Goal: Task Accomplishment & Management: Manage account settings

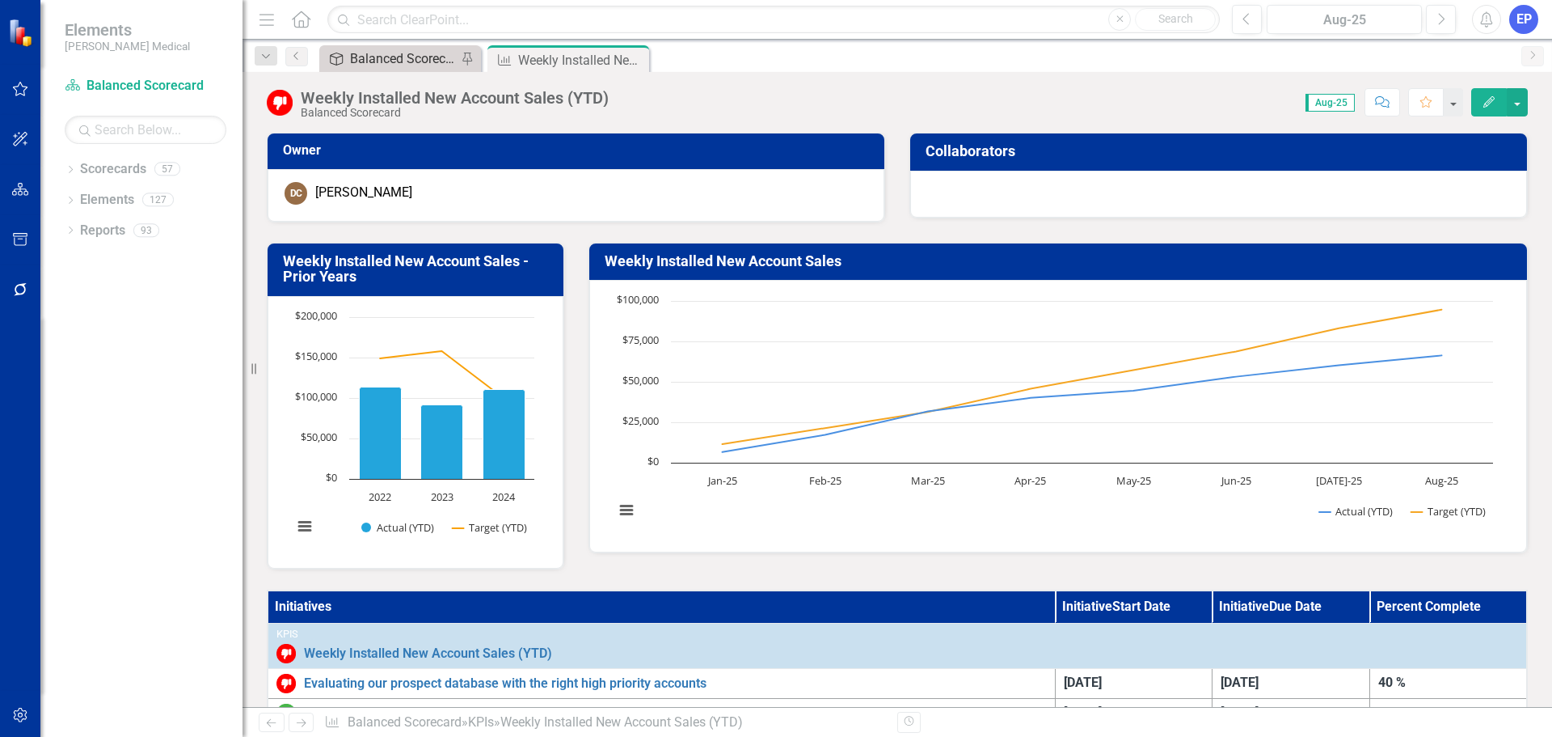
click at [401, 58] on div "Balanced Scorecard (Daily Huddle)" at bounding box center [403, 59] width 107 height 20
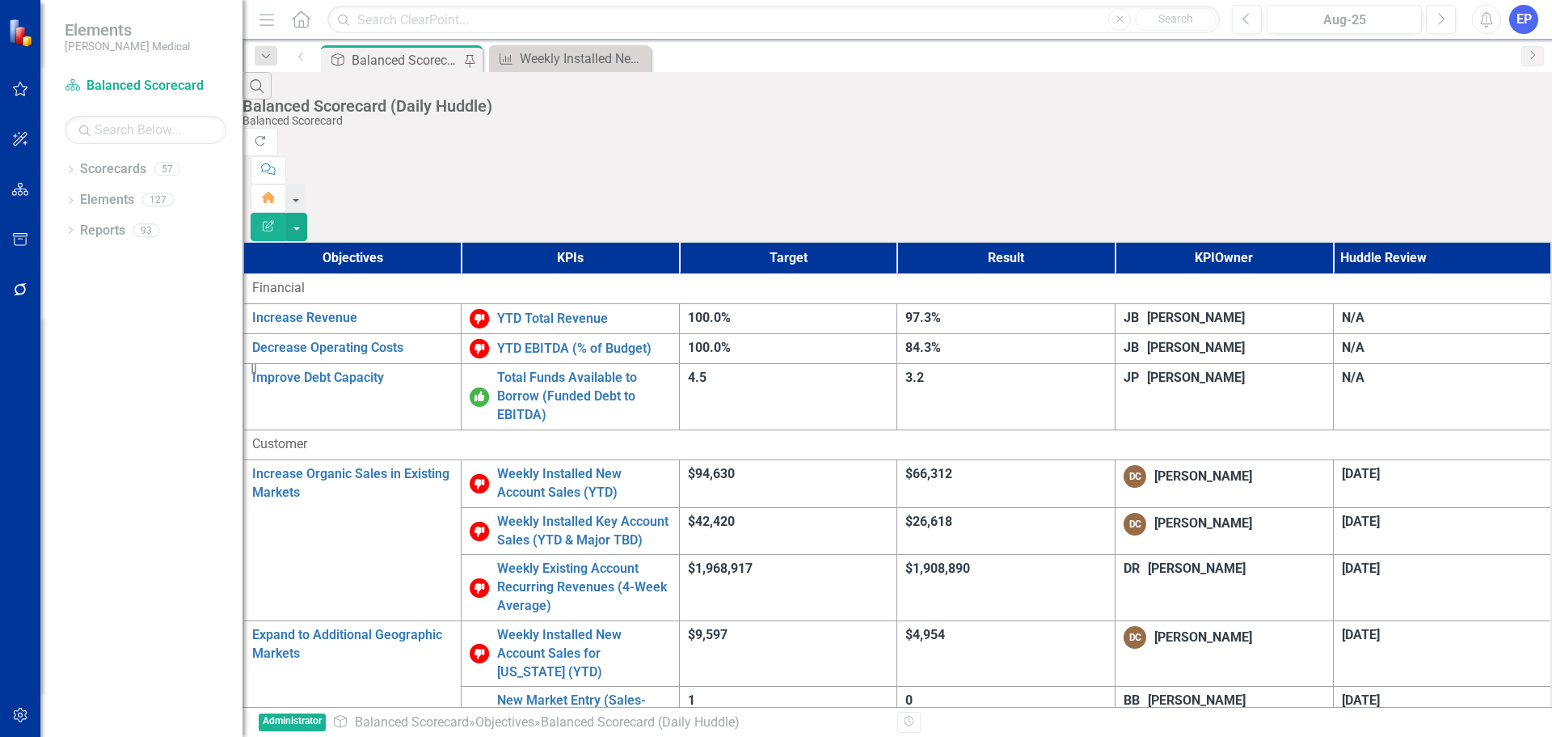
click at [1271, 242] on th "KPI Owner" at bounding box center [1225, 258] width 218 height 32
click at [69, 230] on icon "Dropdown" at bounding box center [70, 231] width 11 height 9
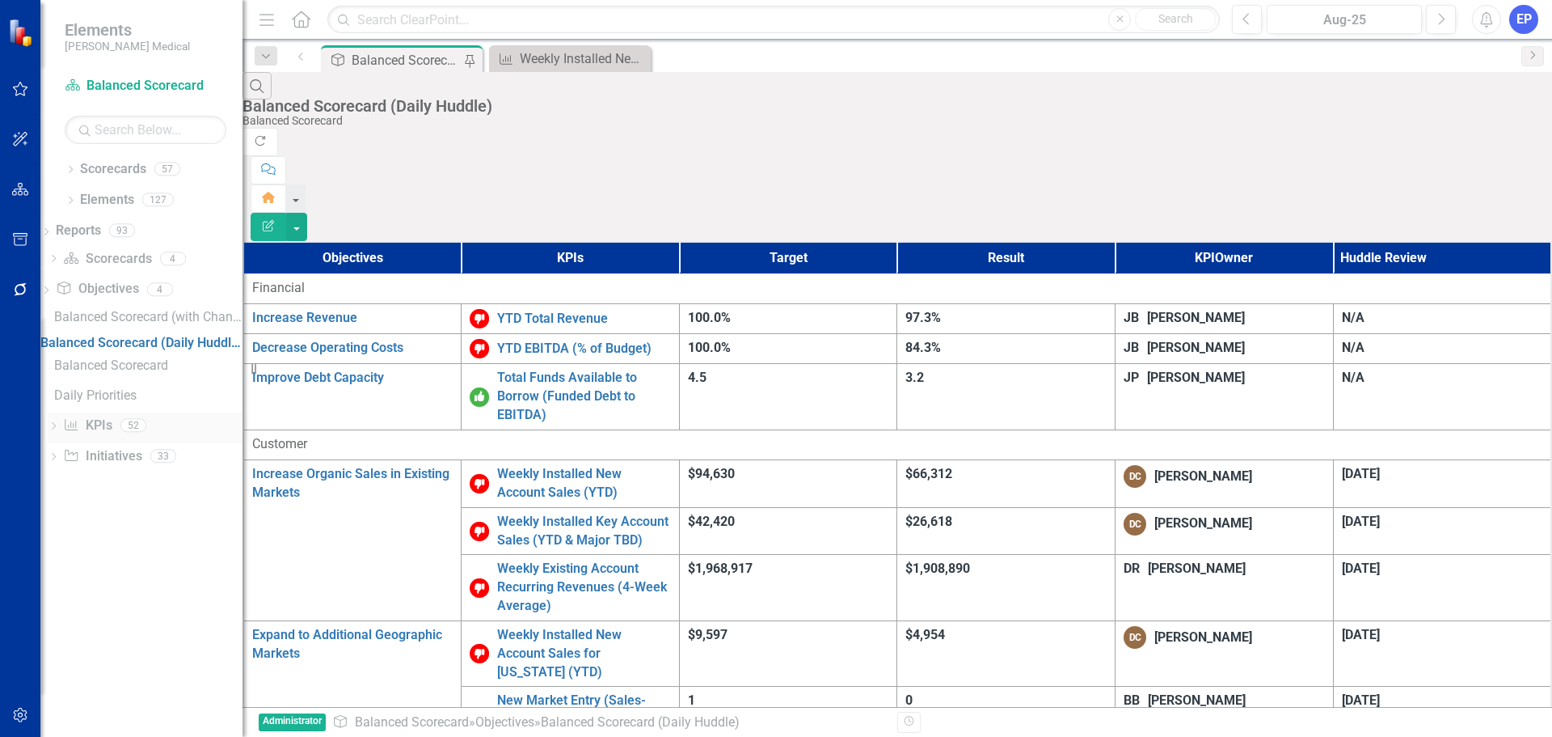
click at [79, 431] on icon "KPI" at bounding box center [71, 424] width 16 height 13
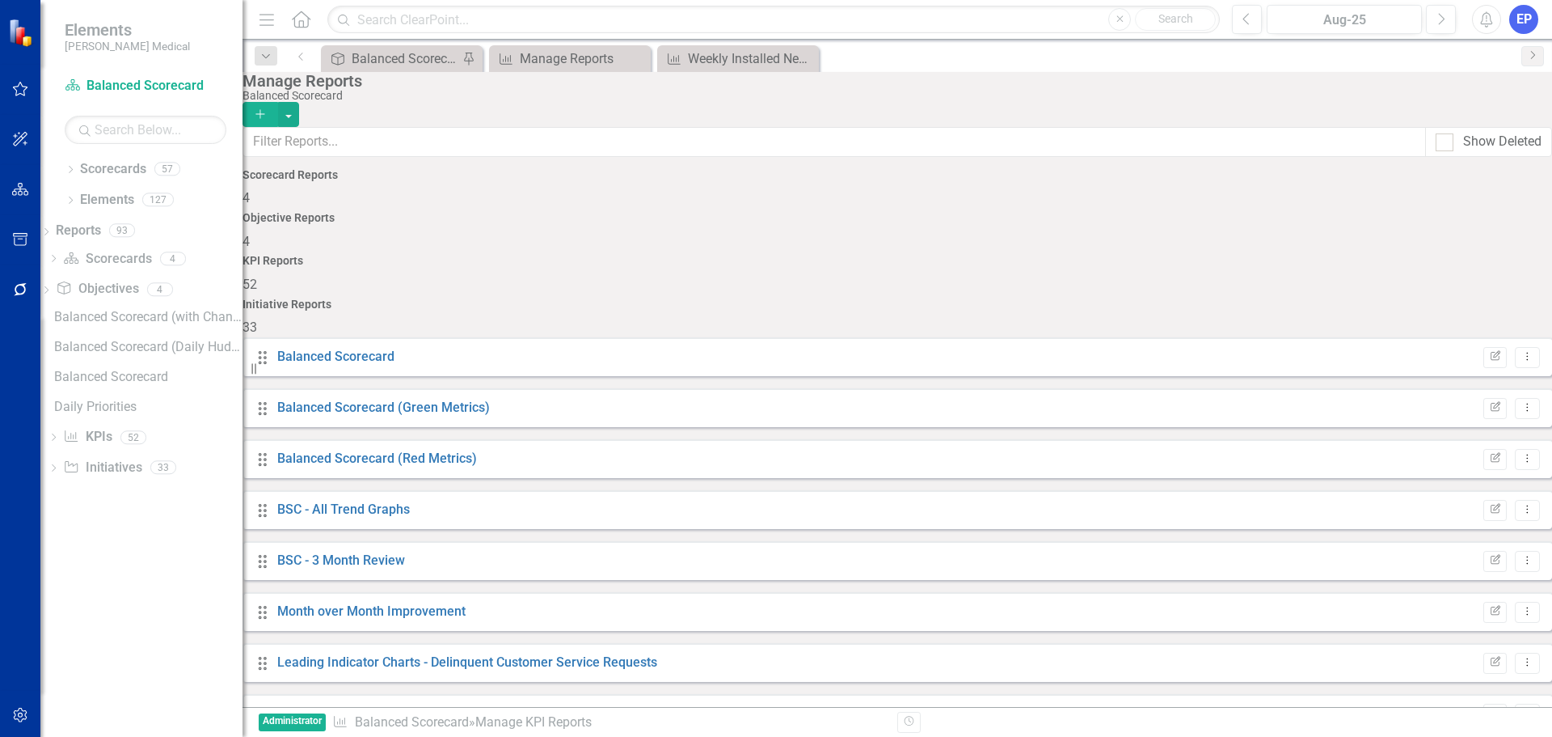
click at [278, 108] on button "Add" at bounding box center [261, 114] width 36 height 25
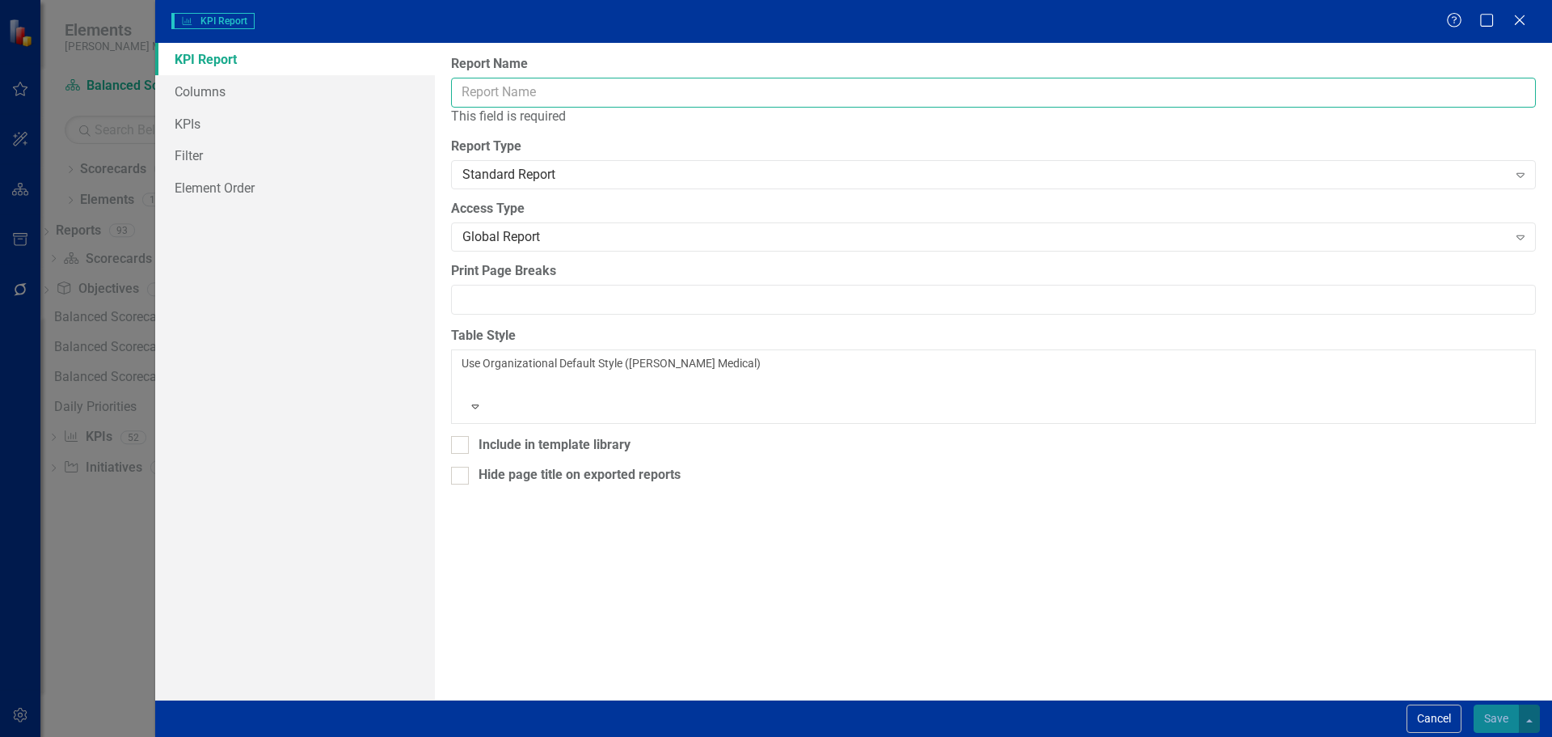
click at [1026, 97] on input "Report Name" at bounding box center [993, 93] width 1085 height 30
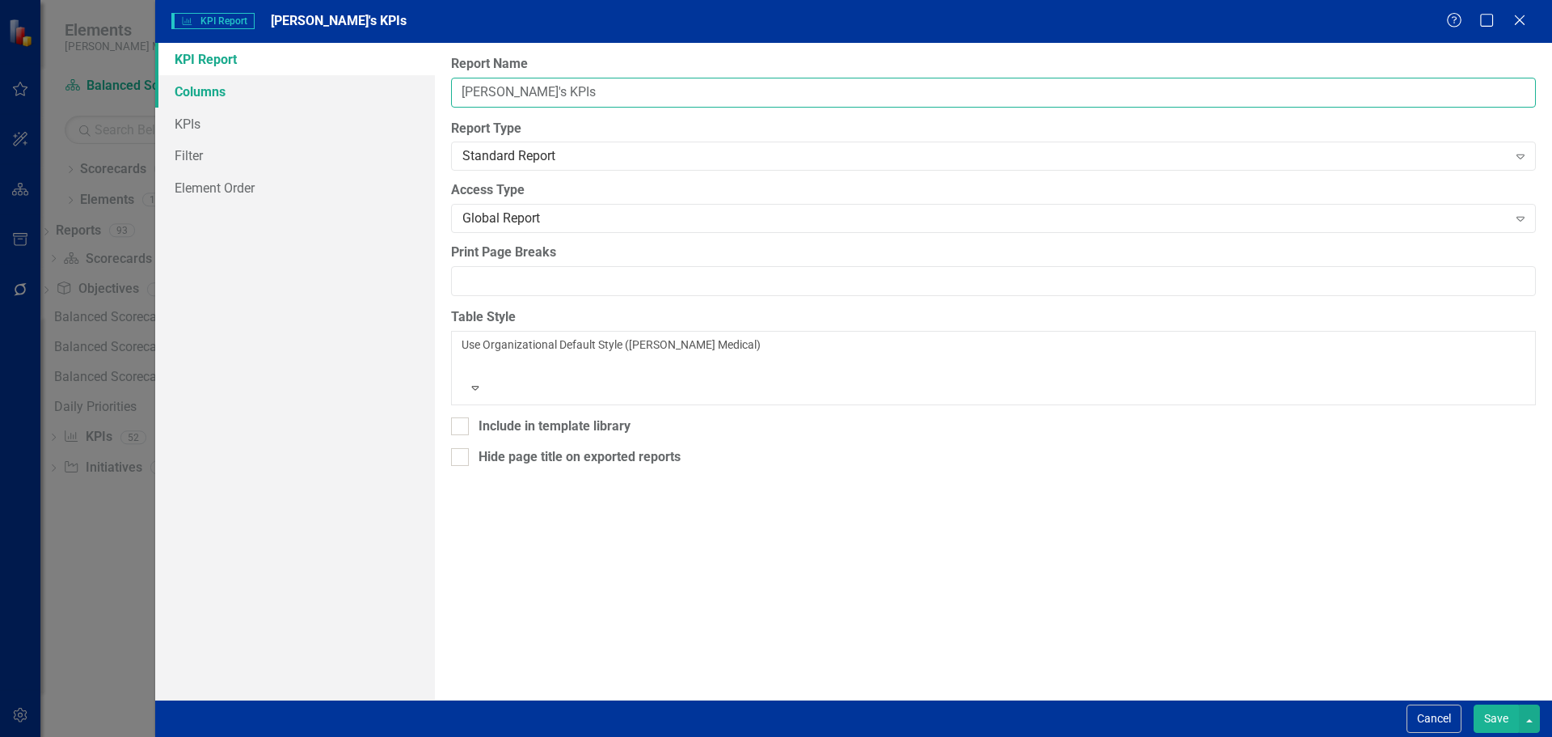
type input "[PERSON_NAME]'s KPIs"
click at [267, 92] on link "Columns" at bounding box center [295, 91] width 280 height 32
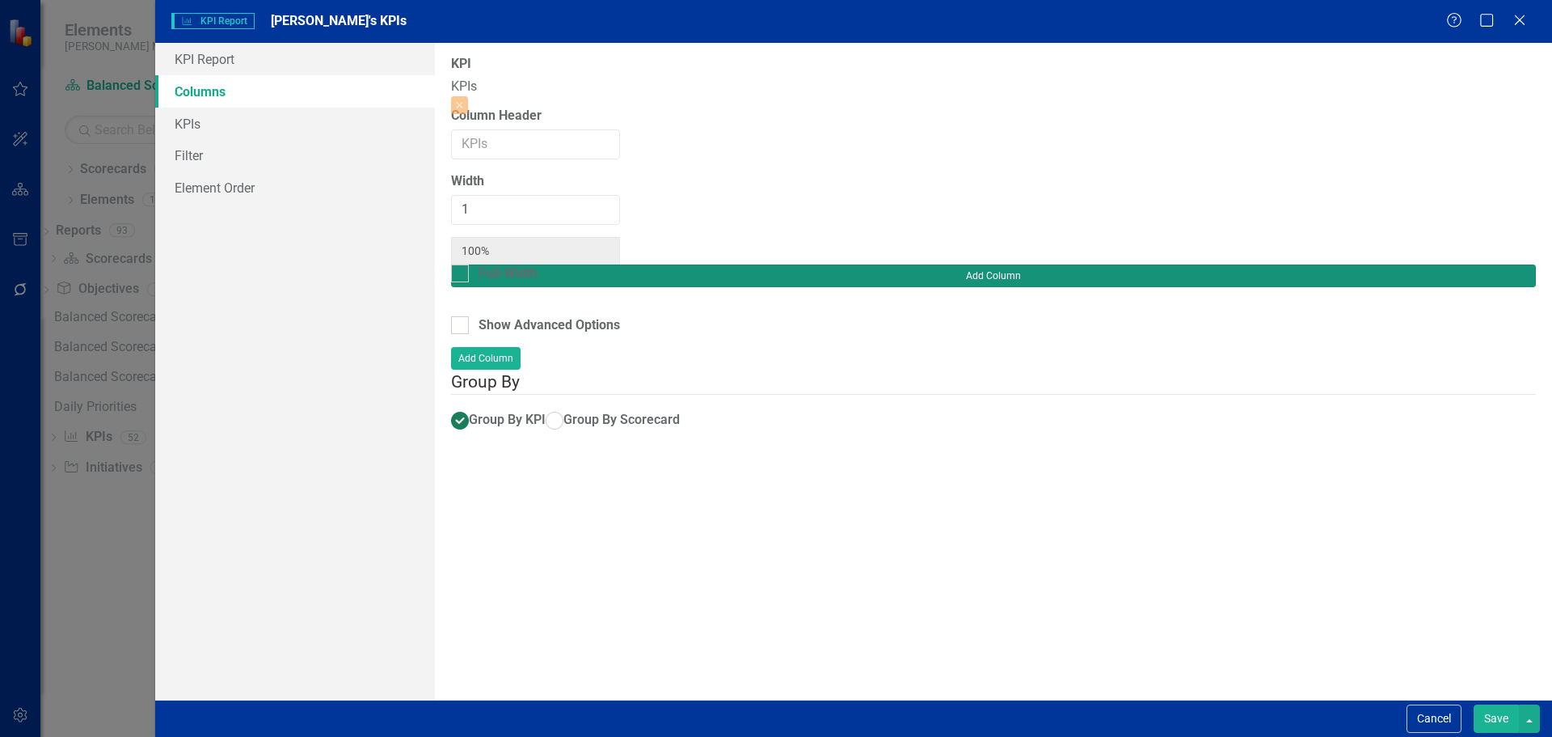
click at [1455, 264] on button "Add Column" at bounding box center [993, 275] width 1085 height 23
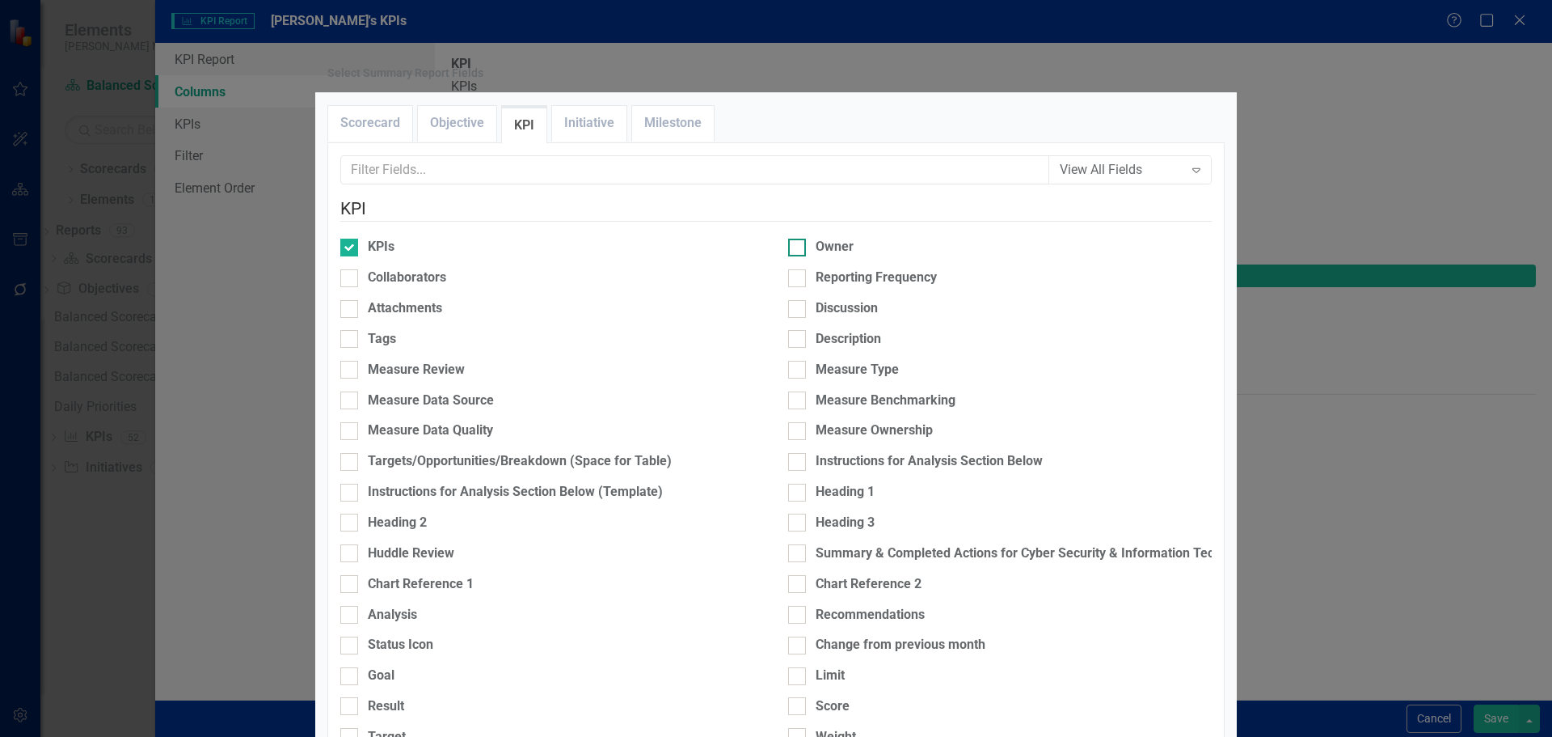
click at [798, 256] on div at bounding box center [797, 248] width 18 height 18
click at [798, 249] on input "Owner" at bounding box center [793, 244] width 11 height 11
checkbox input "true"
click at [394, 697] on div "Result" at bounding box center [386, 706] width 36 height 19
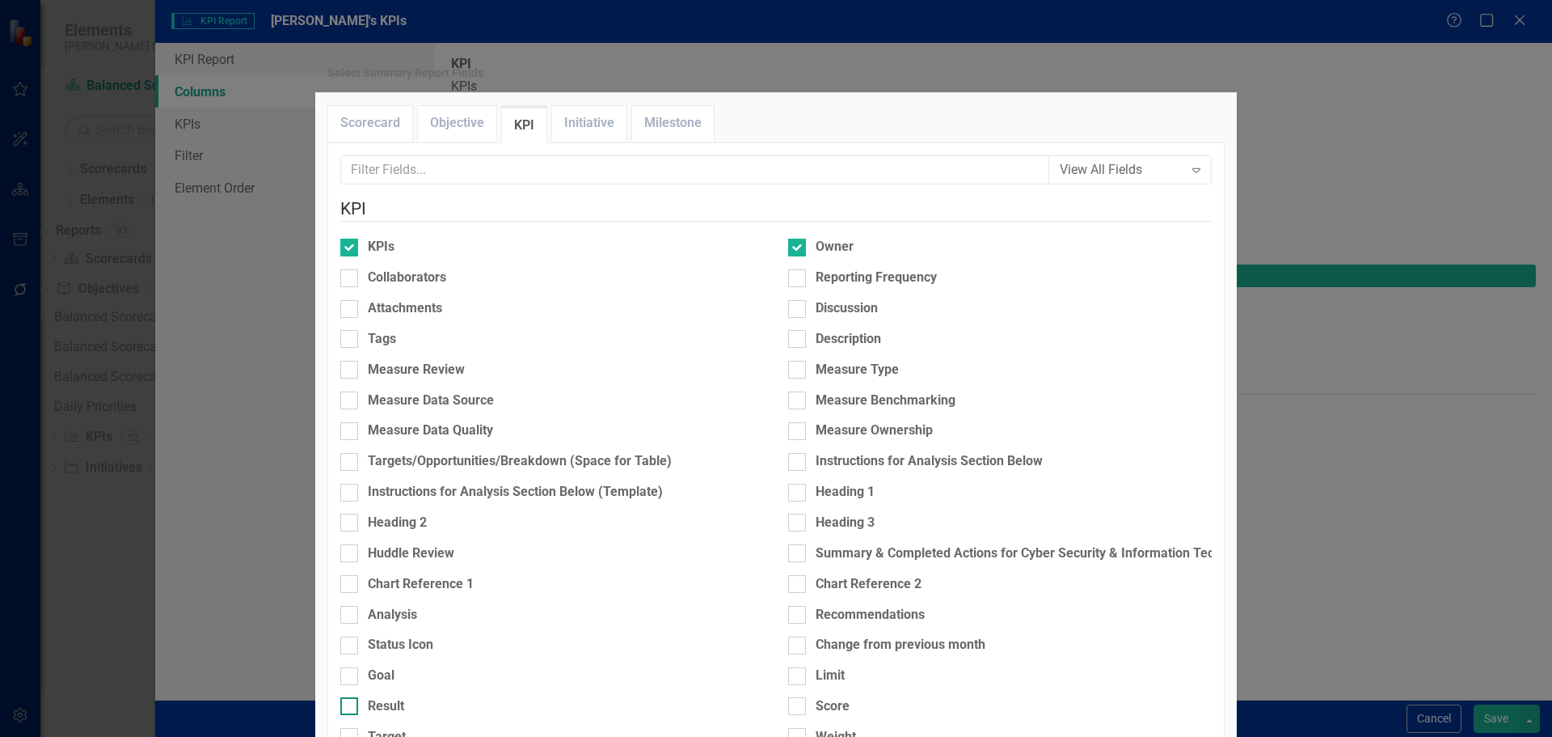
click at [351, 697] on input "Result" at bounding box center [345, 702] width 11 height 11
checkbox input "true"
click at [394, 697] on div "Result" at bounding box center [552, 712] width 448 height 31
click at [395, 728] on div "Target" at bounding box center [387, 737] width 38 height 19
click at [351, 728] on input "Target" at bounding box center [345, 733] width 11 height 11
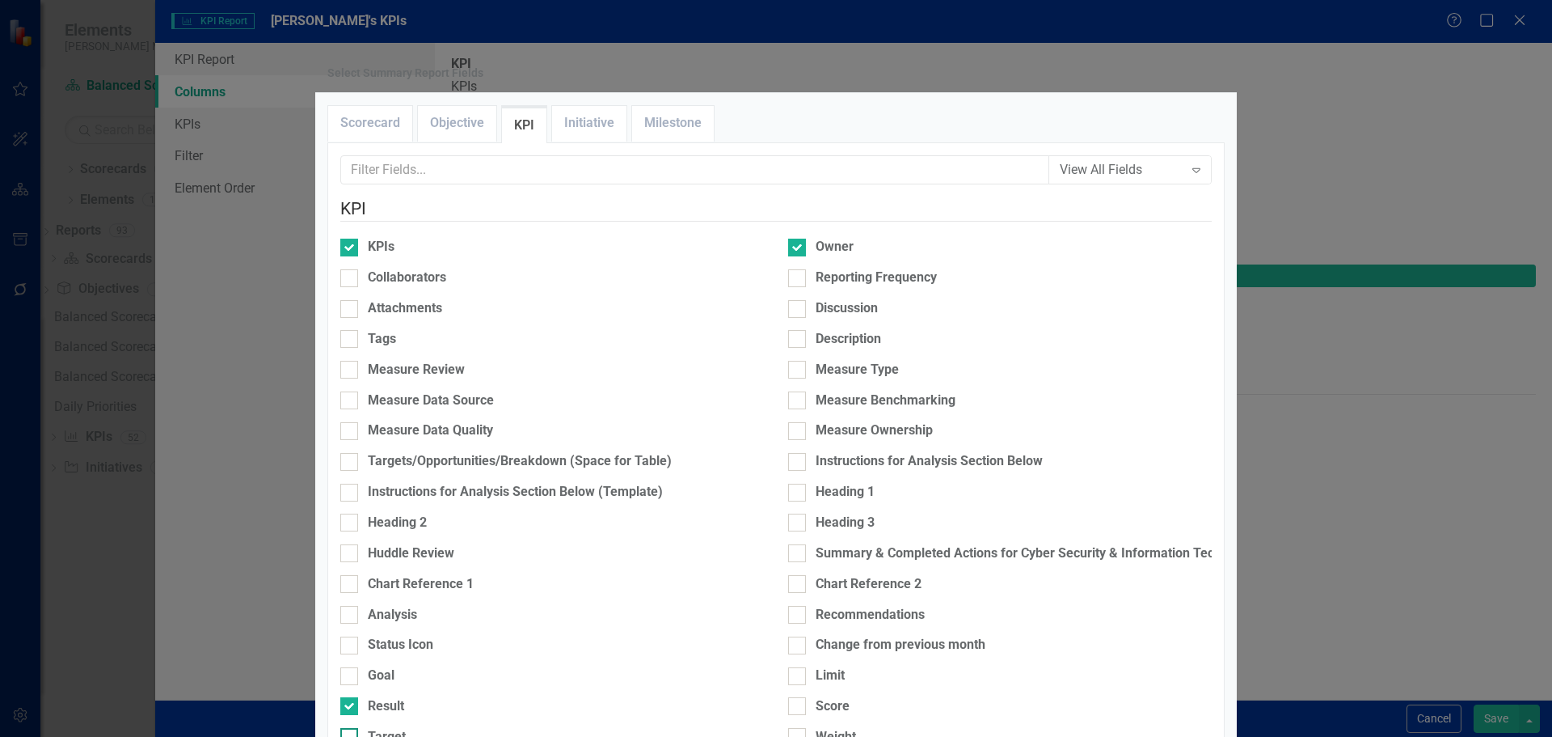
checkbox input "true"
click at [464, 141] on link "Objective" at bounding box center [457, 123] width 78 height 35
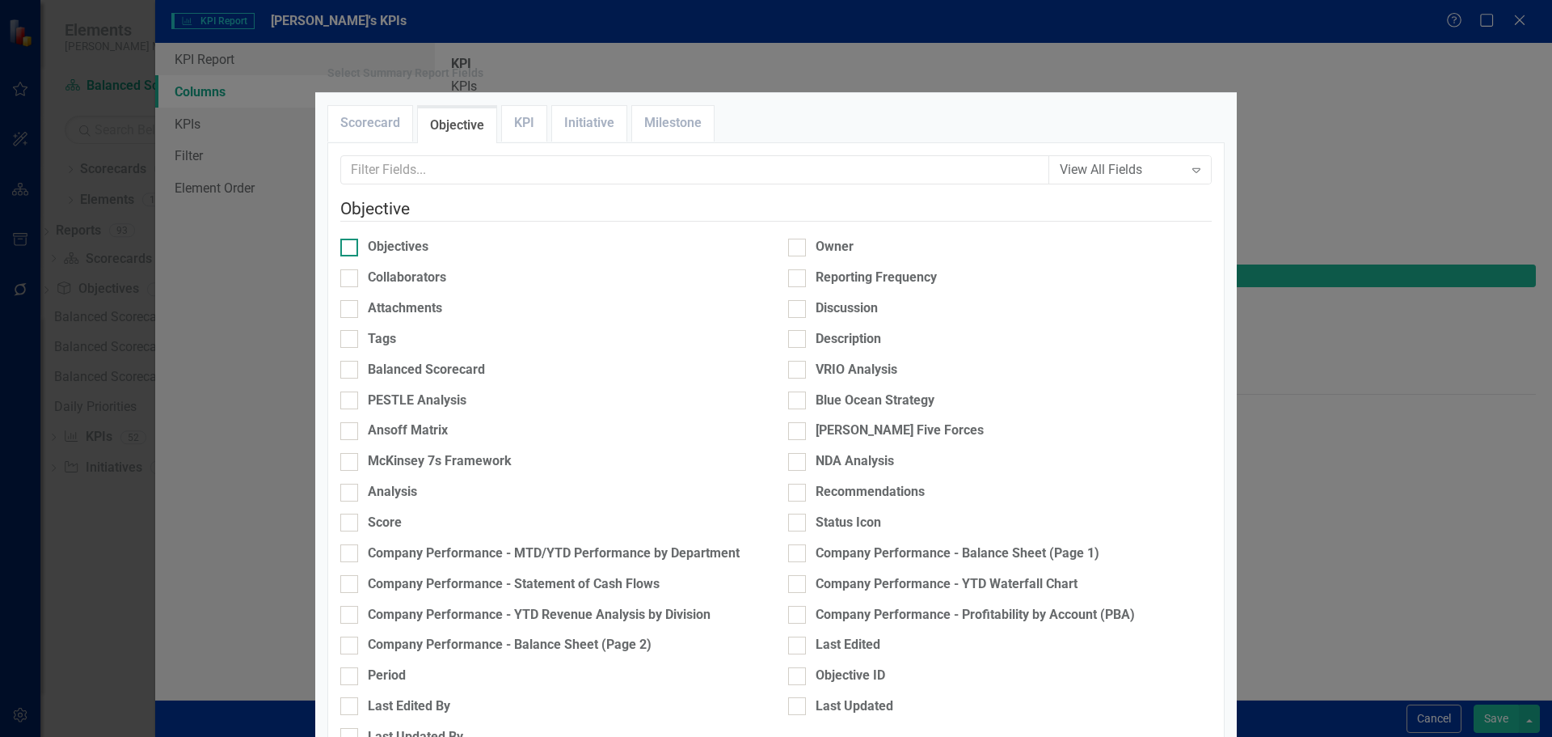
click at [413, 256] on div "Objectives" at bounding box center [398, 247] width 61 height 19
click at [351, 249] on input "Objectives" at bounding box center [345, 244] width 11 height 11
checkbox input "true"
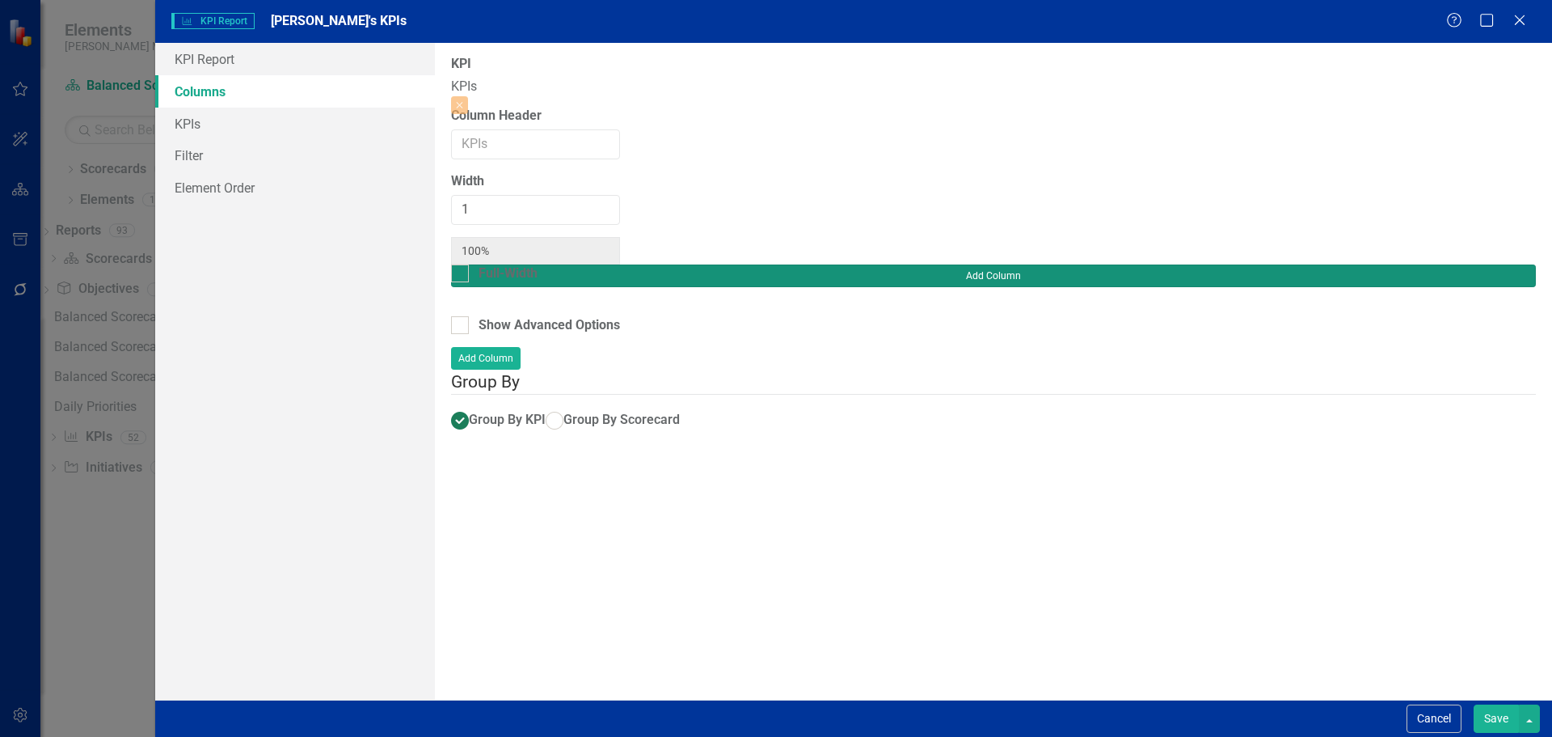
type input "20%"
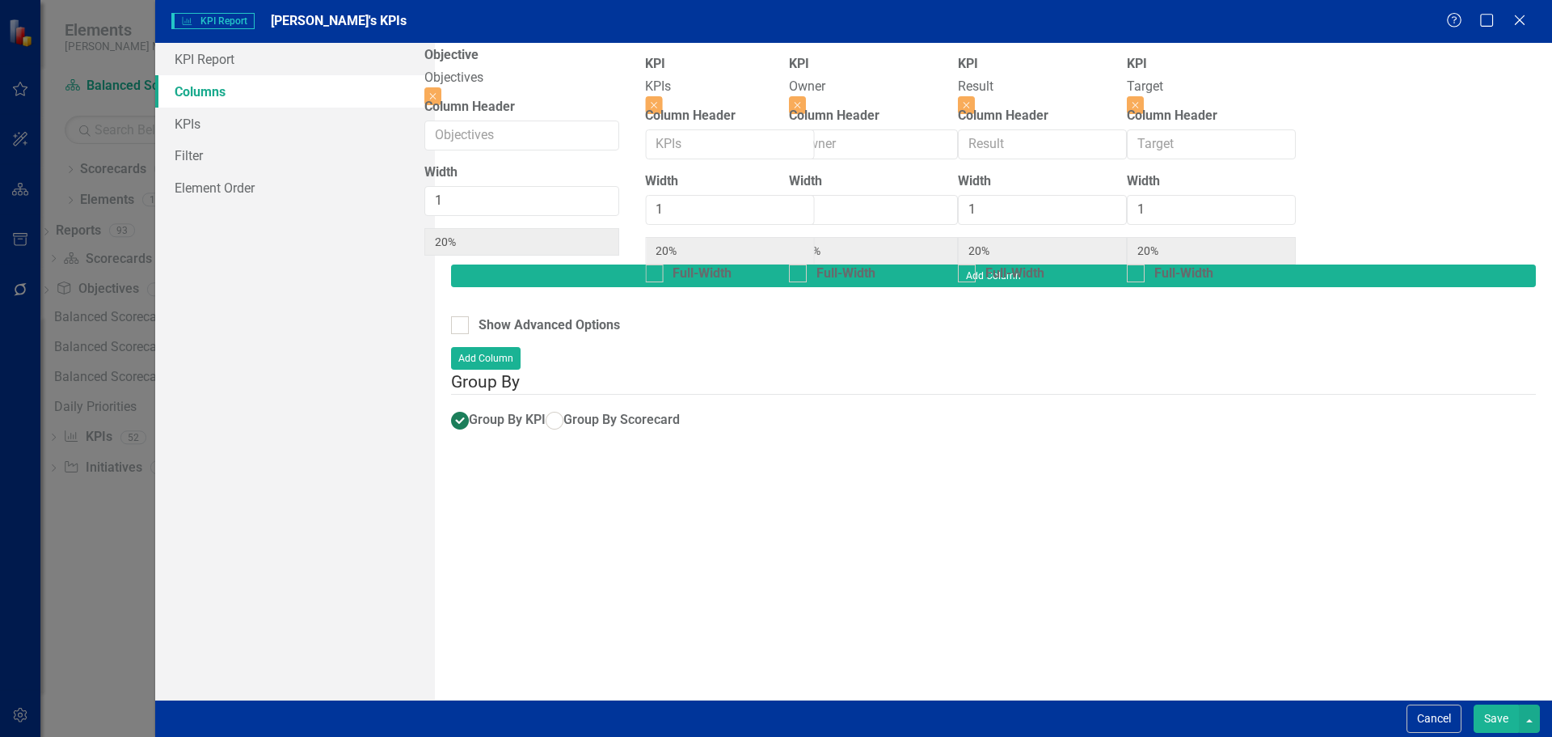
drag, startPoint x: 737, startPoint y: 93, endPoint x: 516, endPoint y: 83, distance: 221.7
click at [516, 83] on div "KPI KPIs Close Column Header Width 1 20% Full-Width Objective Objectives Close …" at bounding box center [873, 159] width 845 height 209
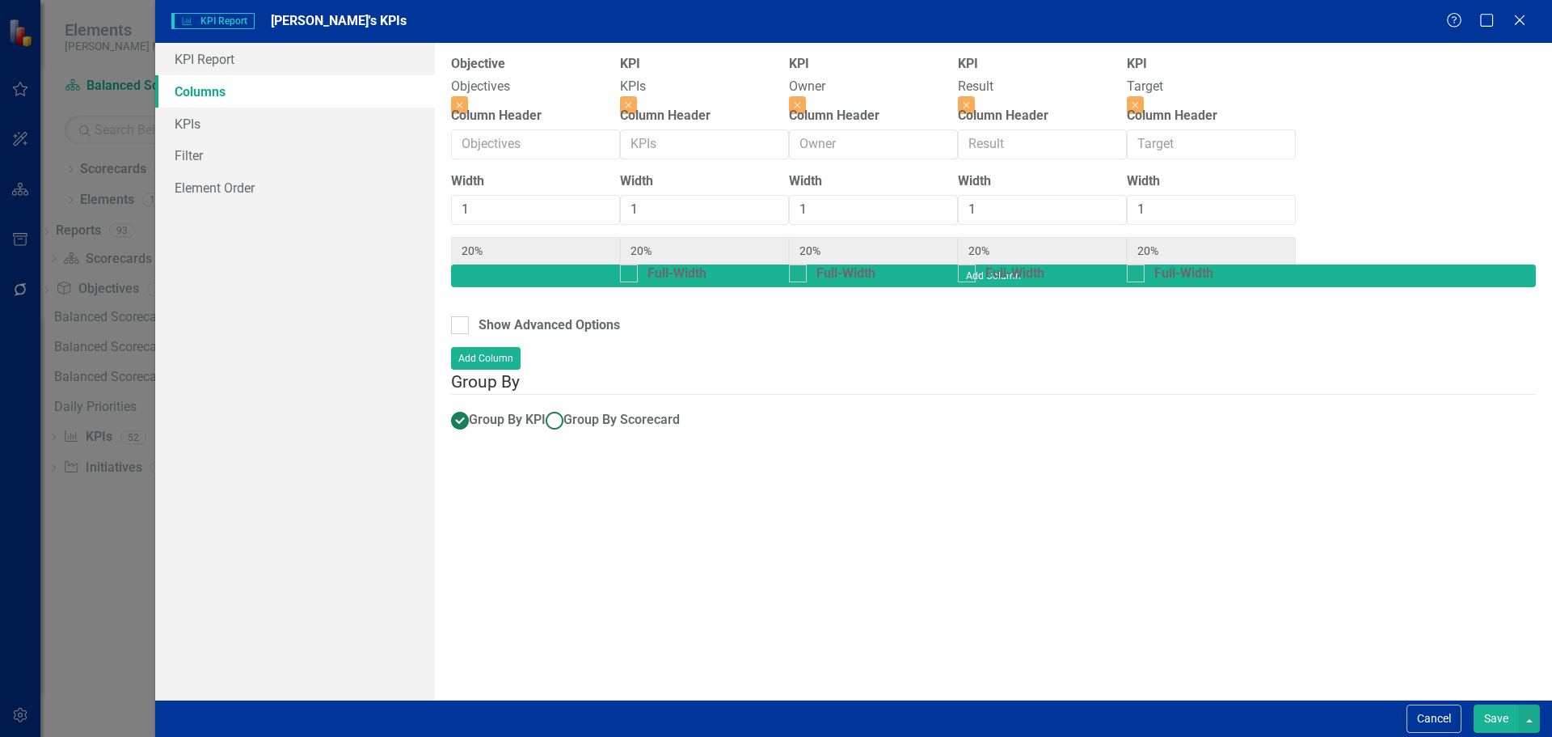
click at [564, 412] on span "Group By Scorecard" at bounding box center [622, 419] width 116 height 15
click at [542, 407] on input "Group By Scorecard" at bounding box center [554, 419] width 25 height 25
radio input "true"
click at [526, 504] on div "Group By Objective" at bounding box center [534, 513] width 111 height 19
click at [462, 504] on input "Group By Objective" at bounding box center [456, 509] width 11 height 11
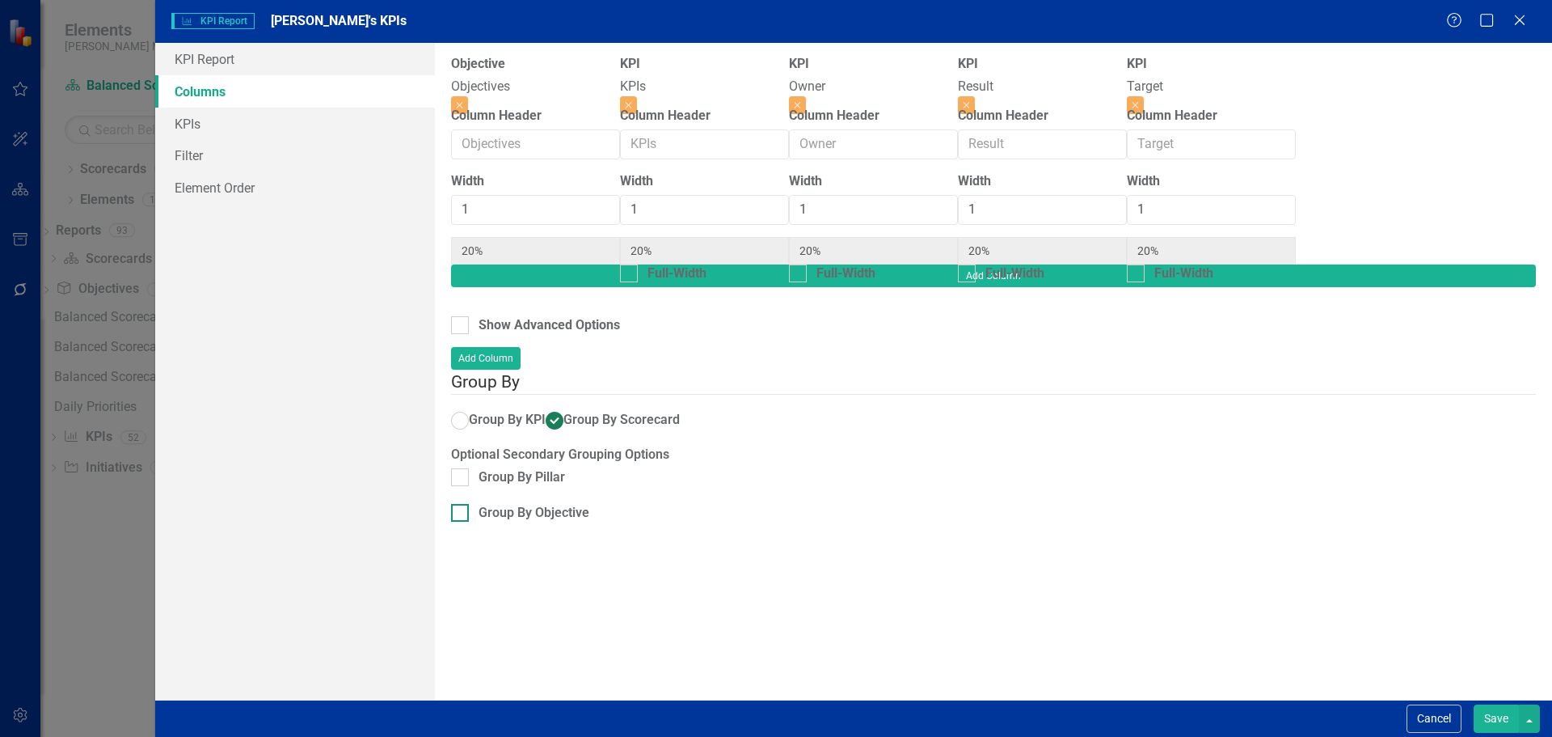
checkbox input "true"
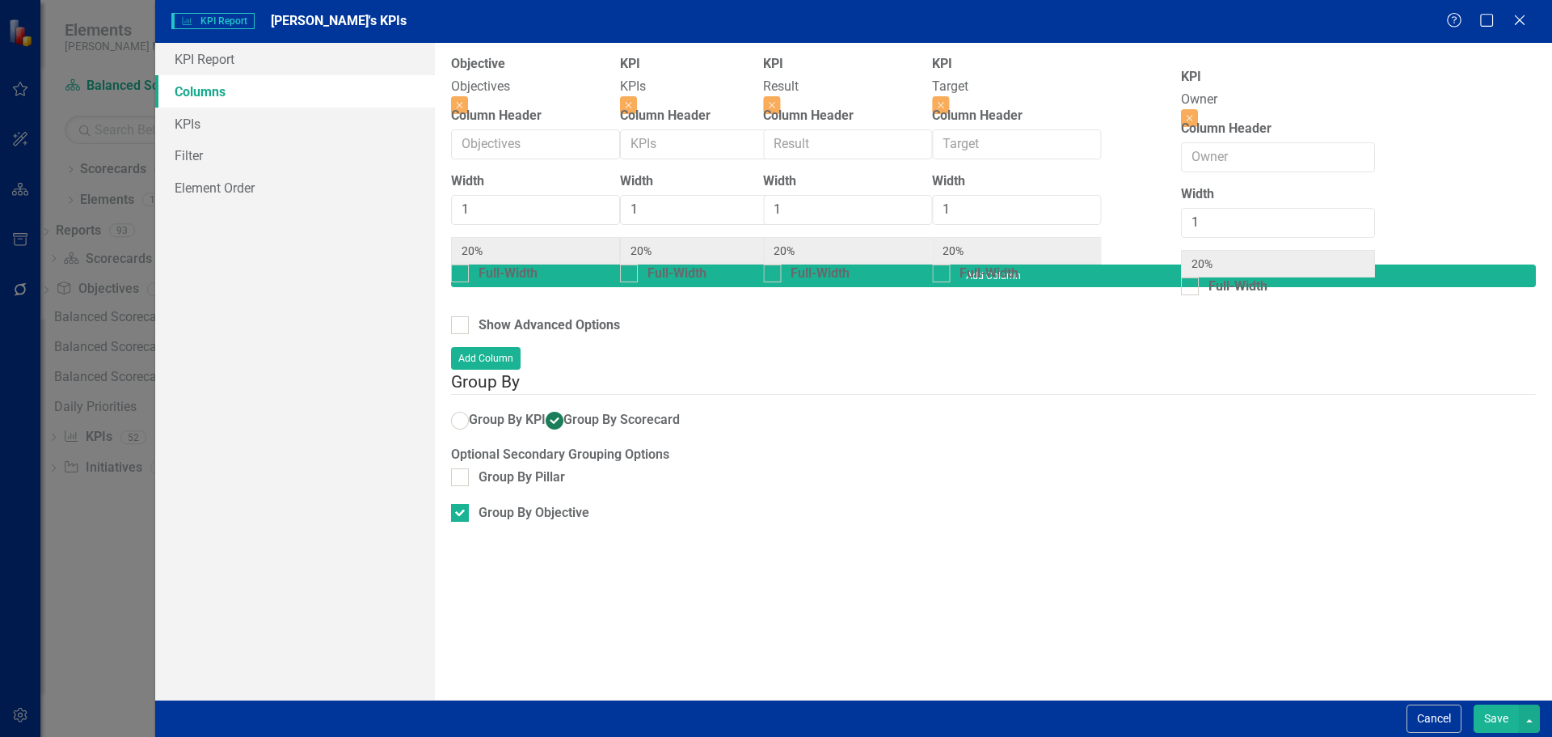
drag, startPoint x: 915, startPoint y: 86, endPoint x: 1256, endPoint y: 98, distance: 340.6
click at [1256, 98] on div "Objective Objectives Close Column Header Width 1 20% Full-Width KPI KPIs Close …" at bounding box center [873, 159] width 845 height 209
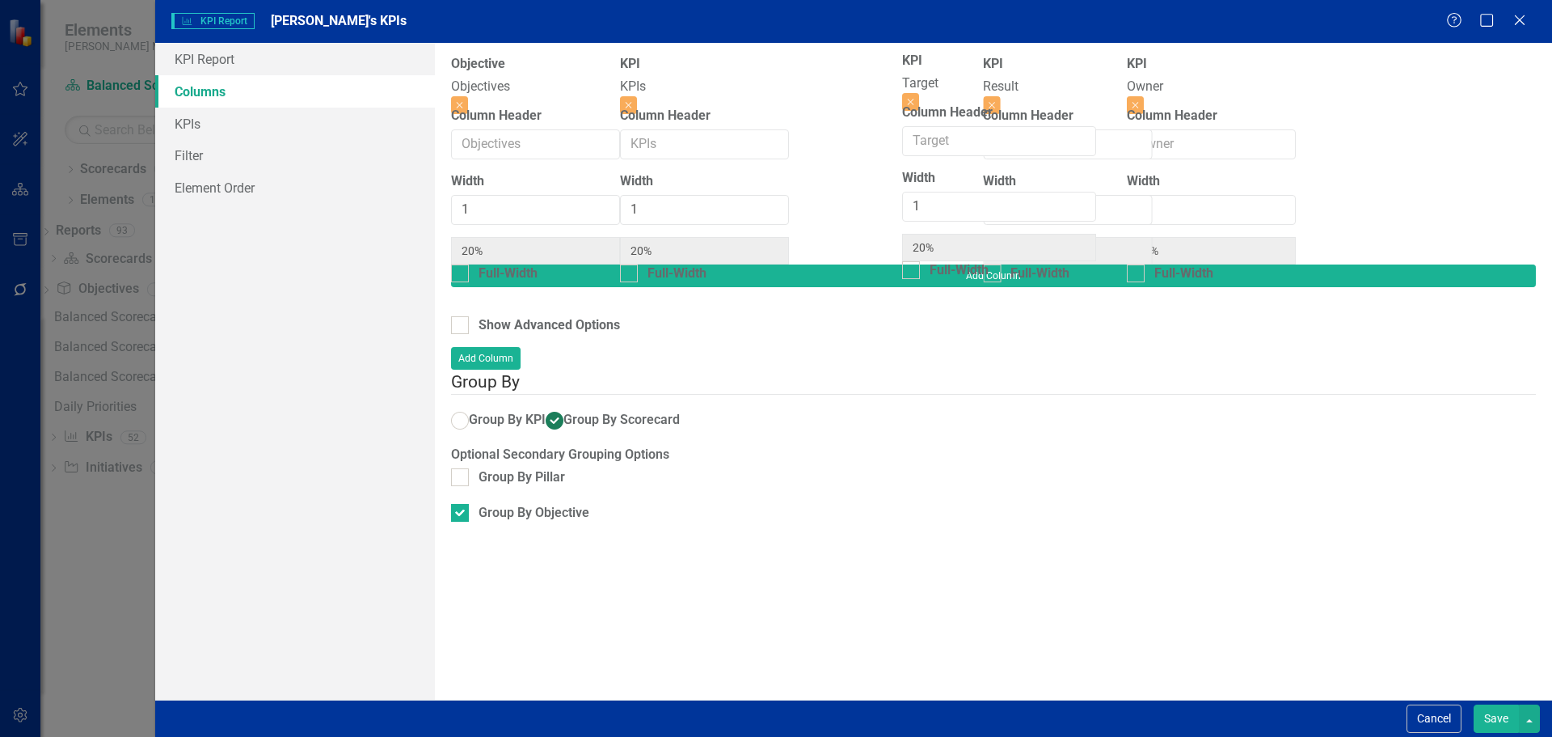
drag, startPoint x: 1117, startPoint y: 89, endPoint x: 950, endPoint y: 83, distance: 166.6
click at [950, 83] on div "Objective Objectives Close Column Header Width 1 20% Full-Width KPI KPIs Close …" at bounding box center [873, 159] width 845 height 209
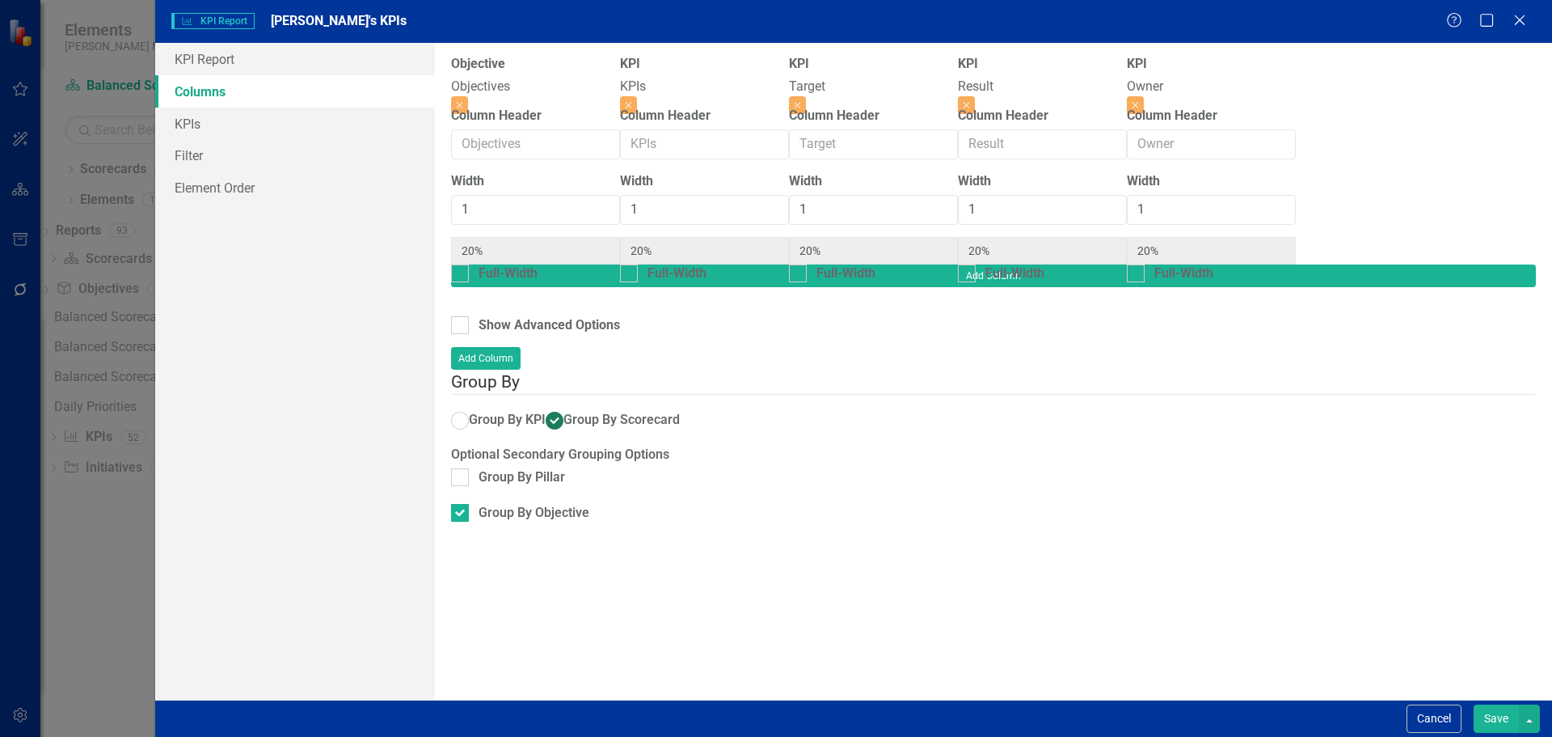
click at [1484, 712] on button "Save" at bounding box center [1496, 718] width 45 height 28
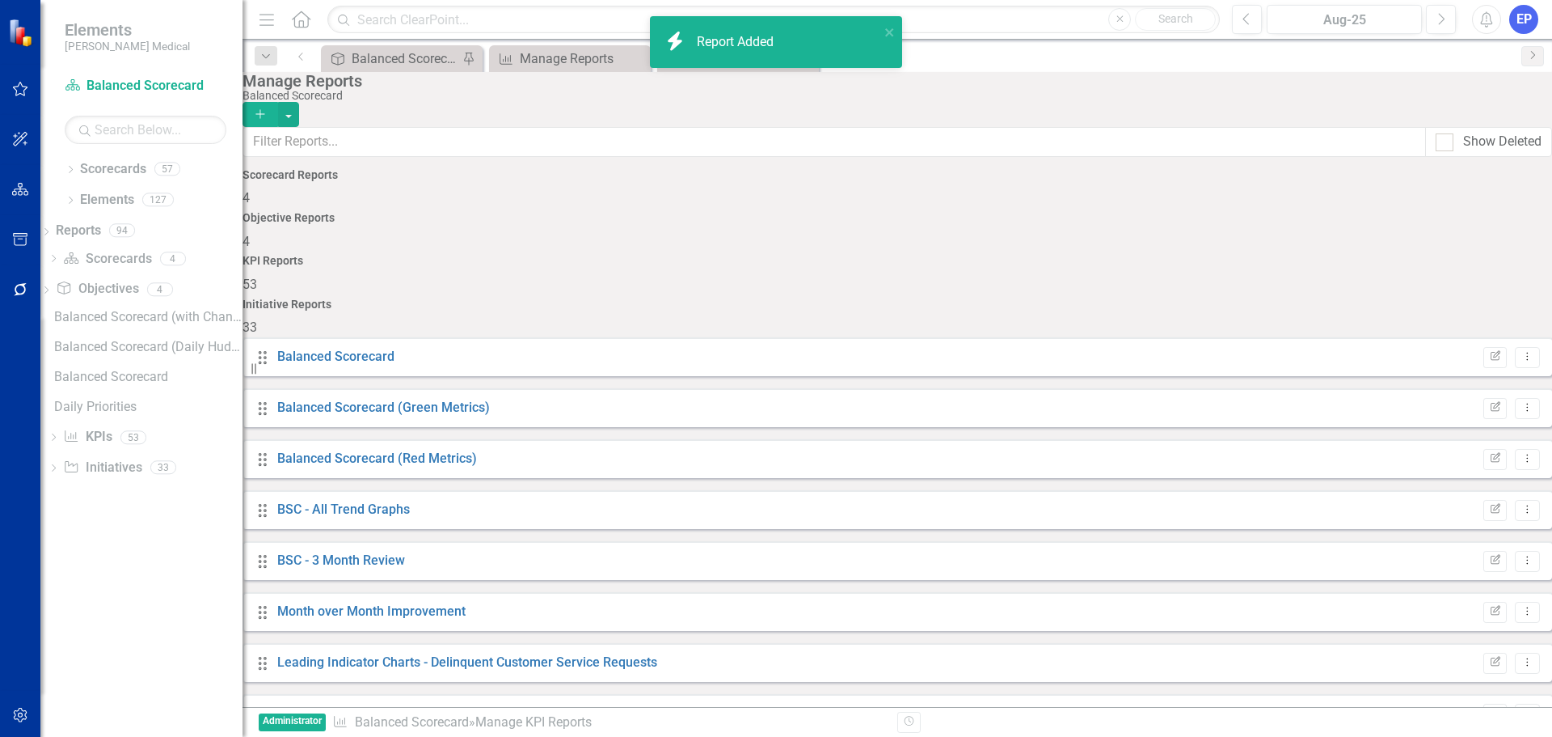
scroll to position [2285, 0]
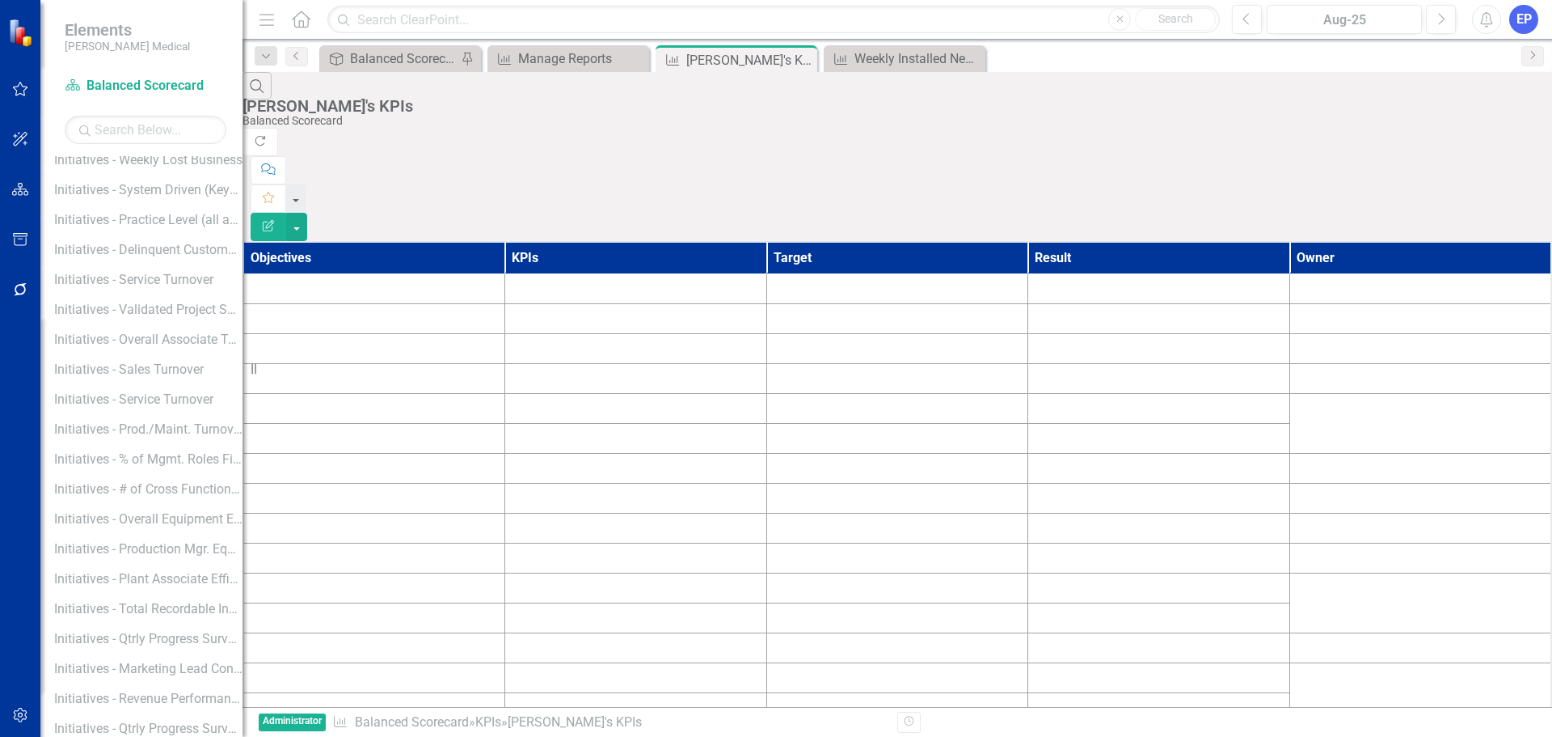
scroll to position [1180, 0]
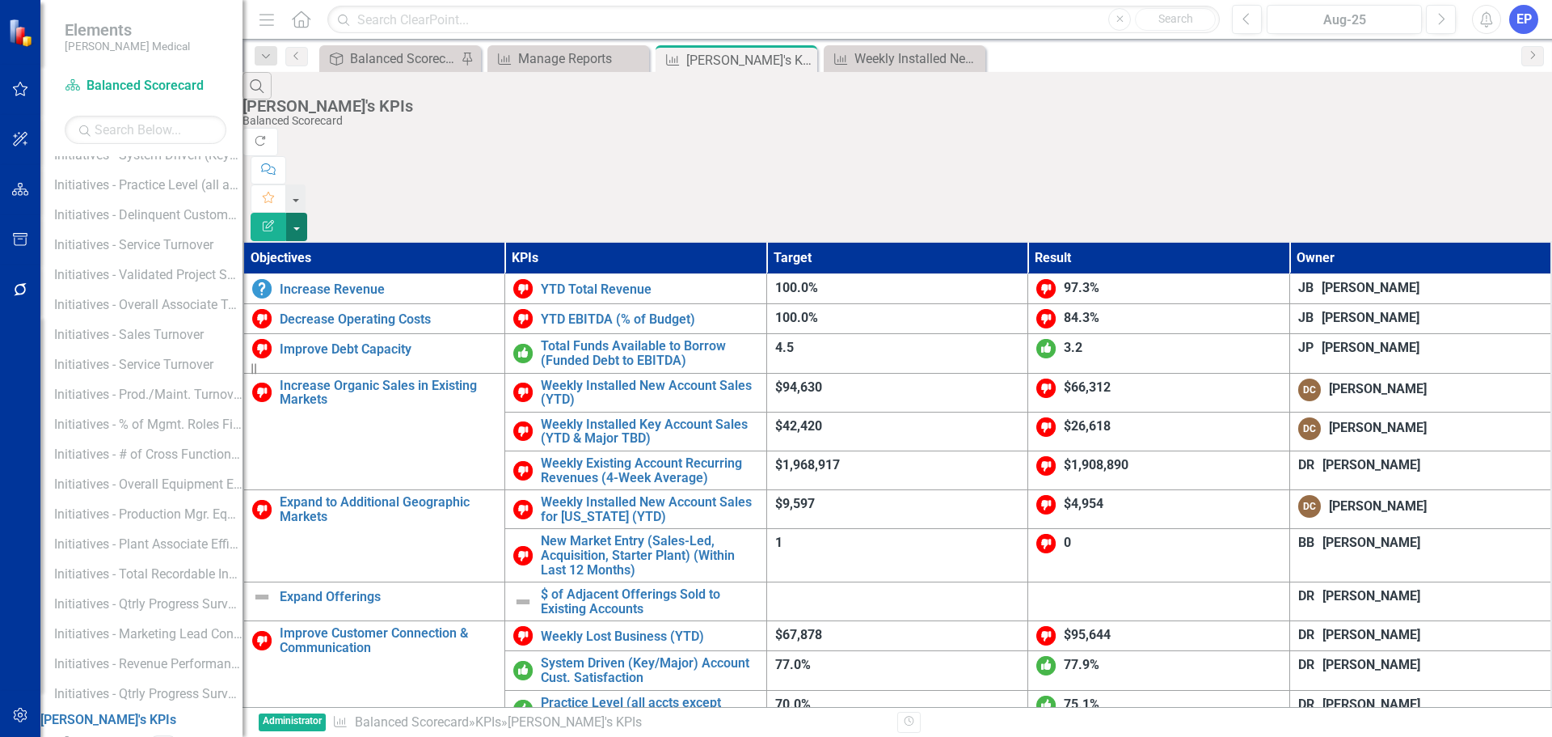
click at [307, 213] on button "button" at bounding box center [296, 227] width 21 height 28
click at [1488, 130] on link "Edit Report Edit Report" at bounding box center [1463, 132] width 128 height 30
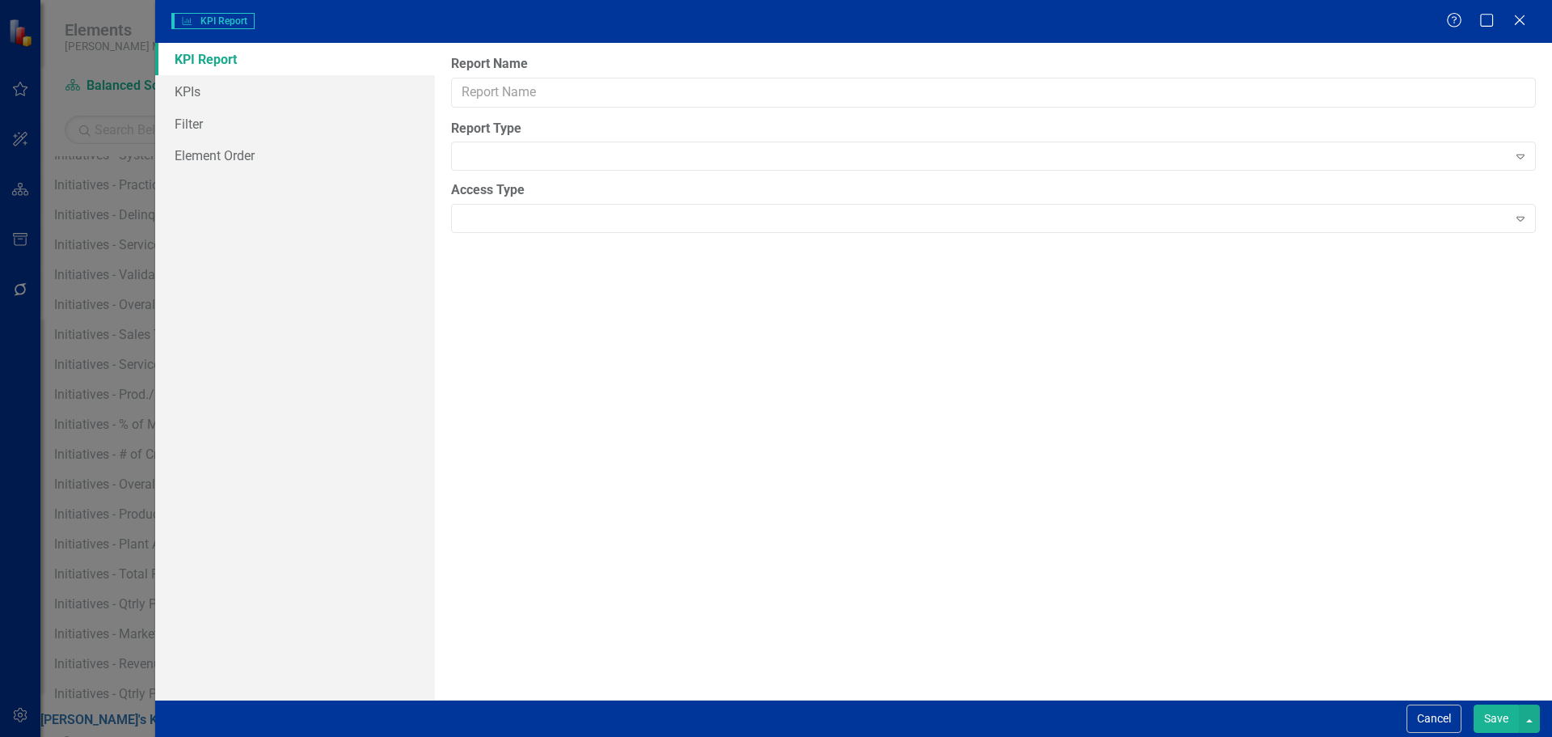
type input "[PERSON_NAME]'s KPIs"
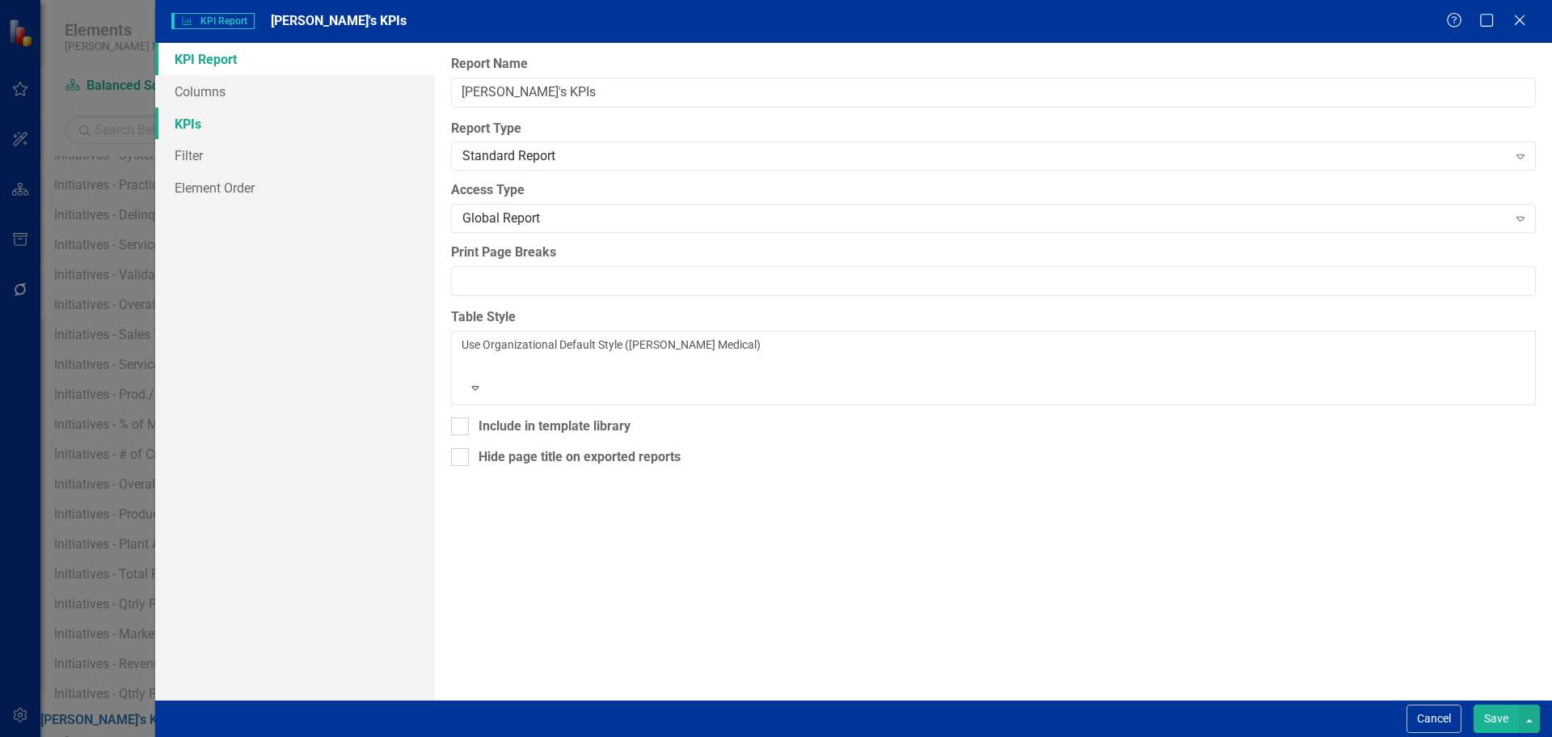
click at [260, 125] on link "KPIs" at bounding box center [295, 124] width 280 height 32
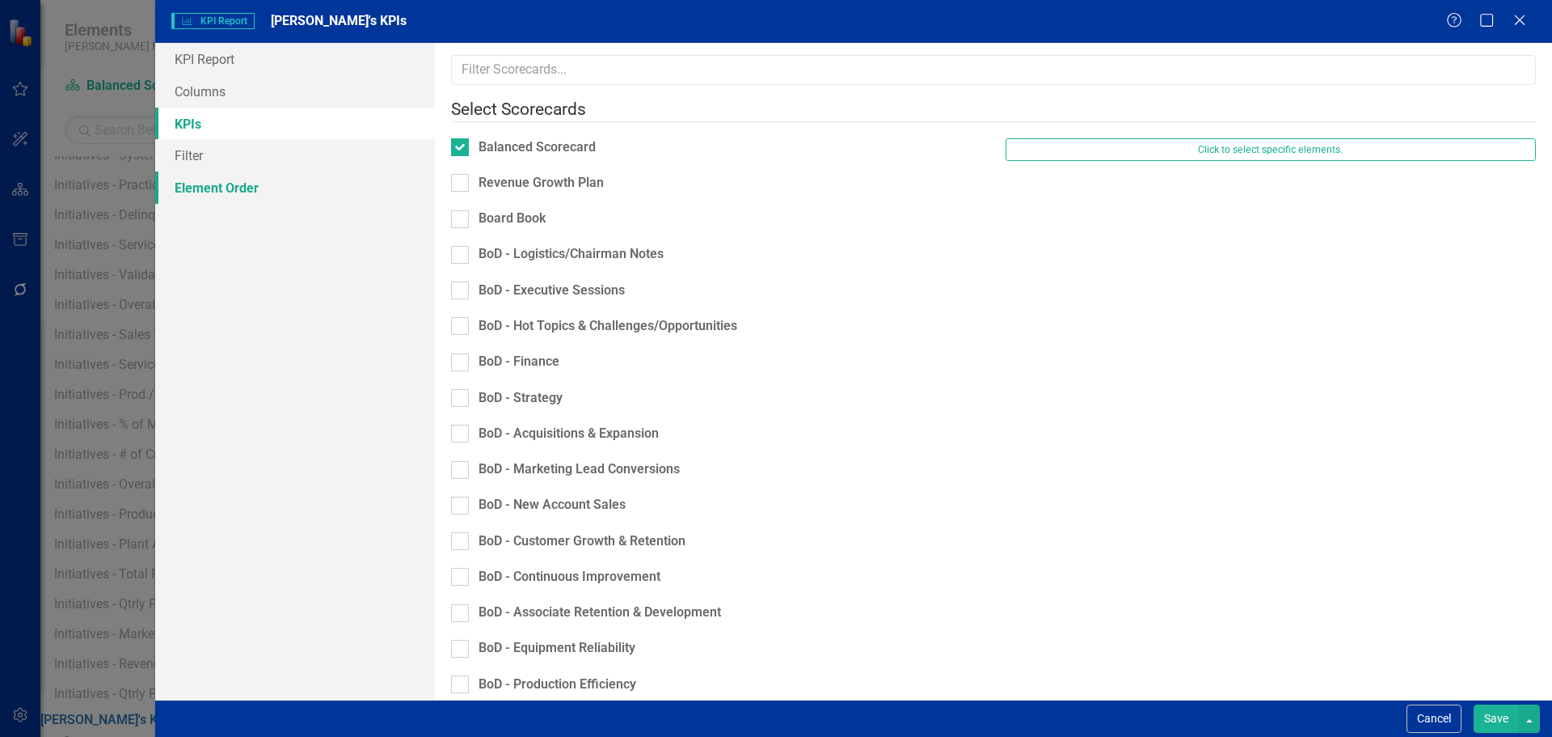
click at [249, 184] on link "Element Order" at bounding box center [295, 187] width 280 height 32
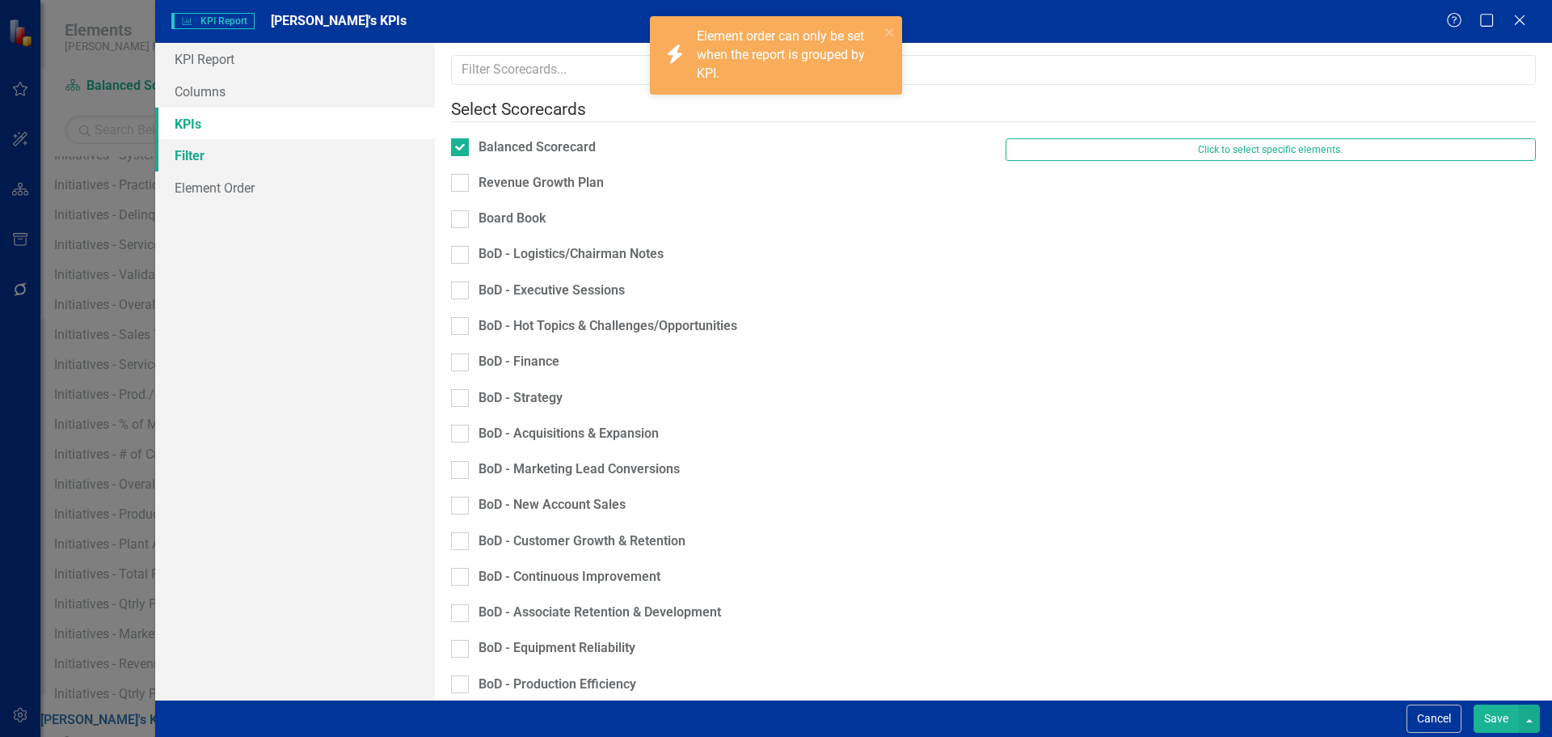
click at [244, 160] on link "Filter" at bounding box center [295, 155] width 280 height 32
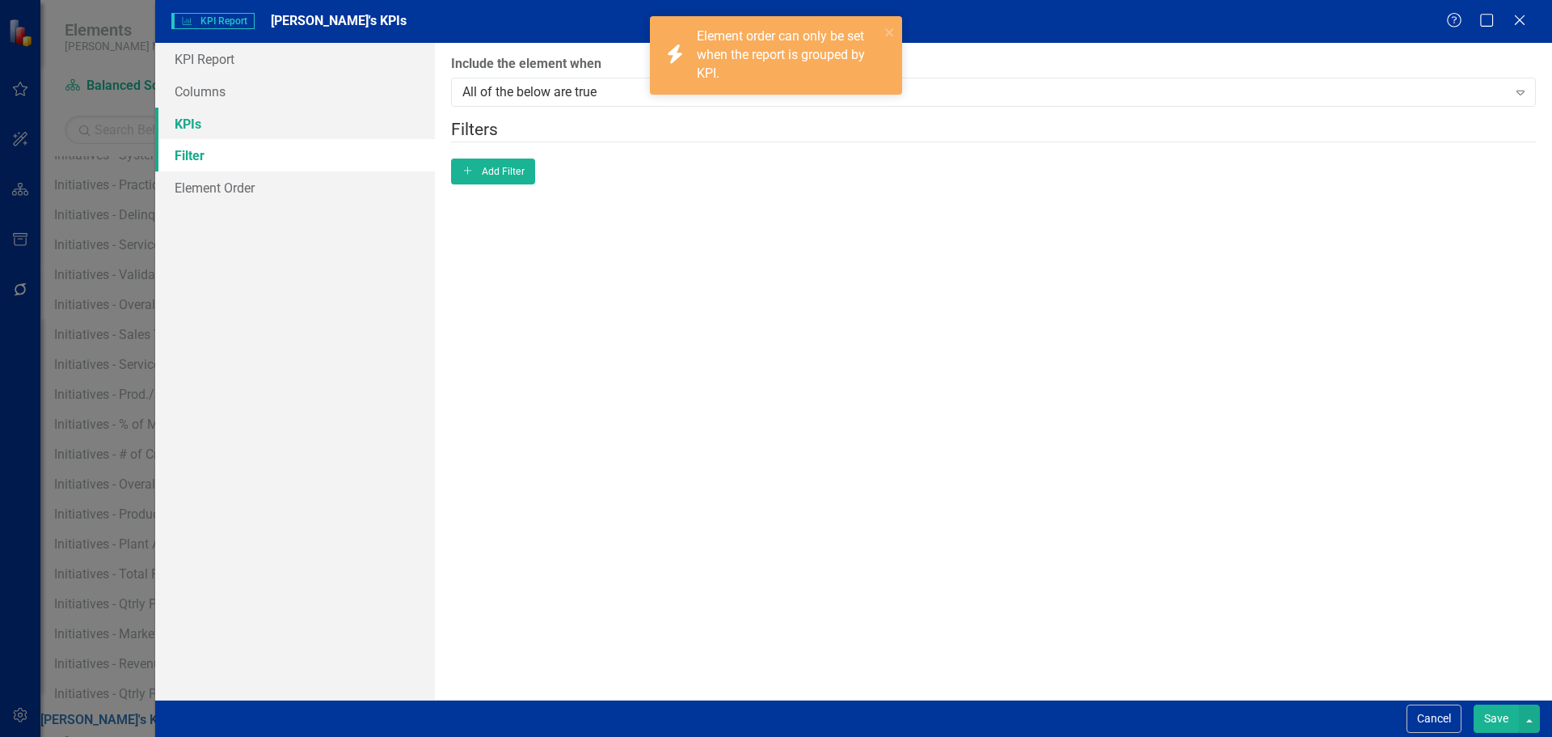
click at [239, 127] on link "KPIs" at bounding box center [295, 124] width 280 height 32
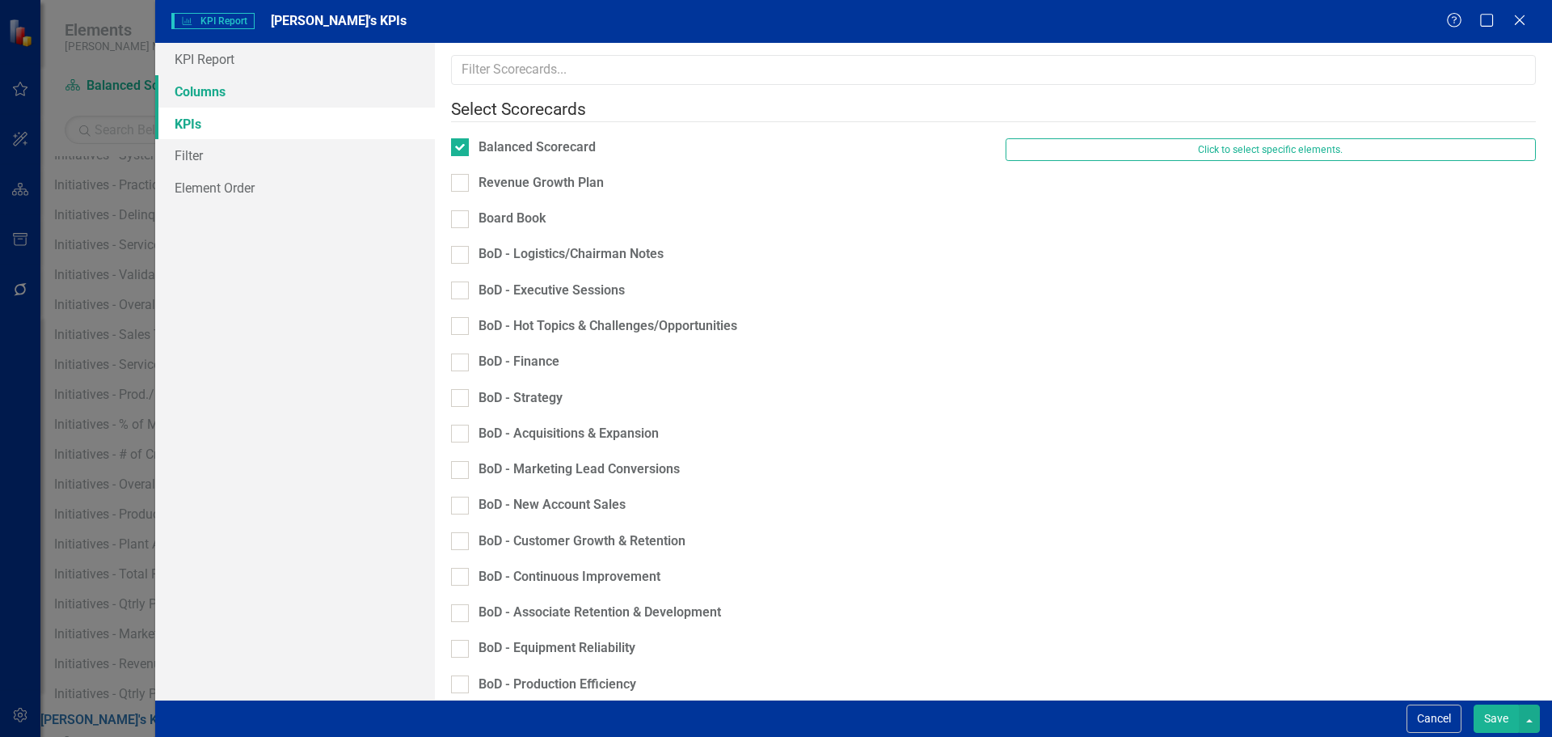
click at [241, 99] on link "Columns" at bounding box center [295, 91] width 280 height 32
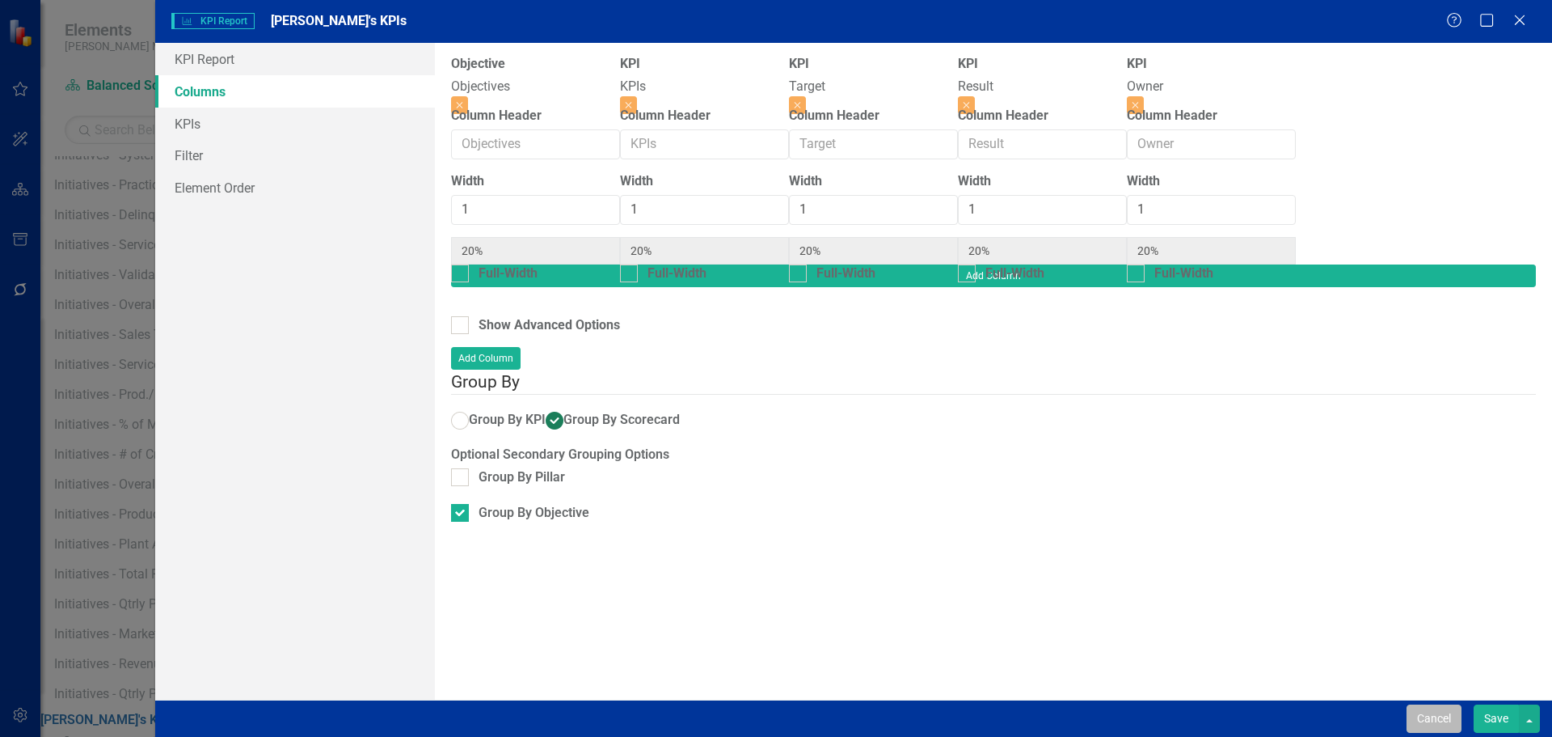
click at [1437, 713] on button "Cancel" at bounding box center [1434, 718] width 55 height 28
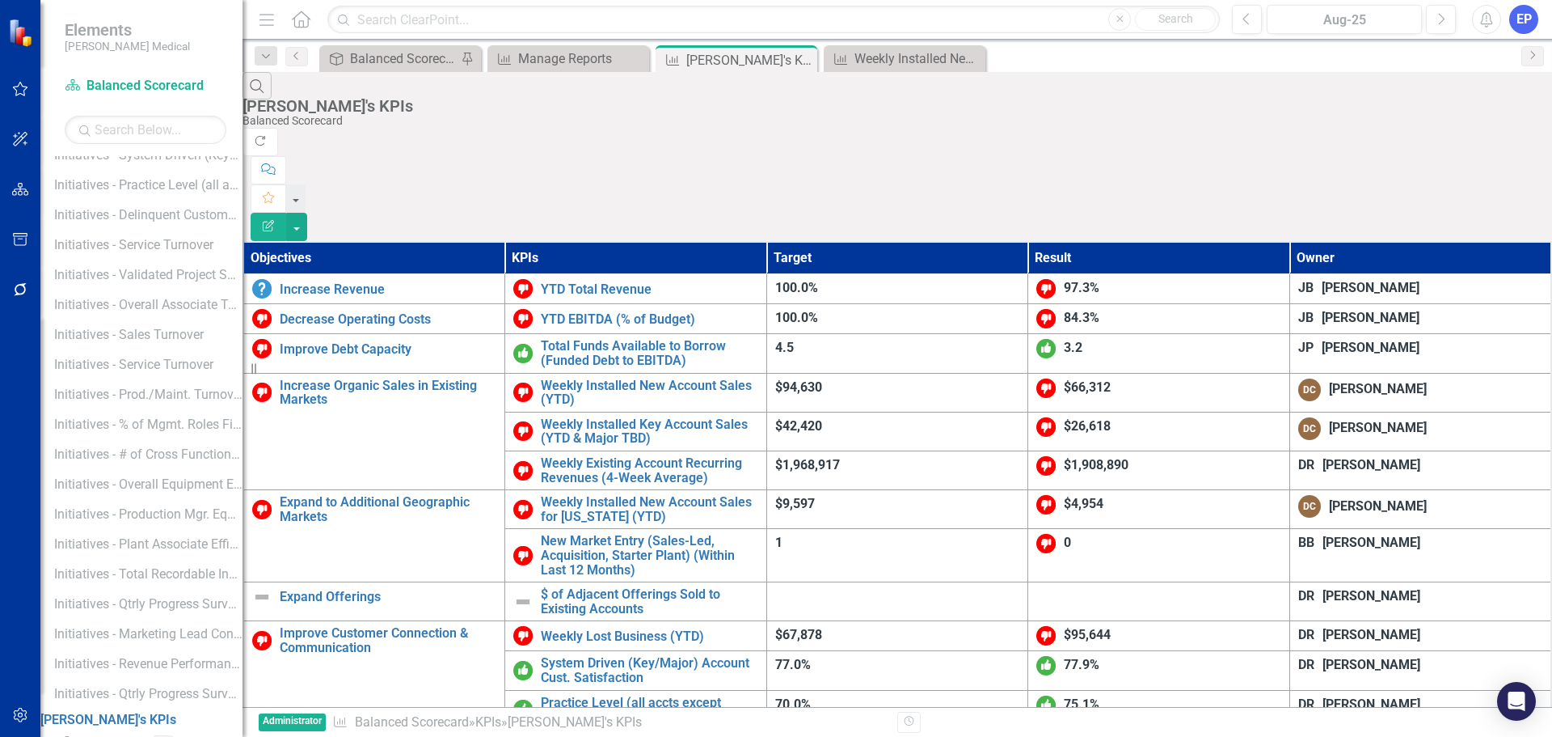
click at [1332, 242] on th "Owner" at bounding box center [1421, 258] width 262 height 32
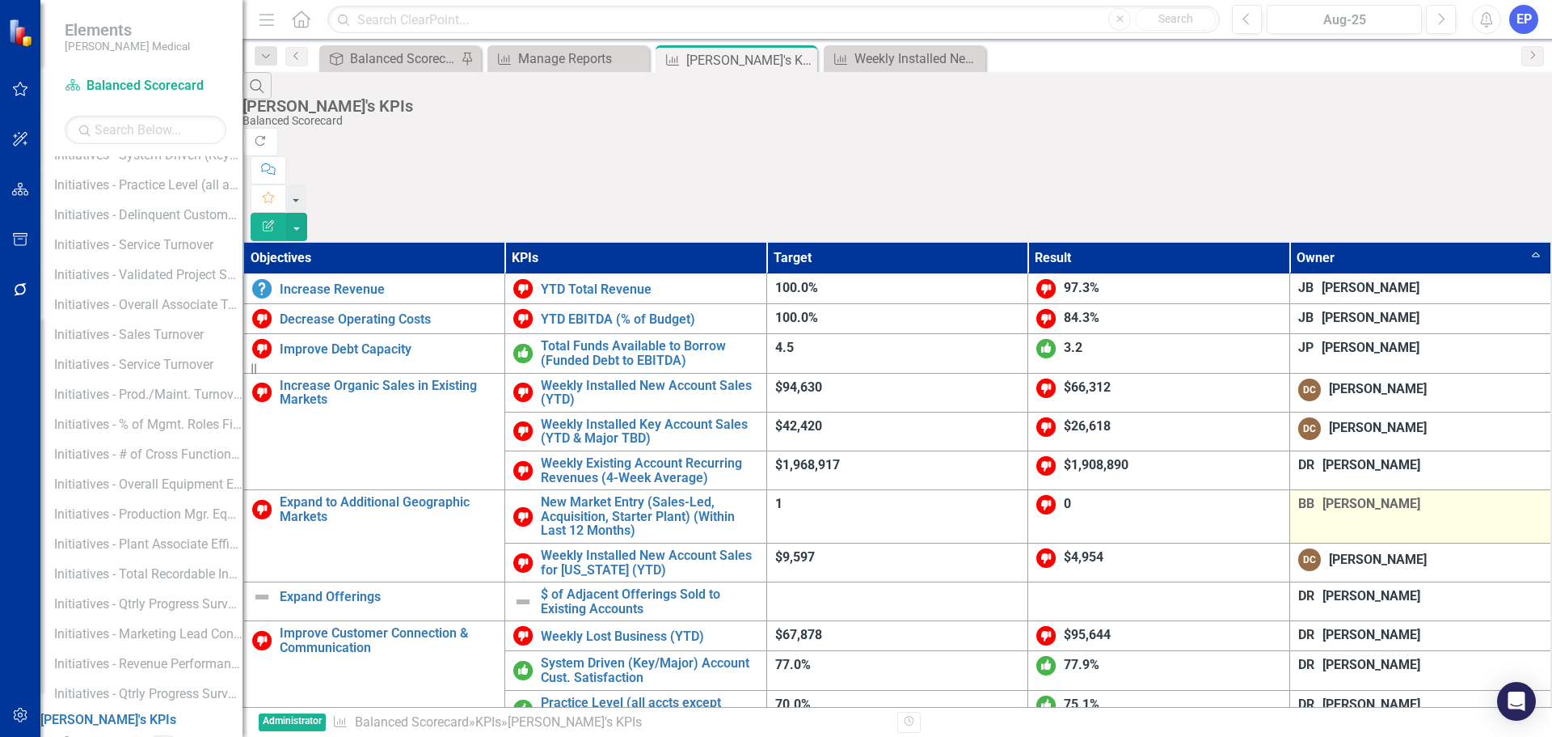
scroll to position [0, 0]
click at [1500, 242] on th "Owner Sort Ascending" at bounding box center [1421, 258] width 262 height 32
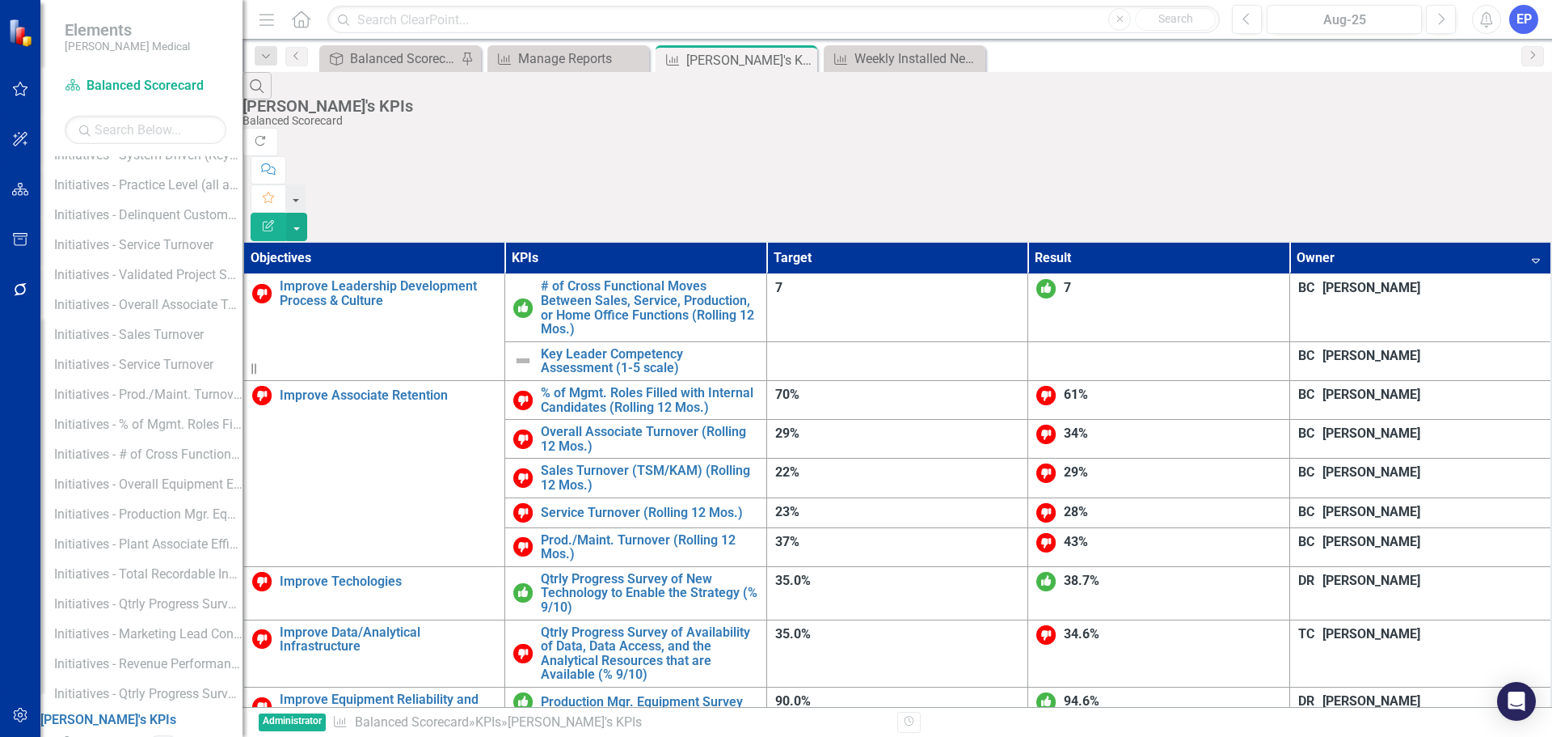
click at [1359, 242] on th "Owner Sort Descending" at bounding box center [1421, 258] width 262 height 32
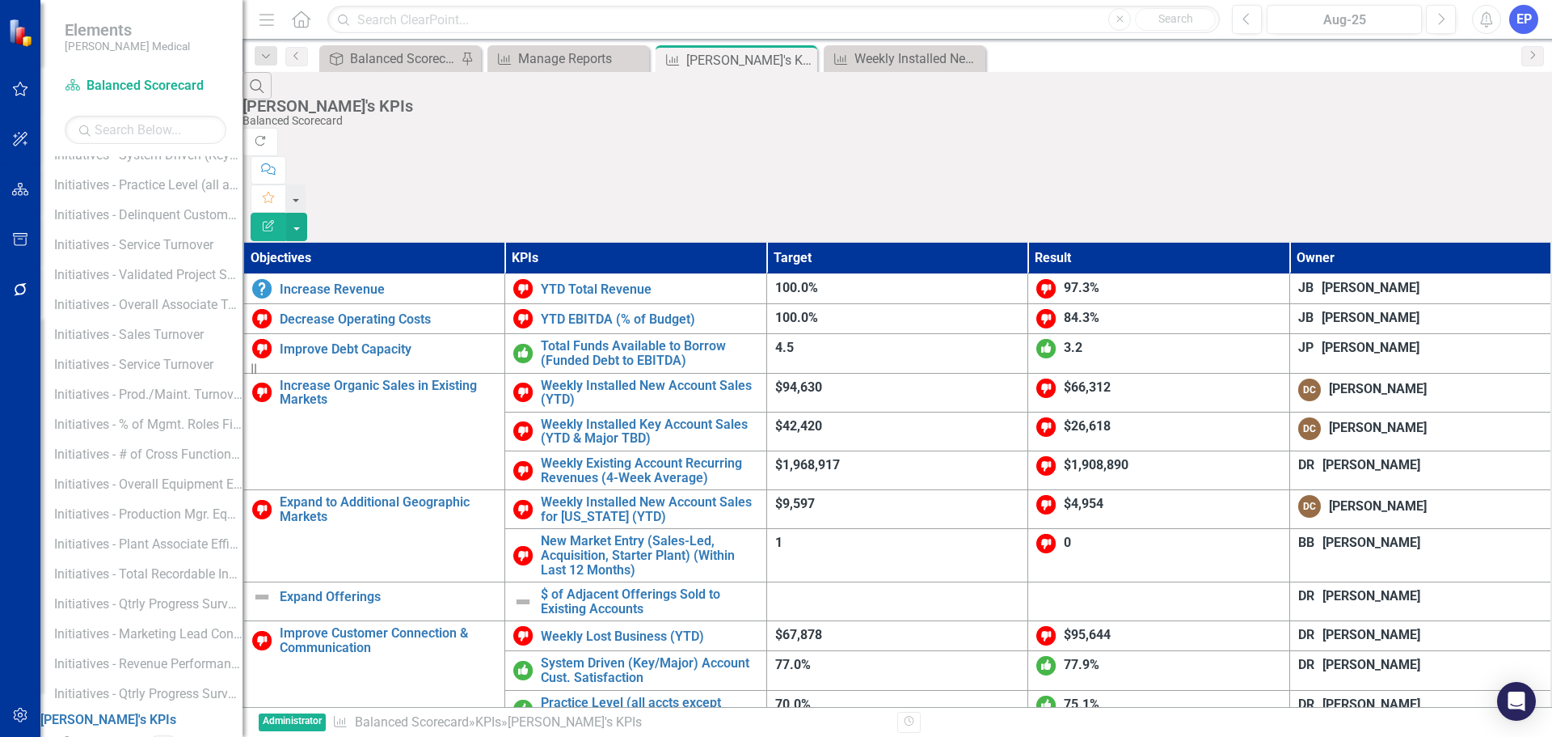
click at [1355, 242] on th "Owner" at bounding box center [1421, 258] width 262 height 32
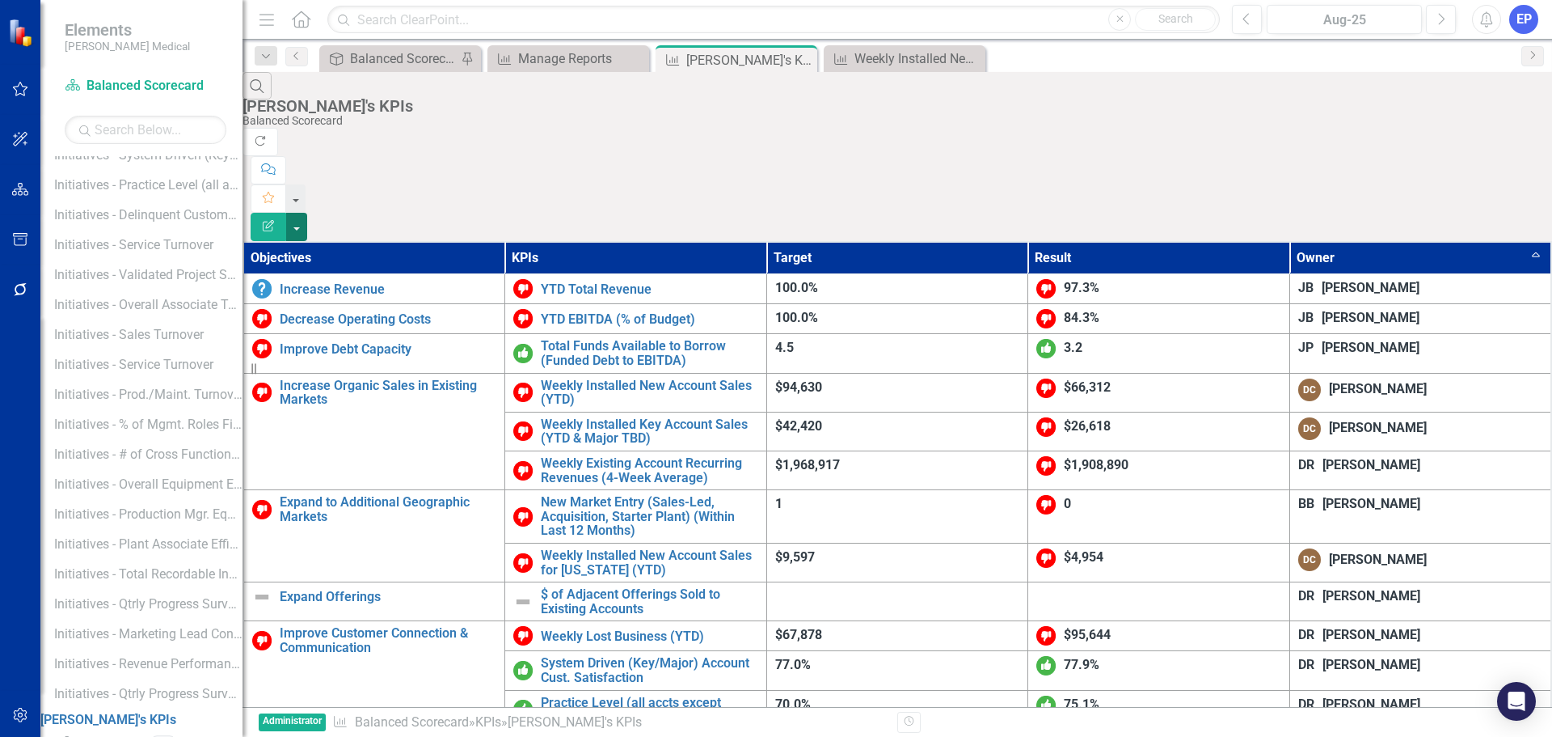
click at [307, 213] on button "button" at bounding box center [296, 227] width 21 height 28
click at [1466, 125] on link "Edit Report Edit Report" at bounding box center [1463, 132] width 128 height 30
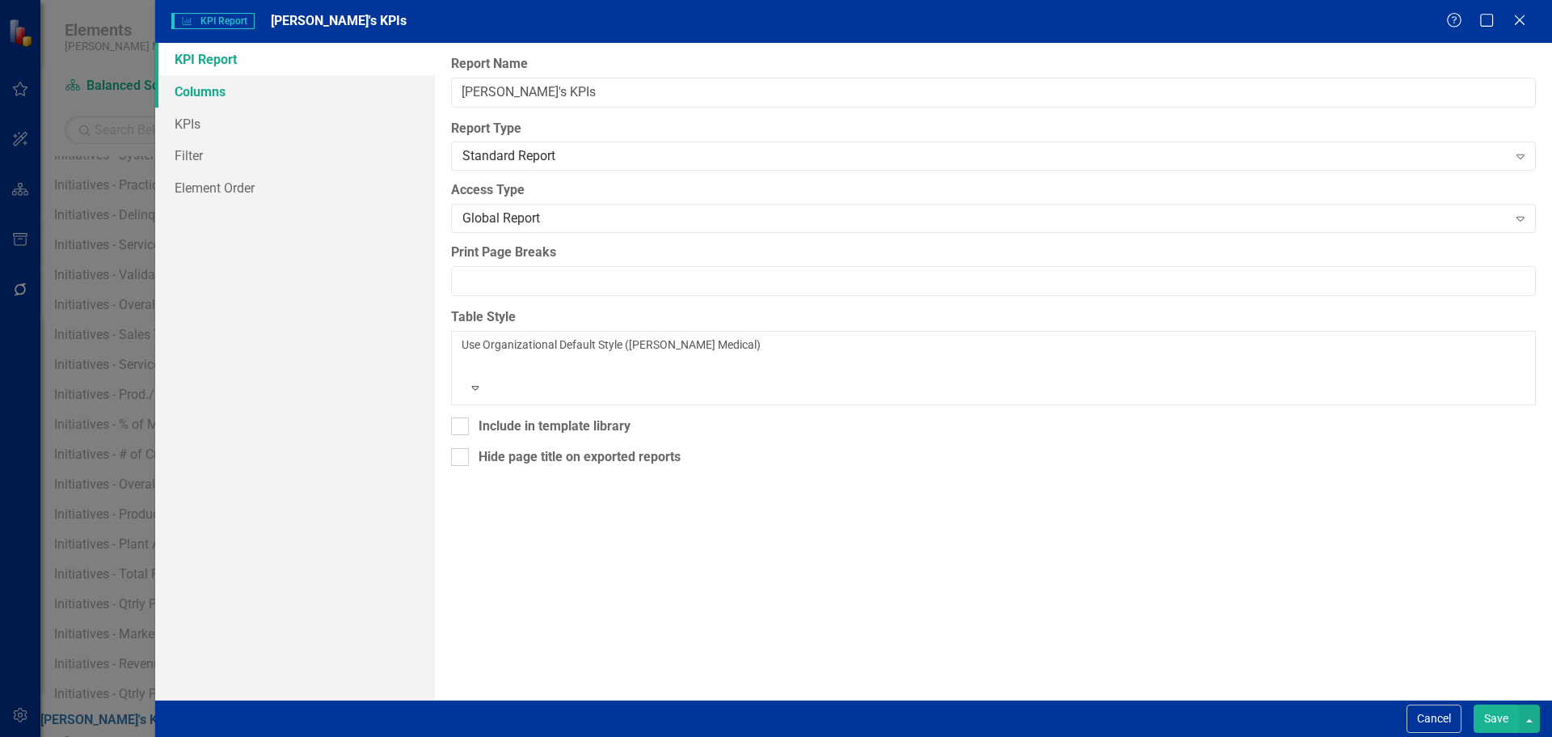
click at [269, 103] on link "Columns" at bounding box center [295, 91] width 280 height 32
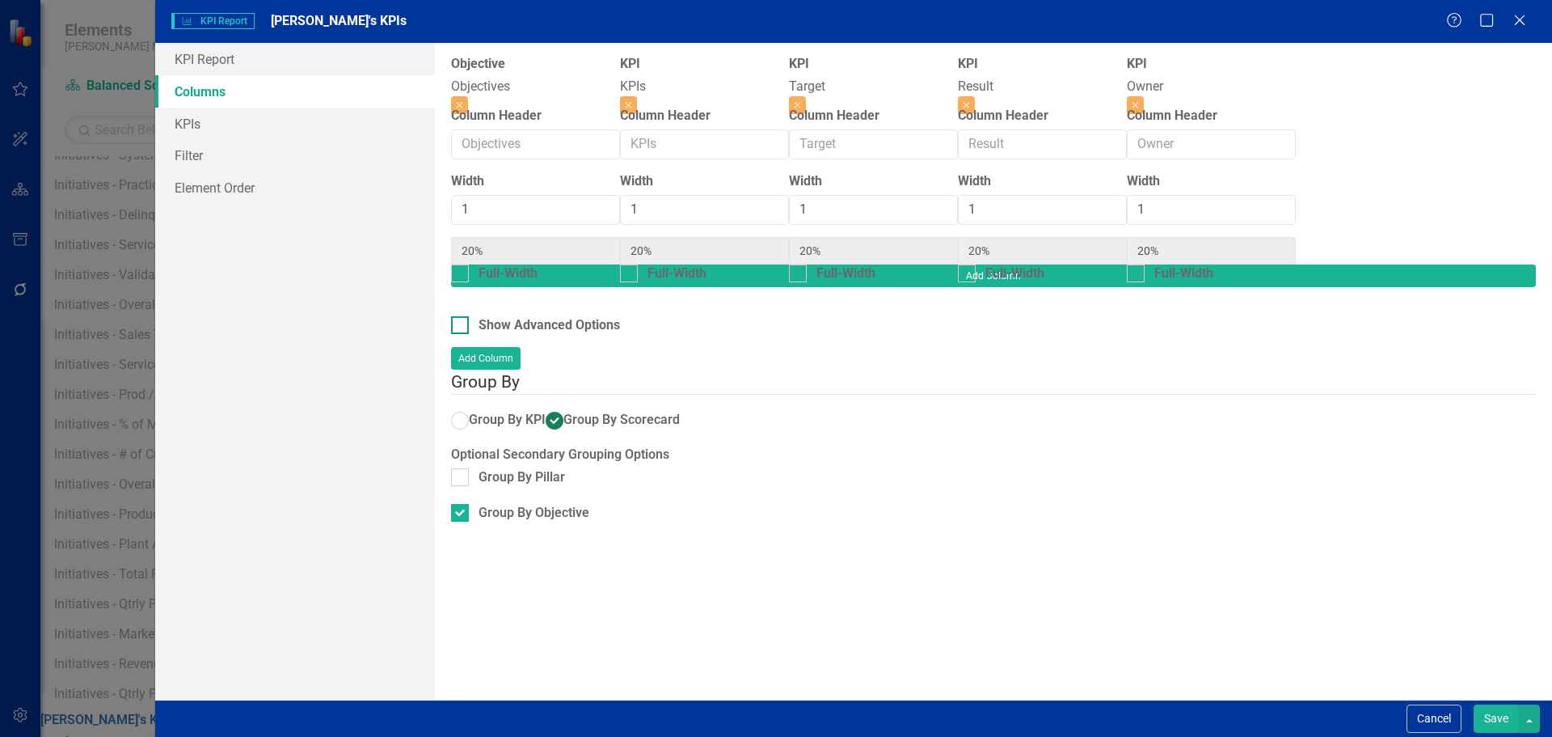
click at [463, 316] on div at bounding box center [460, 325] width 18 height 18
click at [462, 316] on input "Show Advanced Options" at bounding box center [456, 321] width 11 height 11
checkbox input "true"
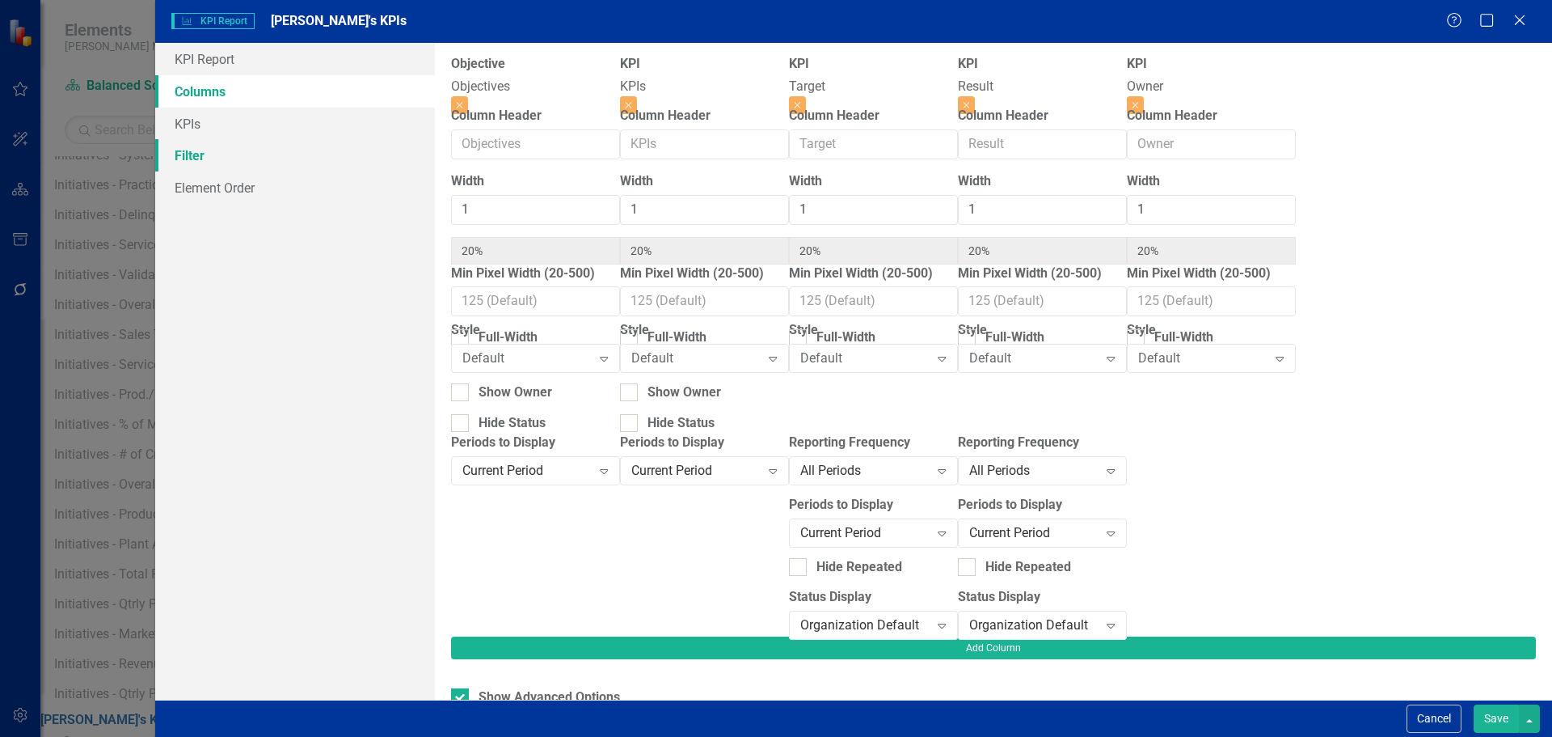
click at [264, 160] on link "Filter" at bounding box center [295, 155] width 280 height 32
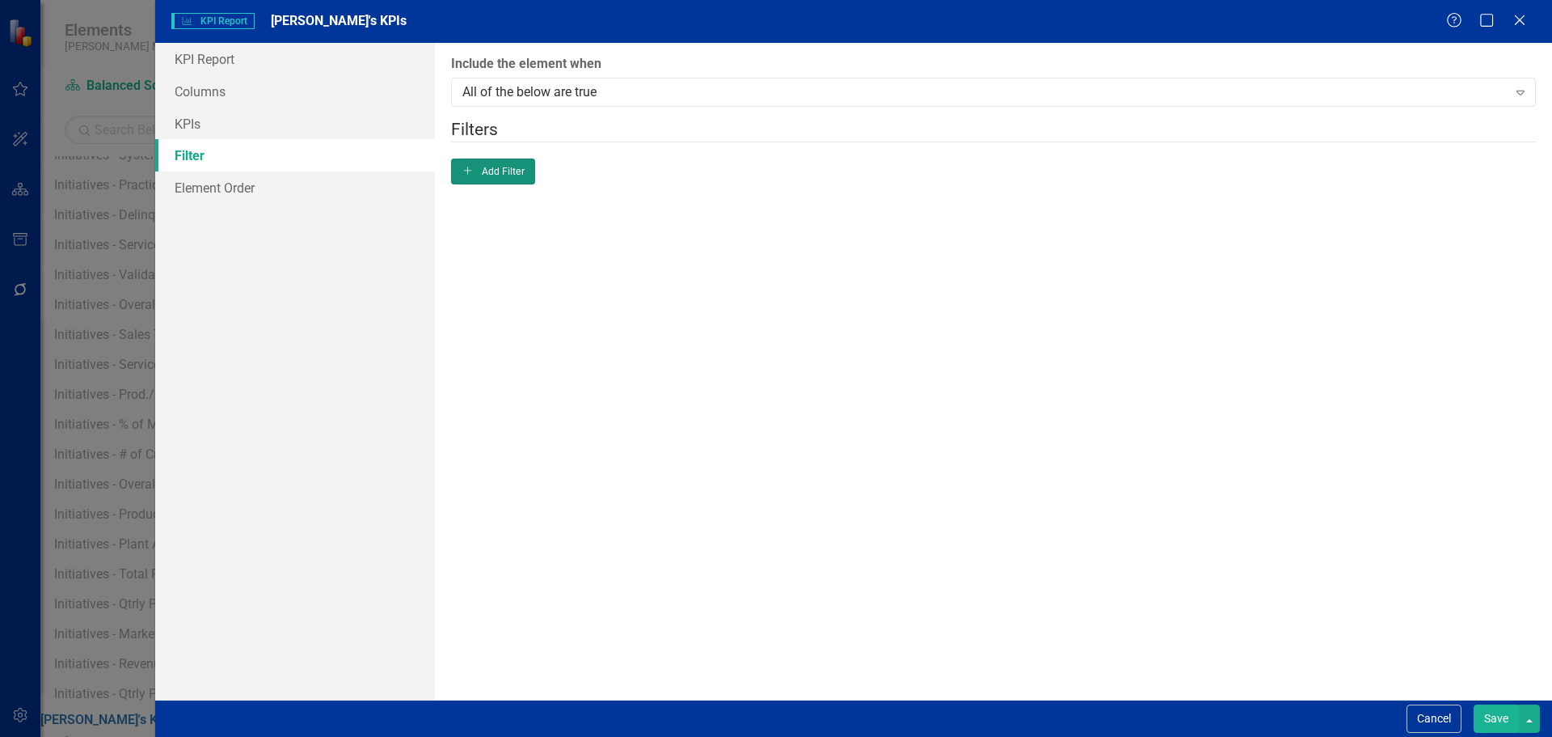
click at [536, 178] on button "Add Add Filter" at bounding box center [493, 171] width 85 height 26
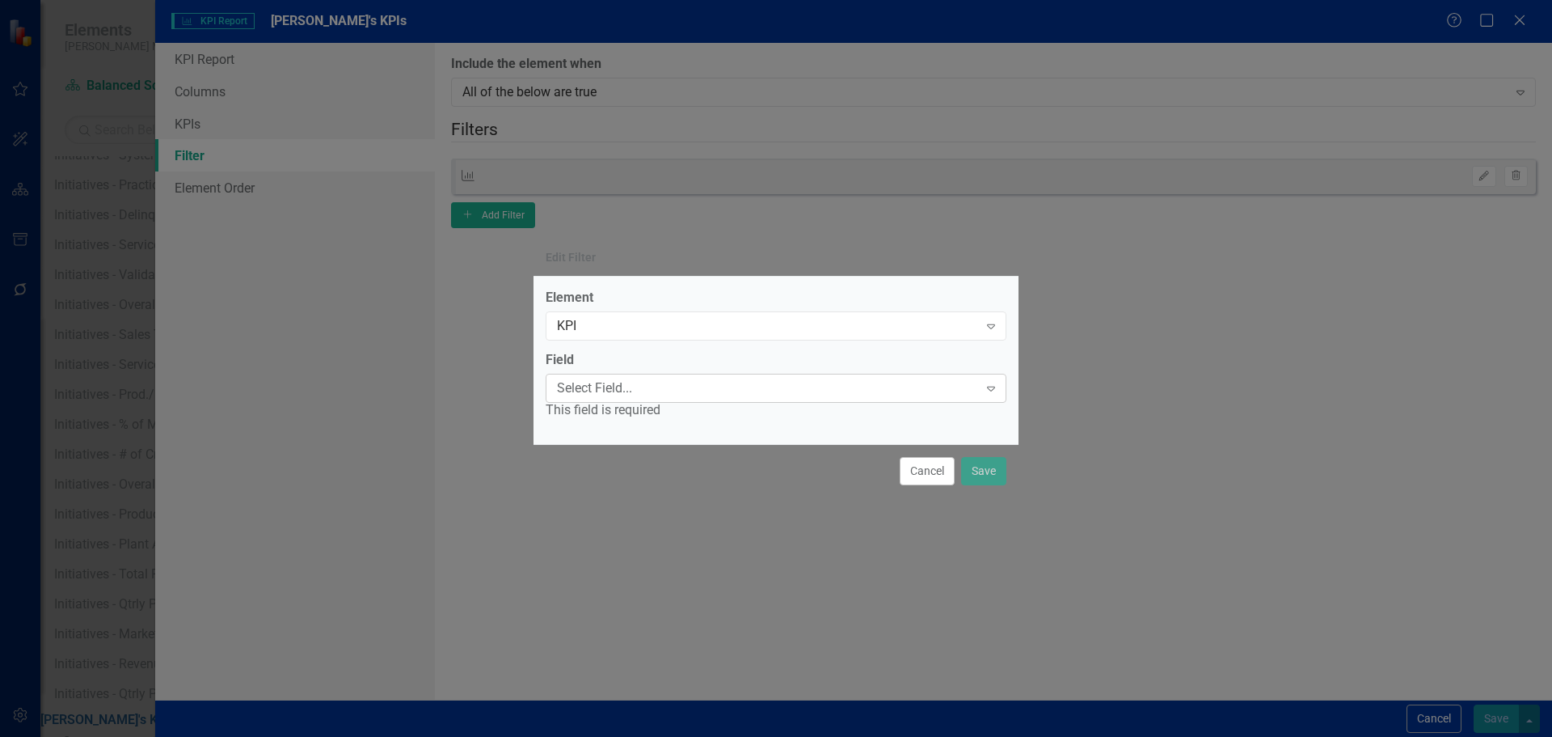
click at [770, 385] on div "Select Field..." at bounding box center [767, 388] width 421 height 19
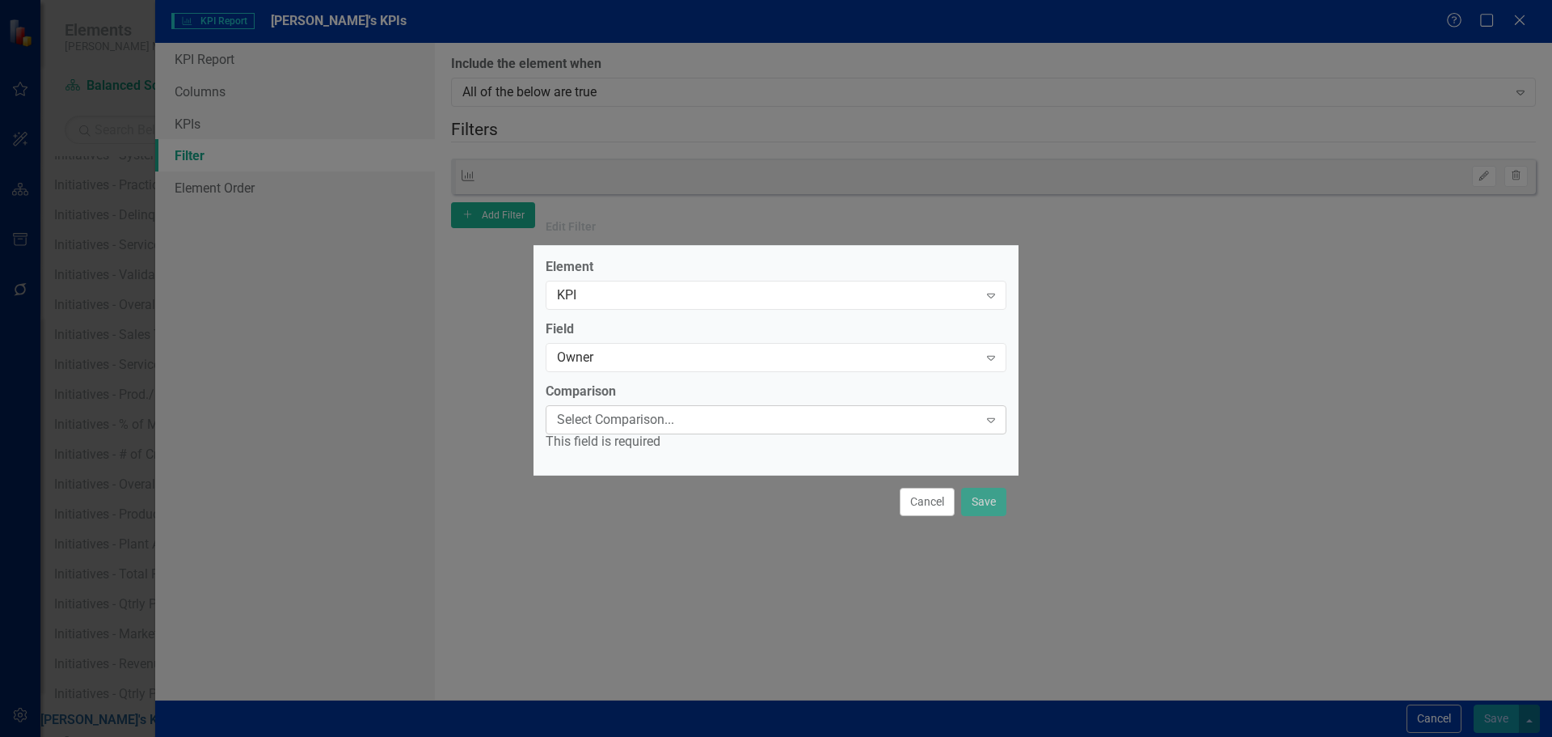
click at [682, 424] on div "Select Comparison..." at bounding box center [767, 419] width 421 height 19
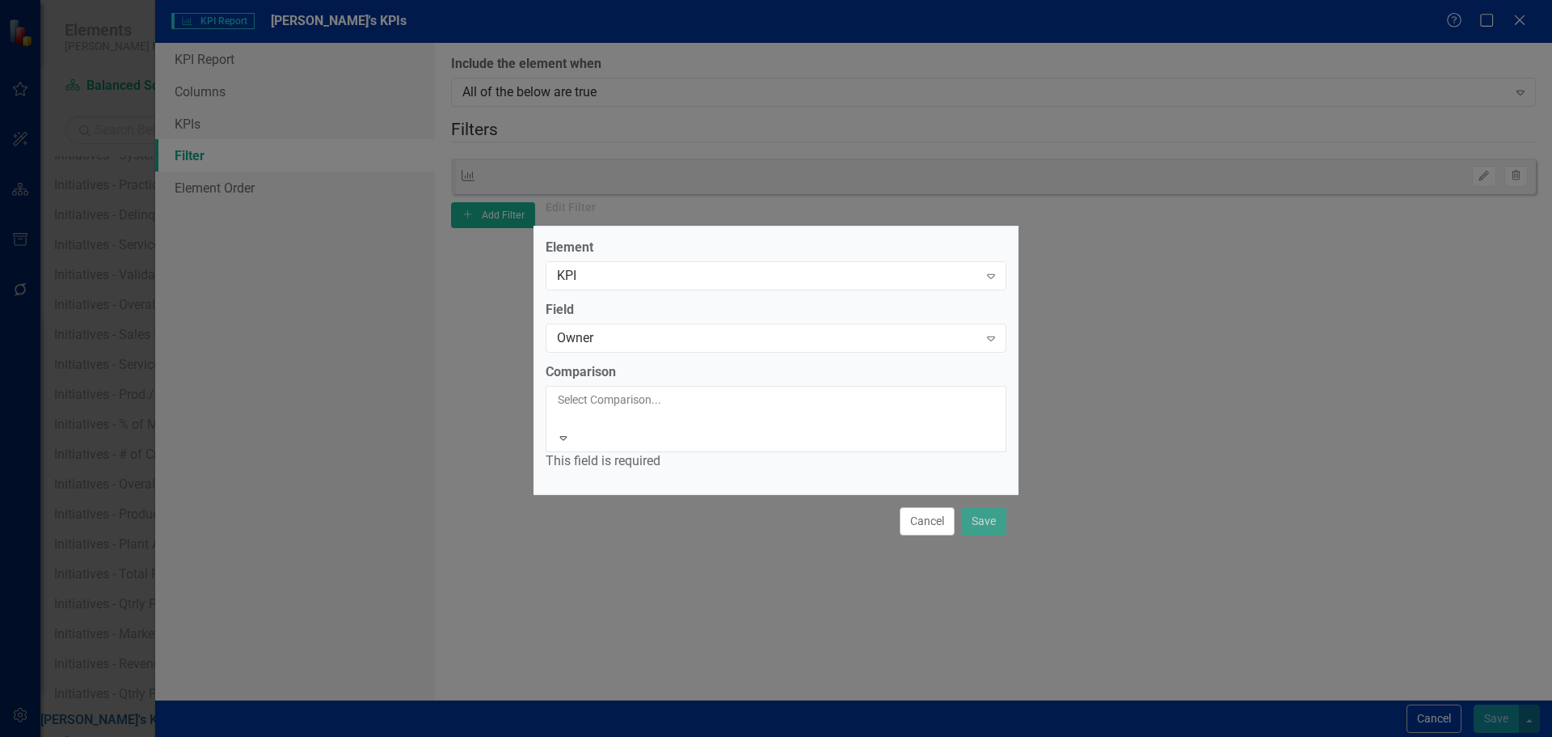
click at [665, 736] on div "Equals" at bounding box center [776, 746] width 1552 height 19
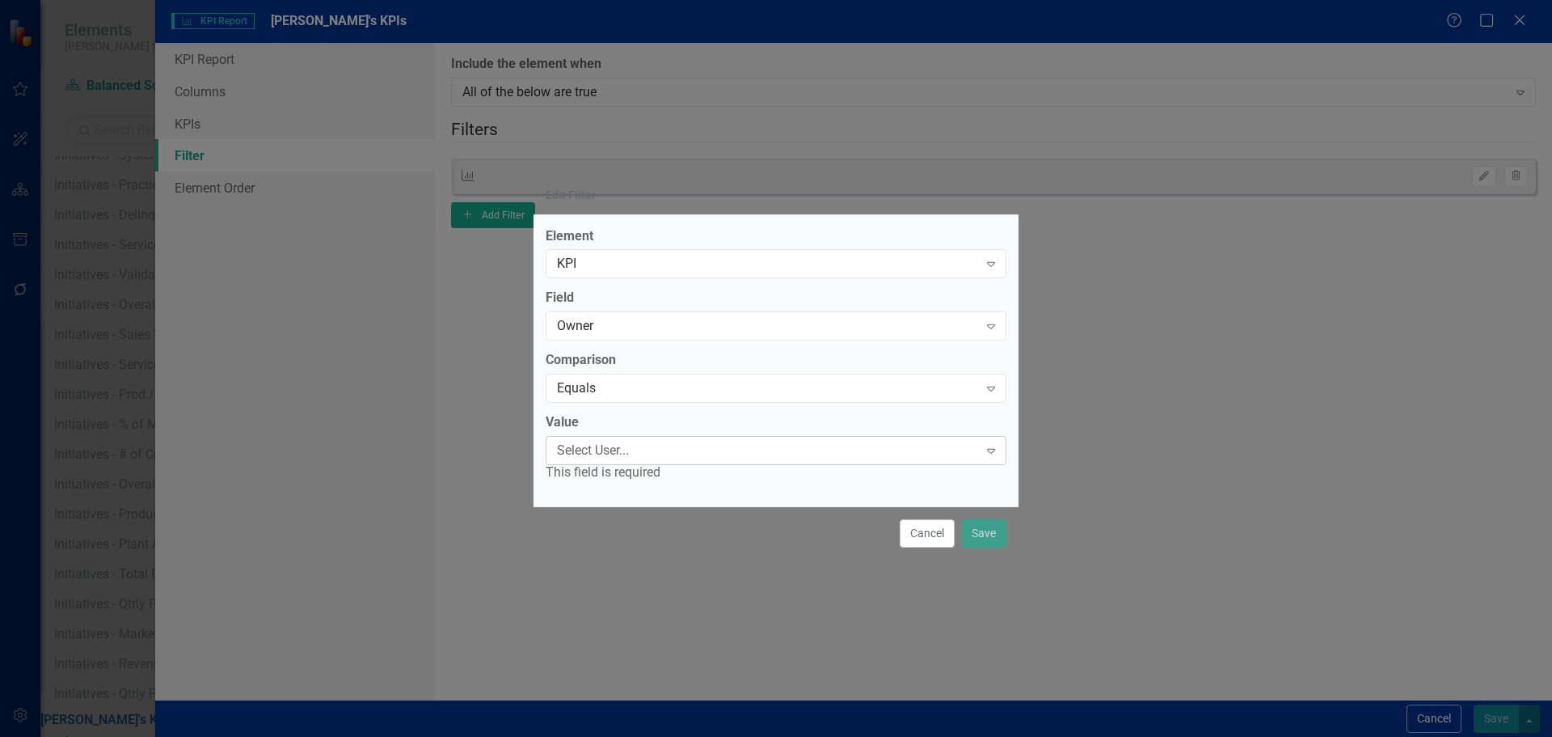
click at [660, 462] on div "Select User... Expand" at bounding box center [776, 450] width 461 height 29
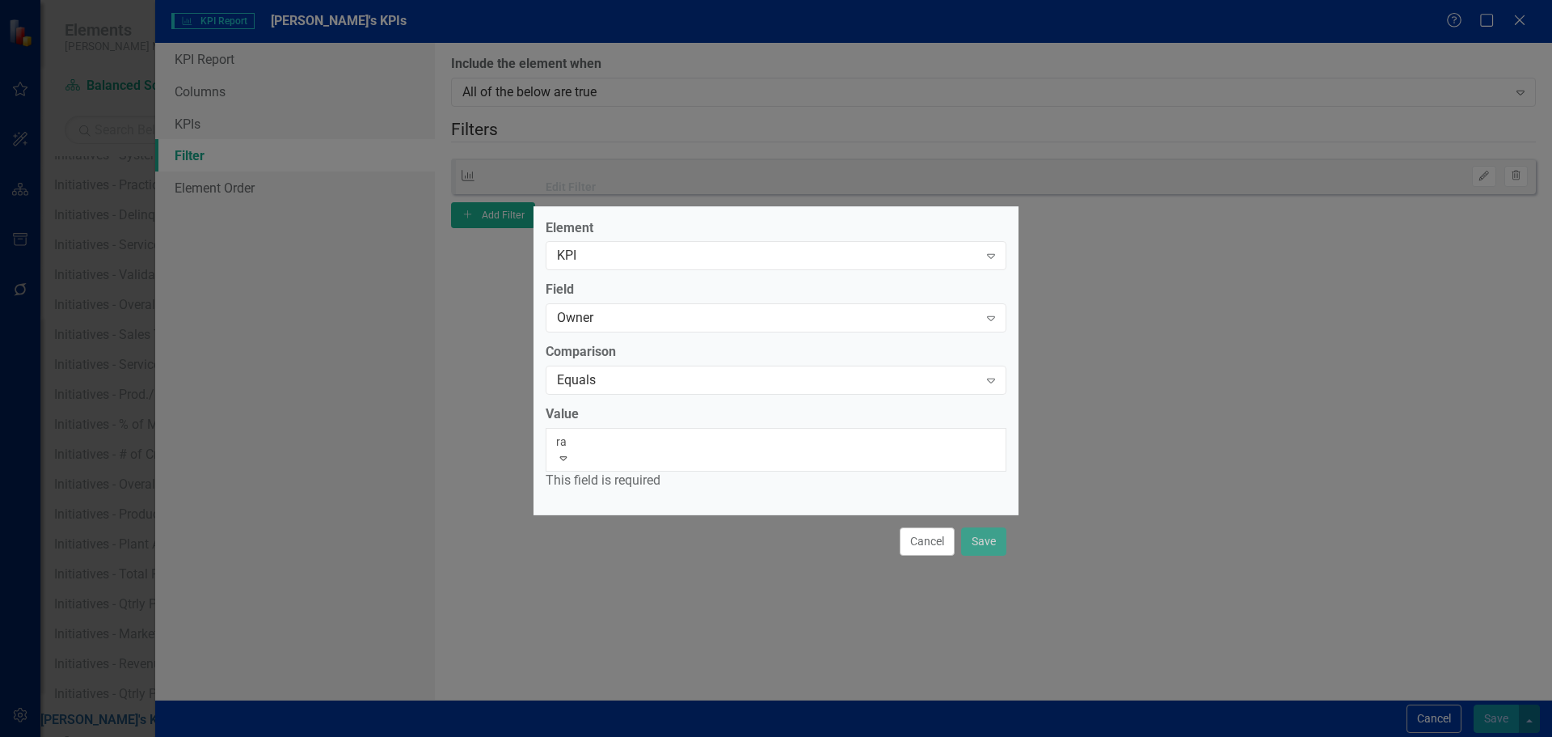
type input "rai"
click at [656, 736] on div "David Rai nbow" at bounding box center [776, 746] width 1552 height 19
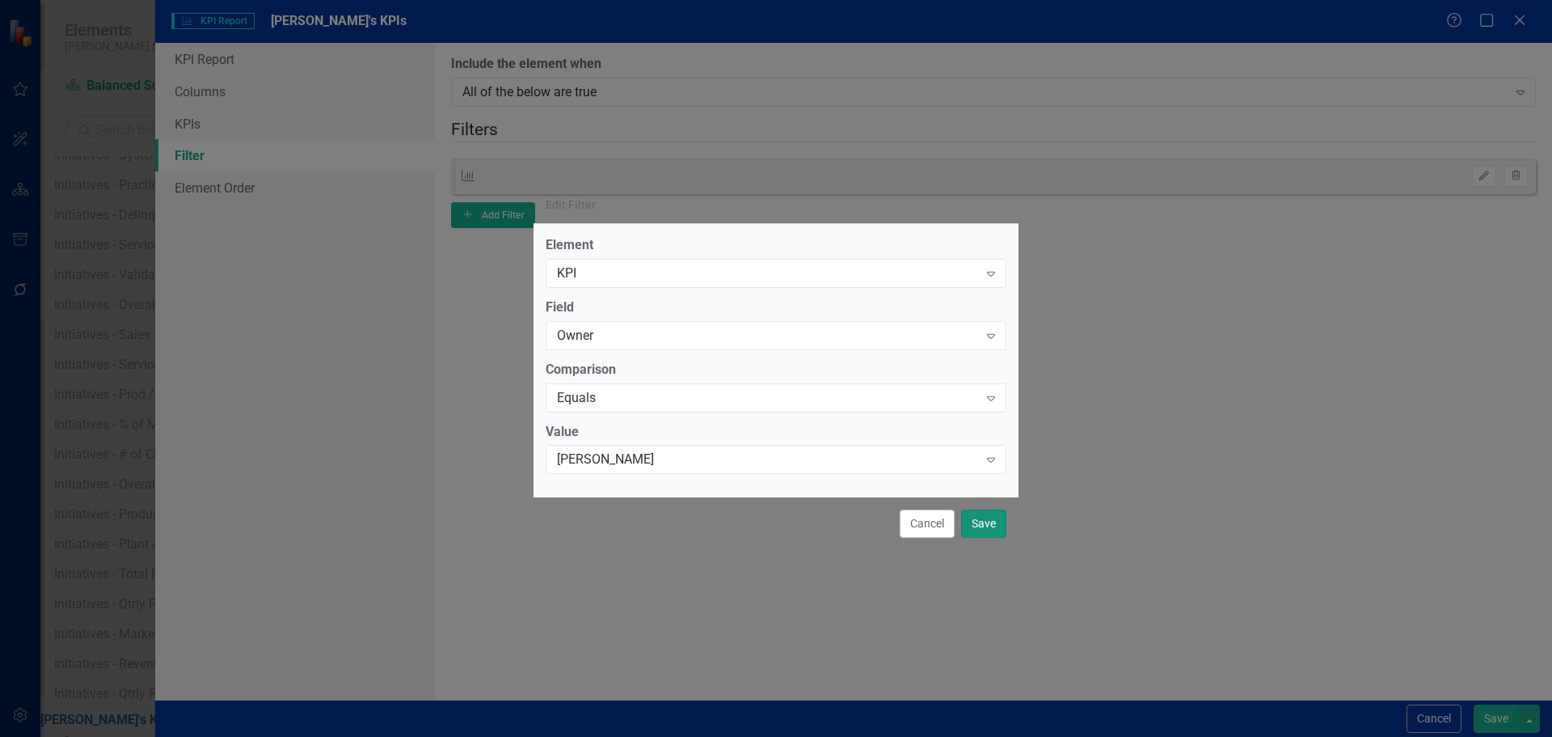
click at [979, 521] on button "Save" at bounding box center [983, 523] width 45 height 28
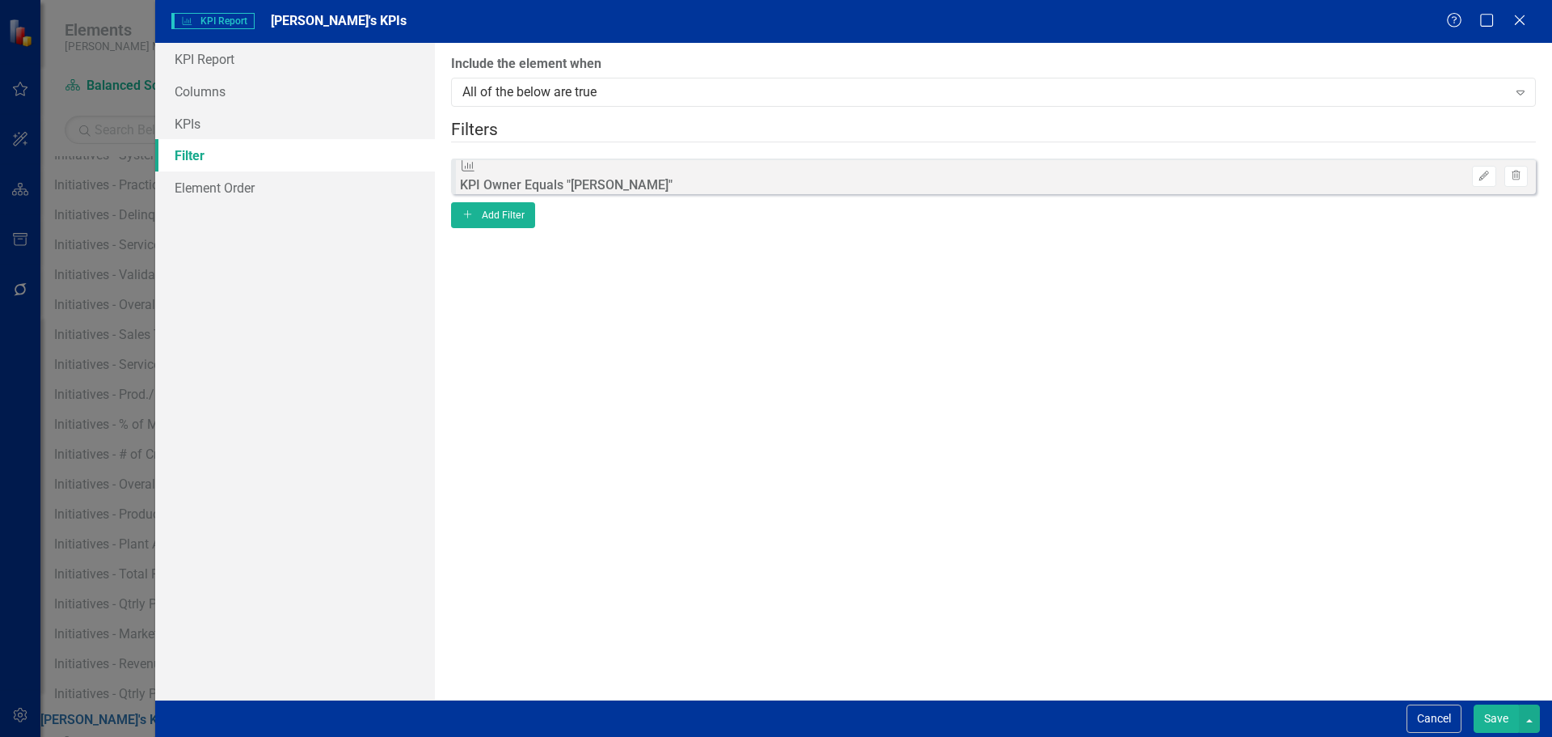
click at [1490, 712] on button "Save" at bounding box center [1496, 718] width 45 height 28
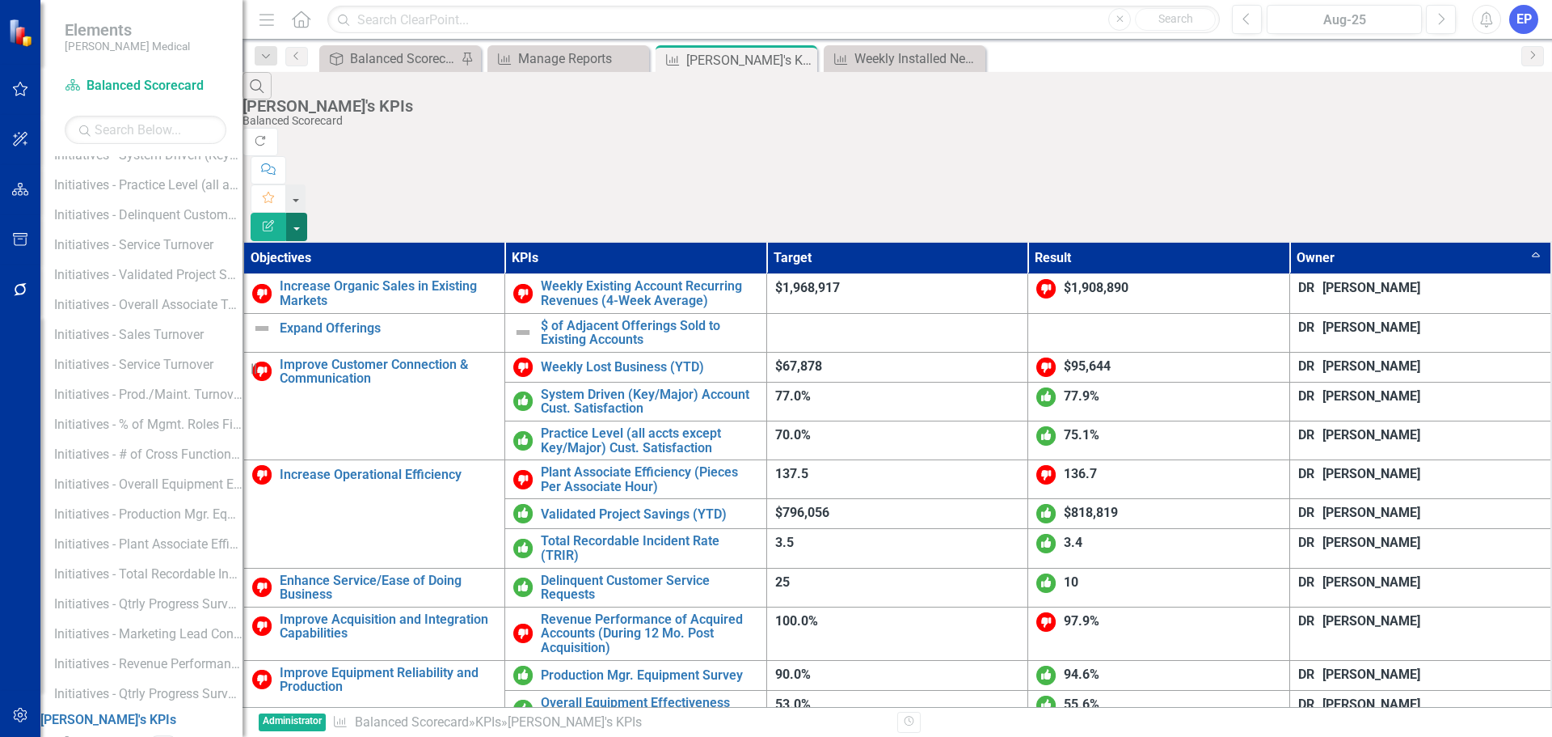
click at [307, 213] on button "button" at bounding box center [296, 227] width 21 height 28
click at [1484, 137] on link "Edit Report Edit Report" at bounding box center [1463, 132] width 128 height 30
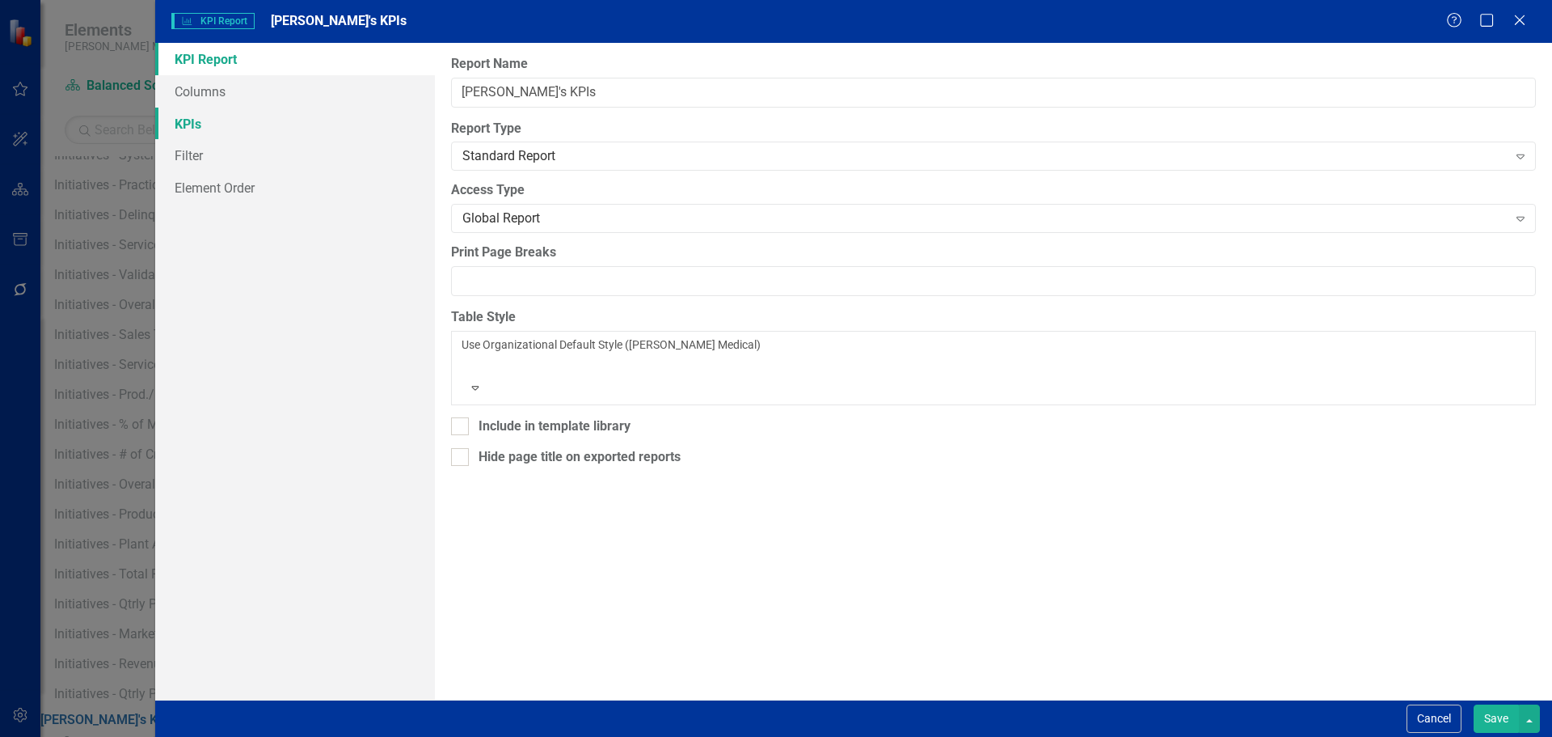
click at [310, 110] on link "KPIs" at bounding box center [295, 124] width 280 height 32
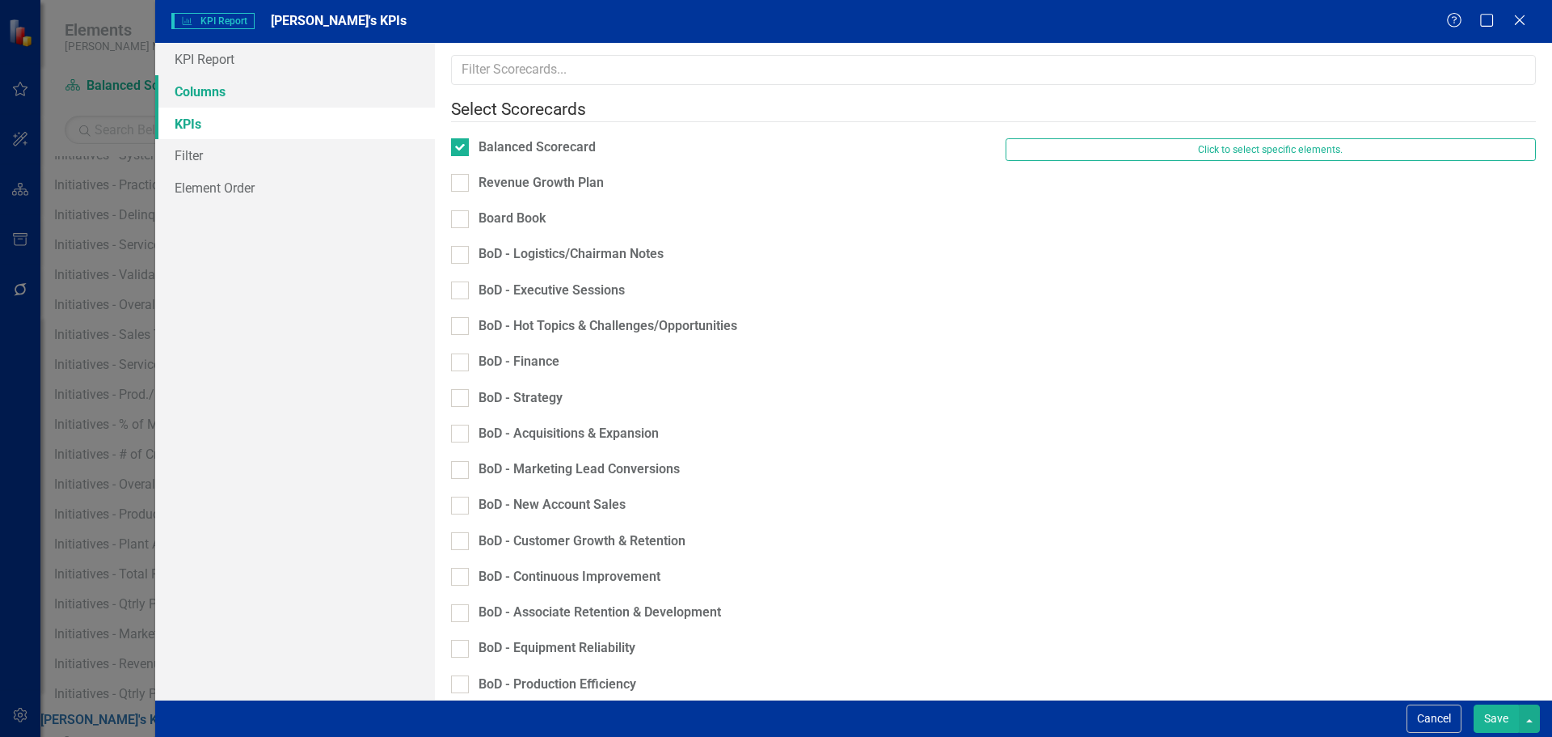
click at [309, 99] on link "Columns" at bounding box center [295, 91] width 280 height 32
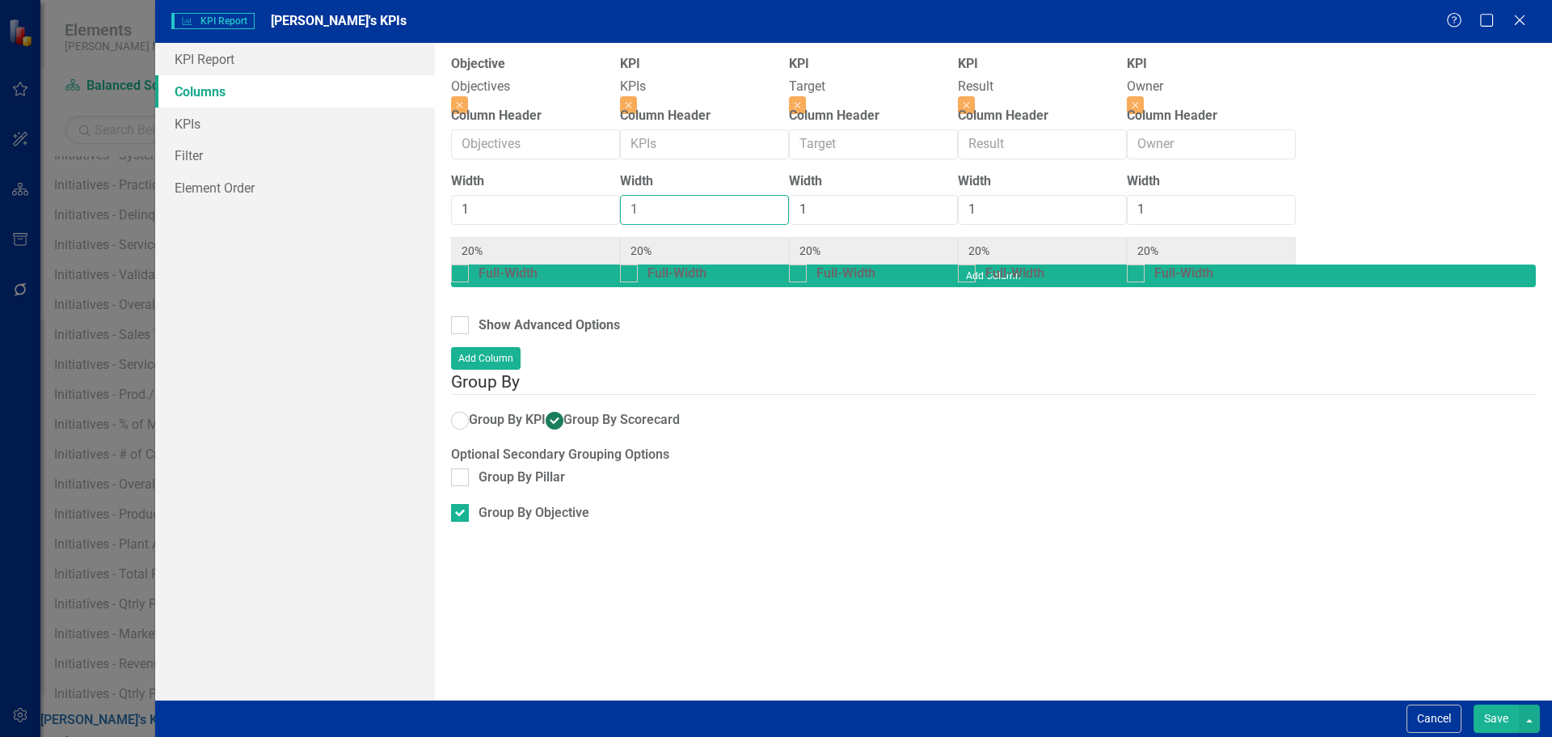
type input "2"
type input "17%"
type input "33%"
type input "17%"
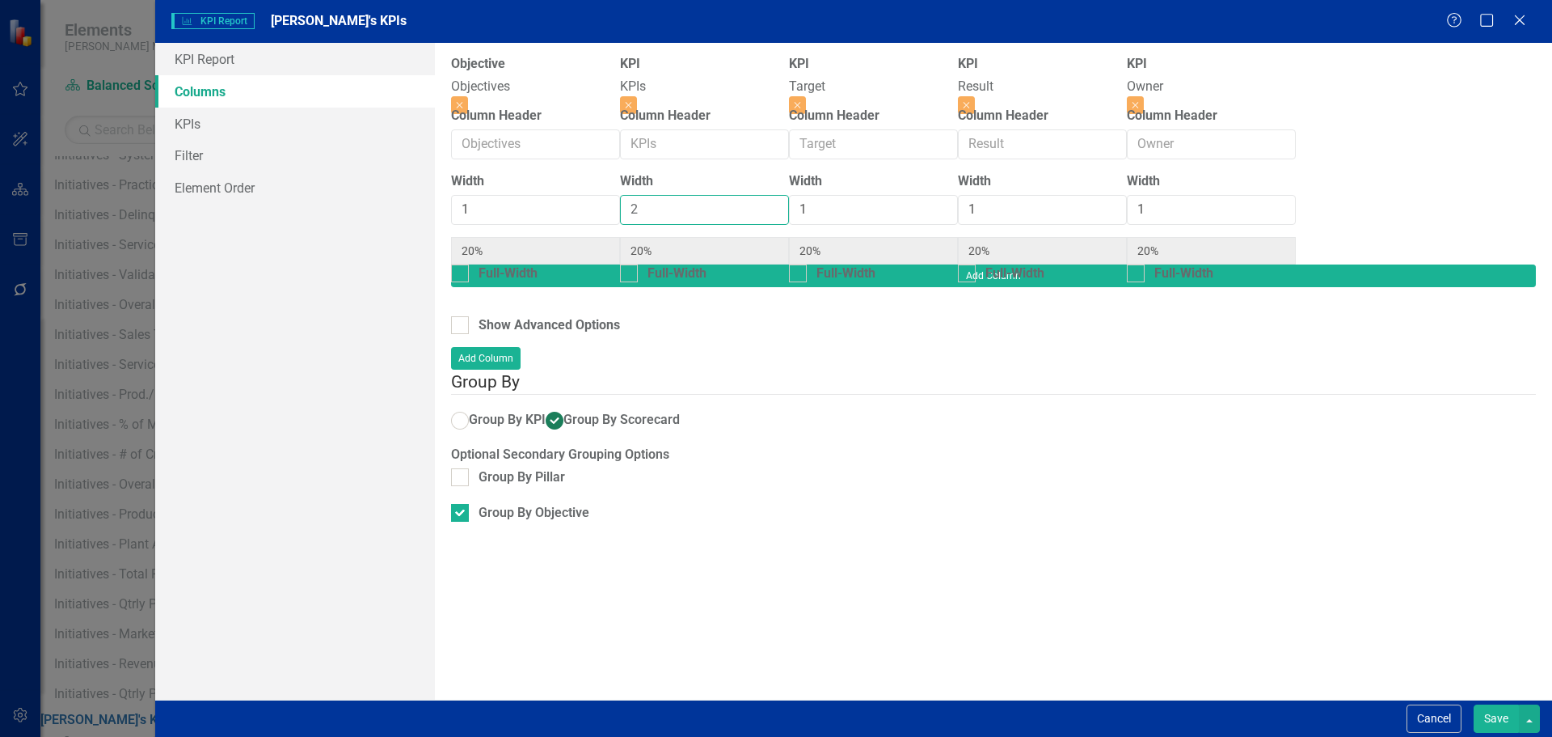
type input "17%"
click at [724, 208] on input "2" at bounding box center [704, 210] width 169 height 30
type input "3"
type input "14%"
type input "43%"
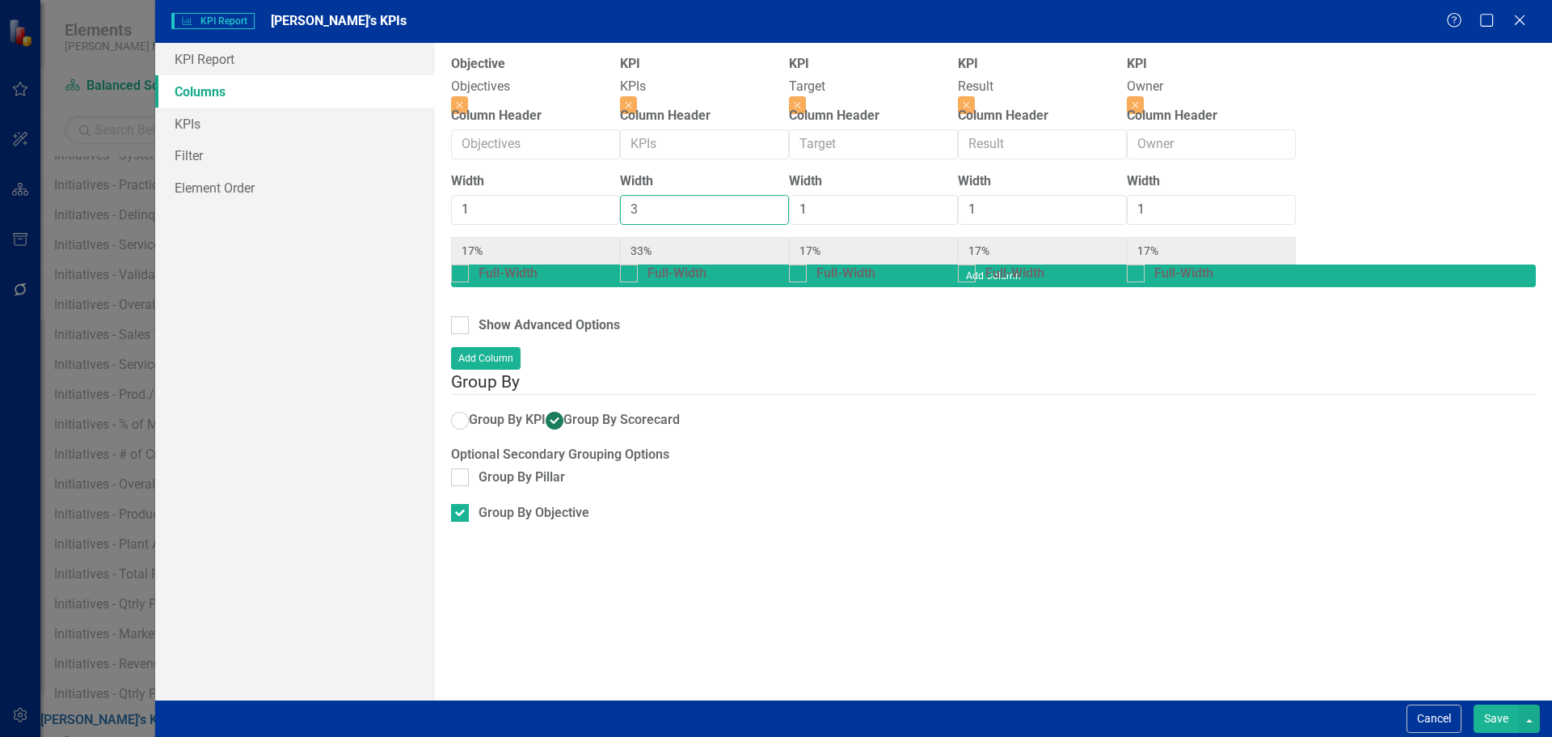
type input "14%"
type input "3"
click at [724, 208] on input "3" at bounding box center [704, 210] width 169 height 30
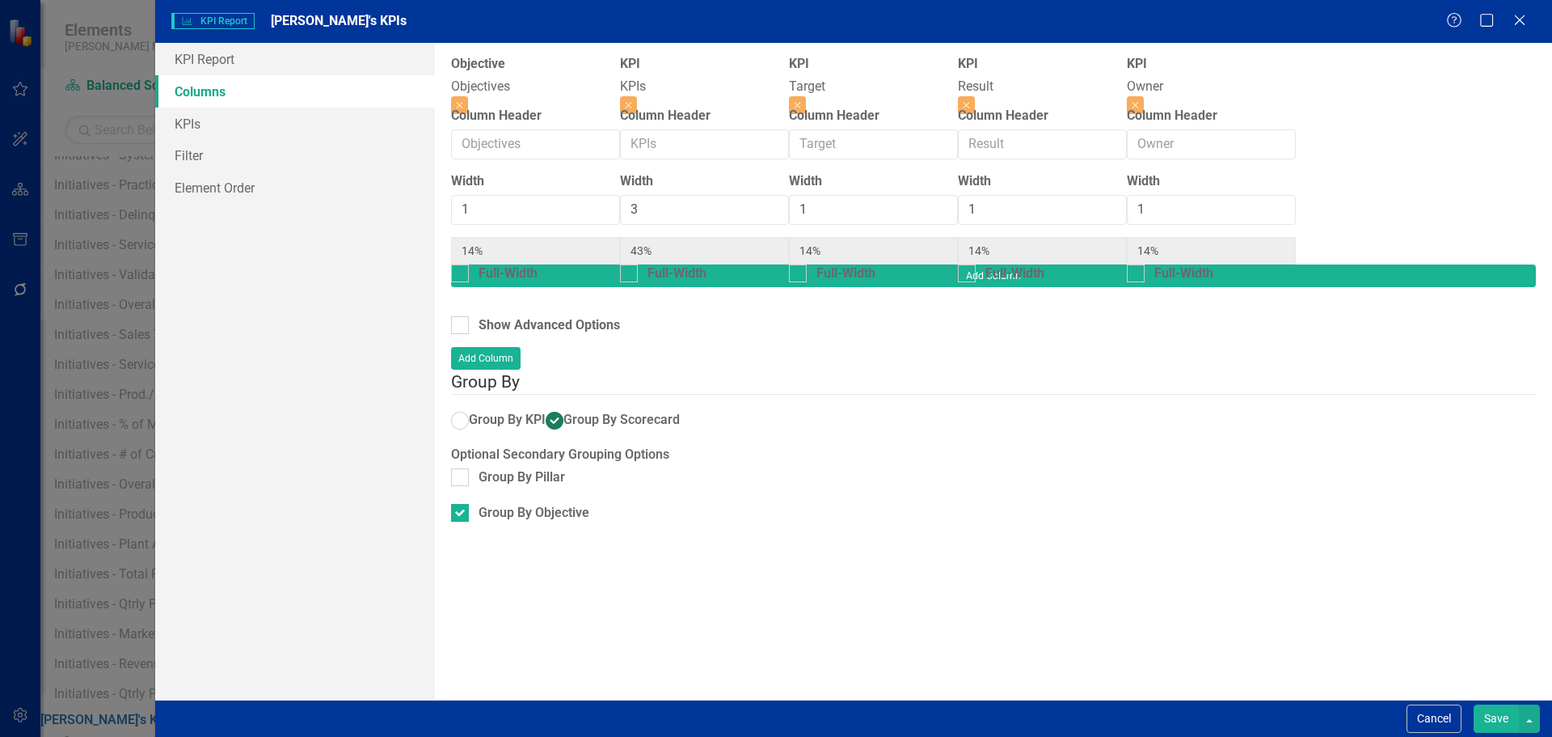
click at [1497, 718] on button "Save" at bounding box center [1496, 718] width 45 height 28
radio input "false"
checkbox input "false"
radio input "true"
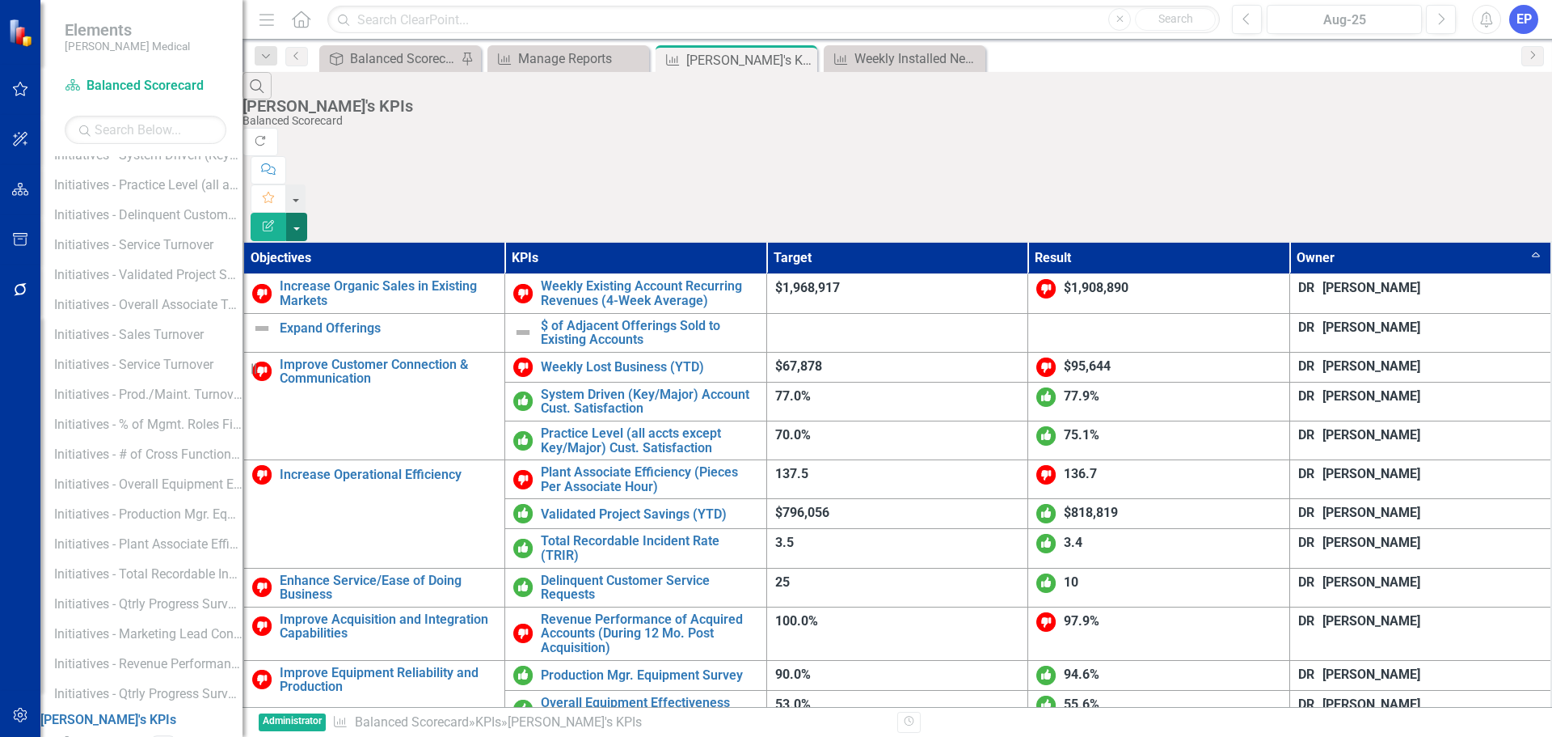
click at [307, 213] on button "button" at bounding box center [296, 227] width 21 height 28
click at [1463, 133] on link "Edit Report Edit Report" at bounding box center [1463, 132] width 128 height 30
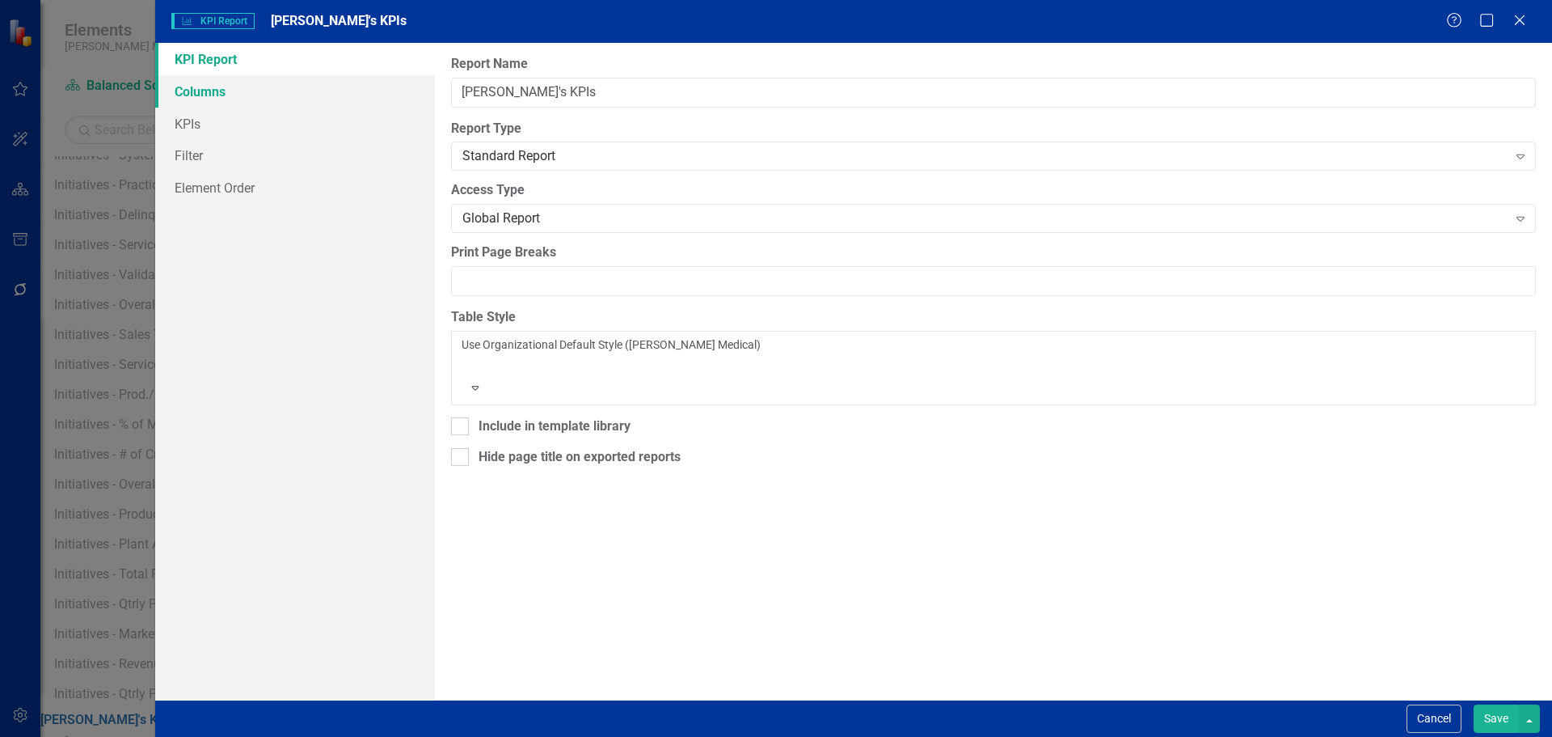
click at [285, 98] on link "Columns" at bounding box center [295, 91] width 280 height 32
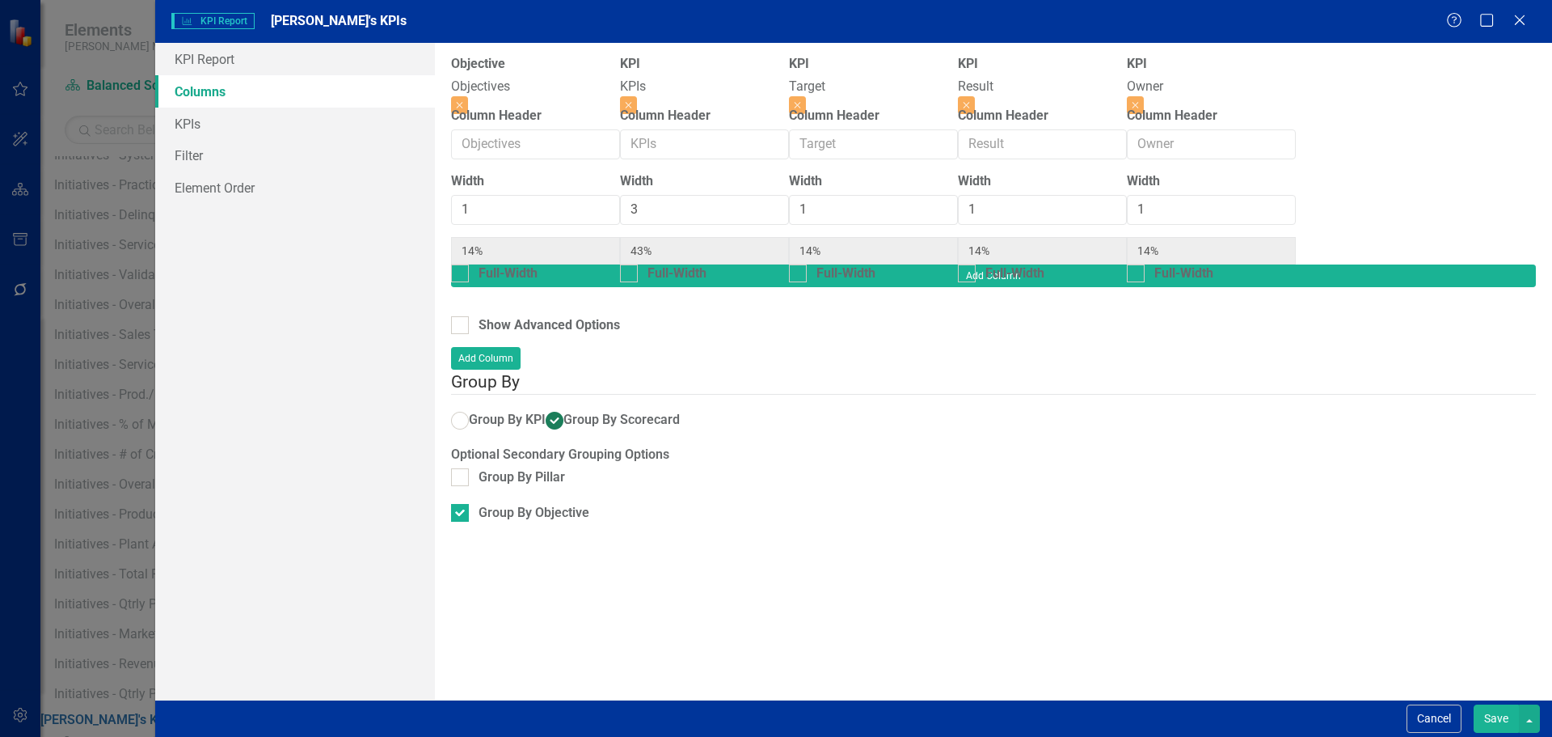
click at [460, 282] on div "To add columns to your report, click on the "Select Columns" button below. All …" at bounding box center [993, 371] width 1117 height 656
click at [460, 316] on input "Show Advanced Options" at bounding box center [456, 321] width 11 height 11
checkbox input "true"
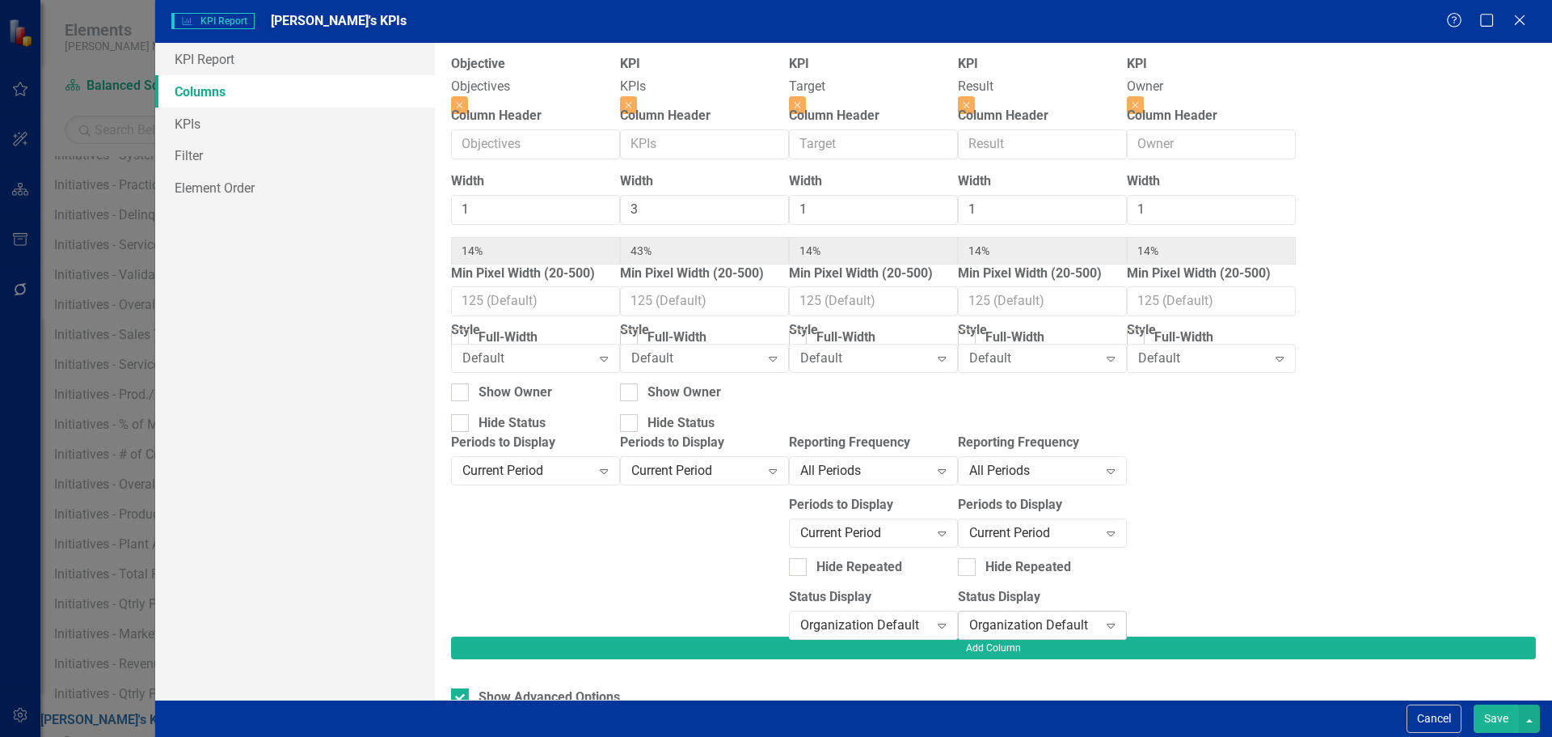
click at [1086, 616] on div "Organization Default" at bounding box center [1033, 625] width 129 height 19
click at [715, 414] on div "Hide Status" at bounding box center [681, 423] width 67 height 19
click at [631, 414] on input "Hide Status" at bounding box center [625, 419] width 11 height 11
click at [715, 414] on div "Hide Status" at bounding box center [681, 423] width 67 height 19
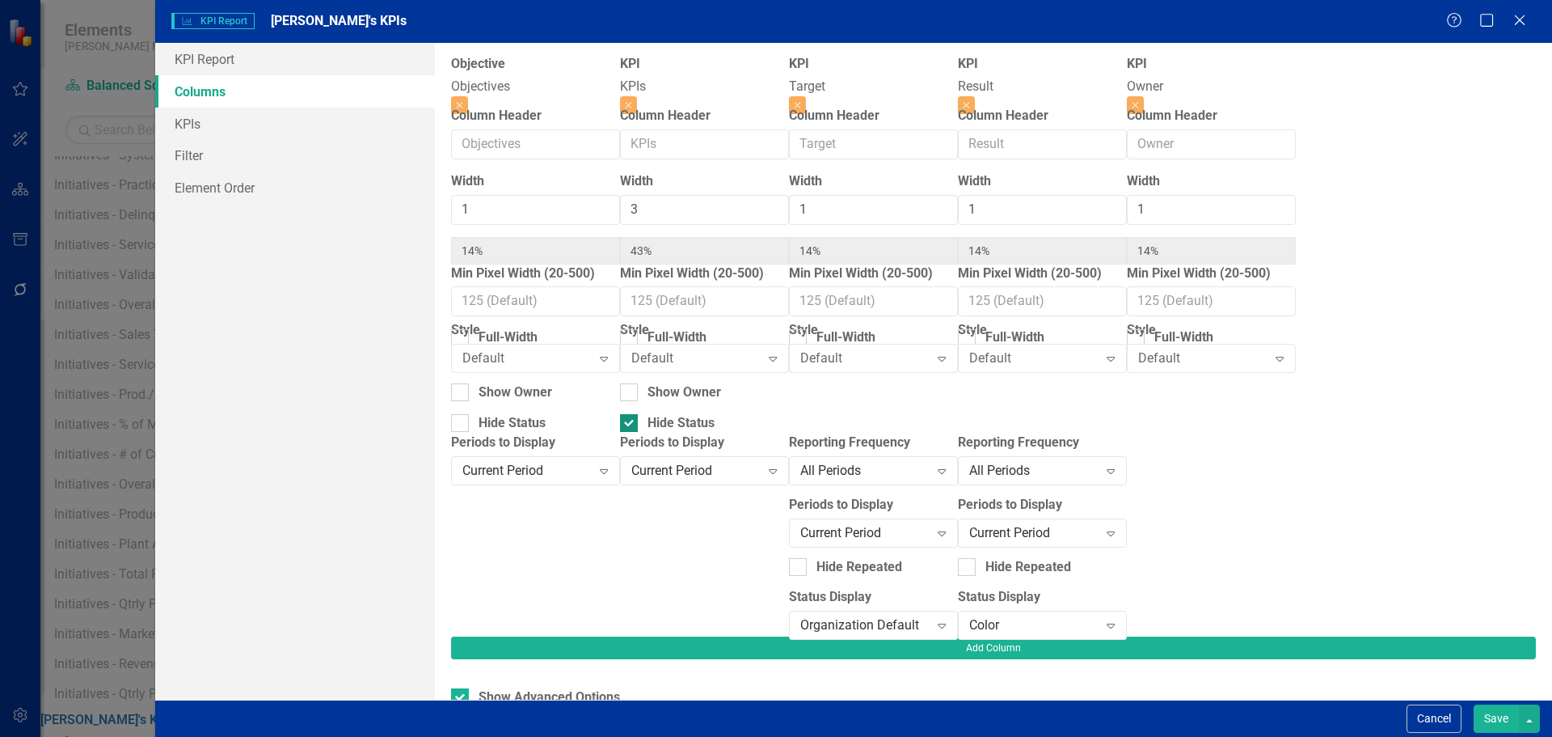
click at [631, 414] on input "Hide Status" at bounding box center [625, 419] width 11 height 11
checkbox input "false"
click at [1483, 716] on button "Save" at bounding box center [1496, 718] width 45 height 28
checkbox input "false"
radio input "false"
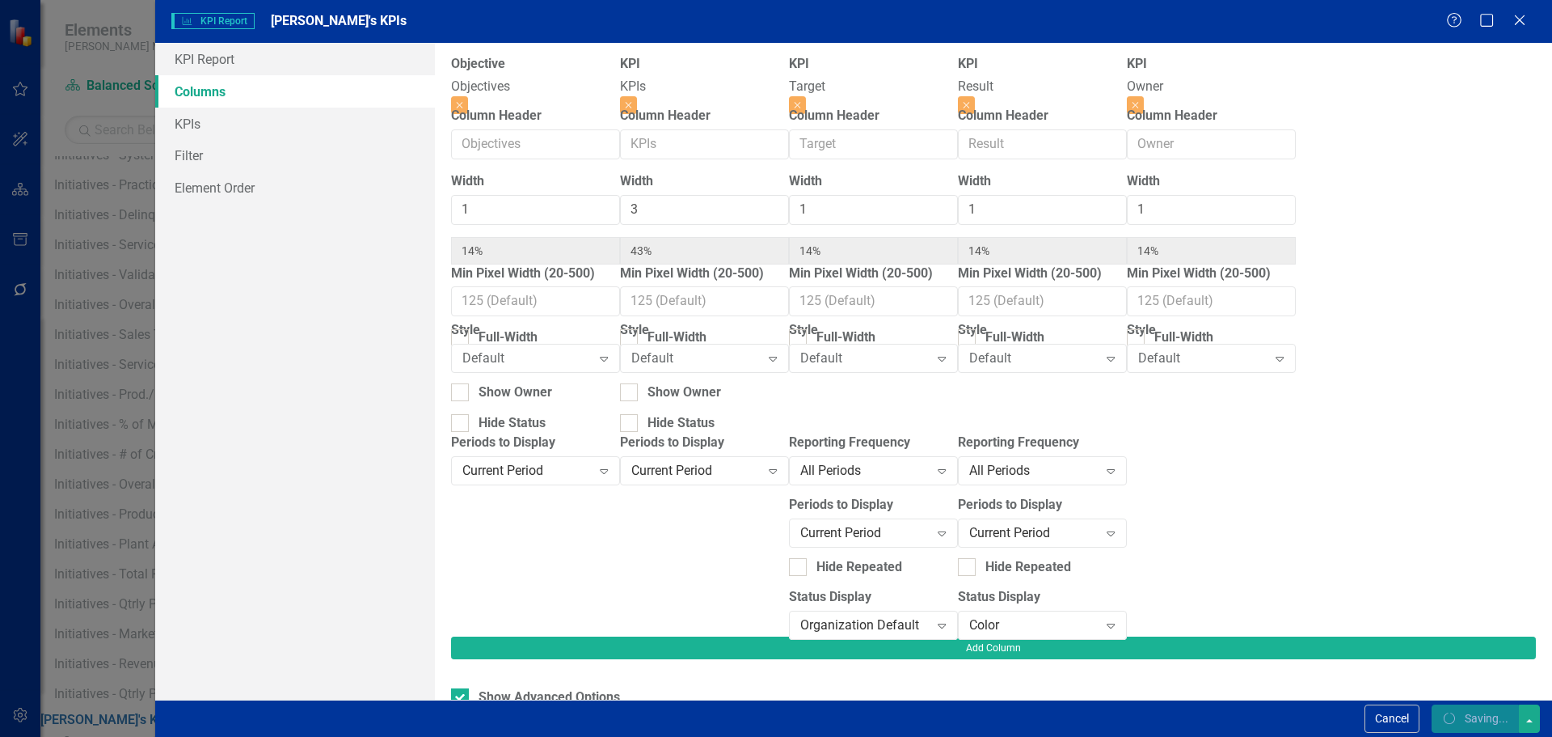
checkbox input "false"
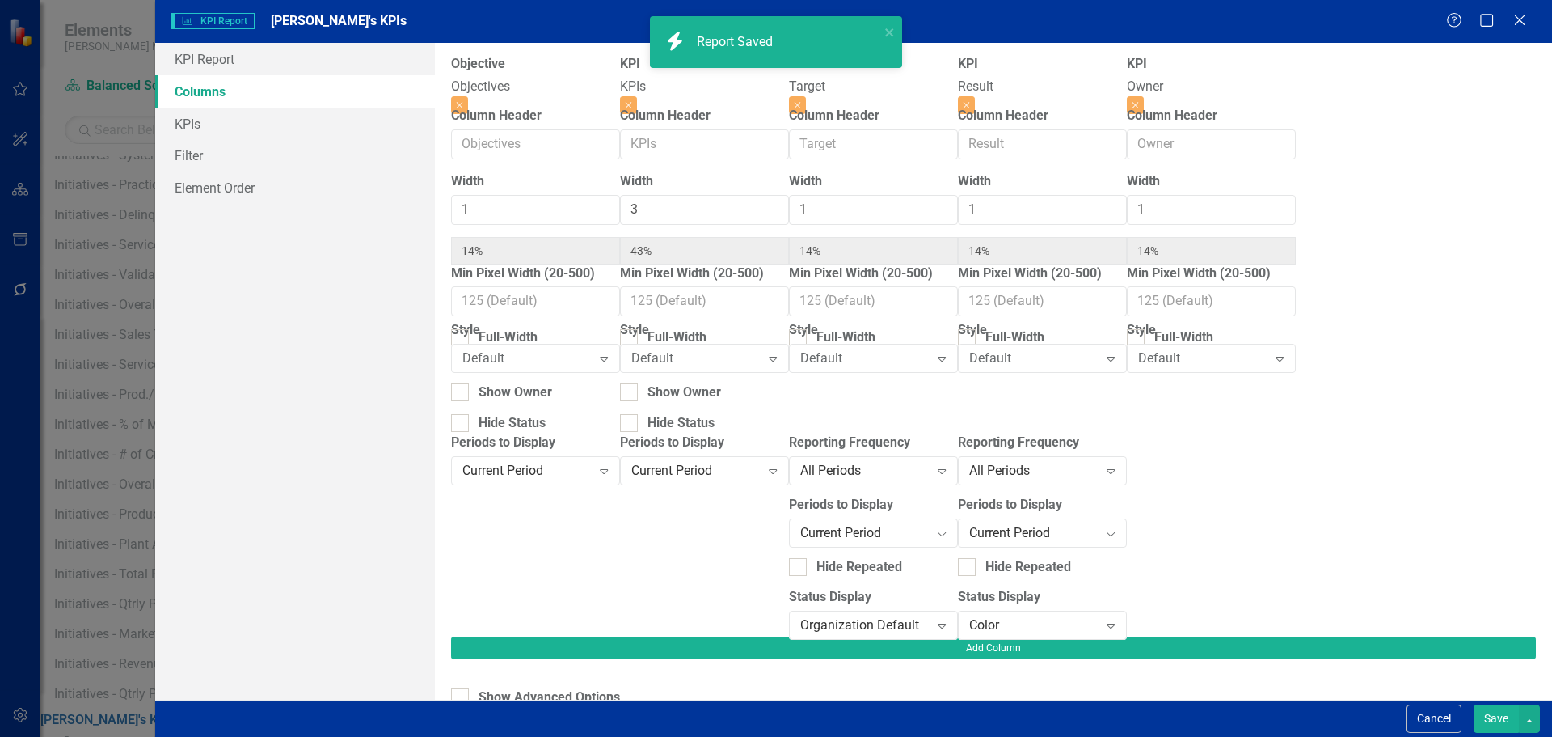
radio input "true"
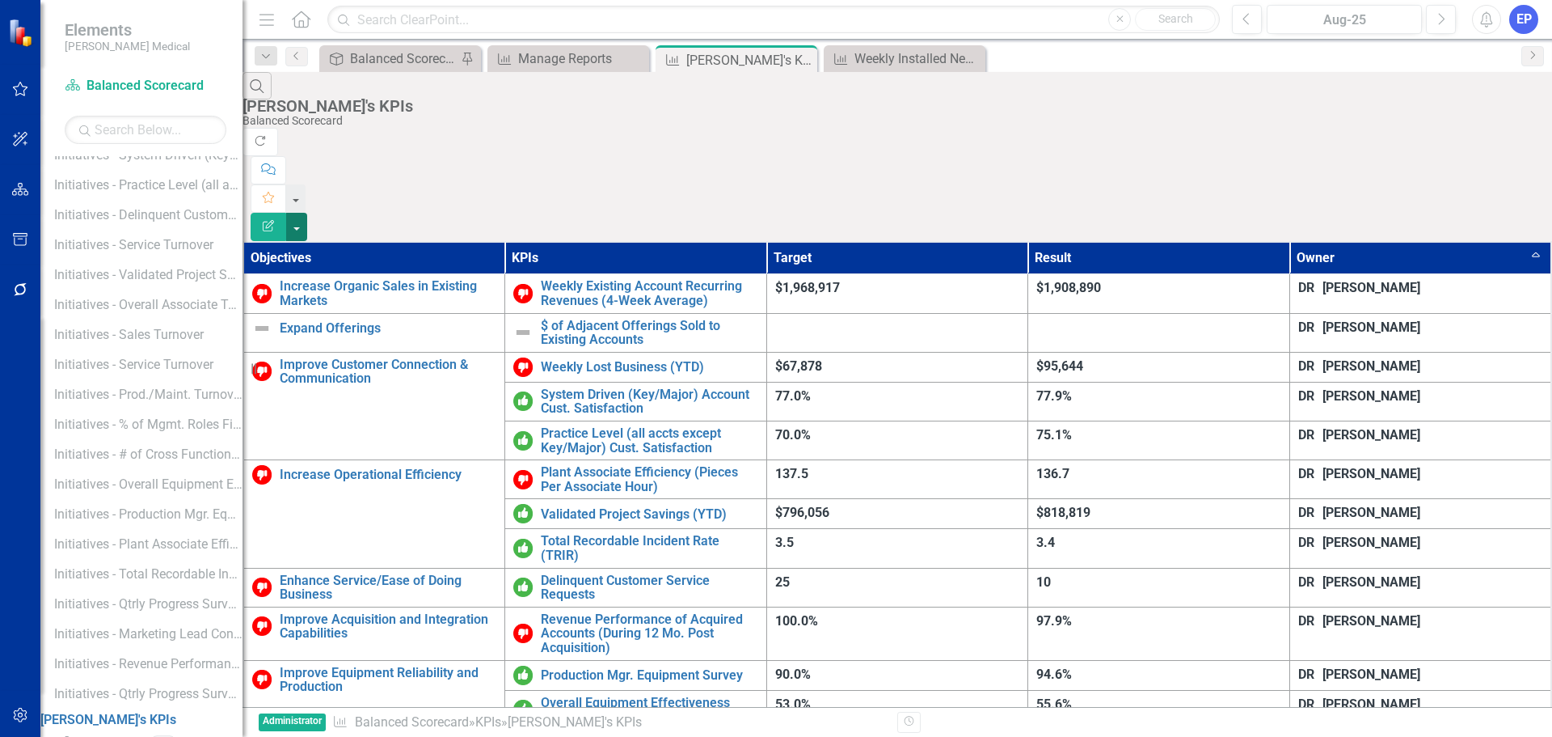
click at [307, 213] on button "button" at bounding box center [296, 227] width 21 height 28
click at [1481, 138] on link "Edit Report Edit Report" at bounding box center [1463, 132] width 128 height 30
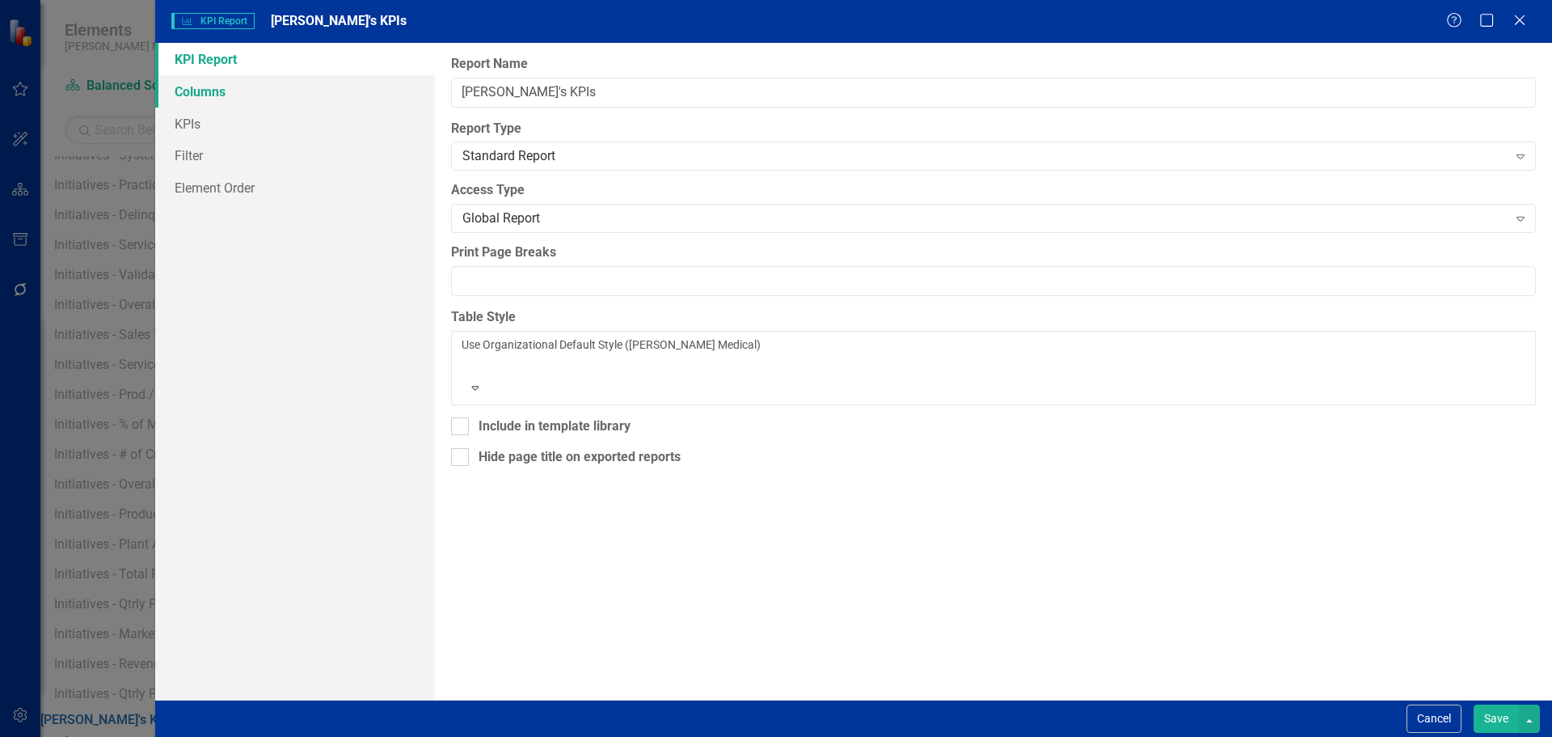
click at [286, 87] on link "Columns" at bounding box center [295, 91] width 280 height 32
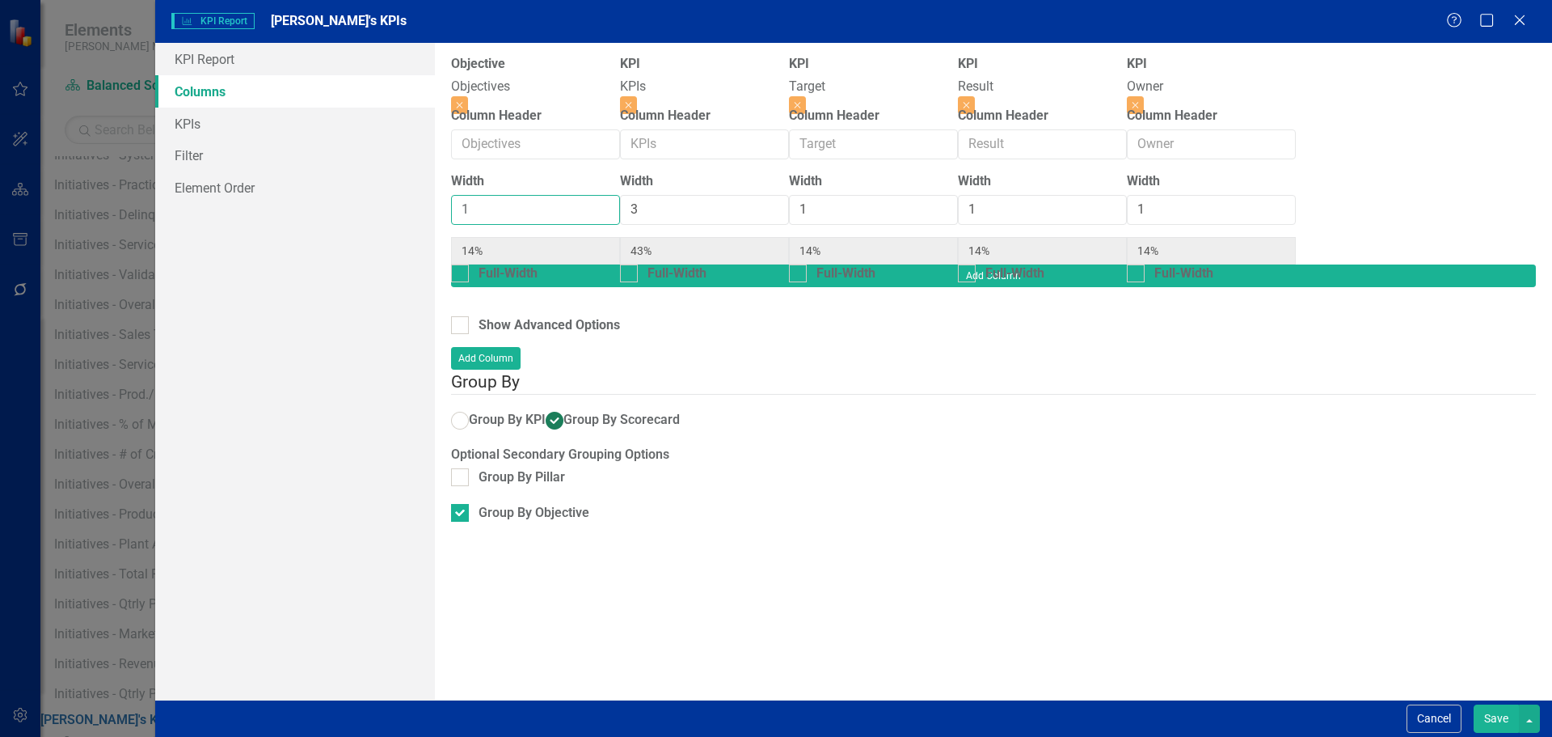
type input "2"
type input "25%"
type input "38%"
type input "13%"
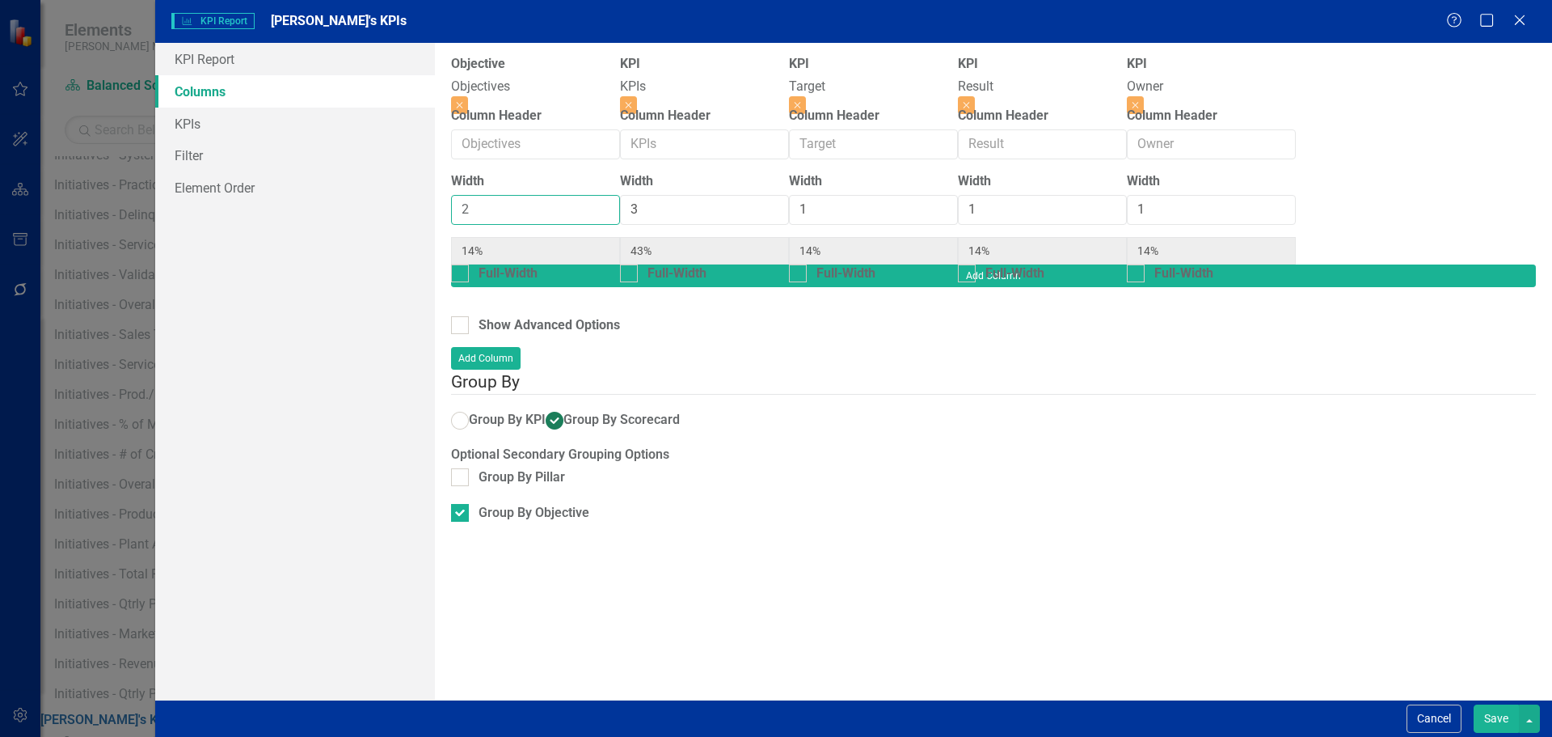
type input "13%"
type input "2"
click at [527, 211] on input "2" at bounding box center [535, 210] width 169 height 30
type input "4"
type input "22%"
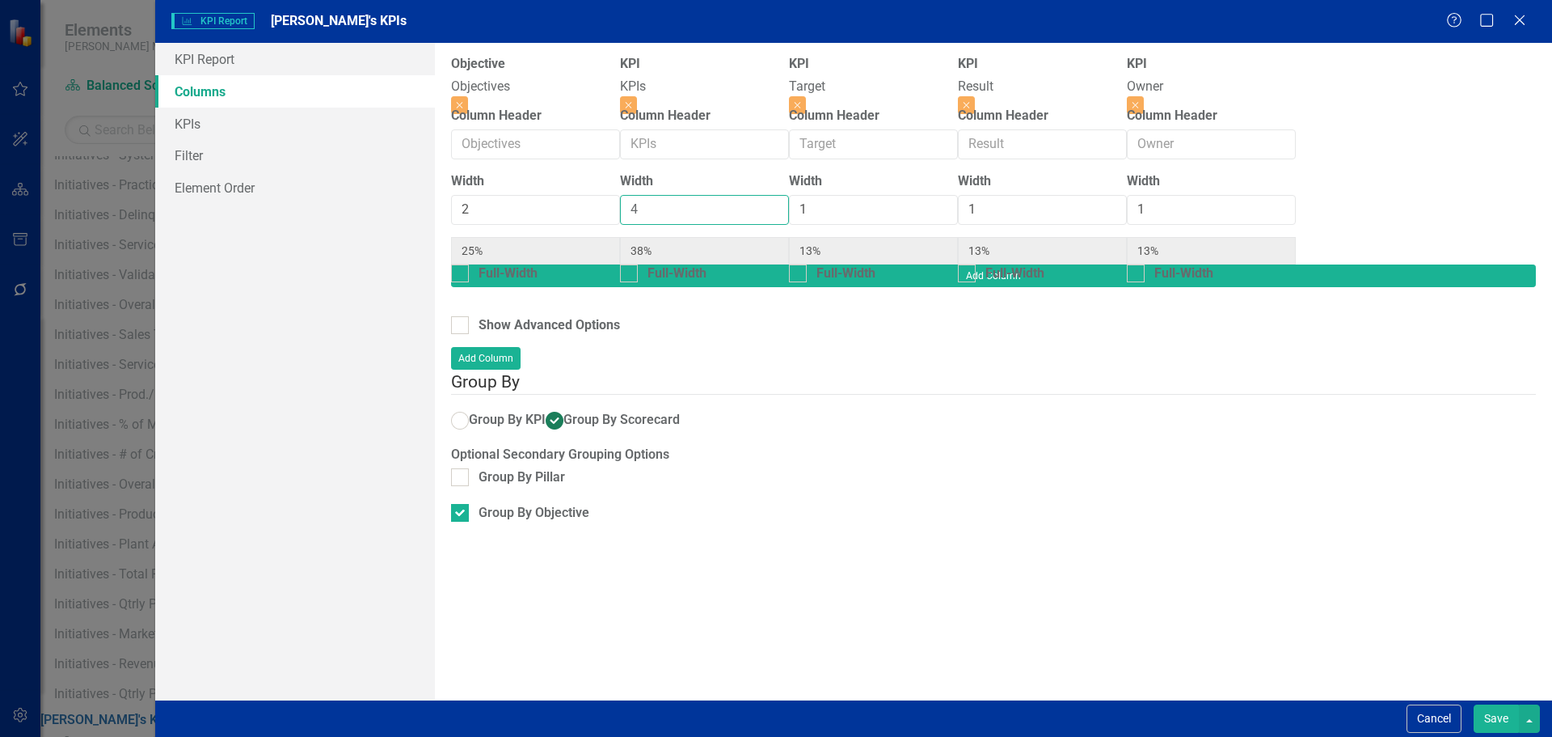
type input "44%"
type input "11%"
type input "4"
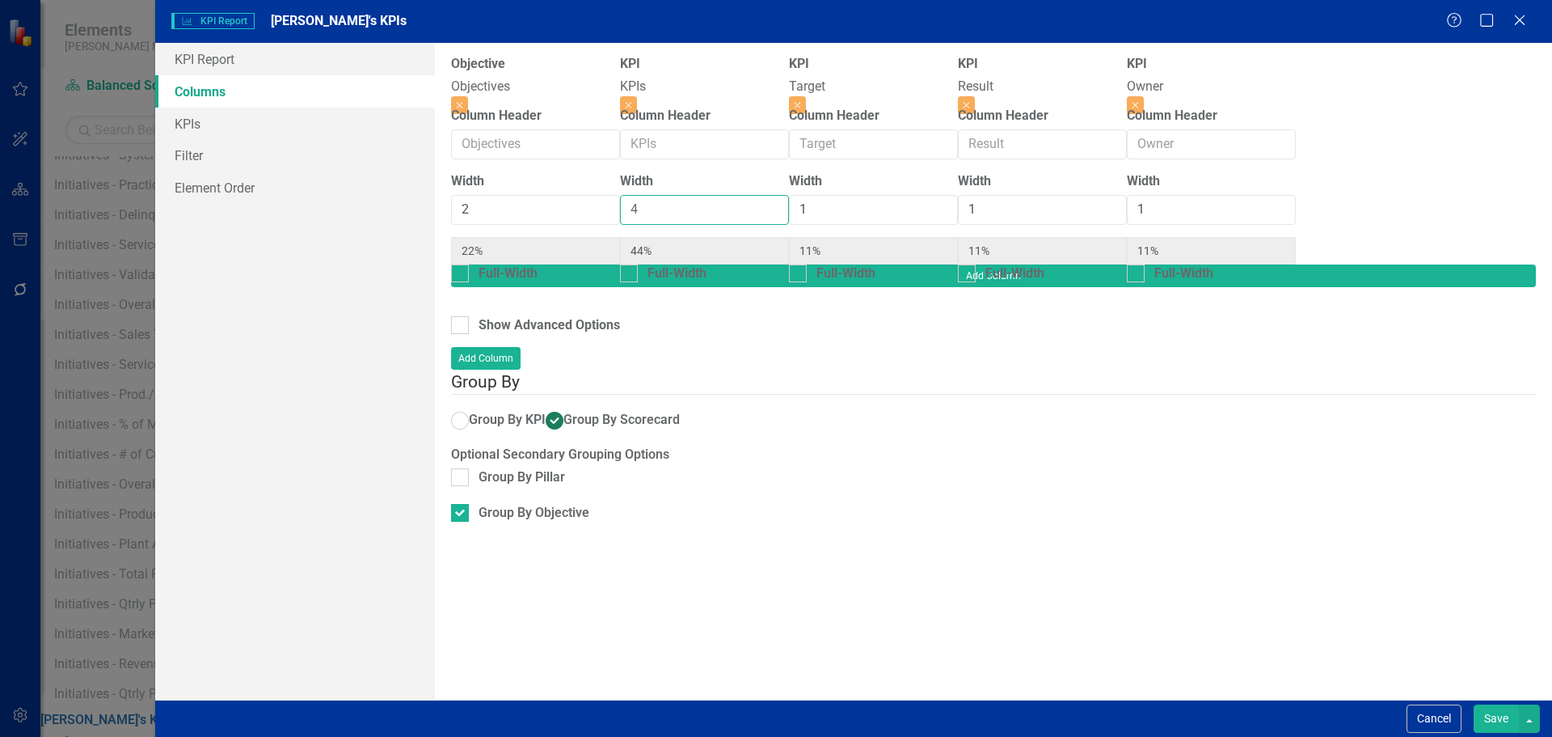
click at [723, 210] on input "4" at bounding box center [704, 210] width 169 height 30
click at [1483, 717] on button "Save" at bounding box center [1496, 718] width 45 height 28
radio input "false"
checkbox input "false"
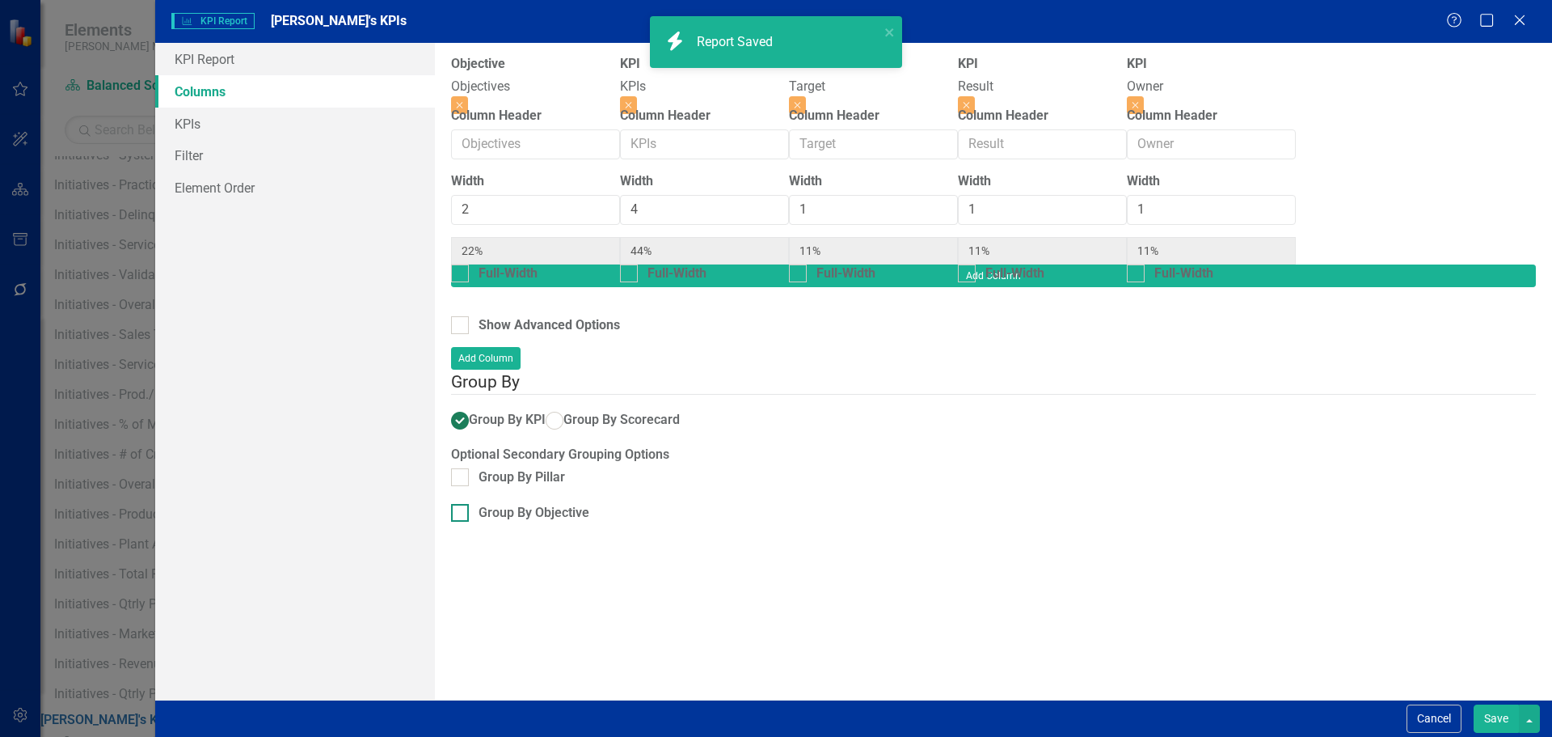
radio input "true"
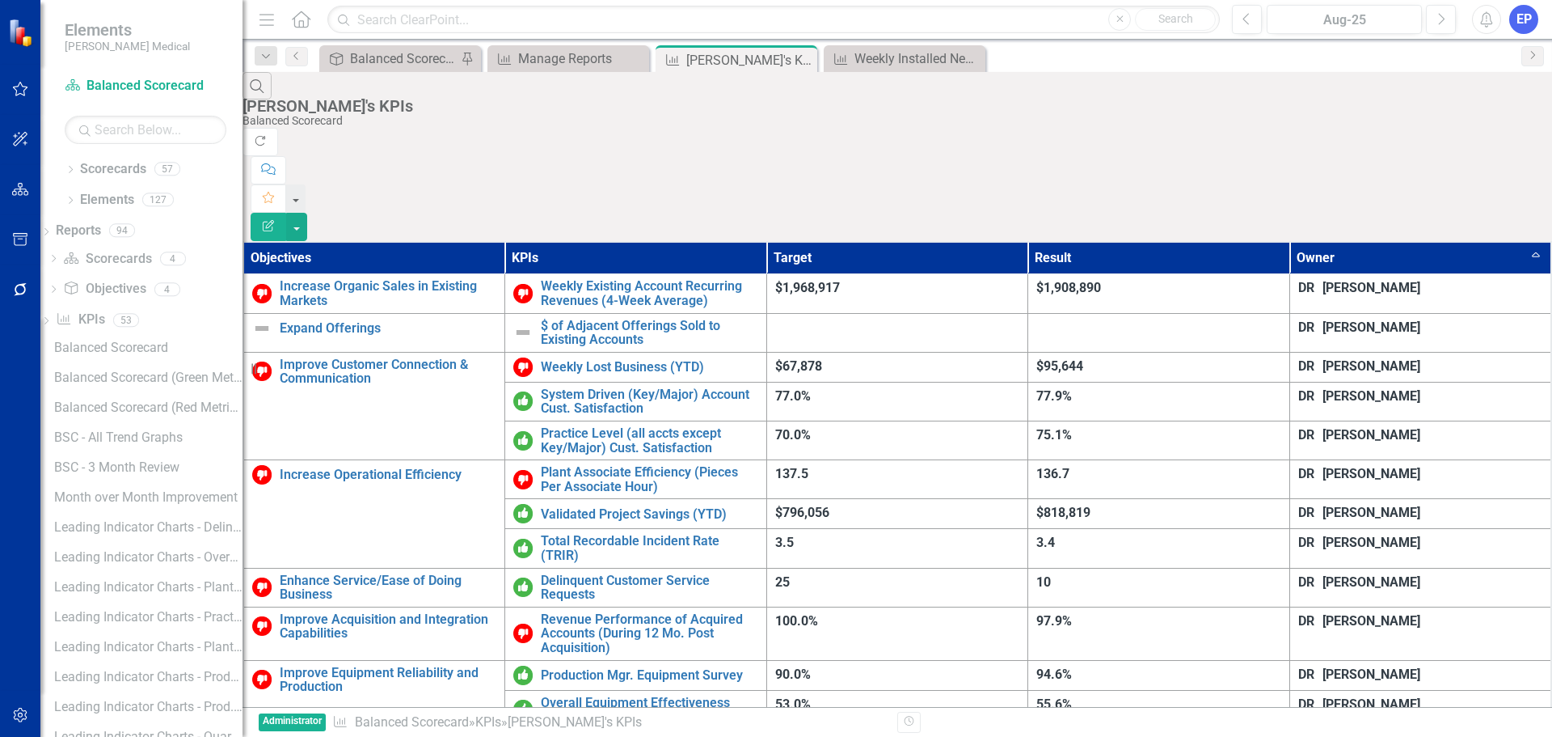
click at [669, 104] on div "Search Dave's KPIs Balanced Scorecard" at bounding box center [898, 100] width 1310 height 56
click at [307, 213] on button "button" at bounding box center [296, 227] width 21 height 28
click at [1470, 129] on link "Edit Report Edit Report" at bounding box center [1463, 132] width 128 height 30
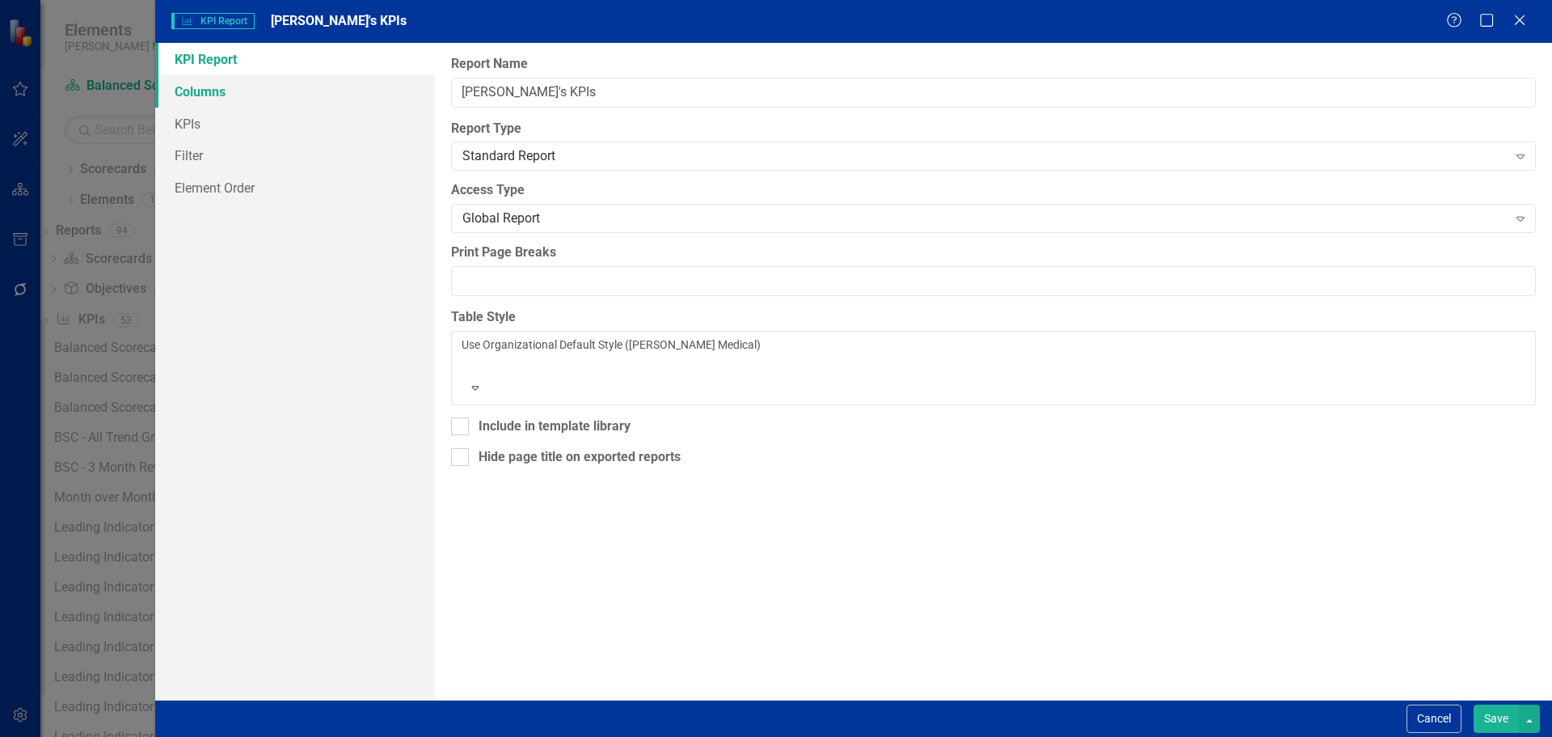
click at [248, 94] on link "Columns" at bounding box center [295, 91] width 280 height 32
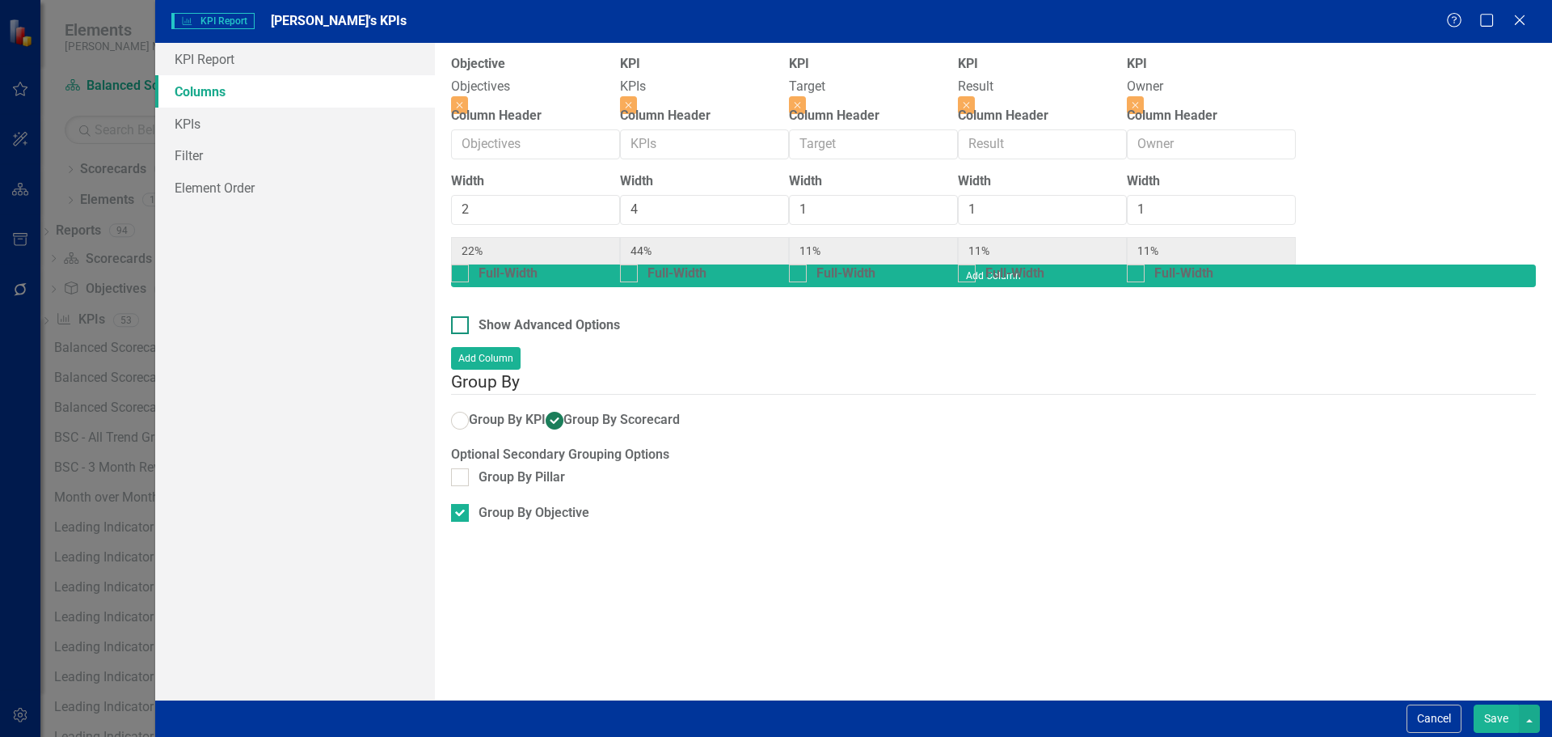
click at [458, 316] on div at bounding box center [460, 325] width 18 height 18
click at [458, 316] on input "Show Advanced Options" at bounding box center [456, 321] width 11 height 11
checkbox input "true"
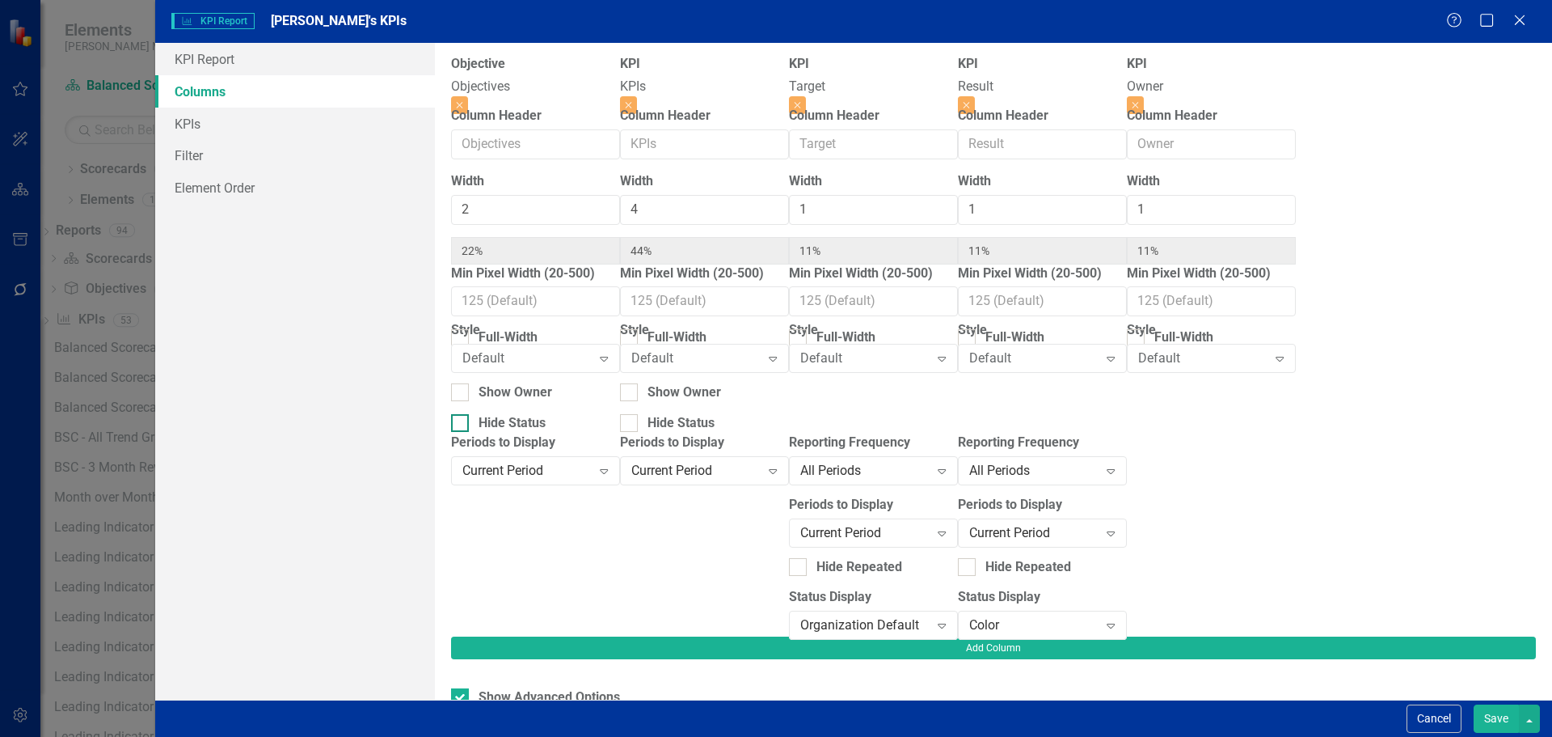
click at [469, 415] on div at bounding box center [460, 423] width 18 height 18
click at [462, 415] on input "Hide Status" at bounding box center [456, 419] width 11 height 11
checkbox input "true"
click at [1488, 716] on button "Save" at bounding box center [1496, 718] width 45 height 28
checkbox input "false"
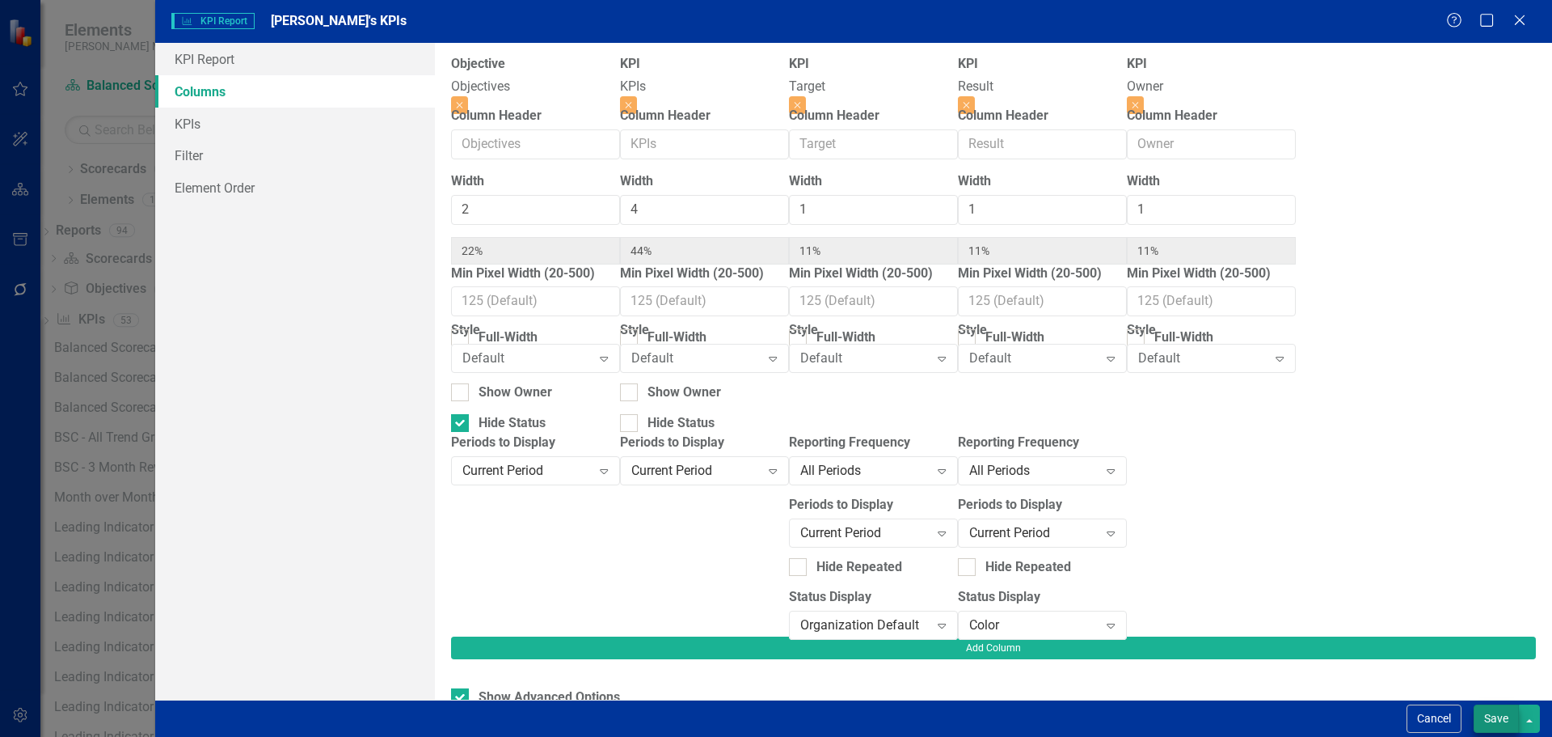
radio input "false"
checkbox input "false"
radio input "true"
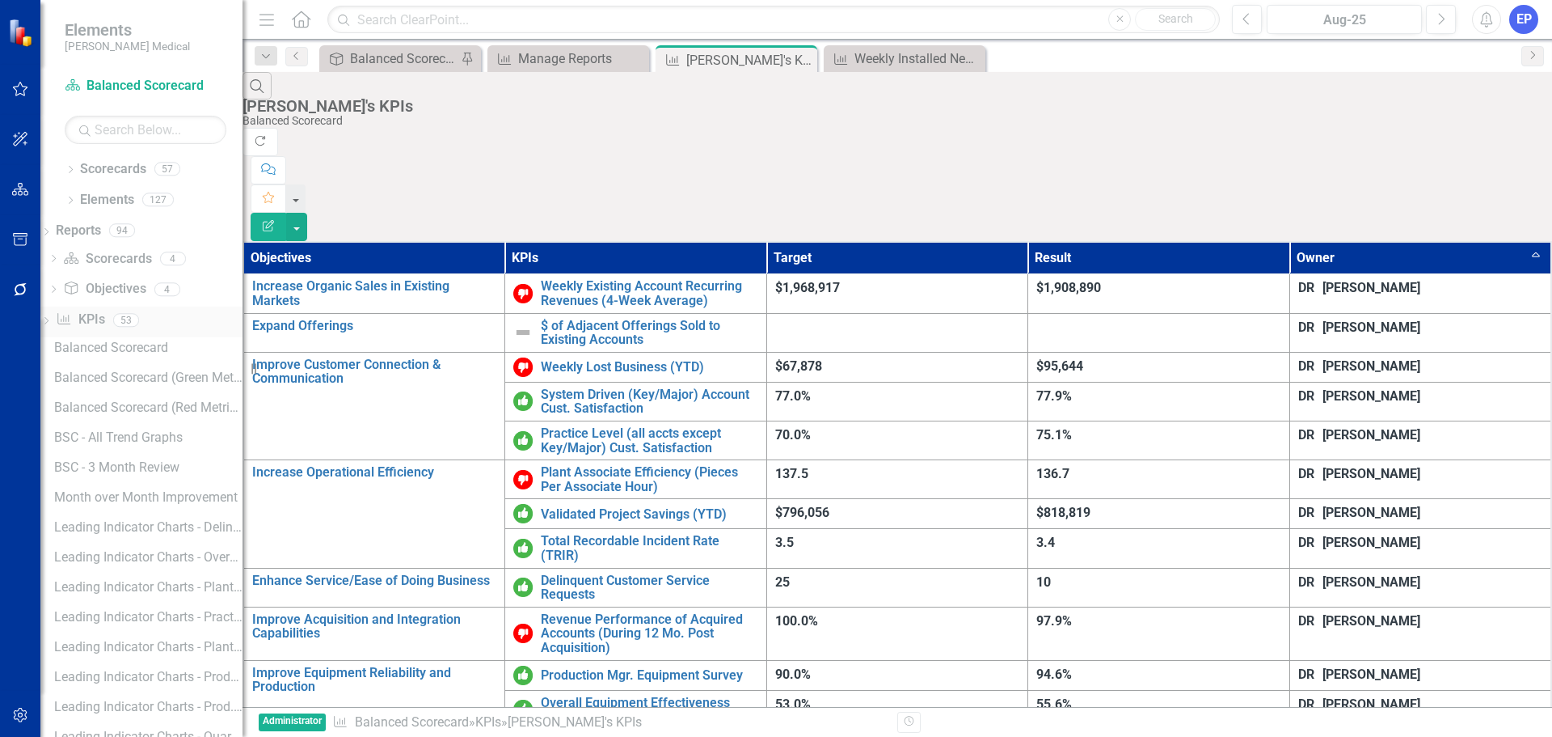
click at [104, 314] on link "KPI KPIs" at bounding box center [80, 319] width 49 height 19
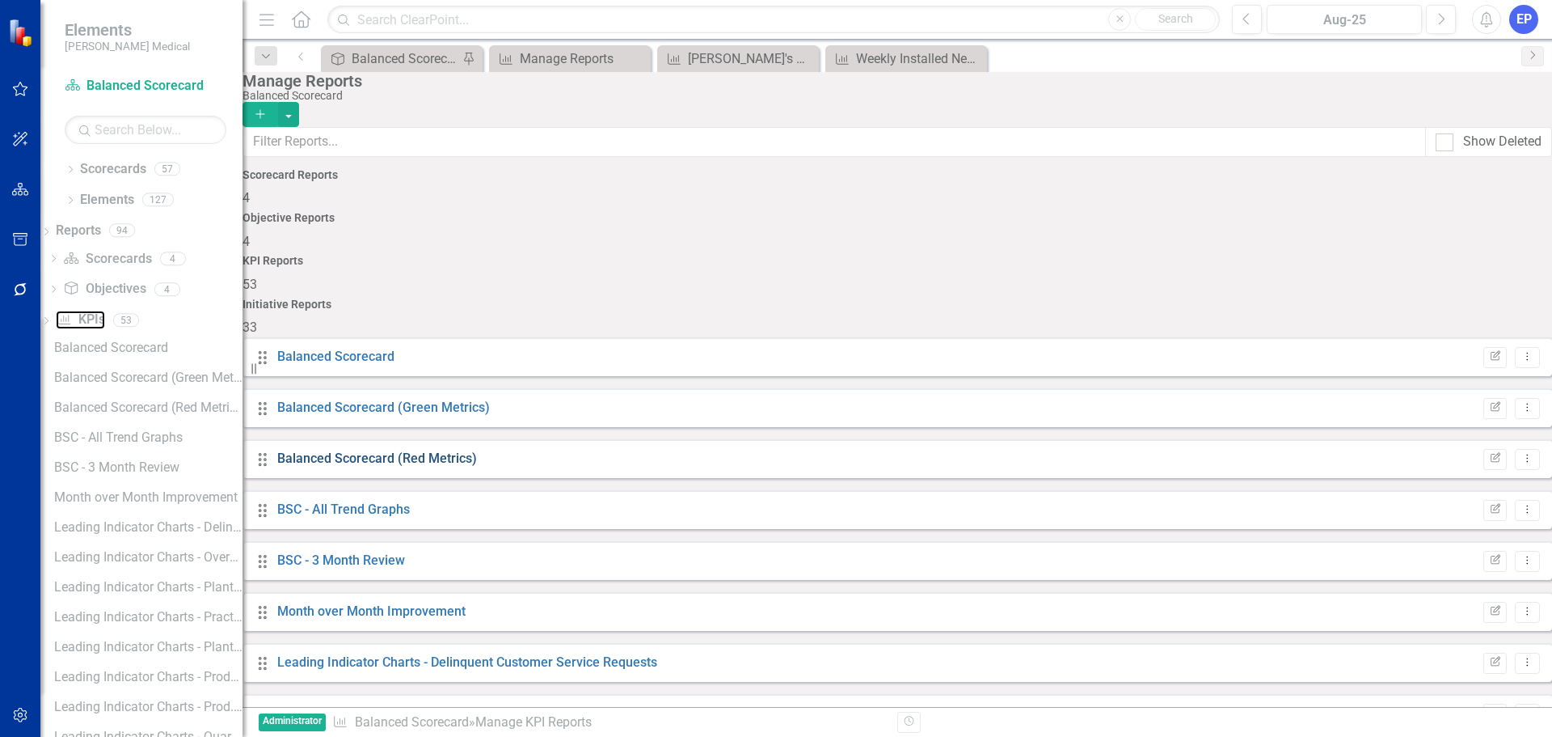
scroll to position [2285, 0]
click at [718, 57] on div "[PERSON_NAME]'s KPIs" at bounding box center [741, 59] width 107 height 20
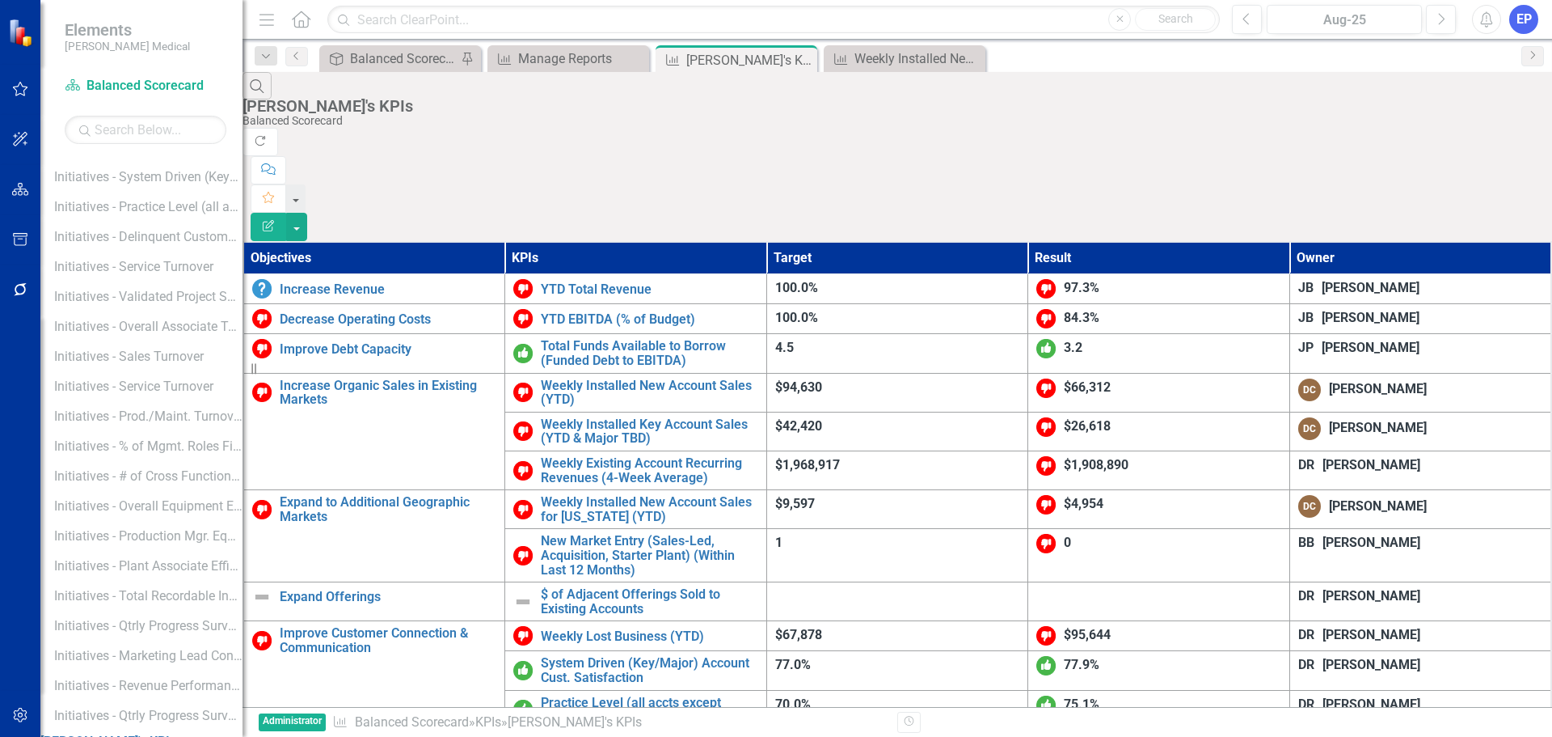
scroll to position [1180, 0]
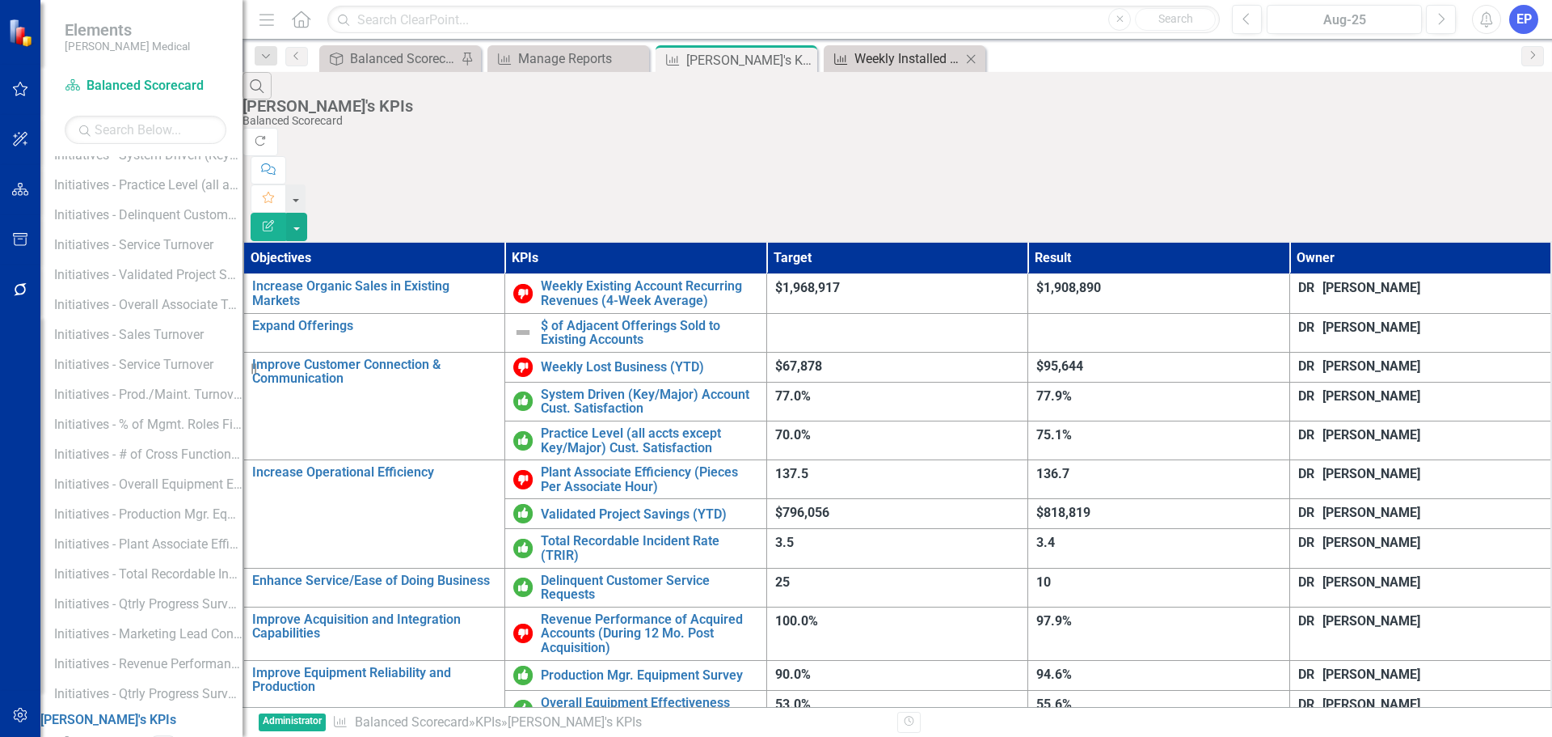
click at [893, 53] on div "Weekly Installed New Account Sales (YTD)" at bounding box center [908, 59] width 107 height 20
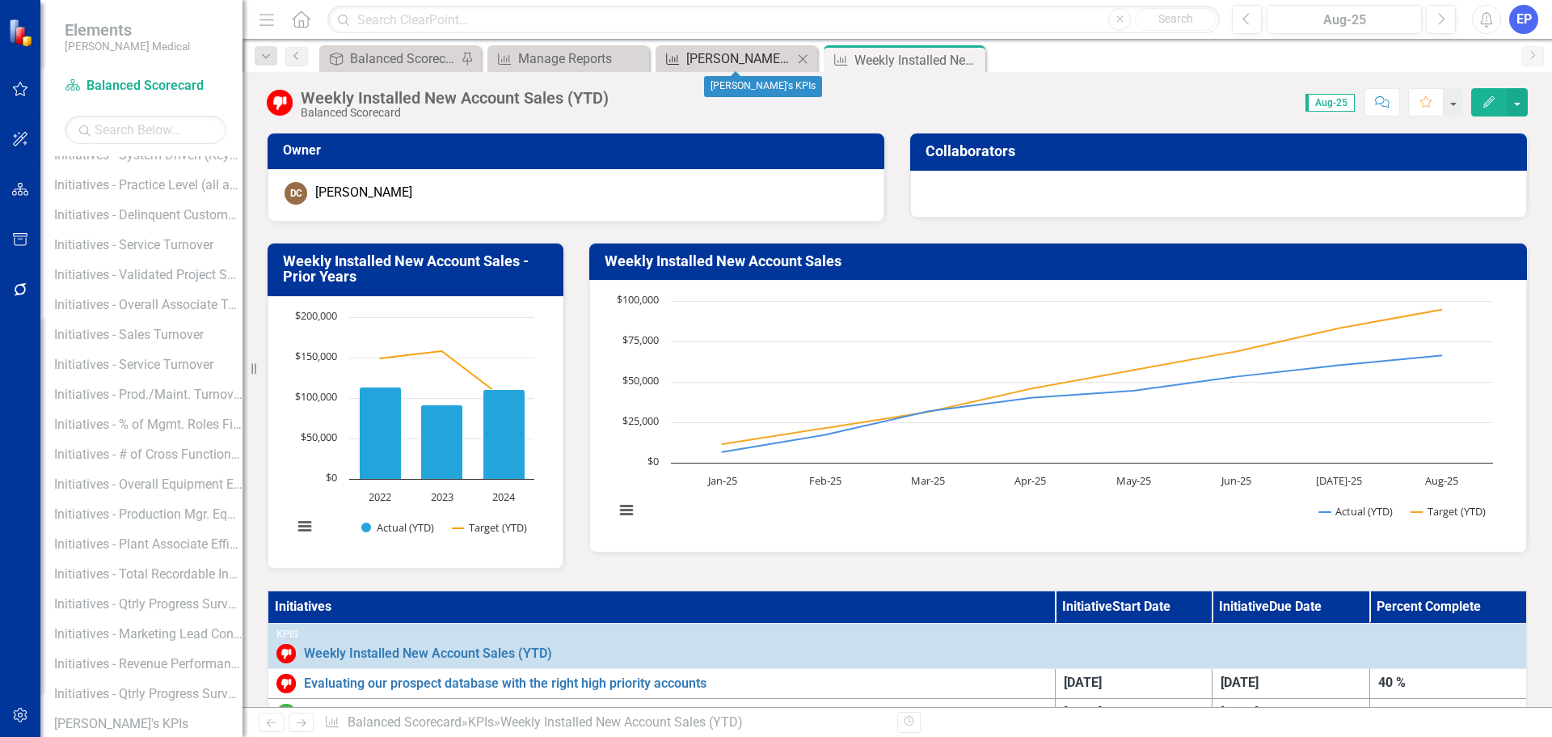
click at [741, 56] on div "[PERSON_NAME]'s KPIs" at bounding box center [739, 59] width 107 height 20
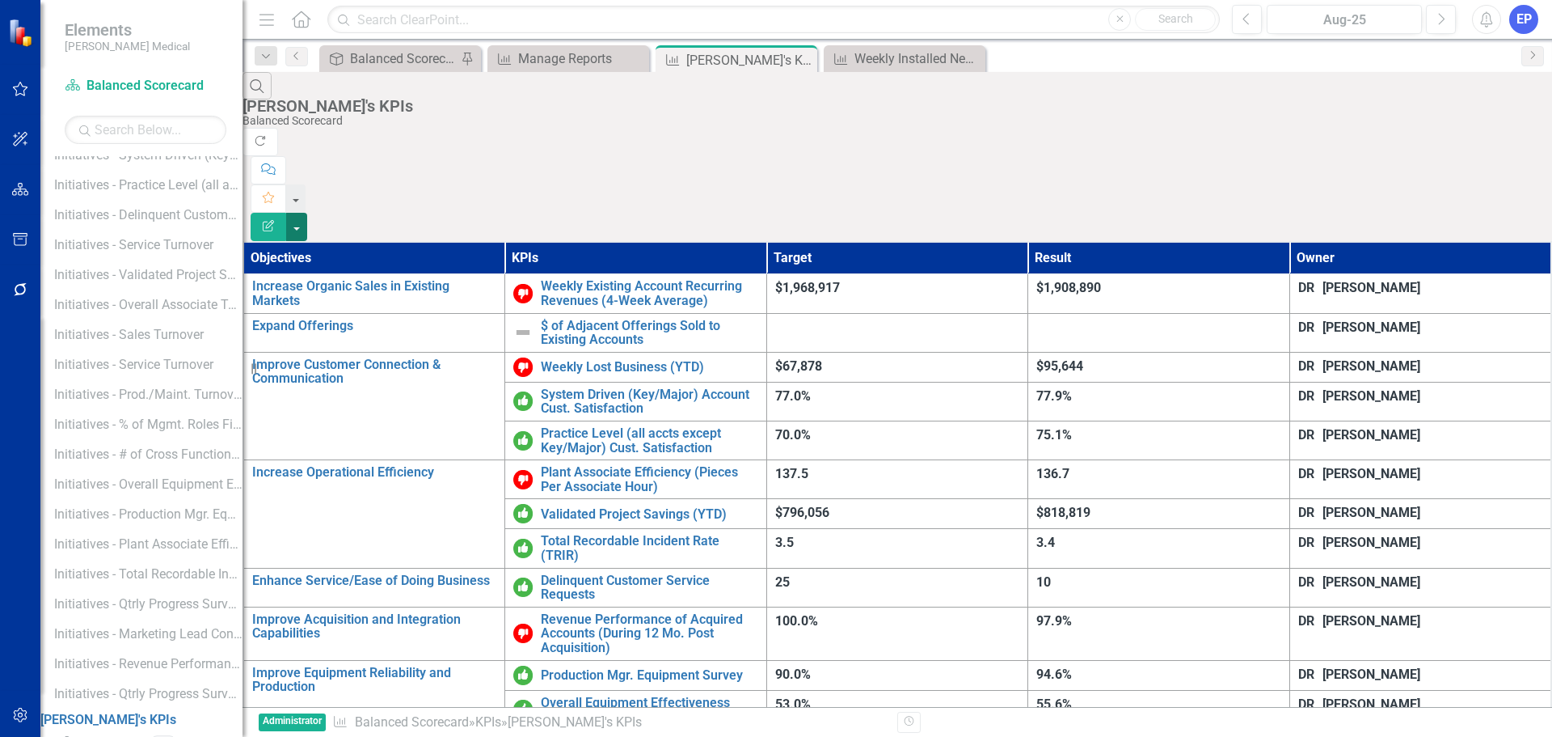
click at [307, 213] on button "button" at bounding box center [296, 227] width 21 height 28
click at [1471, 163] on link "PDF Export to PDF" at bounding box center [1463, 165] width 128 height 30
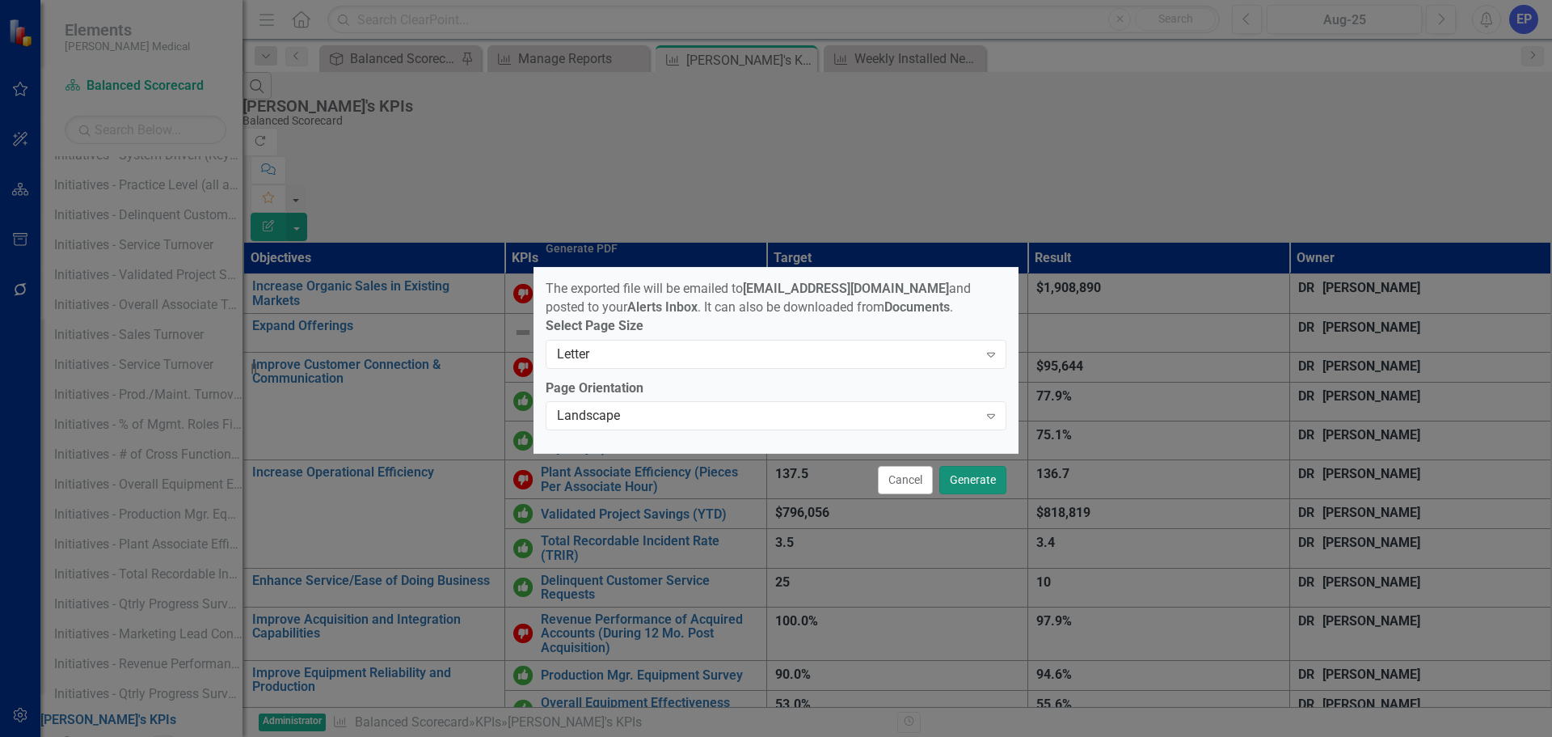
click at [954, 484] on button "Generate" at bounding box center [972, 480] width 67 height 28
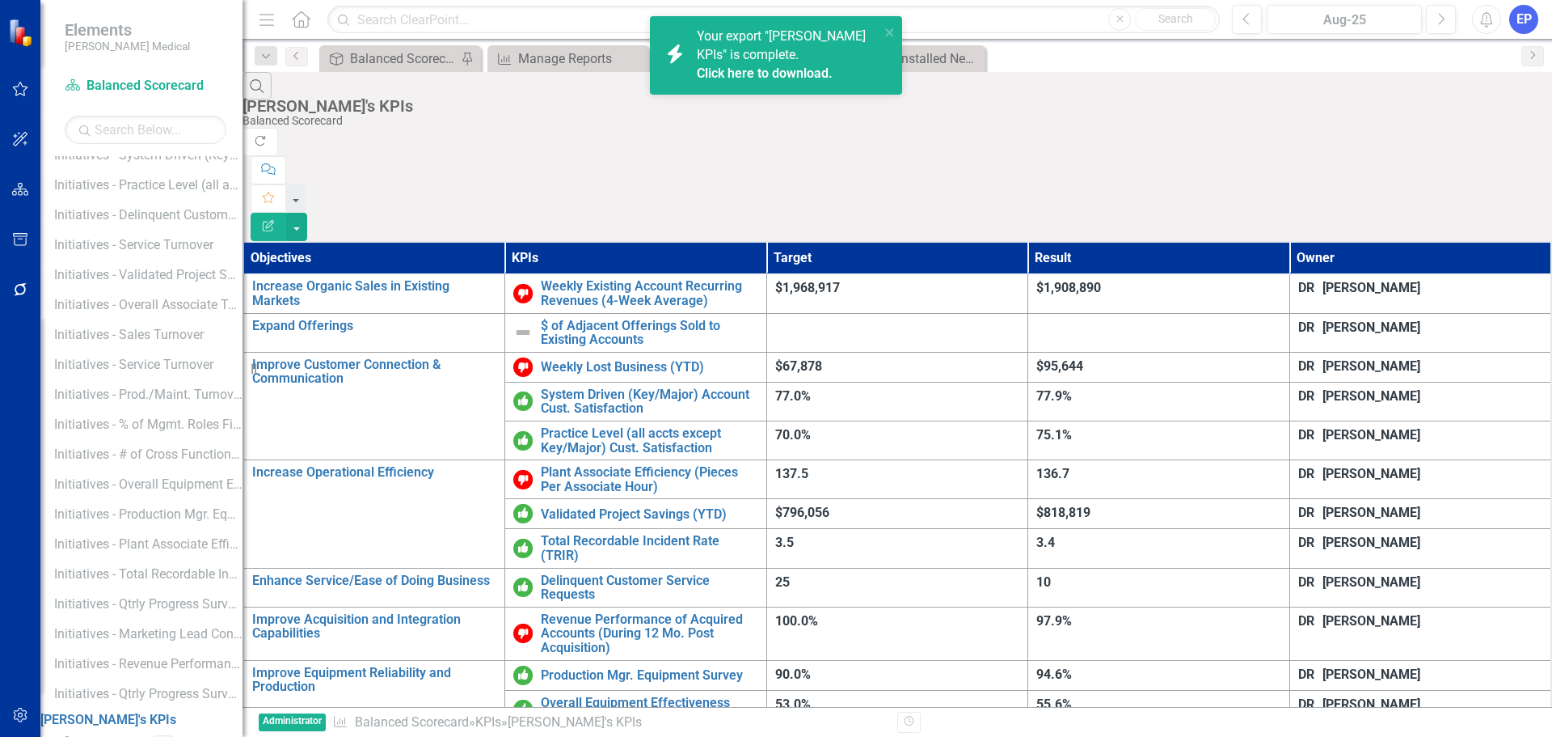
click at [740, 70] on link "Click here to download." at bounding box center [765, 72] width 136 height 15
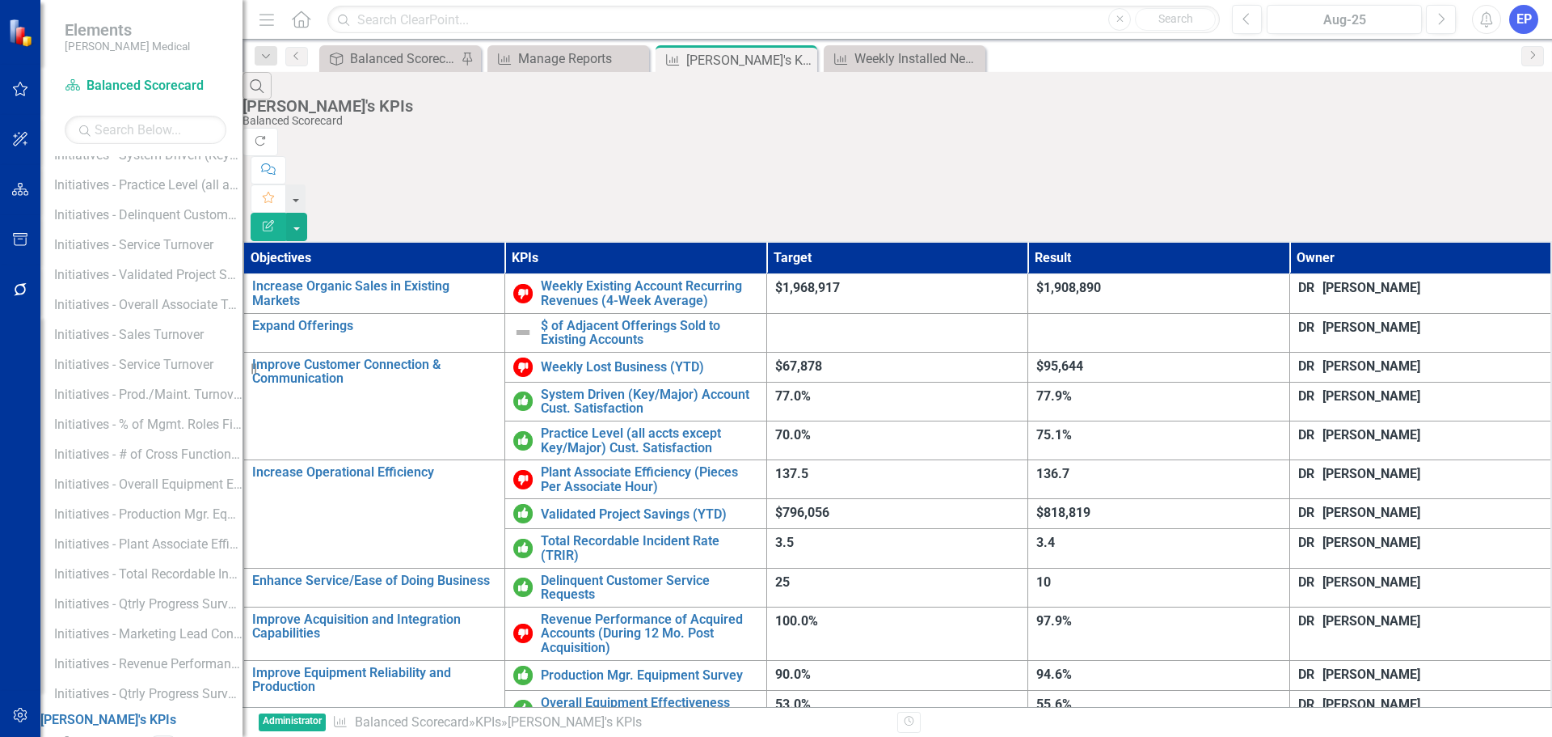
click at [19, 709] on icon "button" at bounding box center [20, 714] width 14 height 15
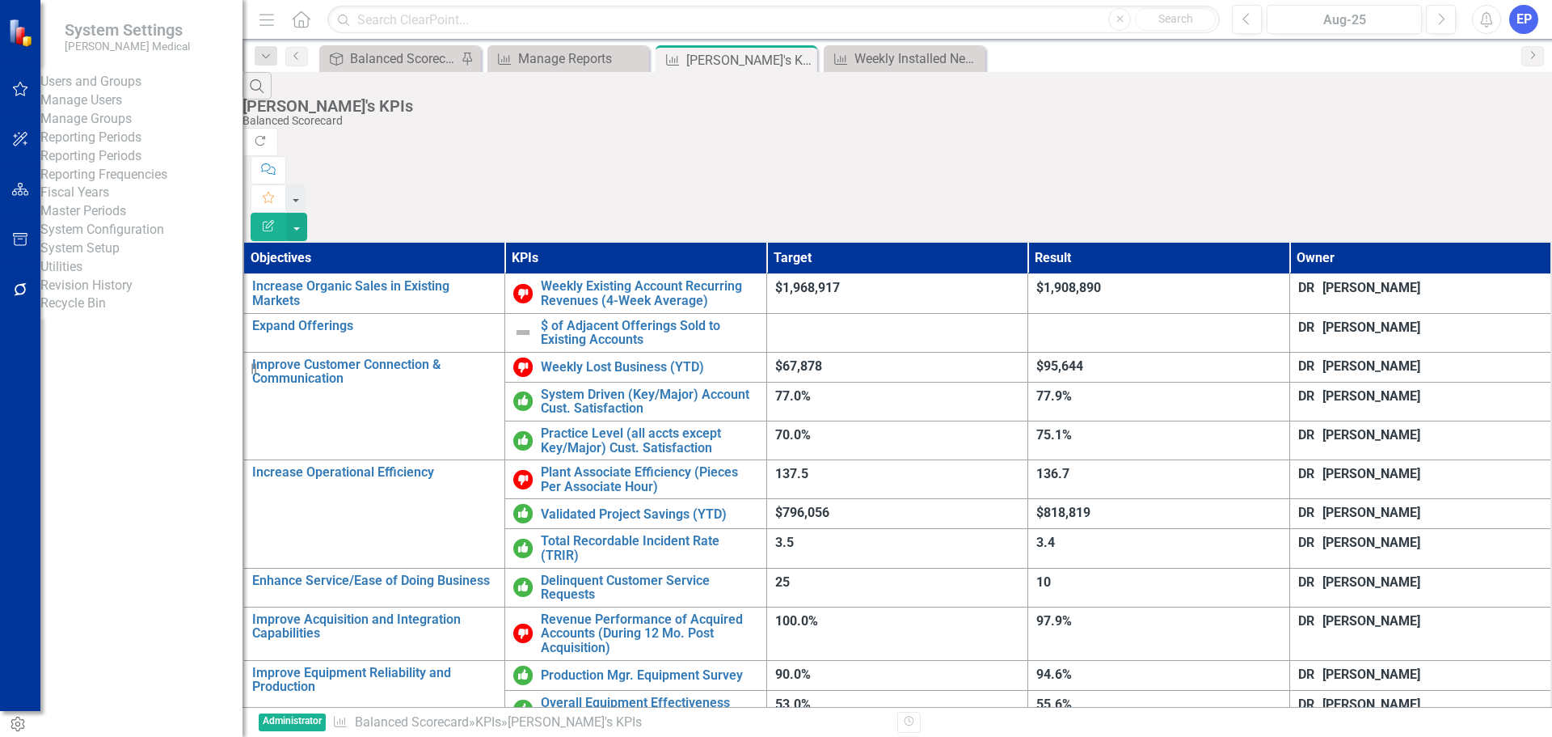
click at [134, 110] on link "Manage Users" at bounding box center [141, 100] width 202 height 19
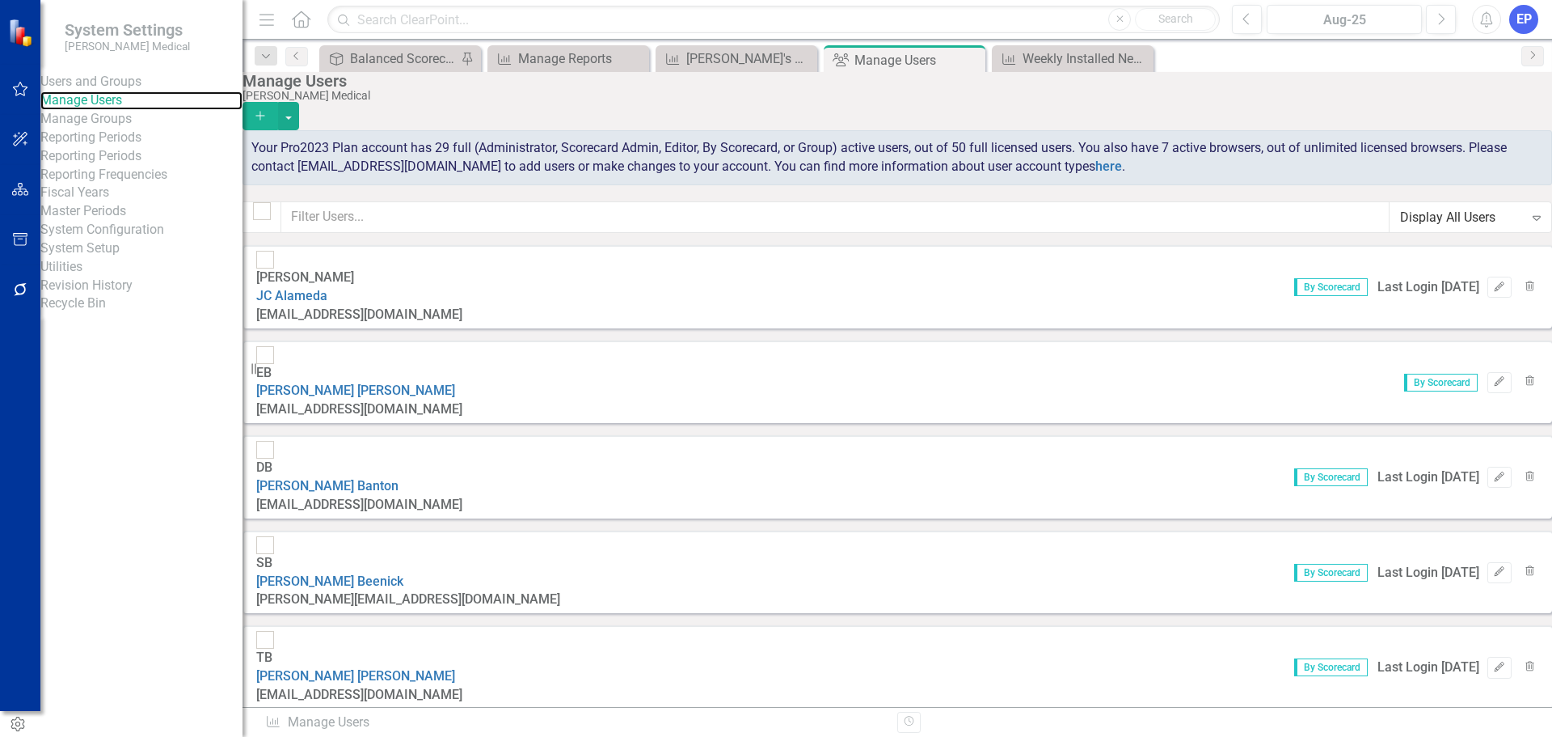
checkbox input "false"
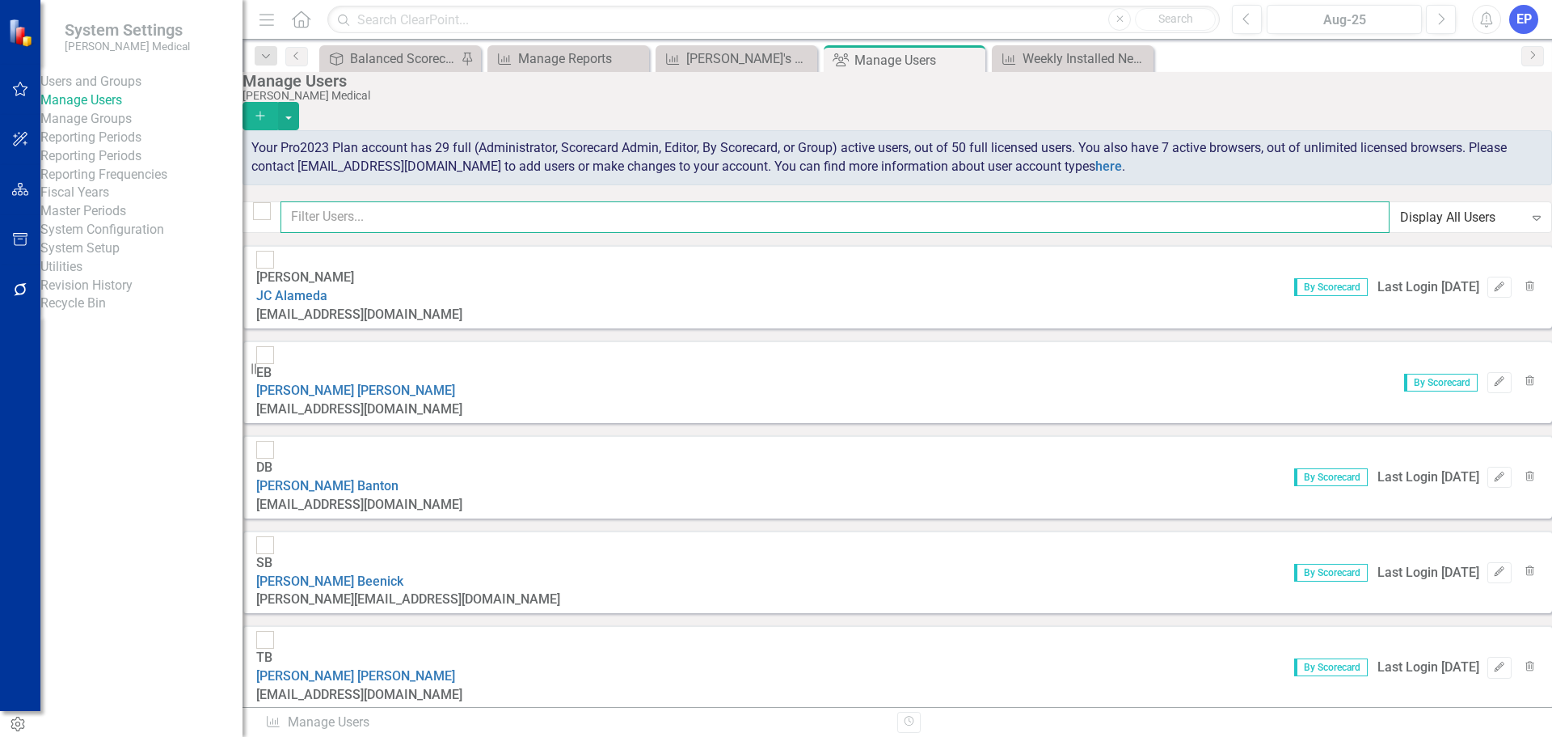
click at [414, 219] on input "text" at bounding box center [835, 217] width 1109 height 32
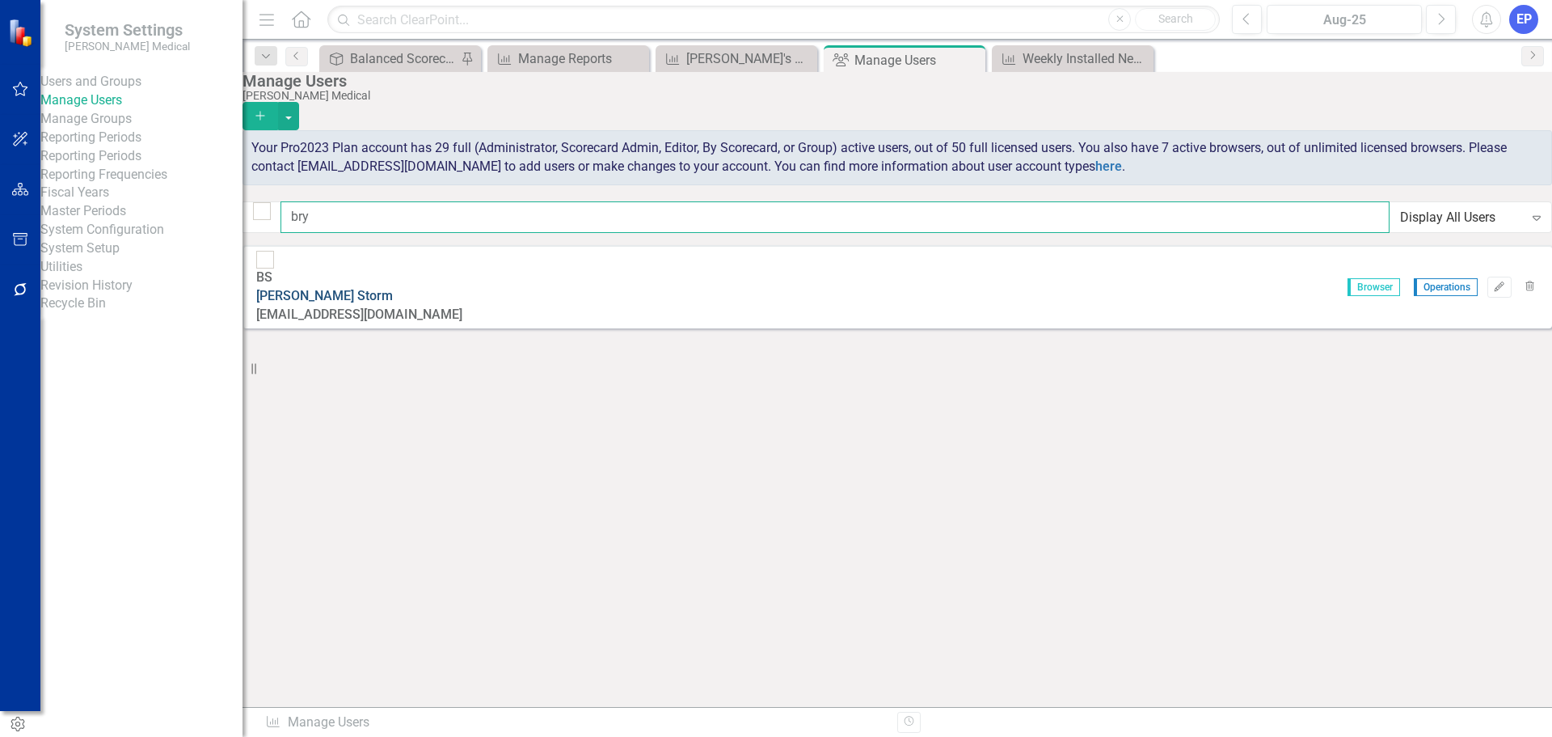
type input "bry"
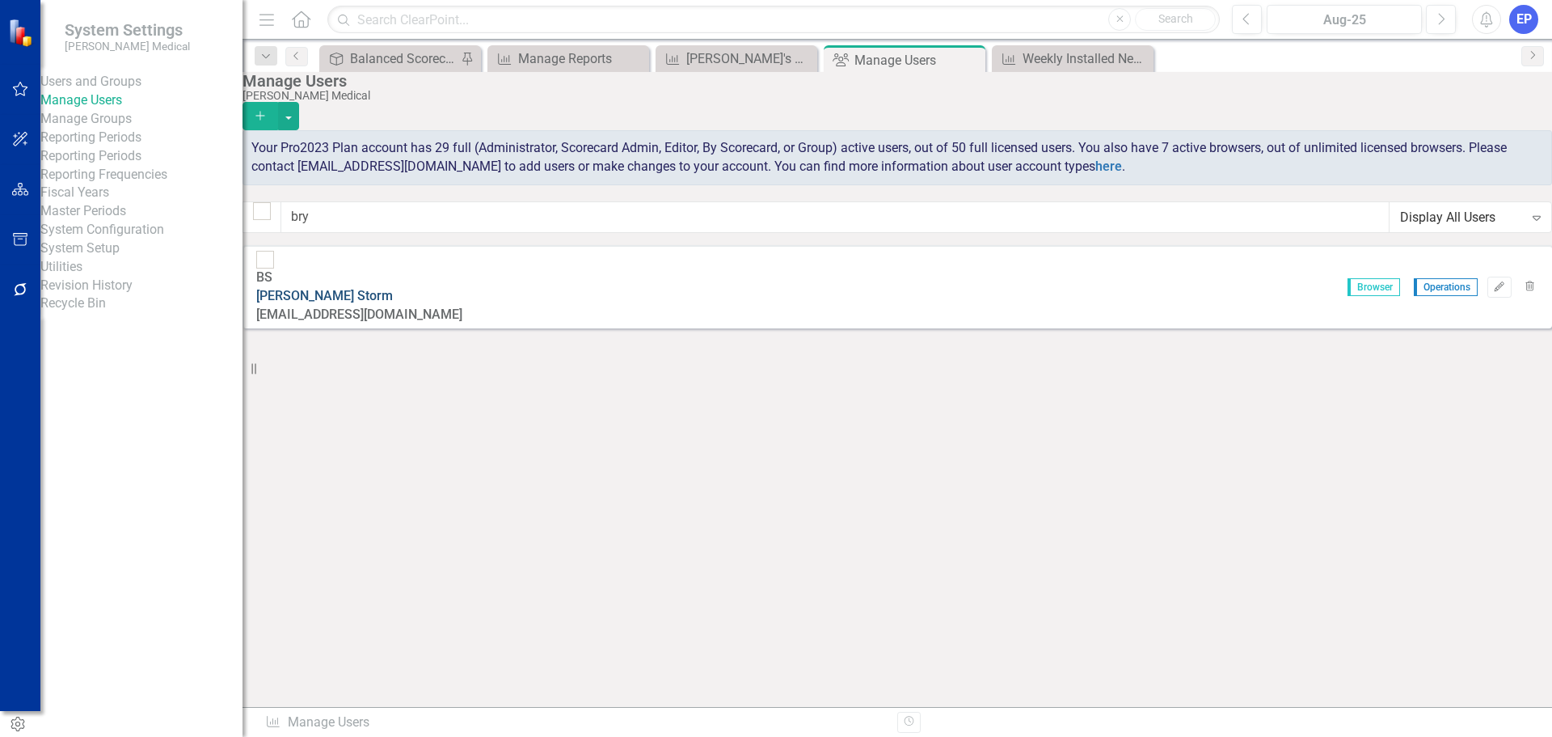
click at [393, 288] on link "Bryan Storm" at bounding box center [324, 295] width 137 height 15
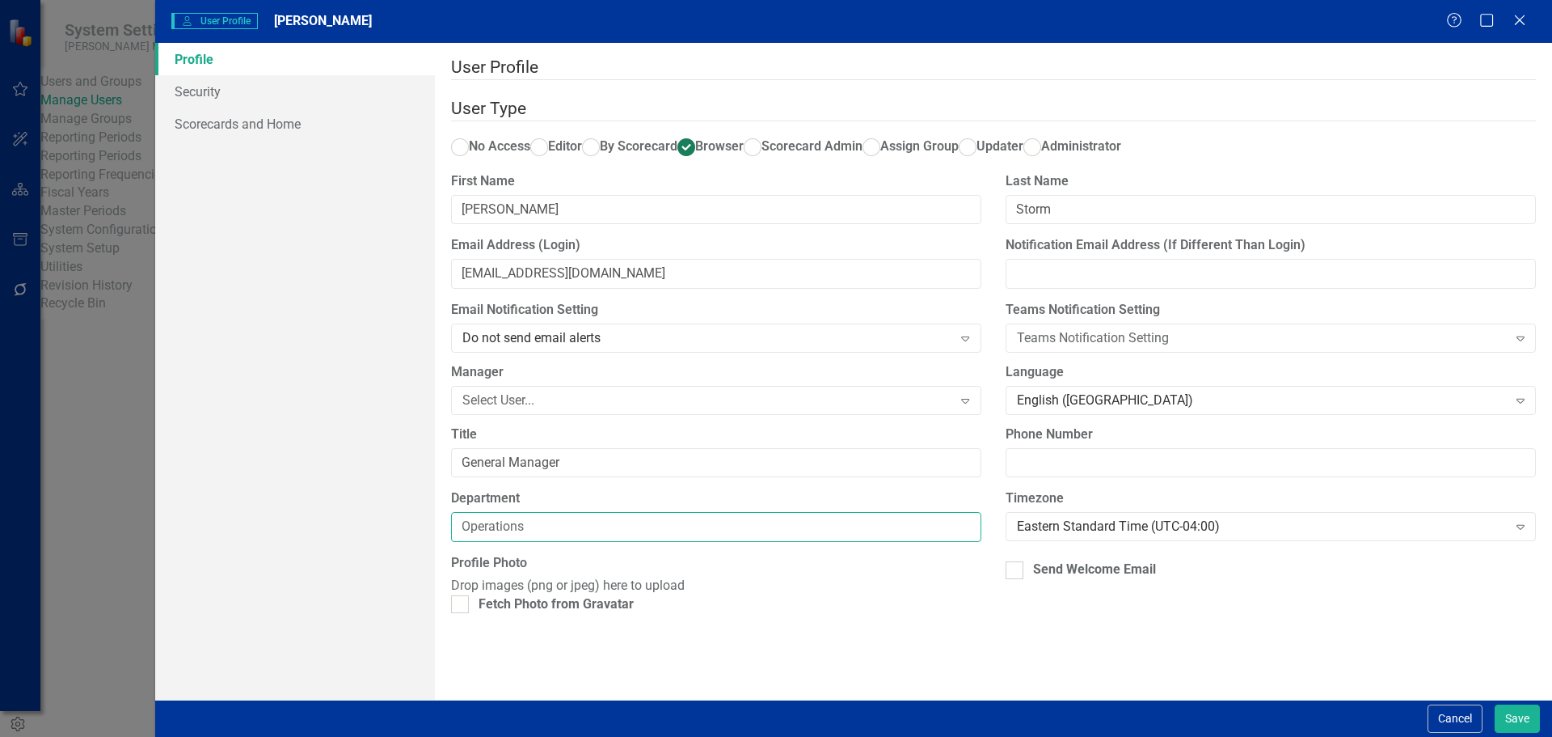
drag, startPoint x: 559, startPoint y: 561, endPoint x: 407, endPoint y: 545, distance: 152.9
click at [407, 545] on div "Profile Security Scorecards and Home User Profile ClearPoint has a wealth of op…" at bounding box center [853, 371] width 1397 height 656
click at [603, 134] on ins at bounding box center [590, 146] width 25 height 25
click at [603, 134] on input "By Scorecard" at bounding box center [590, 146] width 25 height 25
radio input "true"
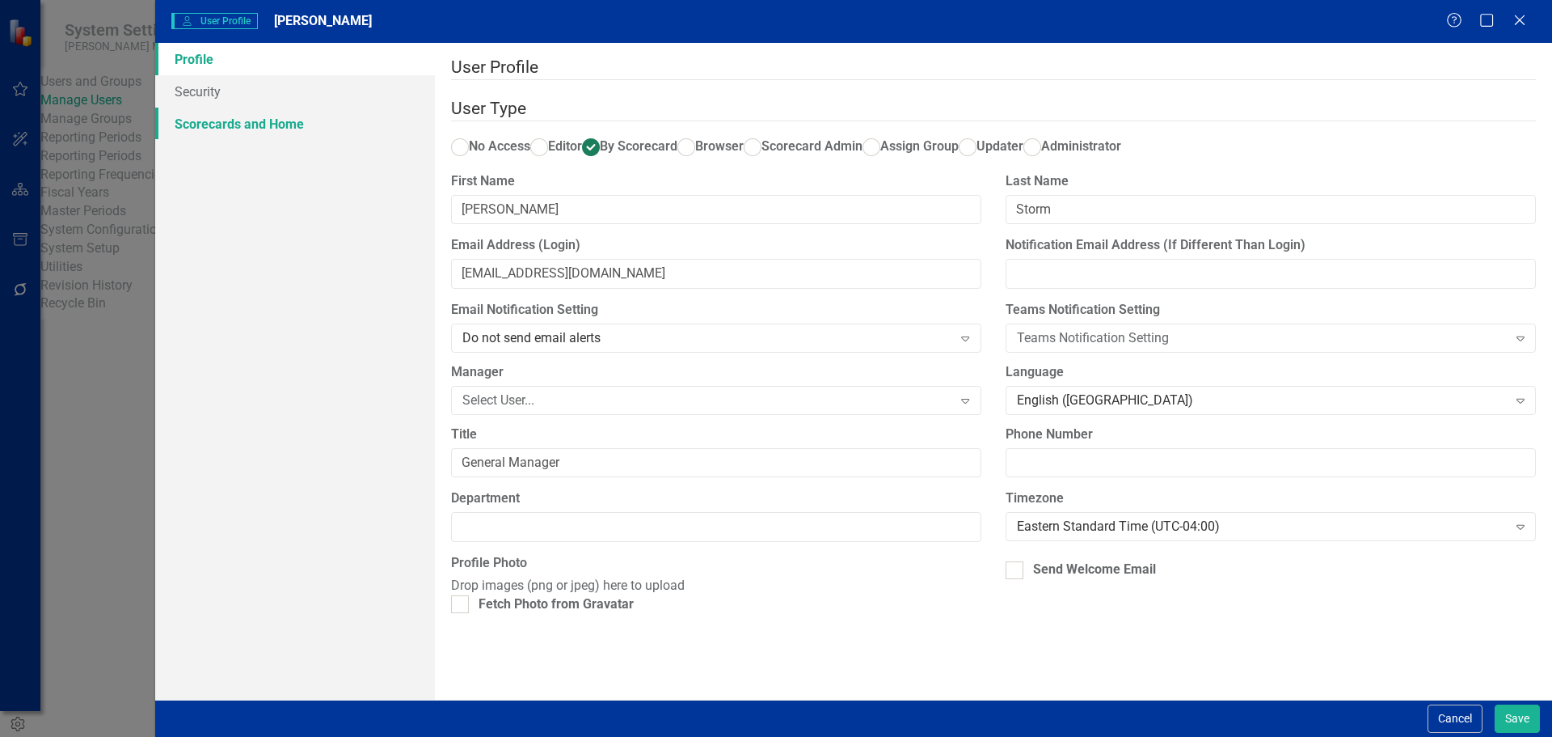
click at [279, 129] on link "Scorecards and Home" at bounding box center [295, 124] width 280 height 32
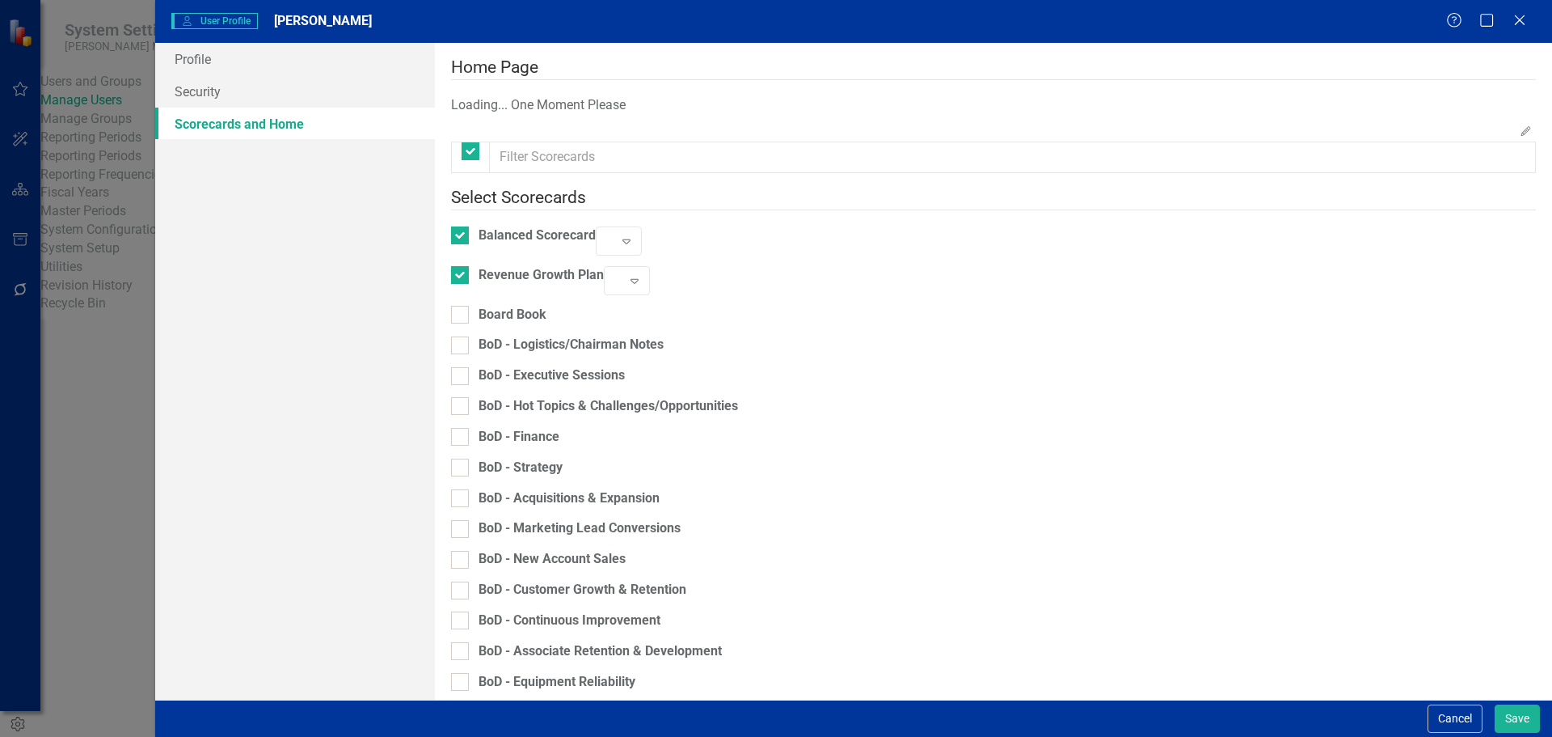
checkbox input "false"
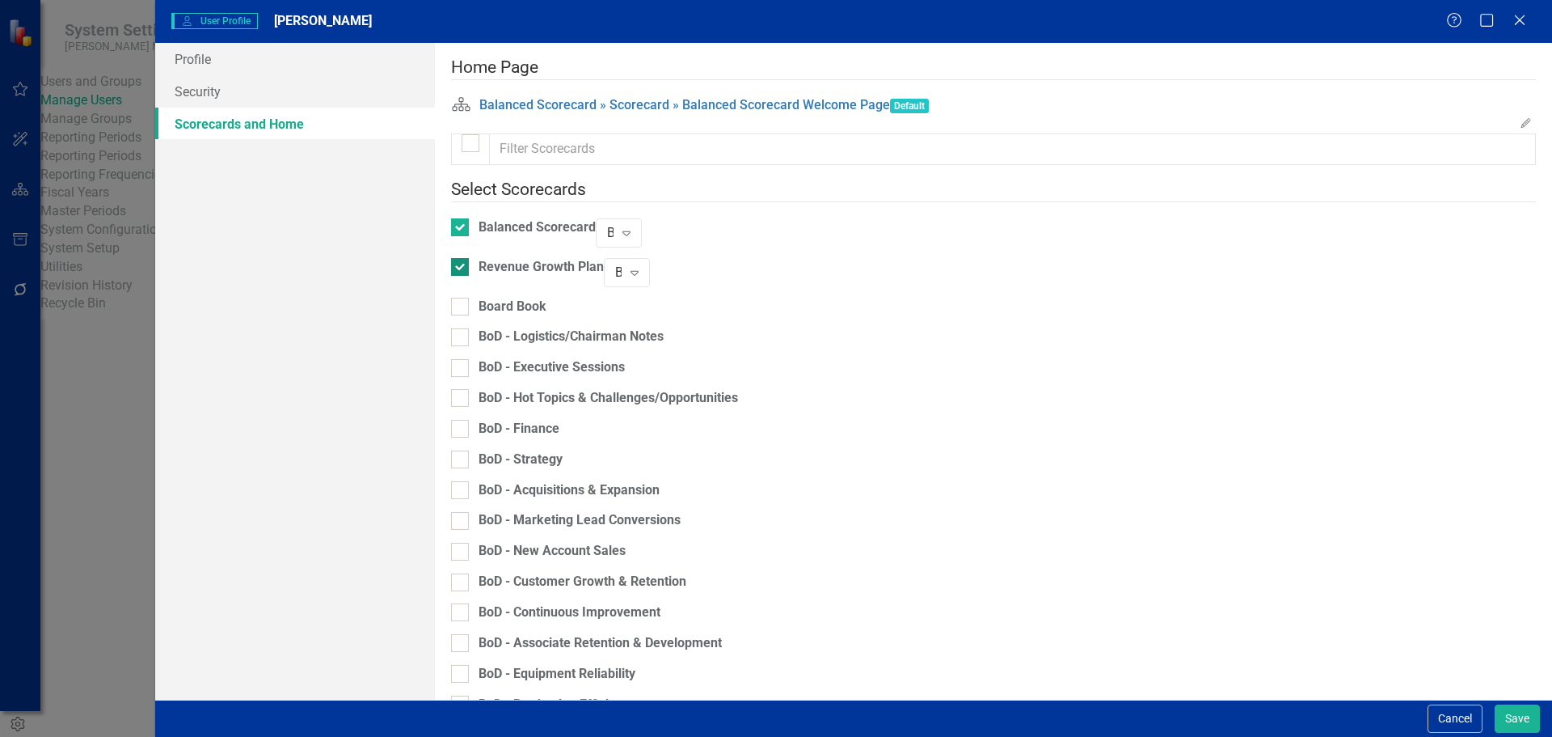
click at [487, 259] on div "Revenue Growth Plan" at bounding box center [527, 267] width 153 height 19
click at [462, 259] on input "Revenue Growth Plan" at bounding box center [456, 263] width 11 height 11
checkbox input "false"
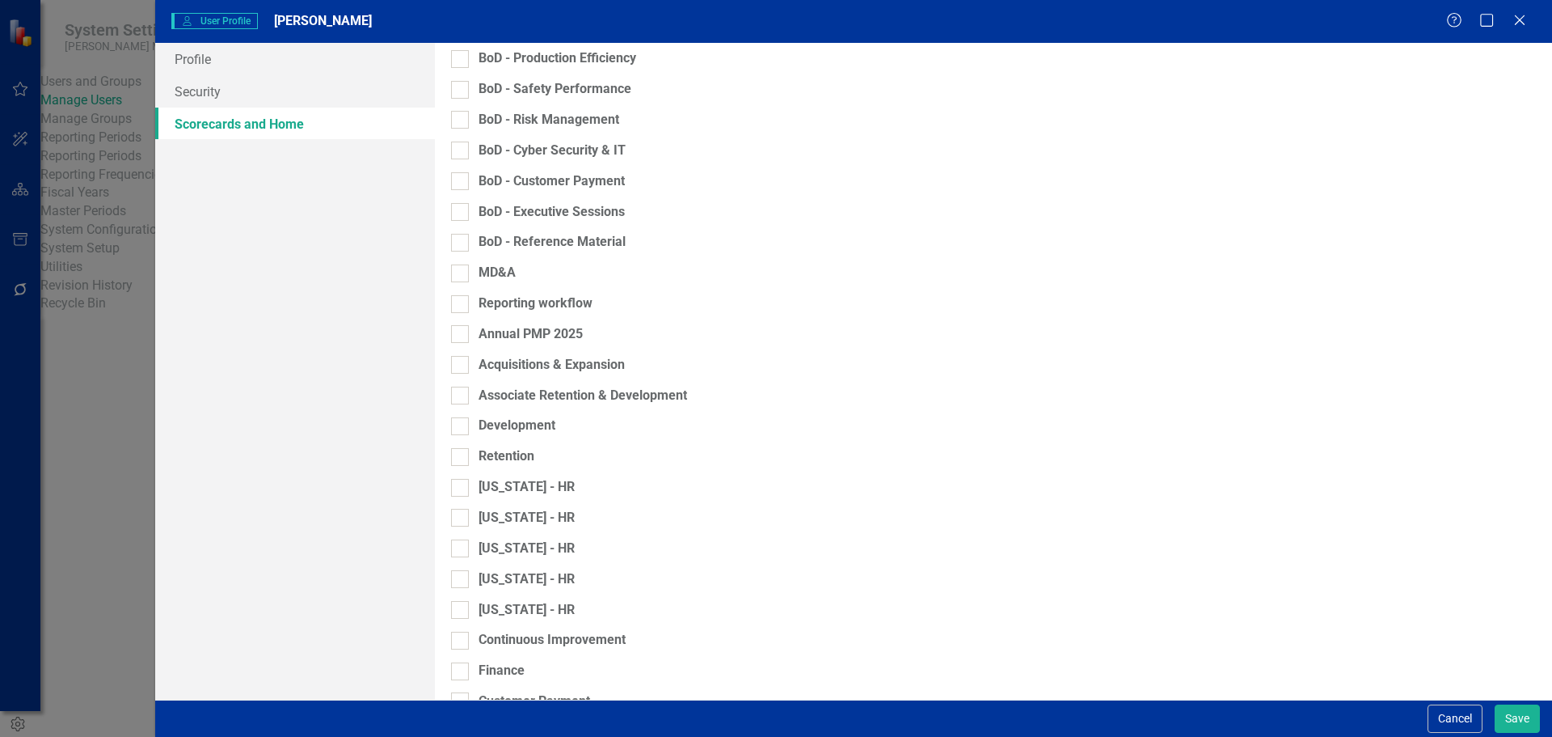
scroll to position [647, 0]
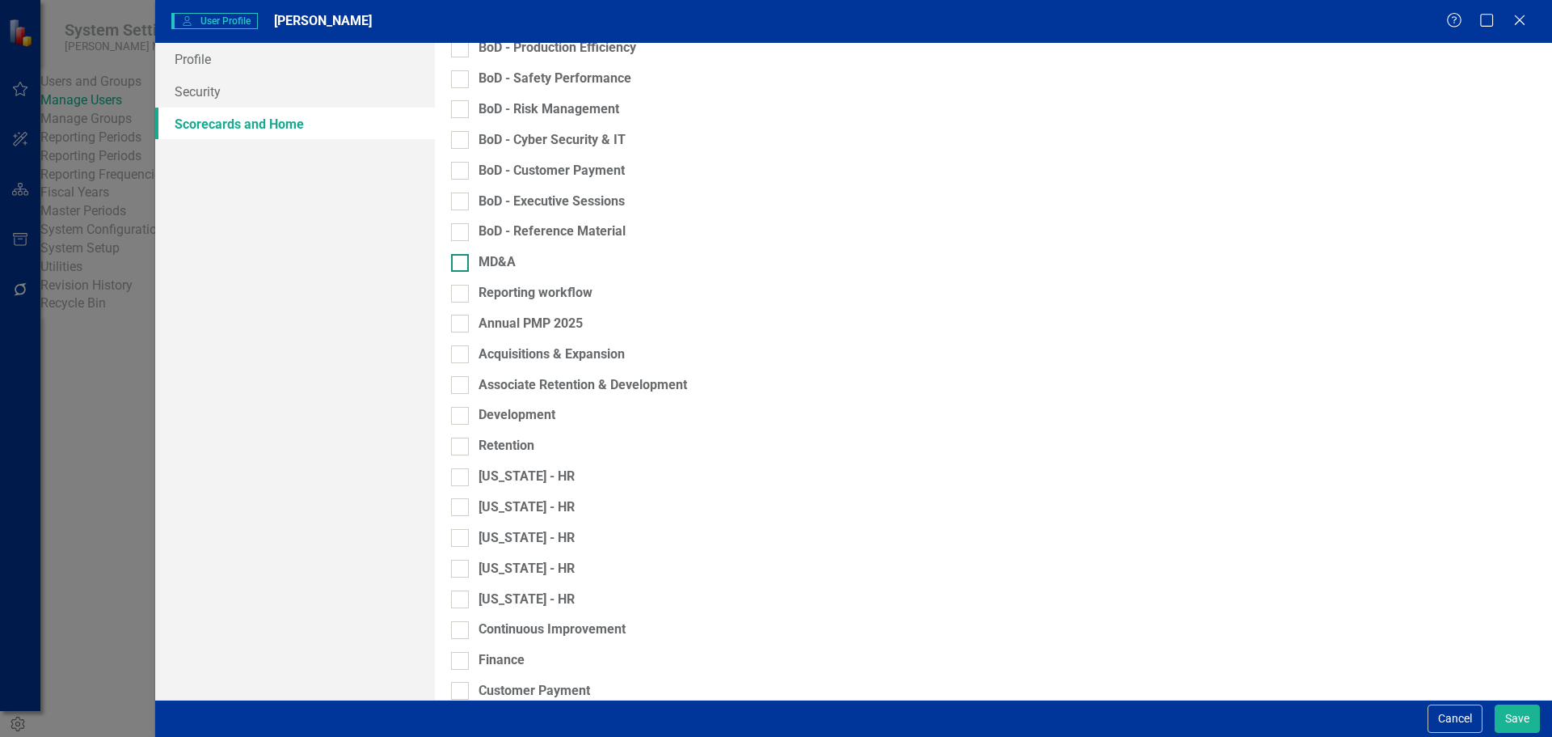
click at [469, 261] on div at bounding box center [460, 263] width 18 height 18
click at [462, 261] on input "MD&A" at bounding box center [456, 259] width 11 height 11
checkbox input "true"
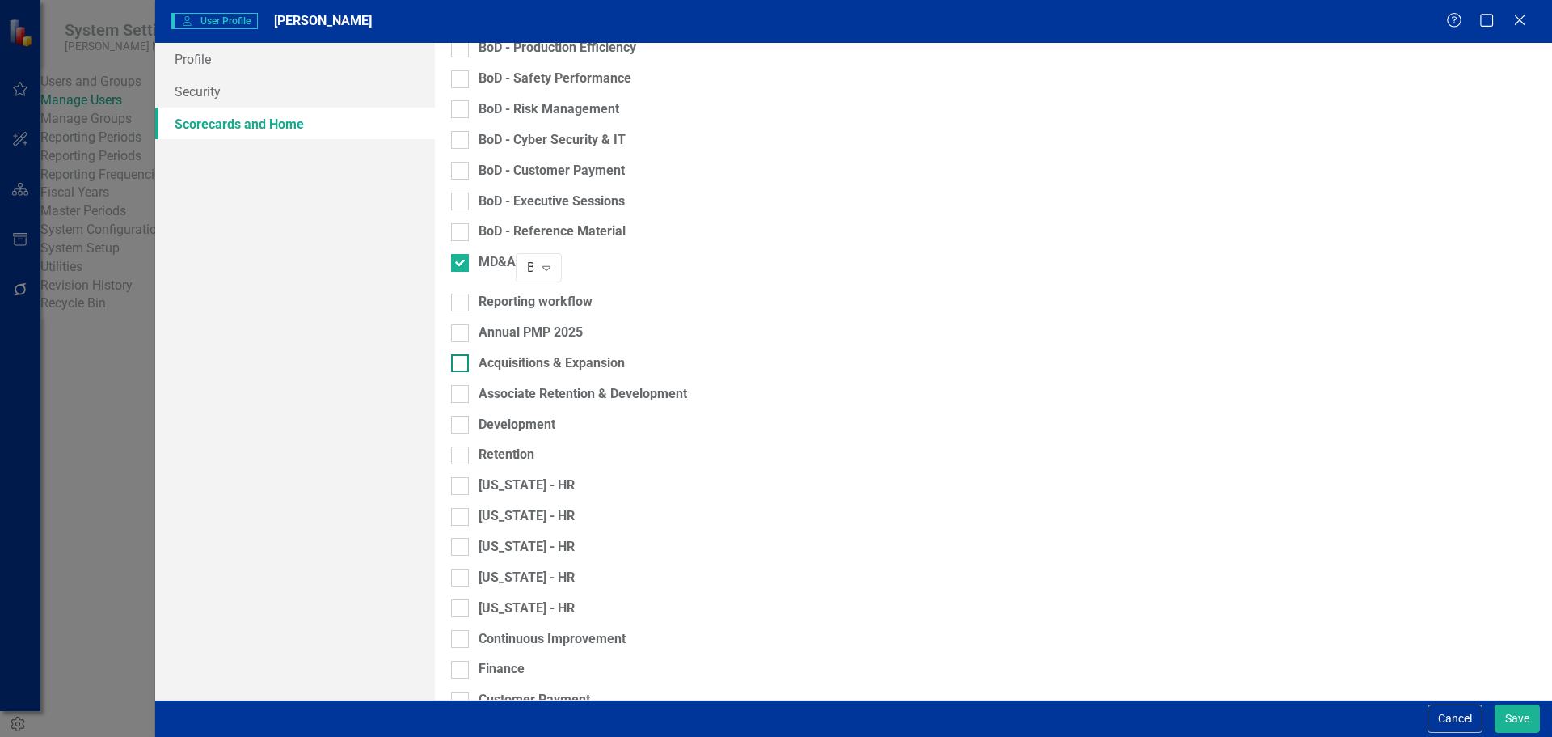
click at [462, 354] on input "Acquisitions & Expansion" at bounding box center [456, 359] width 11 height 11
checkbox input "true"
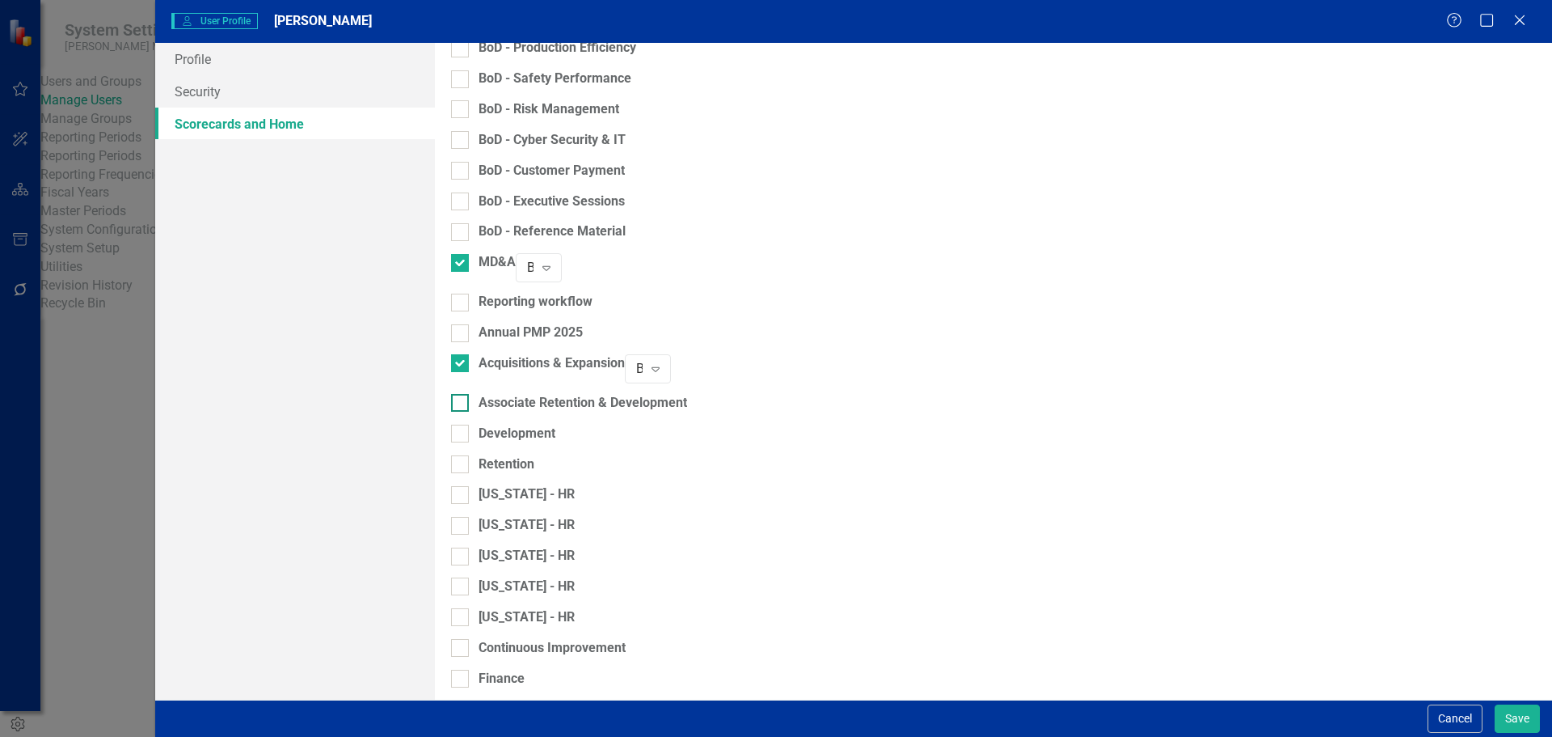
click at [462, 394] on input "Associate Retention & Development" at bounding box center [456, 399] width 11 height 11
checkbox input "true"
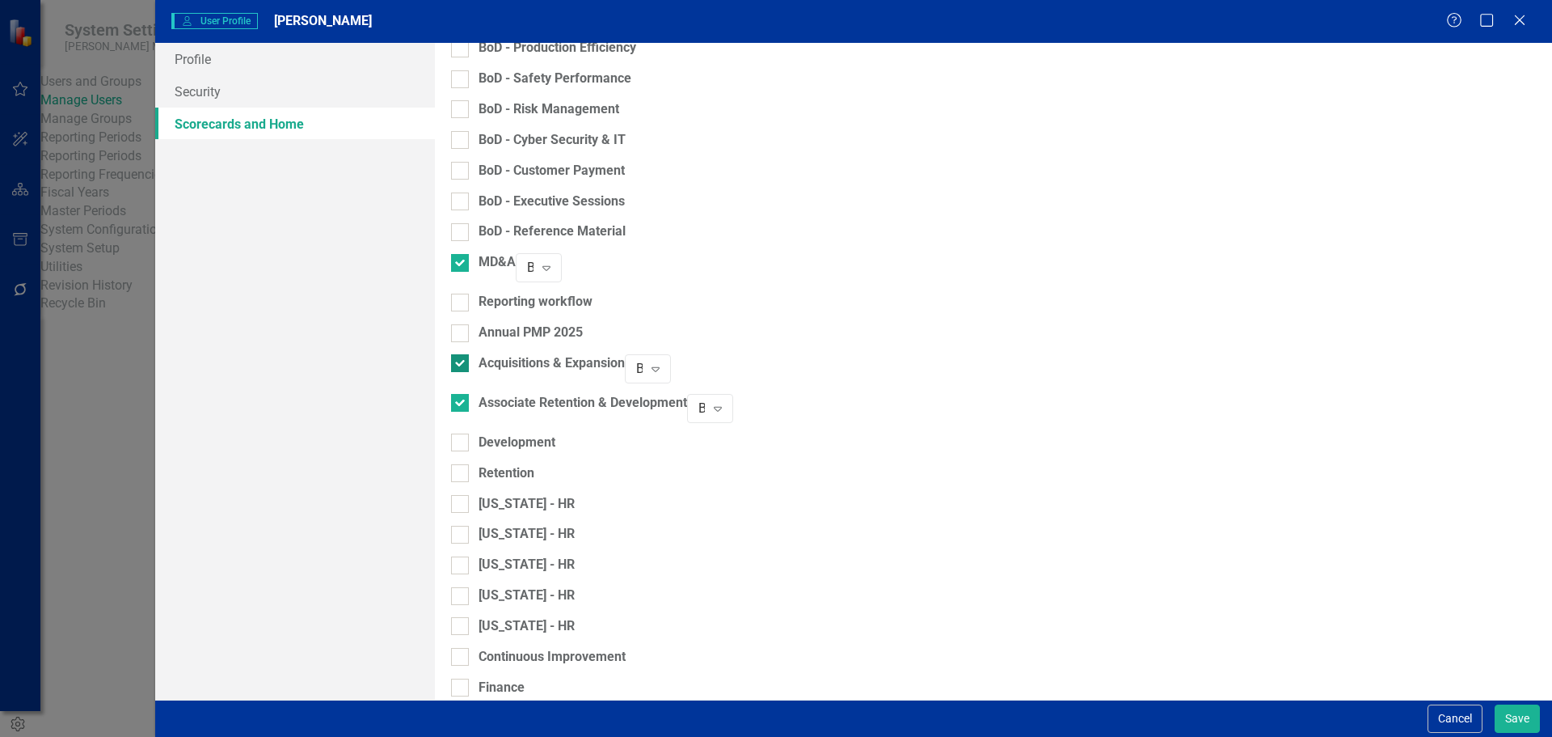
click at [469, 354] on div at bounding box center [460, 363] width 18 height 18
click at [462, 354] on input "Acquisitions & Expansion" at bounding box center [456, 359] width 11 height 11
checkbox input "false"
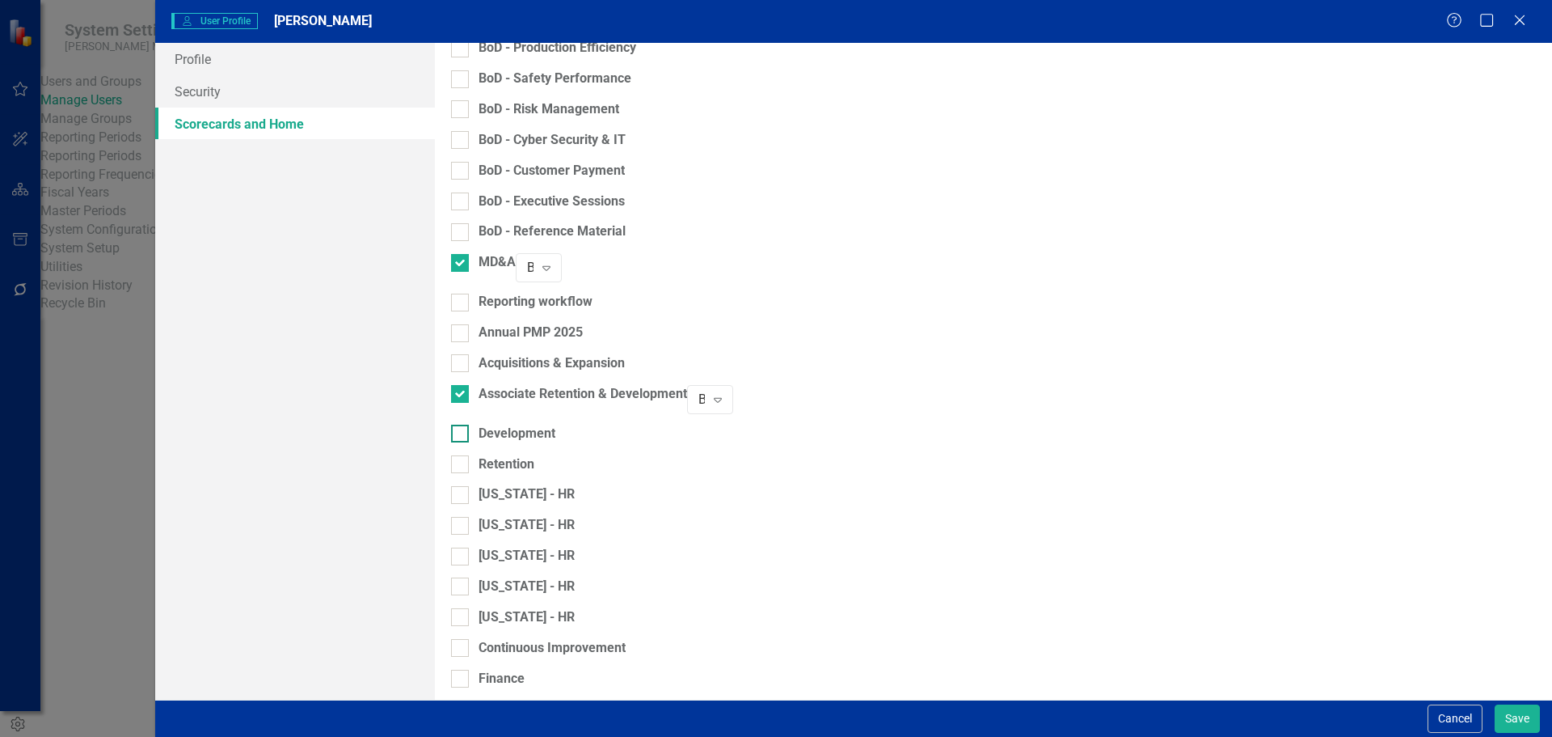
click at [469, 424] on div at bounding box center [460, 433] width 18 height 18
click at [462, 424] on input "Development" at bounding box center [456, 429] width 11 height 11
checkbox input "true"
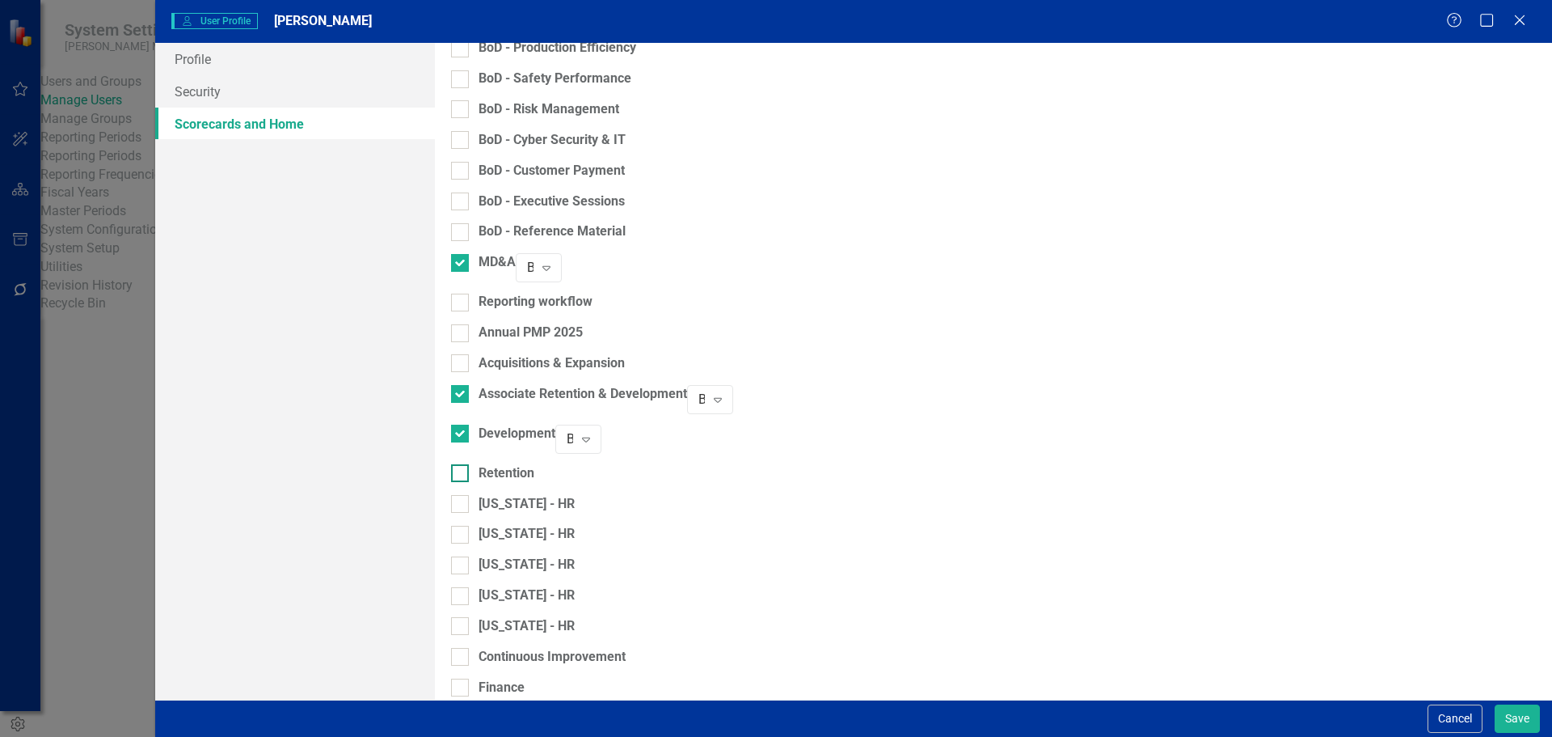
click at [462, 464] on input "Retention" at bounding box center [456, 469] width 11 height 11
checkbox input "true"
click at [462, 504] on input "[US_STATE] - HR" at bounding box center [456, 509] width 11 height 11
checkbox input "true"
click at [472, 504] on div "[US_STATE] - HR" at bounding box center [513, 524] width 124 height 40
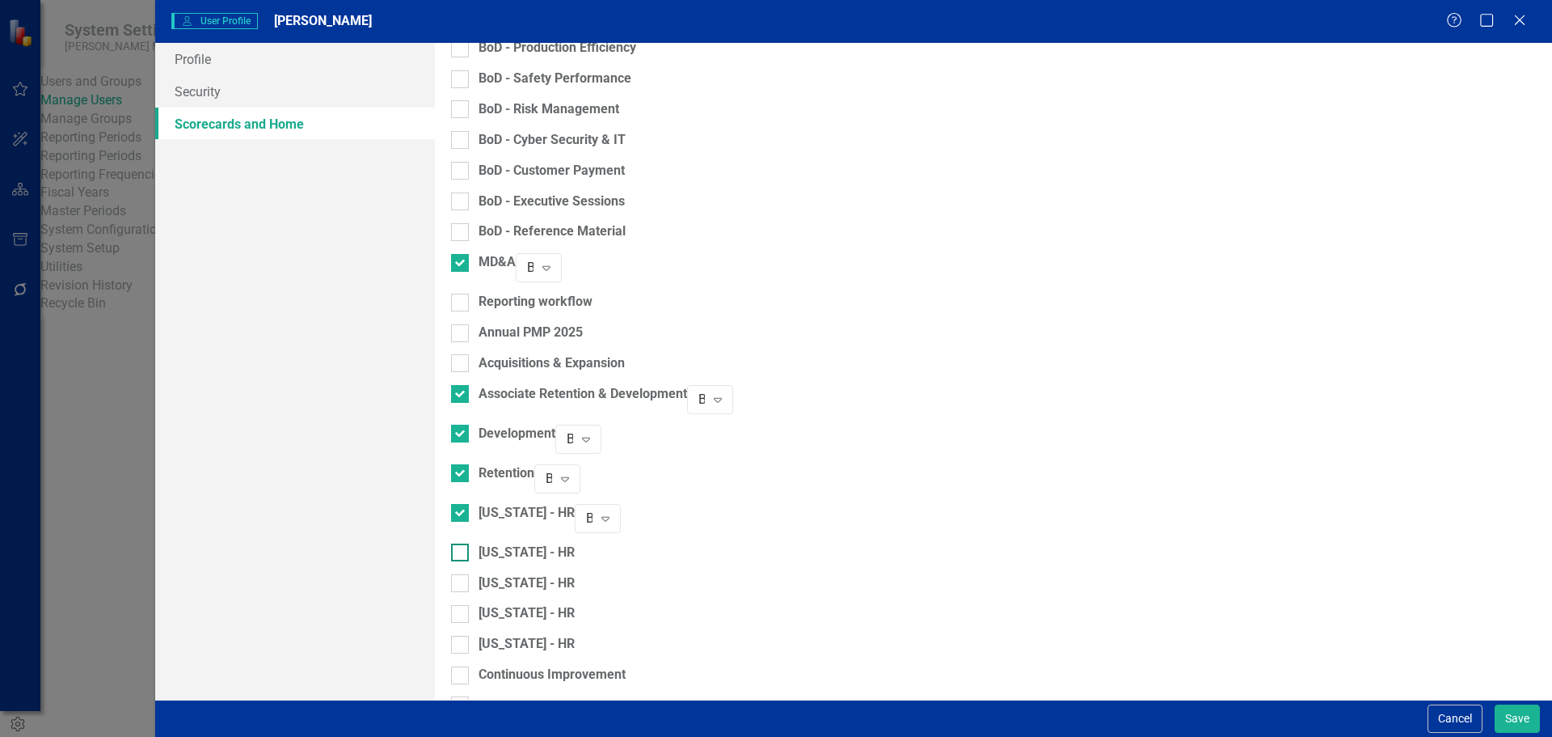
click at [462, 543] on input "[US_STATE] - HR" at bounding box center [456, 548] width 11 height 11
checkbox input "true"
click at [469, 583] on div at bounding box center [460, 592] width 18 height 18
click at [462, 583] on input "[US_STATE] - HR" at bounding box center [456, 588] width 11 height 11
checkbox input "true"
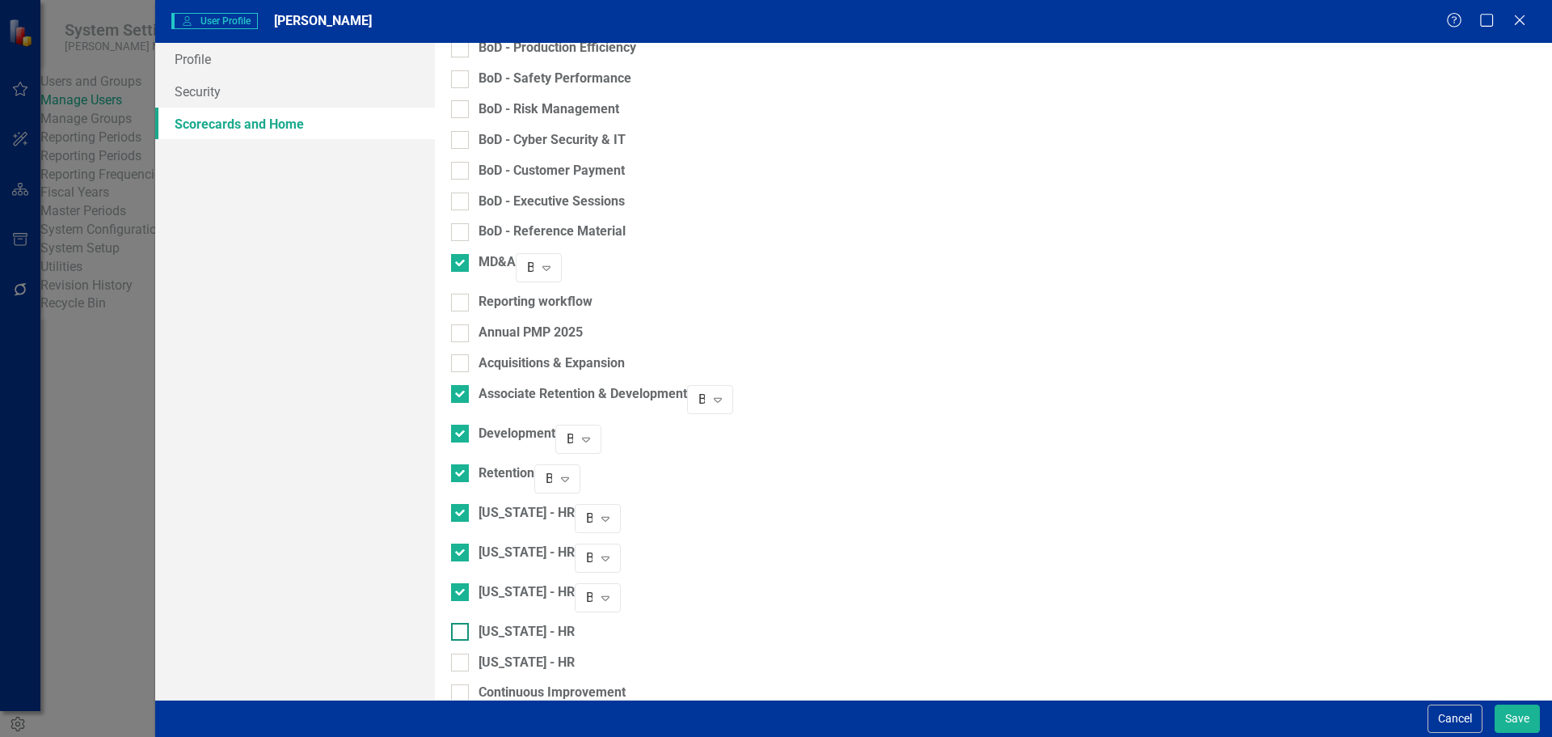
click at [469, 623] on div at bounding box center [460, 632] width 18 height 18
click at [462, 623] on input "[US_STATE] - HR" at bounding box center [456, 628] width 11 height 11
checkbox input "true"
click at [469, 662] on div at bounding box center [460, 671] width 18 height 18
click at [462, 662] on input "[US_STATE] - HR" at bounding box center [456, 667] width 11 height 11
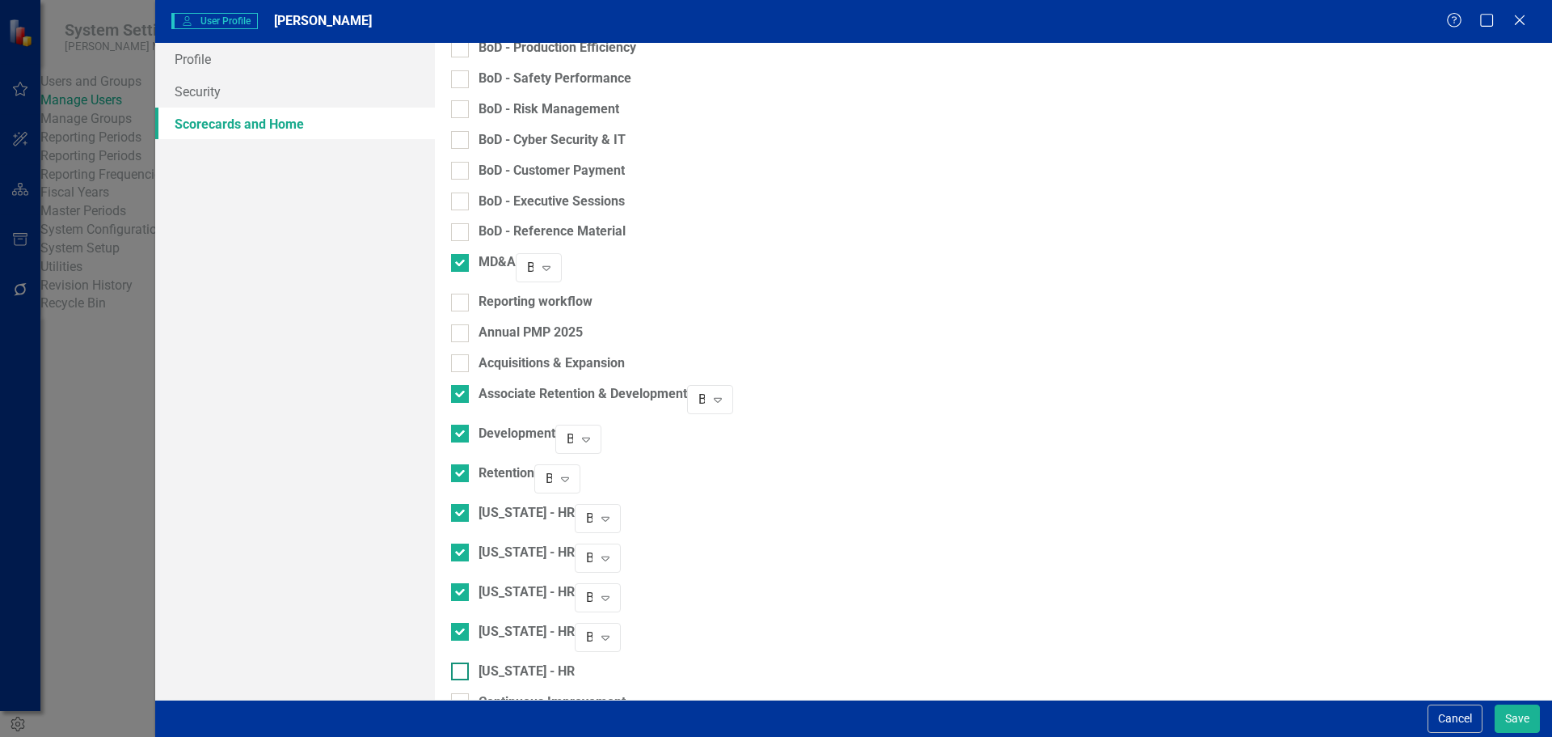
checkbox input "true"
click at [469, 702] on div at bounding box center [460, 711] width 18 height 18
click at [462, 702] on input "Continuous Improvement" at bounding box center [456, 707] width 11 height 11
checkbox input "true"
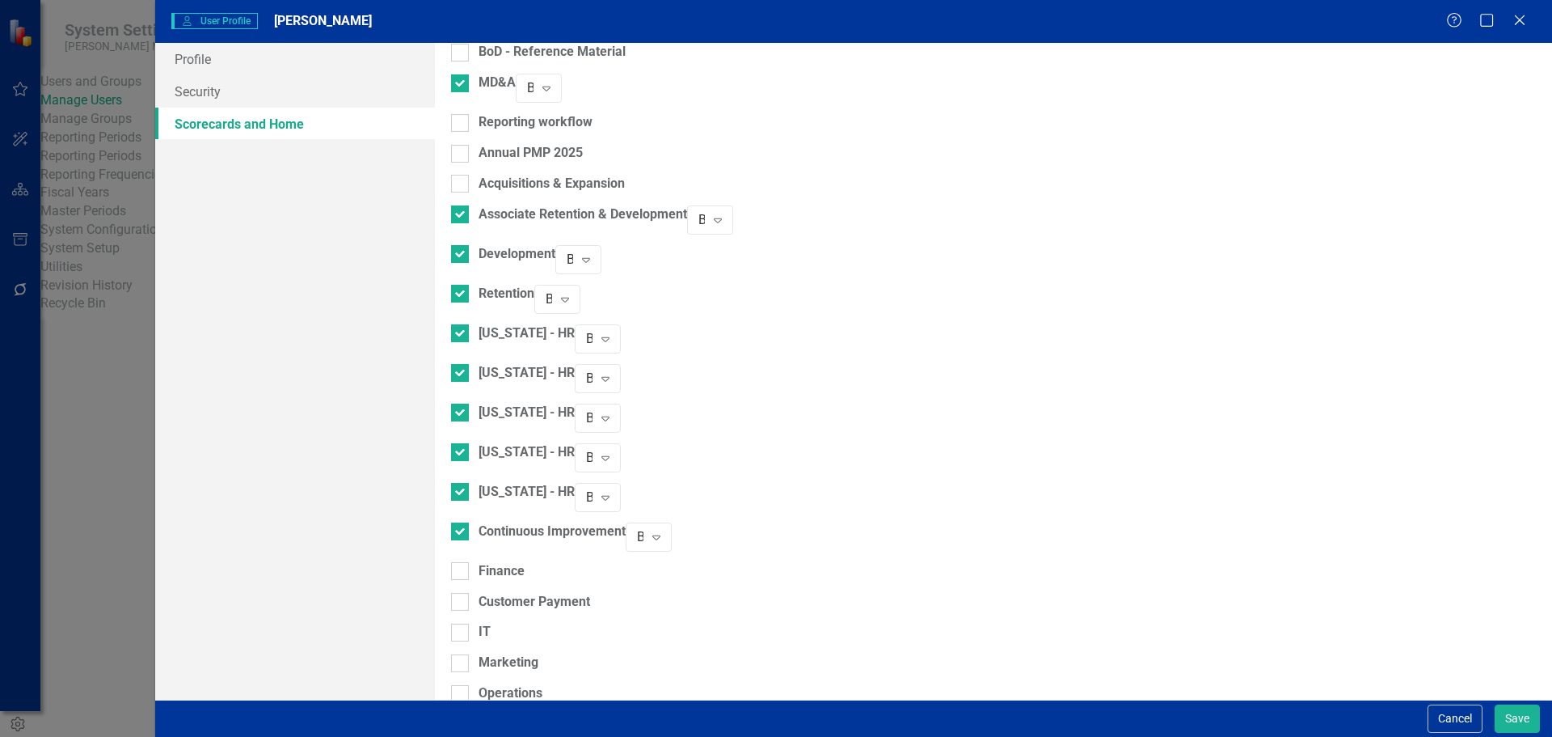
scroll to position [889, 0]
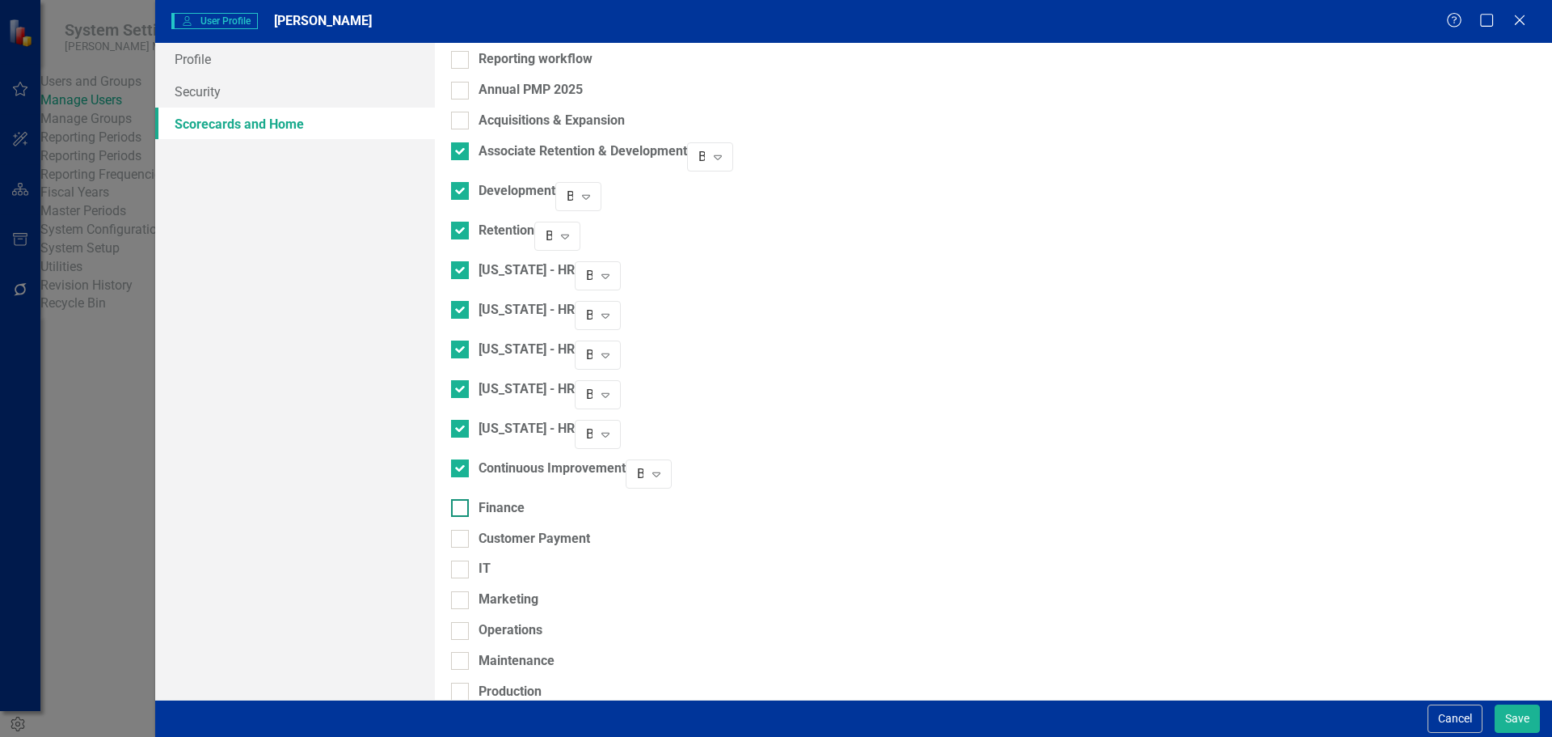
click at [469, 499] on div at bounding box center [460, 508] width 18 height 18
click at [462, 499] on input "Finance" at bounding box center [456, 504] width 11 height 11
checkbox input "true"
click at [462, 538] on input "Customer Payment" at bounding box center [456, 543] width 11 height 11
checkbox input "true"
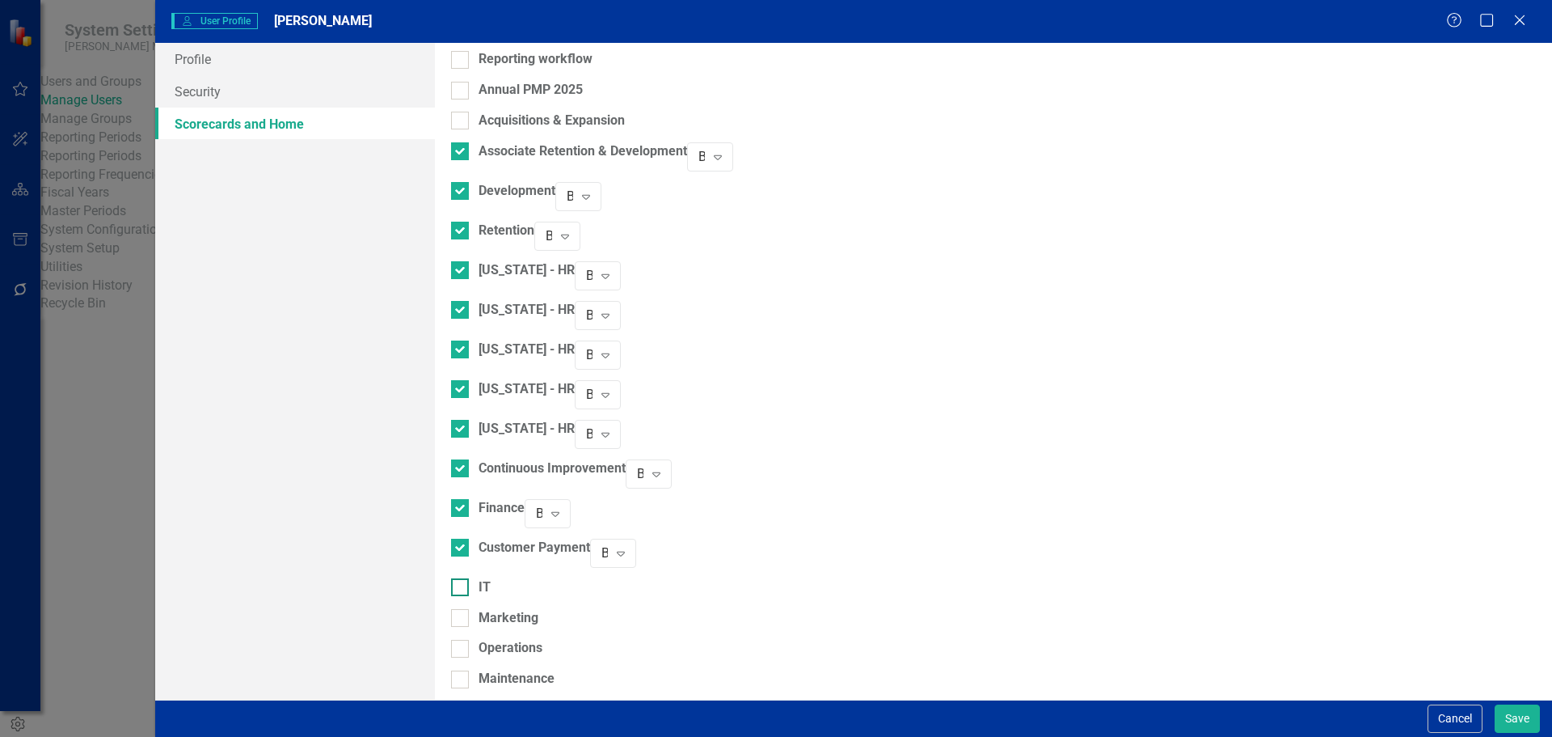
click at [469, 578] on div at bounding box center [460, 587] width 18 height 18
click at [462, 578] on input "IT" at bounding box center [456, 583] width 11 height 11
checkbox input "true"
click at [469, 618] on div at bounding box center [460, 627] width 18 height 18
click at [462, 618] on input "Marketing" at bounding box center [456, 623] width 11 height 11
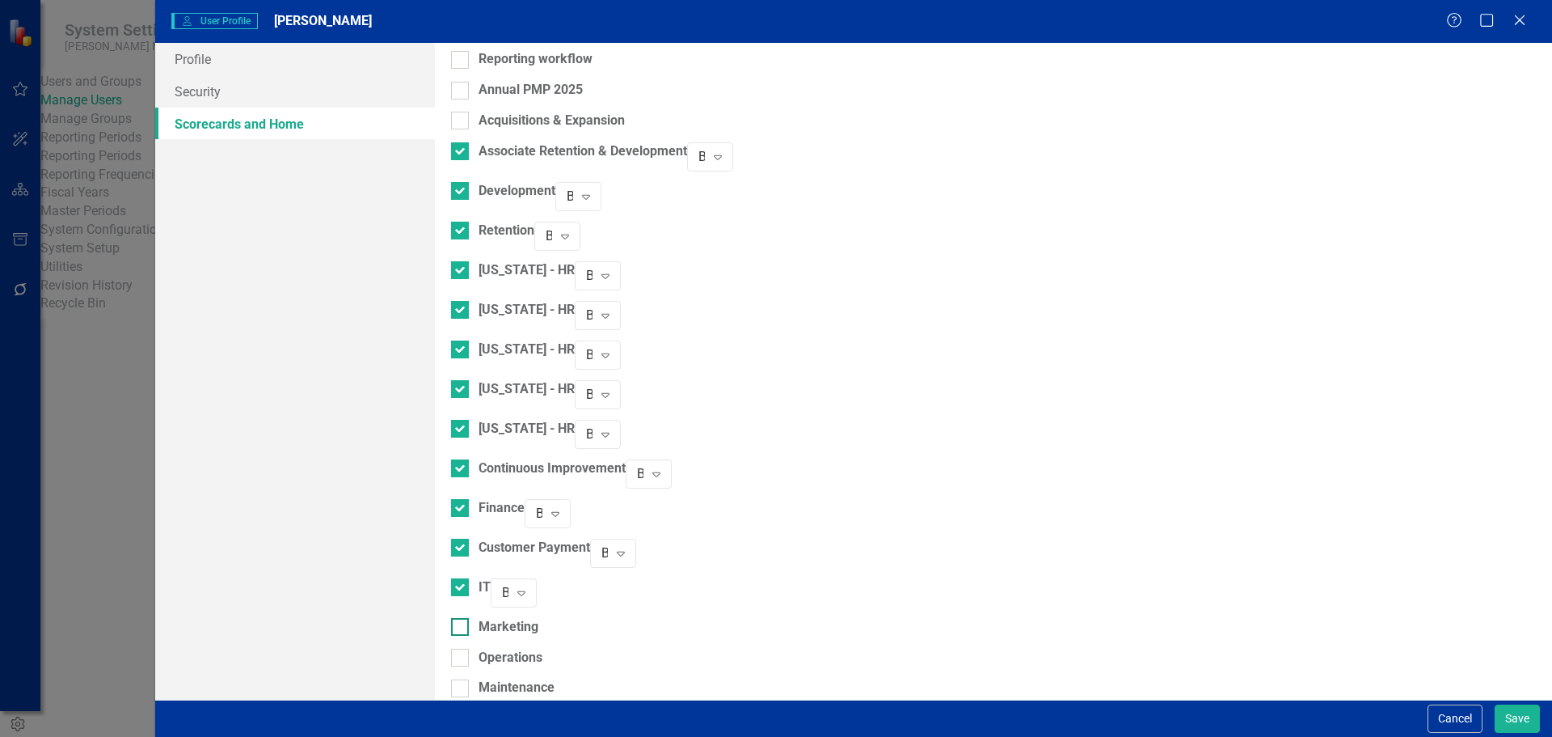
checkbox input "true"
click at [462, 657] on input "Operations" at bounding box center [456, 662] width 11 height 11
checkbox input "true"
click at [473, 697] on div "Maintenance" at bounding box center [502, 712] width 103 height 31
click at [469, 697] on div at bounding box center [460, 706] width 18 height 18
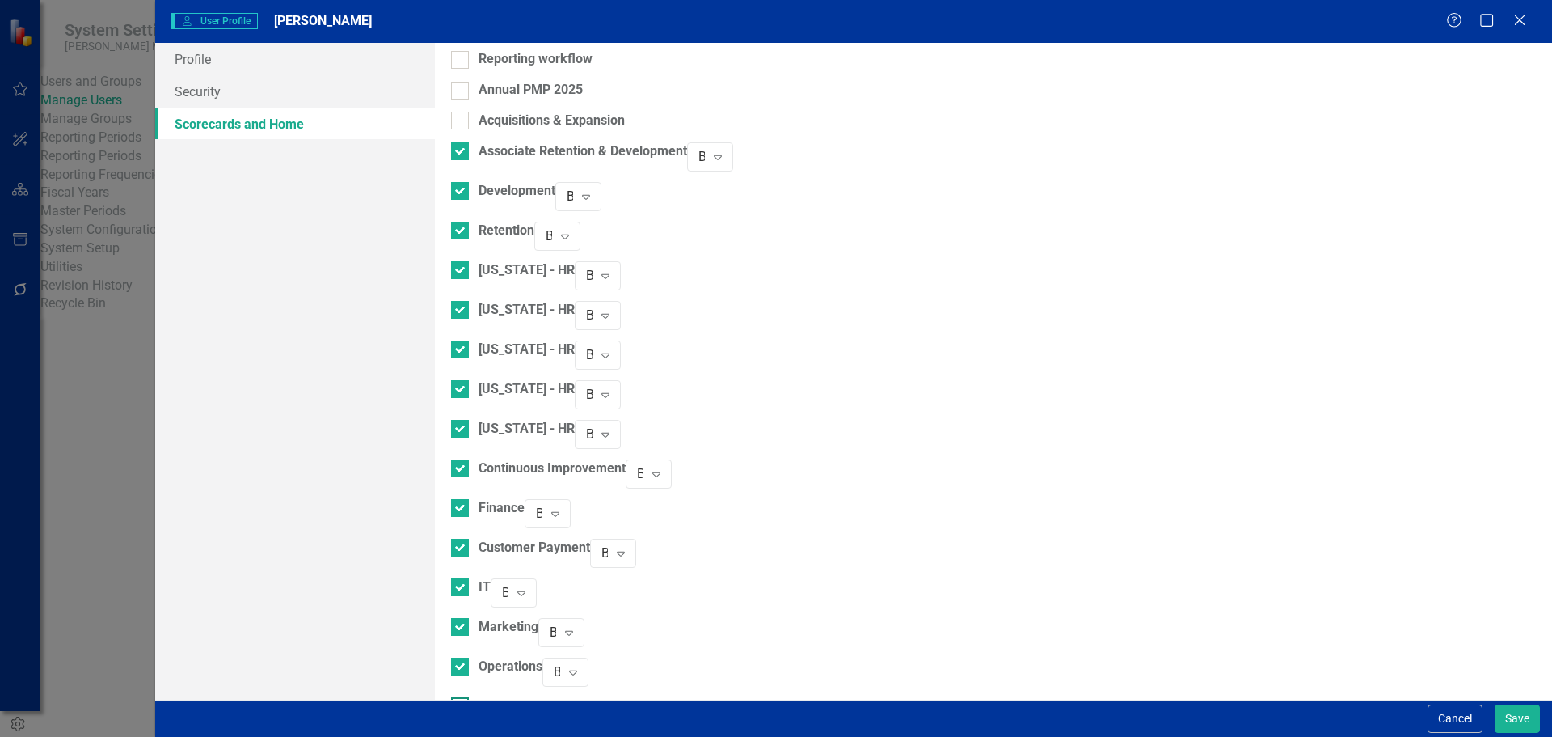
click at [462, 697] on input "Maintenance" at bounding box center [456, 702] width 11 height 11
checkbox input "true"
drag, startPoint x: 474, startPoint y: 585, endPoint x: 476, endPoint y: 612, distance: 27.6
click at [462, 736] on input "Production" at bounding box center [456, 742] width 11 height 11
checkbox input "true"
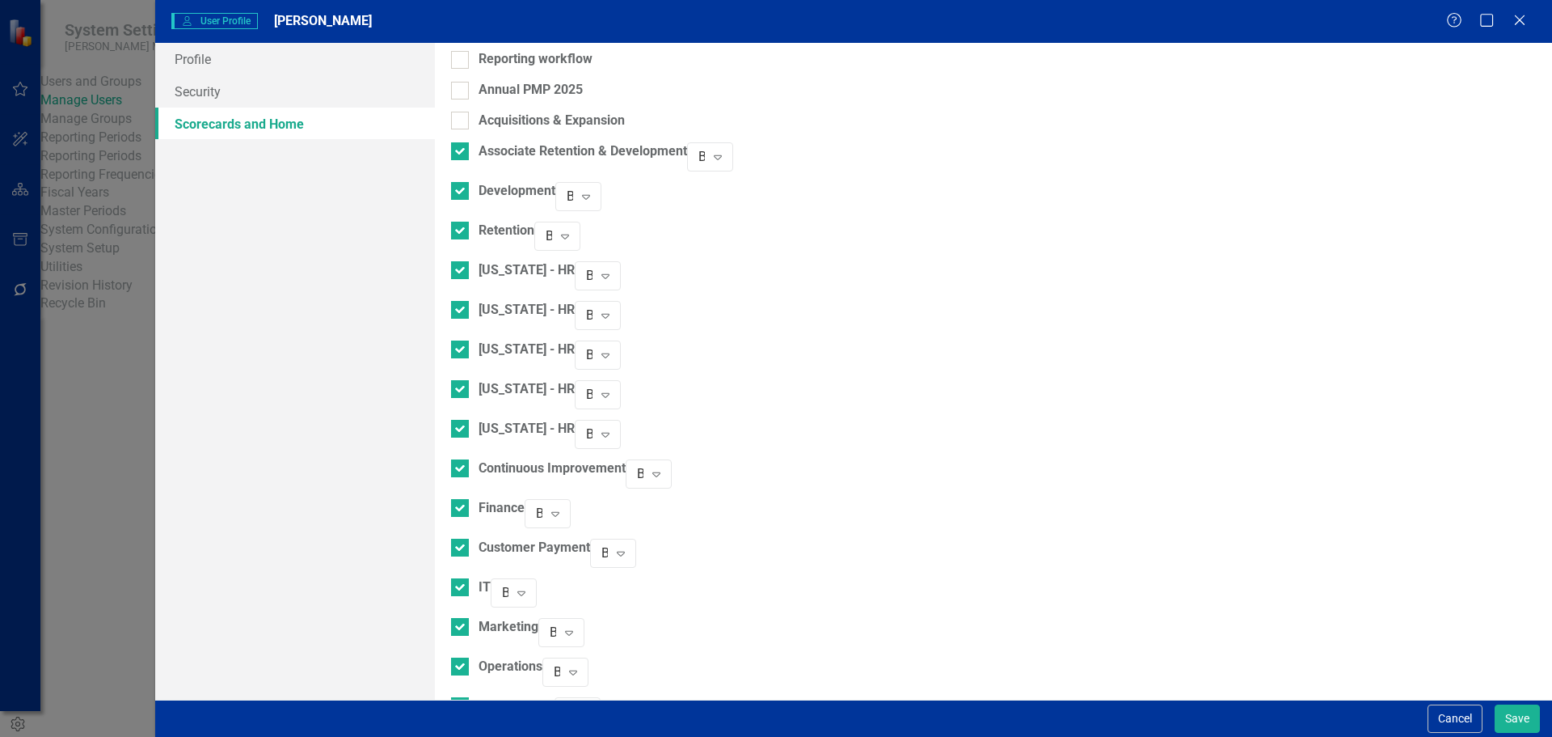
checkbox input "true"
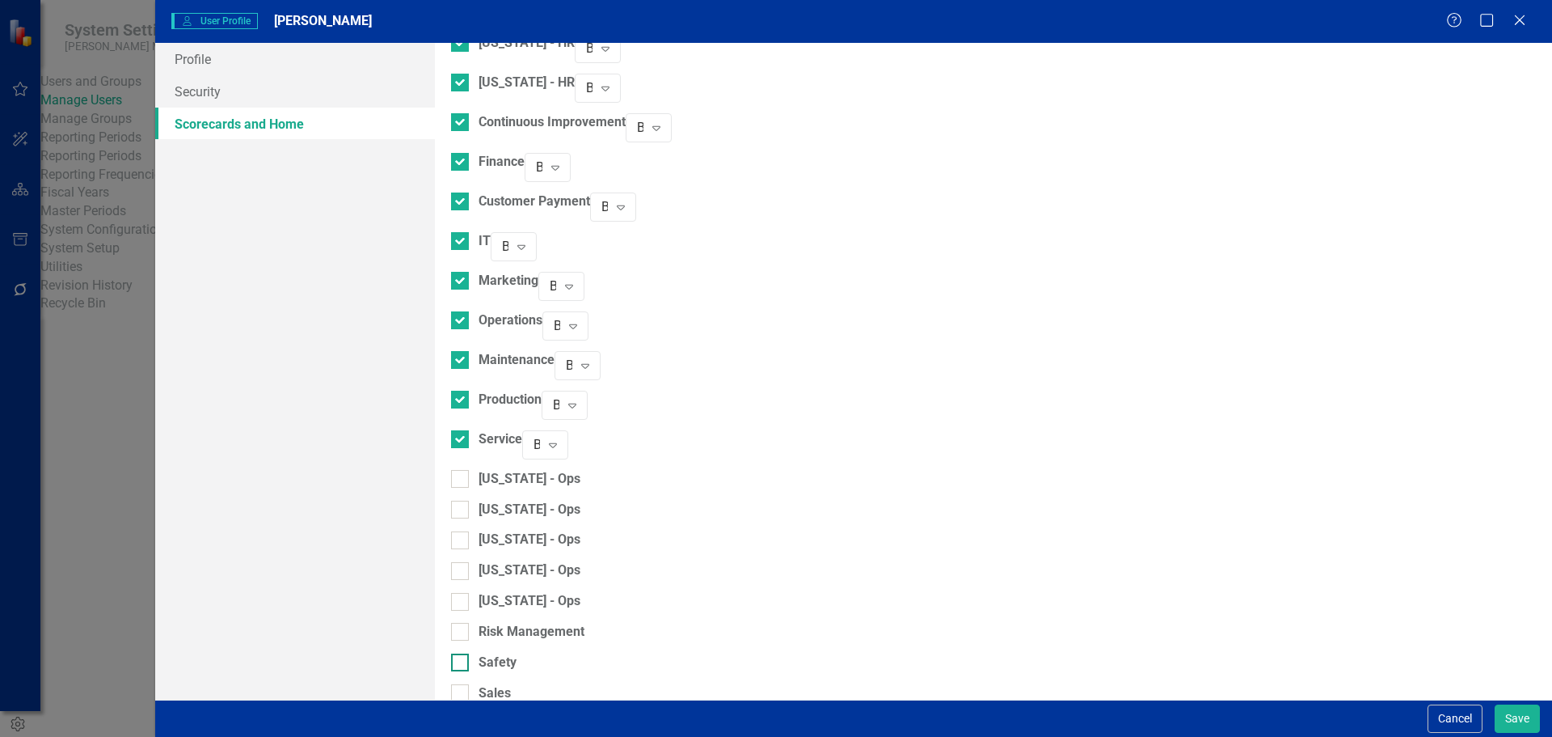
scroll to position [1276, 0]
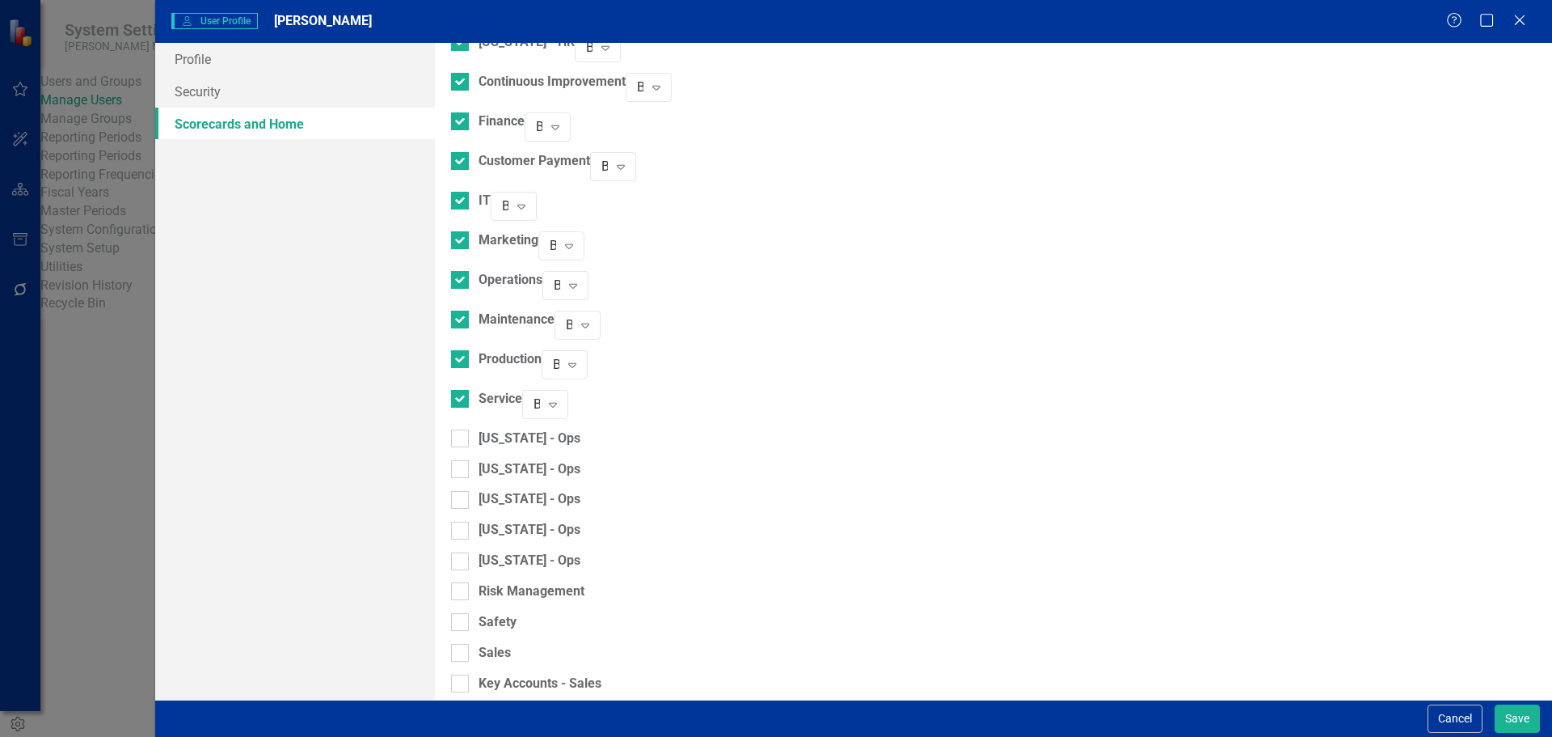
click at [475, 429] on div "[US_STATE] - Ops" at bounding box center [515, 444] width 129 height 31
click at [462, 429] on input "[US_STATE] - Ops" at bounding box center [456, 434] width 11 height 11
checkbox input "true"
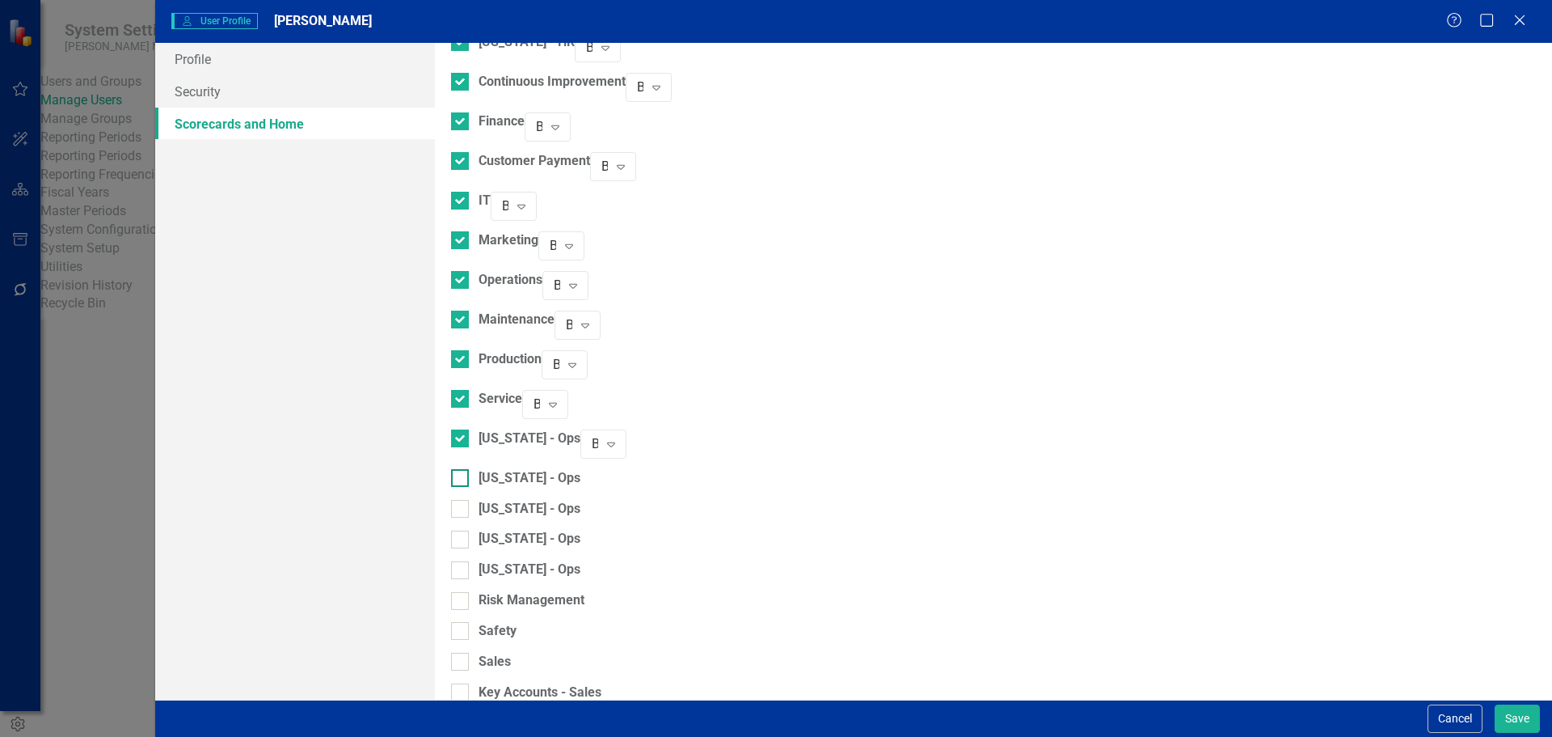
click at [462, 469] on input "[US_STATE] - Ops" at bounding box center [456, 474] width 11 height 11
checkbox input "true"
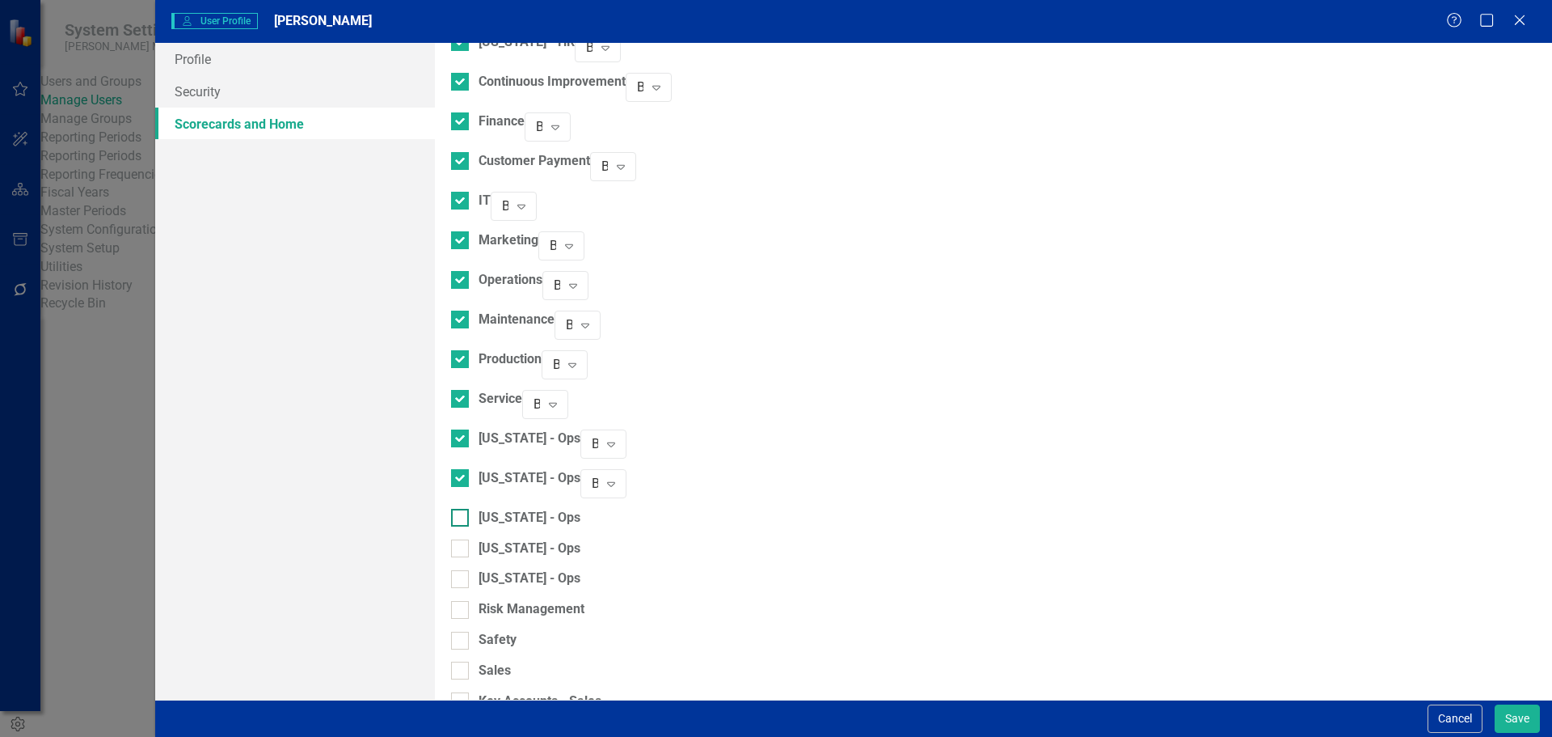
click at [462, 509] on input "[US_STATE] - Ops" at bounding box center [456, 514] width 11 height 11
checkbox input "true"
click at [469, 548] on div at bounding box center [460, 557] width 18 height 18
click at [462, 548] on input "[US_STATE] - Ops" at bounding box center [456, 553] width 11 height 11
checkbox input "true"
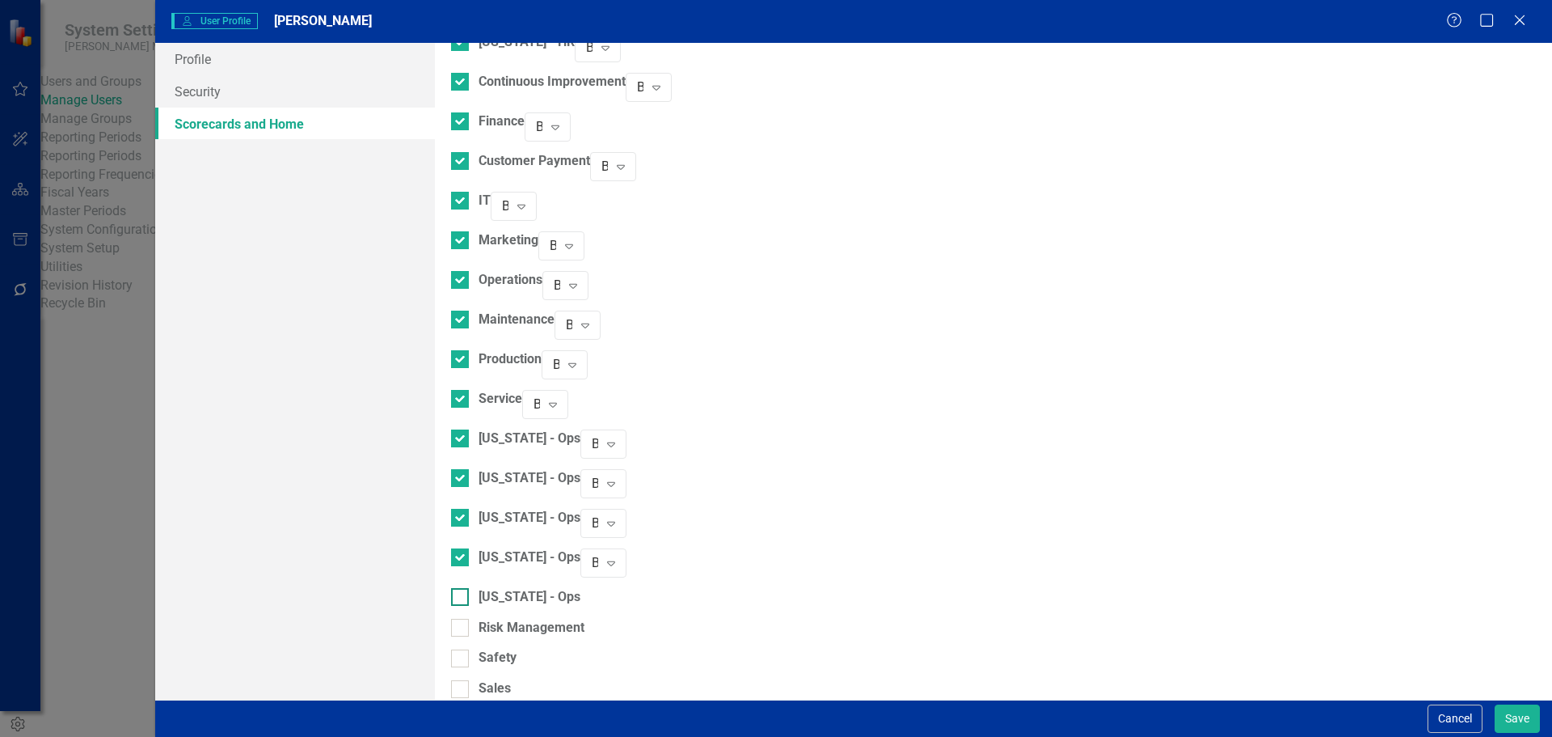
click at [462, 588] on input "[US_STATE] - Ops" at bounding box center [456, 593] width 11 height 11
checkbox input "true"
click at [469, 627] on div at bounding box center [460, 636] width 18 height 18
click at [462, 627] on input "Risk Management" at bounding box center [456, 632] width 11 height 11
checkbox input "true"
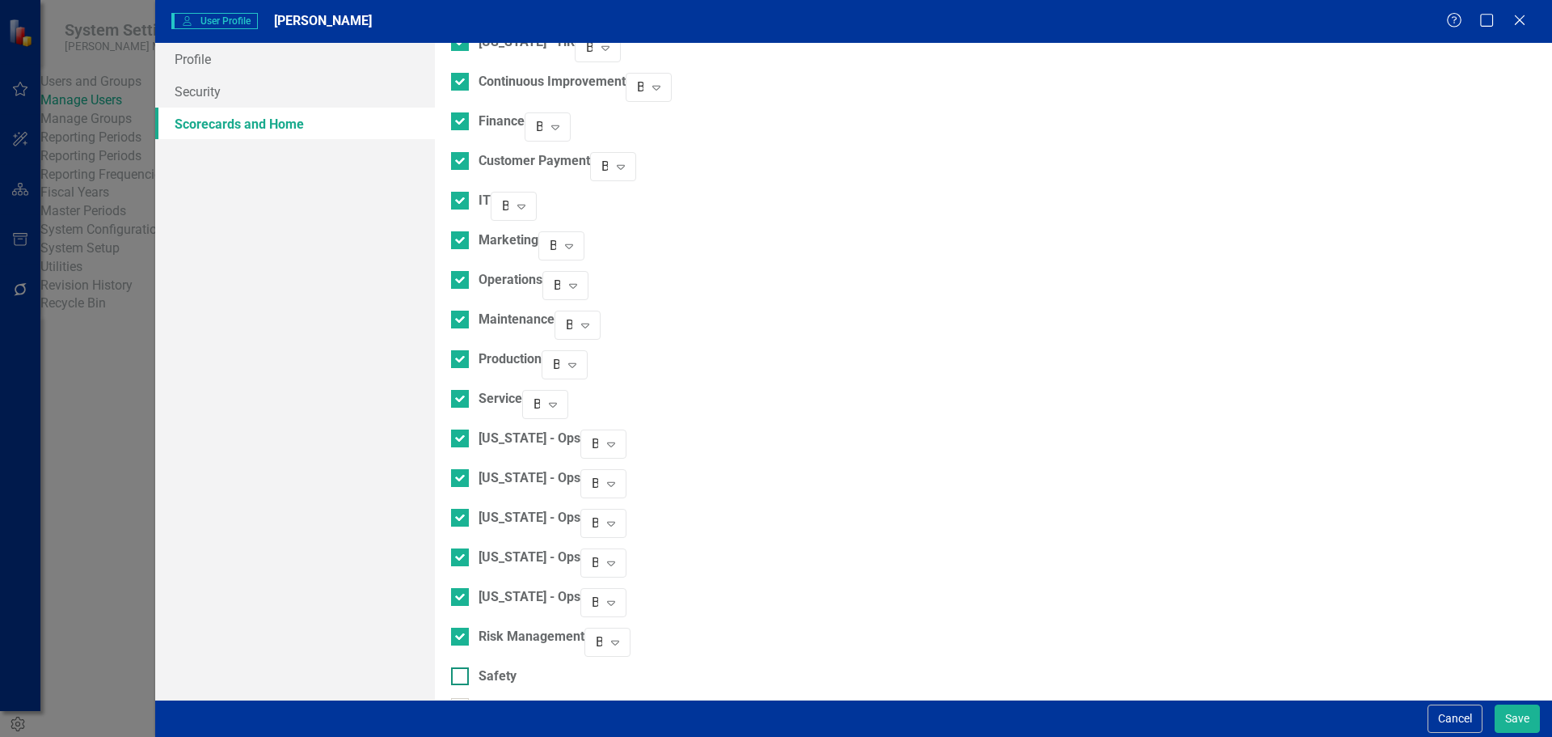
click at [462, 667] on input "Safety" at bounding box center [456, 672] width 11 height 11
checkbox input "true"
click at [462, 707] on input "Sales" at bounding box center [456, 712] width 11 height 11
checkbox input "true"
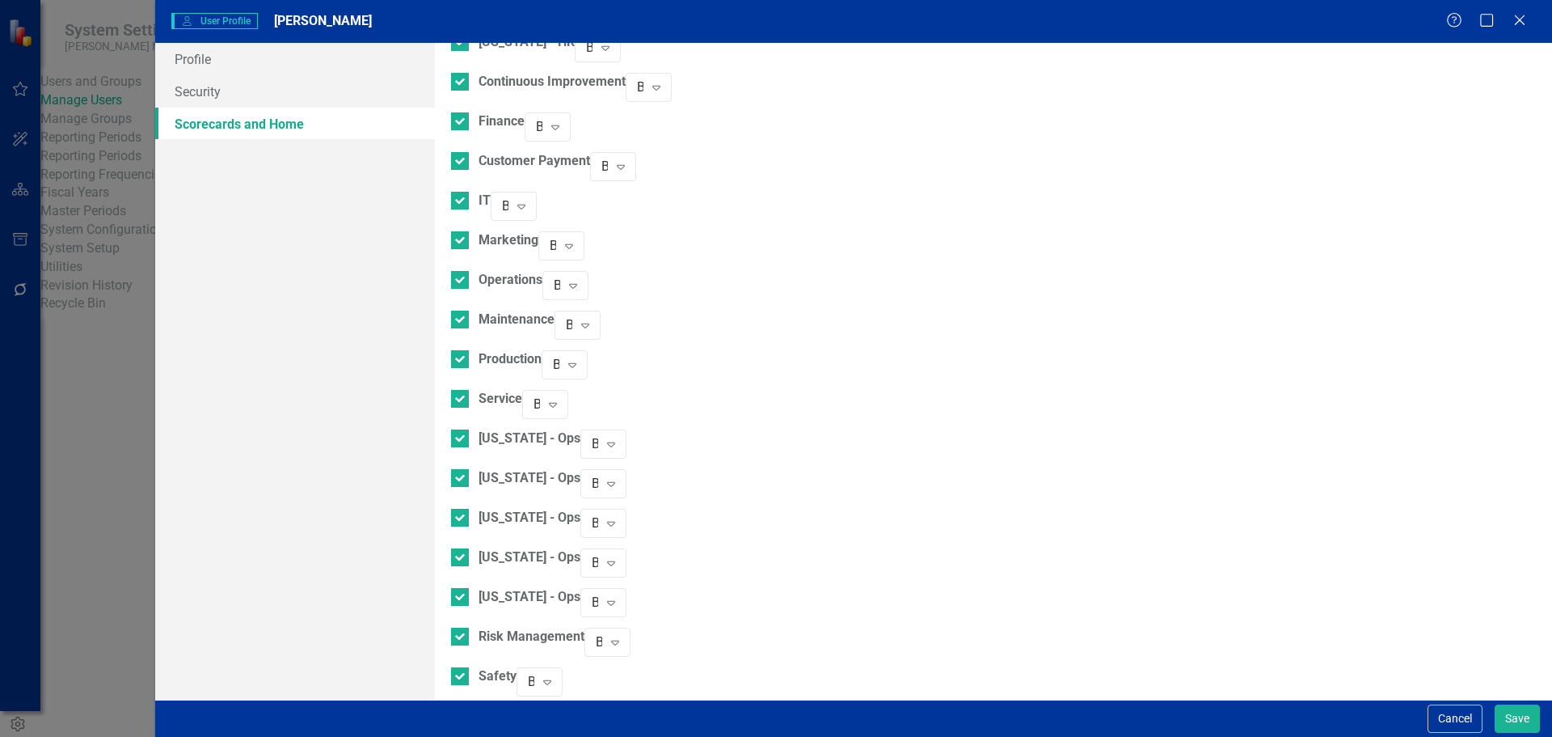
click at [462, 736] on input "Key Accounts - Sales" at bounding box center [456, 751] width 11 height 11
checkbox input "true"
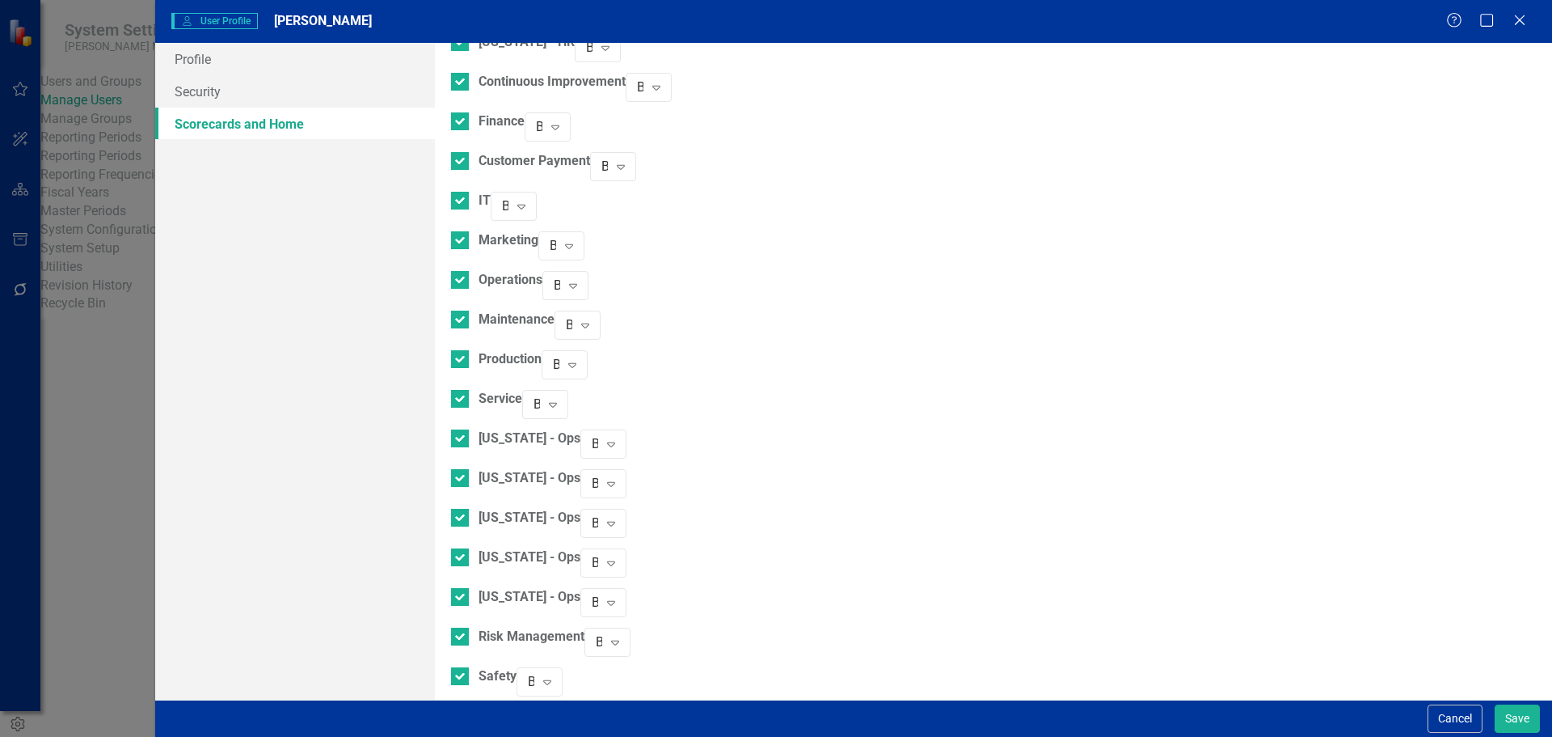
checkbox input "true"
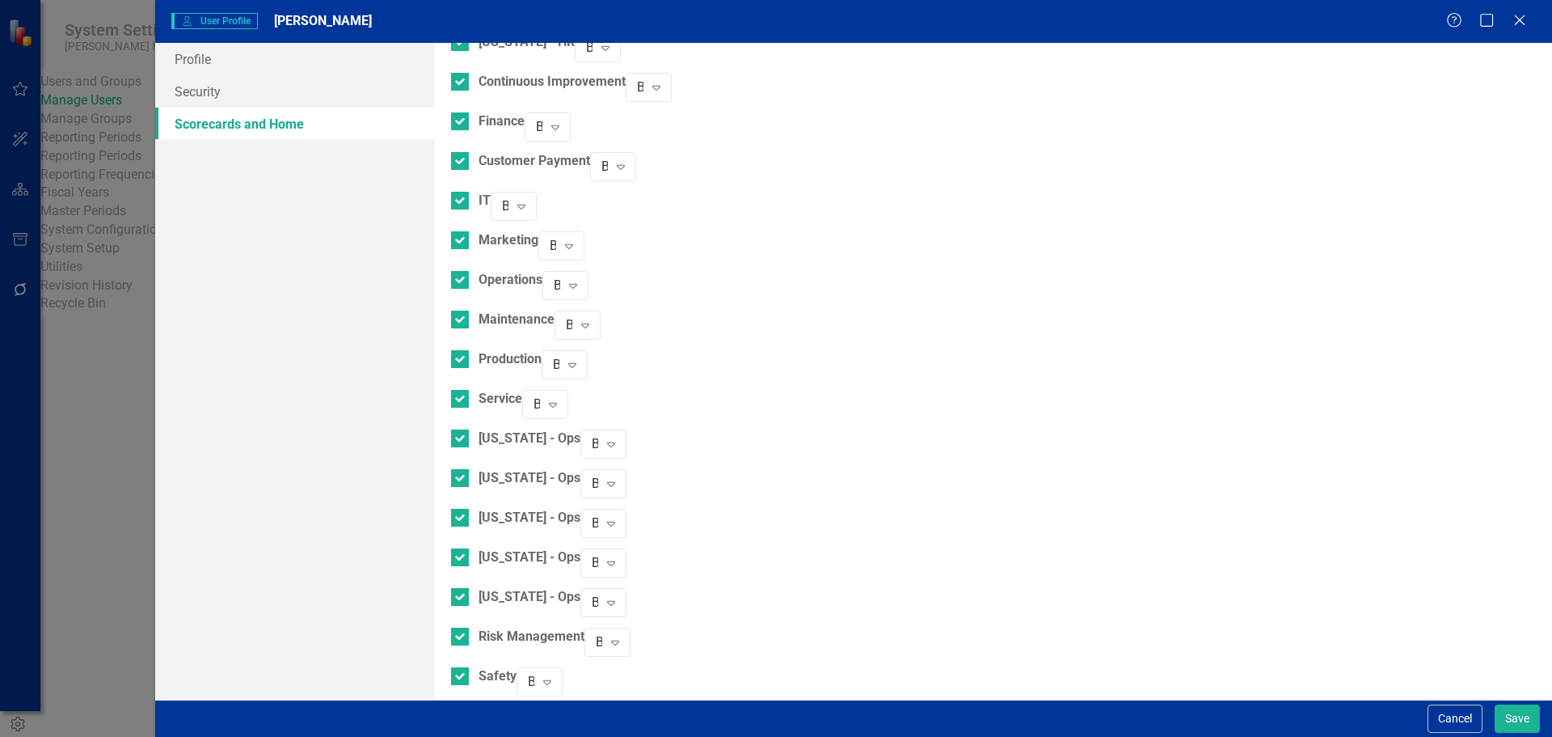
checkbox input "true"
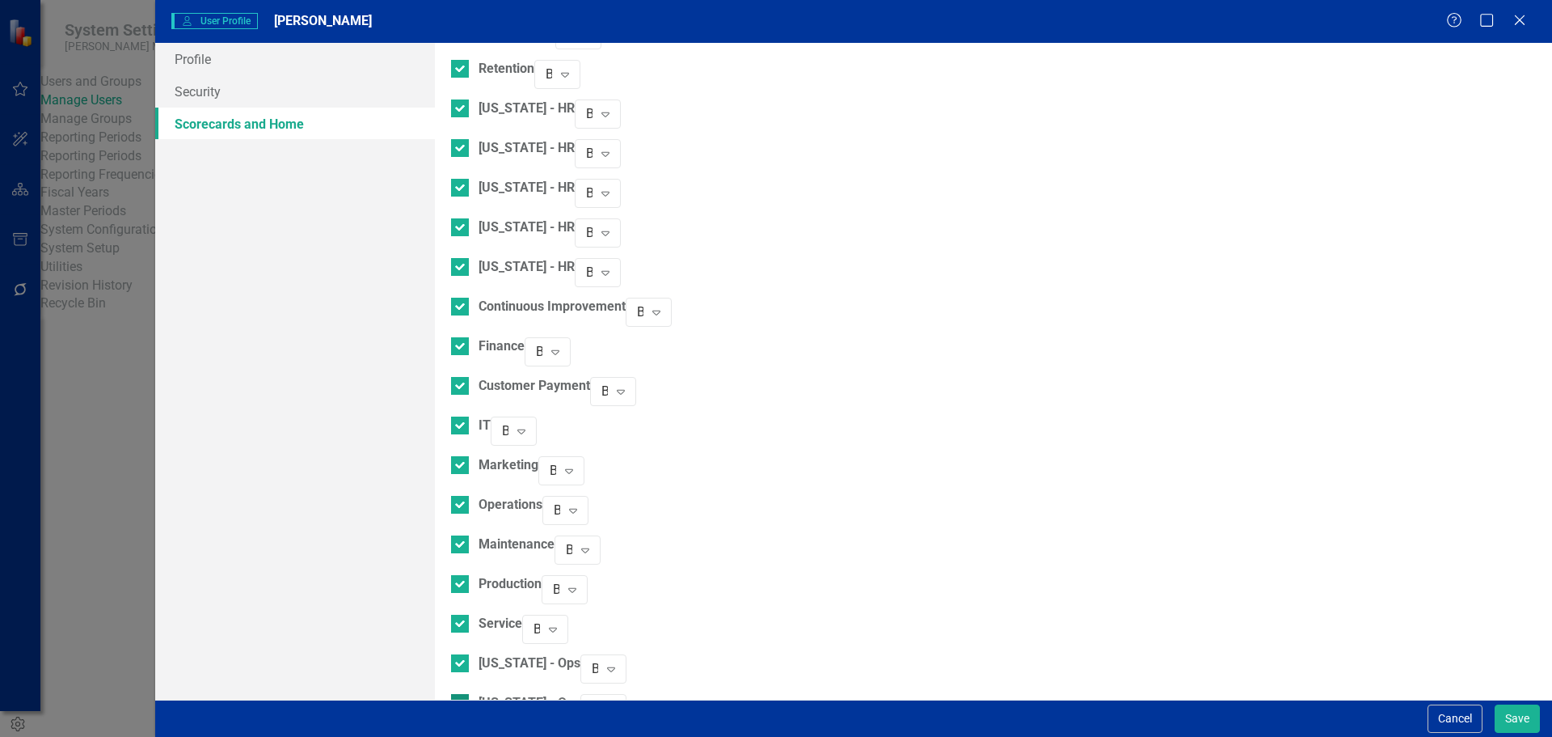
scroll to position [1132, 0]
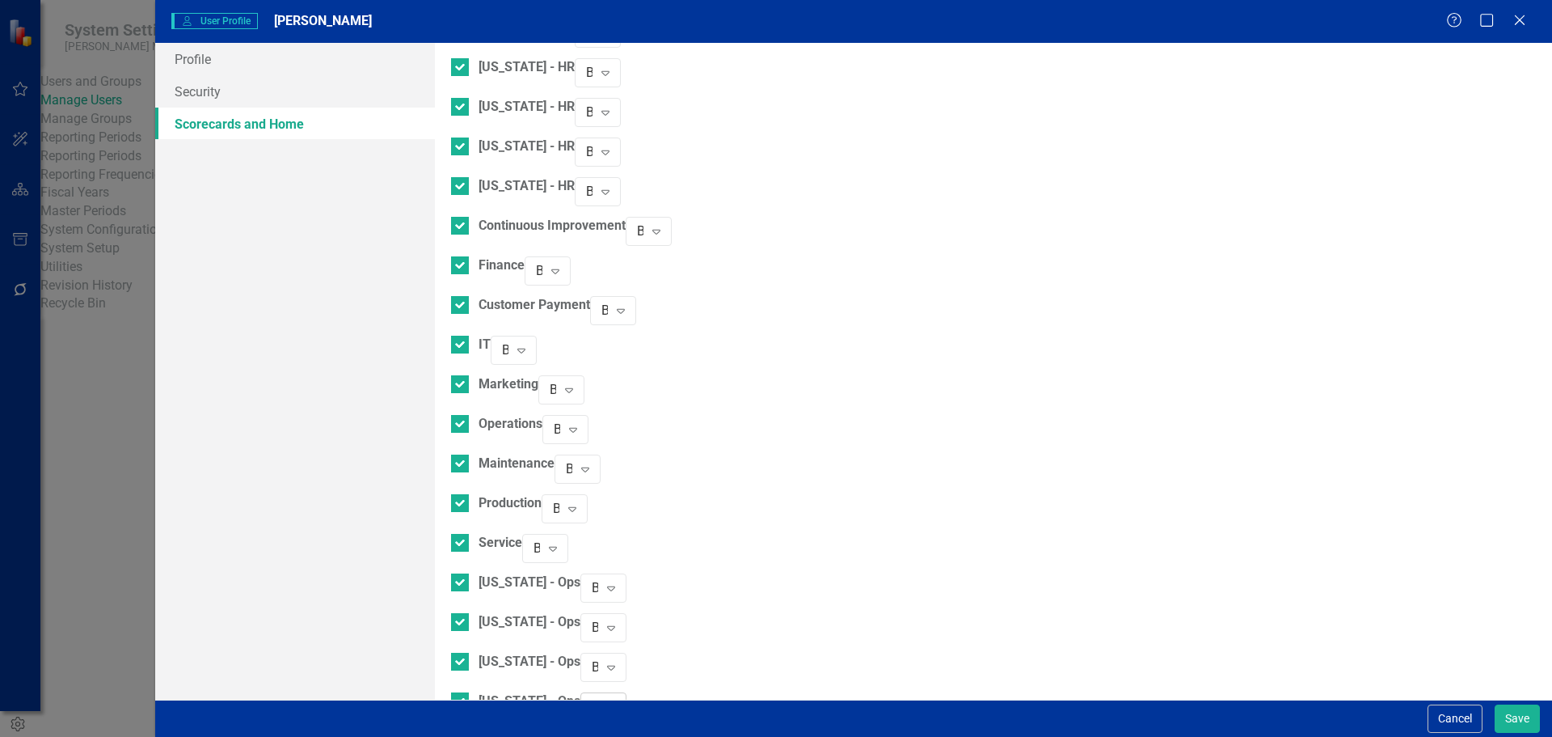
click at [598, 697] on div "Browser" at bounding box center [595, 706] width 6 height 19
click at [1511, 708] on button "Save" at bounding box center [1517, 718] width 45 height 28
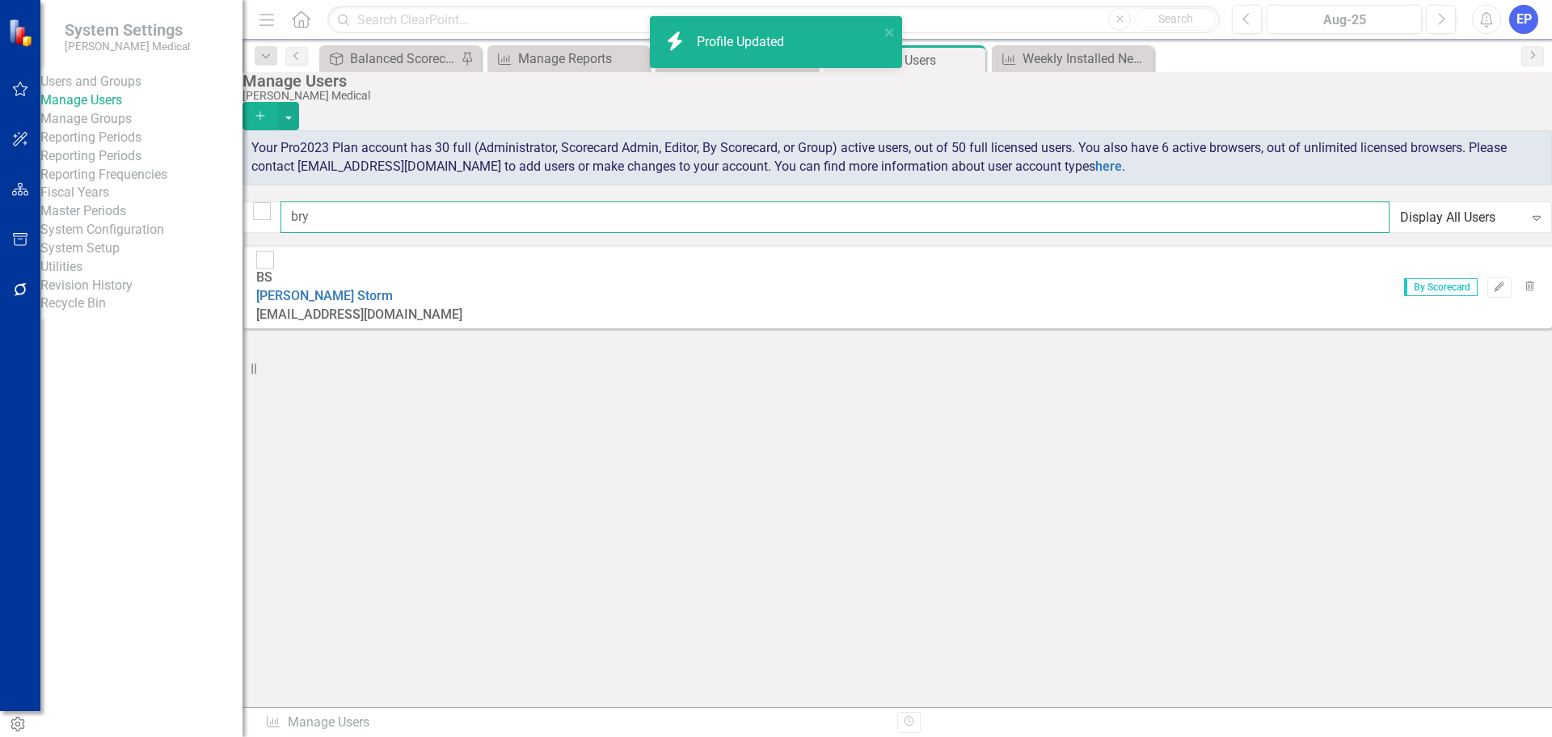
click at [589, 224] on input "bry" at bounding box center [835, 217] width 1109 height 32
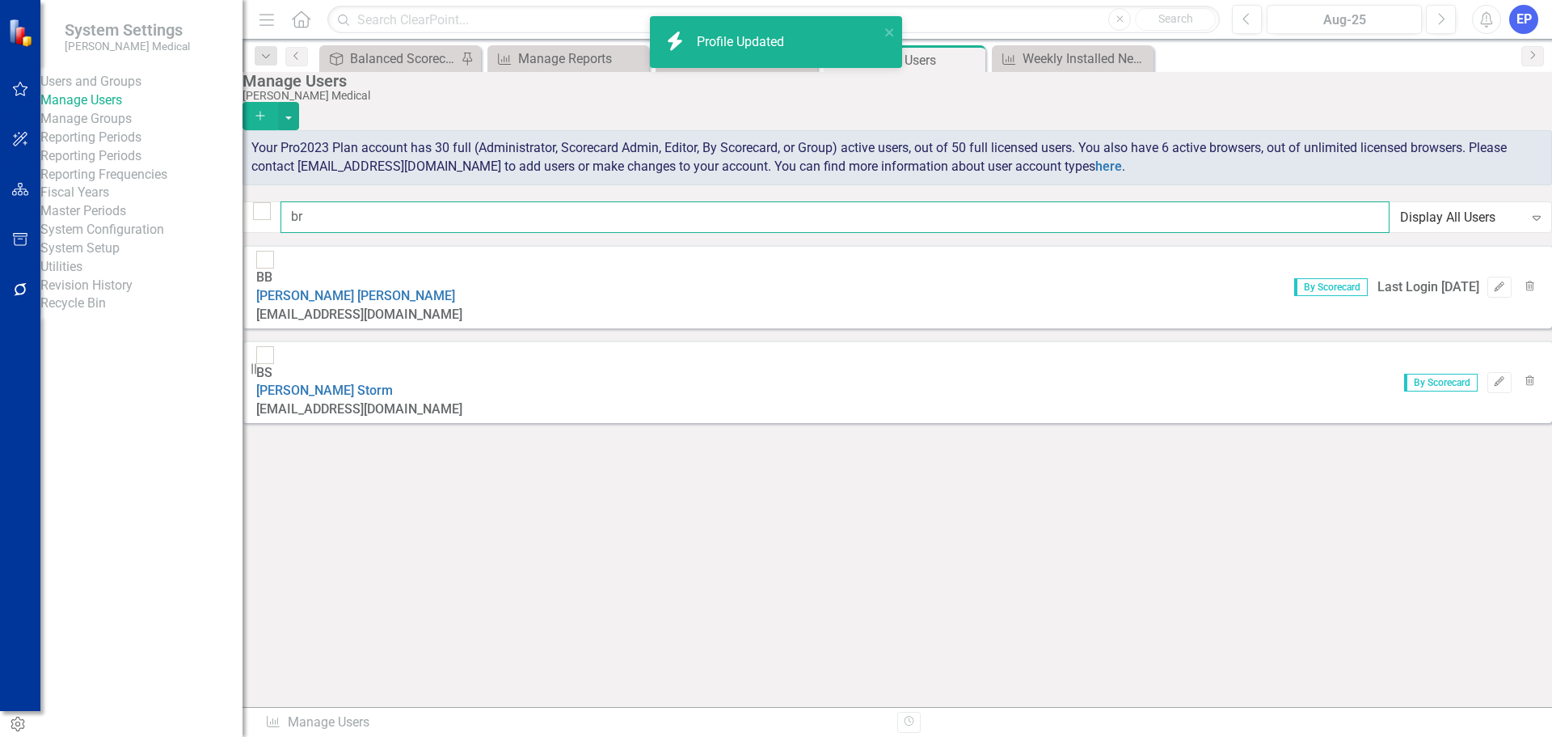
type input "b"
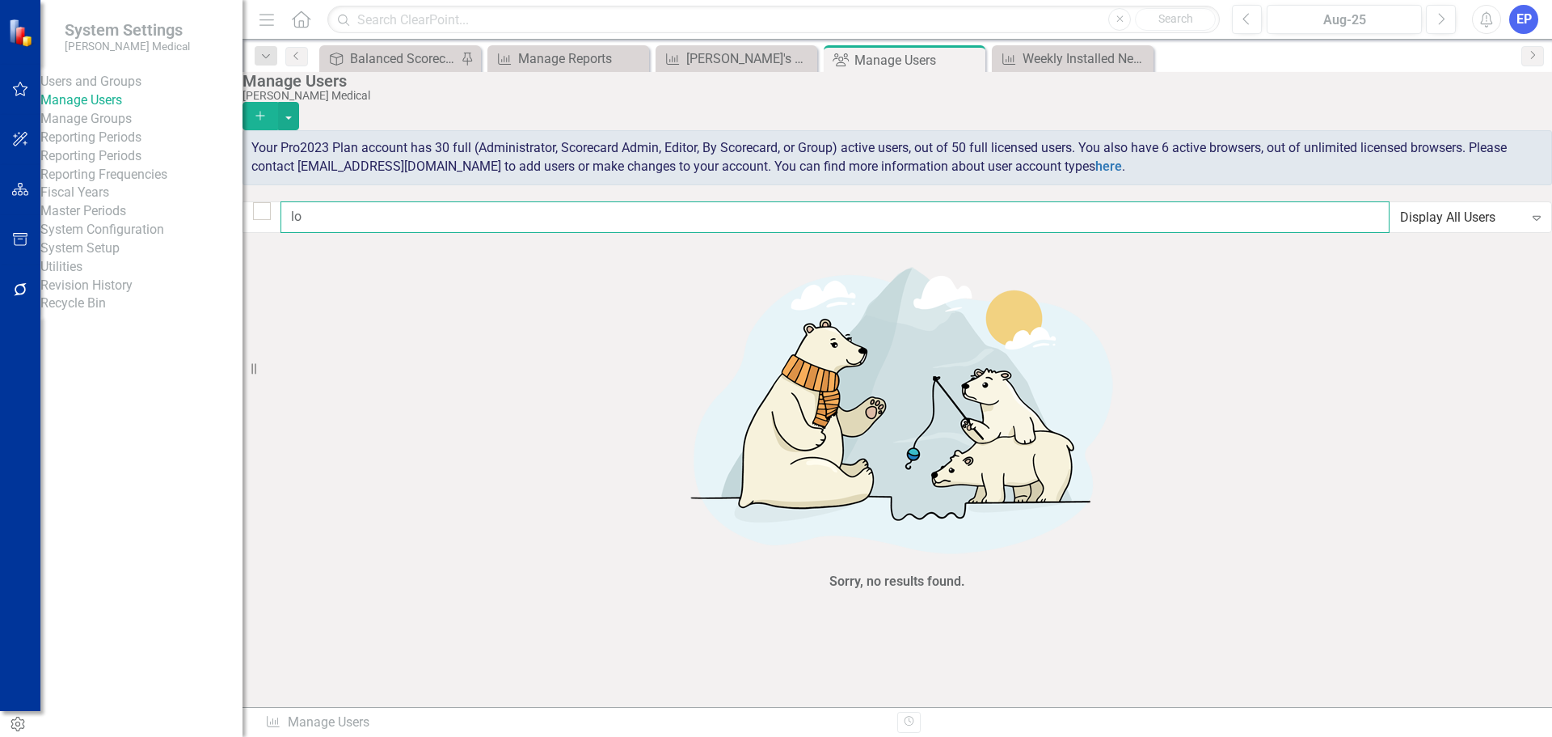
type input "l"
checkbox input "false"
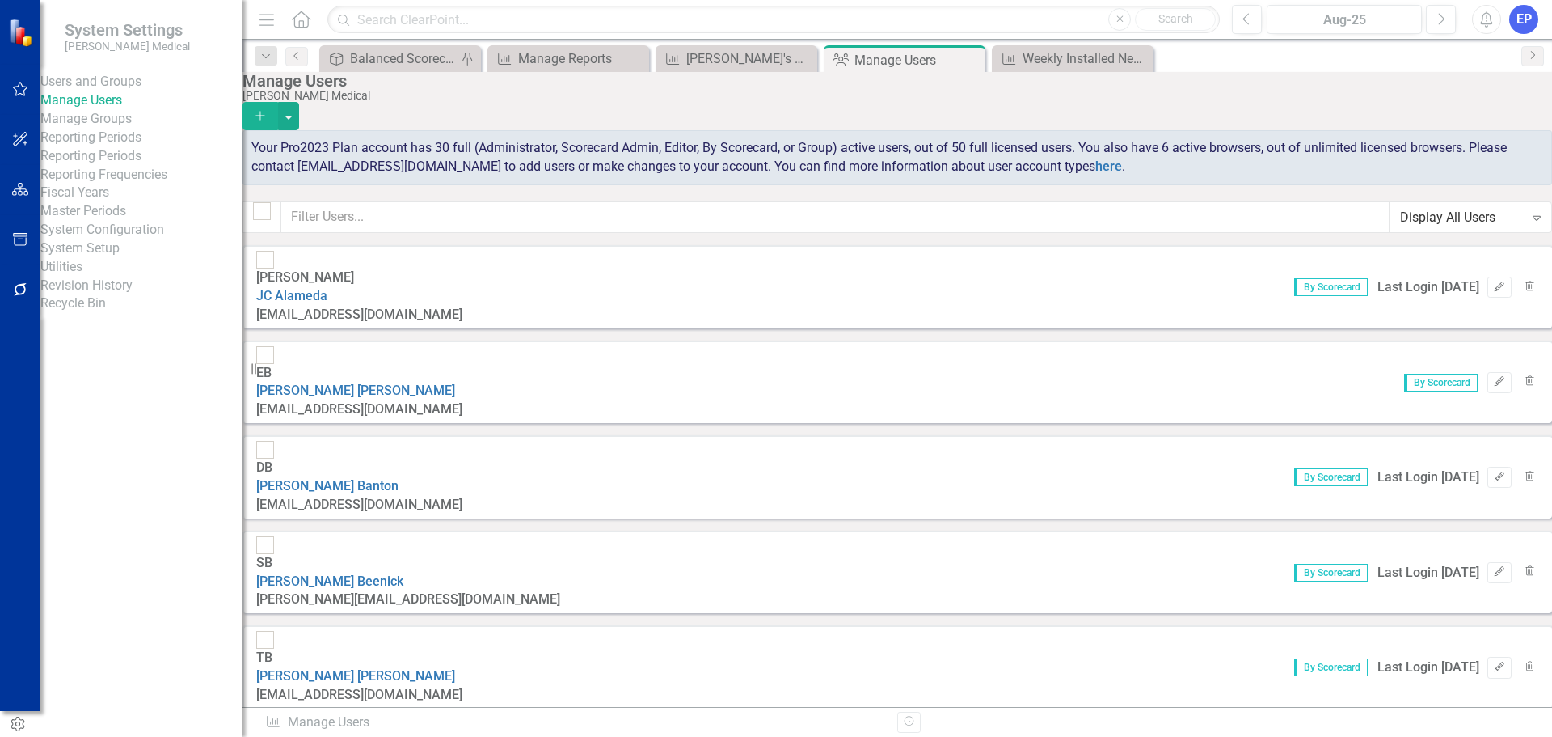
click at [278, 104] on button "Add" at bounding box center [261, 116] width 36 height 28
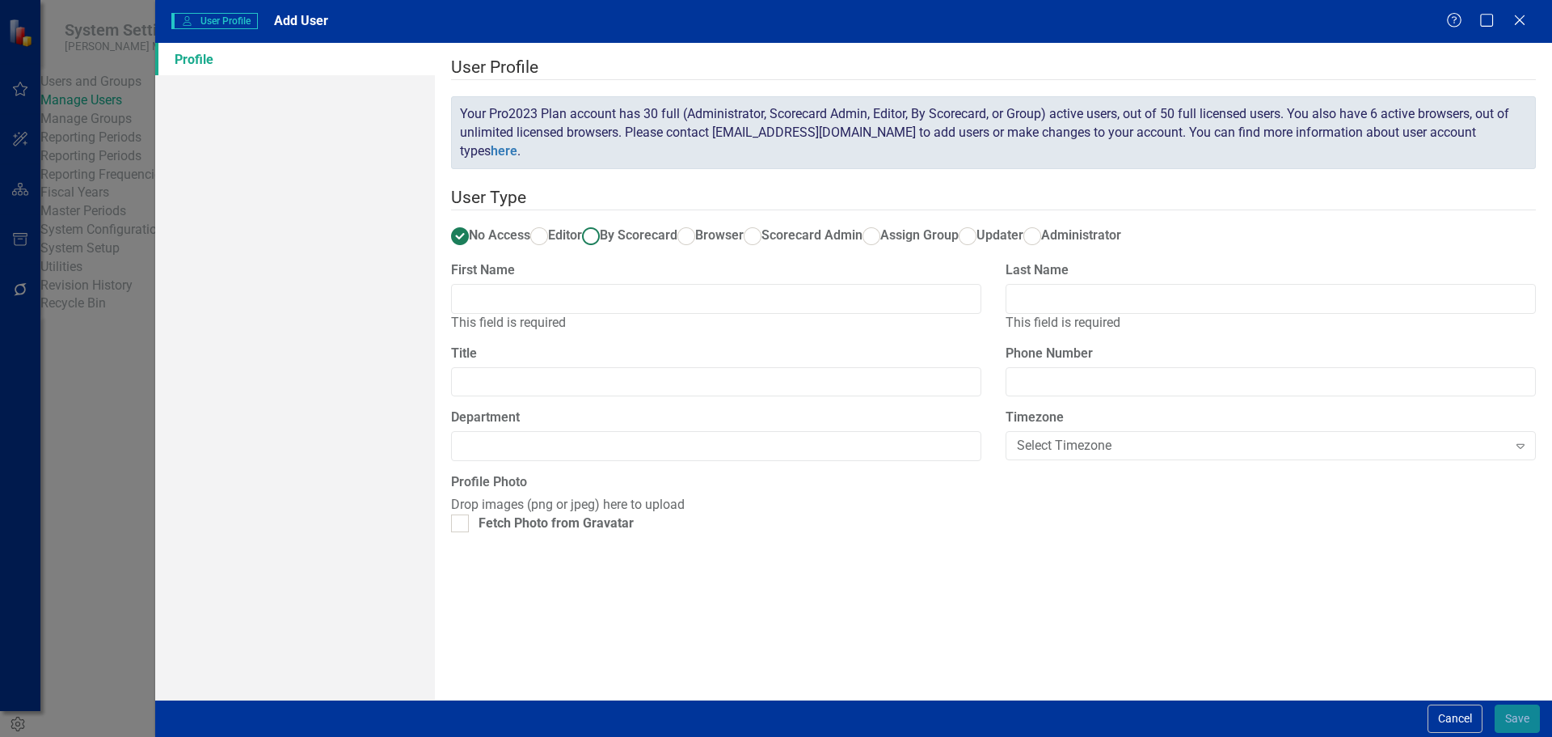
click at [678, 226] on label "By Scorecard" at bounding box center [629, 235] width 95 height 19
click at [603, 224] on input "By Scorecard" at bounding box center [590, 236] width 25 height 25
radio input "true"
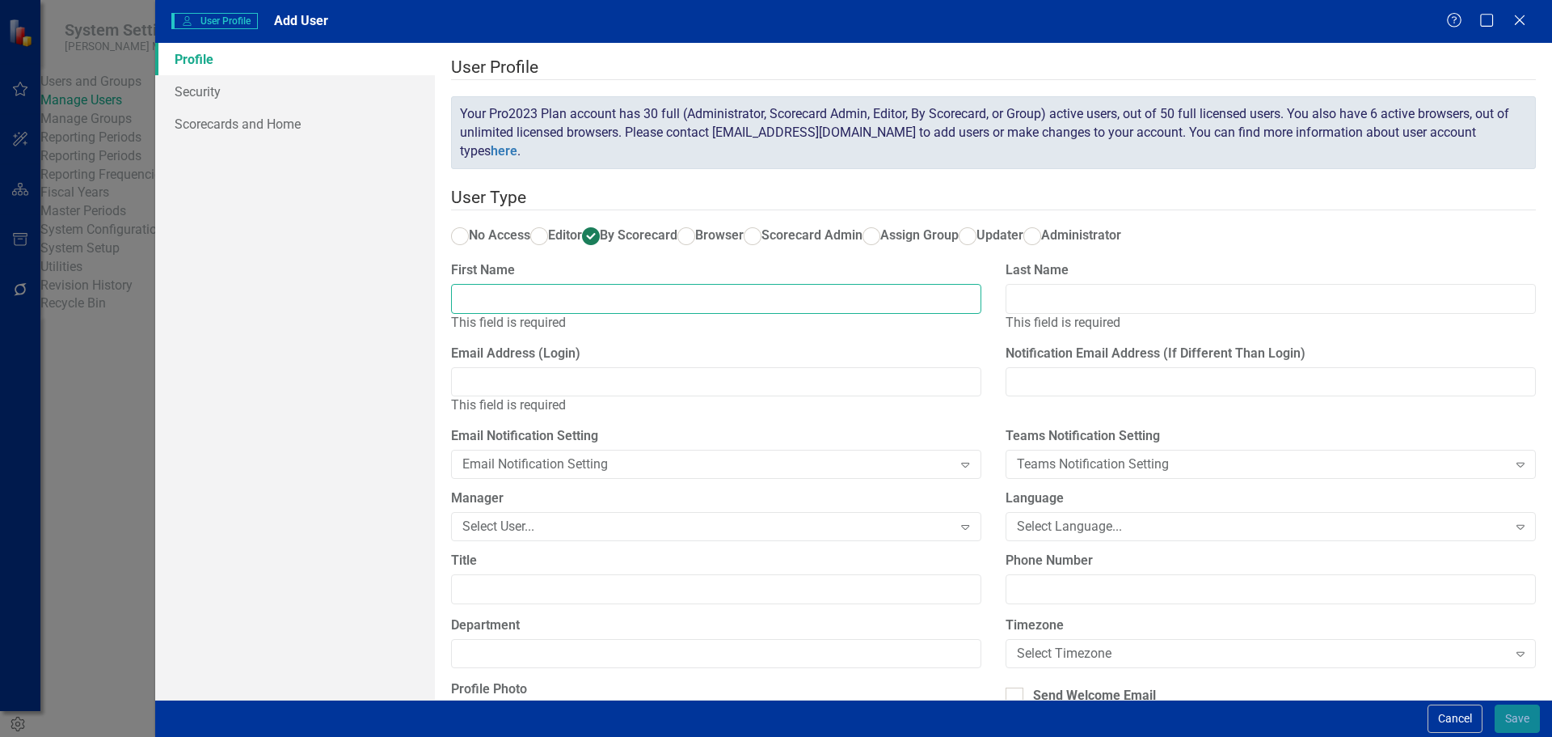
click at [748, 314] on input "First Name" at bounding box center [716, 299] width 530 height 30
type input "Lonnie"
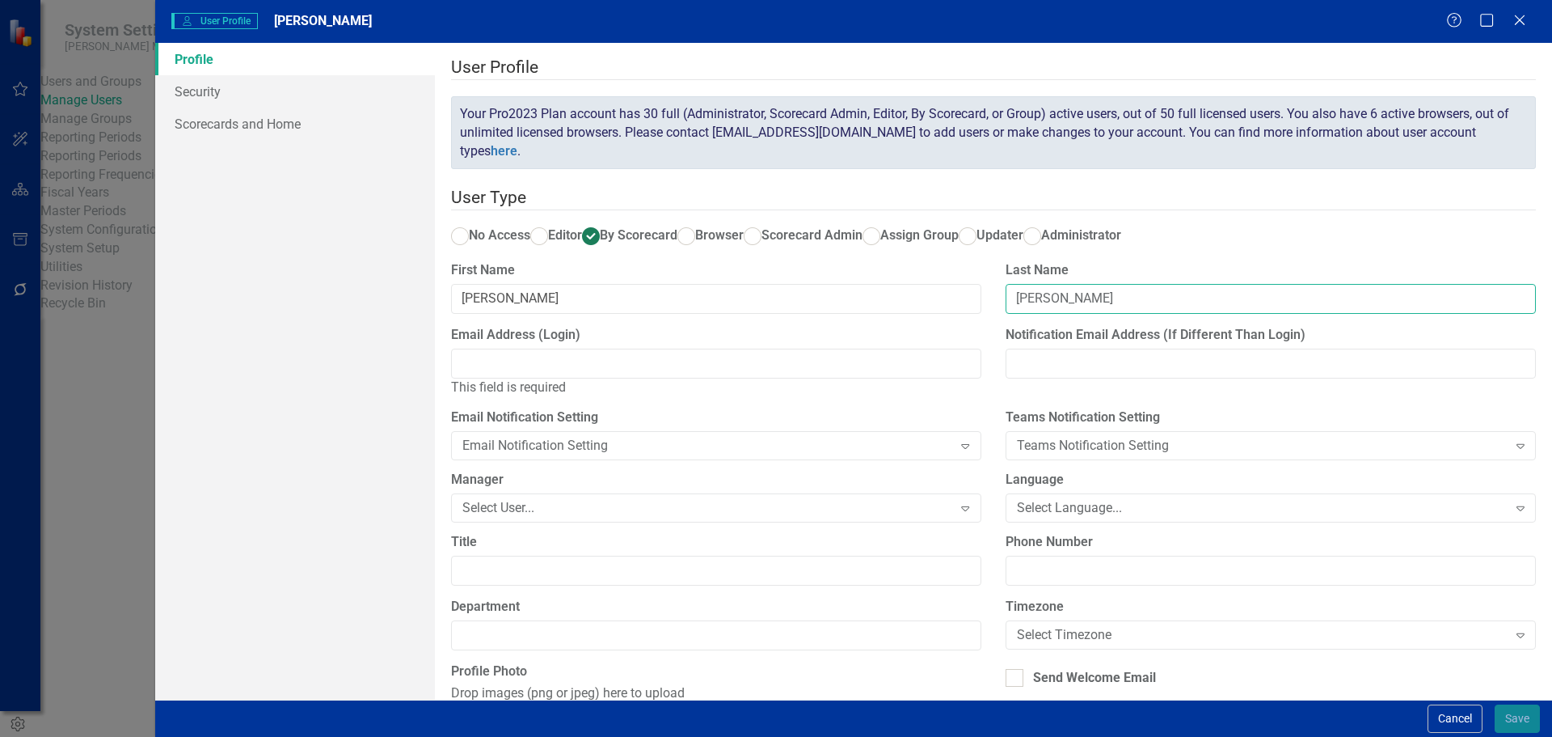
type input "Stevenson"
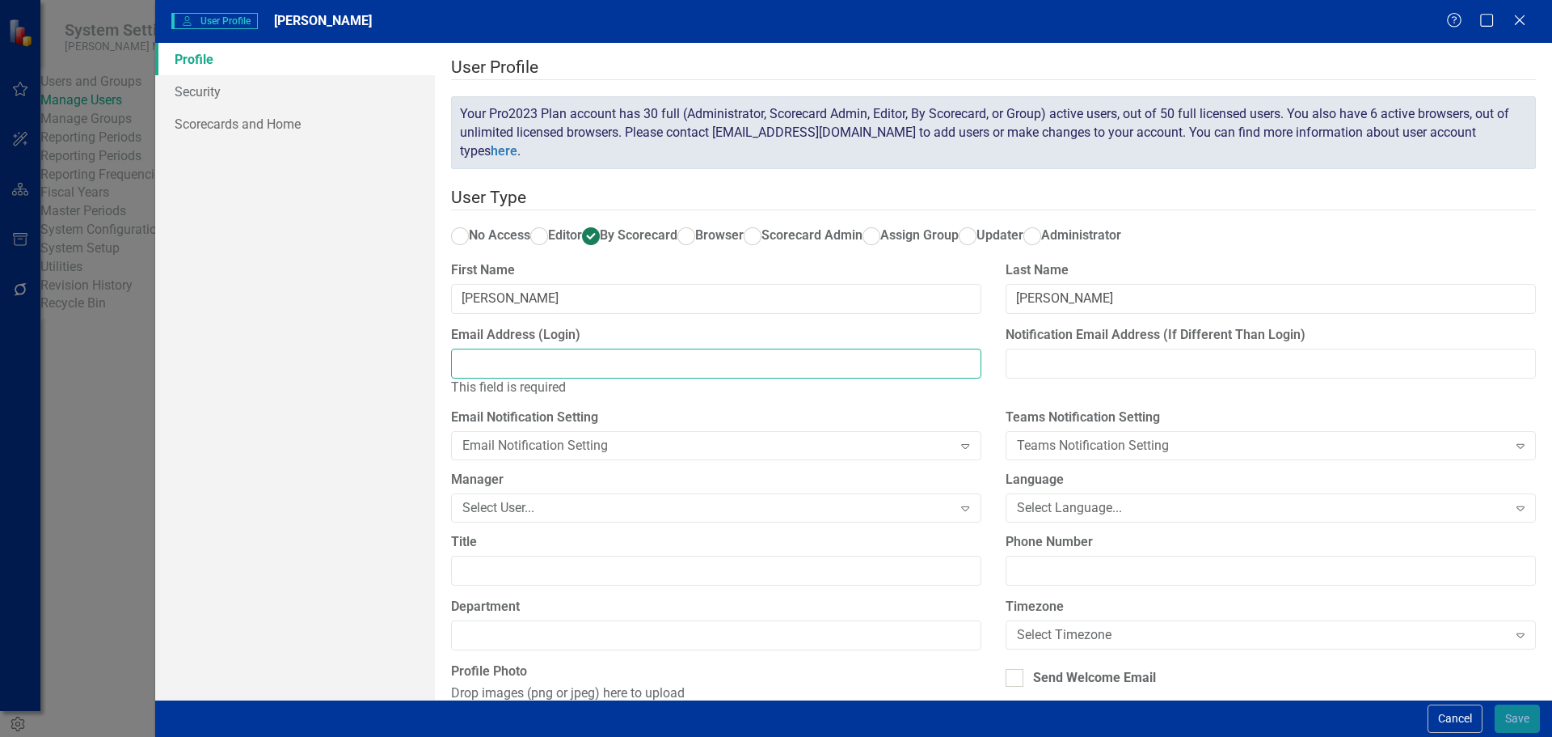
type input "l"
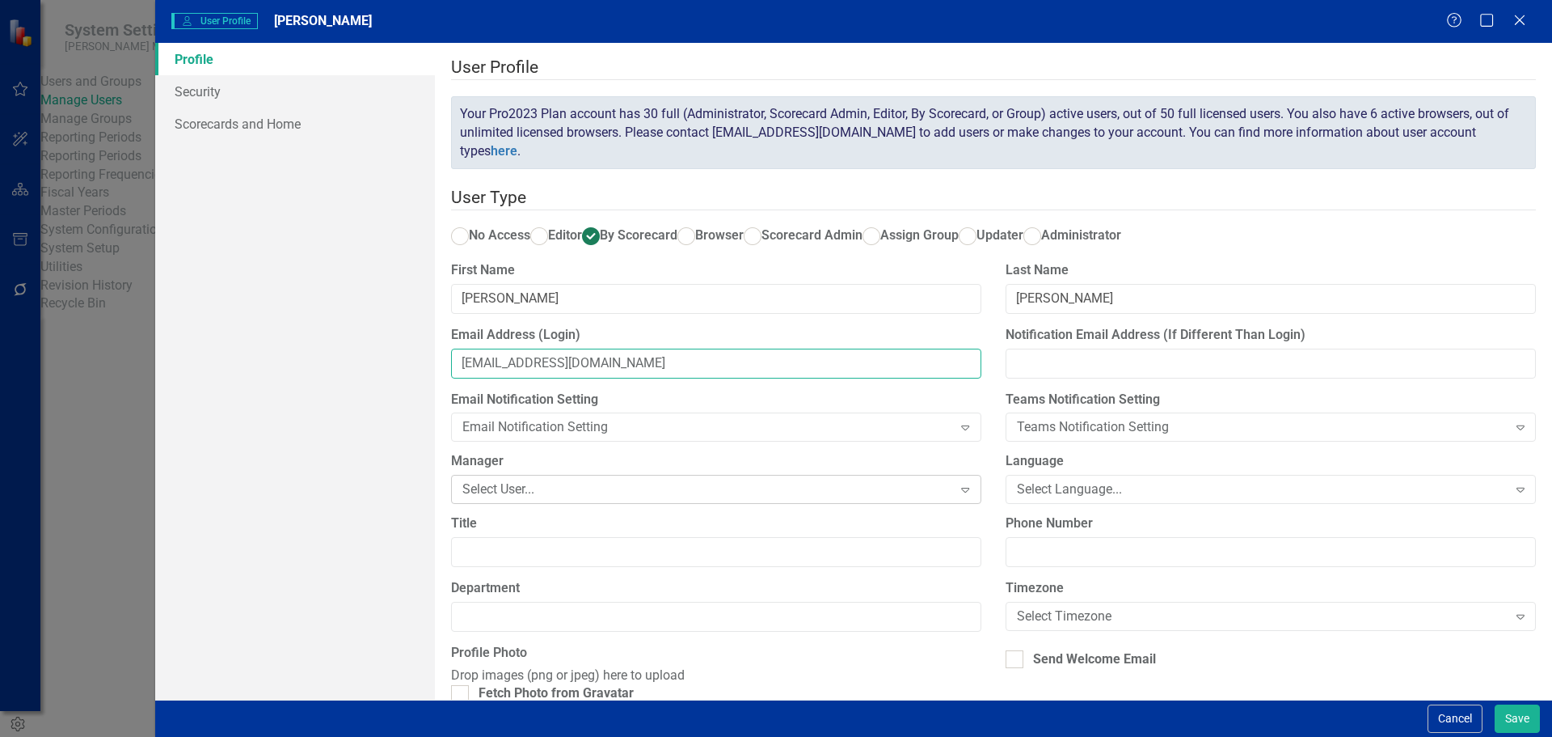
type input "stevensonl@nixonmedical.com"
click at [664, 499] on div "Select User..." at bounding box center [707, 489] width 491 height 19
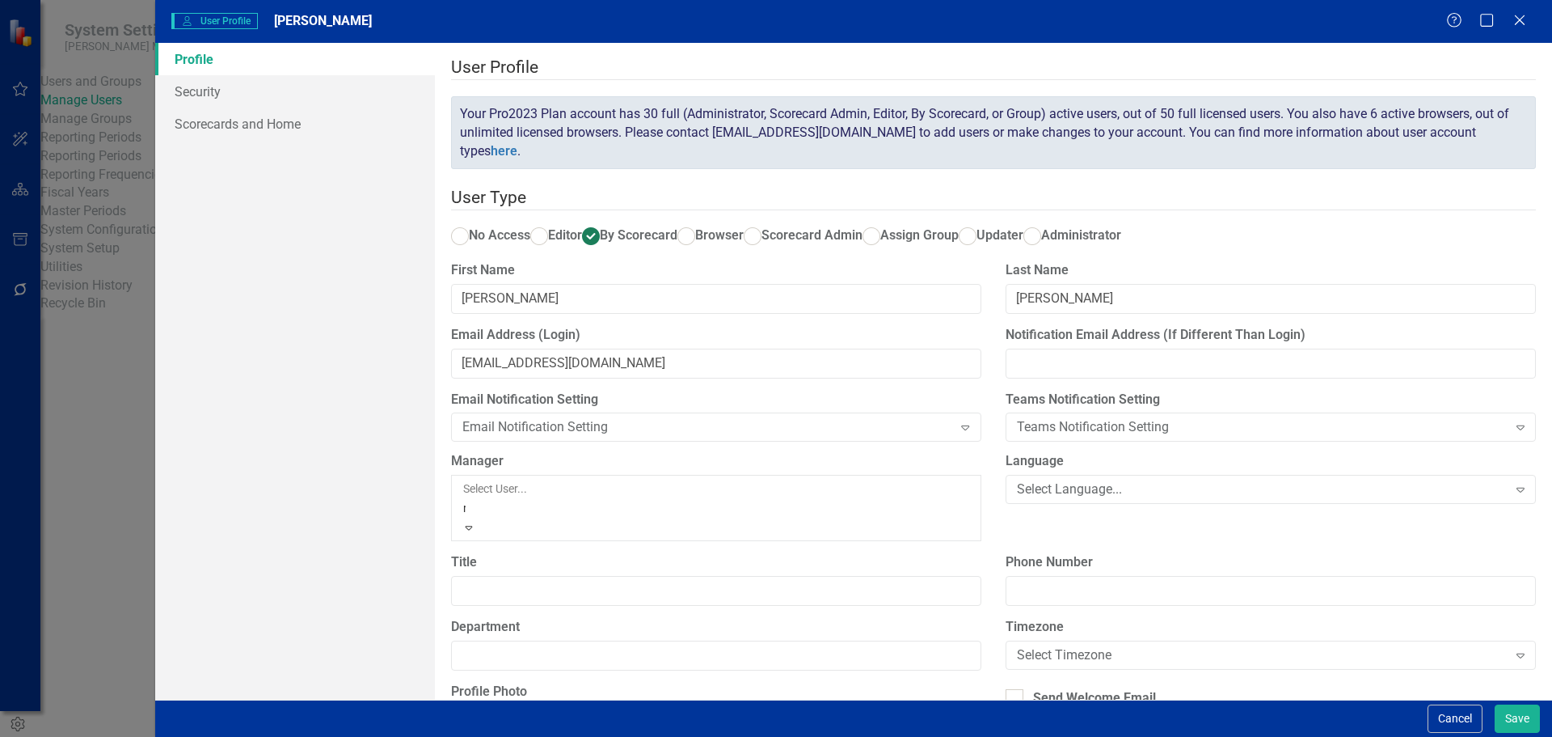
type input "ra"
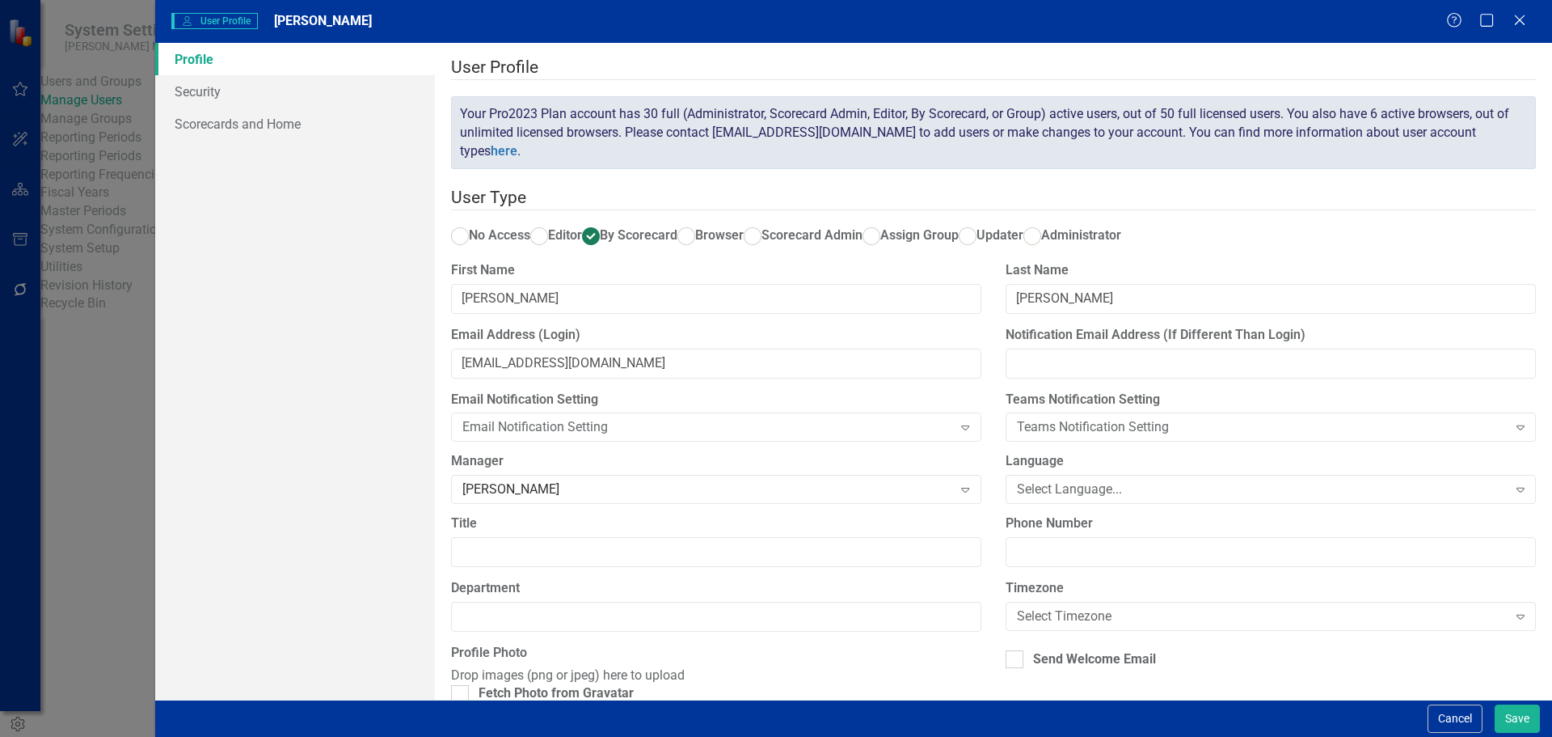
scroll to position [81, 0]
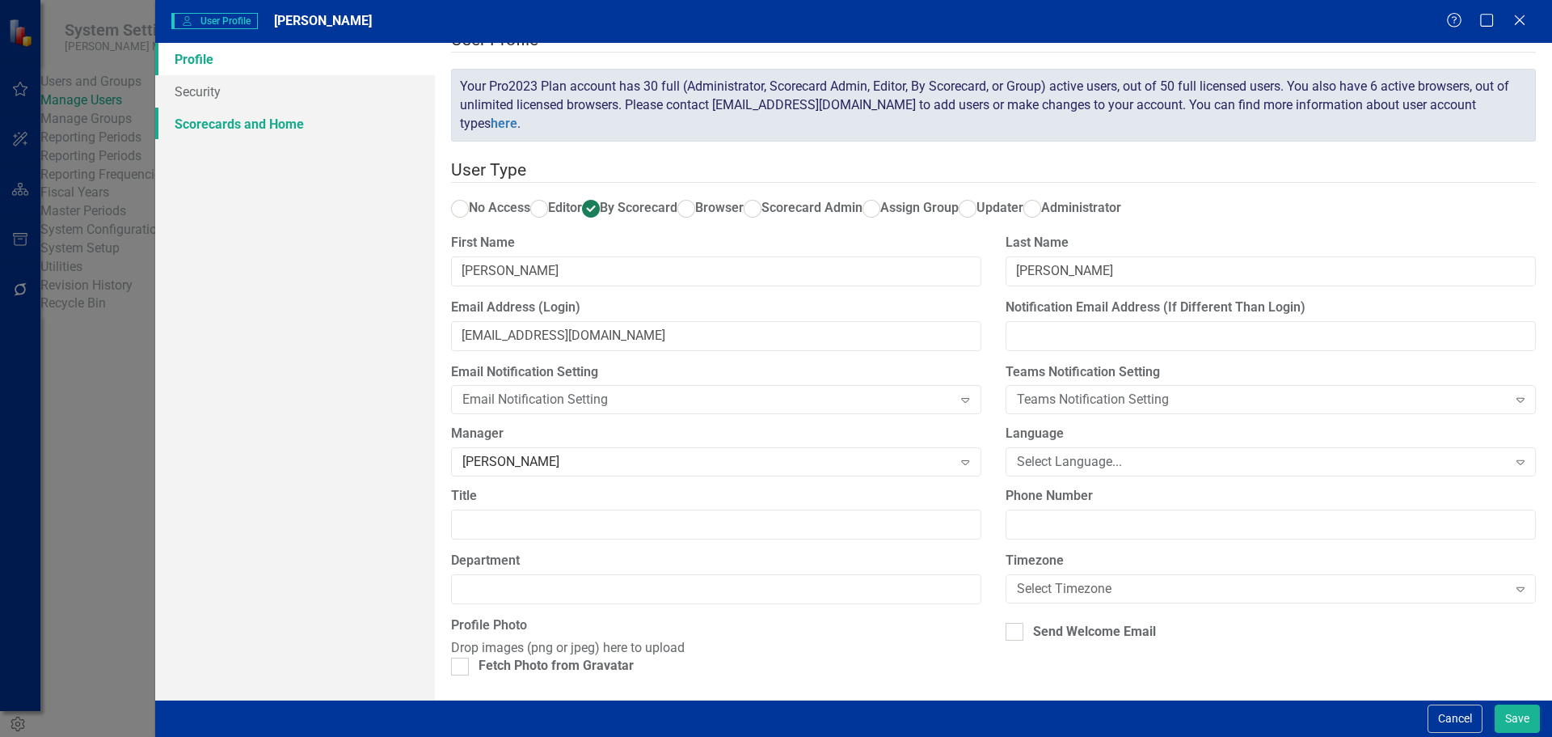
click at [234, 125] on link "Scorecards and Home" at bounding box center [295, 124] width 280 height 32
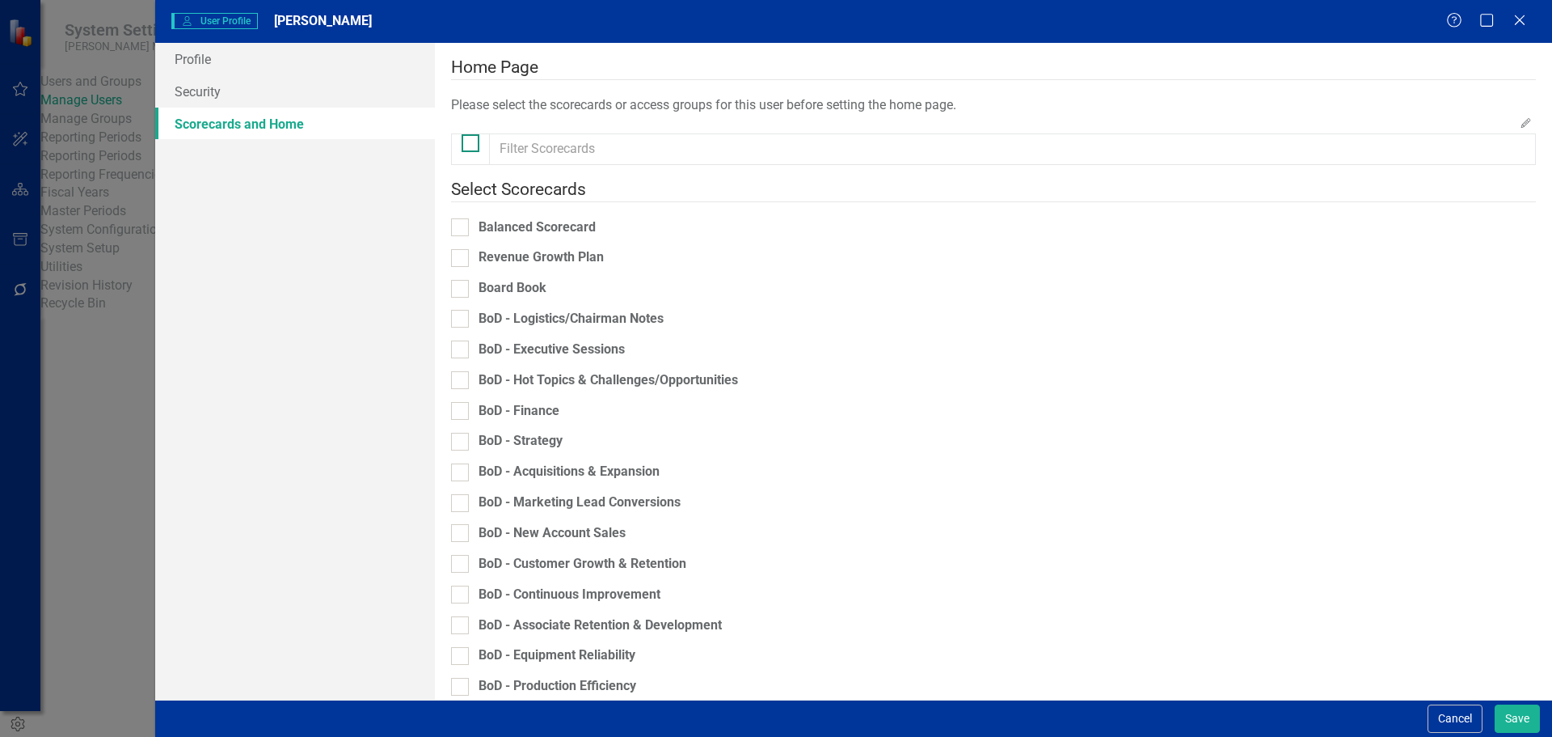
click at [471, 145] on input "checkbox" at bounding box center [467, 139] width 11 height 11
checkbox input "true"
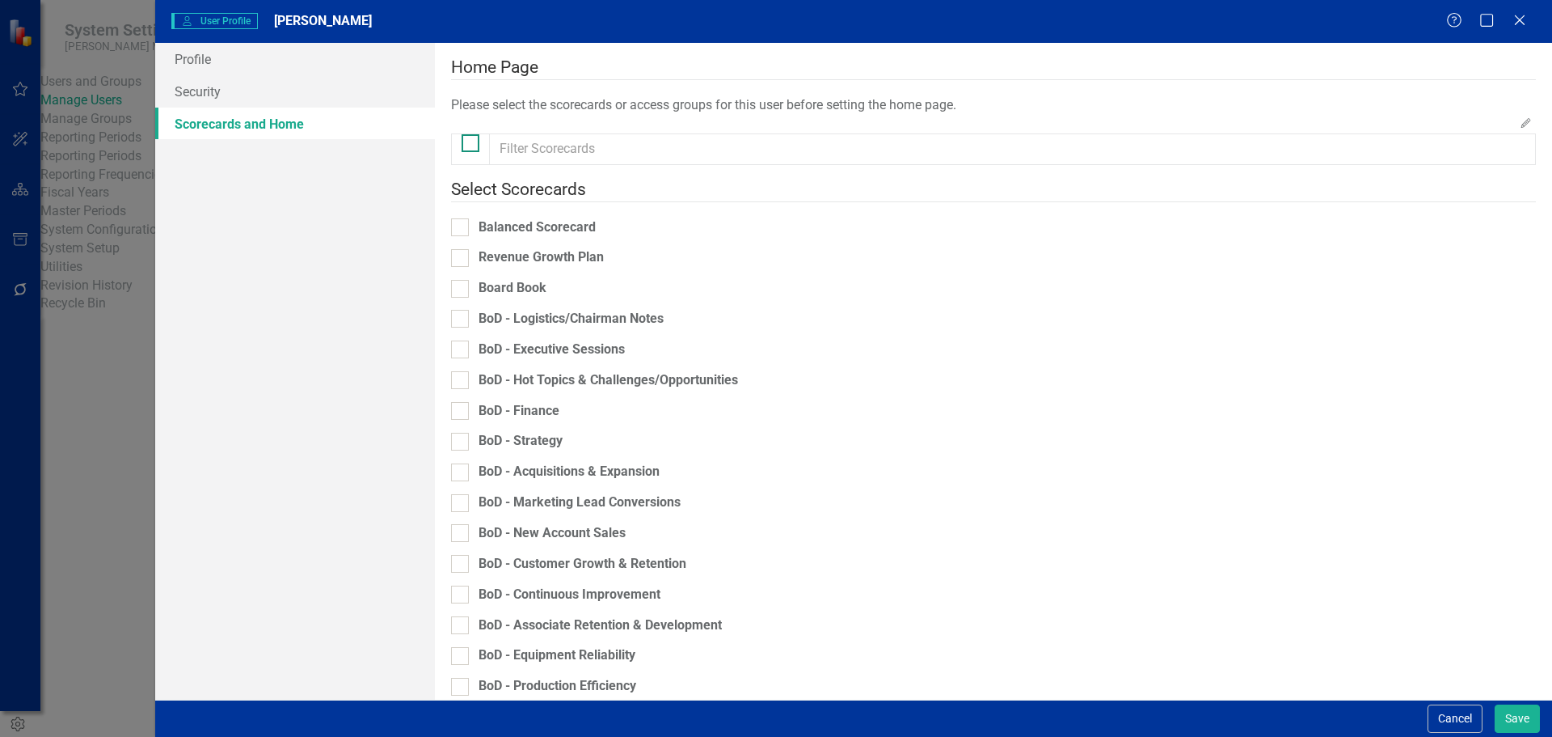
checkbox input "true"
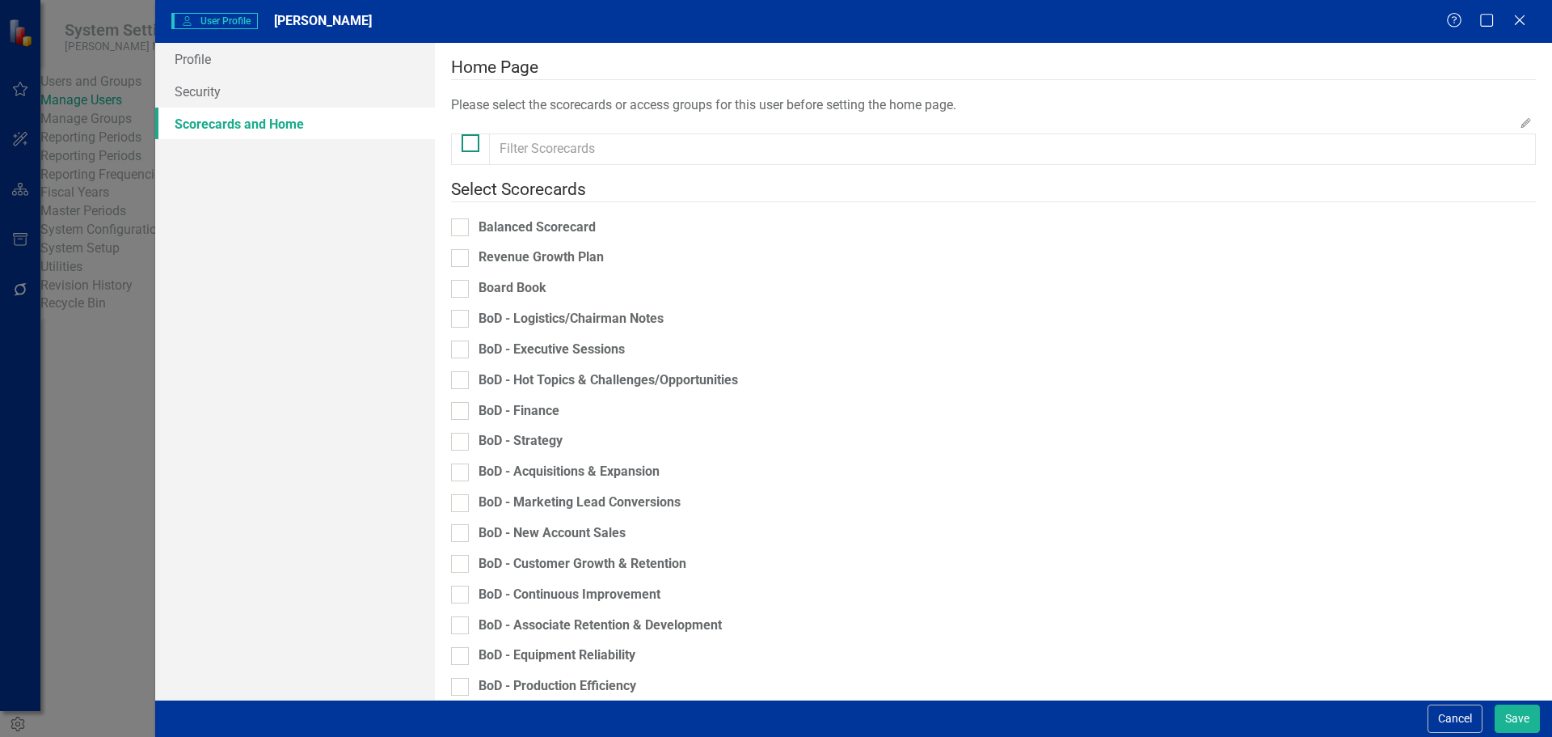
checkbox input "true"
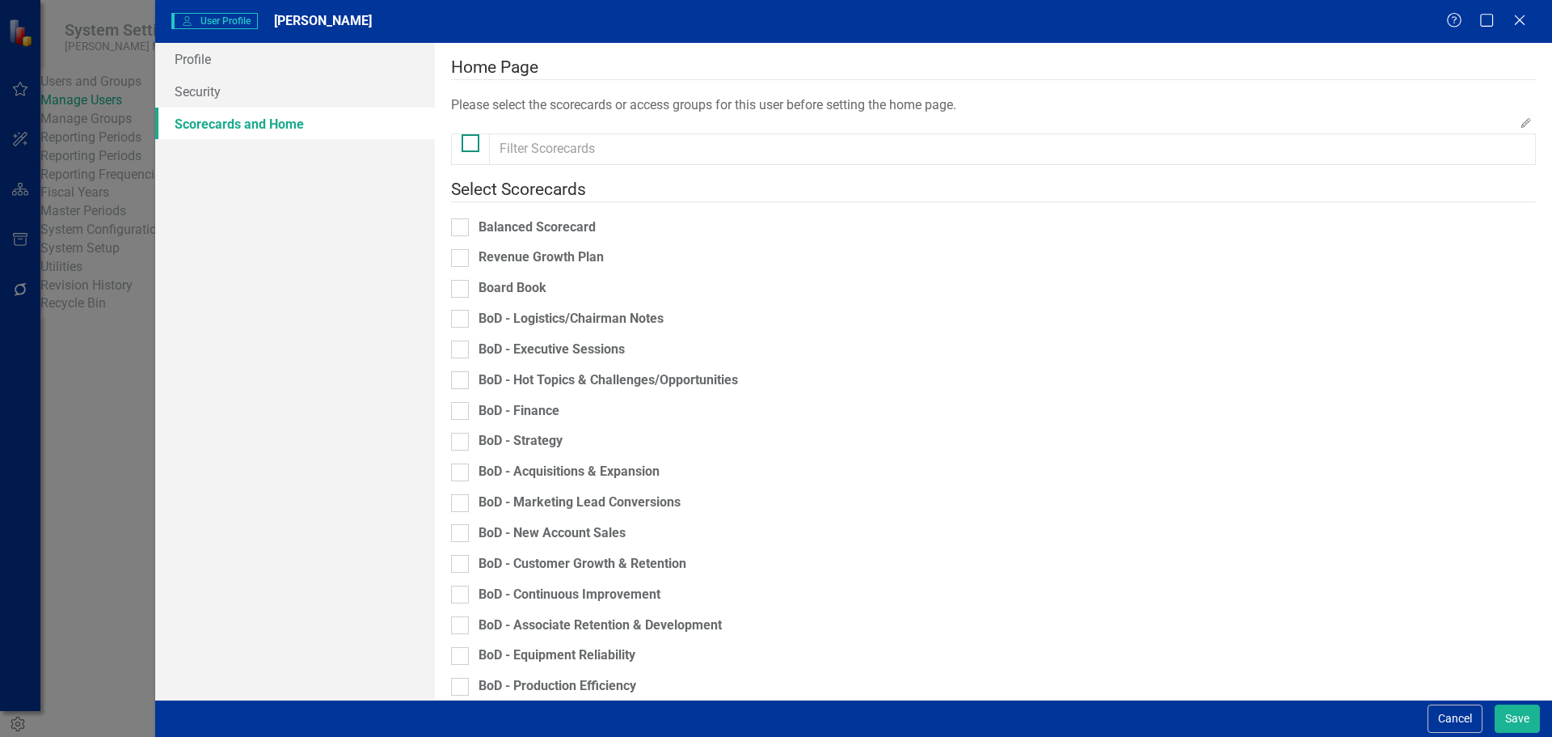
checkbox input "true"
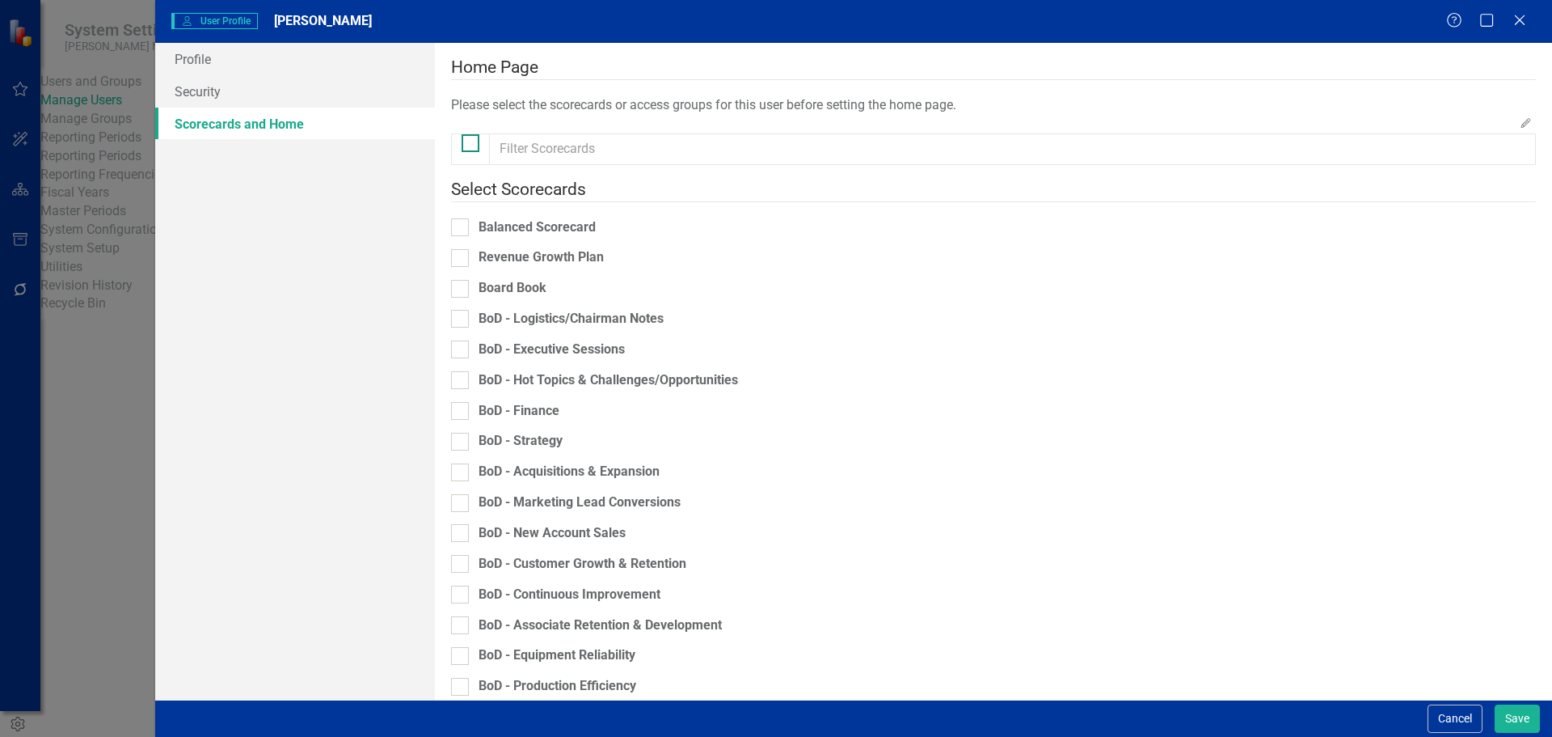
checkbox input "true"
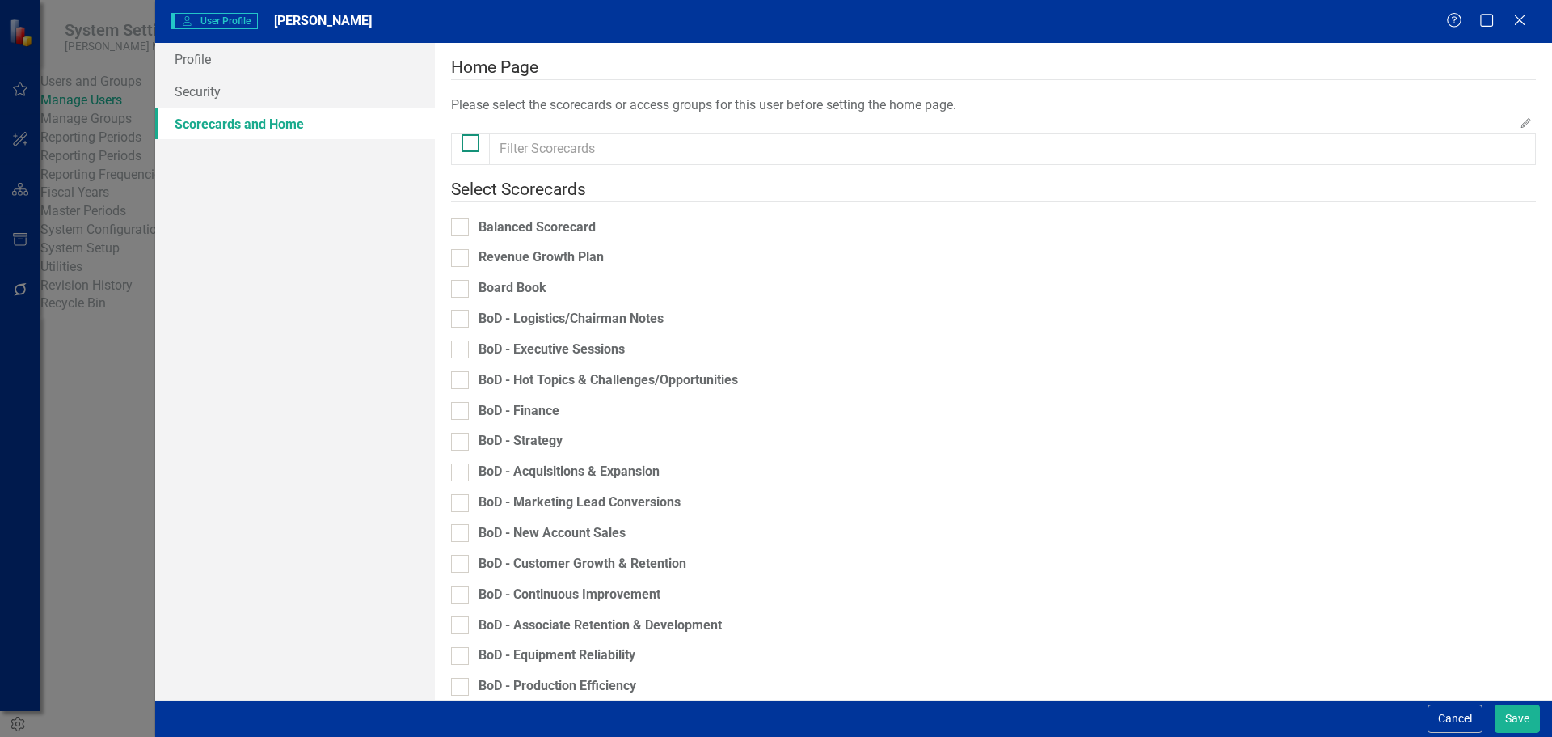
checkbox input "true"
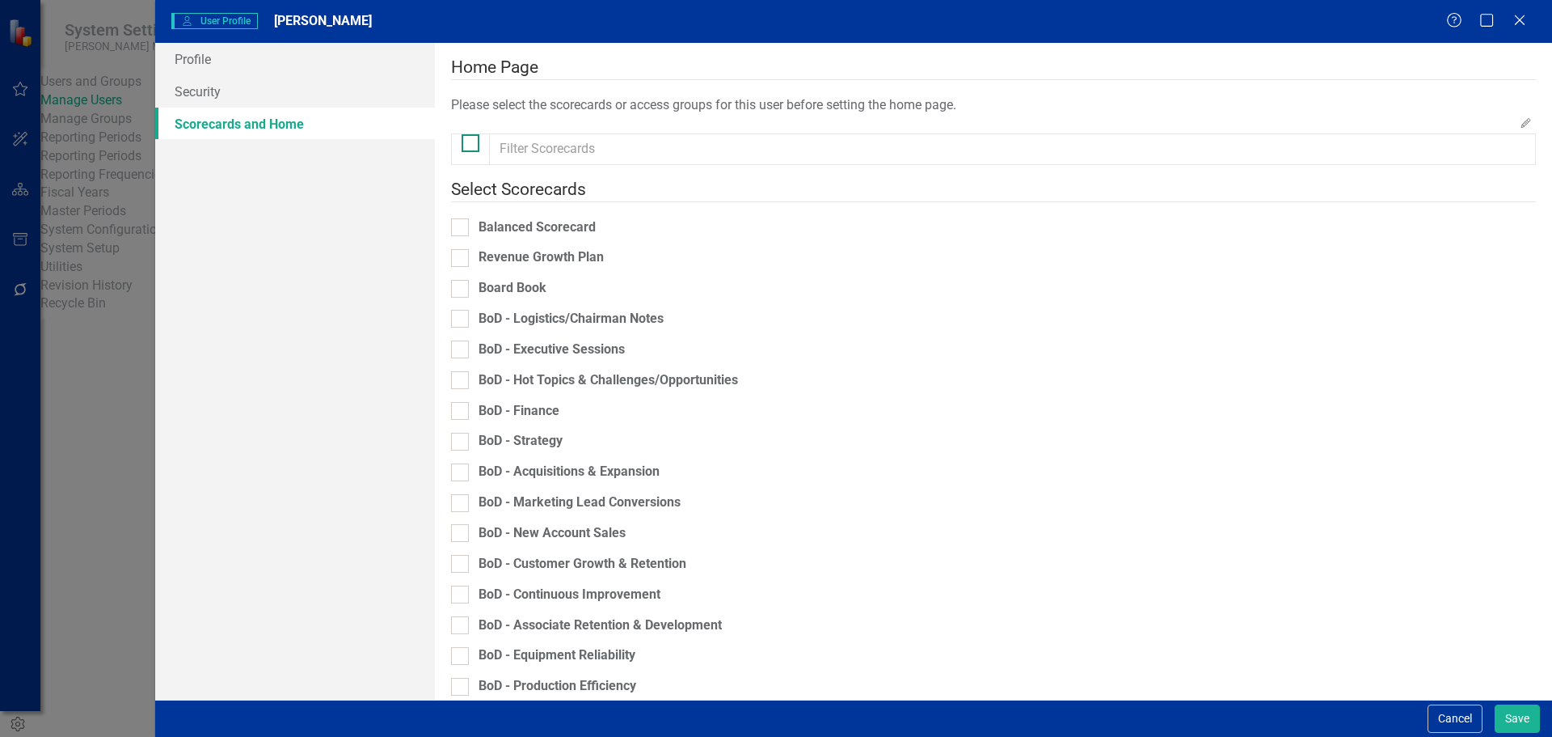
checkbox input "true"
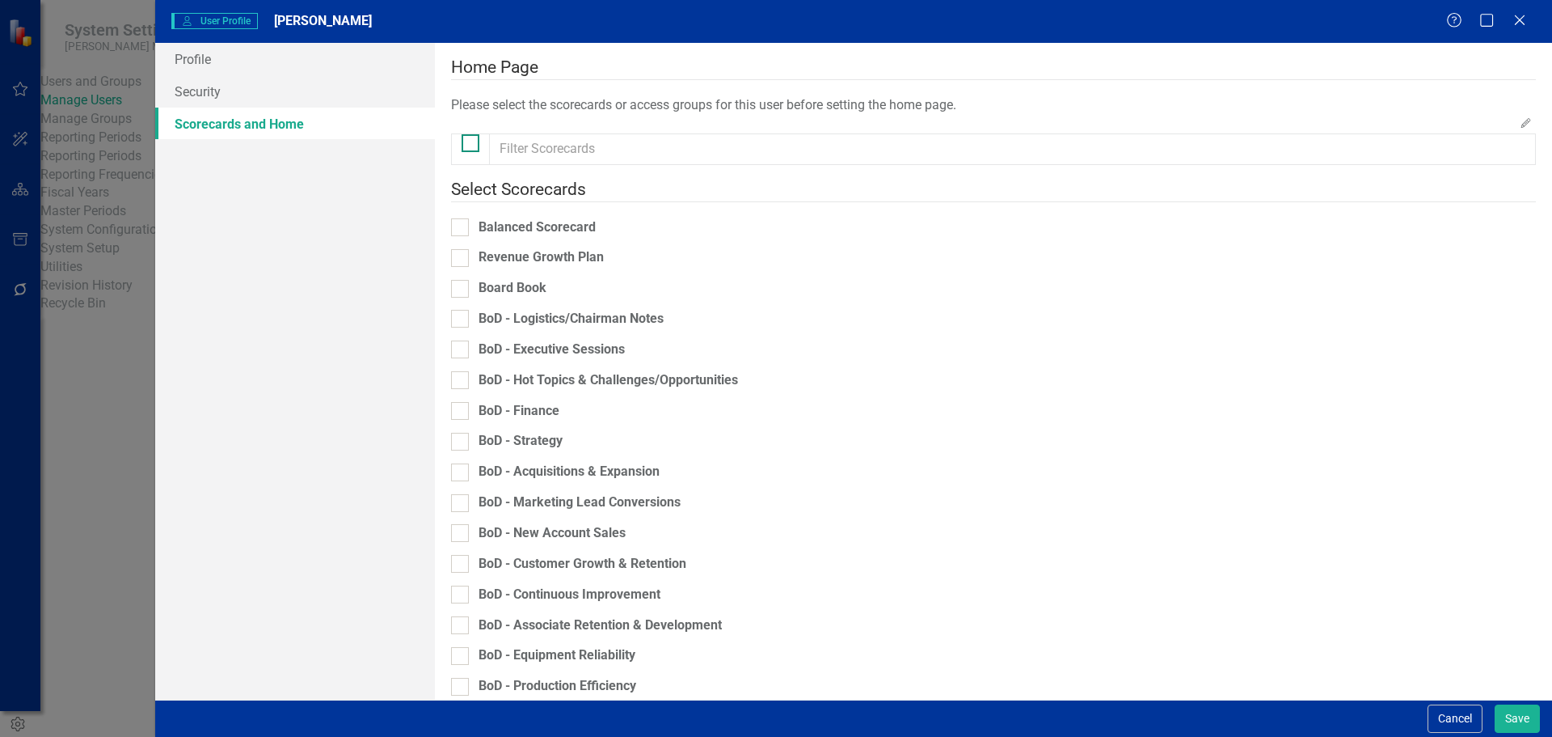
checkbox input "true"
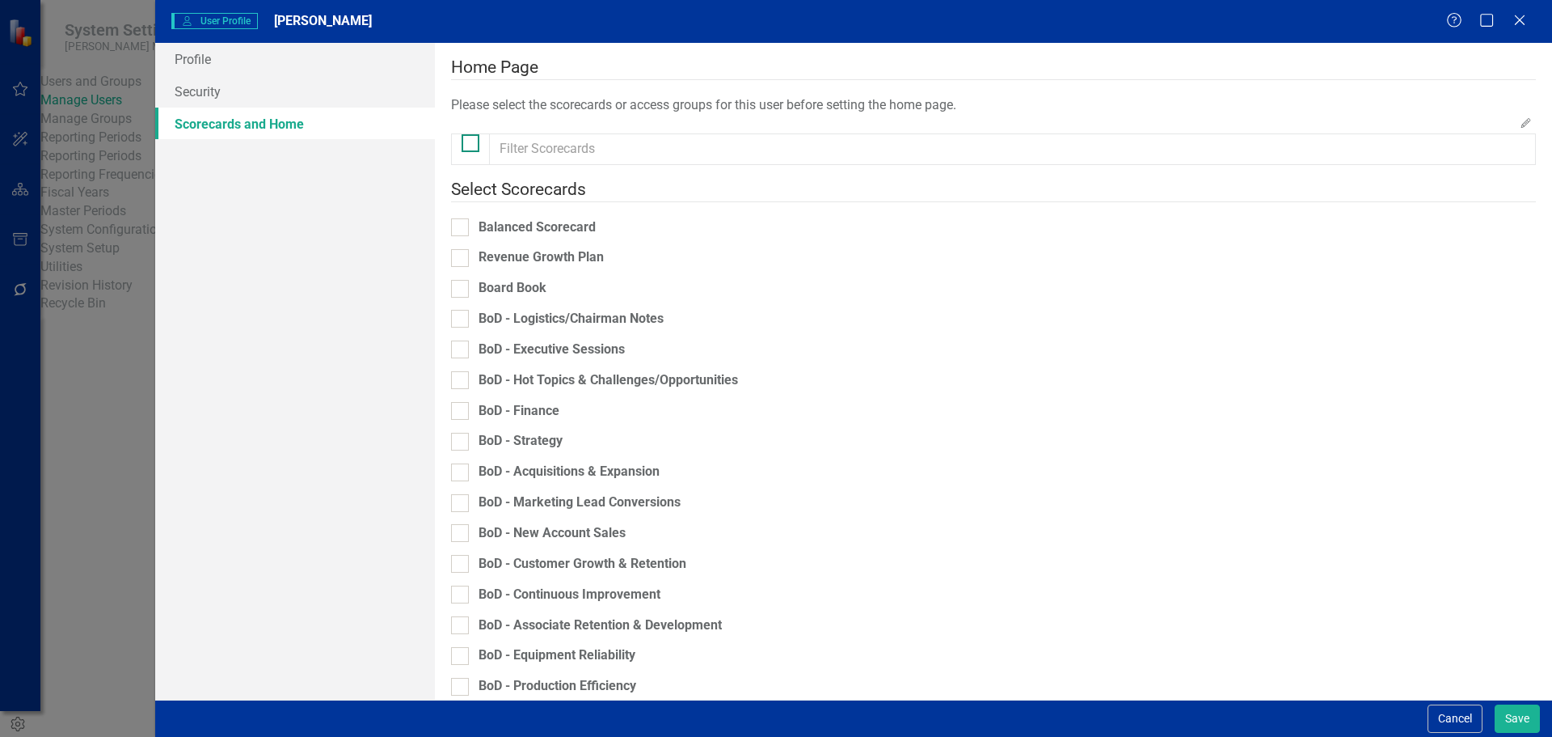
checkbox input "true"
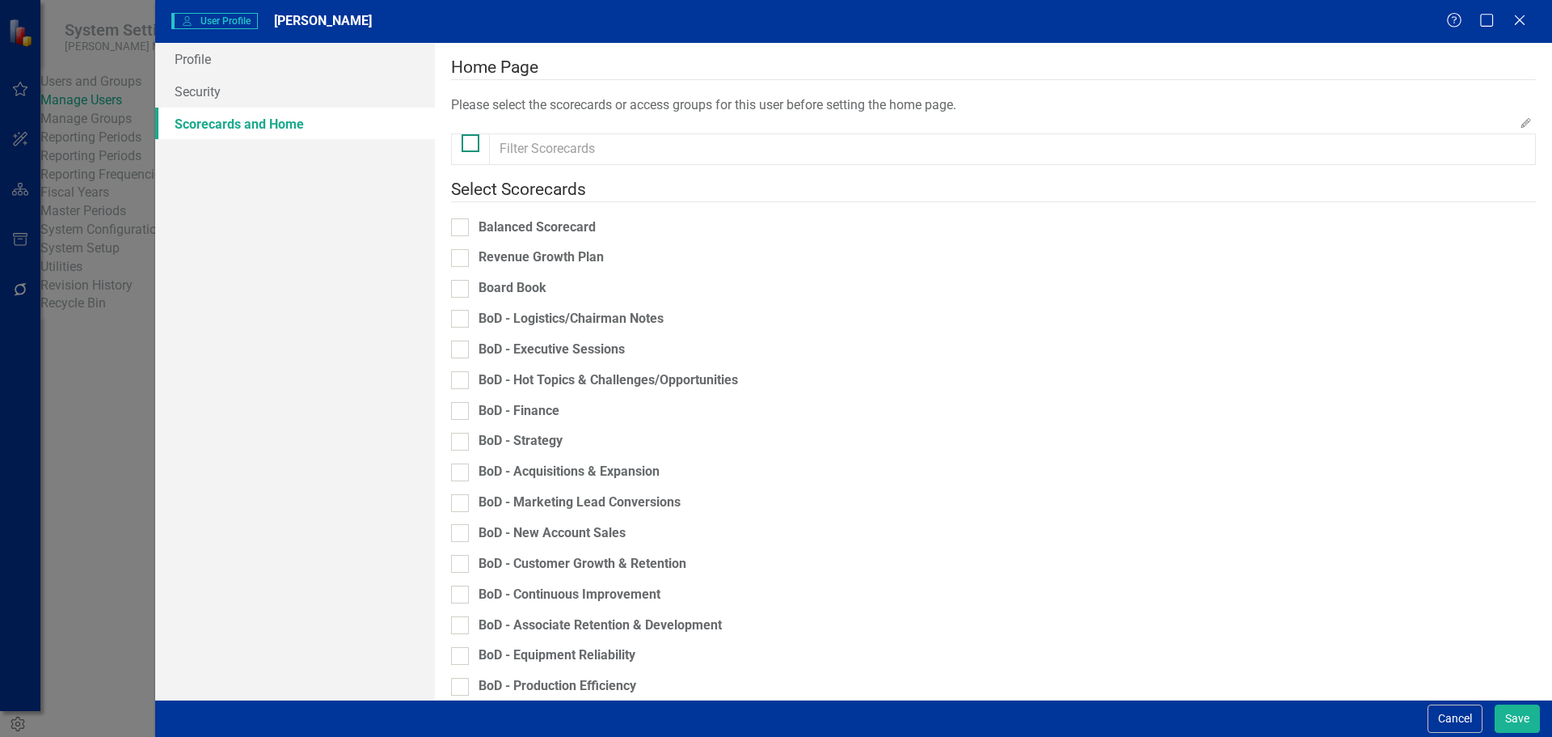
checkbox input "true"
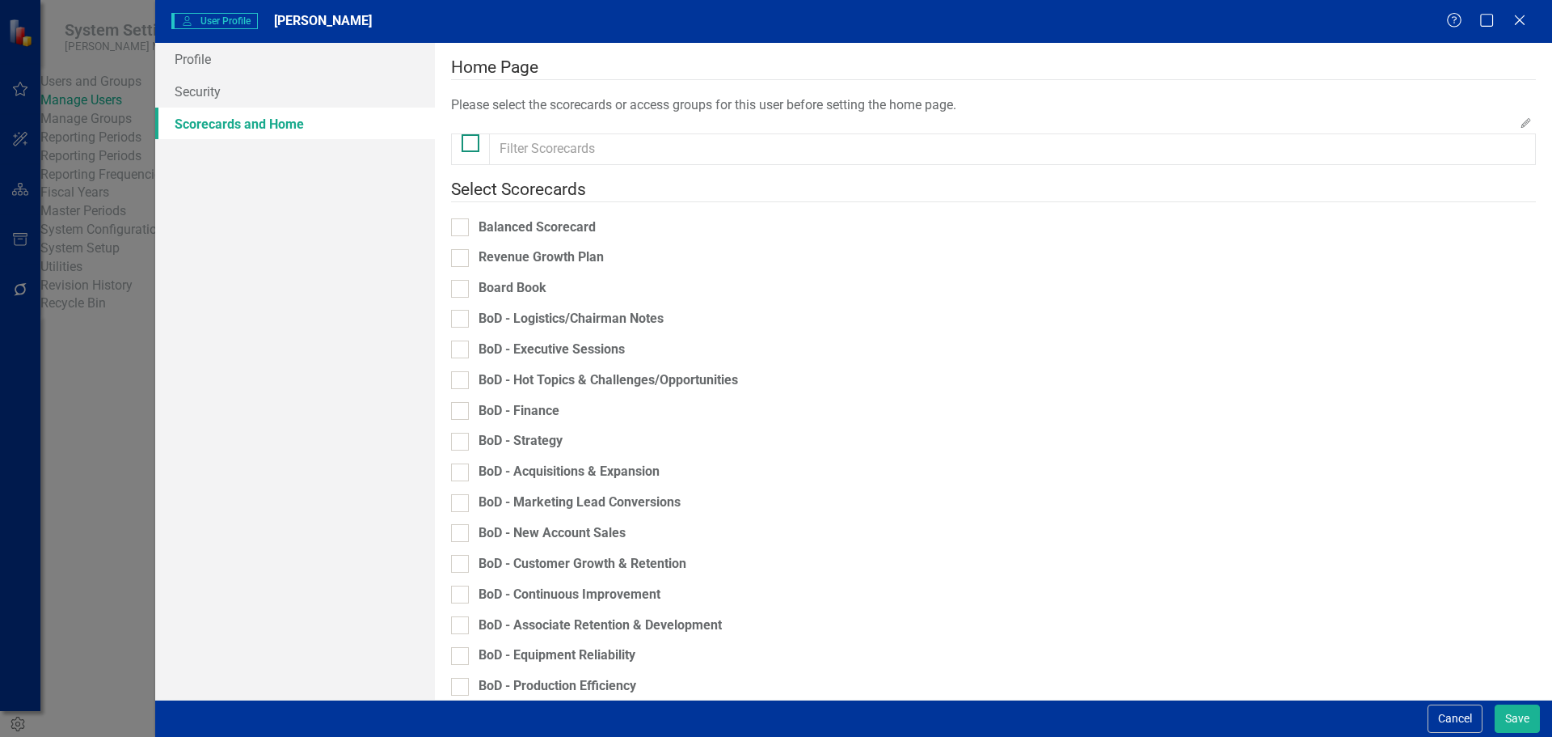
checkbox input "true"
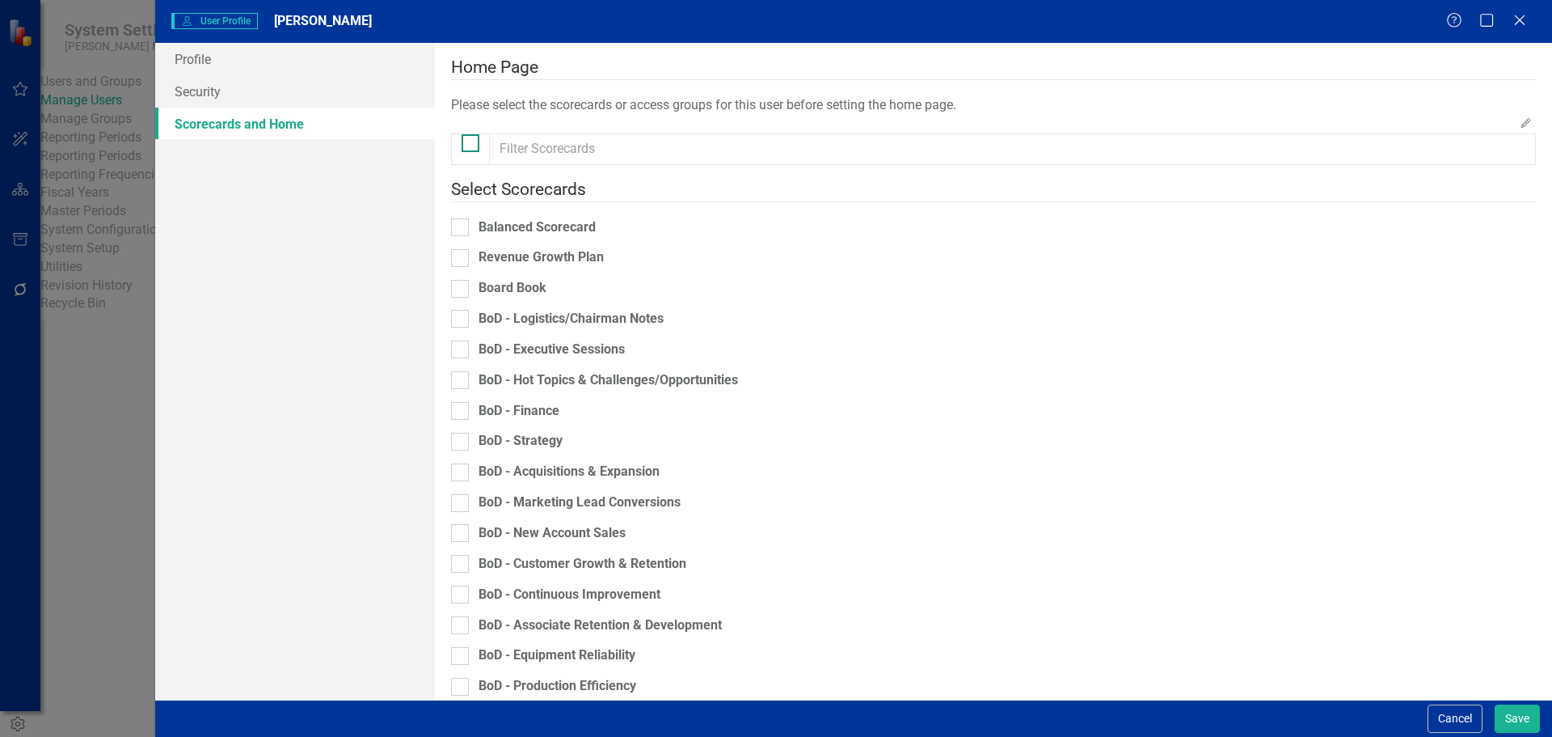
checkbox input "true"
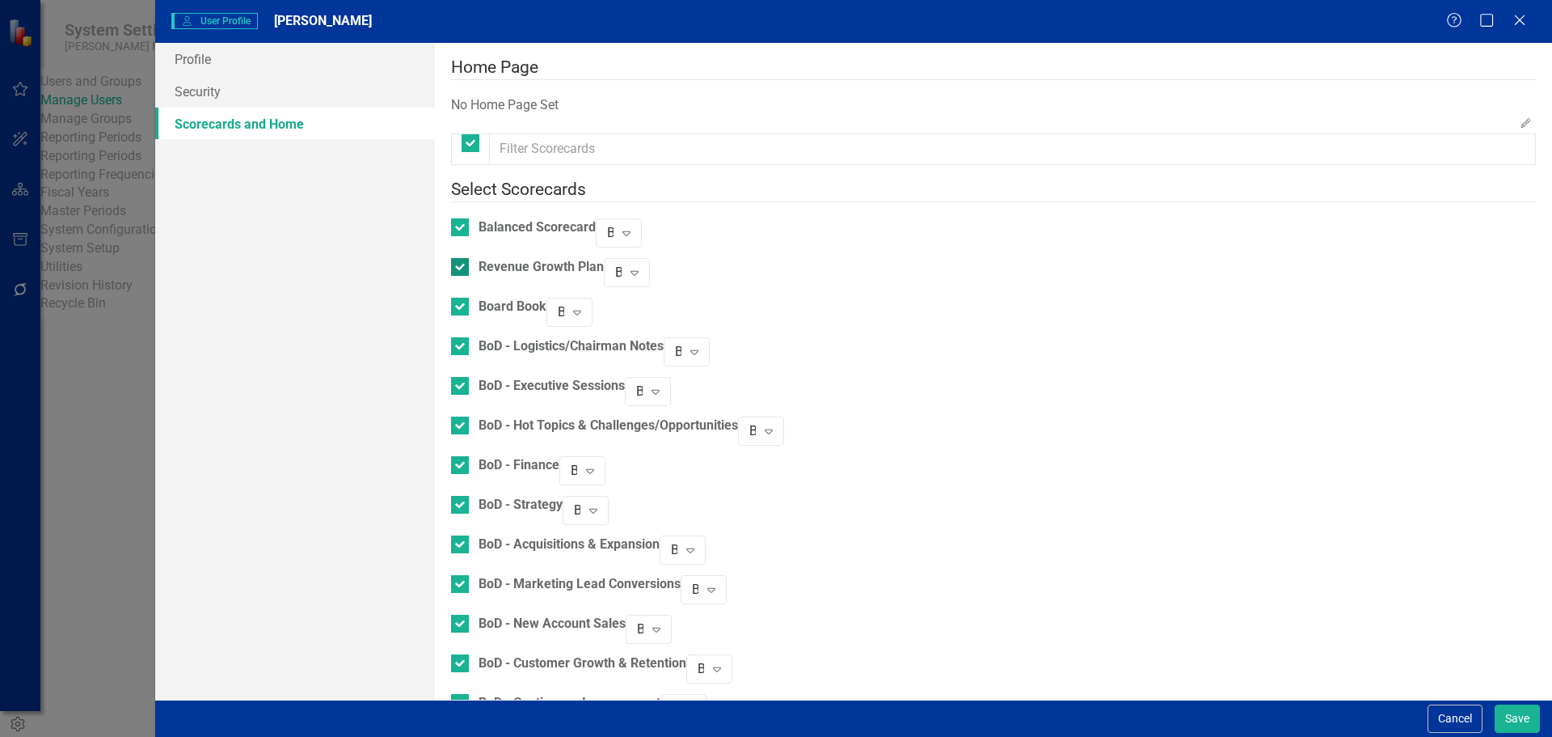
click at [469, 262] on div at bounding box center [460, 267] width 18 height 18
click at [462, 262] on input "Revenue Growth Plan" at bounding box center [456, 263] width 11 height 11
checkbox input "false"
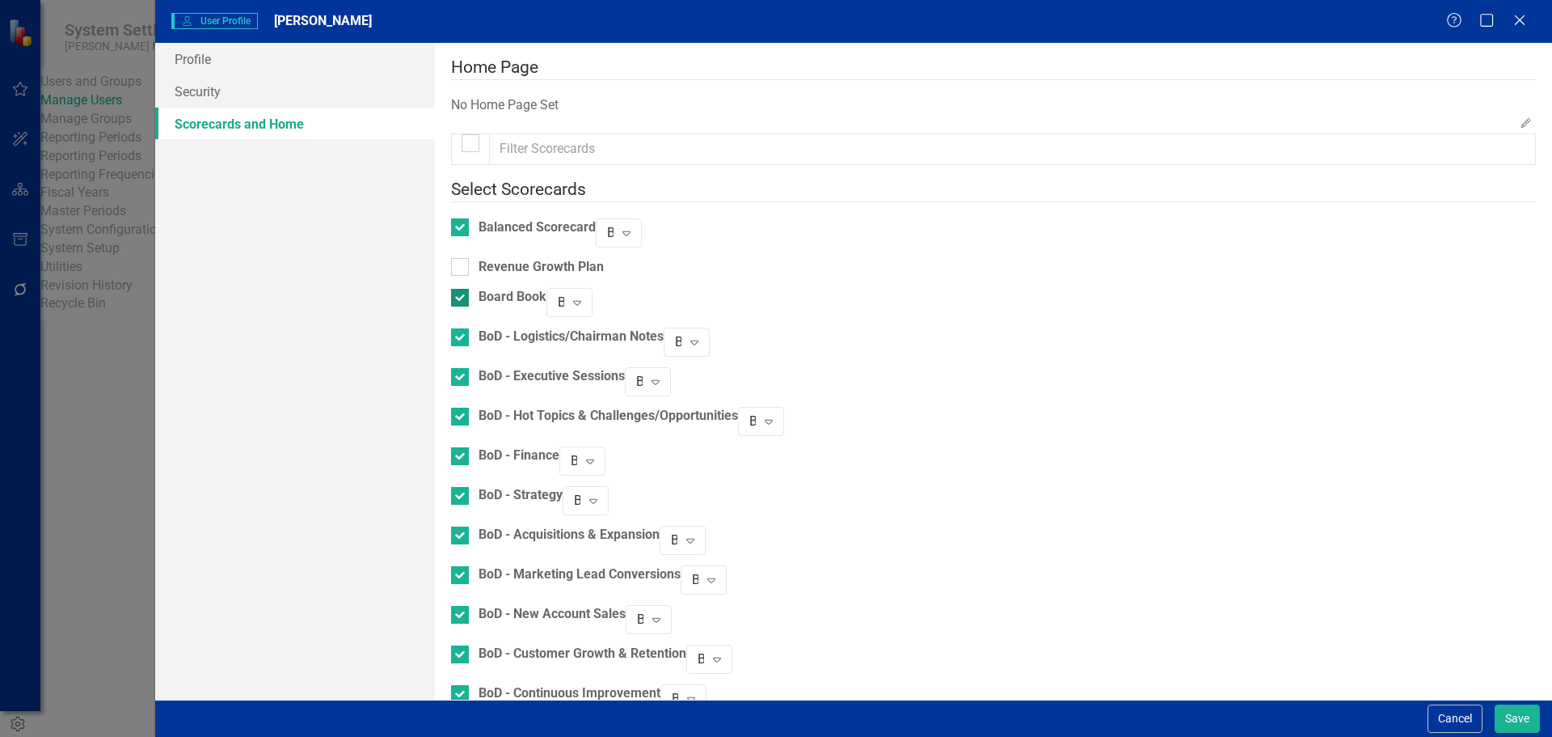
click at [469, 289] on div at bounding box center [460, 298] width 18 height 18
click at [462, 289] on input "Board Book" at bounding box center [456, 294] width 11 height 11
checkbox input "false"
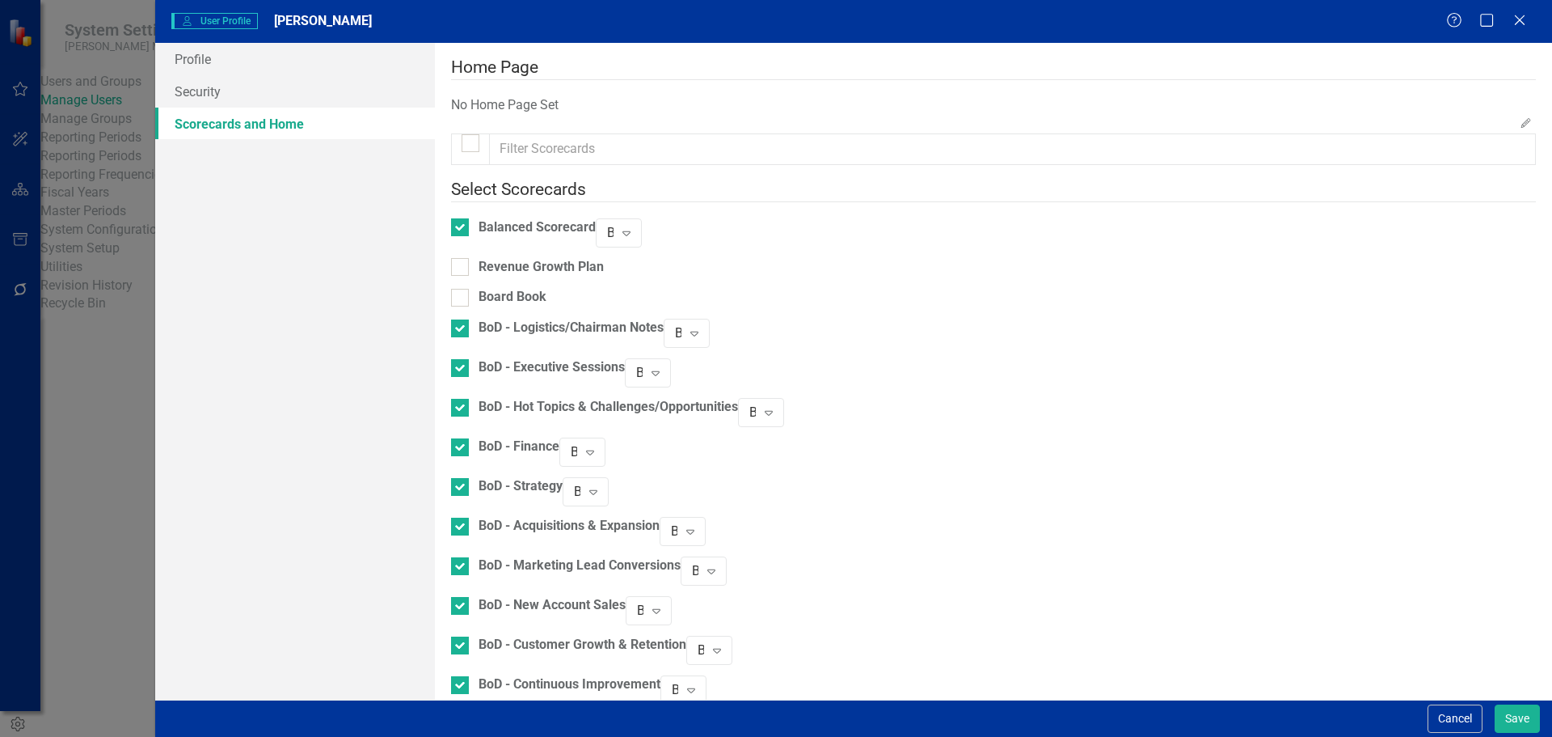
click at [471, 305] on div "Board Book" at bounding box center [498, 303] width 95 height 31
click at [462, 319] on input "BoD - Logistics/Chairman Notes" at bounding box center [456, 324] width 11 height 11
checkbox input "false"
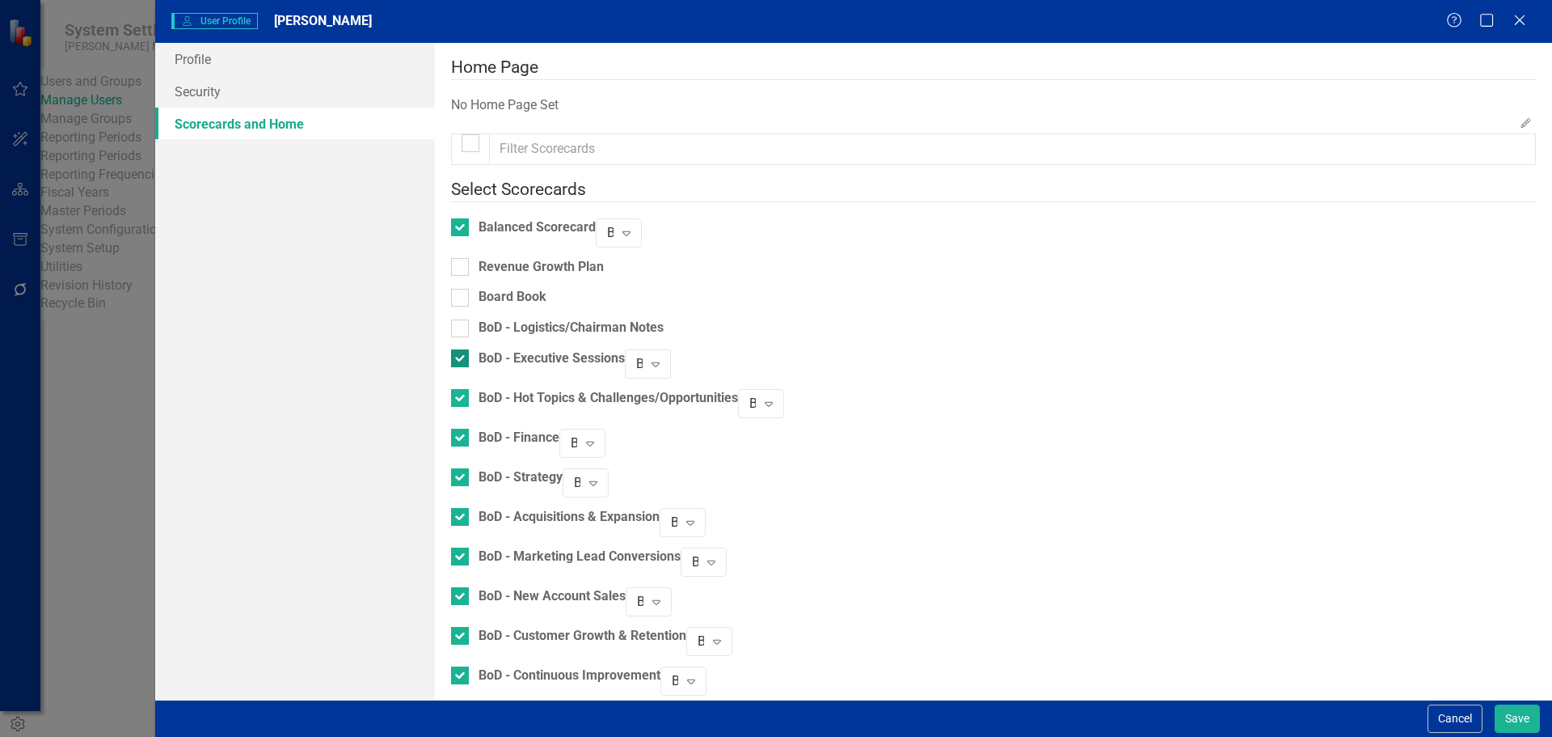
click at [469, 357] on div at bounding box center [460, 358] width 18 height 18
click at [462, 357] on input "BoD - Executive Sessions" at bounding box center [456, 354] width 11 height 11
checkbox input "false"
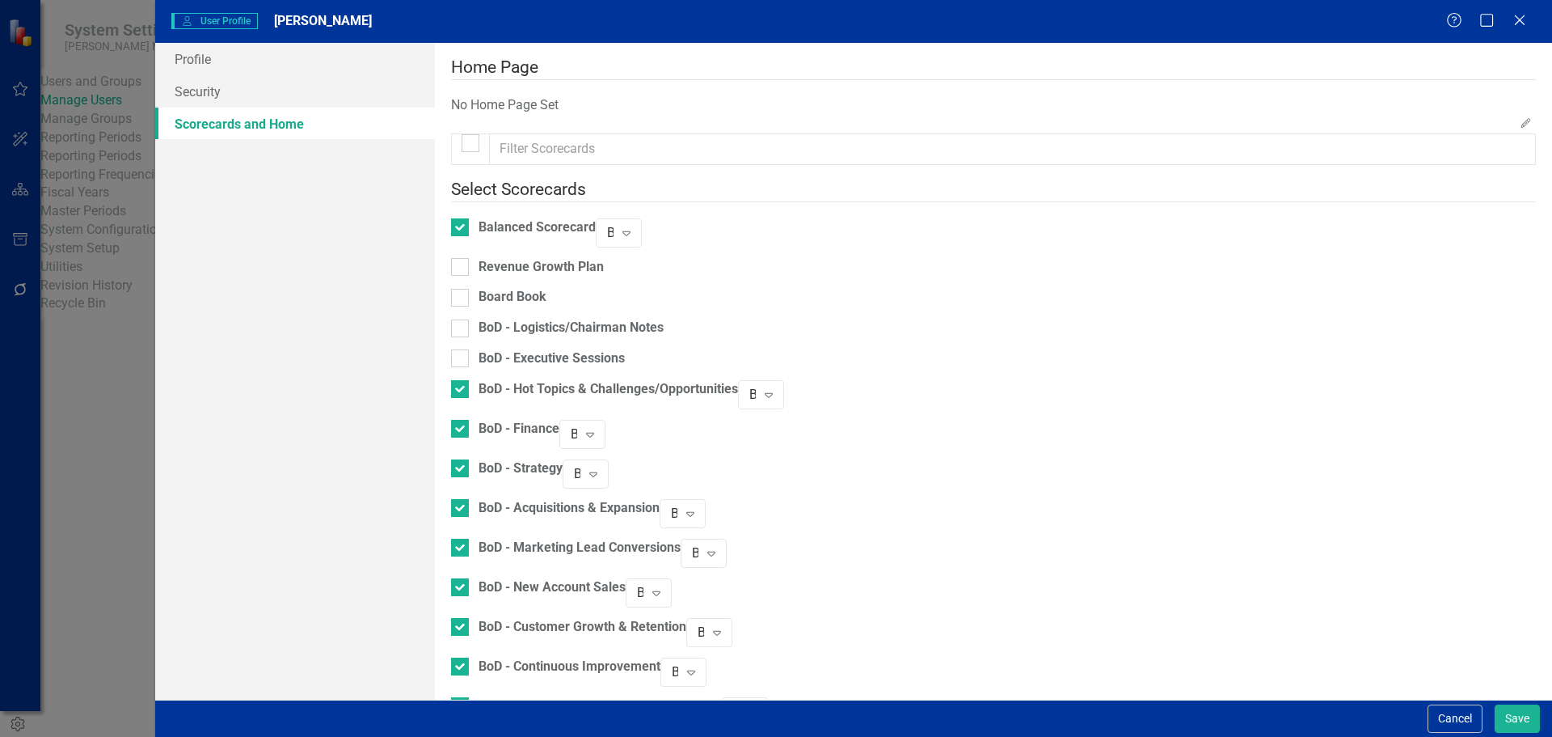
click at [470, 390] on div "BoD - Hot Topics & Challenges/Opportunities" at bounding box center [594, 400] width 287 height 40
click at [469, 420] on div at bounding box center [460, 429] width 18 height 18
click at [462, 420] on input "BoD - Finance" at bounding box center [456, 425] width 11 height 11
checkbox input "false"
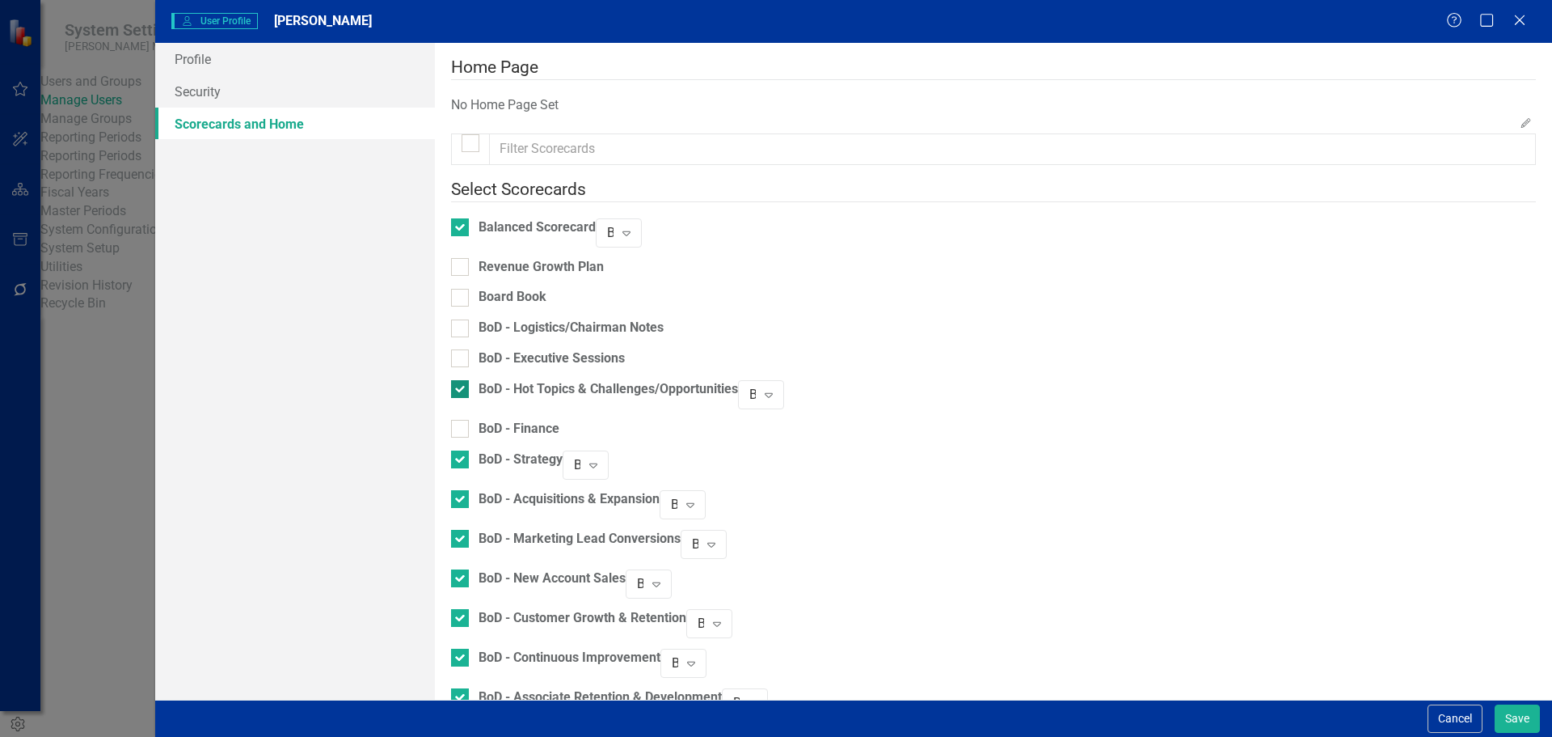
click at [469, 384] on div at bounding box center [460, 389] width 18 height 18
click at [462, 384] on input "BoD - Hot Topics & Challenges/Opportunities" at bounding box center [456, 385] width 11 height 11
checkbox input "false"
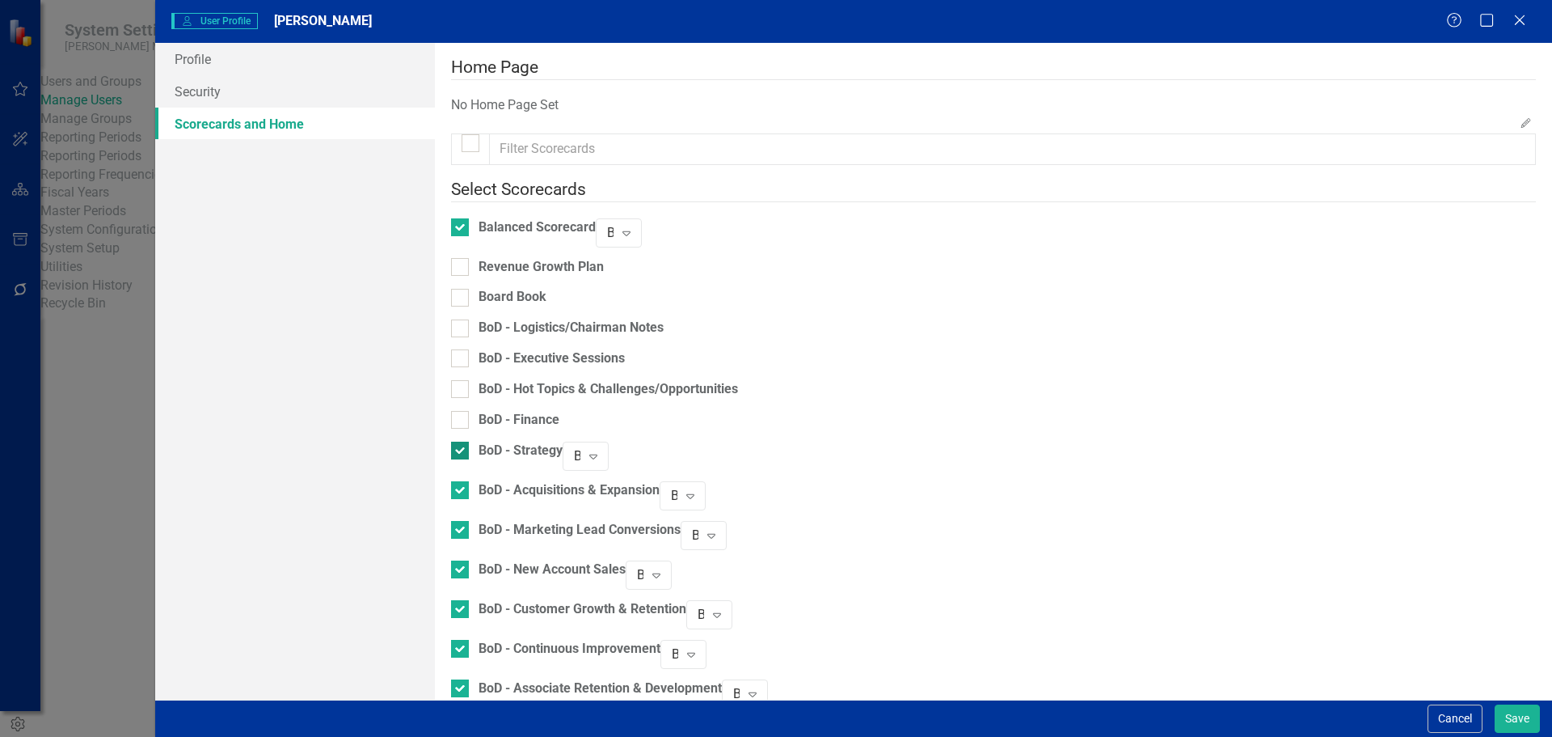
click at [462, 441] on input "BoD - Strategy" at bounding box center [456, 446] width 11 height 11
checkbox input "false"
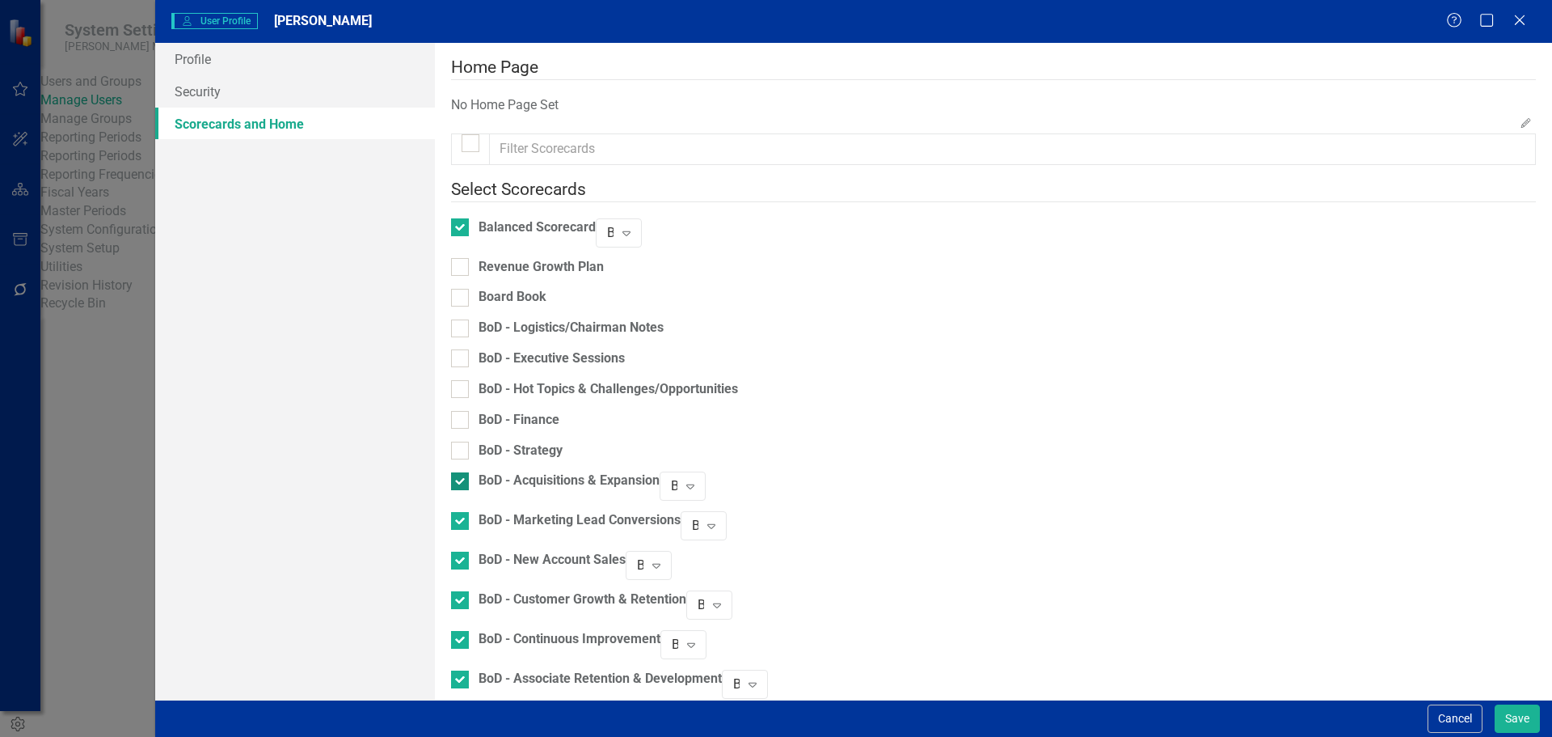
click at [465, 475] on div at bounding box center [460, 481] width 18 height 18
click at [462, 475] on input "BoD - Acquisitions & Expansion" at bounding box center [456, 477] width 11 height 11
checkbox input "false"
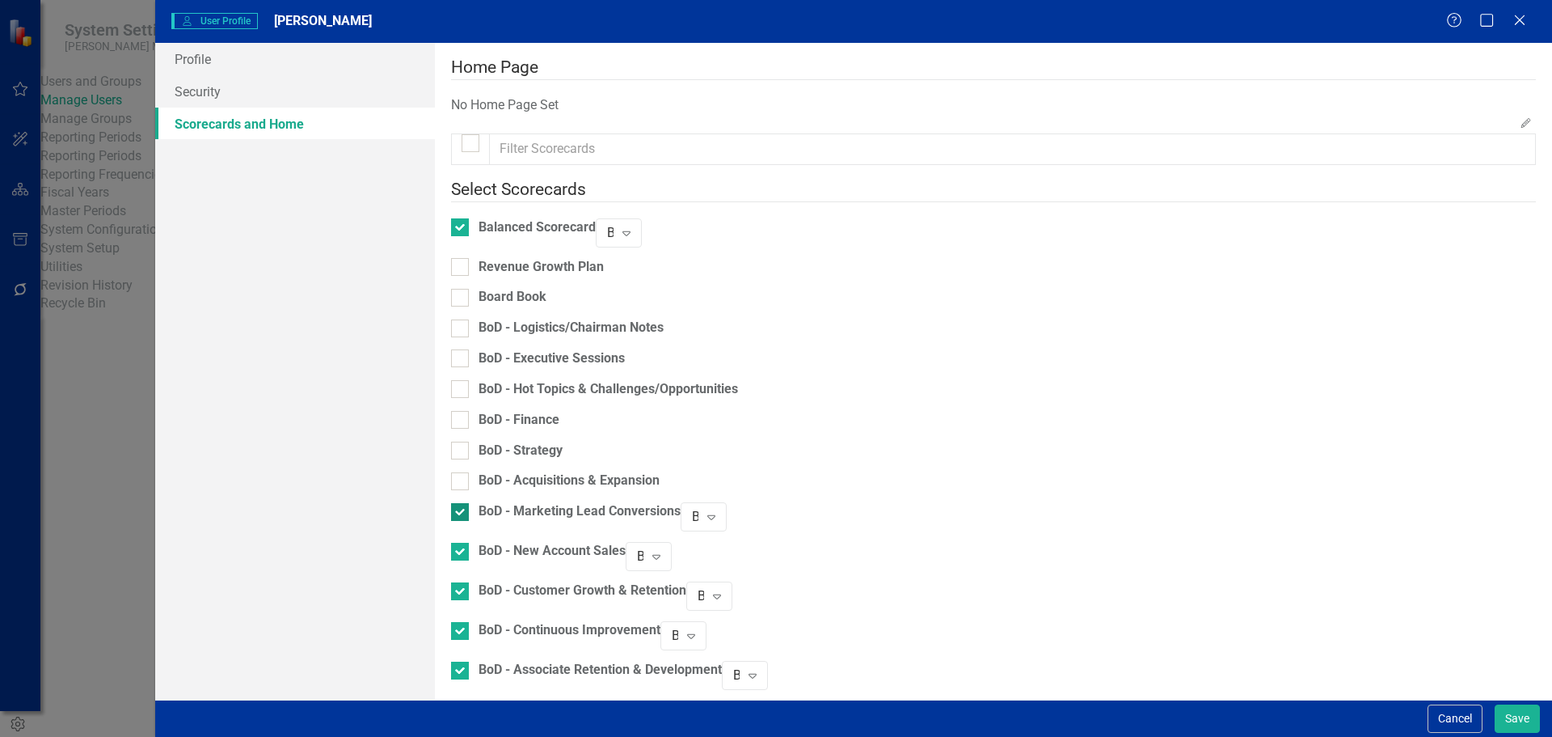
click at [469, 504] on div at bounding box center [460, 512] width 18 height 18
click at [462, 504] on input "BoD - Marketing Lead Conversions" at bounding box center [456, 508] width 11 height 11
checkbox input "false"
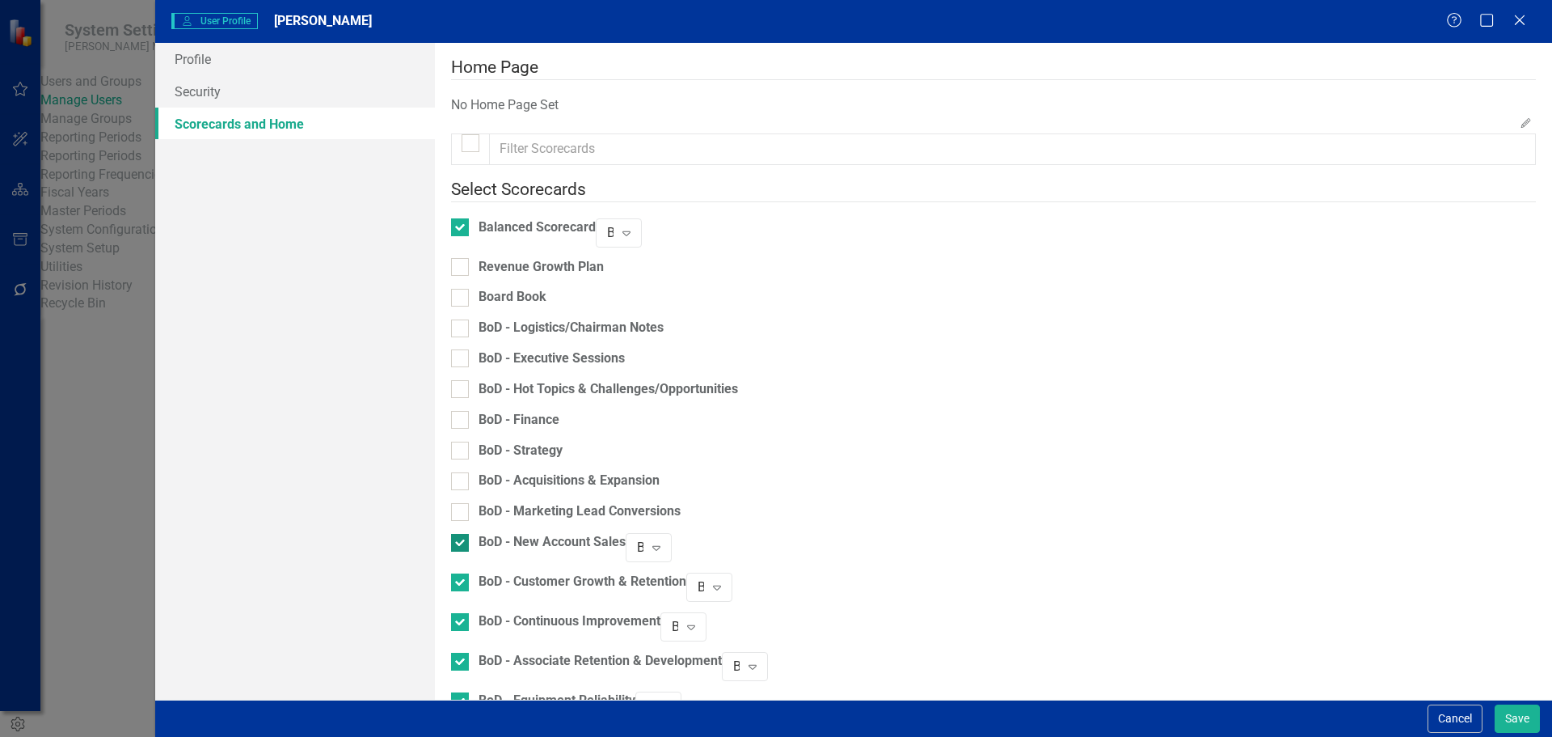
click at [469, 534] on div at bounding box center [460, 543] width 18 height 18
click at [462, 534] on input "BoD - New Account Sales" at bounding box center [456, 539] width 11 height 11
checkbox input "false"
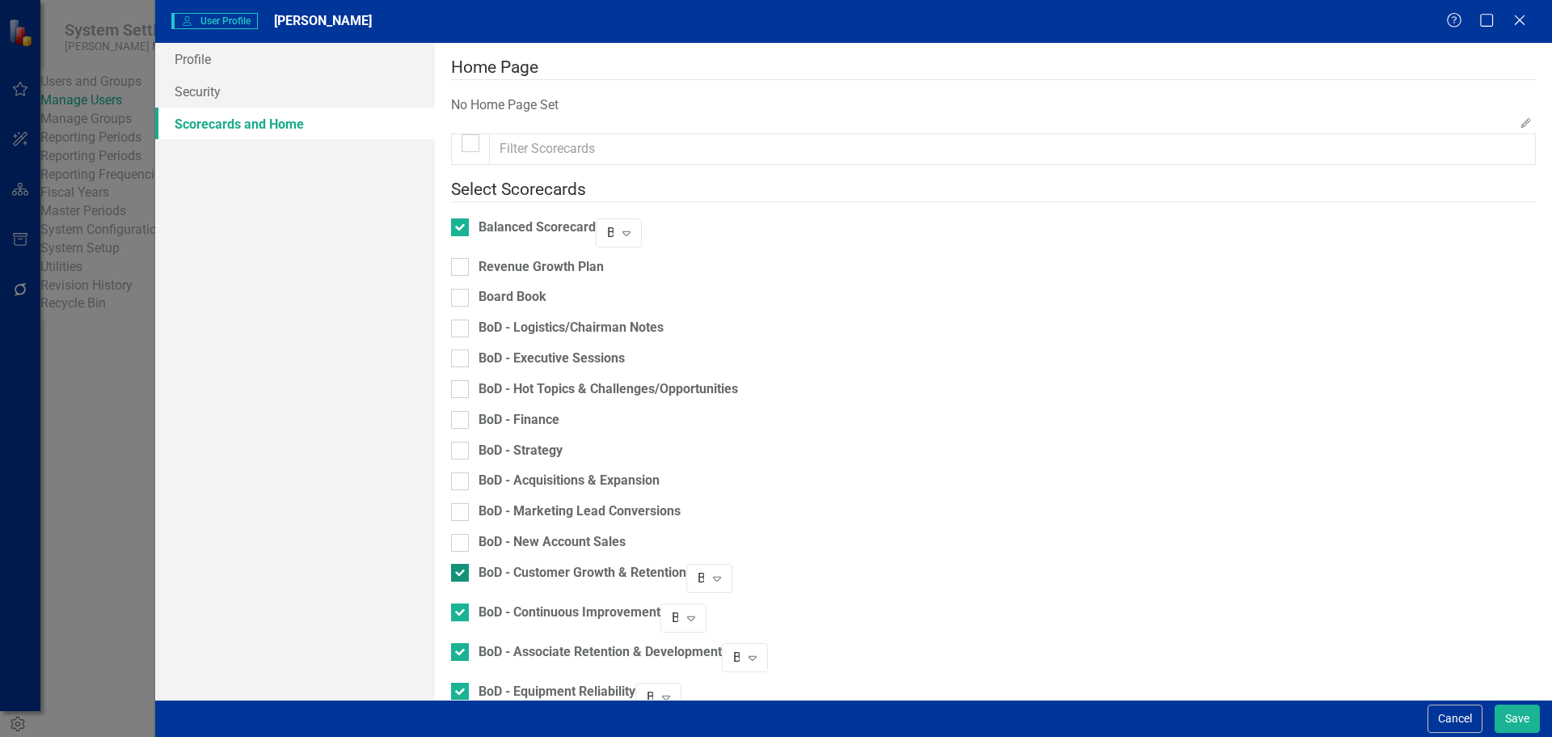
click at [469, 564] on div at bounding box center [460, 573] width 18 height 18
click at [462, 564] on input "BoD - Customer Growth & Retention" at bounding box center [456, 569] width 11 height 11
checkbox input "false"
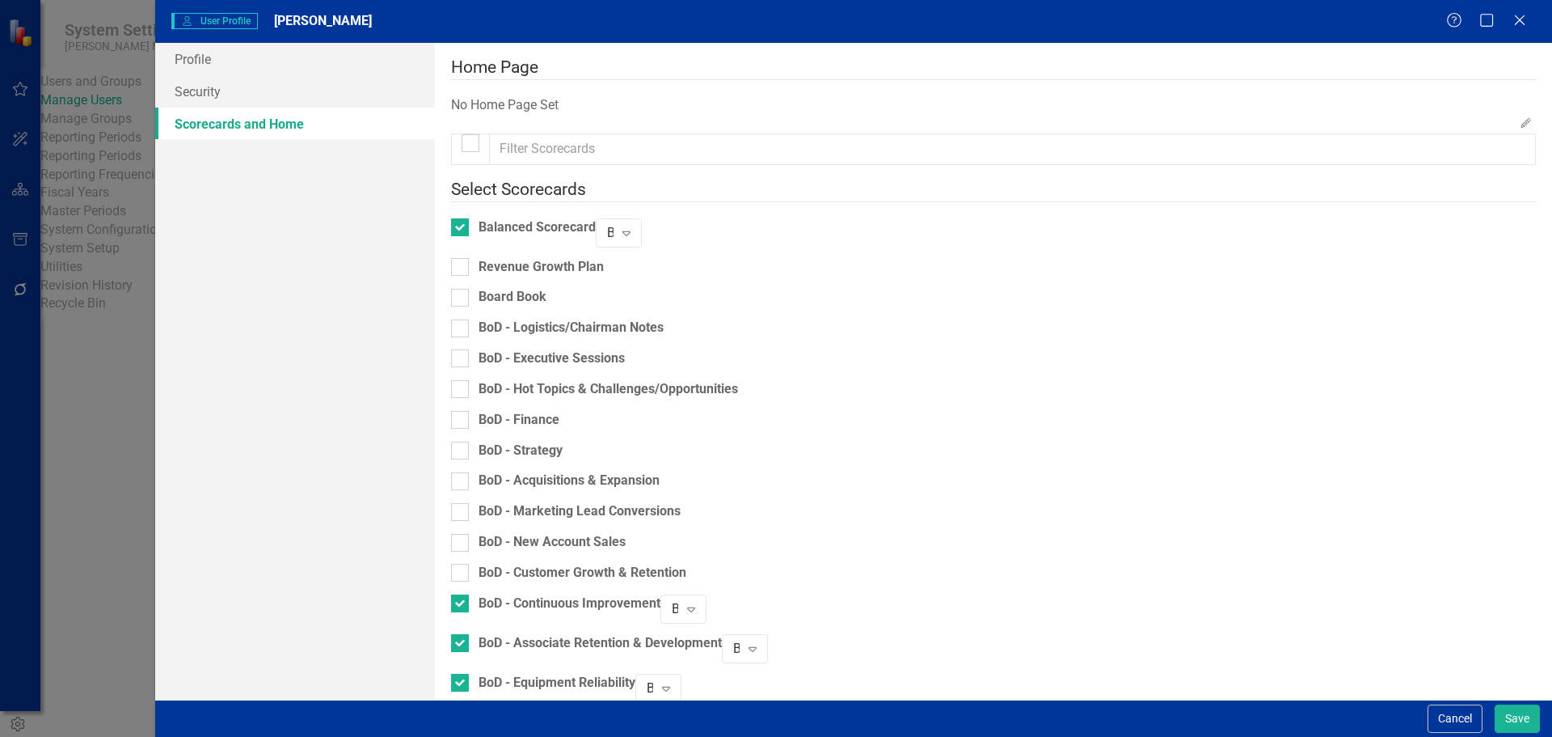
click at [477, 604] on div "BoD - Continuous Improvement" at bounding box center [555, 614] width 209 height 40
click at [462, 634] on input "BoD - Associate Retention & Development" at bounding box center [456, 639] width 11 height 11
checkbox input "false"
click at [462, 595] on input "BoD - Continuous Improvement" at bounding box center [456, 599] width 11 height 11
checkbox input "false"
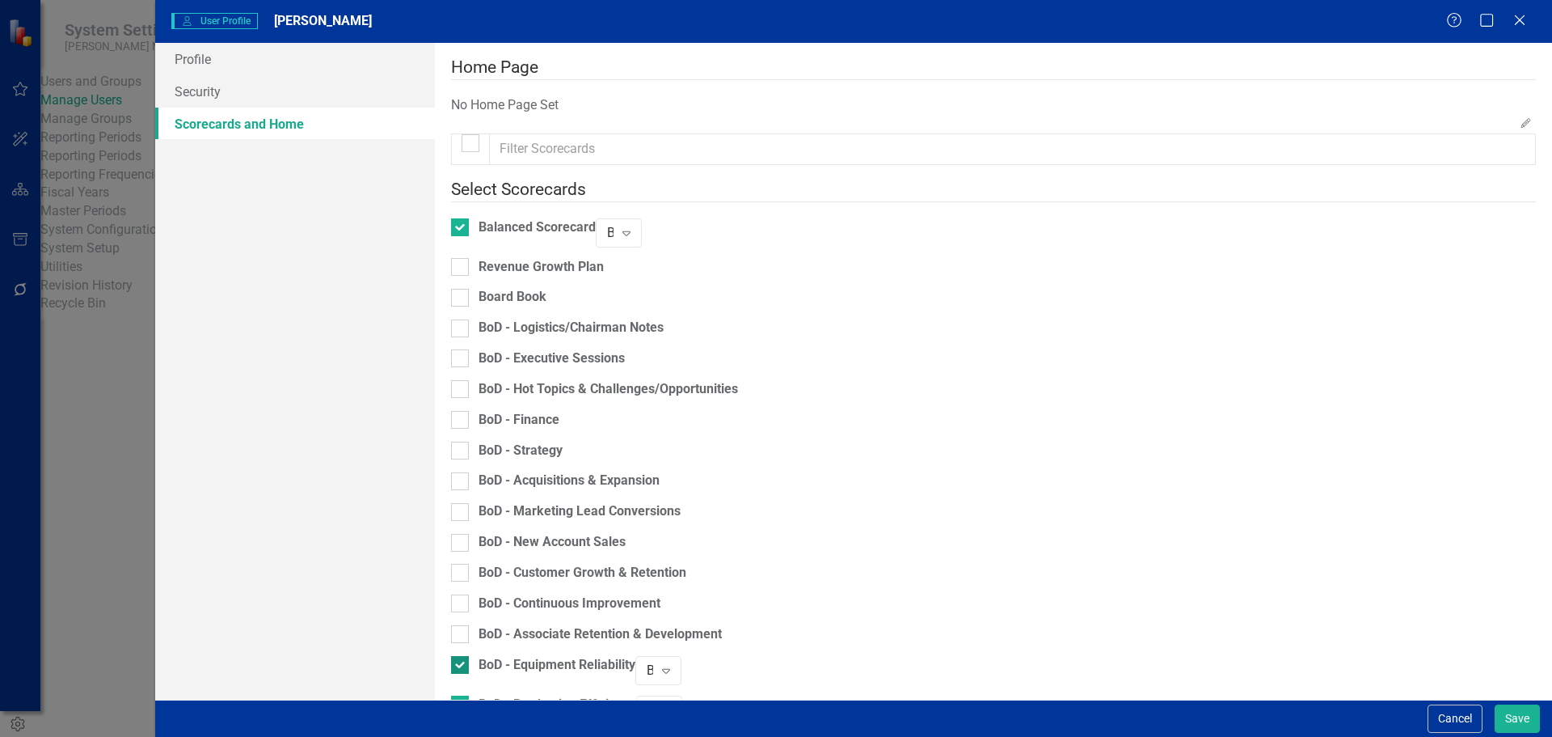
click at [466, 657] on div at bounding box center [460, 665] width 18 height 18
click at [462, 657] on input "BoD - Equipment Reliability" at bounding box center [456, 661] width 11 height 11
checkbox input "false"
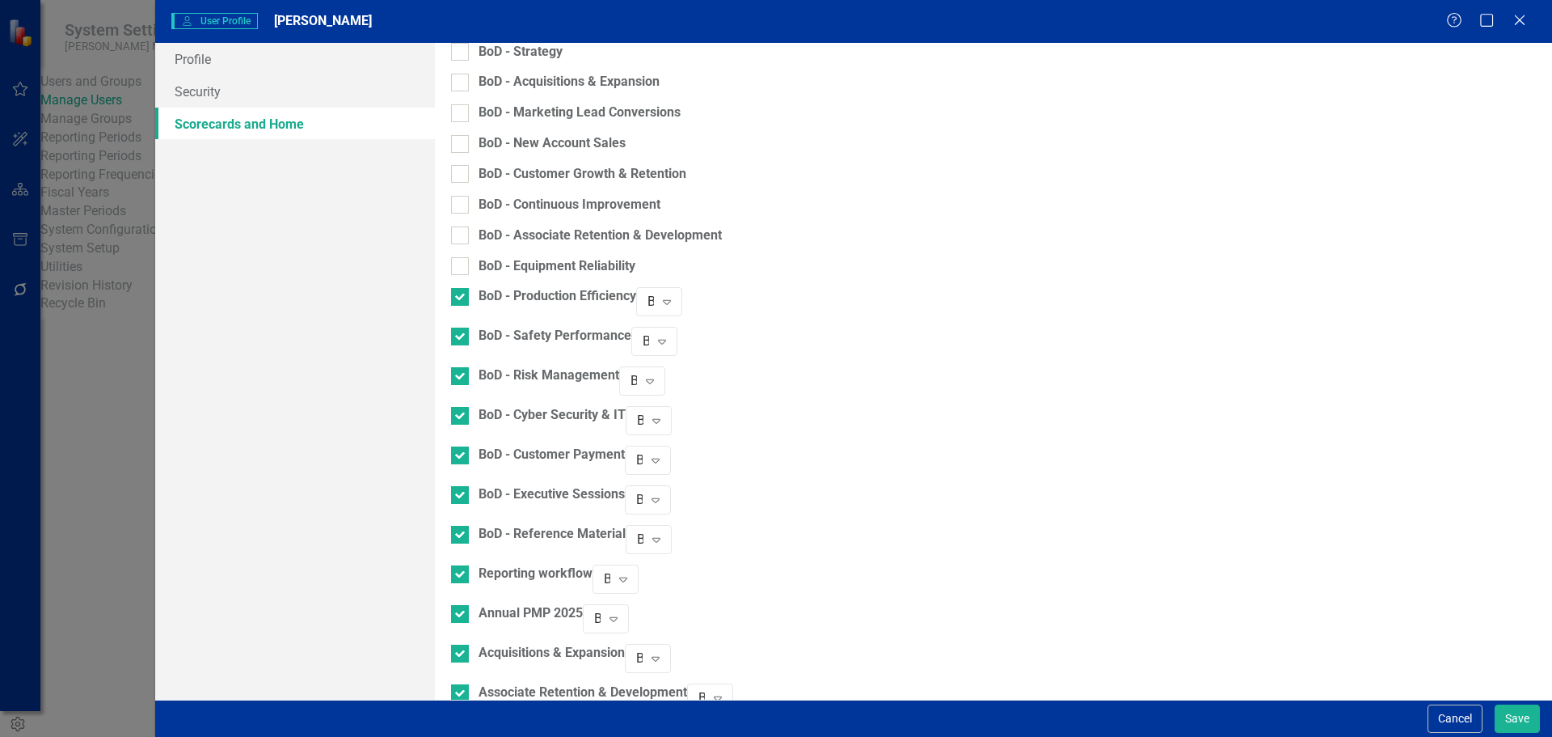
scroll to position [404, 0]
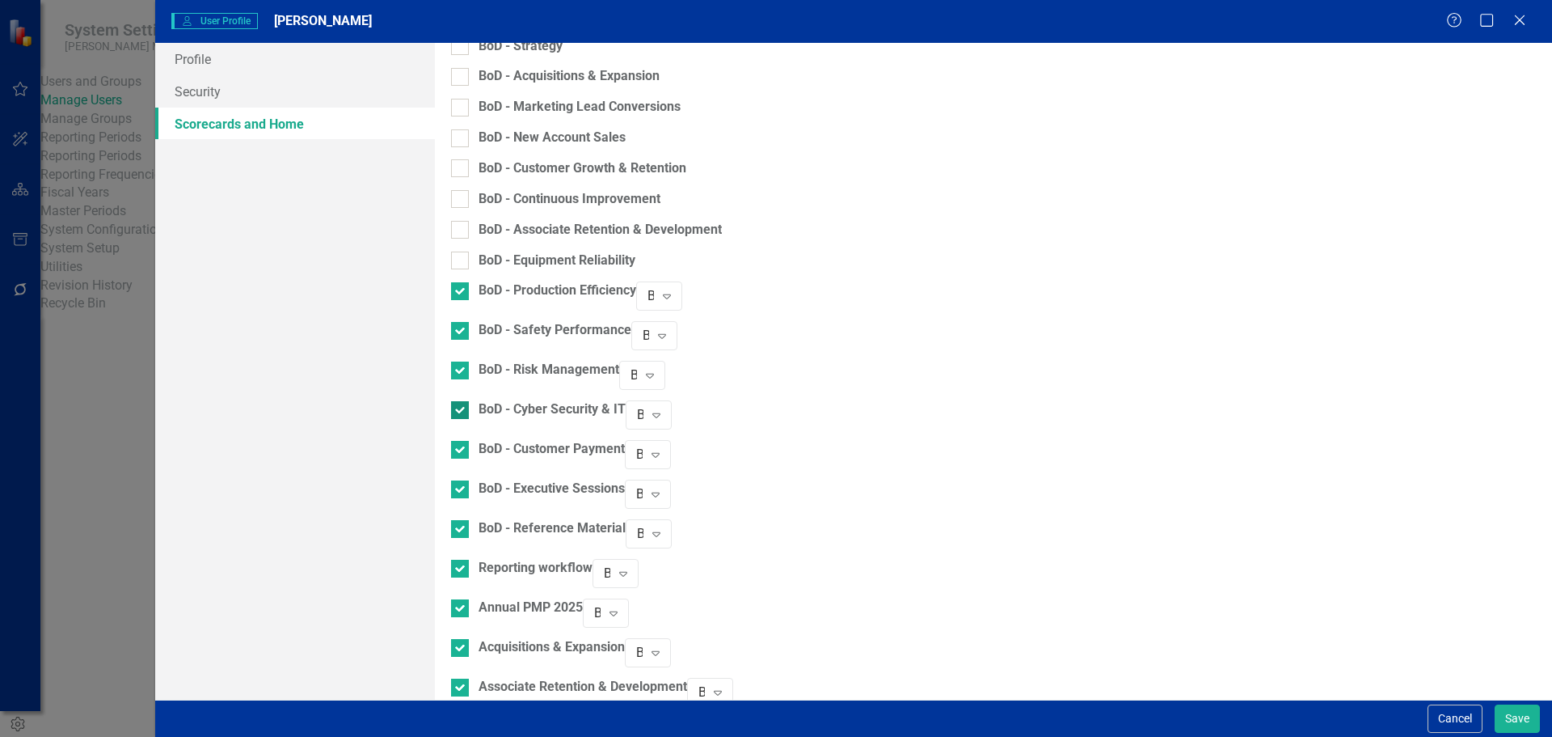
click at [473, 400] on div "BoD - Cyber Security & IT" at bounding box center [538, 420] width 175 height 40
click at [469, 401] on div at bounding box center [460, 410] width 18 height 18
click at [462, 401] on input "BoD - Cyber Security & IT" at bounding box center [456, 406] width 11 height 11
checkbox input "false"
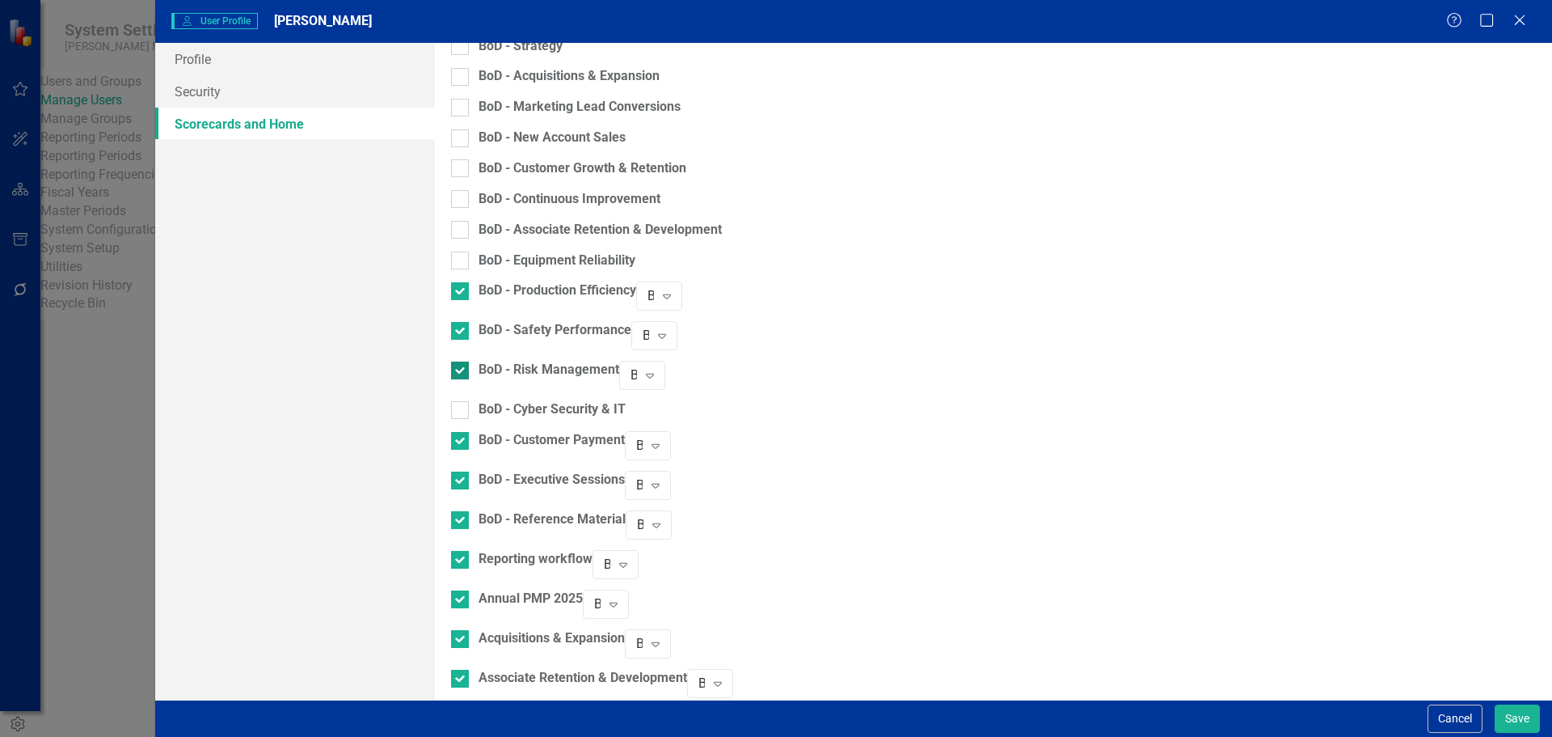
click at [469, 361] on div at bounding box center [460, 370] width 18 height 18
click at [462, 361] on input "BoD - Risk Management" at bounding box center [456, 366] width 11 height 11
checkbox input "false"
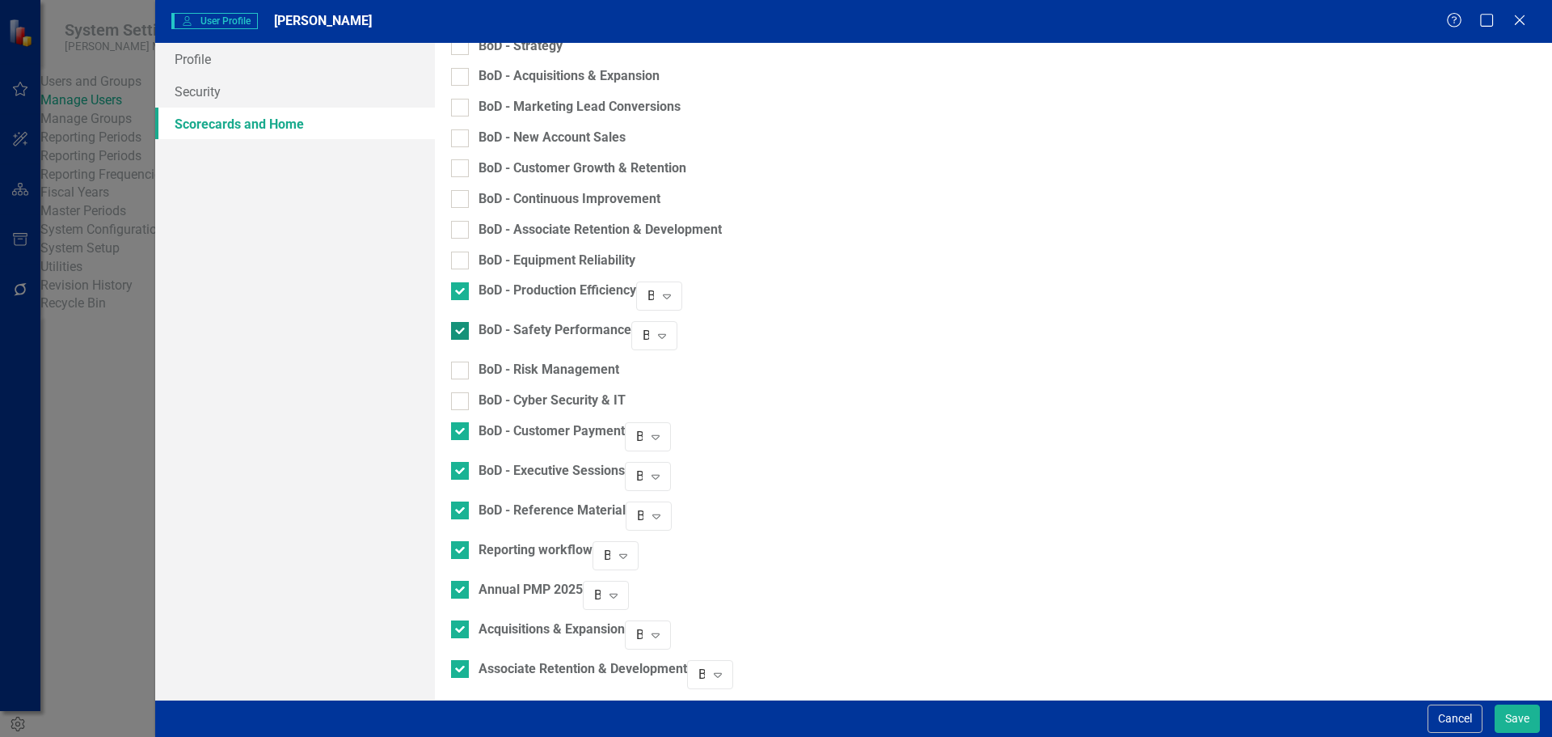
click at [462, 322] on input "BoD - Safety Performance" at bounding box center [456, 327] width 11 height 11
checkbox input "false"
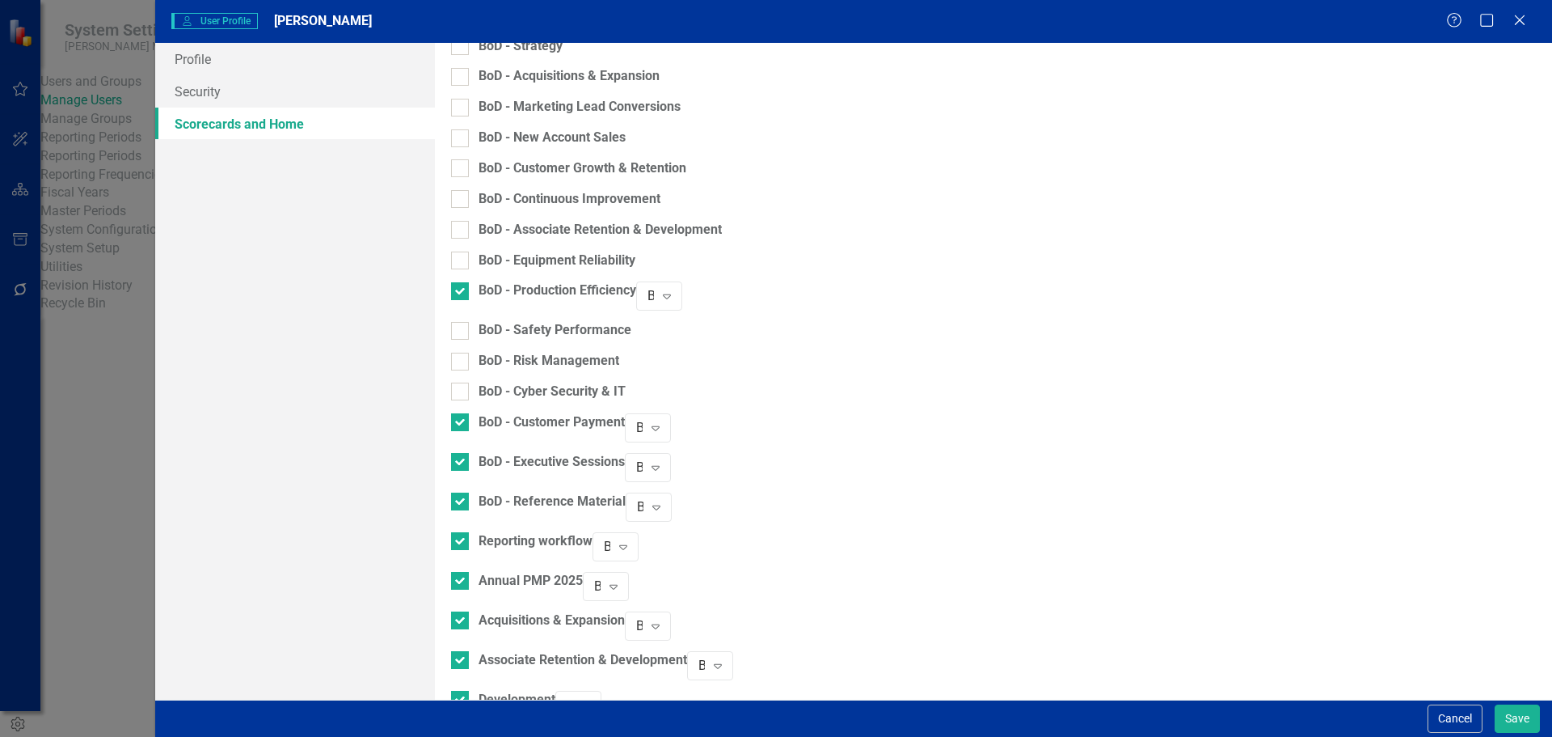
click at [472, 293] on div "BoD - Production Efficiency" at bounding box center [543, 301] width 185 height 40
click at [469, 286] on div at bounding box center [460, 291] width 18 height 18
click at [462, 286] on input "BoD - Production Efficiency" at bounding box center [456, 287] width 11 height 11
checkbox input "false"
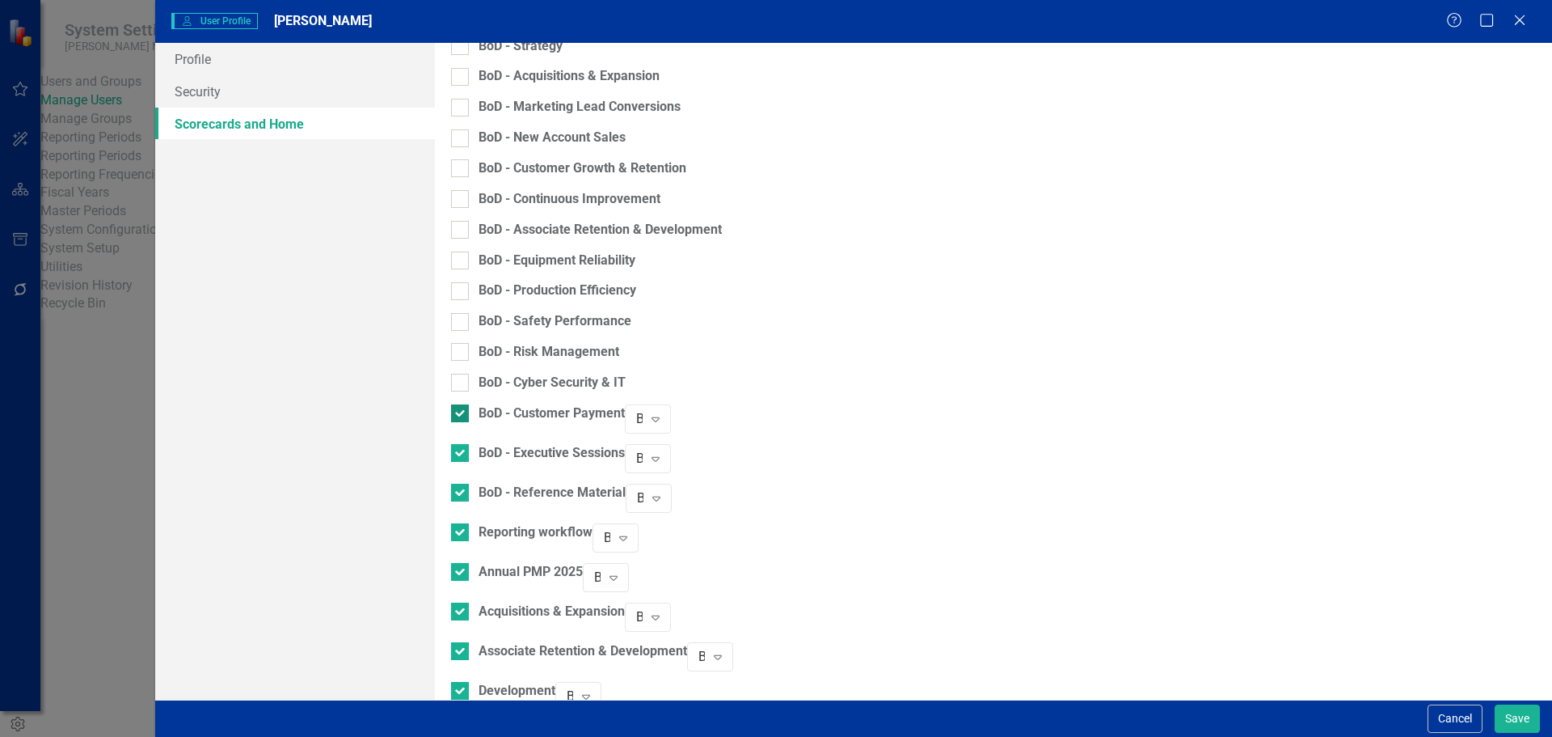
click at [469, 408] on div at bounding box center [460, 413] width 18 height 18
click at [462, 408] on input "BoD - Customer Payment" at bounding box center [456, 409] width 11 height 11
checkbox input "false"
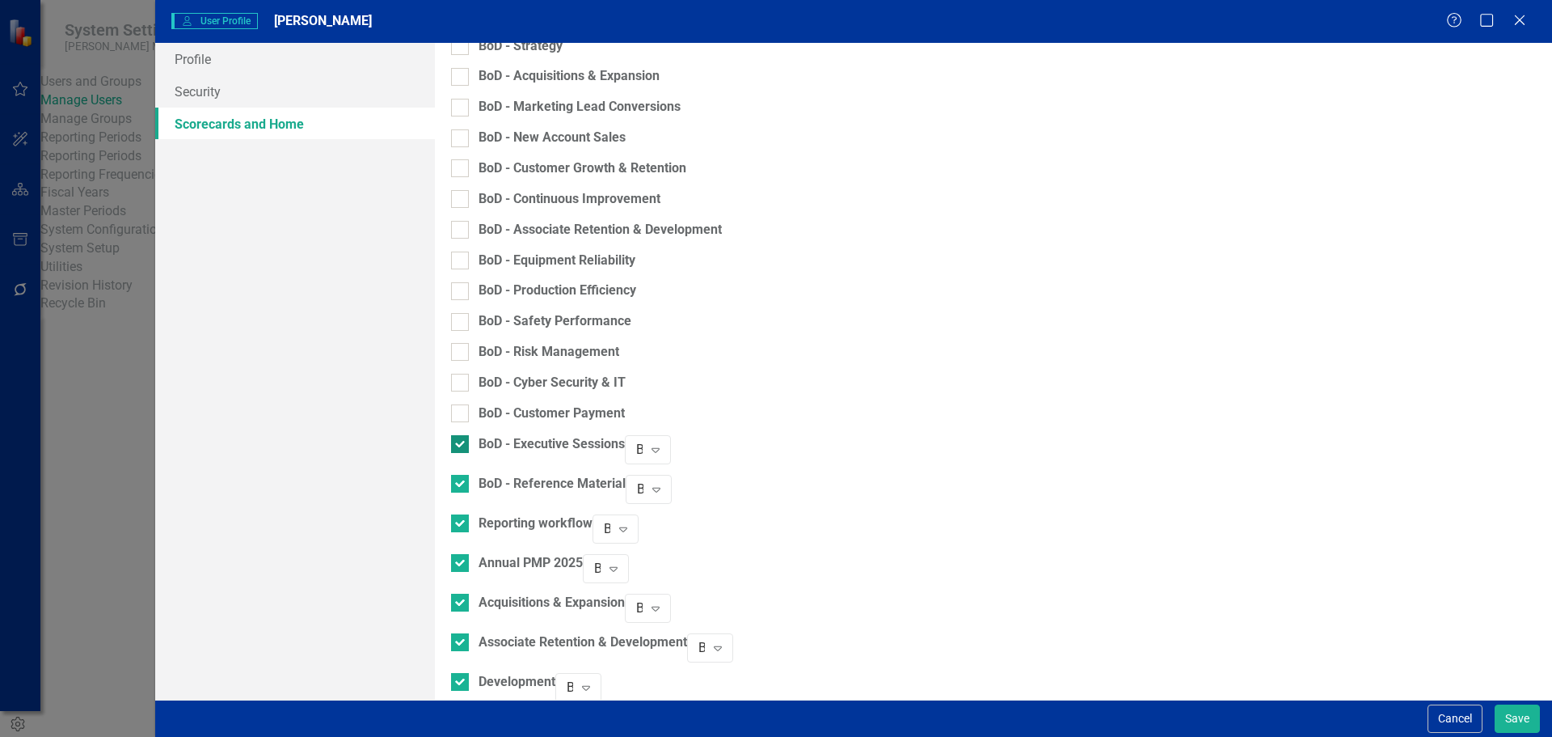
click at [462, 435] on input "BoD - Executive Sessions" at bounding box center [456, 440] width 11 height 11
checkbox input "false"
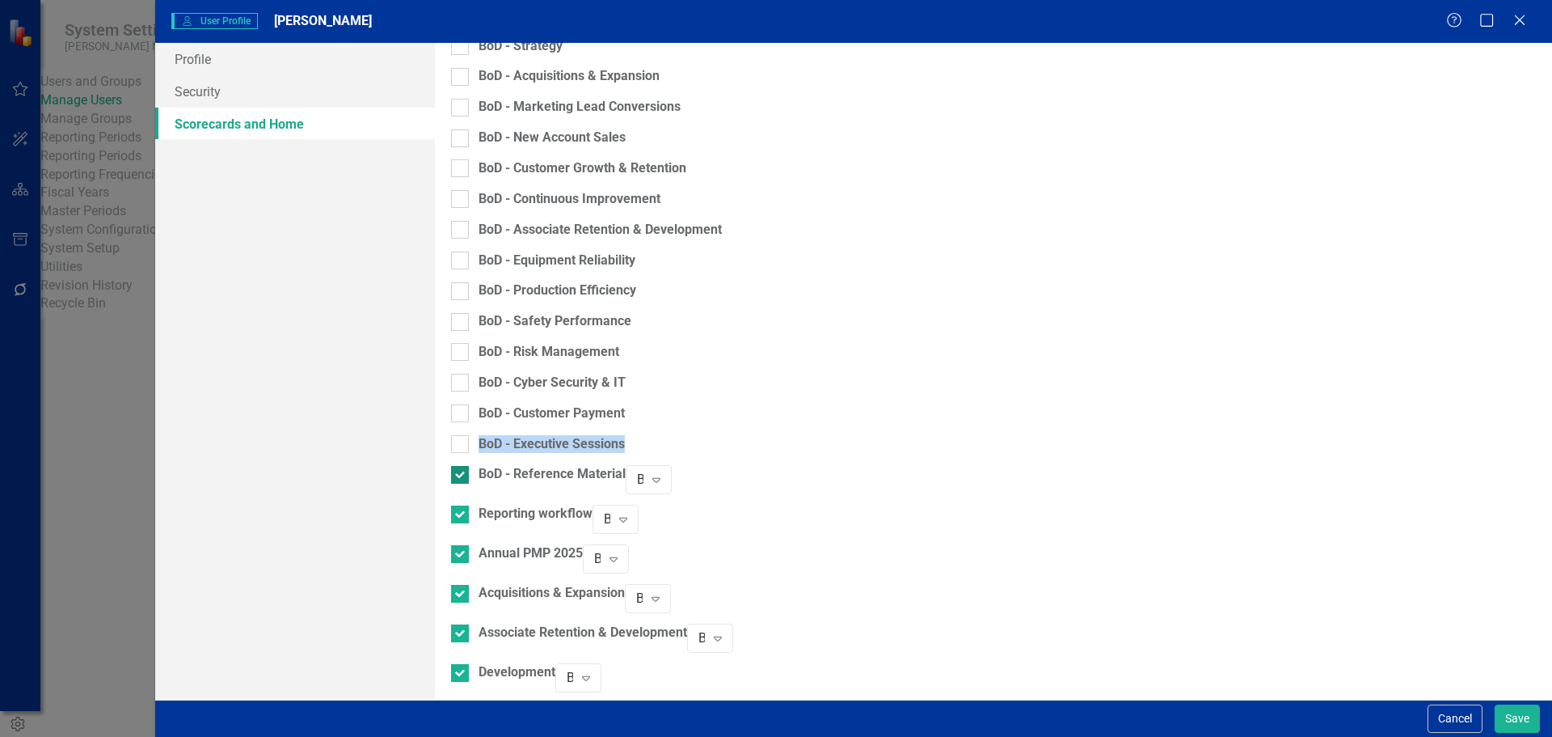
click at [462, 505] on input "Reporting workflow" at bounding box center [456, 510] width 11 height 11
checkbox input "false"
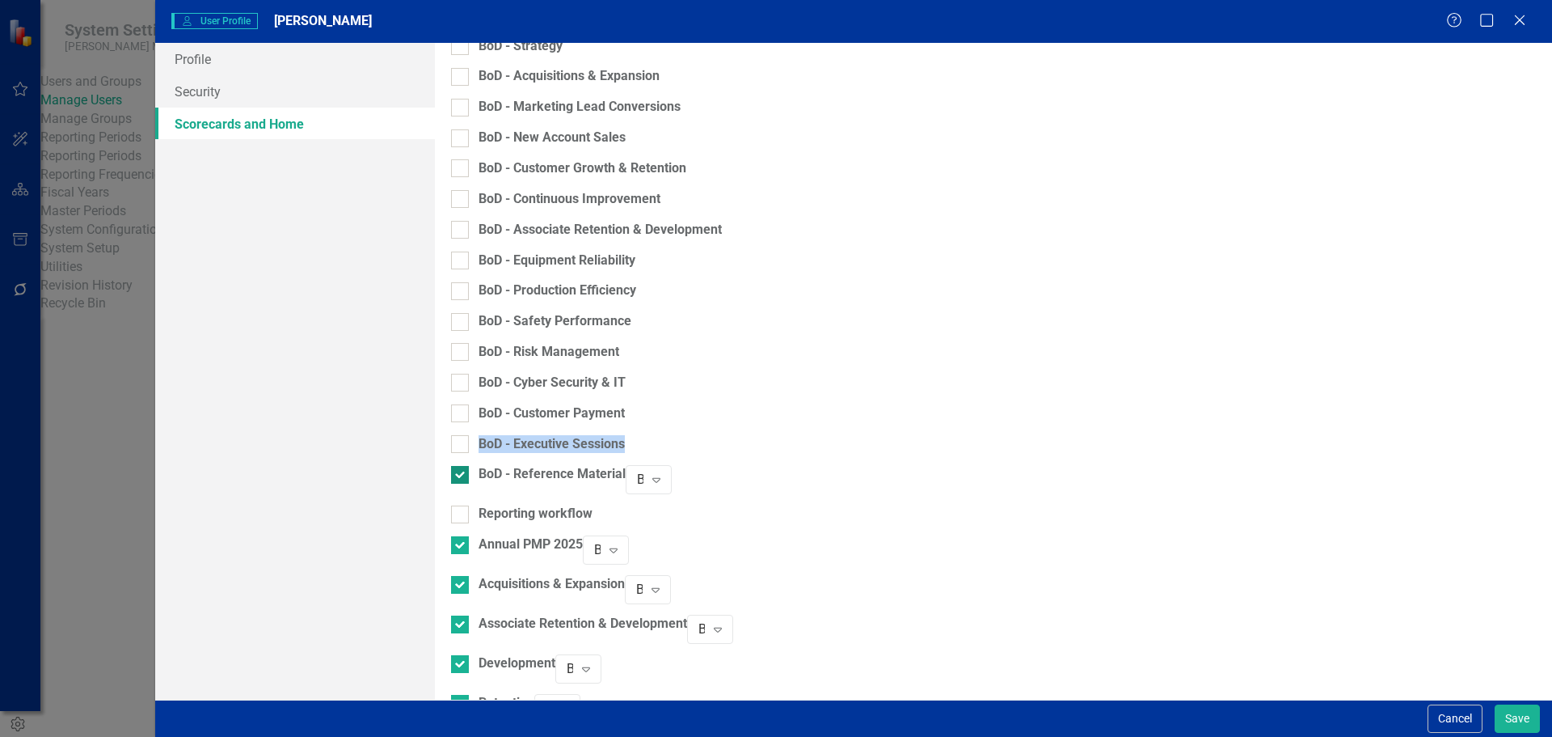
click at [469, 466] on div at bounding box center [460, 475] width 18 height 18
click at [462, 466] on input "BoD - Reference Material" at bounding box center [456, 471] width 11 height 11
checkbox input "false"
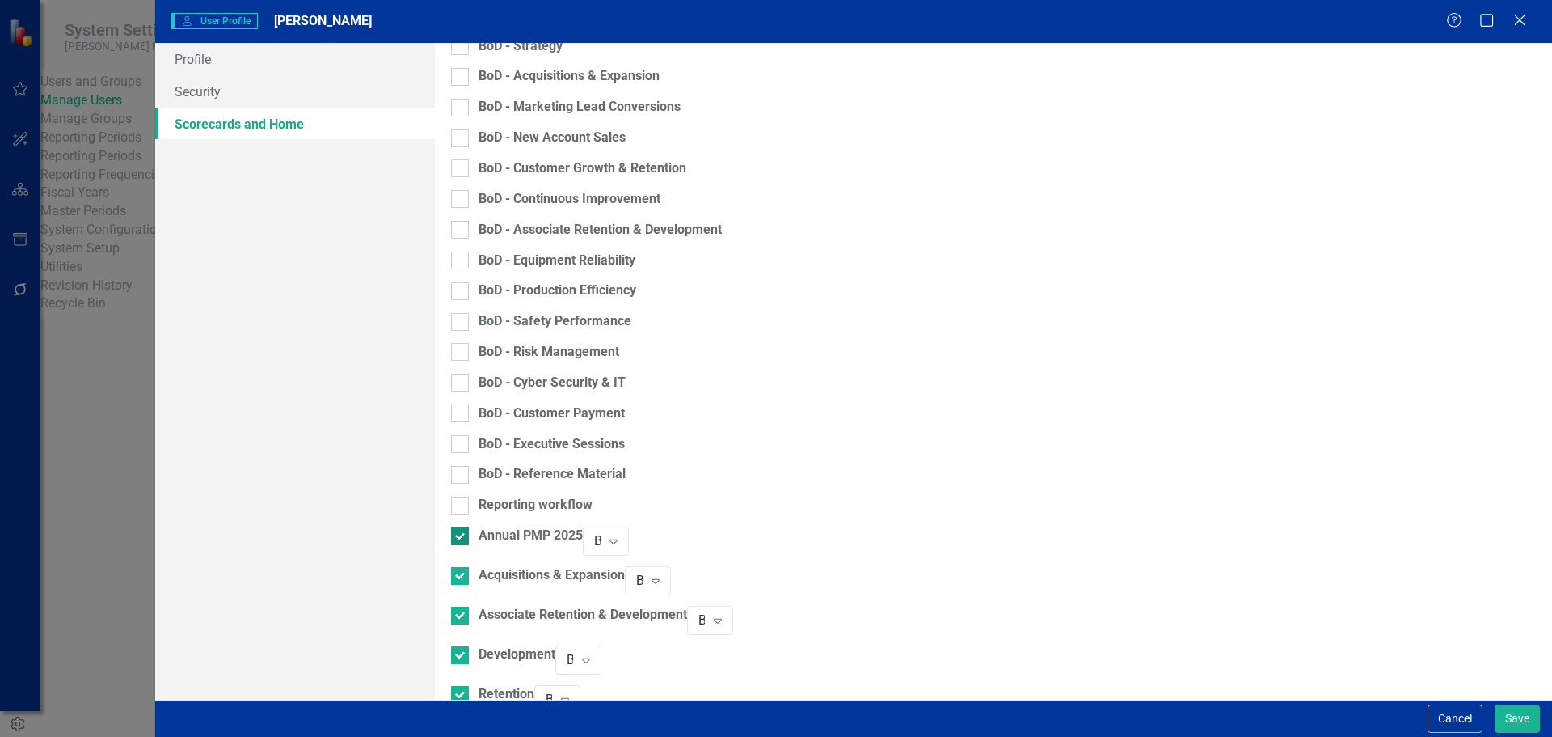
click at [469, 530] on div at bounding box center [460, 536] width 18 height 18
click at [462, 530] on input "Annual PMP 2025" at bounding box center [456, 532] width 11 height 11
checkbox input "false"
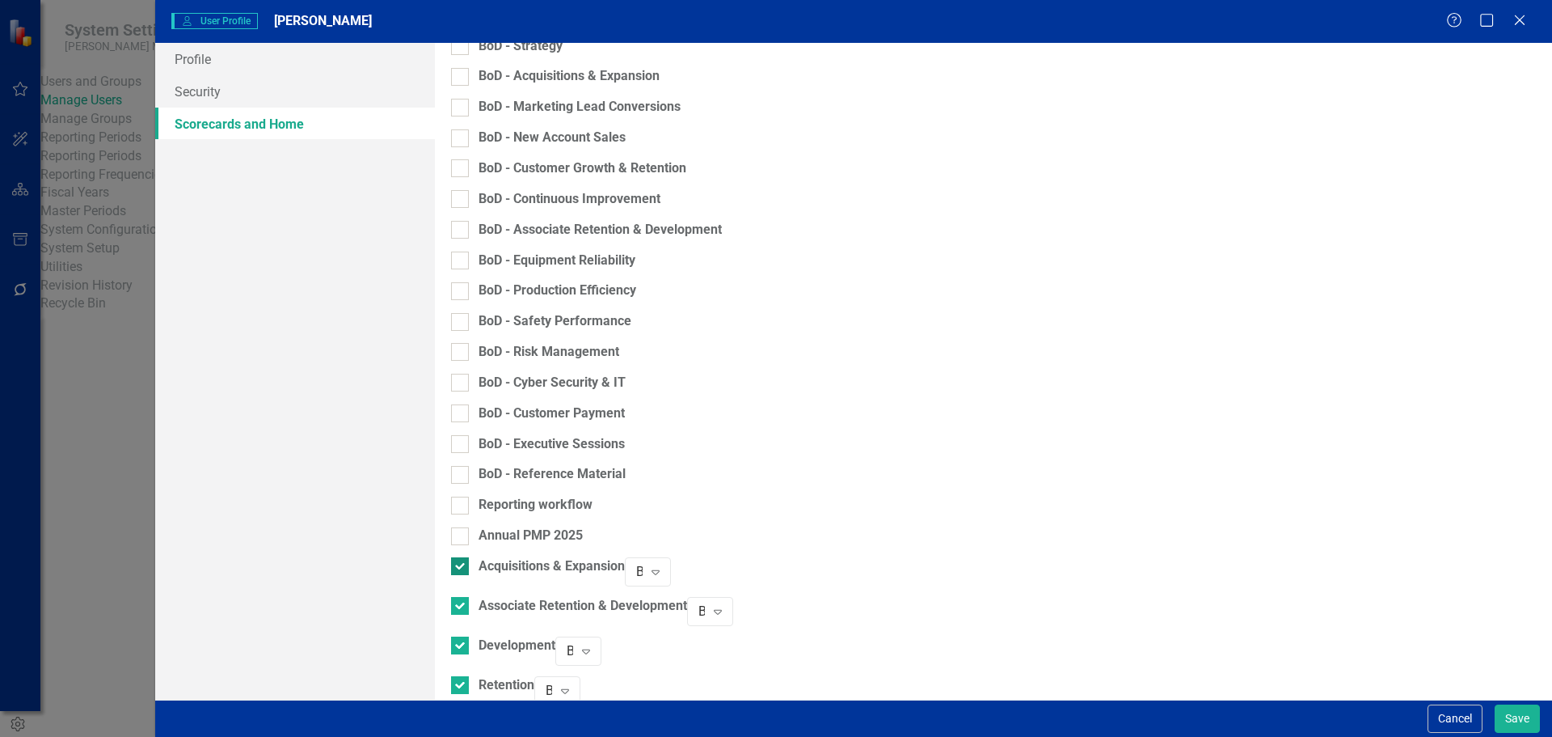
click at [469, 559] on div at bounding box center [460, 566] width 18 height 18
click at [462, 559] on input "Acquisitions & Expansion" at bounding box center [456, 562] width 11 height 11
checkbox input "false"
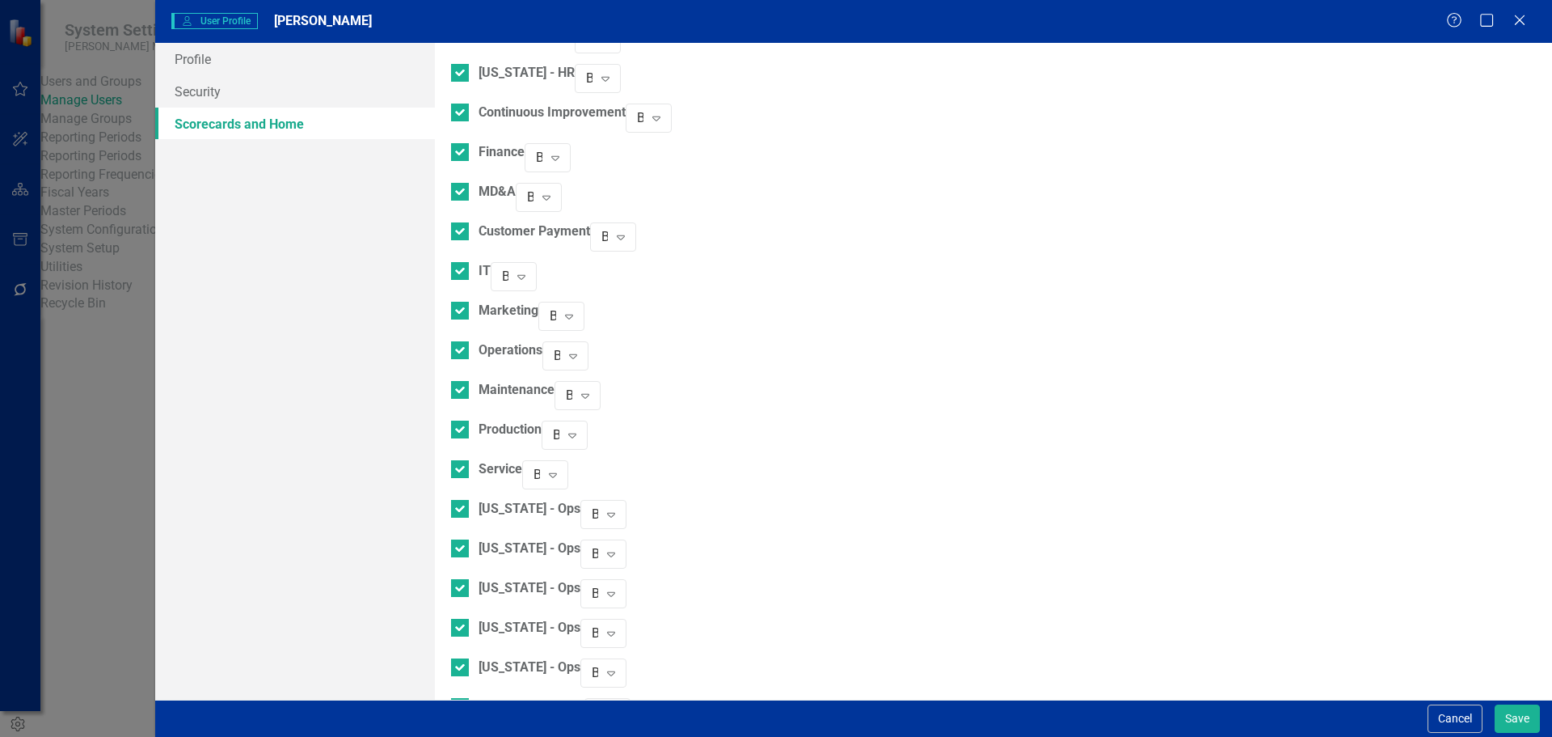
scroll to position [1276, 0]
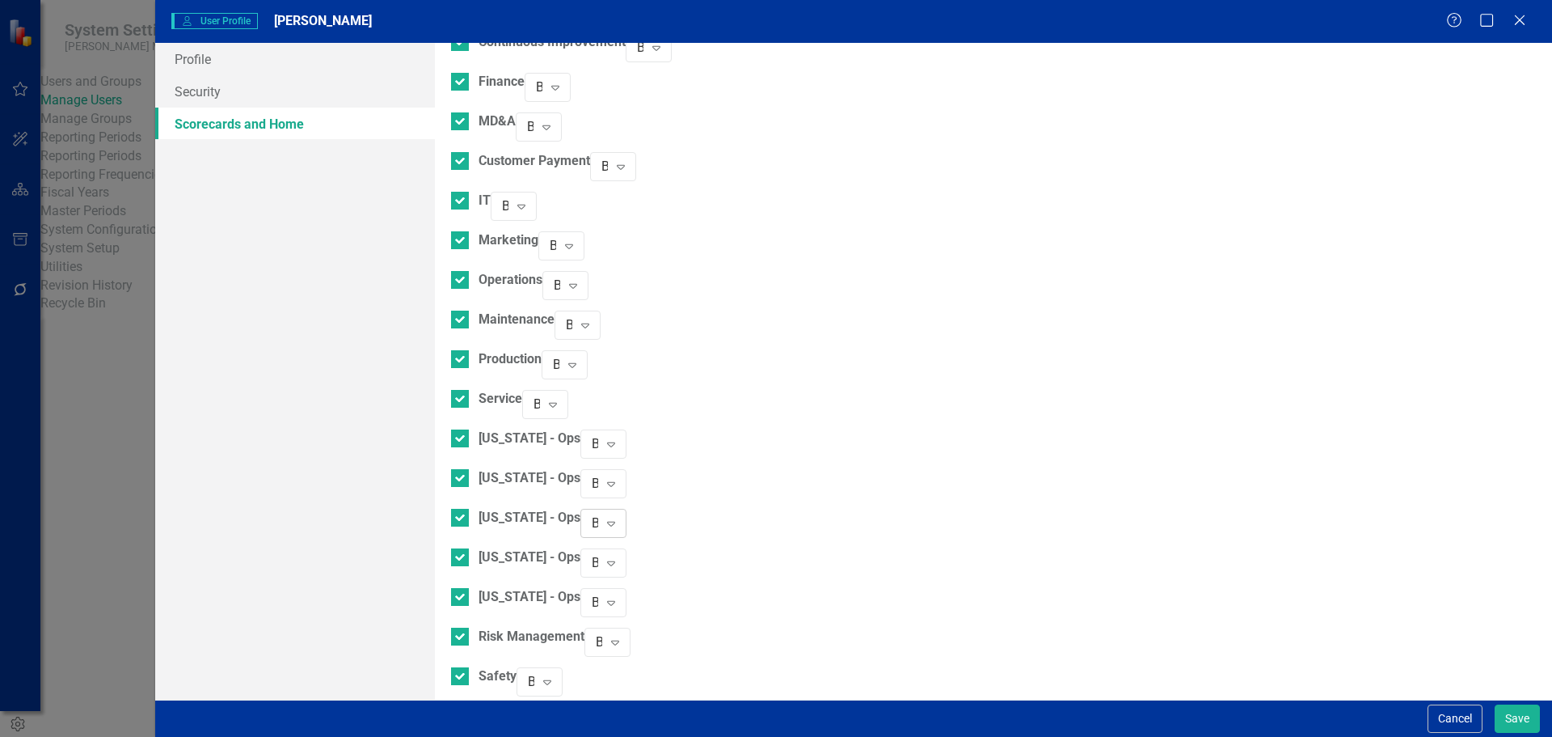
click at [598, 513] on div "Browser" at bounding box center [595, 522] width 6 height 19
click at [1510, 715] on button "Save" at bounding box center [1517, 718] width 45 height 28
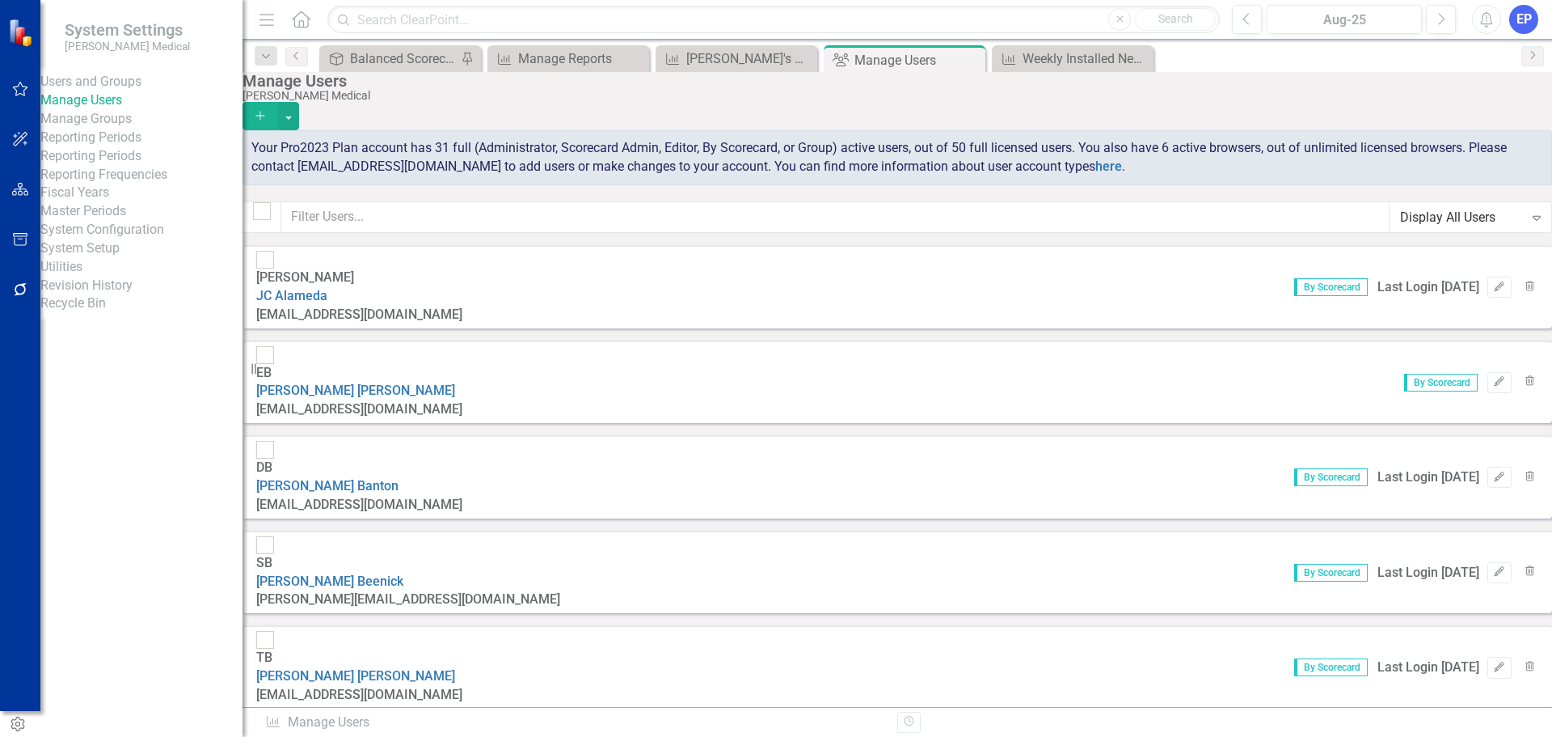
scroll to position [1617, 0]
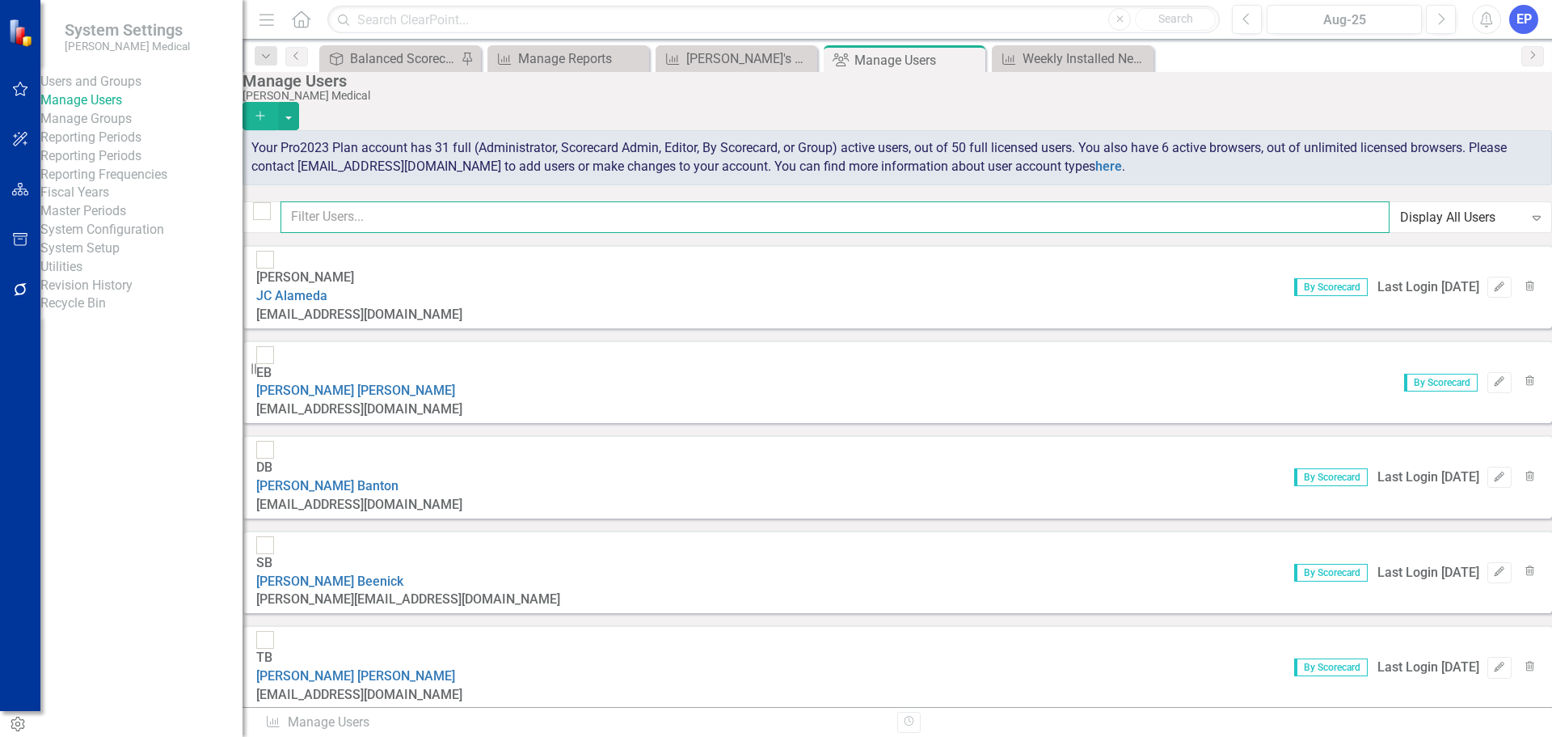
click at [403, 214] on input "text" at bounding box center [835, 217] width 1109 height 32
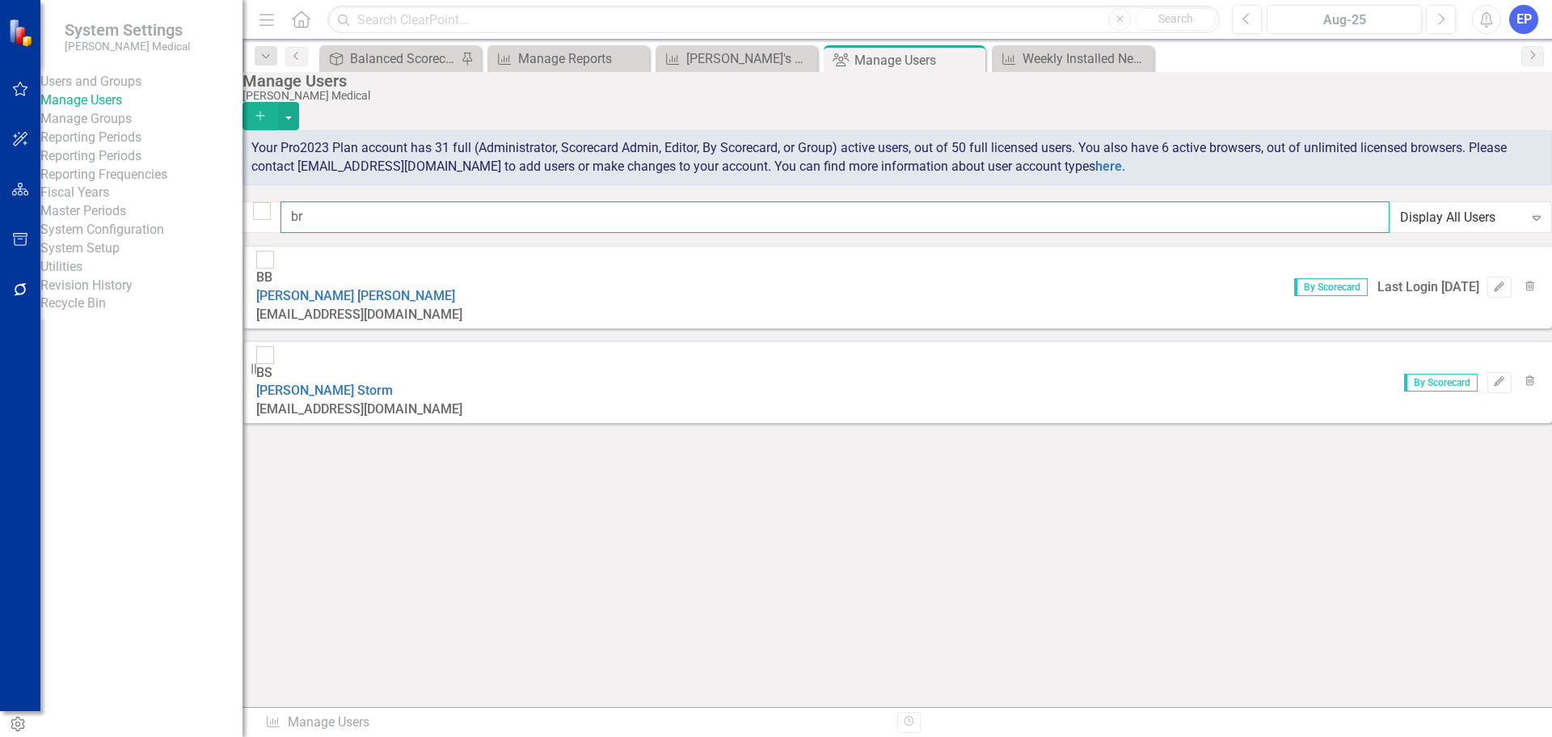
scroll to position [0, 0]
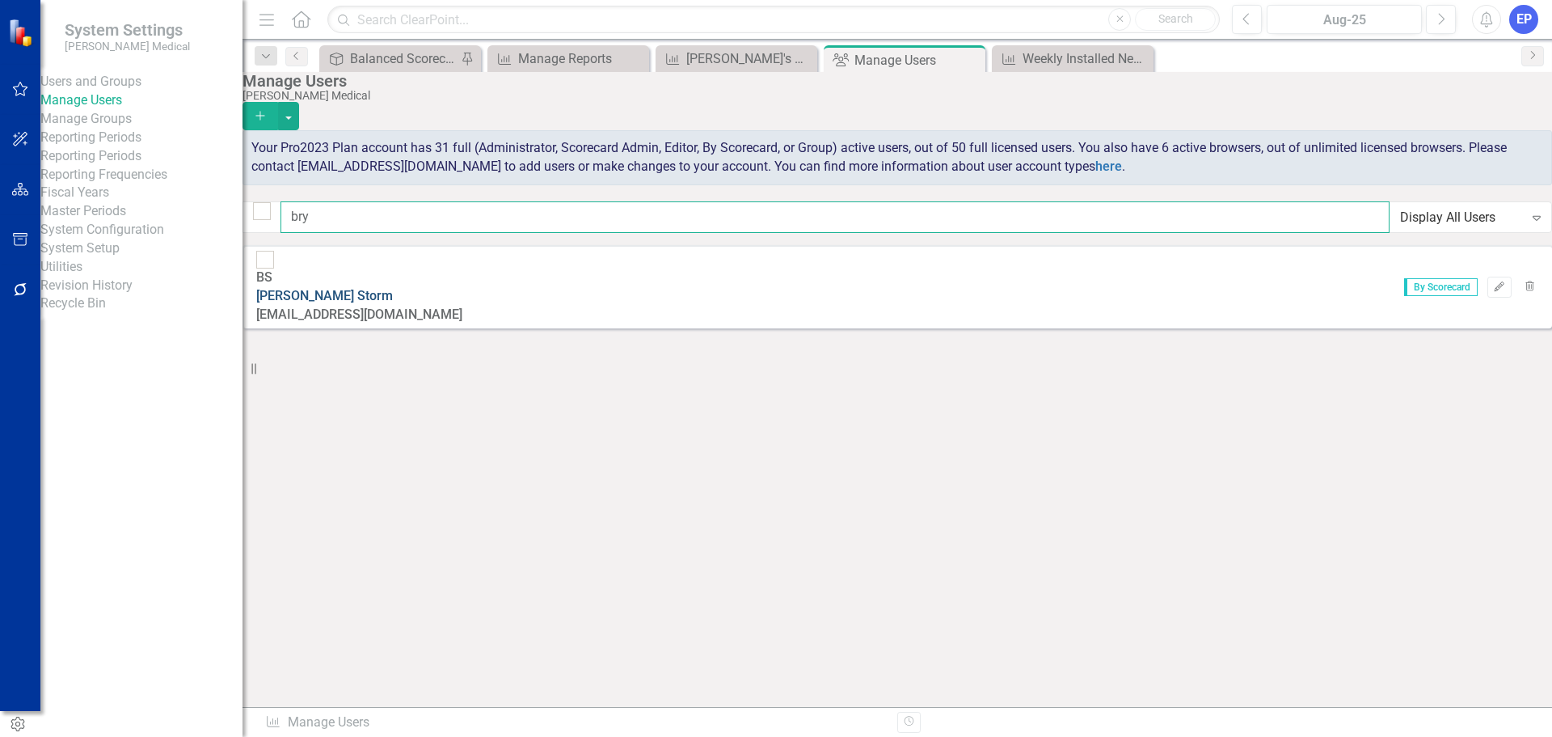
type input "bry"
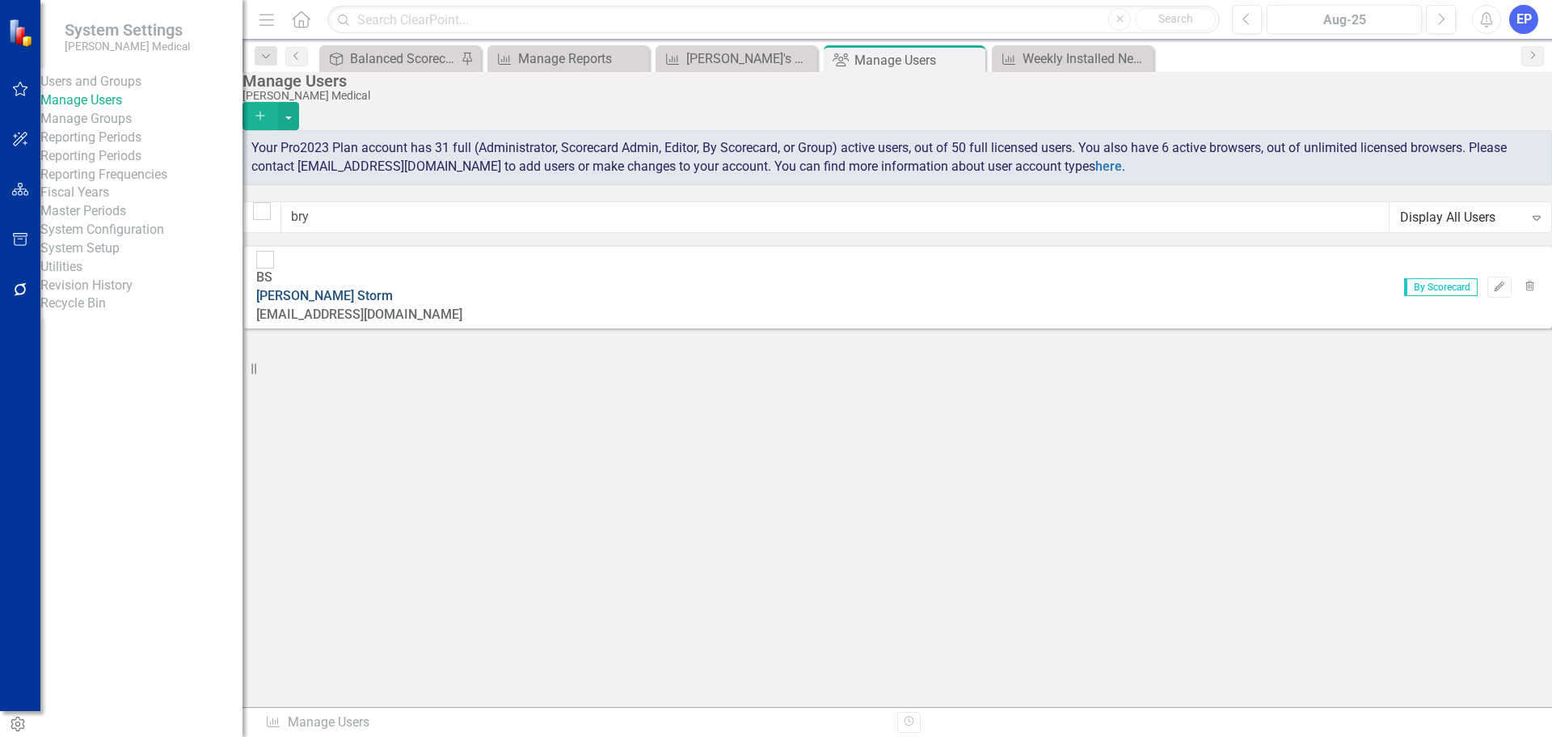
click at [393, 288] on link "Bryan Storm" at bounding box center [324, 295] width 137 height 15
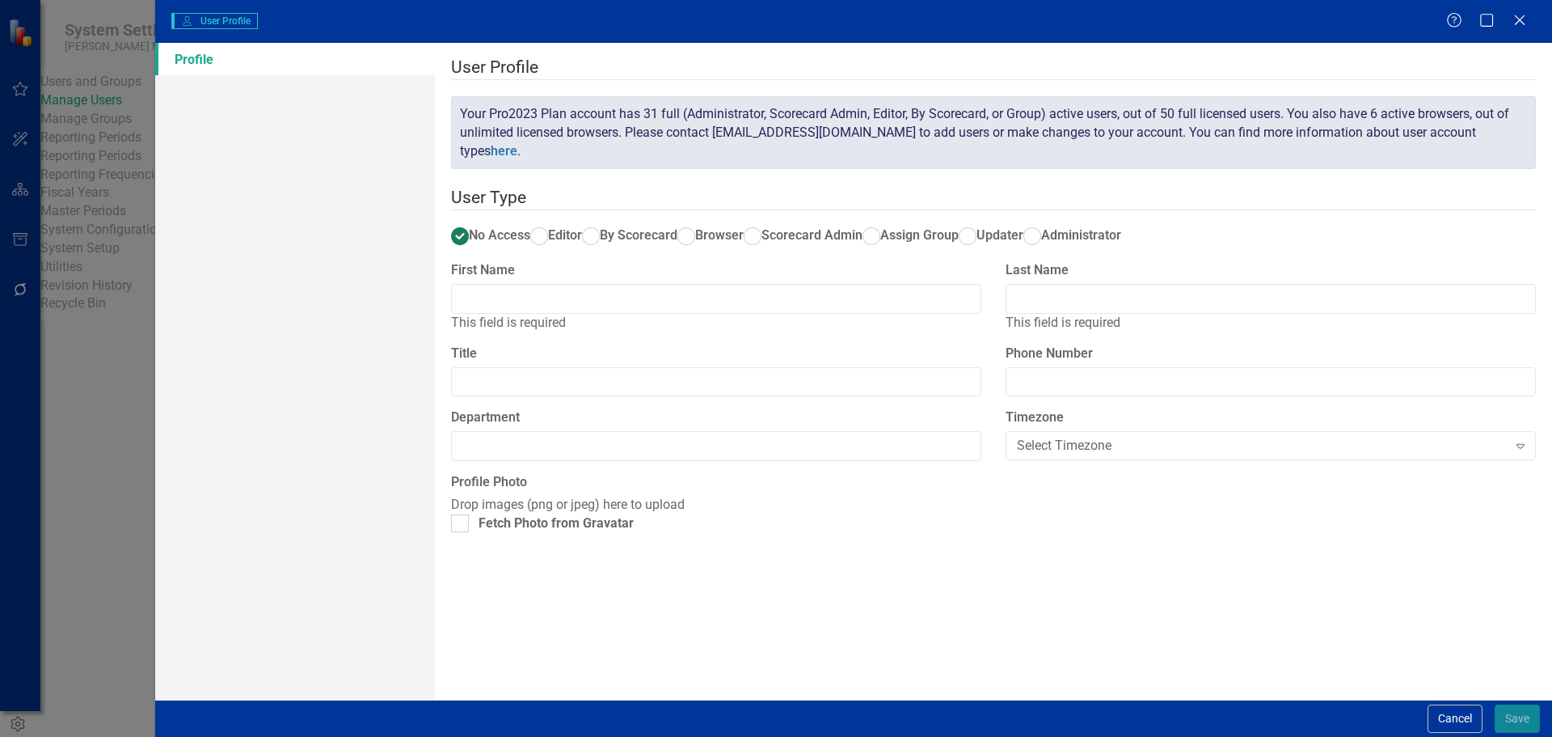
type input "Bryan"
type input "Storm"
type input "General Manager"
radio input "false"
radio input "true"
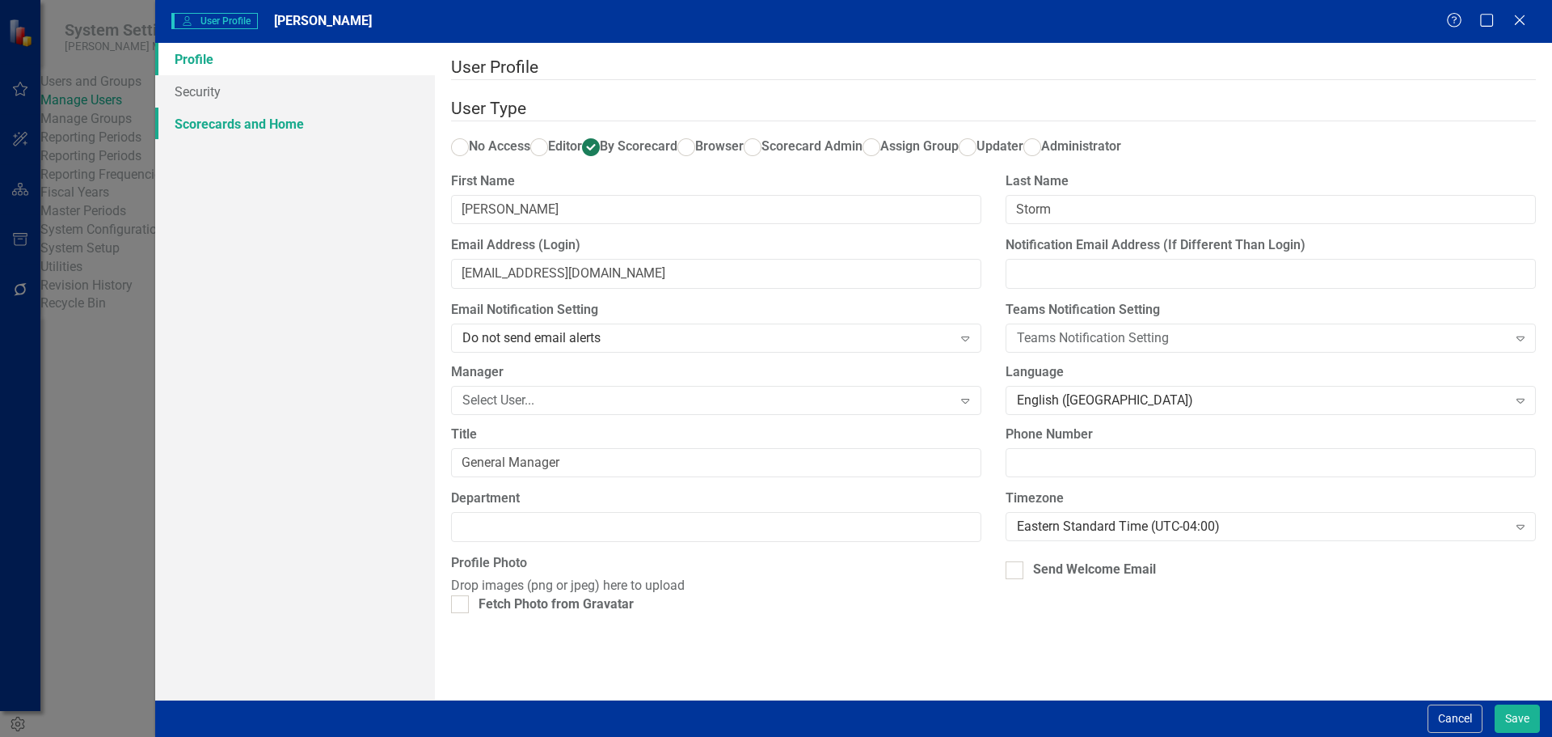
click at [263, 129] on link "Scorecards and Home" at bounding box center [295, 124] width 280 height 32
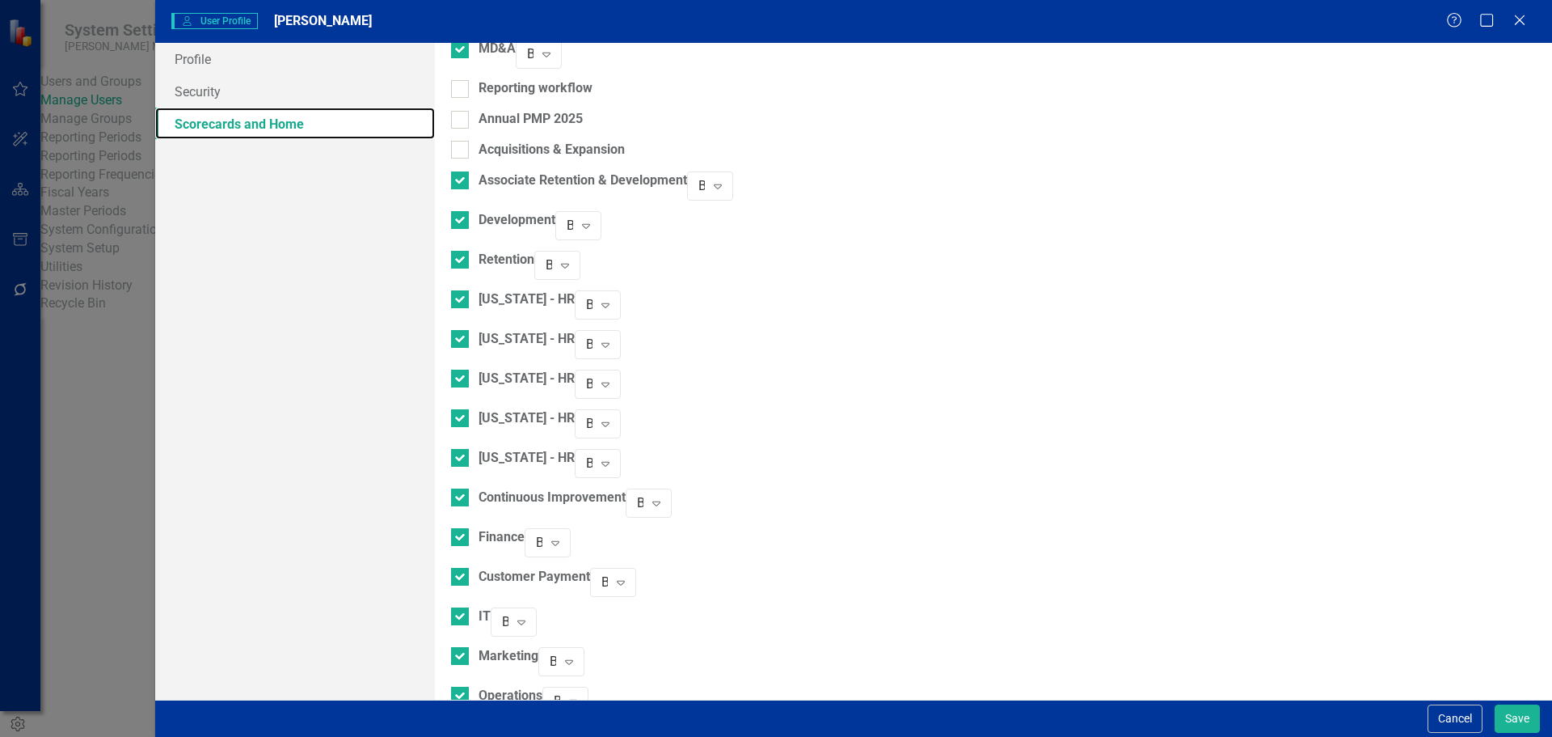
scroll to position [1213, 0]
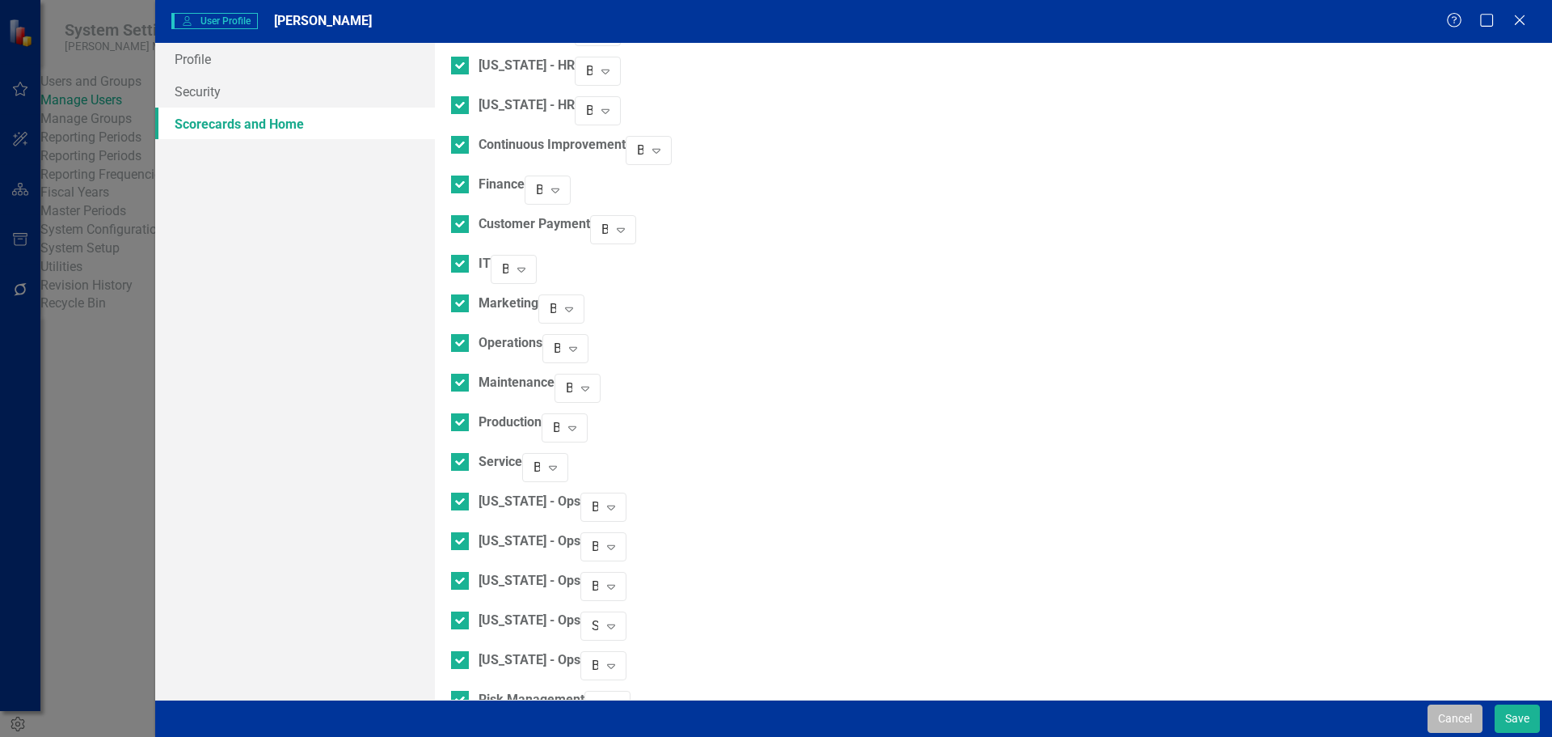
click at [1452, 715] on button "Cancel" at bounding box center [1455, 718] width 55 height 28
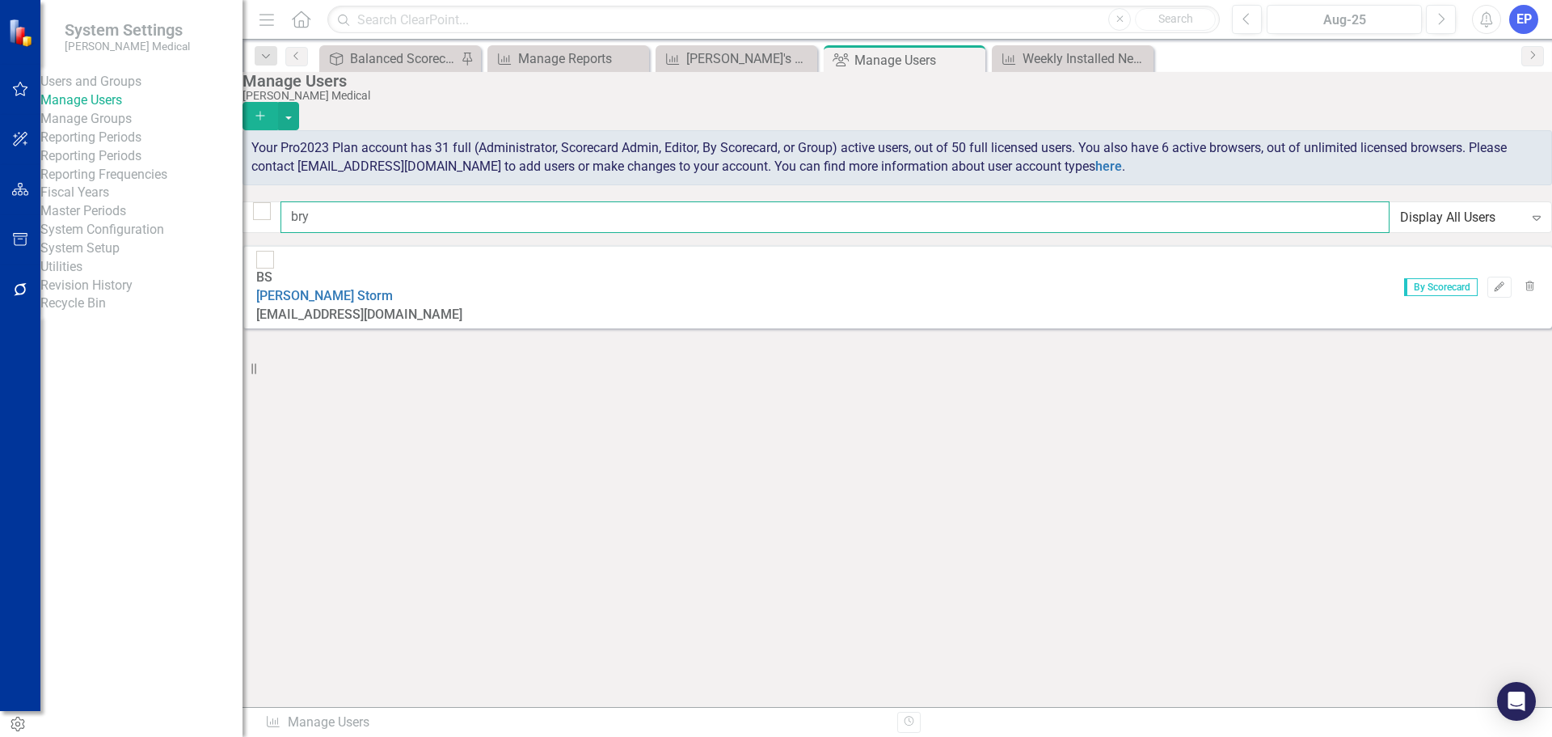
click at [548, 219] on input "bry" at bounding box center [835, 217] width 1109 height 32
type input "b"
type input "greg"
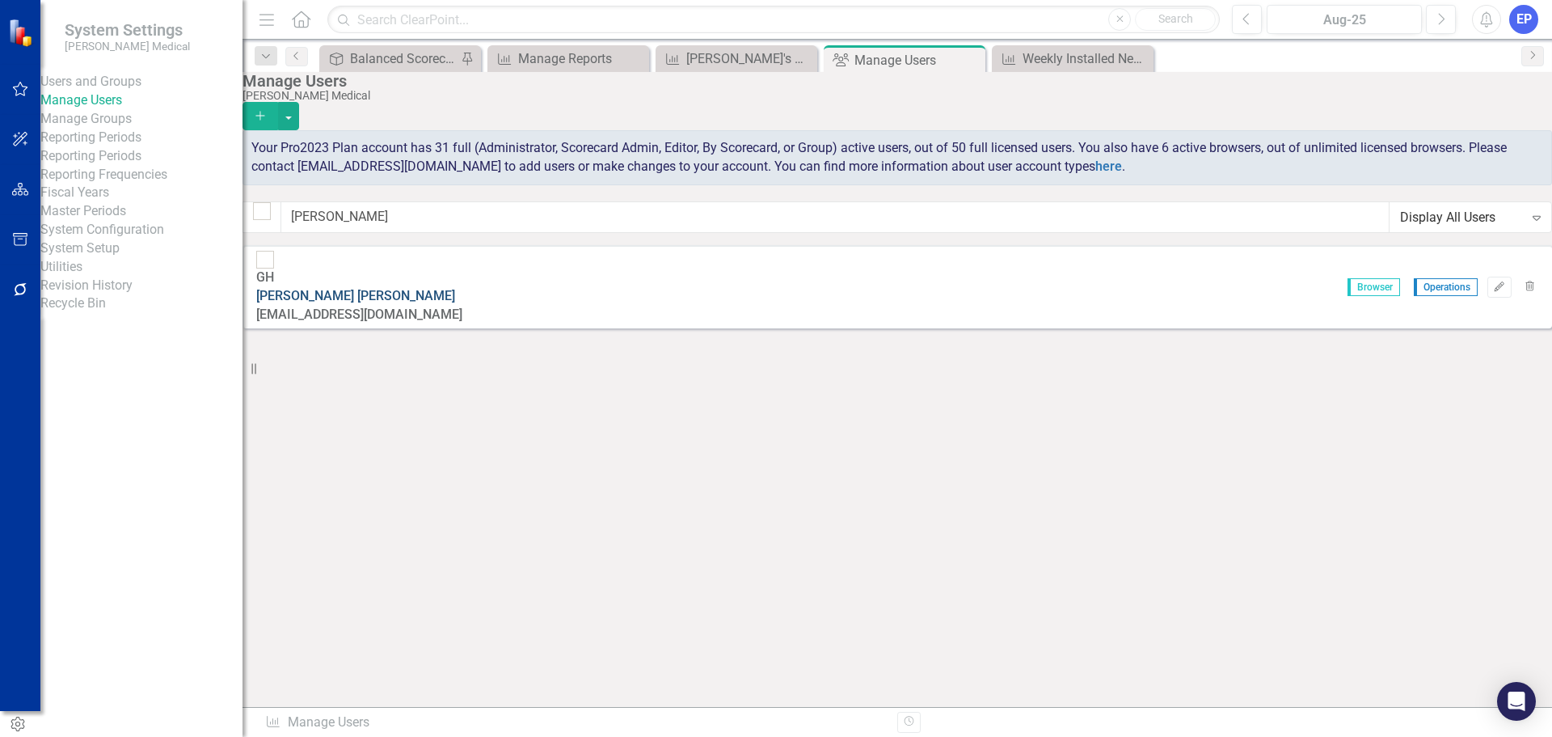
click at [383, 288] on link "Greg Hearn" at bounding box center [355, 295] width 199 height 15
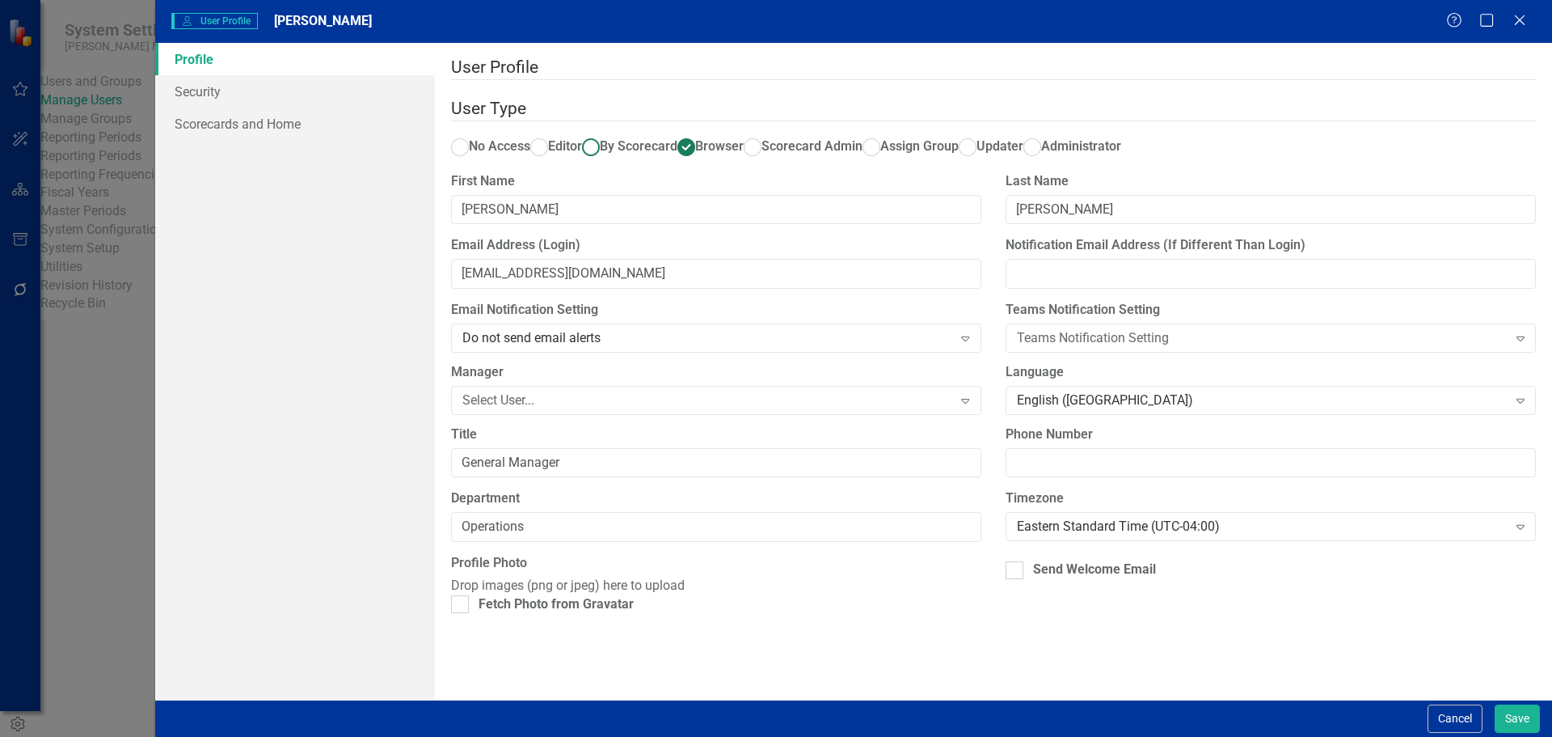
click at [603, 134] on ins at bounding box center [590, 146] width 25 height 25
click at [603, 134] on input "By Scorecard" at bounding box center [590, 146] width 25 height 25
radio input "true"
drag, startPoint x: 609, startPoint y: 558, endPoint x: 348, endPoint y: 538, distance: 261.1
click at [348, 538] on div "Profile Security Scorecards and Home User Profile ClearPoint has a wealth of op…" at bounding box center [853, 371] width 1397 height 656
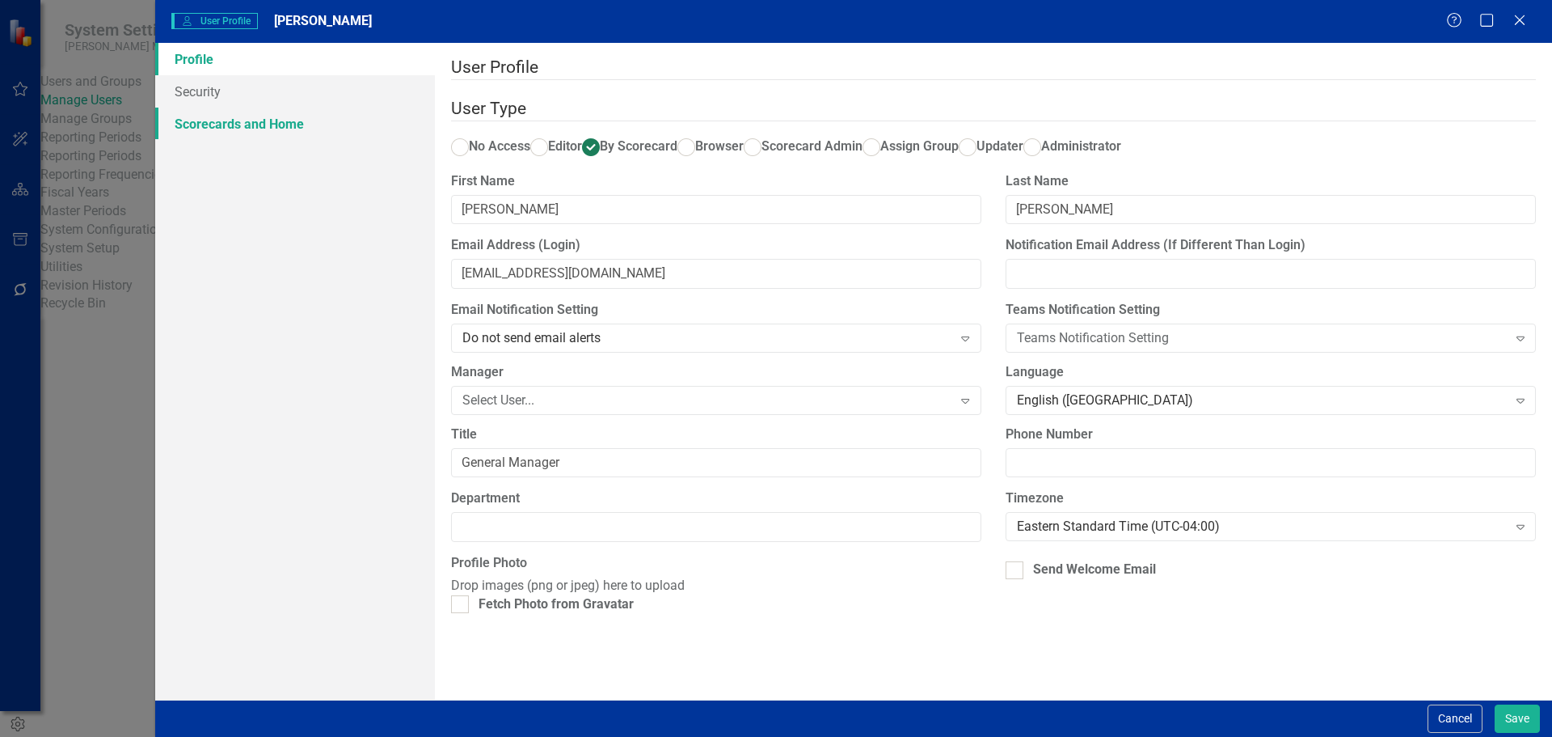
click at [259, 126] on link "Scorecards and Home" at bounding box center [295, 124] width 280 height 32
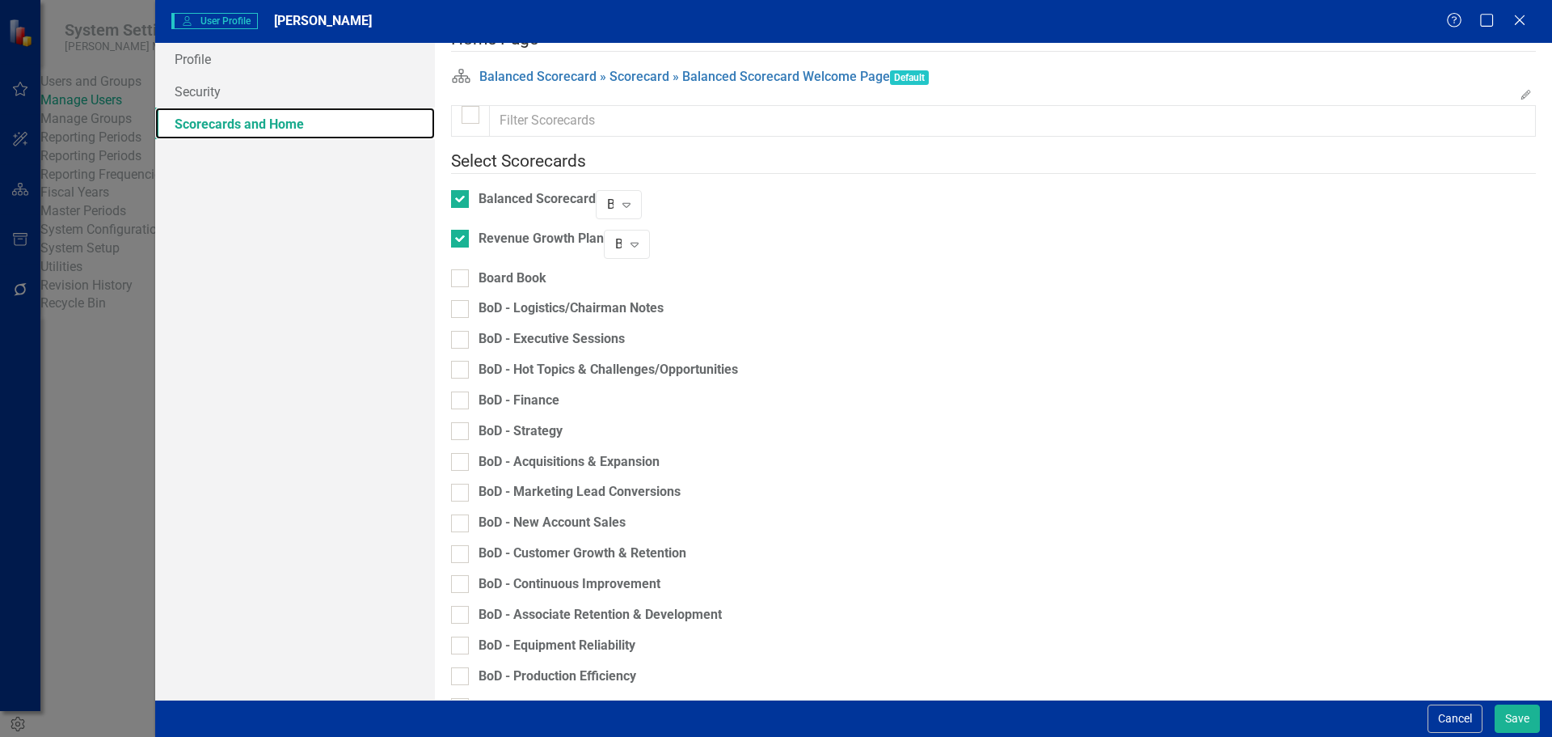
scroll to position [0, 0]
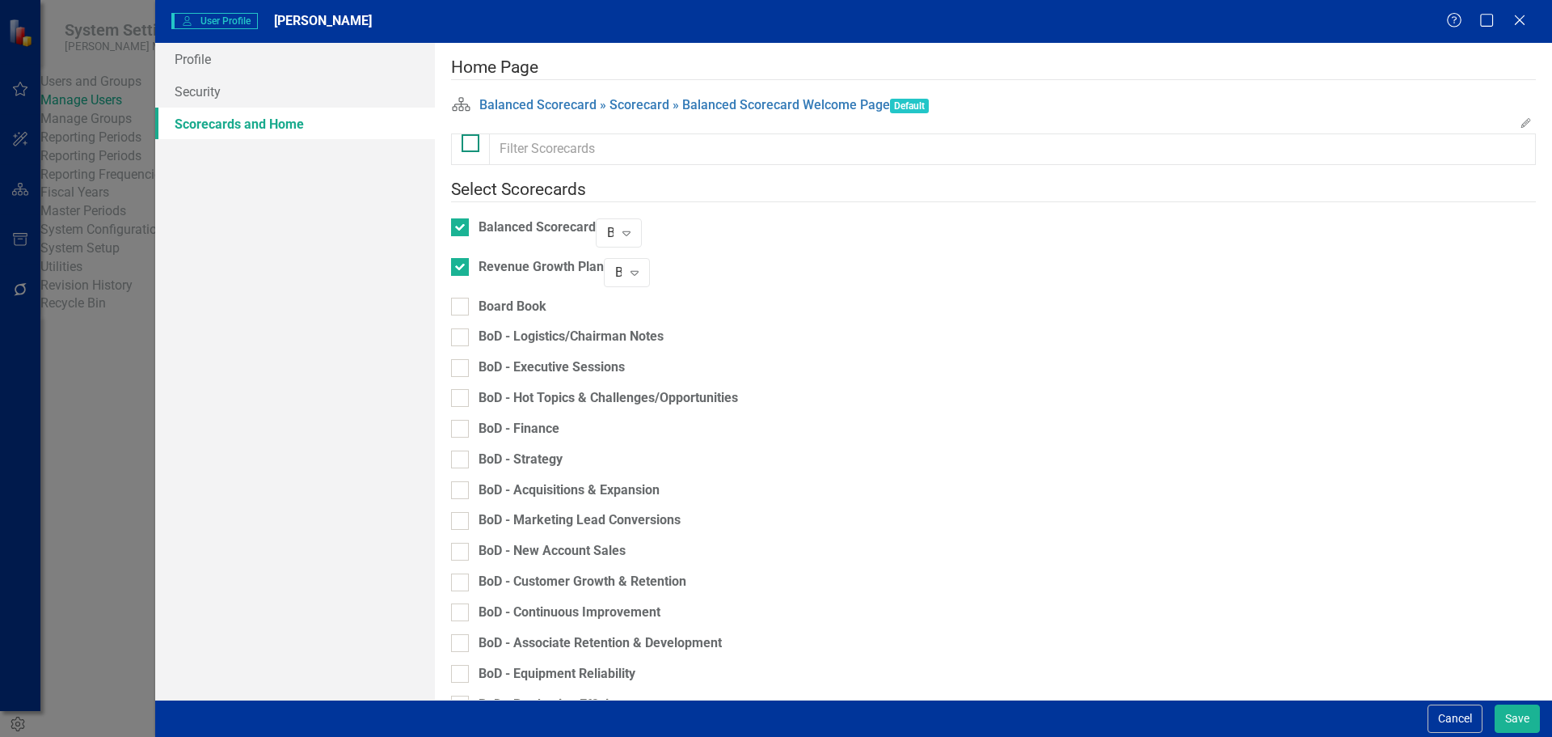
click at [475, 152] on div at bounding box center [471, 143] width 18 height 18
click at [472, 145] on input "checkbox" at bounding box center [467, 139] width 11 height 11
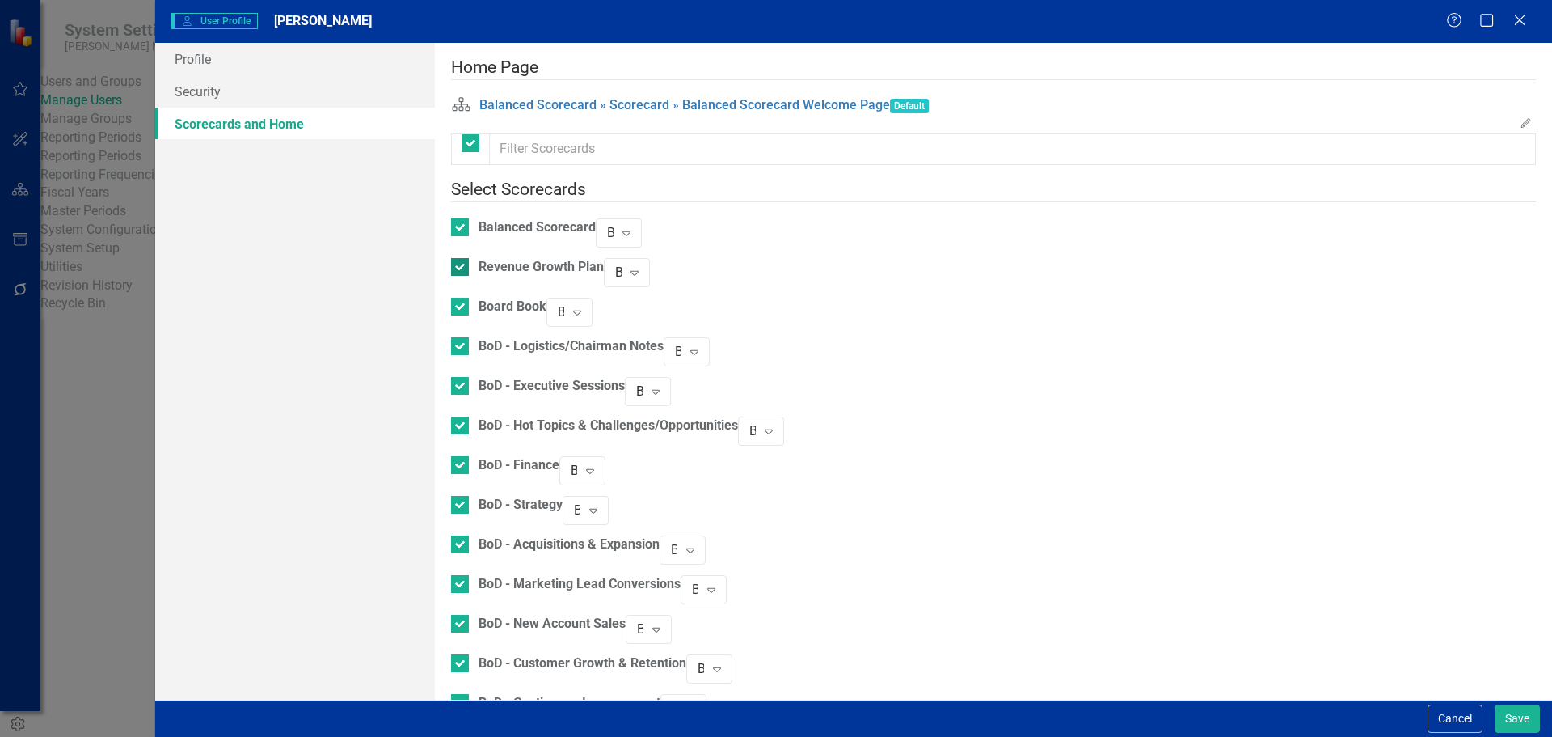
click at [469, 260] on div at bounding box center [460, 267] width 18 height 18
click at [462, 260] on input "Revenue Growth Plan" at bounding box center [456, 263] width 11 height 11
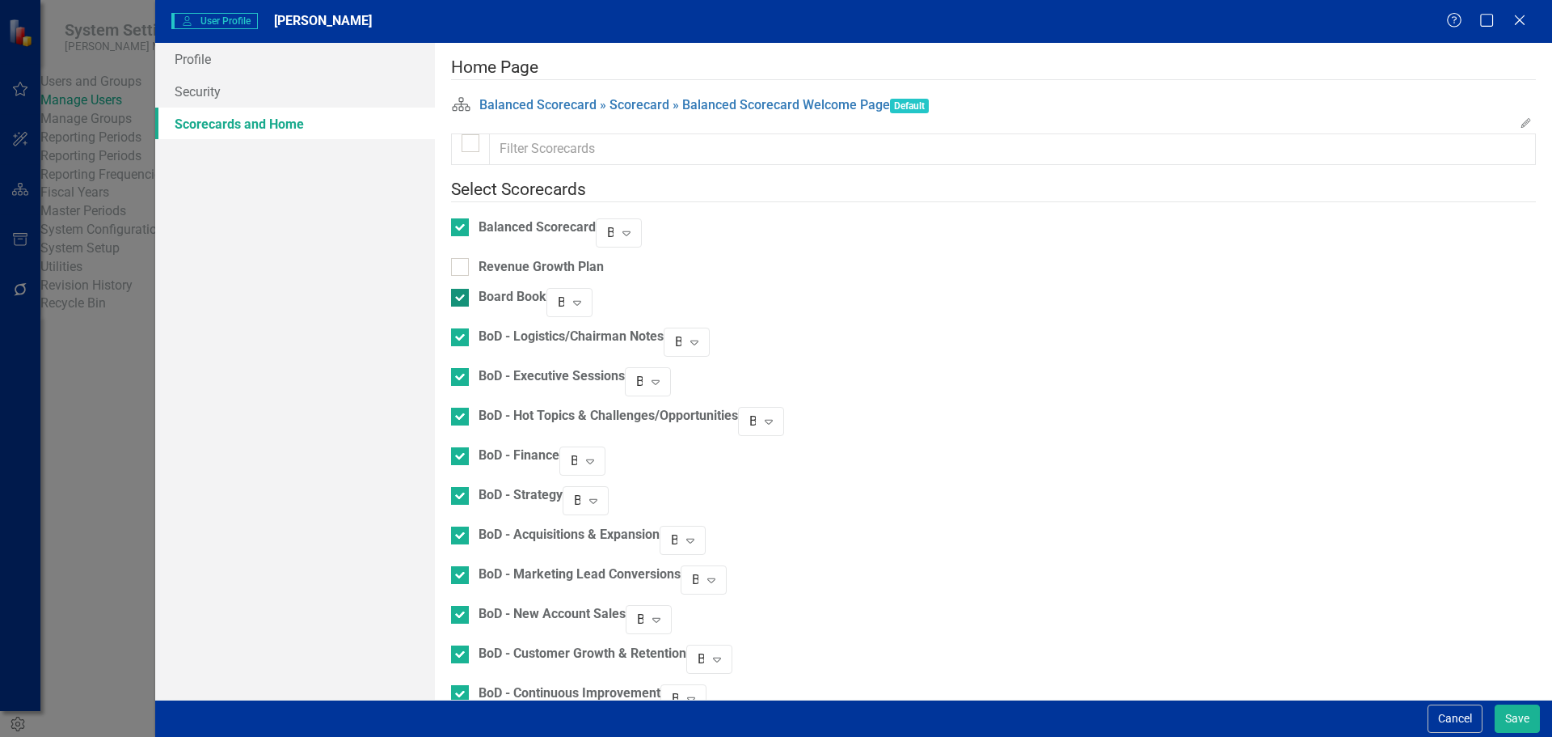
click at [469, 293] on div at bounding box center [460, 298] width 18 height 18
click at [462, 293] on input "Board Book" at bounding box center [456, 294] width 11 height 11
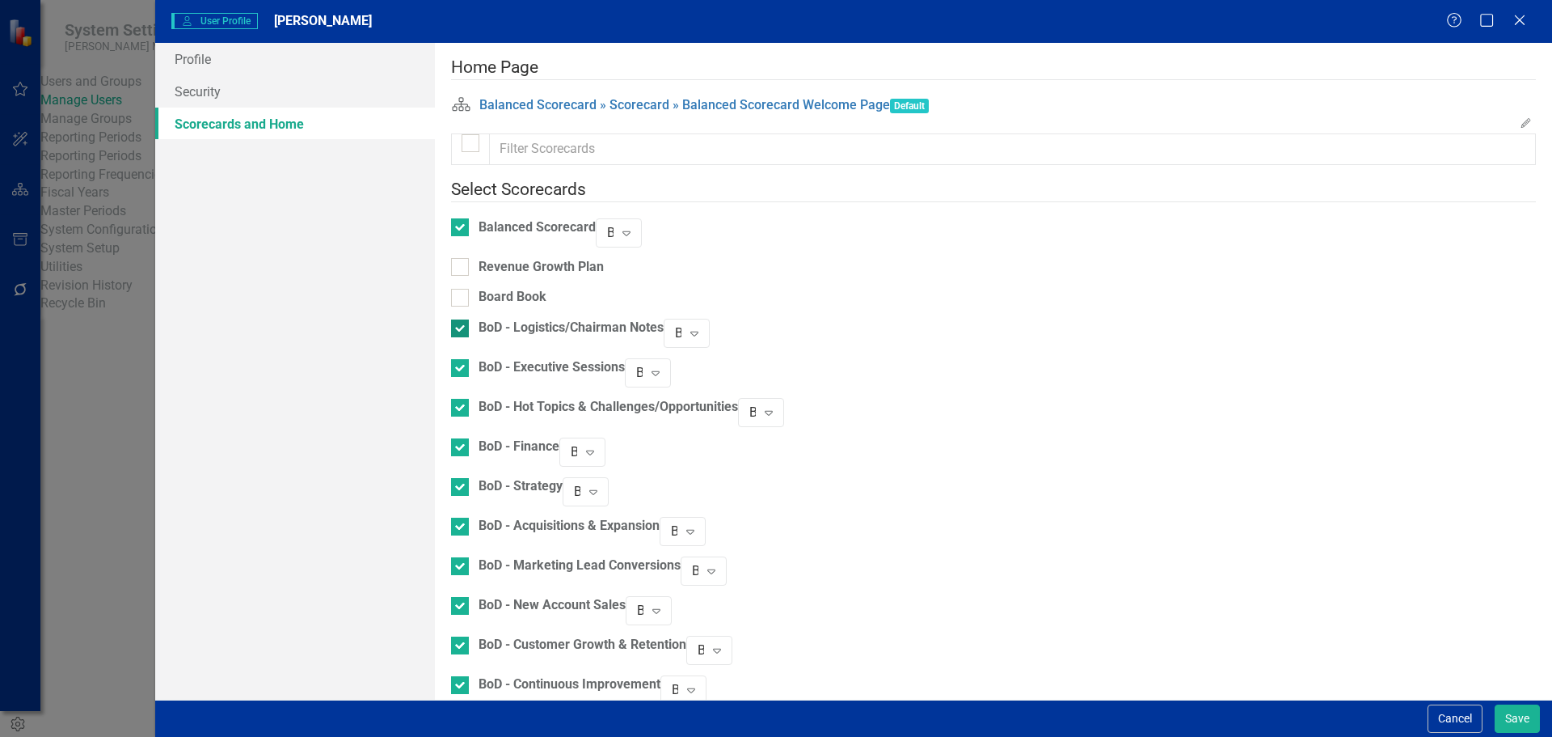
click at [469, 321] on div at bounding box center [460, 328] width 18 height 18
click at [462, 321] on input "BoD - Logistics/Chairman Notes" at bounding box center [456, 324] width 11 height 11
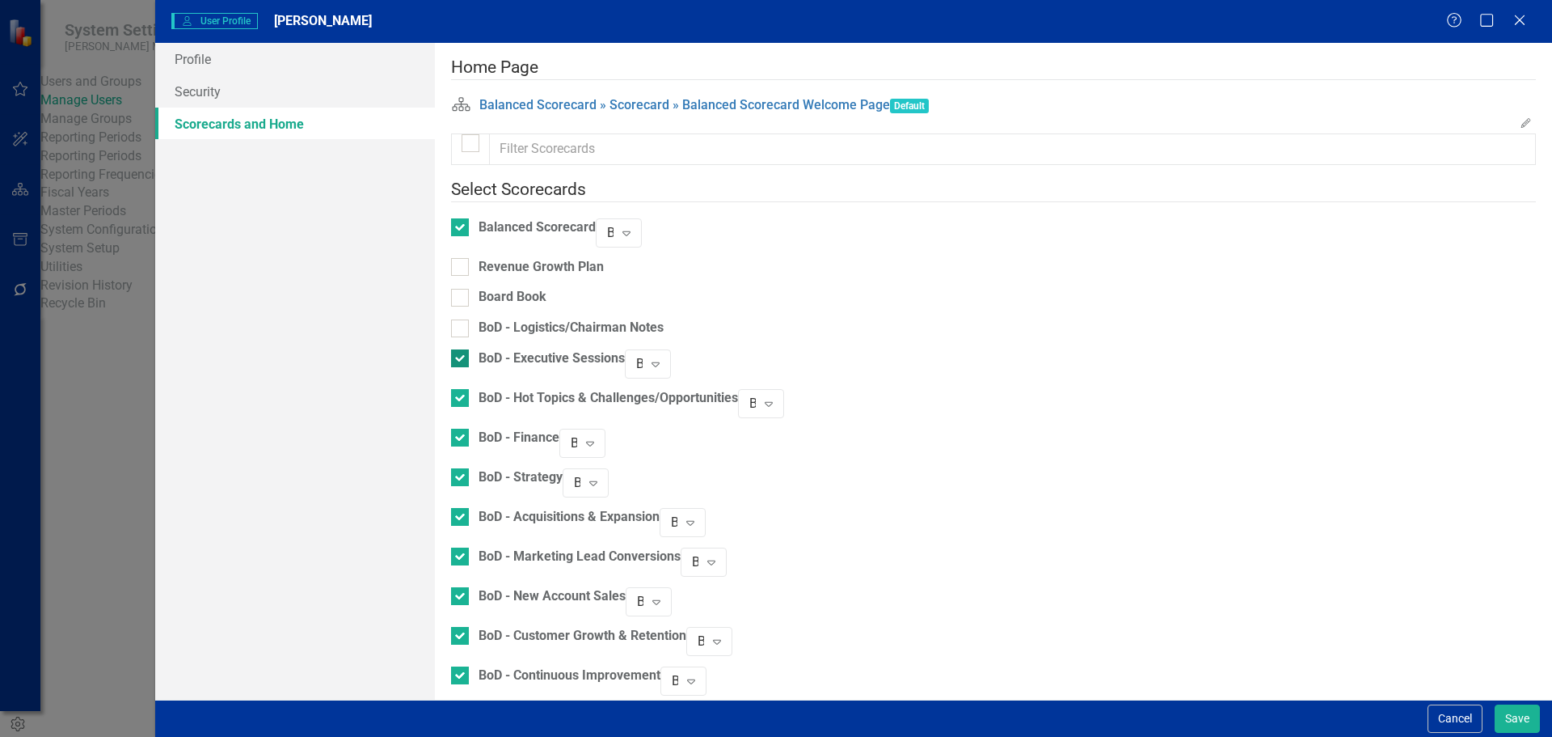
click at [469, 349] on div at bounding box center [460, 358] width 18 height 18
click at [462, 349] on input "BoD - Executive Sessions" at bounding box center [456, 354] width 11 height 11
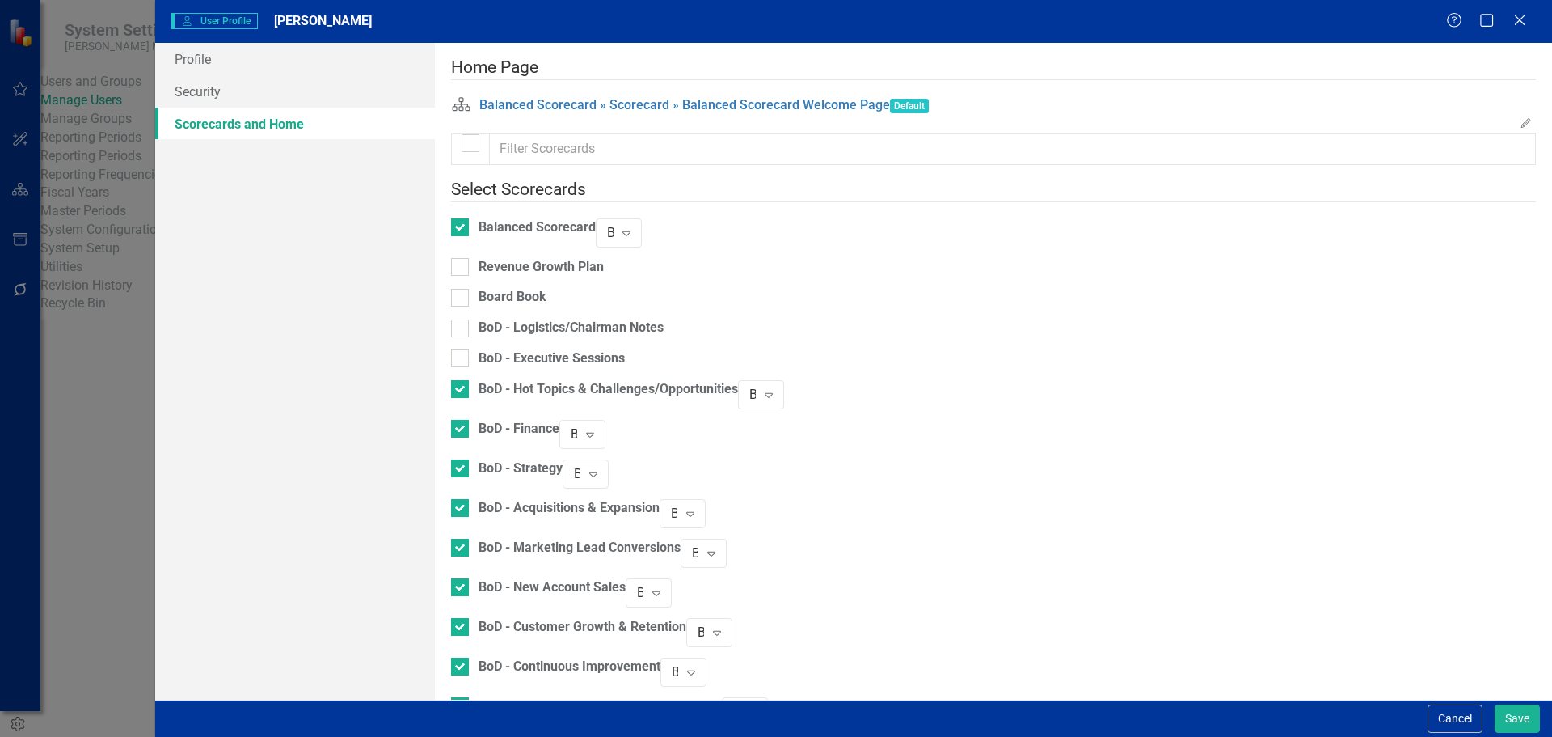
click at [475, 368] on div "BoD - Executive Sessions" at bounding box center [538, 364] width 174 height 31
click at [469, 388] on div at bounding box center [460, 389] width 18 height 18
click at [462, 388] on input "BoD - Hot Topics & Challenges/Opportunities" at bounding box center [456, 385] width 11 height 11
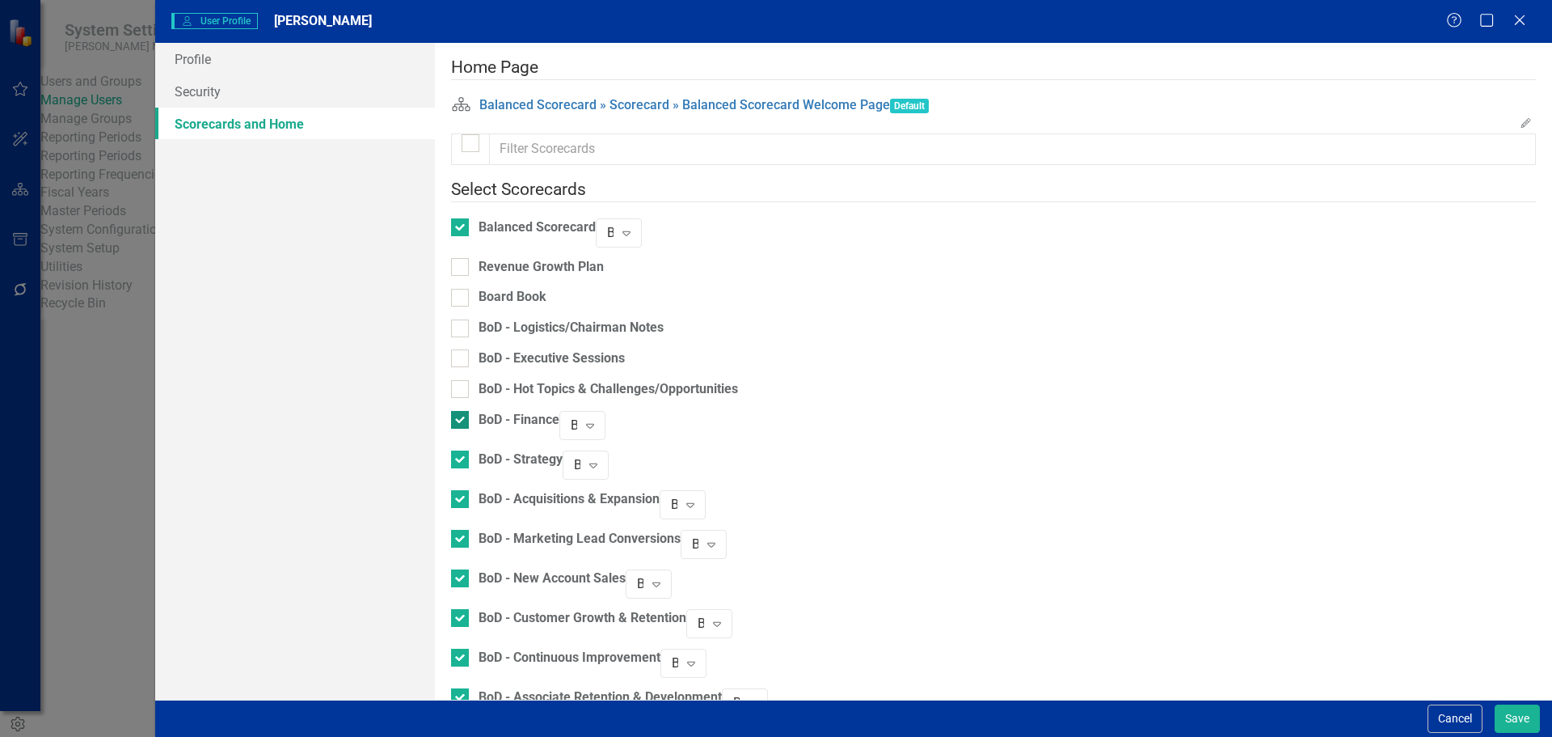
click at [462, 411] on input "BoD - Finance" at bounding box center [456, 416] width 11 height 11
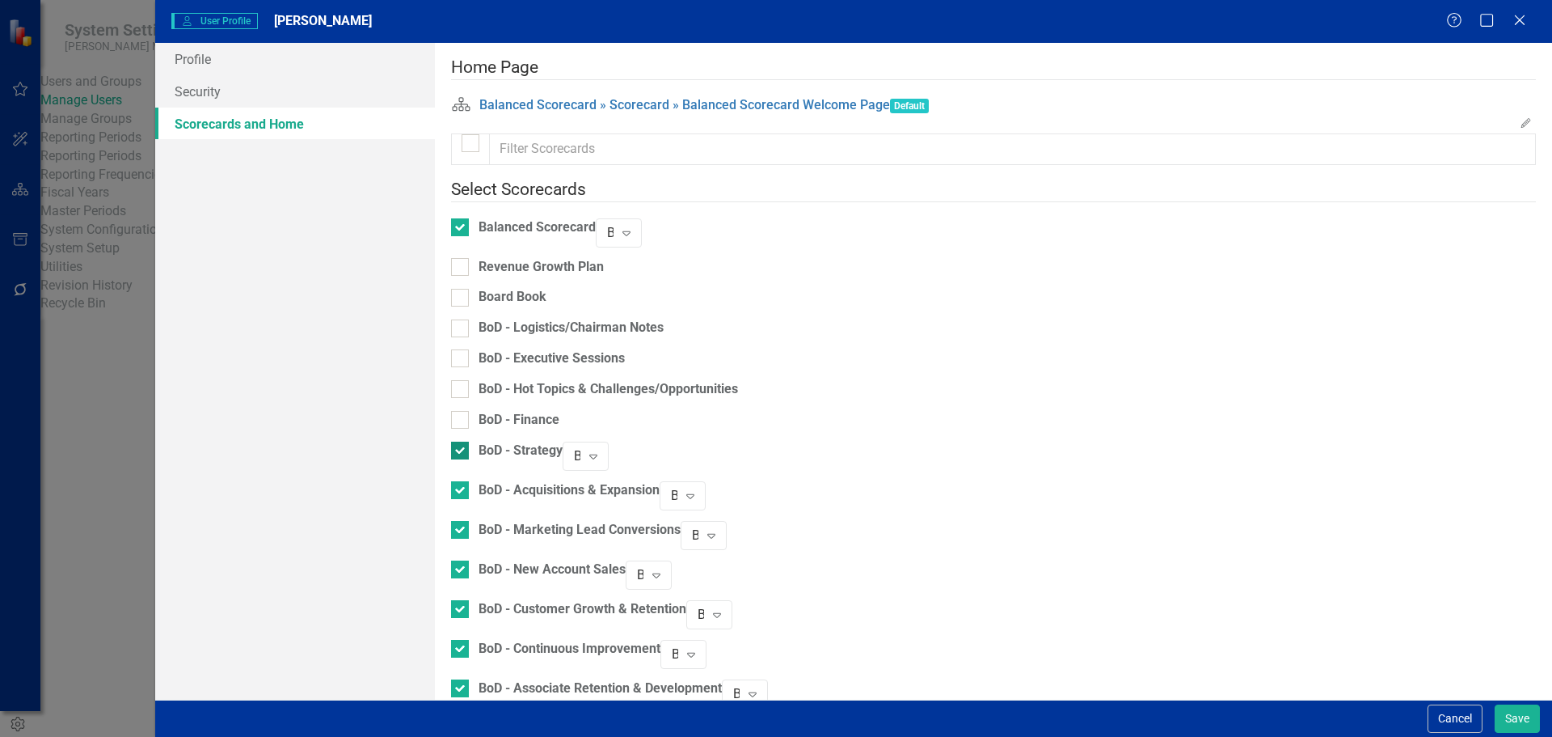
click at [469, 445] on div at bounding box center [460, 450] width 18 height 18
click at [462, 445] on input "BoD - Strategy" at bounding box center [456, 446] width 11 height 11
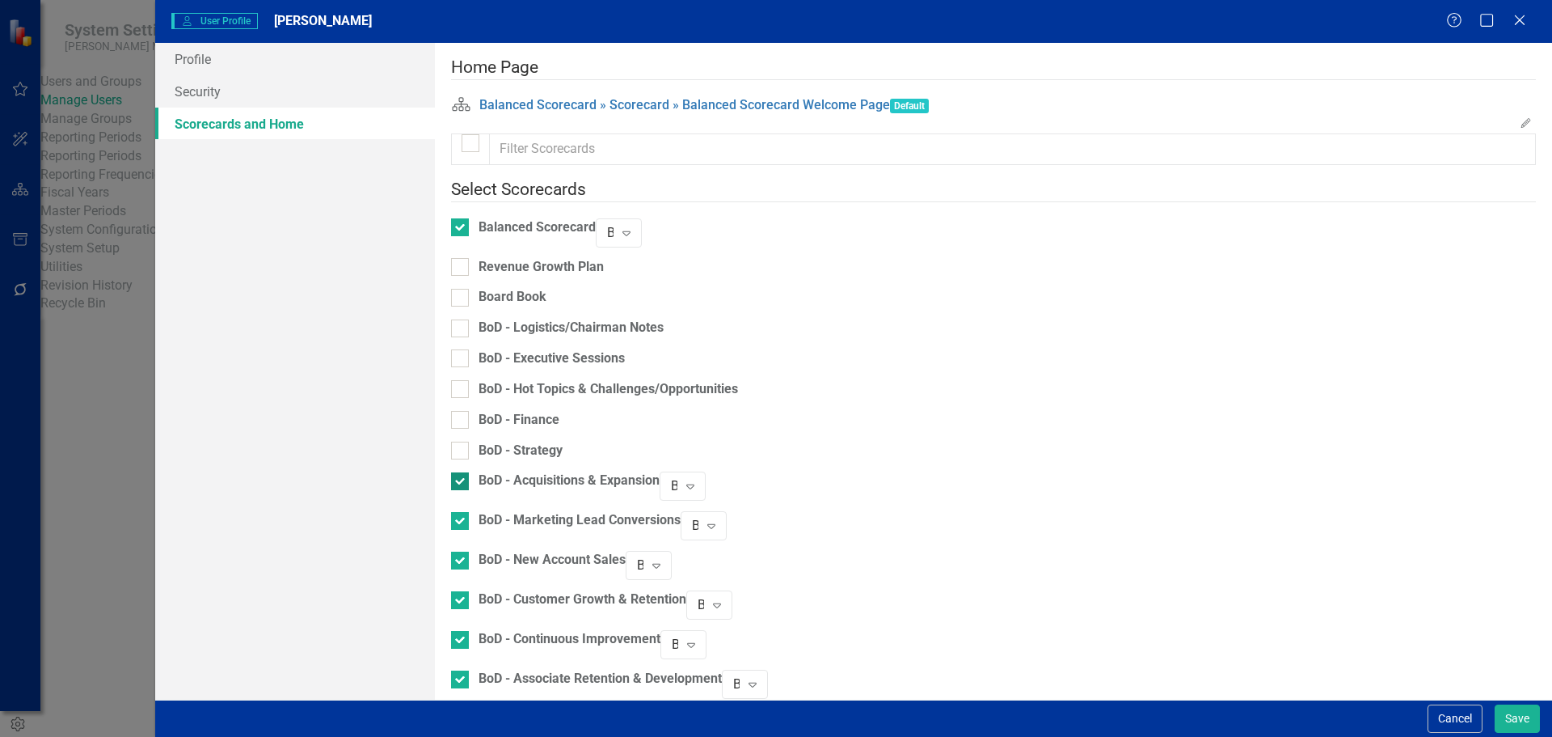
click at [462, 472] on input "BoD - Acquisitions & Expansion" at bounding box center [456, 477] width 11 height 11
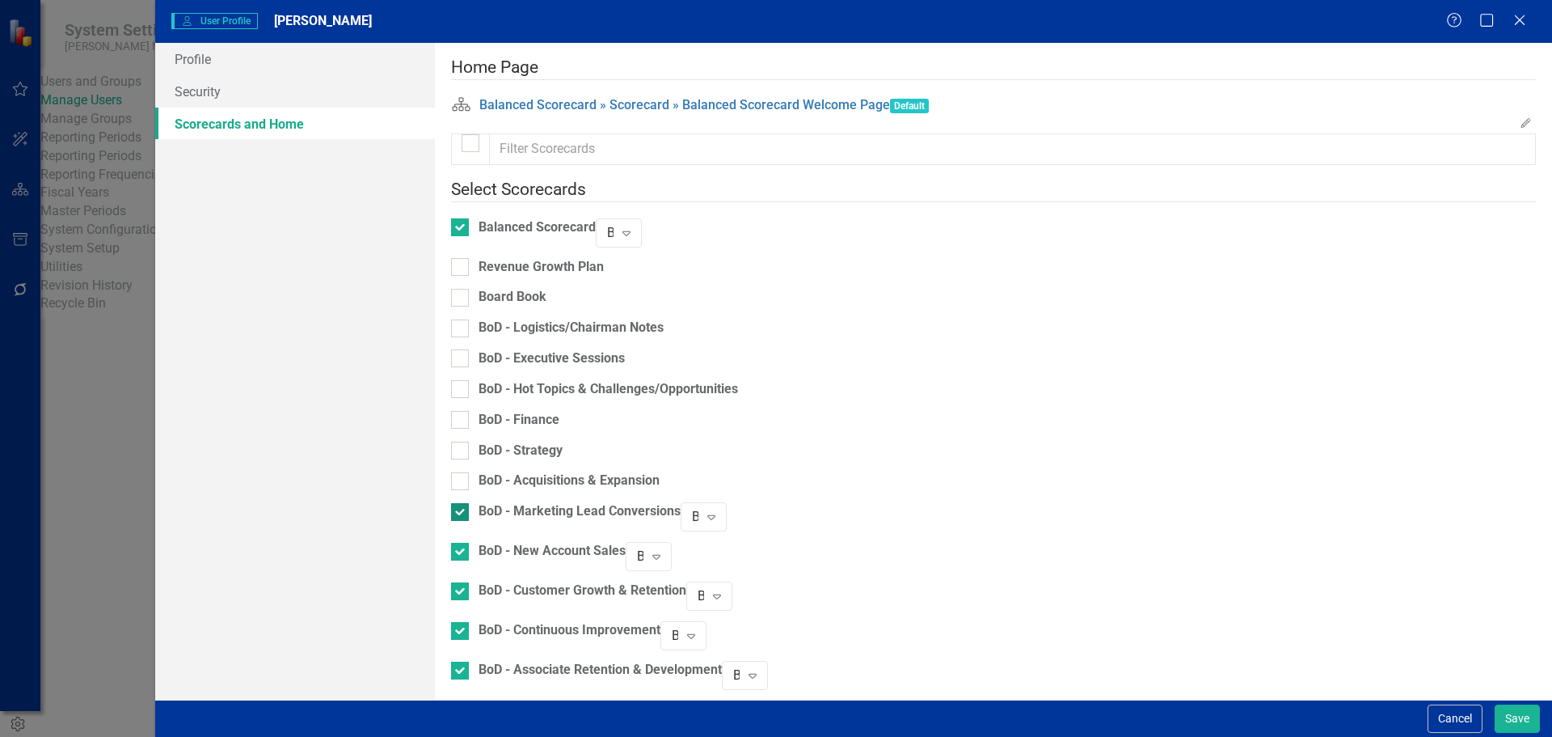
click at [462, 503] on input "BoD - Marketing Lead Conversions" at bounding box center [456, 508] width 11 height 11
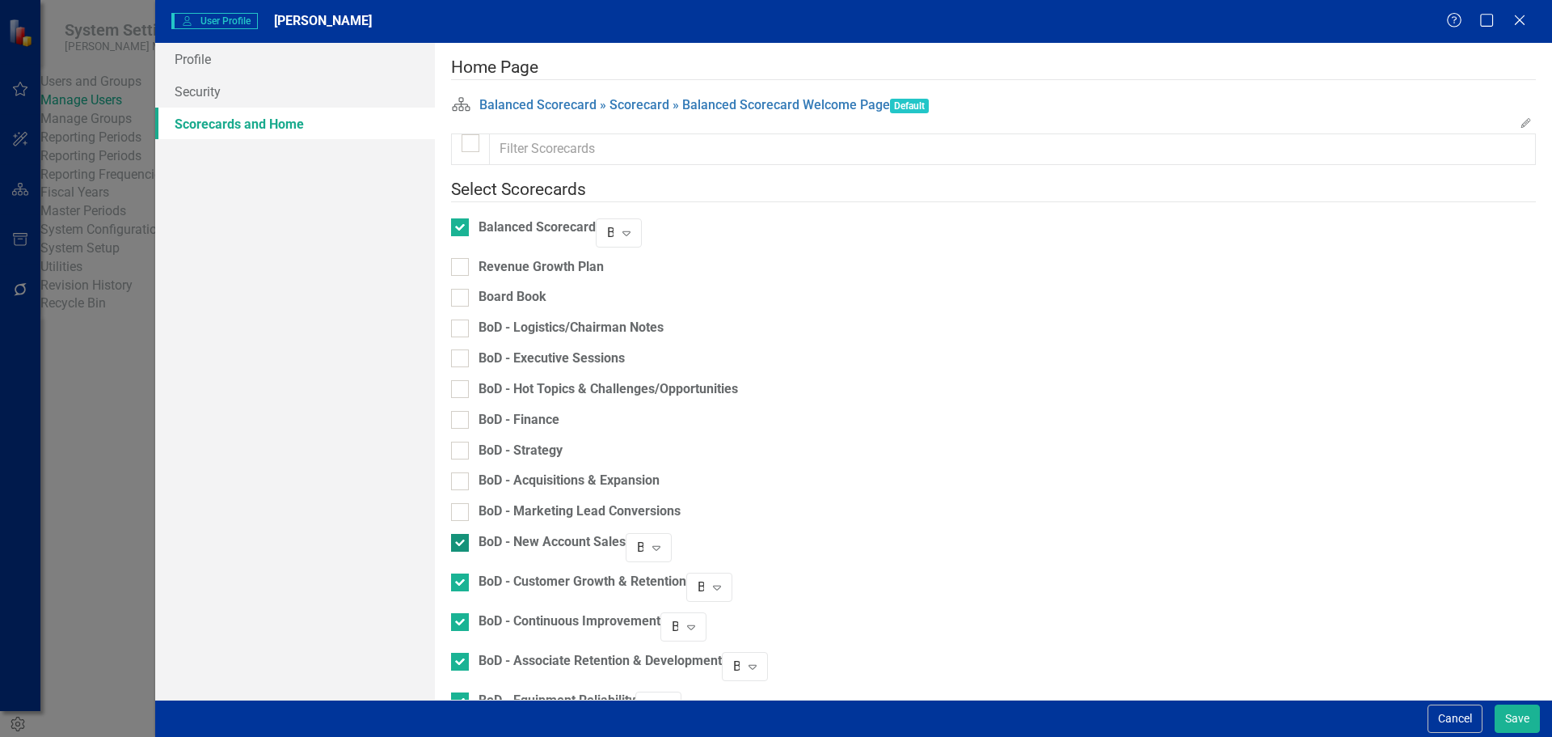
click at [462, 534] on input "BoD - New Account Sales" at bounding box center [456, 539] width 11 height 11
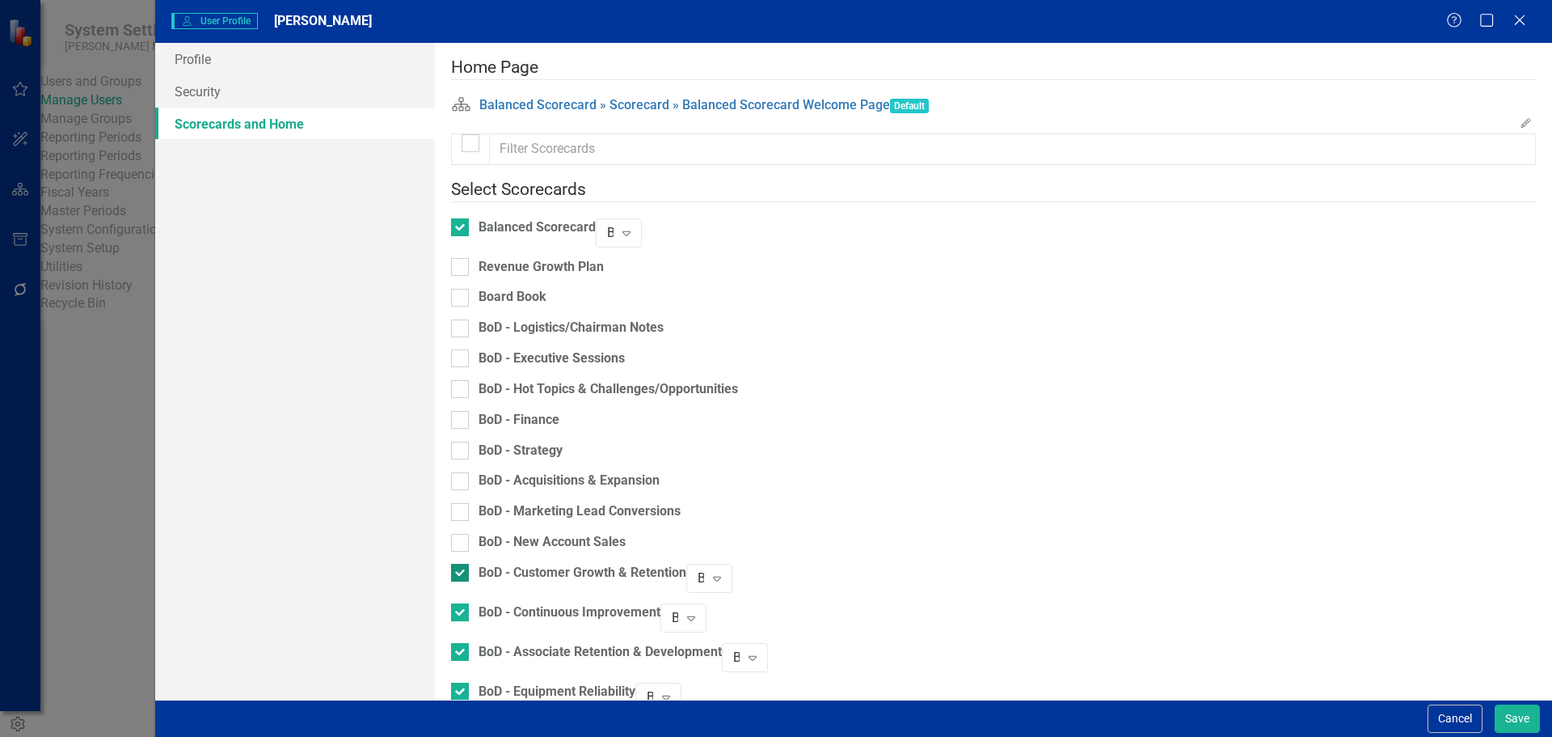
click at [462, 564] on input "BoD - Customer Growth & Retention" at bounding box center [456, 569] width 11 height 11
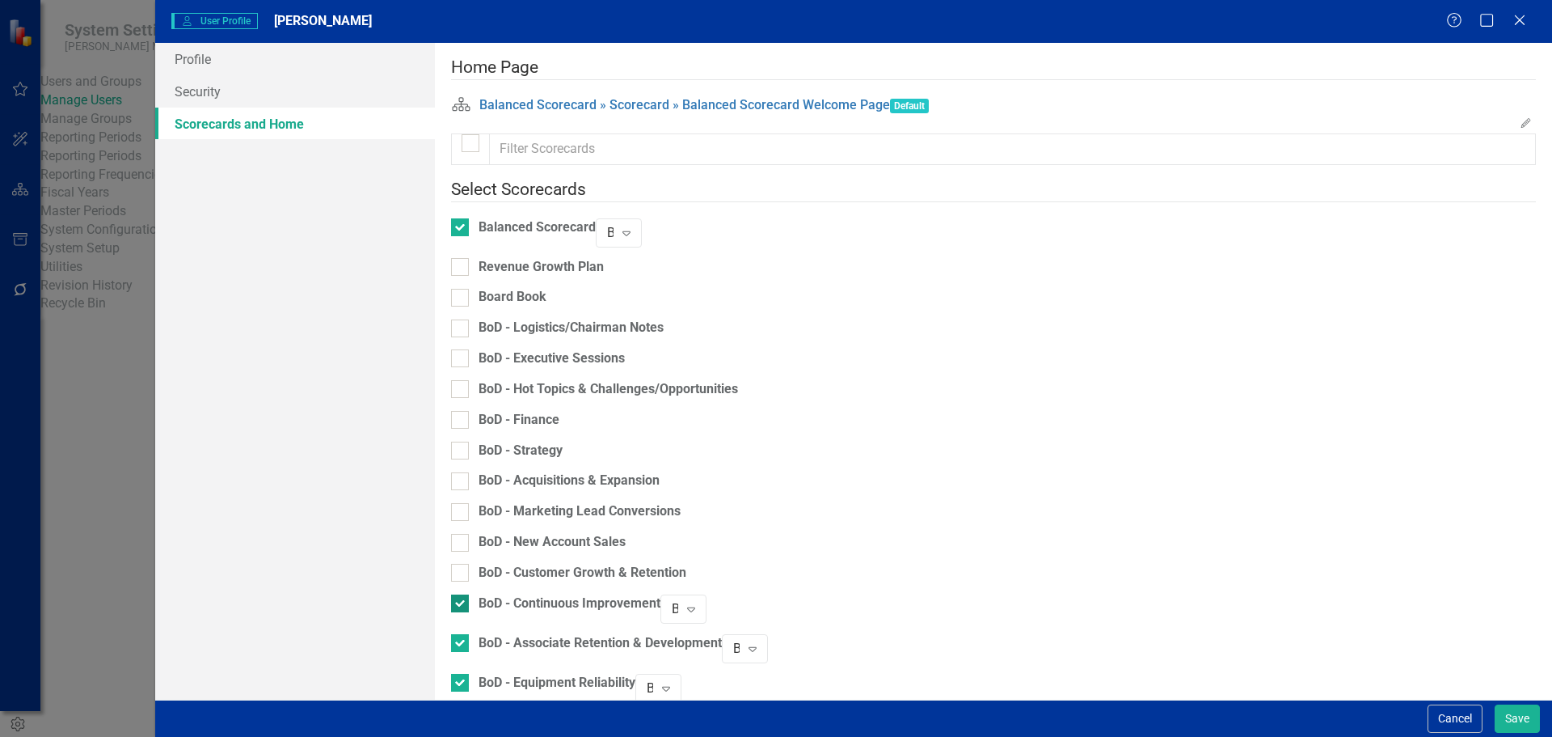
click at [469, 597] on div at bounding box center [460, 603] width 18 height 18
click at [462, 597] on input "BoD - Continuous Improvement" at bounding box center [456, 599] width 11 height 11
click at [469, 630] on div at bounding box center [460, 634] width 18 height 18
click at [462, 630] on input "BoD - Associate Retention & Development" at bounding box center [456, 630] width 11 height 11
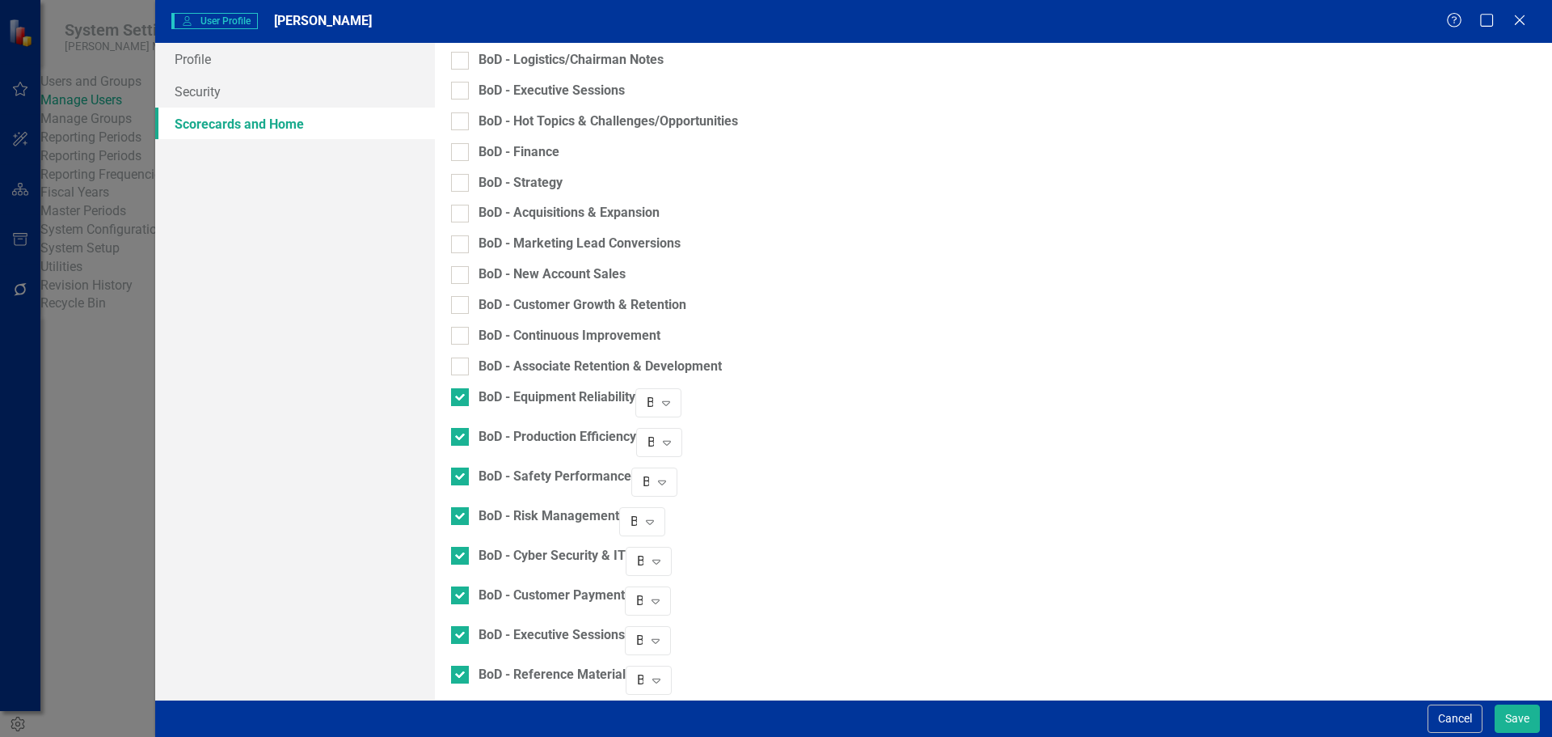
scroll to position [323, 0]
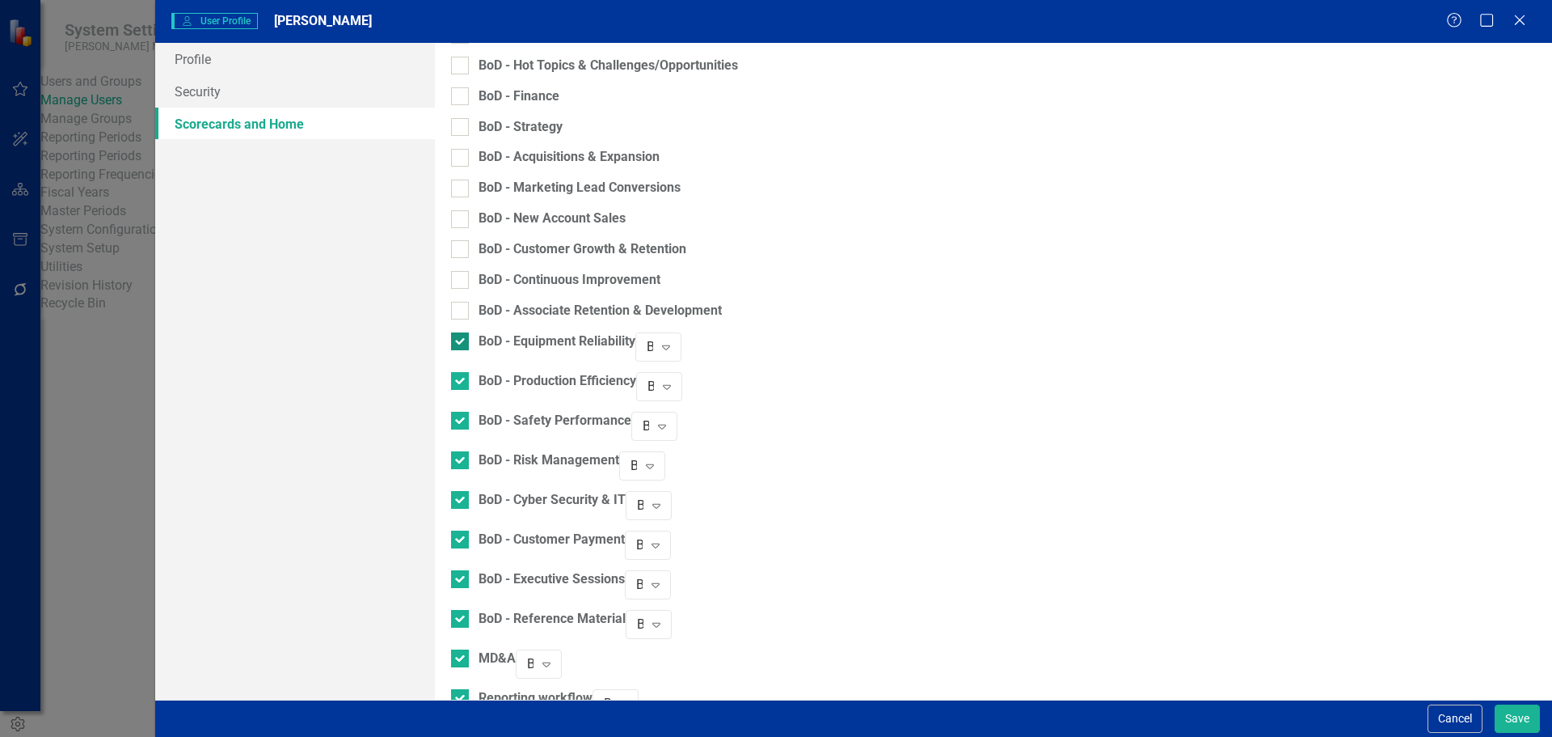
click at [469, 334] on div at bounding box center [460, 341] width 18 height 18
click at [462, 334] on input "BoD - Equipment Reliability" at bounding box center [456, 337] width 11 height 11
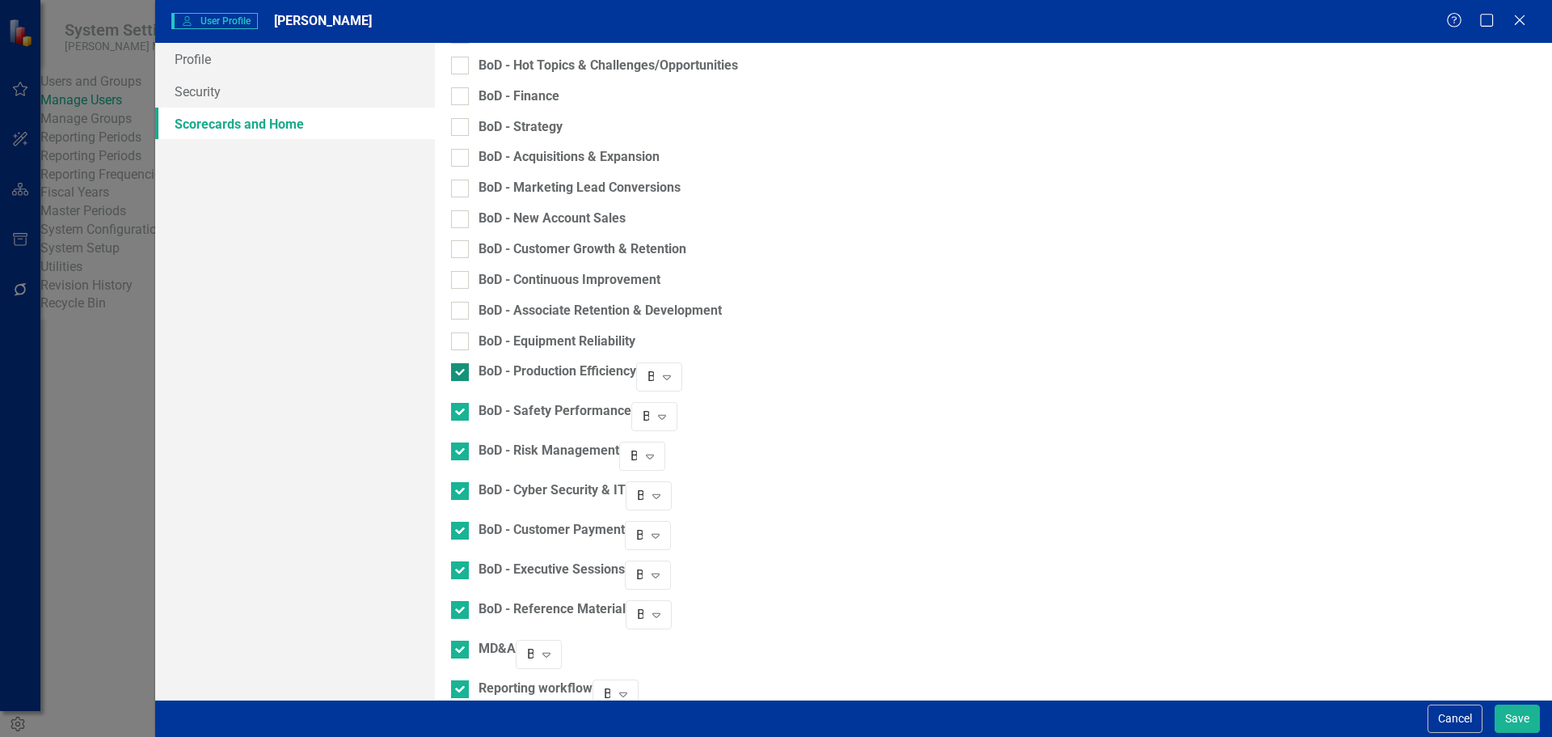
click at [465, 370] on div at bounding box center [460, 372] width 18 height 18
click at [462, 370] on input "BoD - Production Efficiency" at bounding box center [456, 368] width 11 height 11
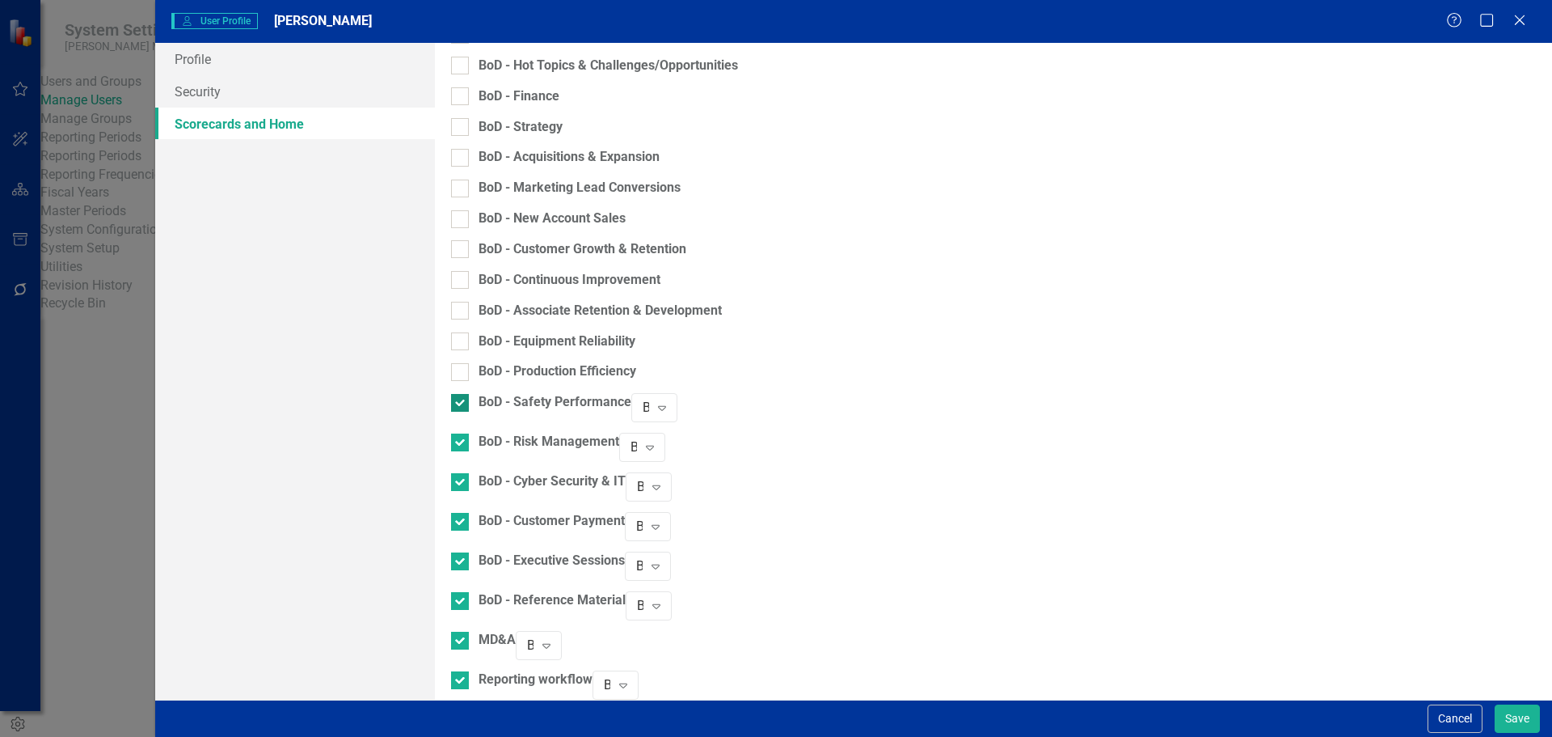
click at [462, 394] on input "BoD - Safety Performance" at bounding box center [456, 399] width 11 height 11
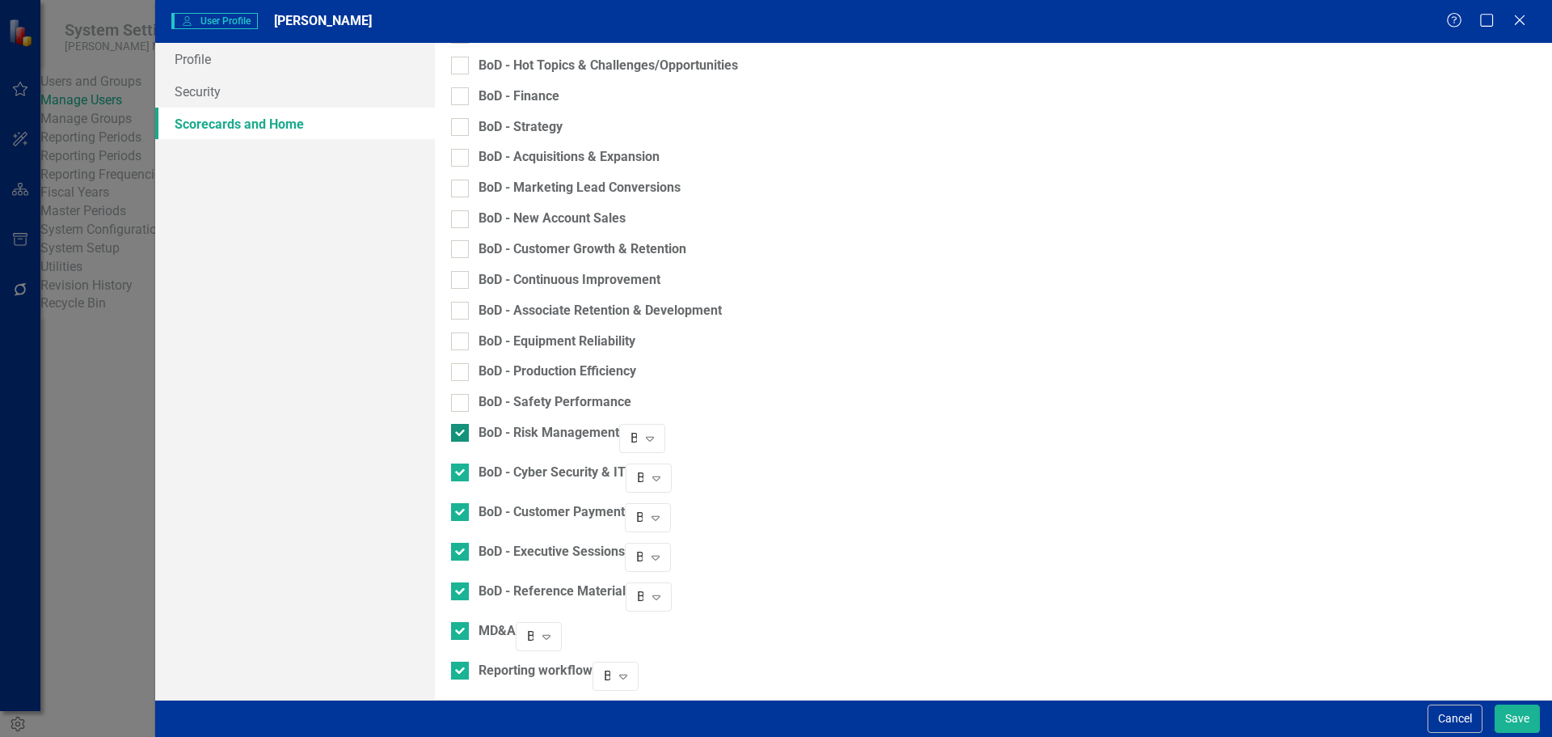
click at [462, 424] on input "BoD - Risk Management" at bounding box center [456, 429] width 11 height 11
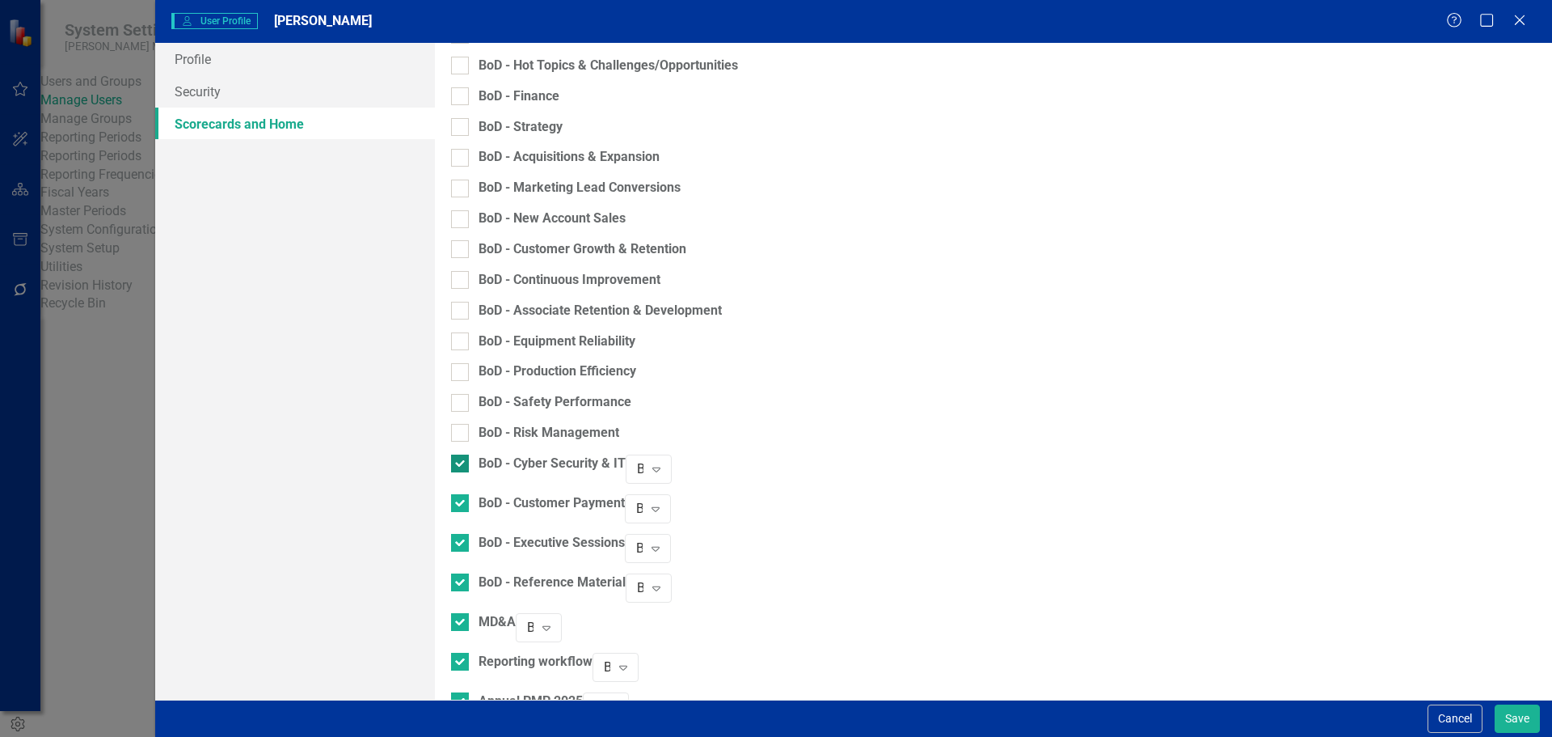
click at [462, 454] on input "BoD - Cyber Security & IT" at bounding box center [456, 459] width 11 height 11
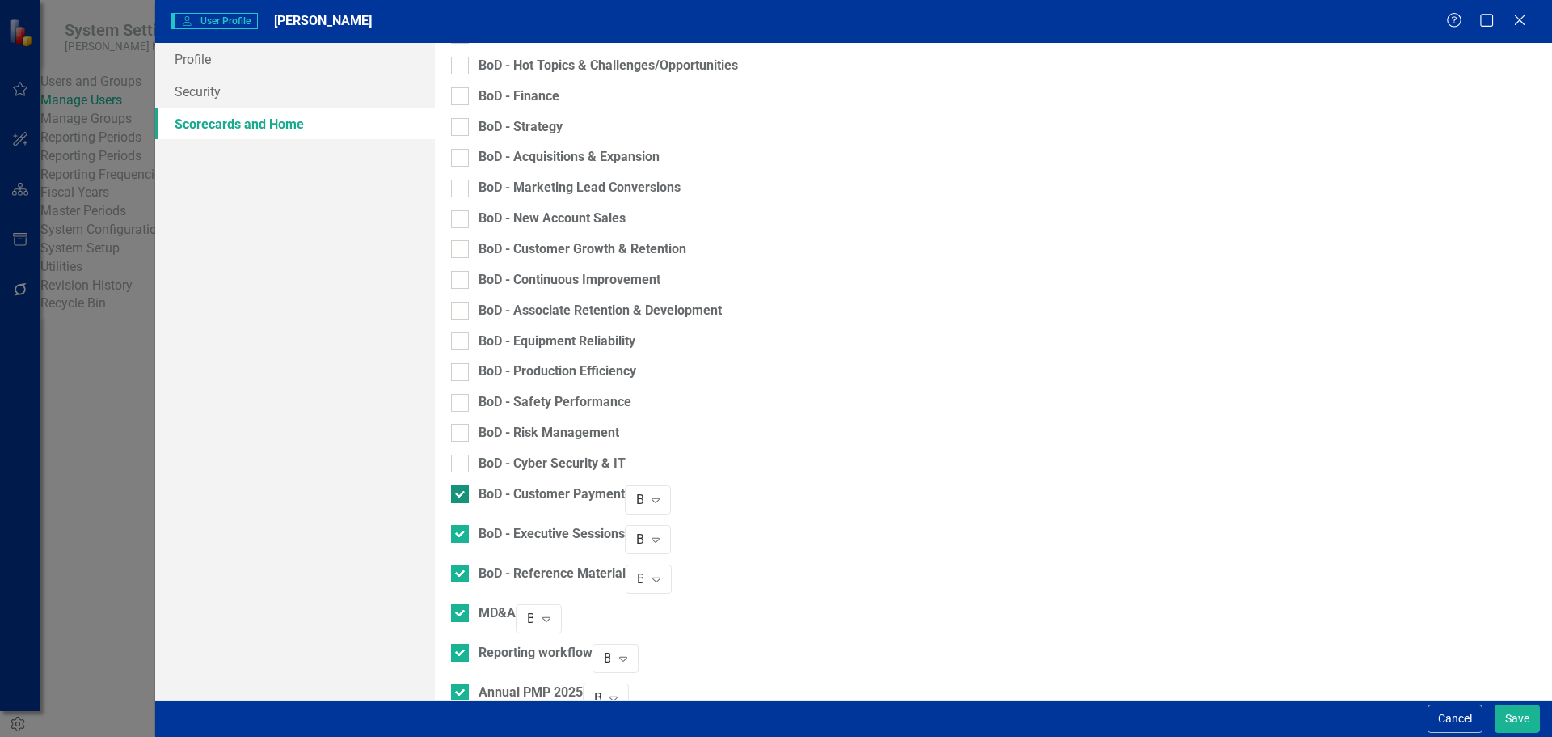
click at [462, 485] on input "BoD - Customer Payment" at bounding box center [456, 490] width 11 height 11
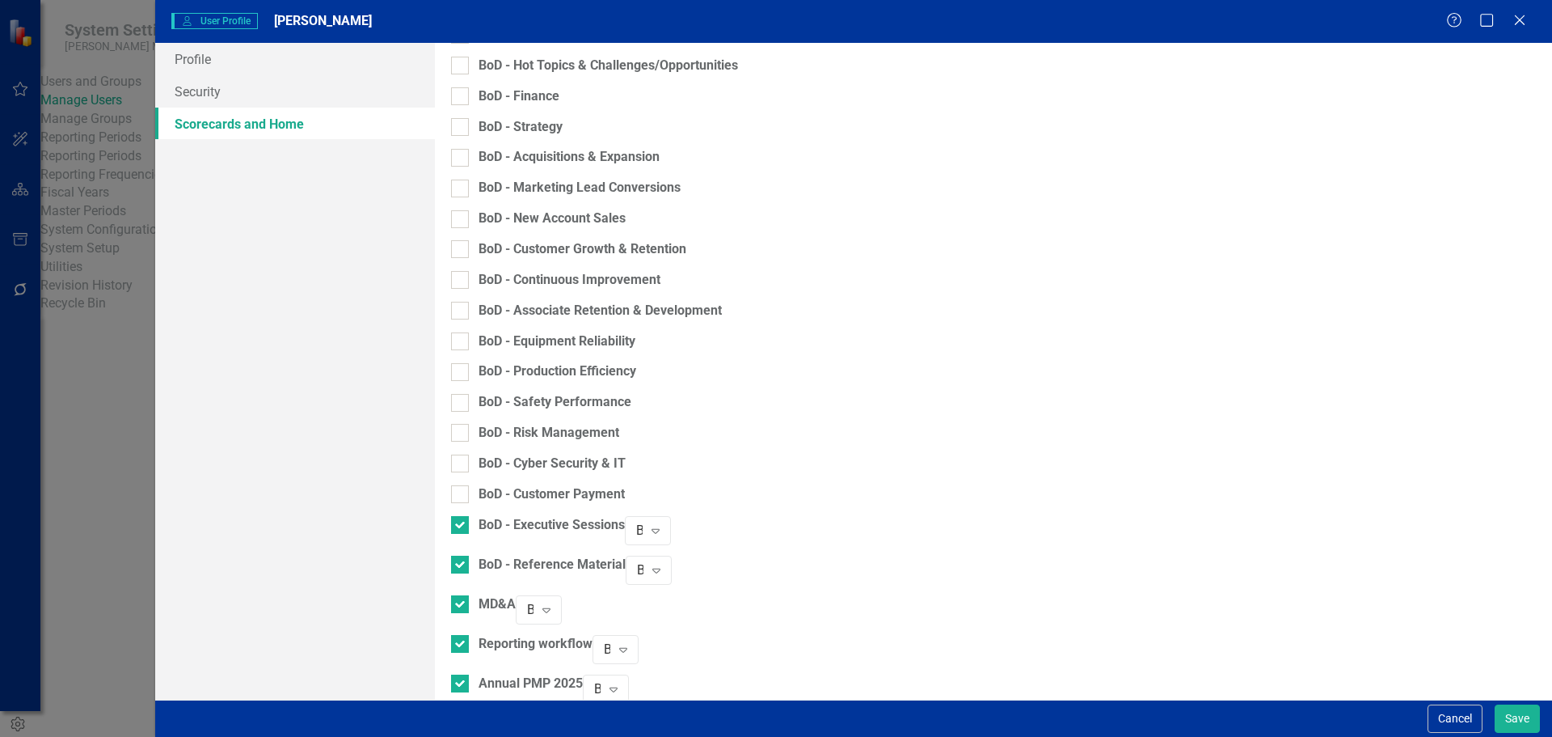
click at [469, 523] on div at bounding box center [460, 525] width 18 height 18
click at [462, 523] on input "BoD - Executive Sessions" at bounding box center [456, 521] width 11 height 11
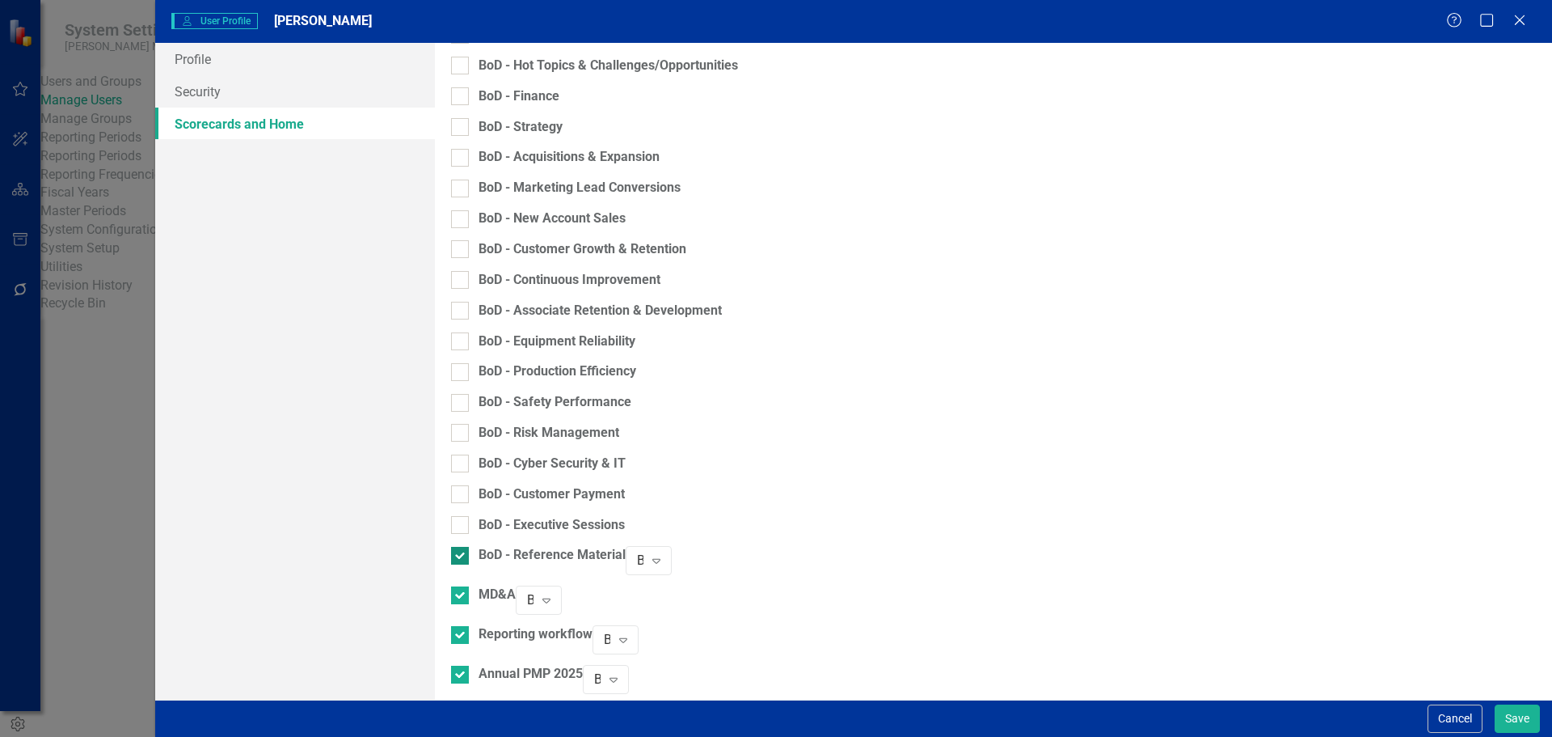
click at [462, 547] on input "BoD - Reference Material" at bounding box center [456, 552] width 11 height 11
click at [469, 617] on div at bounding box center [460, 626] width 18 height 18
click at [462, 617] on input "Reporting workflow" at bounding box center [456, 622] width 11 height 11
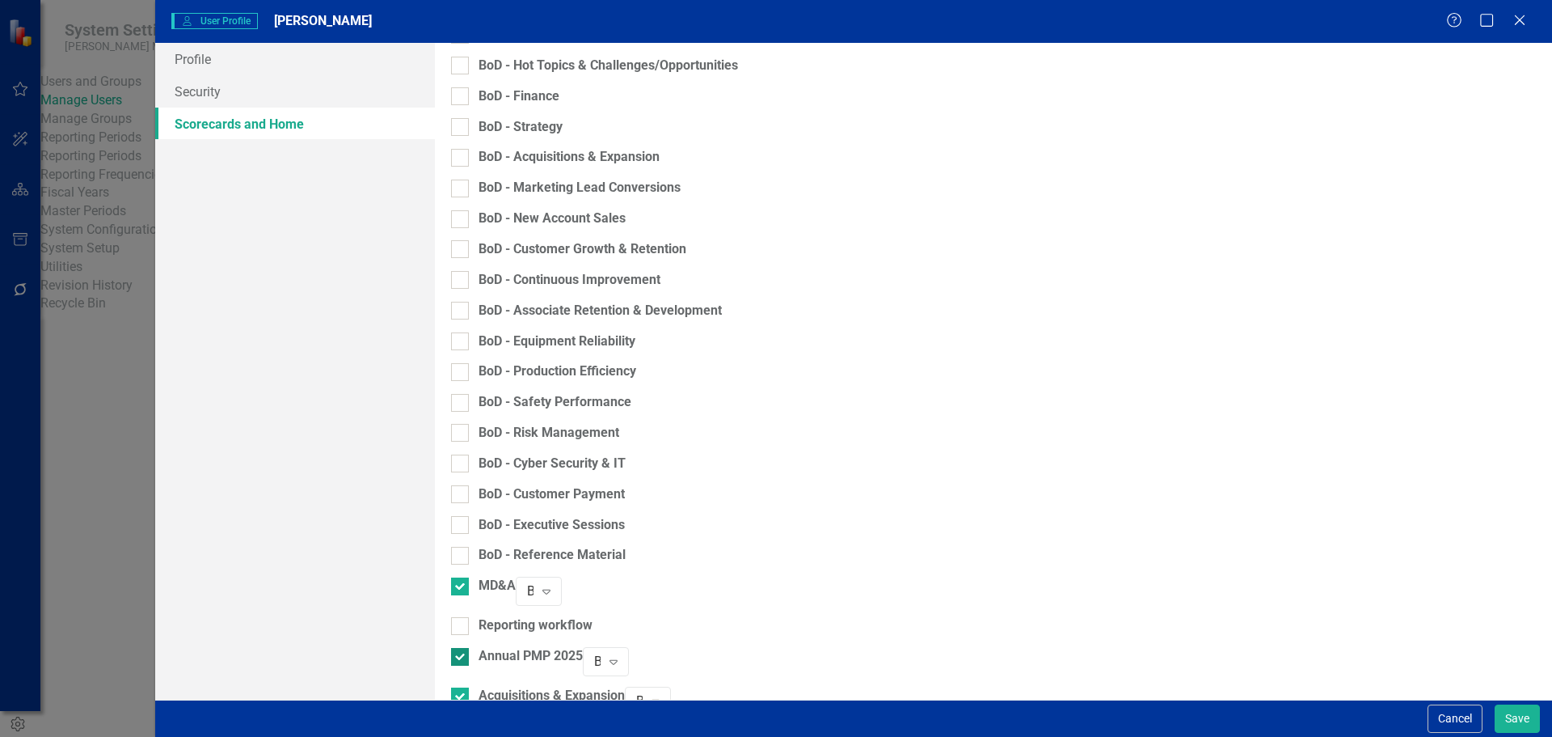
click at [469, 648] on div at bounding box center [460, 657] width 18 height 18
click at [462, 648] on input "Annual PMP 2025" at bounding box center [456, 653] width 11 height 11
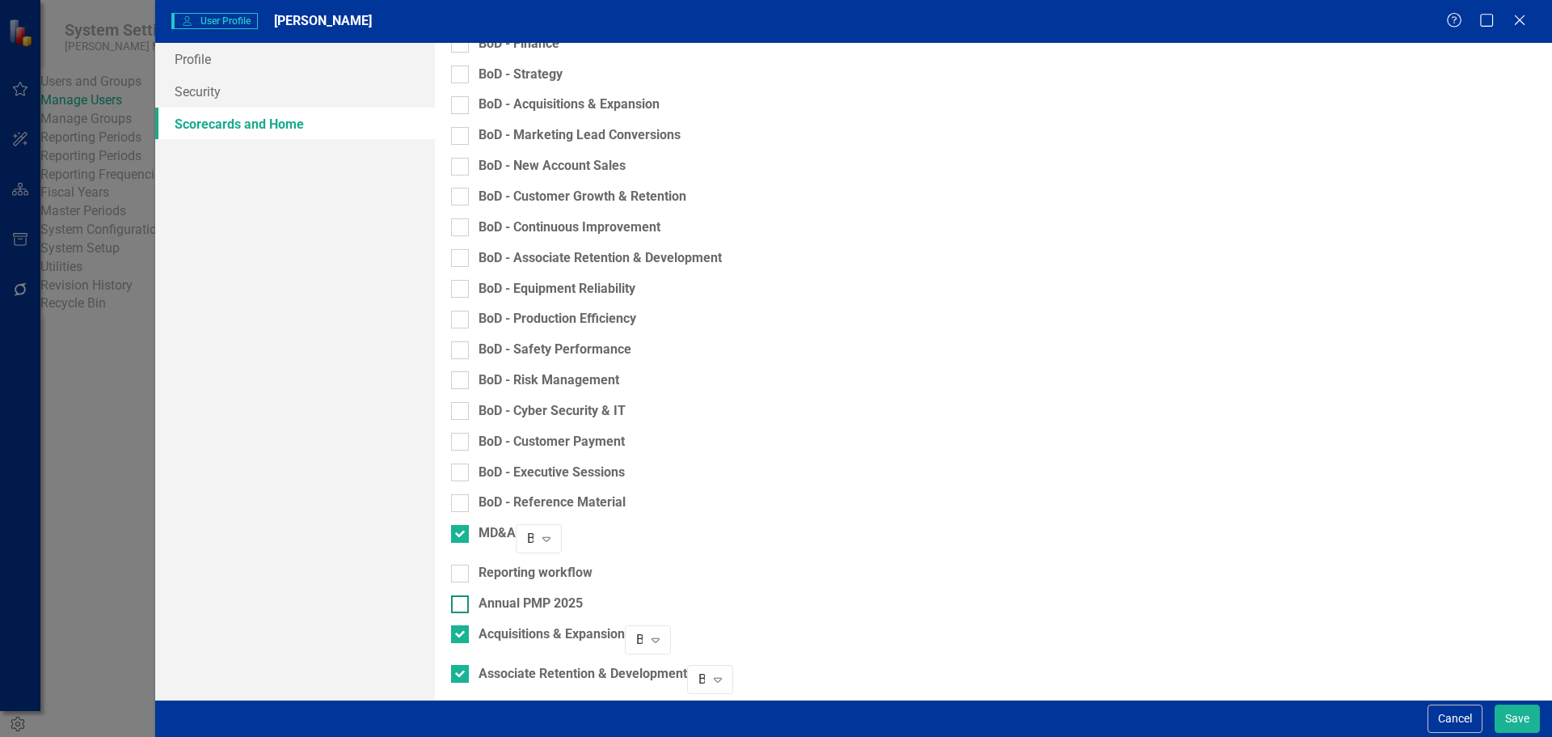
scroll to position [404, 0]
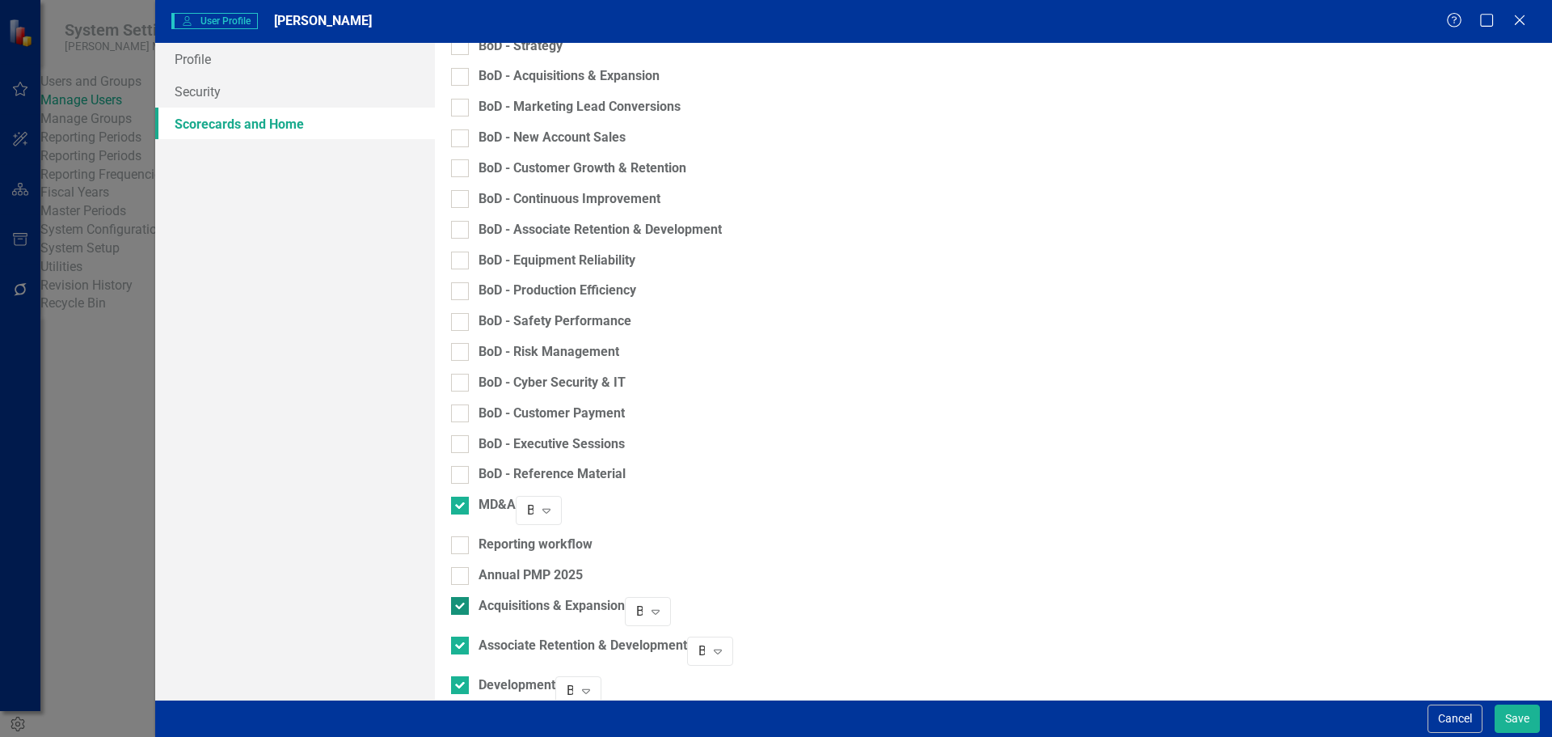
click at [462, 597] on input "Acquisitions & Expansion" at bounding box center [456, 602] width 11 height 11
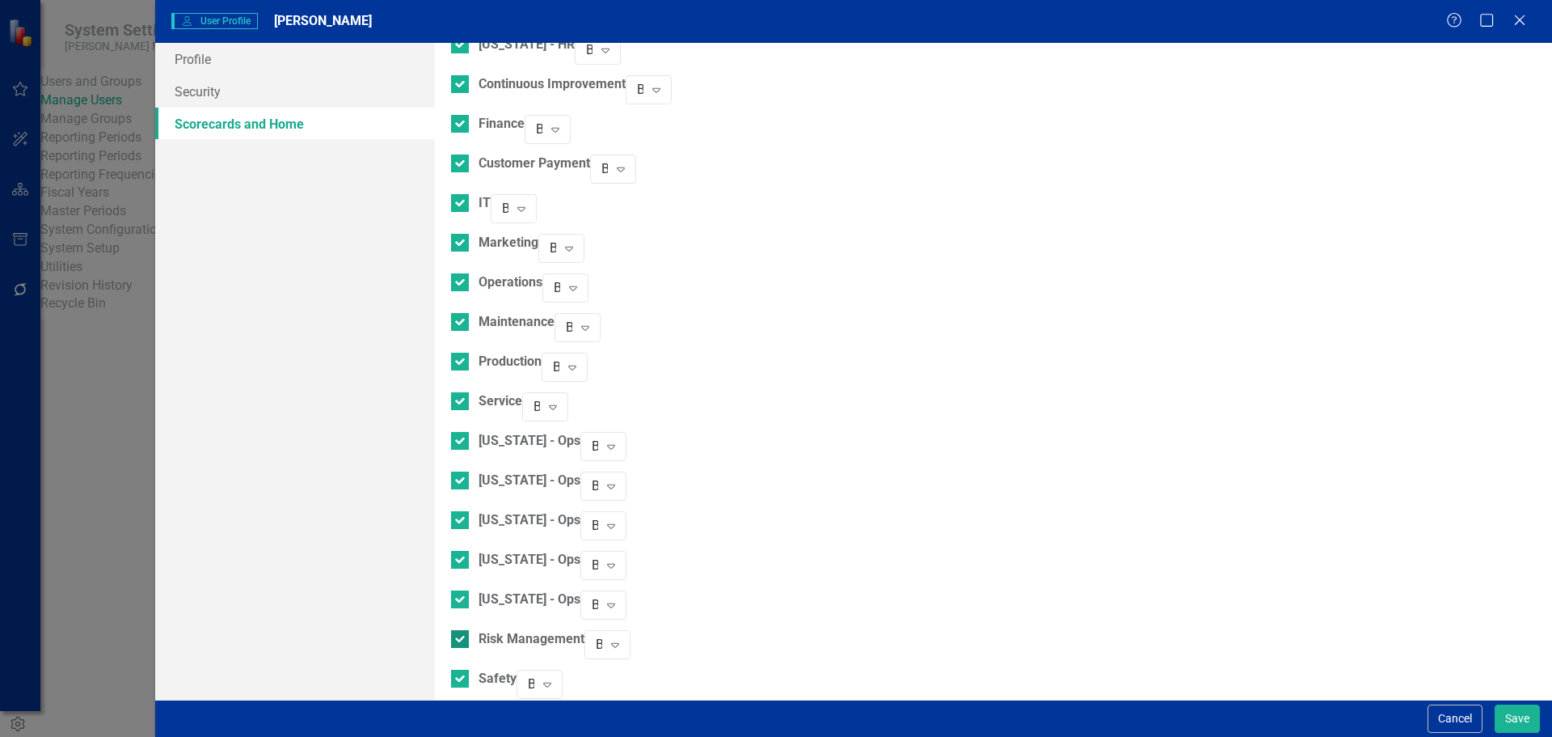
scroll to position [1276, 0]
click at [598, 434] on div "Browser" at bounding box center [595, 443] width 6 height 19
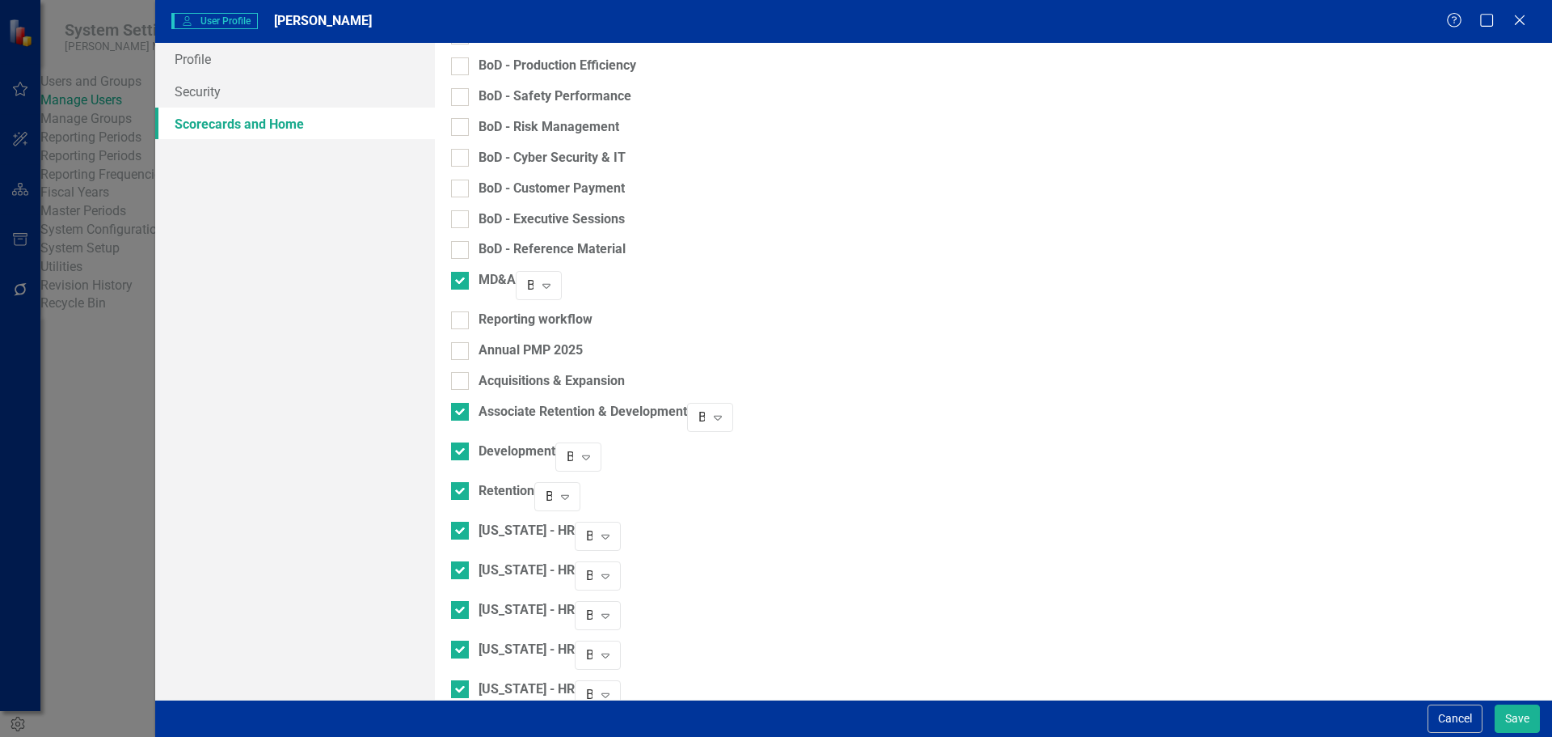
scroll to position [0, 0]
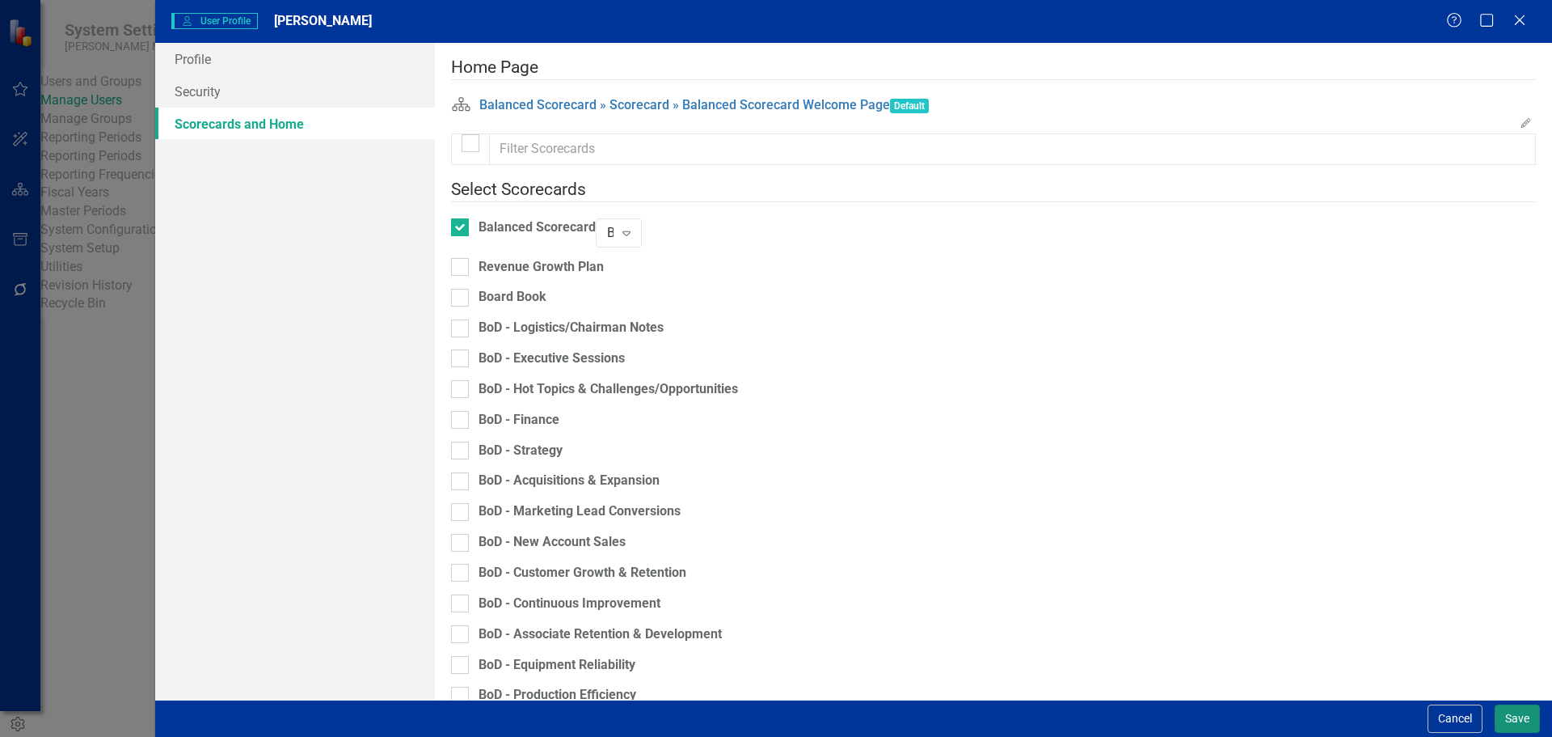
click at [1516, 720] on button "Save" at bounding box center [1517, 718] width 45 height 28
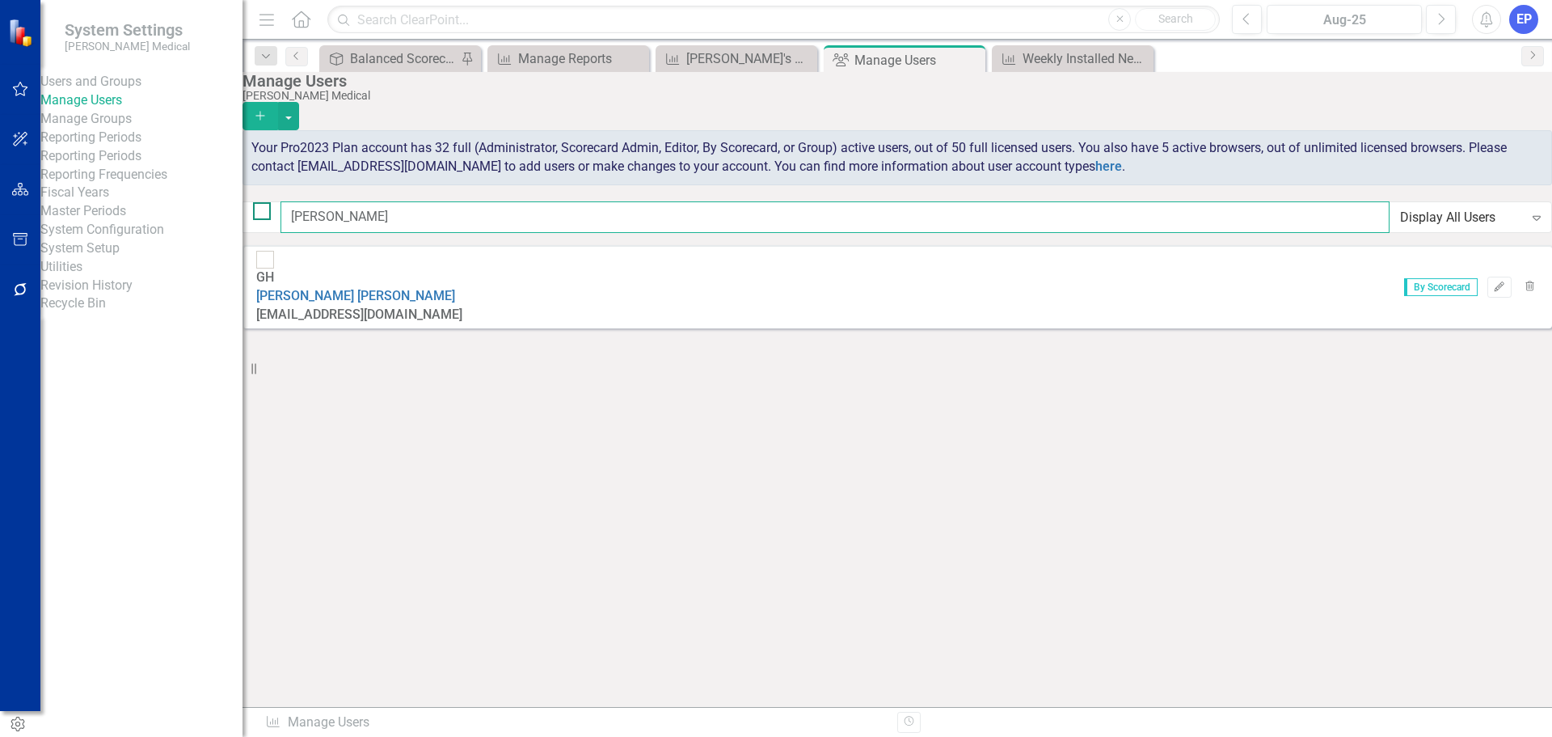
drag, startPoint x: 713, startPoint y: 226, endPoint x: 277, endPoint y: 221, distance: 435.8
click at [277, 221] on div "greg Display All Users Expand" at bounding box center [898, 217] width 1310 height 32
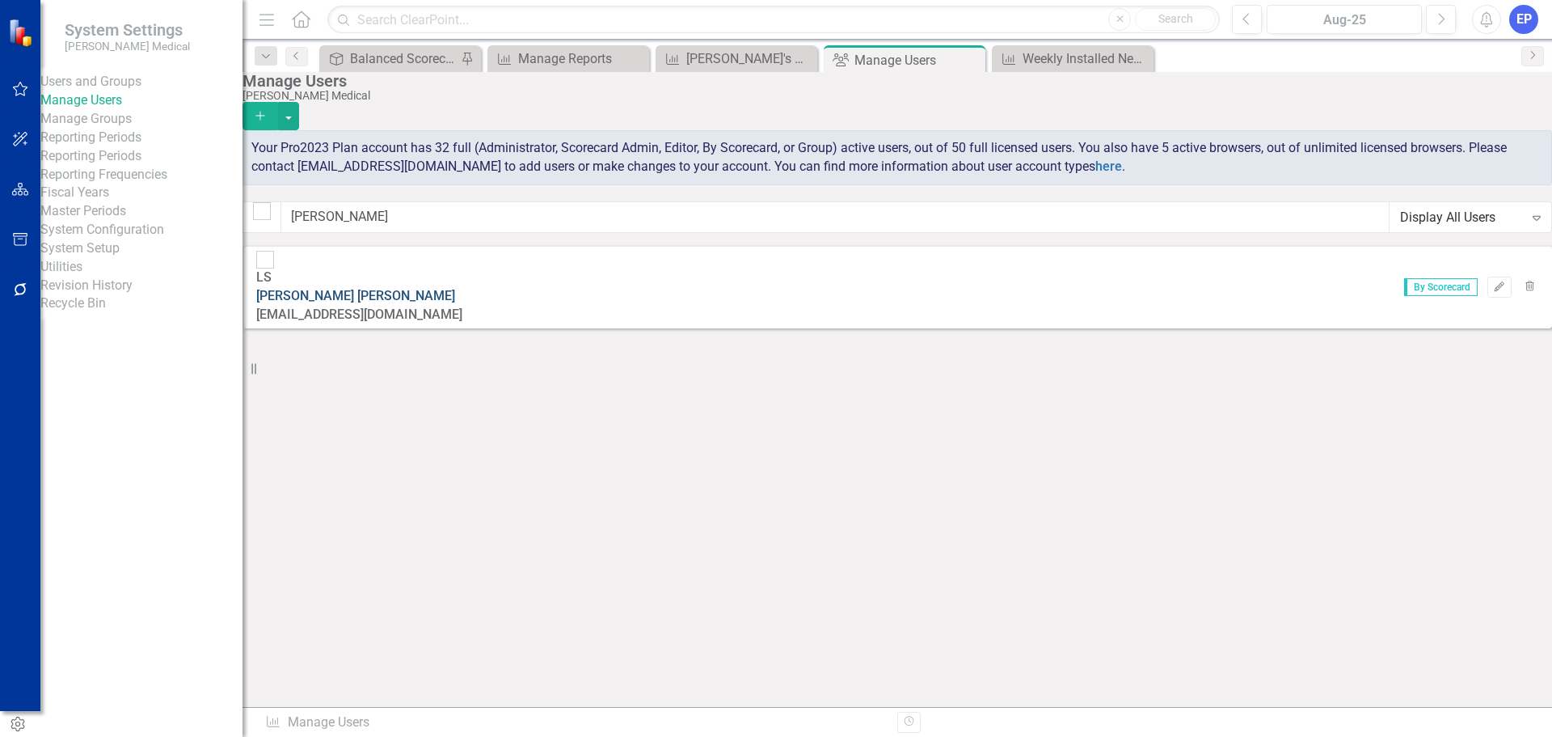
click at [383, 288] on link "Lonnie Stevenson" at bounding box center [355, 295] width 199 height 15
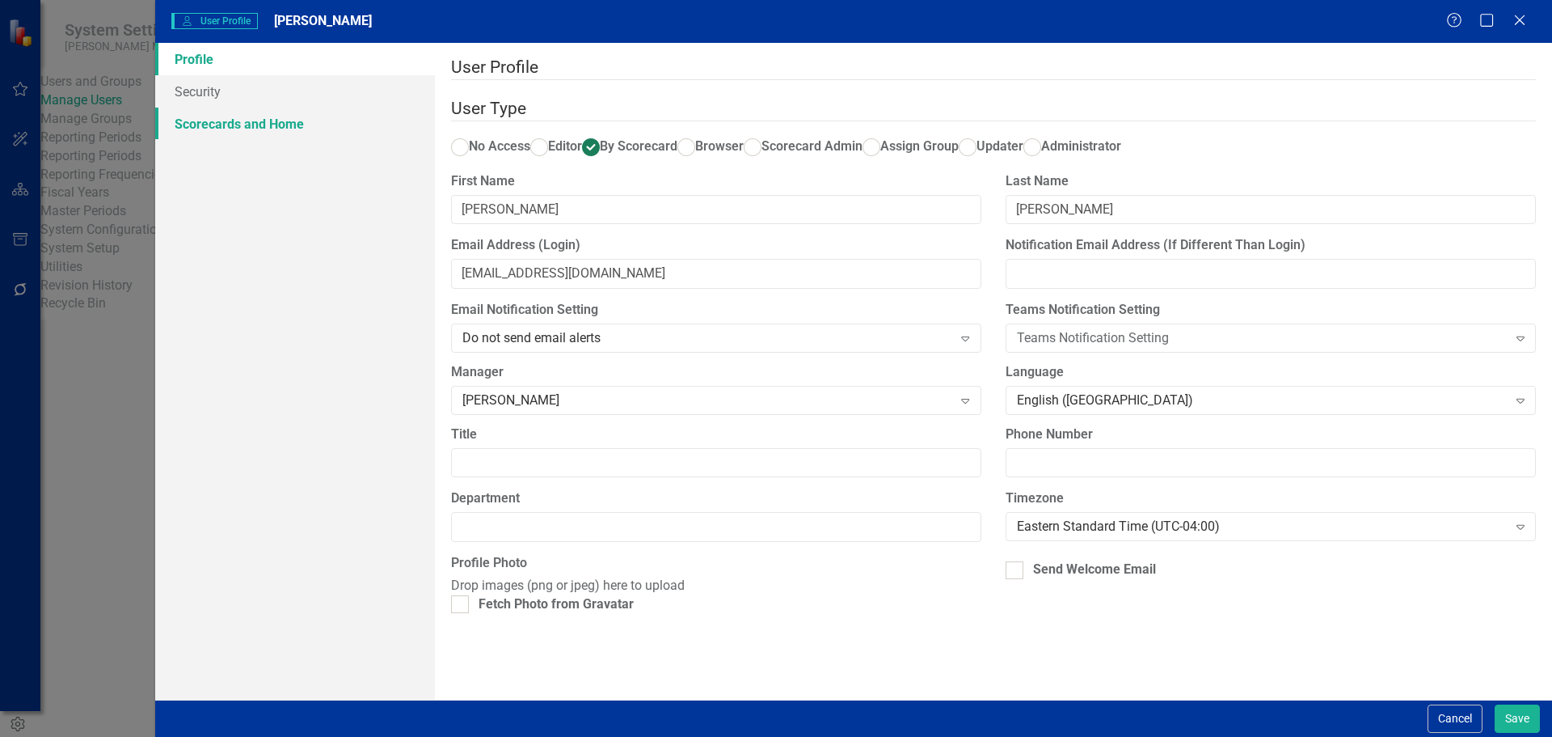
click at [277, 122] on link "Scorecards and Home" at bounding box center [295, 124] width 280 height 32
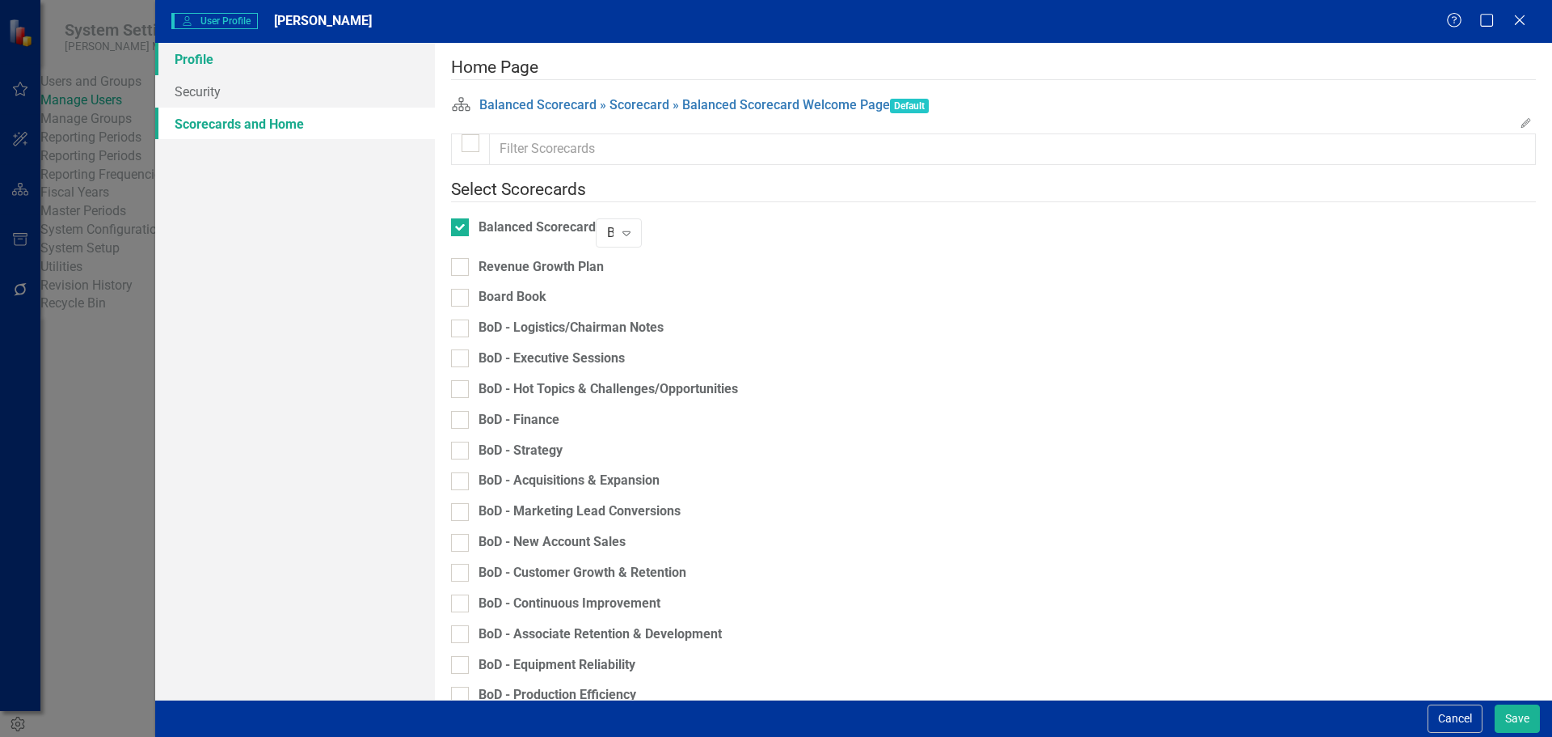
click at [236, 63] on link "Profile" at bounding box center [295, 59] width 280 height 32
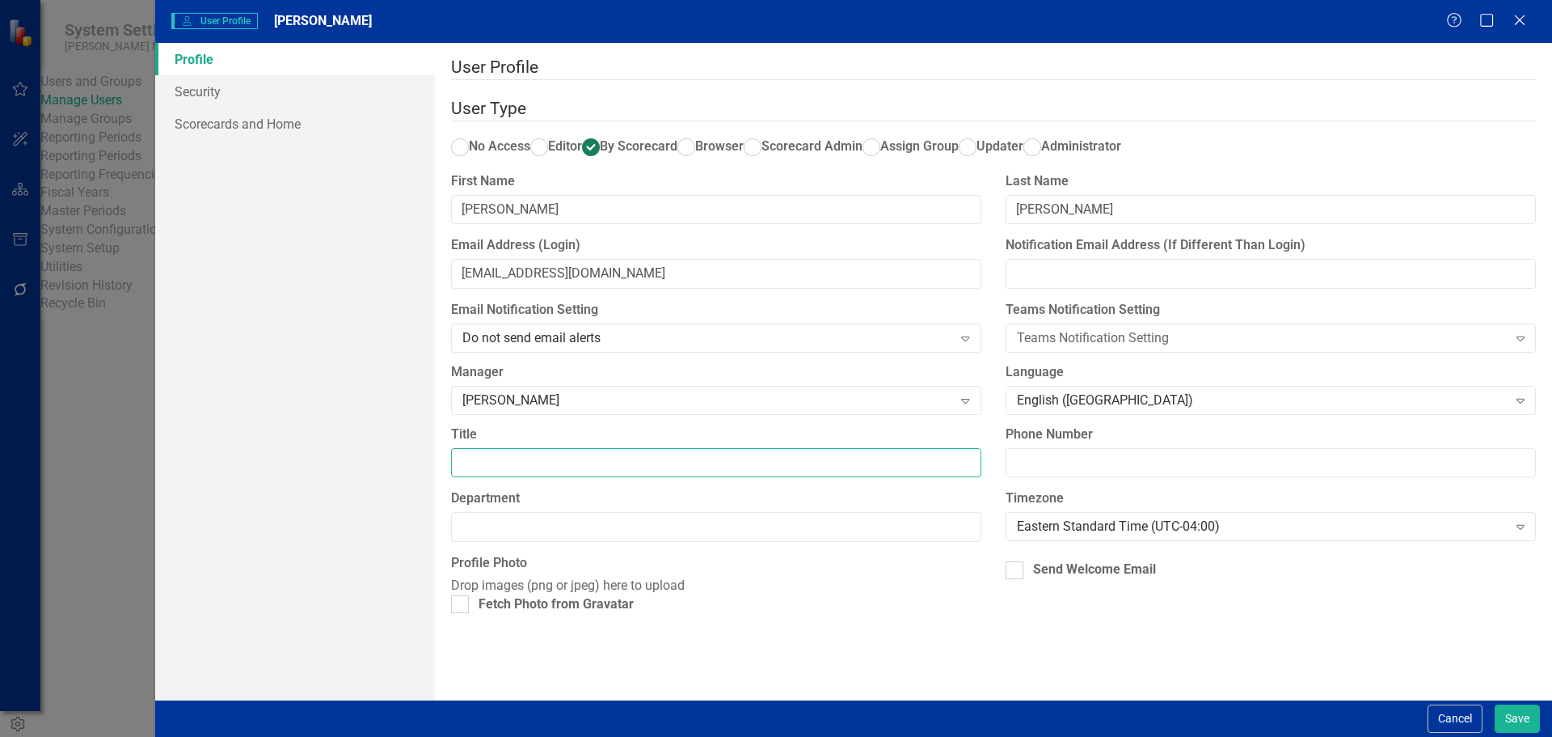
click at [533, 478] on input "Title" at bounding box center [716, 463] width 530 height 30
click at [272, 129] on link "Scorecards and Home" at bounding box center [295, 124] width 280 height 32
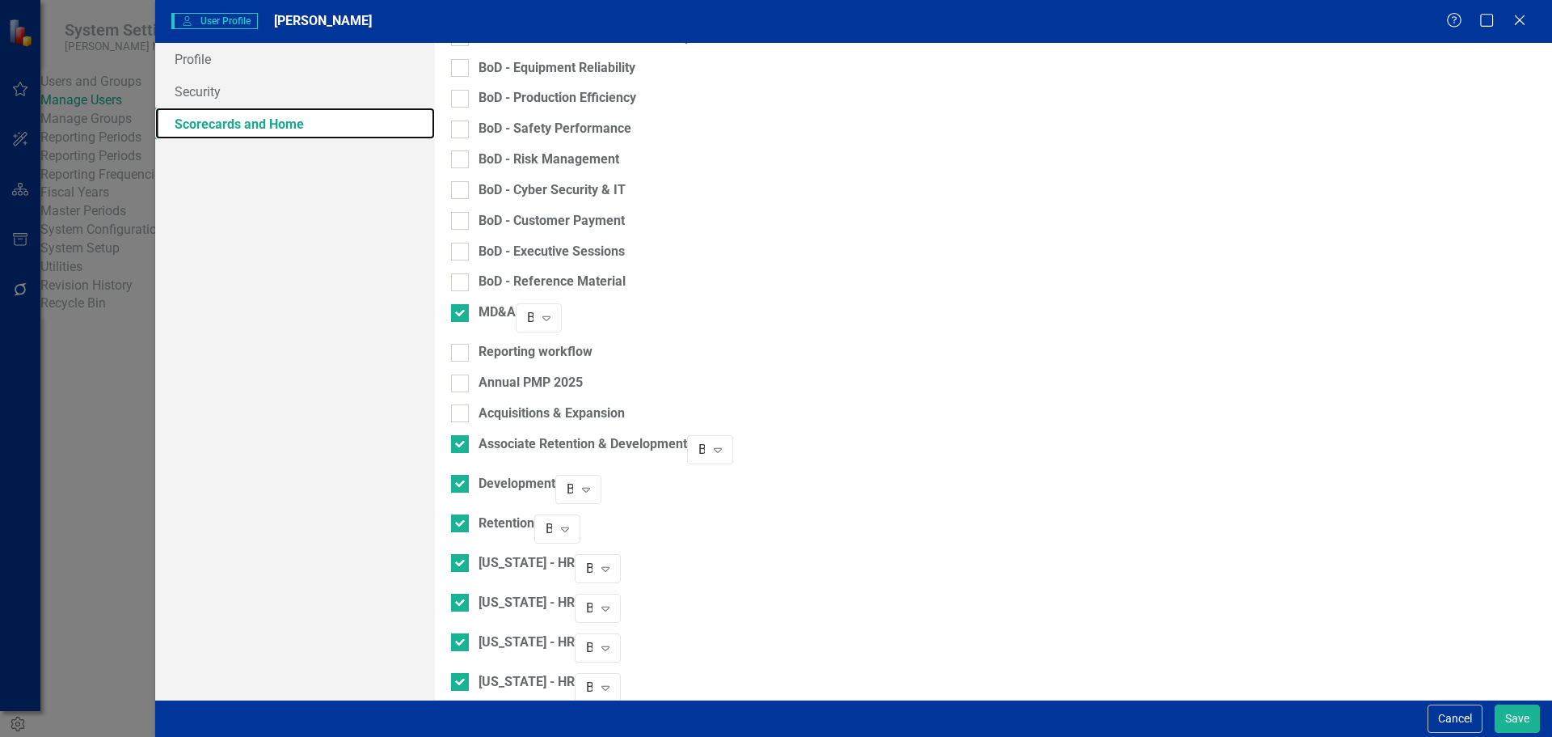
scroll to position [647, 0]
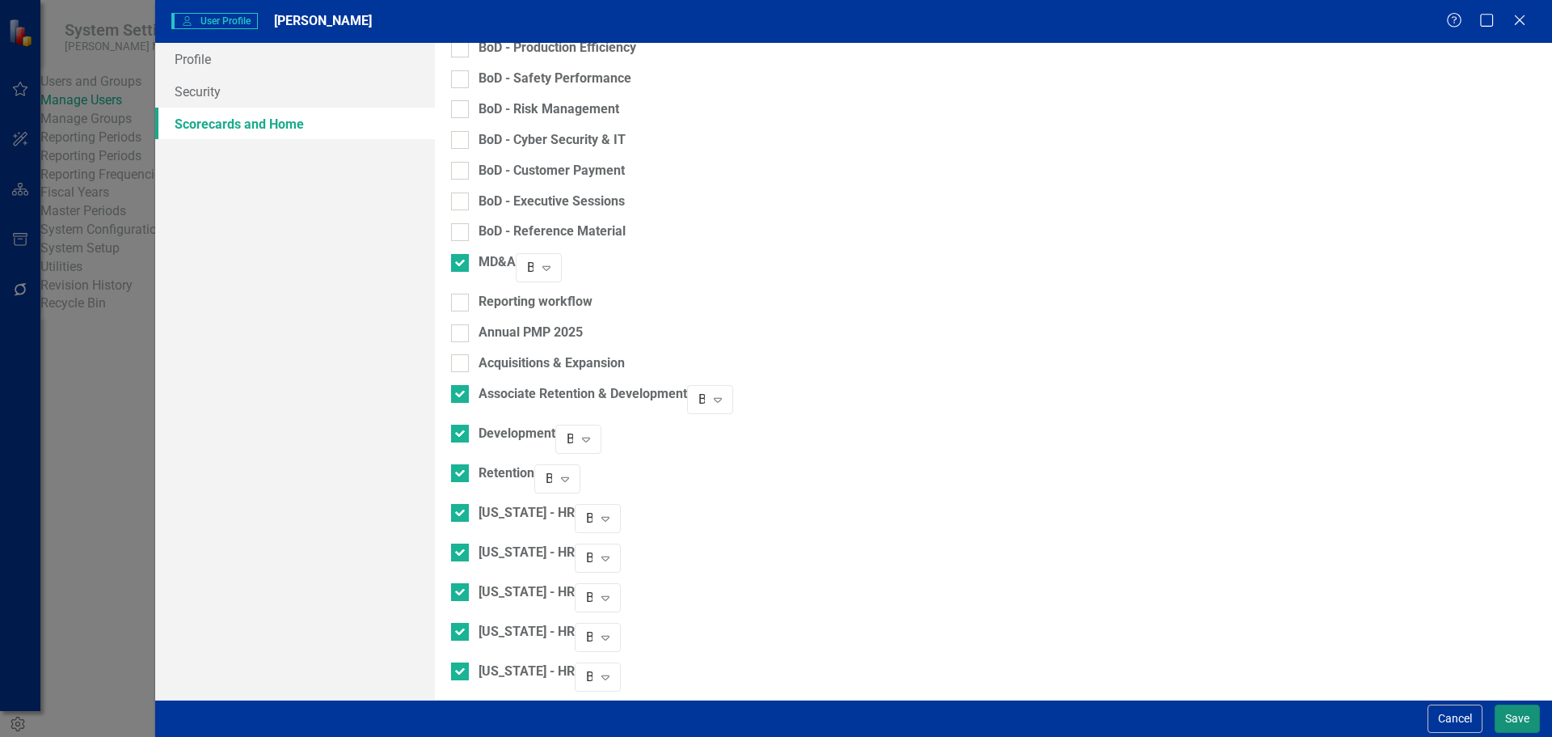
click at [1525, 707] on button "Save" at bounding box center [1517, 718] width 45 height 28
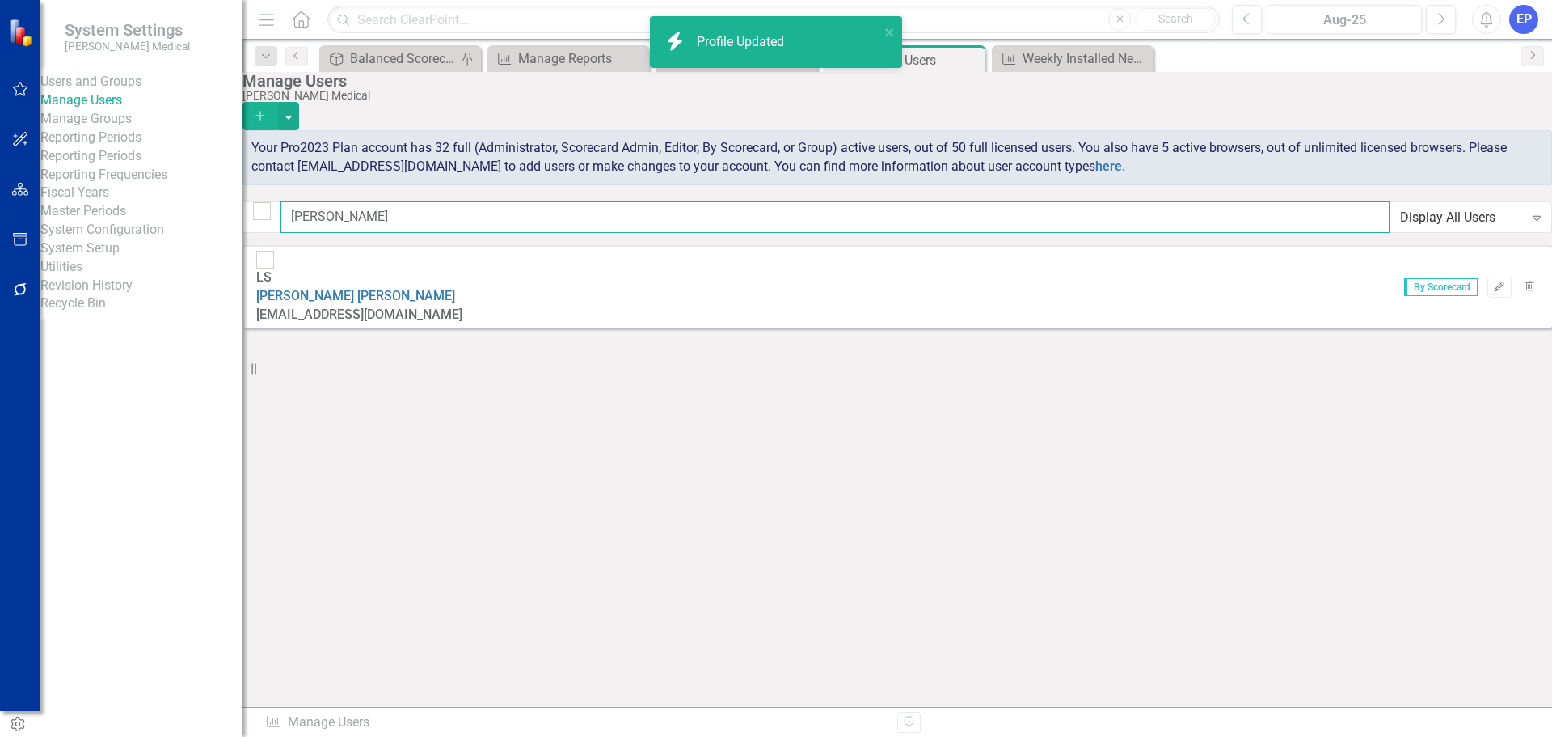
click at [509, 219] on input "lonni" at bounding box center [835, 217] width 1109 height 32
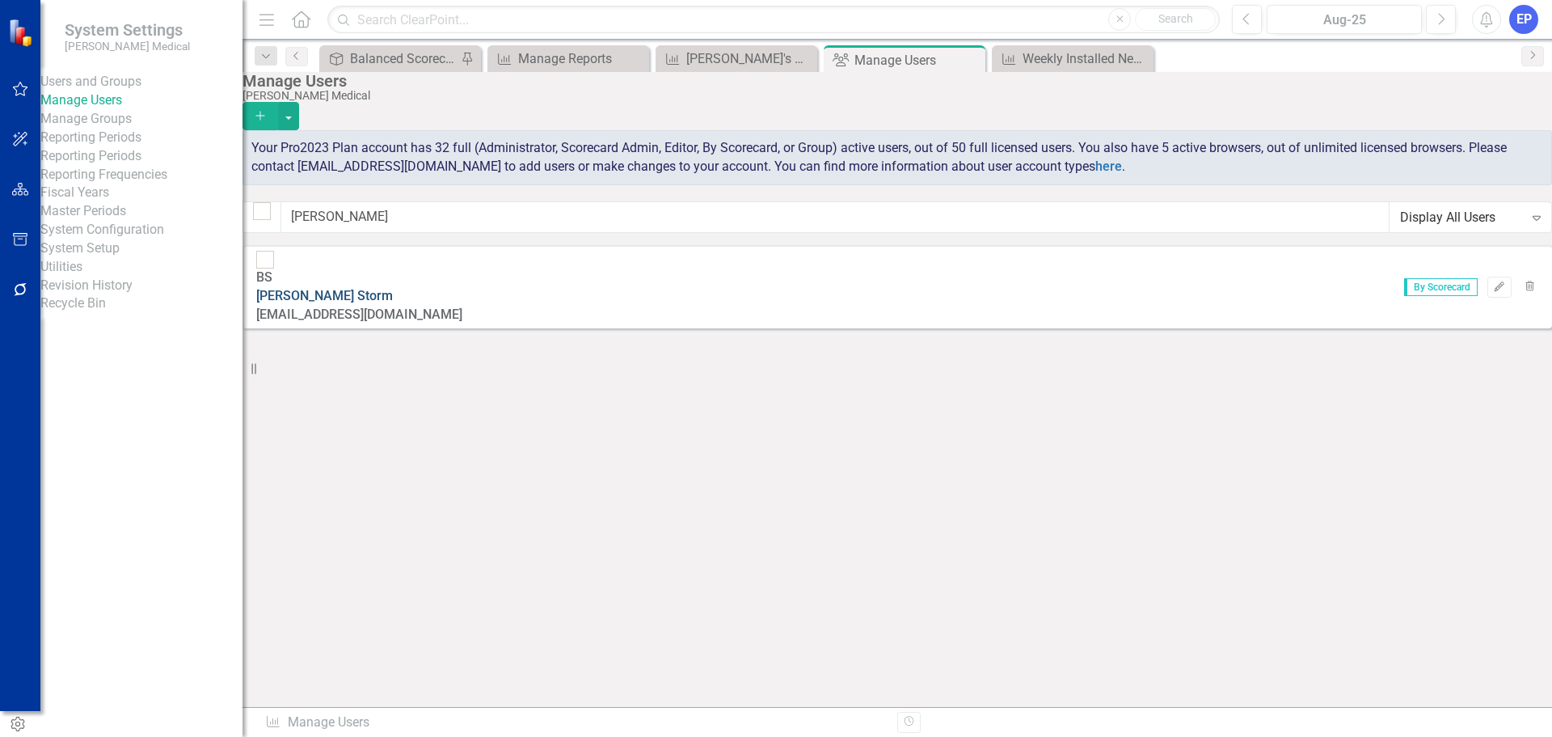
click at [393, 288] on link "Bryan Storm" at bounding box center [324, 295] width 137 height 15
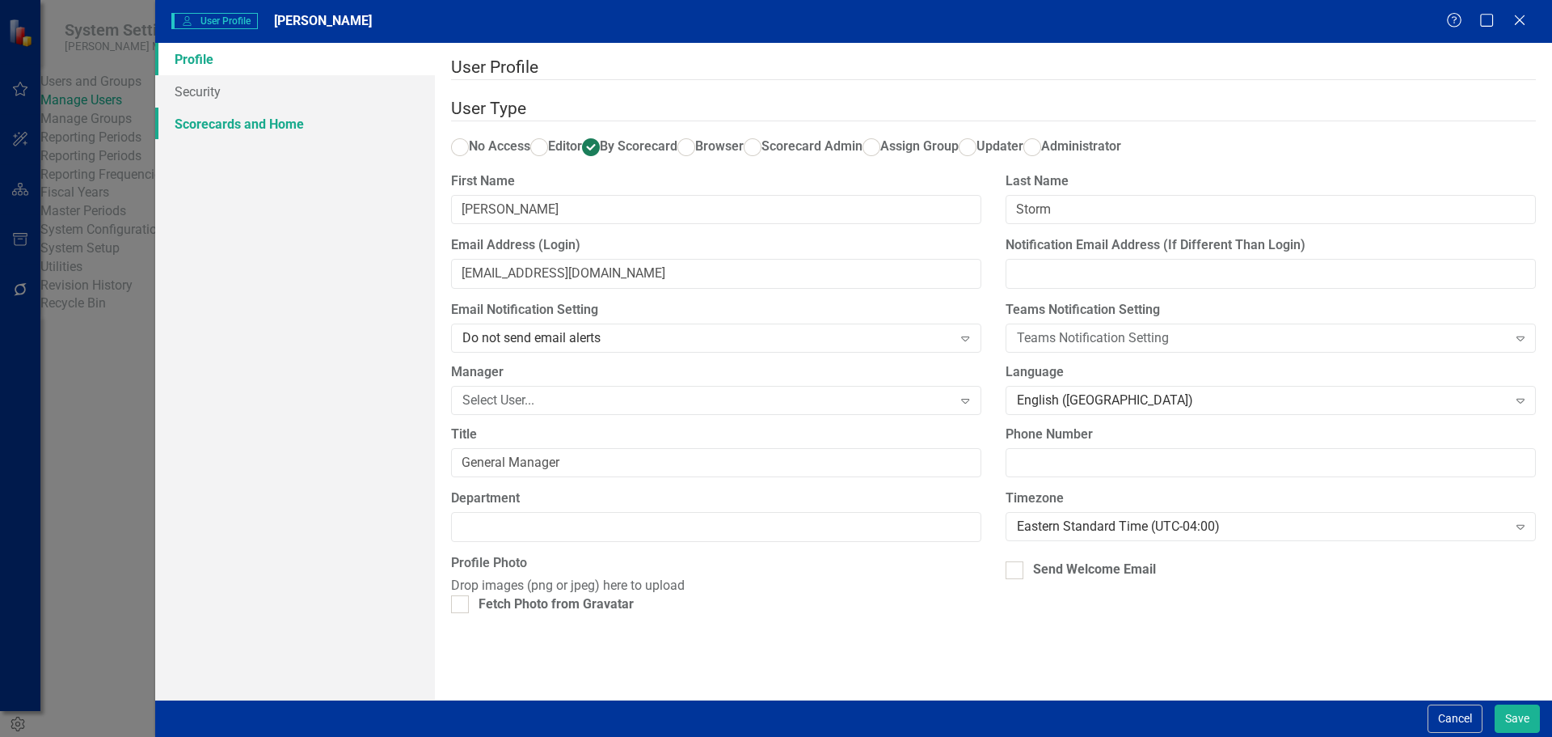
click at [305, 127] on link "Scorecards and Home" at bounding box center [295, 124] width 280 height 32
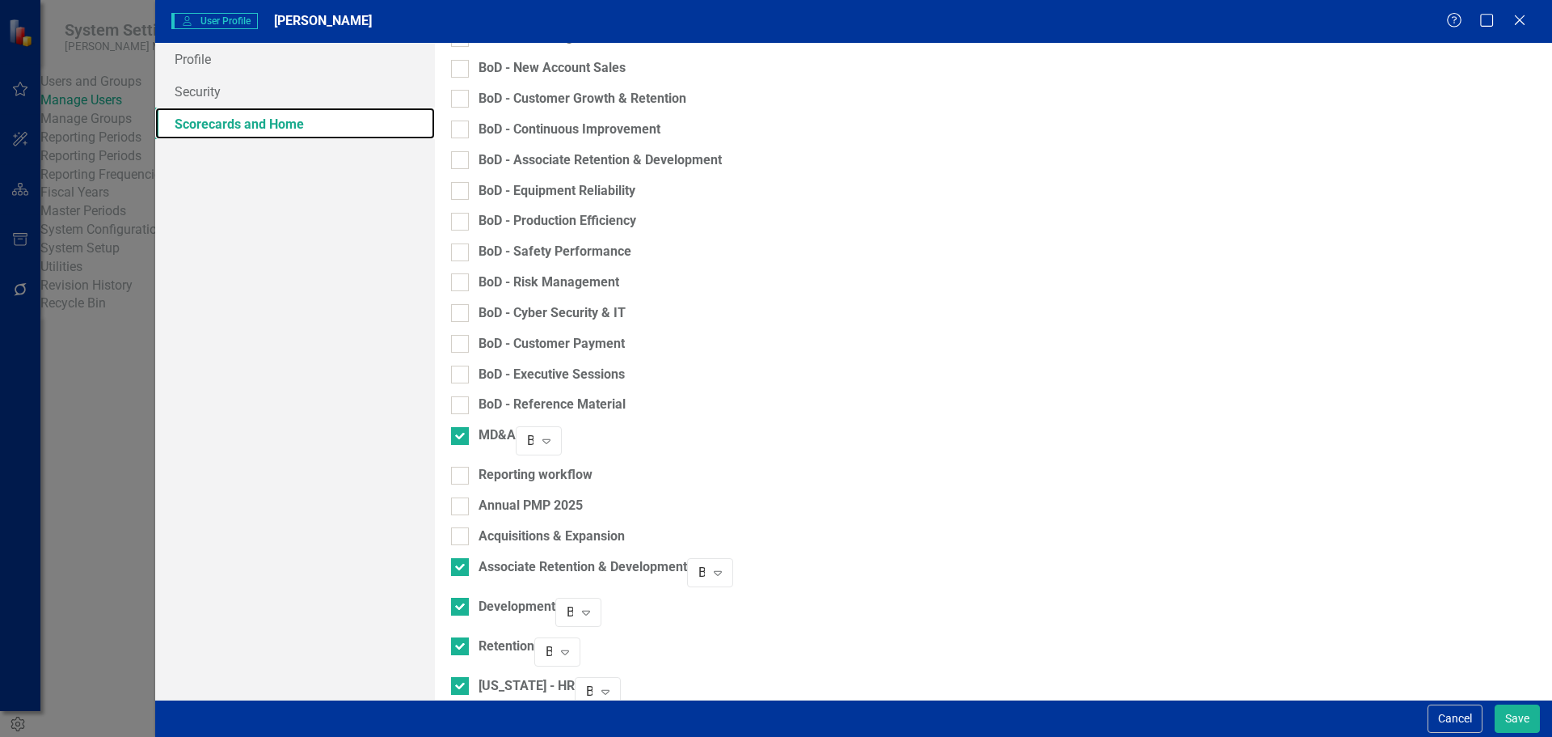
scroll to position [404, 0]
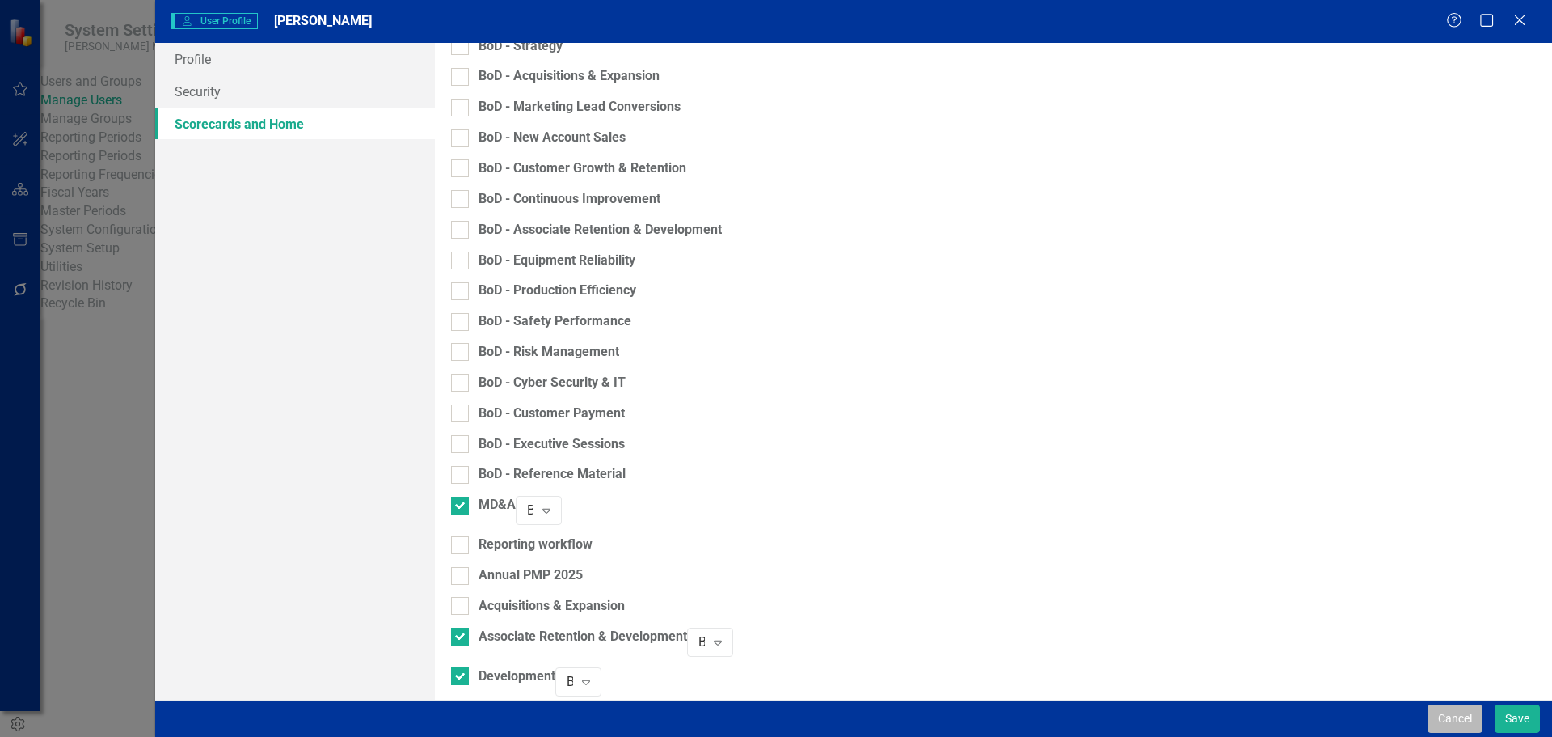
click at [1437, 720] on button "Cancel" at bounding box center [1455, 718] width 55 height 28
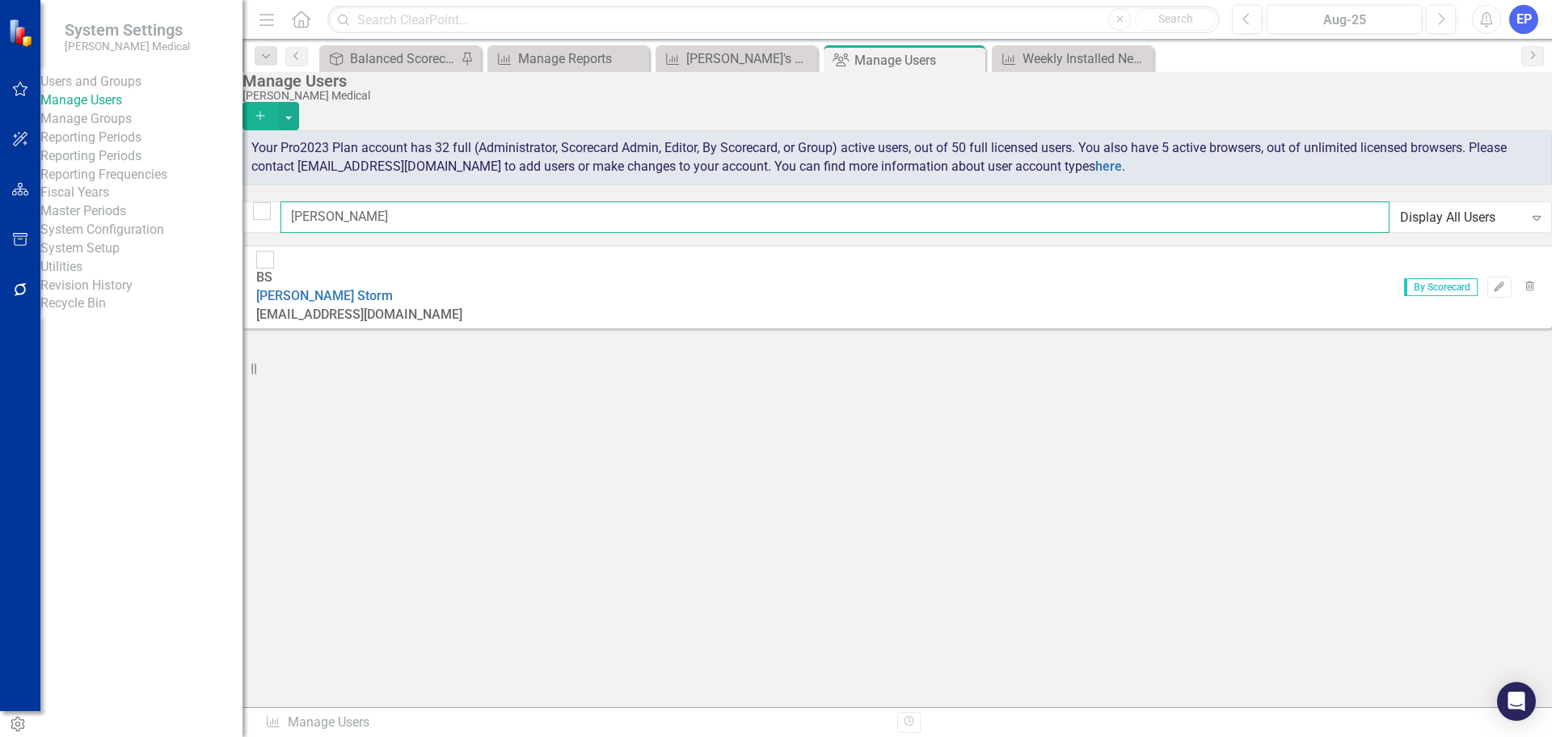
drag, startPoint x: 404, startPoint y: 223, endPoint x: 213, endPoint y: 219, distance: 190.8
click at [213, 219] on div "System Settings Nixon Medical Users and Groups Manage Users Manage Groups Repor…" at bounding box center [776, 368] width 1552 height 737
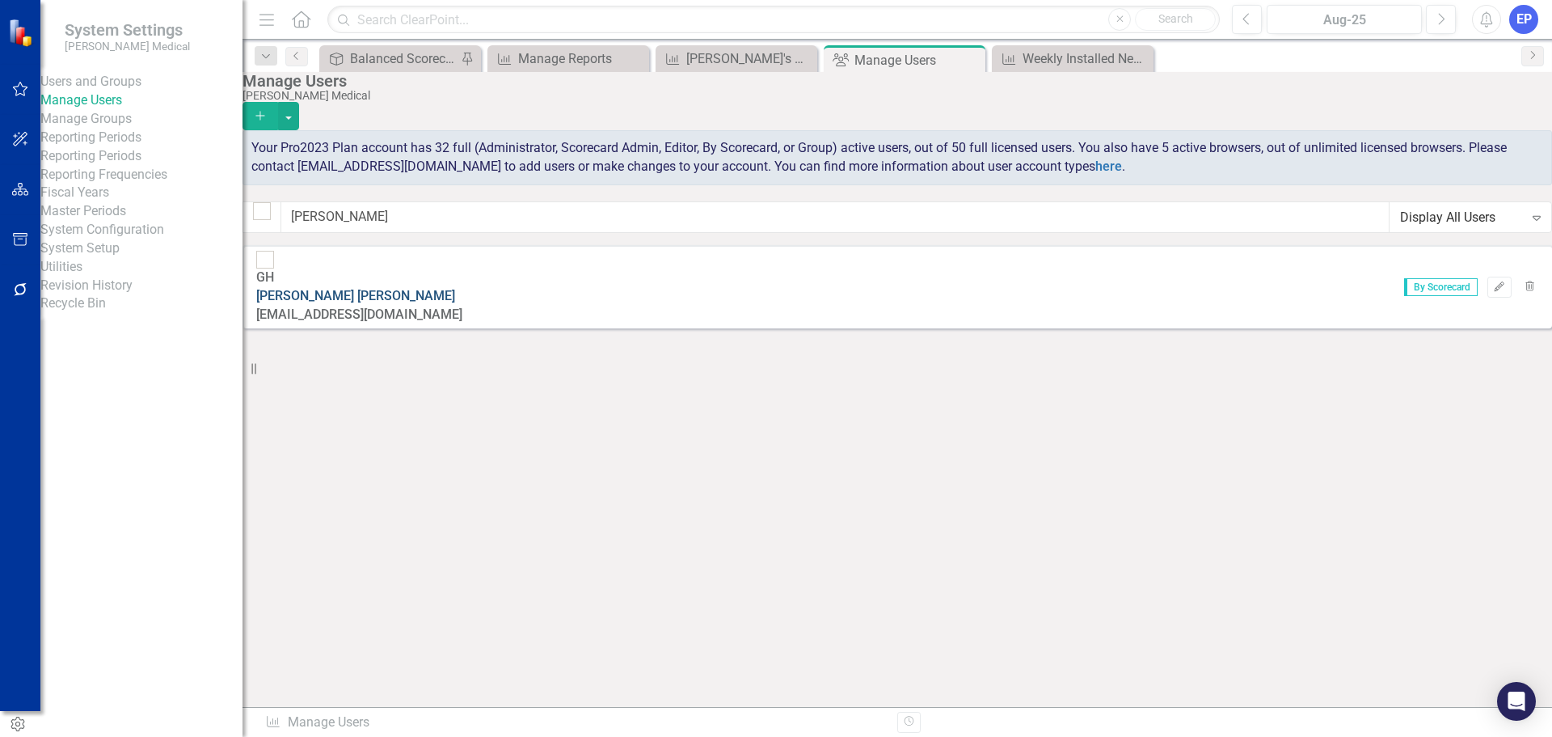
click at [408, 288] on link "Greg Hearn" at bounding box center [355, 295] width 199 height 15
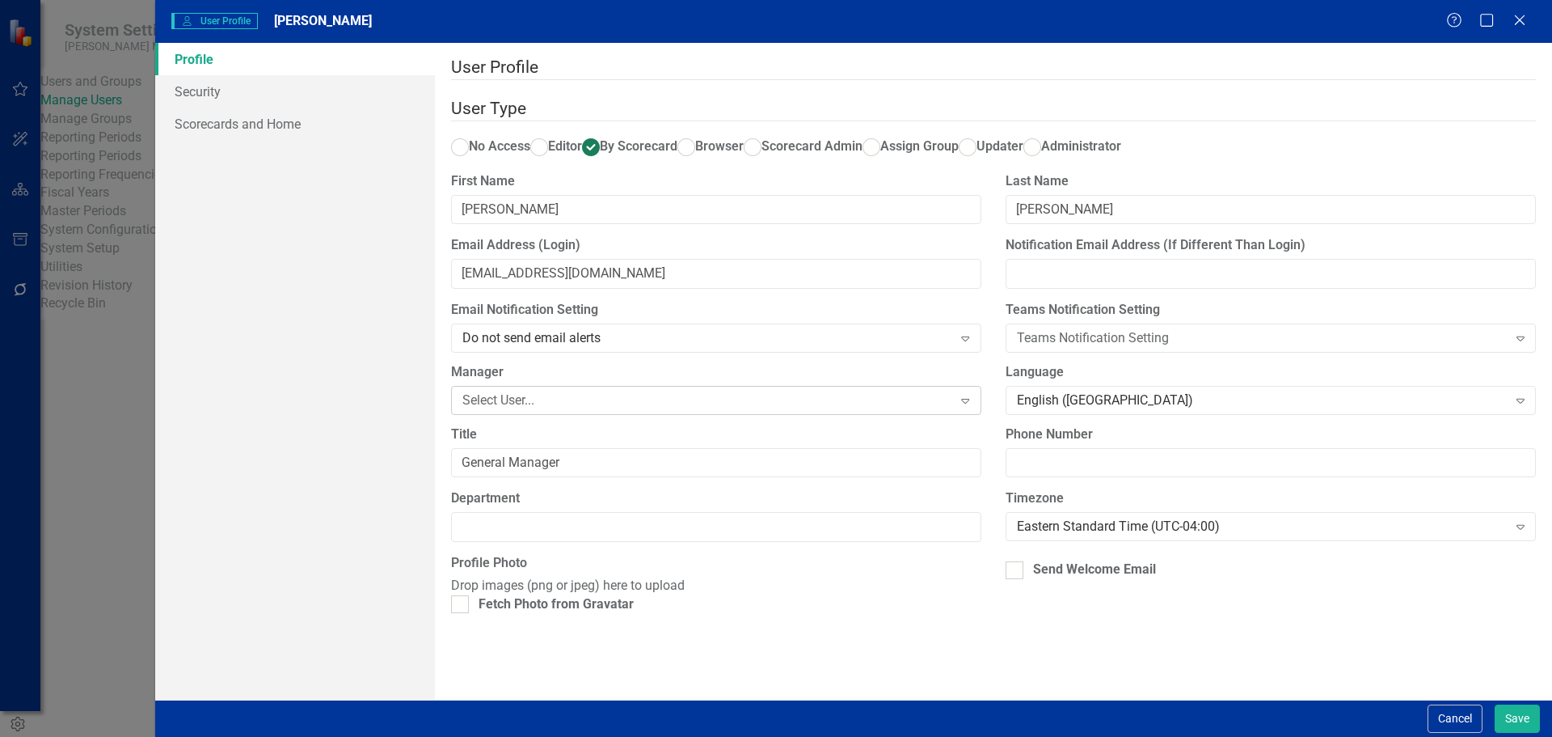
click at [479, 409] on div "Select User..." at bounding box center [707, 399] width 491 height 19
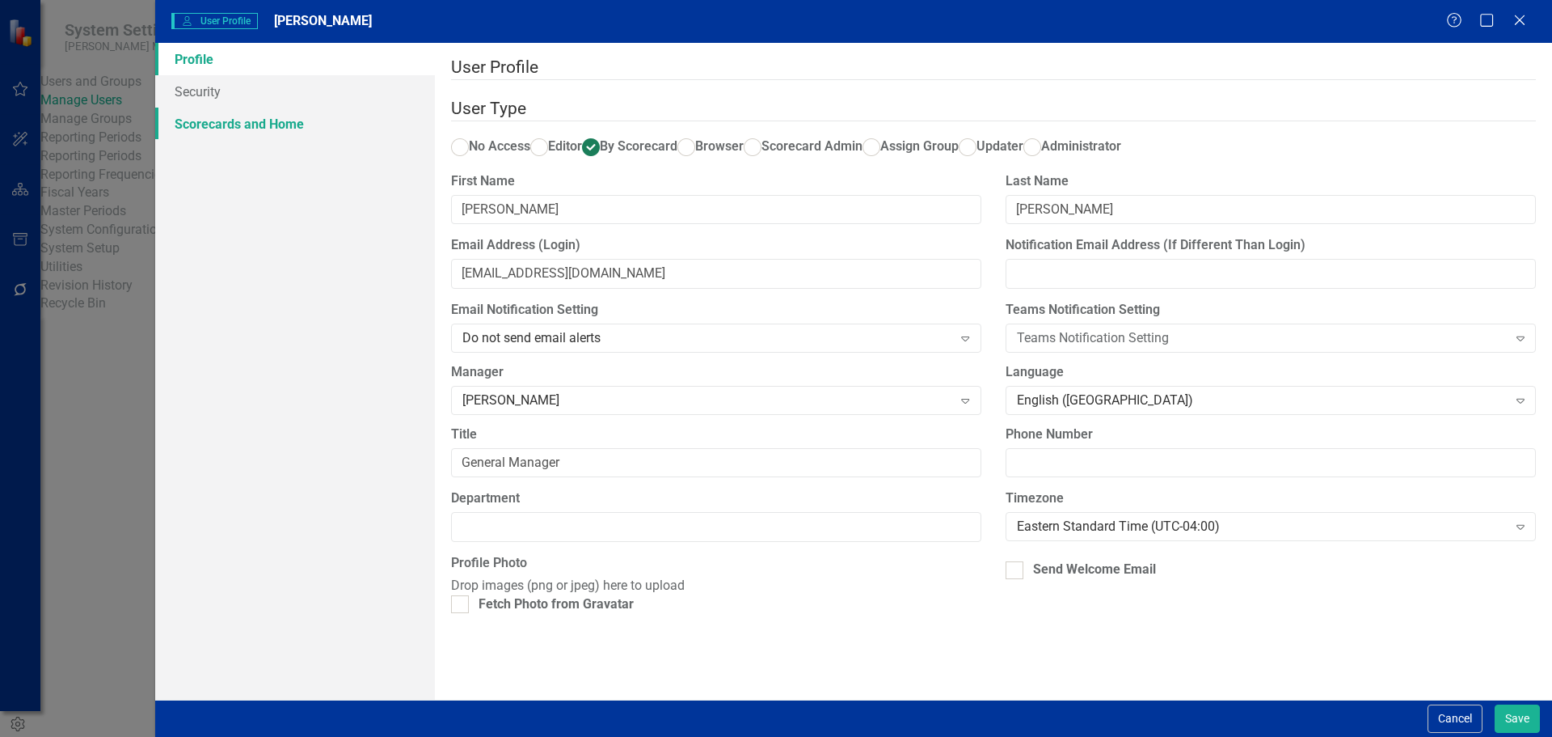
click at [271, 132] on link "Scorecards and Home" at bounding box center [295, 124] width 280 height 32
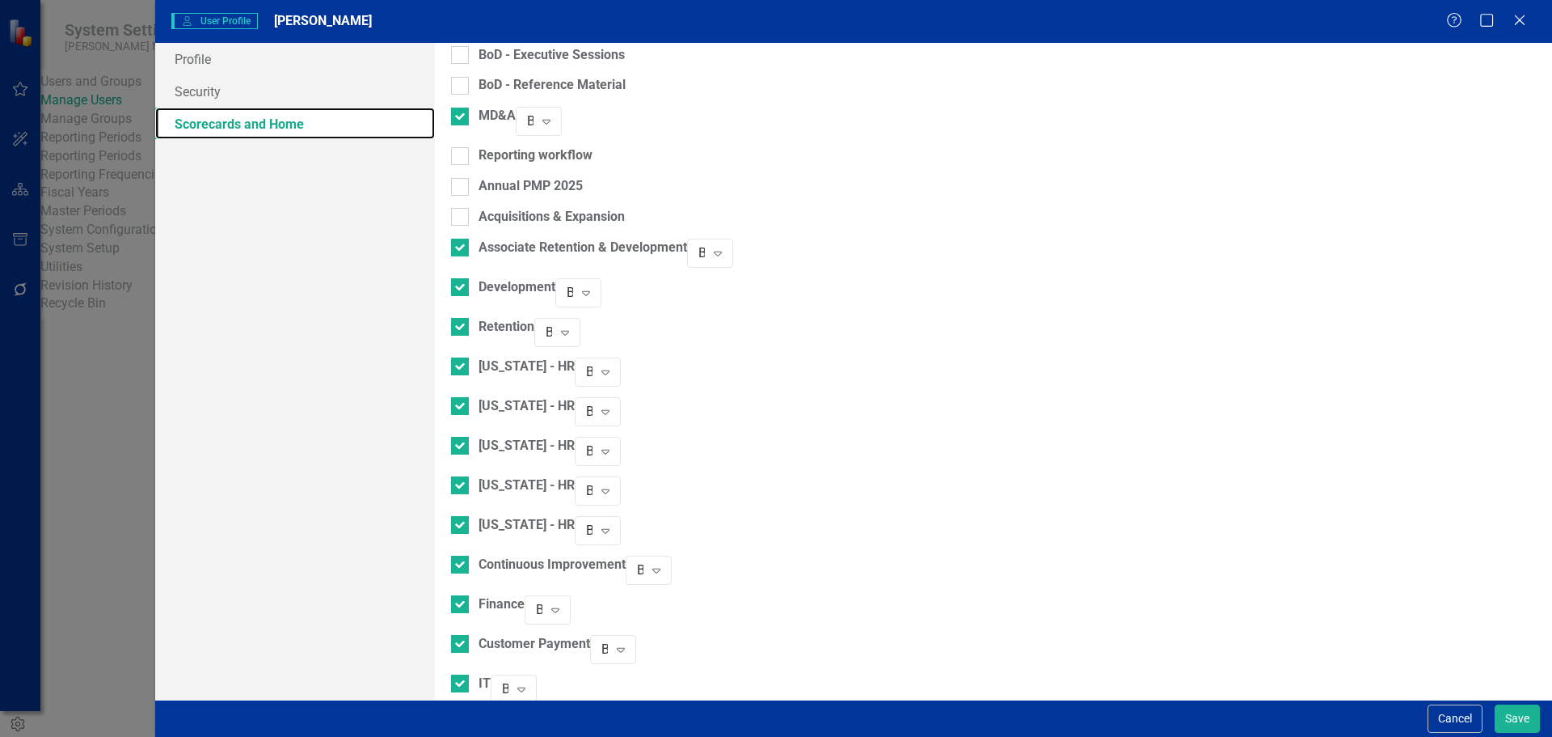
scroll to position [808, 0]
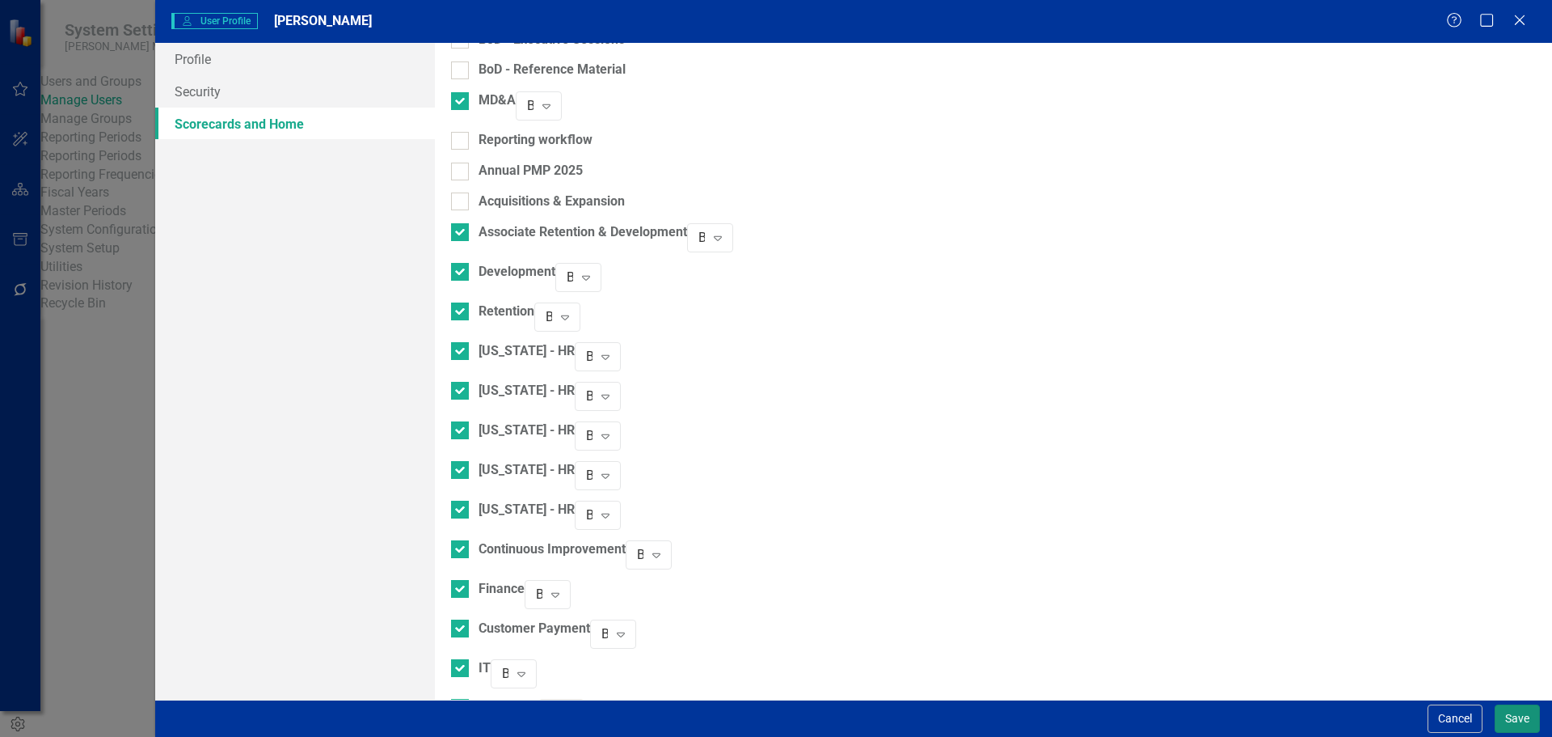
click at [1518, 711] on button "Save" at bounding box center [1517, 718] width 45 height 28
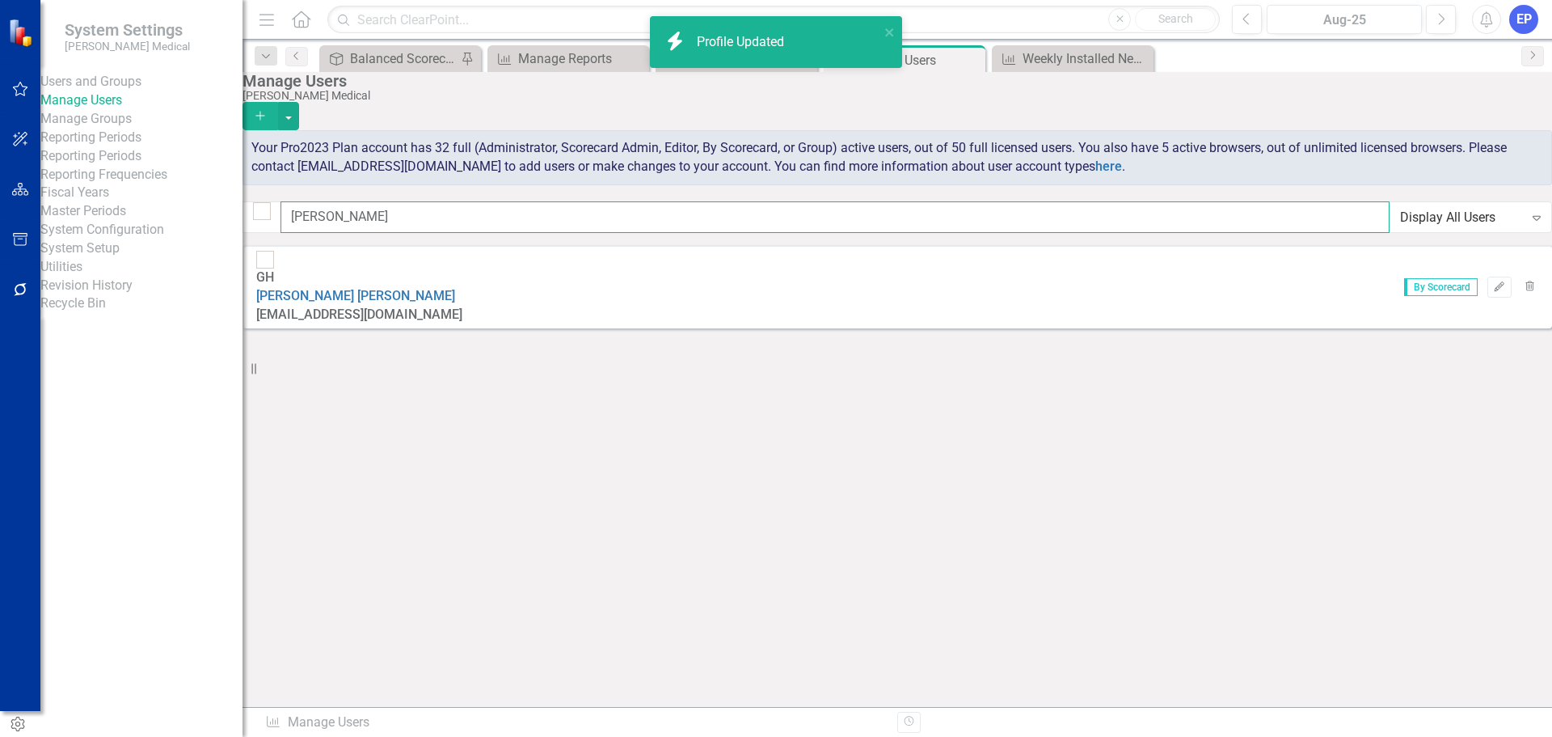
click at [481, 222] on input "greg" at bounding box center [835, 217] width 1109 height 32
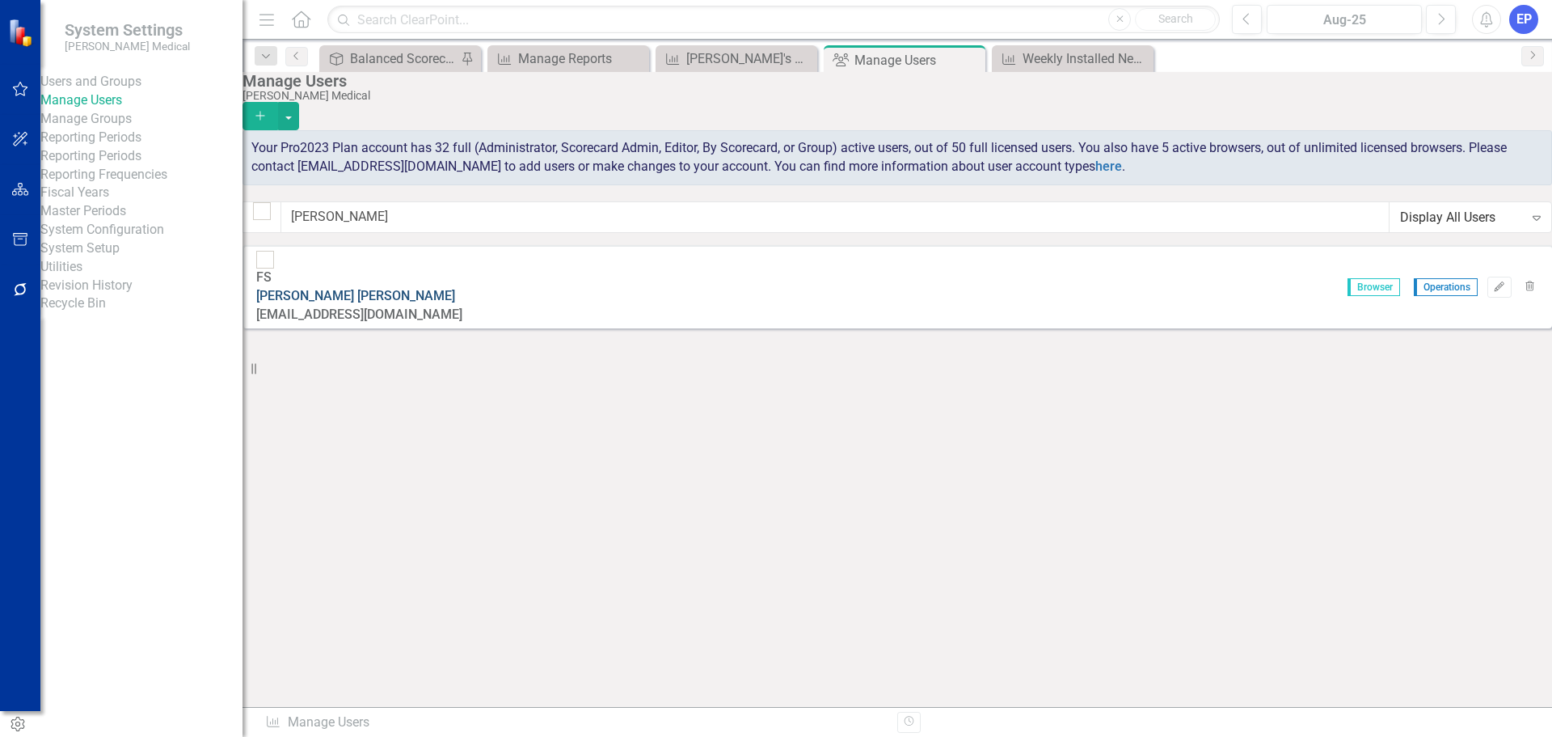
click at [448, 288] on link "Frank Soderberg" at bounding box center [355, 295] width 199 height 15
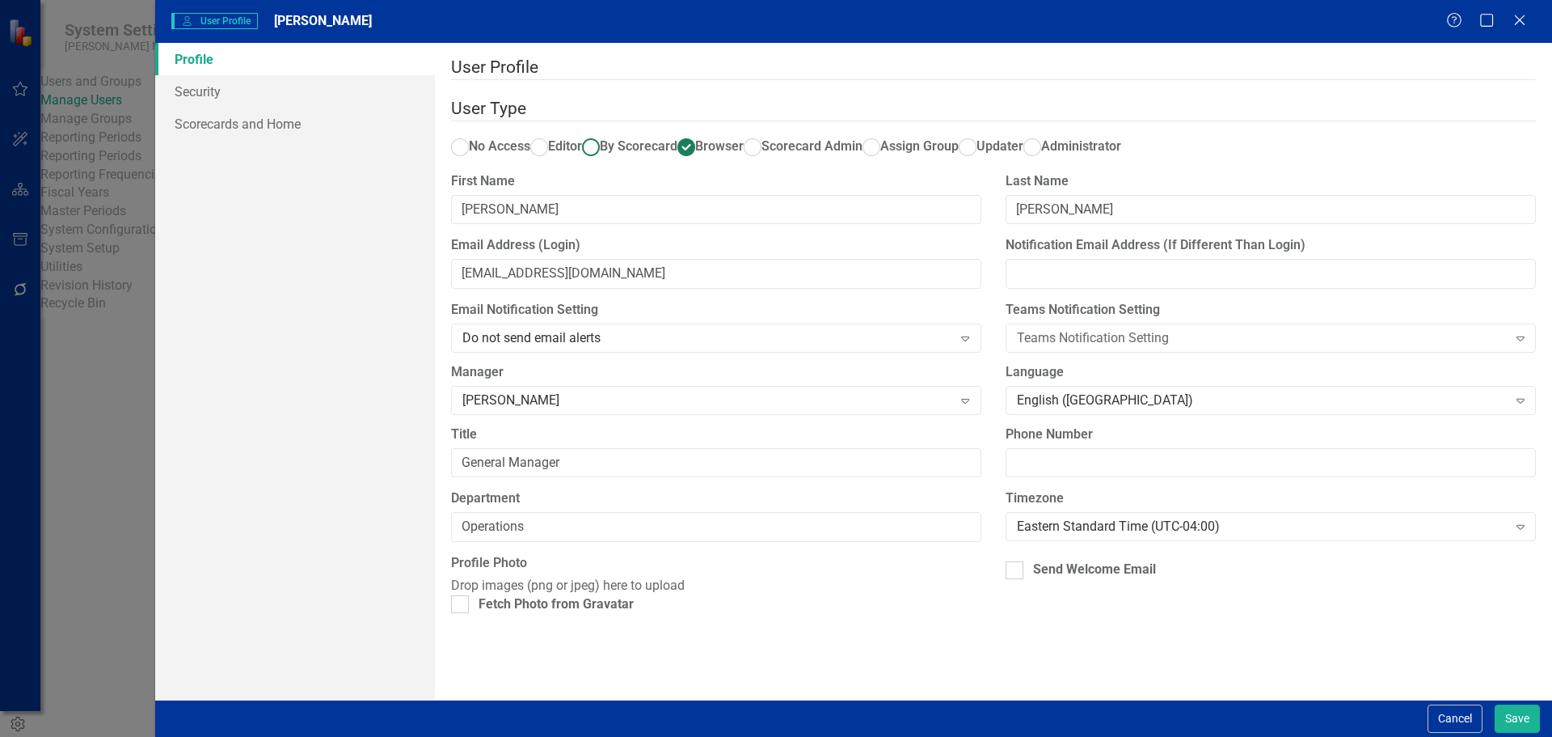
click at [603, 134] on ins at bounding box center [590, 146] width 25 height 25
click at [603, 134] on input "By Scorecard" at bounding box center [590, 146] width 25 height 25
click at [266, 116] on link "Scorecards and Home" at bounding box center [295, 124] width 280 height 32
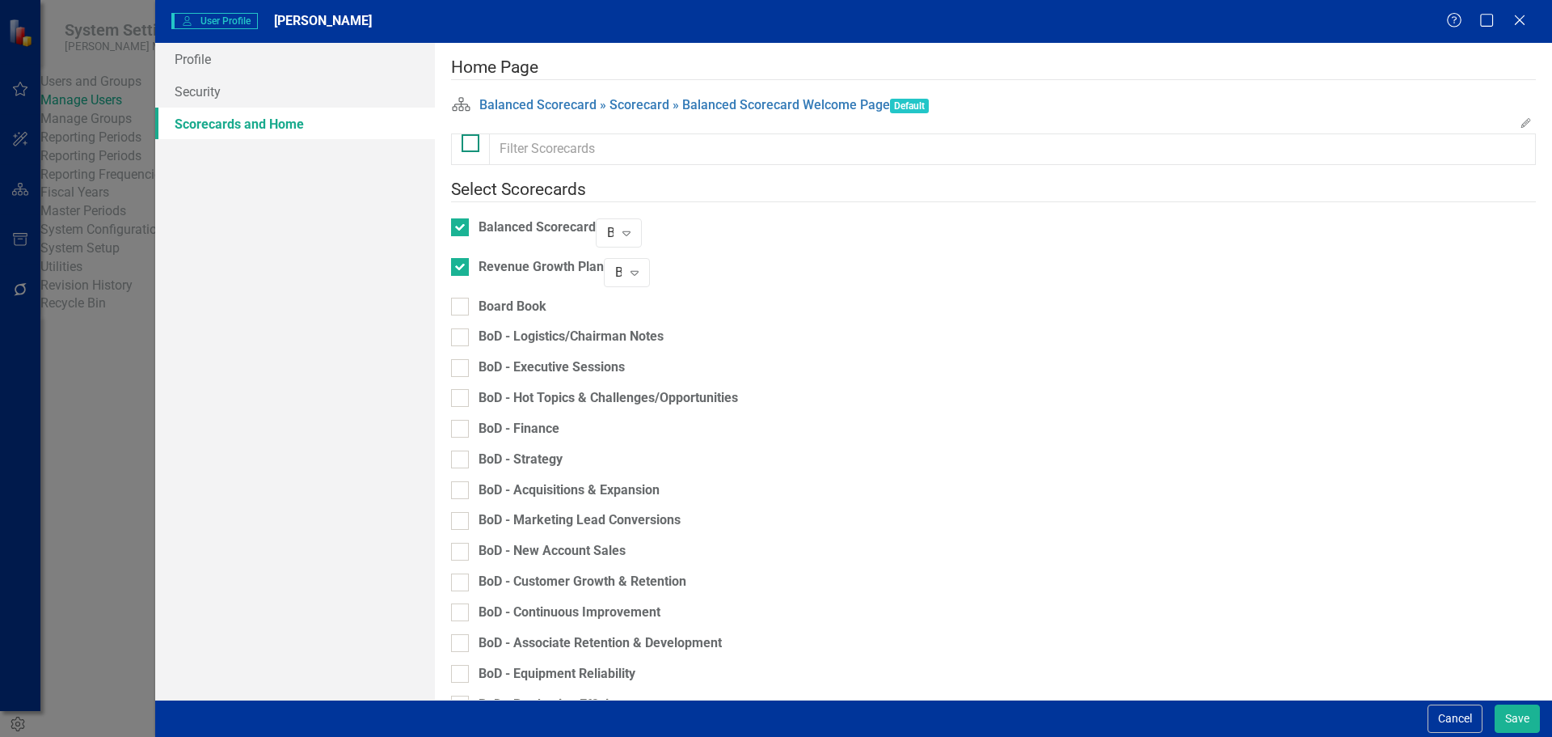
click at [478, 152] on div at bounding box center [471, 143] width 18 height 18
click at [472, 145] on input "checkbox" at bounding box center [467, 139] width 11 height 11
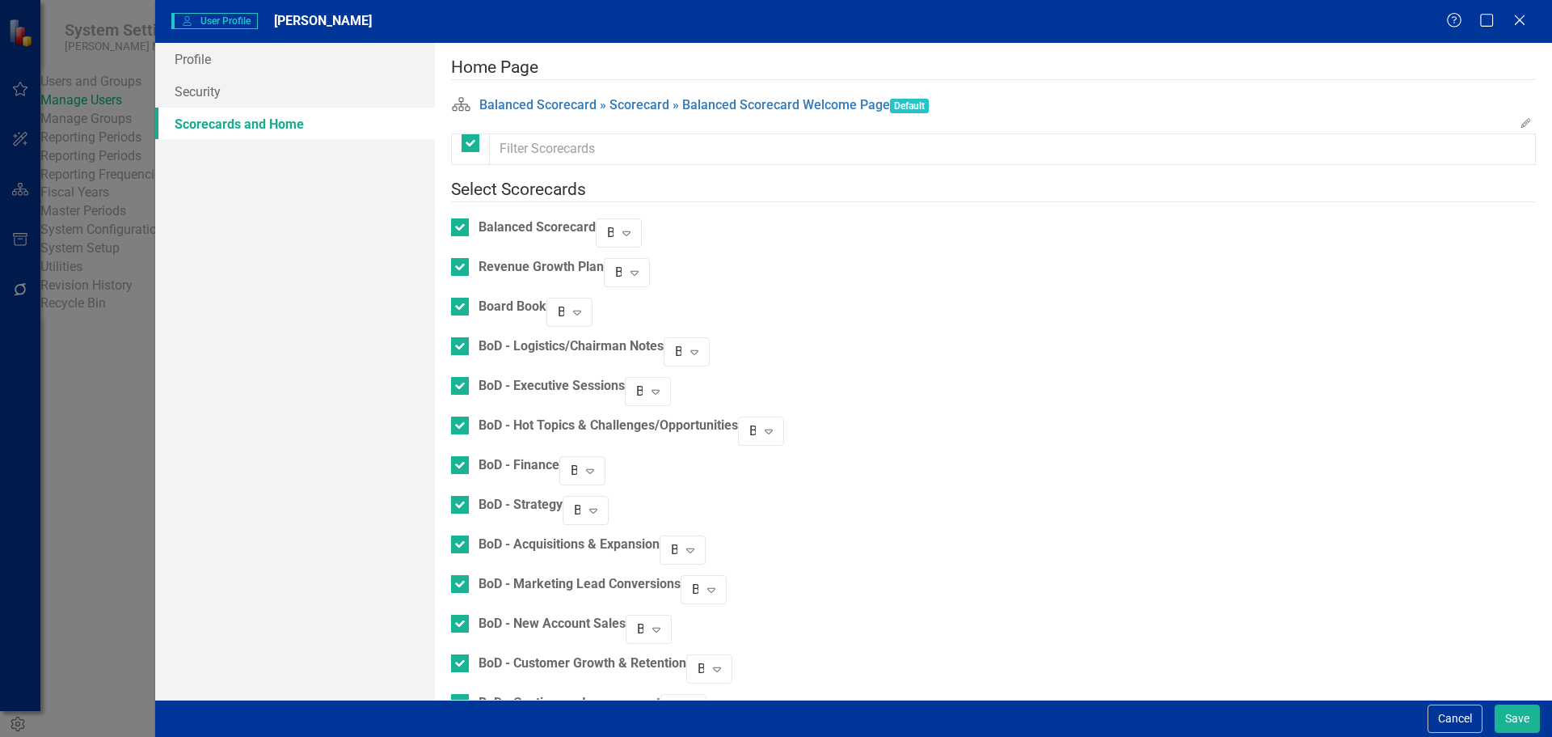
click at [474, 268] on div "Revenue Growth Plan" at bounding box center [527, 278] width 153 height 40
click at [469, 264] on div at bounding box center [460, 267] width 18 height 18
click at [462, 264] on input "Revenue Growth Plan" at bounding box center [456, 263] width 11 height 11
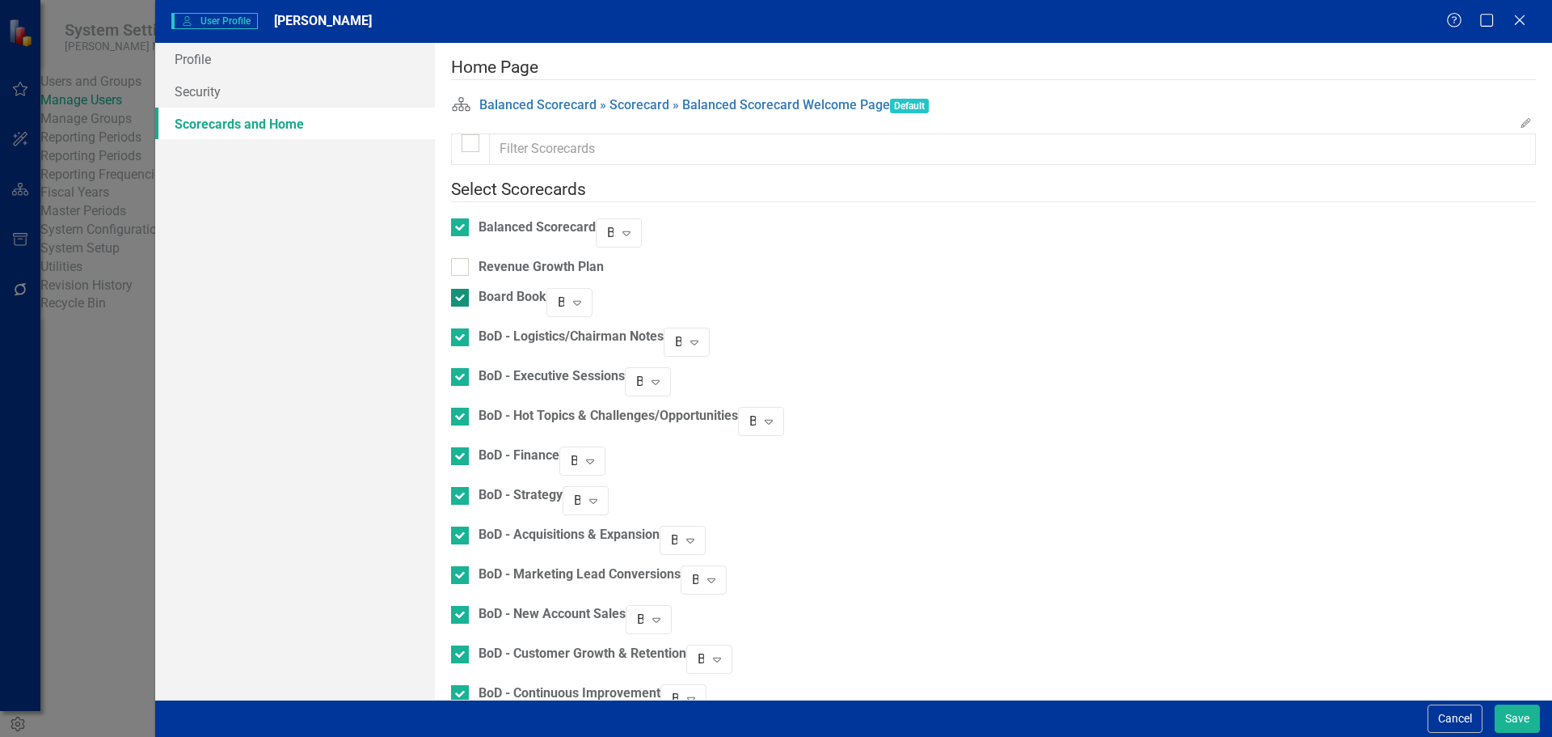
click at [469, 289] on div at bounding box center [460, 298] width 18 height 18
click at [462, 289] on input "Board Book" at bounding box center [456, 294] width 11 height 11
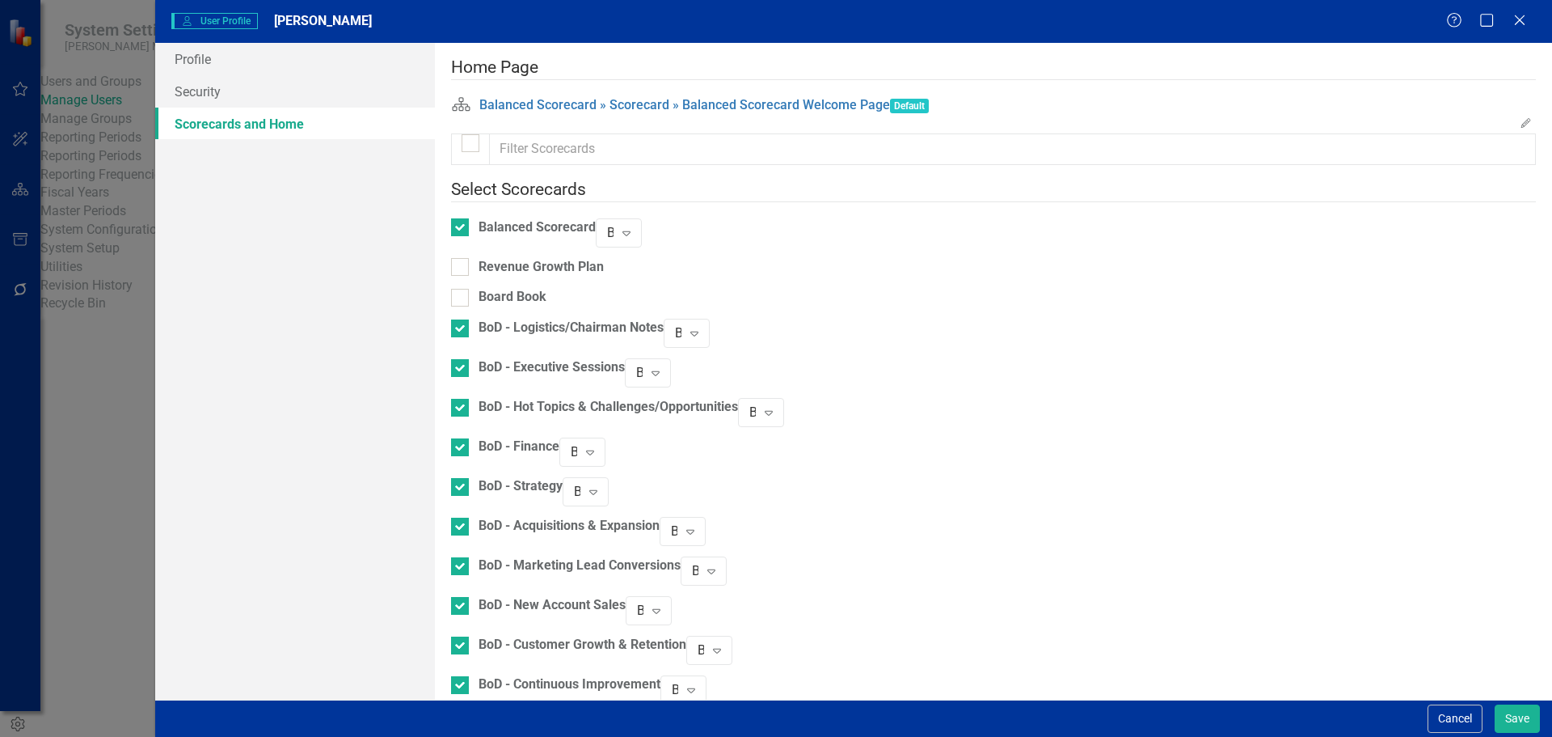
click at [471, 307] on div "Board Book" at bounding box center [498, 303] width 95 height 31
click at [473, 335] on div "BoD - Logistics/Chairman Notes" at bounding box center [557, 339] width 213 height 40
click at [469, 322] on div at bounding box center [460, 328] width 18 height 18
click at [462, 322] on input "BoD - Logistics/Chairman Notes" at bounding box center [456, 324] width 11 height 11
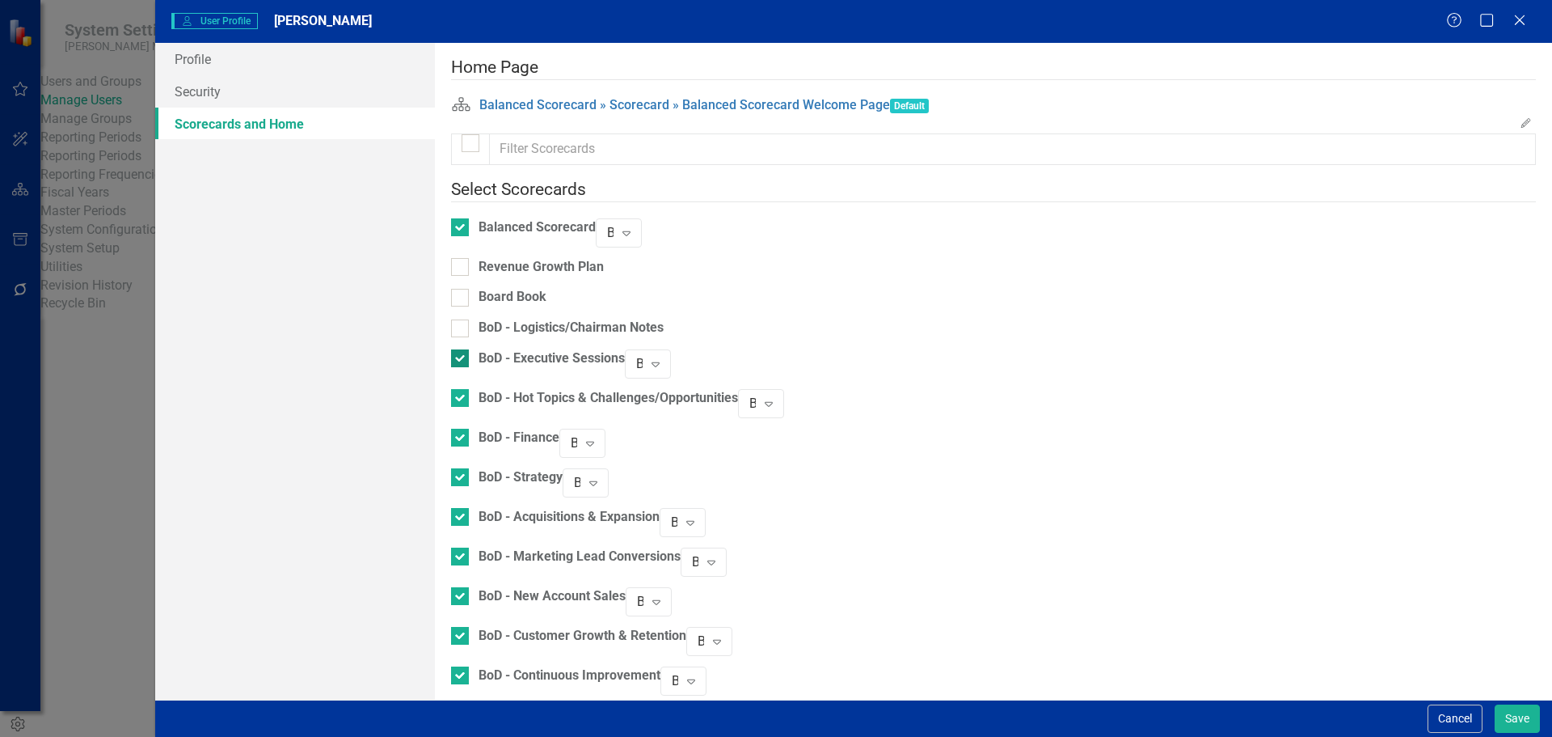
click at [469, 349] on div at bounding box center [460, 358] width 18 height 18
click at [462, 349] on input "BoD - Executive Sessions" at bounding box center [456, 354] width 11 height 11
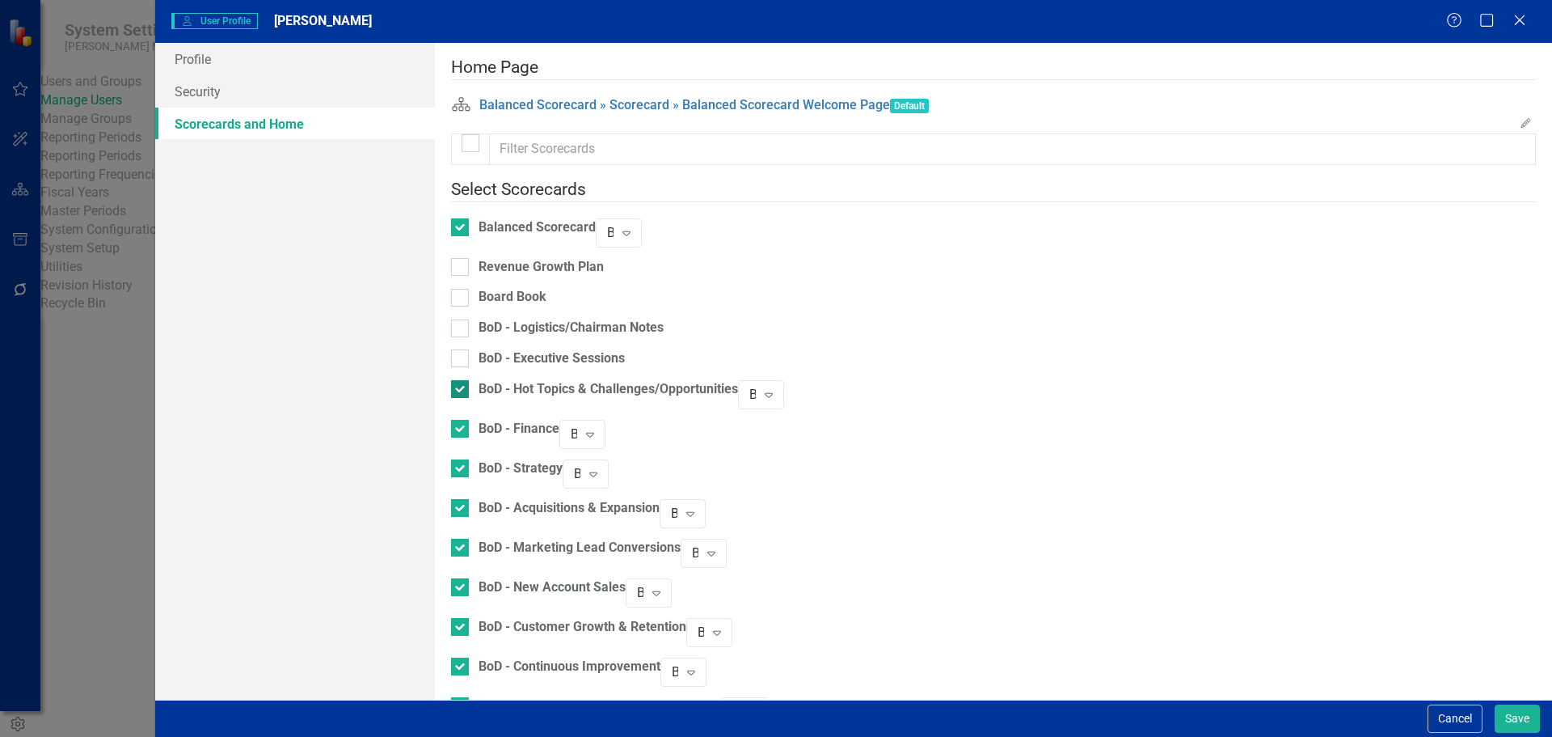
click at [469, 384] on div at bounding box center [460, 389] width 18 height 18
click at [462, 384] on input "BoD - Hot Topics & Challenges/Opportunities" at bounding box center [456, 385] width 11 height 11
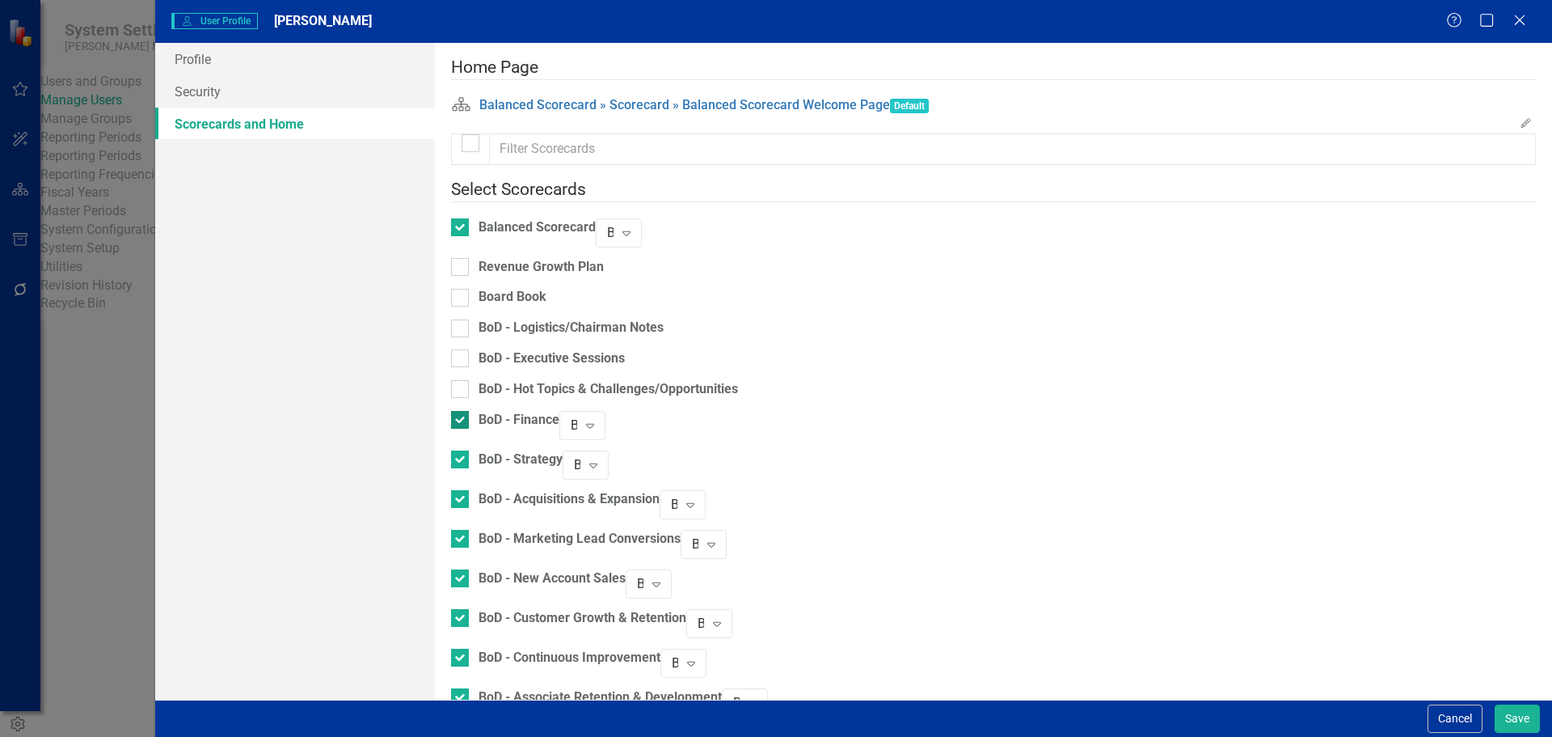
click at [462, 412] on input "BoD - Finance" at bounding box center [456, 416] width 11 height 11
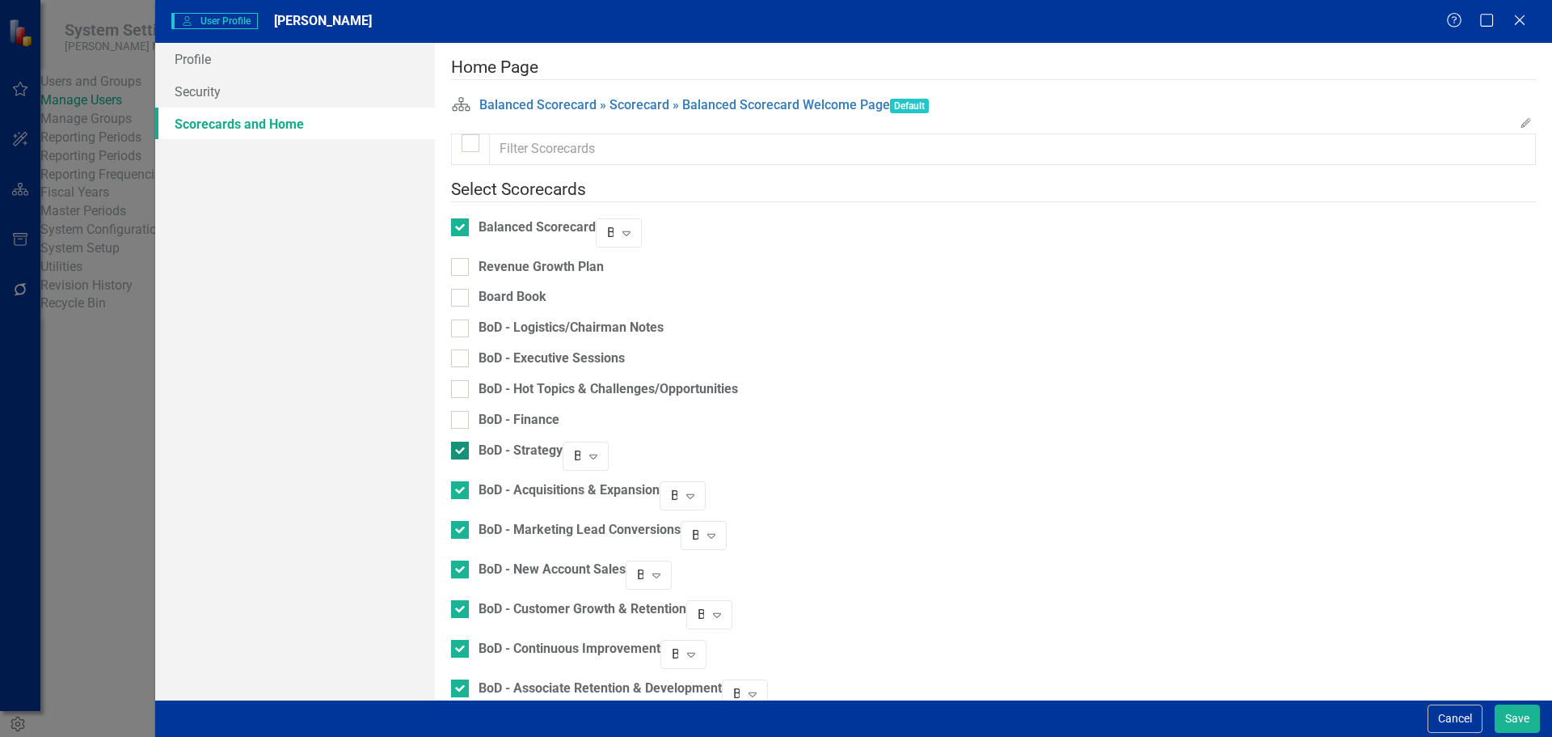
click at [462, 441] on input "BoD - Strategy" at bounding box center [456, 446] width 11 height 11
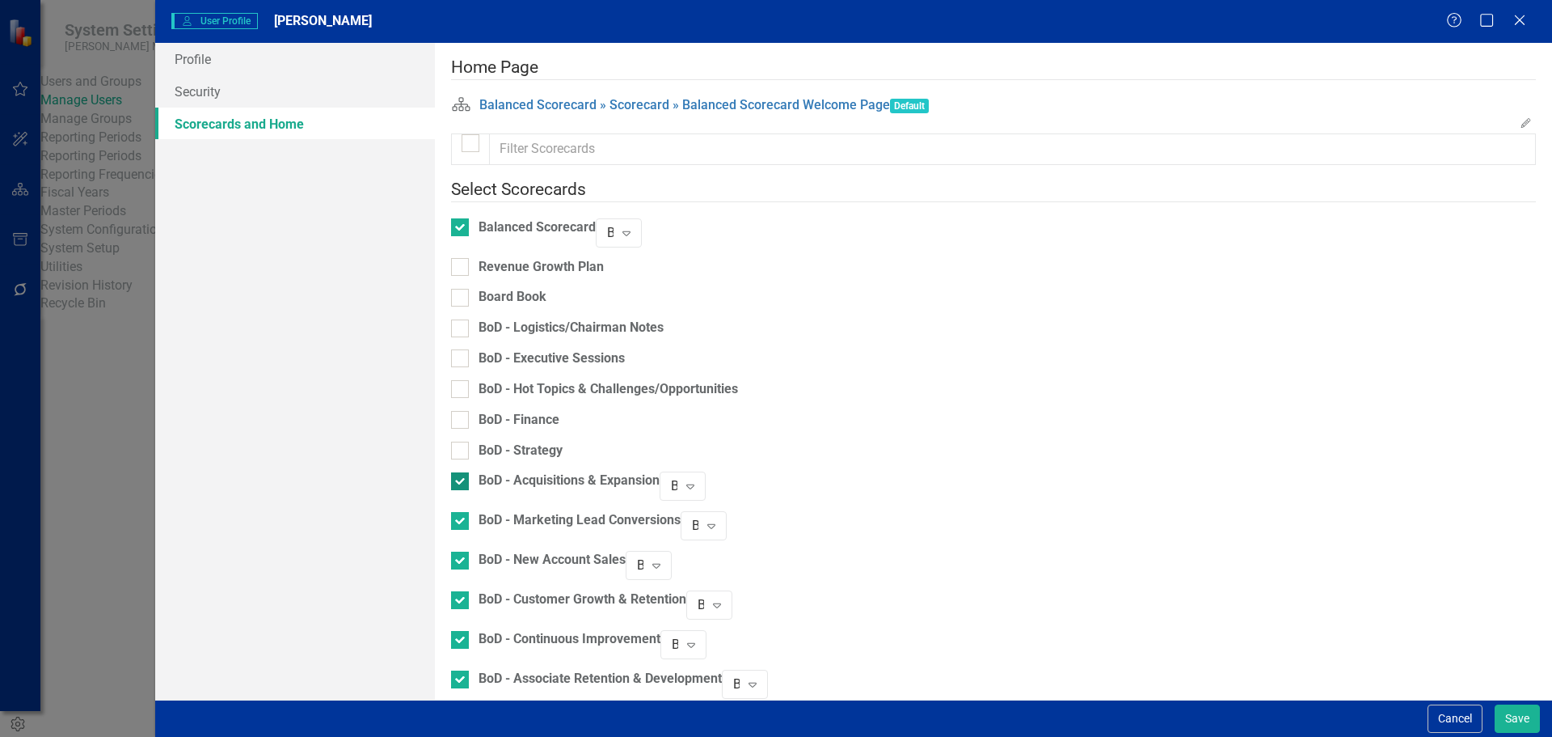
click at [469, 474] on div at bounding box center [460, 481] width 18 height 18
click at [462, 474] on input "BoD - Acquisitions & Expansion" at bounding box center [456, 477] width 11 height 11
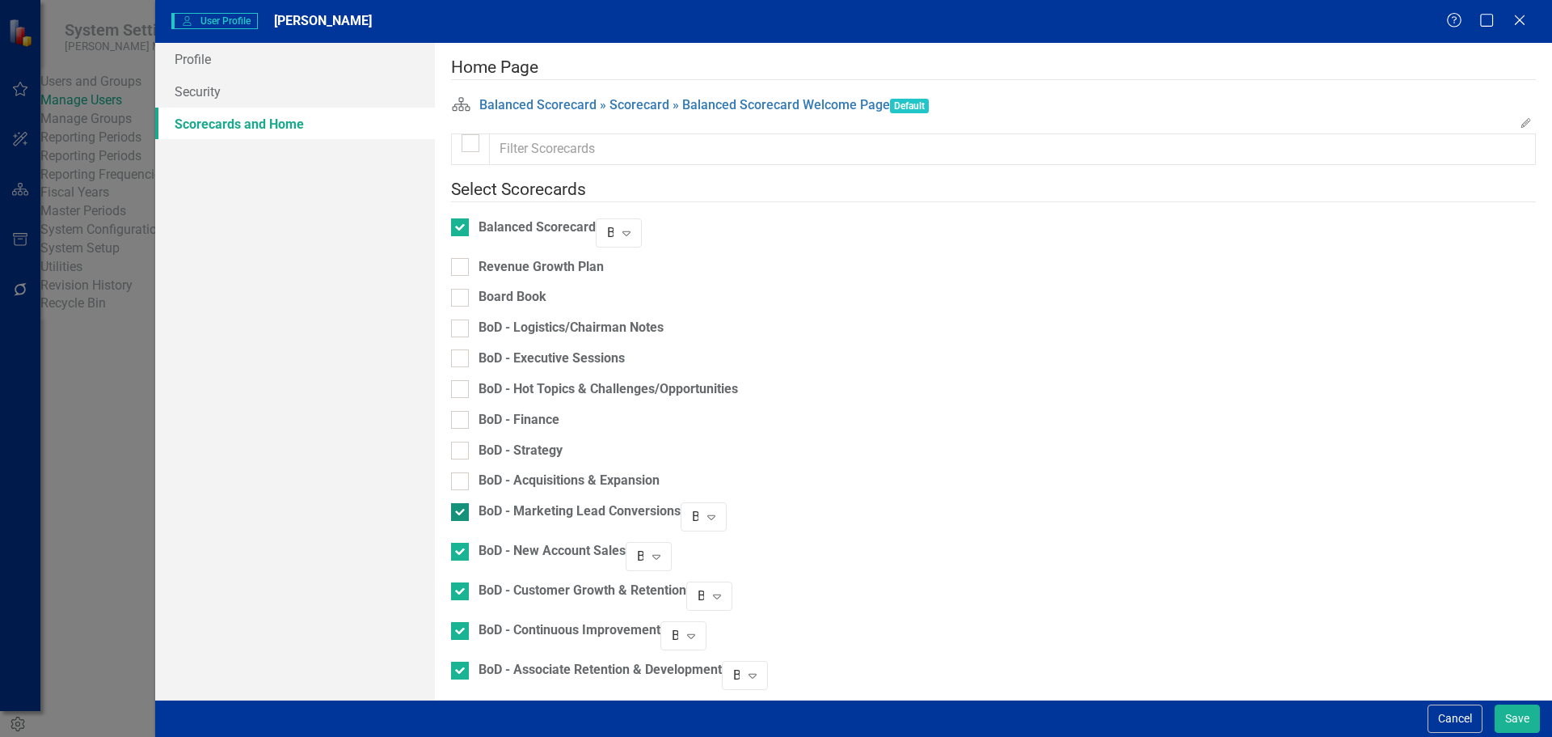
click at [469, 508] on div at bounding box center [460, 512] width 18 height 18
click at [462, 508] on input "BoD - Marketing Lead Conversions" at bounding box center [456, 508] width 11 height 11
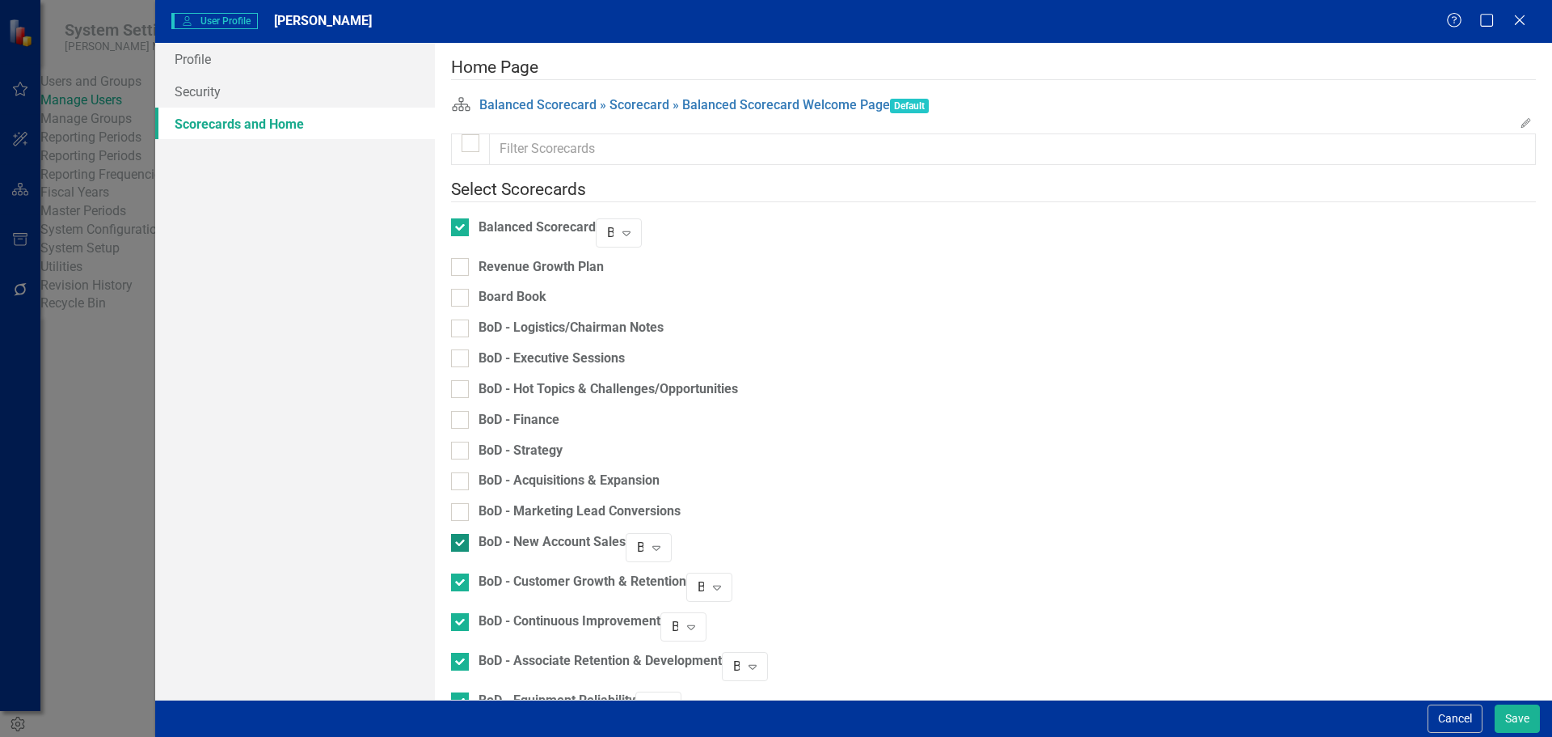
click at [469, 537] on div at bounding box center [460, 543] width 18 height 18
click at [462, 537] on input "BoD - New Account Sales" at bounding box center [456, 539] width 11 height 11
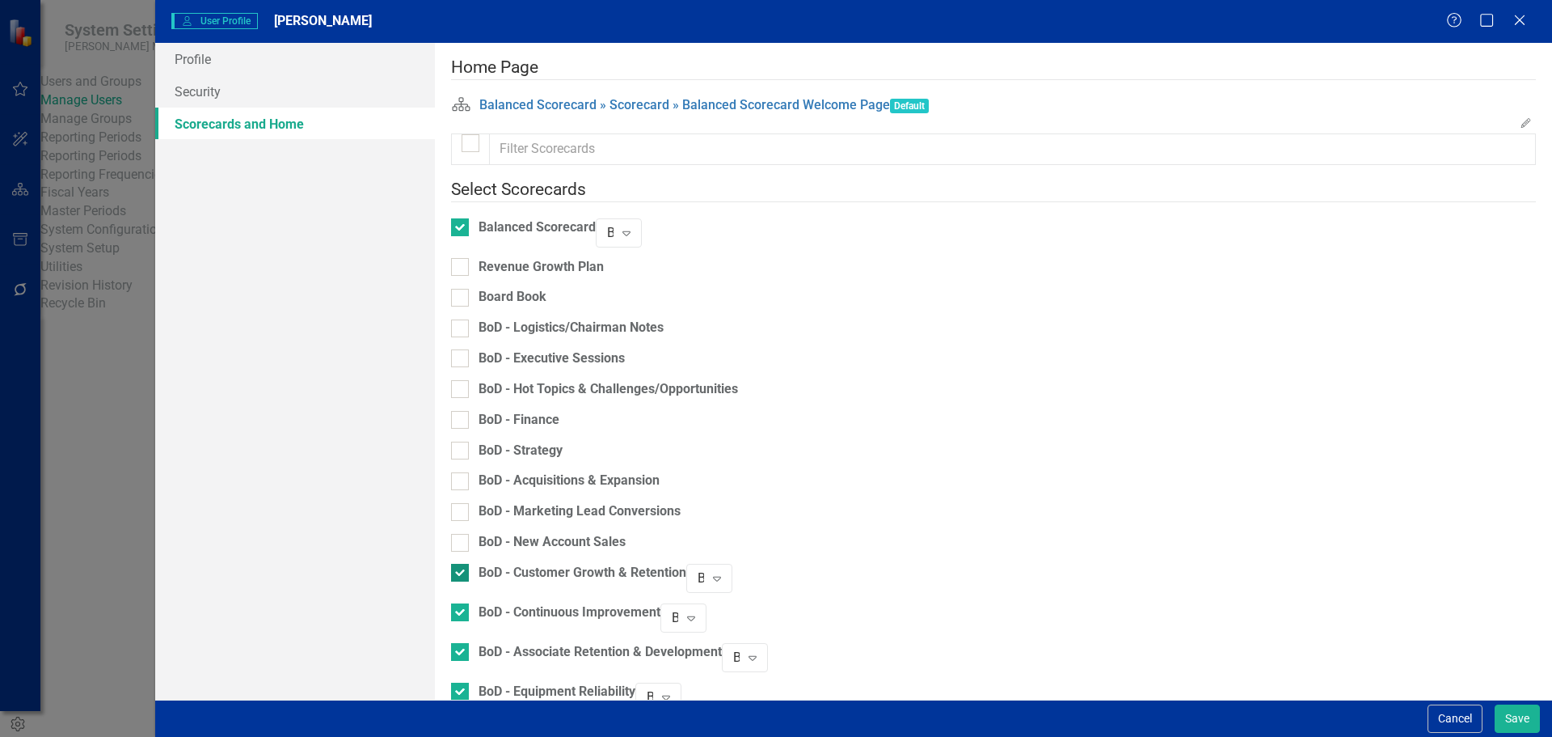
click at [469, 566] on div at bounding box center [460, 573] width 18 height 18
click at [462, 566] on input "BoD - Customer Growth & Retention" at bounding box center [456, 569] width 11 height 11
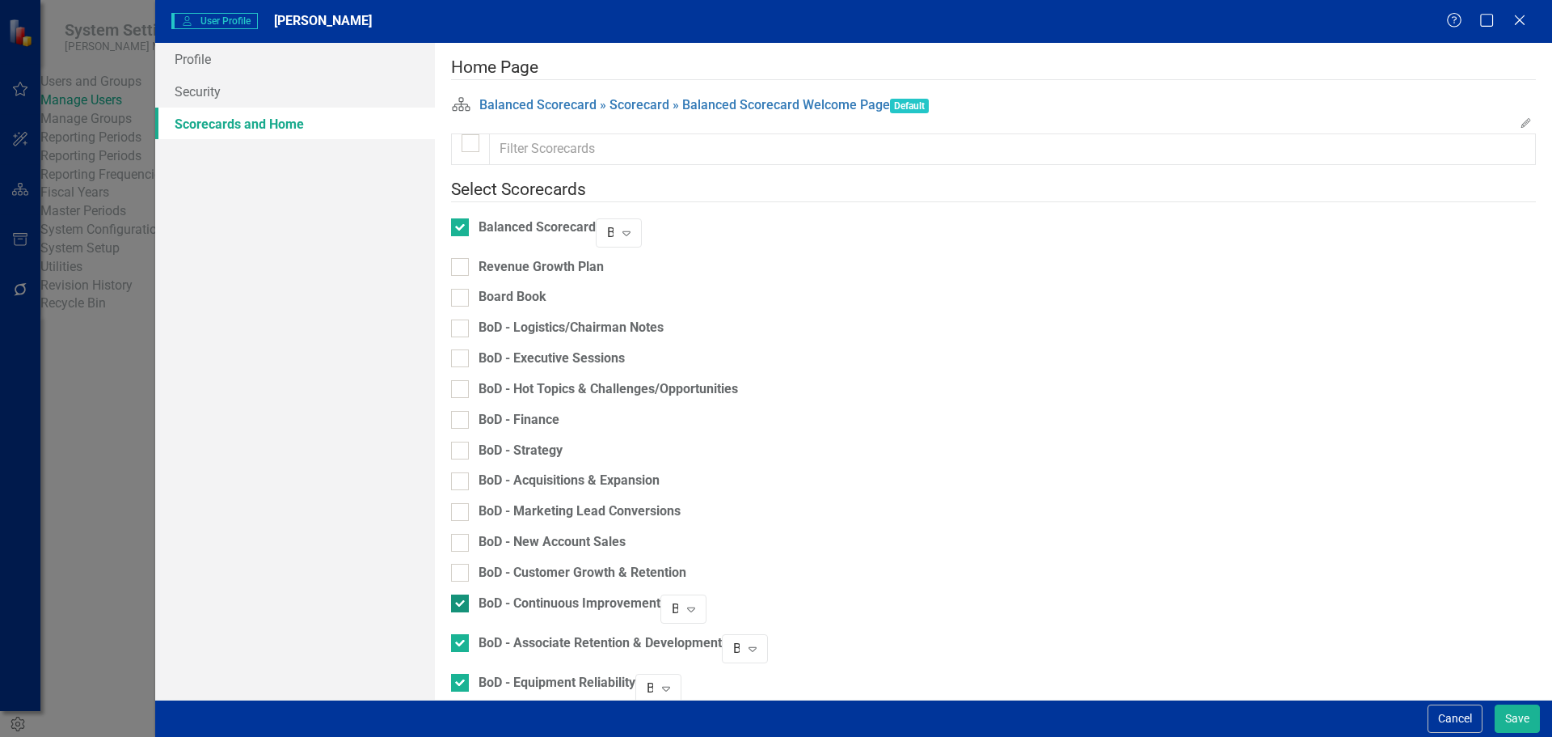
click at [462, 594] on input "BoD - Continuous Improvement" at bounding box center [456, 599] width 11 height 11
click at [469, 625] on div at bounding box center [460, 634] width 18 height 18
click at [462, 625] on input "BoD - Associate Retention & Development" at bounding box center [456, 630] width 11 height 11
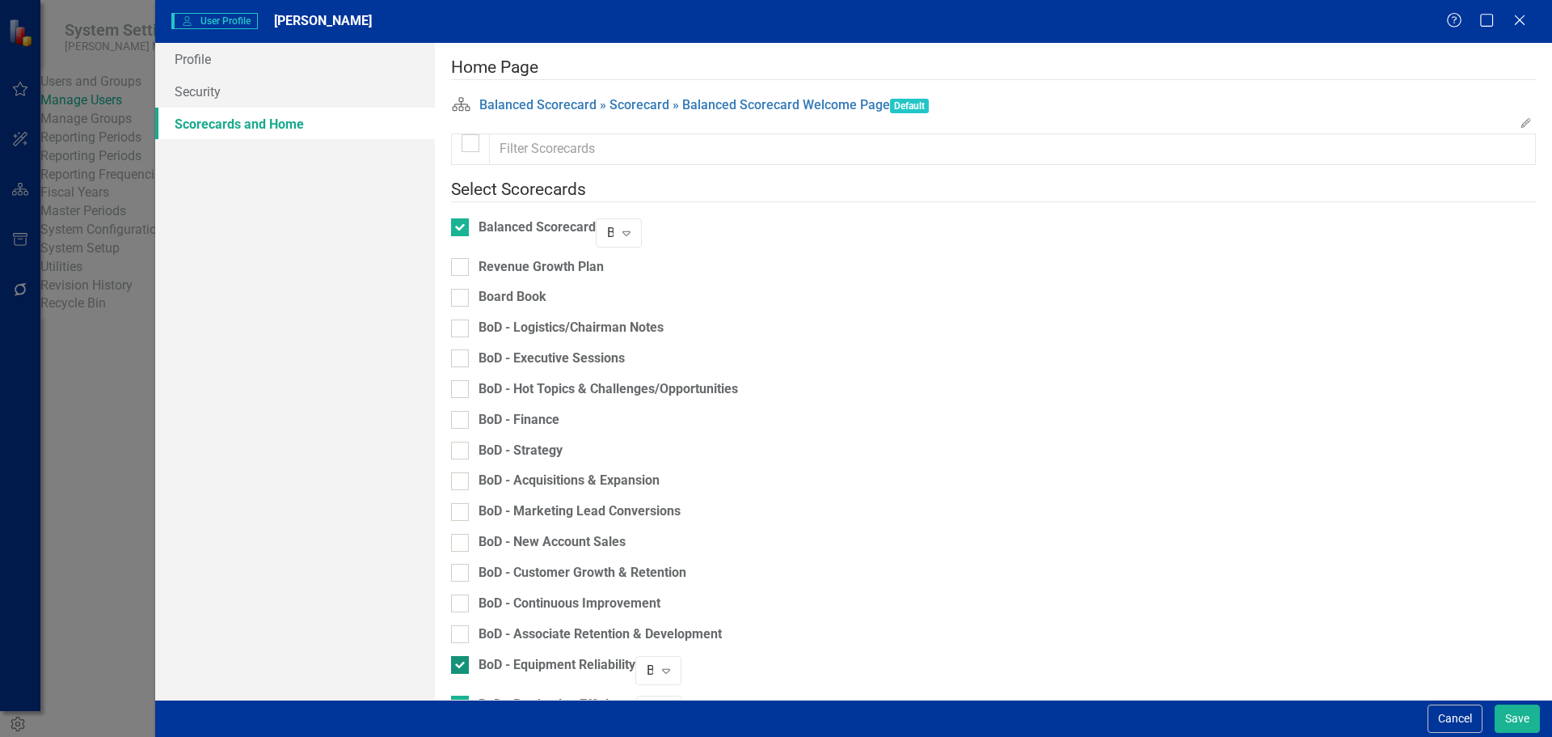
click at [469, 656] on div at bounding box center [460, 665] width 18 height 18
click at [462, 656] on input "BoD - Equipment Reliability" at bounding box center [456, 661] width 11 height 11
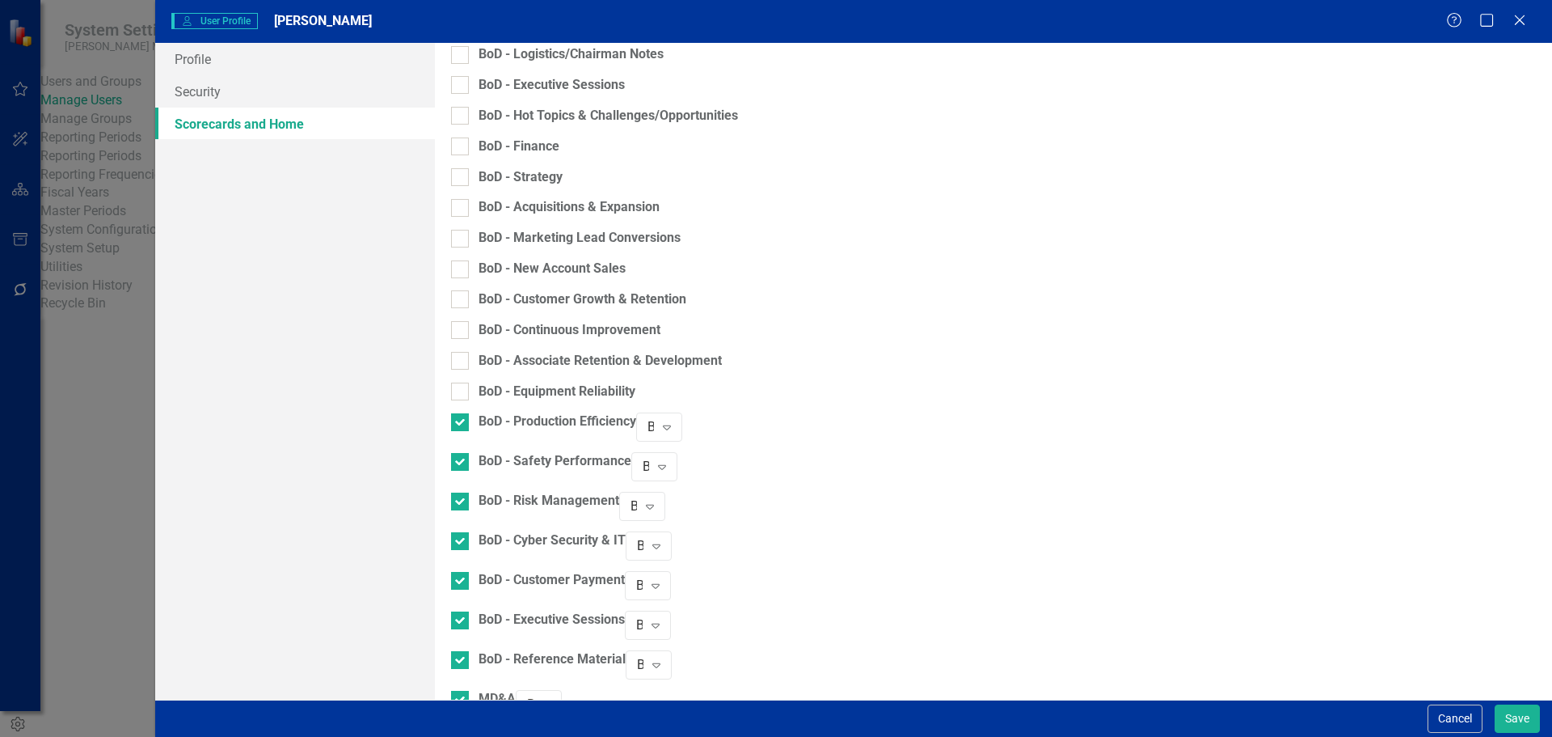
scroll to position [323, 0]
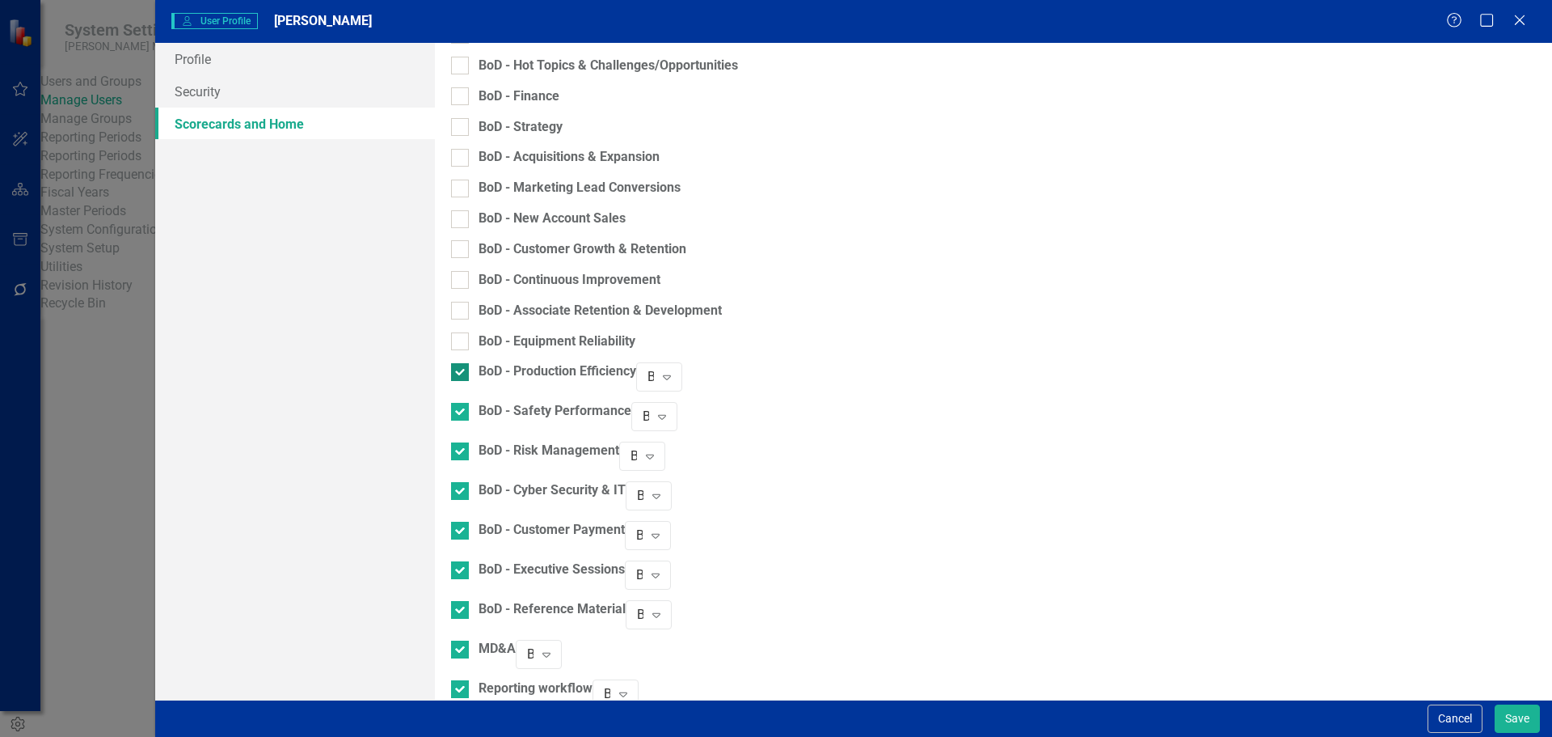
click at [469, 365] on div at bounding box center [460, 372] width 18 height 18
click at [462, 365] on input "BoD - Production Efficiency" at bounding box center [456, 368] width 11 height 11
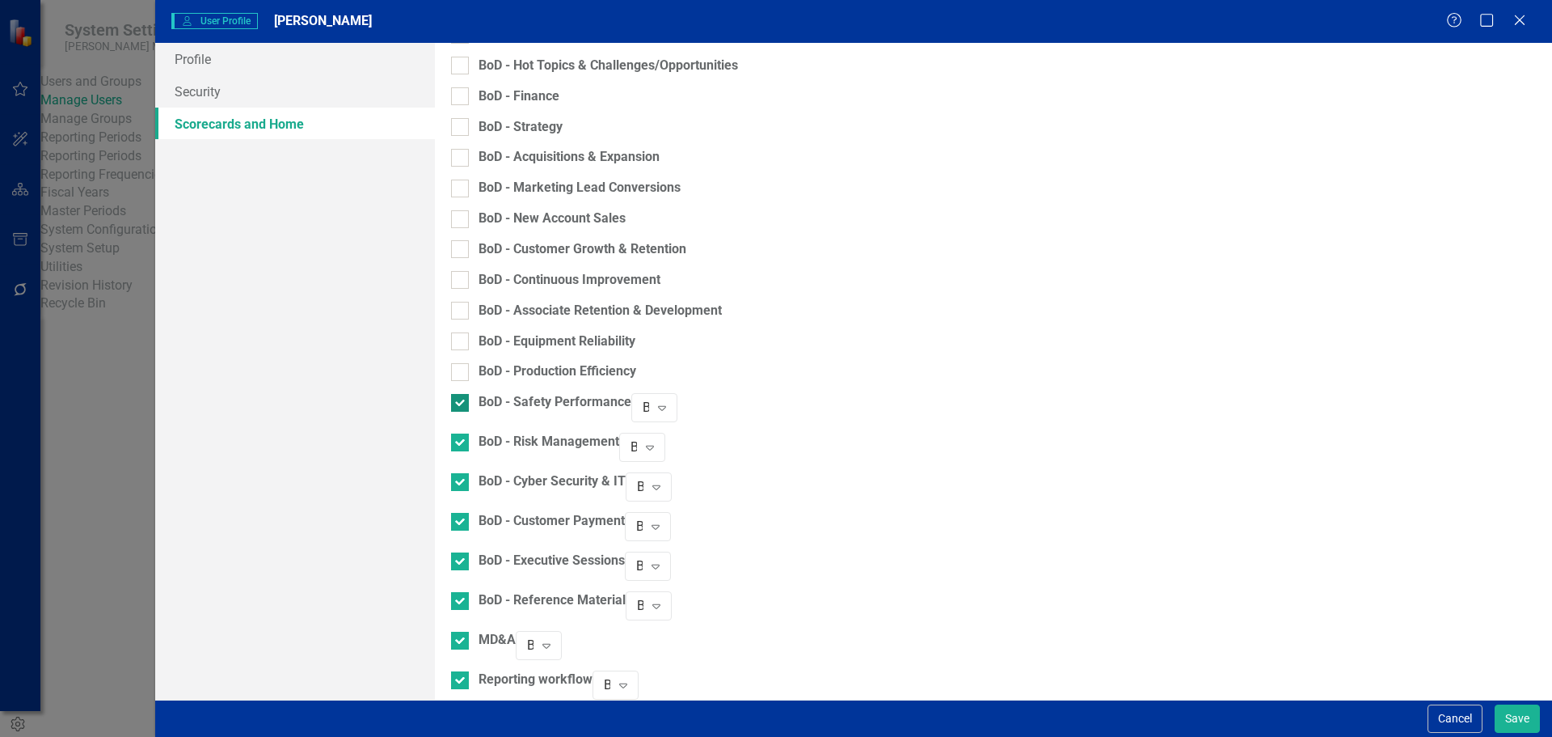
click at [469, 398] on div at bounding box center [460, 403] width 18 height 18
click at [462, 398] on input "BoD - Safety Performance" at bounding box center [456, 399] width 11 height 11
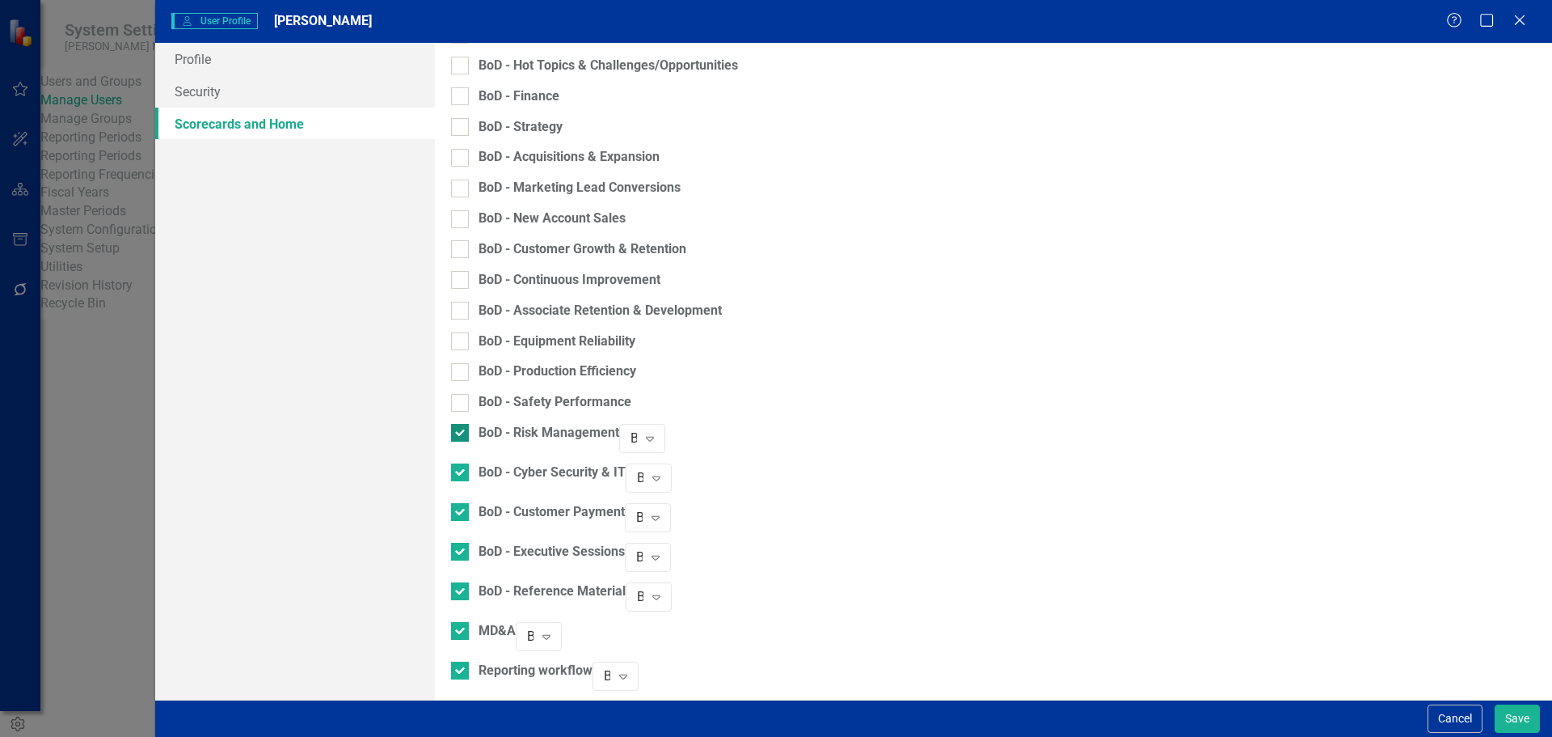
click at [469, 427] on div at bounding box center [460, 433] width 18 height 18
click at [462, 427] on input "BoD - Risk Management" at bounding box center [456, 429] width 11 height 11
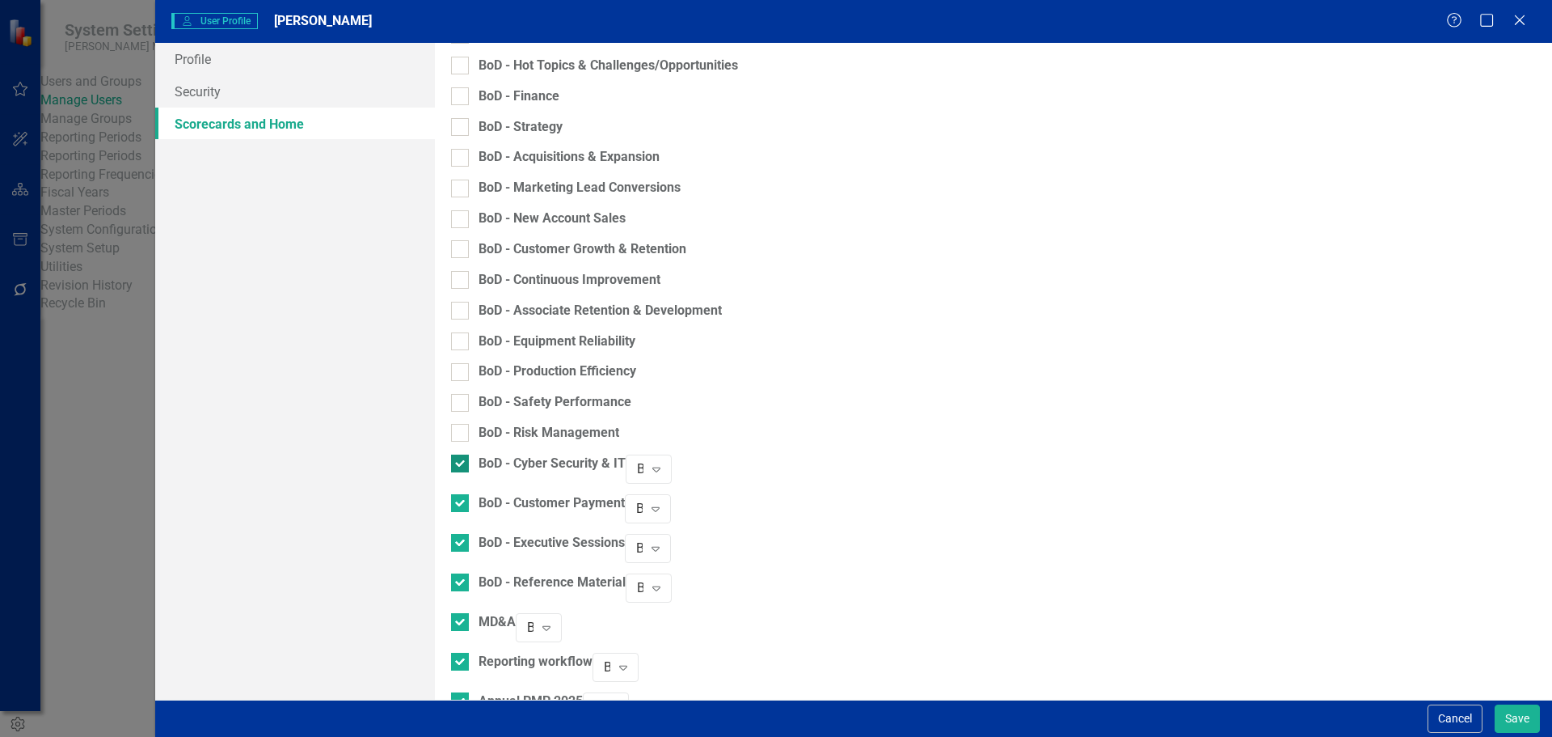
click at [469, 460] on div at bounding box center [460, 463] width 18 height 18
click at [462, 460] on input "BoD - Cyber Security & IT" at bounding box center [456, 459] width 11 height 11
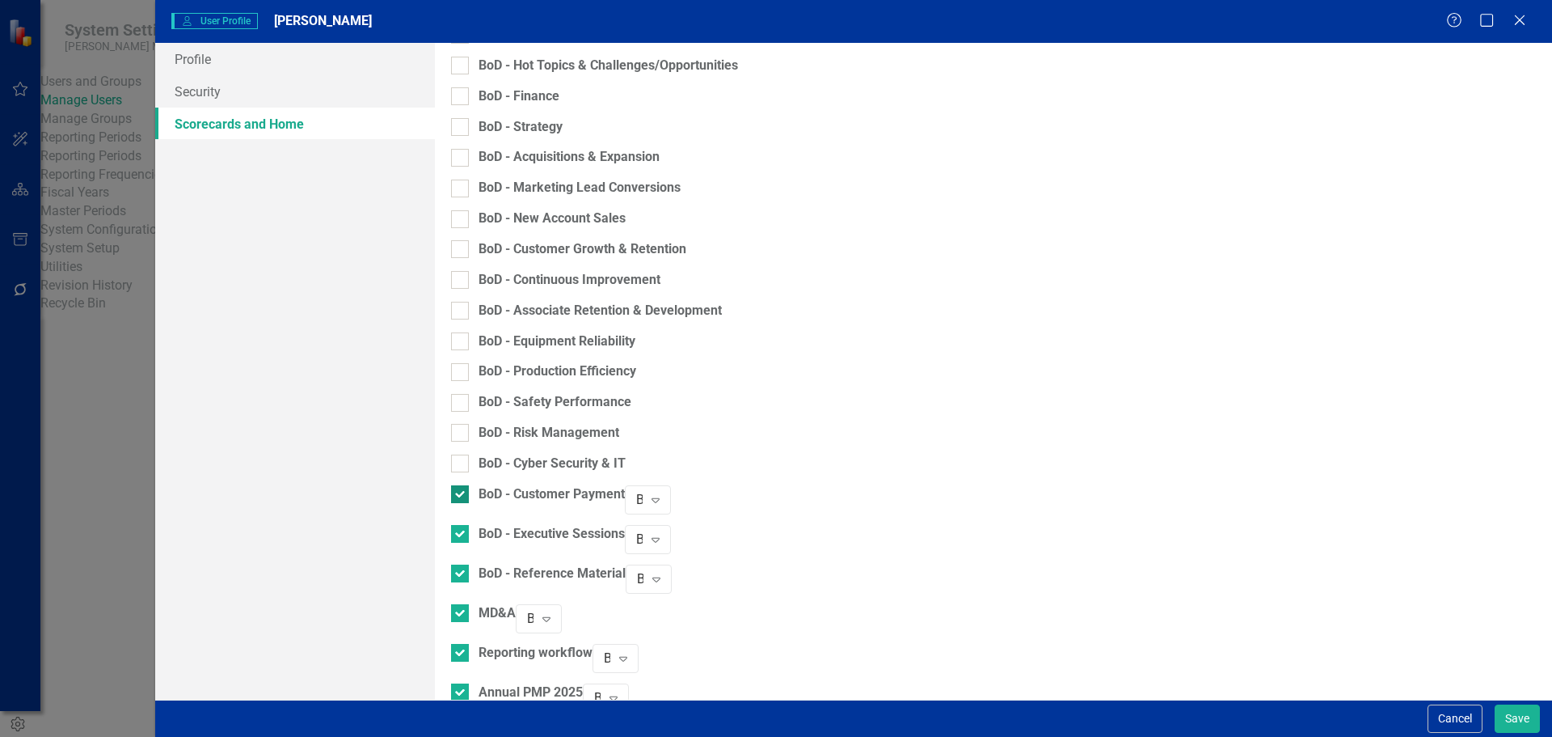
click at [469, 489] on div at bounding box center [460, 494] width 18 height 18
click at [462, 489] on input "BoD - Customer Payment" at bounding box center [456, 490] width 11 height 11
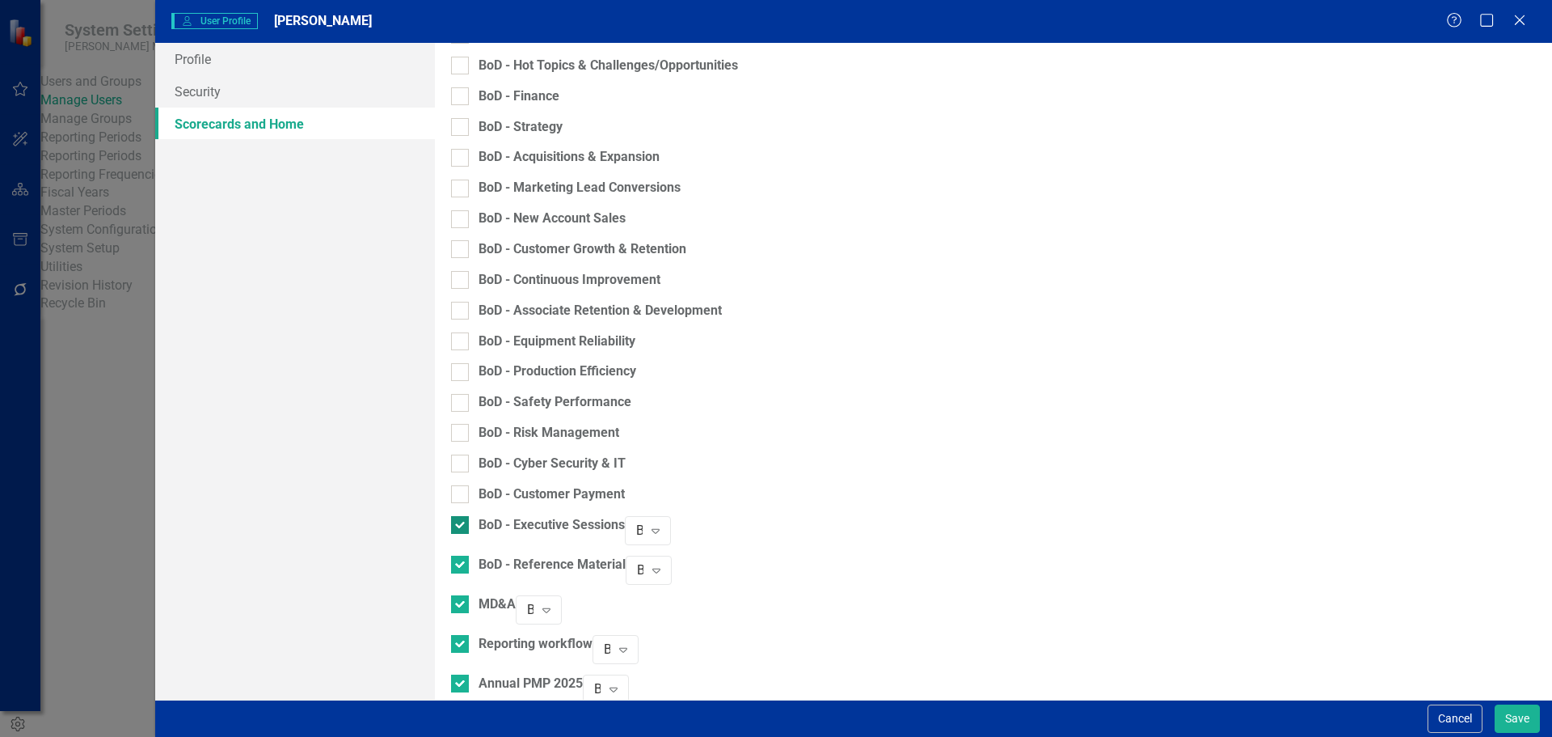
click at [469, 518] on div at bounding box center [460, 525] width 18 height 18
click at [462, 518] on input "BoD - Executive Sessions" at bounding box center [456, 521] width 11 height 11
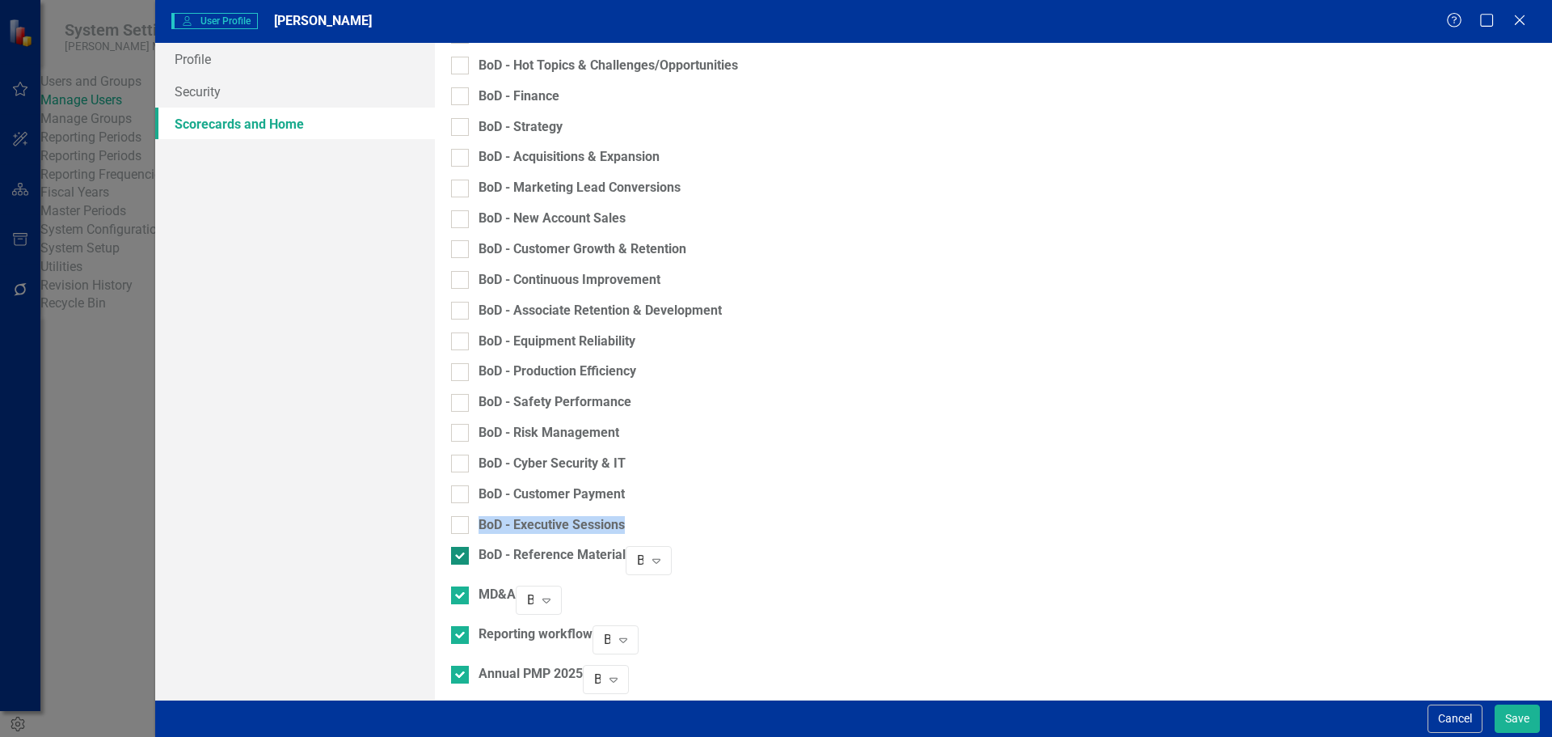
click at [469, 549] on div at bounding box center [460, 556] width 18 height 18
click at [462, 549] on input "BoD - Reference Material" at bounding box center [456, 552] width 11 height 11
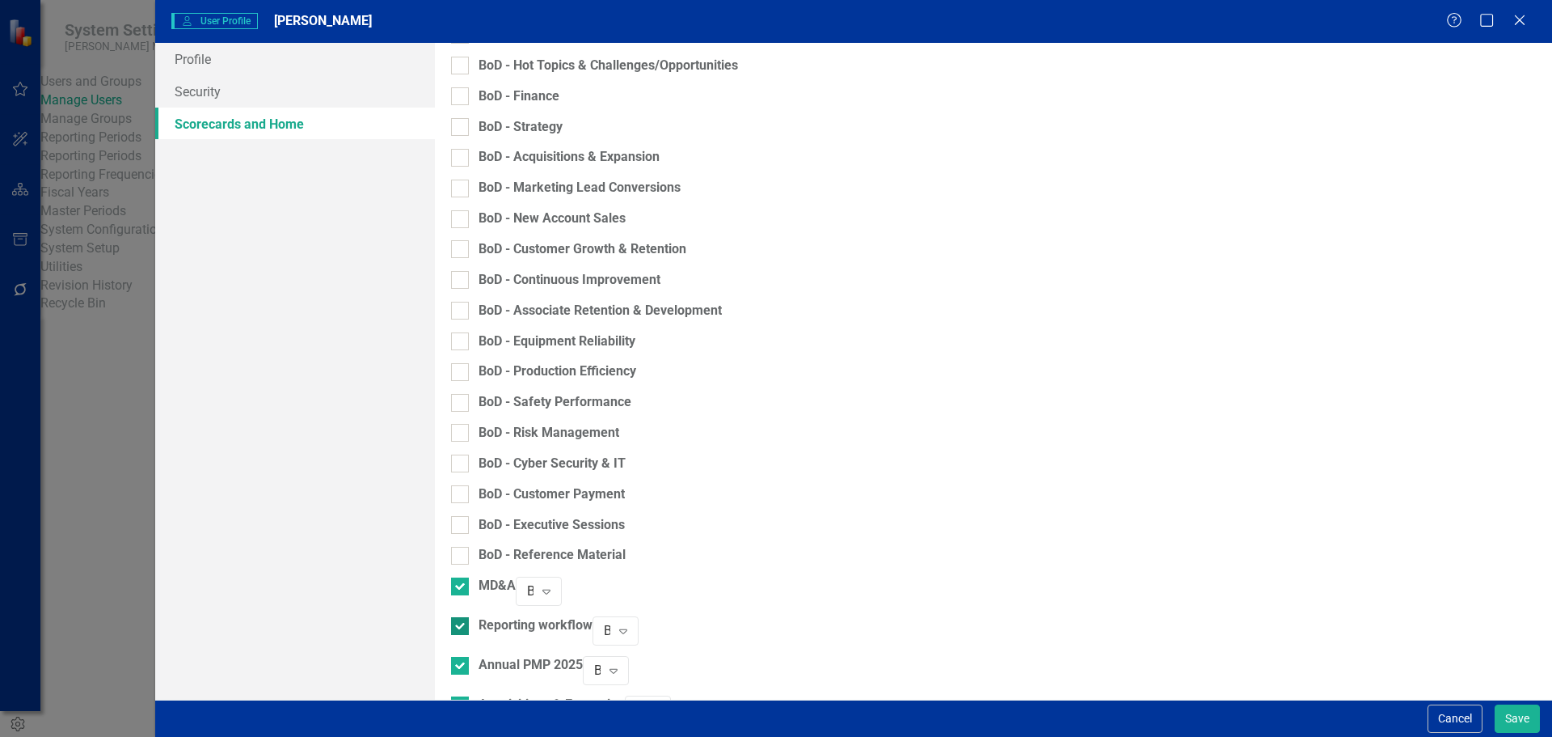
click at [462, 617] on input "Reporting workflow" at bounding box center [456, 622] width 11 height 11
drag, startPoint x: 468, startPoint y: 629, endPoint x: 471, endPoint y: 644, distance: 14.9
click at [462, 648] on input "Annual PMP 2025" at bounding box center [456, 653] width 11 height 11
click at [469, 678] on div at bounding box center [460, 687] width 18 height 18
click at [462, 678] on input "Acquisitions & Expansion" at bounding box center [456, 683] width 11 height 11
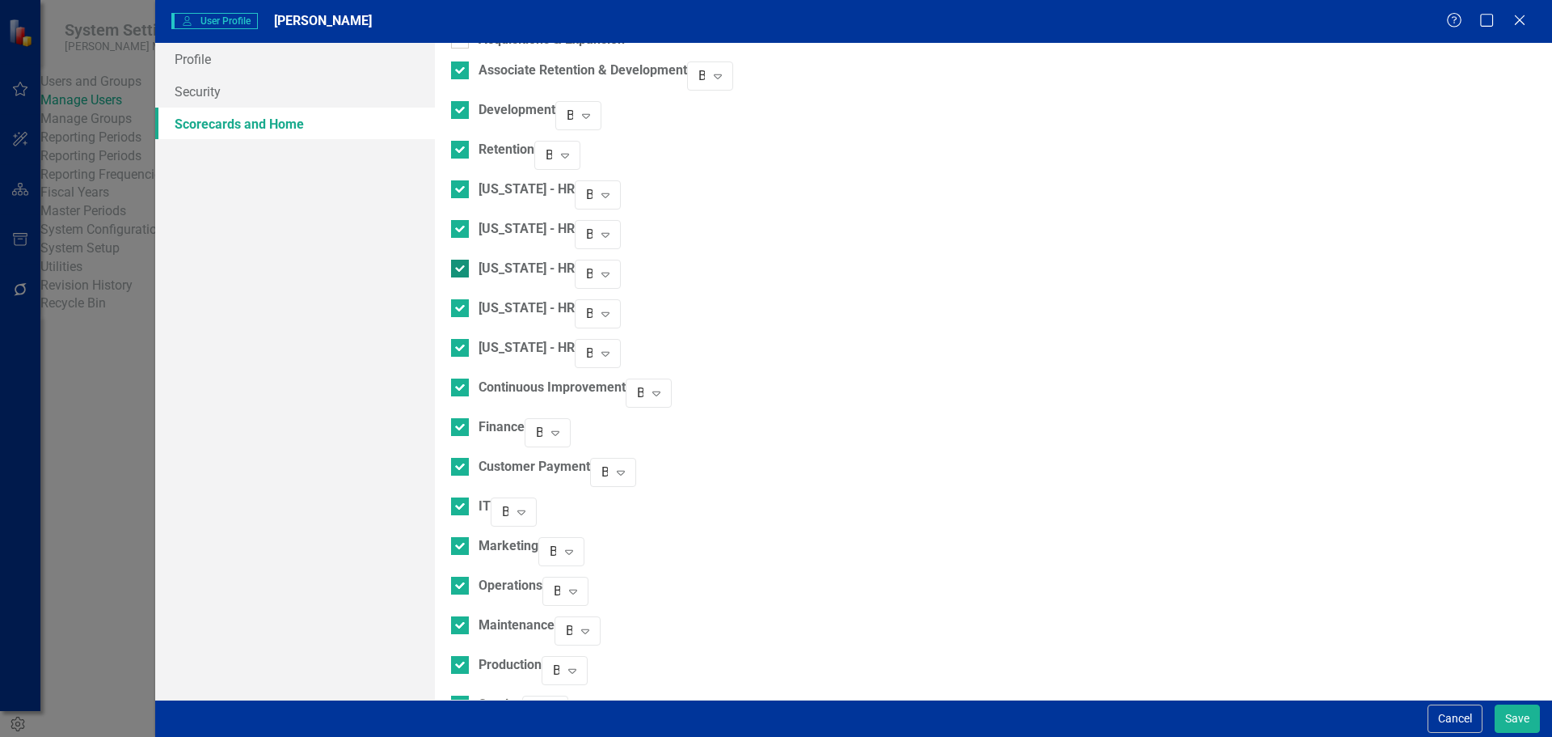
scroll to position [1132, 0]
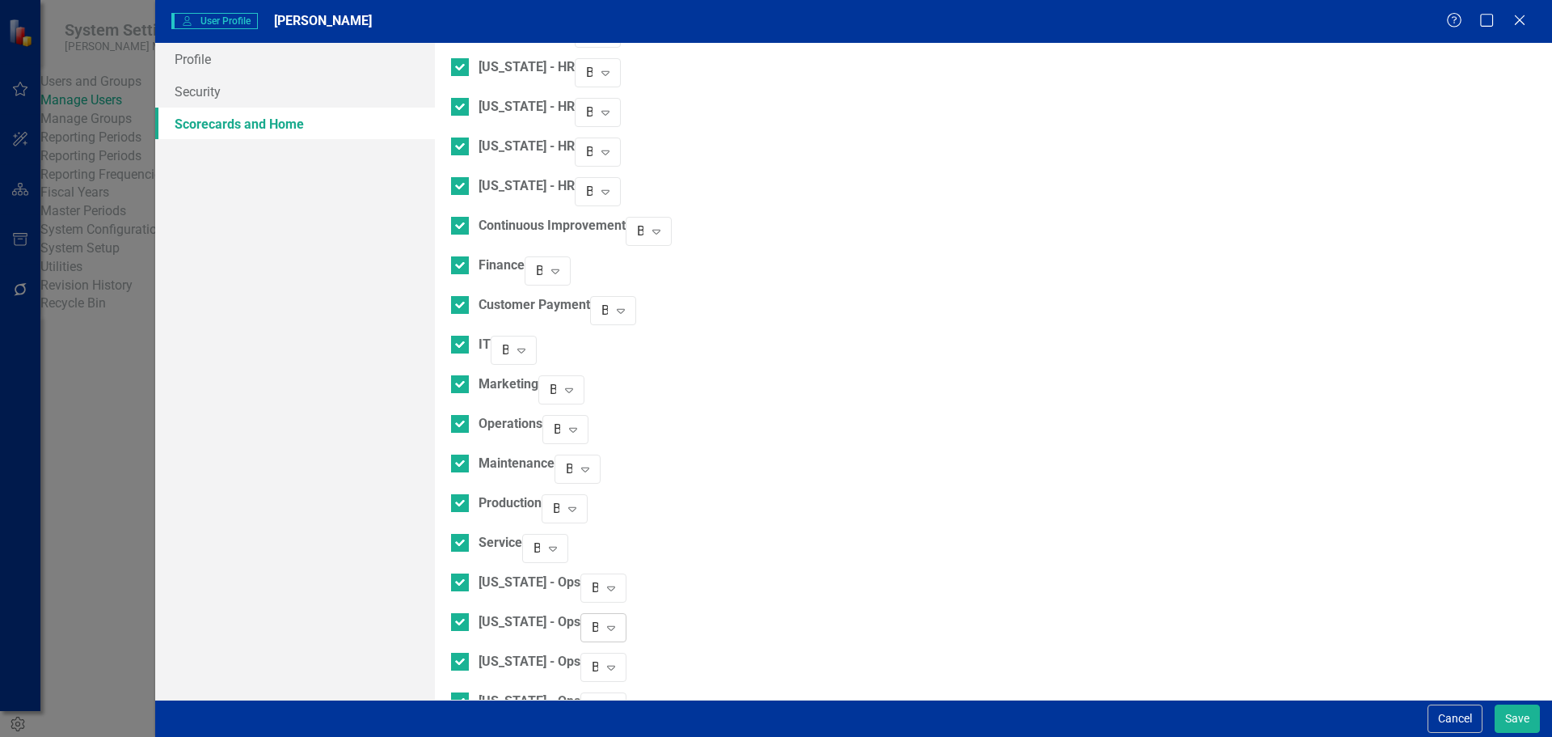
click at [598, 618] on div "Browser" at bounding box center [595, 627] width 6 height 19
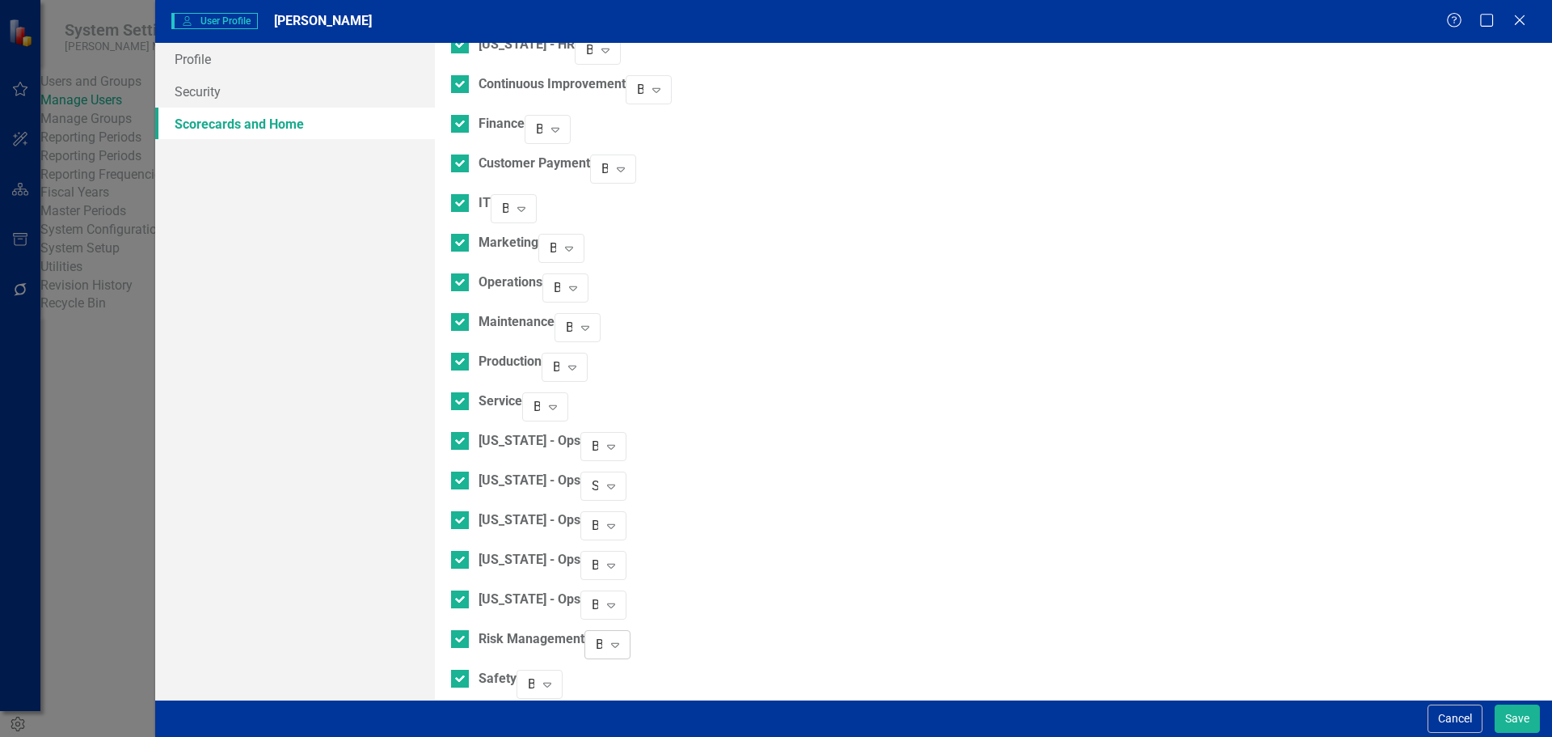
scroll to position [1276, 0]
click at [1514, 720] on button "Save" at bounding box center [1517, 718] width 45 height 28
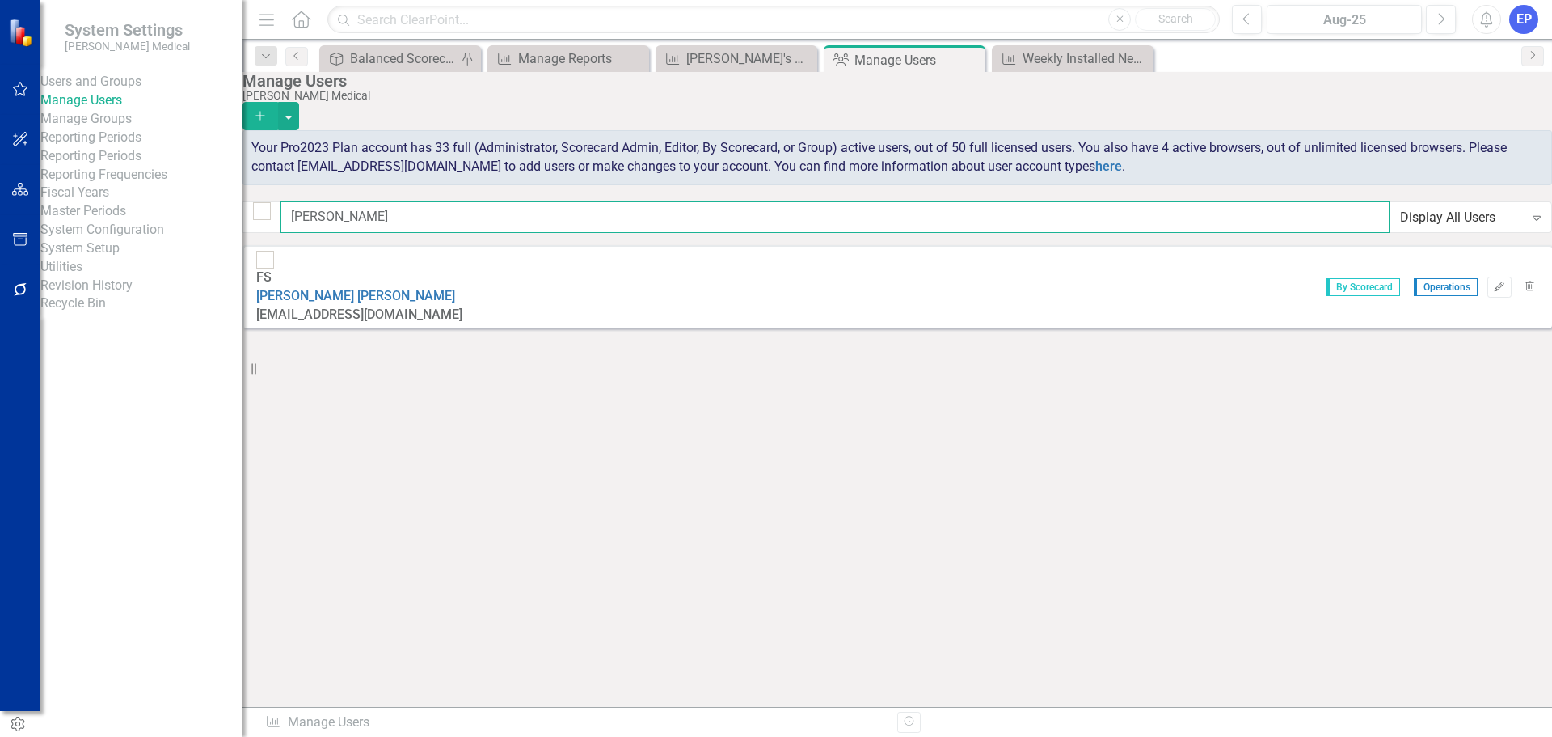
drag, startPoint x: 442, startPoint y: 213, endPoint x: 276, endPoint y: 207, distance: 166.7
click at [276, 207] on div "frank Display All Users Expand" at bounding box center [898, 217] width 1310 height 32
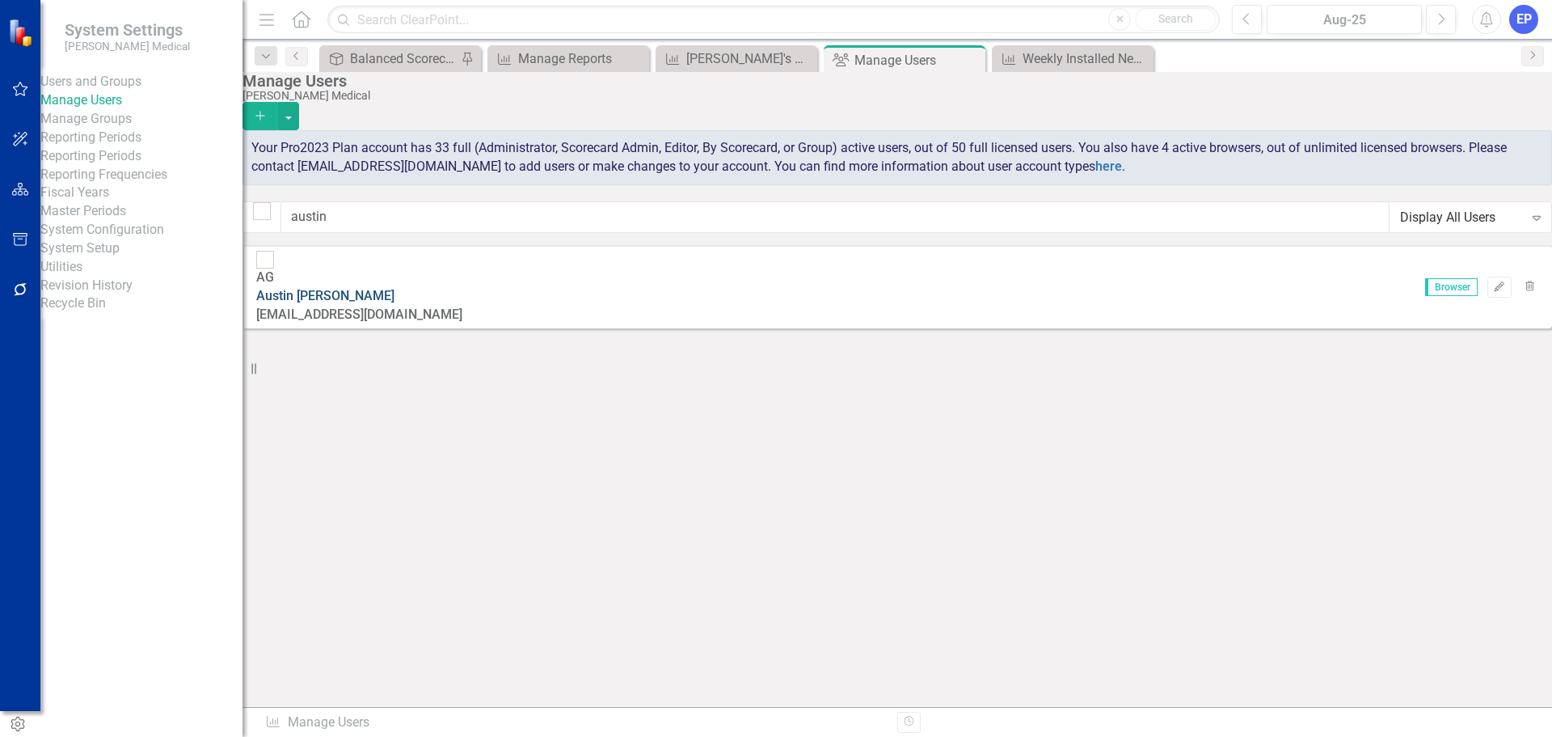
click at [389, 288] on link "Austin Gardner" at bounding box center [325, 295] width 138 height 15
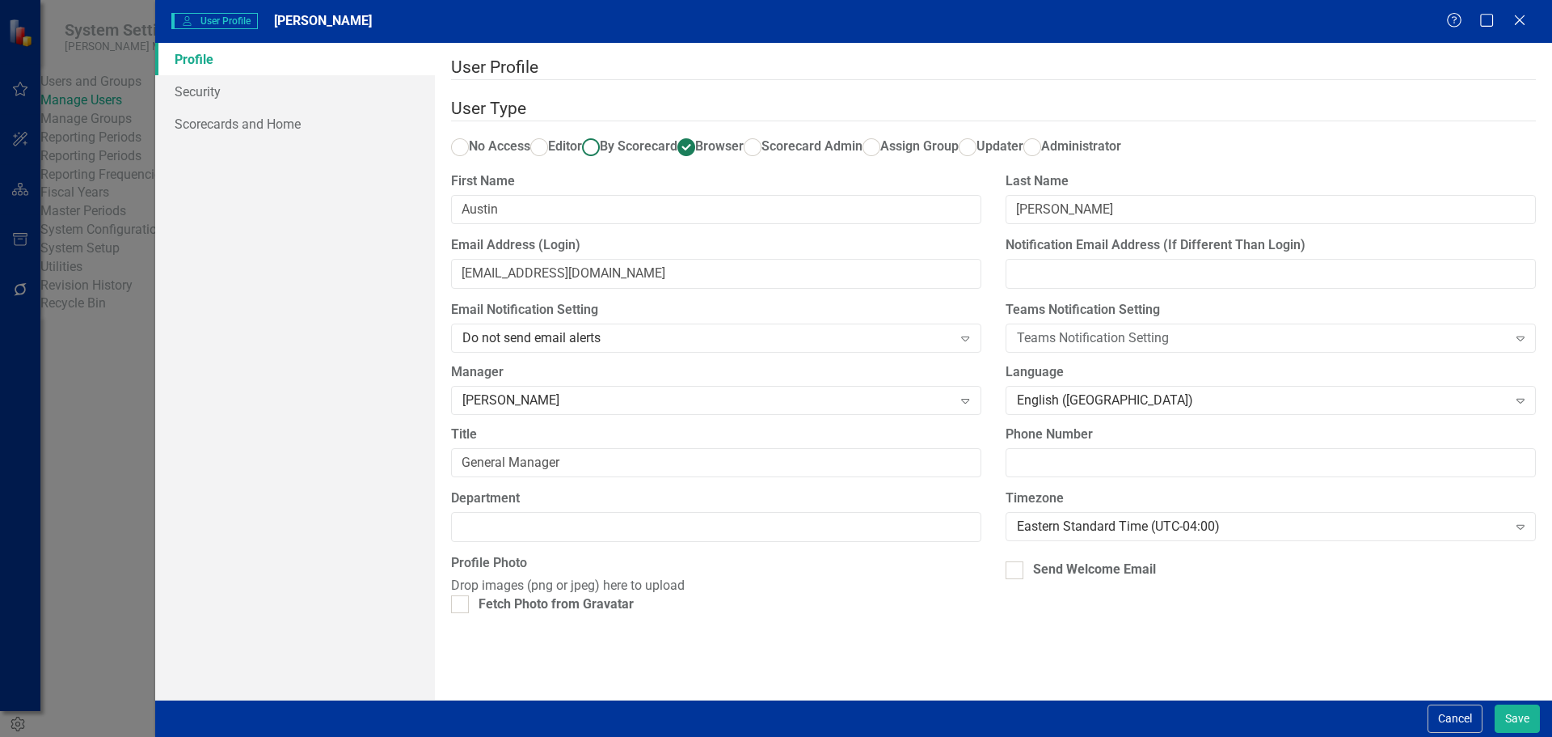
click at [603, 134] on ins at bounding box center [590, 146] width 25 height 25
click at [603, 134] on input "By Scorecard" at bounding box center [590, 146] width 25 height 25
click at [295, 116] on link "Scorecards and Home" at bounding box center [295, 124] width 280 height 32
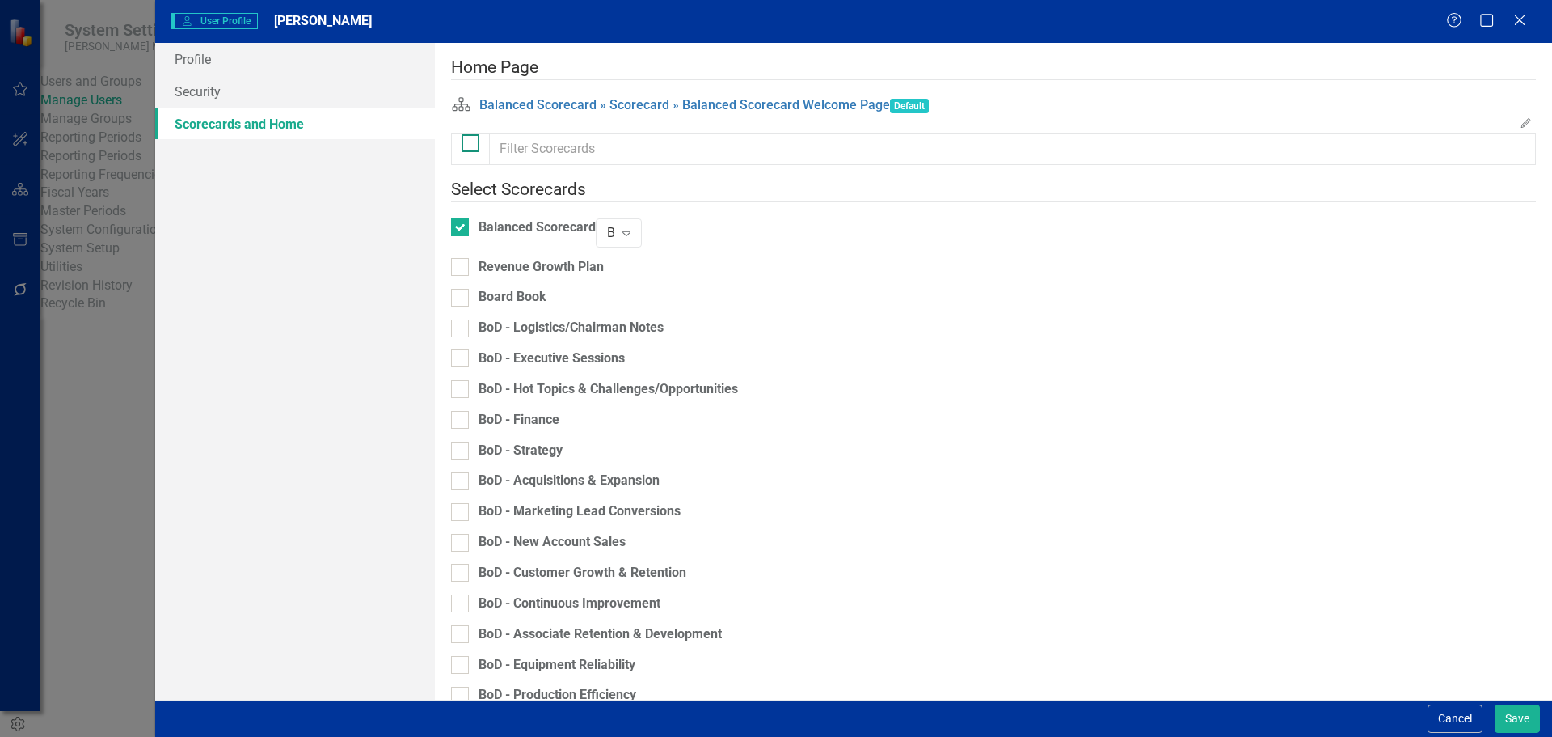
click at [471, 152] on div at bounding box center [471, 143] width 18 height 18
click at [471, 145] on input "checkbox" at bounding box center [467, 139] width 11 height 11
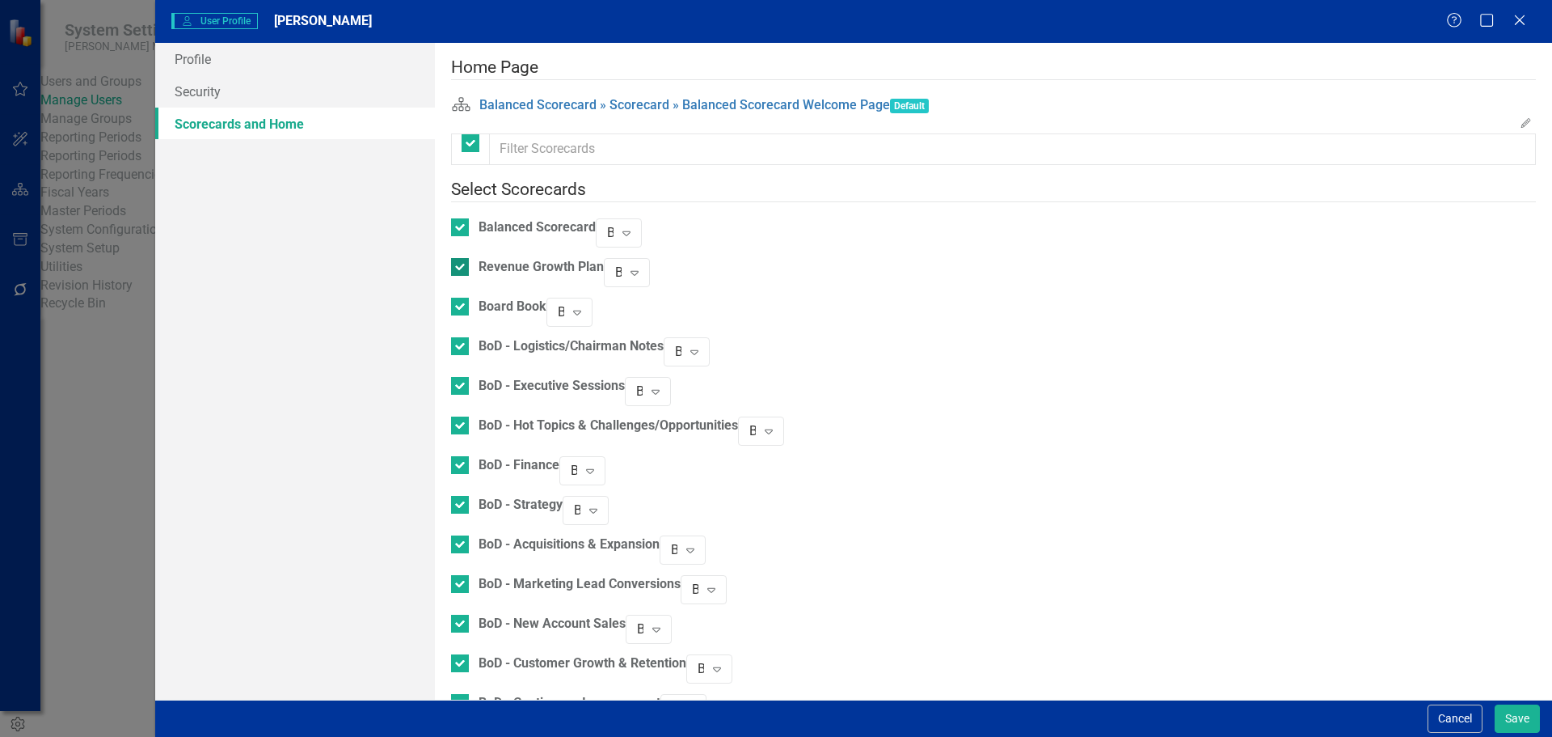
click at [469, 264] on div at bounding box center [460, 267] width 18 height 18
click at [462, 264] on input "Revenue Growth Plan" at bounding box center [456, 263] width 11 height 11
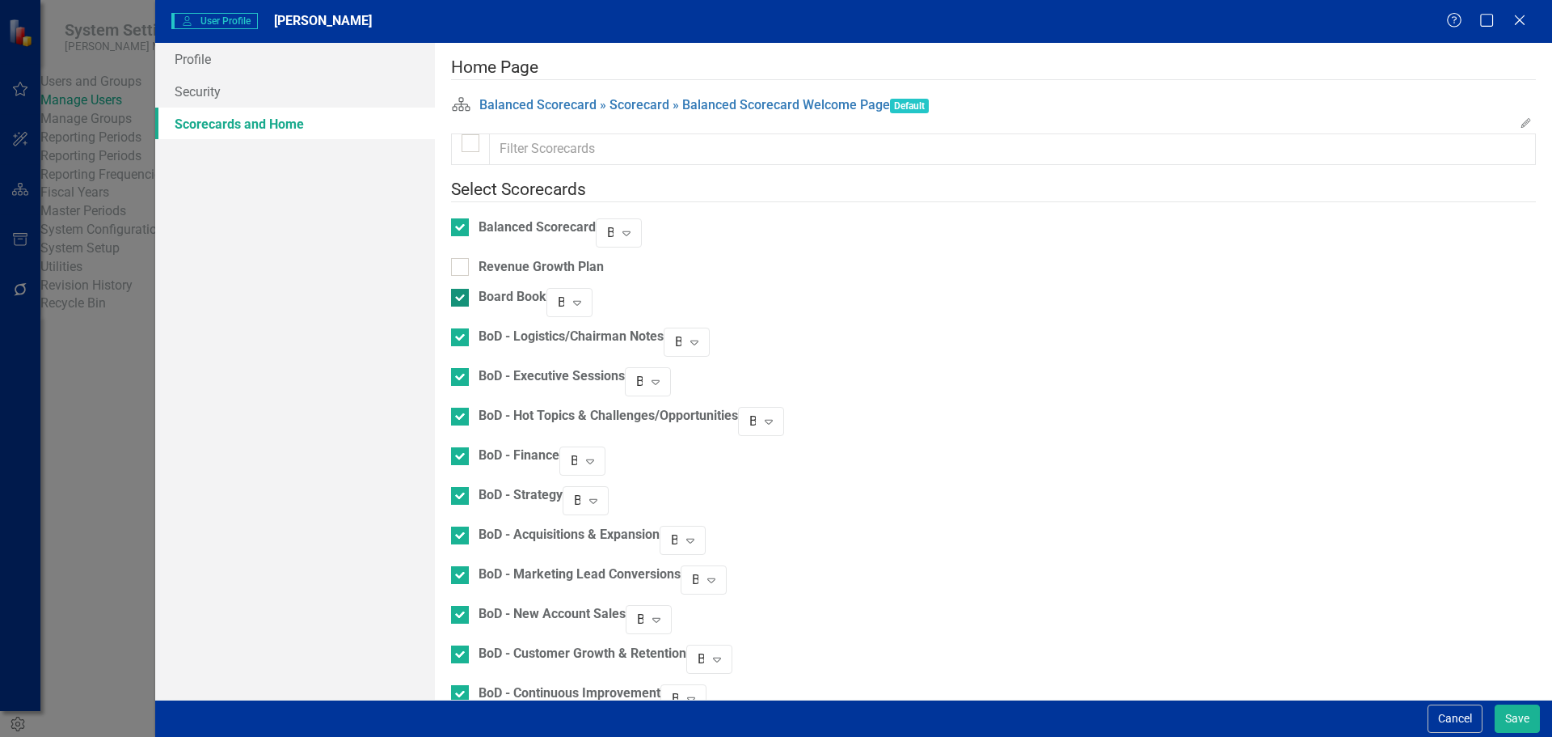
click at [469, 290] on div at bounding box center [460, 298] width 18 height 18
click at [462, 290] on input "Board Book" at bounding box center [456, 294] width 11 height 11
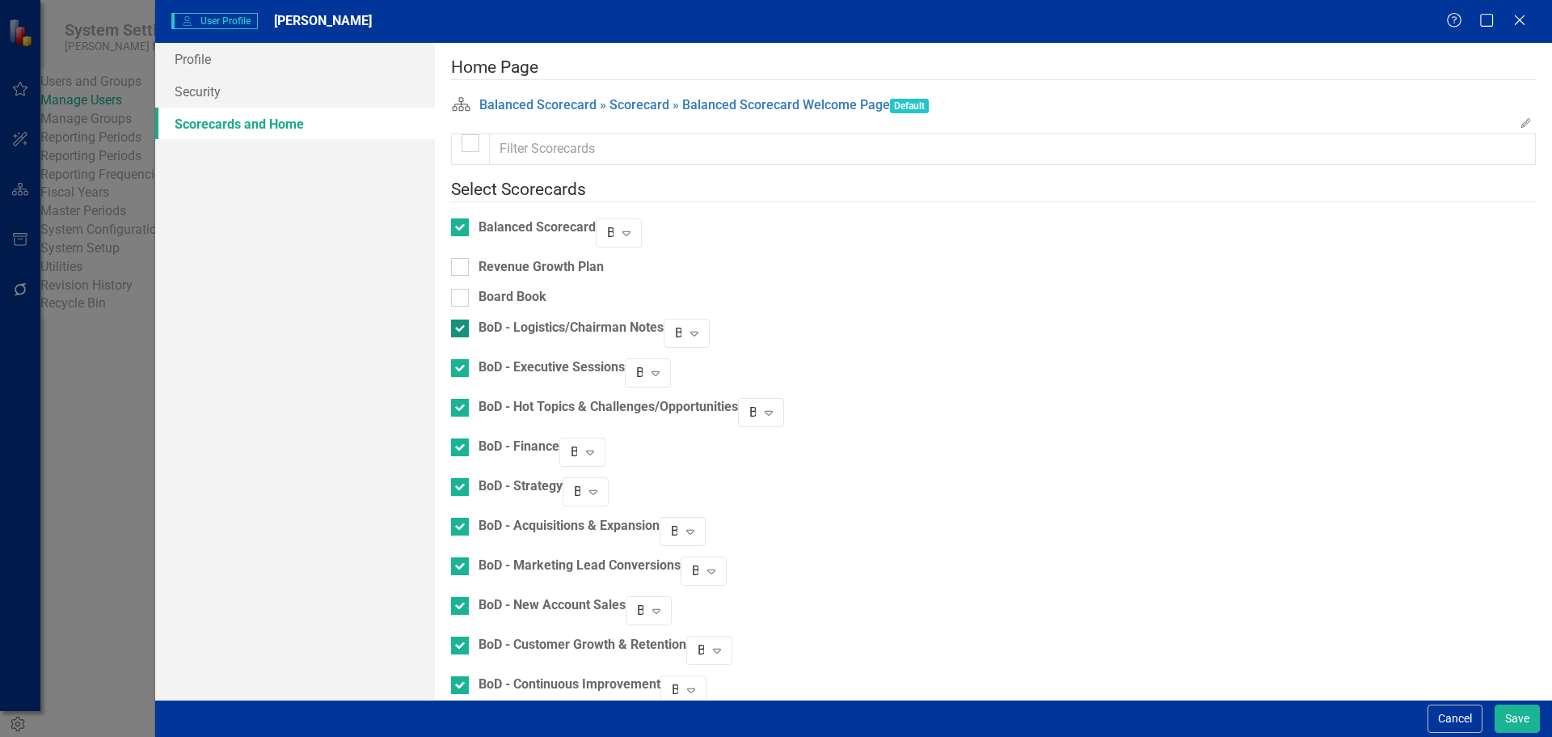
click at [469, 327] on div at bounding box center [460, 328] width 18 height 18
click at [462, 327] on input "BoD - Logistics/Chairman Notes" at bounding box center [456, 324] width 11 height 11
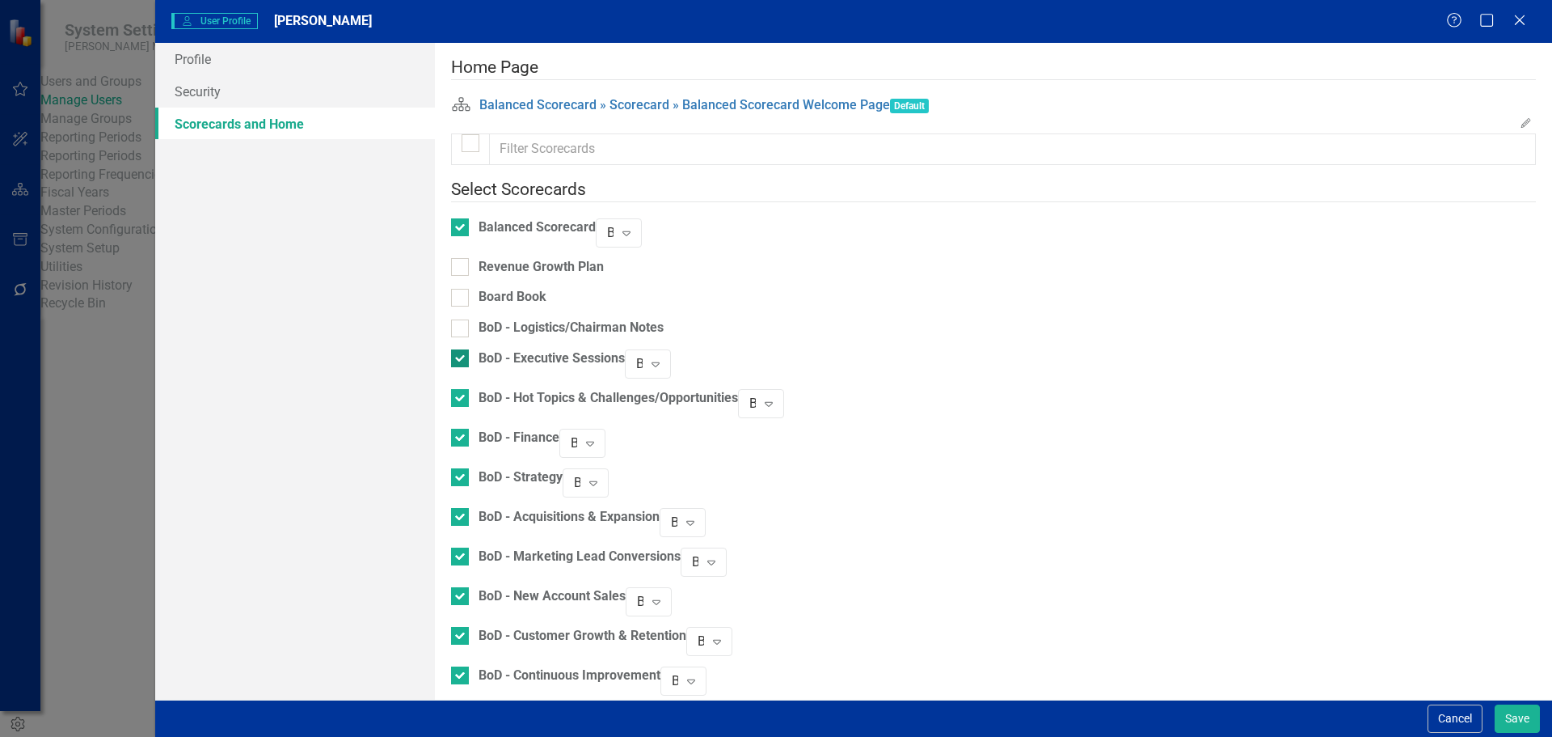
click at [469, 349] on div at bounding box center [460, 358] width 18 height 18
click at [462, 349] on input "BoD - Executive Sessions" at bounding box center [456, 354] width 11 height 11
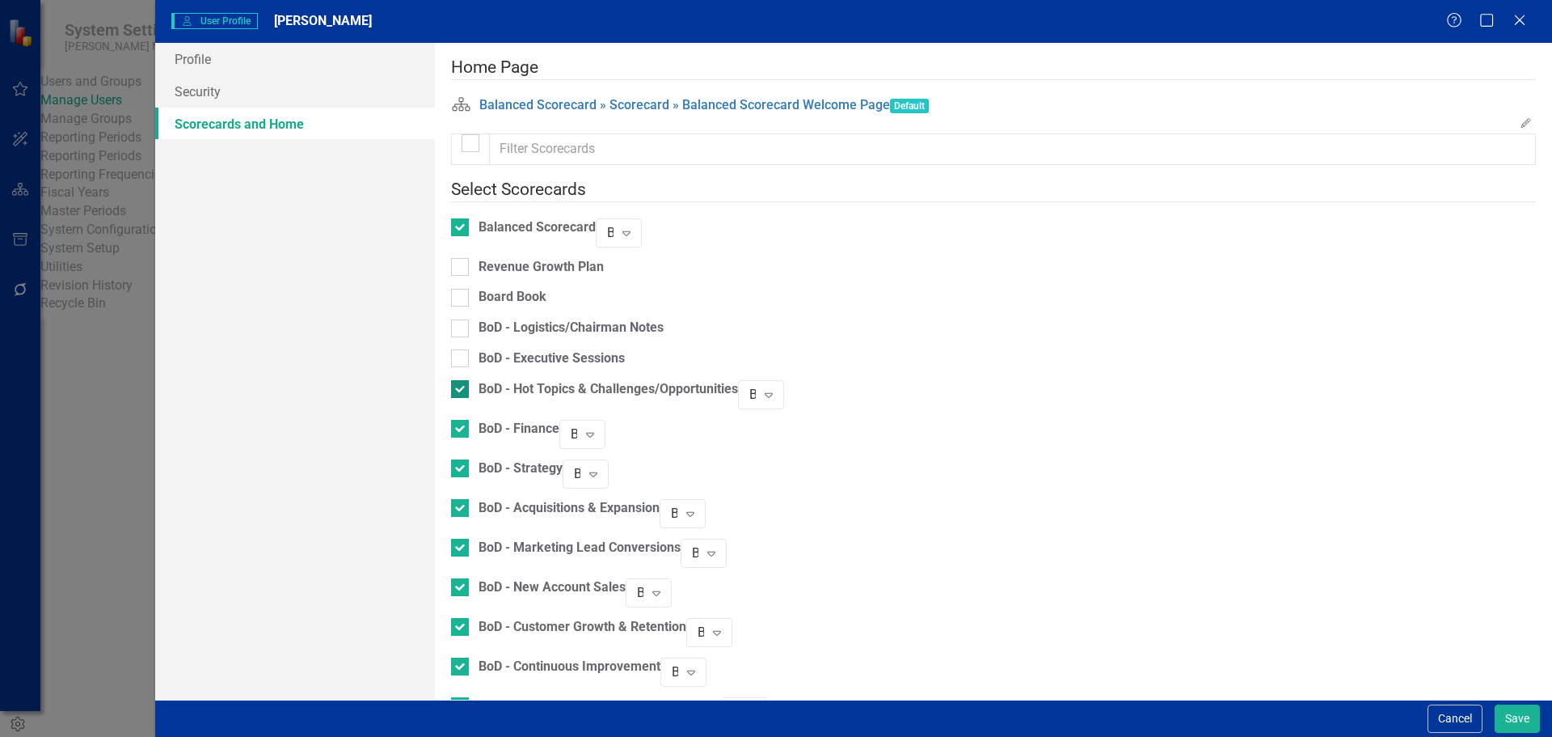
click at [469, 380] on div at bounding box center [460, 389] width 18 height 18
click at [462, 380] on input "BoD - Hot Topics & Challenges/Opportunities" at bounding box center [456, 385] width 11 height 11
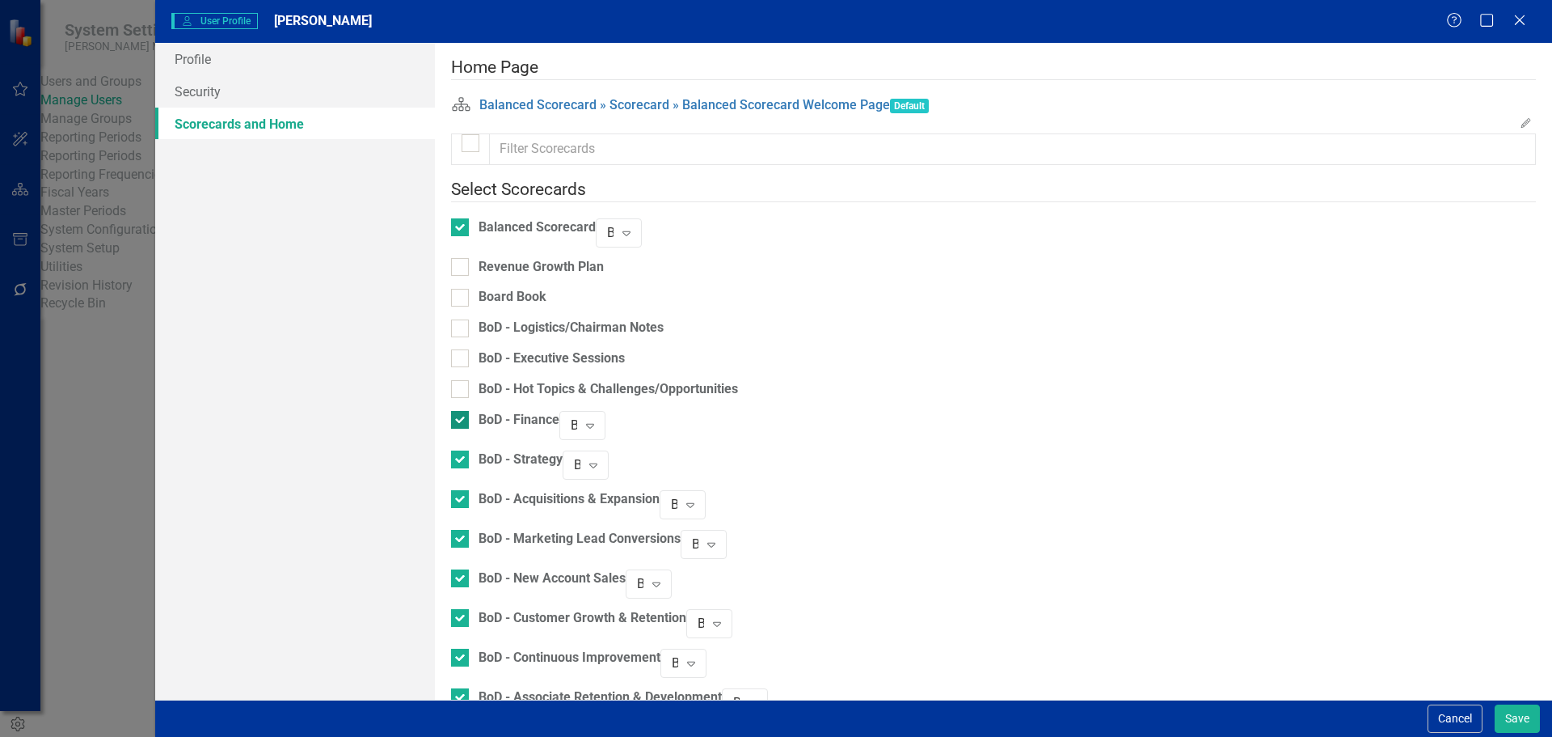
click at [462, 411] on input "BoD - Finance" at bounding box center [456, 416] width 11 height 11
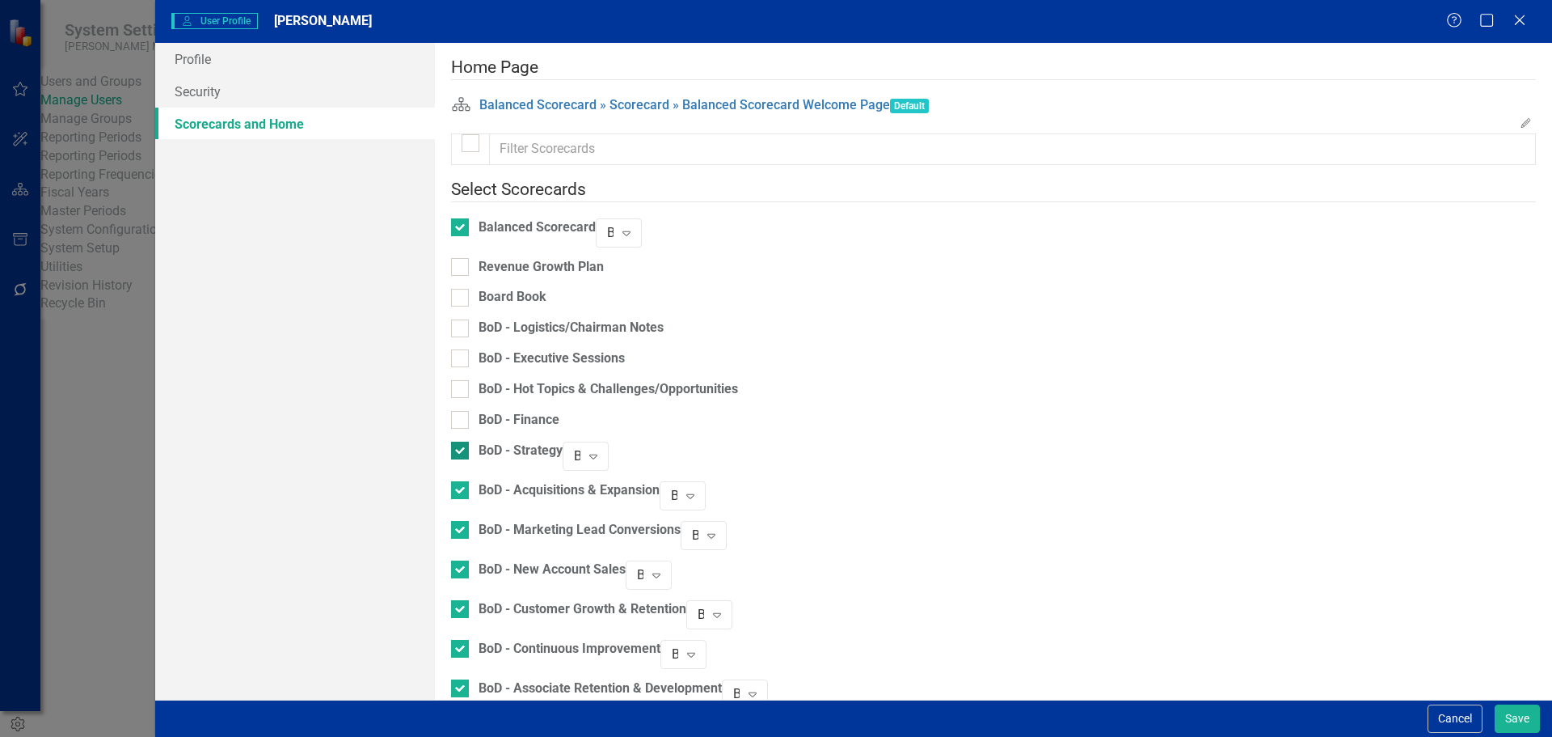
click at [469, 448] on div at bounding box center [460, 450] width 18 height 18
click at [462, 448] on input "BoD - Strategy" at bounding box center [456, 446] width 11 height 11
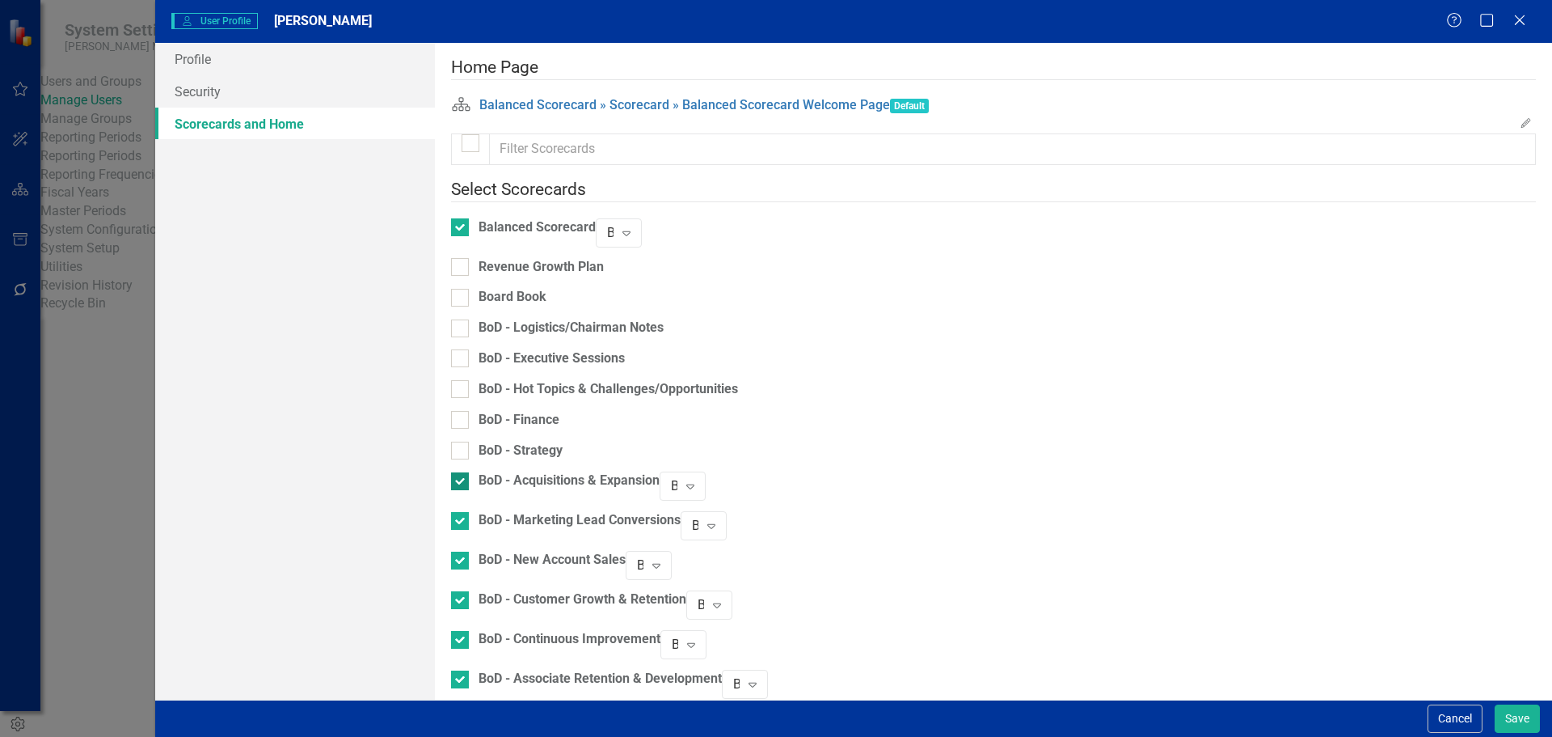
click at [469, 480] on div at bounding box center [460, 481] width 18 height 18
click at [462, 480] on input "BoD - Acquisitions & Expansion" at bounding box center [456, 477] width 11 height 11
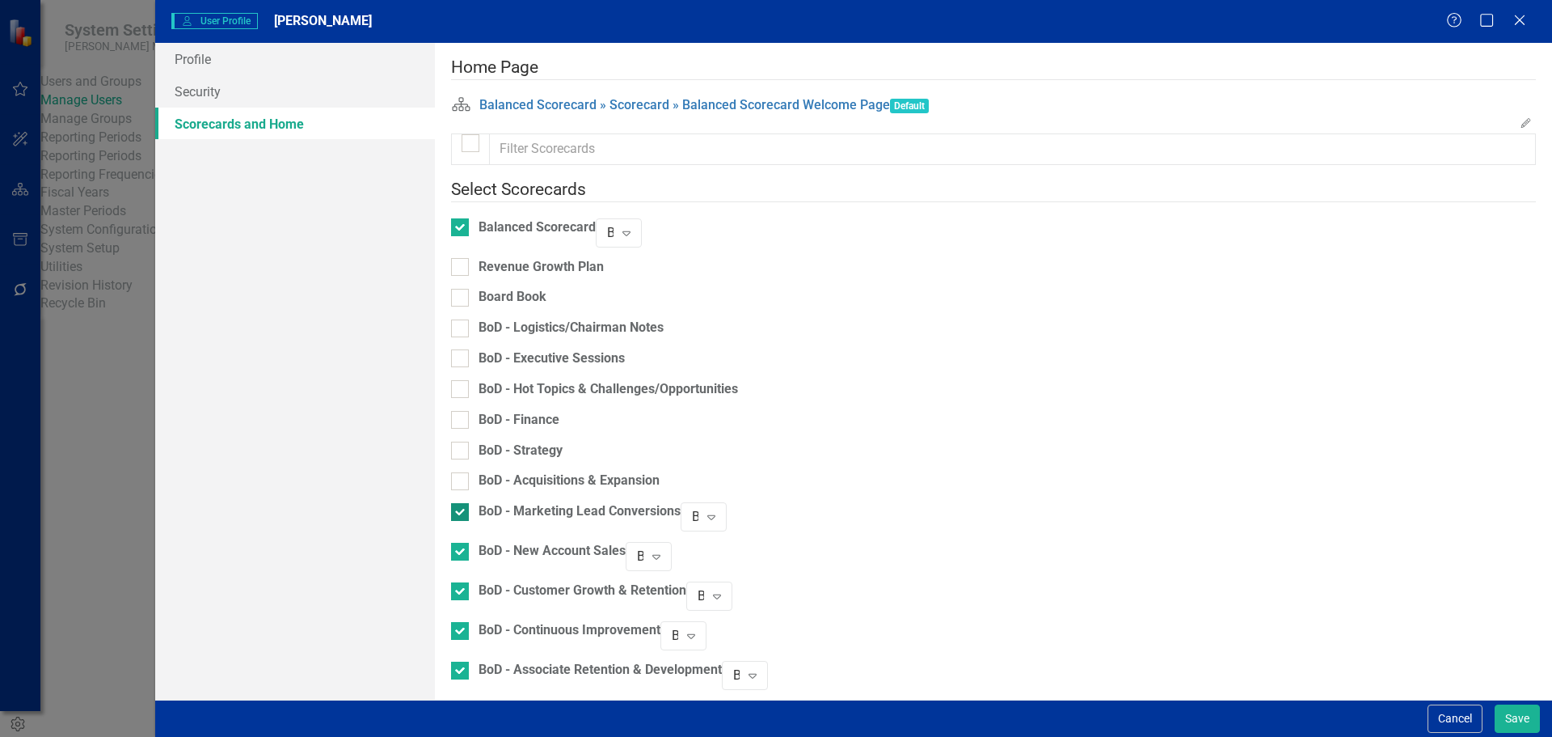
click at [469, 507] on div at bounding box center [460, 512] width 18 height 18
click at [462, 507] on input "BoD - Marketing Lead Conversions" at bounding box center [456, 508] width 11 height 11
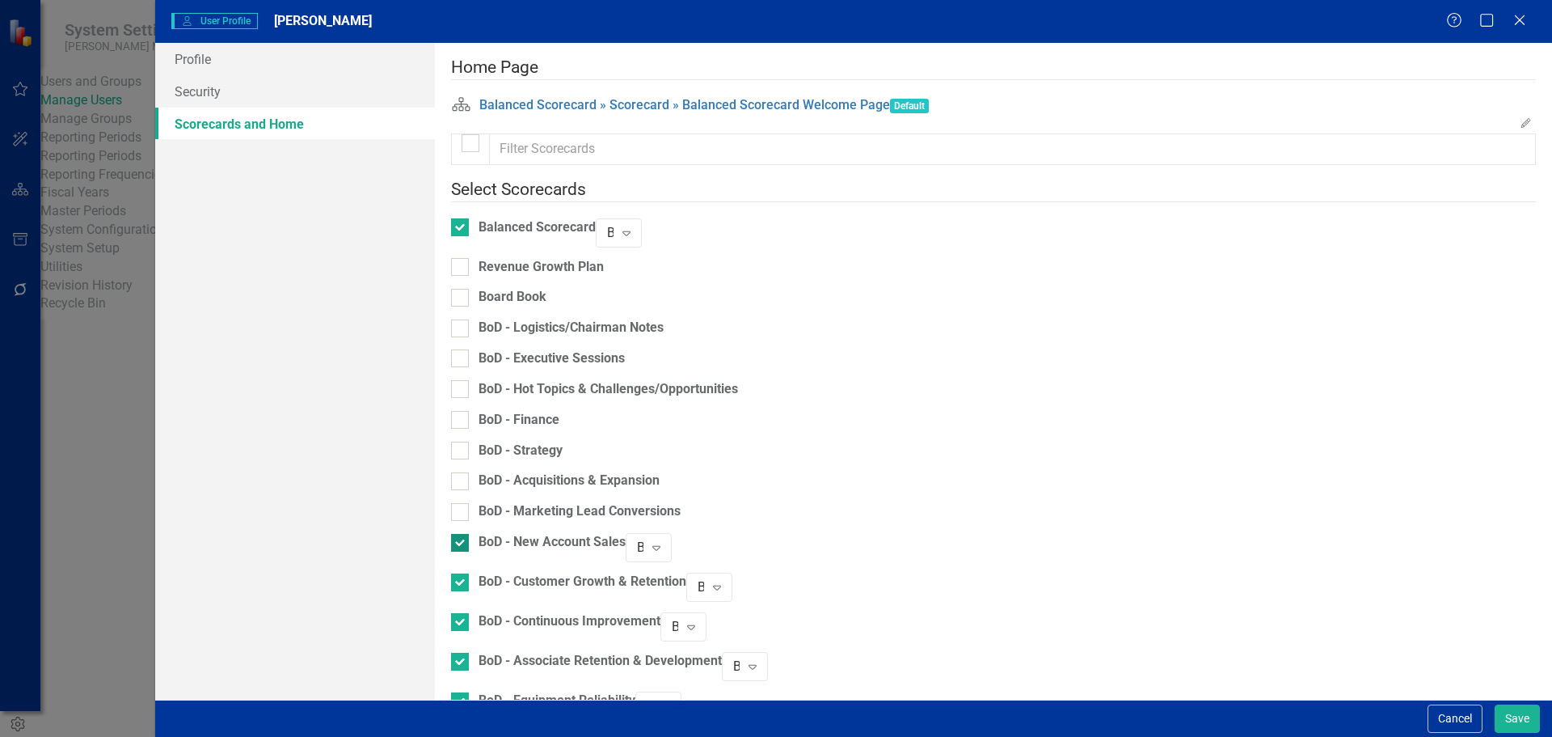
click at [462, 534] on input "BoD - New Account Sales" at bounding box center [456, 539] width 11 height 11
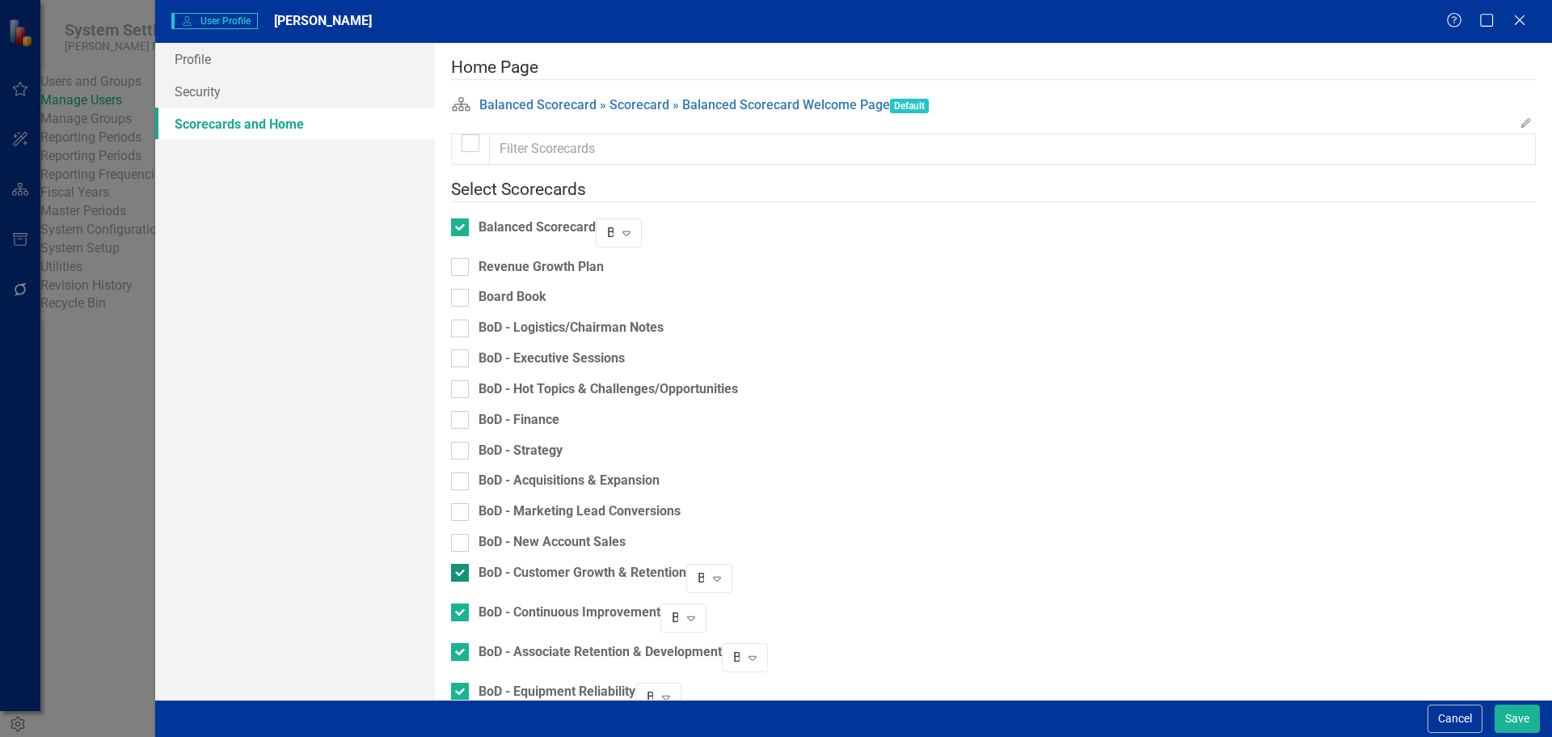
click at [462, 564] on input "BoD - Customer Growth & Retention" at bounding box center [456, 569] width 11 height 11
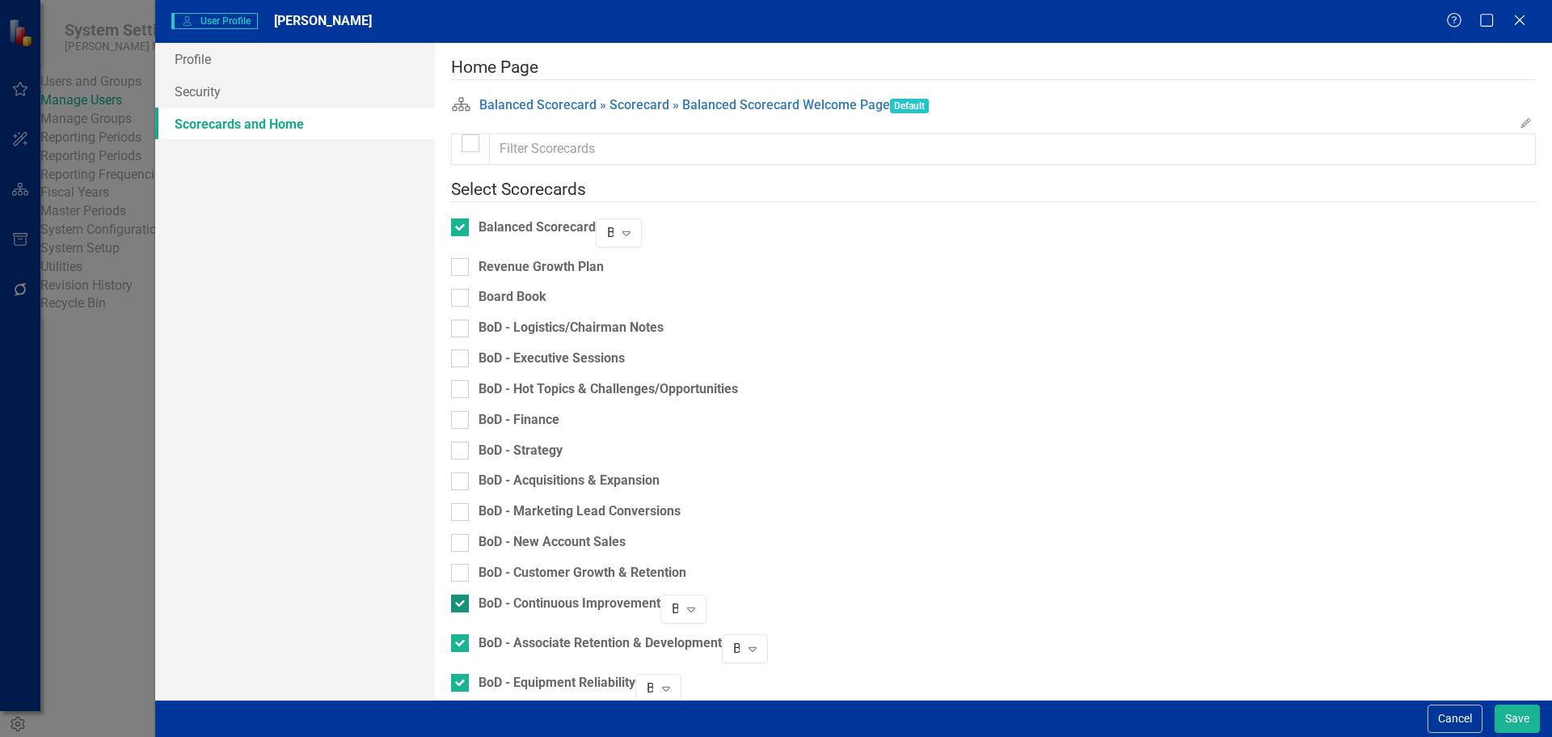
click at [469, 597] on div at bounding box center [460, 603] width 18 height 18
click at [462, 597] on input "BoD - Continuous Improvement" at bounding box center [456, 599] width 11 height 11
click at [469, 629] on div at bounding box center [460, 634] width 18 height 18
click at [462, 629] on input "BoD - Associate Retention & Development" at bounding box center [456, 630] width 11 height 11
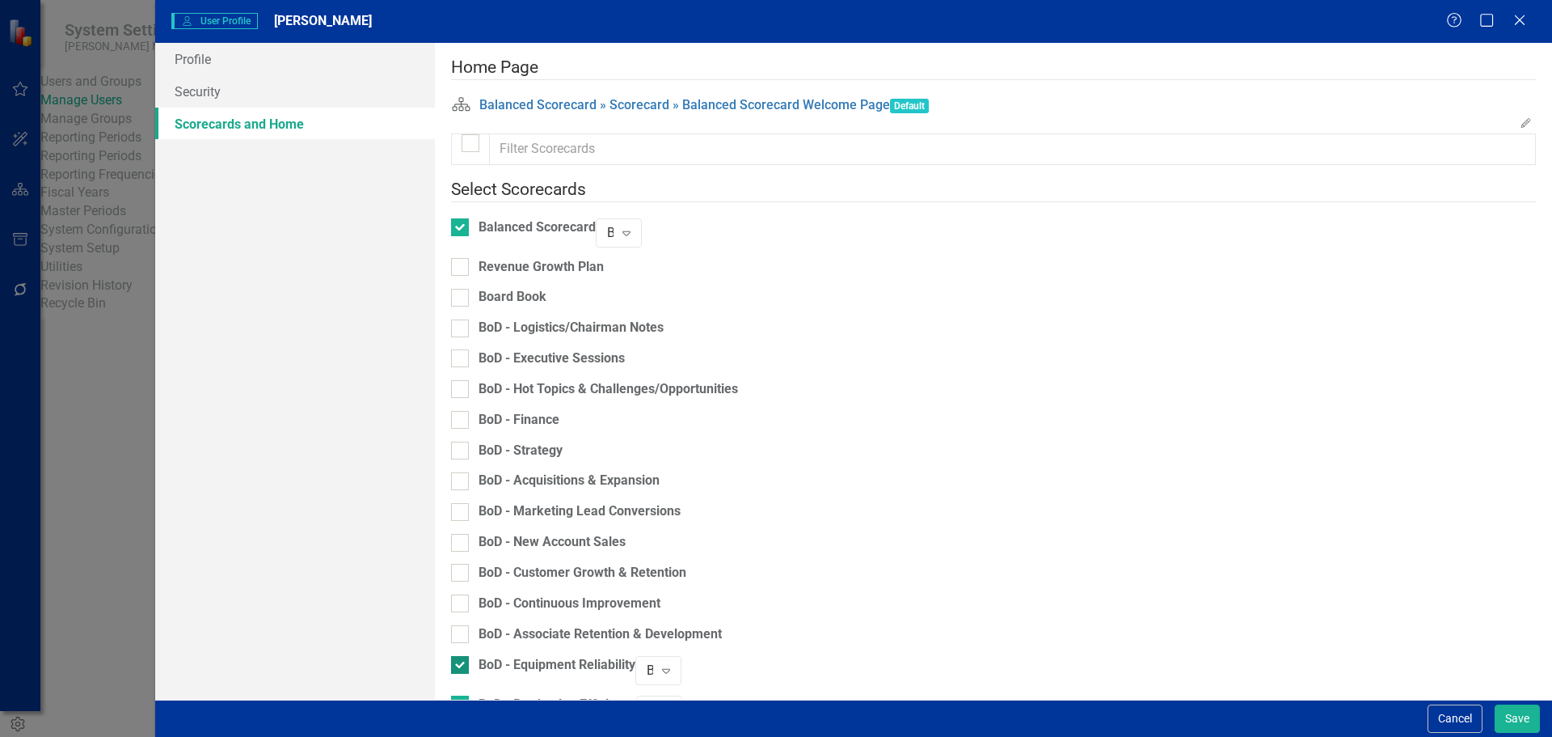
click at [469, 656] on div at bounding box center [460, 665] width 18 height 18
click at [462, 656] on input "BoD - Equipment Reliability" at bounding box center [456, 661] width 11 height 11
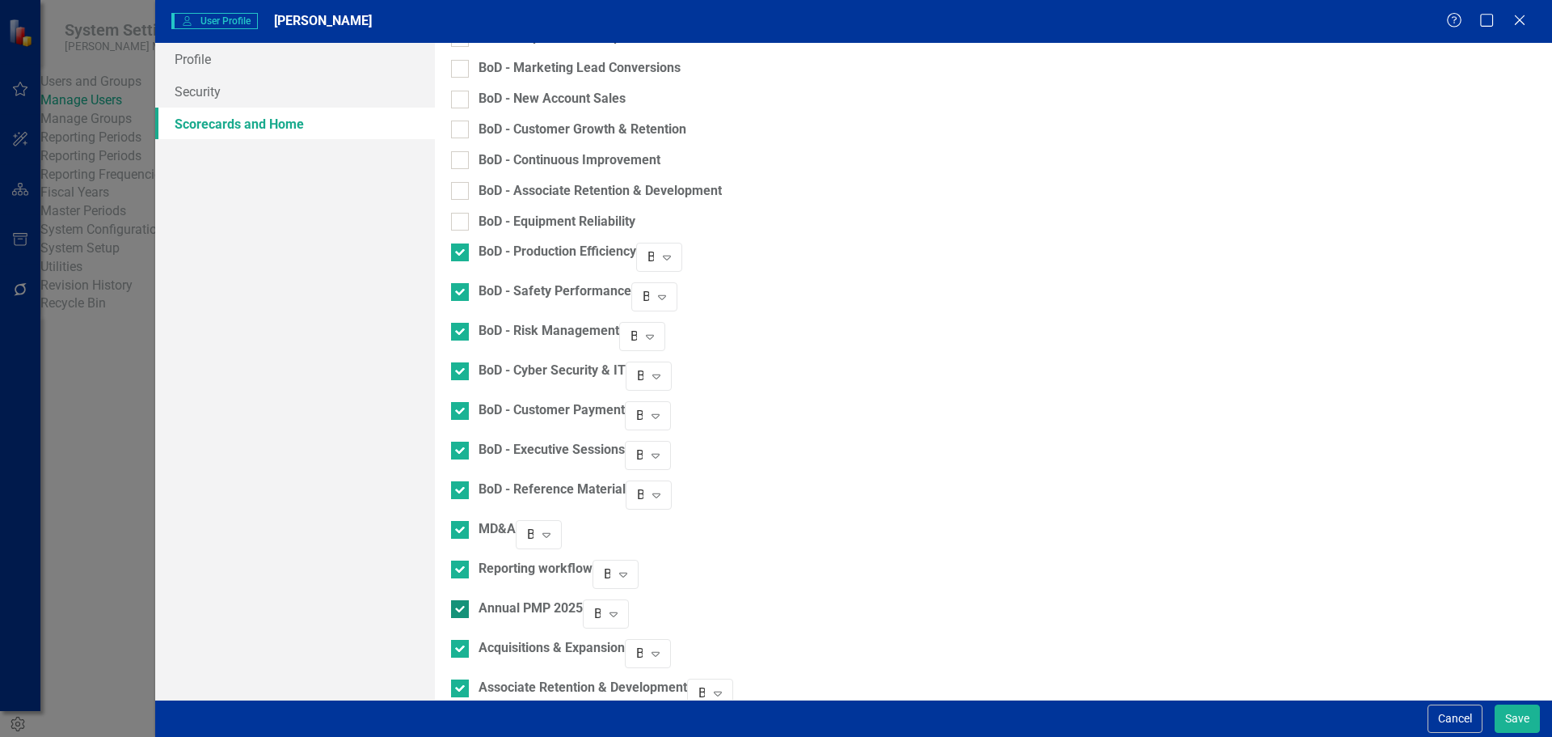
scroll to position [485, 0]
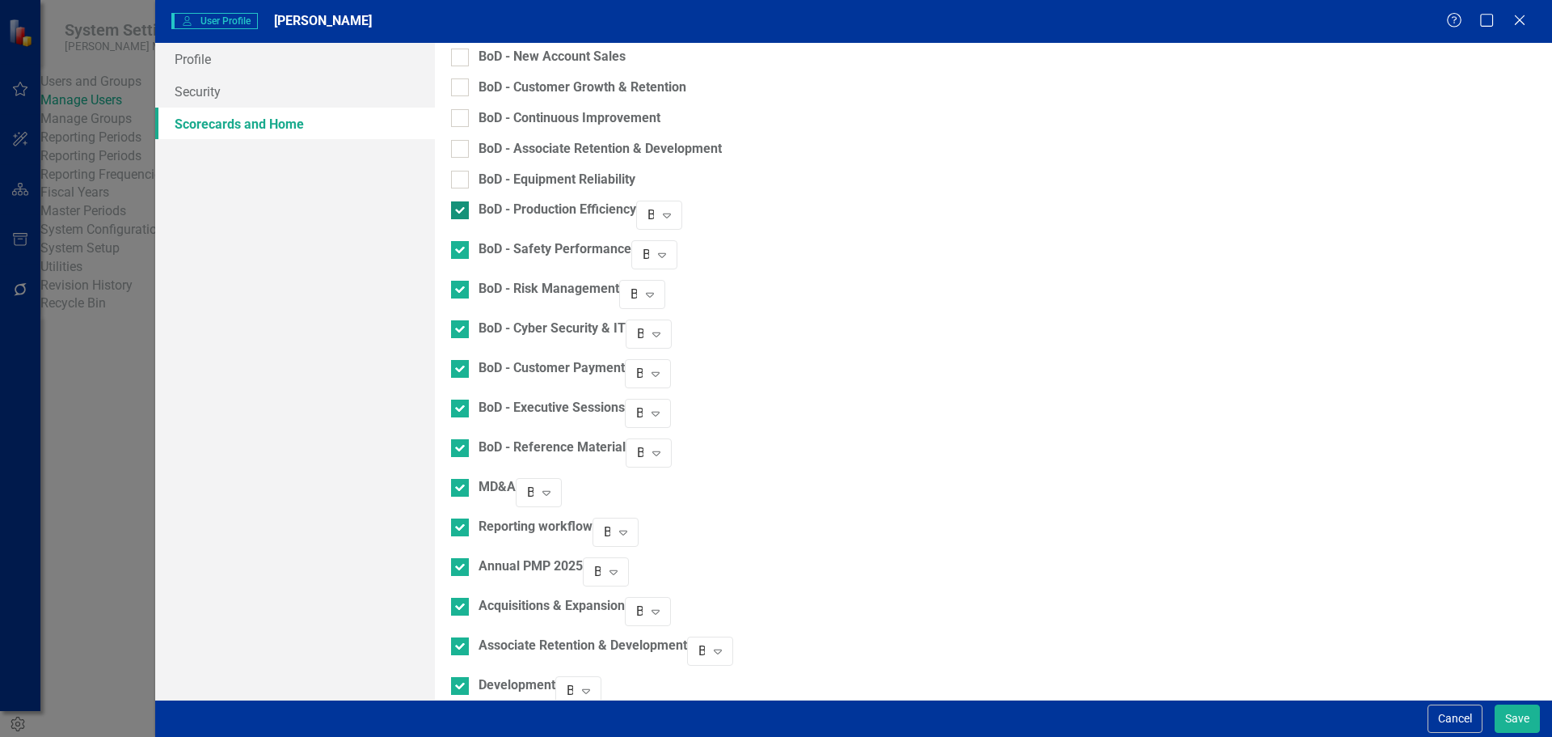
click at [469, 201] on div at bounding box center [460, 210] width 18 height 18
click at [462, 201] on input "BoD - Production Efficiency" at bounding box center [456, 206] width 11 height 11
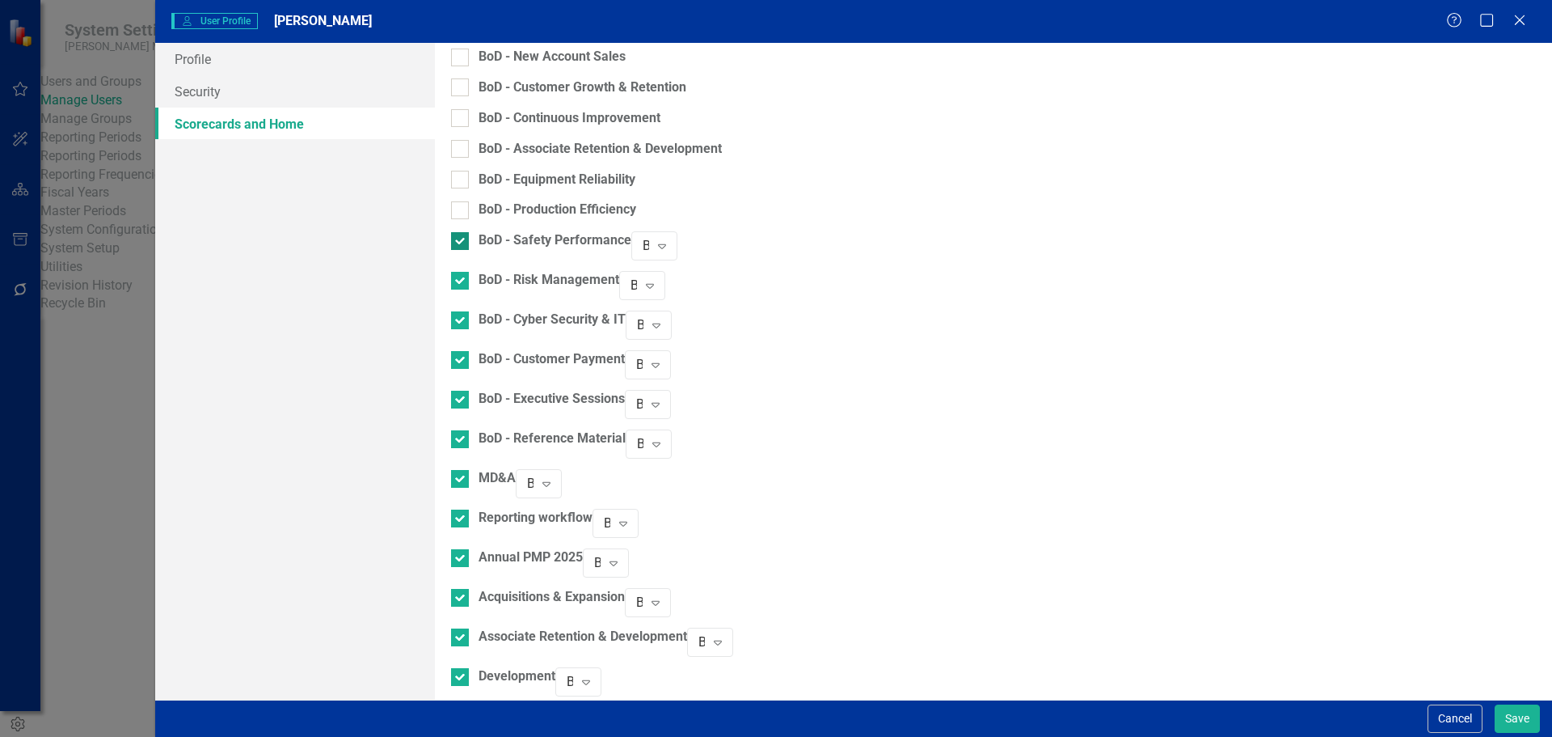
click at [469, 237] on div at bounding box center [460, 241] width 18 height 18
click at [462, 237] on input "BoD - Safety Performance" at bounding box center [456, 237] width 11 height 11
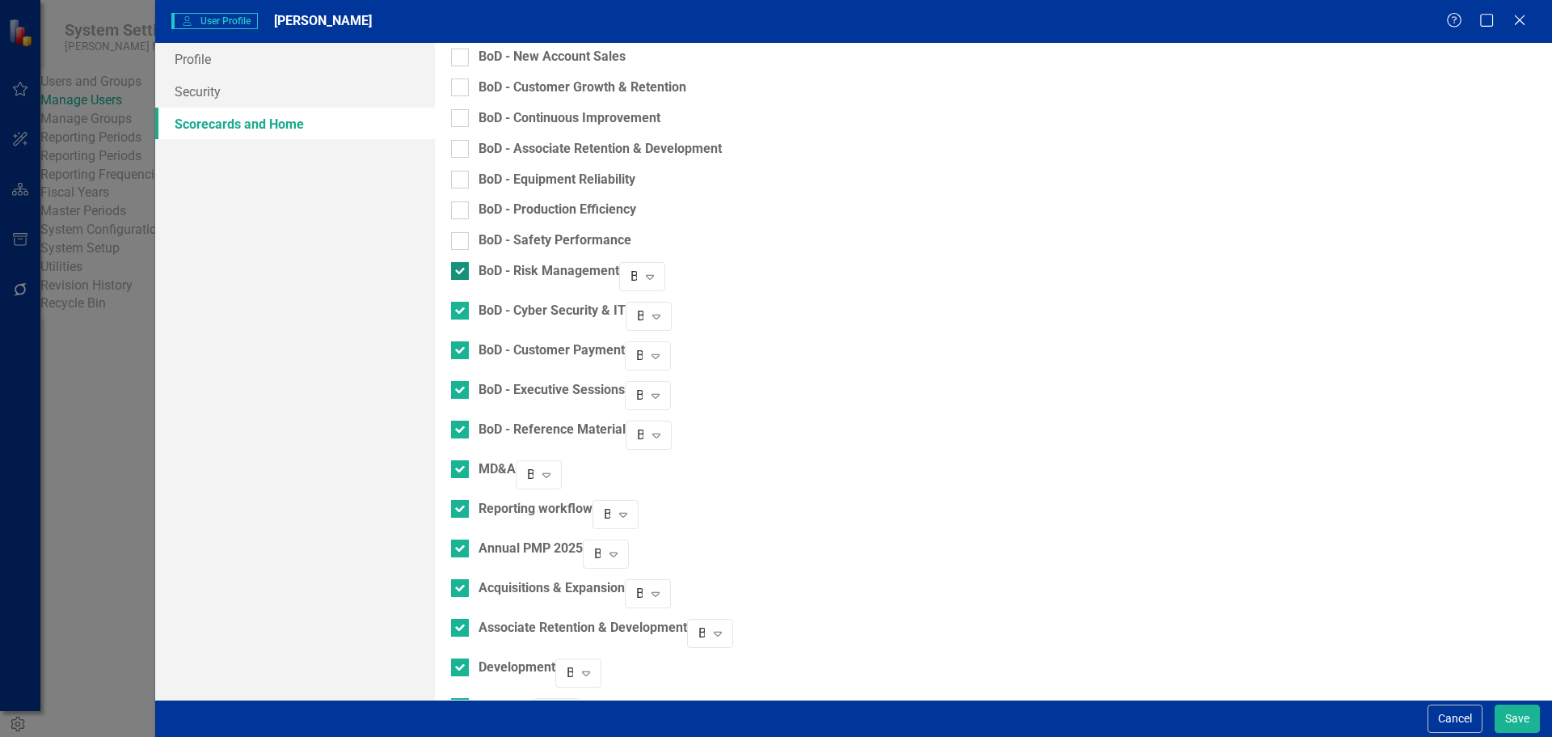
click at [469, 266] on div at bounding box center [460, 271] width 18 height 18
click at [462, 266] on input "BoD - Risk Management" at bounding box center [456, 267] width 11 height 11
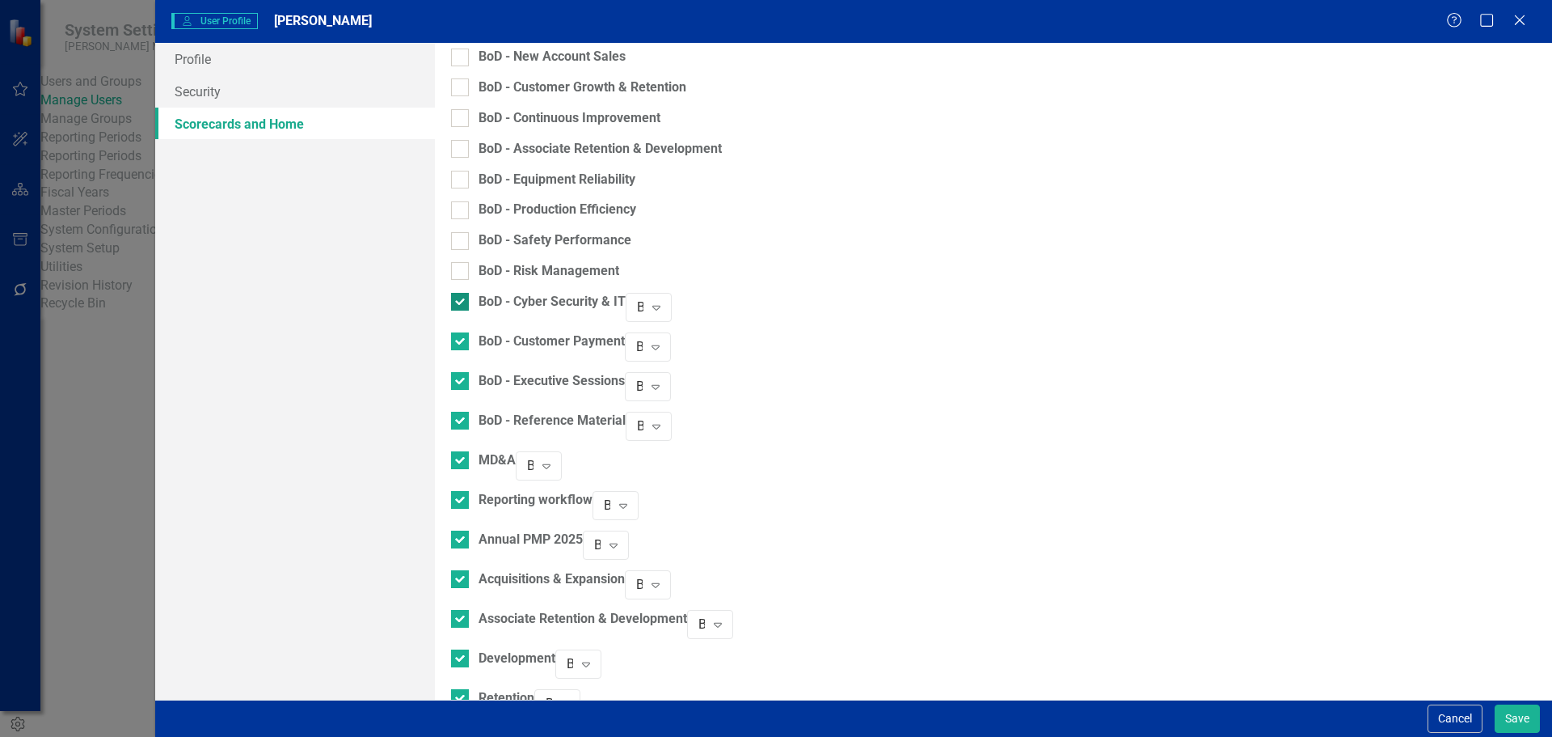
click at [462, 293] on input "BoD - Cyber Security & IT" at bounding box center [456, 298] width 11 height 11
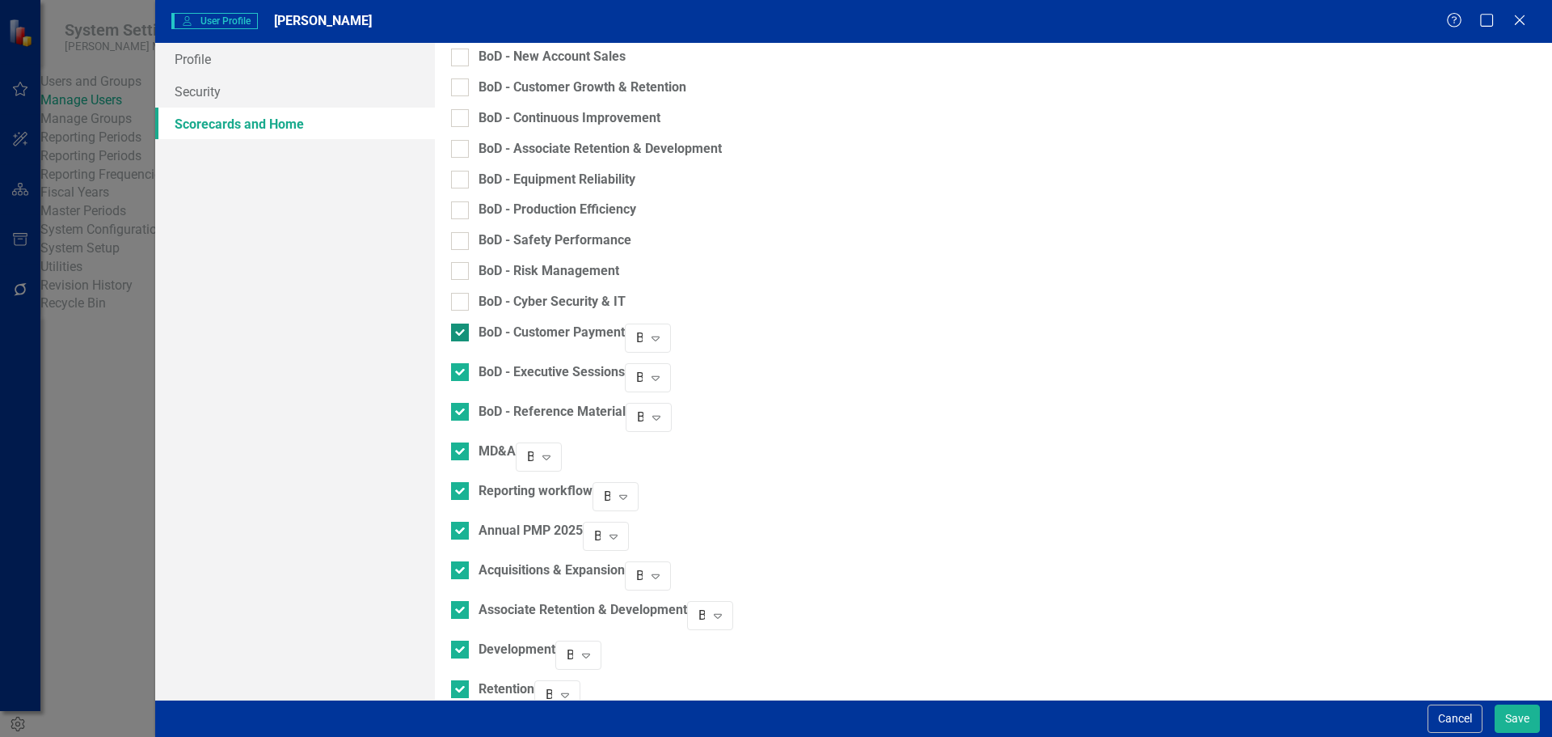
click at [462, 323] on input "BoD - Customer Payment" at bounding box center [456, 328] width 11 height 11
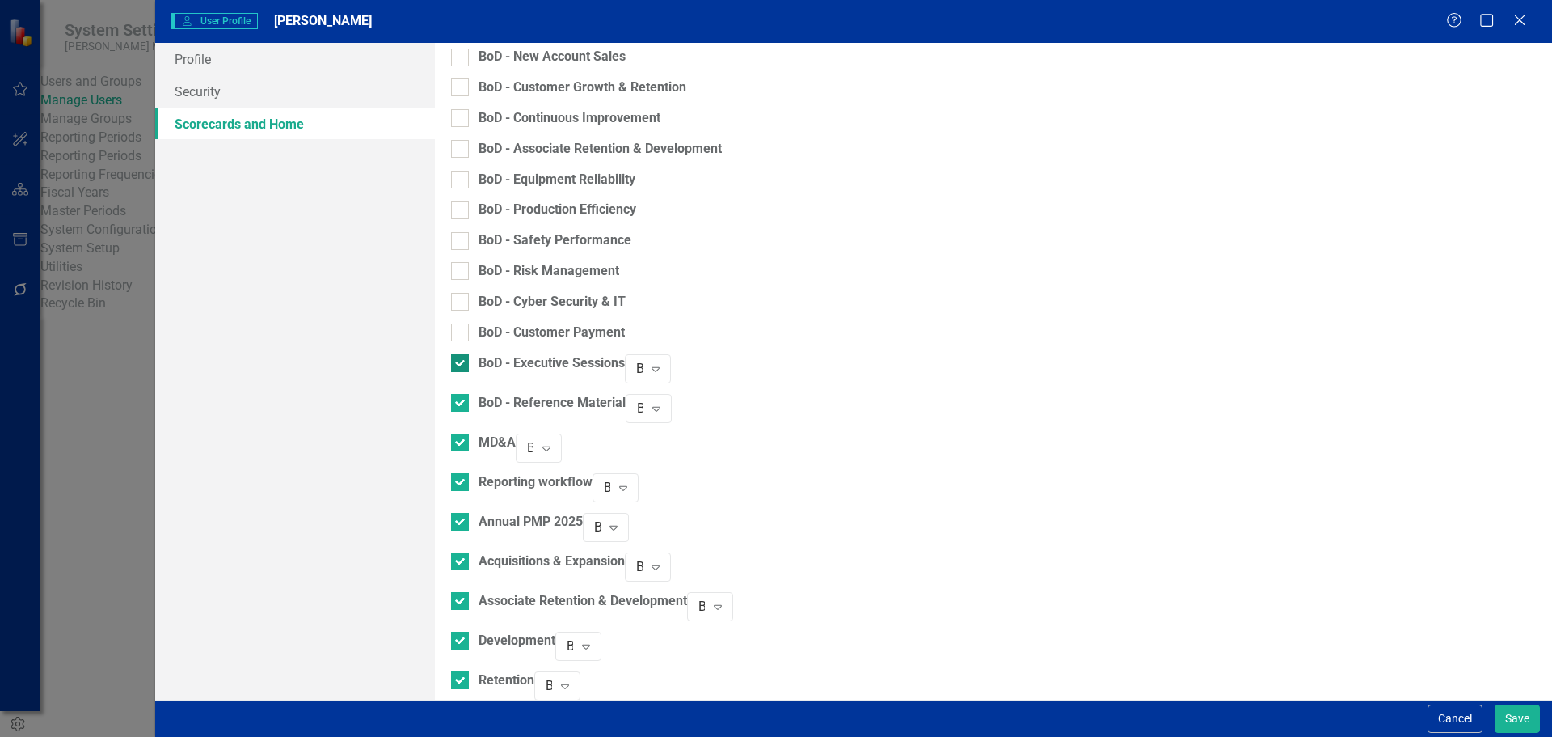
click at [469, 361] on div at bounding box center [460, 363] width 18 height 18
click at [462, 361] on input "BoD - Executive Sessions" at bounding box center [456, 359] width 11 height 11
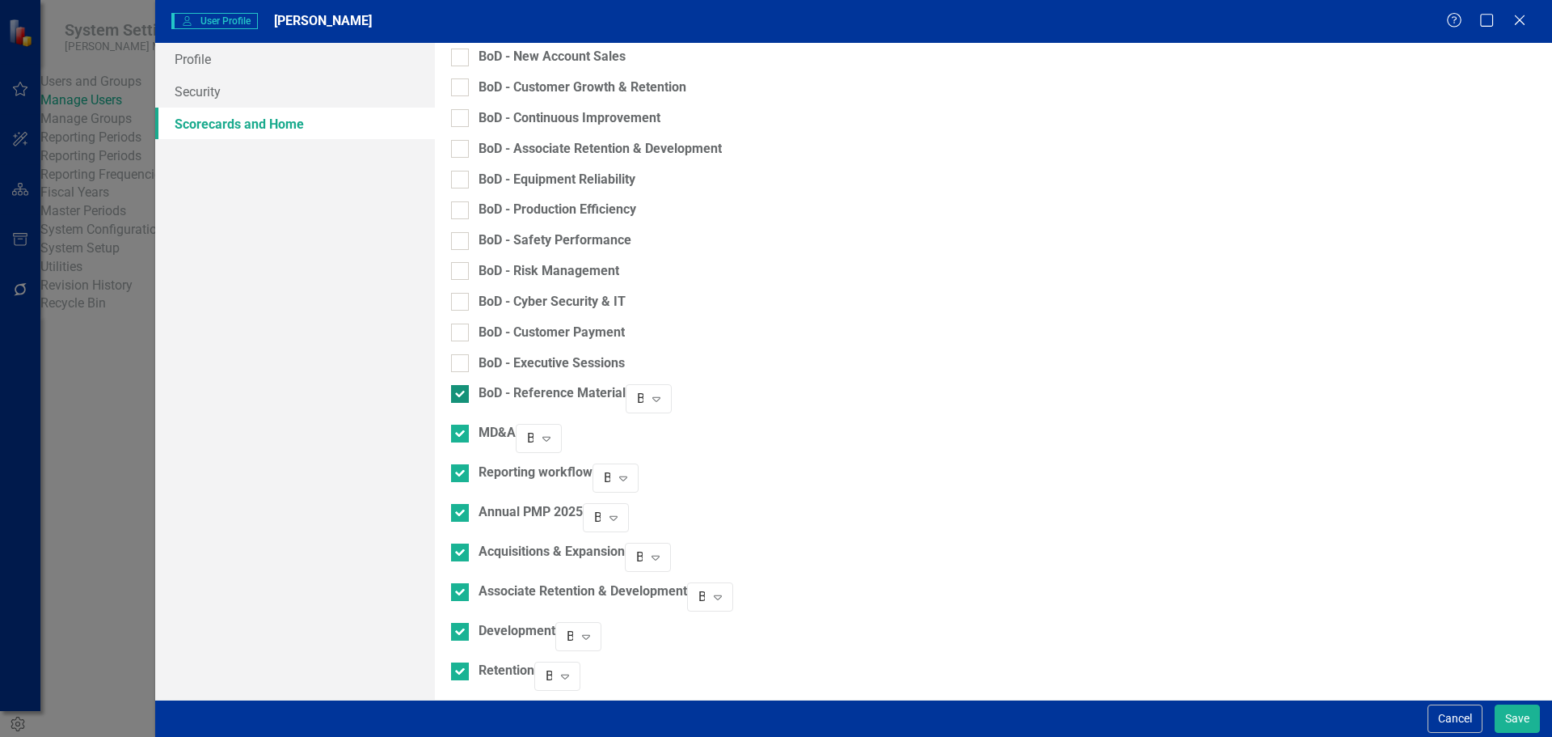
click at [469, 385] on div at bounding box center [460, 394] width 18 height 18
click at [462, 385] on input "BoD - Reference Material" at bounding box center [456, 390] width 11 height 11
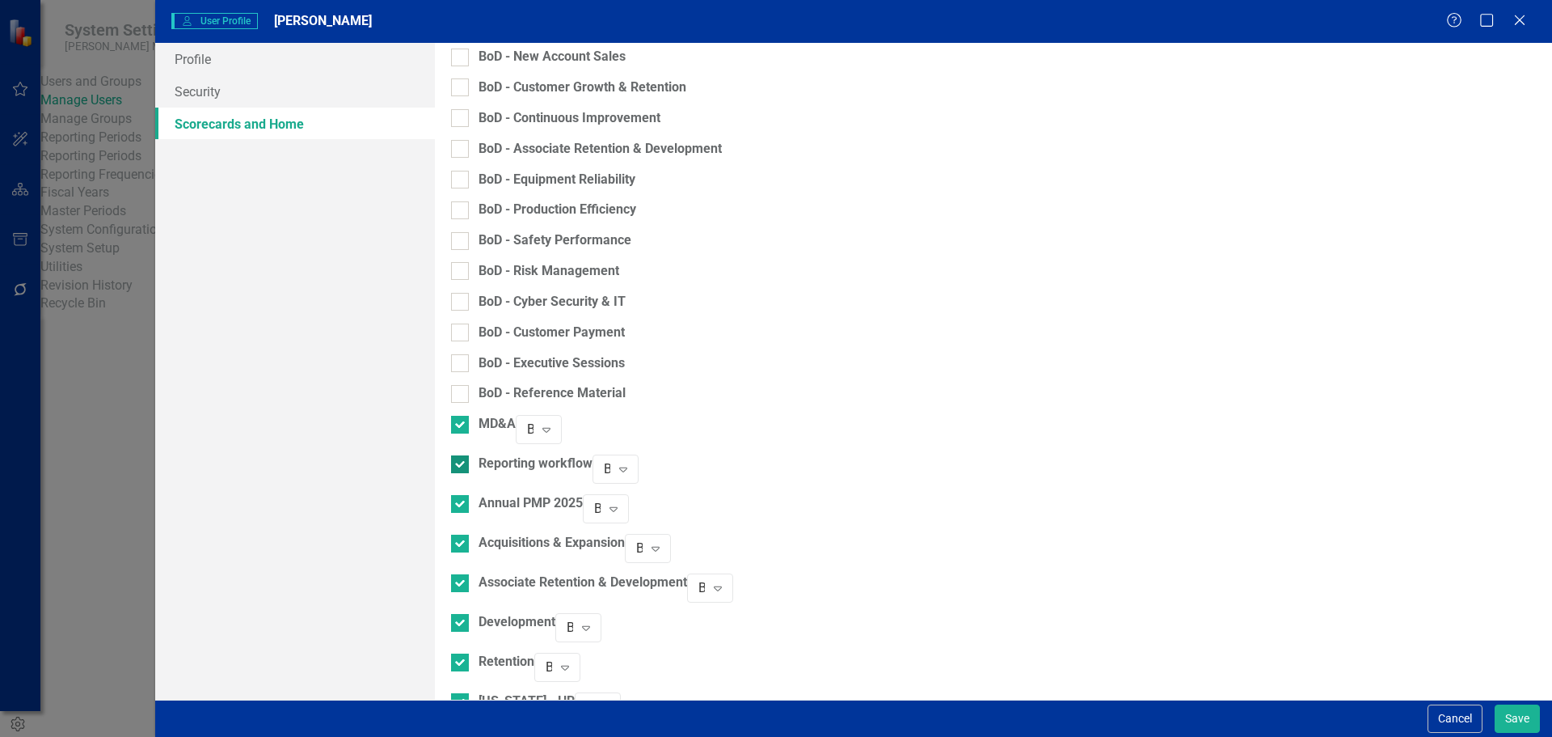
click at [462, 455] on input "Reporting workflow" at bounding box center [456, 460] width 11 height 11
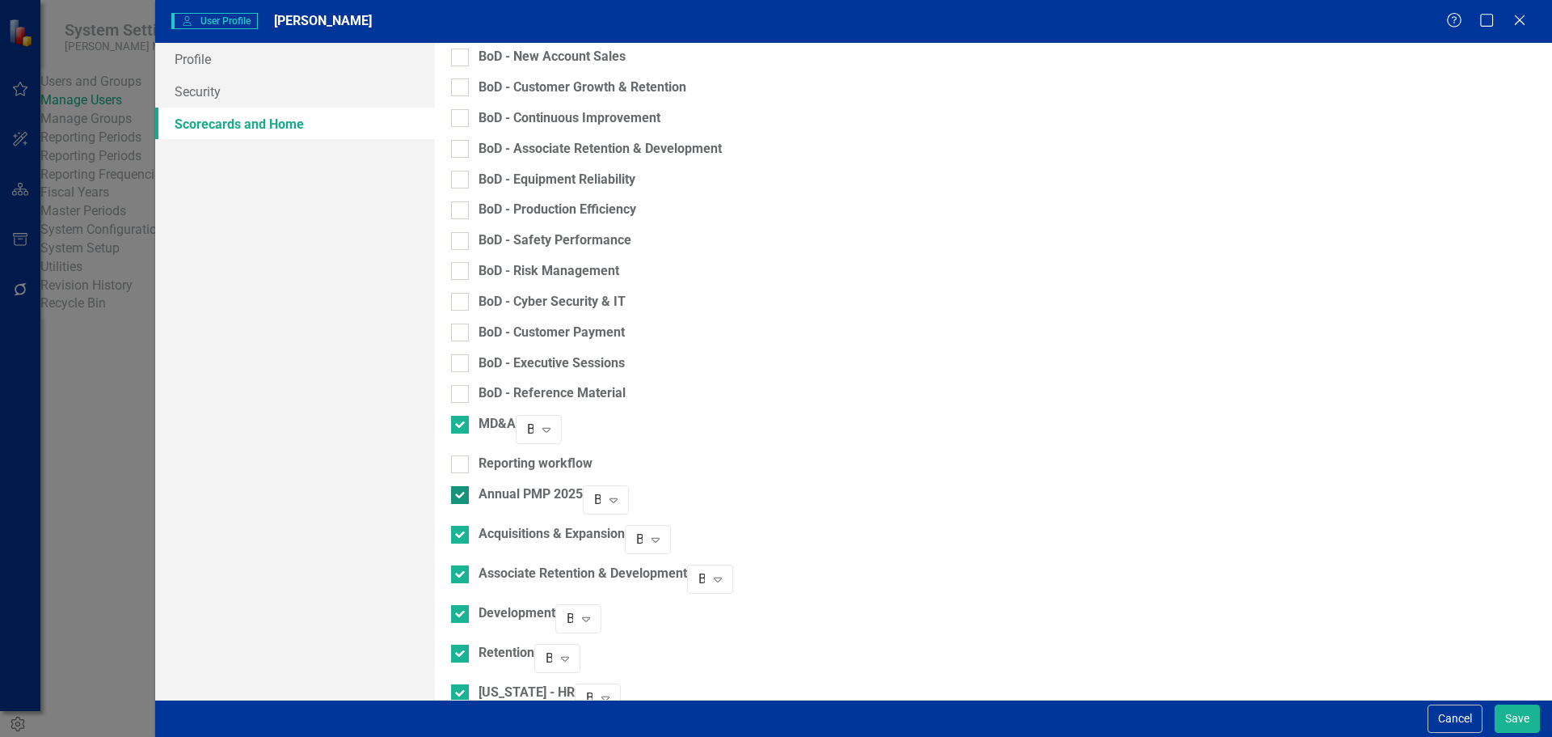
click at [462, 486] on input "Annual PMP 2025" at bounding box center [456, 491] width 11 height 11
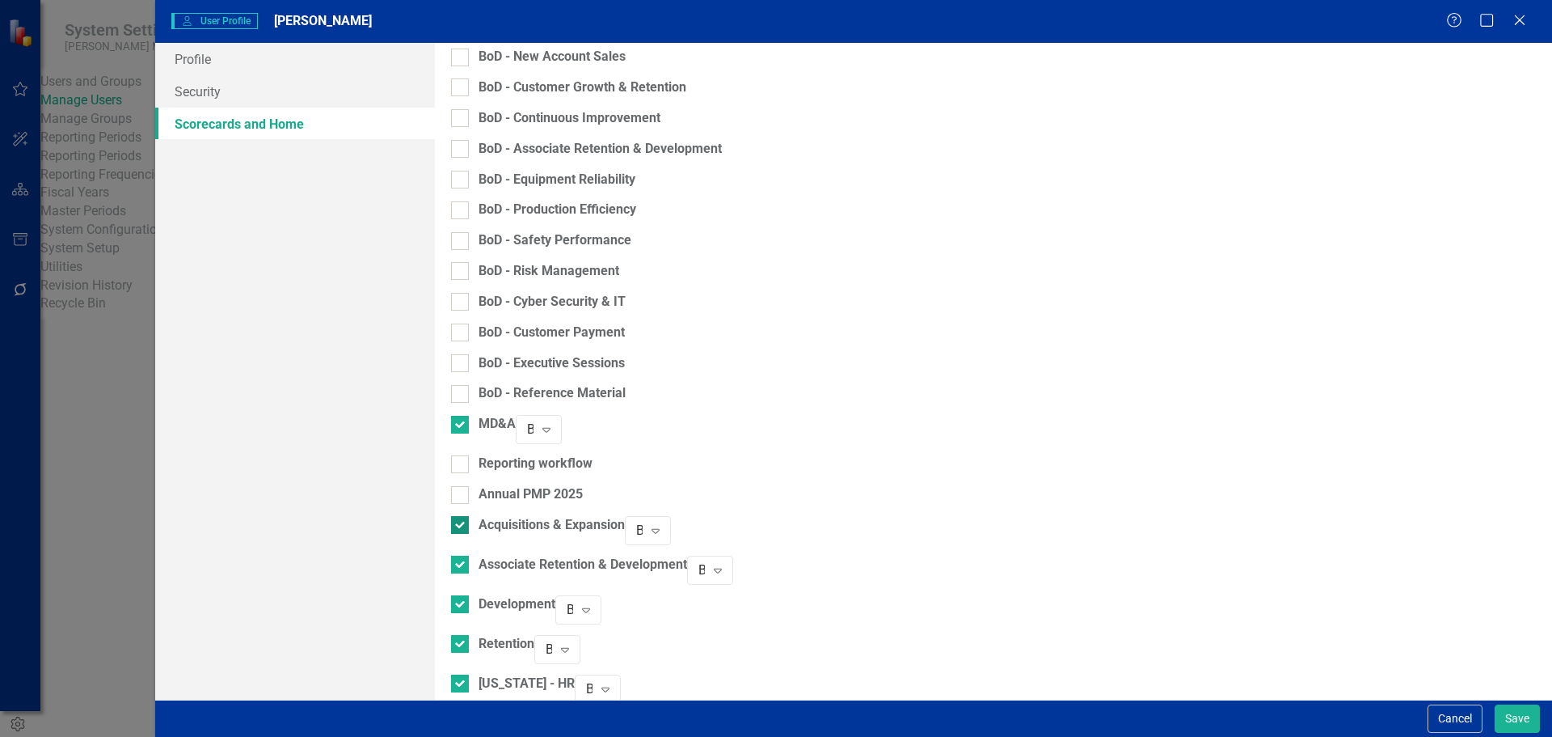
click at [462, 516] on input "Acquisitions & Expansion" at bounding box center [456, 521] width 11 height 11
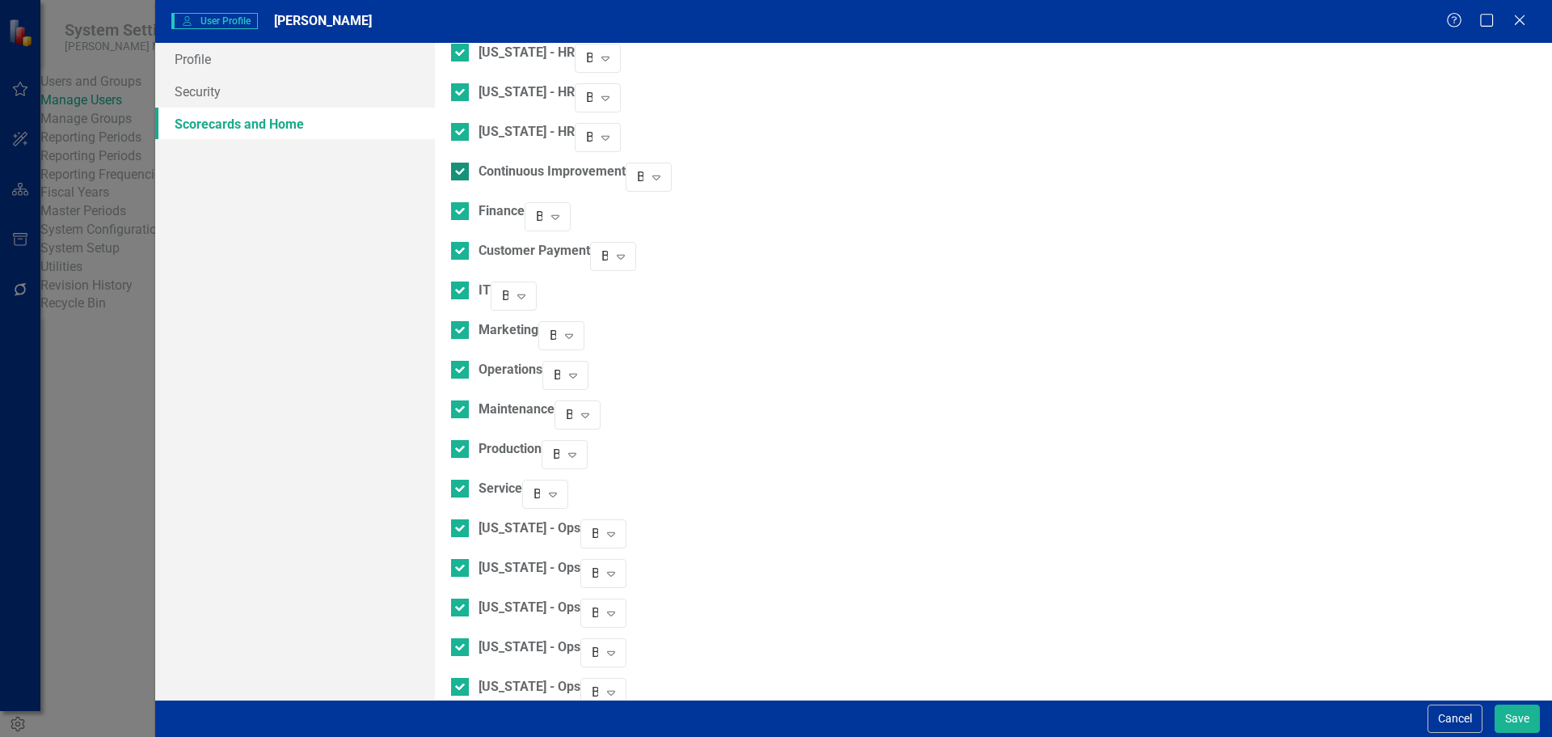
scroll to position [1276, 0]
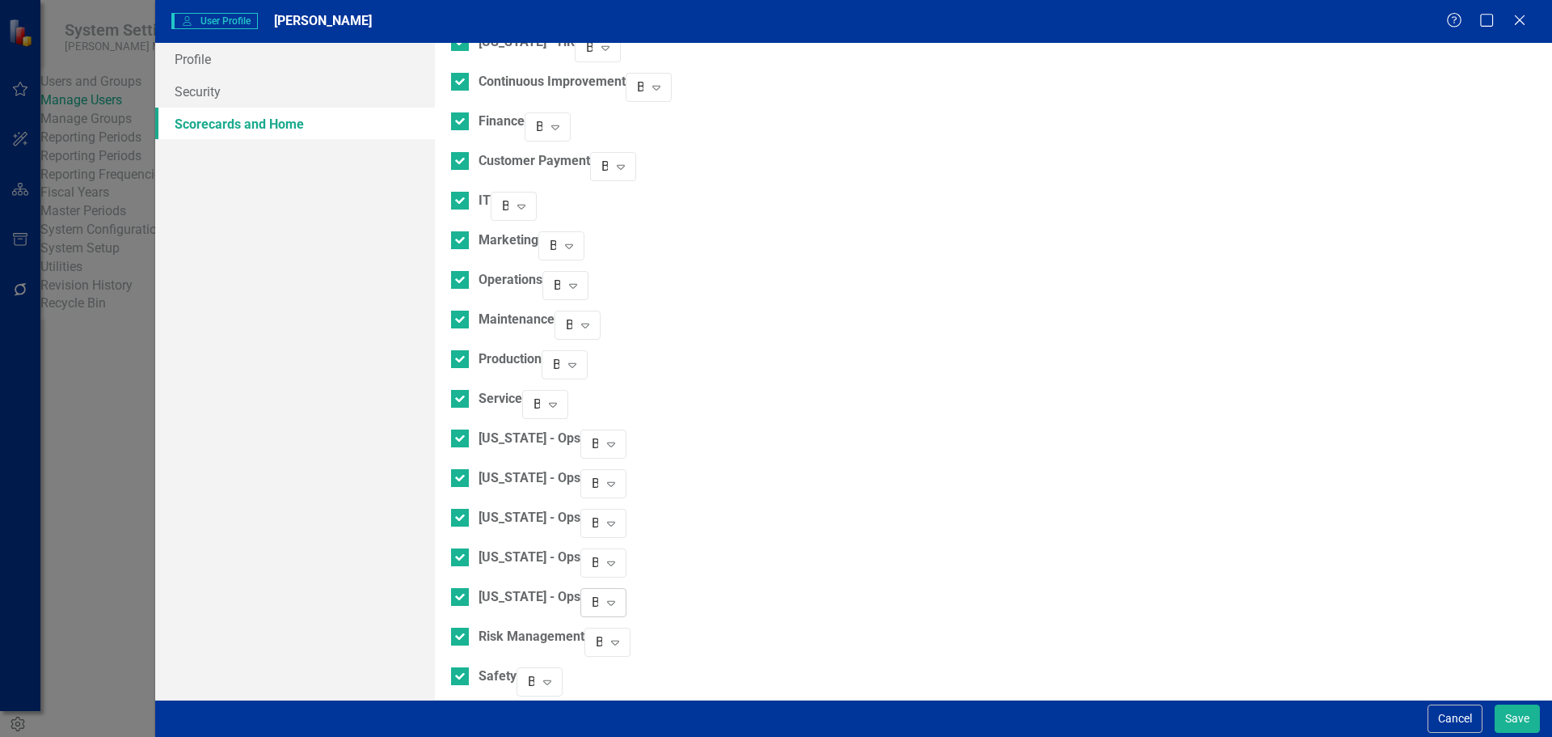
click at [598, 593] on div "Browser" at bounding box center [595, 602] width 6 height 19
click at [1522, 722] on button "Save" at bounding box center [1517, 718] width 45 height 28
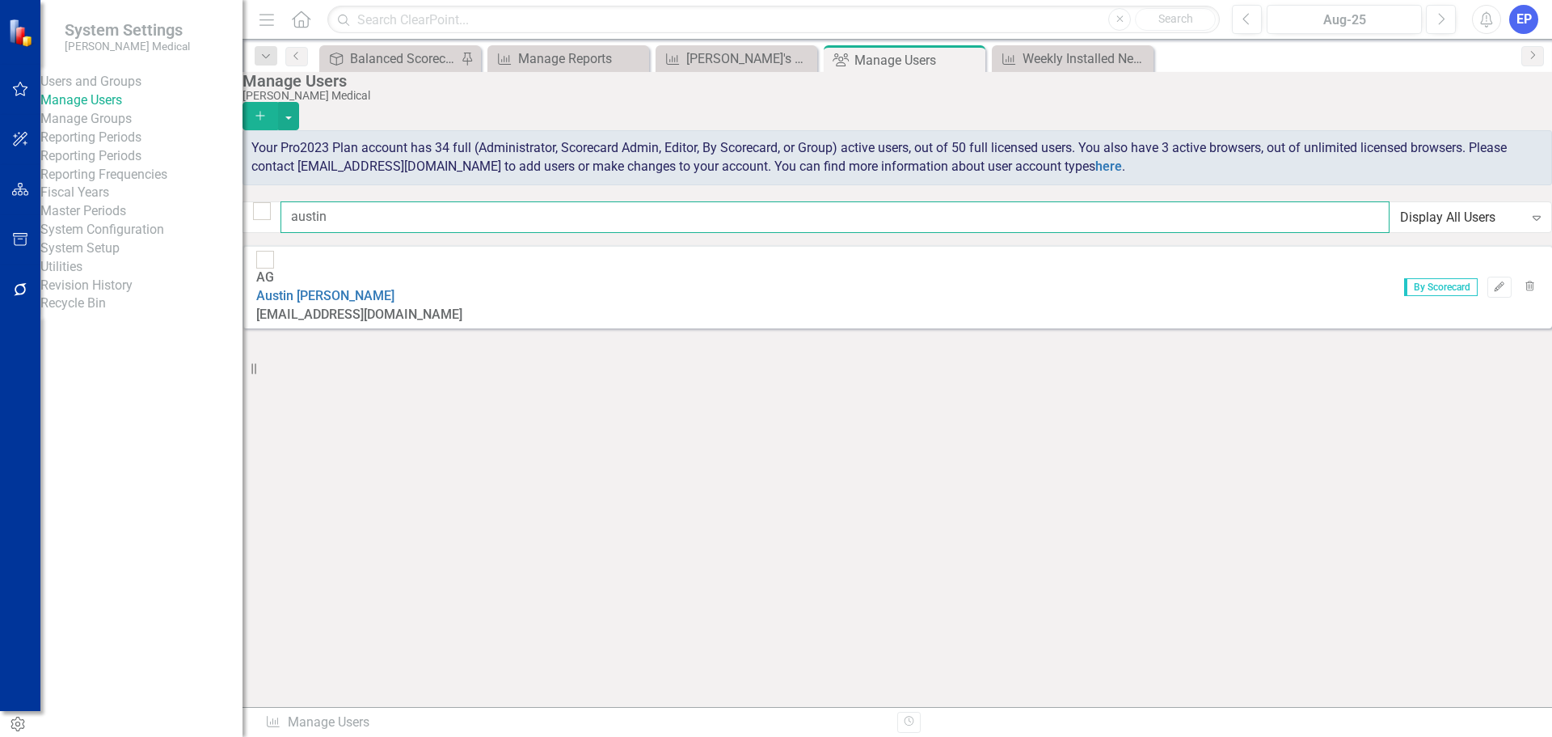
drag, startPoint x: 414, startPoint y: 222, endPoint x: 217, endPoint y: 207, distance: 197.8
click at [217, 208] on div "System Settings Nixon Medical Users and Groups Manage Users Manage Groups Repor…" at bounding box center [776, 368] width 1552 height 737
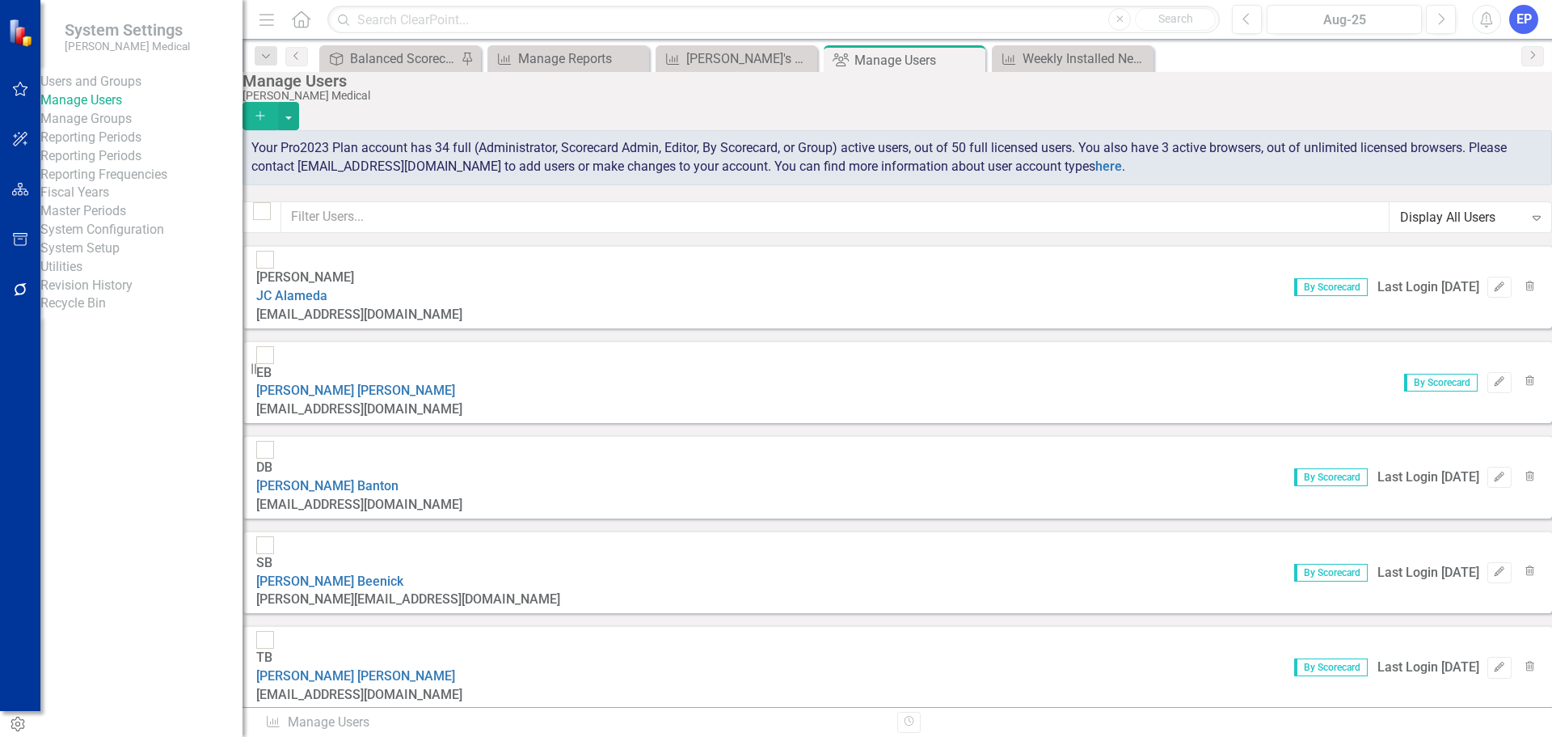
click at [1404, 225] on div "Display All Users" at bounding box center [1462, 217] width 124 height 19
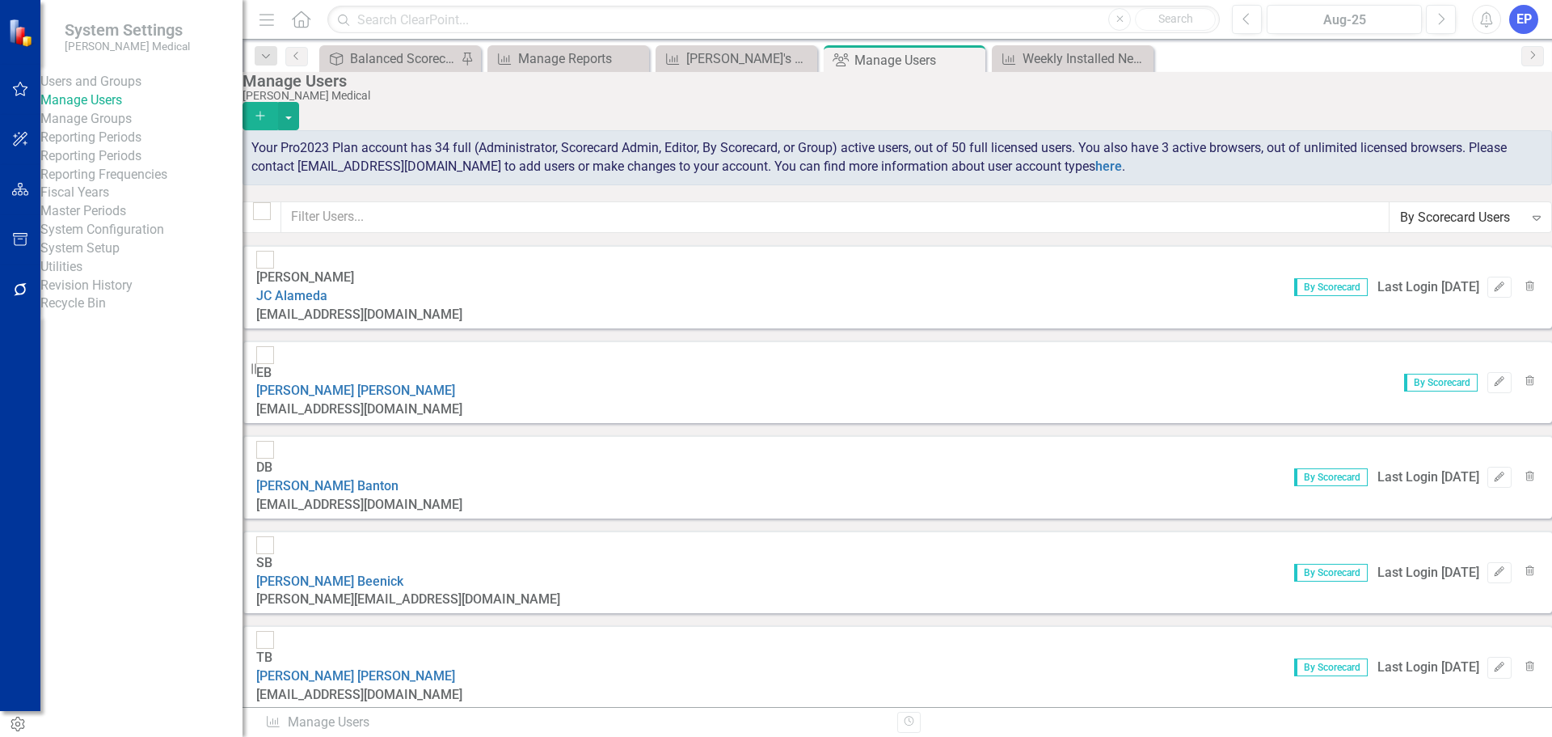
click at [1400, 219] on div "By Scorecard Users" at bounding box center [1462, 217] width 124 height 19
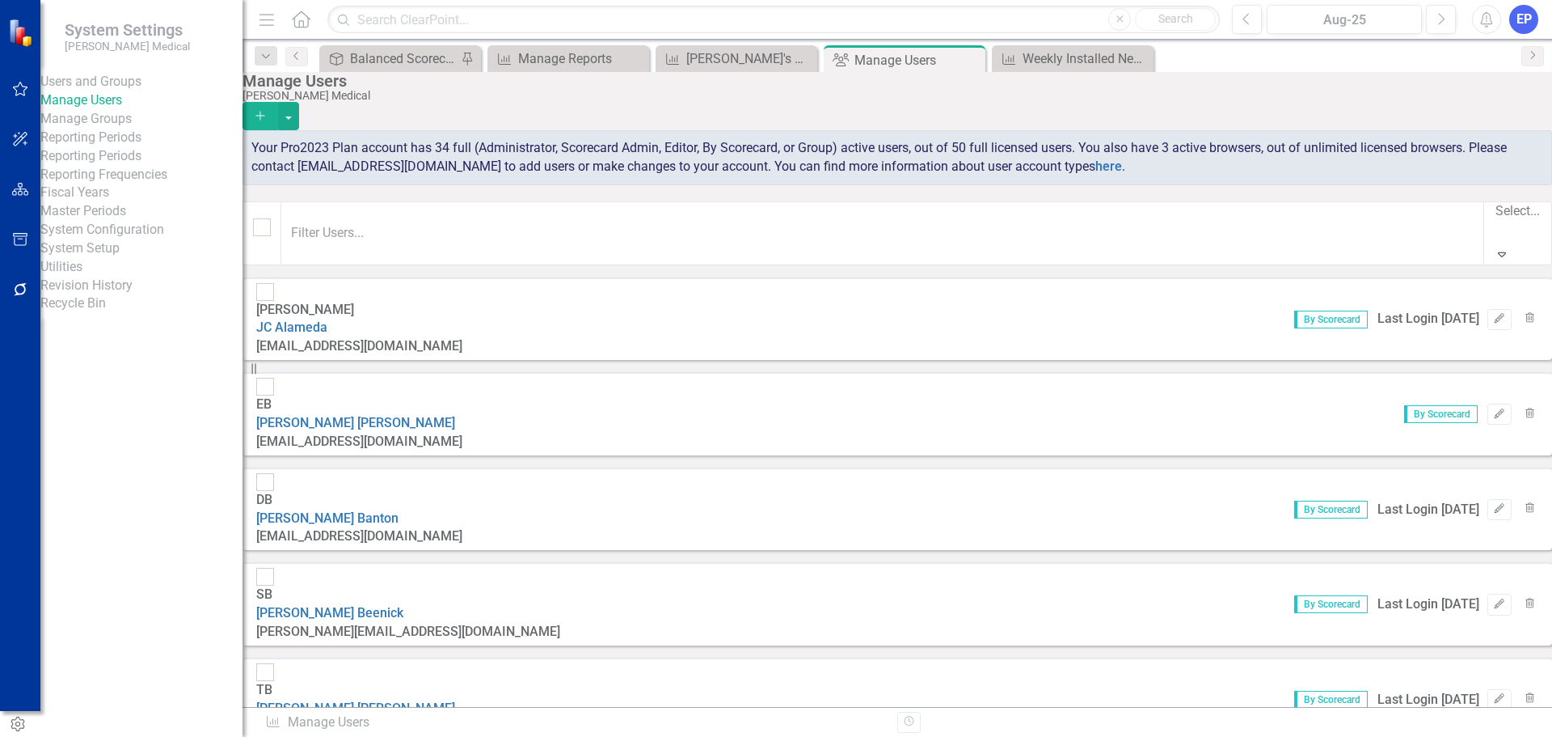
click at [1417, 736] on div "Display All Users" at bounding box center [776, 746] width 1552 height 19
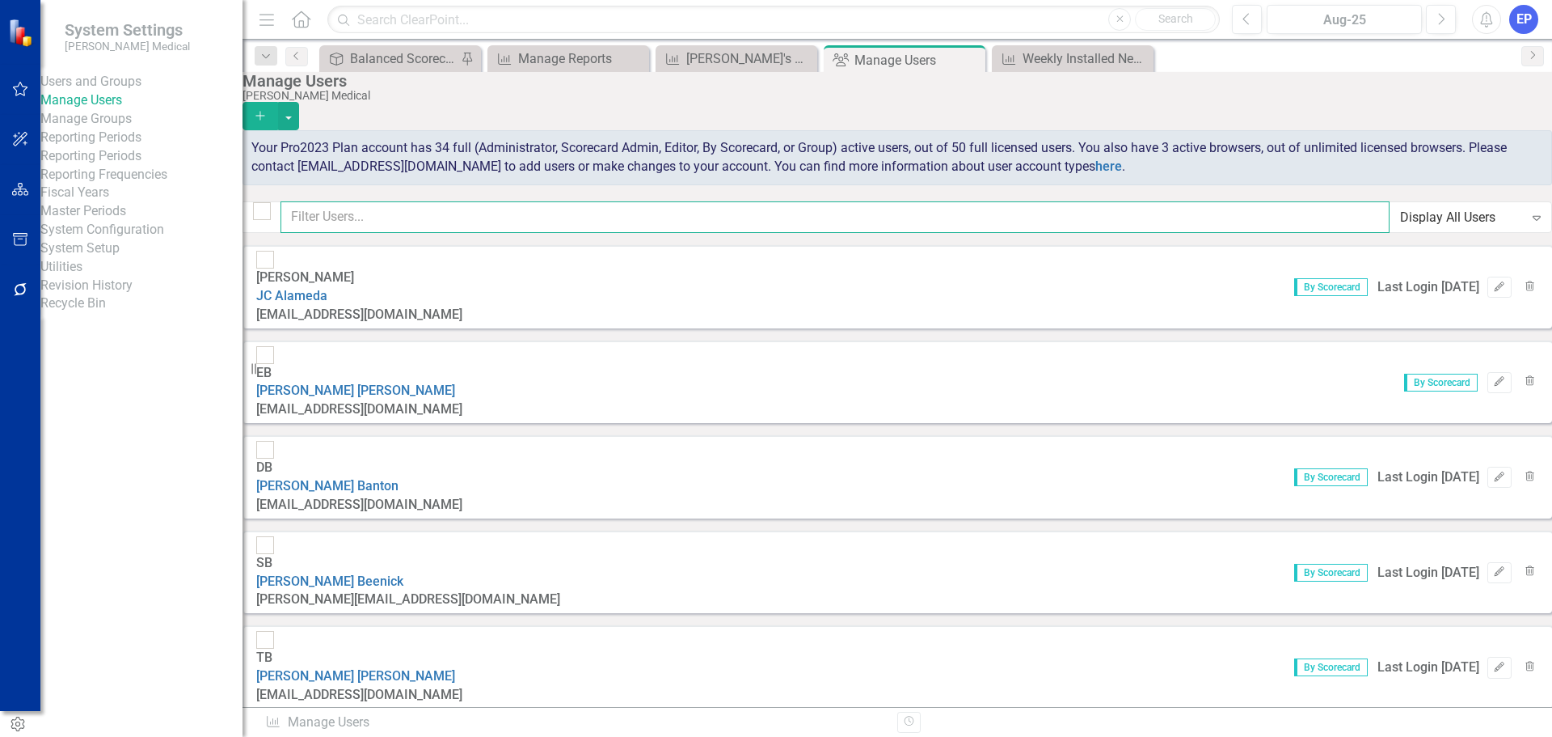
click at [1215, 218] on input "text" at bounding box center [835, 217] width 1109 height 32
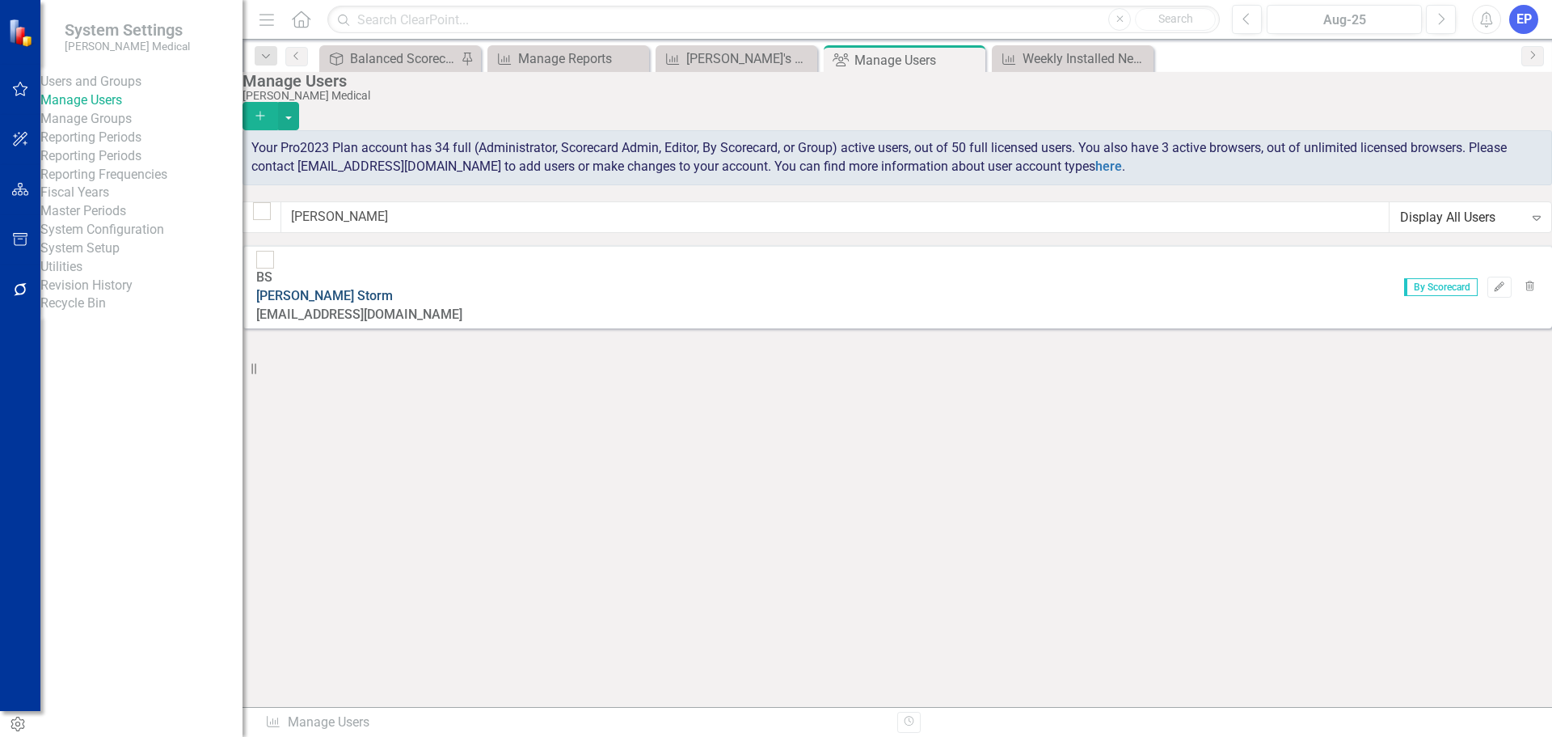
click at [393, 288] on link "Bryan Storm" at bounding box center [324, 295] width 137 height 15
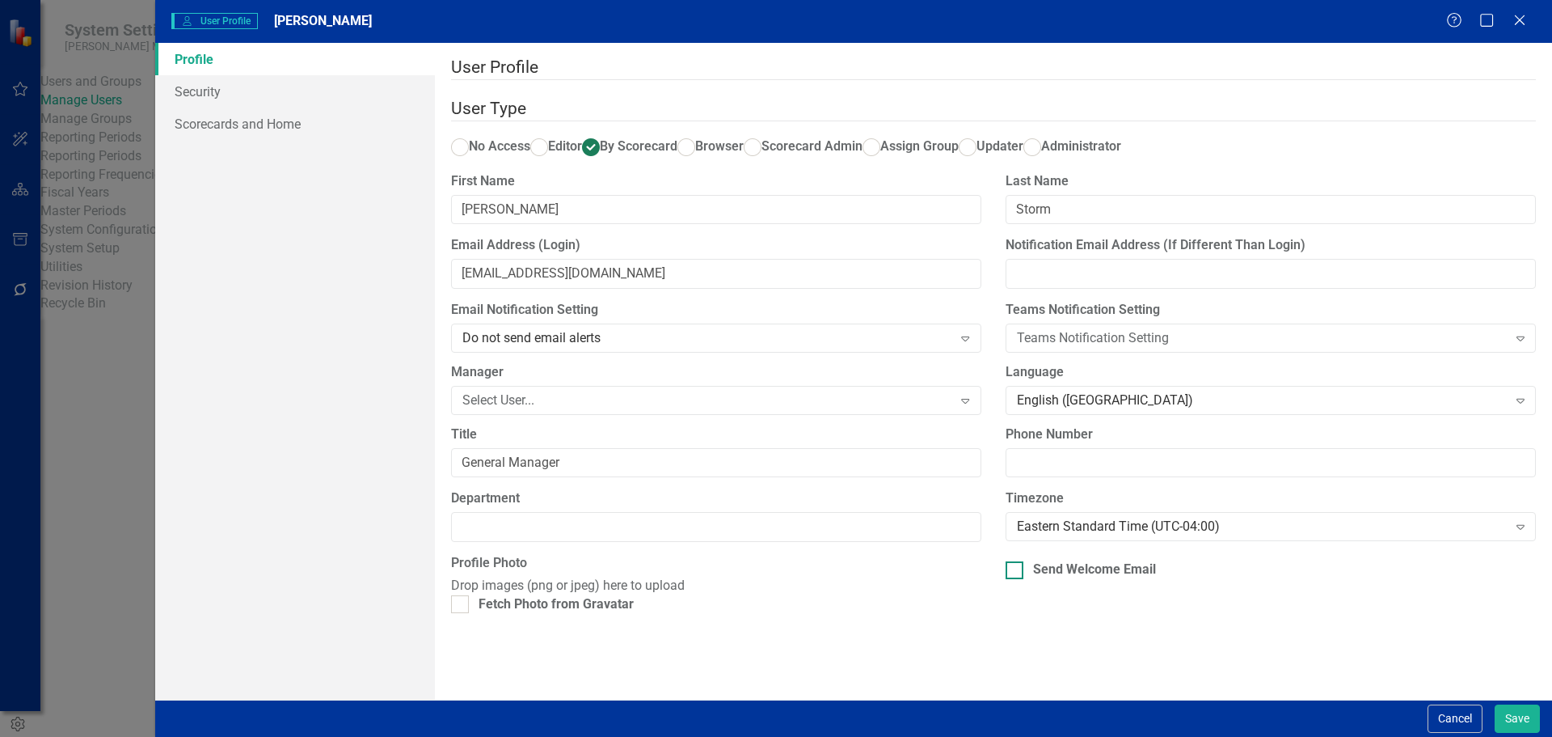
click at [1033, 579] on div "Send Welcome Email" at bounding box center [1094, 569] width 123 height 19
click at [1016, 572] on input "Send Welcome Email" at bounding box center [1011, 566] width 11 height 11
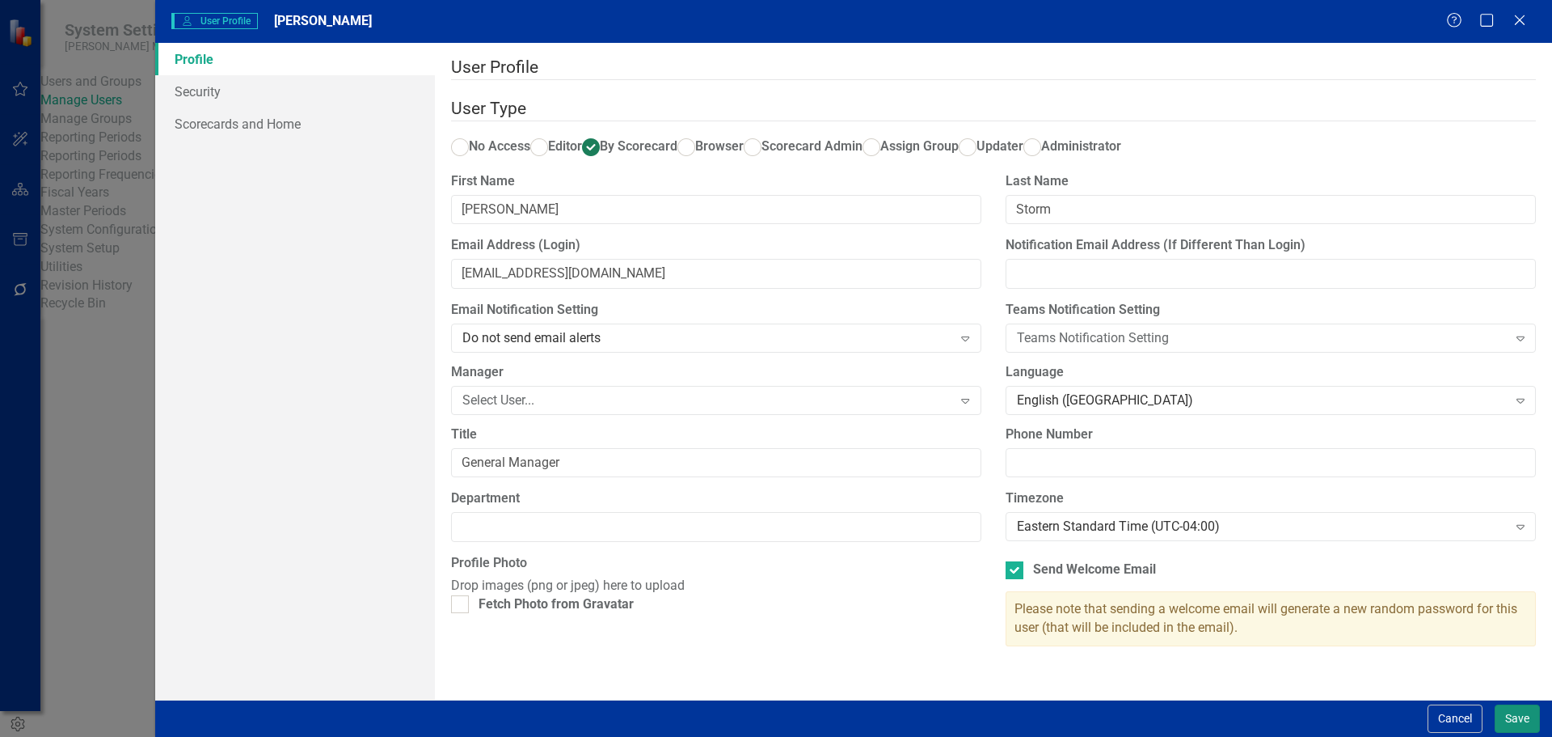
click at [1508, 716] on button "Save" at bounding box center [1517, 718] width 45 height 28
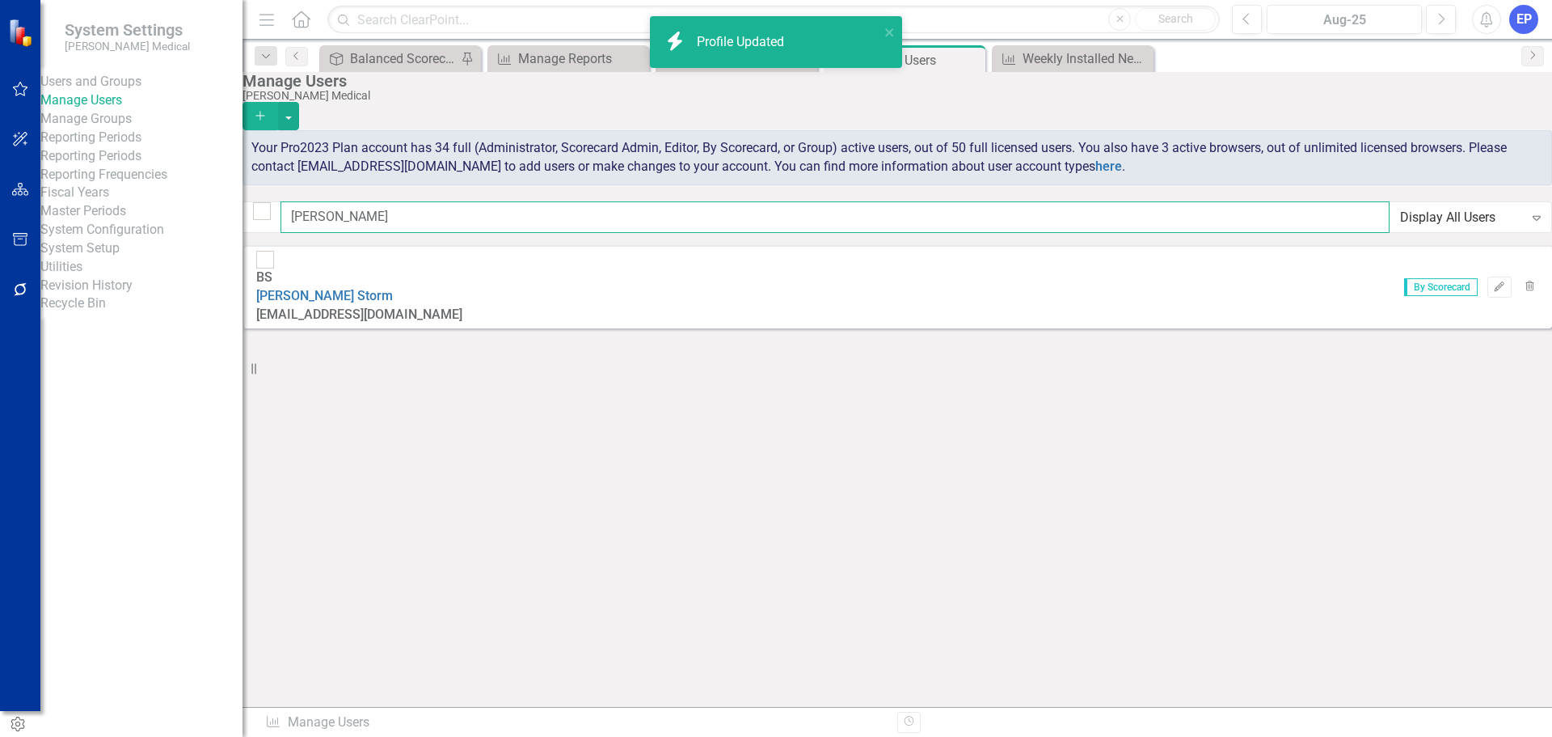
drag, startPoint x: 517, startPoint y: 222, endPoint x: 237, endPoint y: 218, distance: 280.6
click at [237, 218] on div "System Settings Nixon Medical Users and Groups Manage Users Manage Groups Repor…" at bounding box center [776, 368] width 1552 height 737
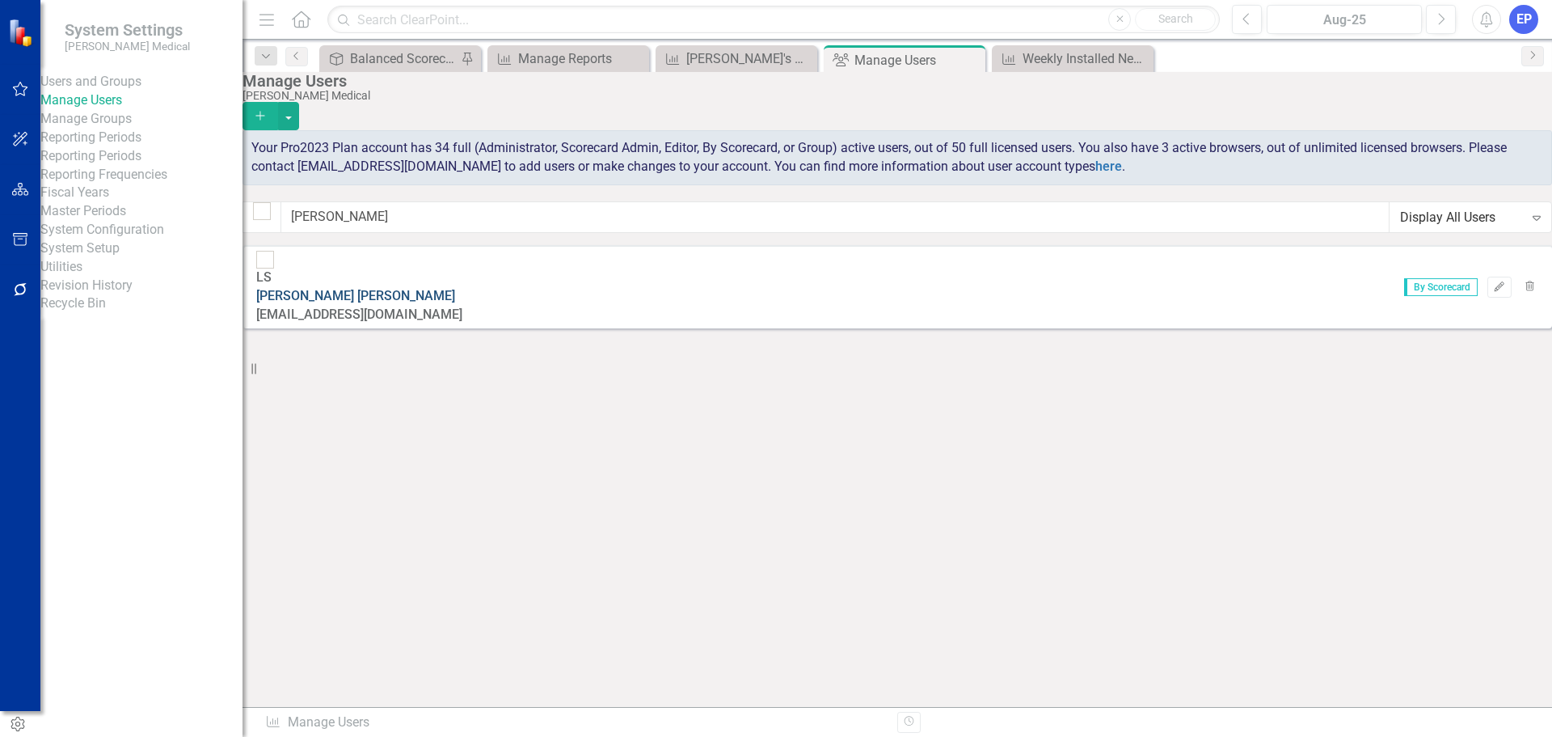
click at [435, 288] on link "Lonnie Stevenson" at bounding box center [355, 295] width 199 height 15
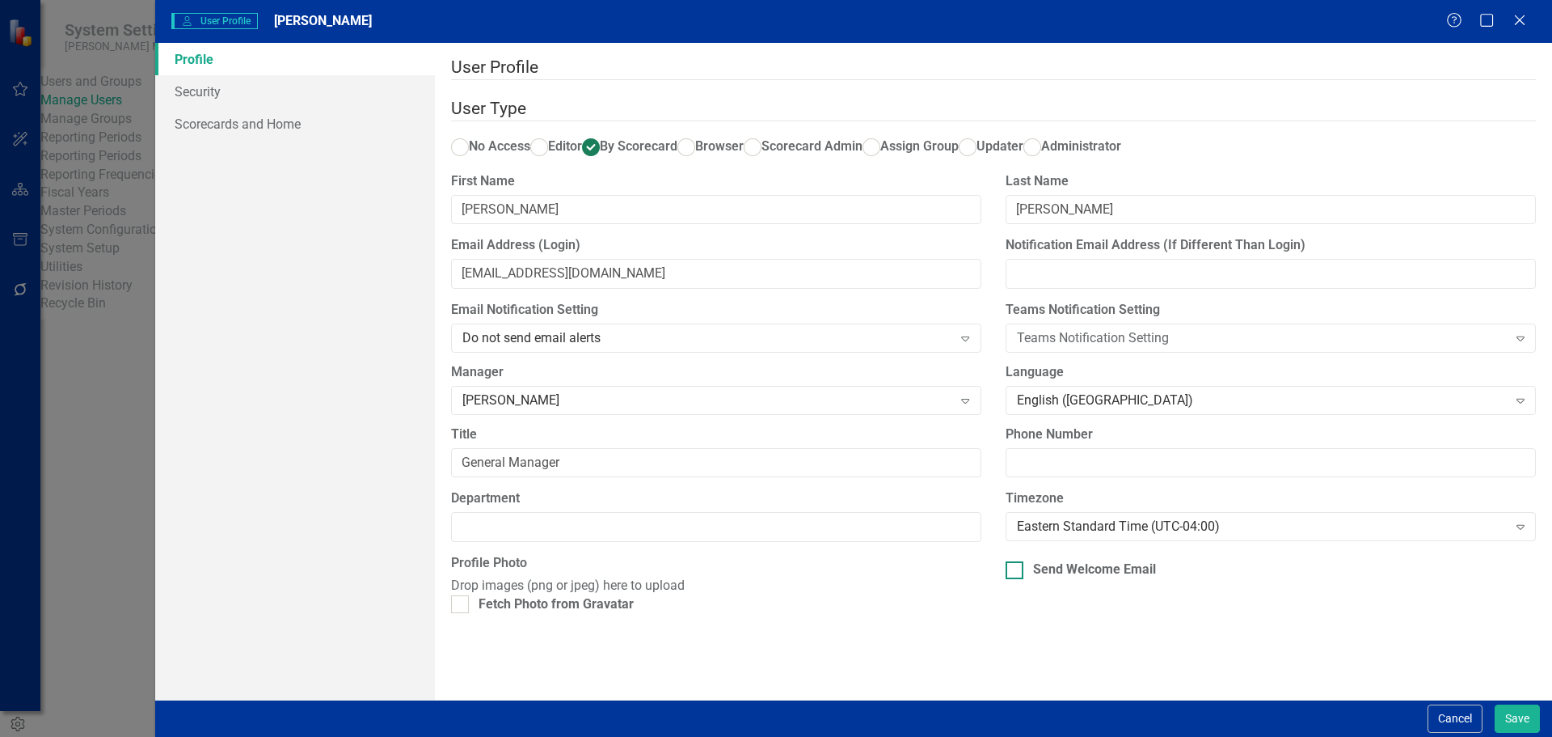
click at [1011, 579] on div at bounding box center [1015, 570] width 18 height 18
click at [1011, 572] on input "Send Welcome Email" at bounding box center [1011, 566] width 11 height 11
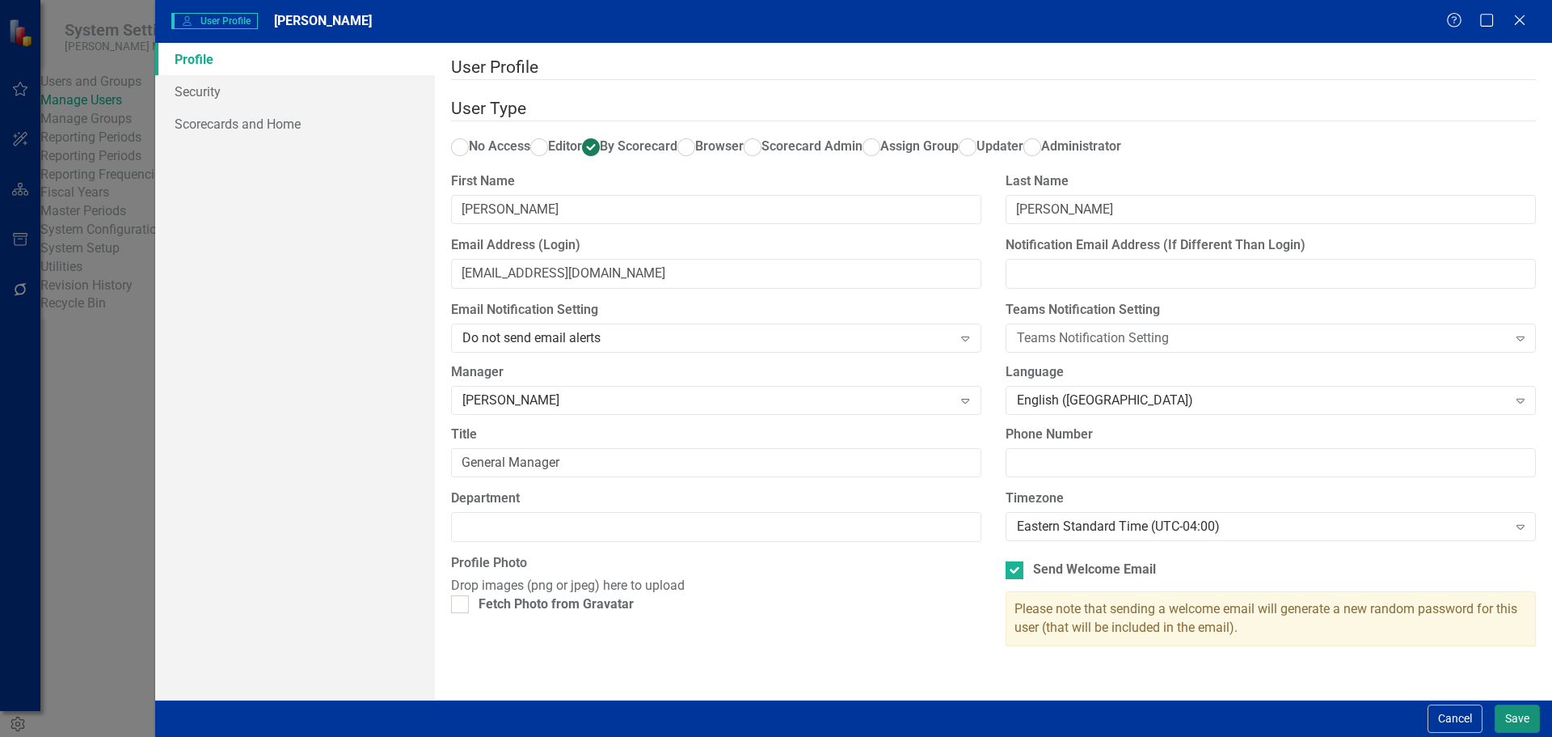
click at [1521, 716] on button "Save" at bounding box center [1517, 718] width 45 height 28
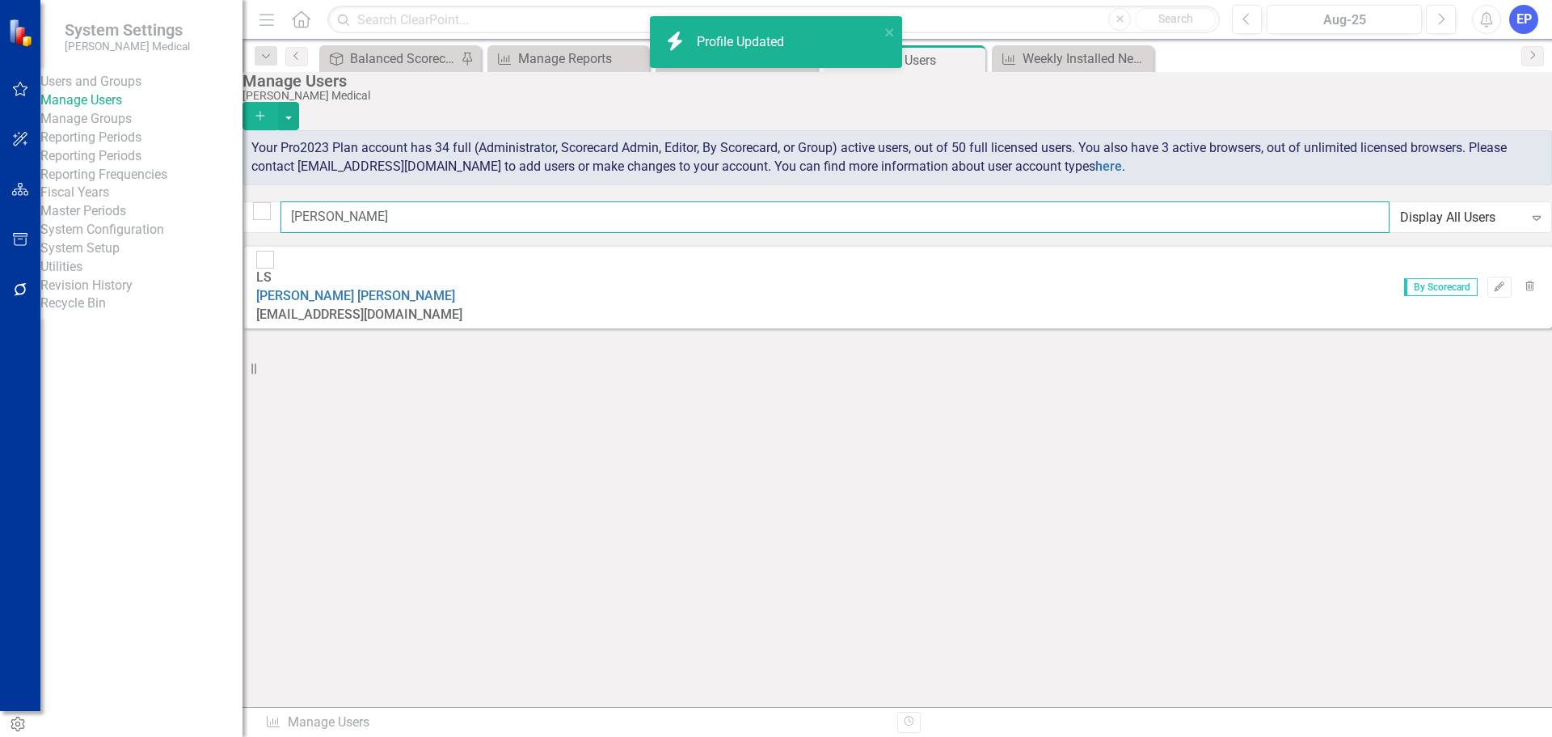
click at [448, 224] on input "lonnie" at bounding box center [835, 217] width 1109 height 32
drag, startPoint x: 429, startPoint y: 221, endPoint x: 278, endPoint y: 213, distance: 151.4
click at [278, 213] on div "lonnie Display All Users Expand" at bounding box center [898, 217] width 1310 height 32
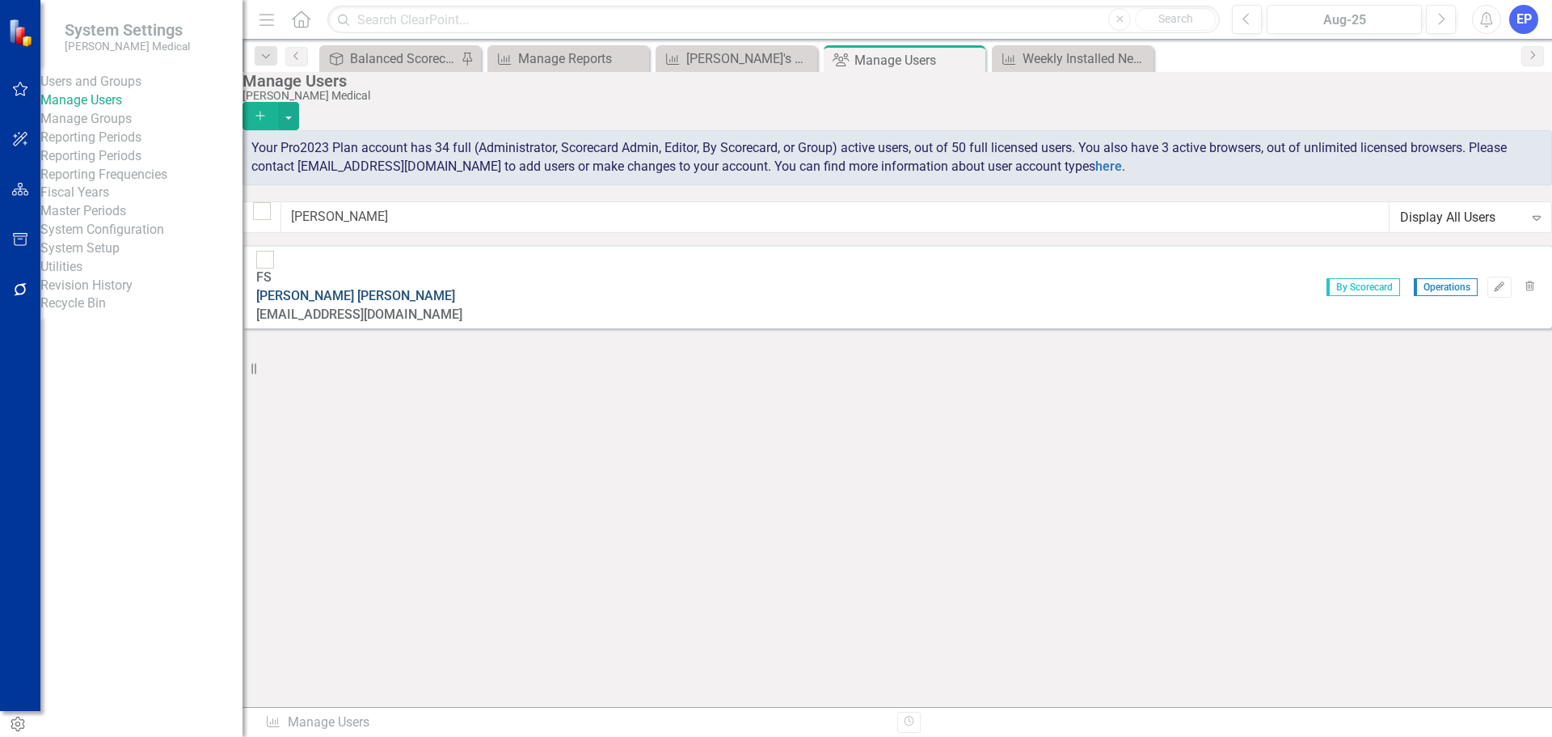
click at [367, 288] on link "Frank Soderberg" at bounding box center [355, 295] width 199 height 15
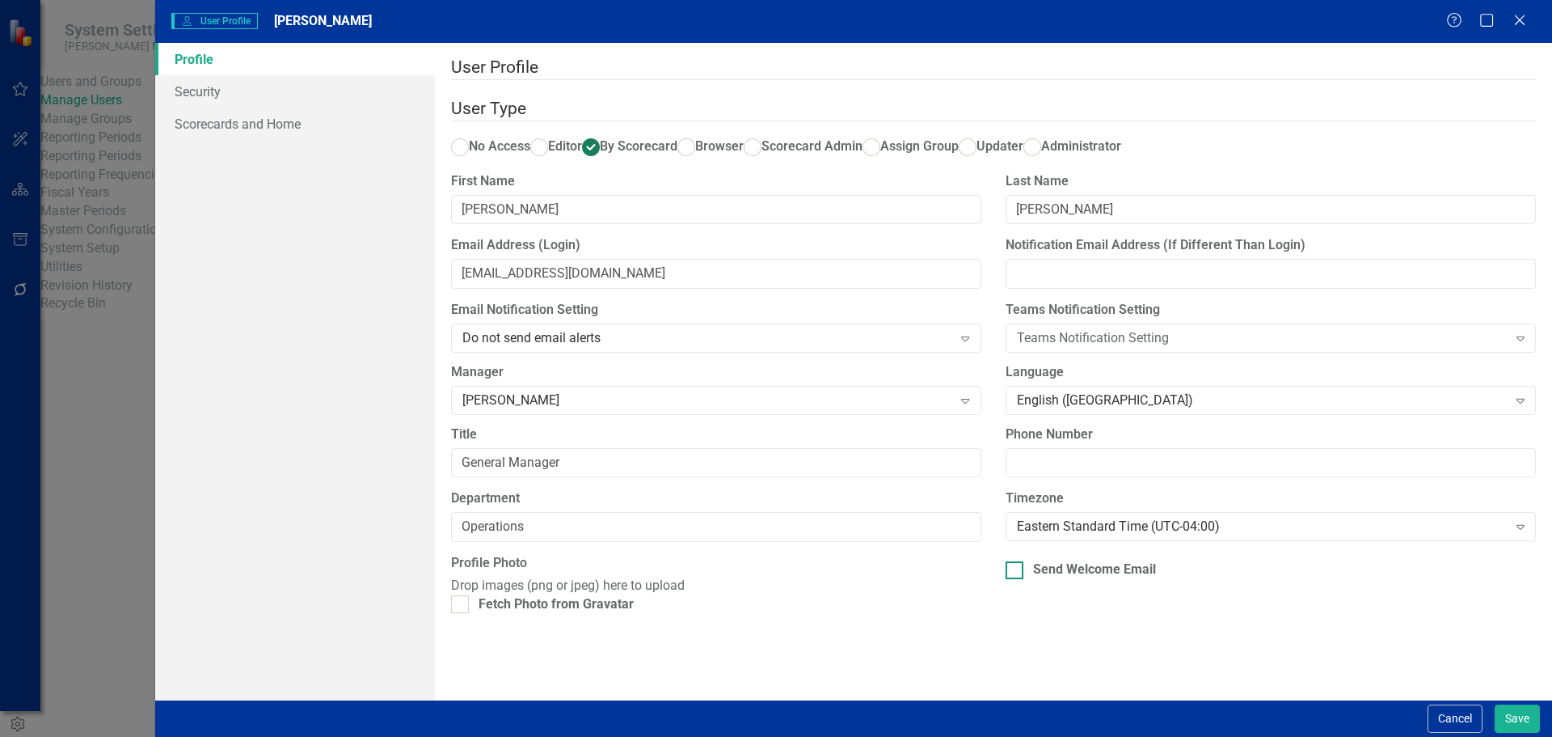
click at [1009, 572] on input "Send Welcome Email" at bounding box center [1011, 566] width 11 height 11
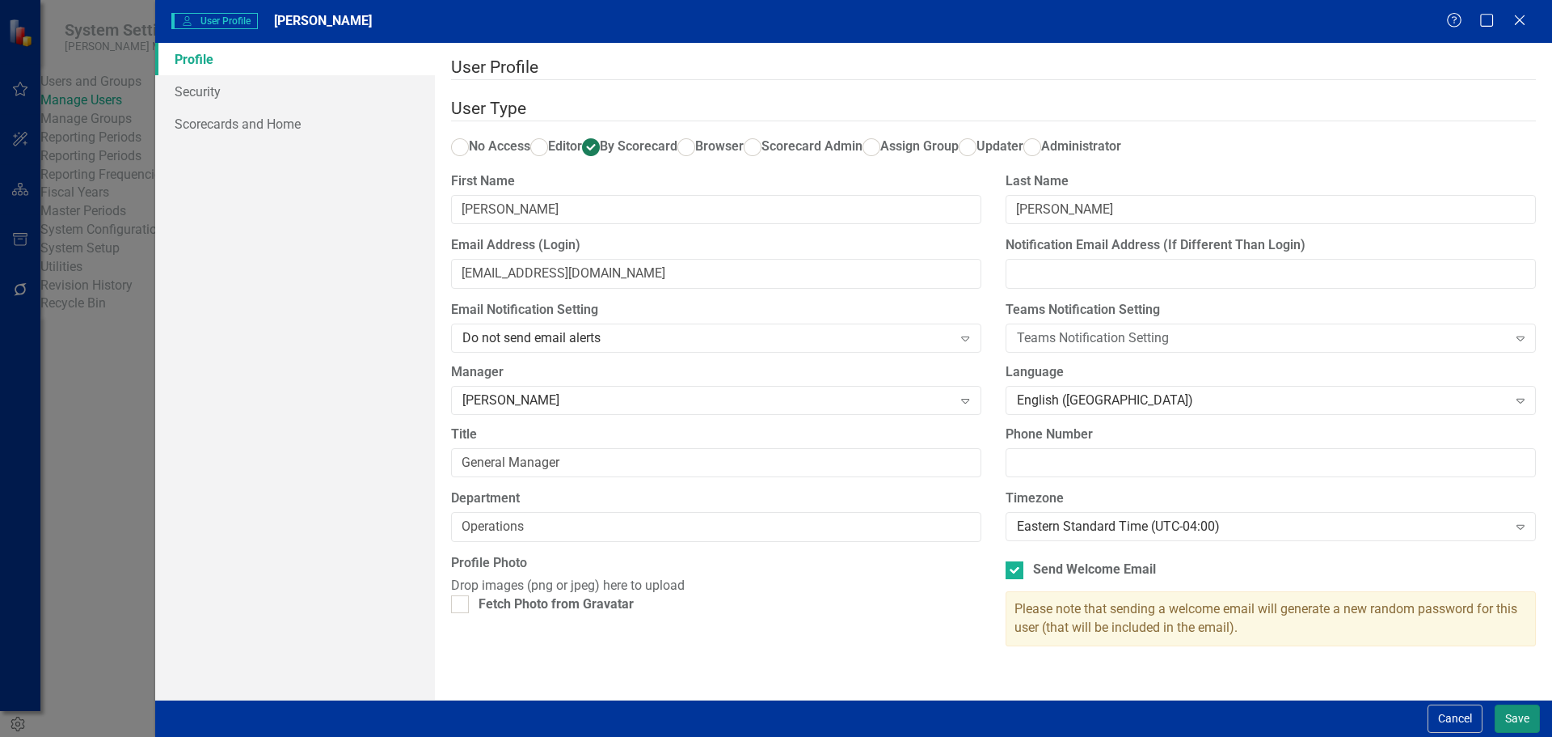
click at [1507, 719] on button "Save" at bounding box center [1517, 718] width 45 height 28
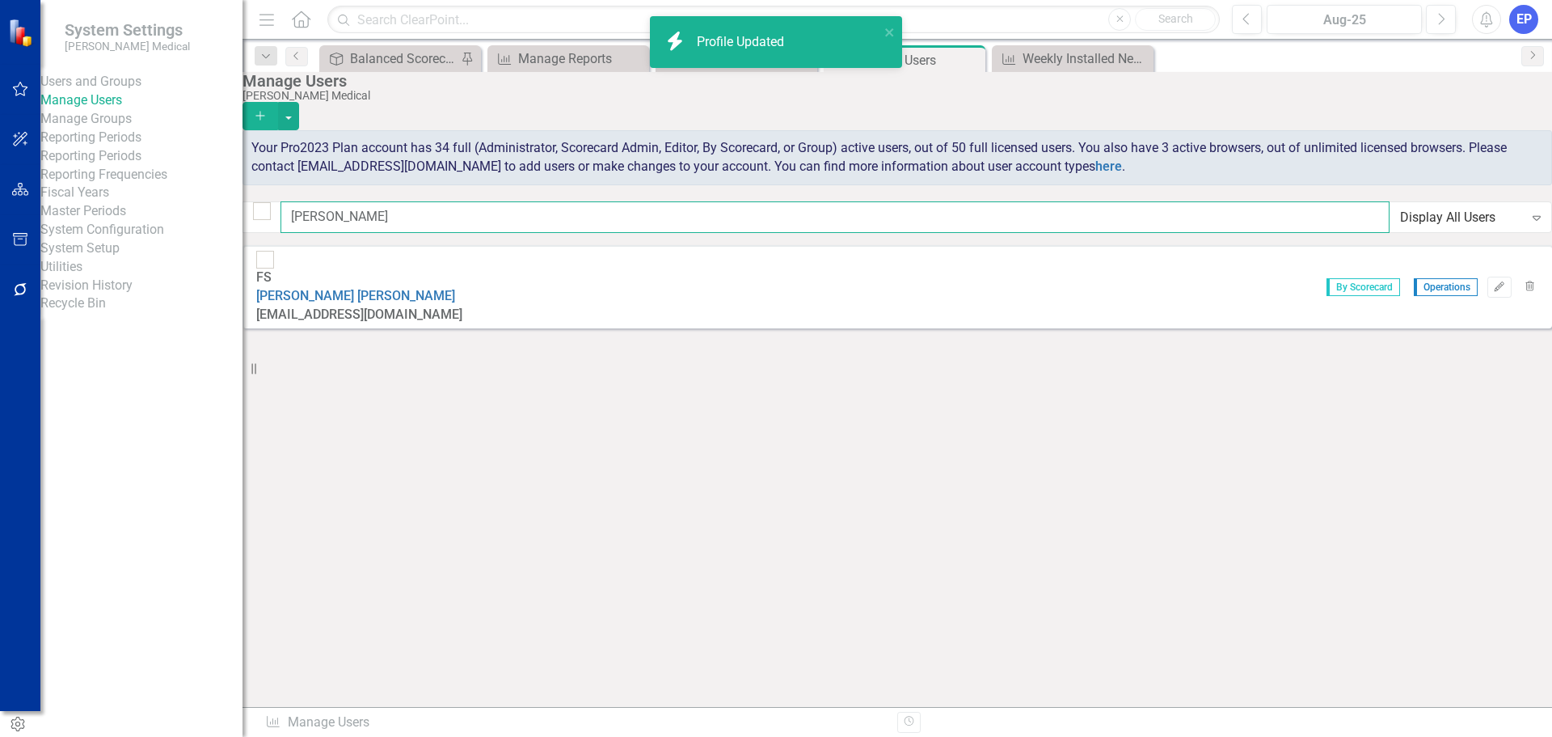
click at [462, 221] on input "frank" at bounding box center [835, 217] width 1109 height 32
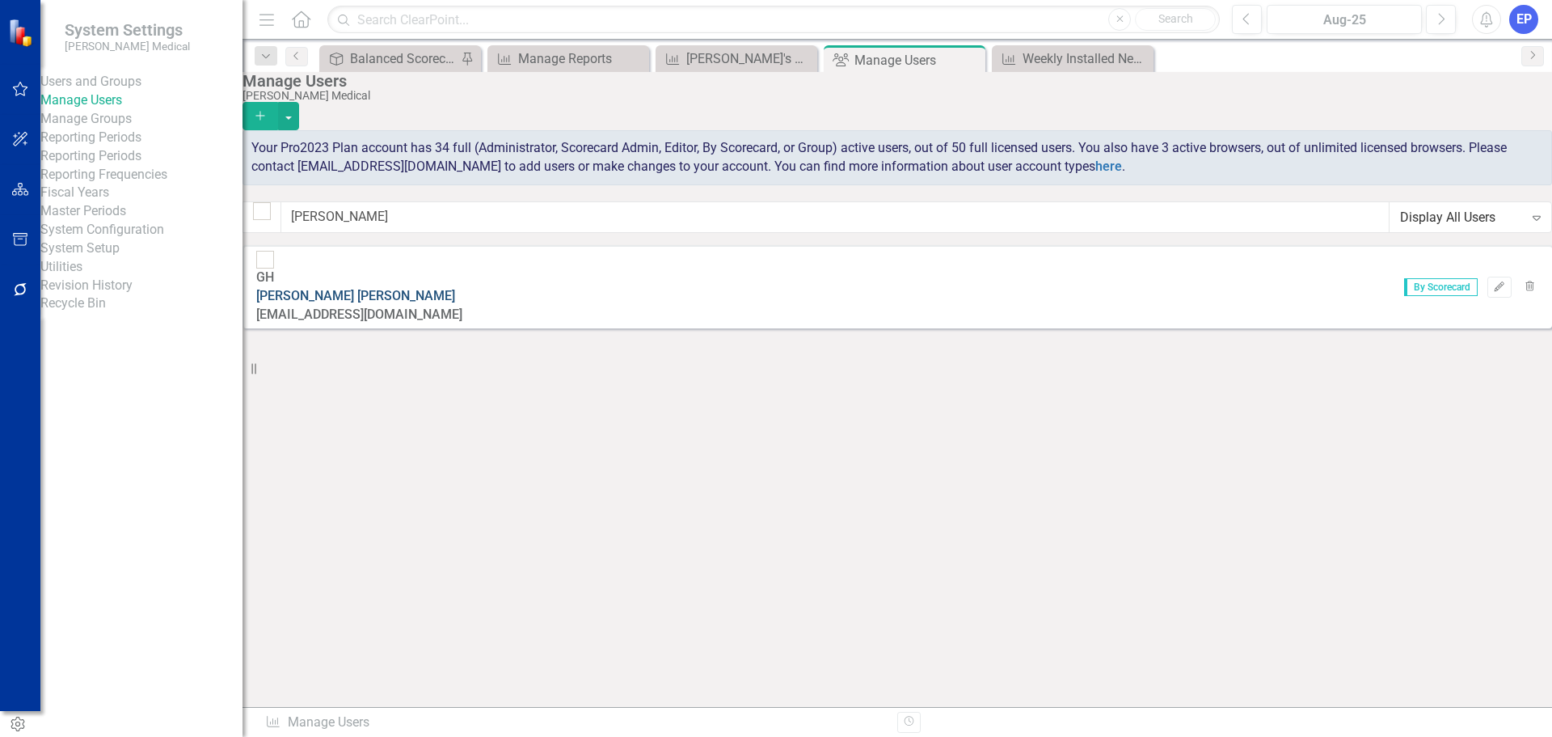
click at [409, 288] on link "Greg Hearn" at bounding box center [355, 295] width 199 height 15
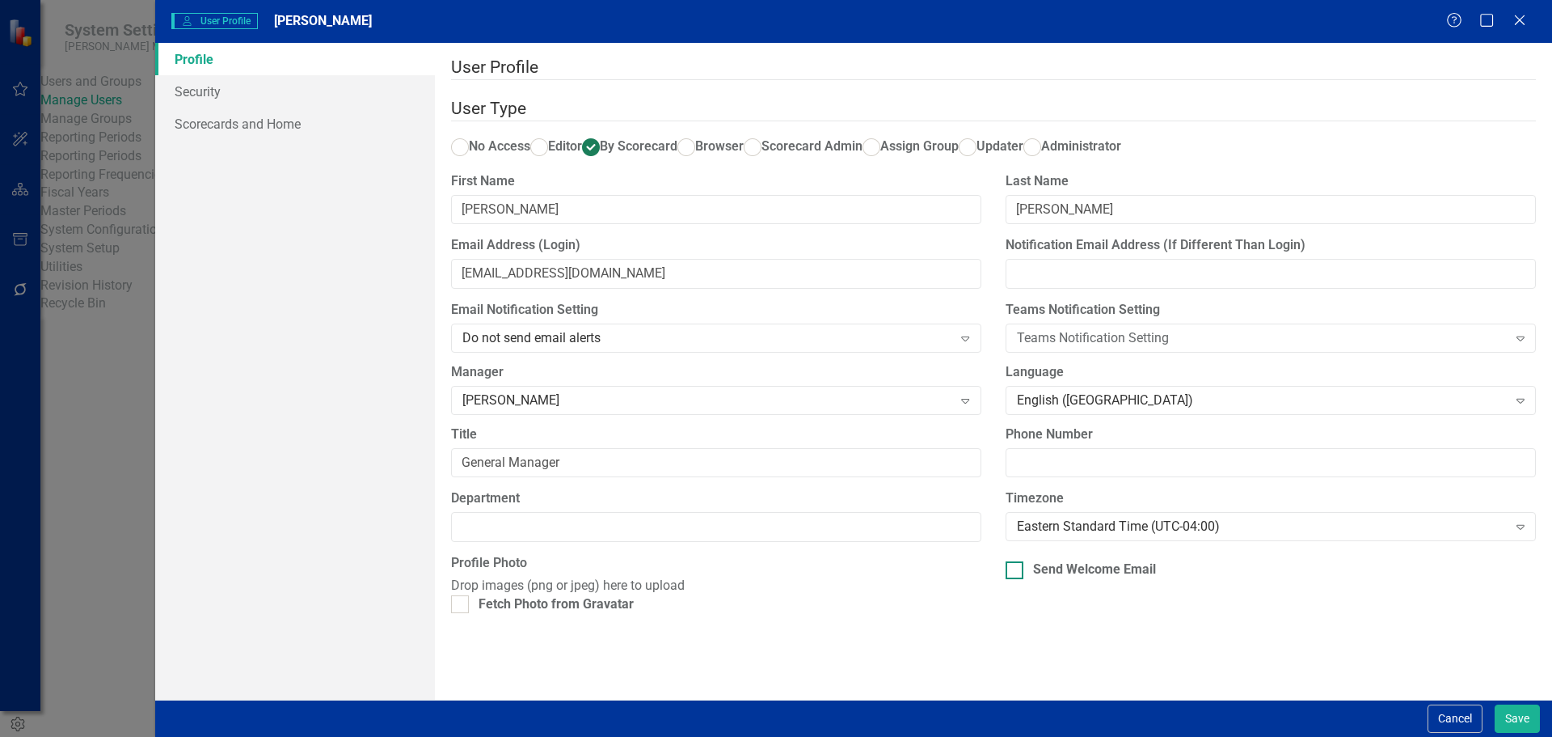
click at [1094, 579] on div "Send Welcome Email" at bounding box center [1094, 569] width 123 height 19
click at [1016, 572] on input "Send Welcome Email" at bounding box center [1011, 566] width 11 height 11
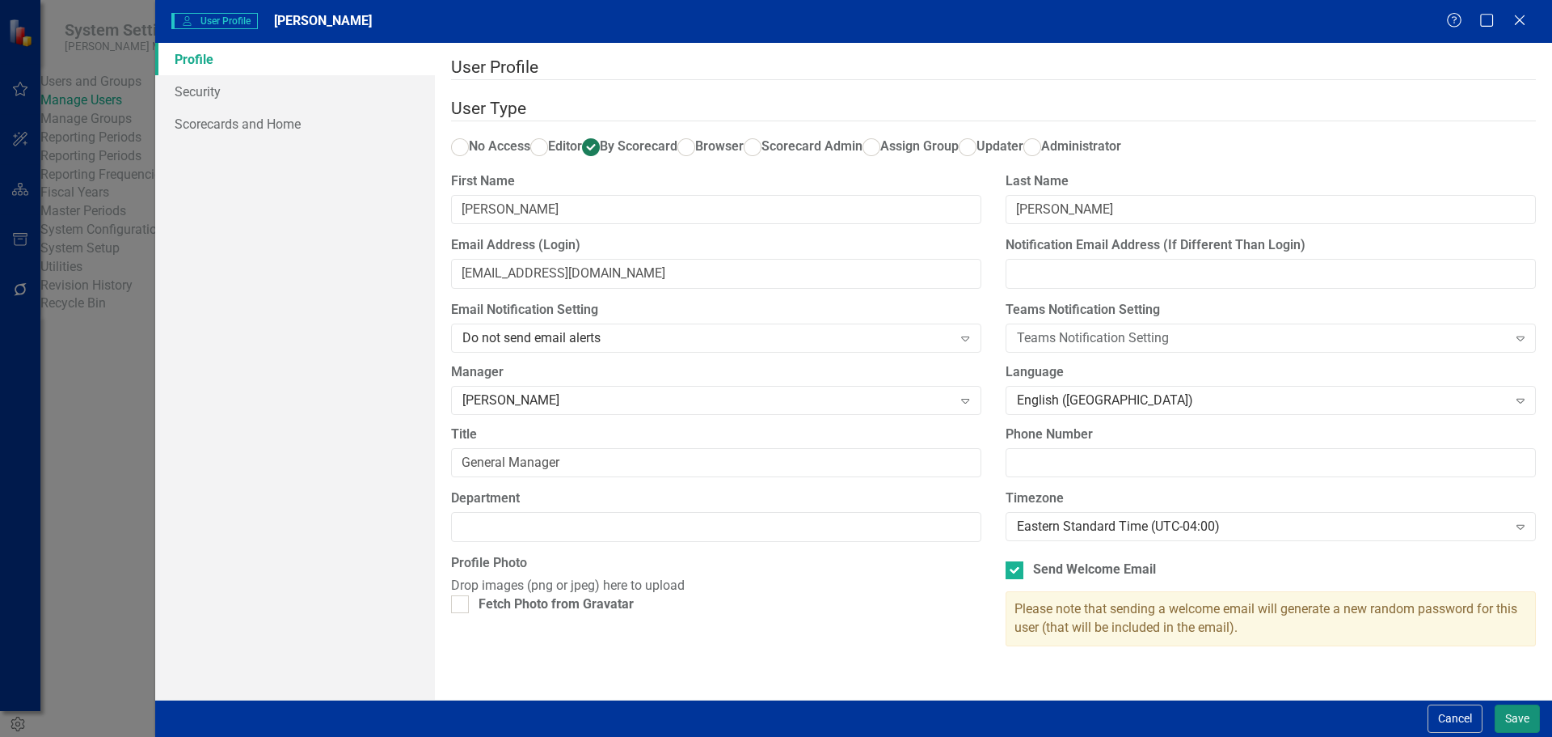
click at [1520, 718] on button "Save" at bounding box center [1517, 718] width 45 height 28
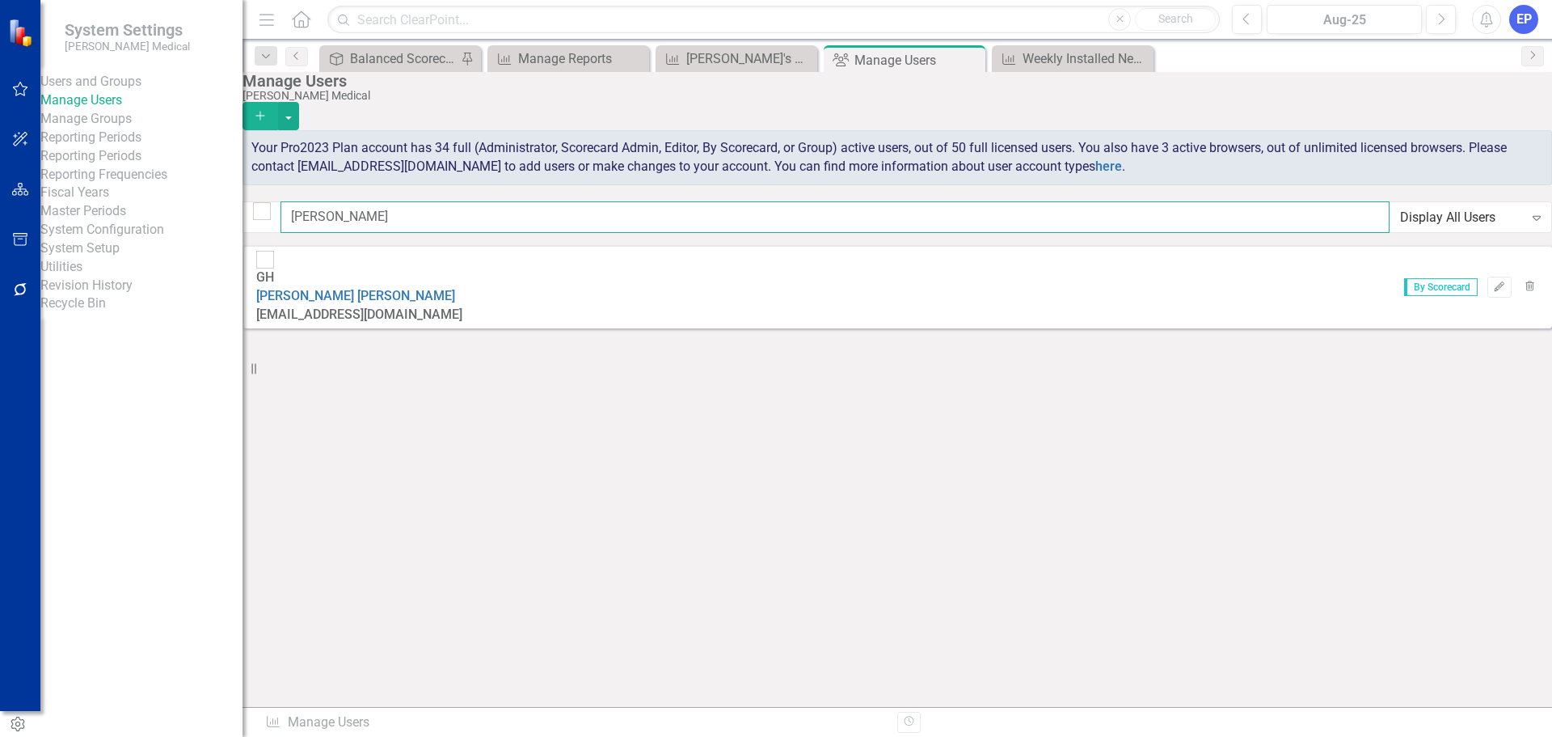
drag, startPoint x: 481, startPoint y: 222, endPoint x: 306, endPoint y: 221, distance: 174.6
click at [306, 221] on input "greg" at bounding box center [835, 217] width 1109 height 32
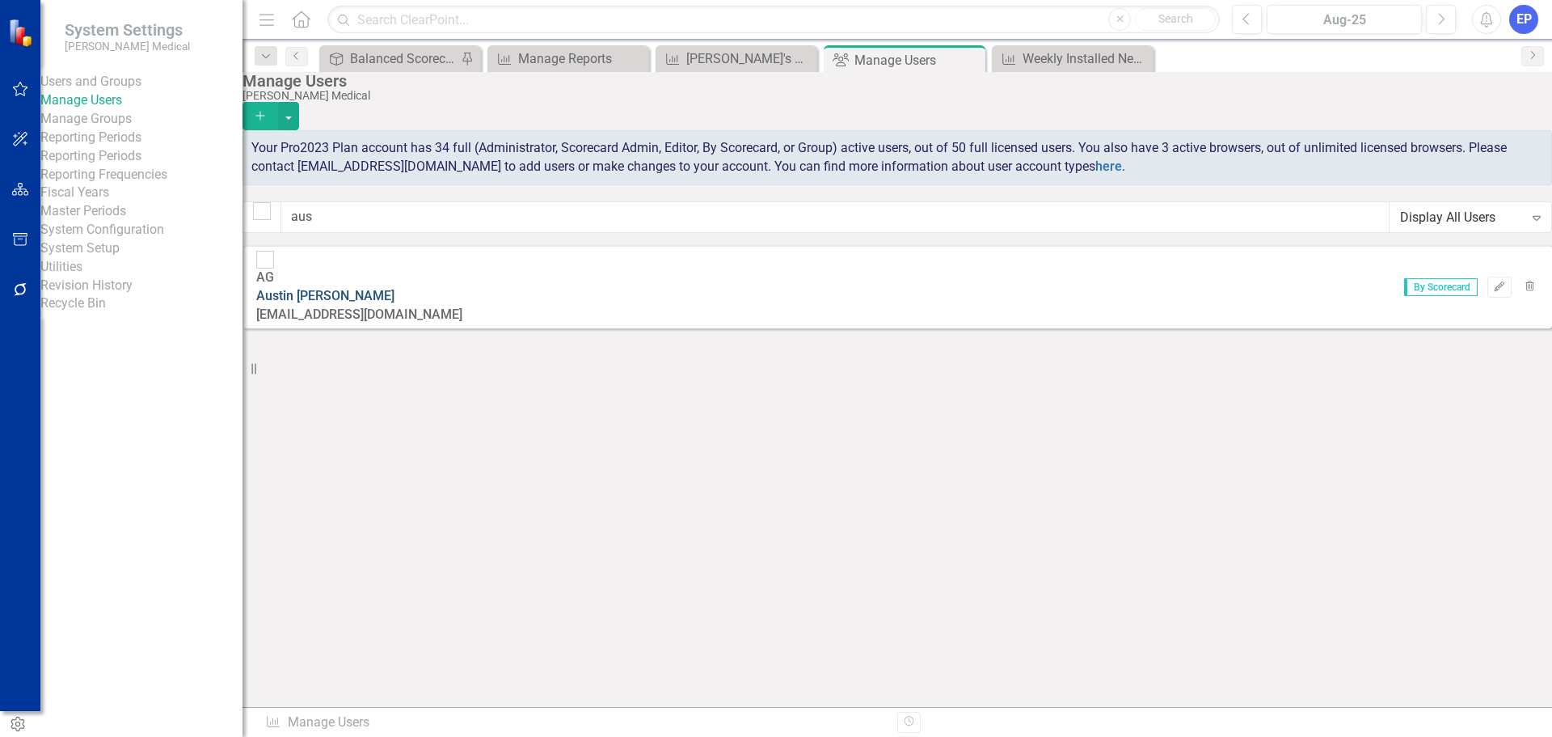
click at [382, 288] on link "Austin Gardner" at bounding box center [325, 295] width 138 height 15
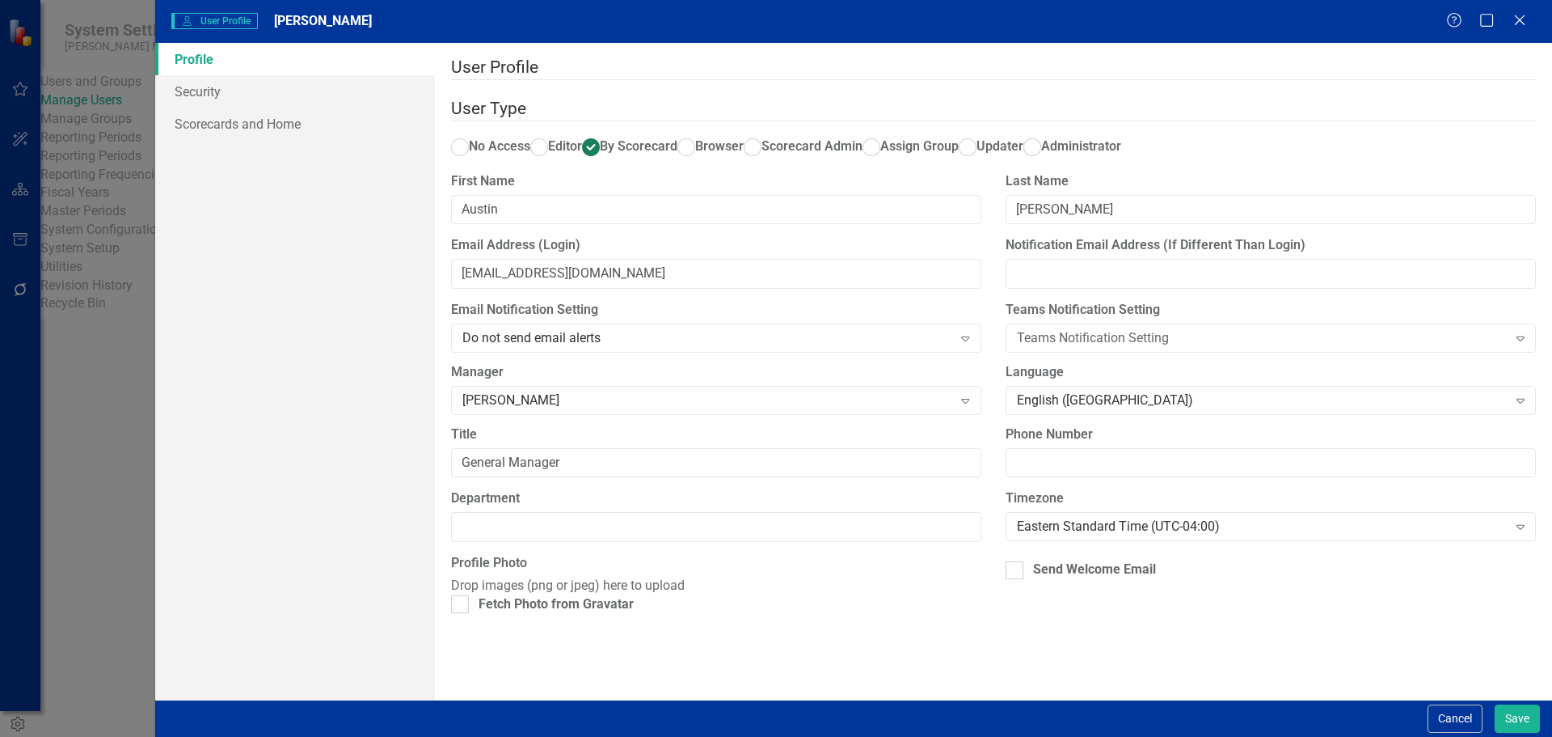
click at [1107, 591] on div "Send Welcome Email" at bounding box center [1271, 572] width 555 height 37
click at [1107, 579] on div "Send Welcome Email" at bounding box center [1094, 569] width 123 height 19
click at [1016, 572] on input "Send Welcome Email" at bounding box center [1011, 566] width 11 height 11
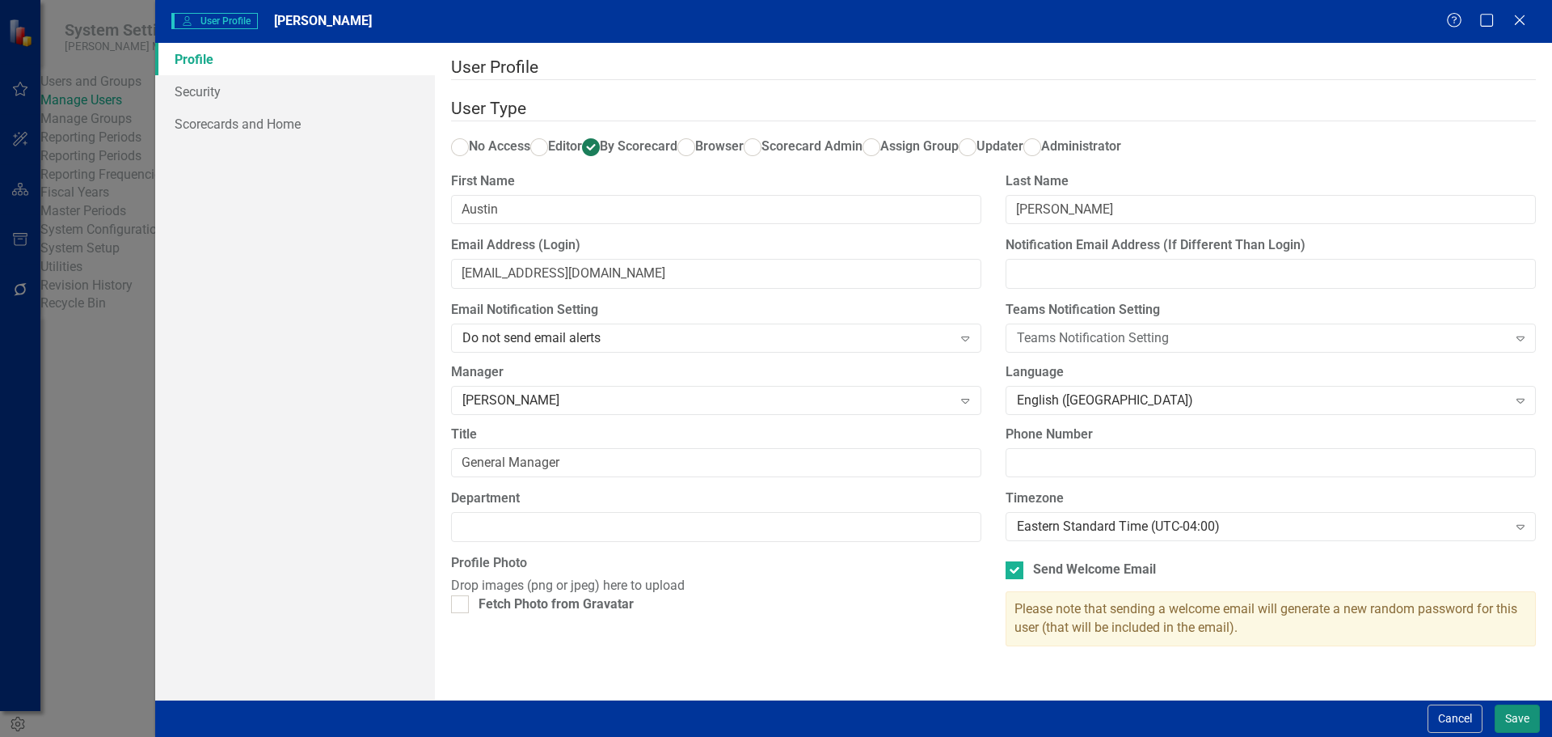
click at [1518, 711] on button "Save" at bounding box center [1517, 718] width 45 height 28
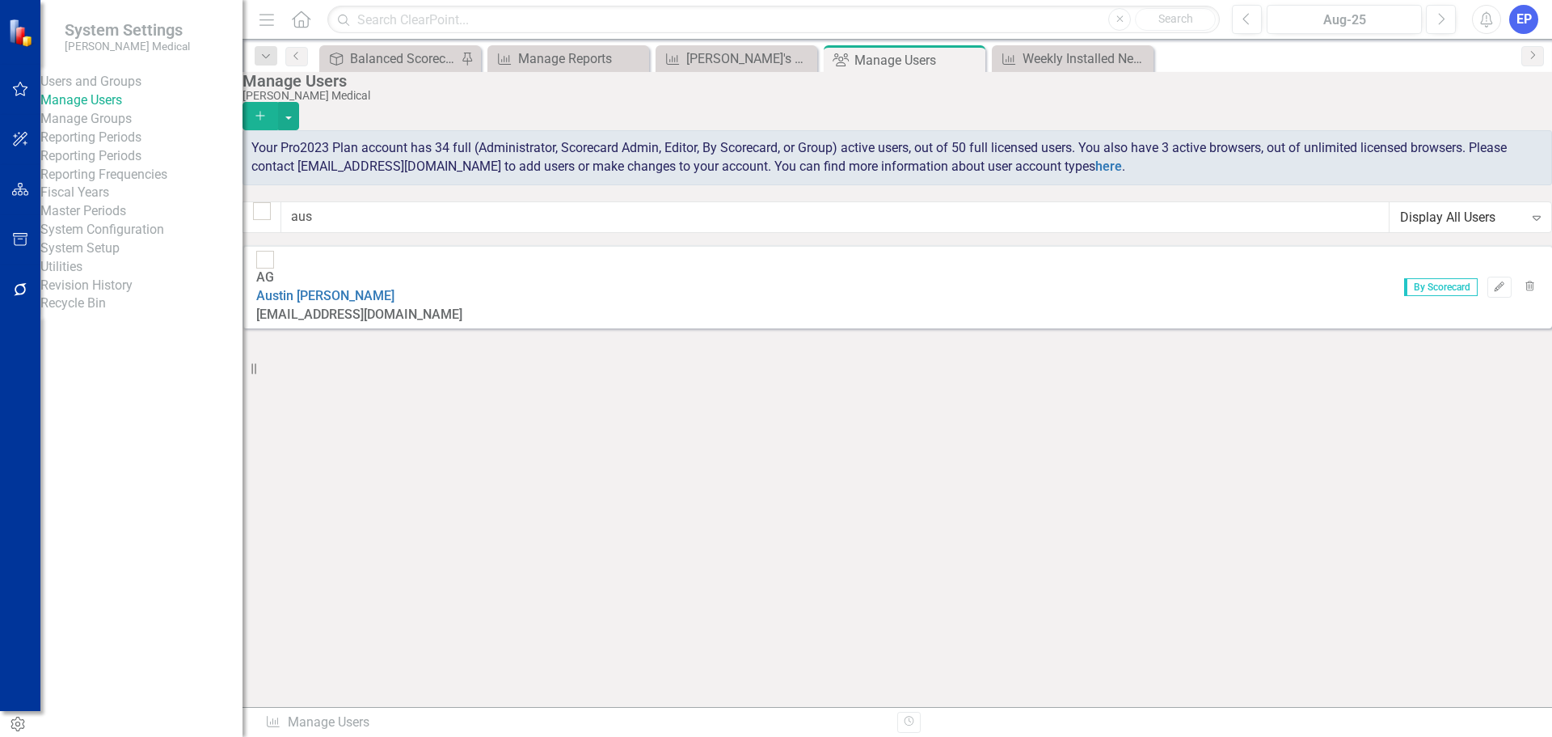
click at [121, 295] on link "Revision History" at bounding box center [141, 286] width 202 height 19
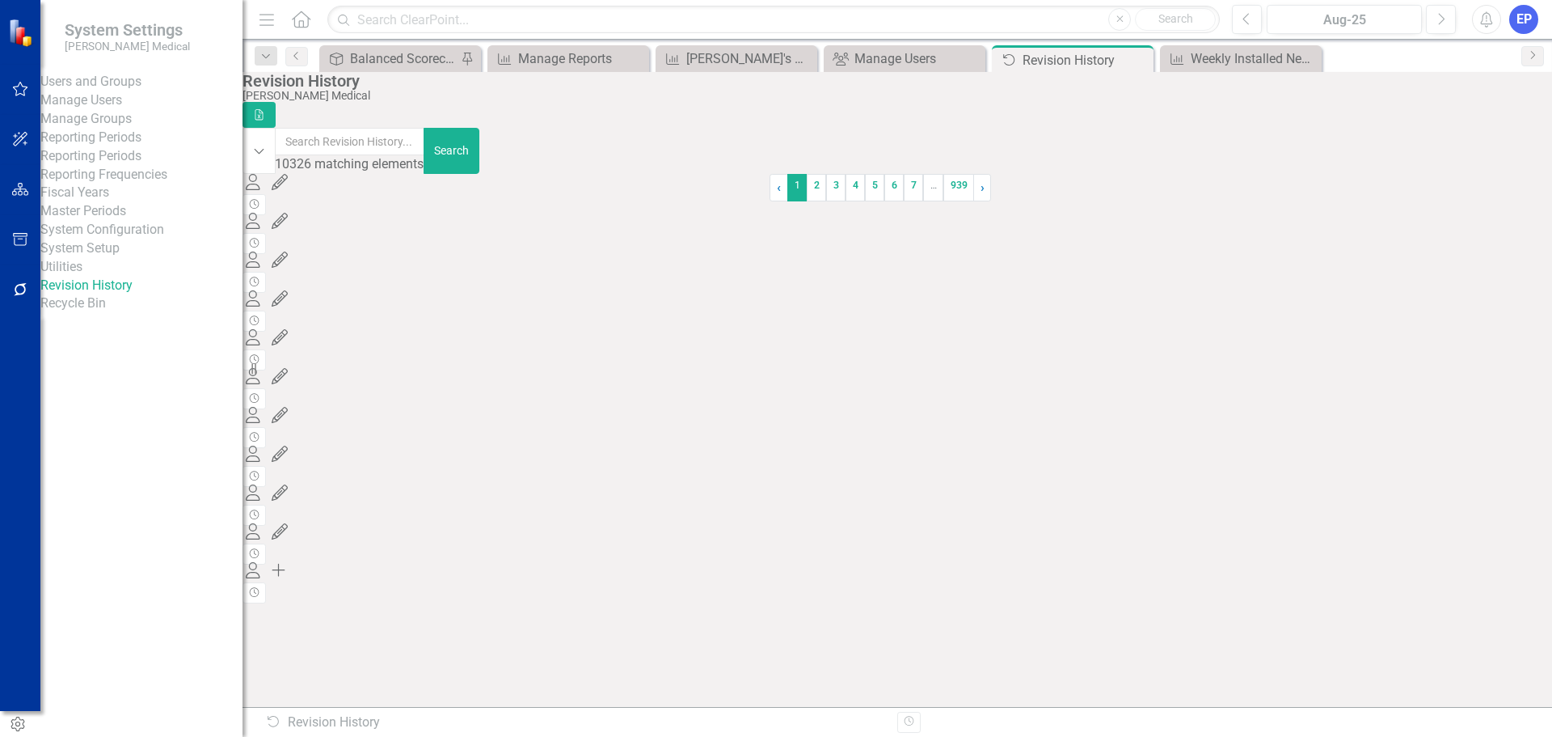
click at [120, 110] on link "Manage Users" at bounding box center [141, 100] width 202 height 19
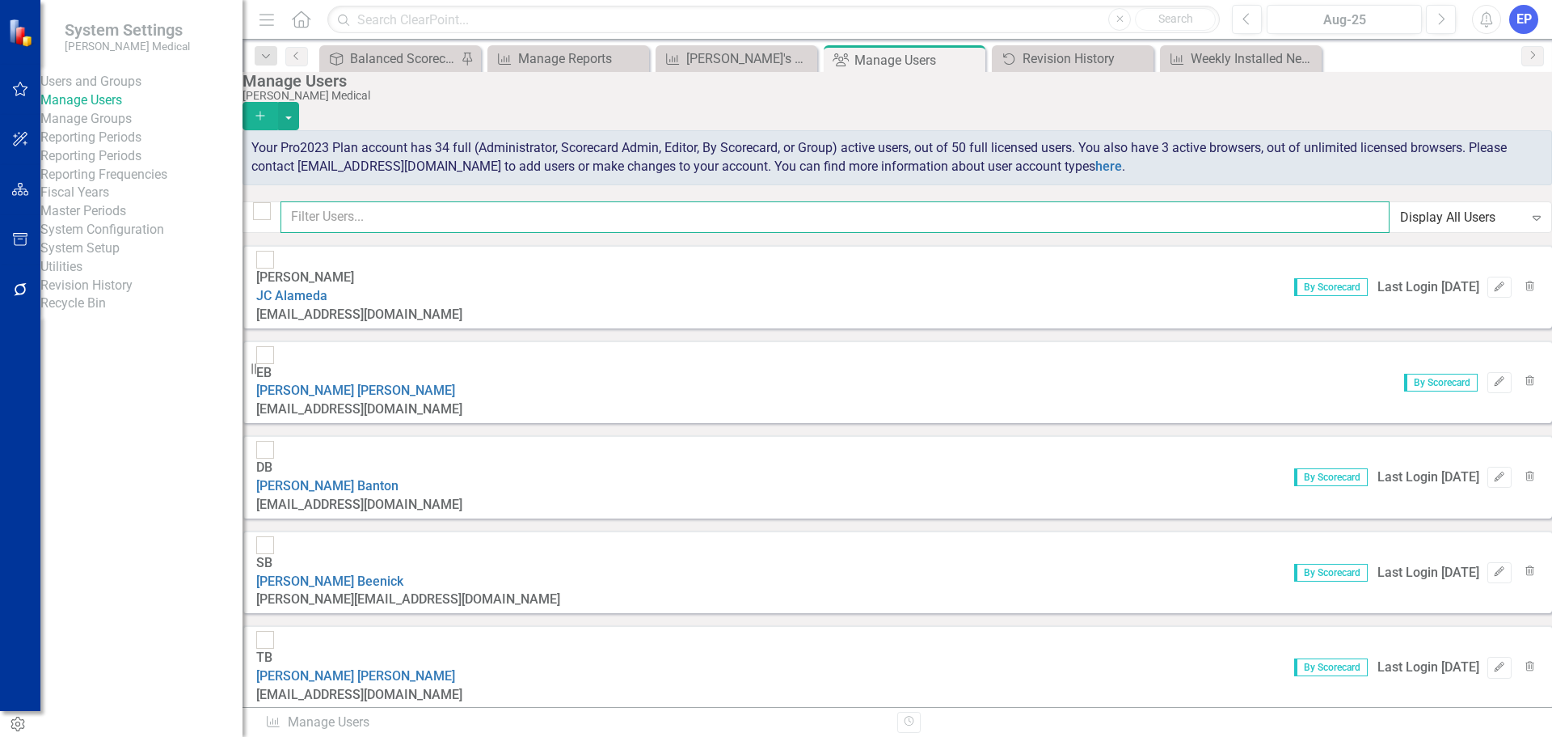
click at [465, 226] on input "text" at bounding box center [835, 217] width 1109 height 32
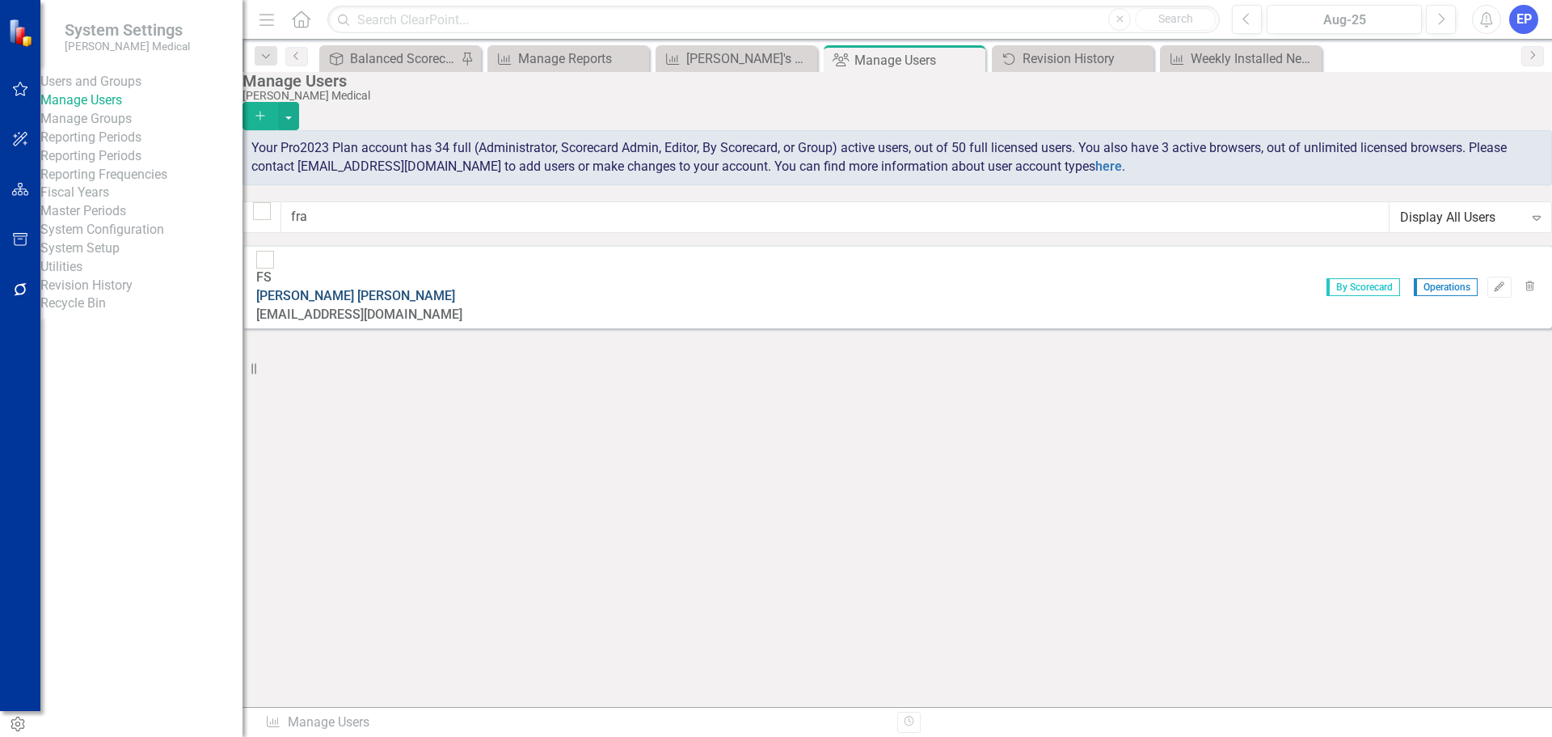
click at [437, 288] on link "Frank Soderberg" at bounding box center [355, 295] width 199 height 15
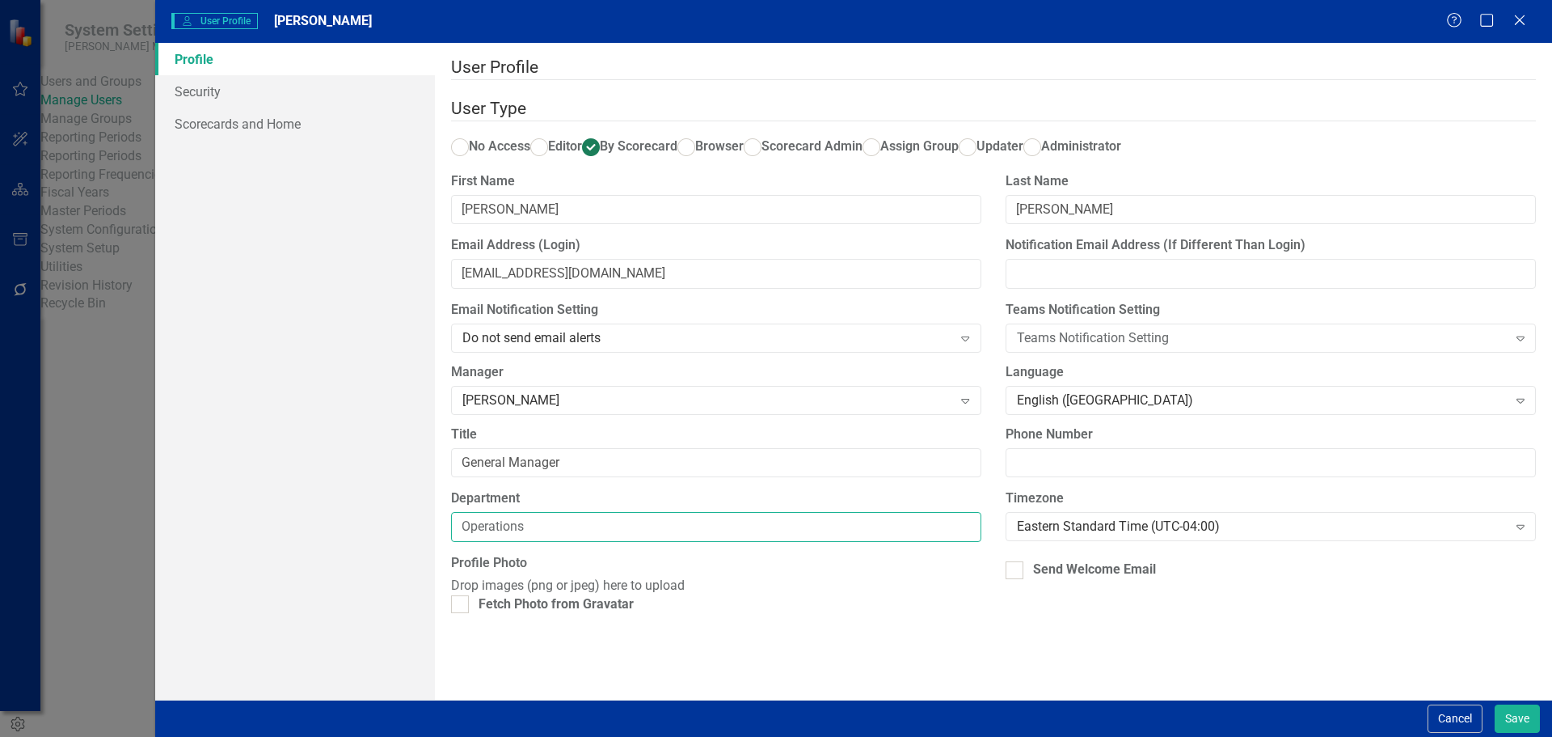
drag, startPoint x: 555, startPoint y: 551, endPoint x: 280, endPoint y: 542, distance: 275.8
click at [280, 542] on div "Profile Security Scorecards and Home User Profile ClearPoint has a wealth of op…" at bounding box center [853, 371] width 1397 height 656
click at [1525, 716] on button "Save" at bounding box center [1517, 718] width 45 height 28
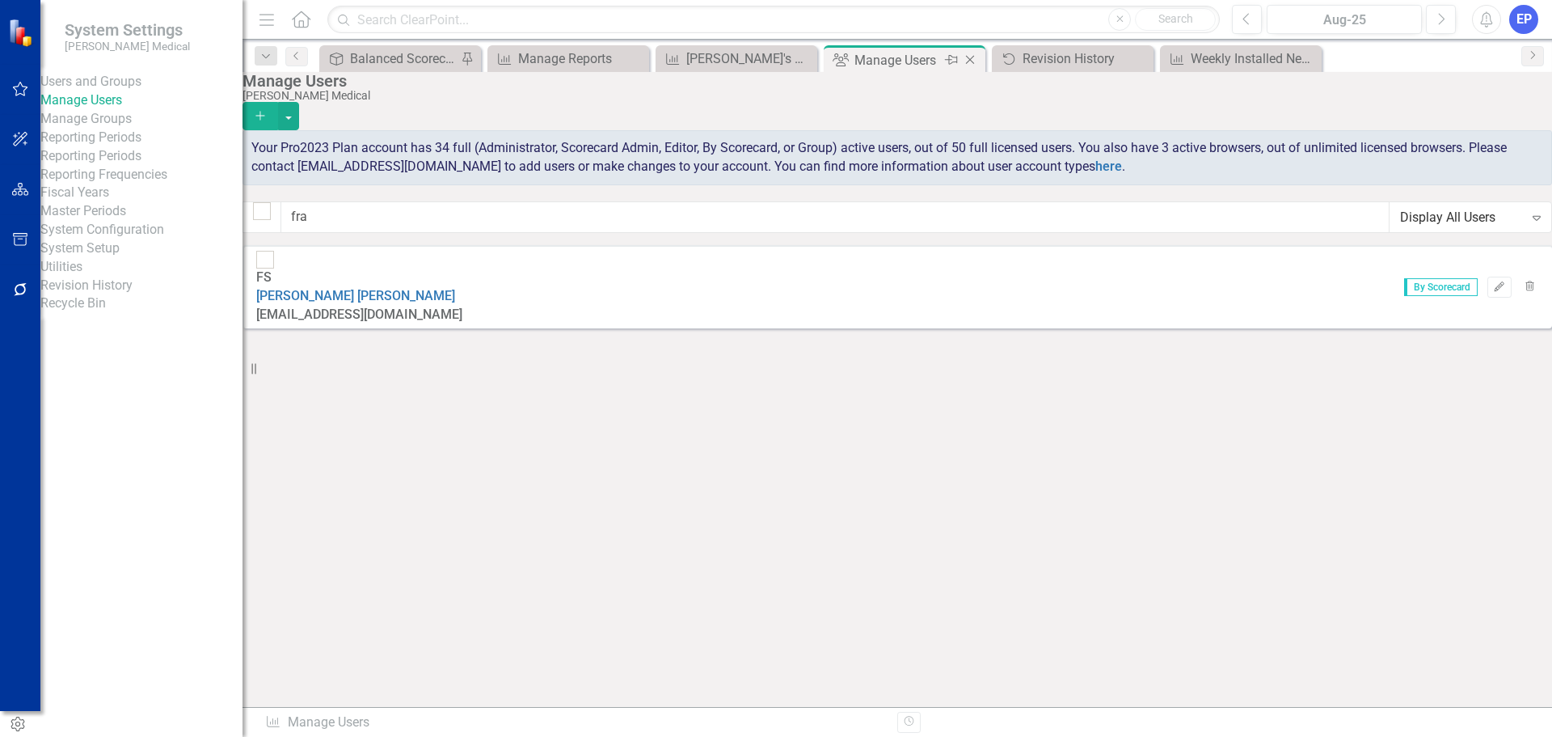
click at [972, 58] on icon at bounding box center [970, 60] width 9 height 9
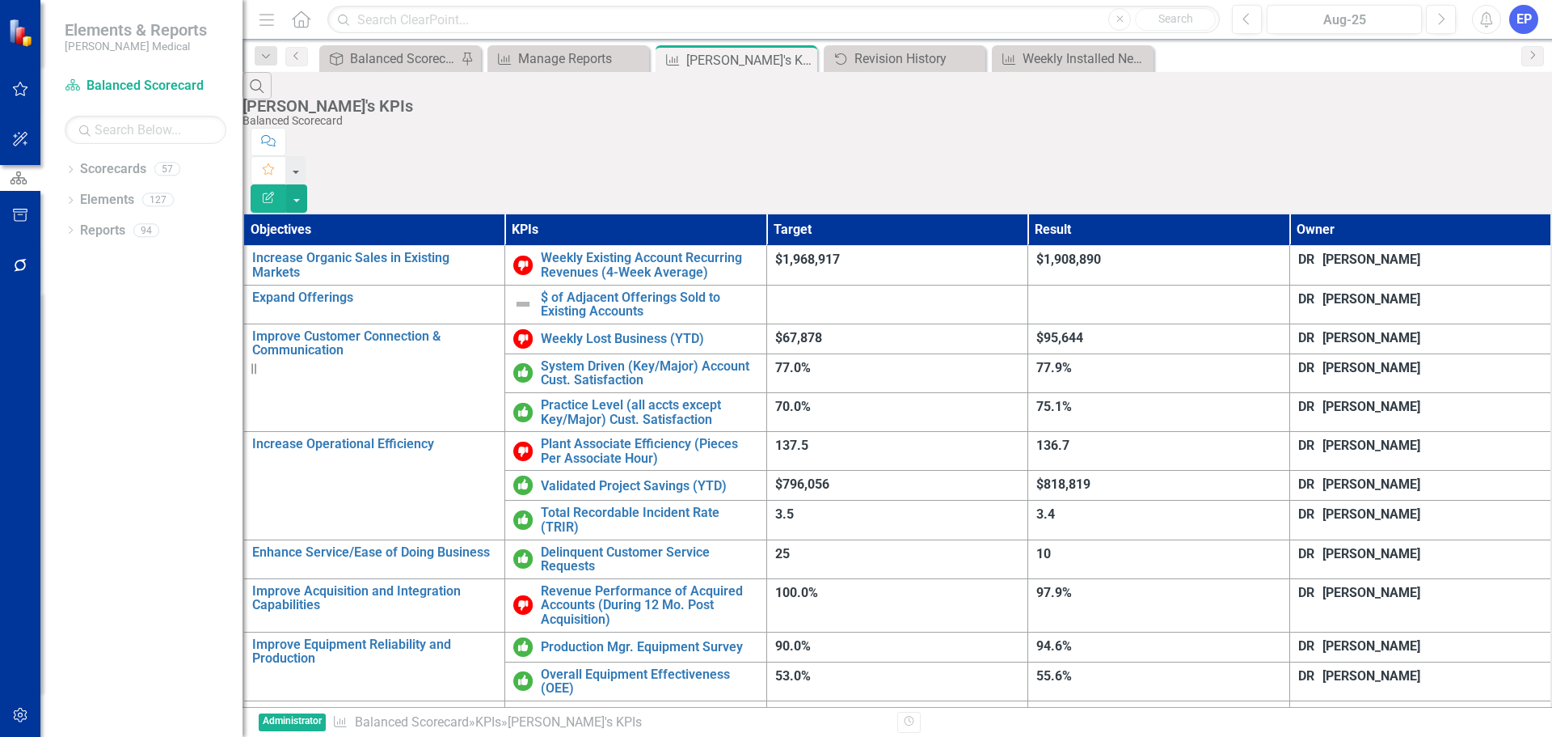
click at [520, 659] on div "Search Dave's KPIs Balanced Scorecard Comment Favorite Edit Report Objectives K…" at bounding box center [898, 454] width 1310 height 764
click at [71, 168] on icon "Dropdown" at bounding box center [70, 171] width 11 height 9
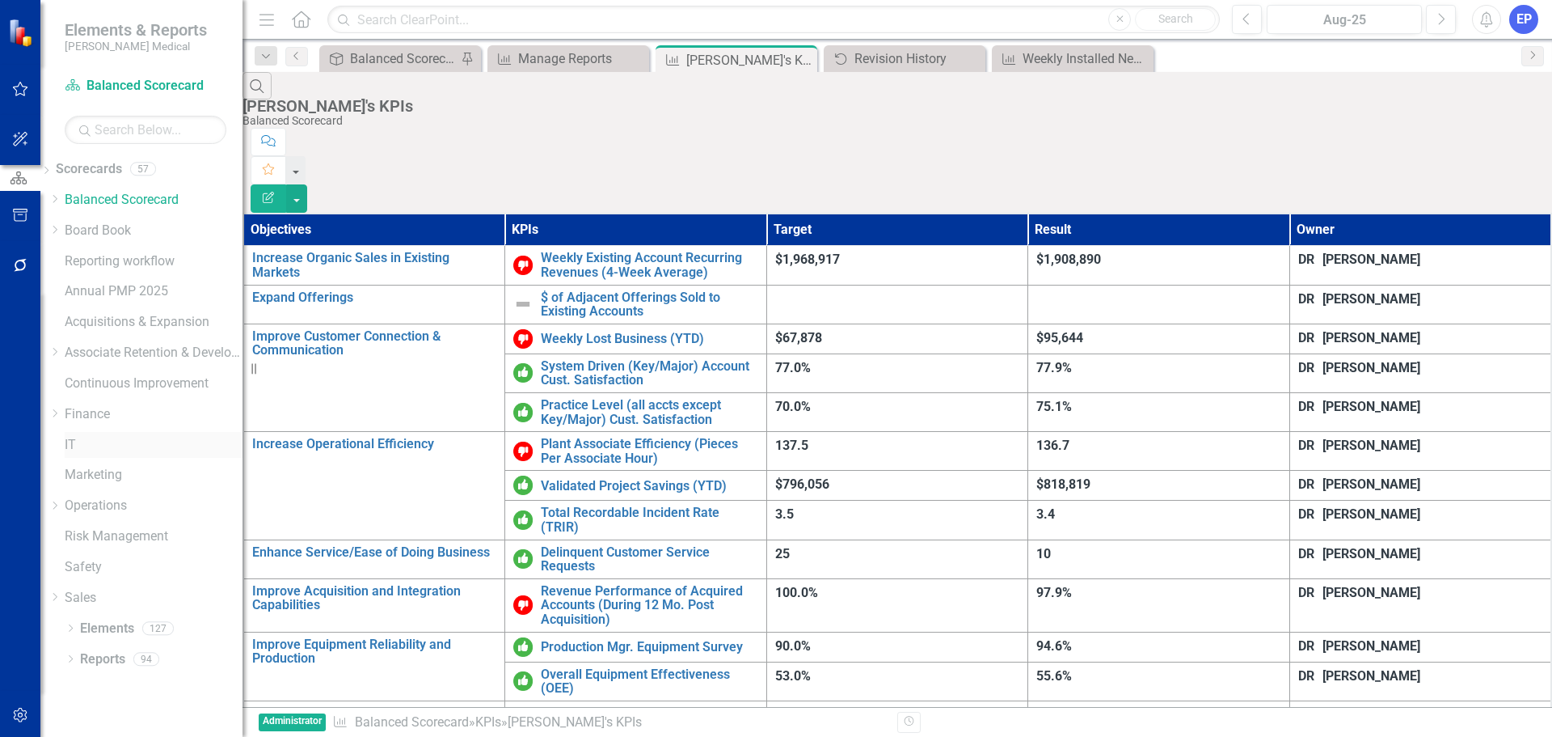
click at [103, 437] on link "IT" at bounding box center [154, 445] width 178 height 19
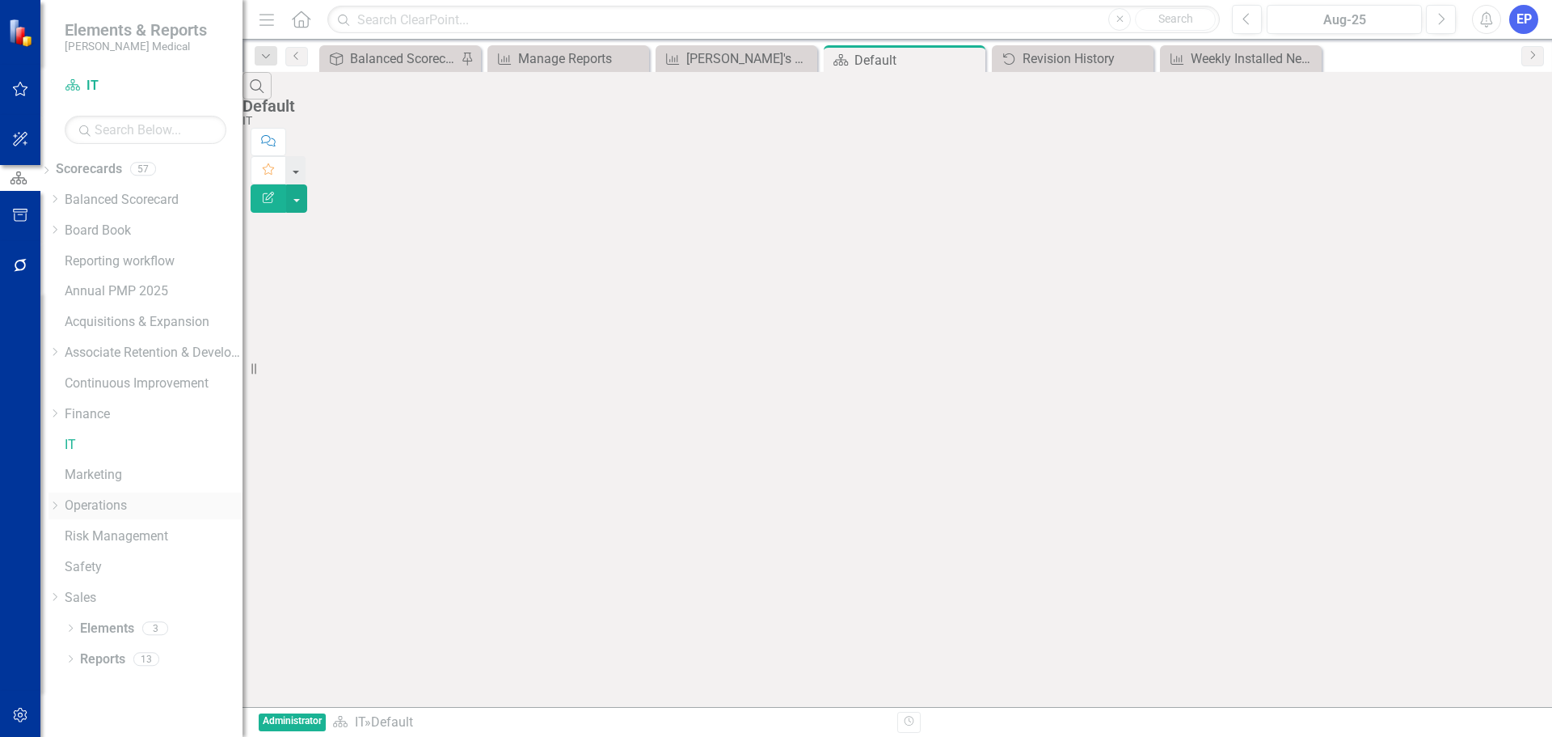
click at [108, 505] on link "Operations" at bounding box center [154, 505] width 178 height 19
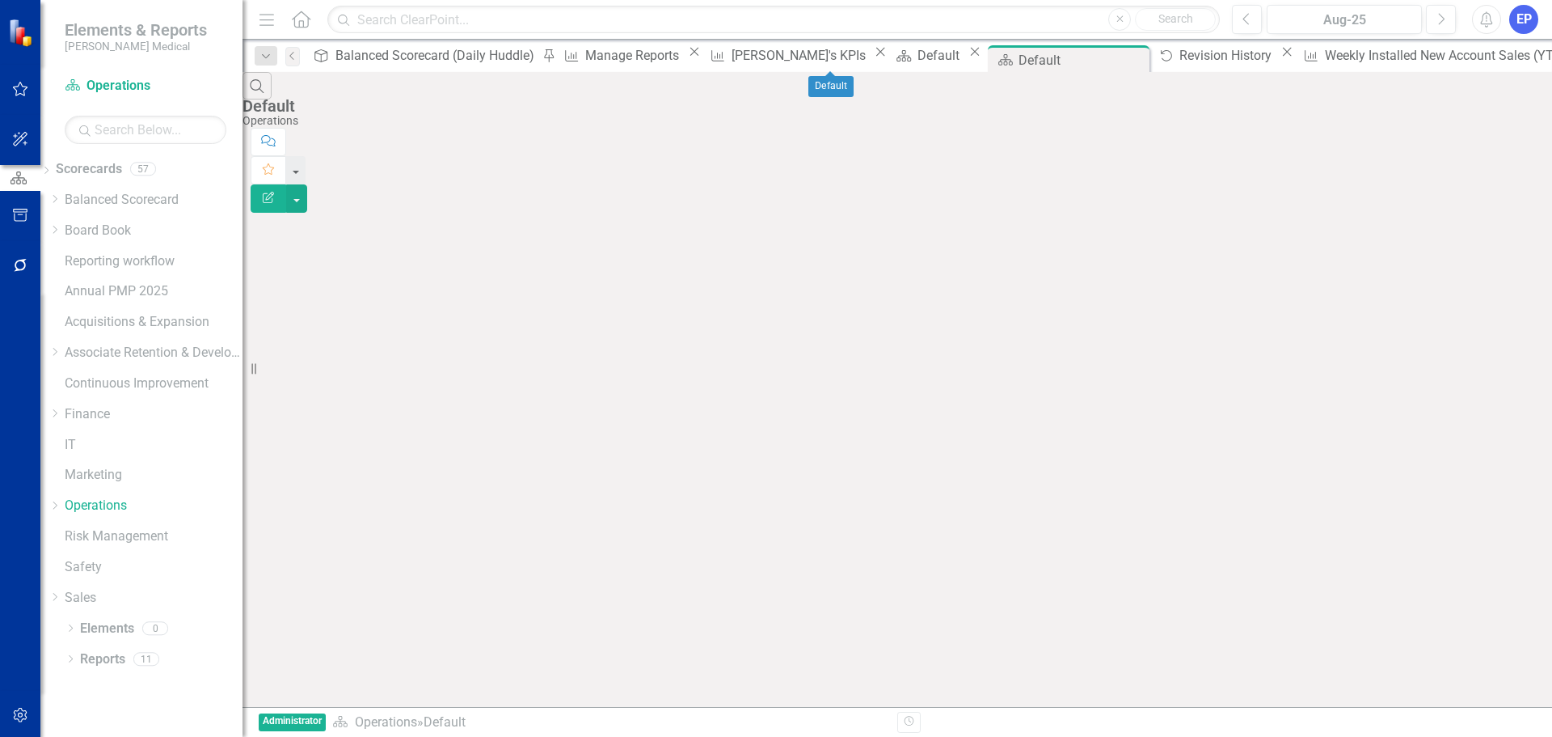
click at [967, 58] on icon "Close" at bounding box center [975, 51] width 16 height 13
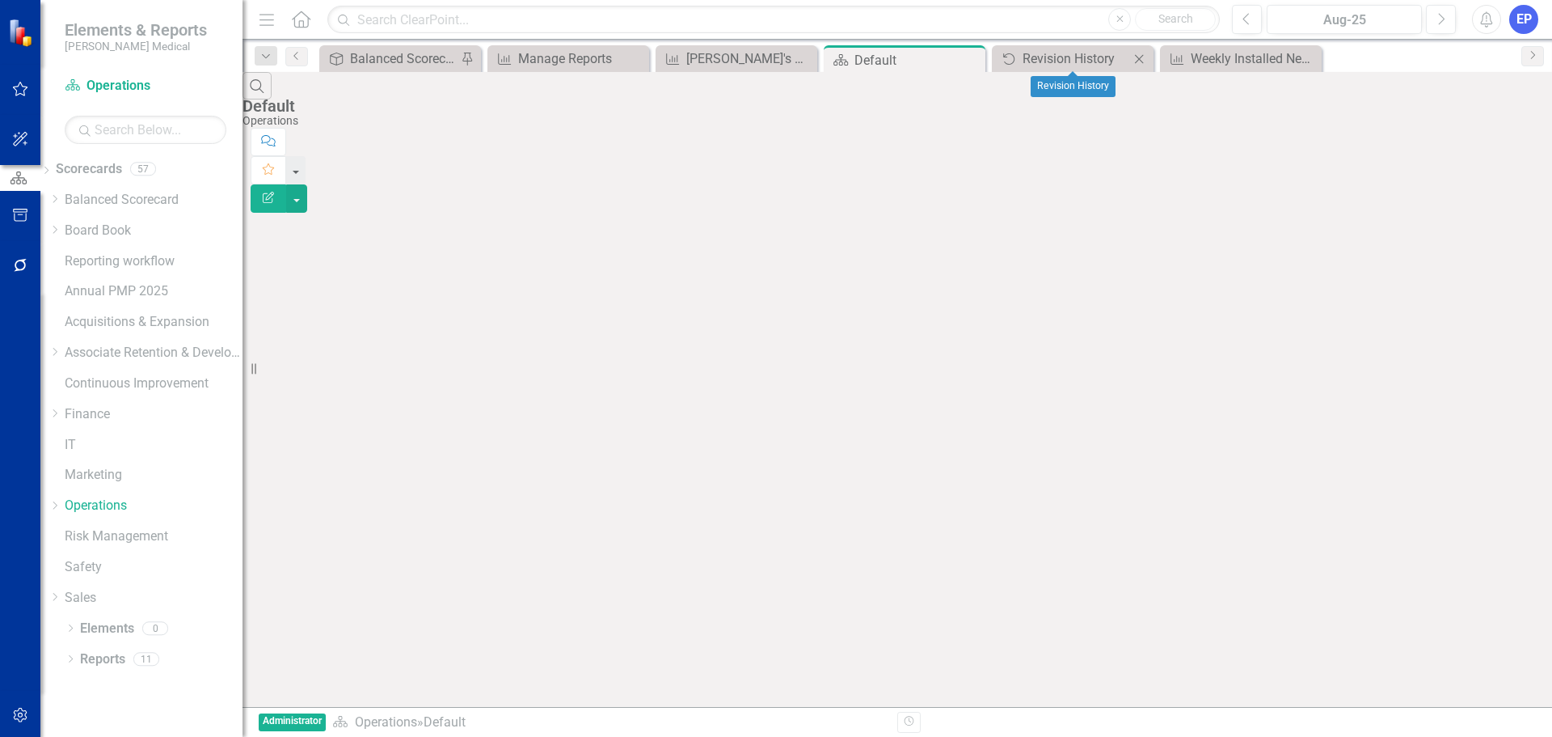
click at [1139, 57] on icon "Close" at bounding box center [1139, 59] width 16 height 13
click at [1140, 59] on icon at bounding box center [1139, 58] width 9 height 9
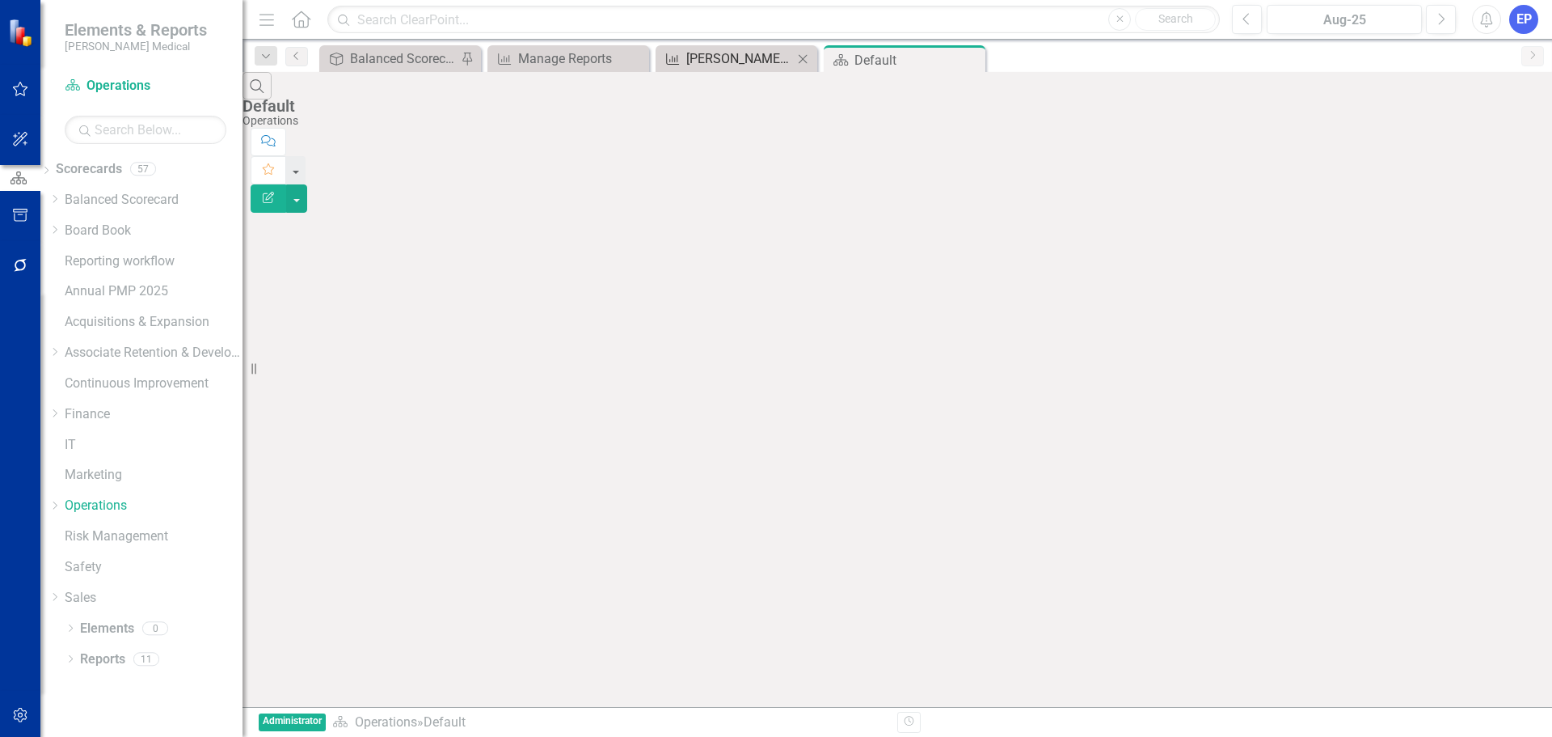
click at [738, 60] on div "[PERSON_NAME]'s KPIs" at bounding box center [739, 59] width 107 height 20
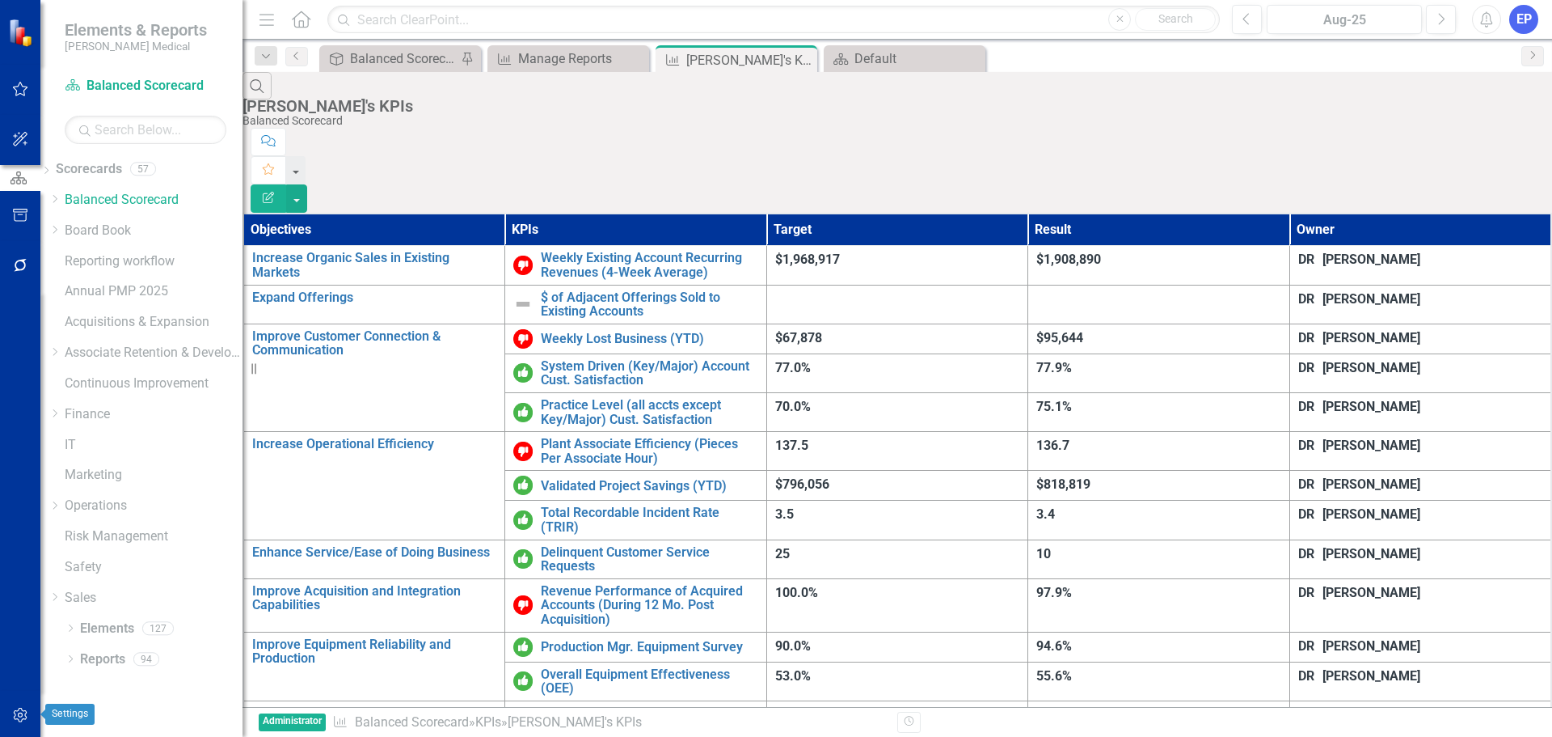
click at [17, 706] on button "button" at bounding box center [20, 716] width 36 height 34
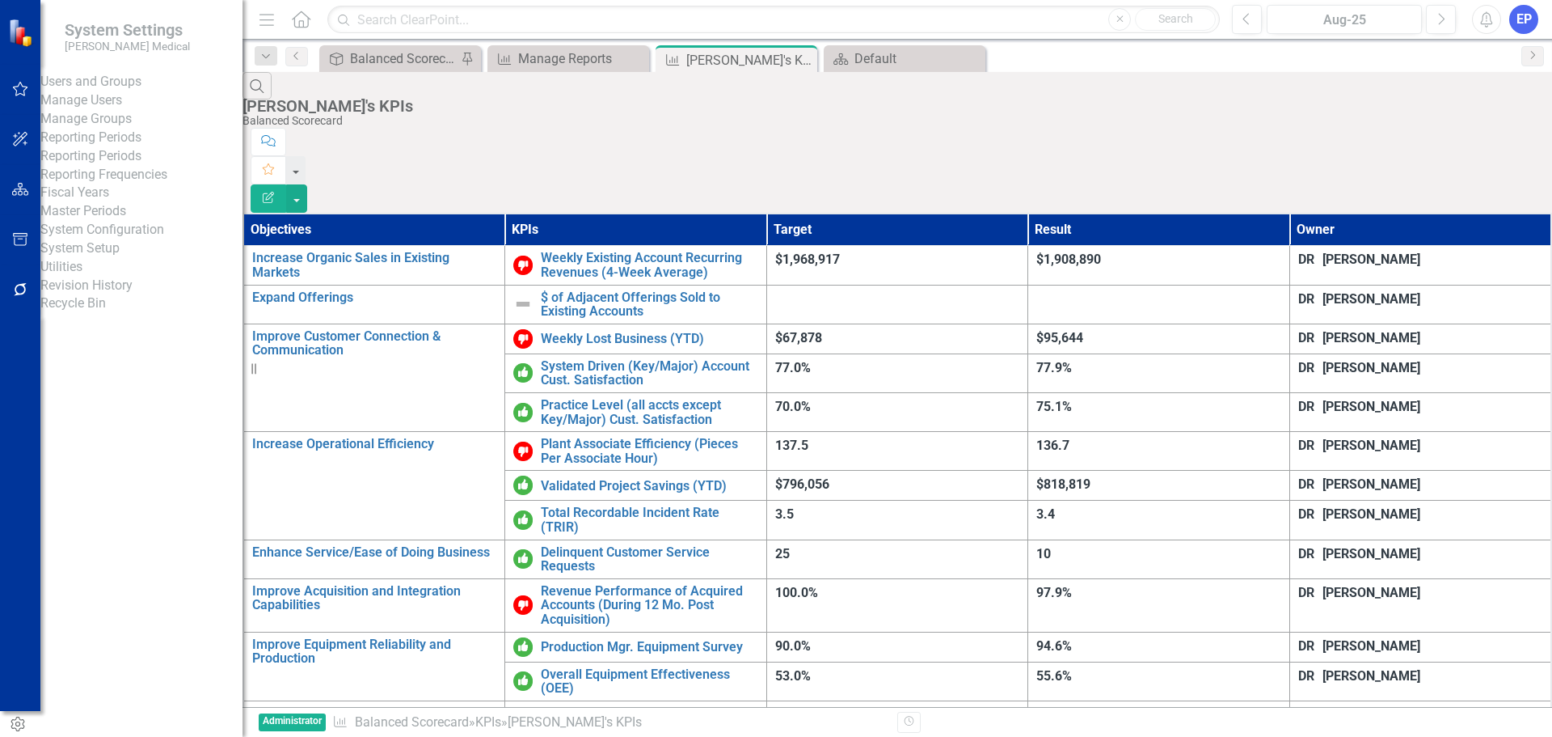
click at [104, 258] on link "System Setup" at bounding box center [141, 248] width 202 height 19
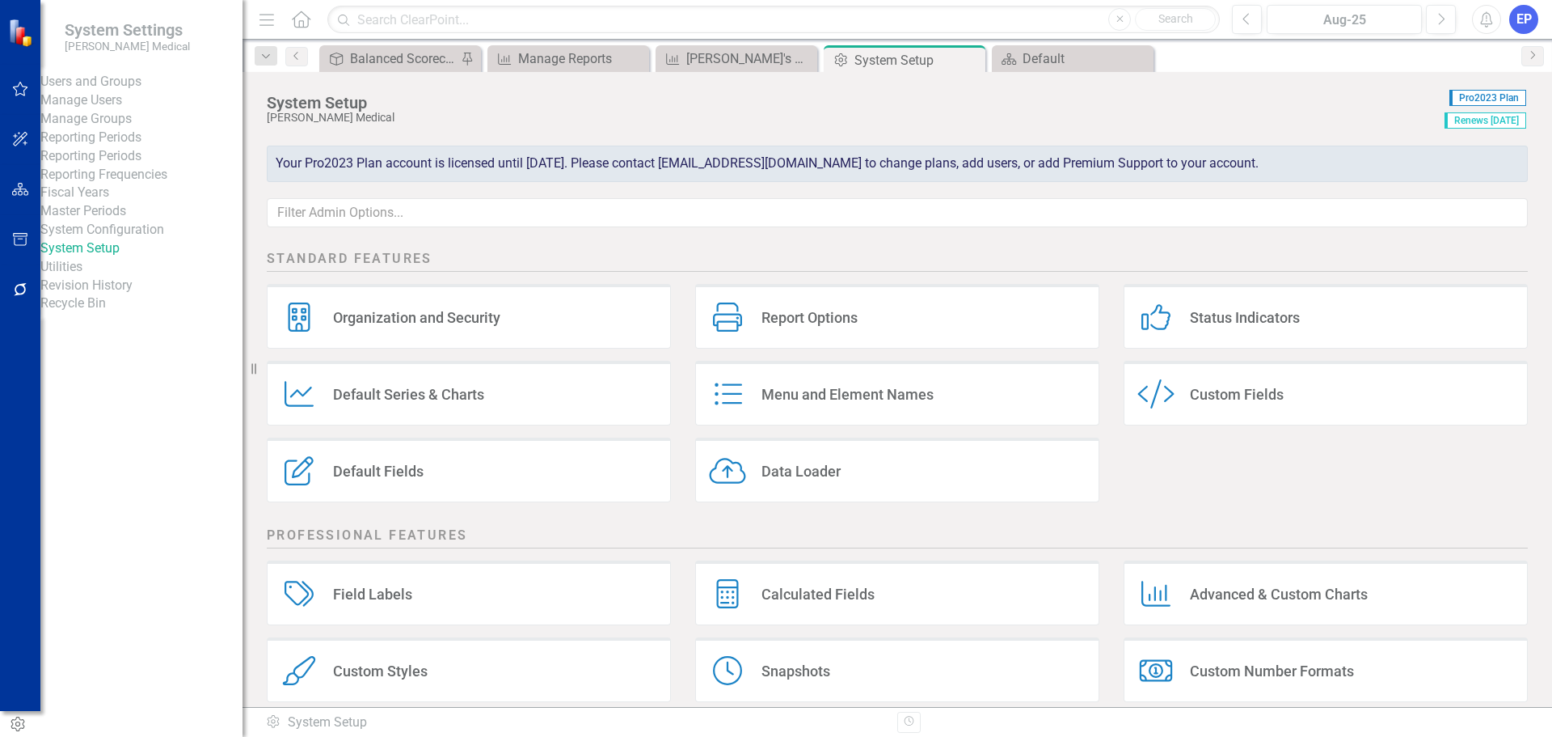
click at [108, 295] on link "Revision History" at bounding box center [141, 286] width 202 height 19
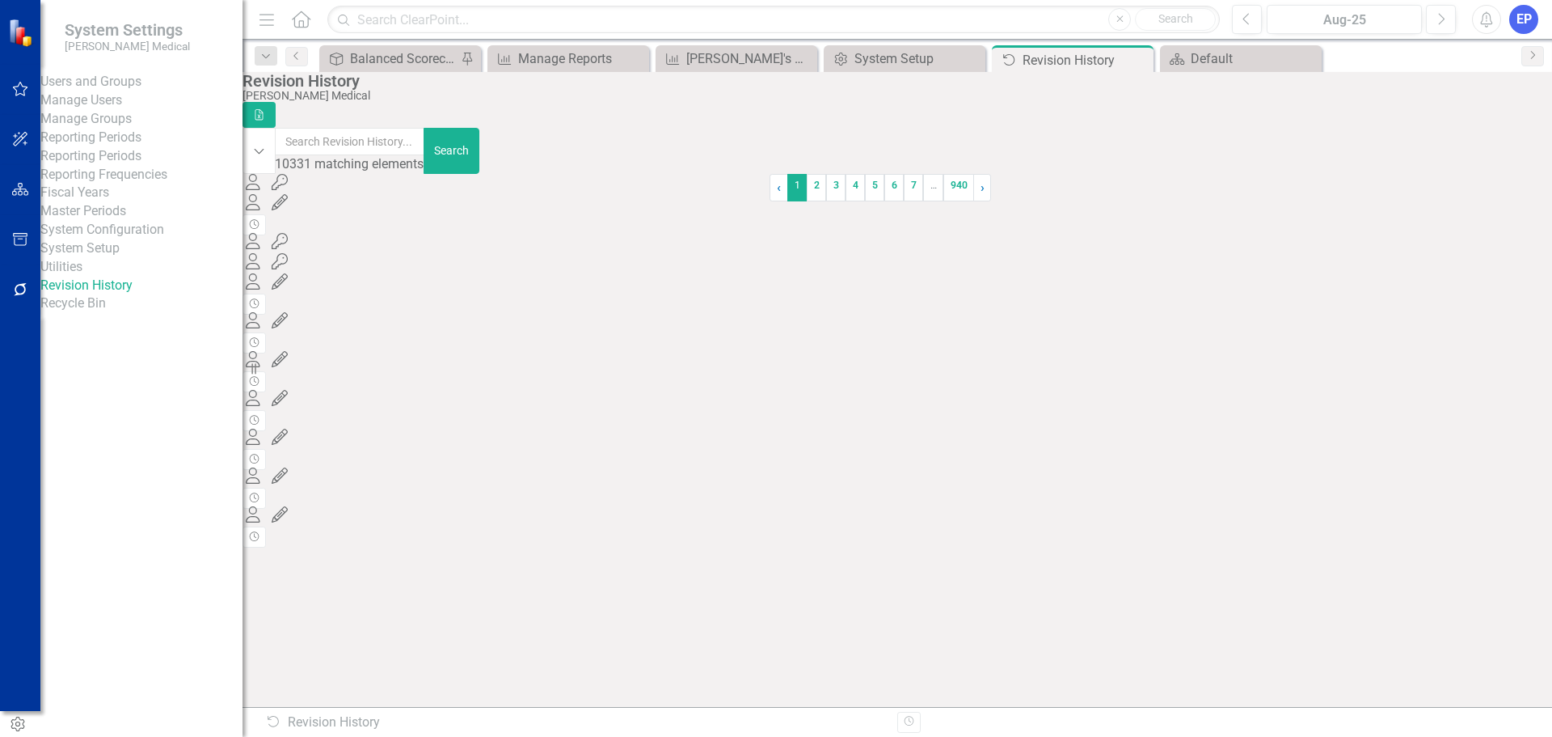
click at [549, 231] on div "User 167763 (Frank Soderberg) edited by Frank Soderberg on 09/11/25 at 02:20 pm" at bounding box center [506, 222] width 527 height 19
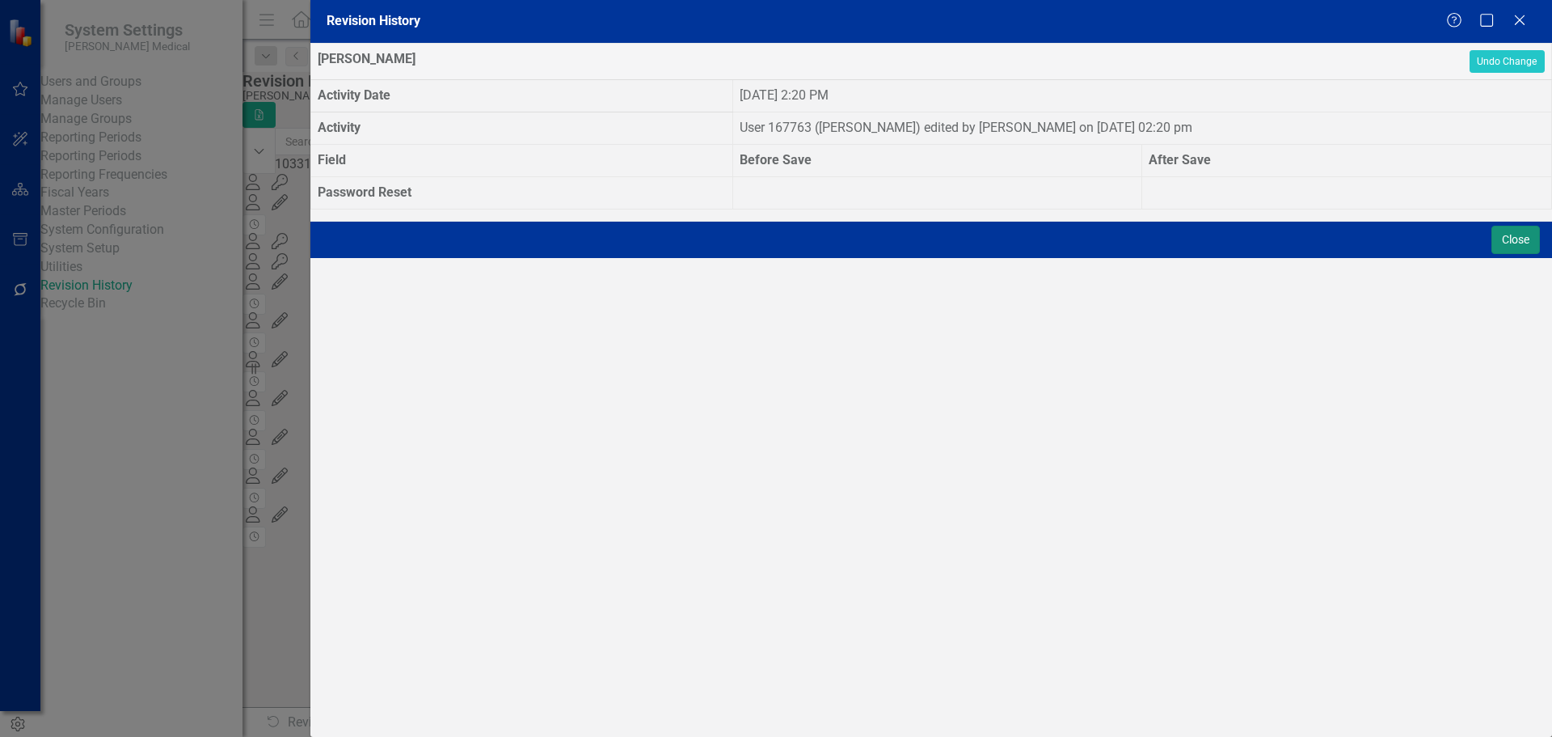
click at [1507, 254] on button "Close" at bounding box center [1516, 240] width 49 height 28
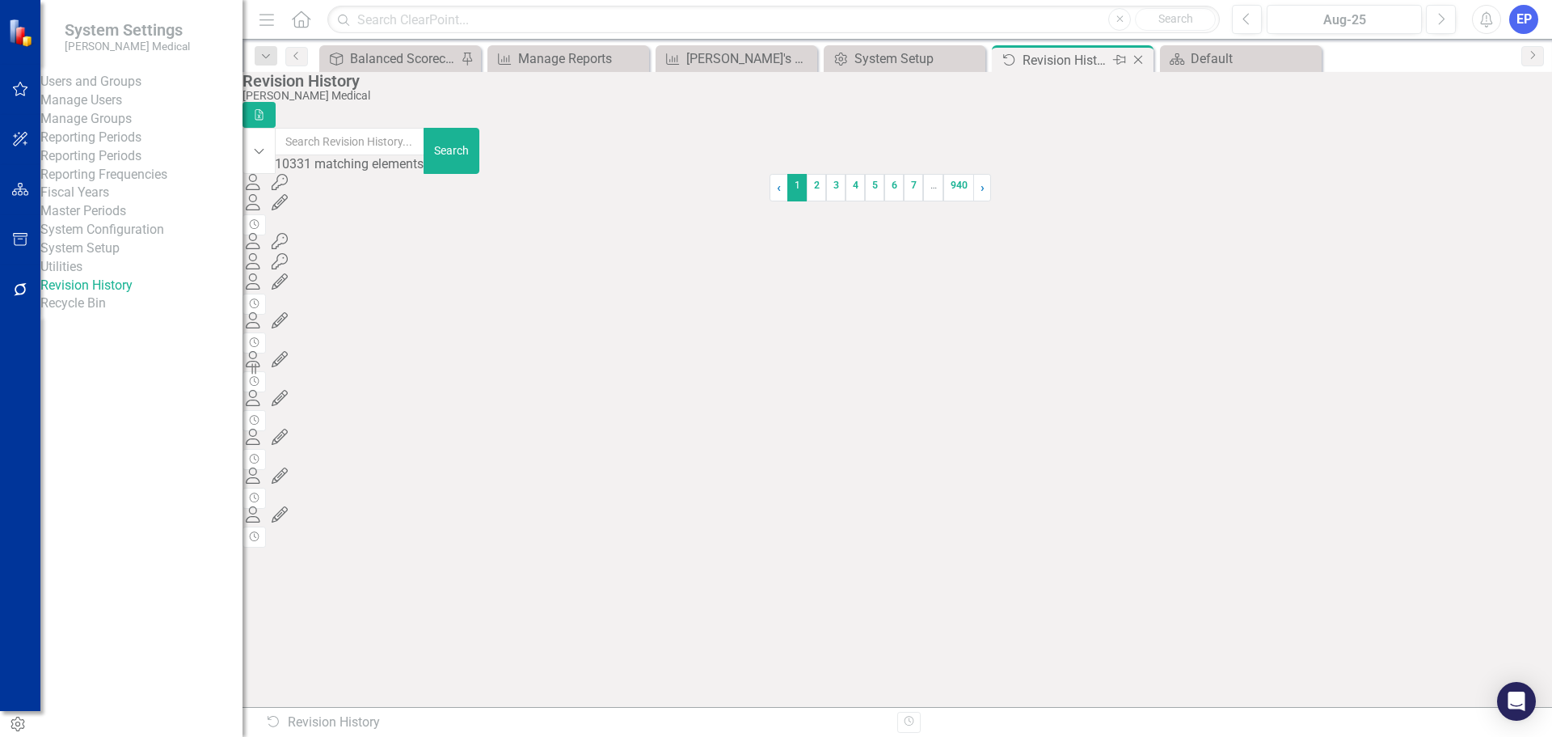
click at [1140, 57] on icon "Close" at bounding box center [1138, 59] width 16 height 13
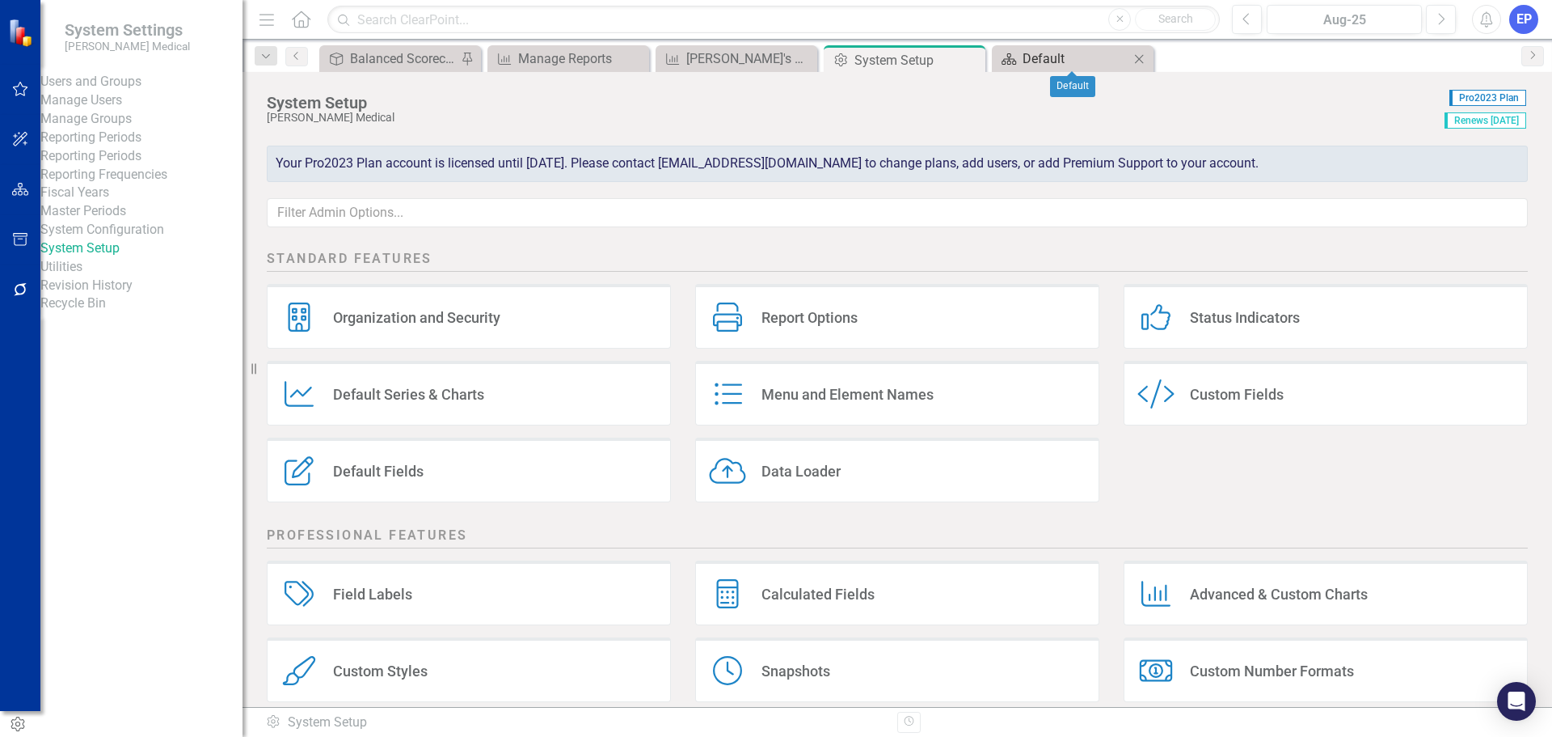
click at [1044, 57] on div "Default" at bounding box center [1076, 59] width 107 height 20
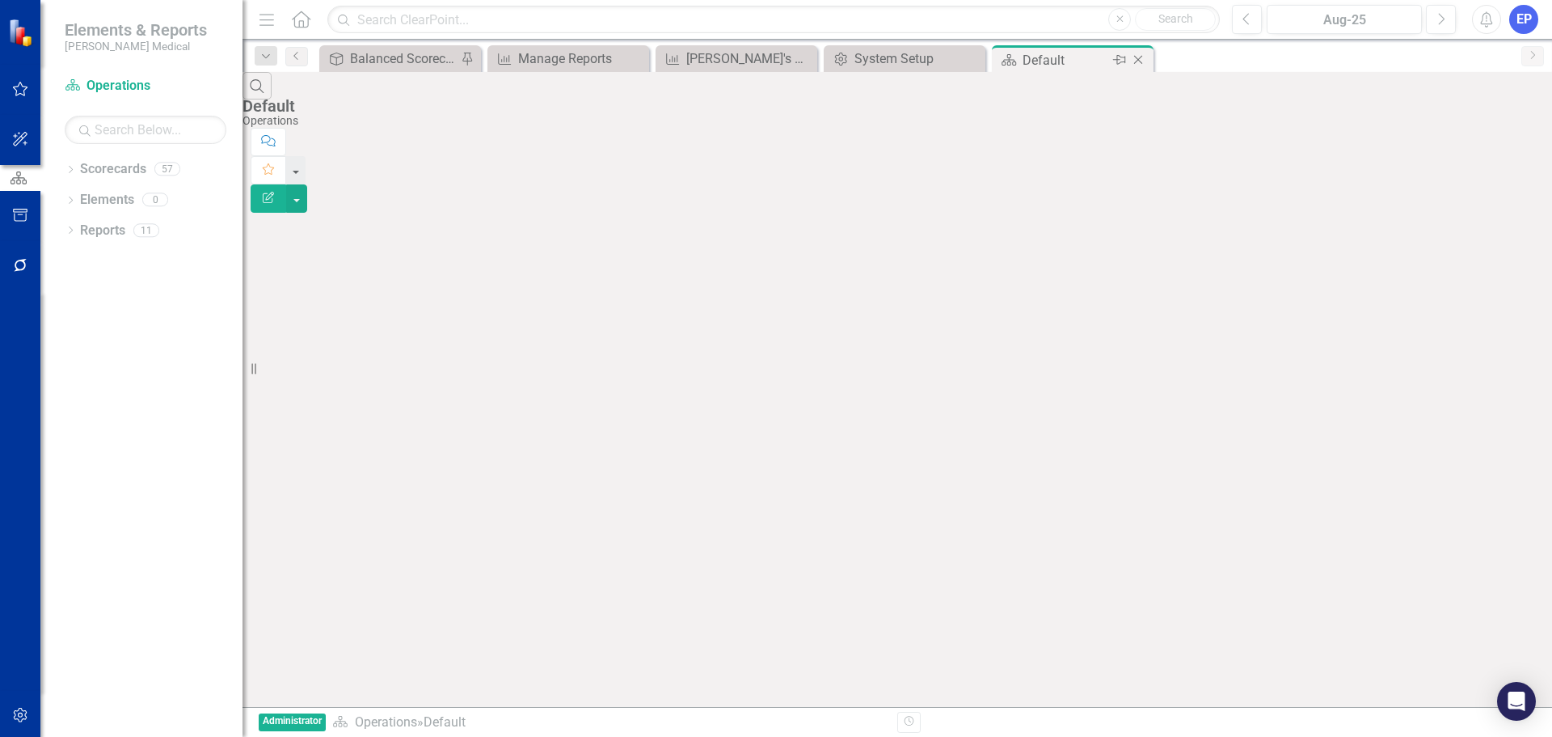
click at [1148, 56] on div "Close" at bounding box center [1139, 60] width 20 height 20
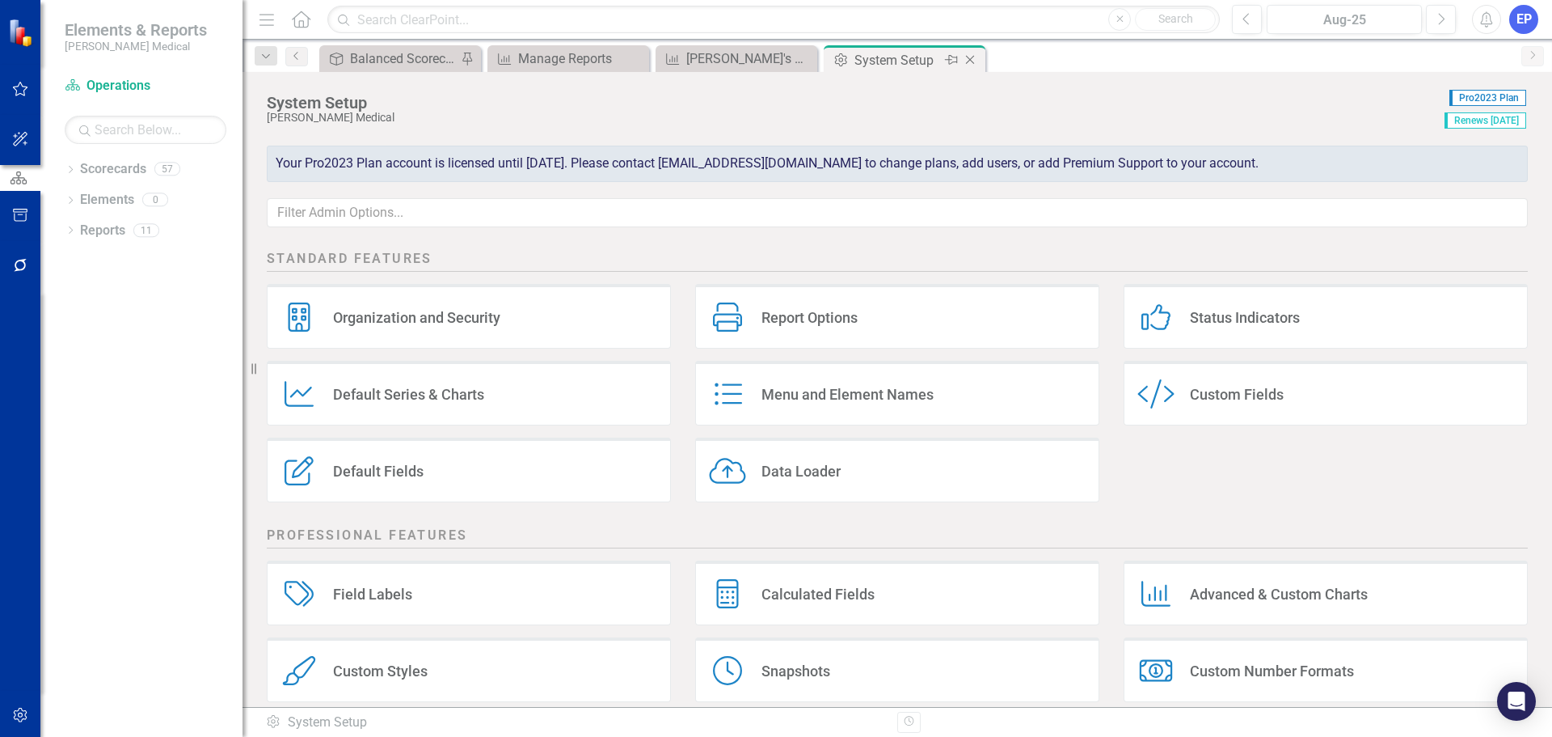
click at [976, 58] on icon "Close" at bounding box center [970, 59] width 16 height 13
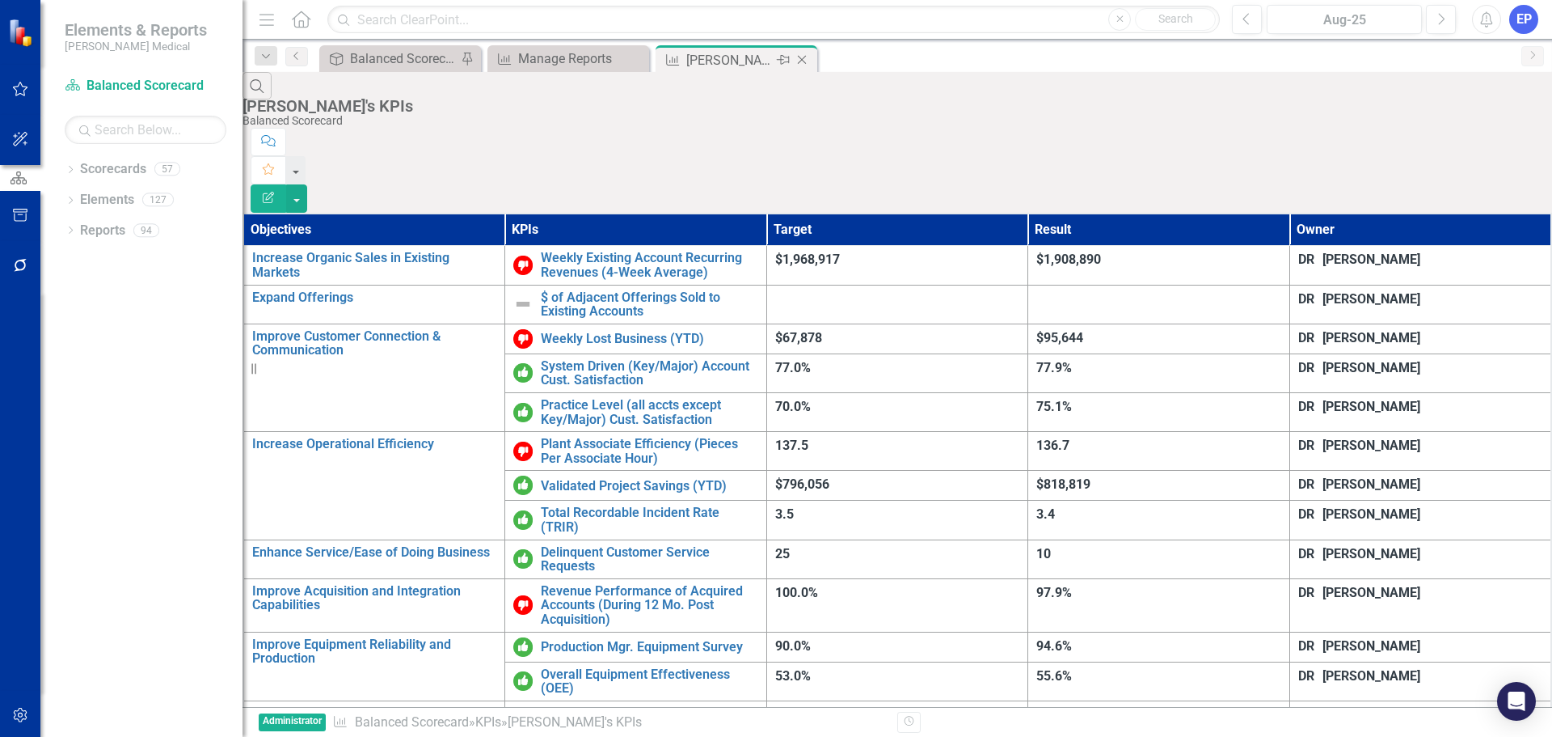
click at [750, 53] on div "[PERSON_NAME]'s KPIs" at bounding box center [729, 60] width 87 height 20
click at [15, 716] on icon "button" at bounding box center [20, 714] width 17 height 13
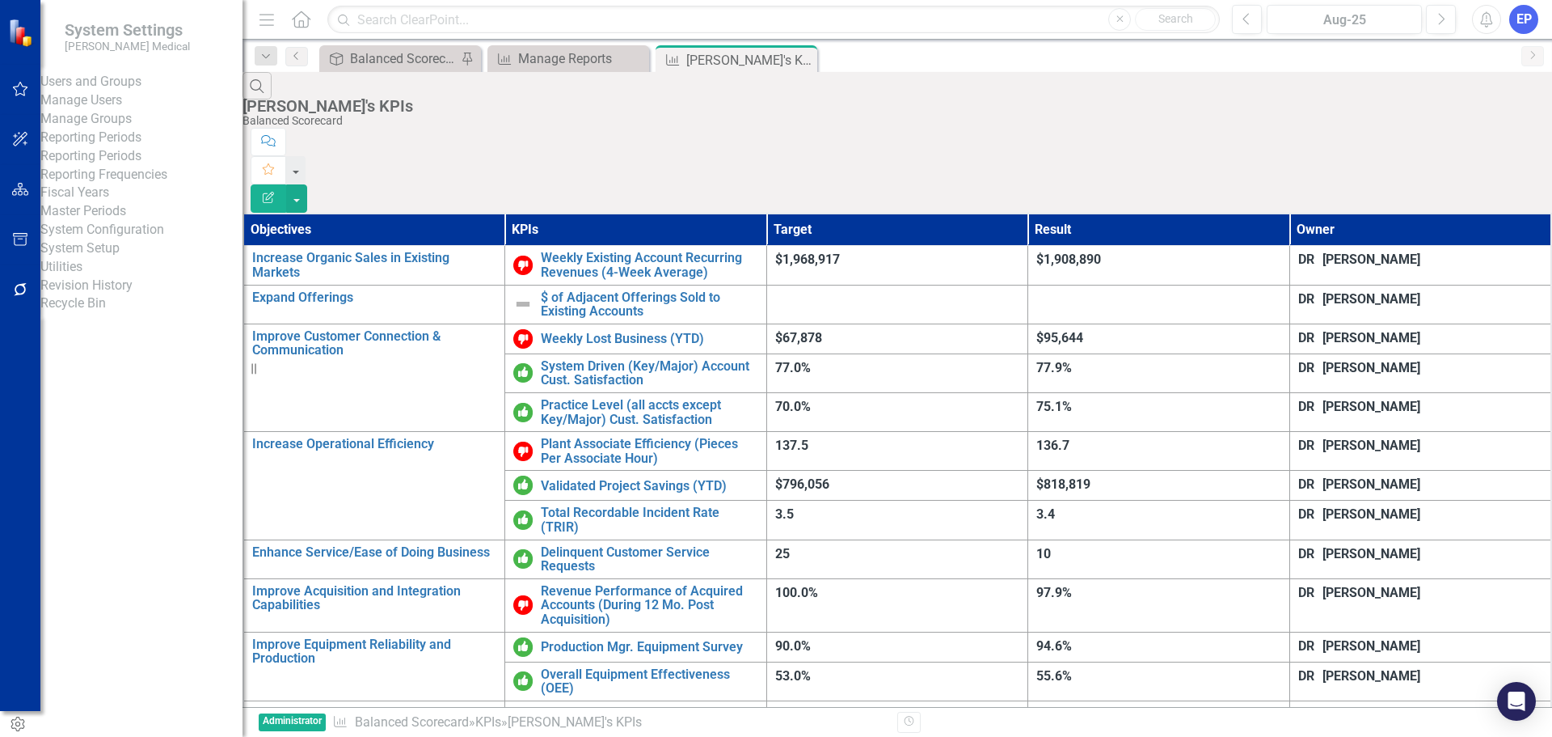
click at [100, 110] on link "Manage Users" at bounding box center [141, 100] width 202 height 19
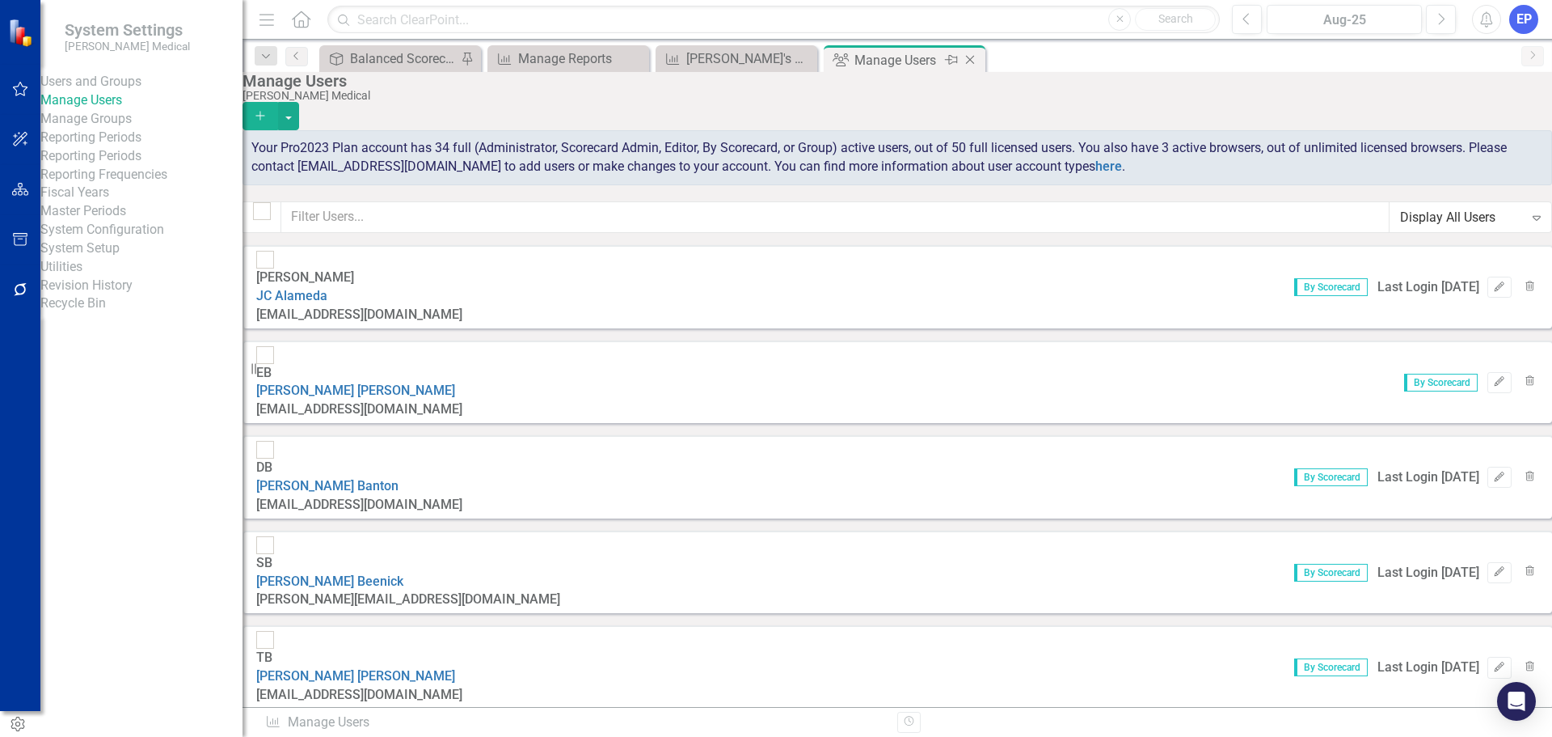
click at [971, 60] on icon "Close" at bounding box center [970, 59] width 16 height 13
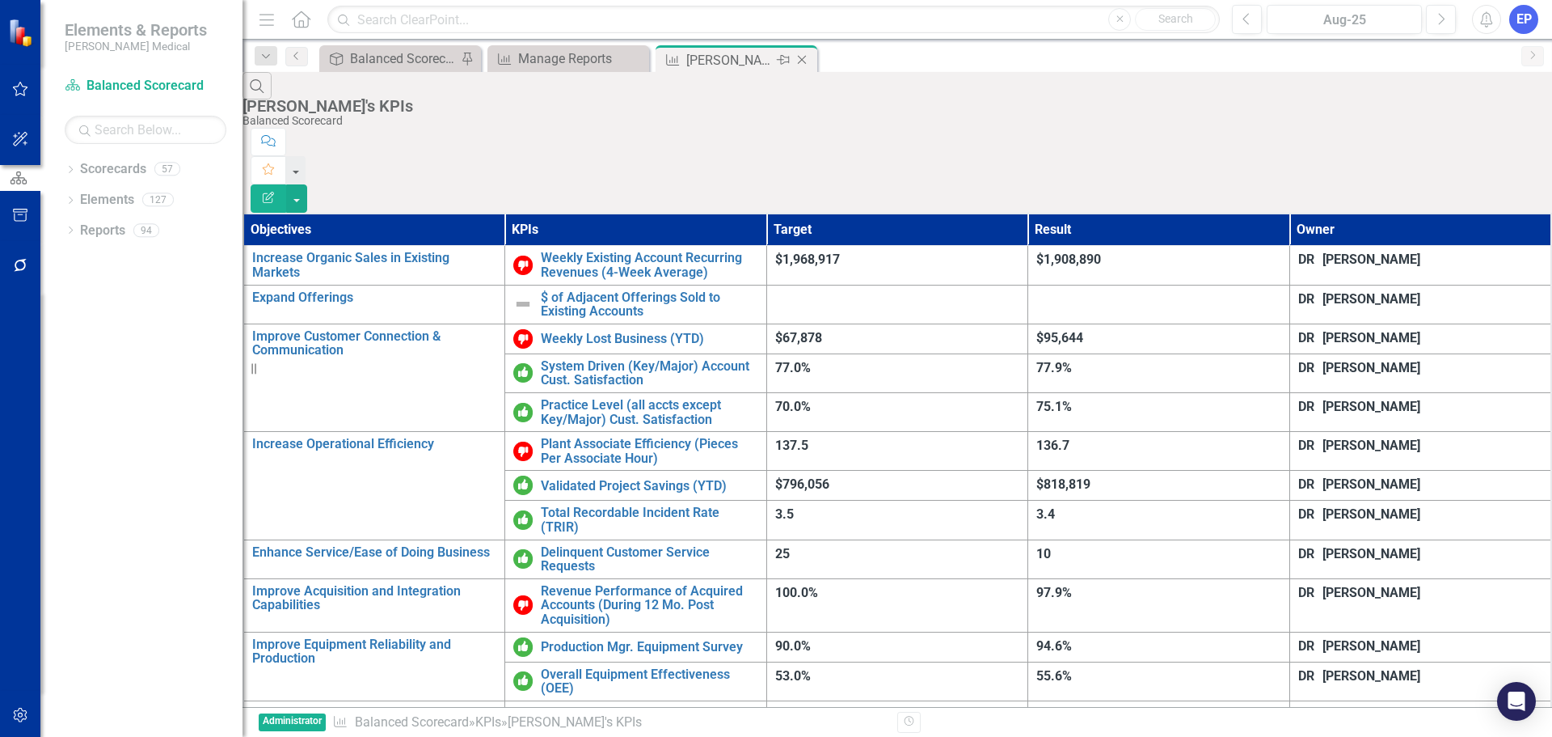
click at [751, 59] on div "[PERSON_NAME]'s KPIs" at bounding box center [729, 60] width 87 height 20
click at [568, 59] on div "Manage Reports" at bounding box center [571, 59] width 107 height 20
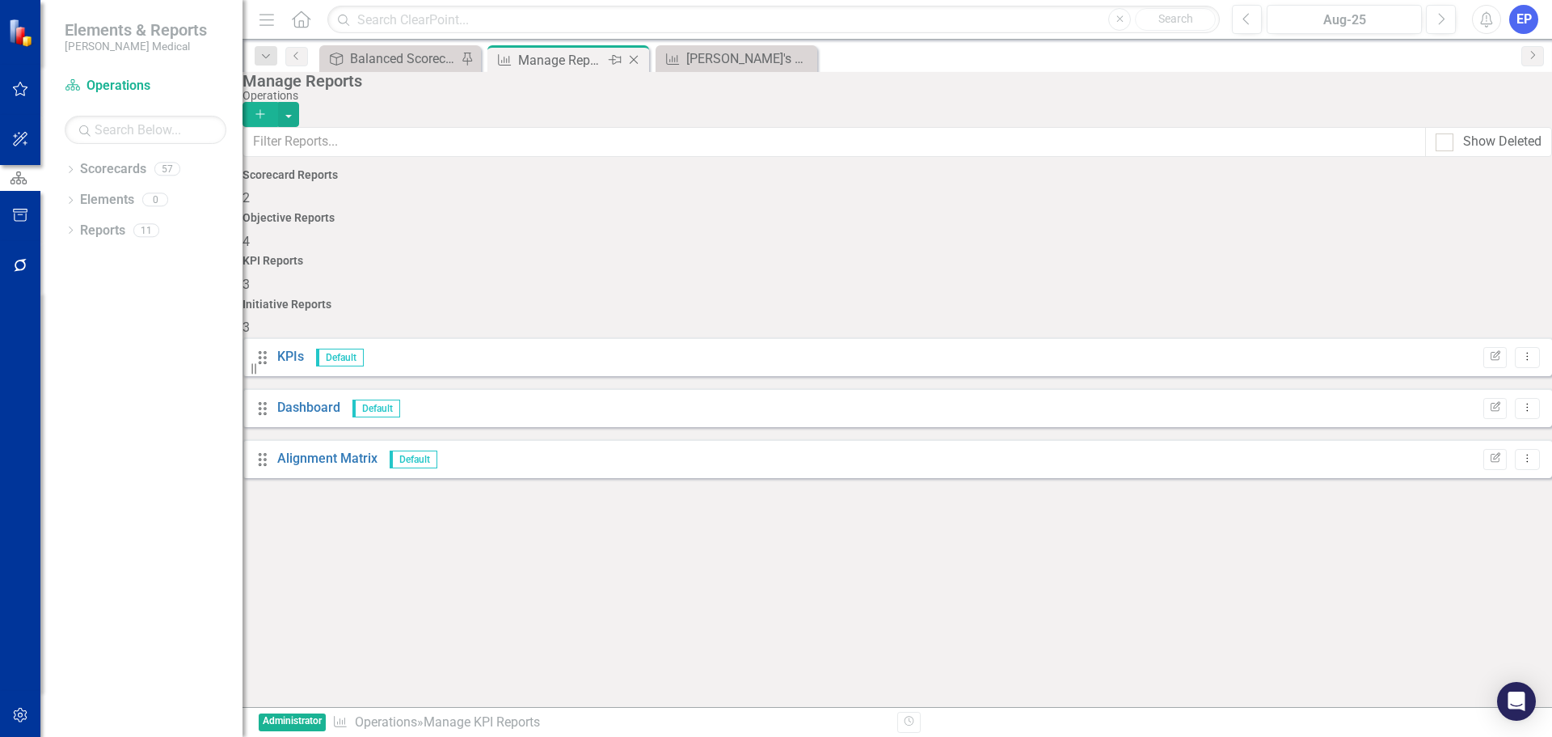
click at [637, 56] on icon "Close" at bounding box center [634, 59] width 16 height 13
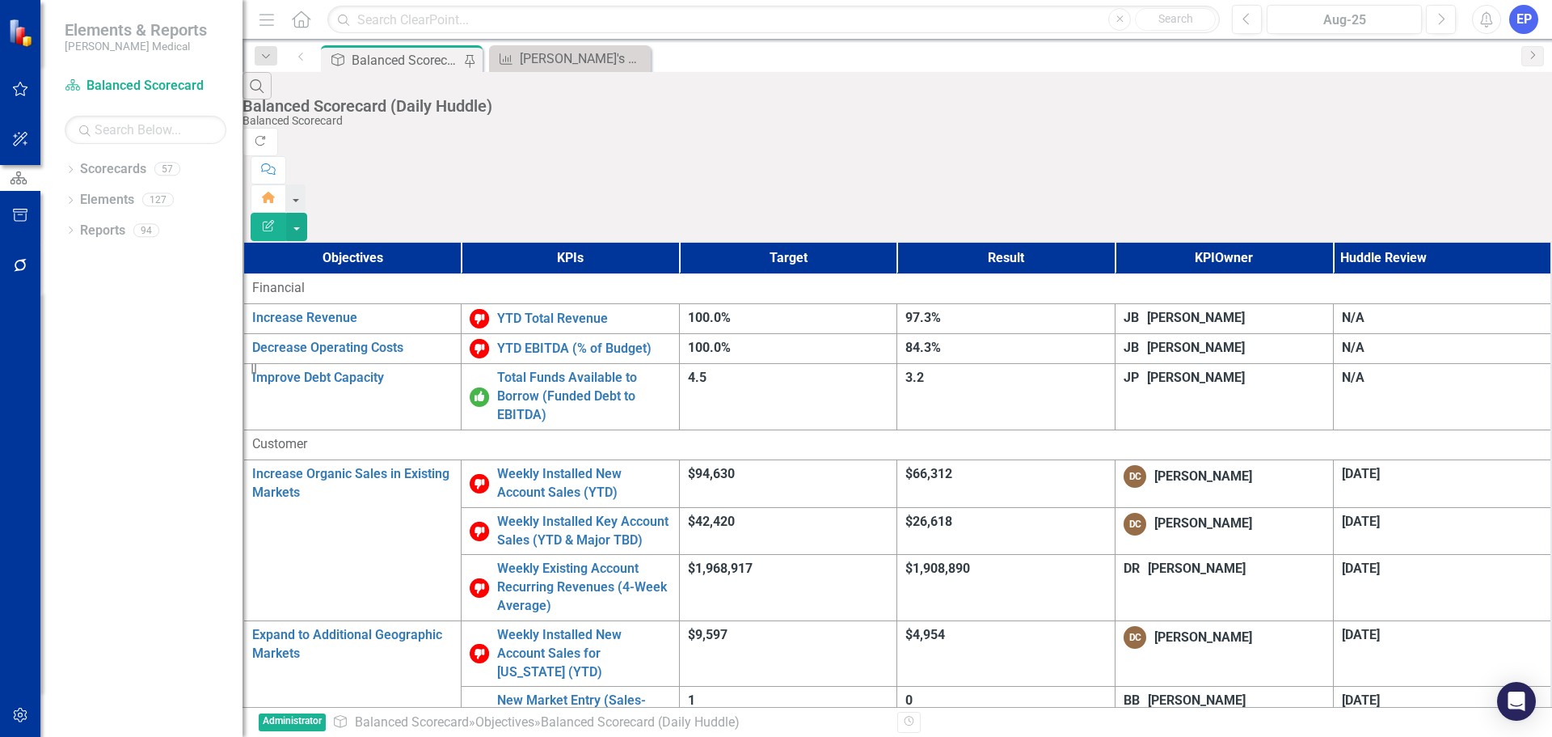
click at [396, 57] on div "Balanced Scorecard (Daily Huddle)" at bounding box center [407, 60] width 111 height 20
click at [551, 66] on div "[PERSON_NAME]'s KPIs" at bounding box center [573, 59] width 107 height 20
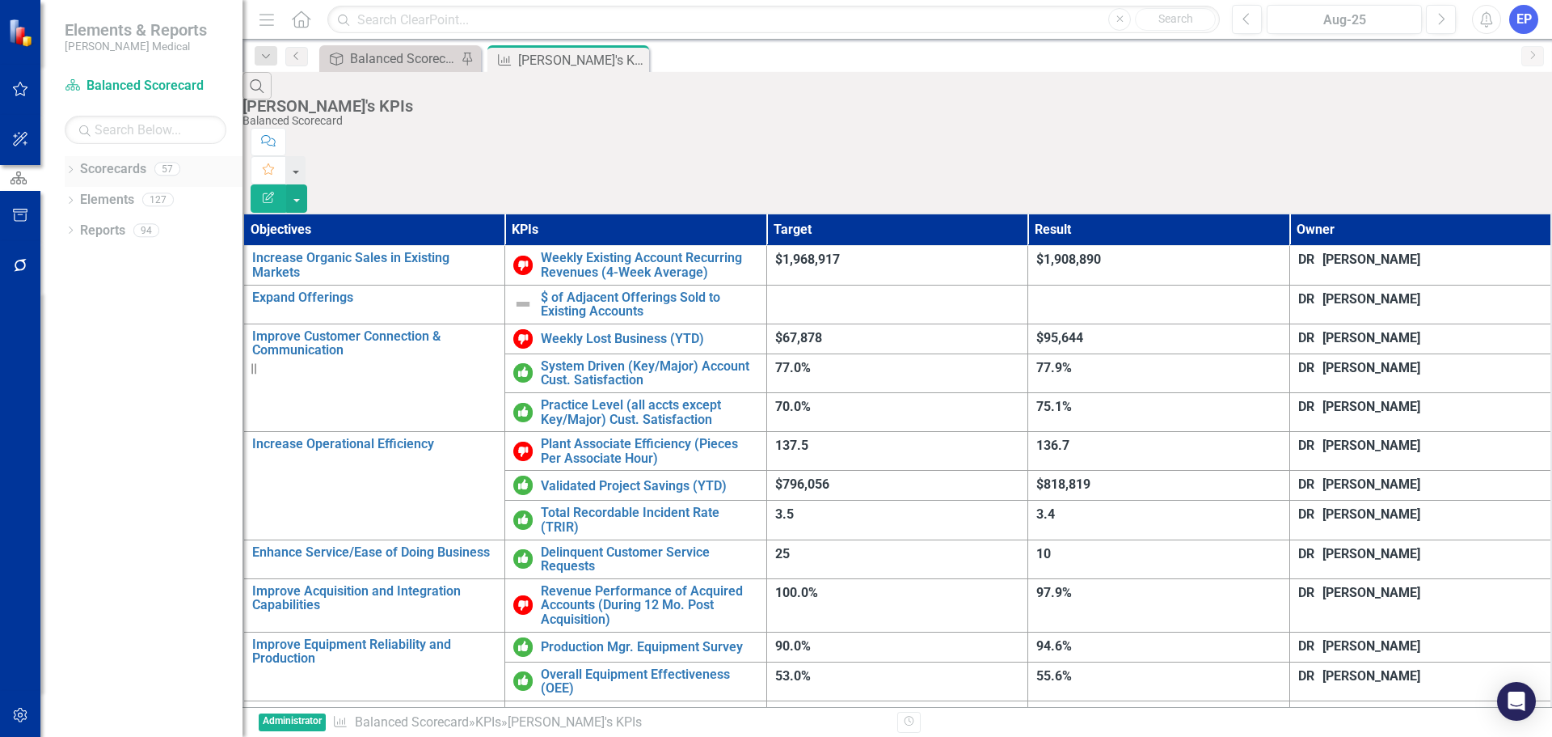
click at [72, 167] on icon "Dropdown" at bounding box center [70, 171] width 11 height 9
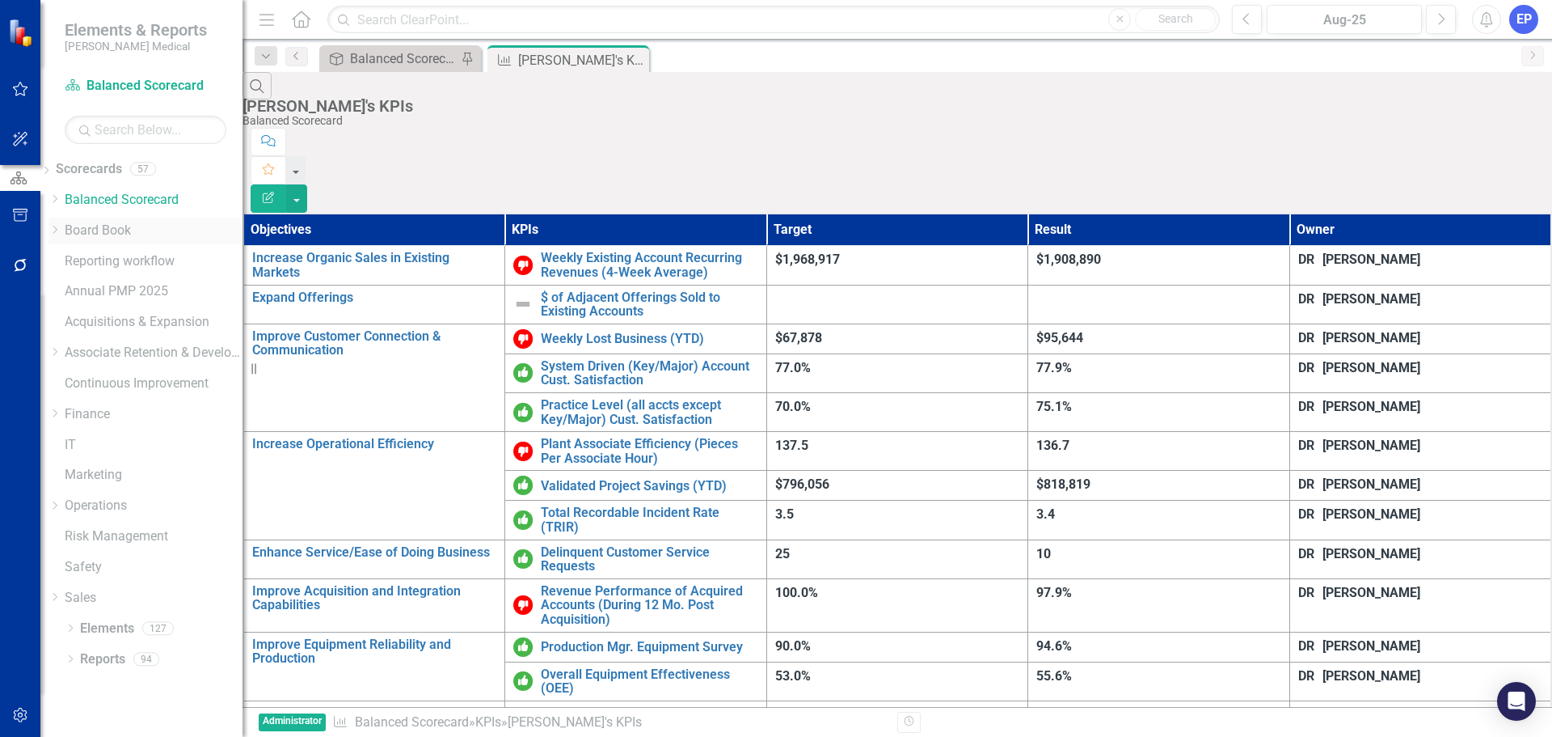
click at [61, 230] on icon "Dropdown" at bounding box center [55, 230] width 12 height 10
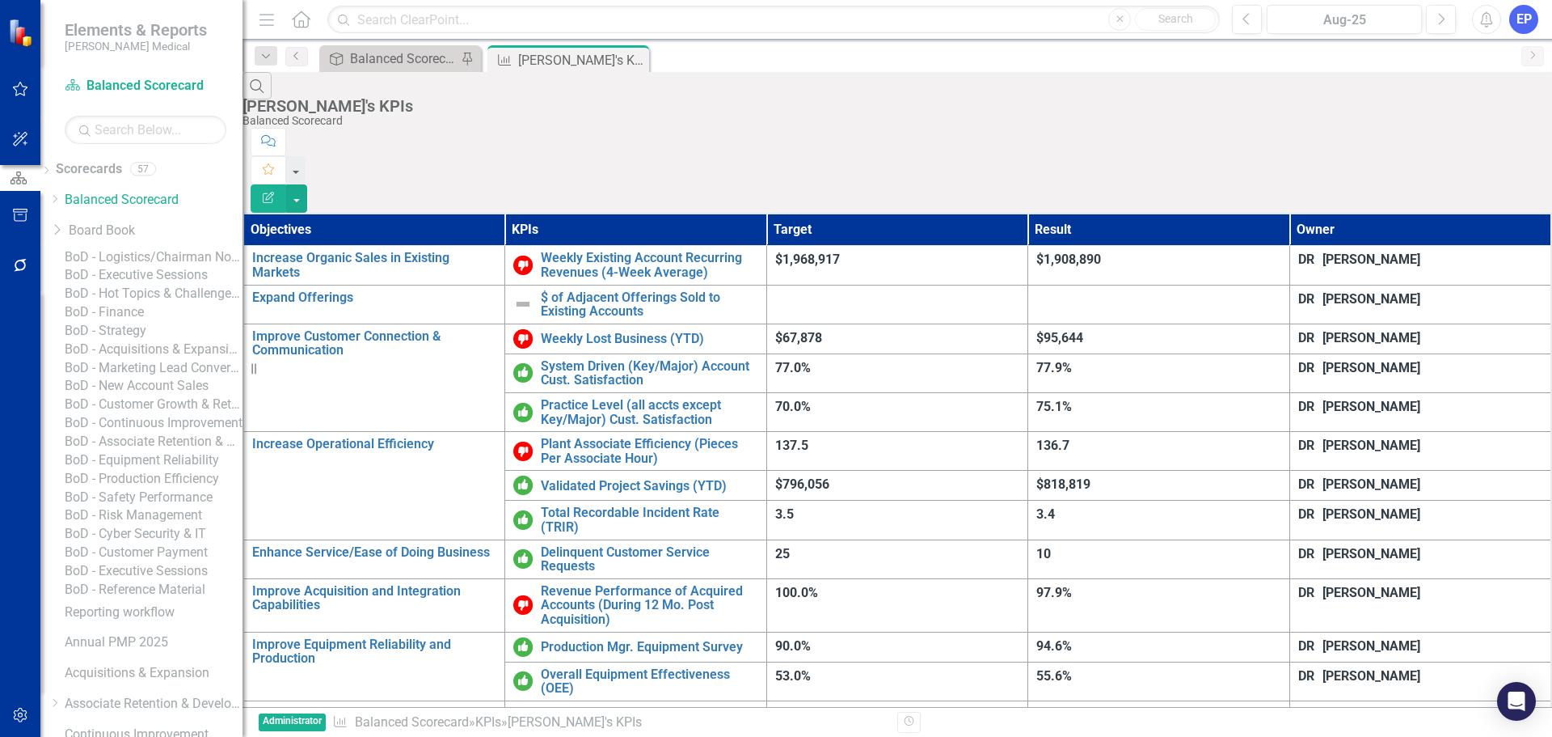
click at [170, 414] on link "BoD - Customer Growth & Retention" at bounding box center [154, 404] width 178 height 19
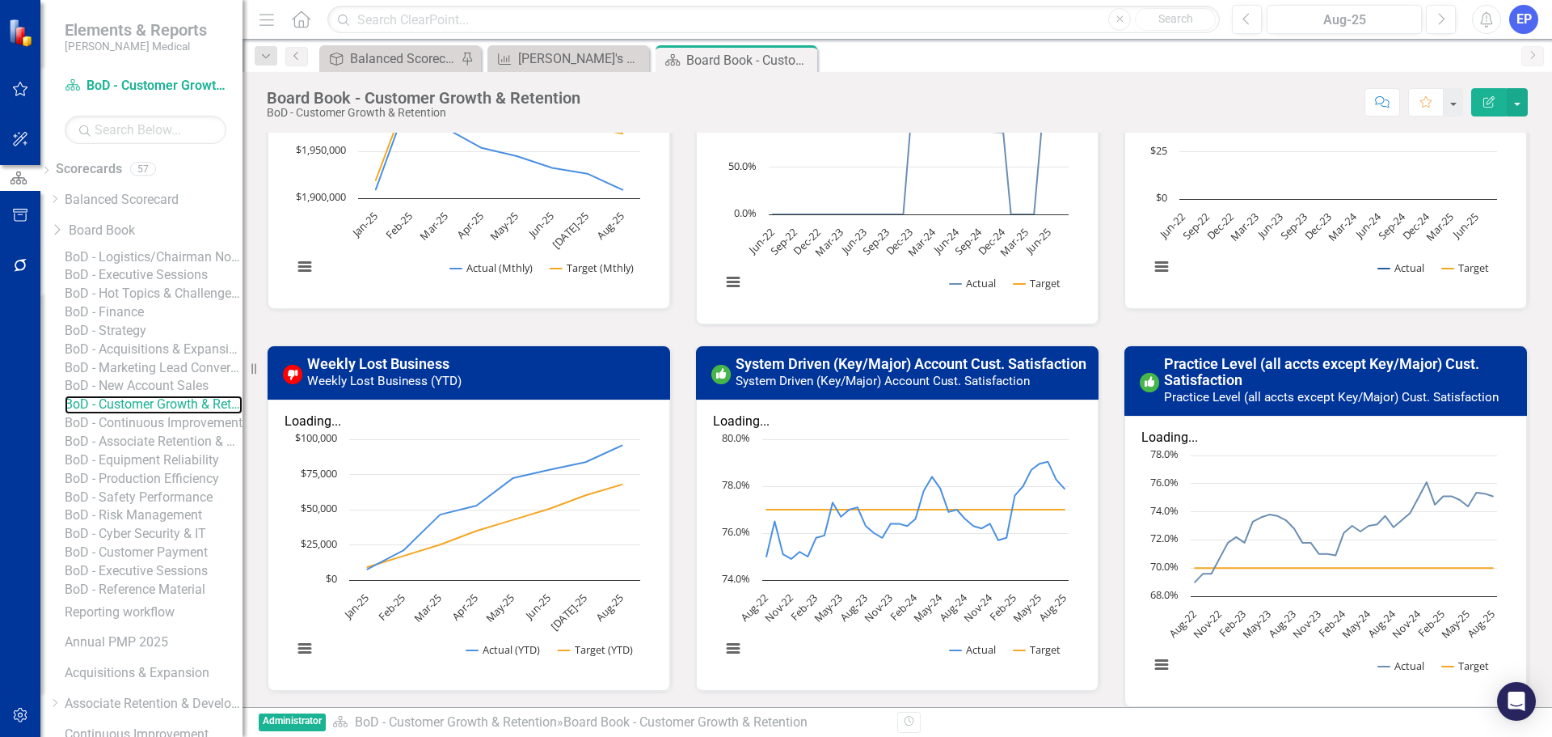
scroll to position [243, 0]
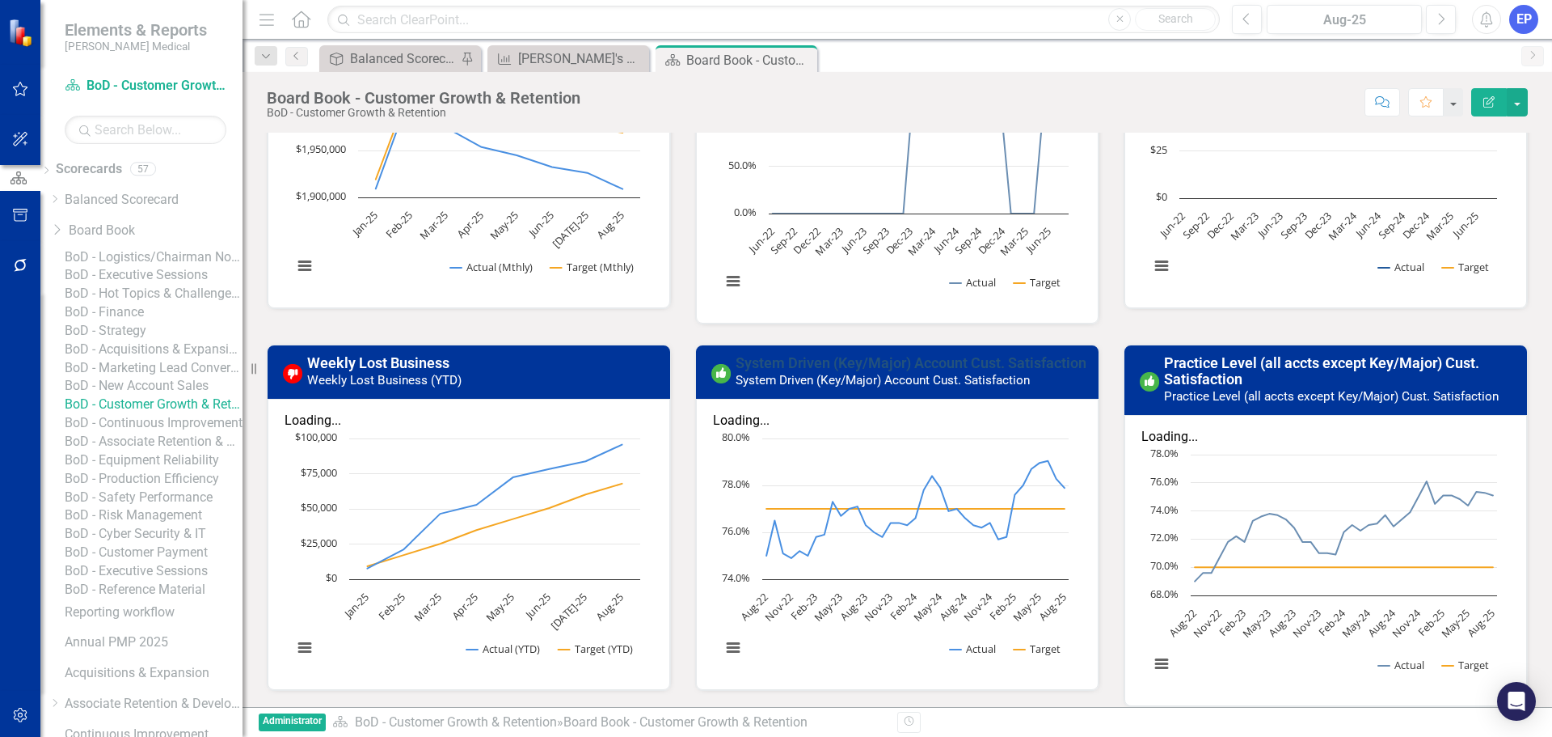
click at [806, 354] on link "System Driven (Key/Major) Account Cust. Satisfaction" at bounding box center [911, 362] width 351 height 17
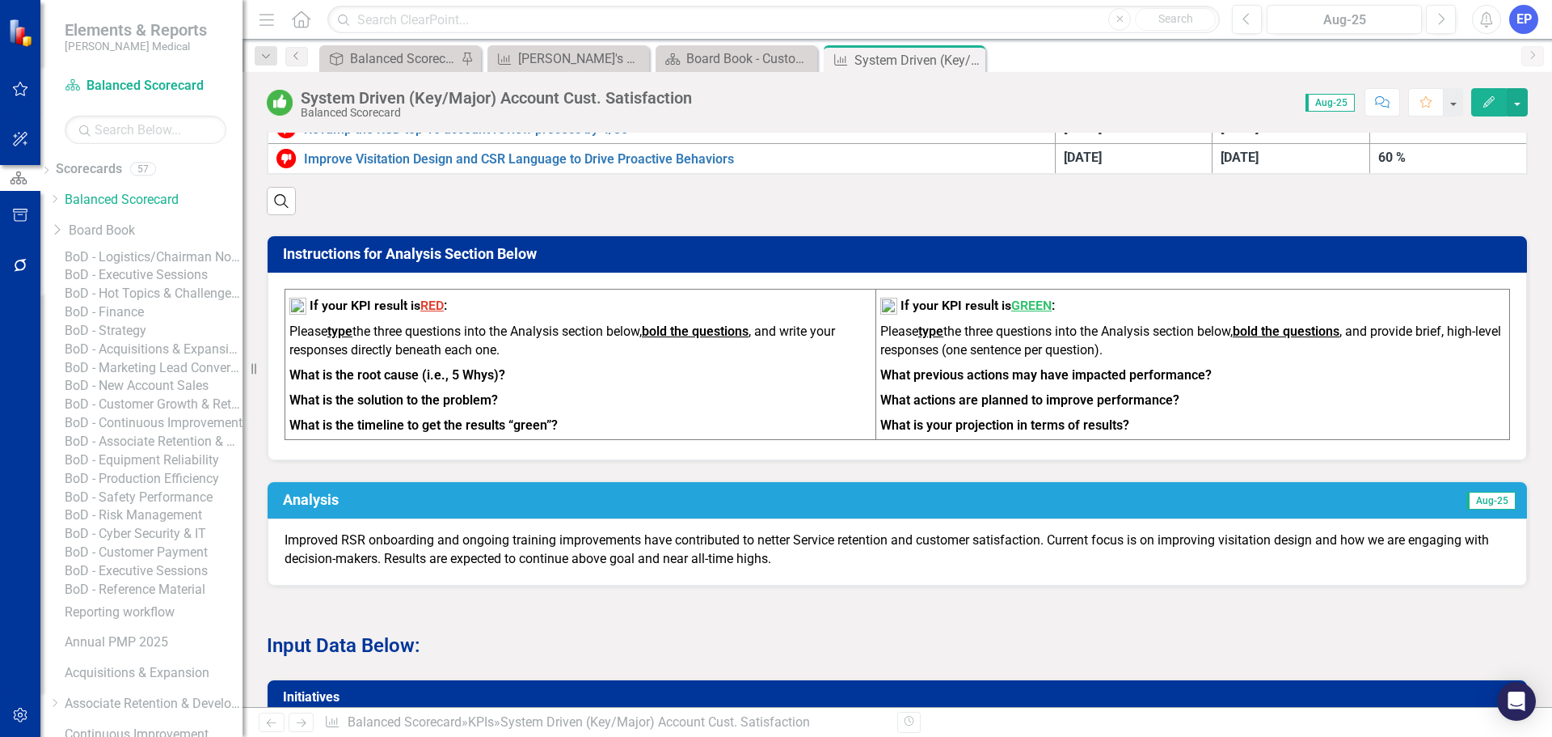
scroll to position [373, 0]
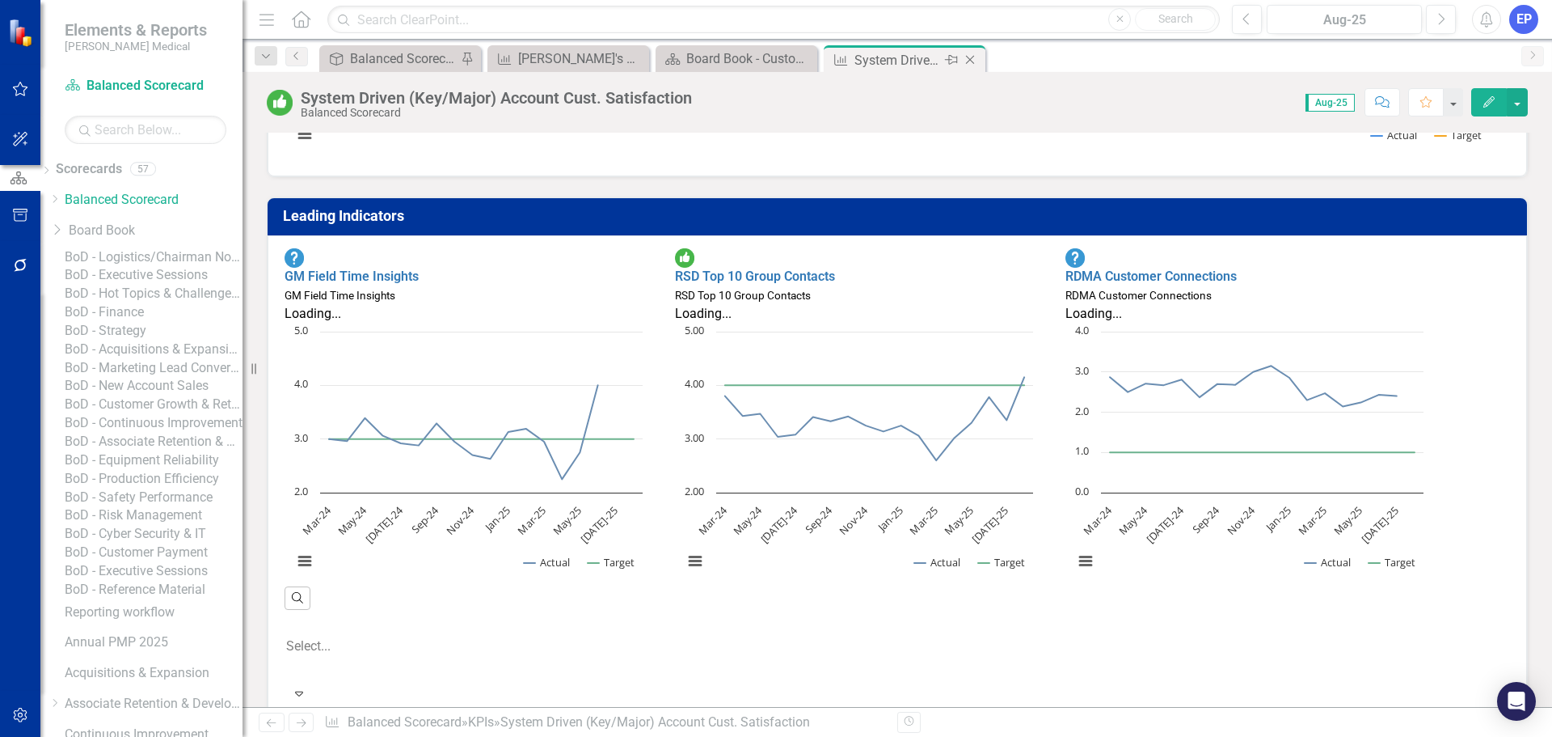
click at [976, 57] on icon "Close" at bounding box center [970, 59] width 16 height 13
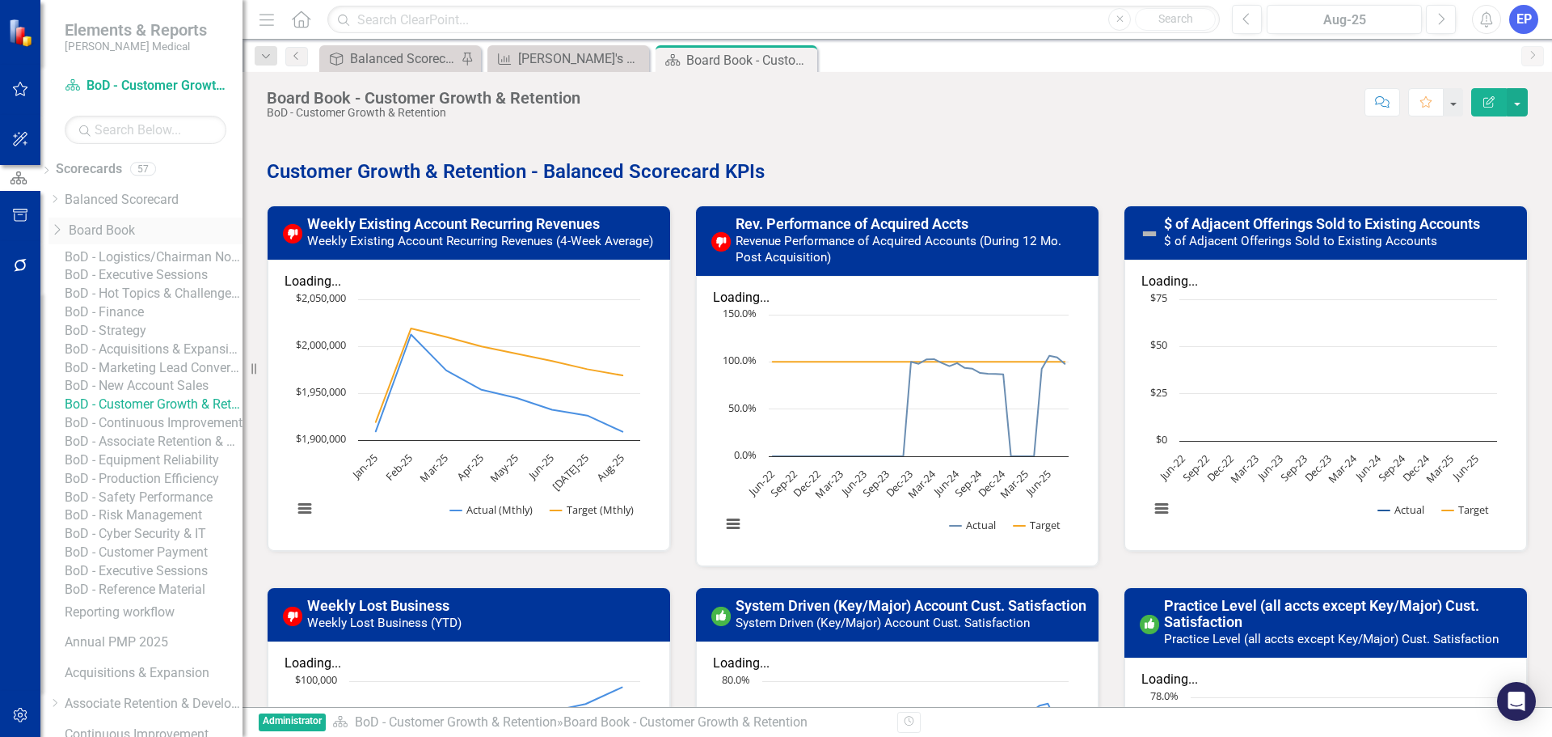
click at [65, 227] on icon "Dropdown" at bounding box center [57, 229] width 16 height 13
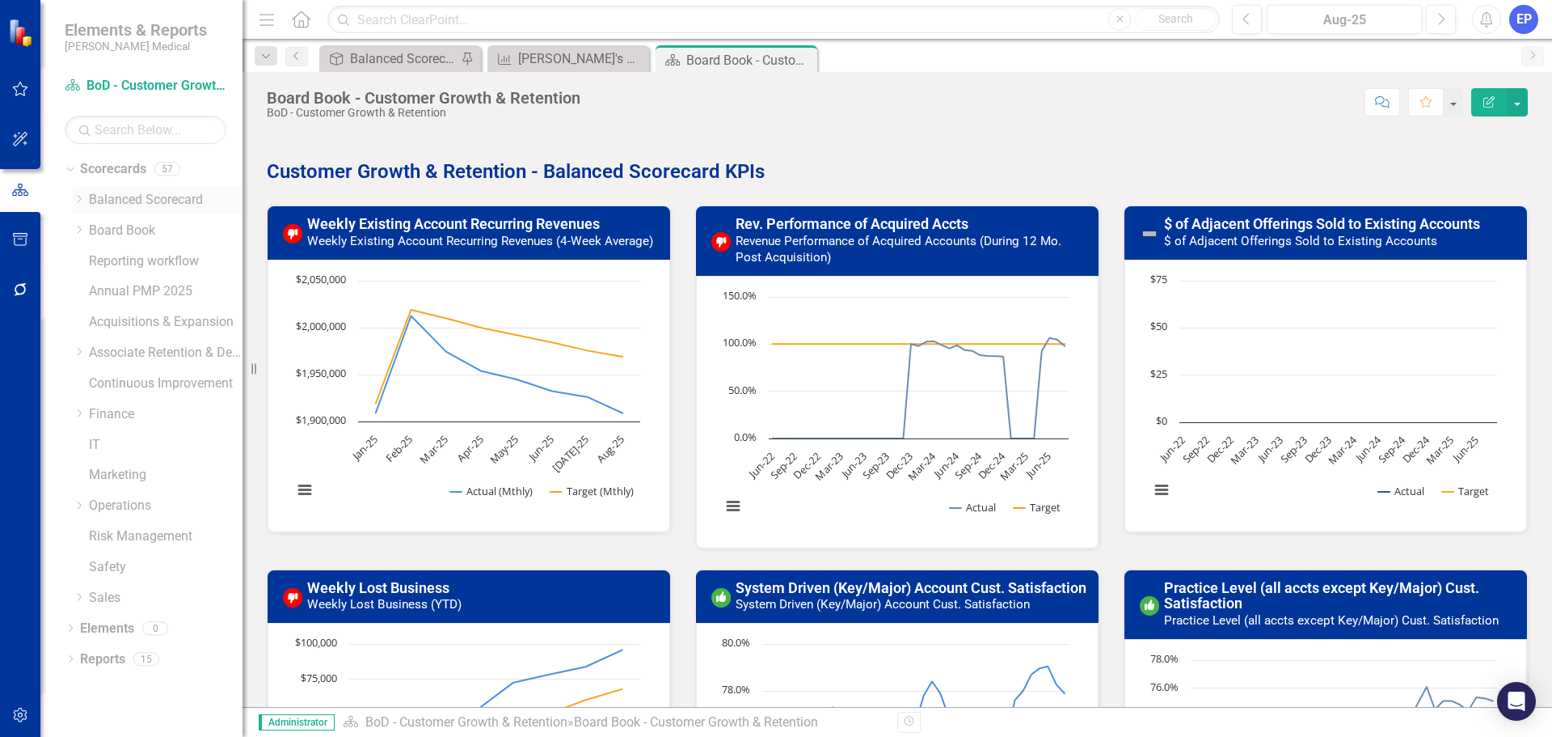
click at [83, 200] on icon "Dropdown" at bounding box center [79, 199] width 12 height 10
click at [77, 197] on icon "Dropdown" at bounding box center [78, 197] width 10 height 12
click at [417, 62] on div "Balanced Scorecard (Daily Huddle)" at bounding box center [403, 59] width 107 height 20
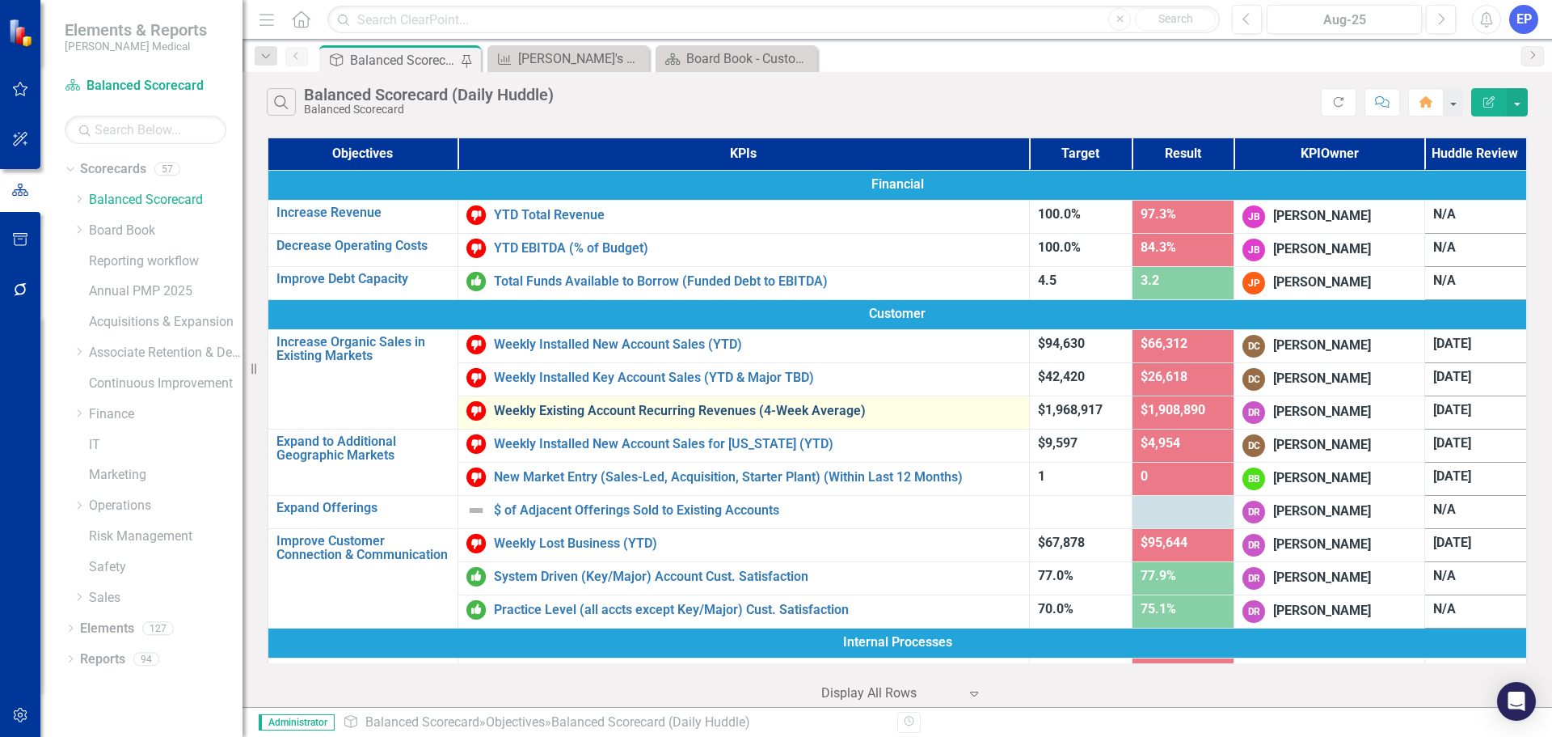
click at [592, 411] on link "Weekly Existing Account Recurring Revenues (4-Week Average)" at bounding box center [757, 410] width 527 height 15
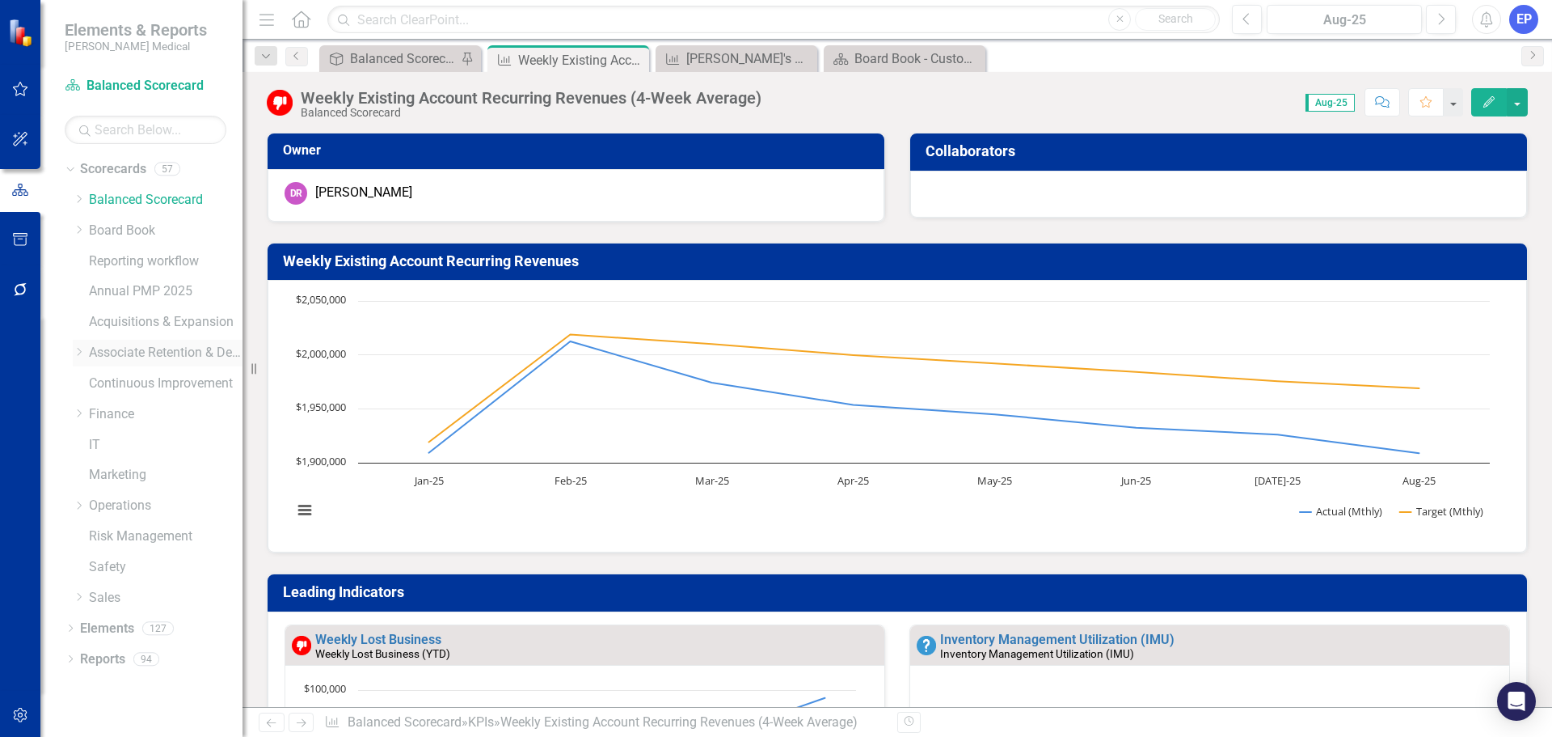
click at [78, 352] on icon "Dropdown" at bounding box center [79, 352] width 12 height 10
click at [91, 419] on div "Dropdown" at bounding box center [95, 414] width 12 height 14
click at [377, 55] on div "Balanced Scorecard (Daily Huddle)" at bounding box center [403, 59] width 107 height 20
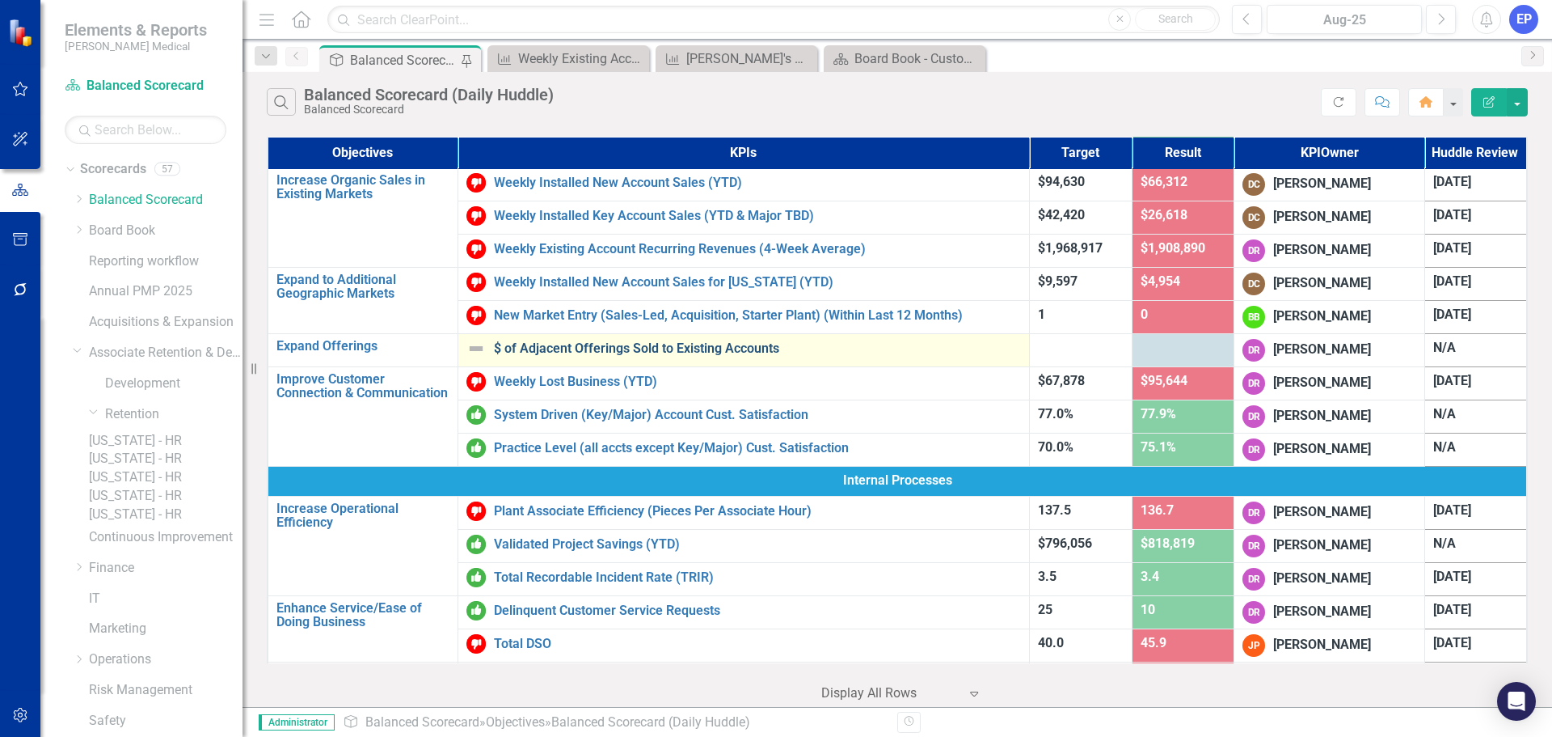
scroll to position [243, 0]
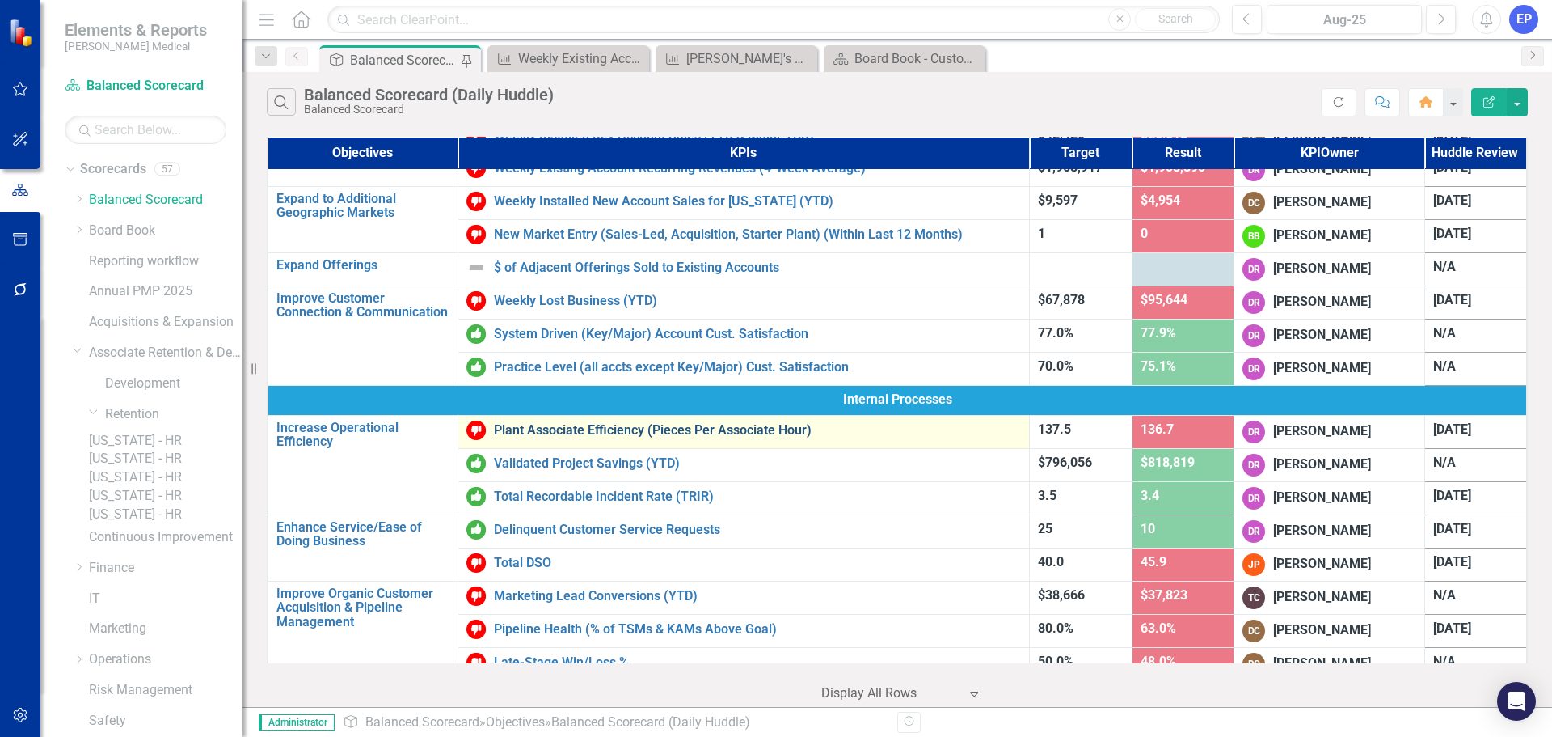
click at [548, 431] on link "Plant Associate Efficiency (Pieces Per Associate Hour)" at bounding box center [757, 430] width 527 height 15
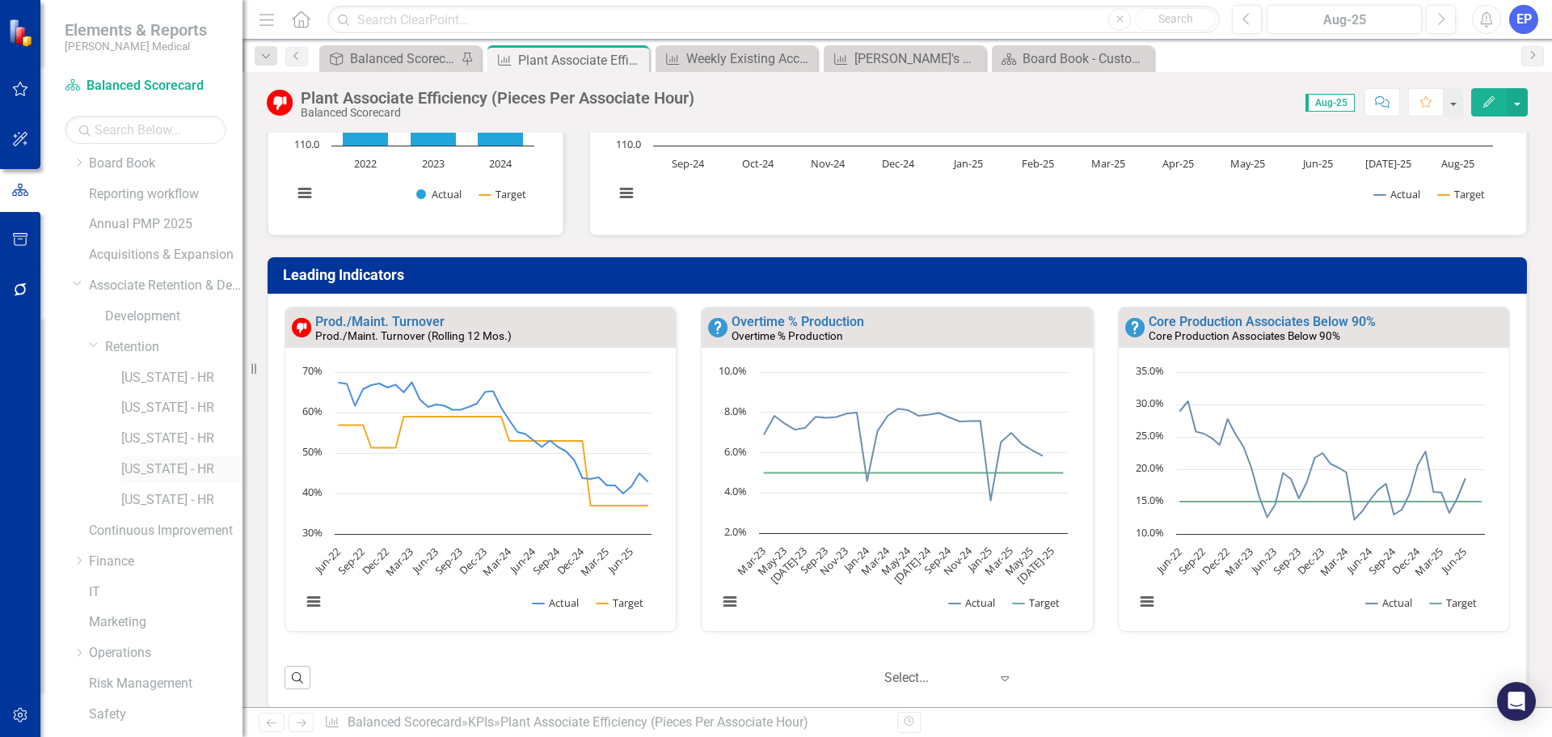
scroll to position [154, 0]
click at [74, 662] on icon "Dropdown" at bounding box center [79, 657] width 12 height 10
click at [76, 492] on icon "Dropdown" at bounding box center [78, 494] width 10 height 12
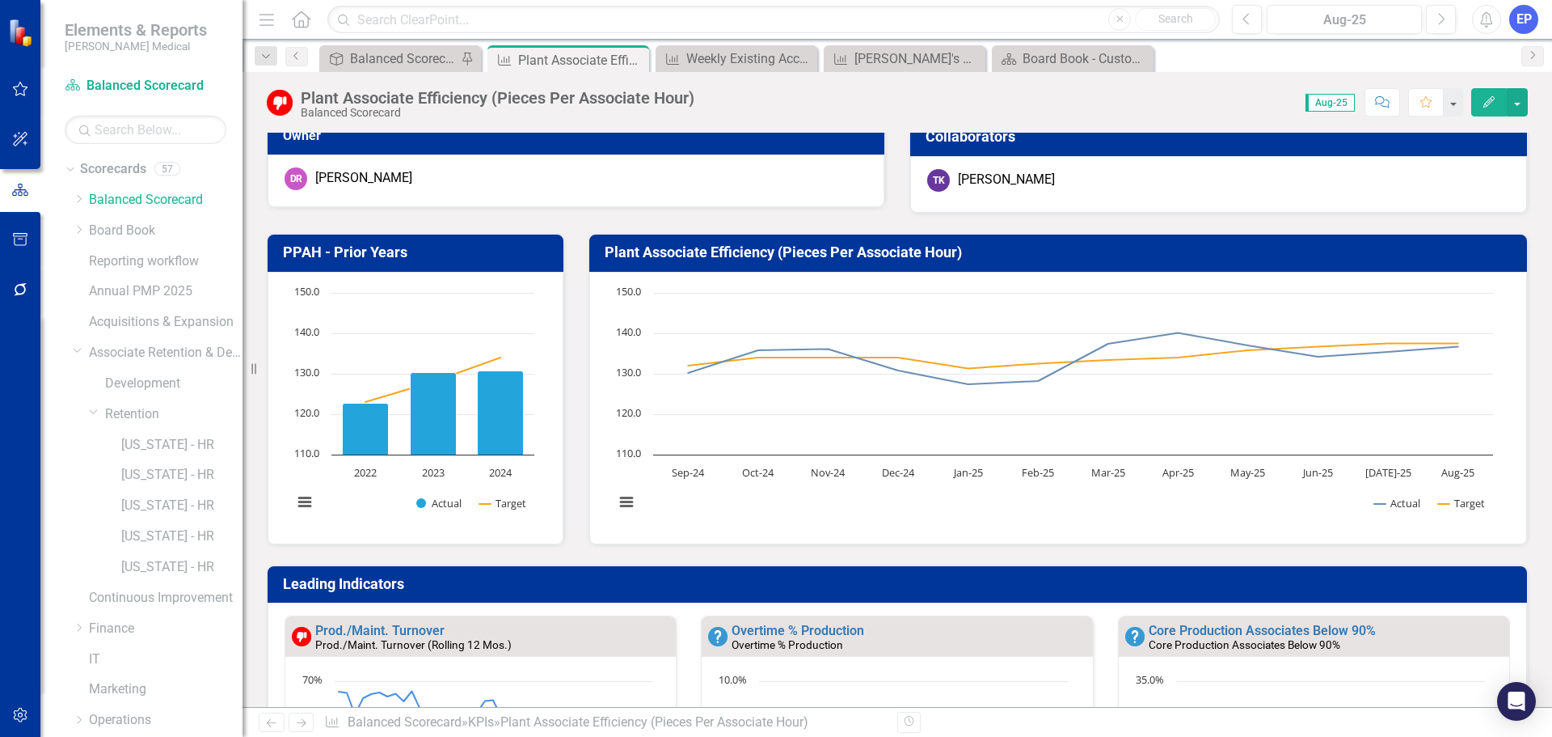
scroll to position [0, 0]
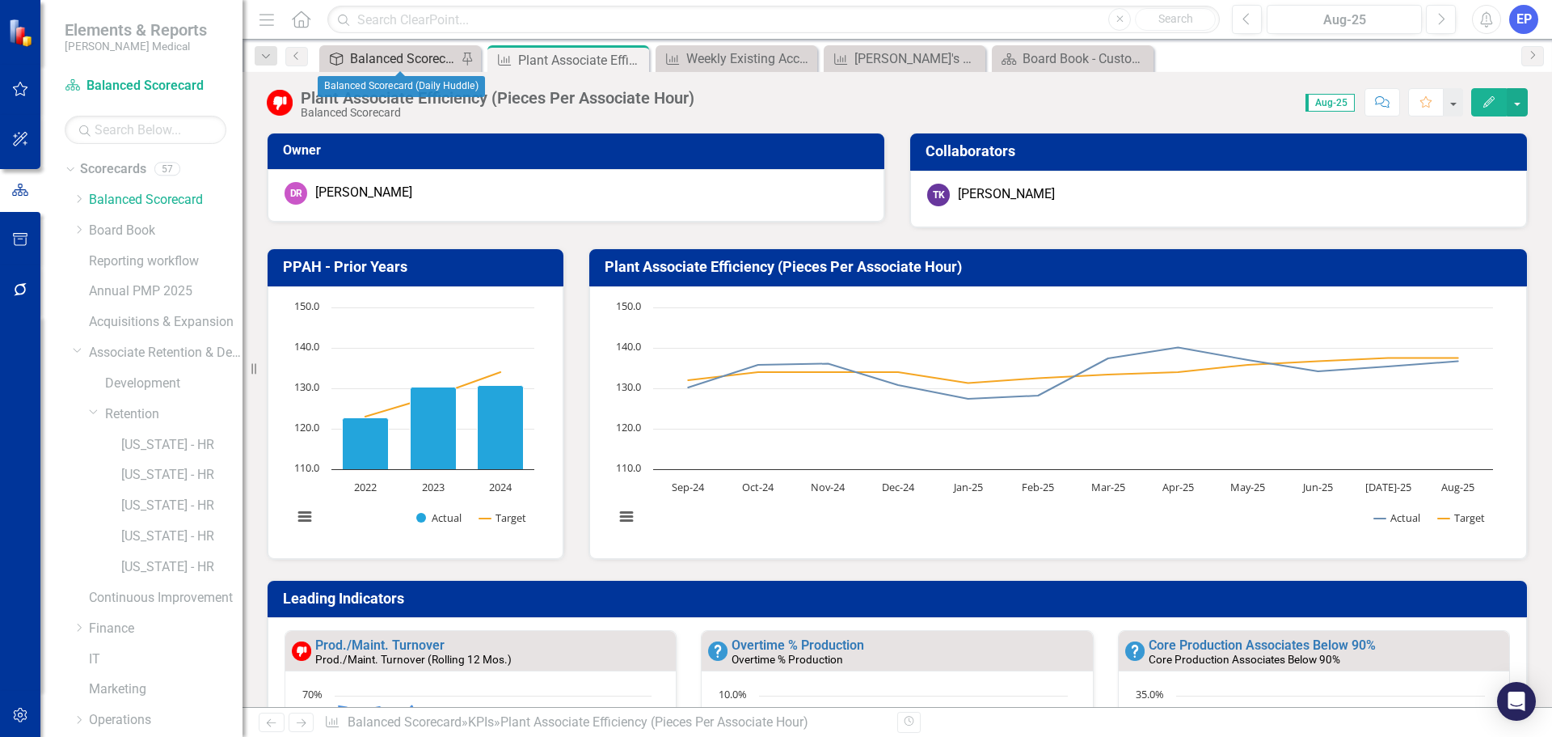
click at [410, 59] on div "Balanced Scorecard (Daily Huddle)" at bounding box center [403, 59] width 107 height 20
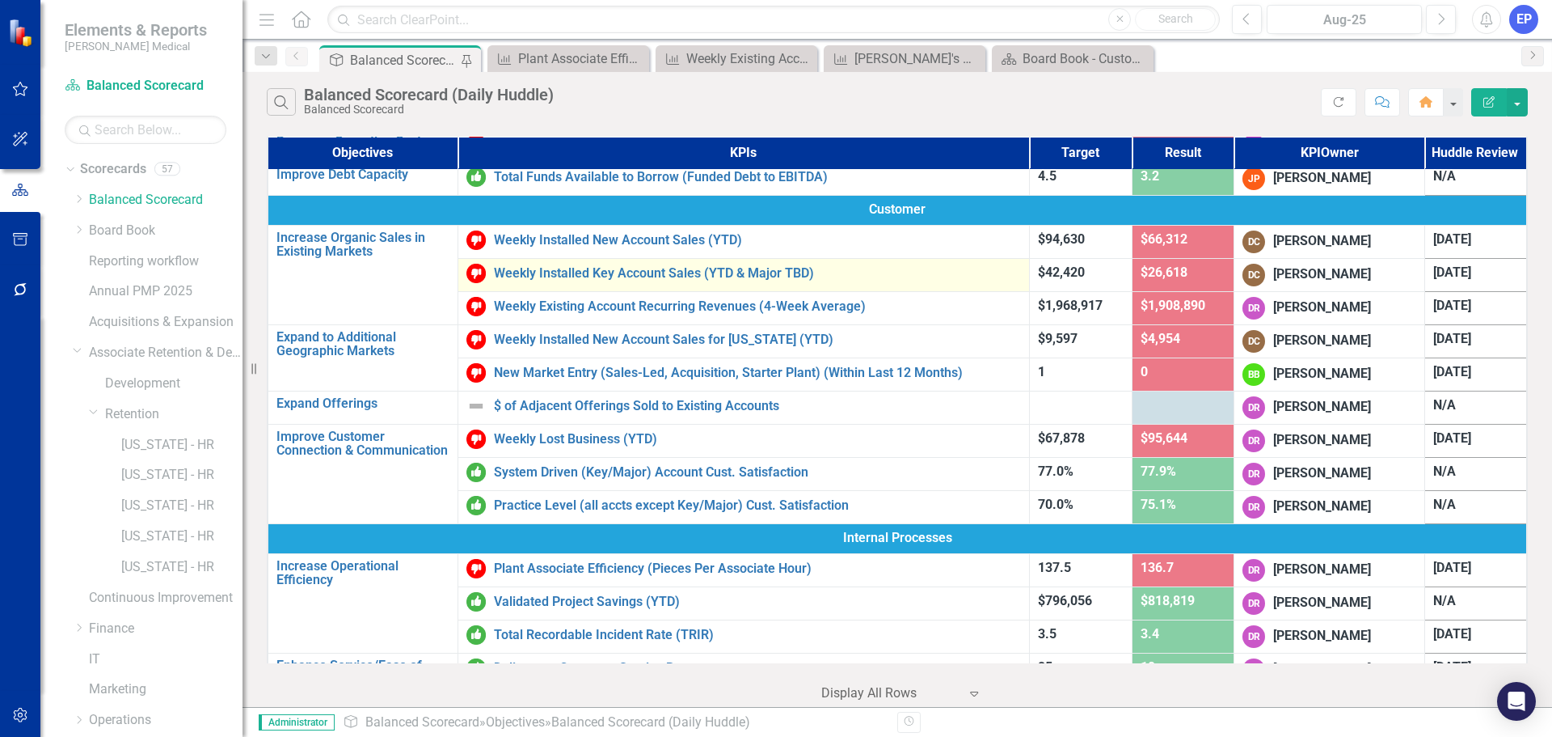
scroll to position [243, 0]
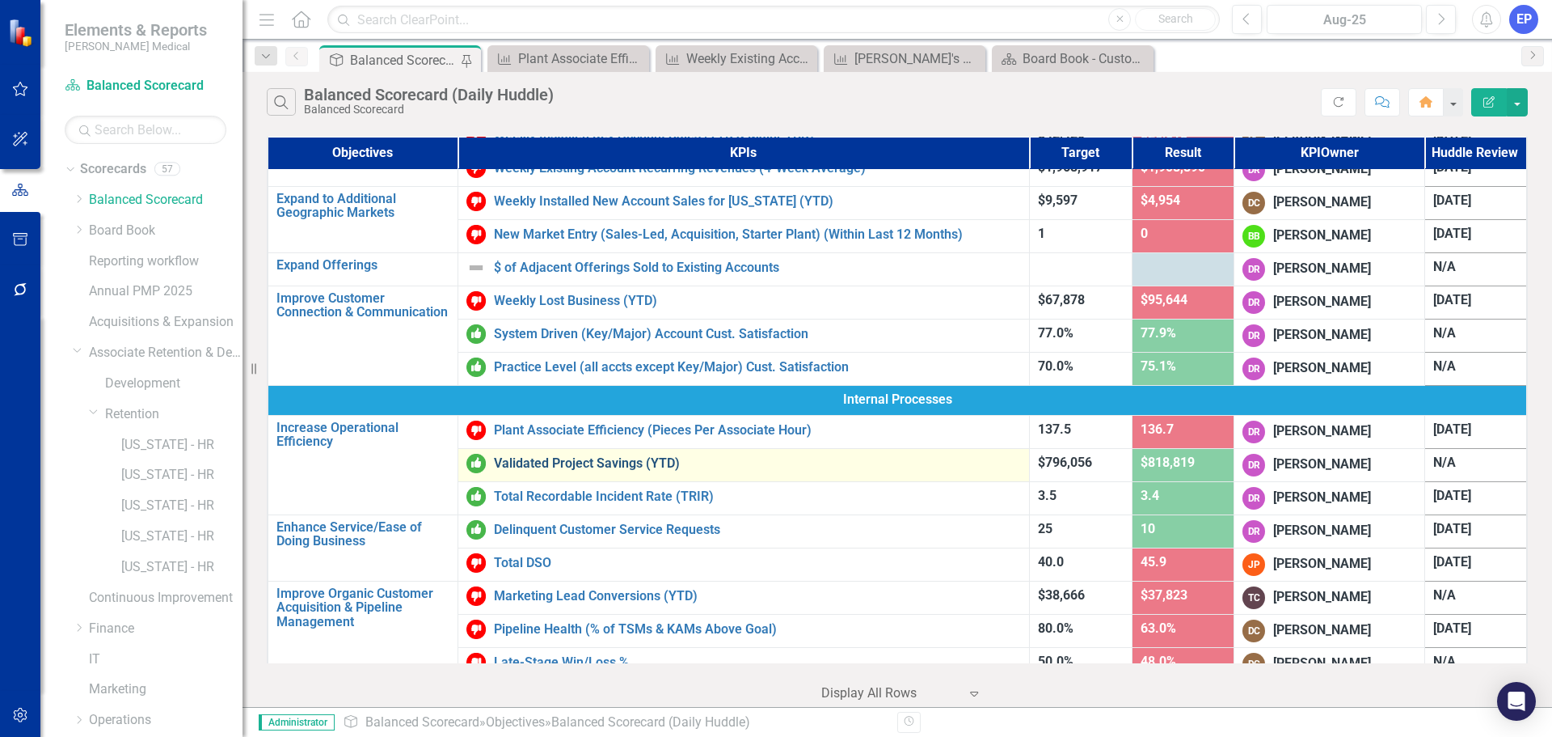
click at [545, 463] on link "Validated Project Savings (YTD)" at bounding box center [757, 463] width 527 height 15
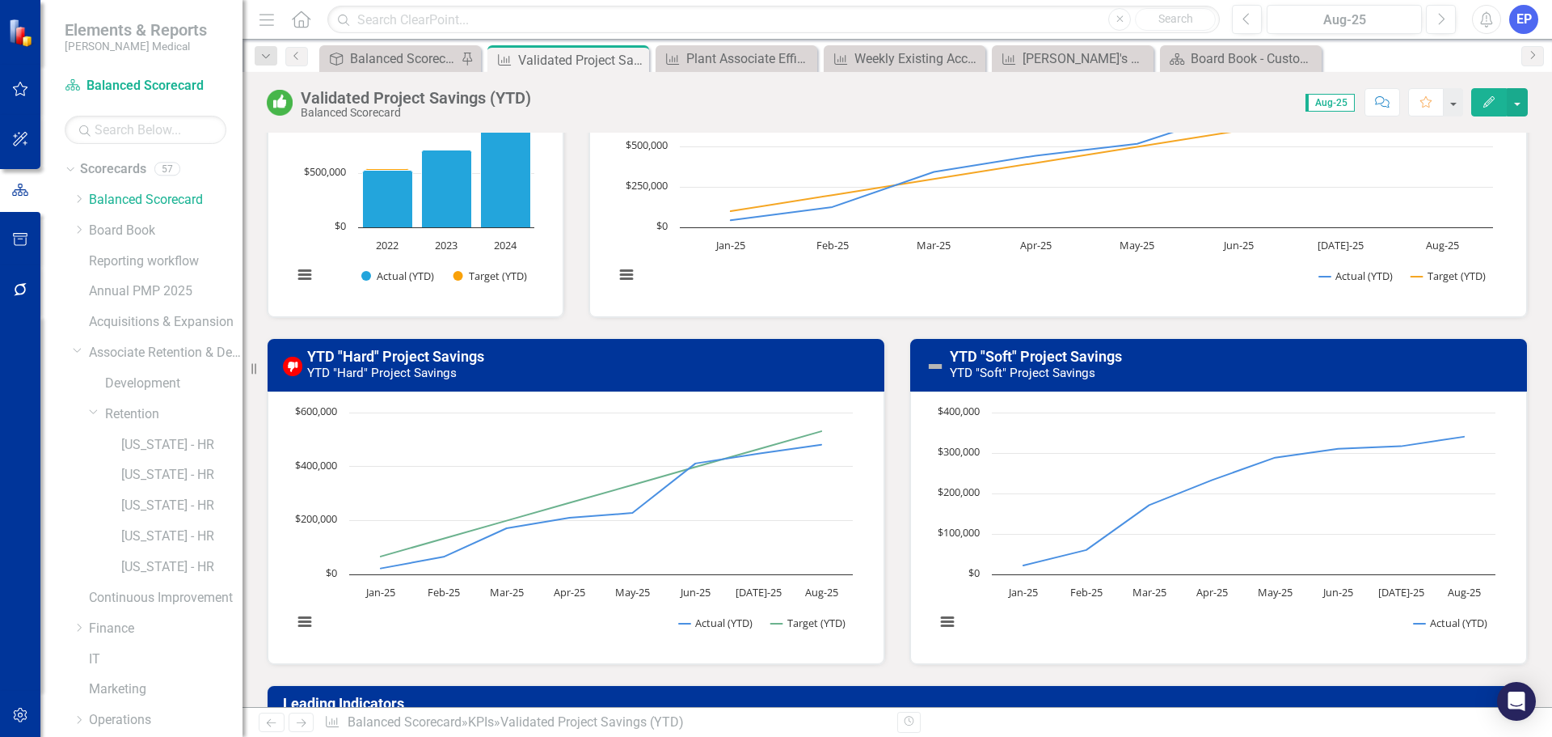
scroll to position [404, 0]
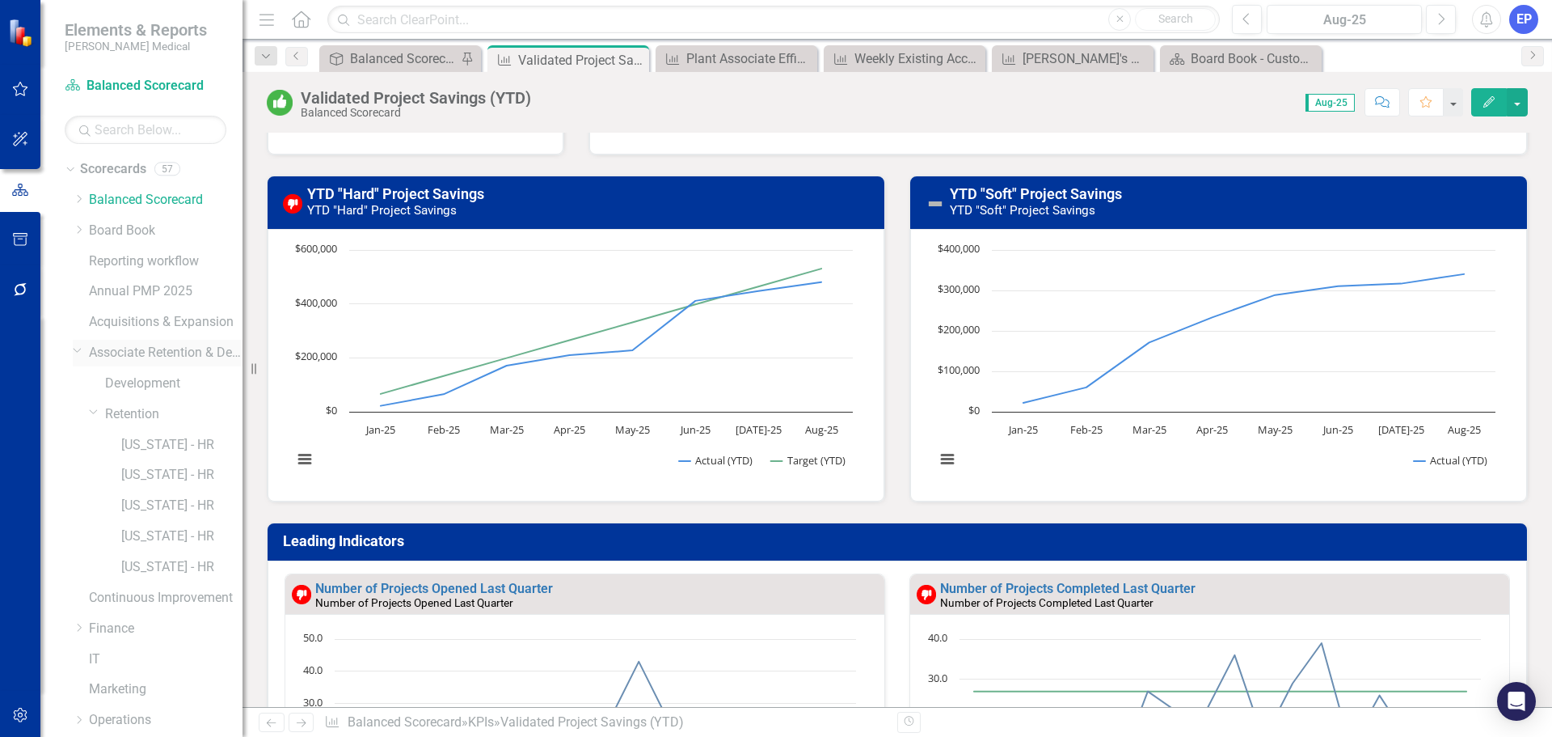
click at [76, 351] on icon at bounding box center [78, 350] width 8 height 4
click at [76, 501] on icon "Dropdown" at bounding box center [79, 505] width 12 height 10
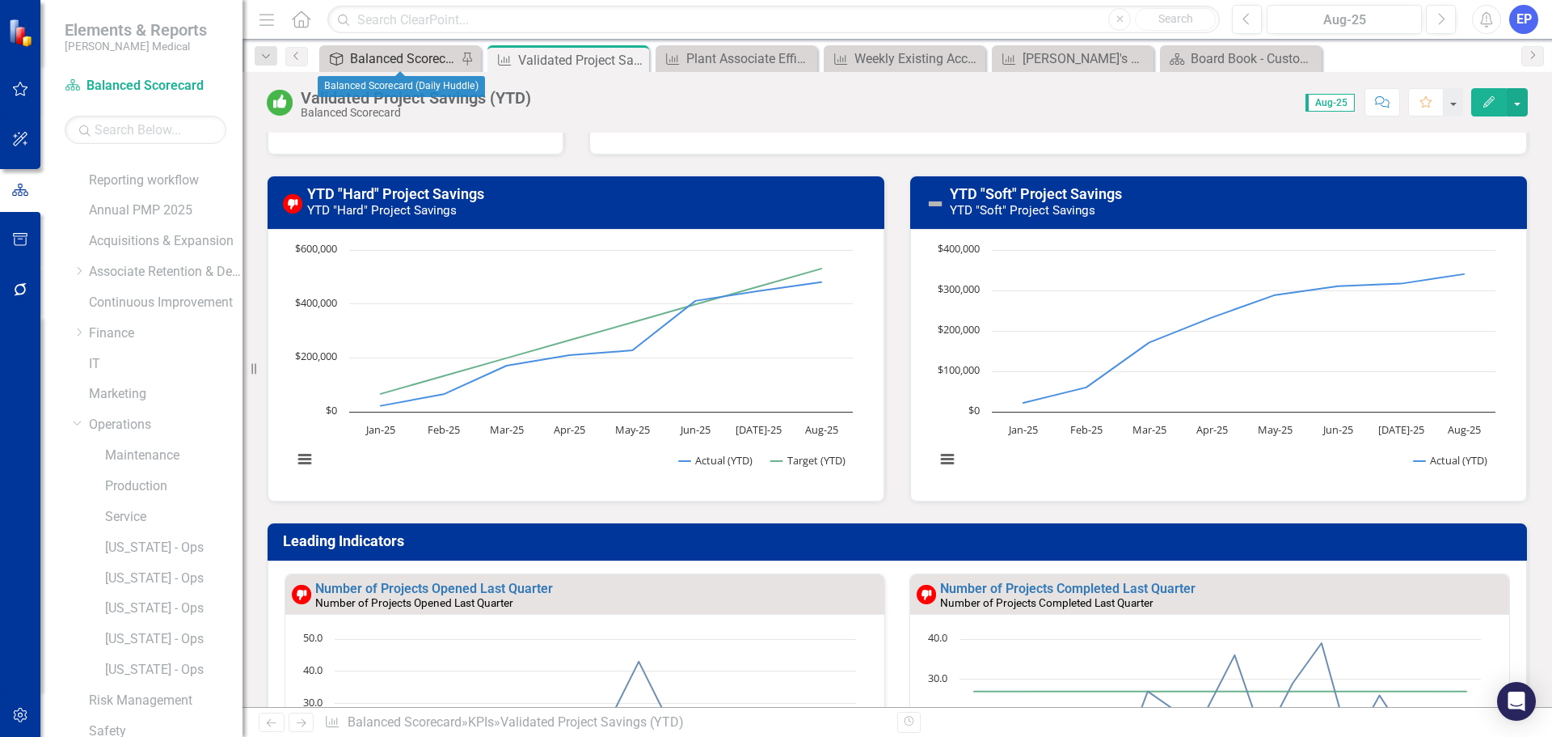
click at [384, 52] on div "Balanced Scorecard (Daily Huddle)" at bounding box center [403, 59] width 107 height 20
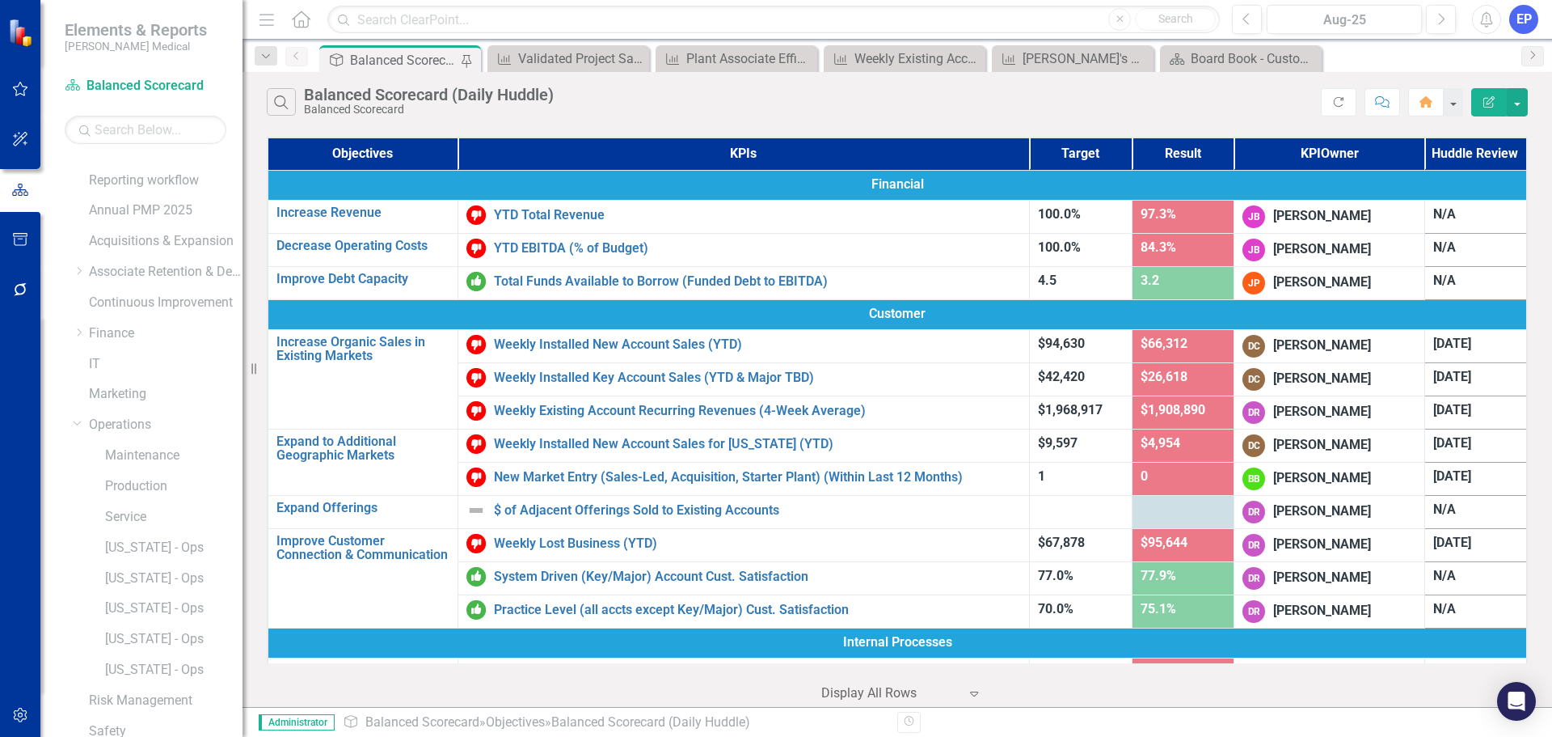
scroll to position [243, 0]
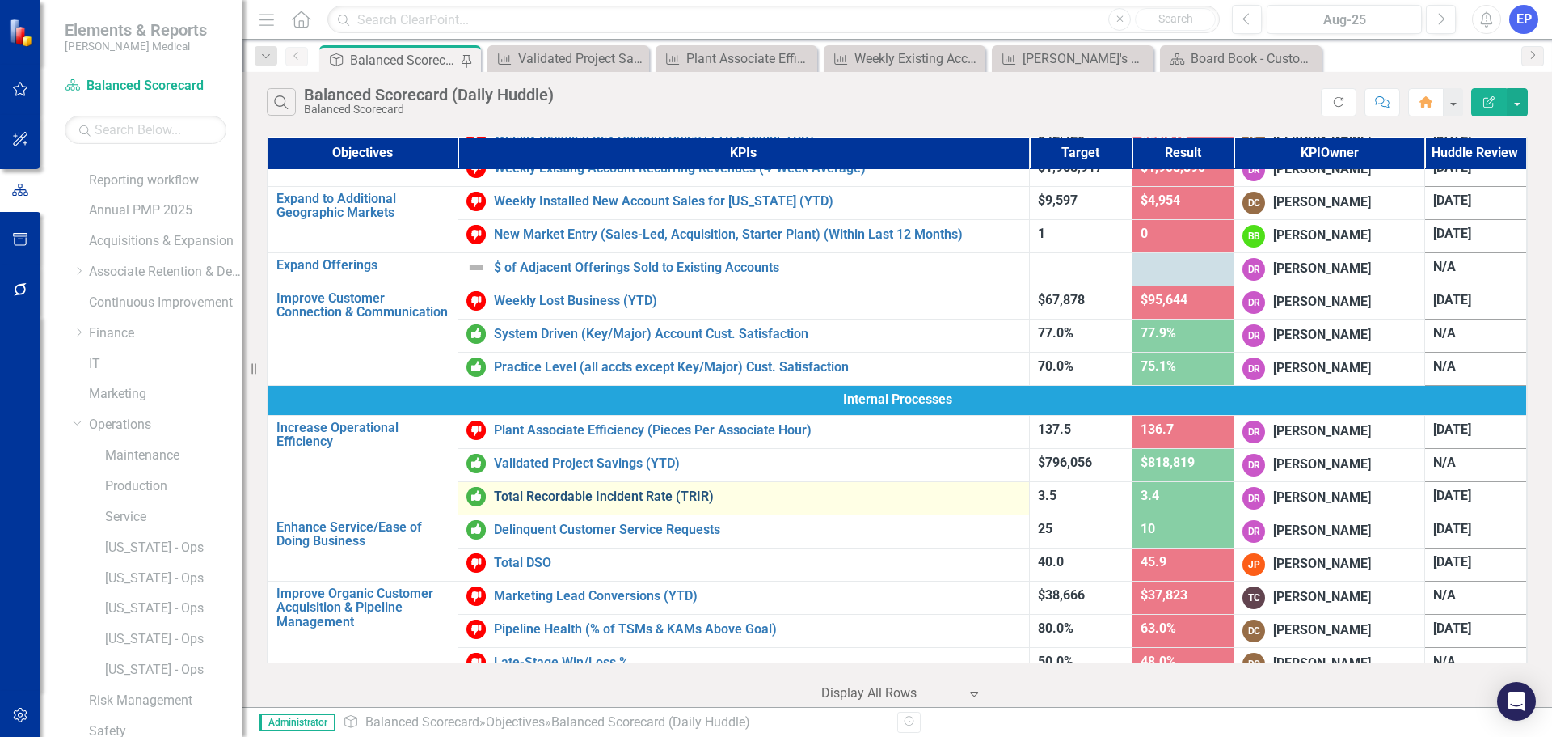
click at [547, 493] on link "Total Recordable Incident Rate (TRIR)" at bounding box center [757, 496] width 527 height 15
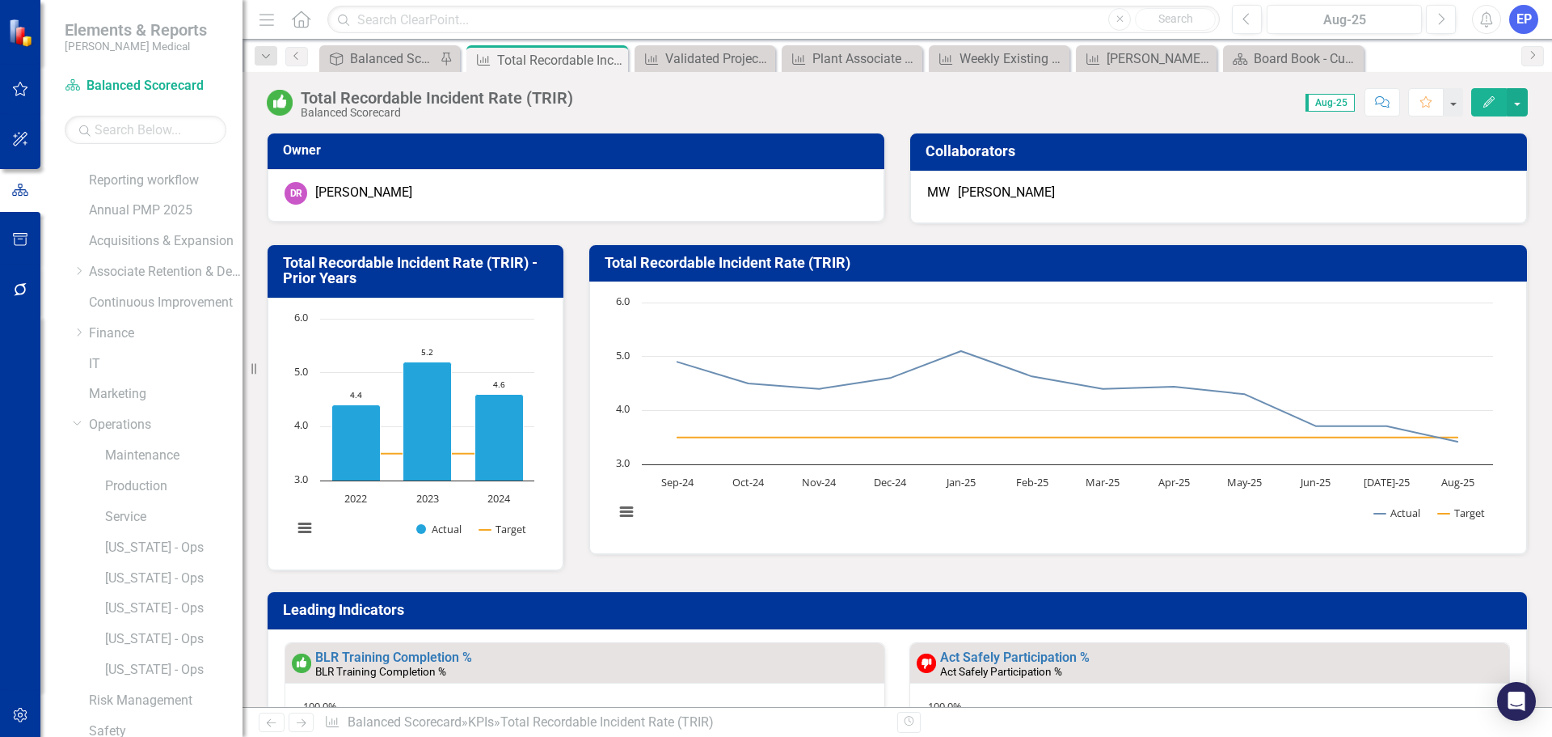
scroll to position [162, 0]
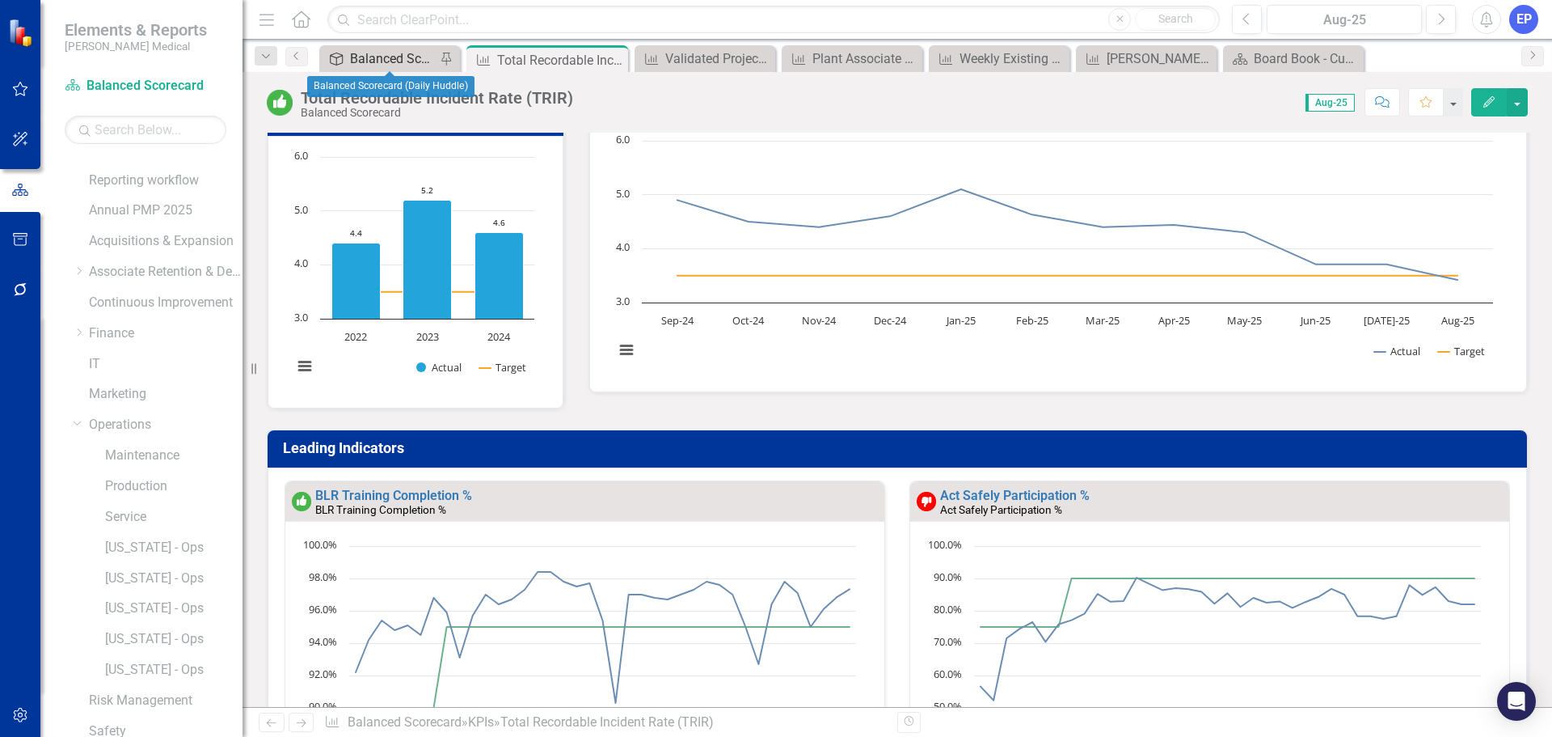
click at [395, 57] on div "Balanced Scorecard (Daily Huddle)" at bounding box center [393, 59] width 86 height 20
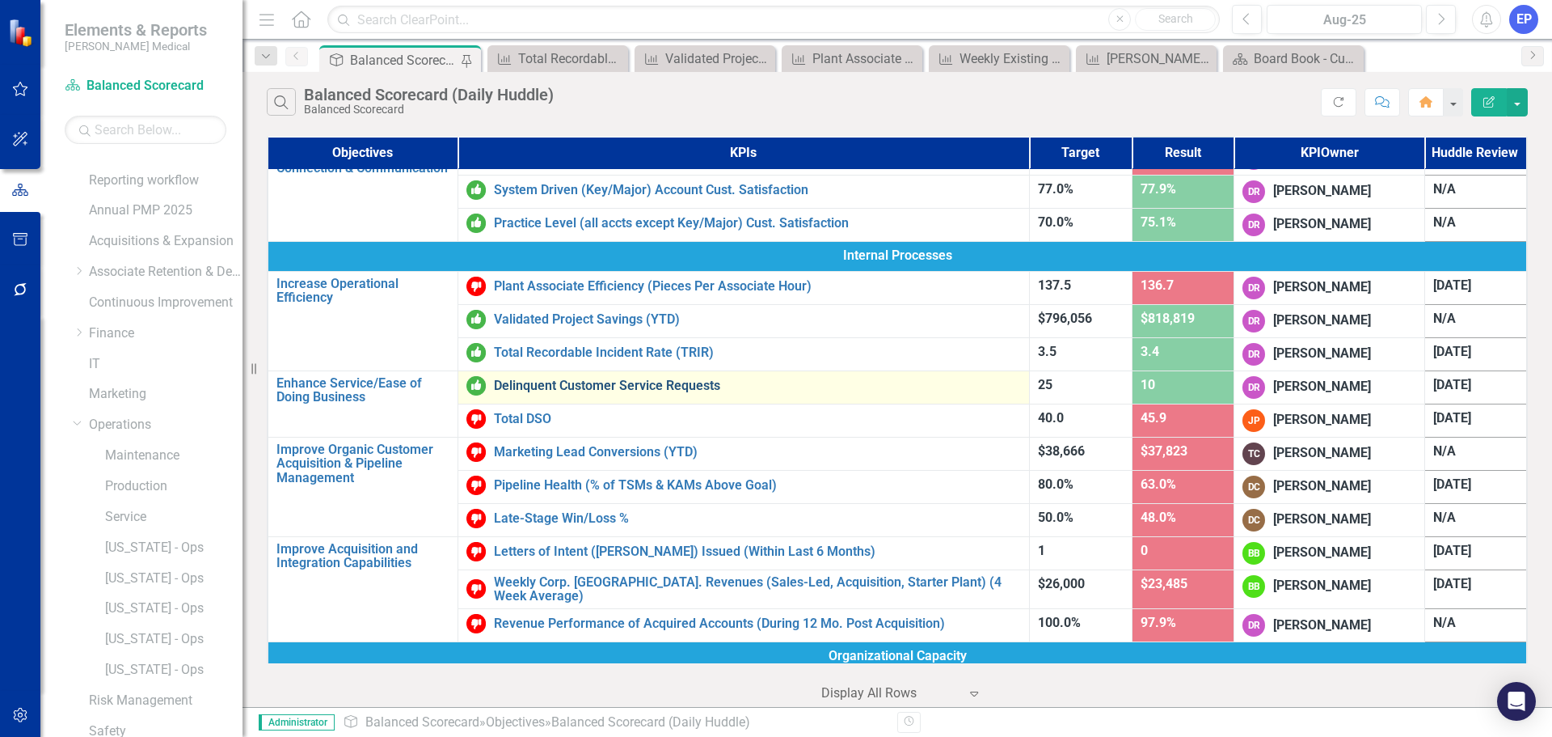
scroll to position [404, 0]
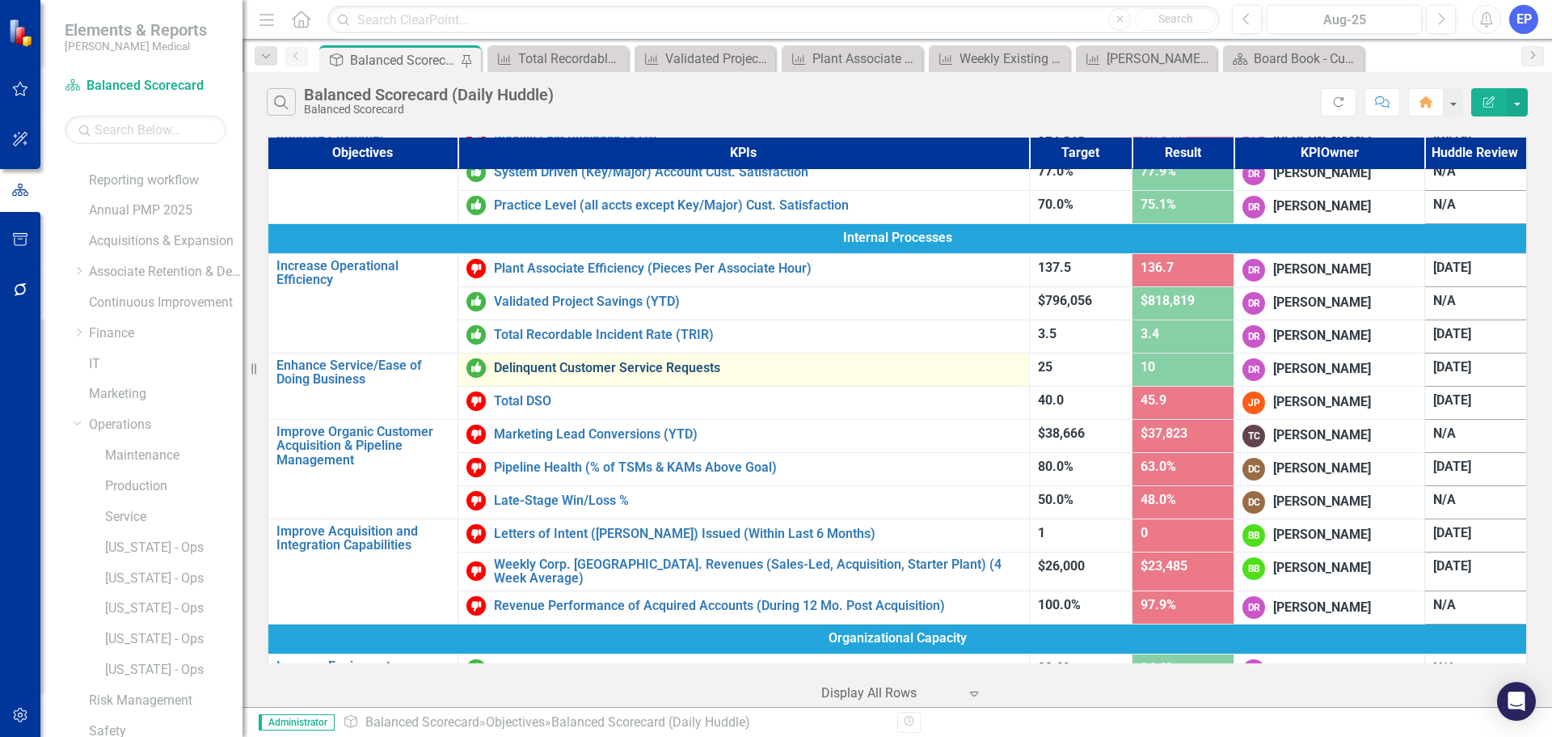
click at [572, 364] on link "Delinquent Customer Service Requests" at bounding box center [757, 368] width 527 height 15
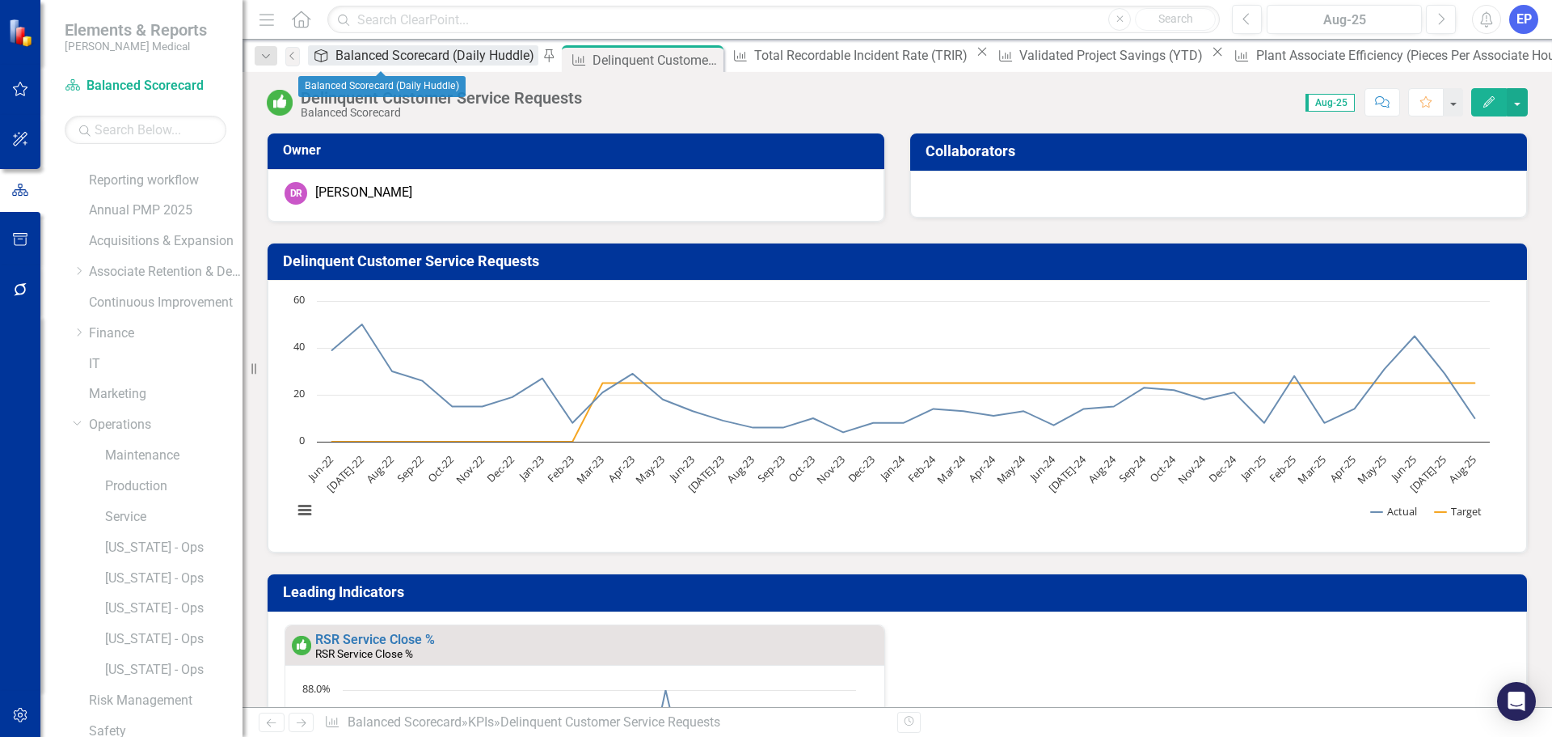
click at [384, 61] on div "Balanced Scorecard (Daily Huddle)" at bounding box center [437, 55] width 203 height 20
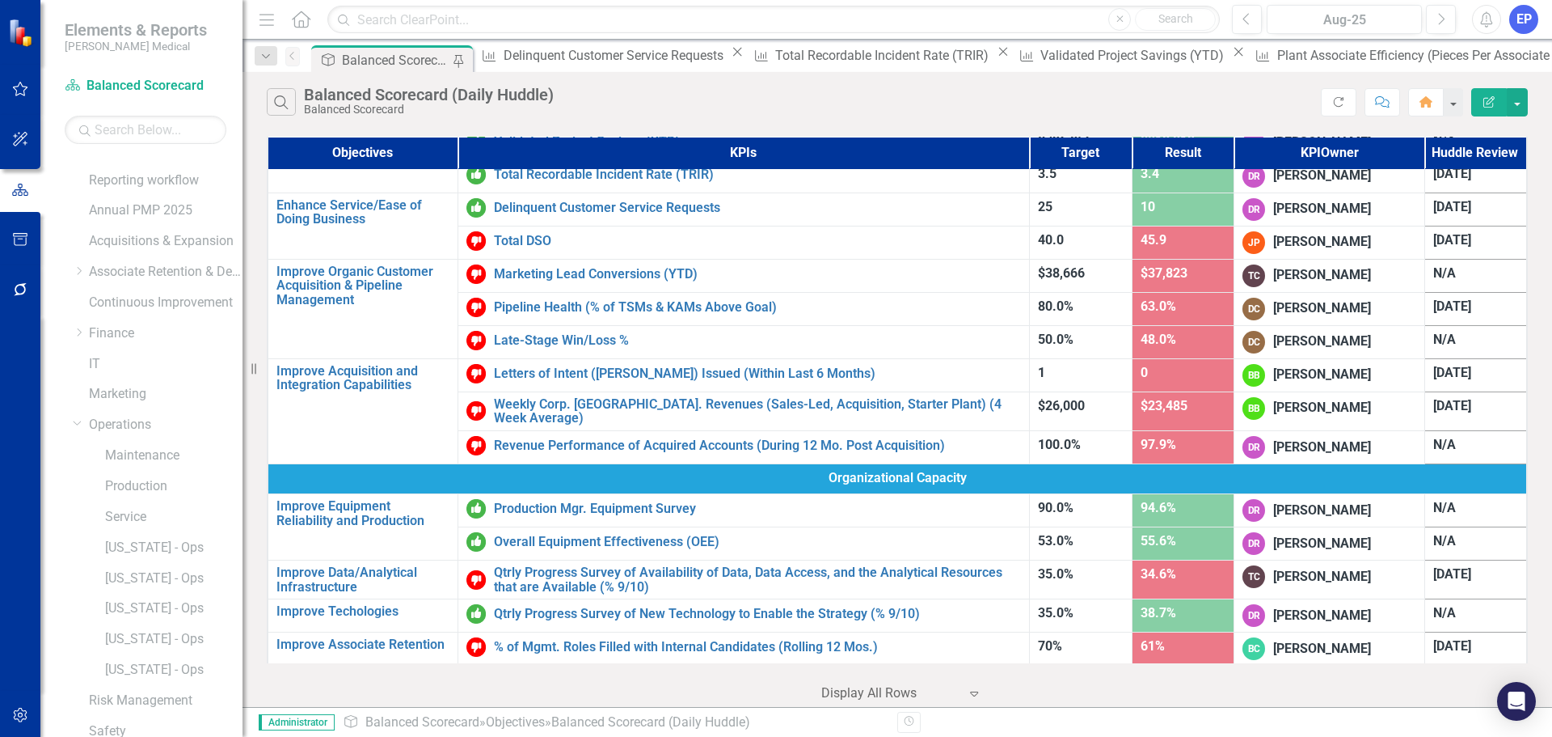
scroll to position [566, 0]
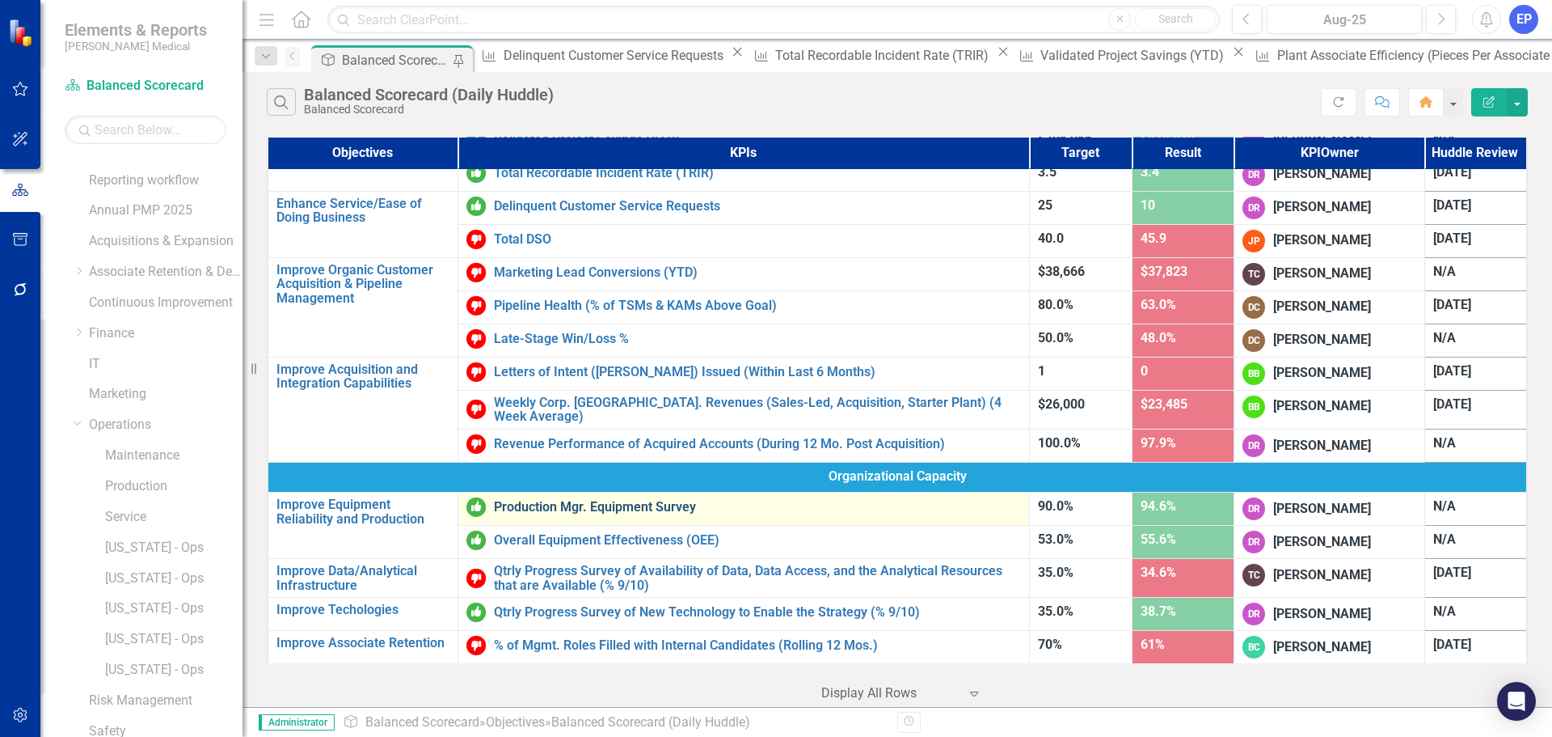
click at [588, 500] on link "Production Mgr. Equipment Survey" at bounding box center [757, 507] width 527 height 15
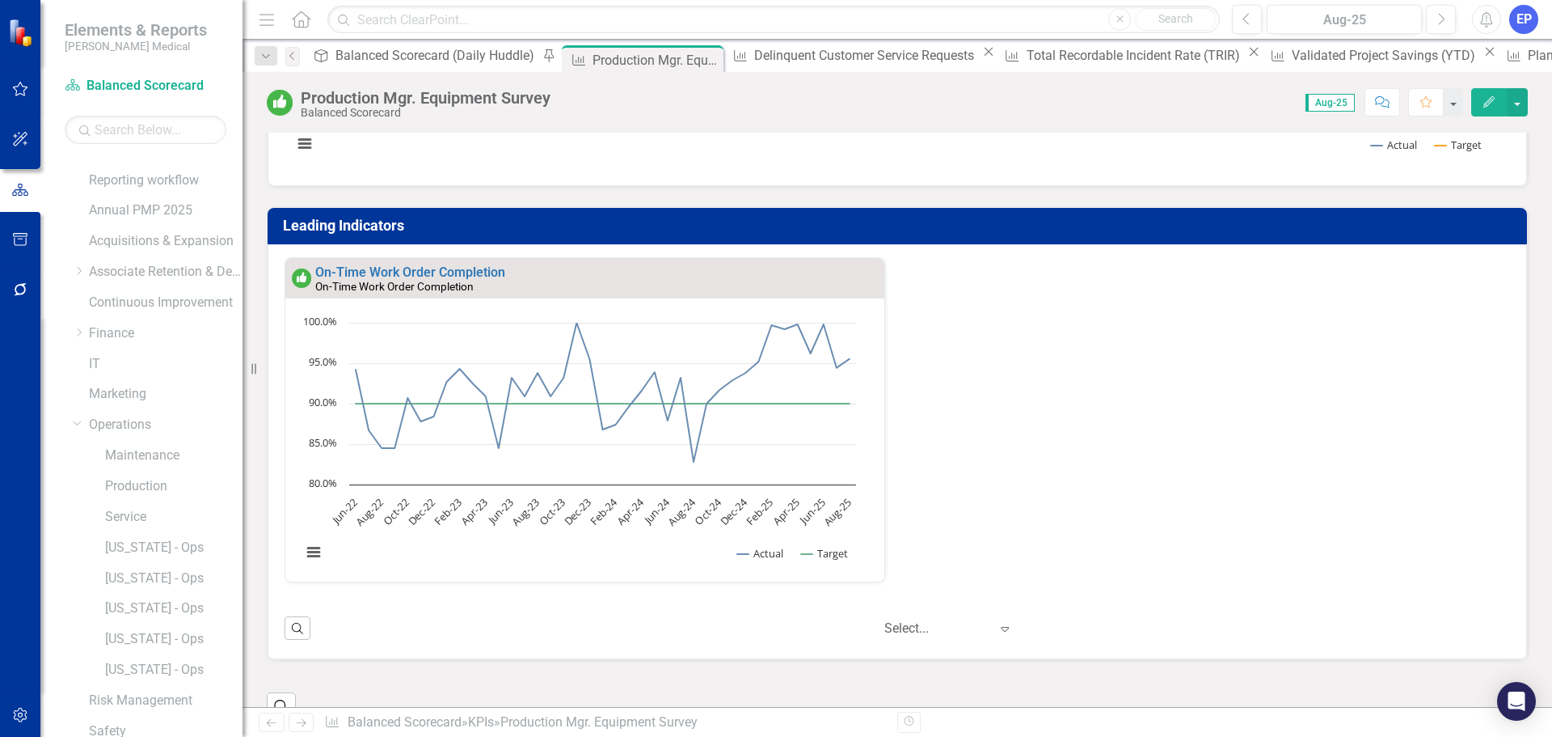
scroll to position [404, 0]
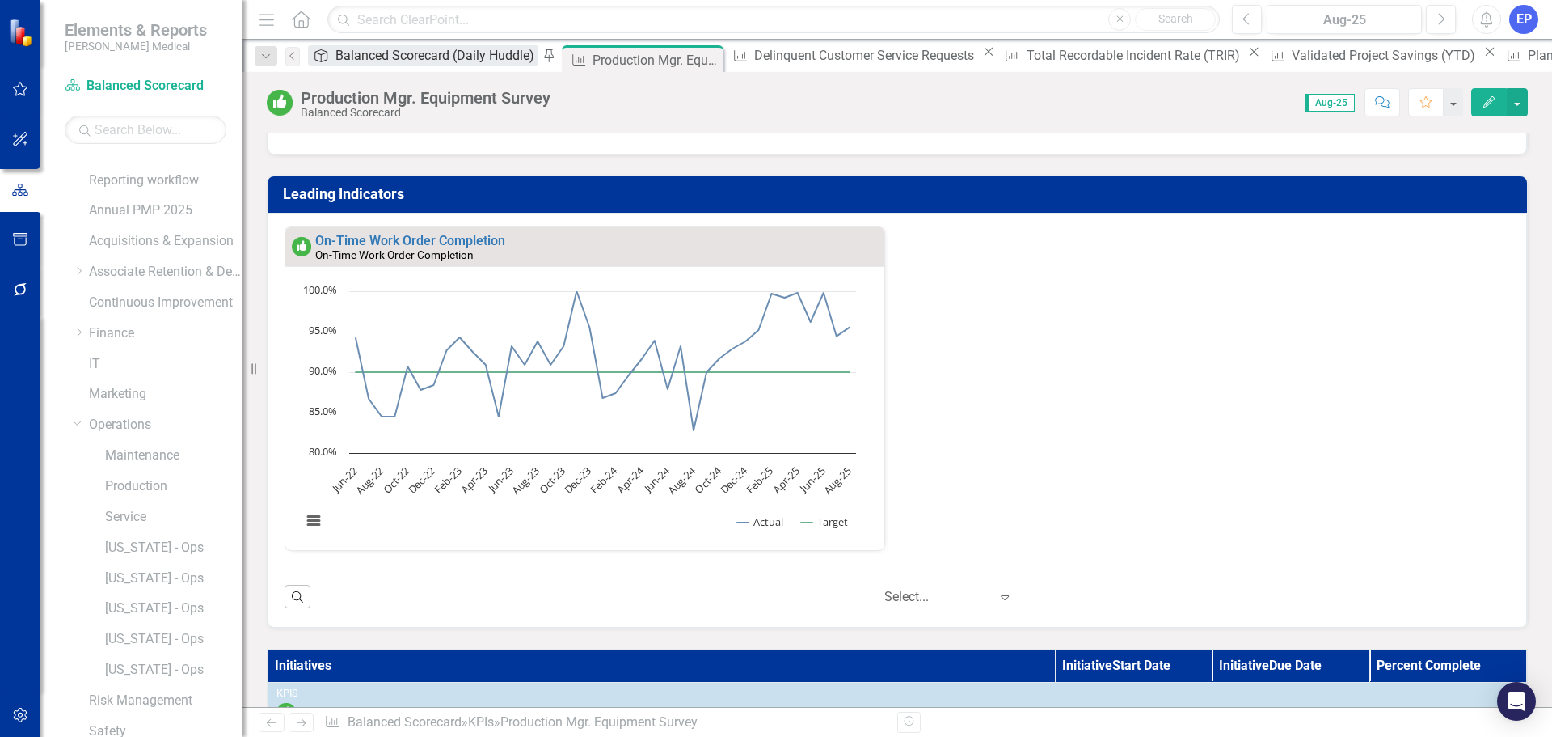
click at [378, 56] on div "Balanced Scorecard (Daily Huddle)" at bounding box center [437, 55] width 203 height 20
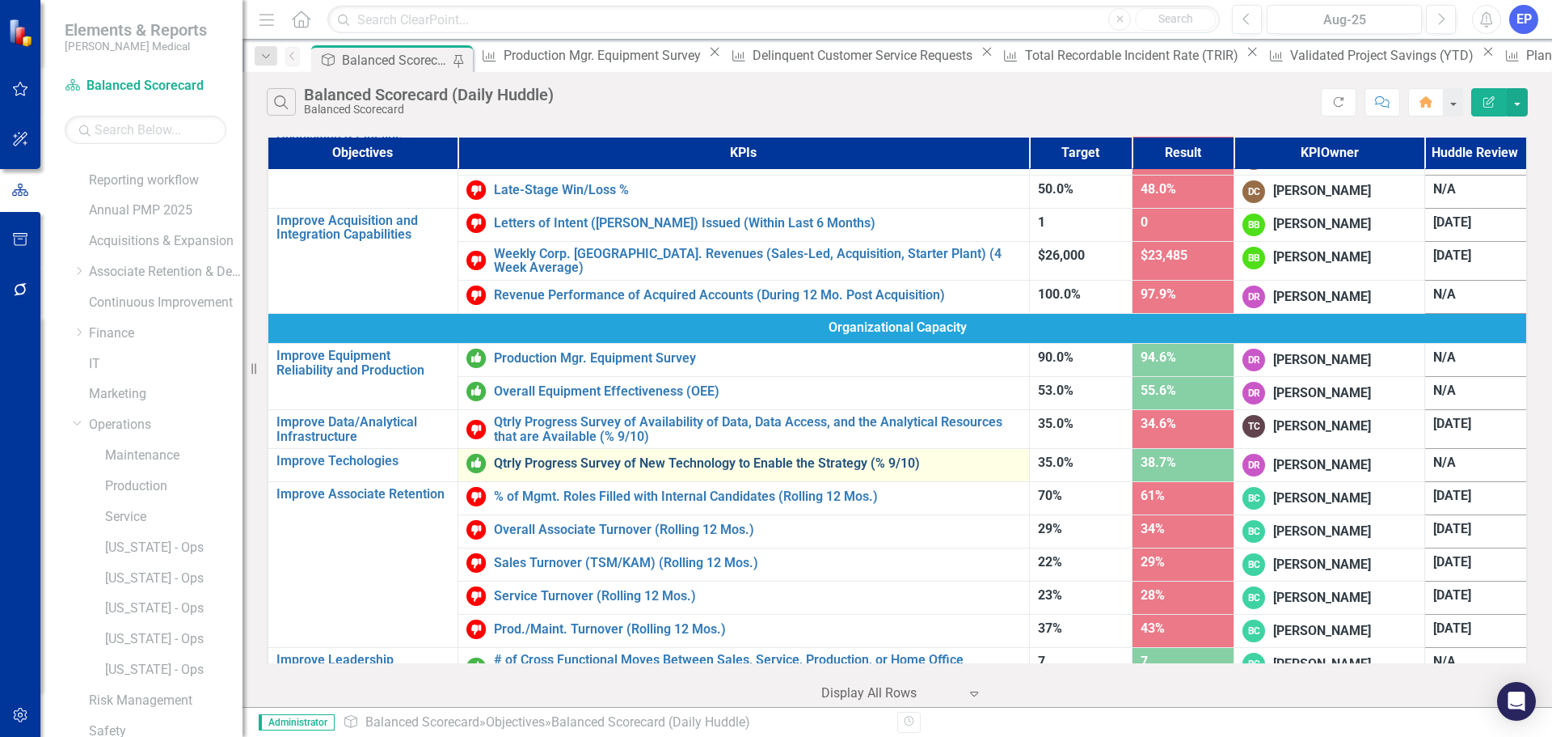
scroll to position [728, 0]
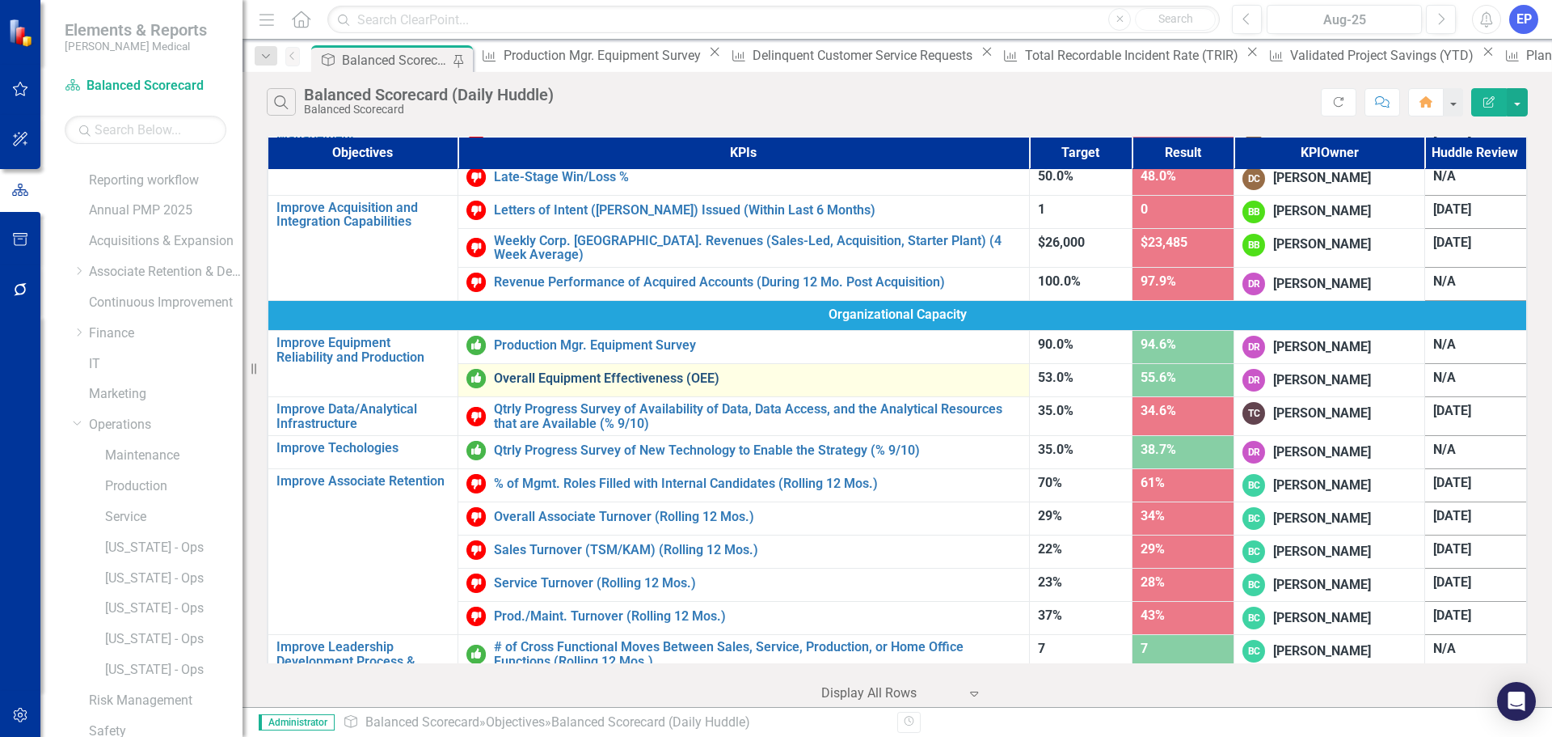
click at [528, 378] on link "Overall Equipment Effectiveness (OEE)" at bounding box center [757, 378] width 527 height 15
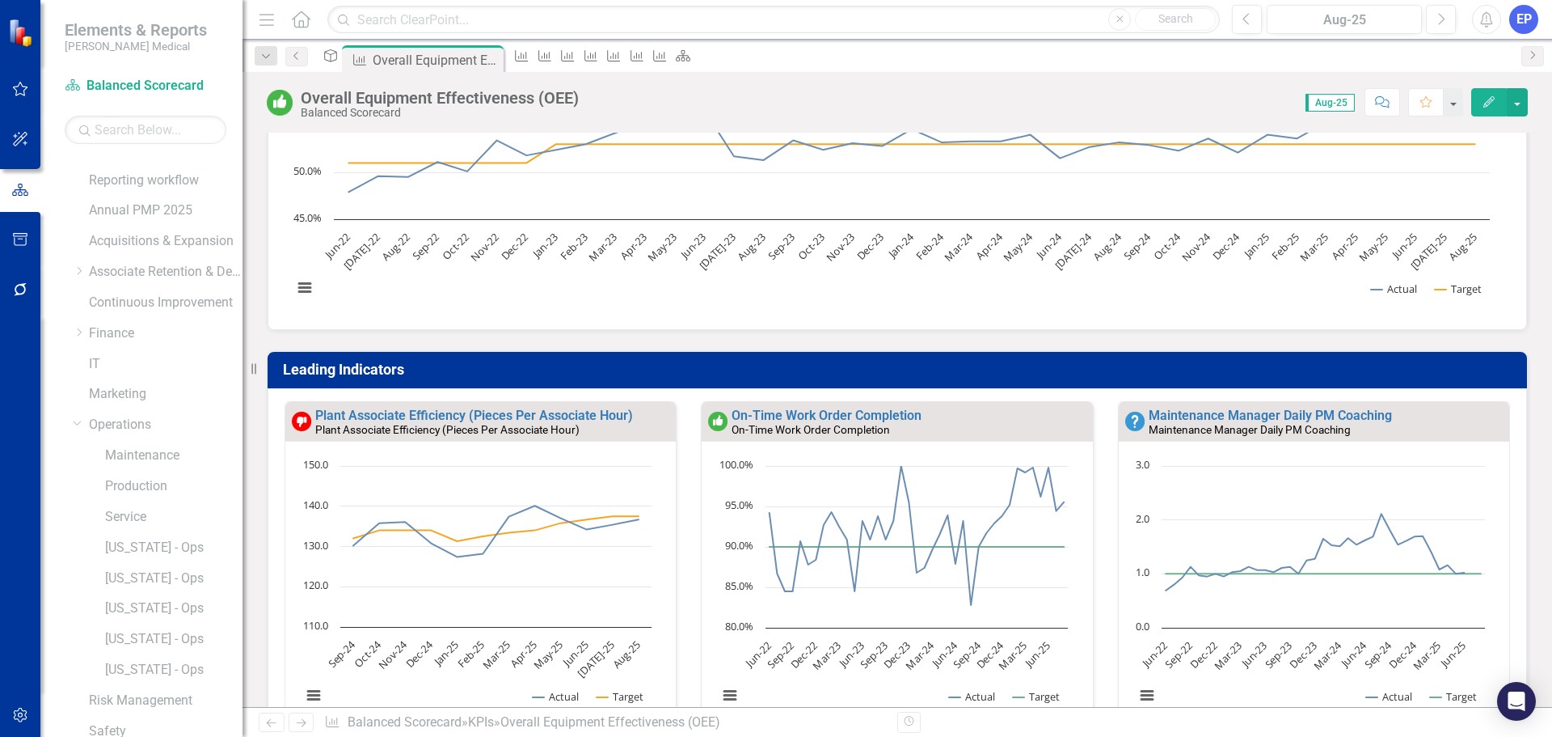
scroll to position [243, 0]
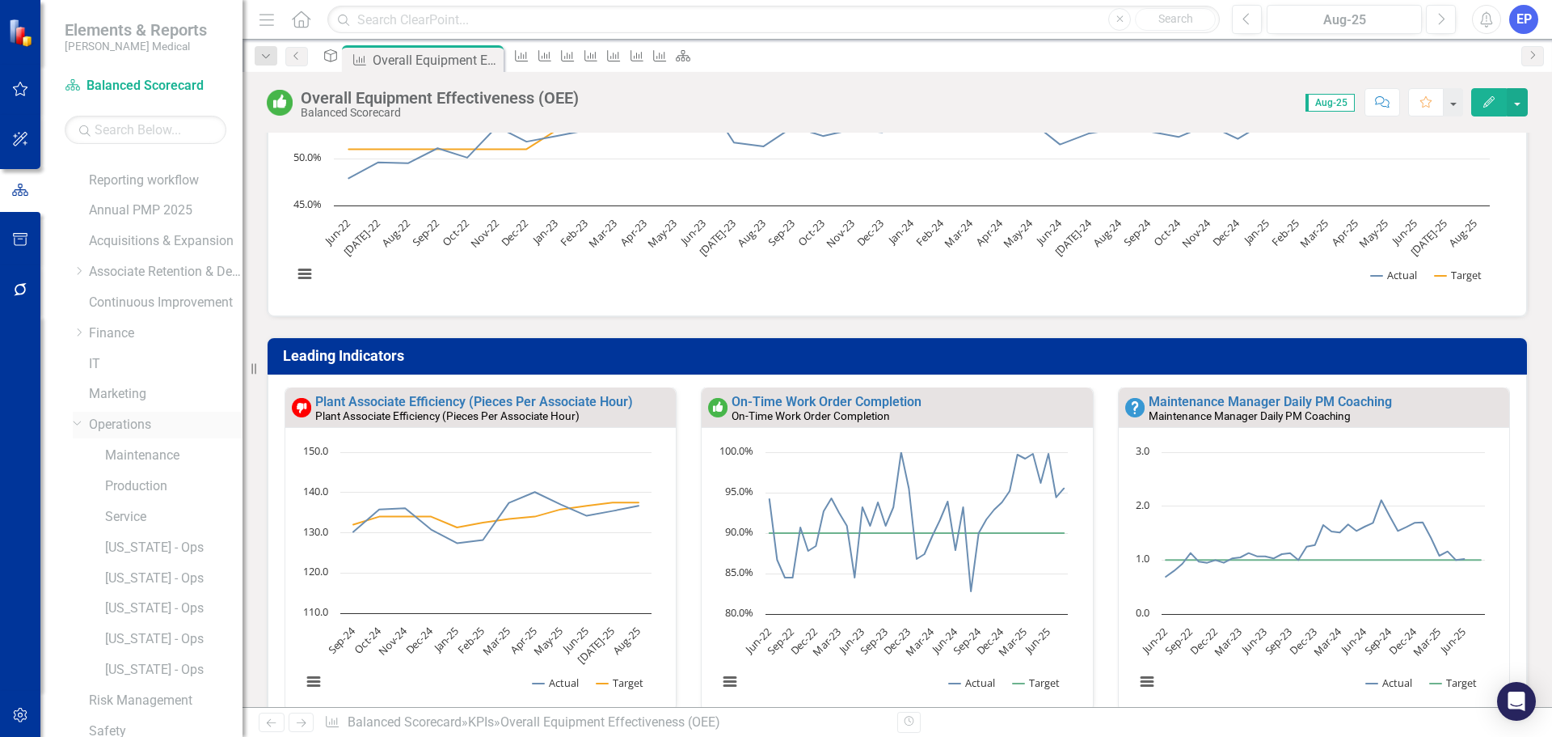
click at [78, 420] on icon "Dropdown" at bounding box center [78, 422] width 10 height 12
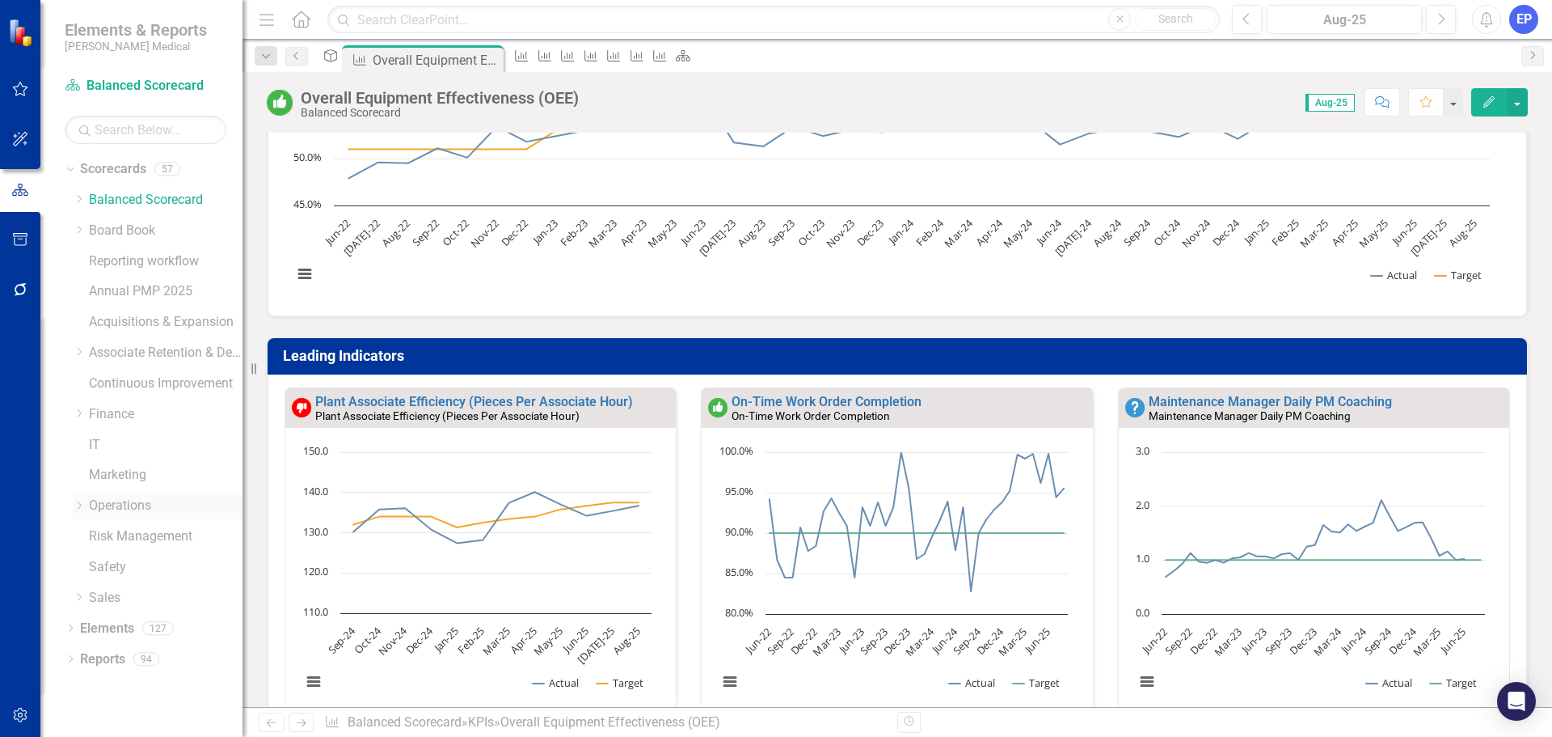
scroll to position [0, 0]
click at [496, 56] on icon "Close" at bounding box center [488, 59] width 16 height 13
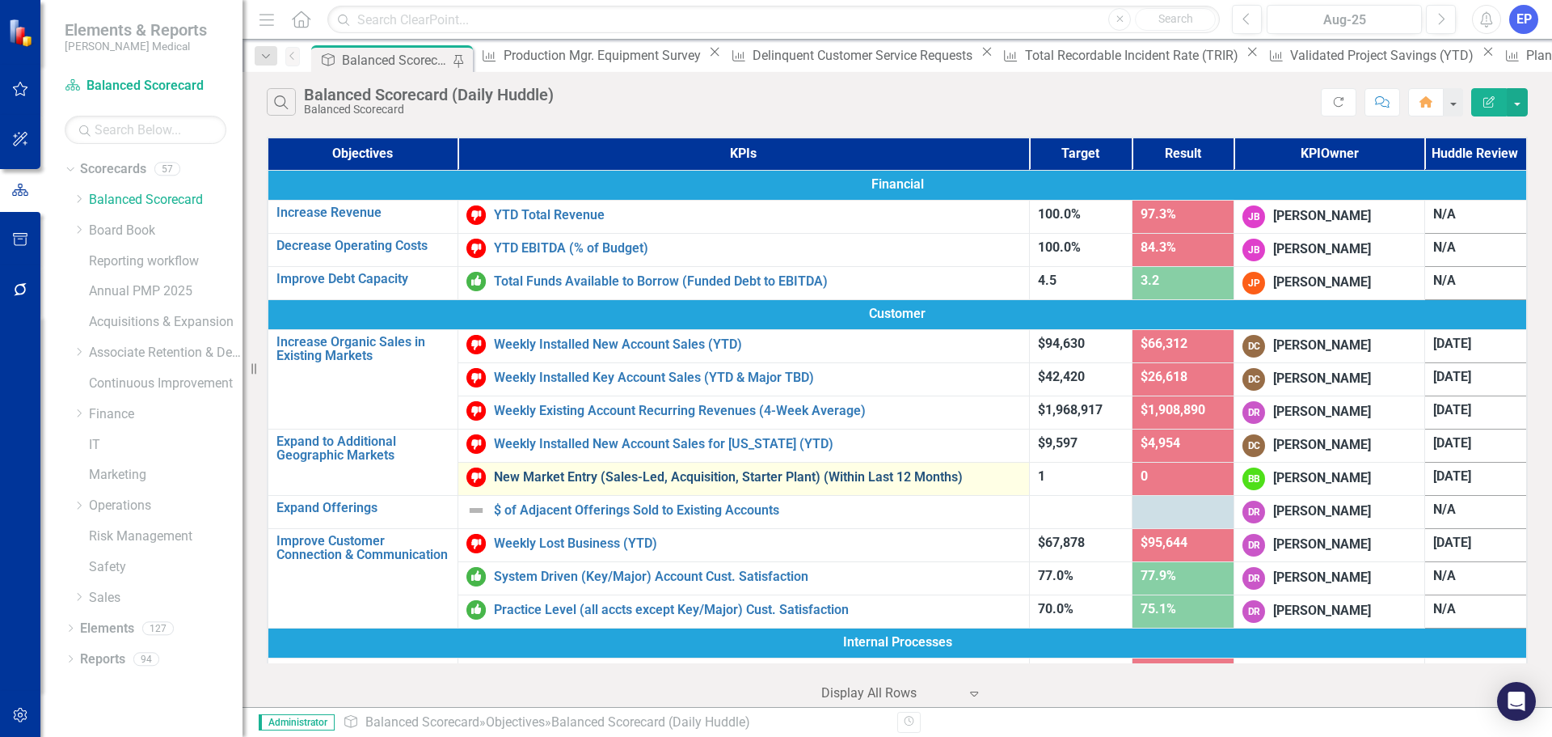
scroll to position [81, 0]
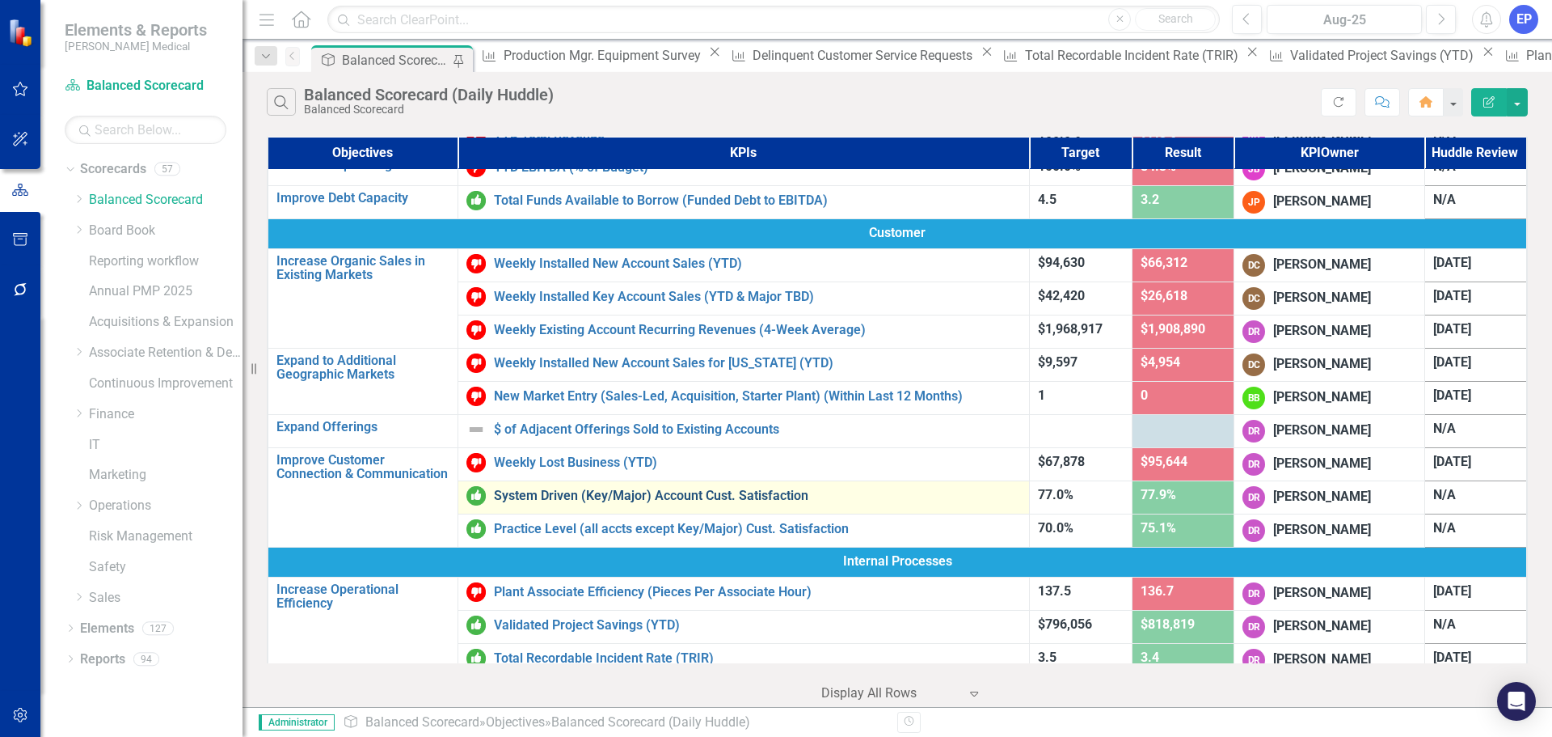
click at [578, 497] on link "System Driven (Key/Major) Account Cust. Satisfaction" at bounding box center [757, 495] width 527 height 15
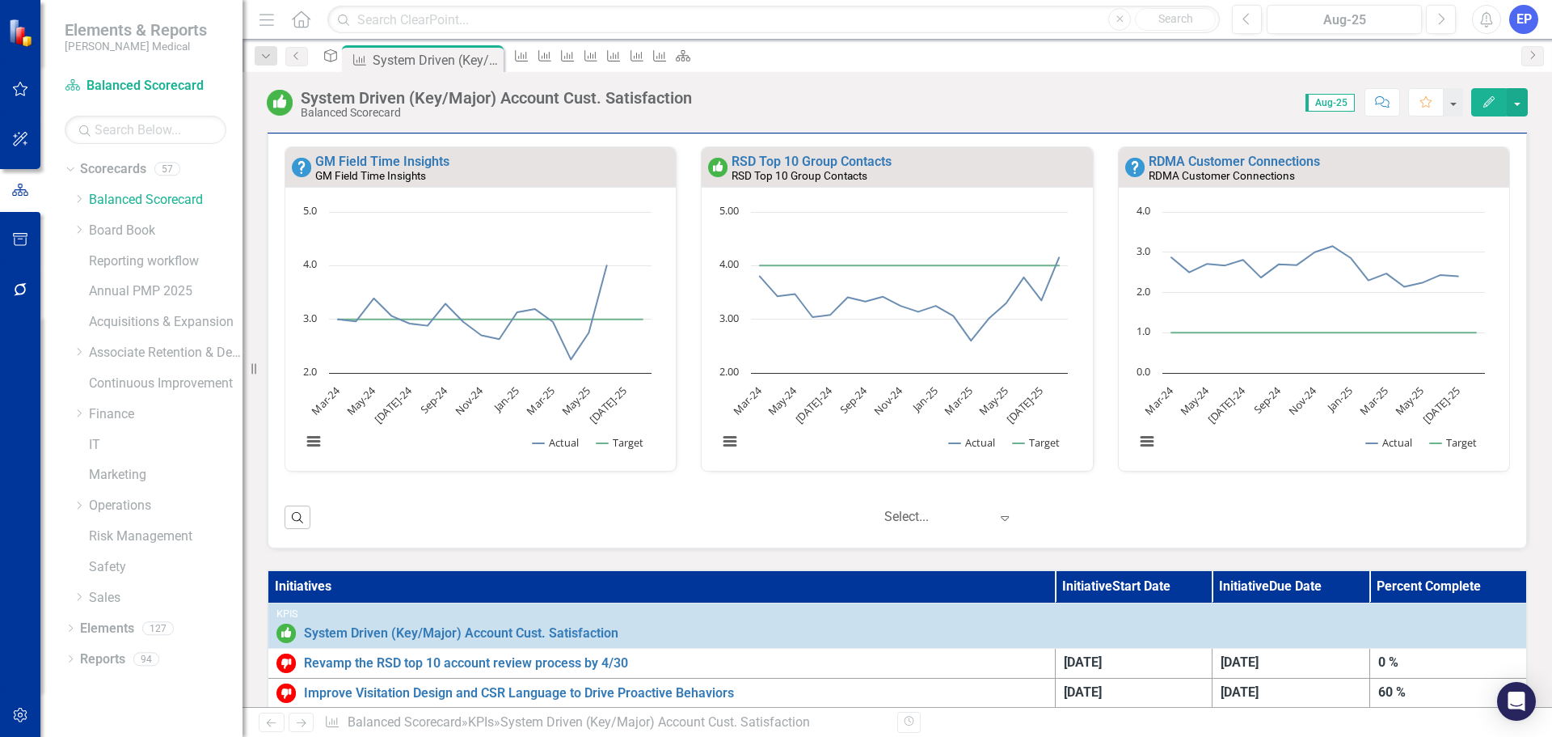
scroll to position [485, 0]
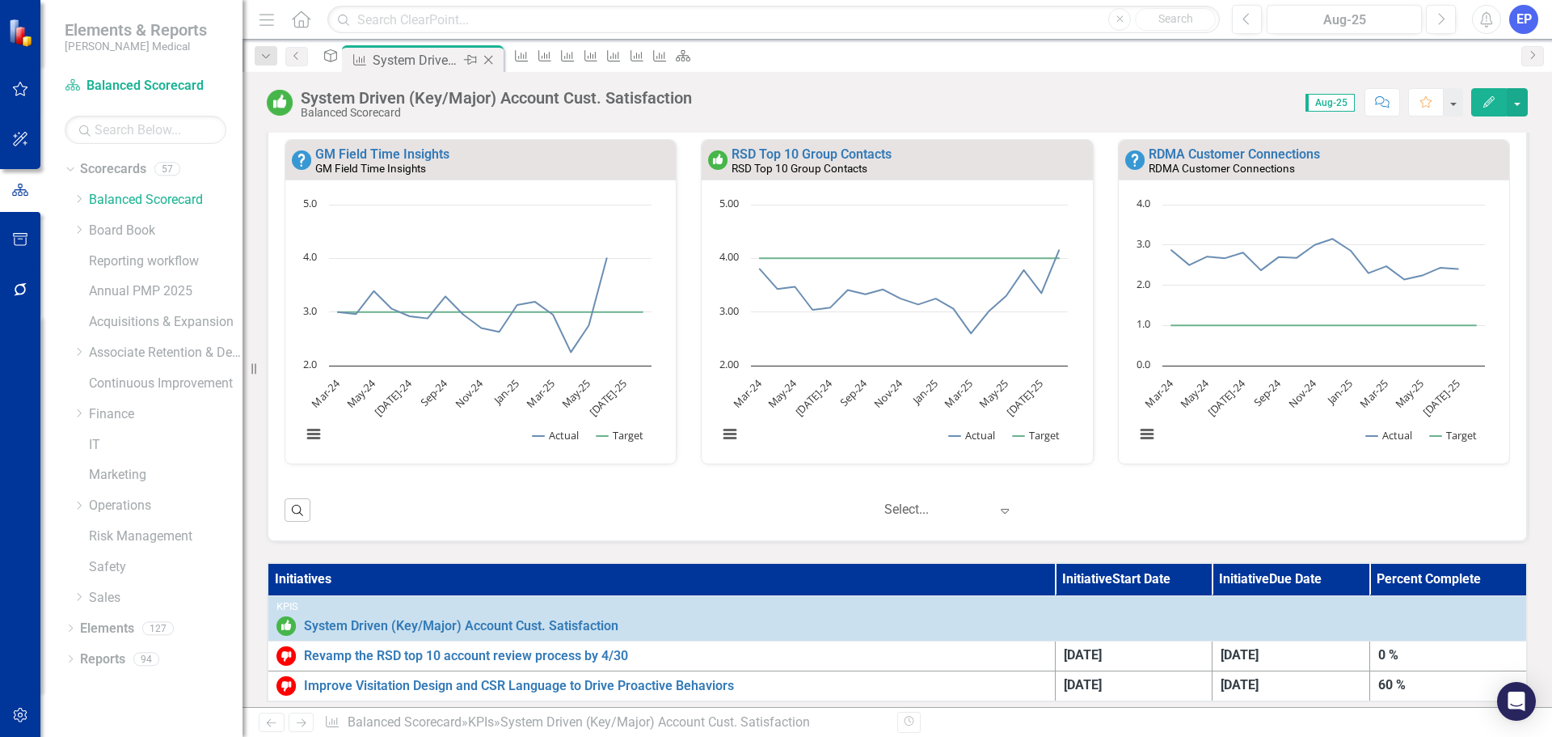
click at [496, 55] on icon "Close" at bounding box center [488, 59] width 16 height 13
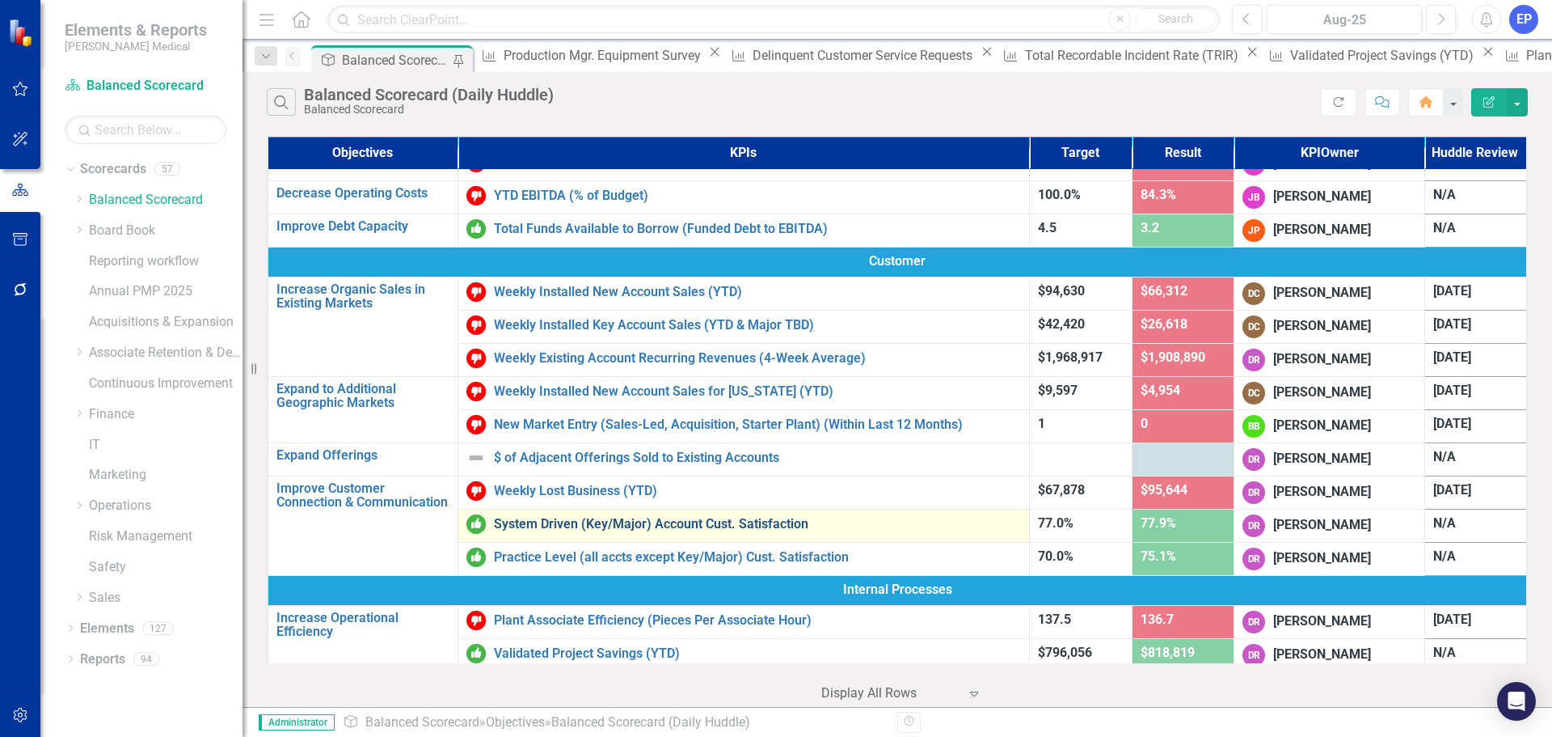
scroll to position [81, 0]
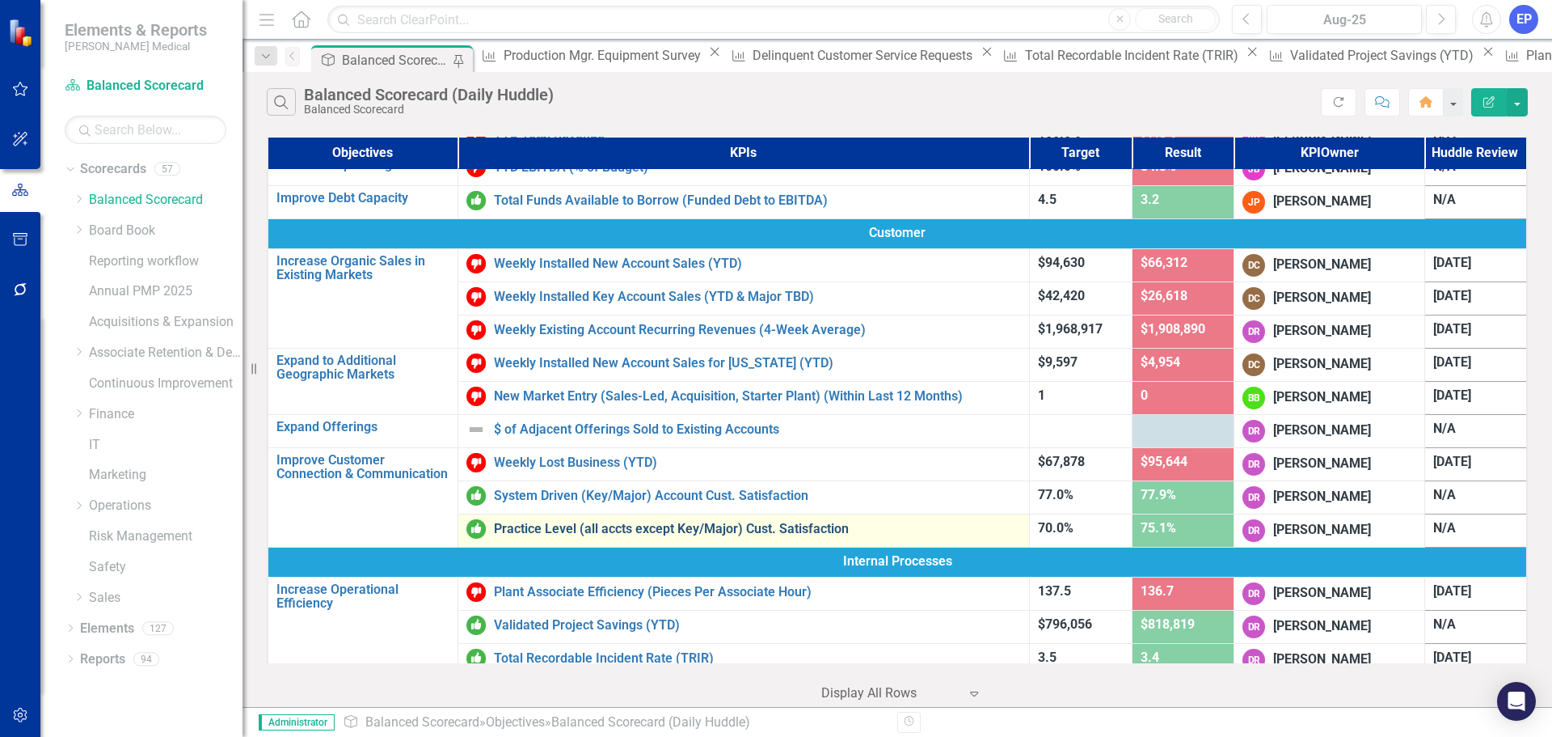
click at [622, 524] on link "Practice Level (all accts except Key/Major) Cust. Satisfaction" at bounding box center [757, 528] width 527 height 15
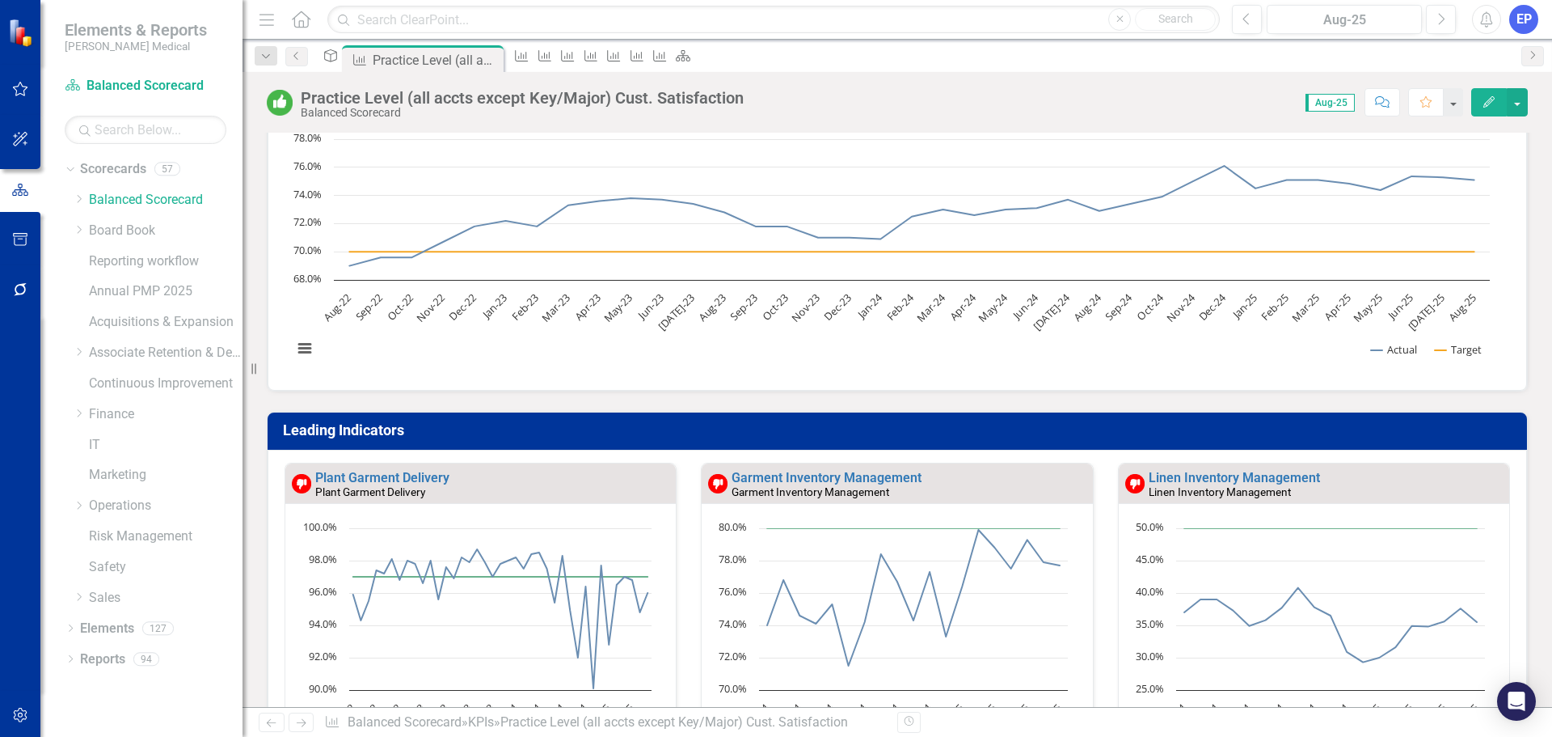
scroll to position [323, 0]
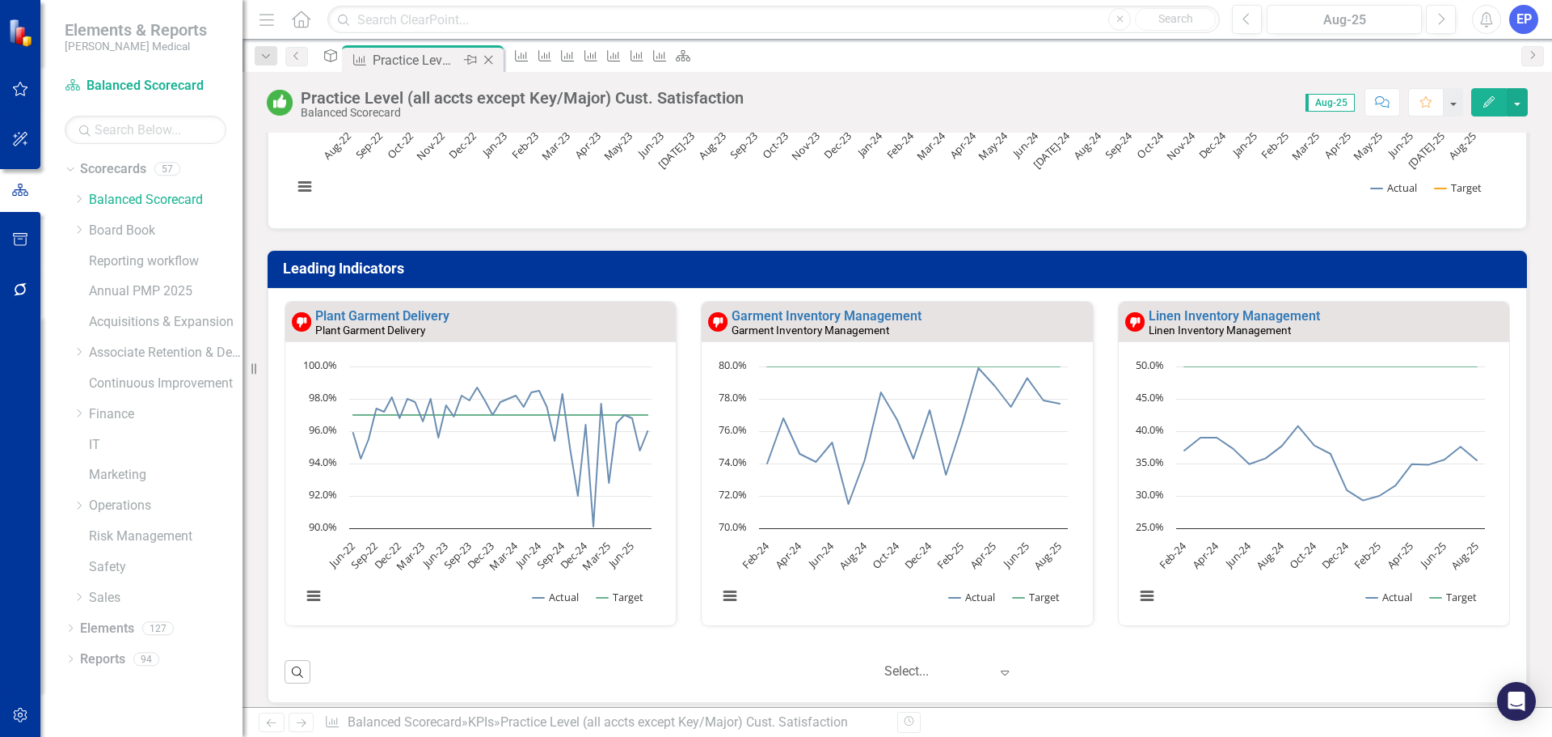
click at [496, 56] on icon "Close" at bounding box center [488, 59] width 16 height 13
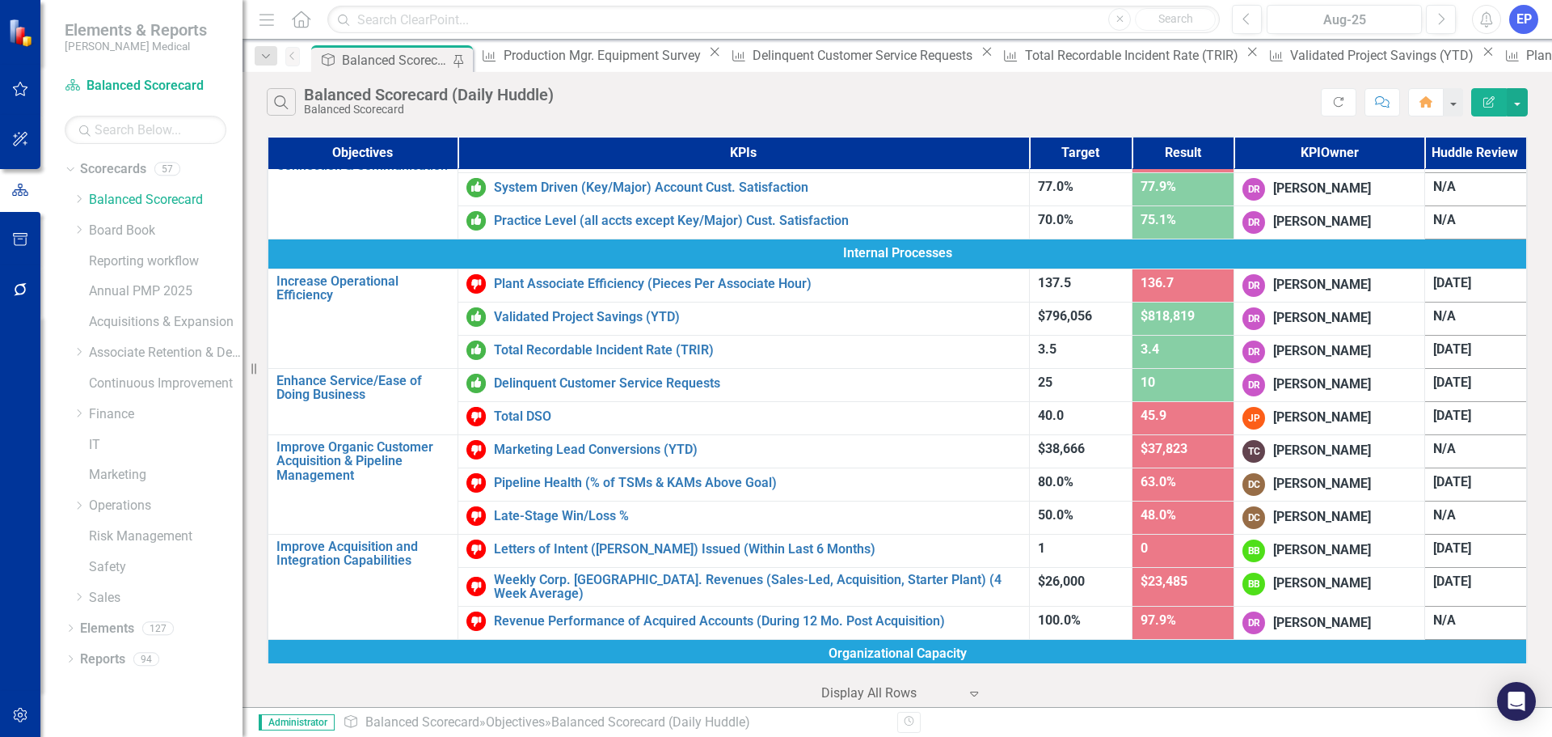
scroll to position [362, 0]
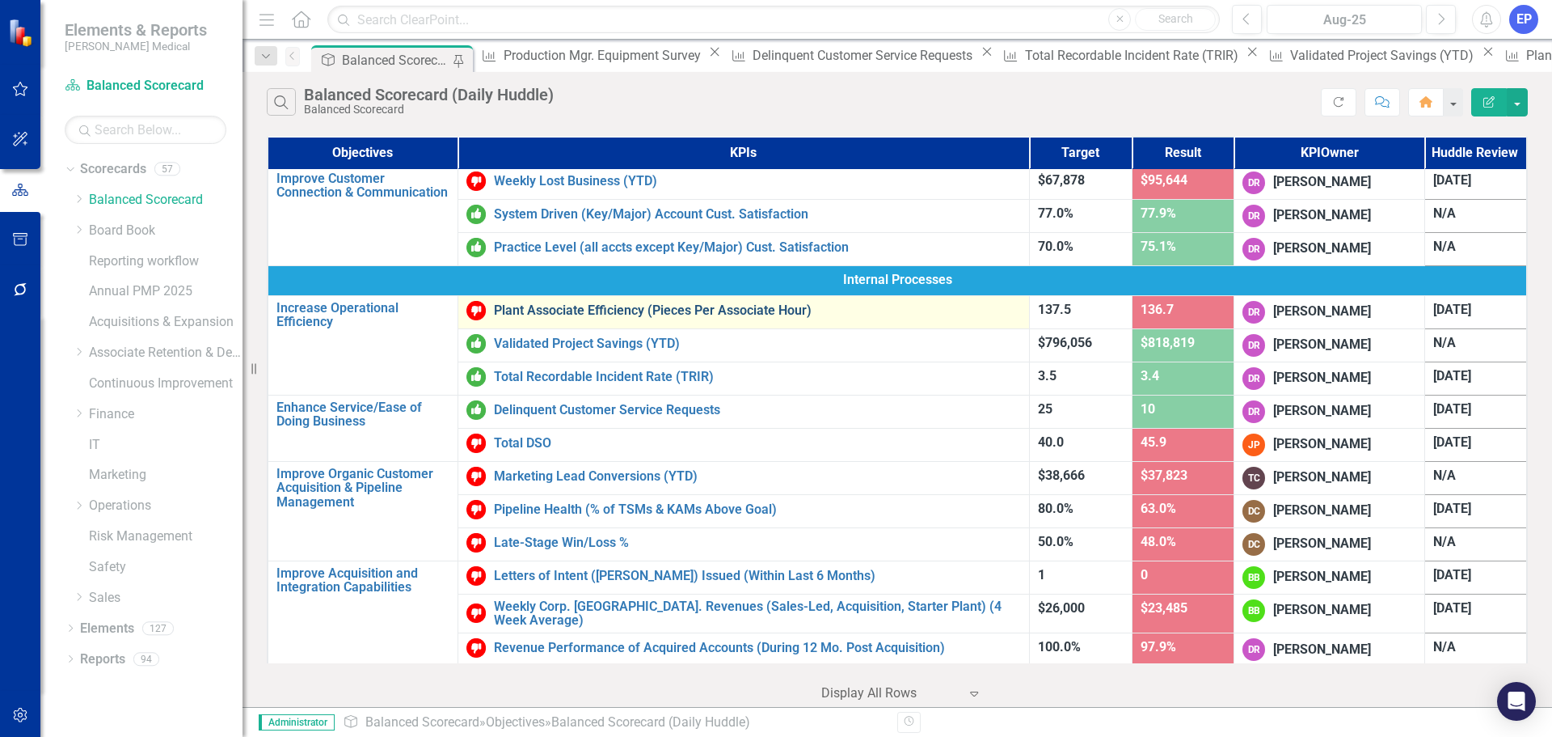
click at [550, 309] on link "Plant Associate Efficiency (Pieces Per Associate Hour)" at bounding box center [757, 310] width 527 height 15
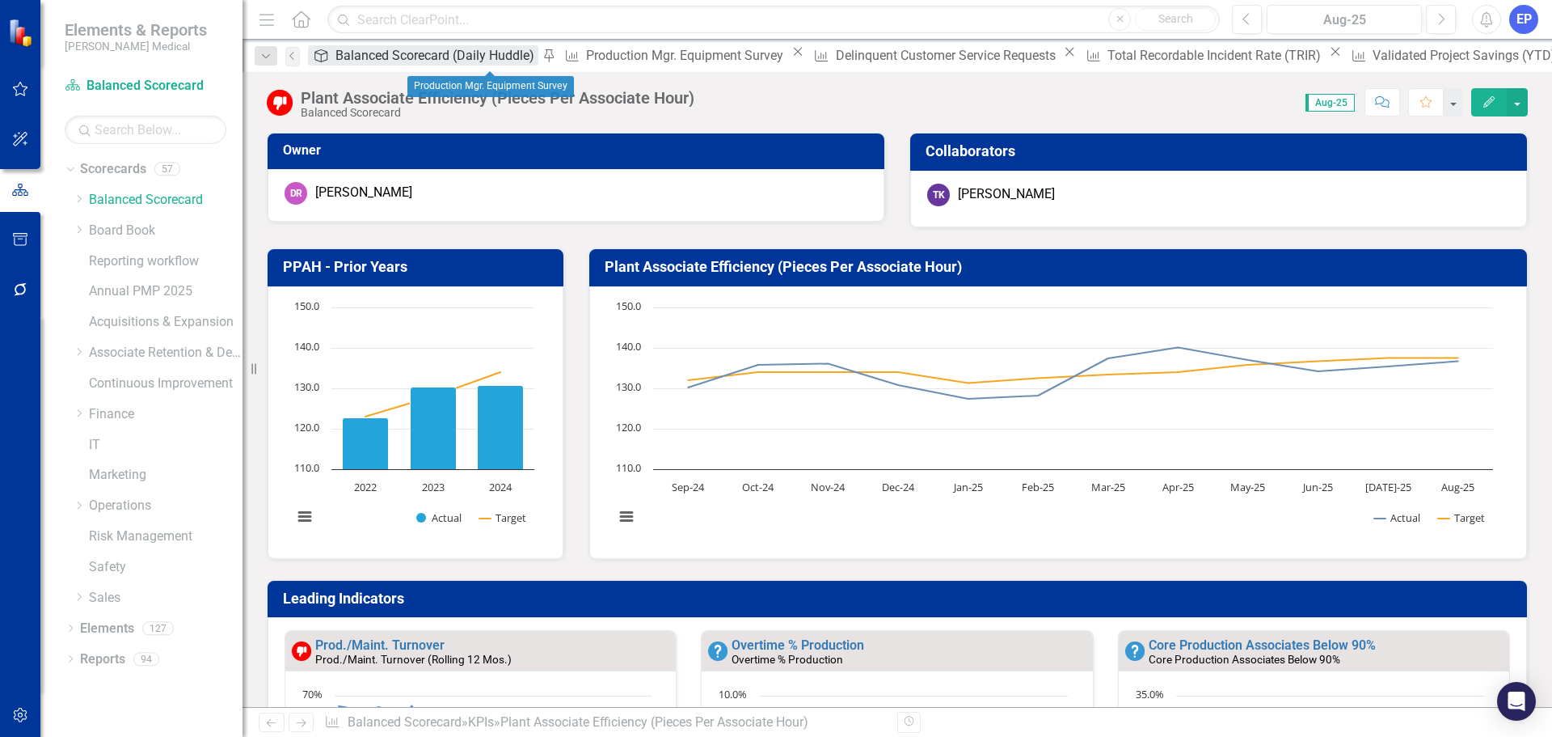
click at [382, 54] on div "Balanced Scorecard (Daily Huddle)" at bounding box center [437, 55] width 203 height 20
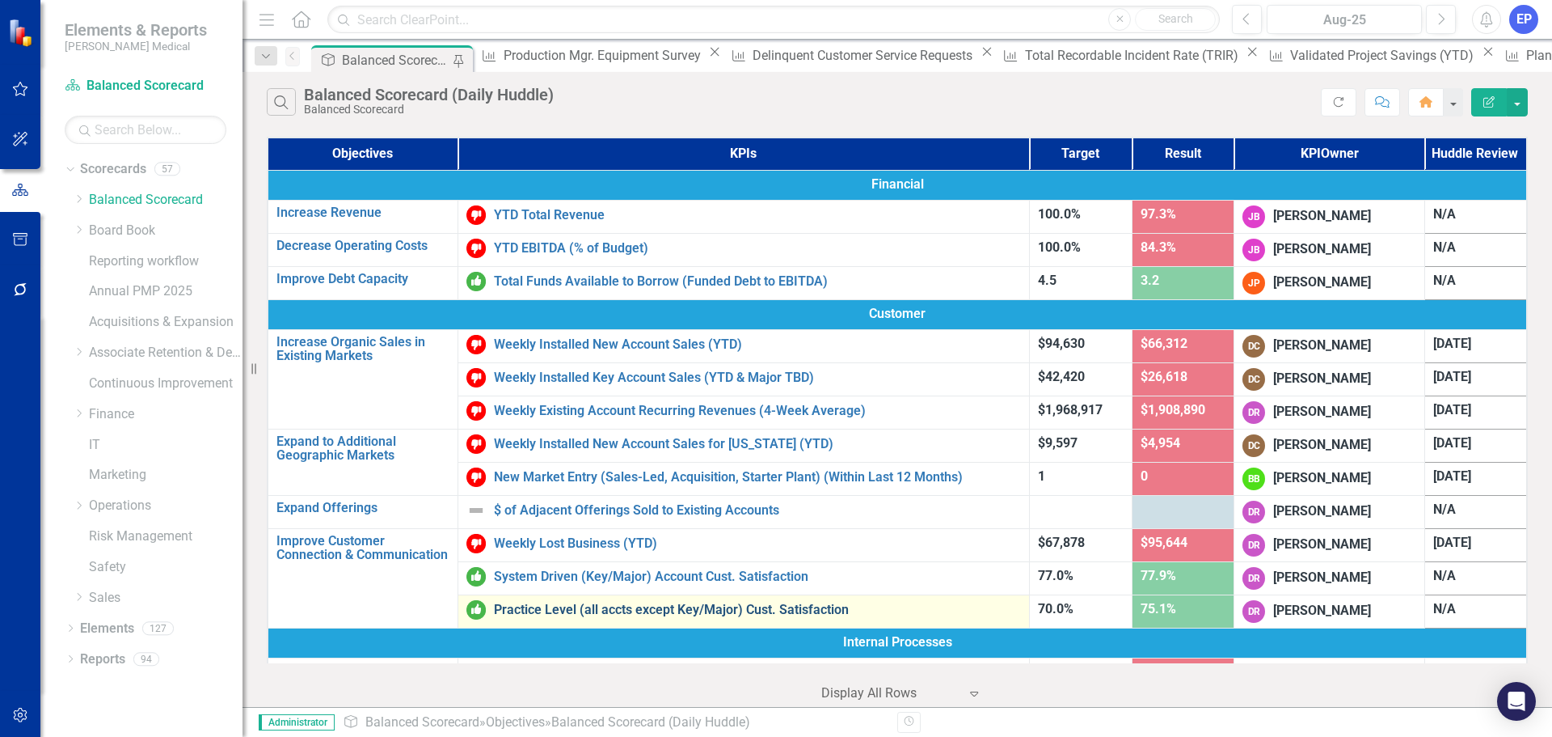
click at [562, 605] on link "Practice Level (all accts except Key/Major) Cust. Satisfaction" at bounding box center [757, 609] width 527 height 15
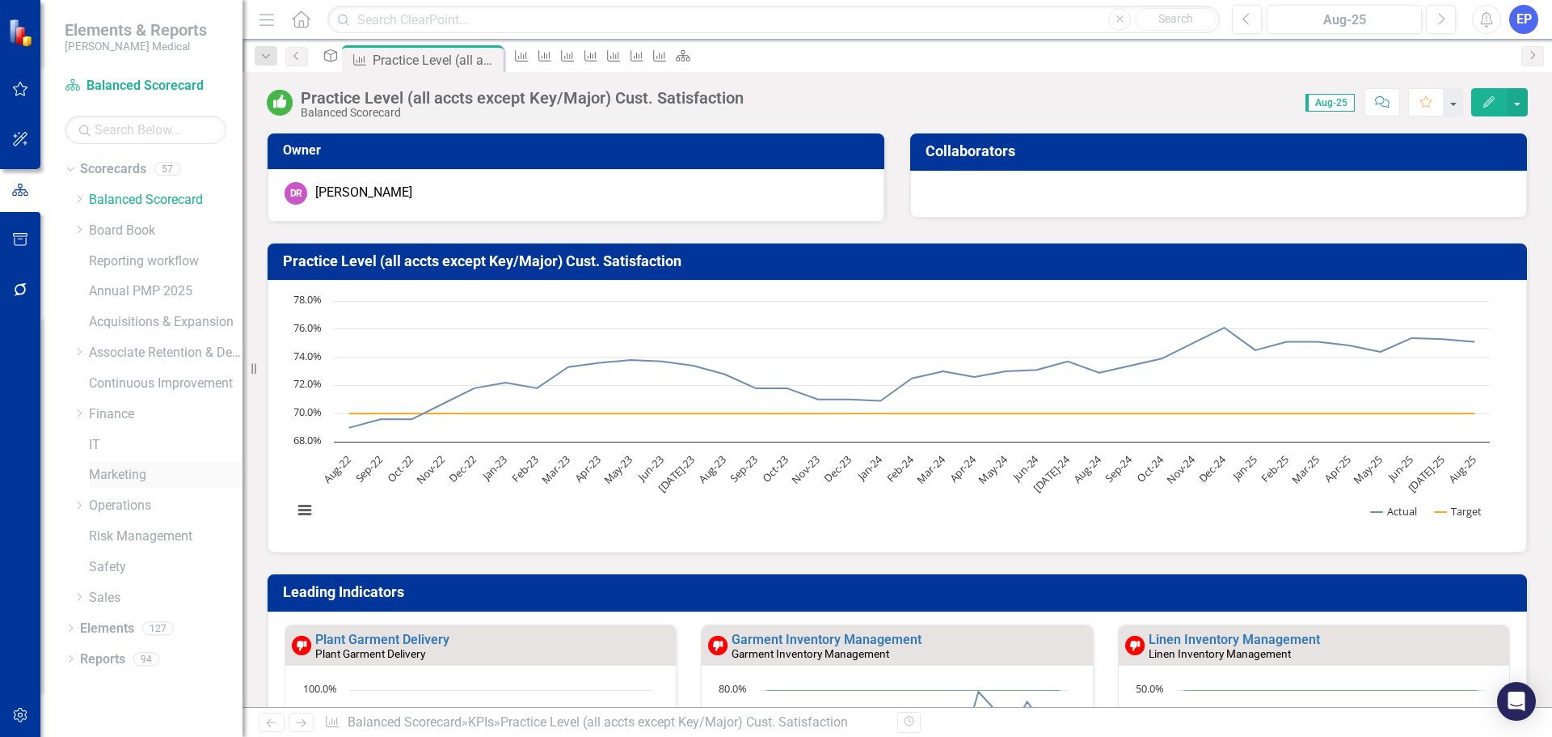
click at [104, 471] on link "Marketing" at bounding box center [166, 475] width 154 height 19
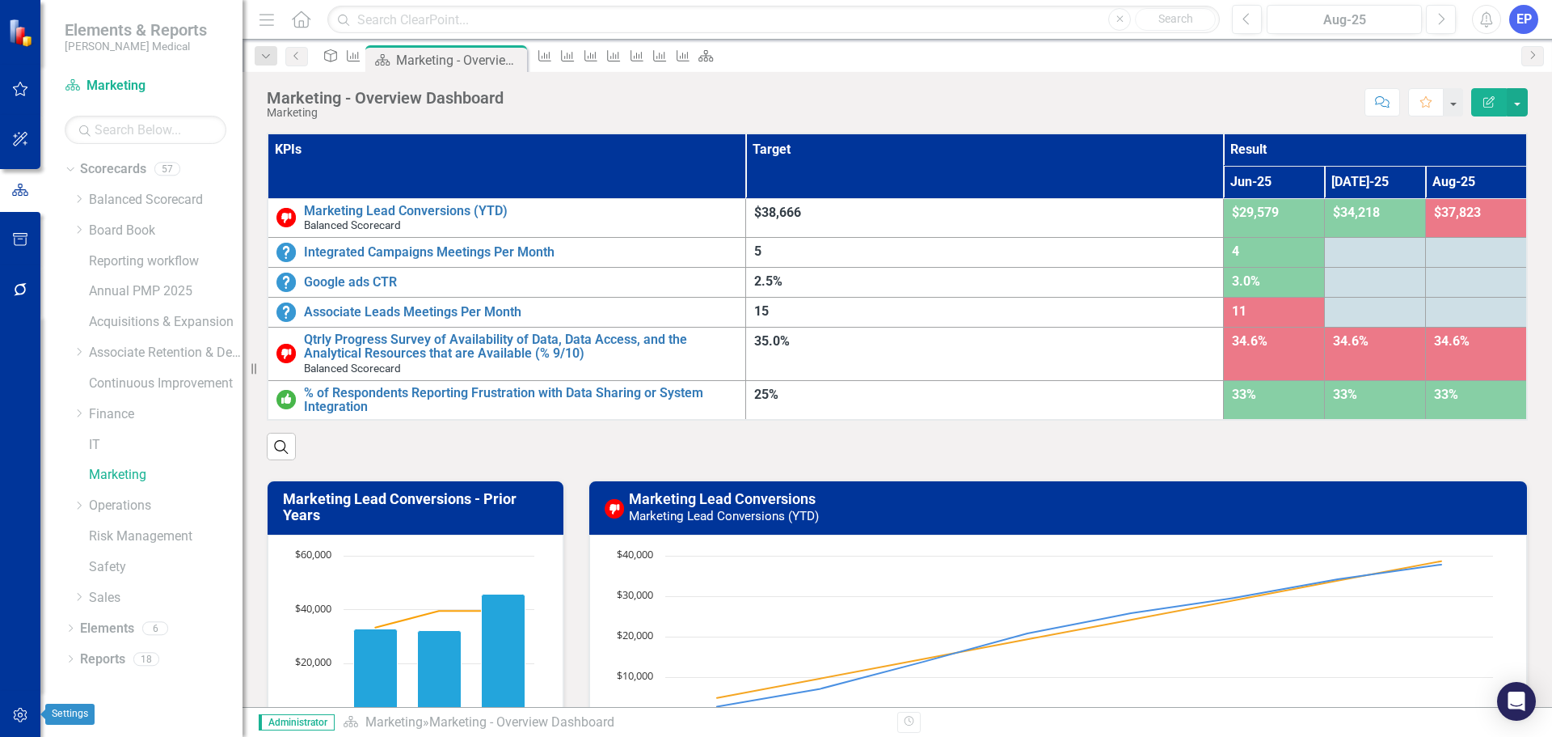
click at [19, 711] on icon "button" at bounding box center [20, 714] width 17 height 13
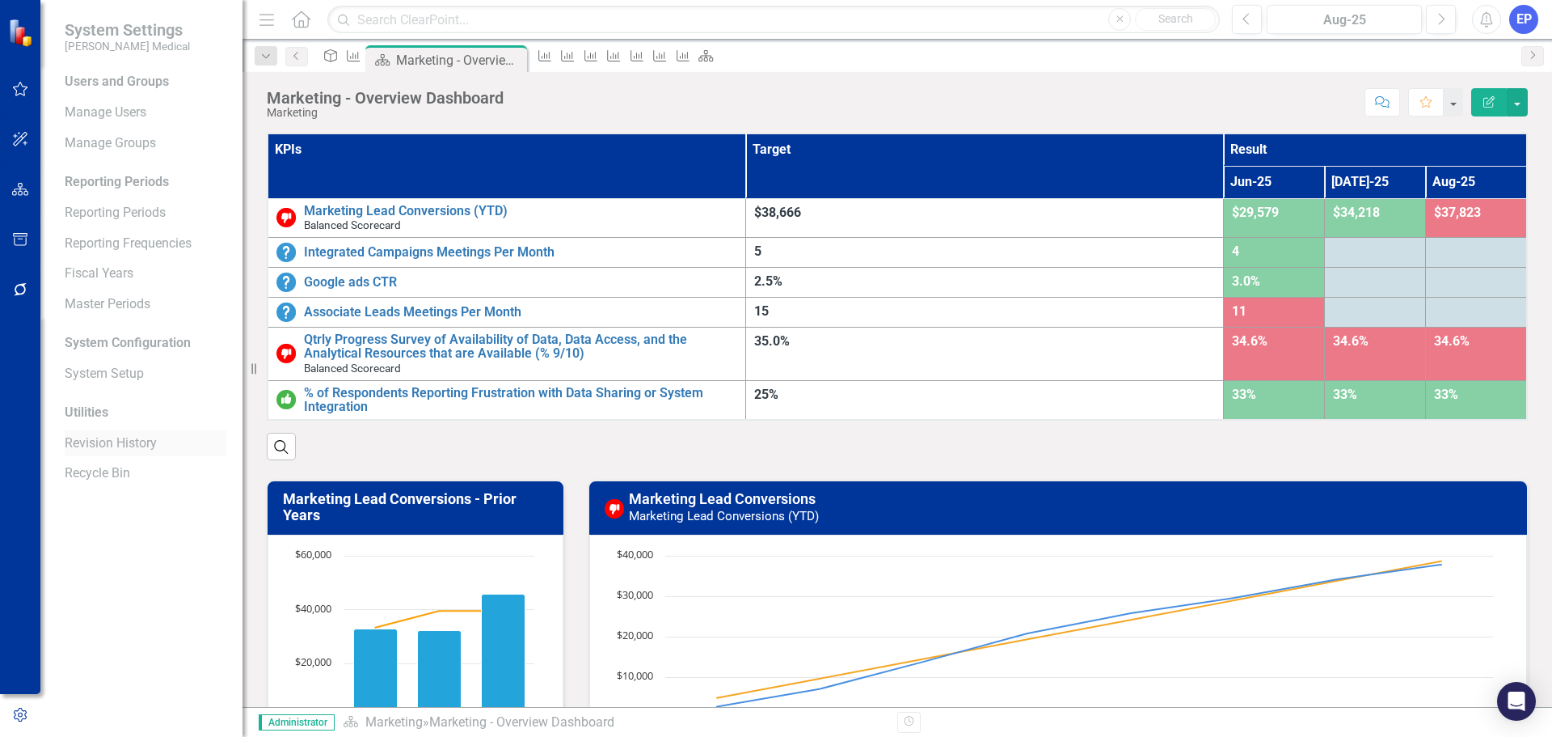
click at [112, 443] on link "Revision History" at bounding box center [146, 443] width 162 height 19
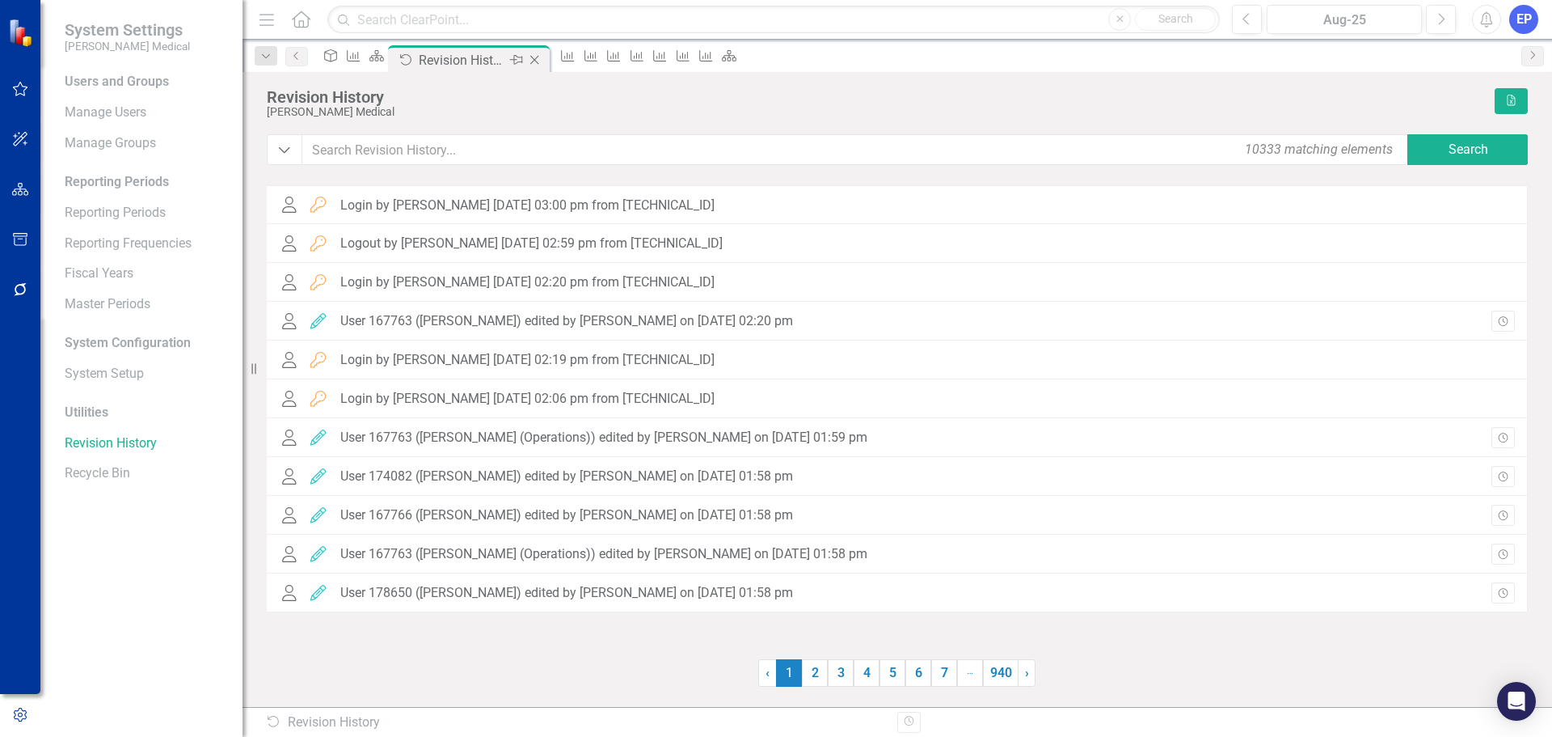
click at [542, 61] on icon "Close" at bounding box center [534, 59] width 16 height 13
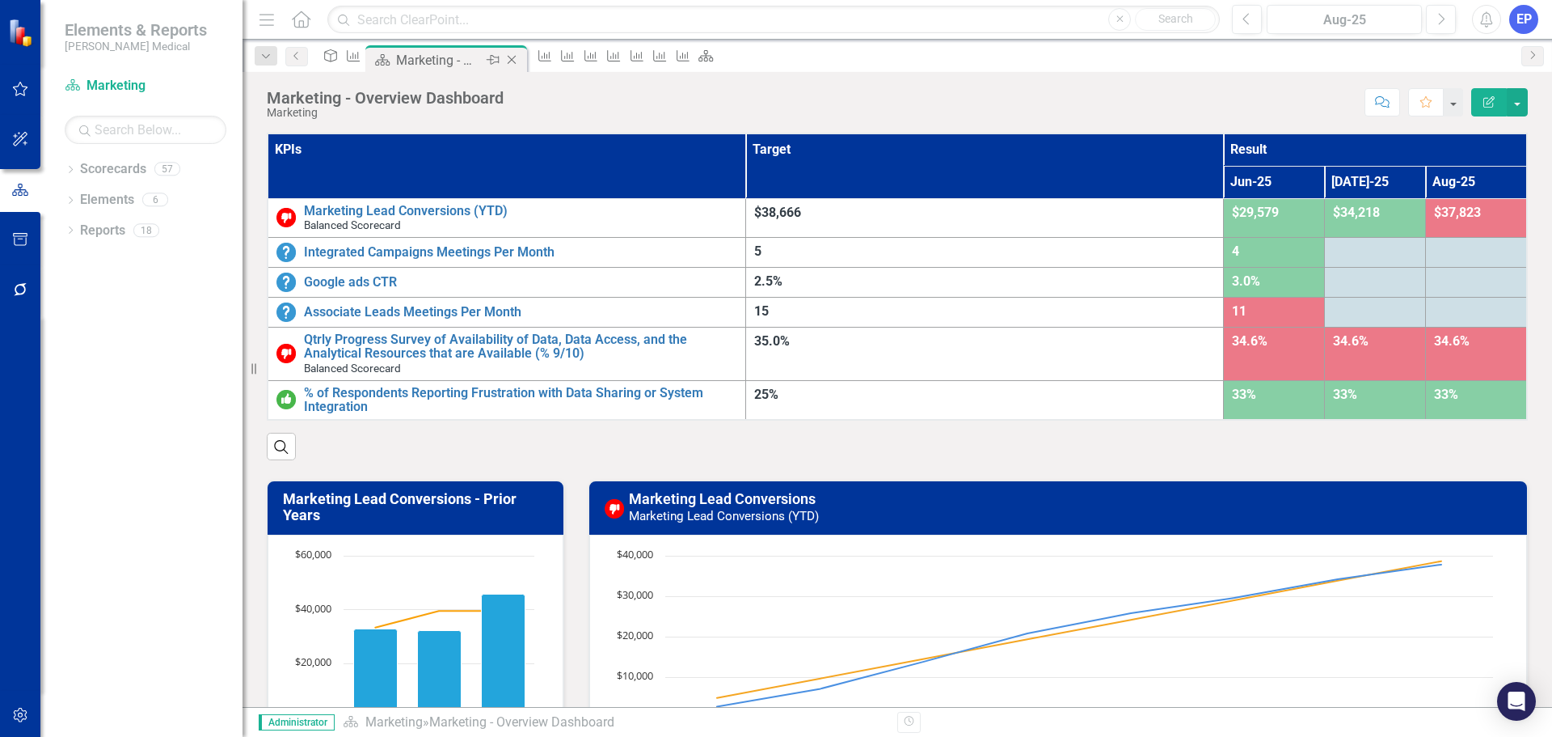
click at [520, 54] on icon "Close" at bounding box center [512, 59] width 16 height 13
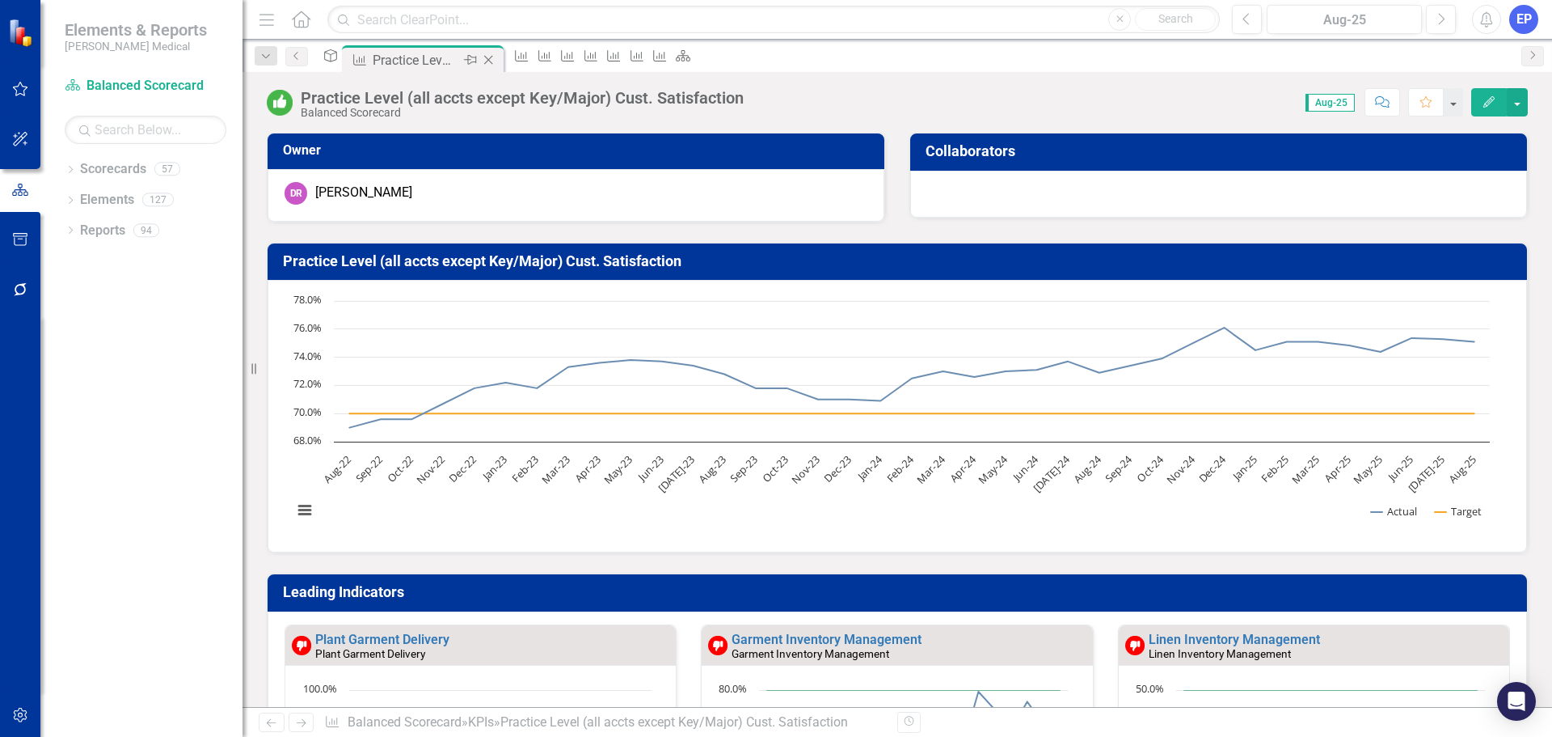
click at [496, 58] on icon "Close" at bounding box center [488, 59] width 16 height 13
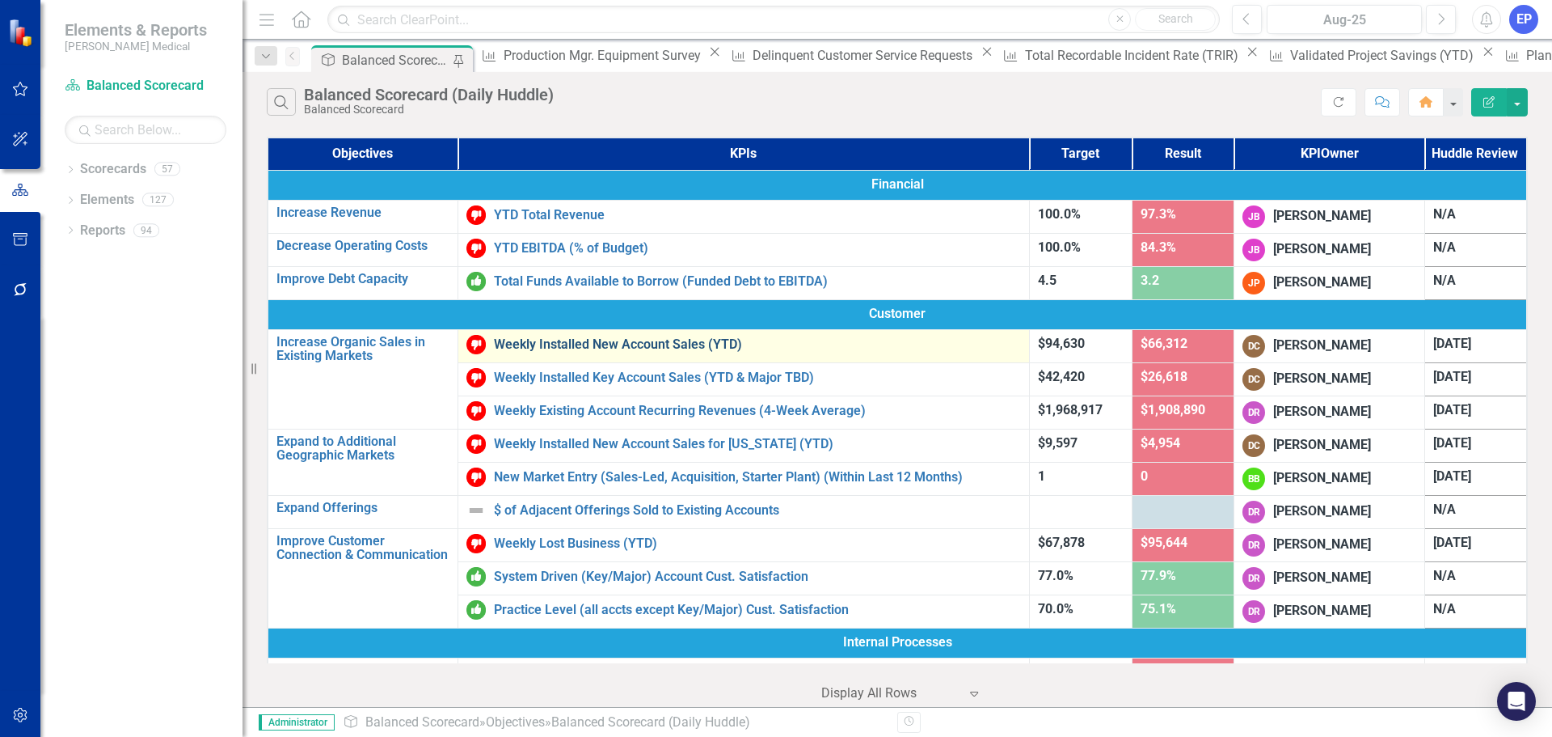
click at [544, 343] on link "Weekly Installed New Account Sales (YTD)" at bounding box center [757, 344] width 527 height 15
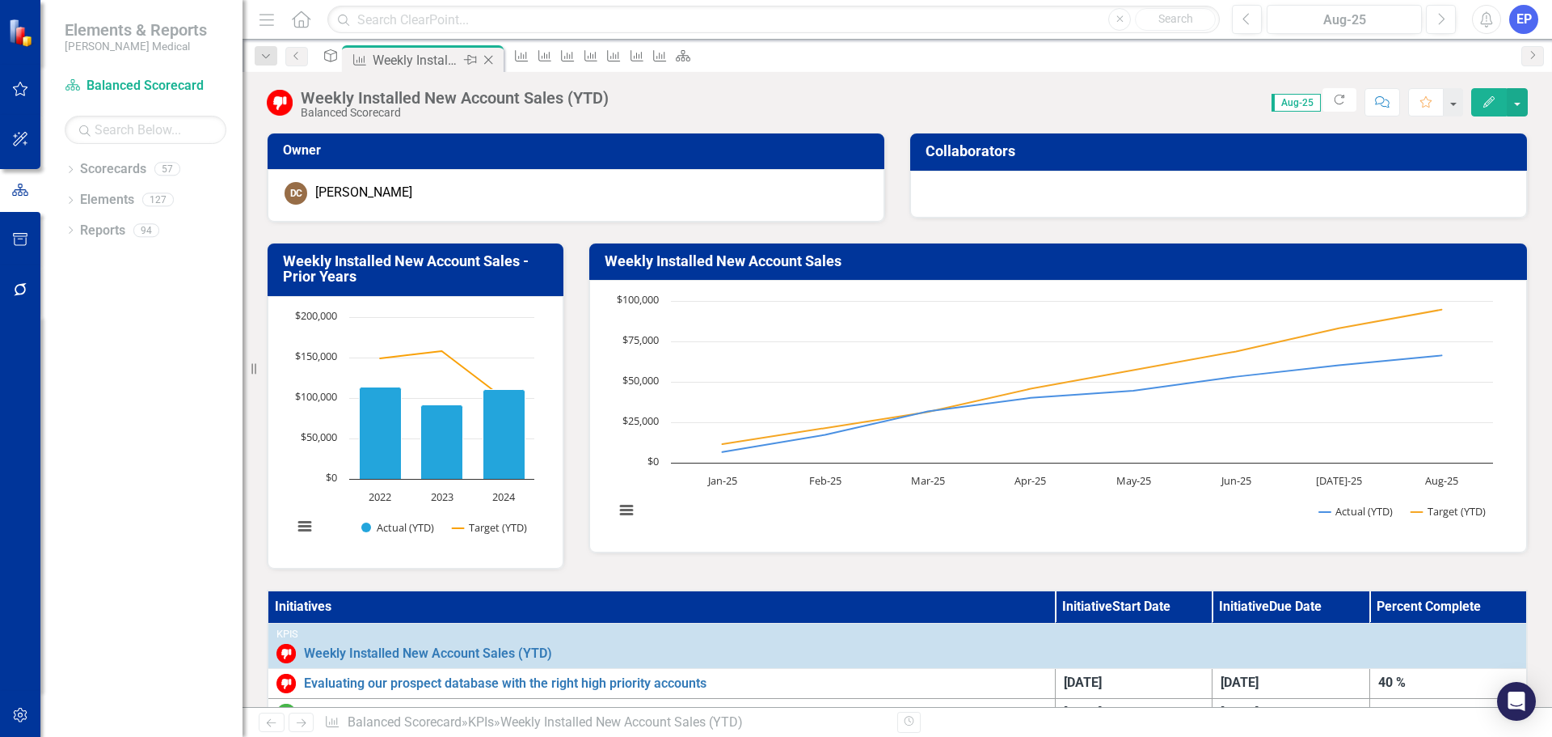
click at [496, 60] on icon "Close" at bounding box center [488, 59] width 16 height 13
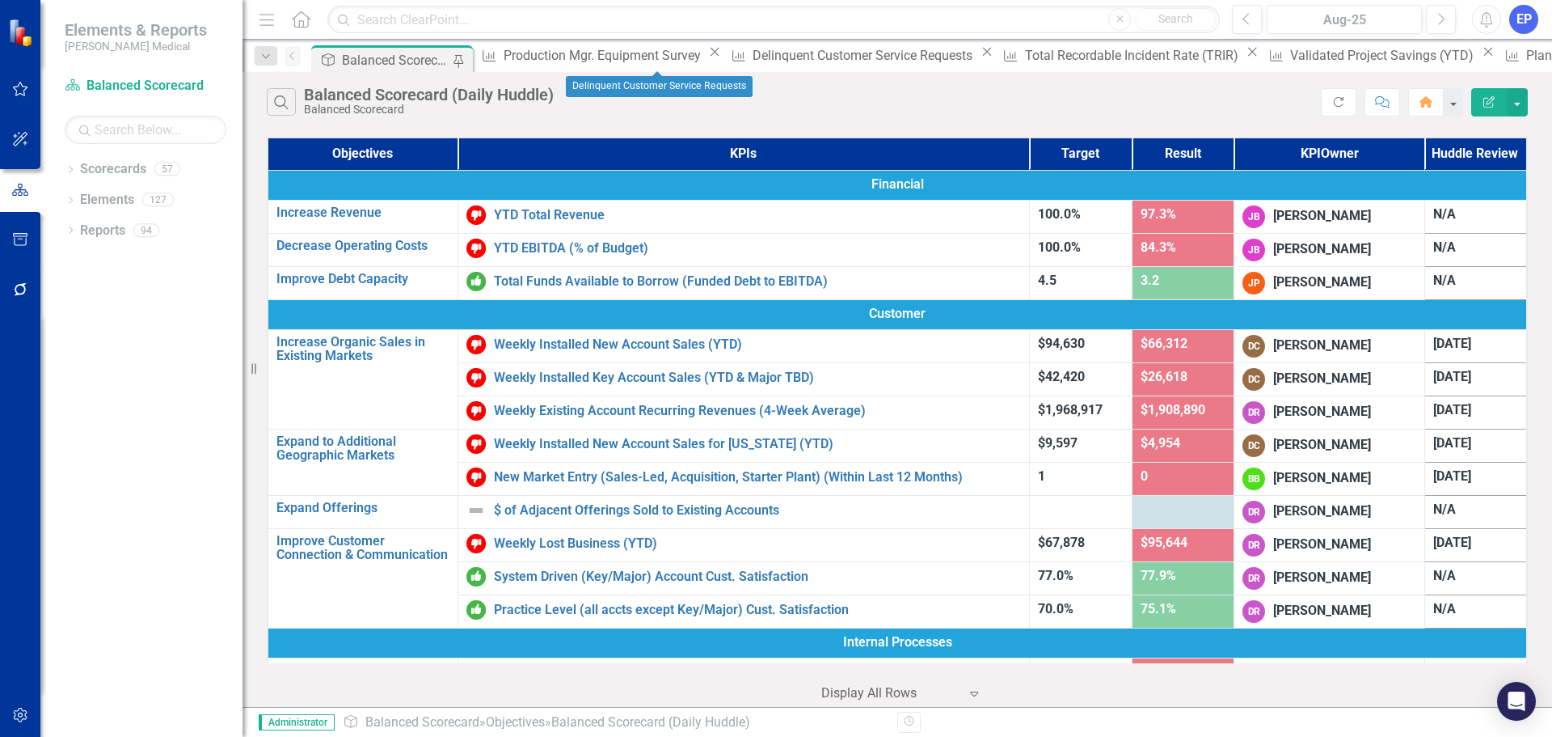
click at [707, 58] on icon "Close" at bounding box center [715, 51] width 16 height 13
click at [729, 57] on icon "Close" at bounding box center [737, 51] width 16 height 13
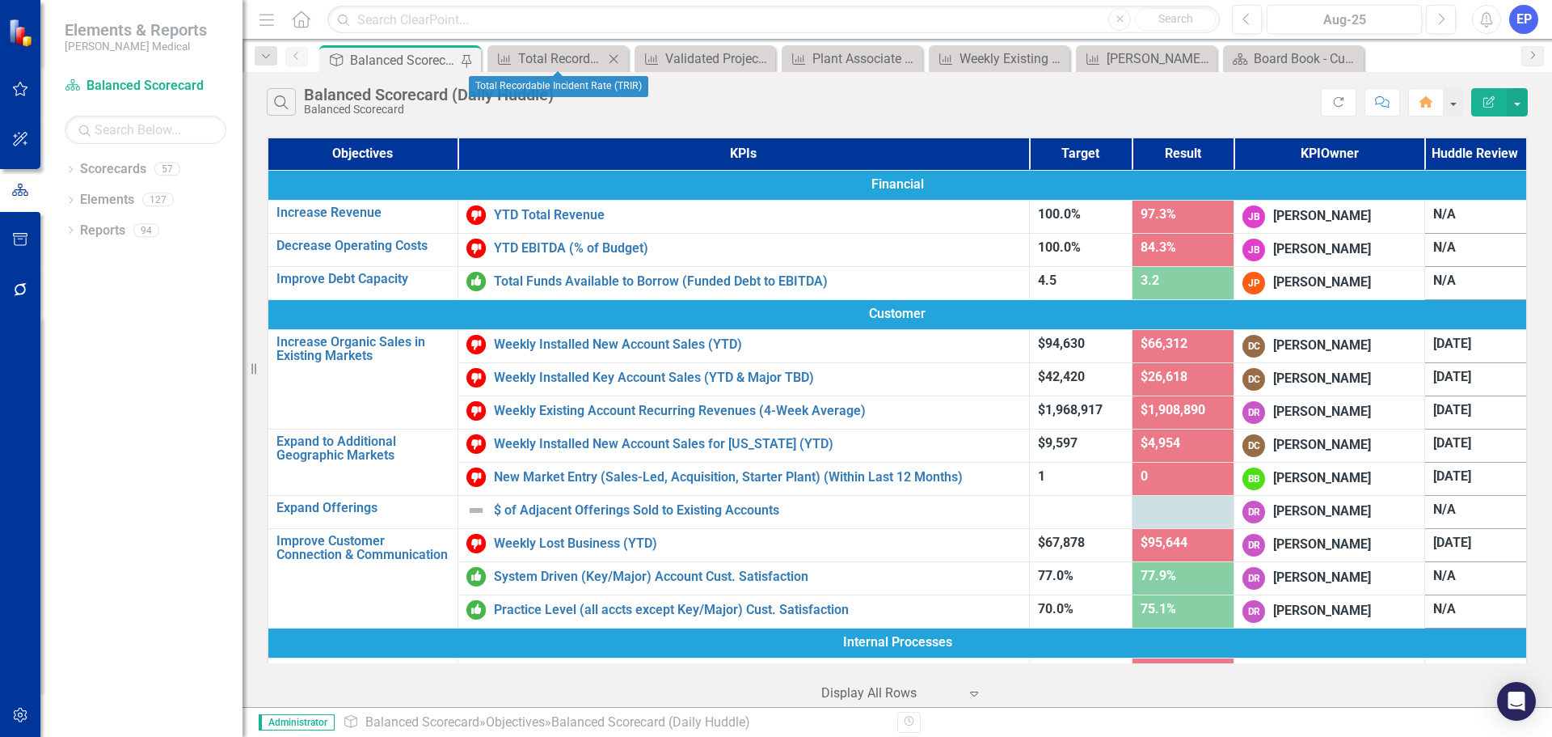
click at [614, 54] on icon "Close" at bounding box center [614, 59] width 16 height 13
click at [636, 57] on icon "Close" at bounding box center [635, 59] width 16 height 13
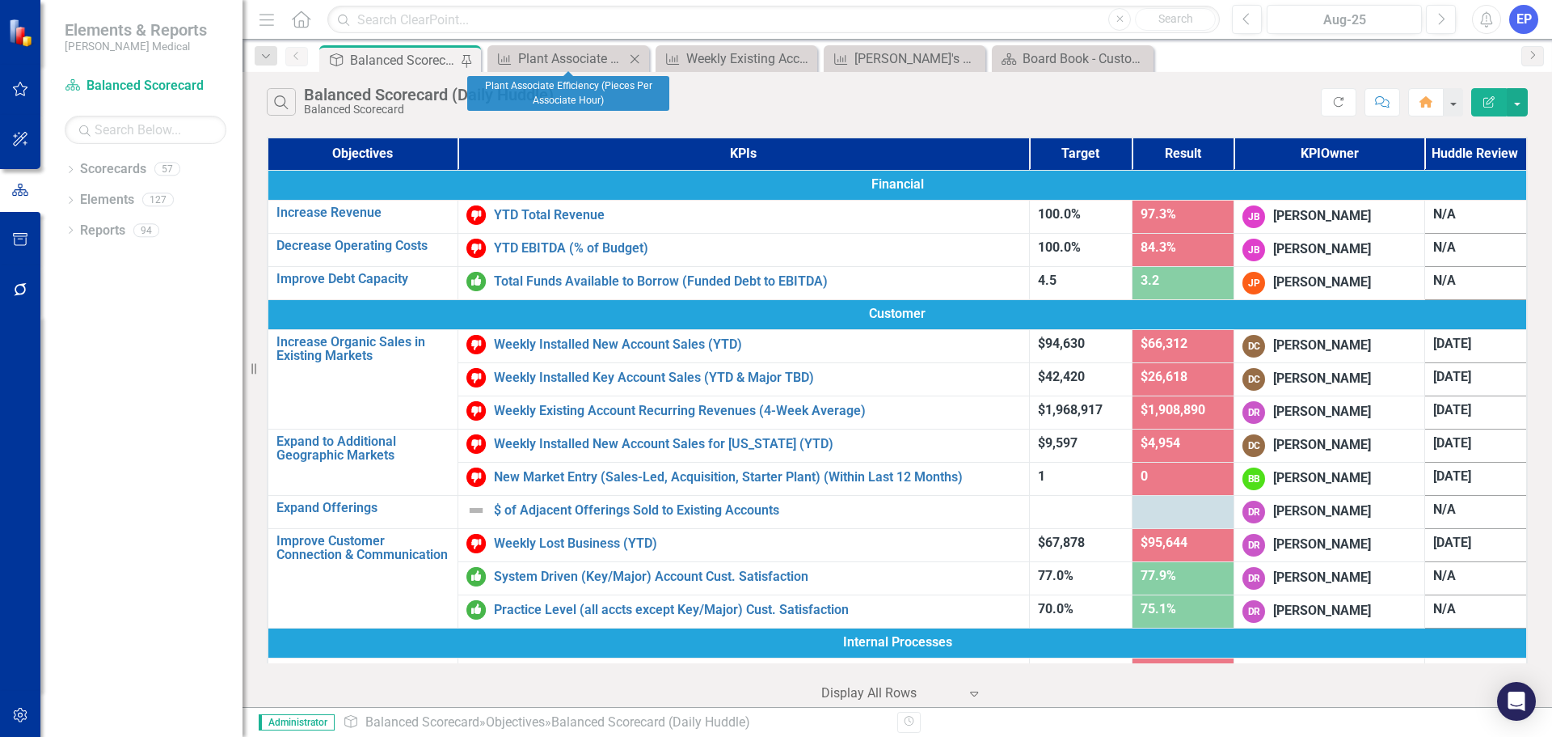
click at [638, 58] on icon "Close" at bounding box center [635, 59] width 16 height 13
click at [0, 0] on icon "Close" at bounding box center [0, 0] width 0 height 0
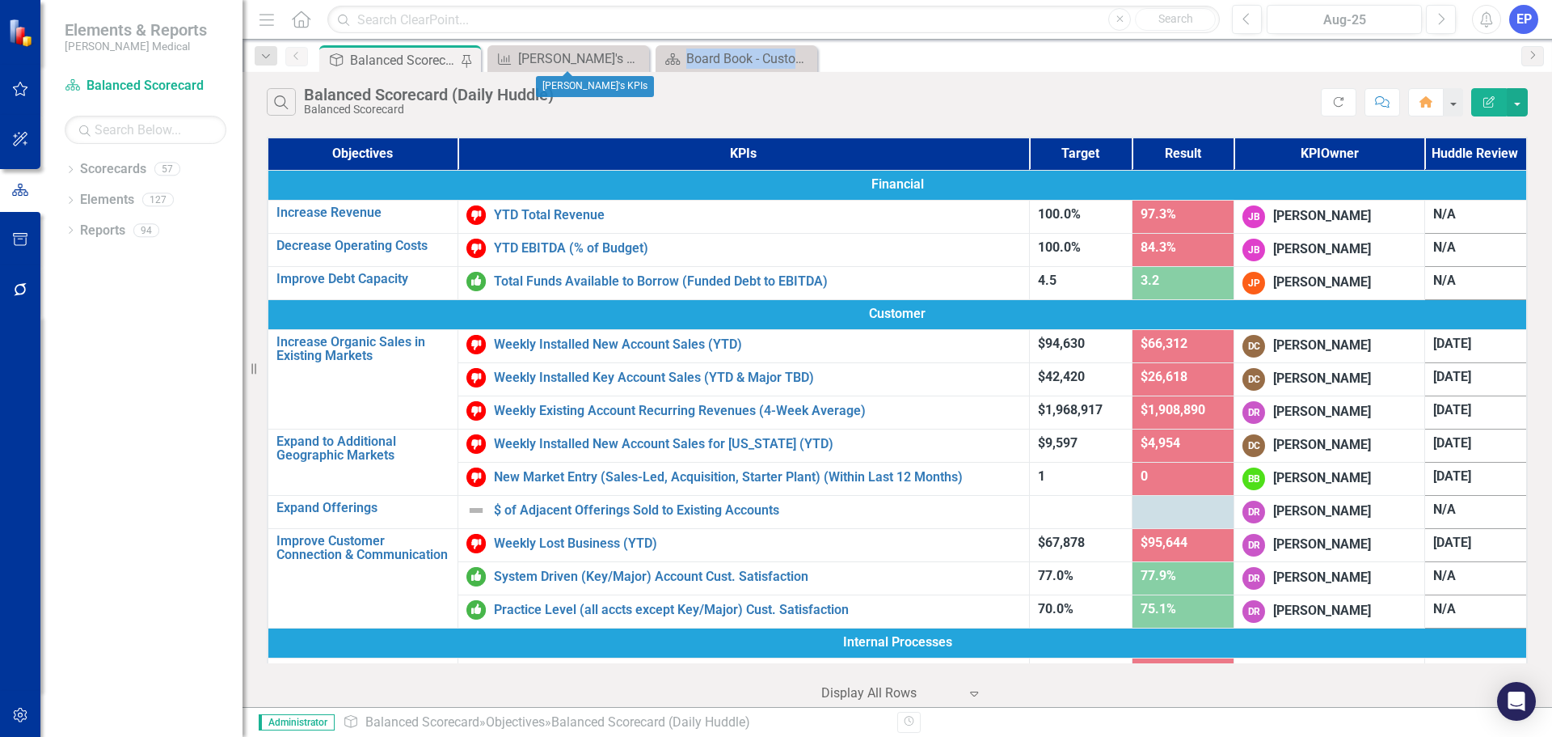
click at [0, 0] on icon "Close" at bounding box center [0, 0] width 0 height 0
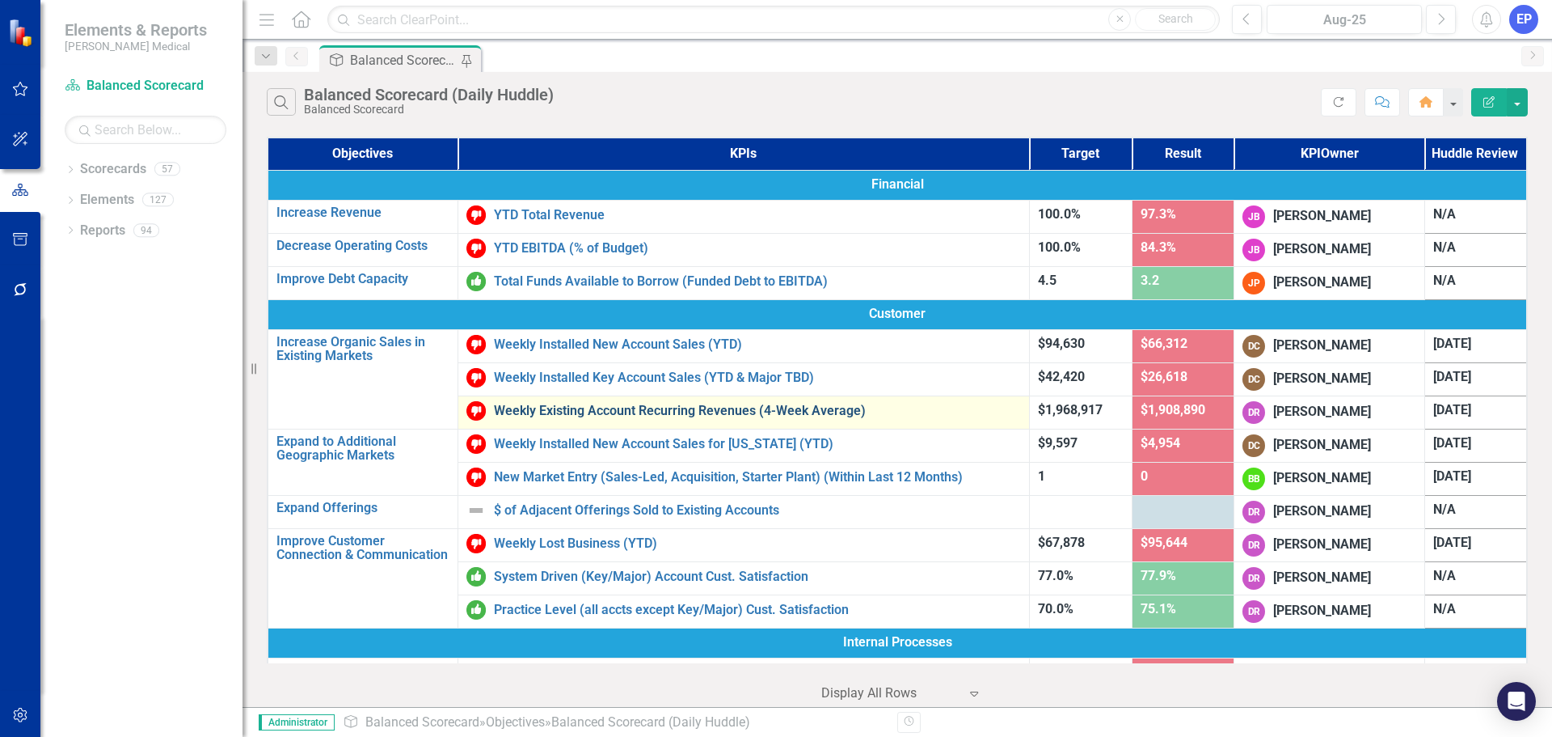
click at [572, 409] on link "Weekly Existing Account Recurring Revenues (4-Week Average)" at bounding box center [757, 410] width 527 height 15
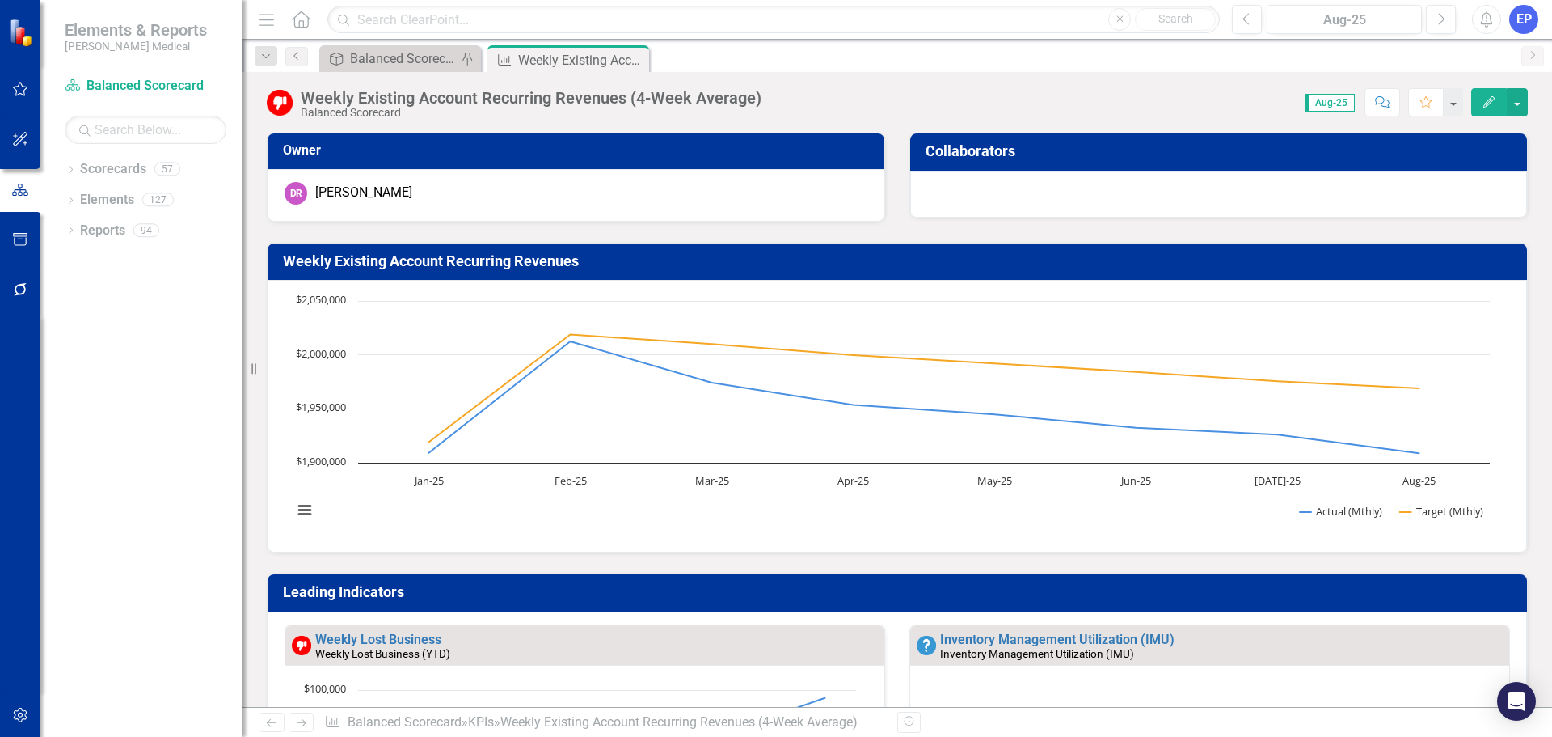
click at [497, 593] on h3 "Leading Indicators" at bounding box center [900, 592] width 1235 height 16
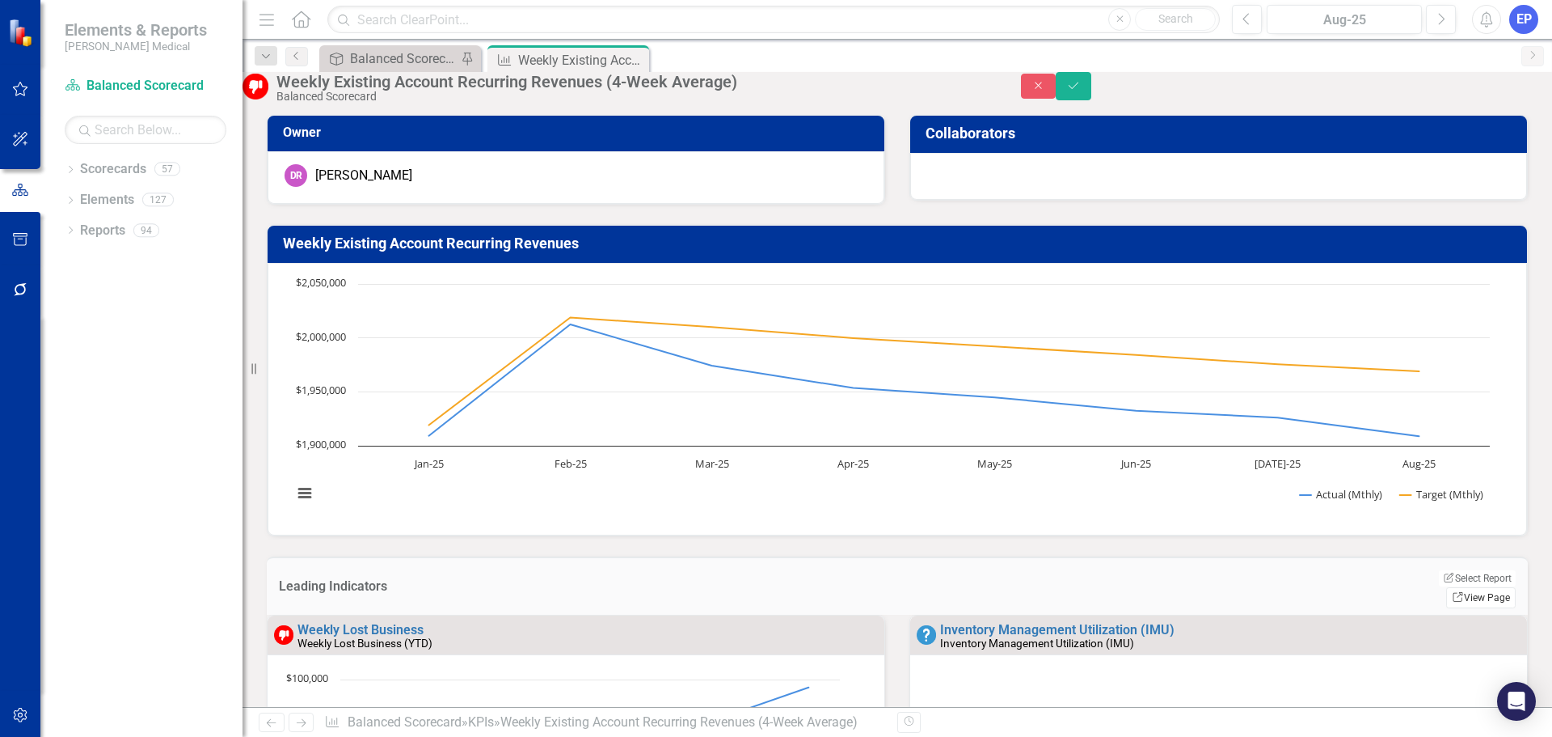
click at [1463, 596] on link "Link View Page" at bounding box center [1481, 597] width 70 height 21
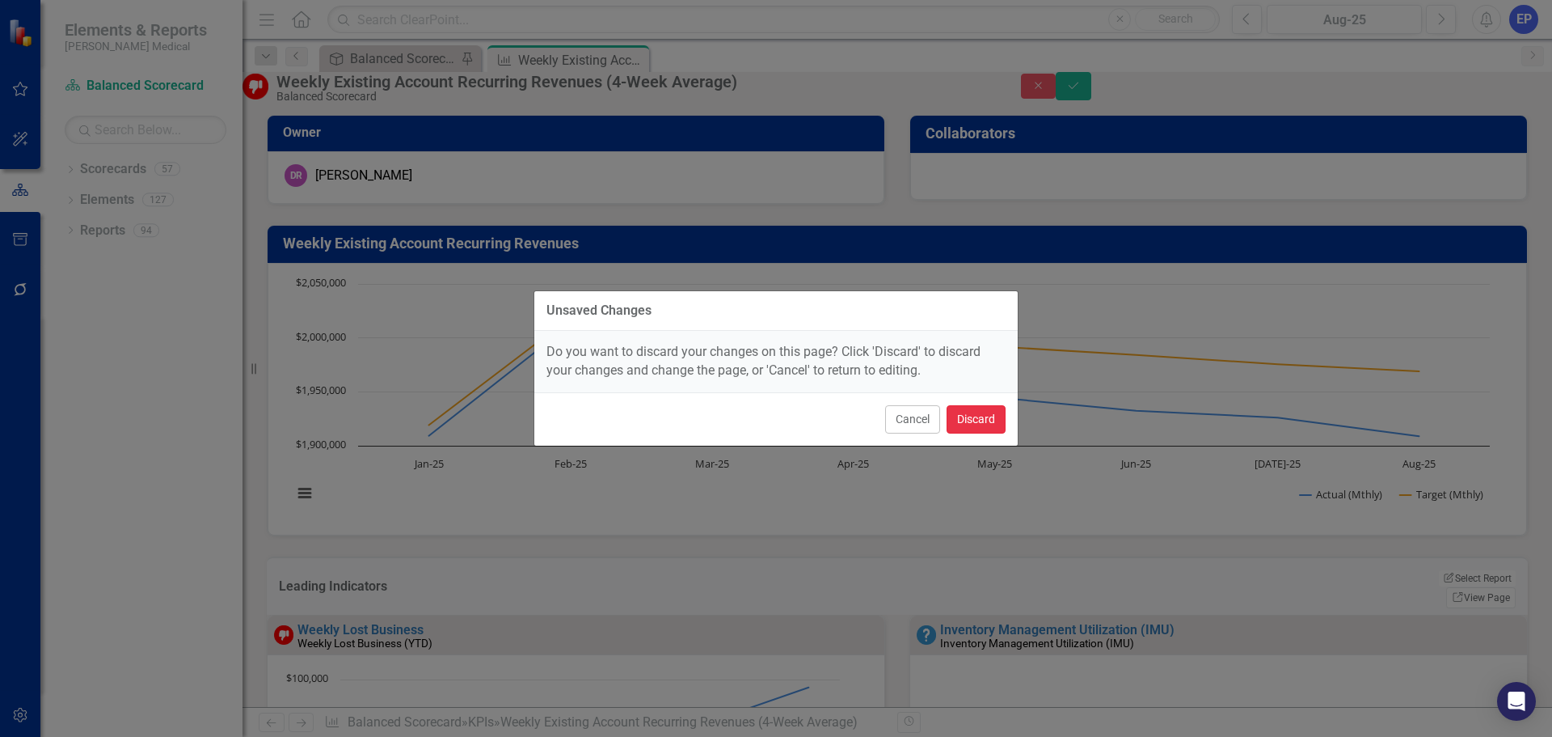
click at [988, 413] on button "Discard" at bounding box center [976, 419] width 59 height 28
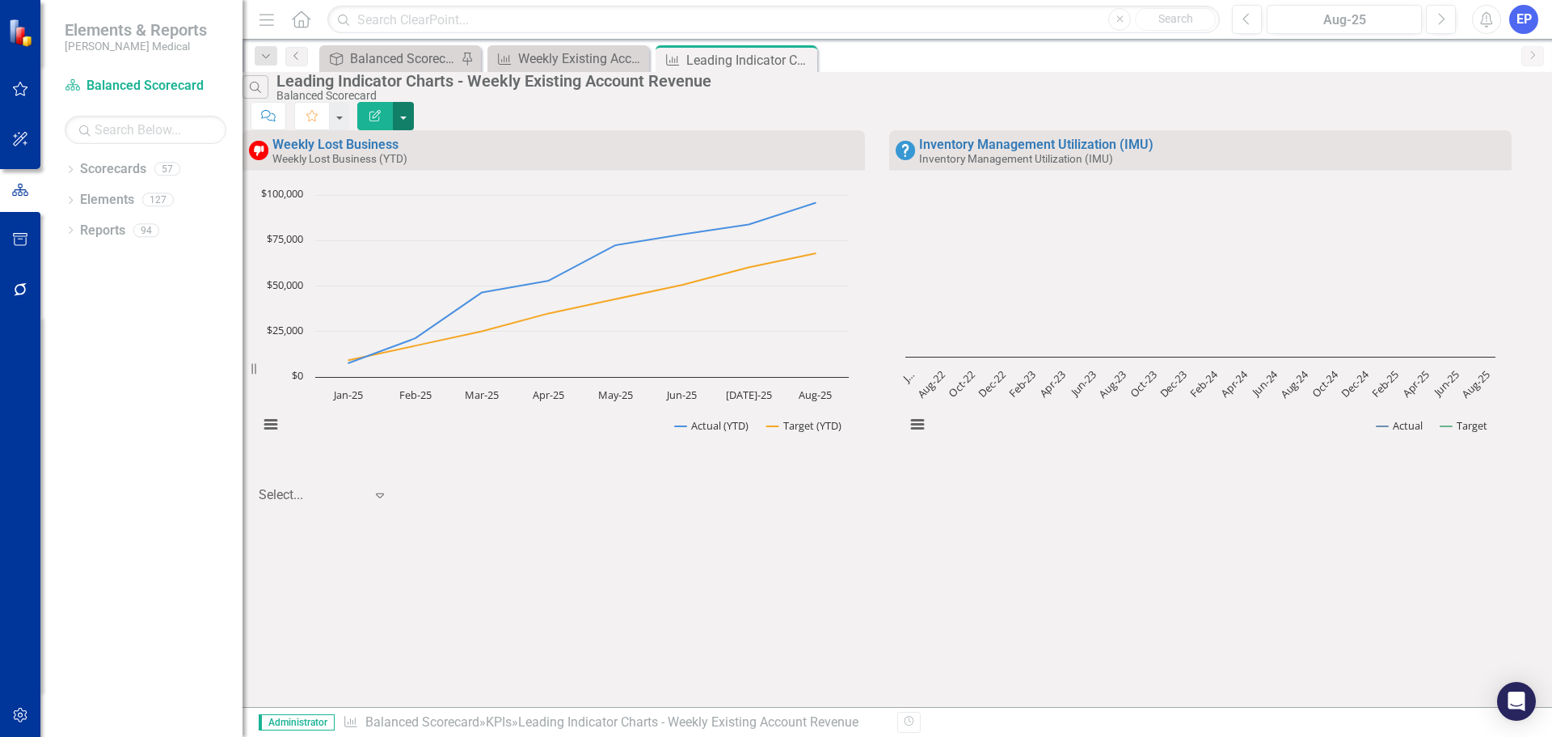
click at [414, 103] on button "button" at bounding box center [403, 116] width 21 height 28
click at [1481, 133] on link "Edit Report Edit Report" at bounding box center [1452, 132] width 158 height 30
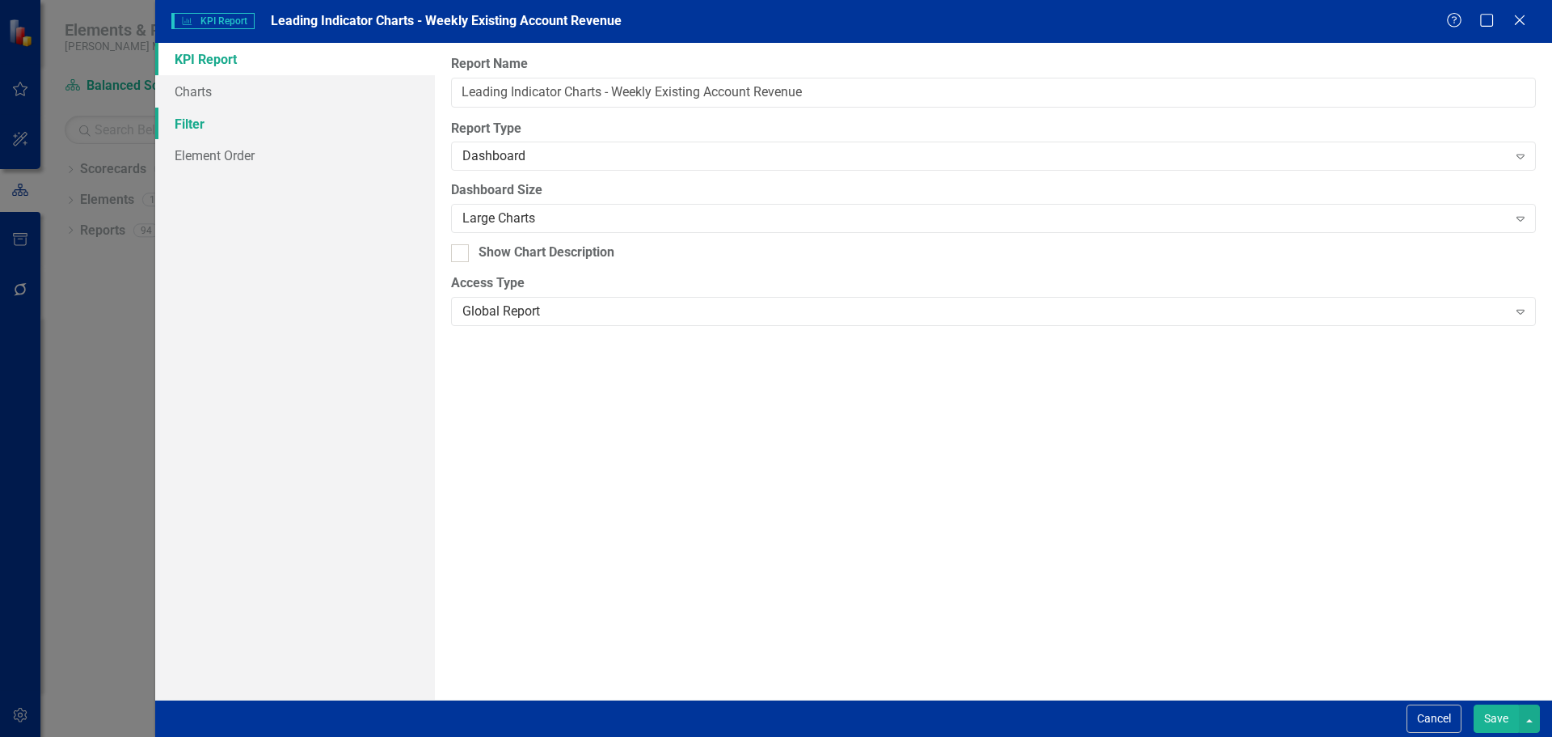
click at [340, 116] on link "Filter" at bounding box center [295, 124] width 280 height 32
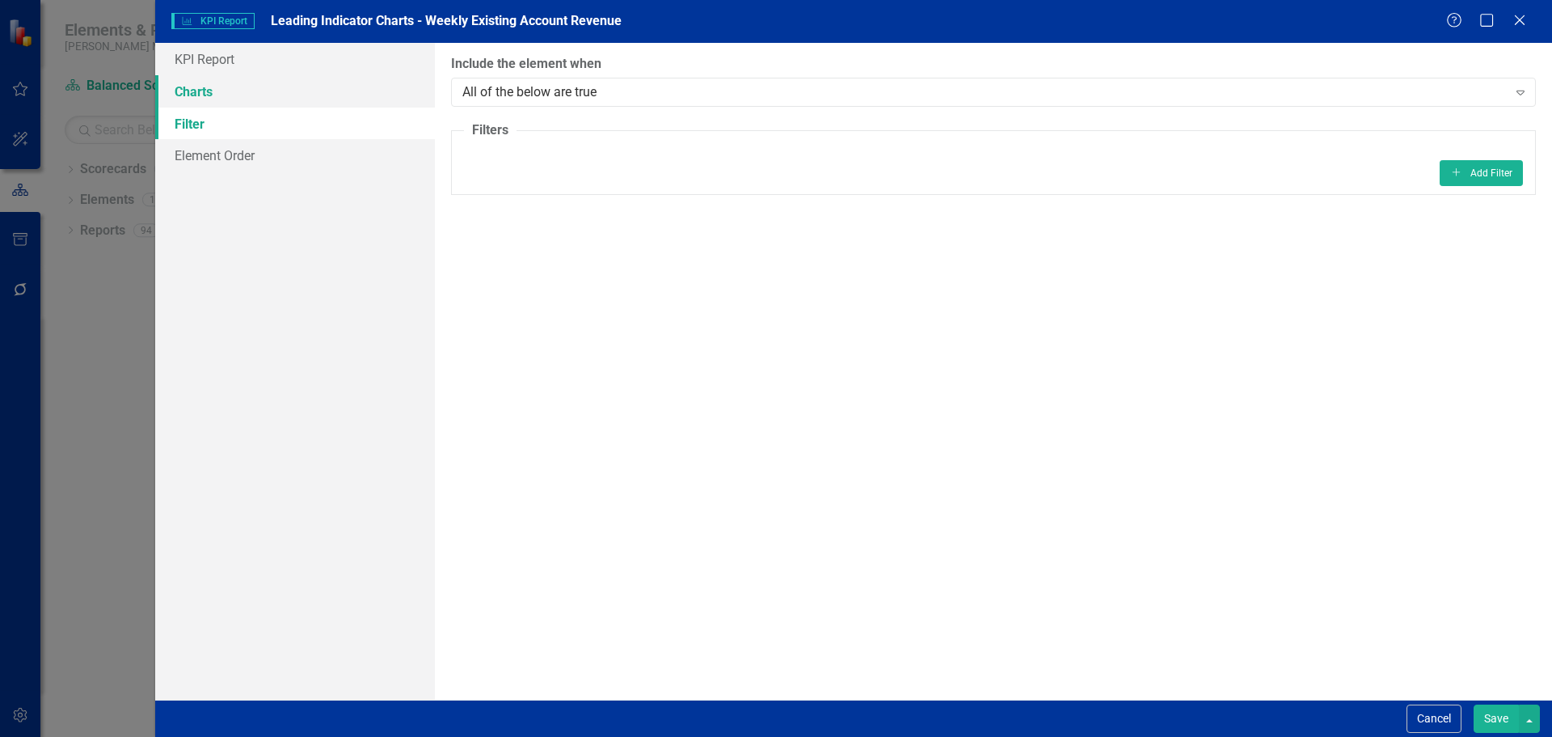
click at [336, 92] on link "Charts" at bounding box center [295, 91] width 280 height 32
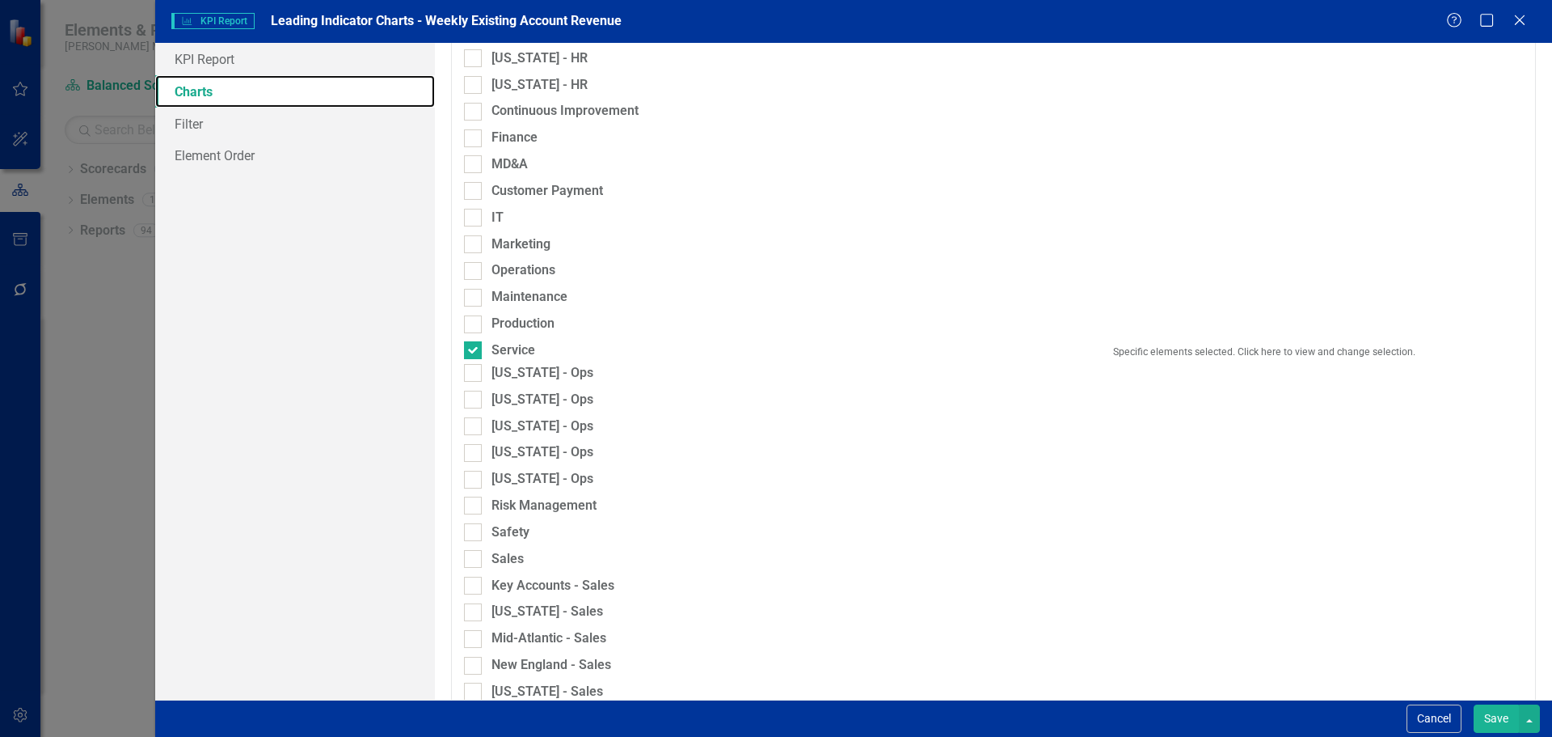
scroll to position [978, 0]
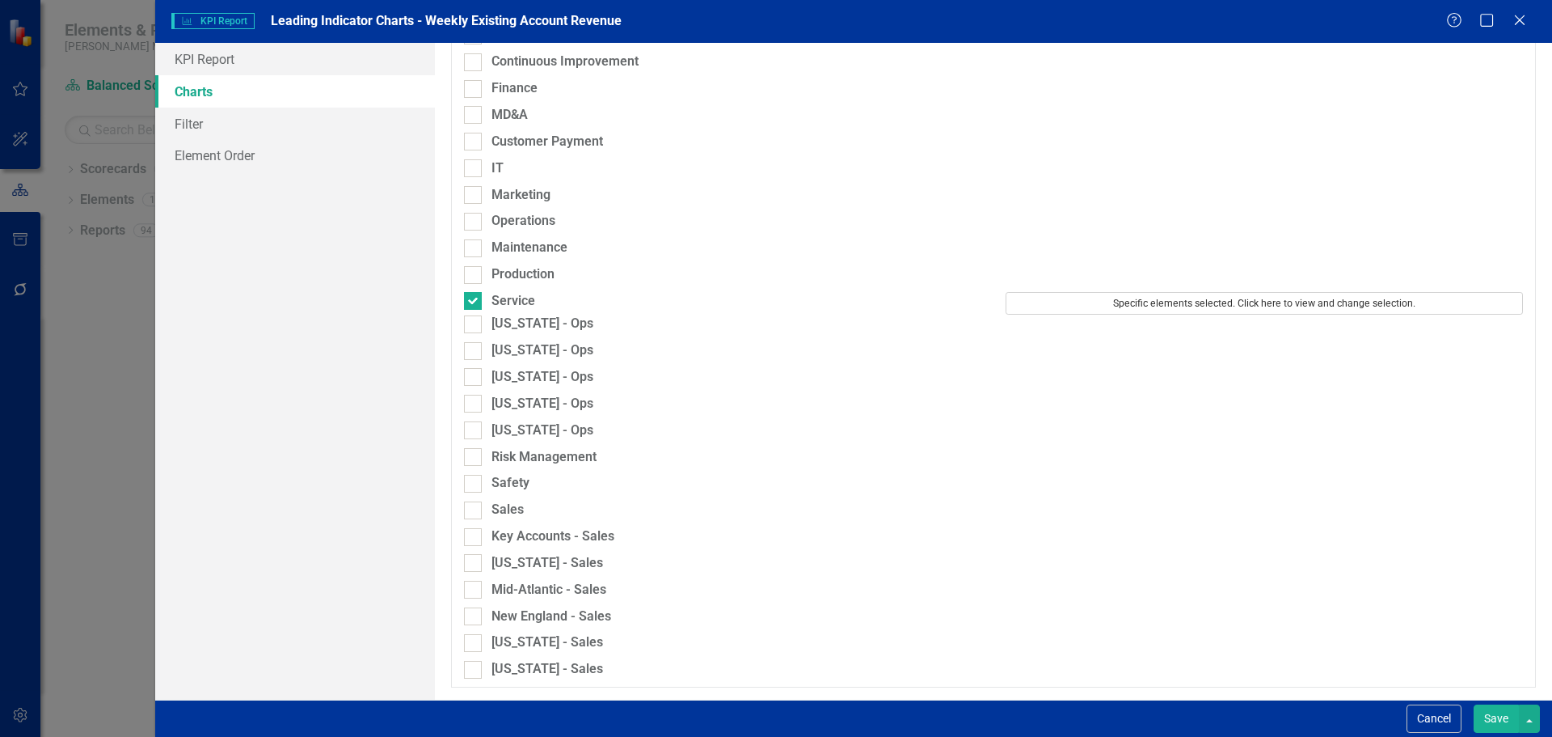
click at [1115, 293] on button "Specific elements selected. Click here to view and change selection." at bounding box center [1264, 303] width 517 height 23
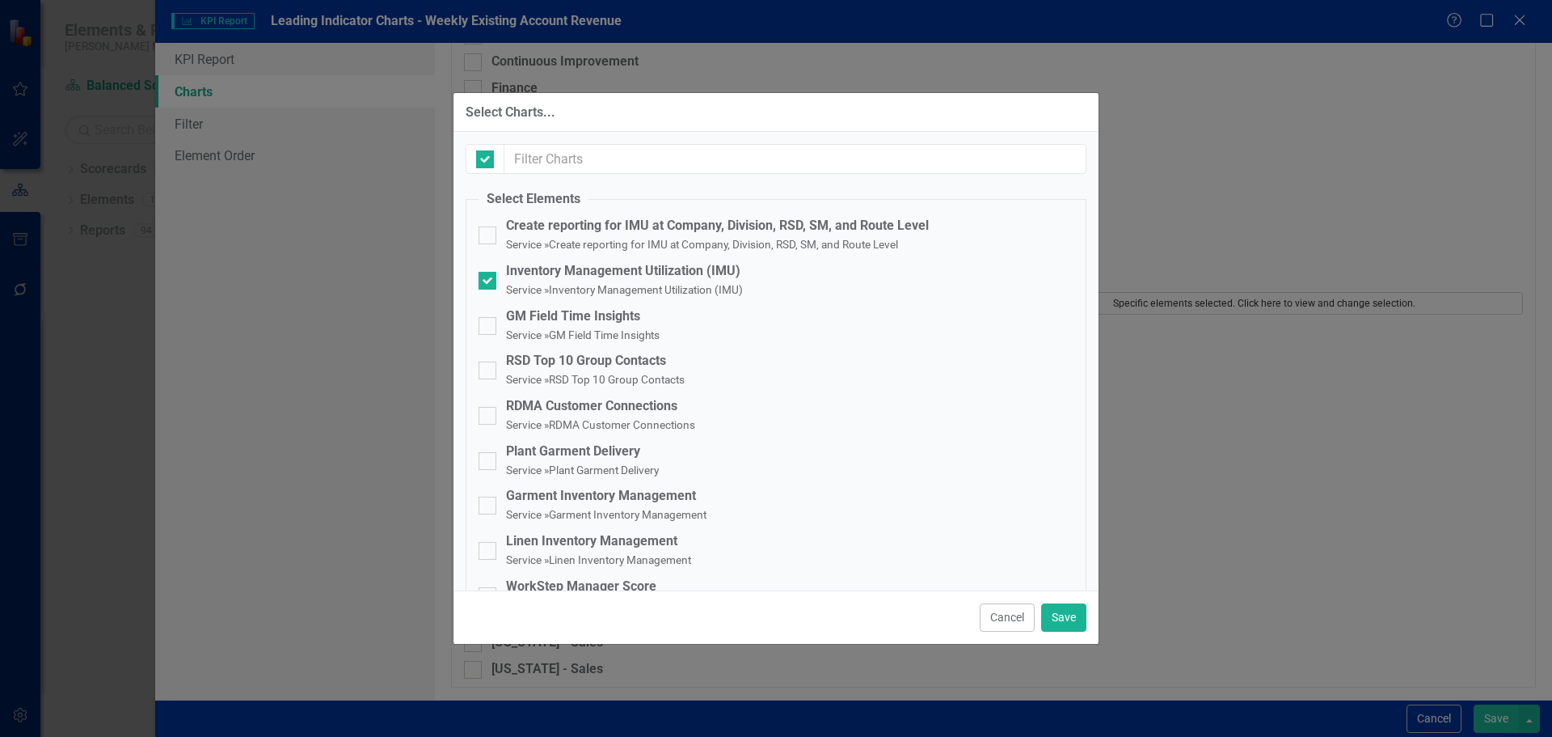
checkbox input "false"
click at [672, 262] on div "Inventory Management Utilization (IMU)" at bounding box center [624, 271] width 237 height 19
click at [489, 272] on input "Inventory Management Utilization (IMU) Service » Inventory Management Utilizati…" at bounding box center [484, 277] width 11 height 11
checkbox input "false"
click at [1062, 612] on button "Save" at bounding box center [1063, 617] width 45 height 28
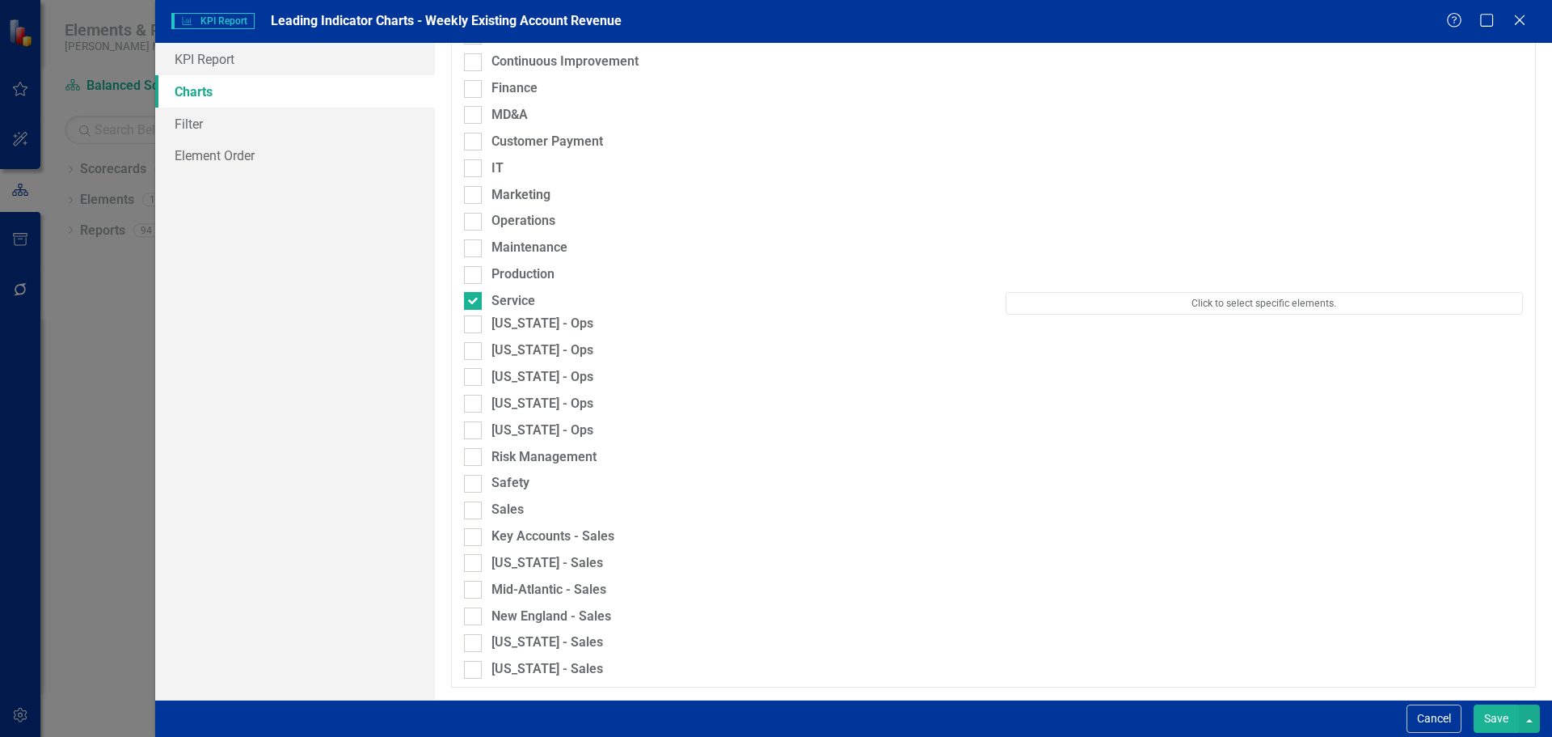
click at [1505, 712] on button "Save" at bounding box center [1496, 718] width 45 height 28
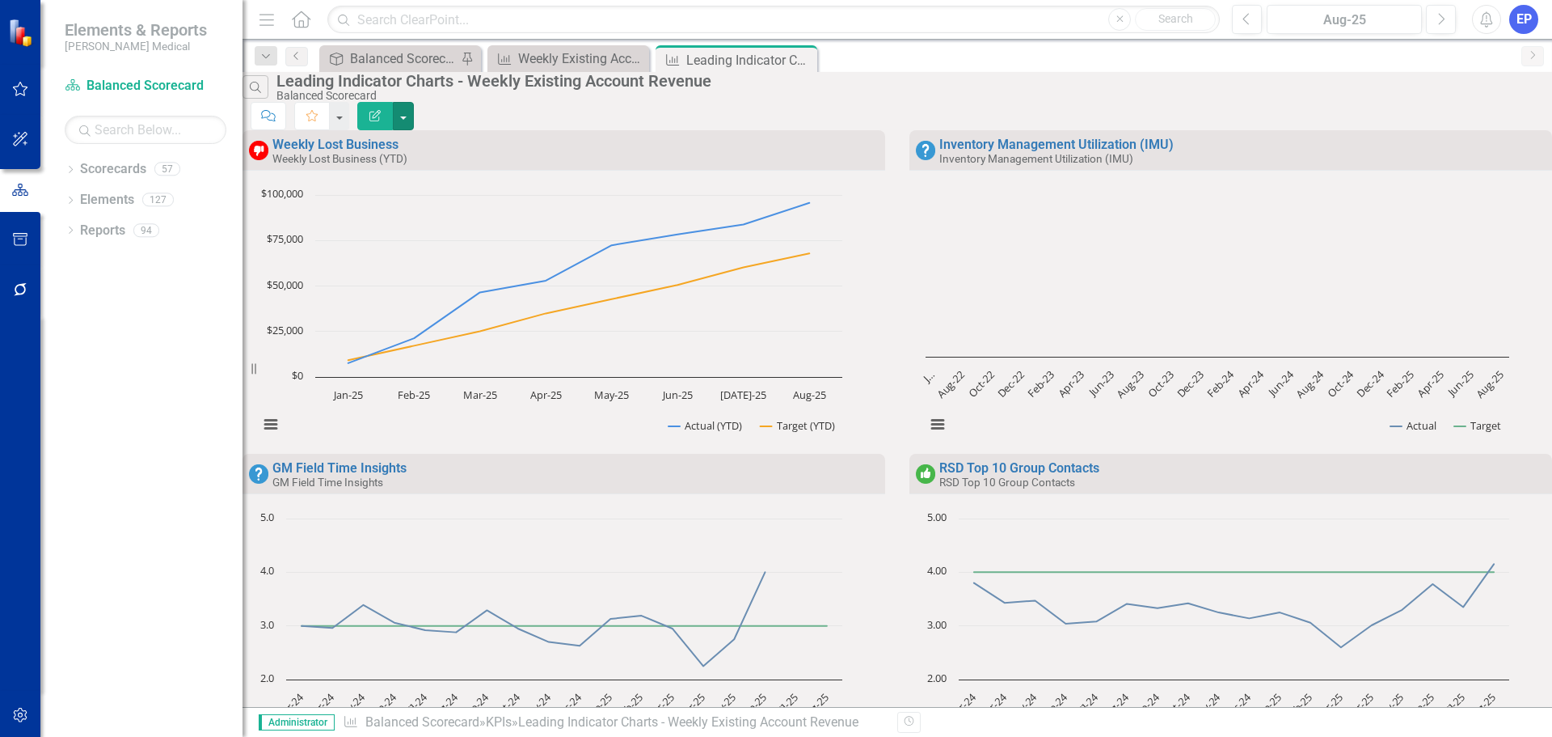
scroll to position [0, 0]
click at [414, 106] on button "button" at bounding box center [403, 116] width 21 height 28
click at [1496, 129] on link "Edit Report Edit Report" at bounding box center [1452, 132] width 158 height 30
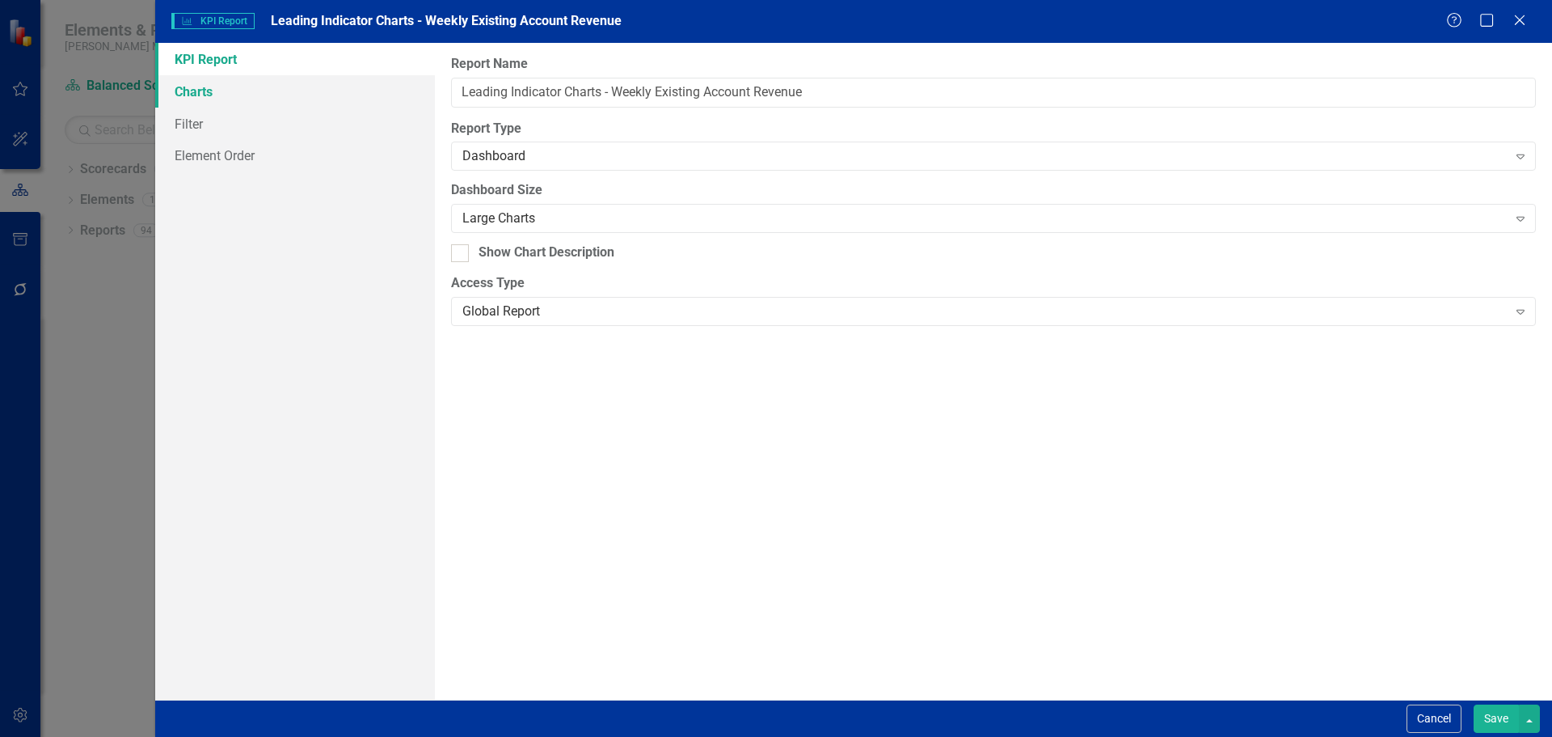
click at [292, 94] on link "Charts" at bounding box center [295, 91] width 280 height 32
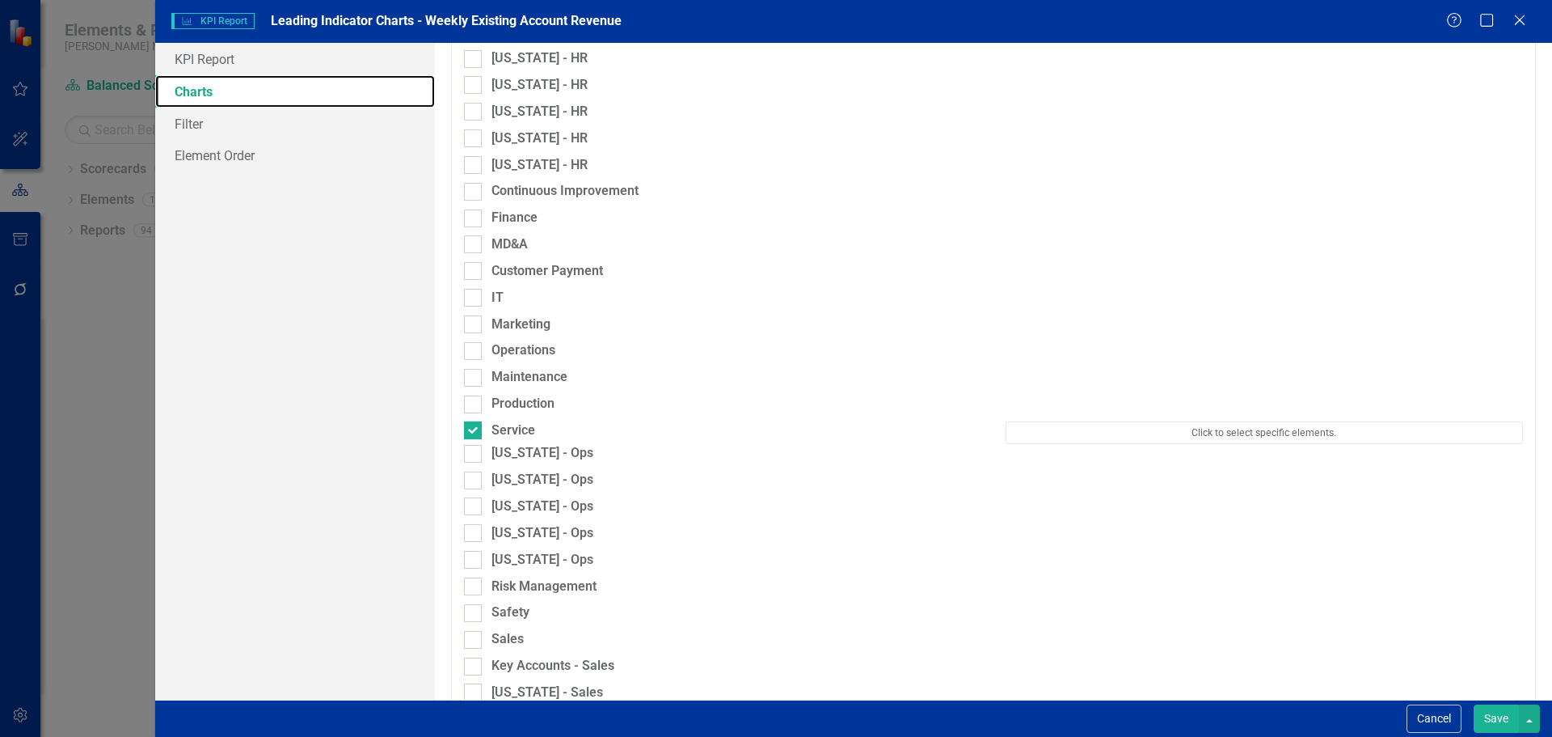
scroll to position [970, 0]
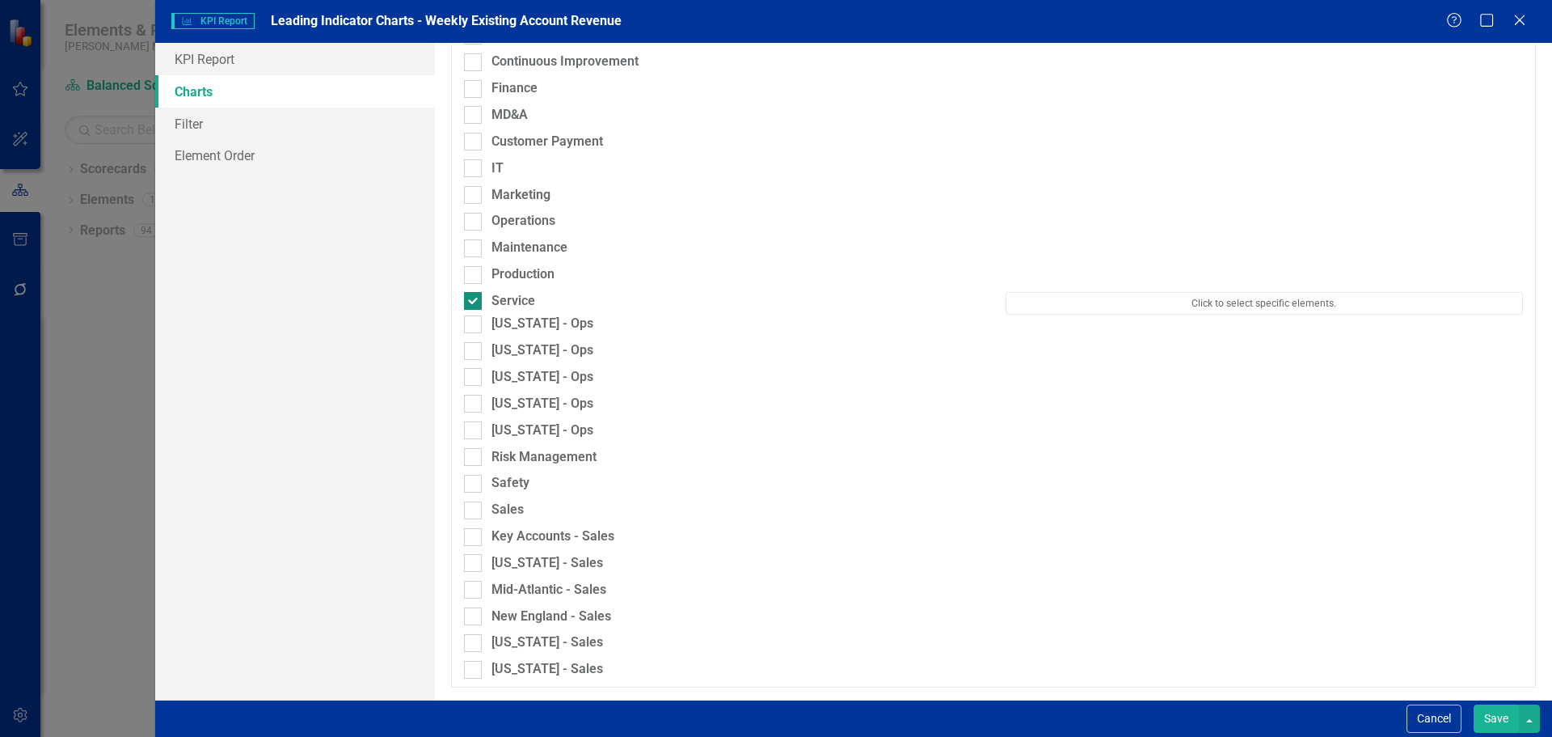
click at [538, 298] on div "Service" at bounding box center [722, 301] width 517 height 19
click at [475, 298] on input "Service" at bounding box center [469, 297] width 11 height 11
checkbox input "false"
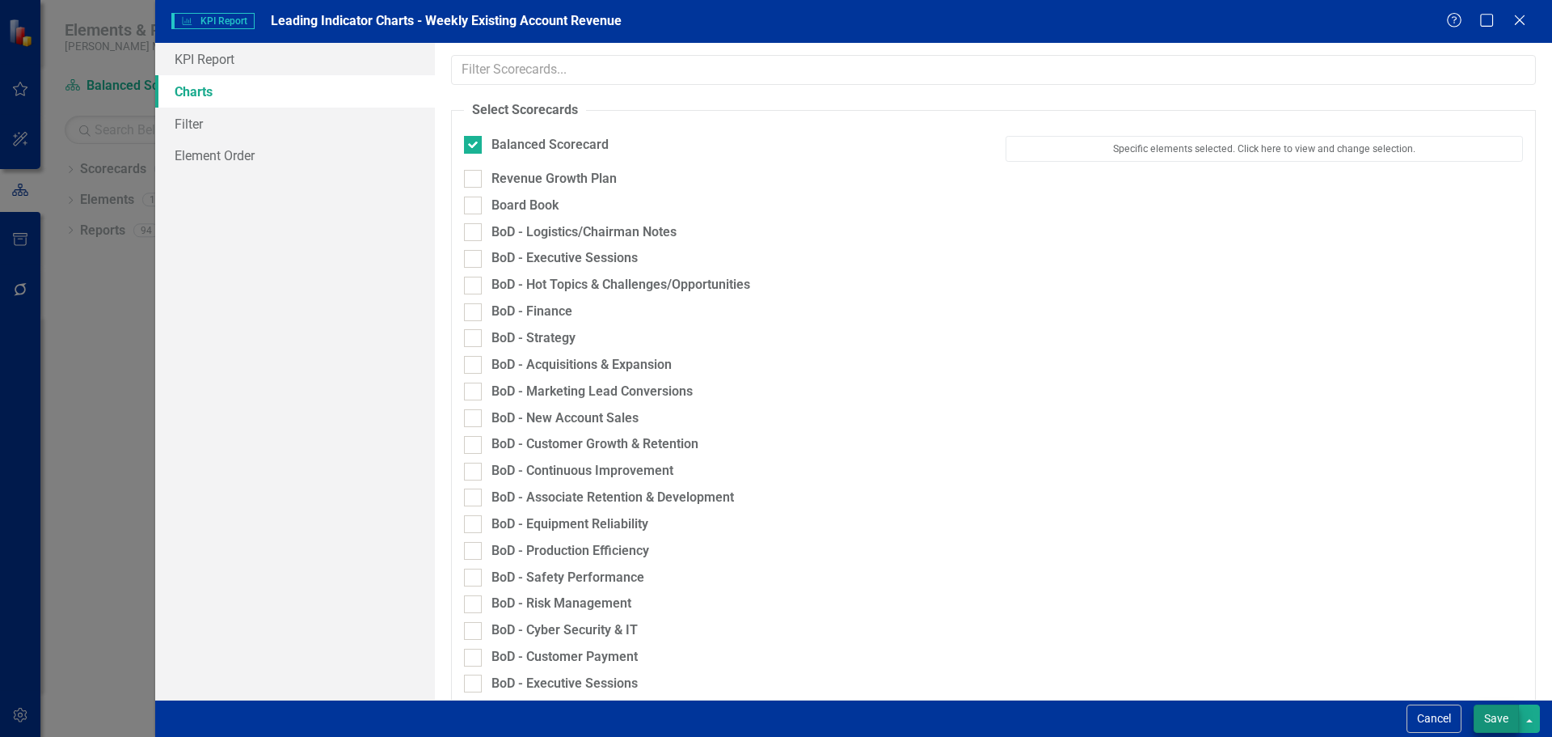
scroll to position [970, 0]
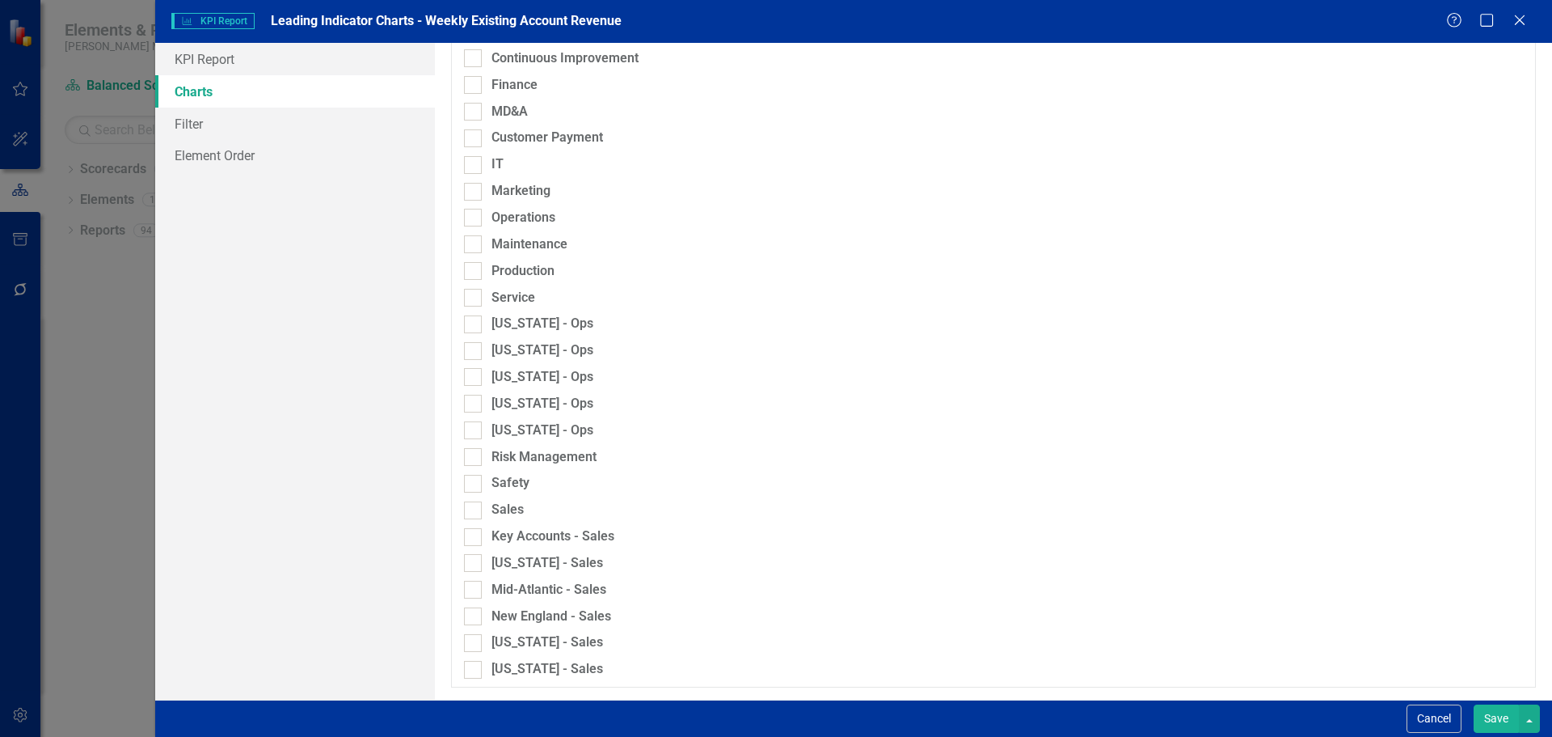
click at [1492, 707] on button "Save" at bounding box center [1496, 718] width 45 height 28
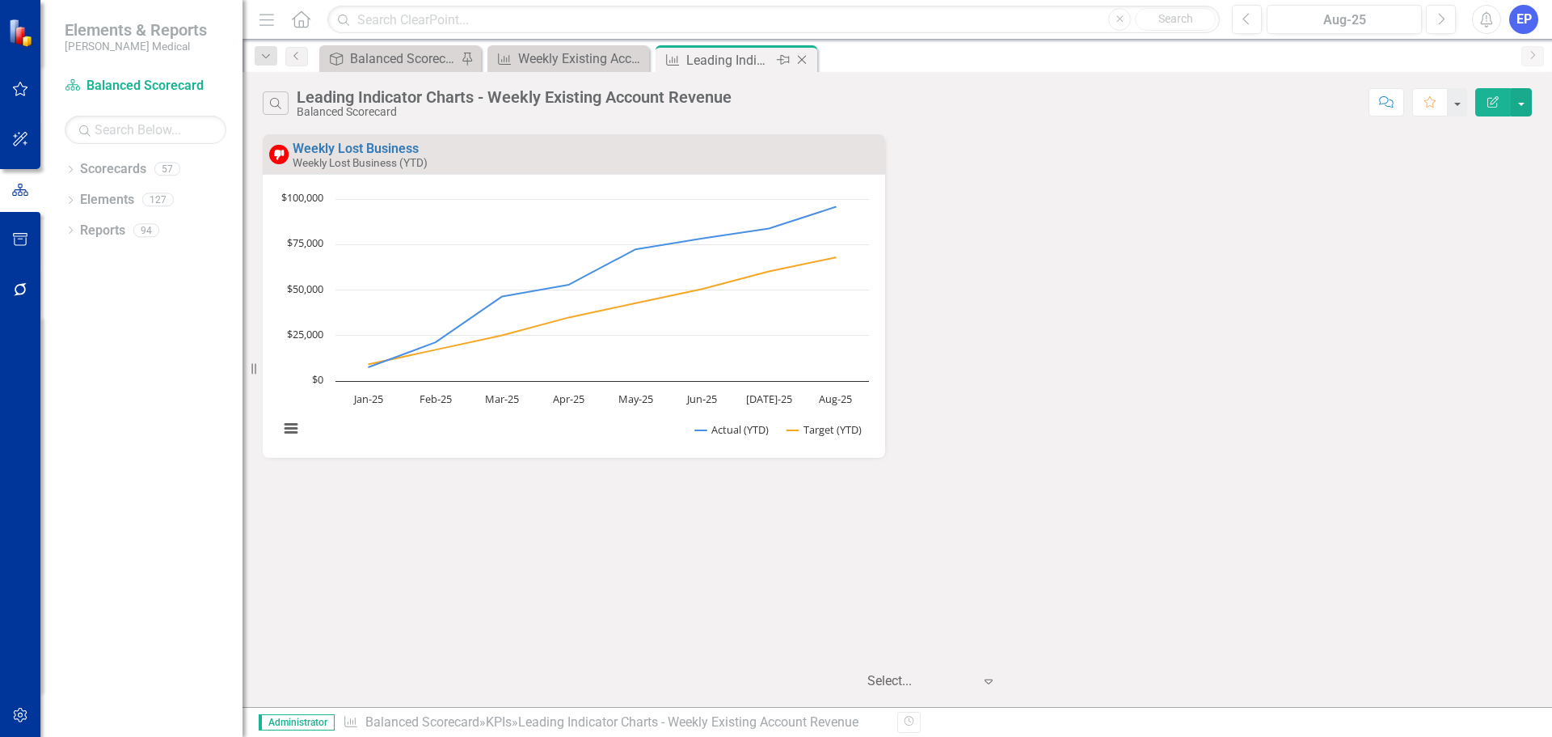
click at [801, 59] on icon at bounding box center [802, 60] width 9 height 9
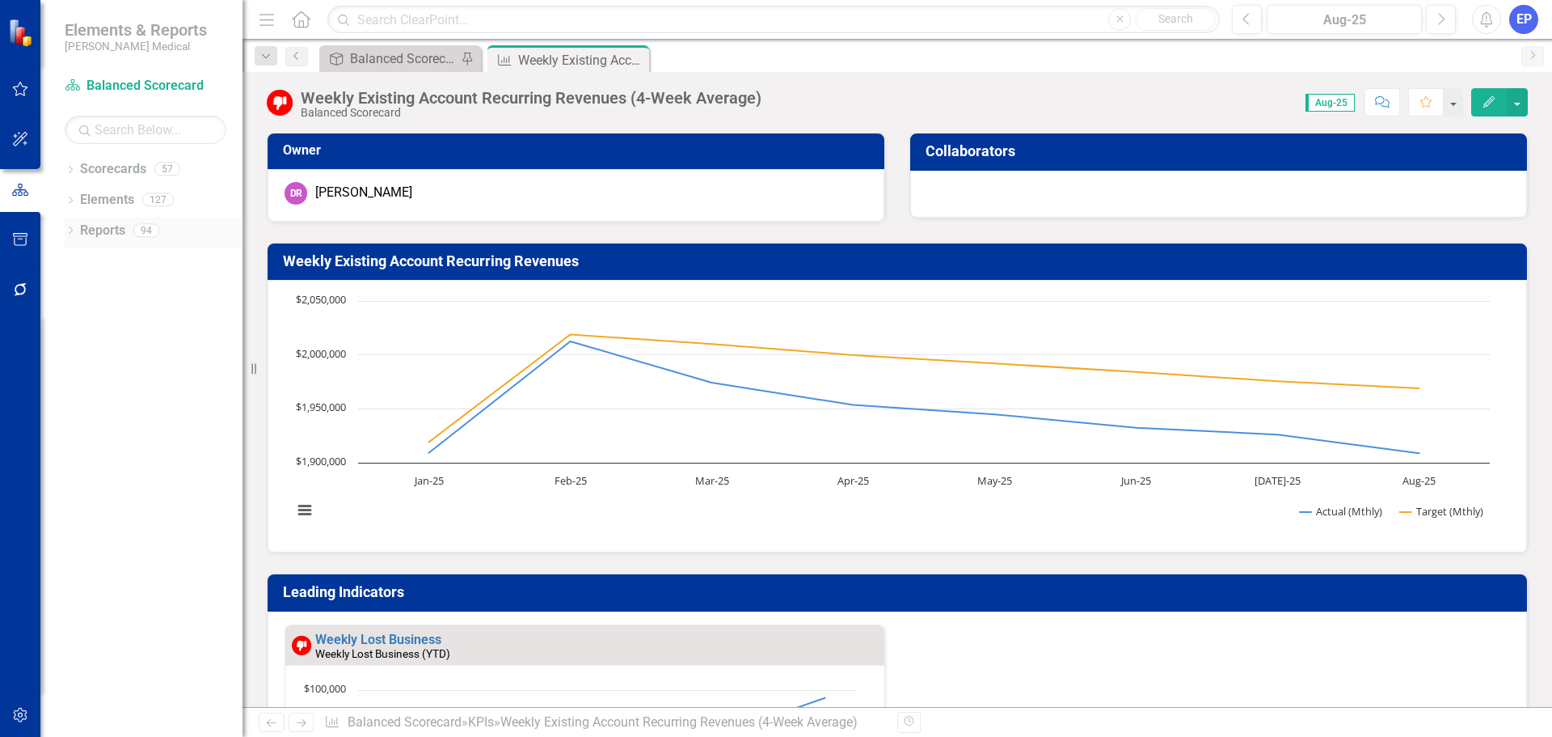
click at [71, 229] on icon at bounding box center [71, 229] width 4 height 7
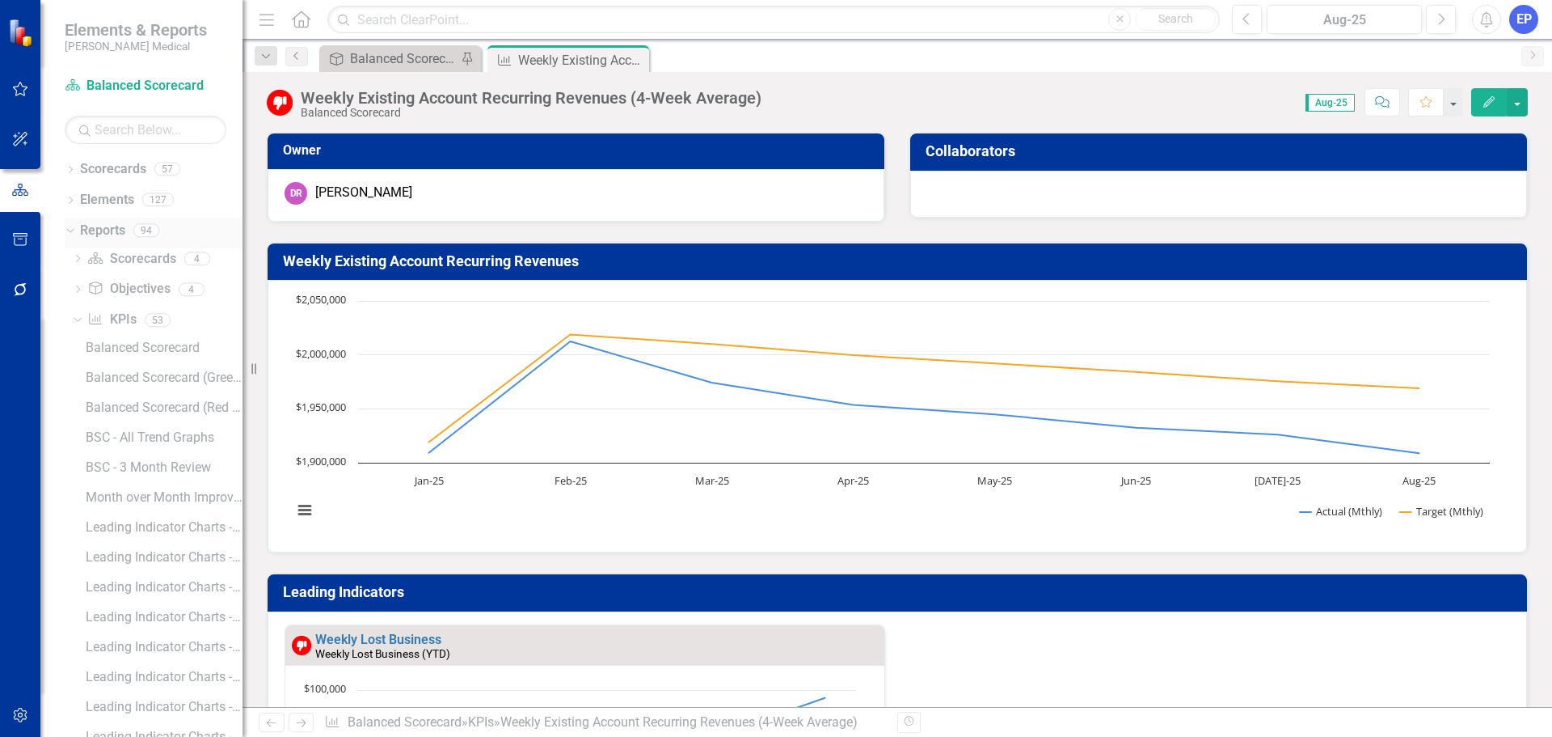
click at [71, 229] on icon "Dropdown" at bounding box center [68, 229] width 9 height 11
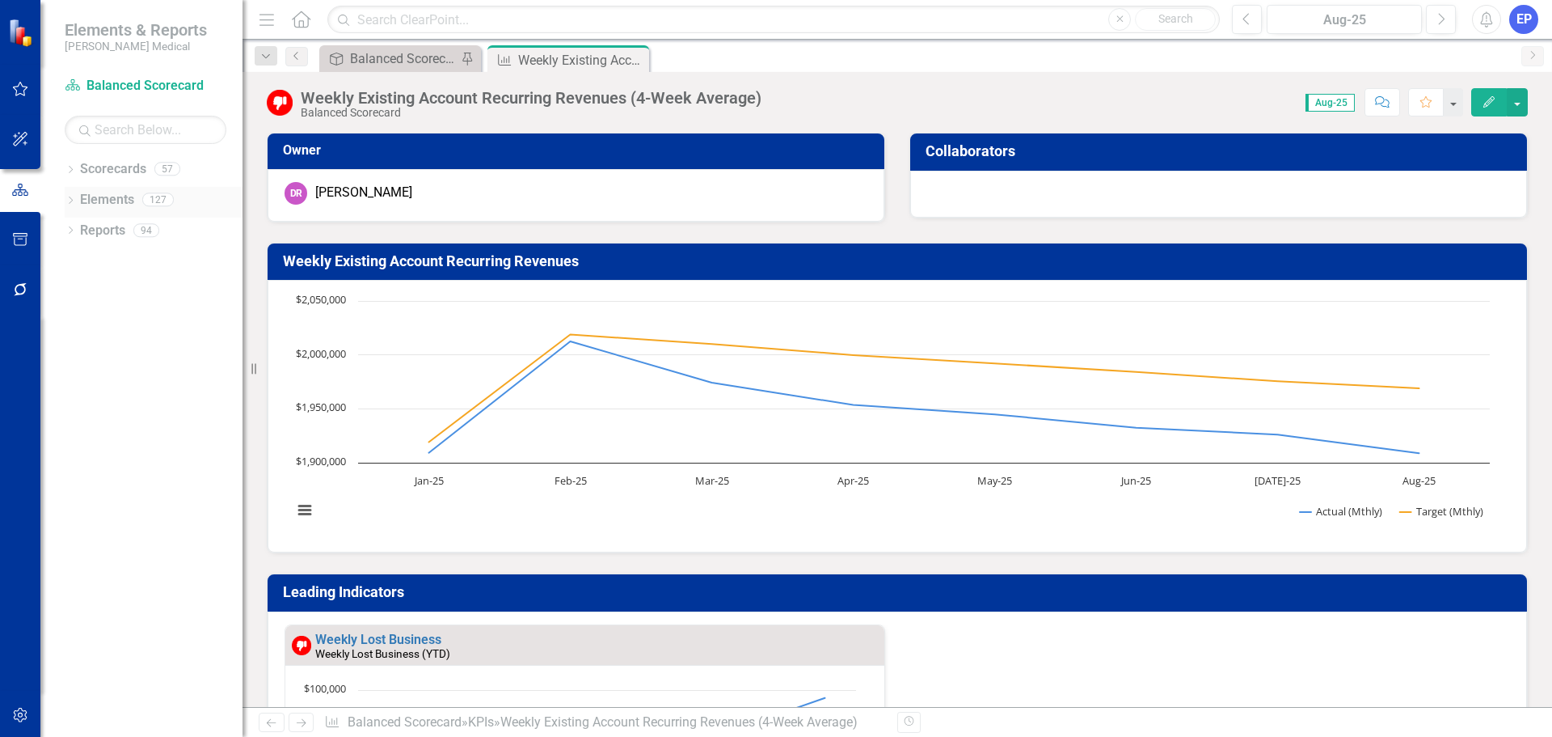
click at [70, 196] on icon at bounding box center [71, 199] width 4 height 7
click at [76, 261] on icon "Dropdown" at bounding box center [78, 262] width 11 height 9
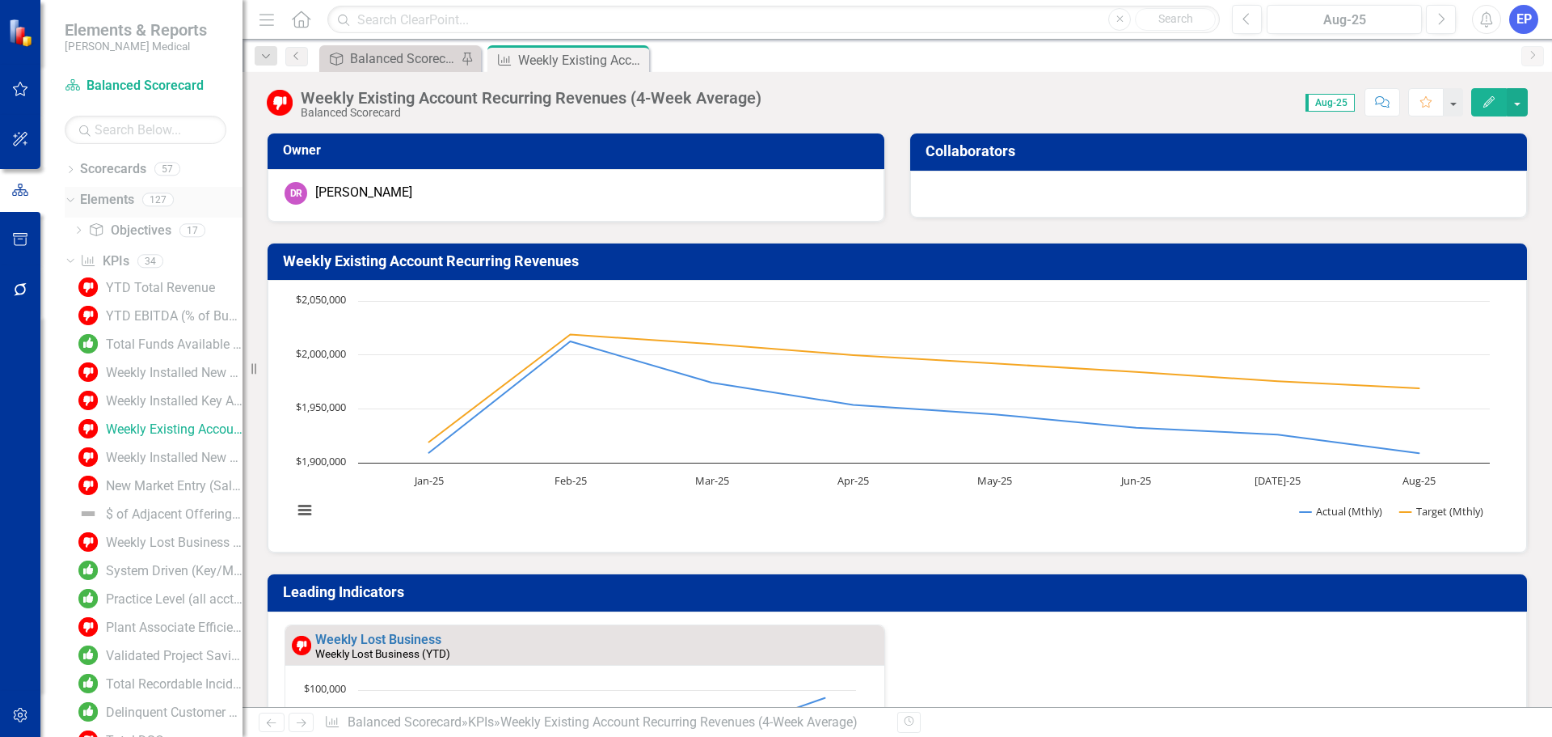
click at [70, 201] on icon at bounding box center [69, 200] width 7 height 4
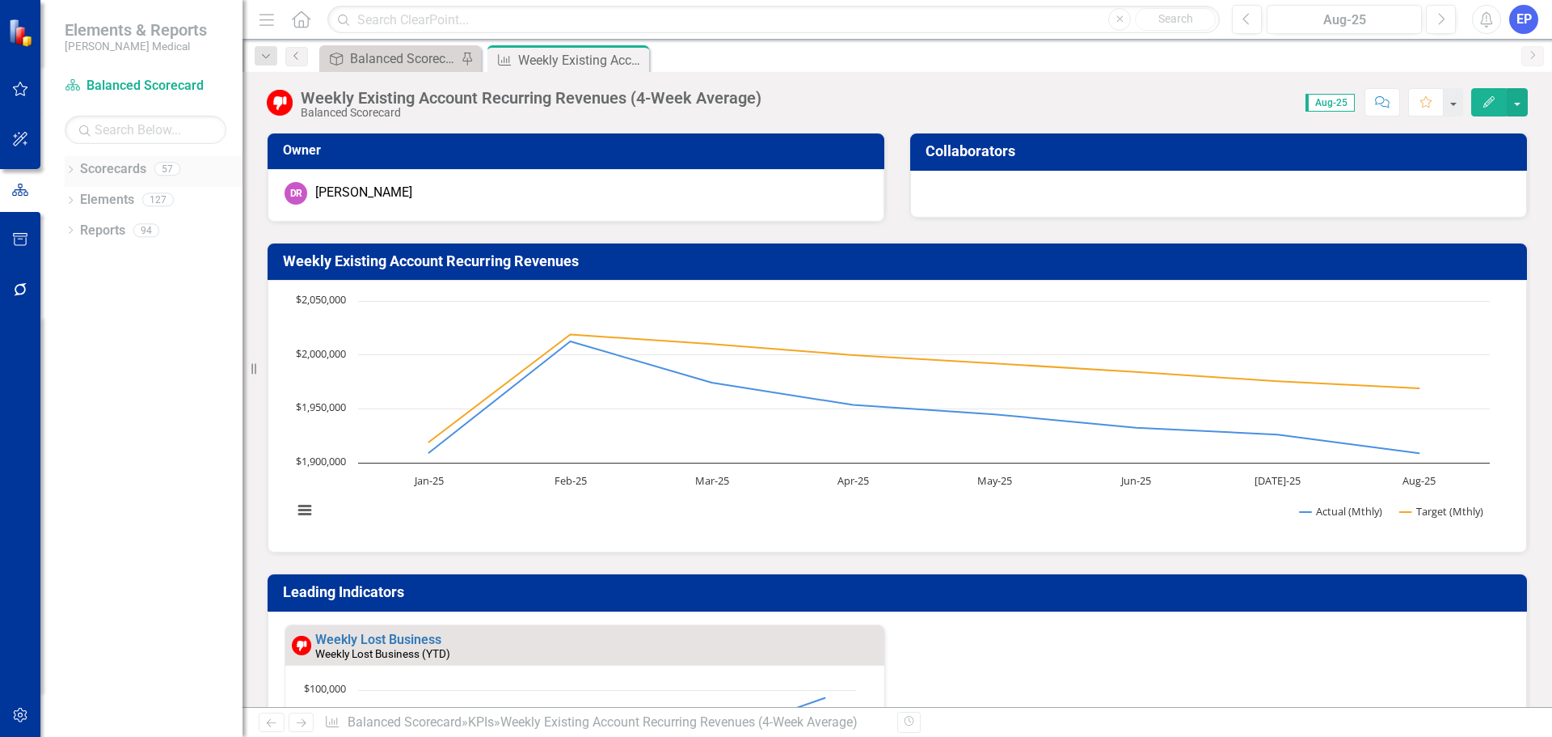
click at [71, 167] on icon at bounding box center [71, 169] width 4 height 7
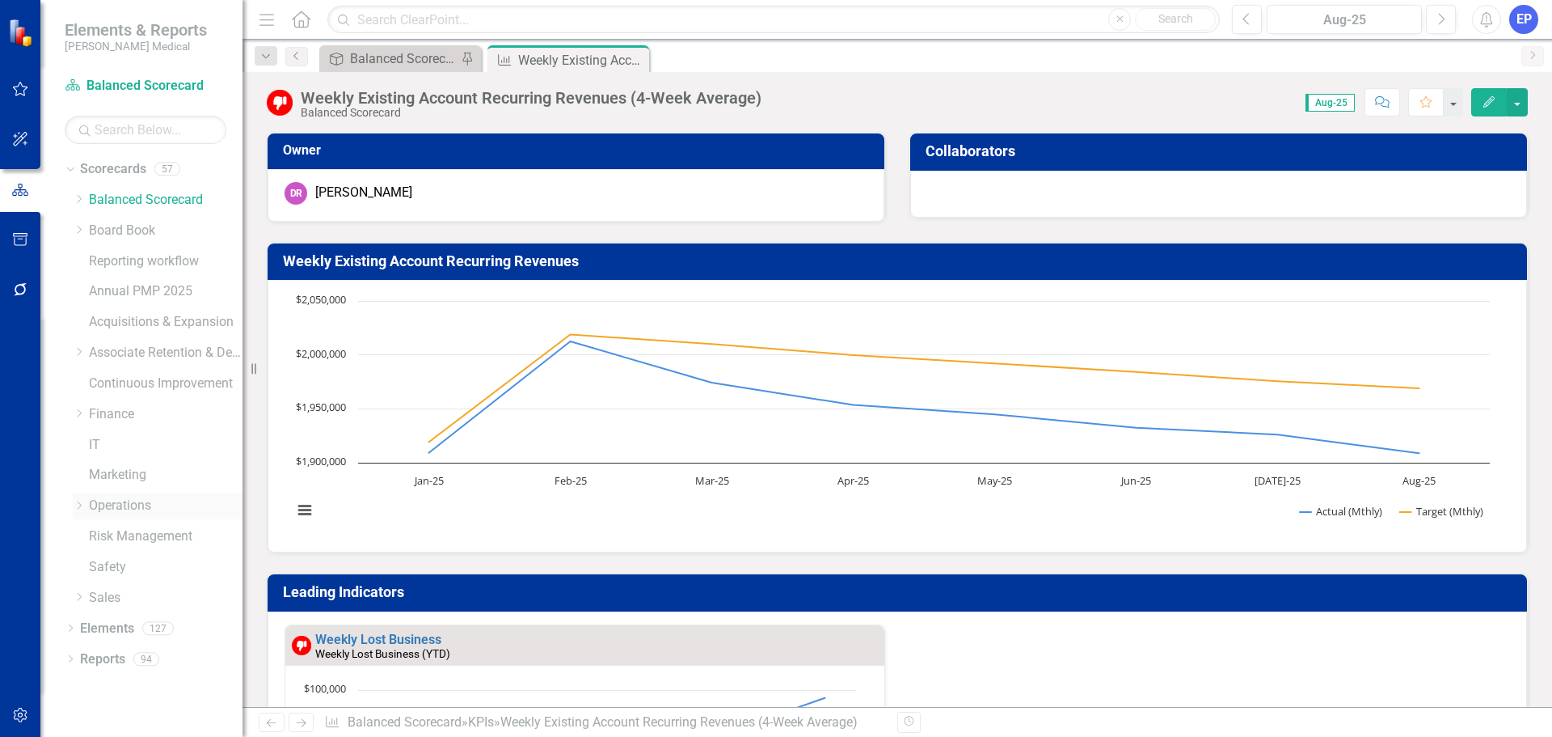
click at [77, 506] on icon "Dropdown" at bounding box center [79, 505] width 12 height 10
click at [118, 595] on link "Service" at bounding box center [173, 598] width 137 height 19
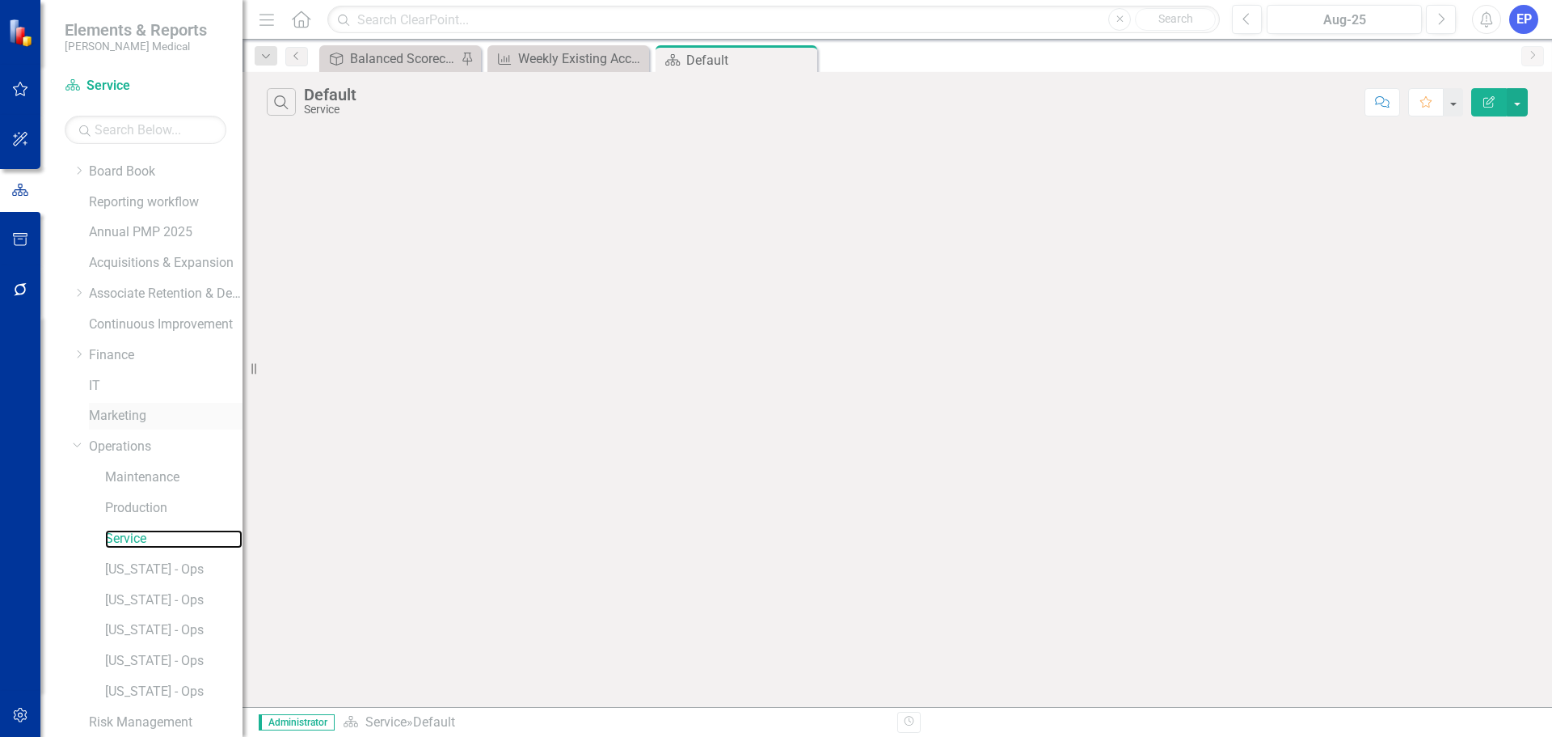
scroll to position [184, 0]
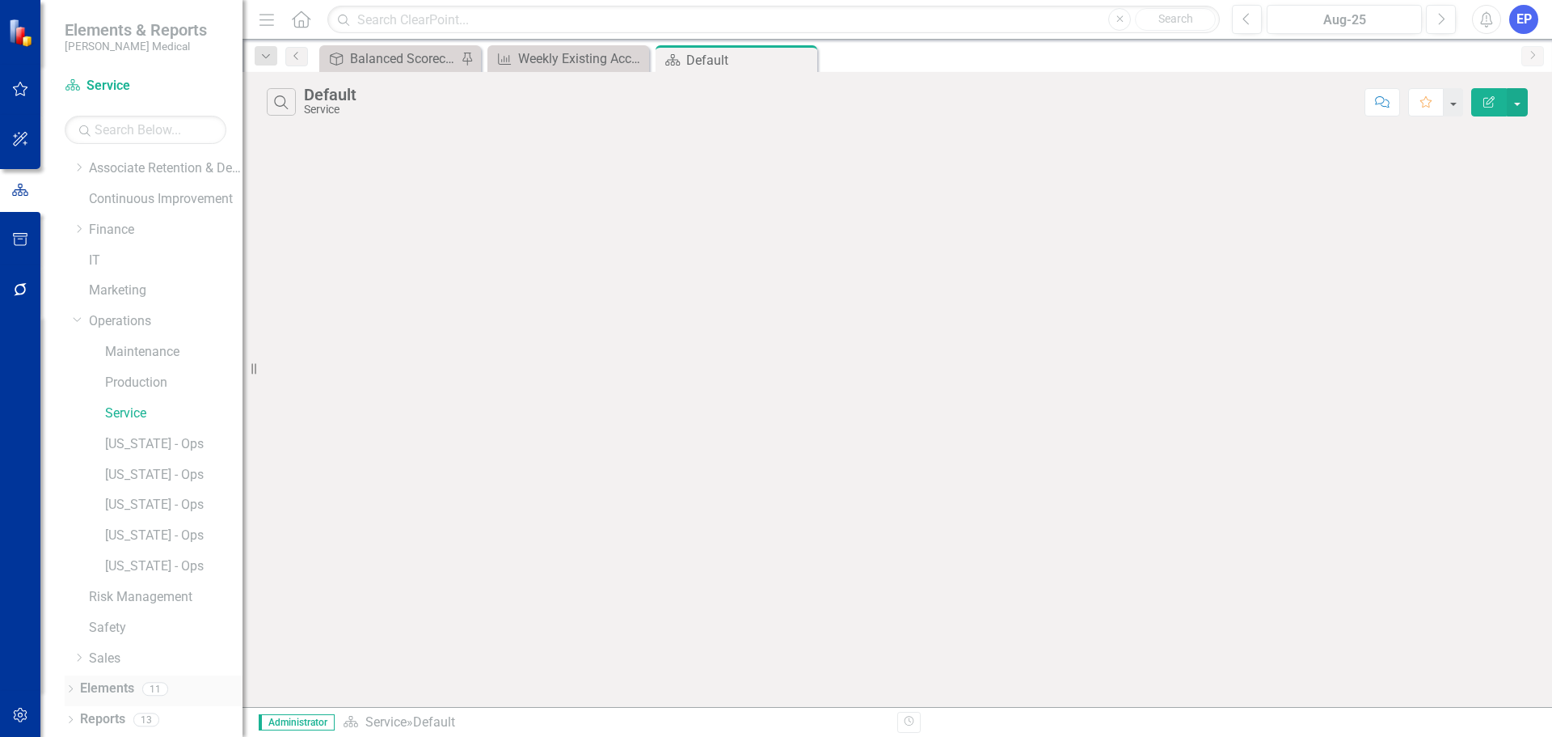
click at [112, 686] on link "Elements" at bounding box center [107, 688] width 54 height 19
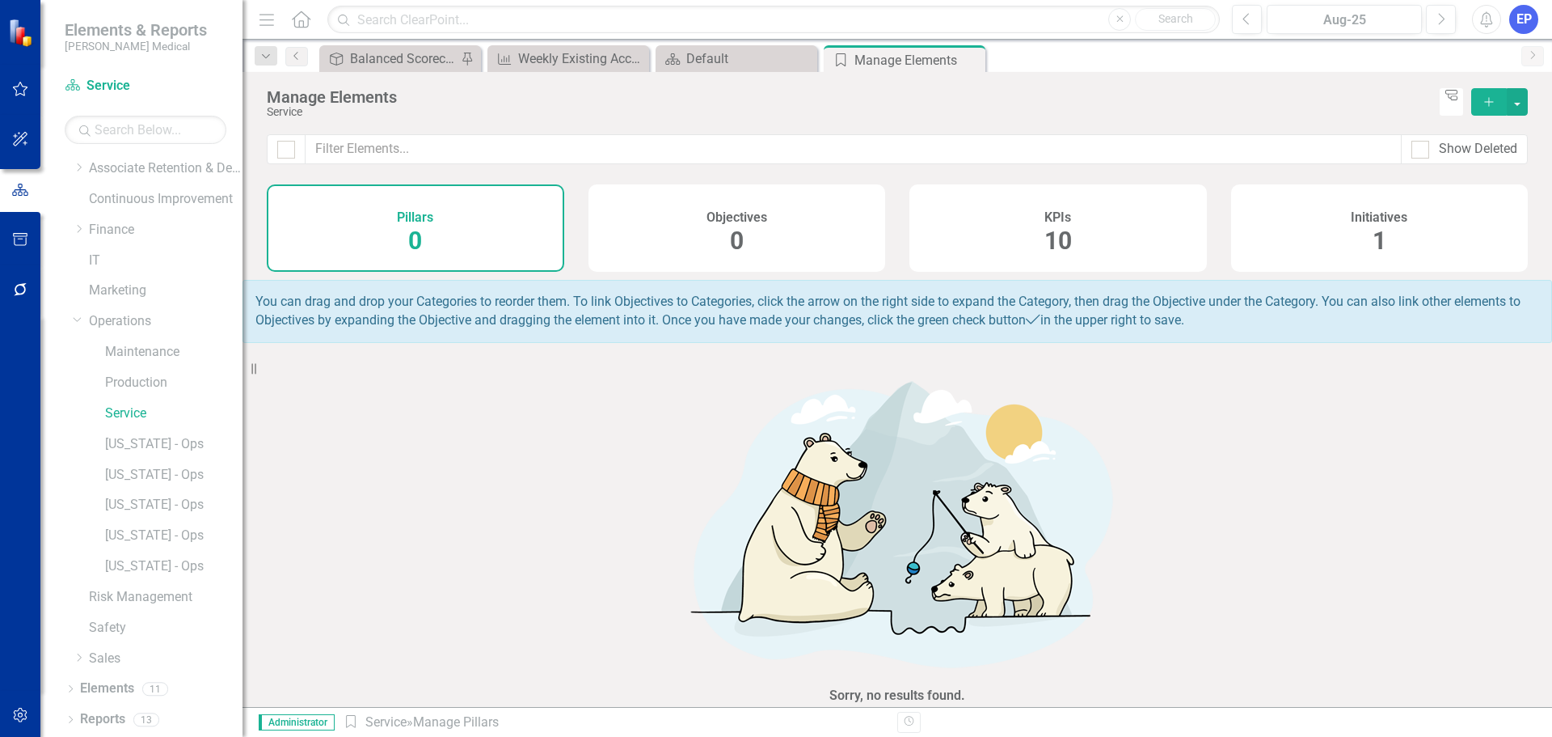
click at [1034, 249] on div "KPIs 10" at bounding box center [1059, 227] width 298 height 87
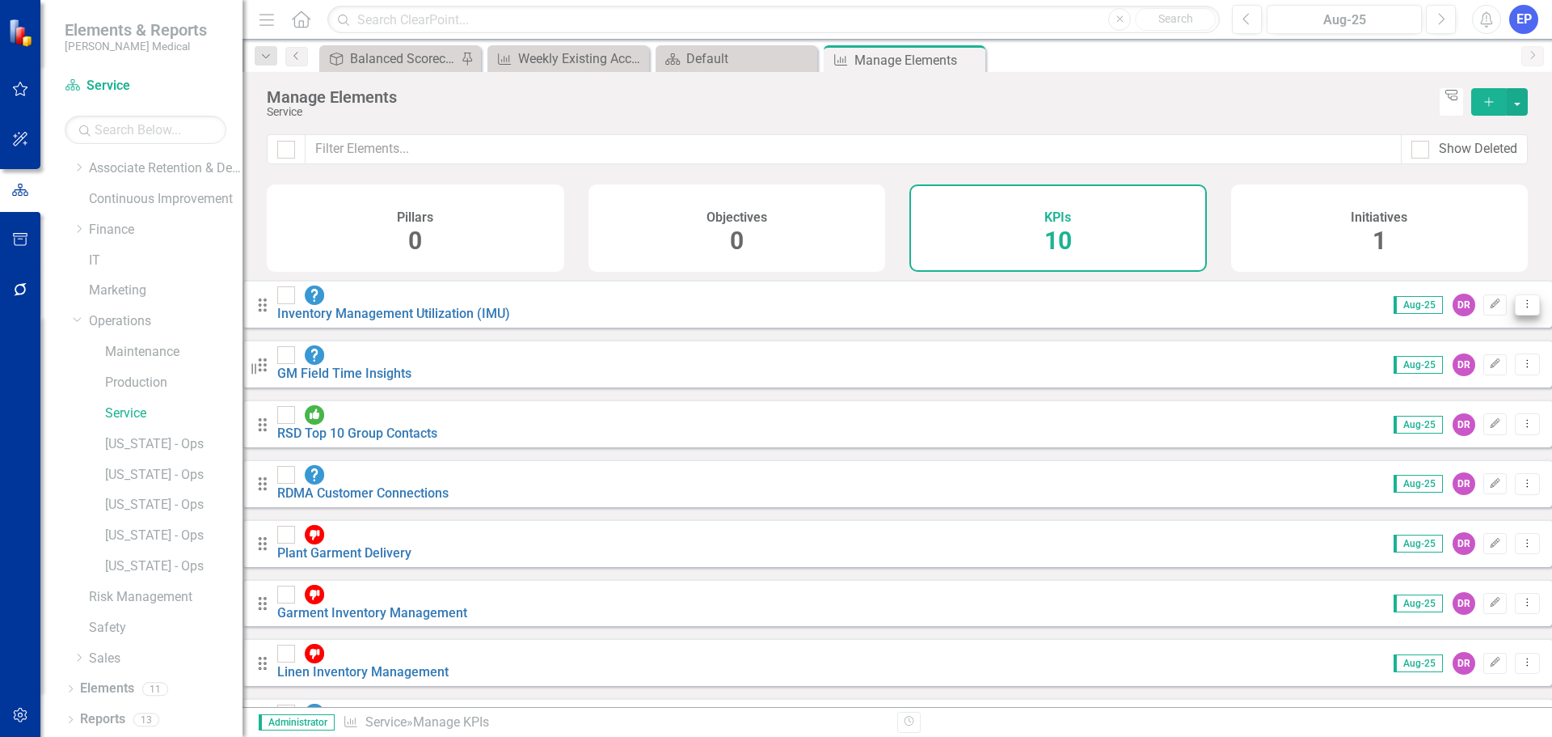
click at [1515, 316] on button "Dropdown Menu" at bounding box center [1527, 305] width 25 height 22
click at [1446, 428] on link "Trash Delete KPI" at bounding box center [1451, 429] width 128 height 30
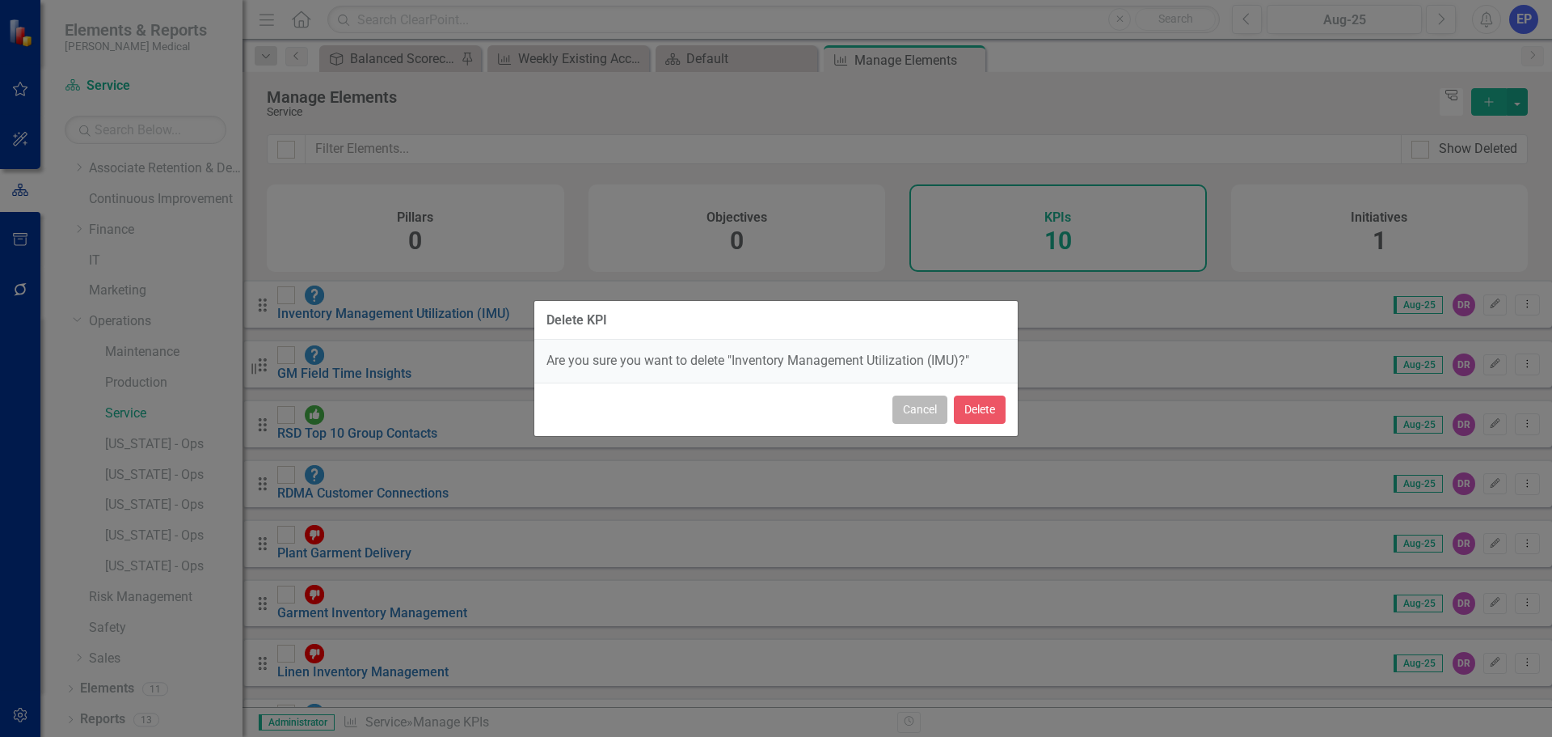
click at [922, 399] on button "Cancel" at bounding box center [920, 409] width 55 height 28
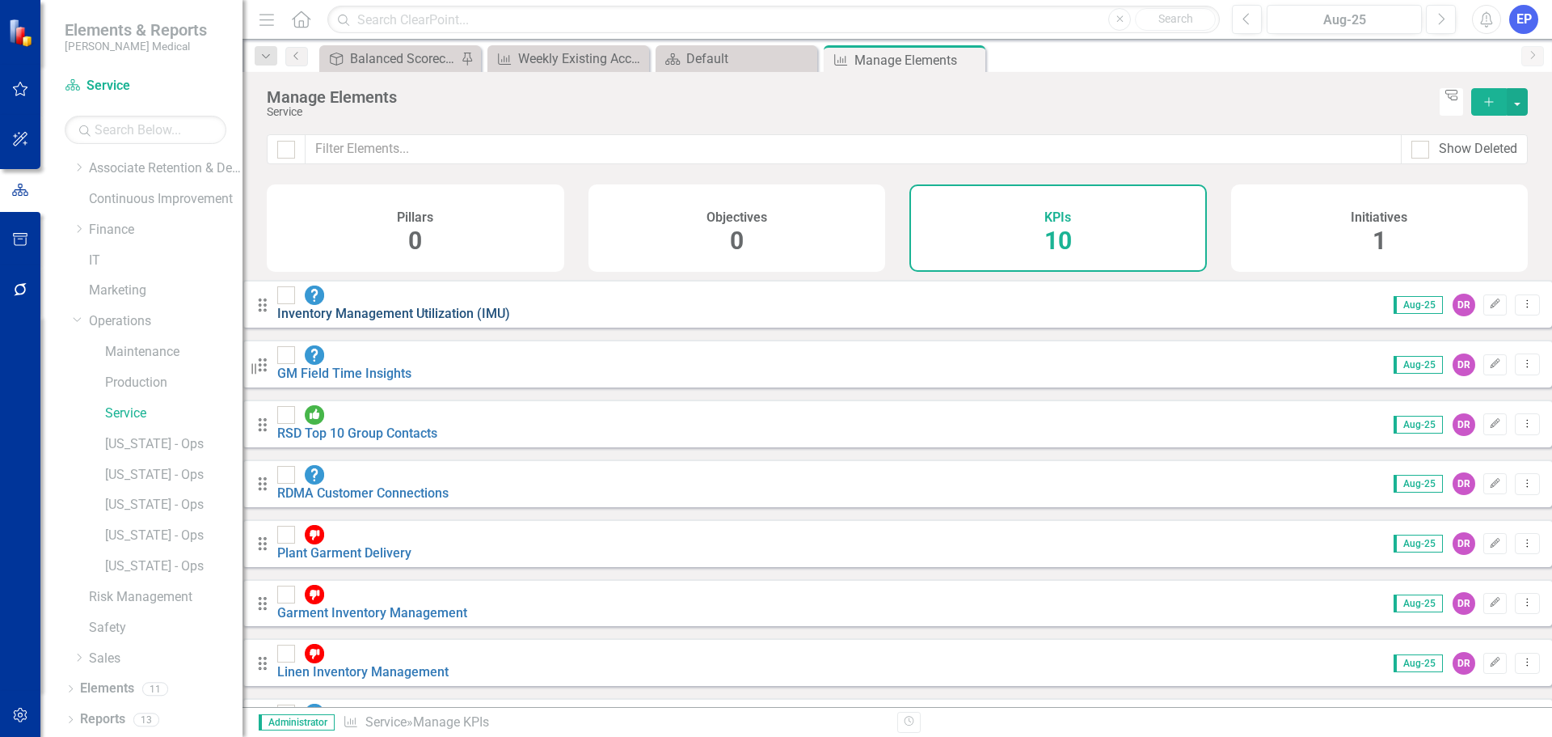
click at [510, 314] on link "Inventory Management Utilization (IMU)" at bounding box center [393, 313] width 233 height 15
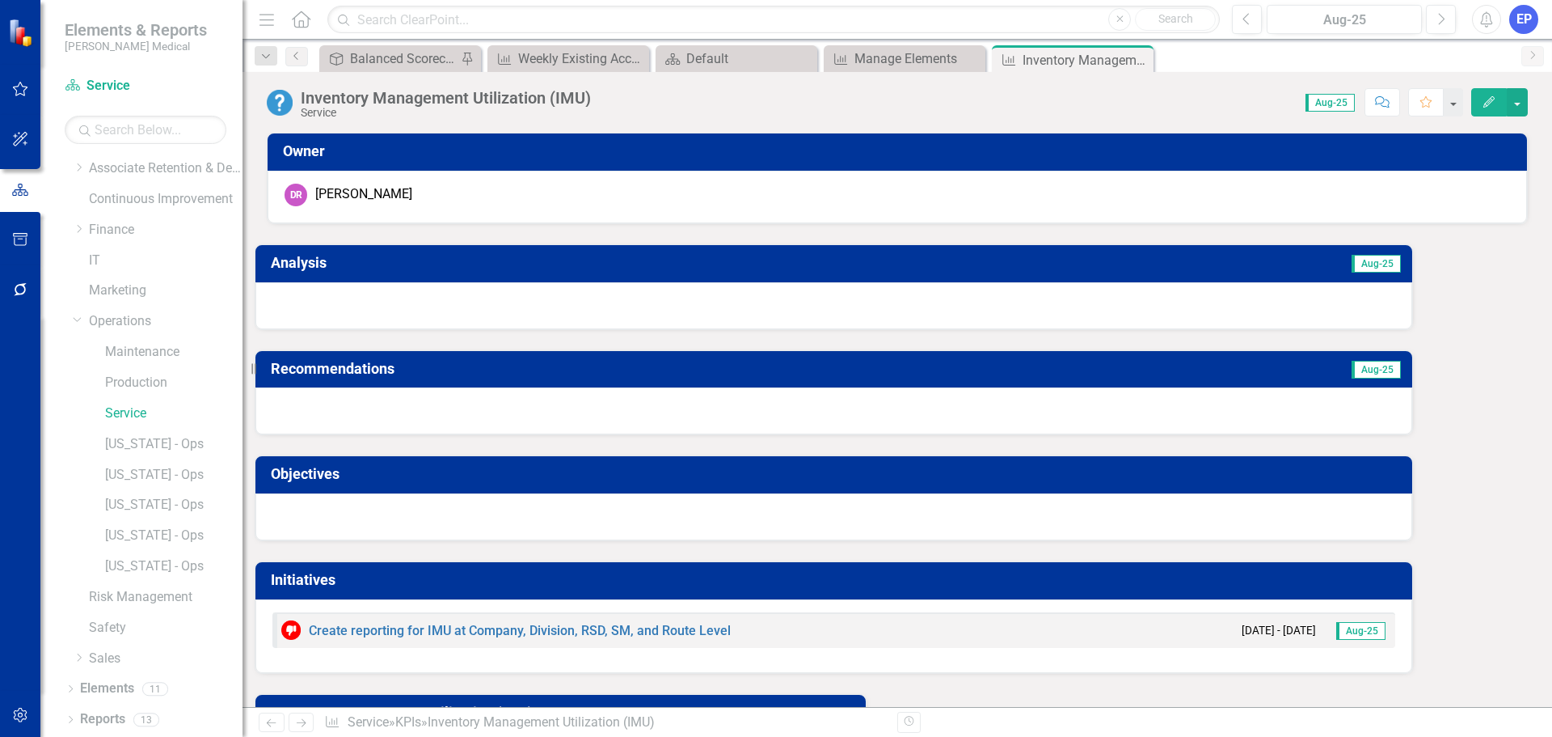
click at [1489, 99] on icon "button" at bounding box center [1489, 101] width 11 height 11
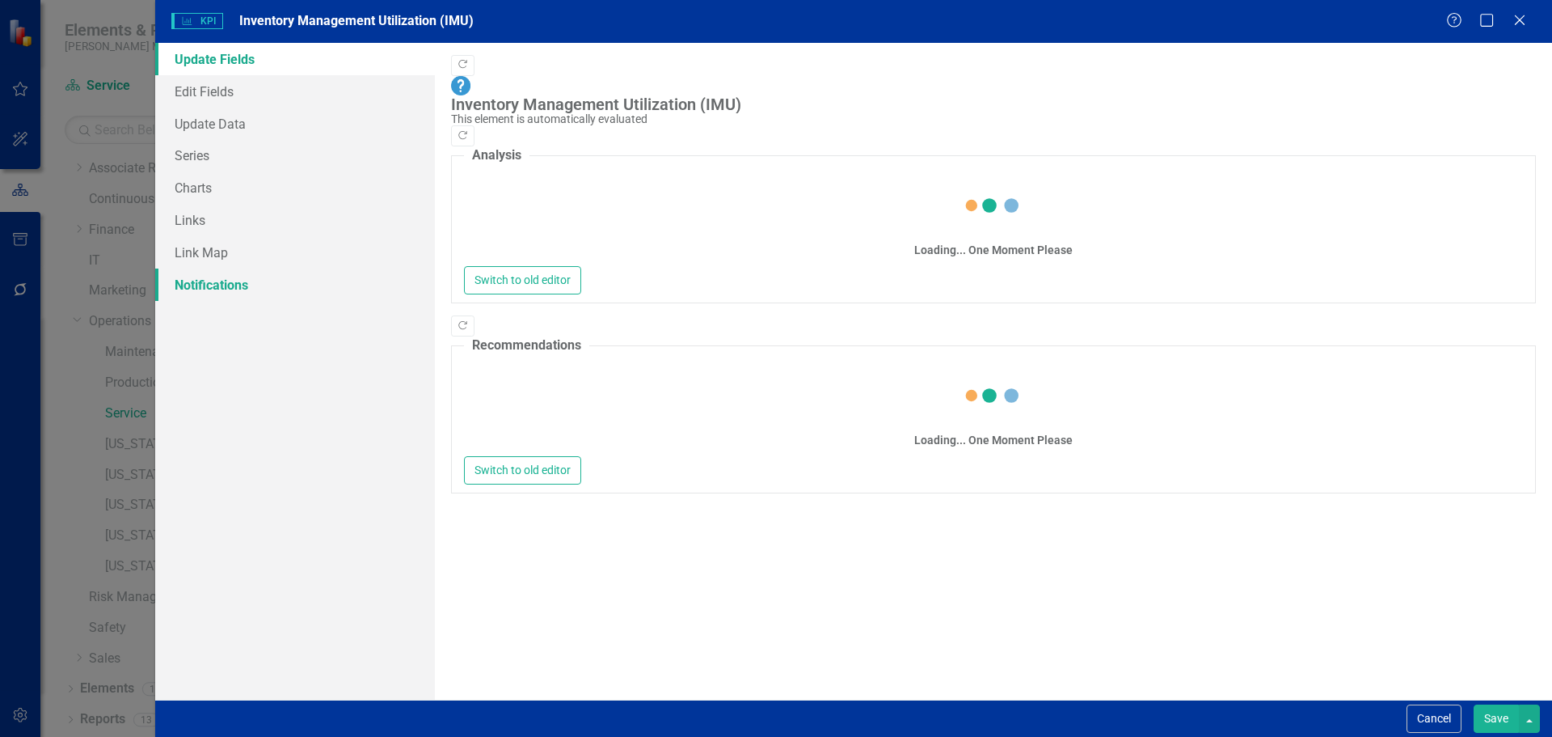
click at [235, 278] on link "Notifications" at bounding box center [295, 284] width 280 height 32
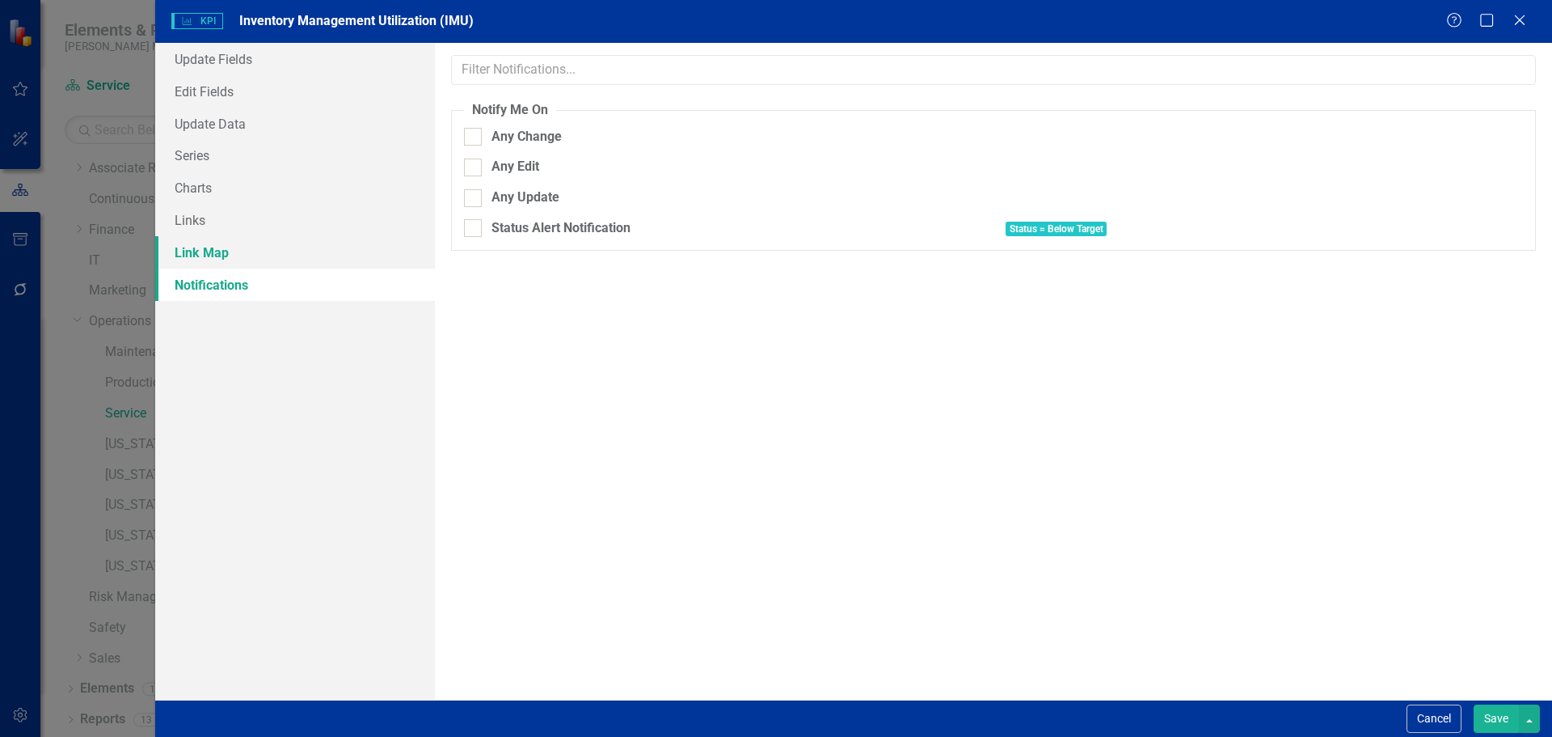
click at [226, 252] on link "Link Map" at bounding box center [295, 252] width 280 height 32
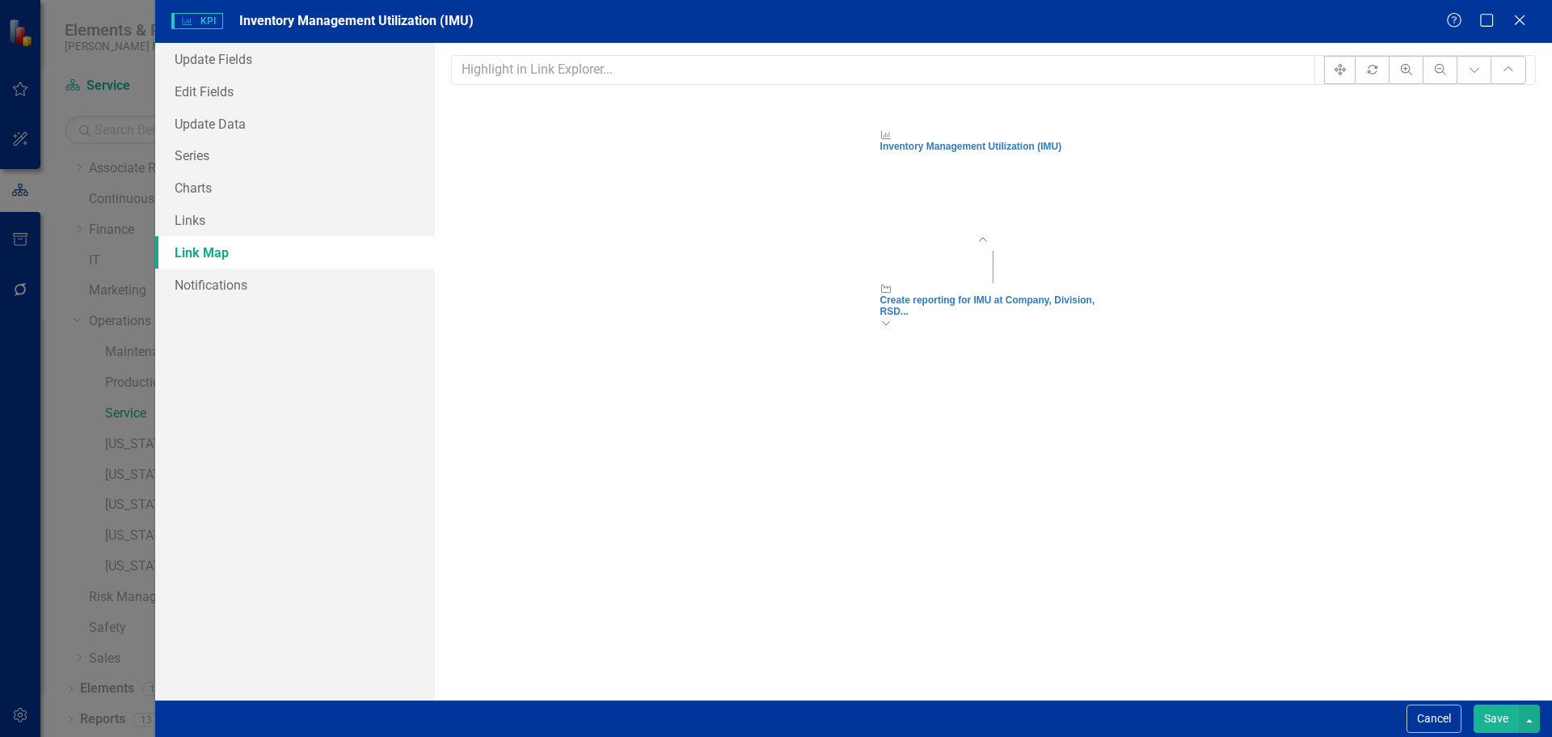
click at [967, 317] on div "Create reporting for IMU at Company, Division, RSD..." at bounding box center [993, 305] width 226 height 23
click at [242, 215] on link "Links" at bounding box center [295, 220] width 280 height 32
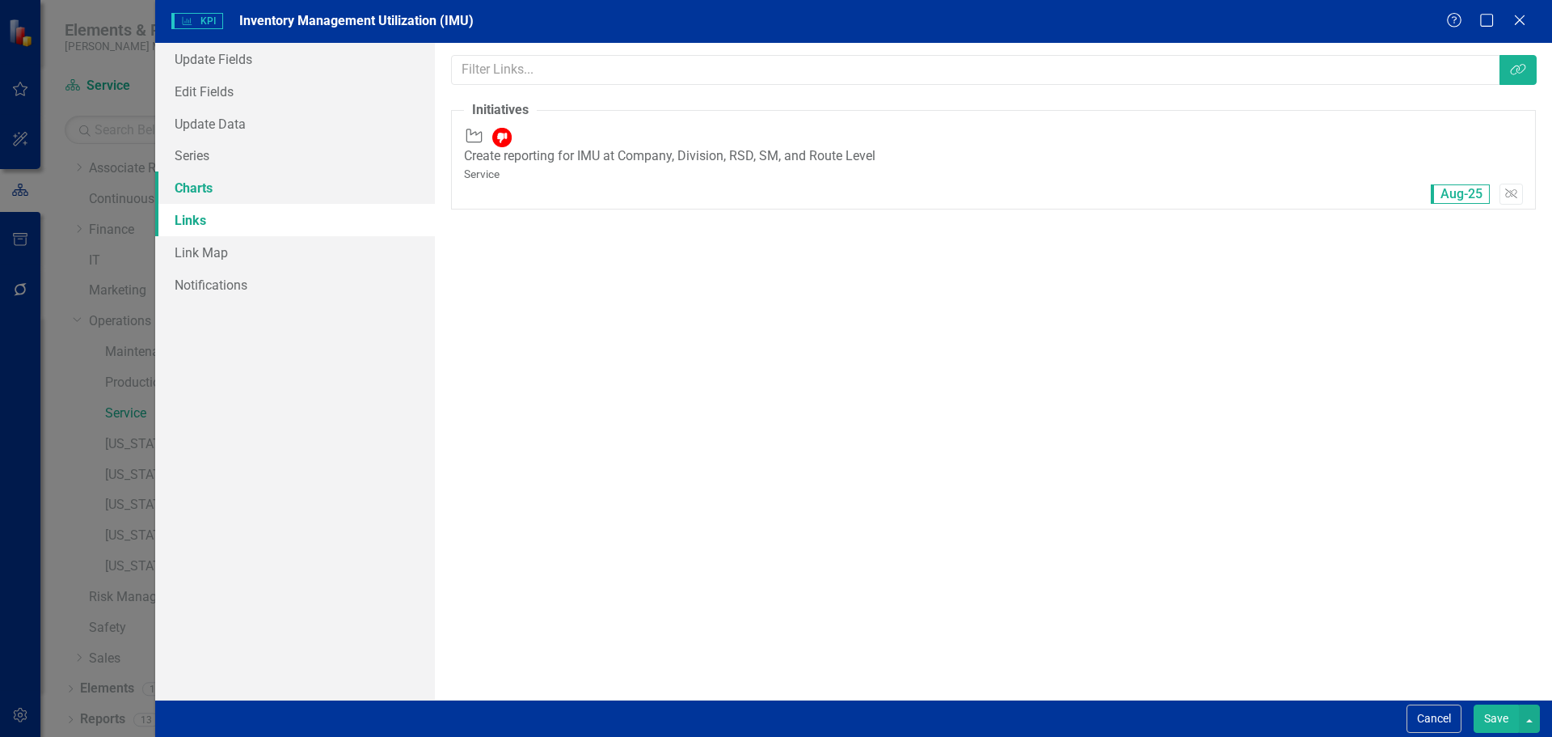
click at [222, 187] on link "Charts" at bounding box center [295, 187] width 280 height 32
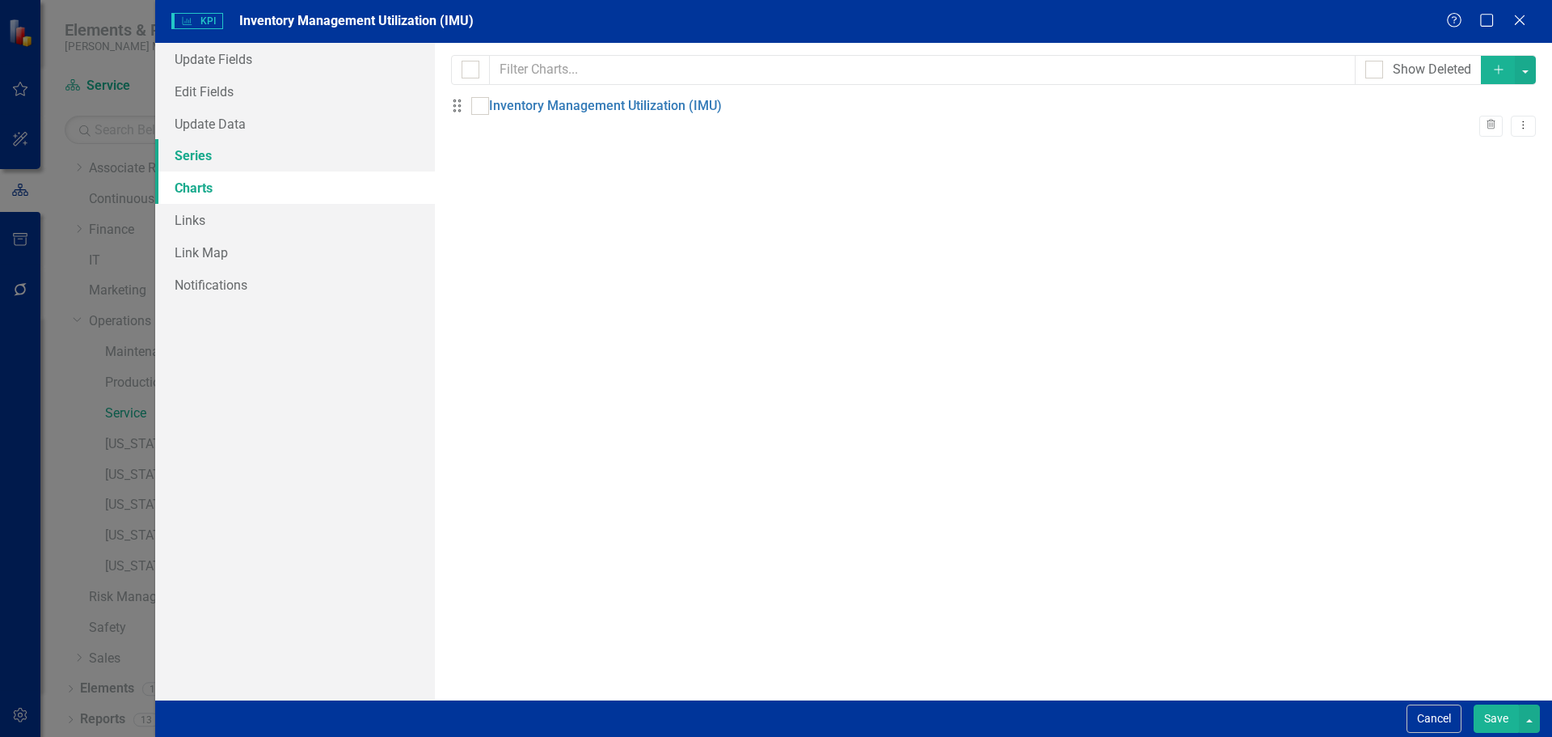
click at [217, 148] on link "Series" at bounding box center [295, 155] width 280 height 32
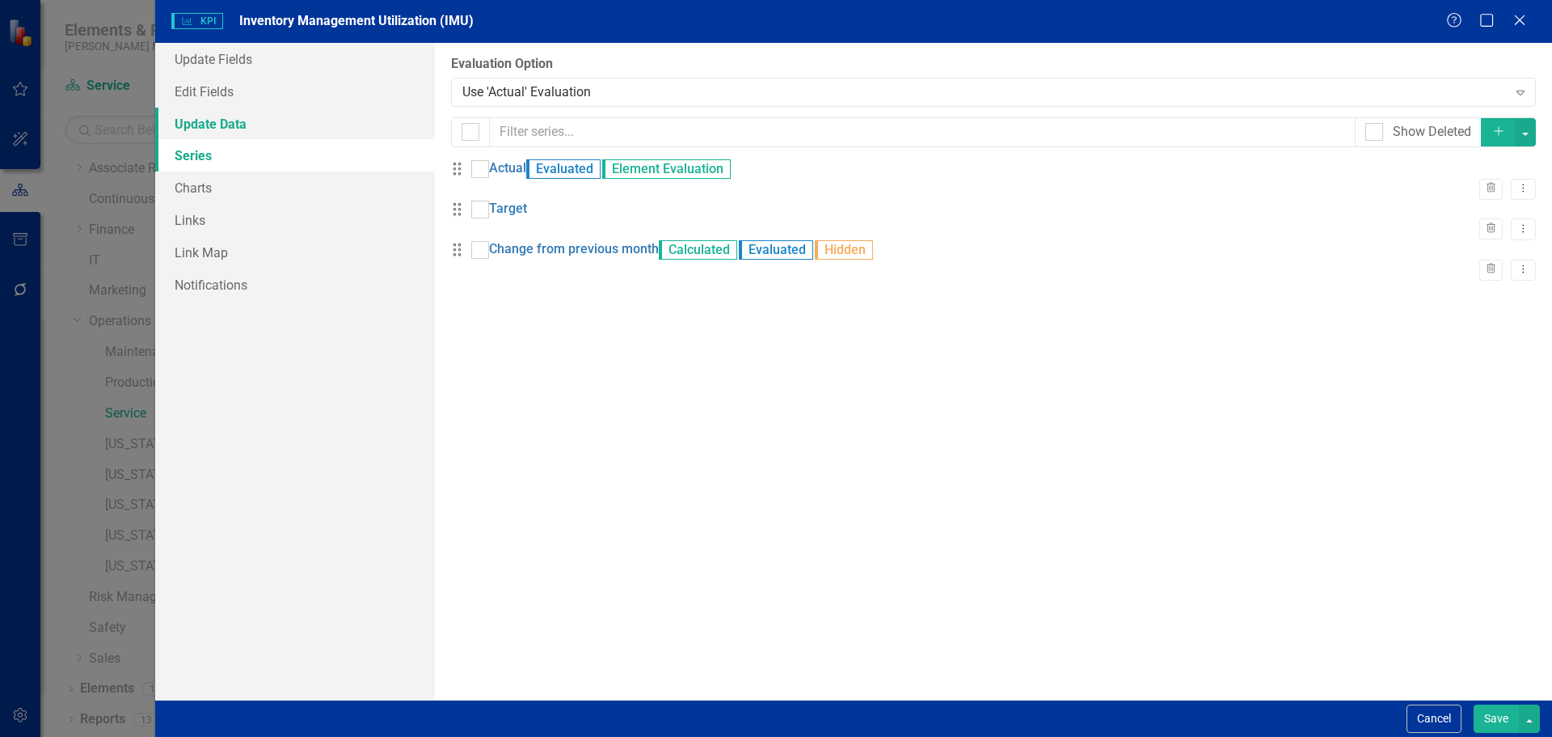
click at [216, 125] on link "Update Data" at bounding box center [295, 124] width 280 height 32
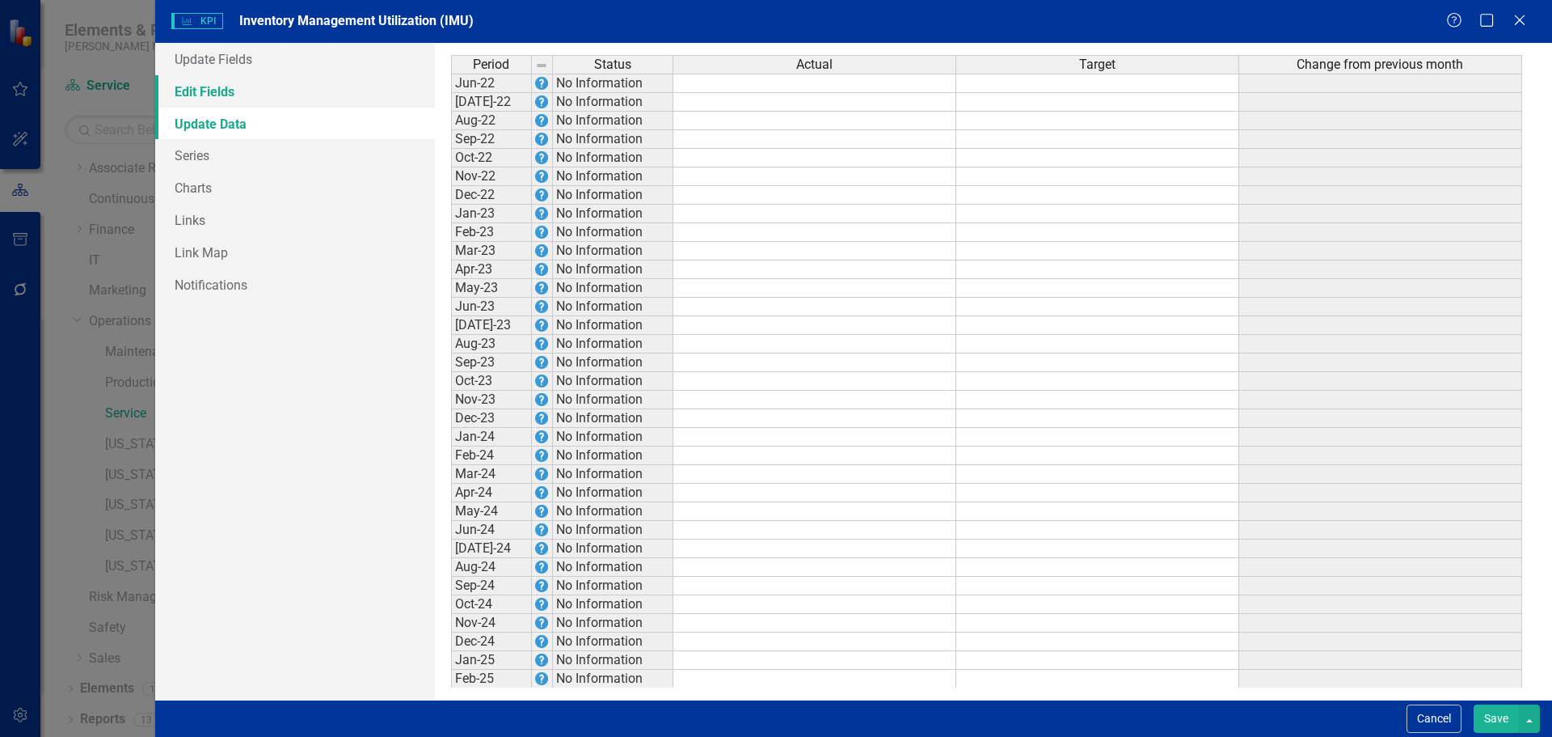
click at [211, 94] on link "Edit Fields" at bounding box center [295, 91] width 280 height 32
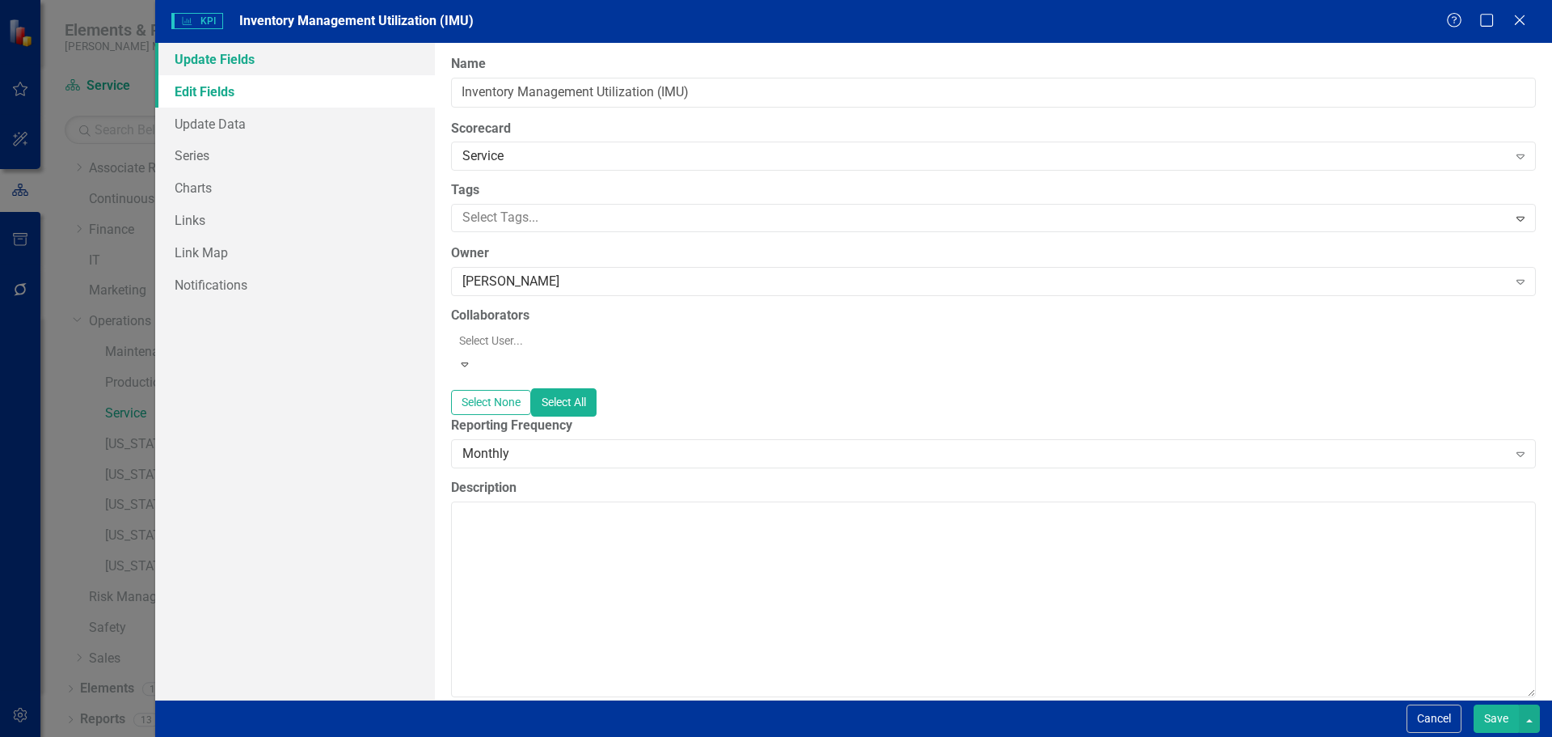
click at [214, 64] on link "Update Fields" at bounding box center [295, 59] width 280 height 32
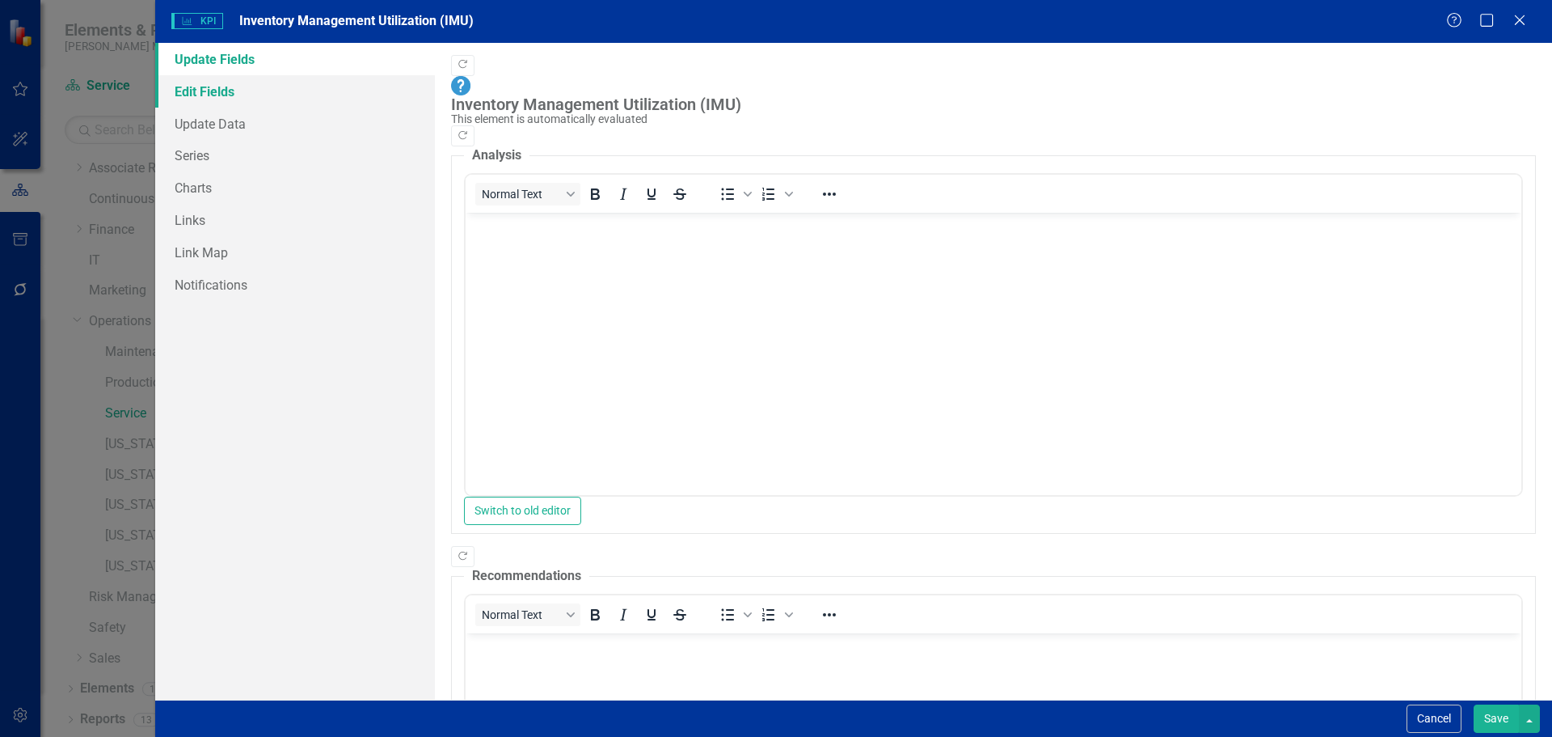
click at [213, 88] on link "Edit Fields" at bounding box center [295, 91] width 280 height 32
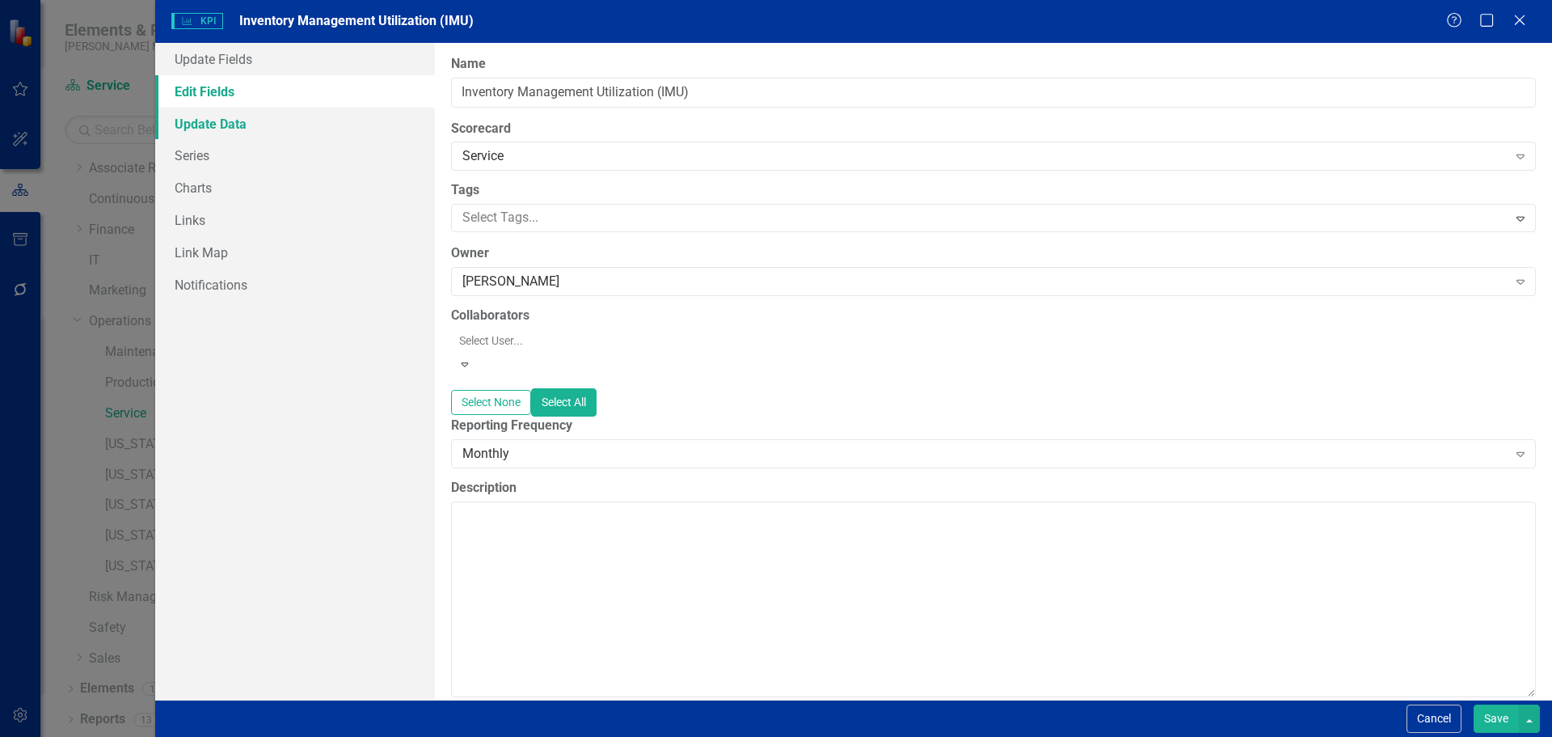
click at [215, 115] on link "Update Data" at bounding box center [295, 124] width 280 height 32
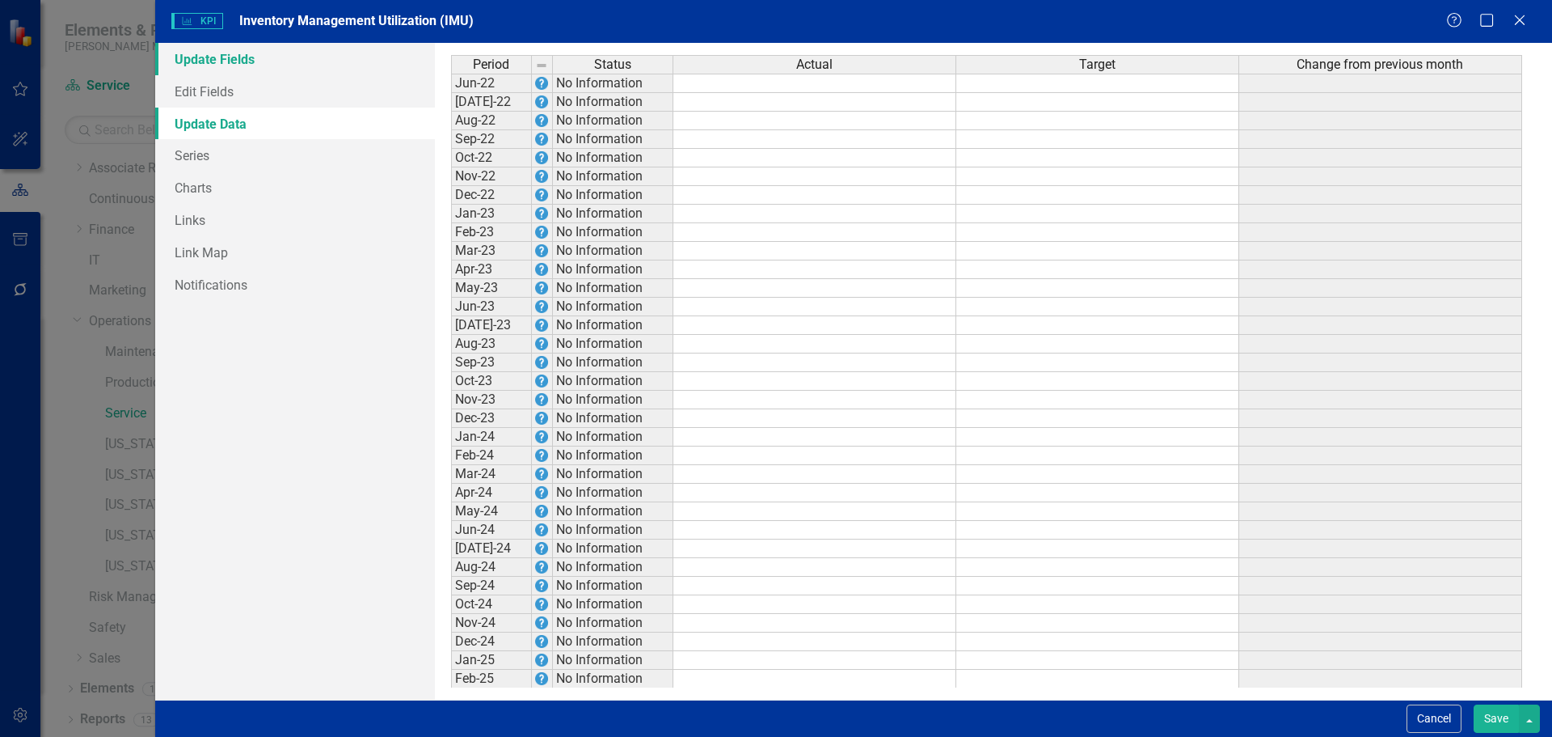
click at [209, 66] on link "Update Fields" at bounding box center [295, 59] width 280 height 32
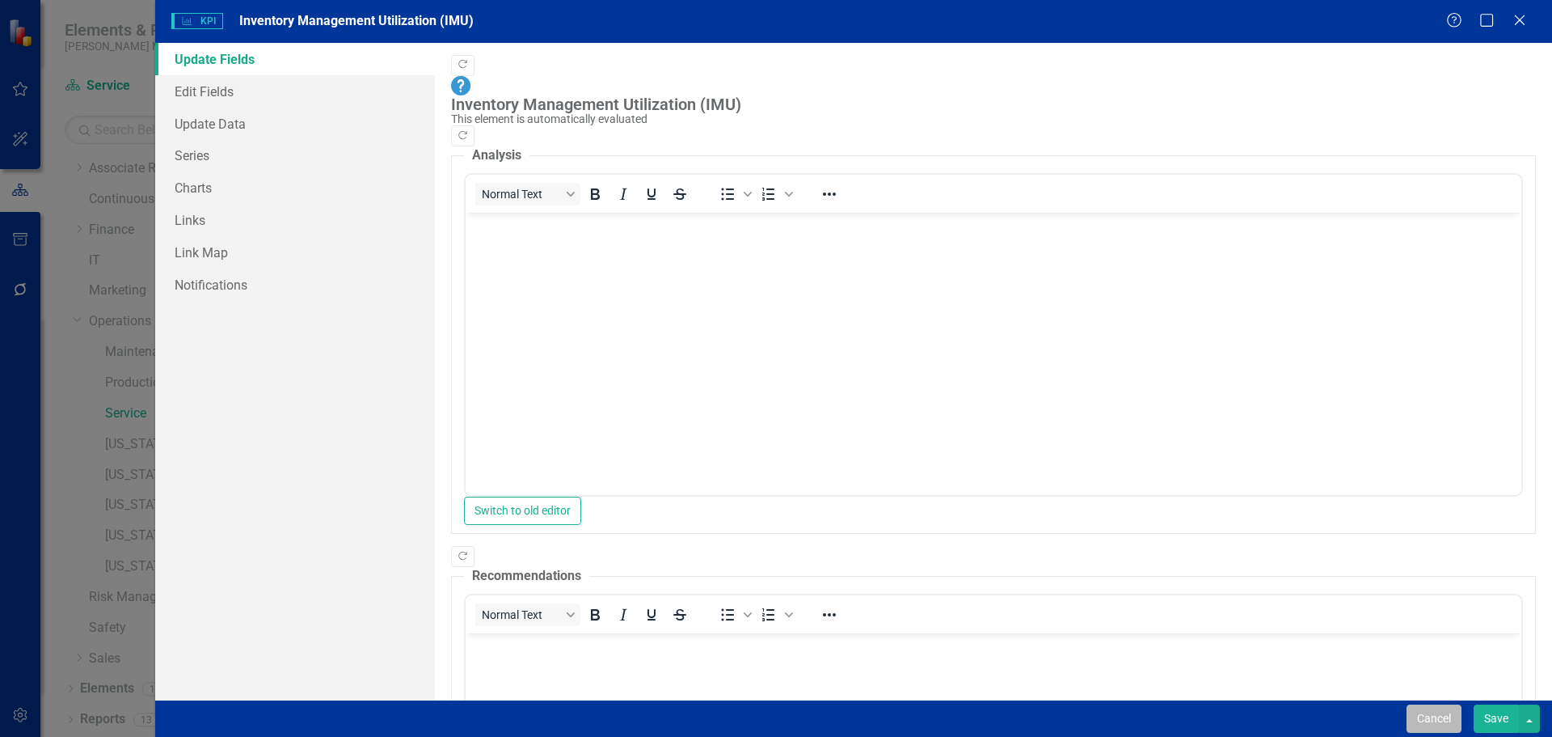
click at [1416, 718] on button "Cancel" at bounding box center [1434, 718] width 55 height 28
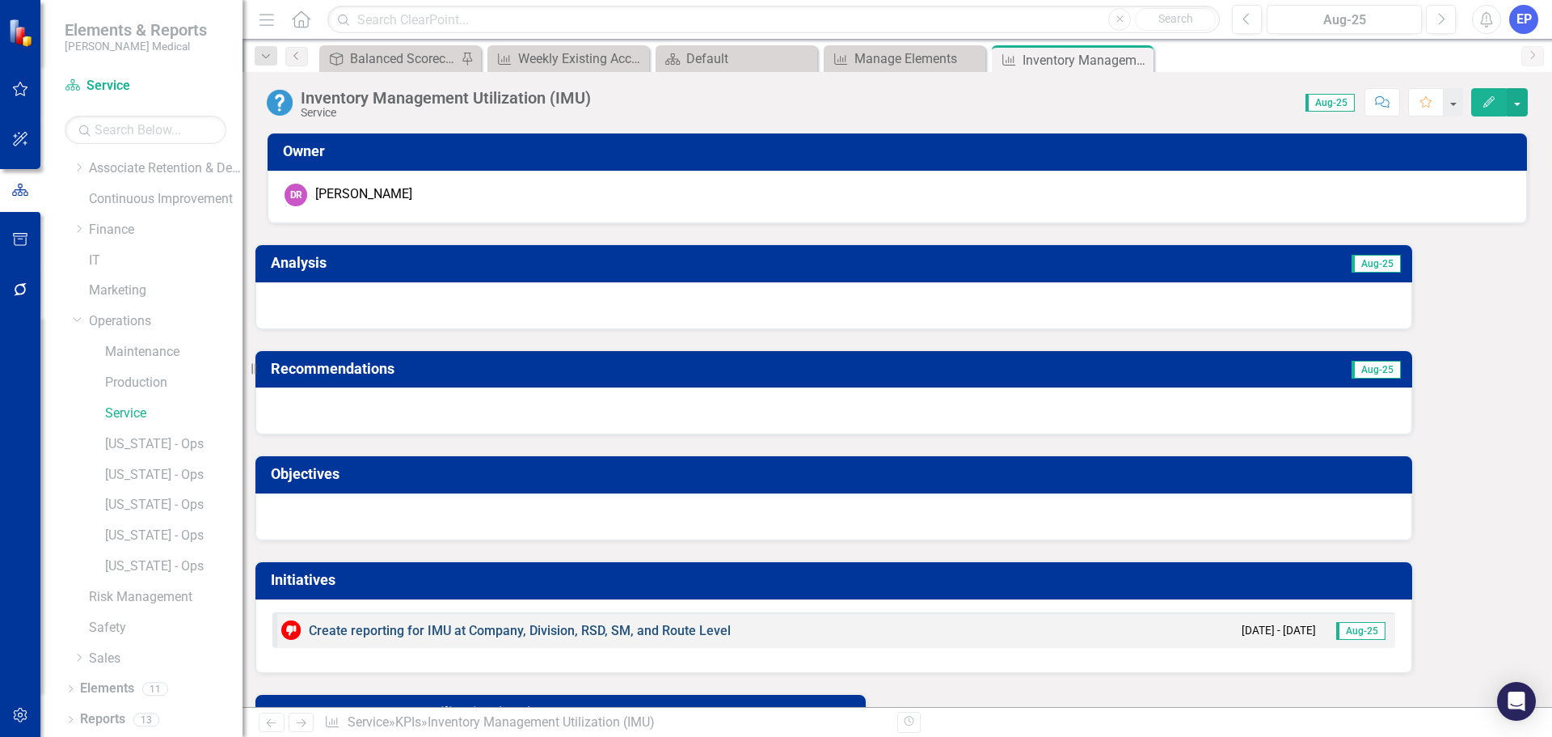
click at [617, 631] on link "Create reporting for IMU at Company, Division, RSD, SM, and Route Level" at bounding box center [520, 630] width 422 height 15
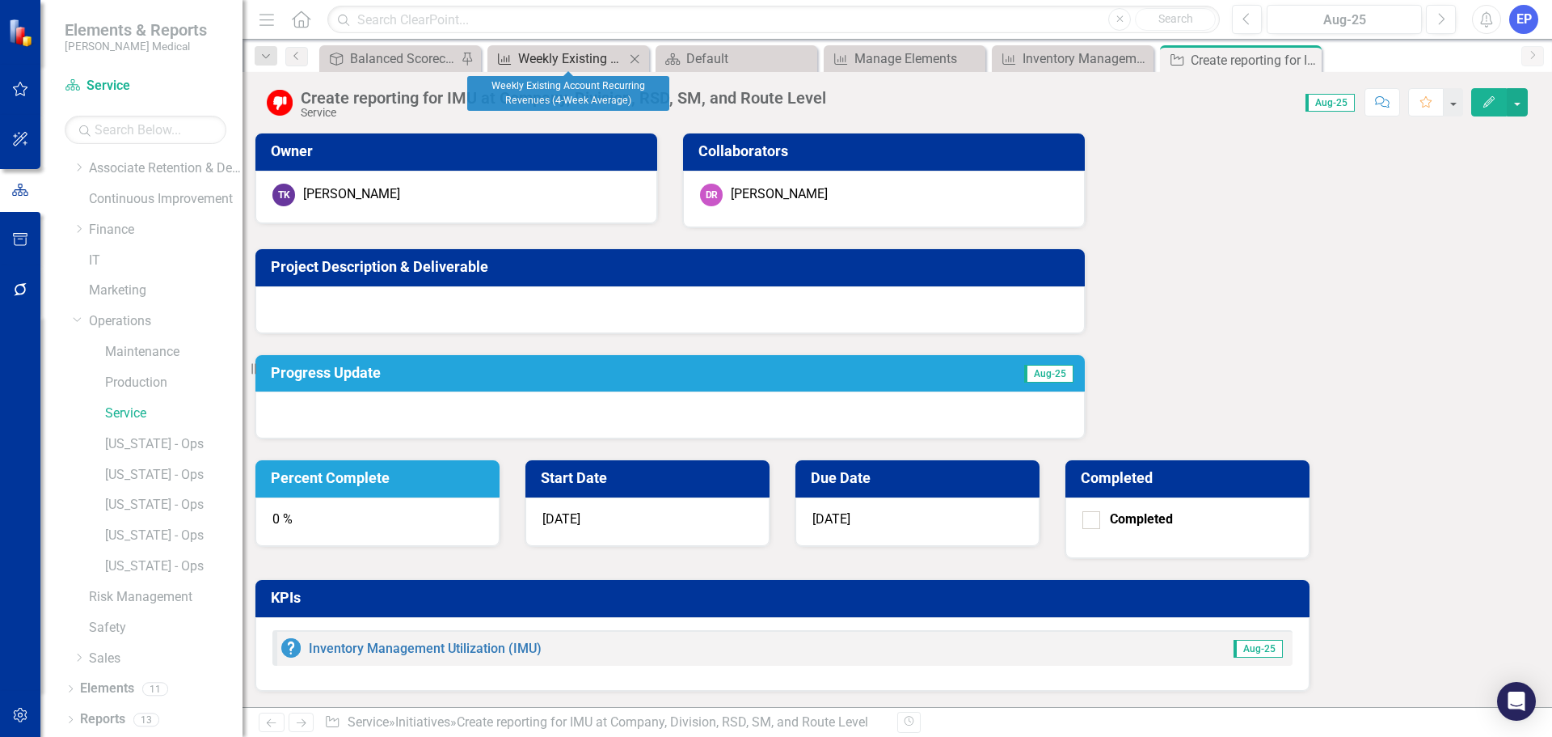
click at [544, 59] on div "Weekly Existing Account Recurring Revenues (4-Week Average)" at bounding box center [571, 59] width 107 height 20
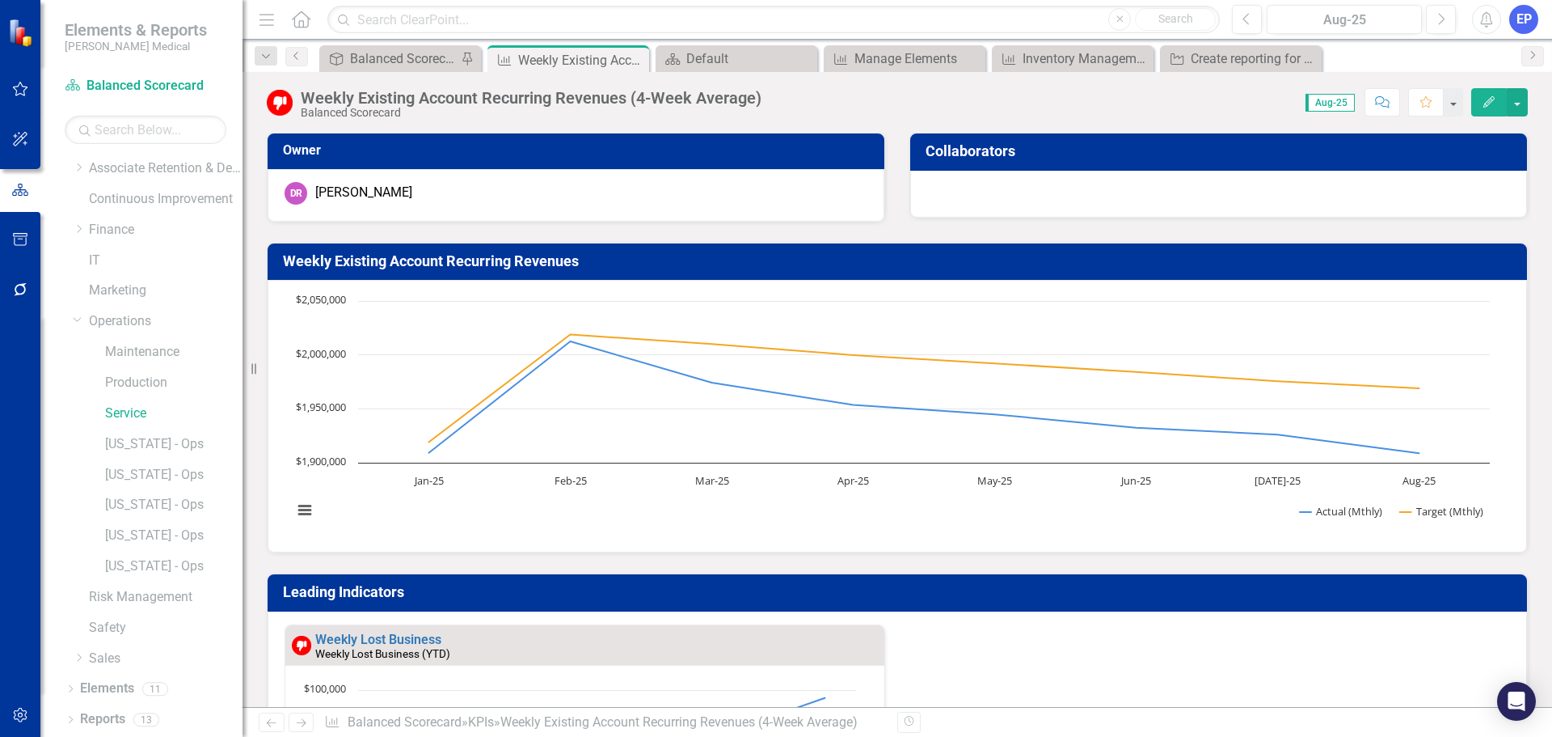
click at [551, 96] on div "Weekly Existing Account Recurring Revenues (4-Week Average)" at bounding box center [531, 98] width 461 height 18
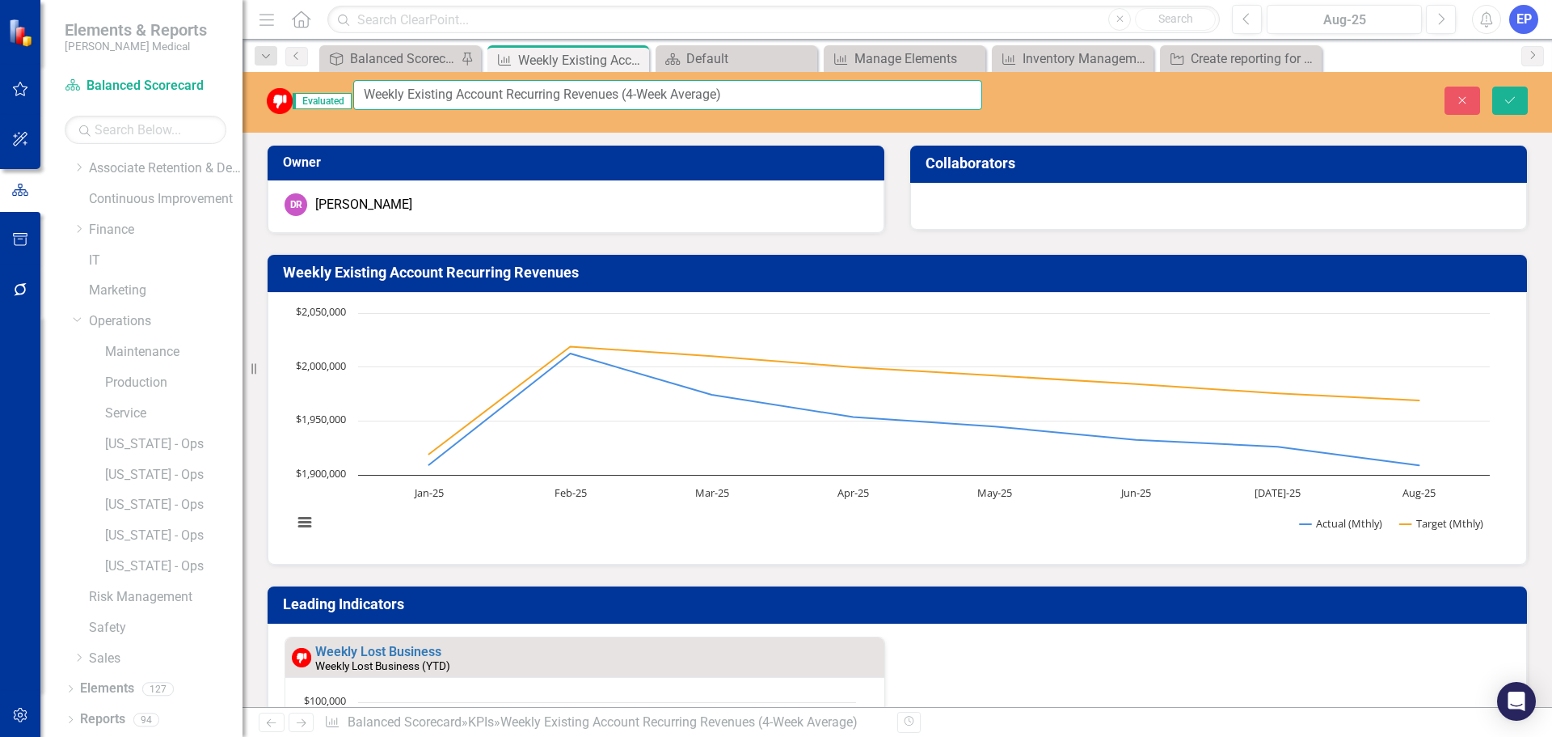
click at [551, 96] on input "Weekly Existing Account Recurring Revenues (4-Week Average)" at bounding box center [667, 95] width 629 height 30
click at [1473, 93] on button "Close" at bounding box center [1463, 101] width 36 height 28
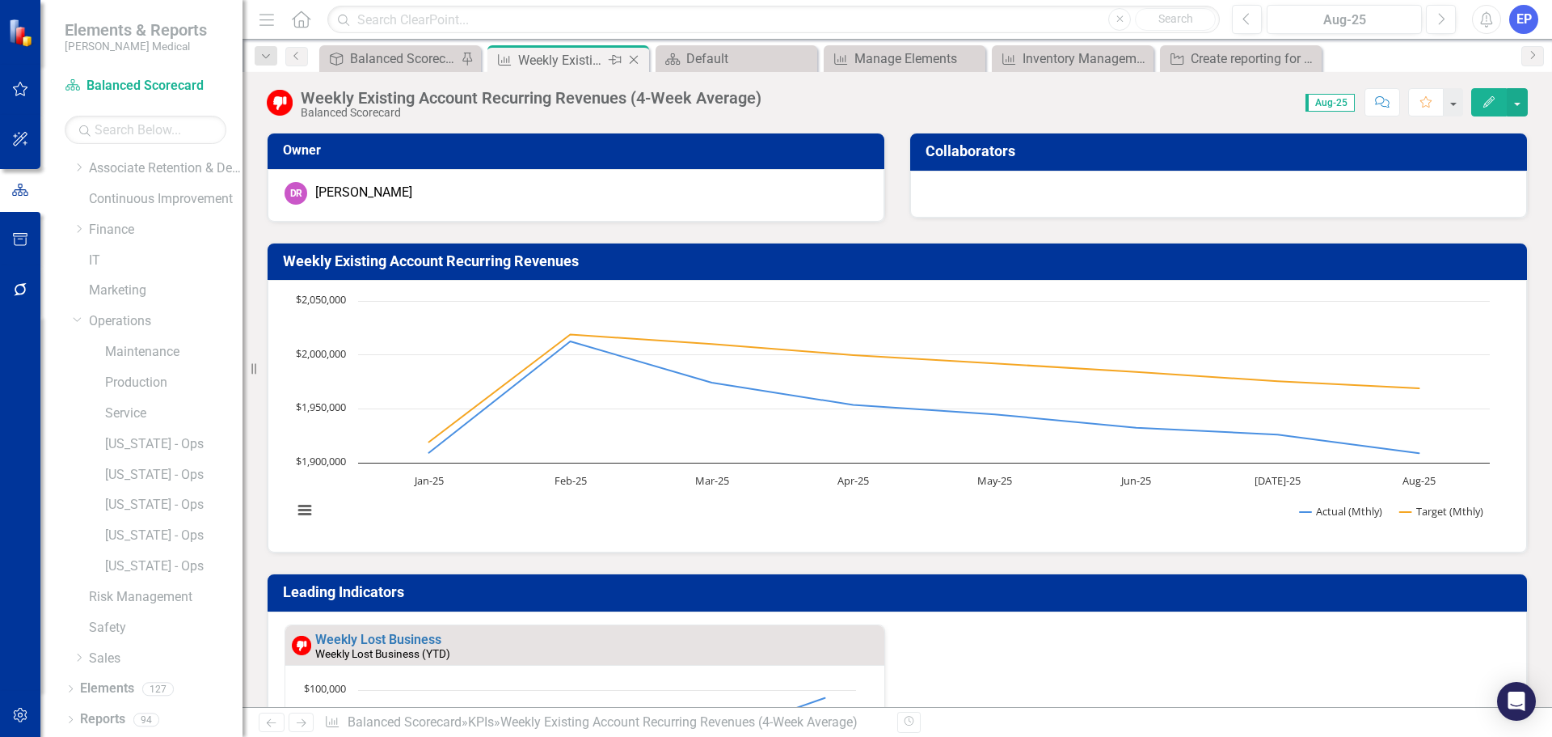
click at [633, 59] on icon at bounding box center [634, 60] width 9 height 9
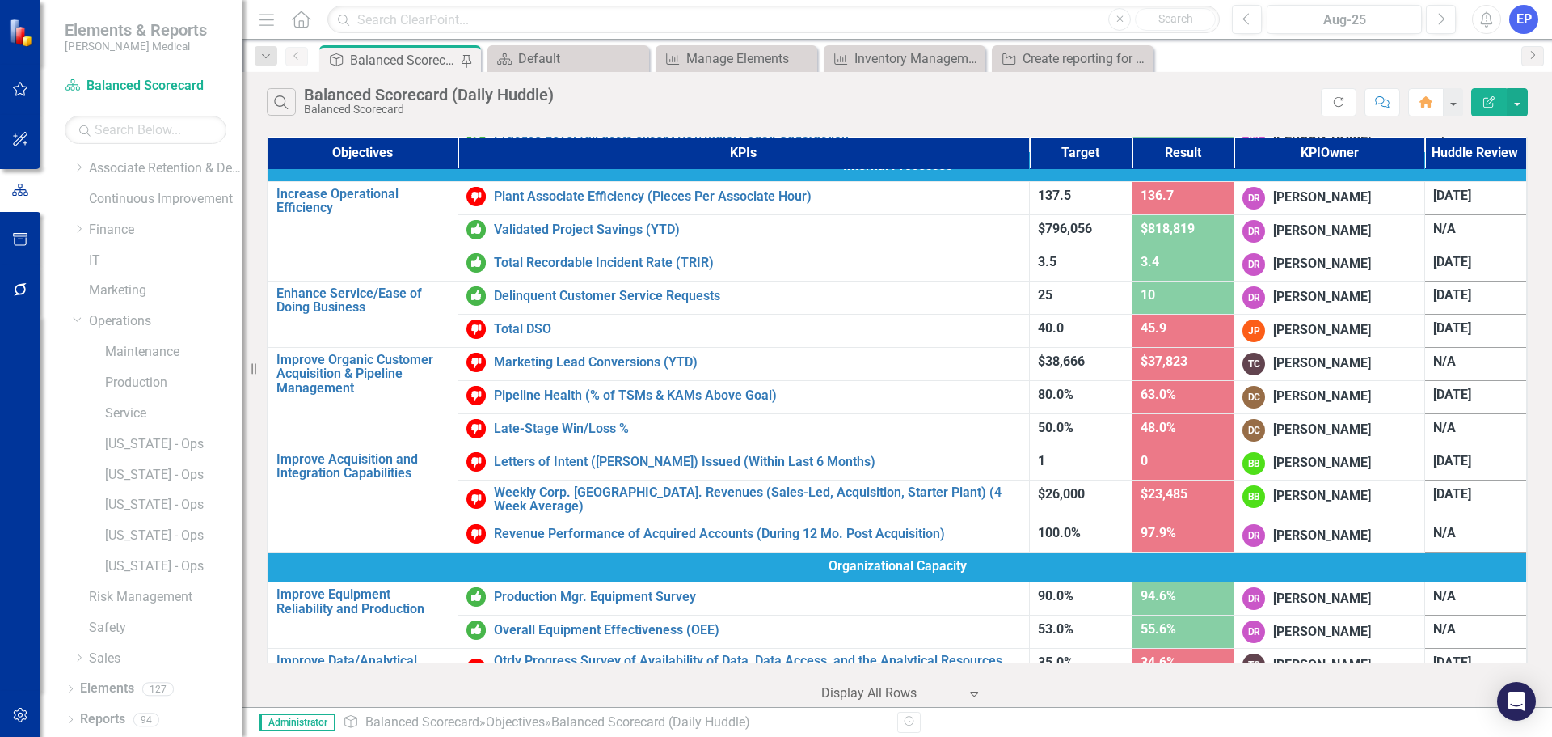
scroll to position [485, 0]
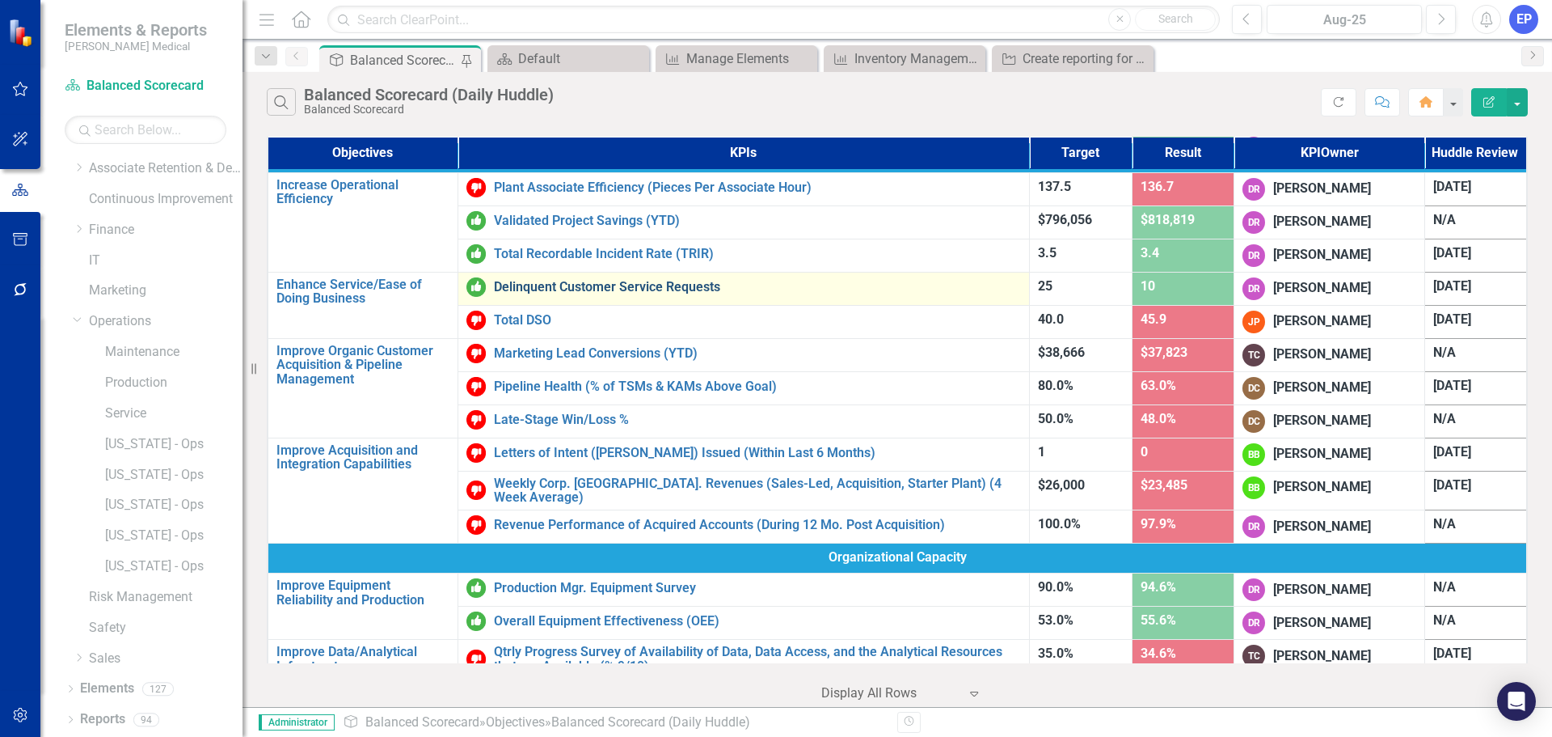
click at [574, 292] on link "Delinquent Customer Service Requests" at bounding box center [757, 287] width 527 height 15
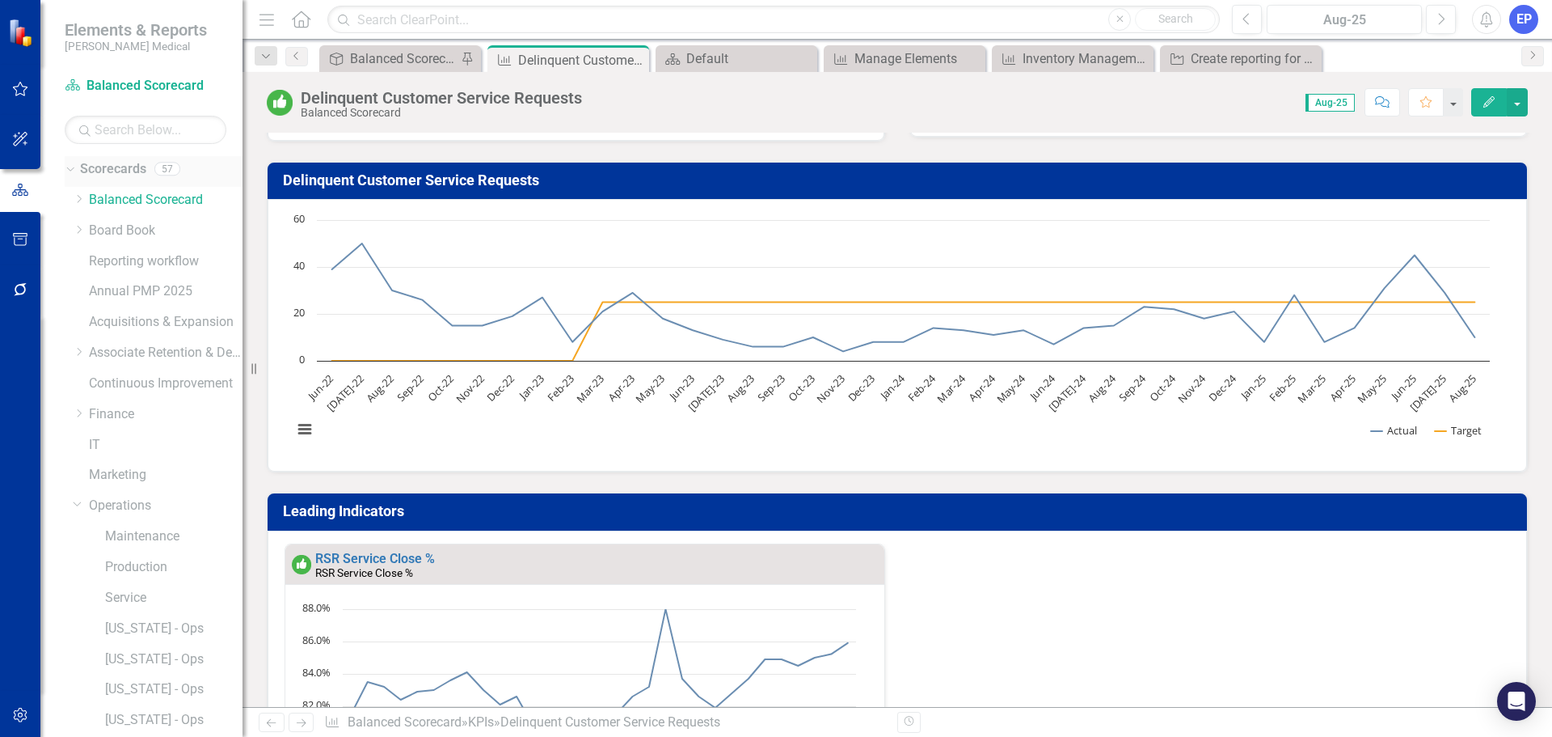
click at [112, 171] on link "Scorecards" at bounding box center [113, 169] width 66 height 19
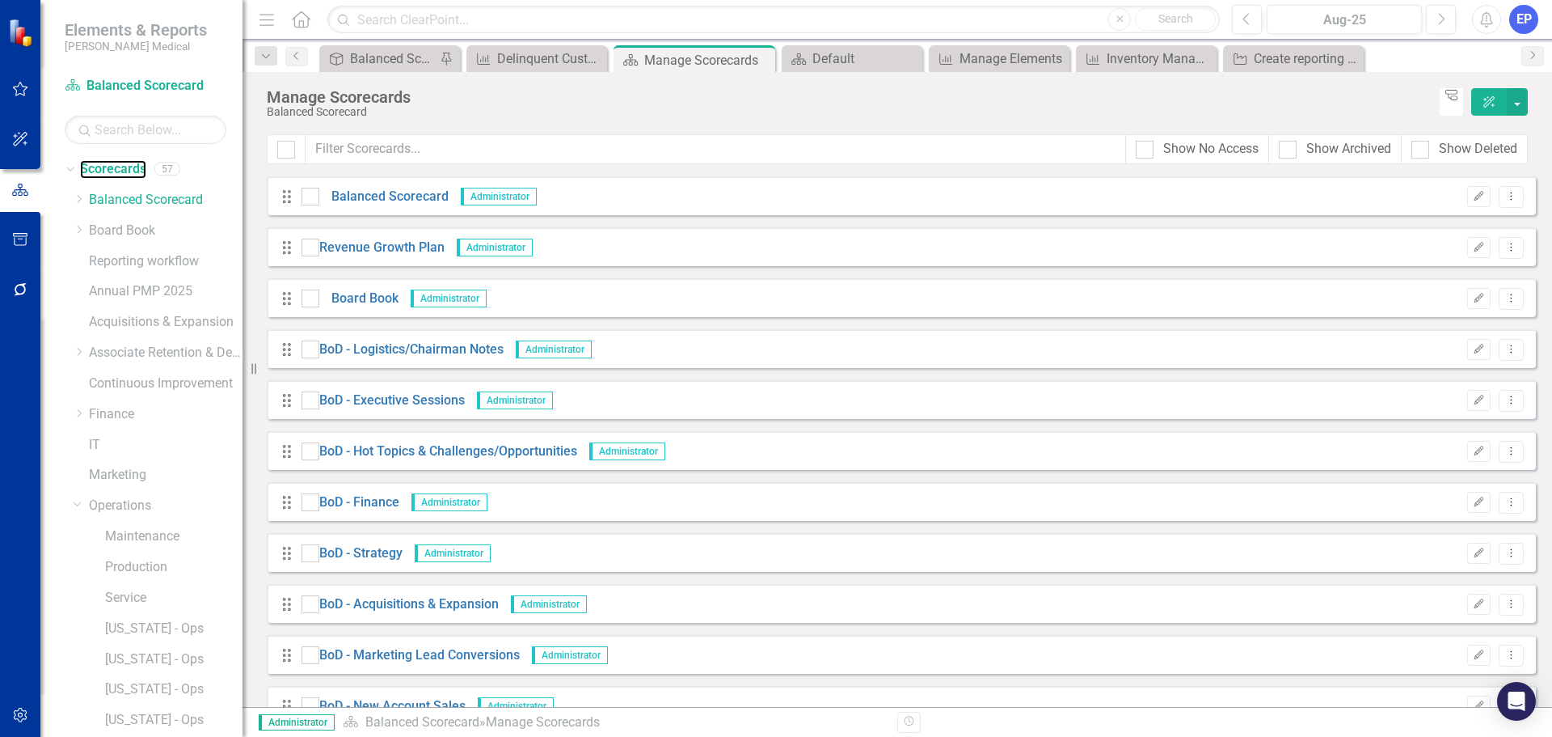
scroll to position [1698, 0]
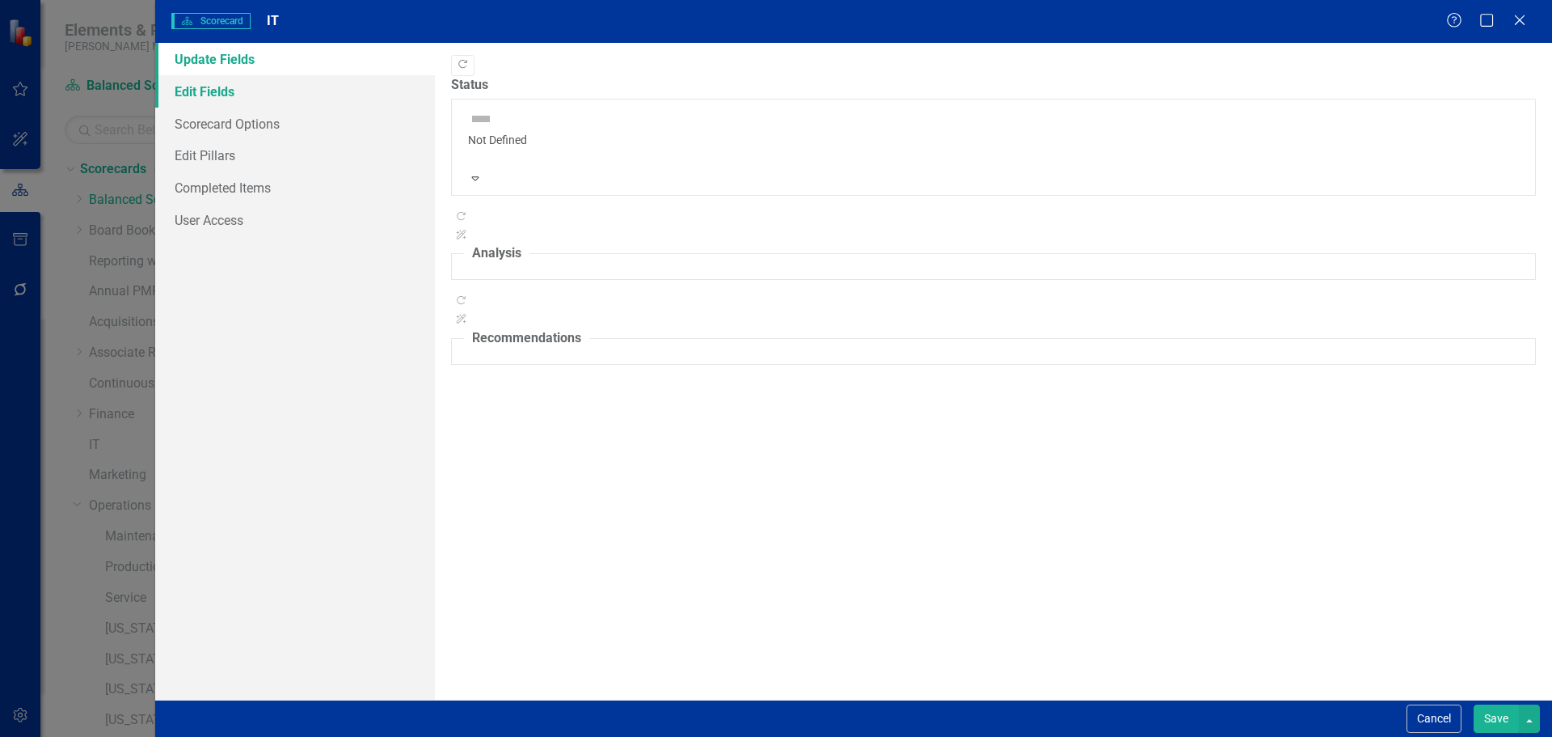
click at [229, 84] on link "Edit Fields" at bounding box center [295, 91] width 280 height 32
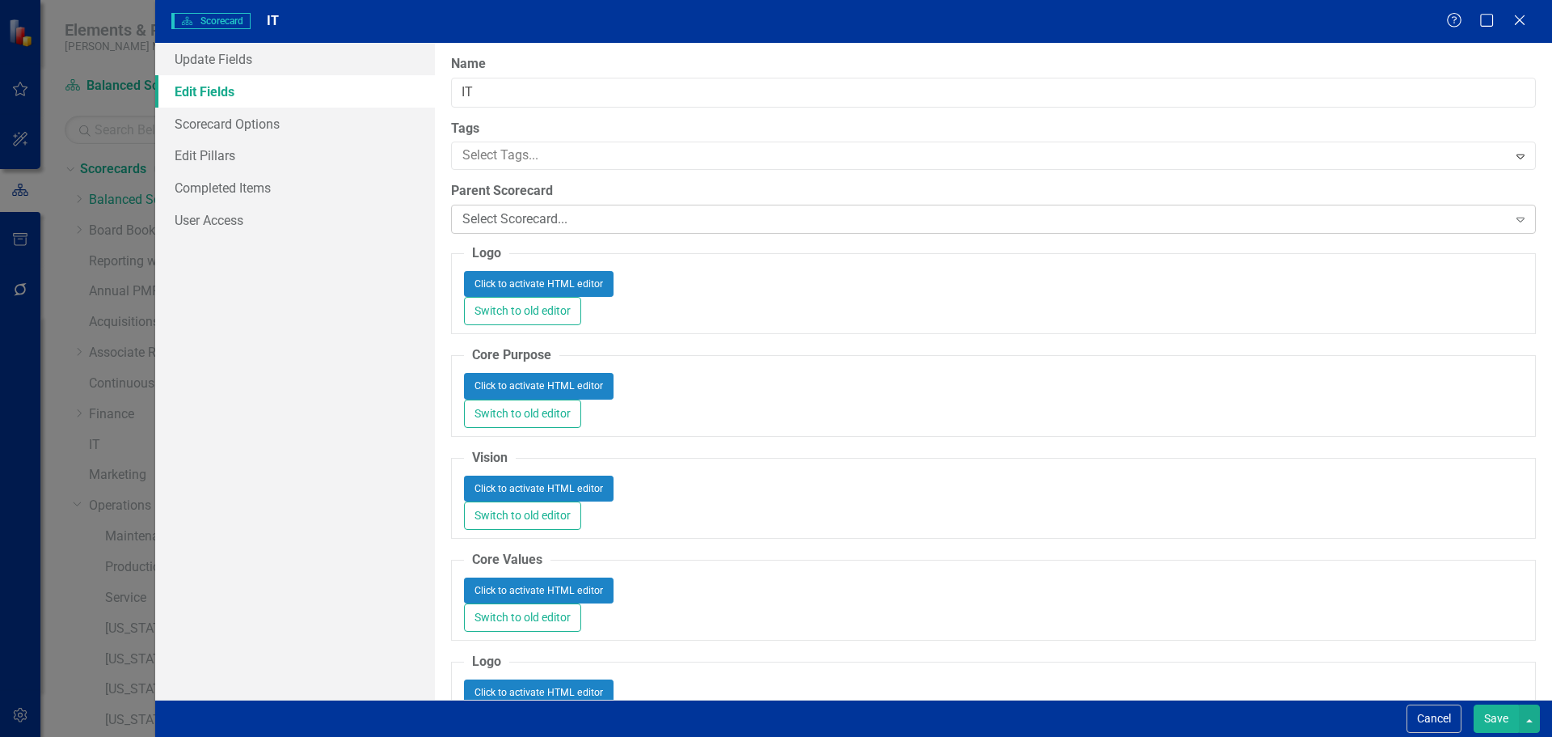
click at [509, 220] on div "Select Scorecard..." at bounding box center [984, 219] width 1045 height 19
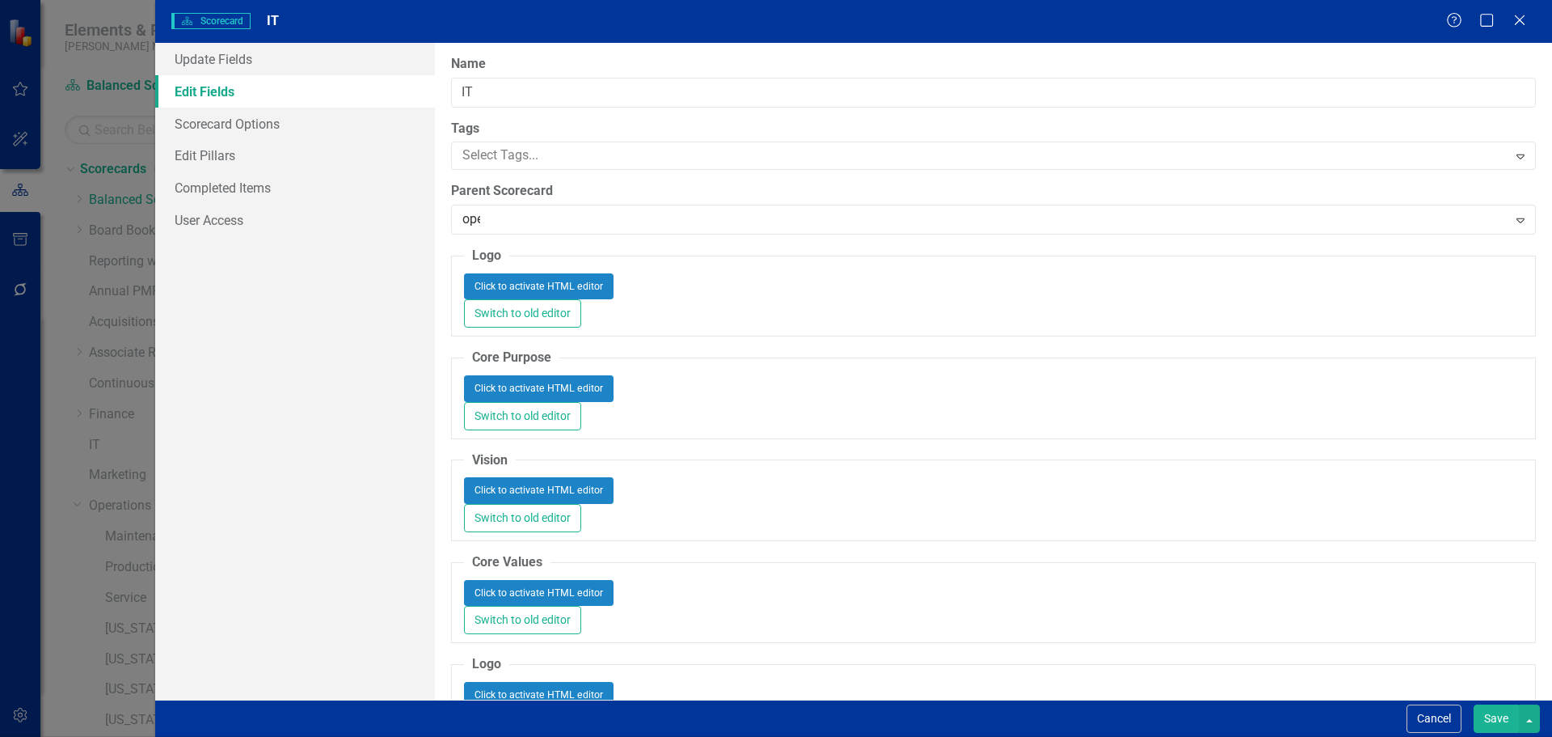
type input "oper"
click at [80, 736] on span "Oper ations" at bounding box center [48, 748] width 64 height 15
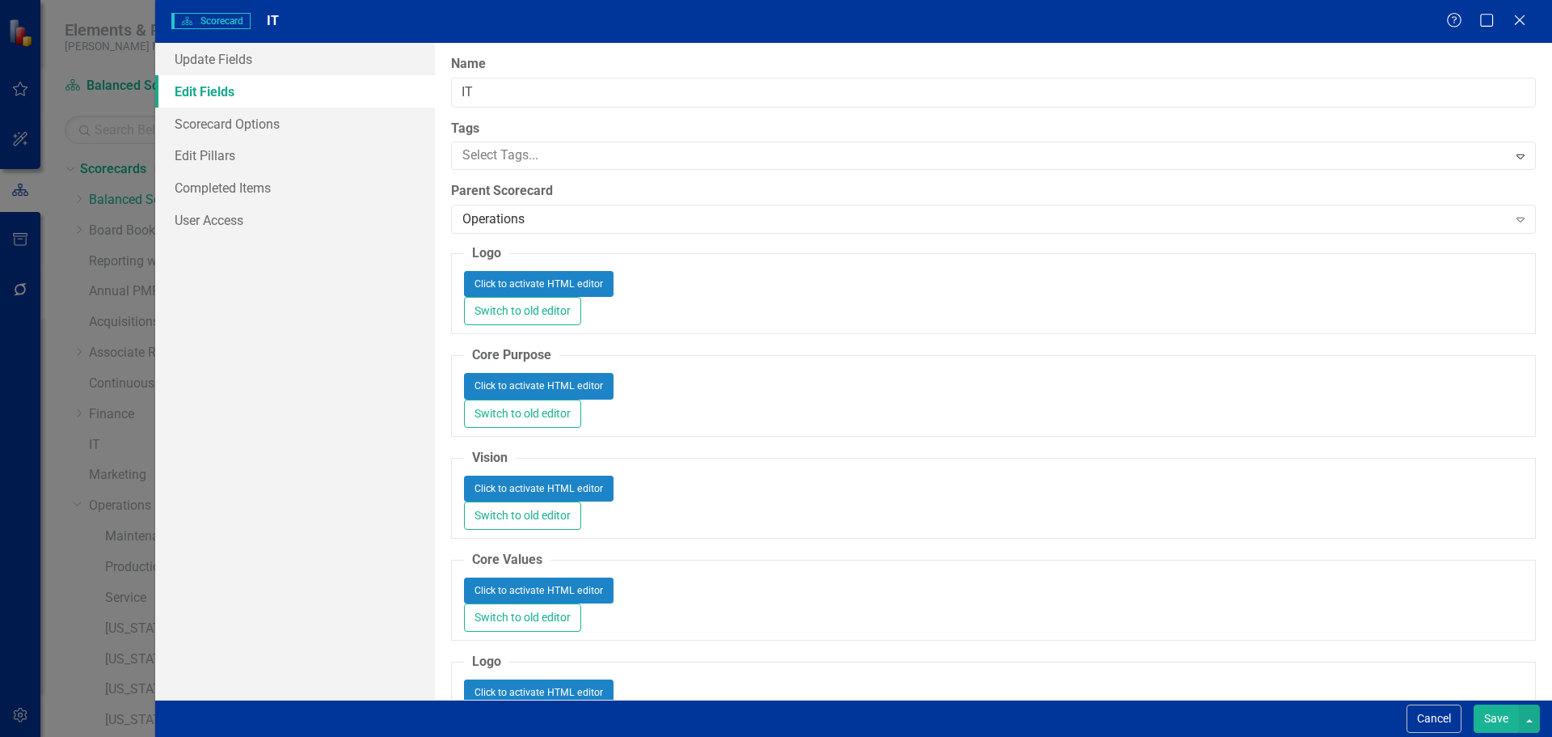
click at [1505, 722] on button "Save" at bounding box center [1496, 718] width 45 height 28
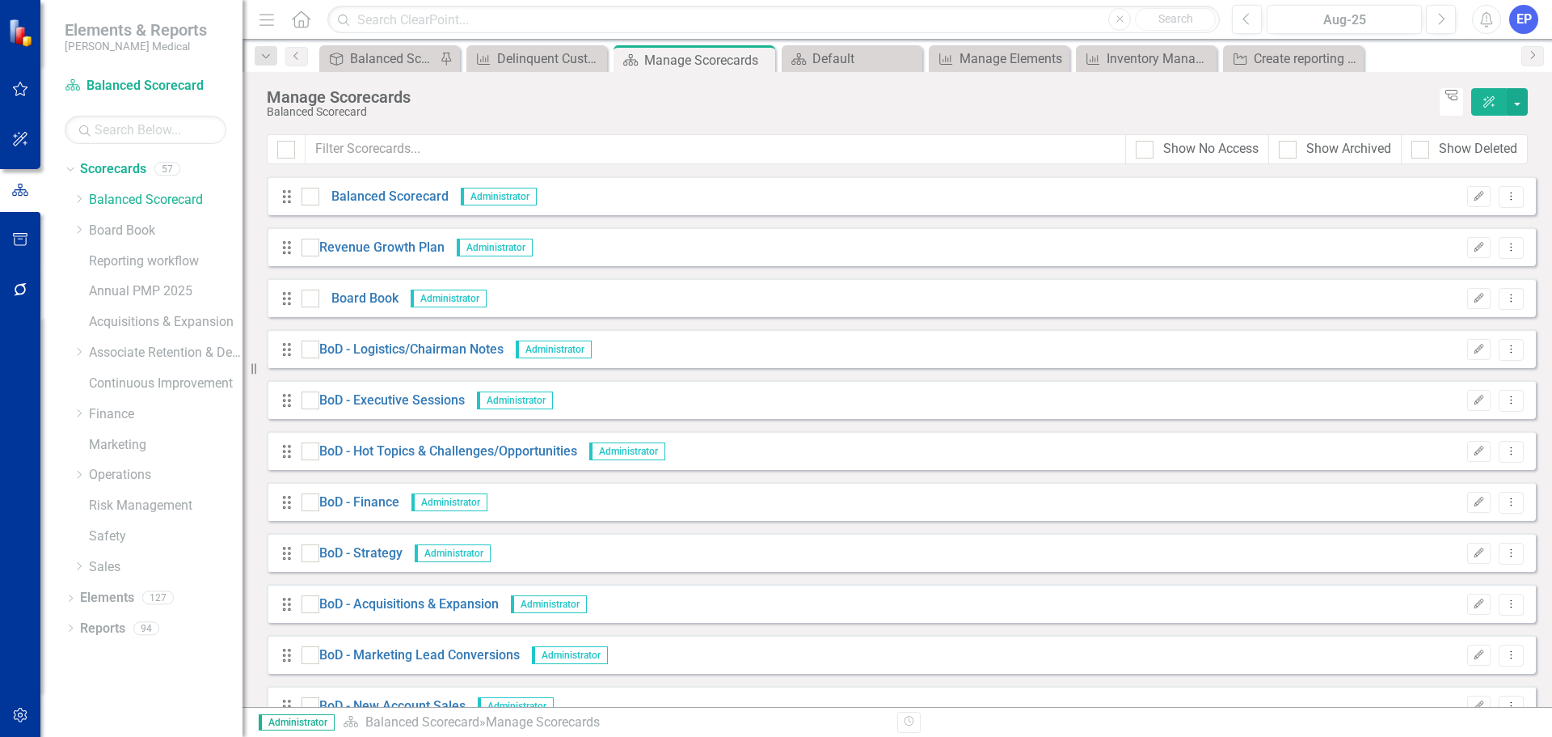
scroll to position [1536, 0]
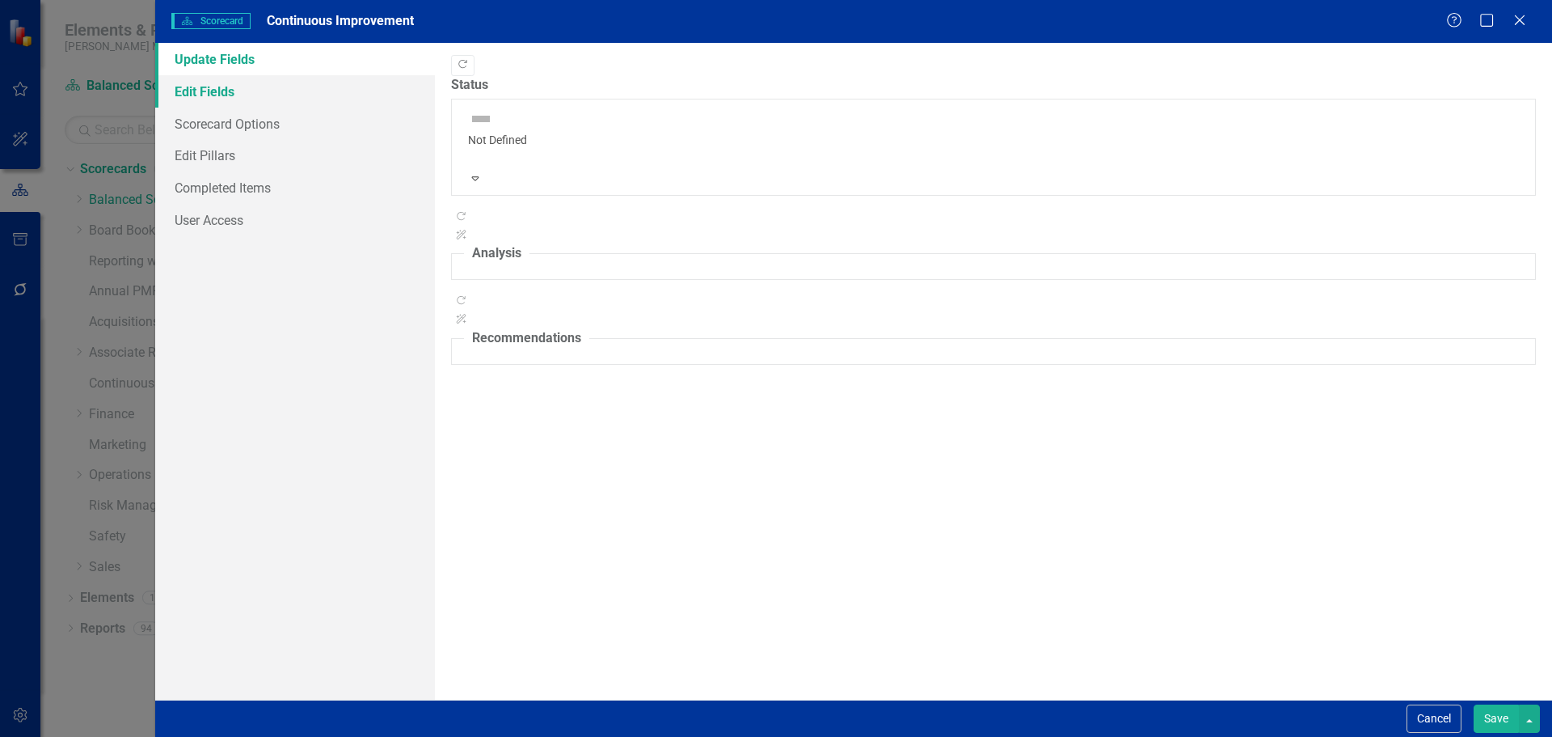
click at [286, 98] on link "Edit Fields" at bounding box center [295, 91] width 280 height 32
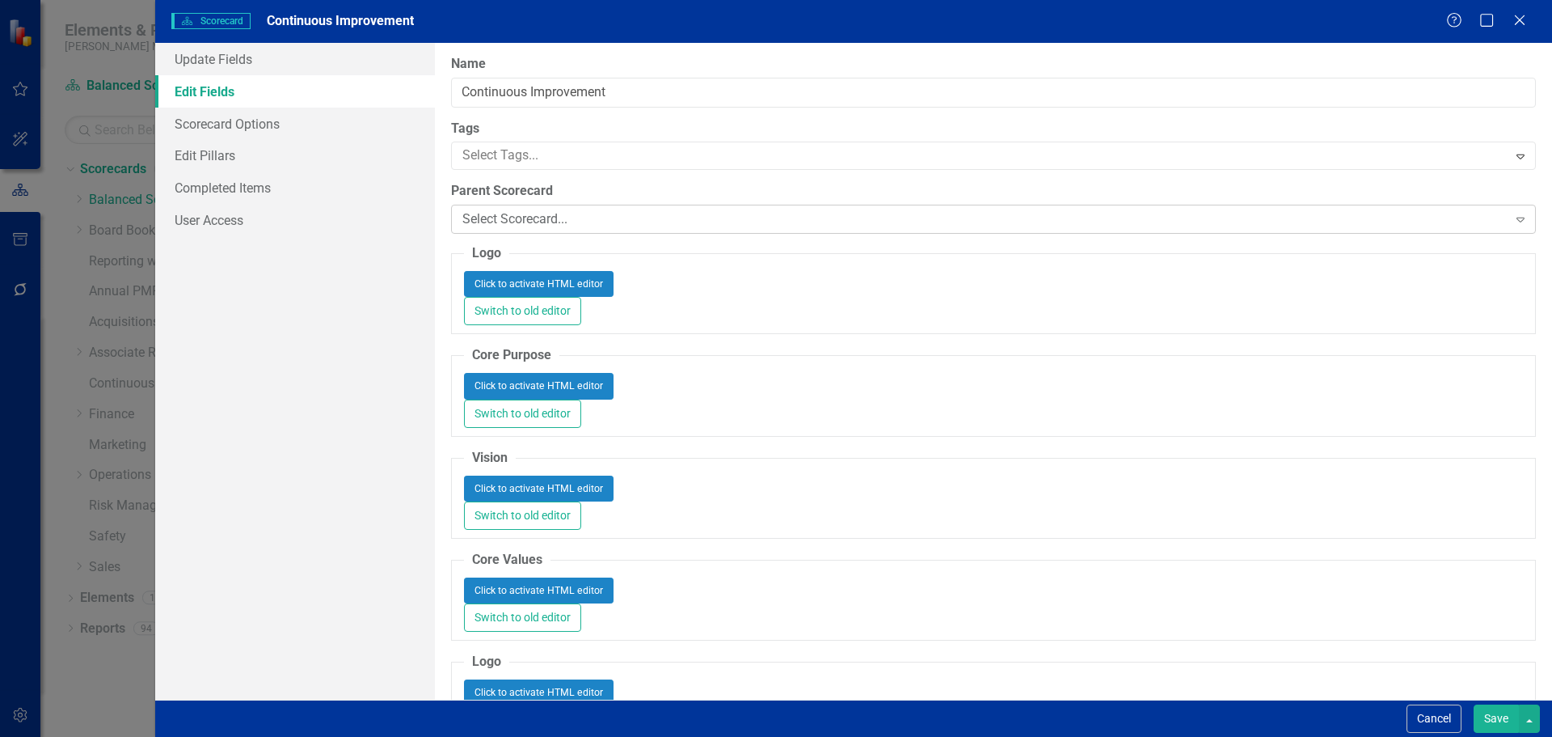
click at [526, 215] on div "Select Scorecard..." at bounding box center [984, 219] width 1045 height 19
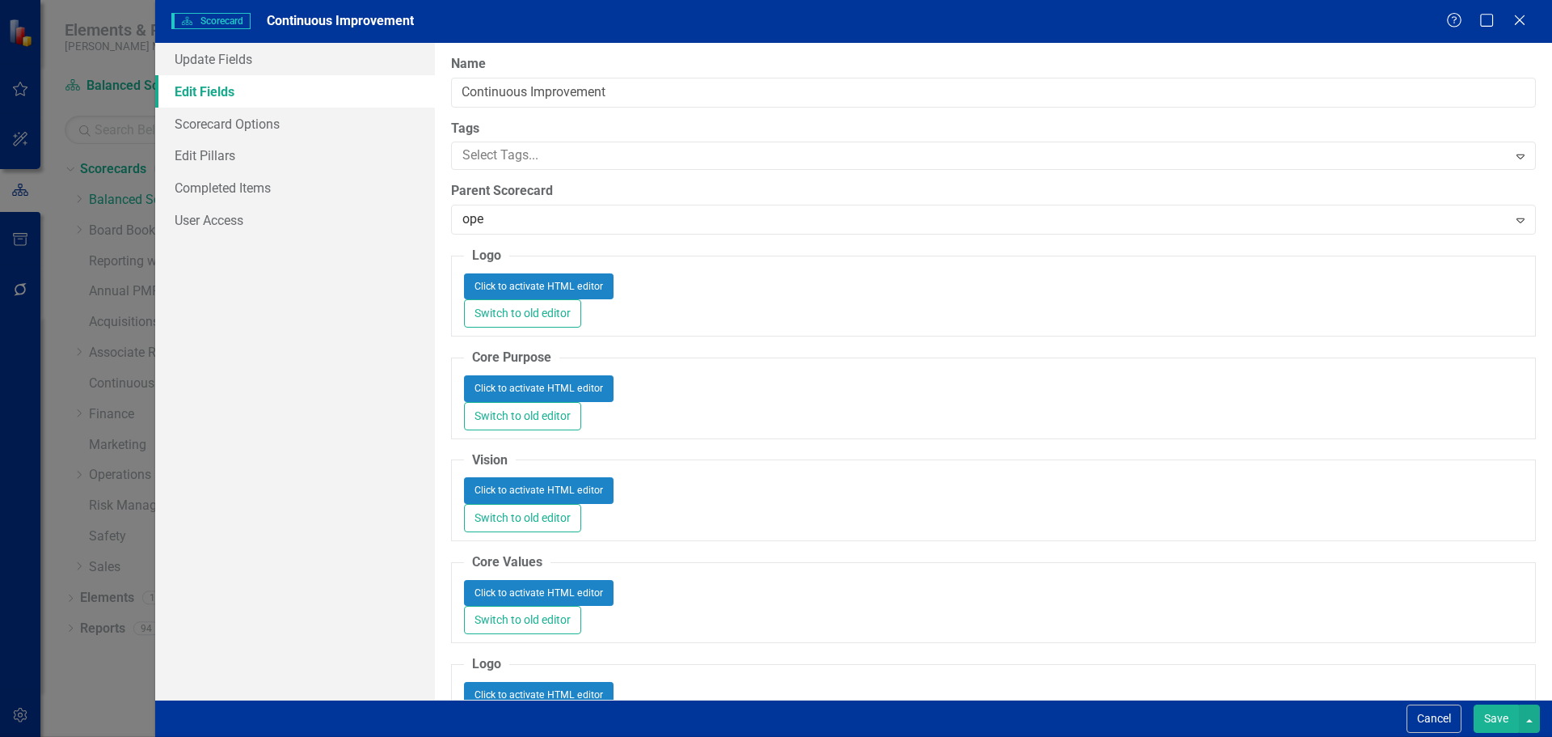
type input "oper"
click at [80, 736] on span "Oper ations" at bounding box center [48, 748] width 64 height 15
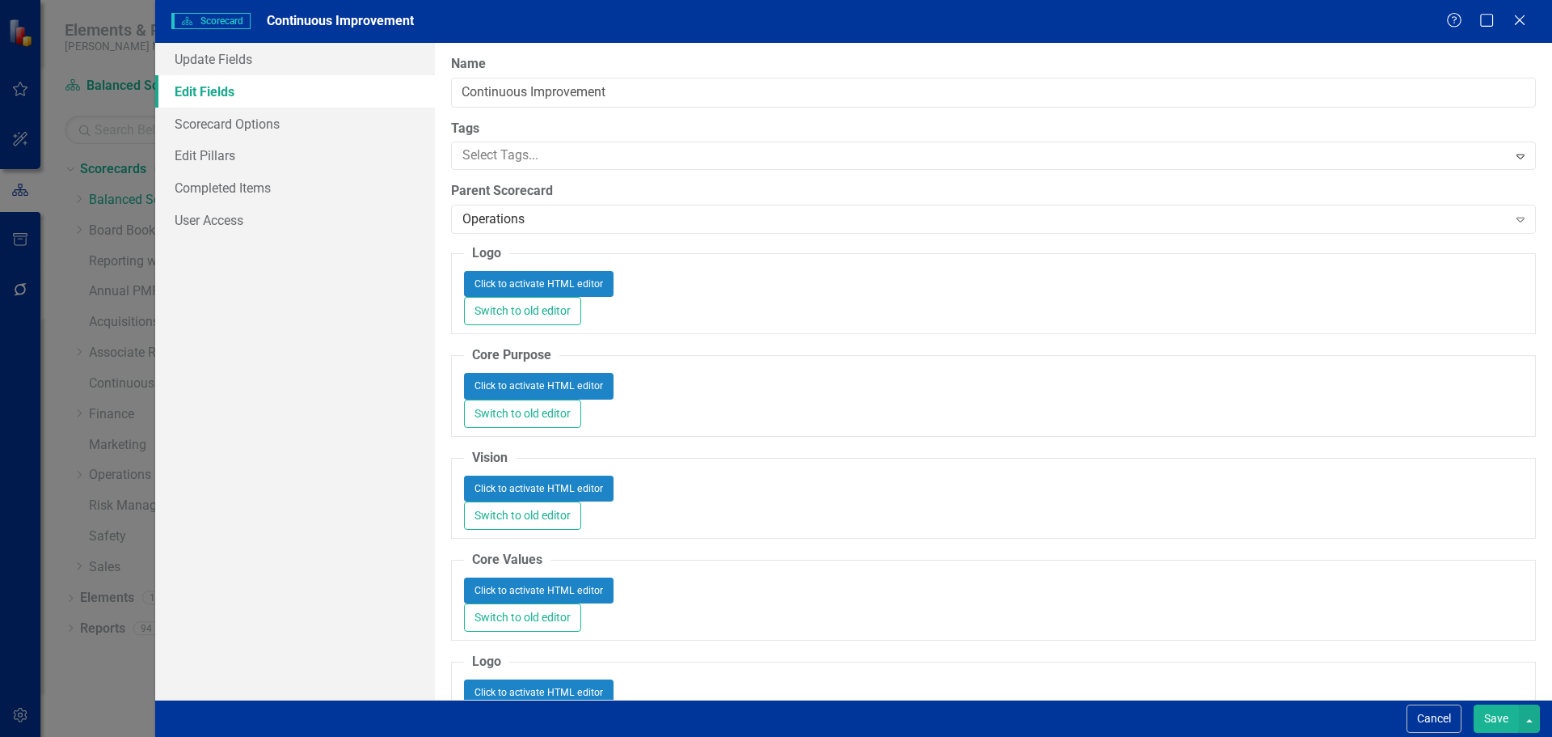
click at [1492, 709] on button "Save" at bounding box center [1496, 718] width 45 height 28
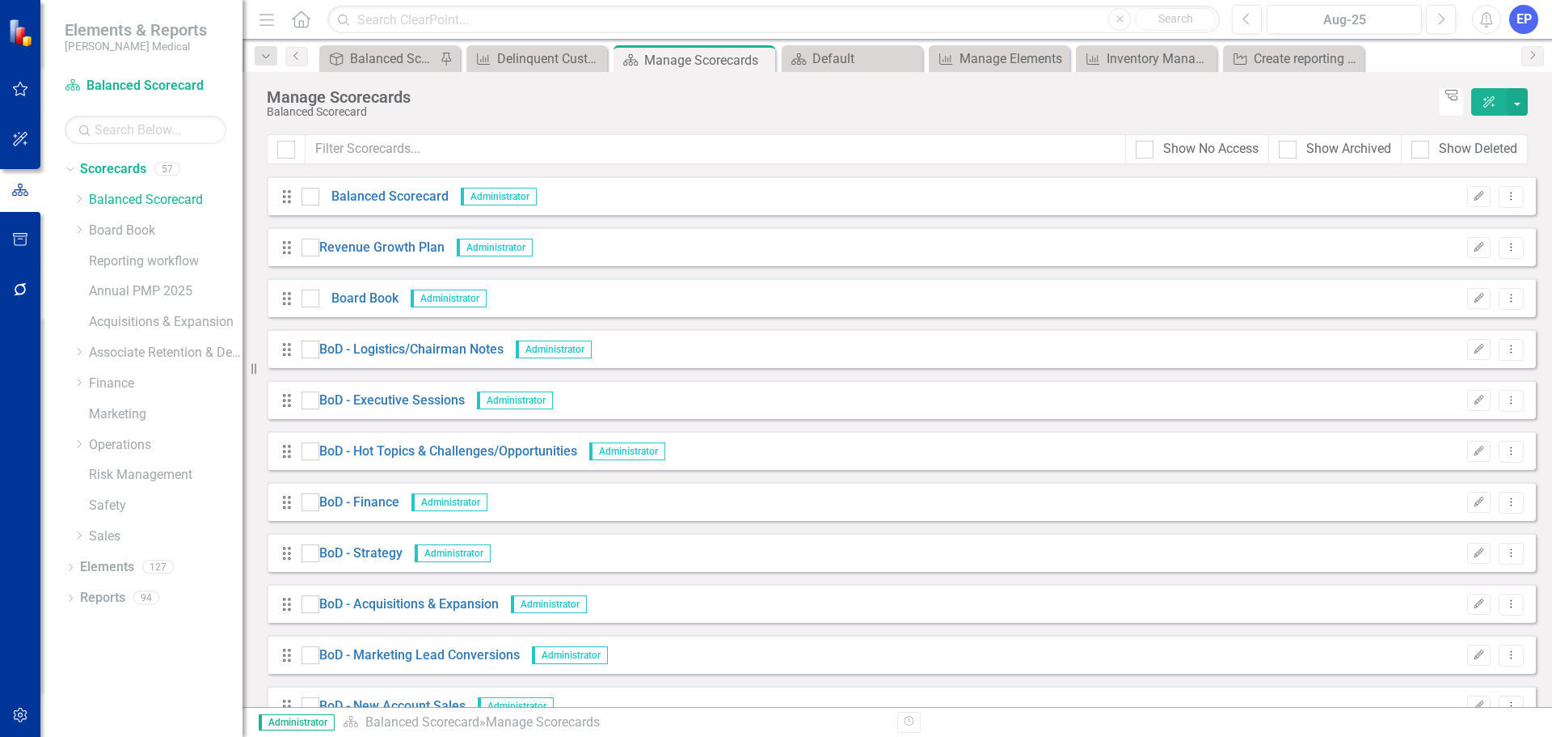
scroll to position [2183, 0]
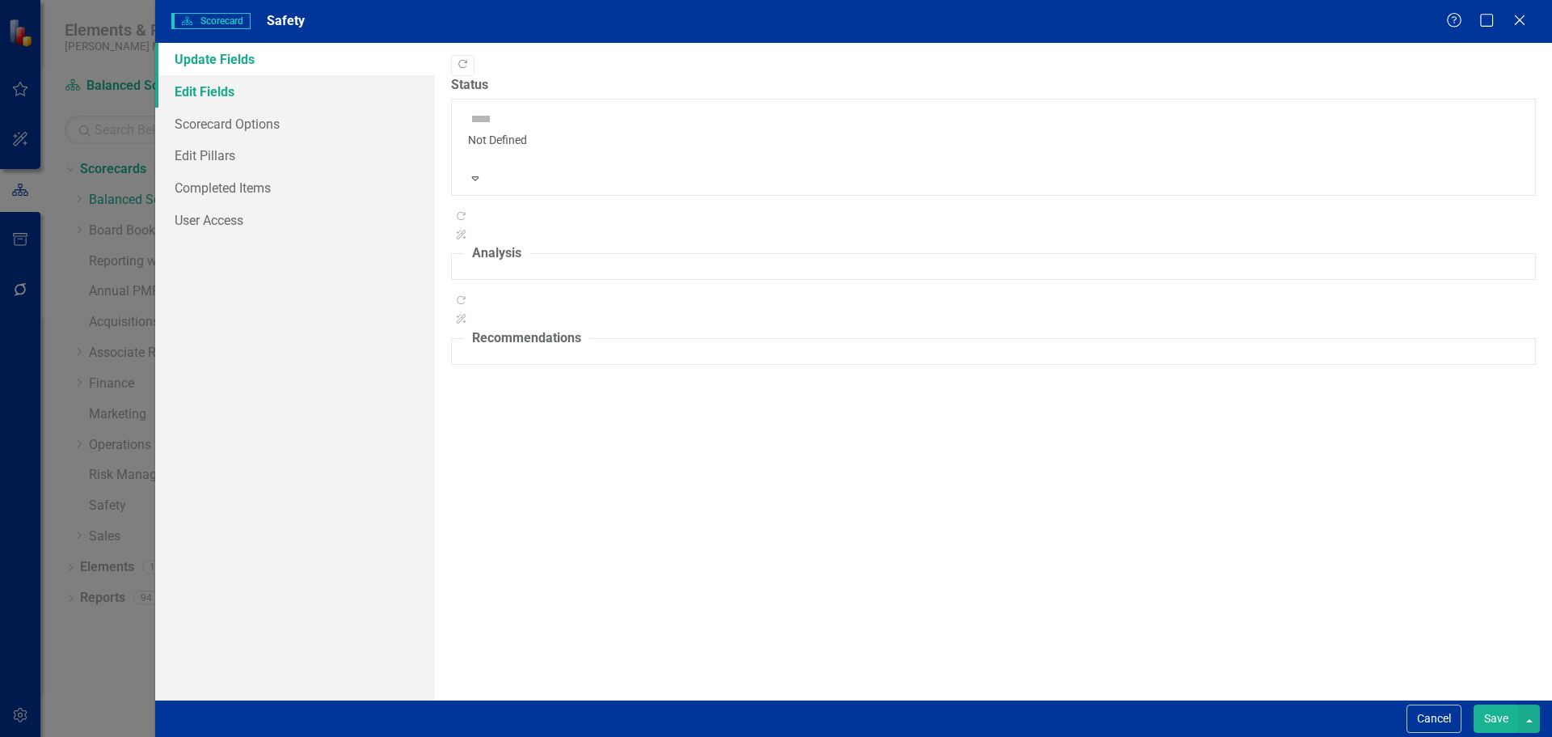
click at [281, 99] on link "Edit Fields" at bounding box center [295, 91] width 280 height 32
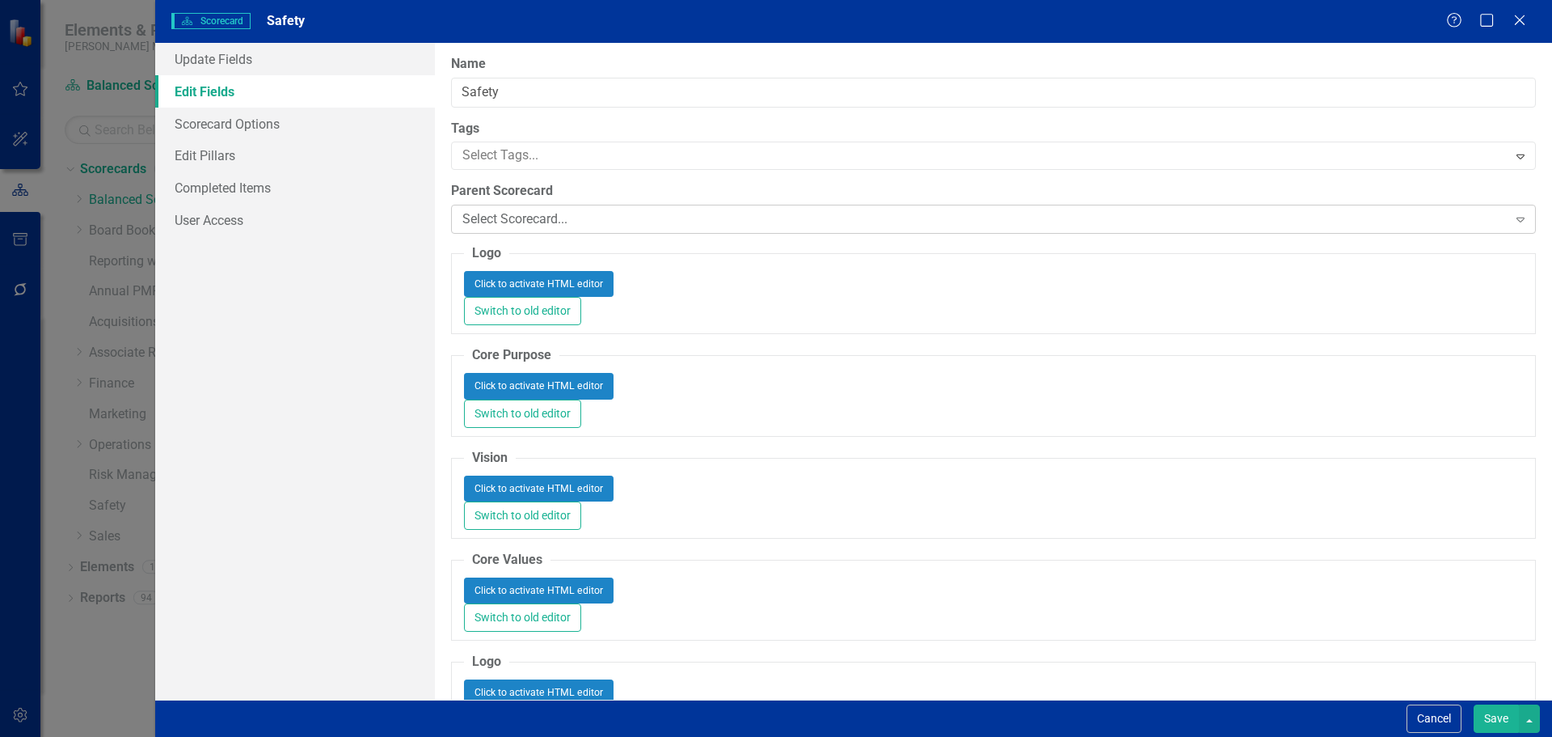
click at [556, 214] on div "Select Scorecard..." at bounding box center [984, 219] width 1045 height 19
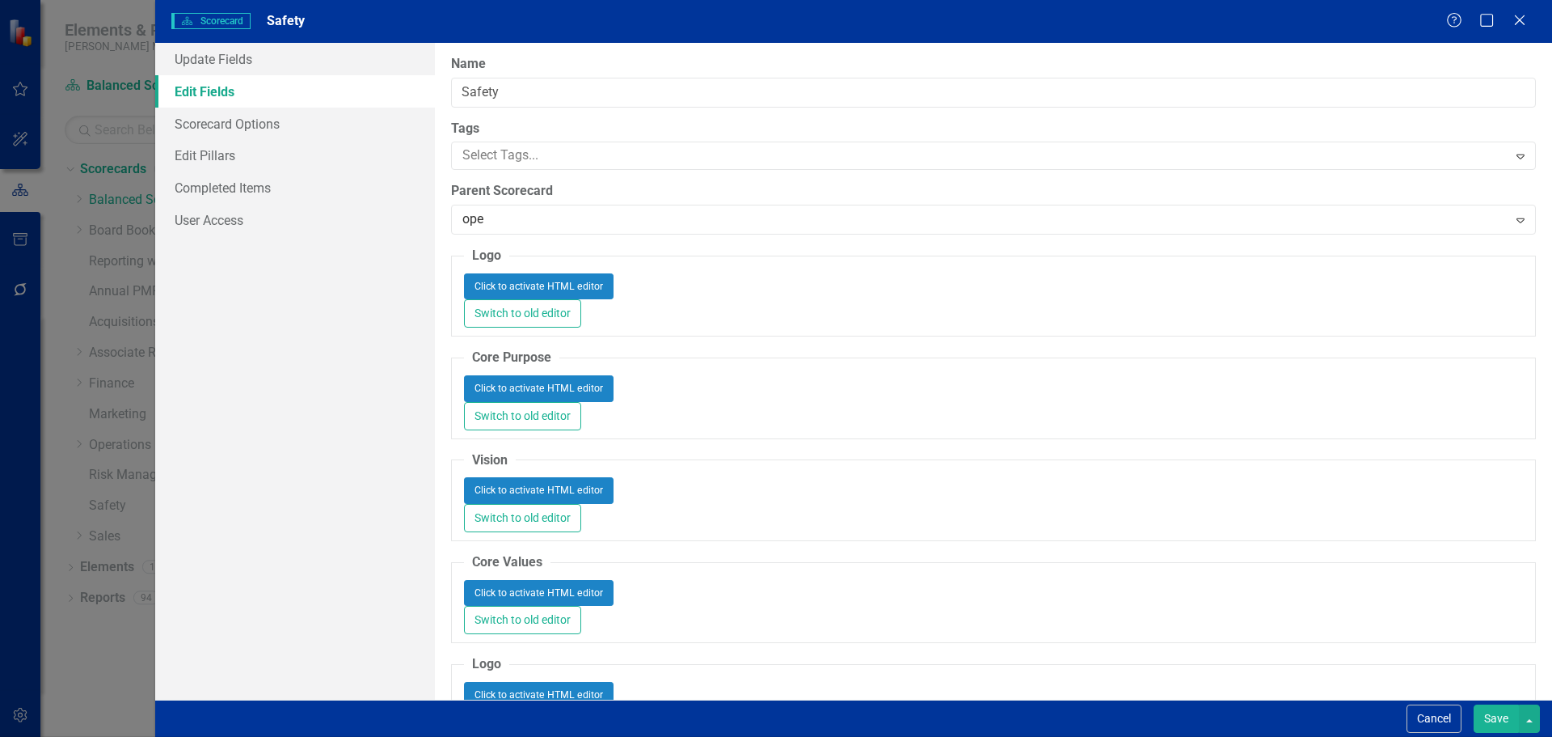
type input "oper"
click at [535, 736] on div "Oper ations" at bounding box center [776, 750] width 1552 height 27
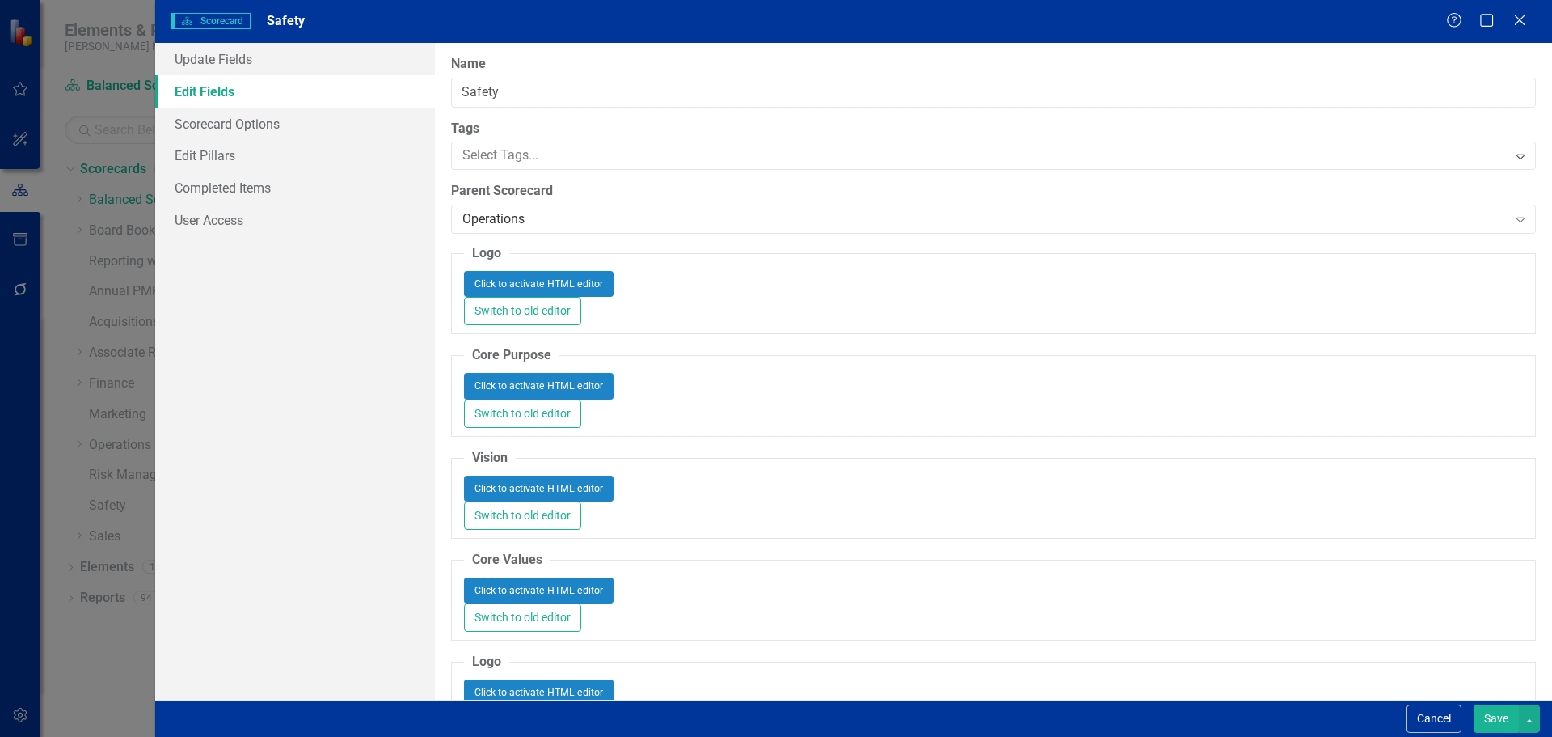
click at [1487, 711] on button "Save" at bounding box center [1496, 718] width 45 height 28
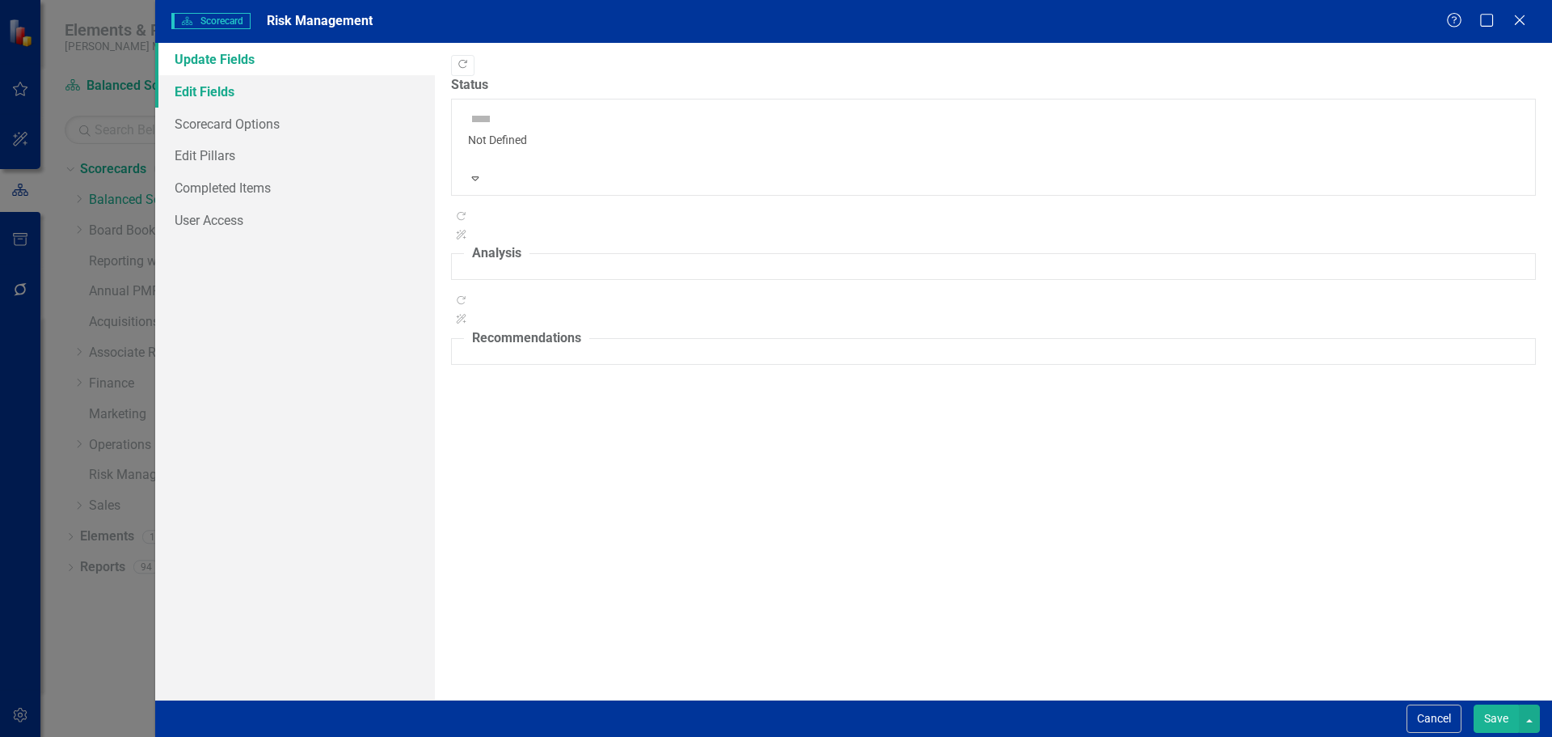
click at [273, 91] on link "Edit Fields" at bounding box center [295, 91] width 280 height 32
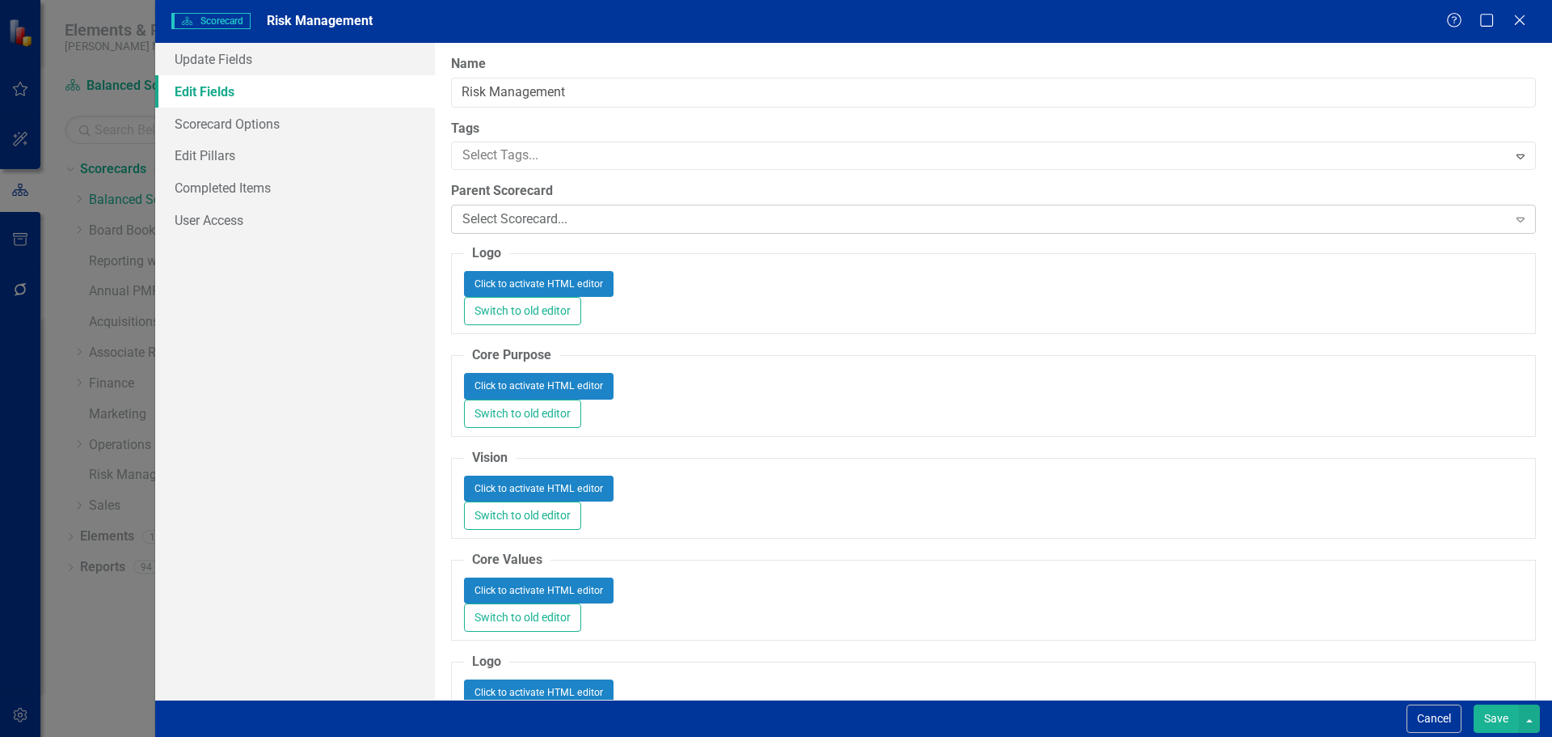
click at [542, 226] on div "Select Scorecard..." at bounding box center [984, 219] width 1045 height 19
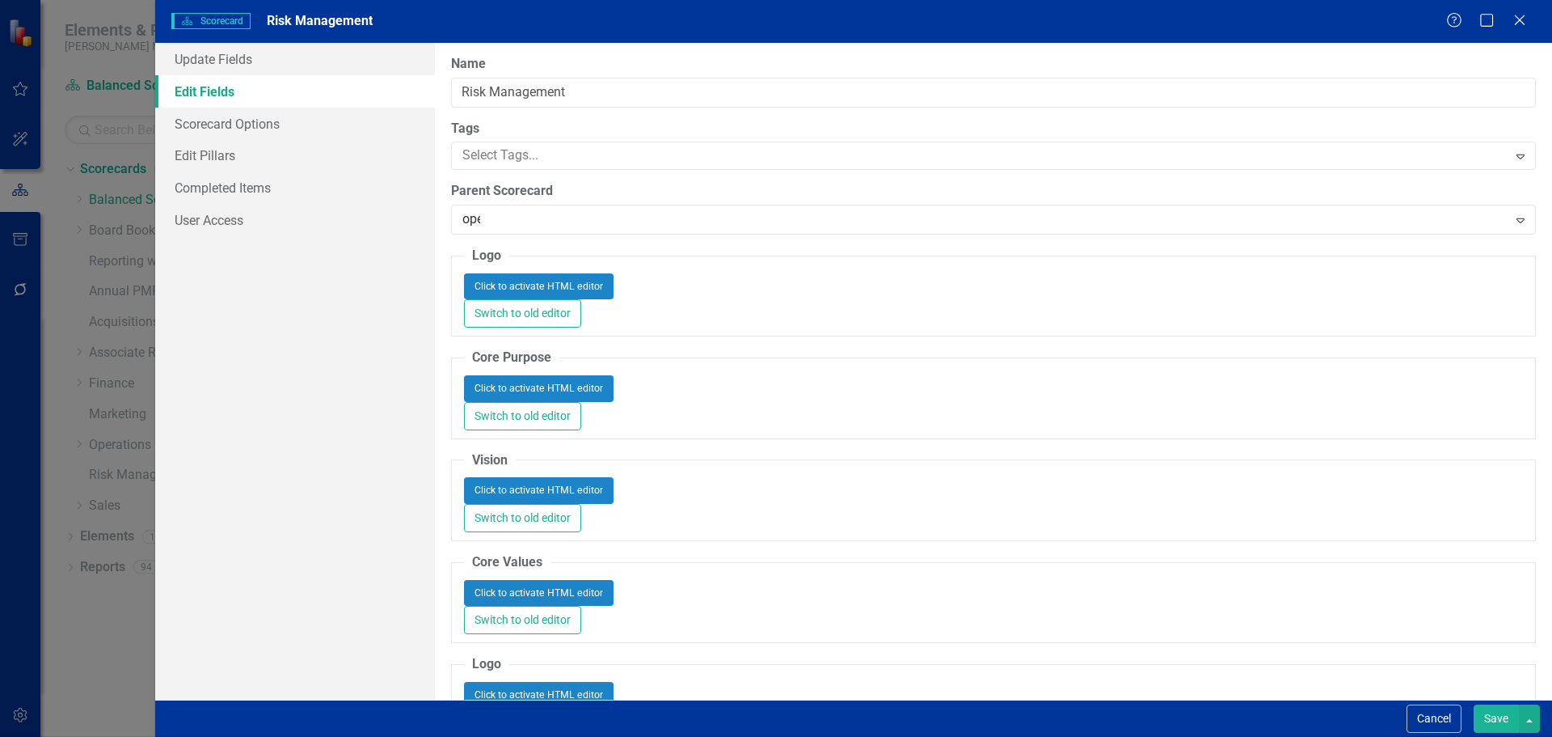
type input "oper"
click at [80, 736] on span "Oper ations" at bounding box center [48, 748] width 64 height 15
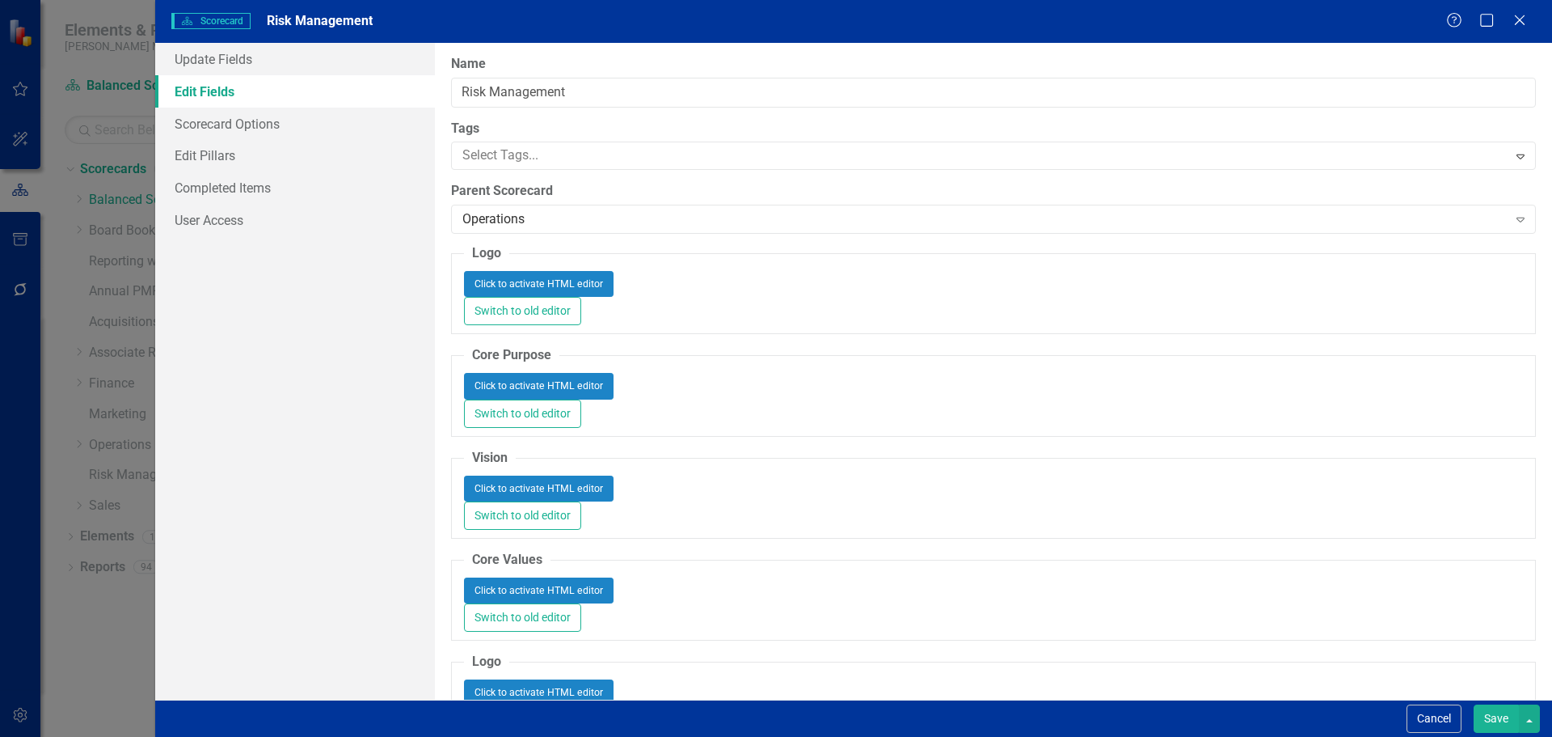
click at [1503, 718] on button "Save" at bounding box center [1496, 718] width 45 height 28
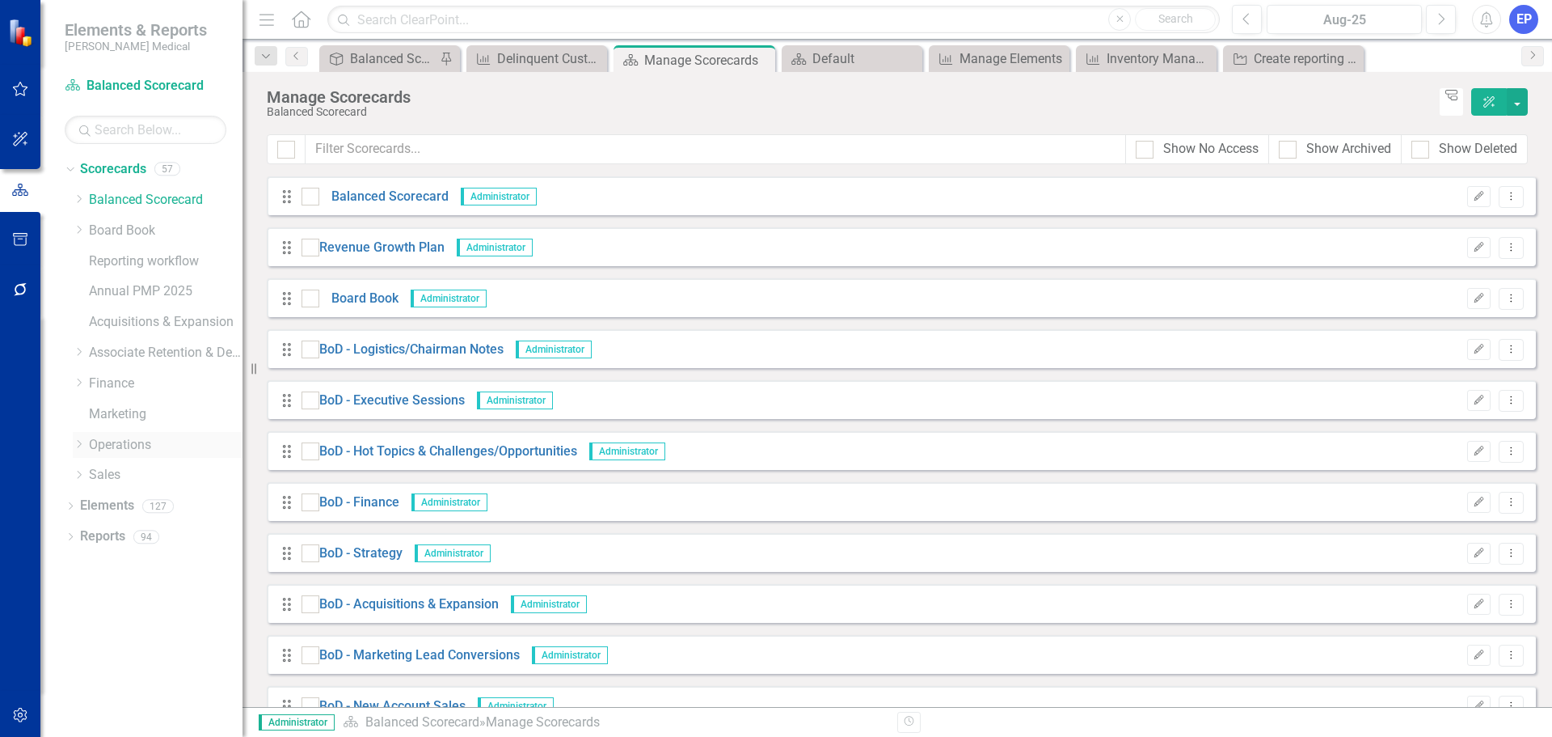
click at [81, 444] on icon "Dropdown" at bounding box center [79, 444] width 12 height 10
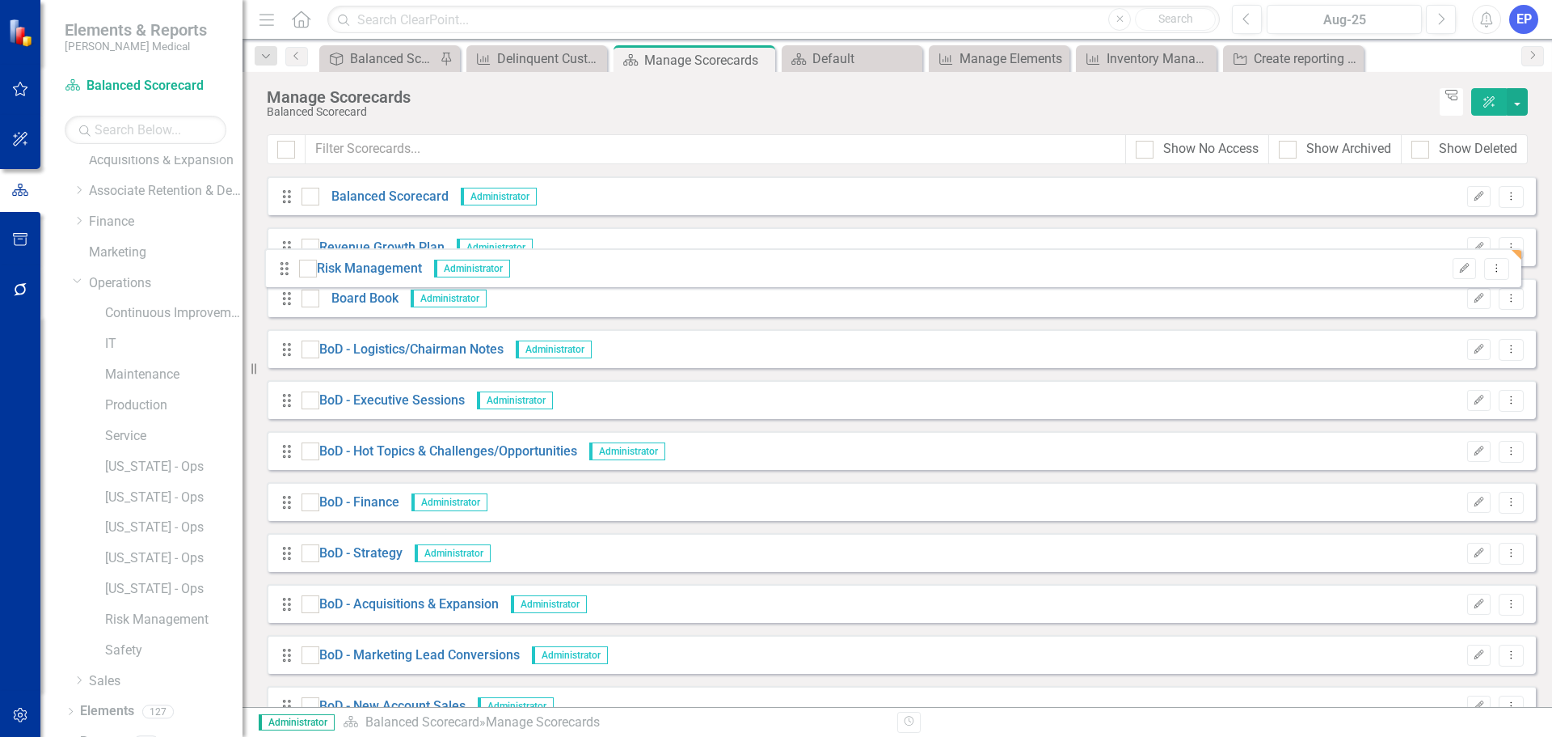
scroll to position [1976, 0]
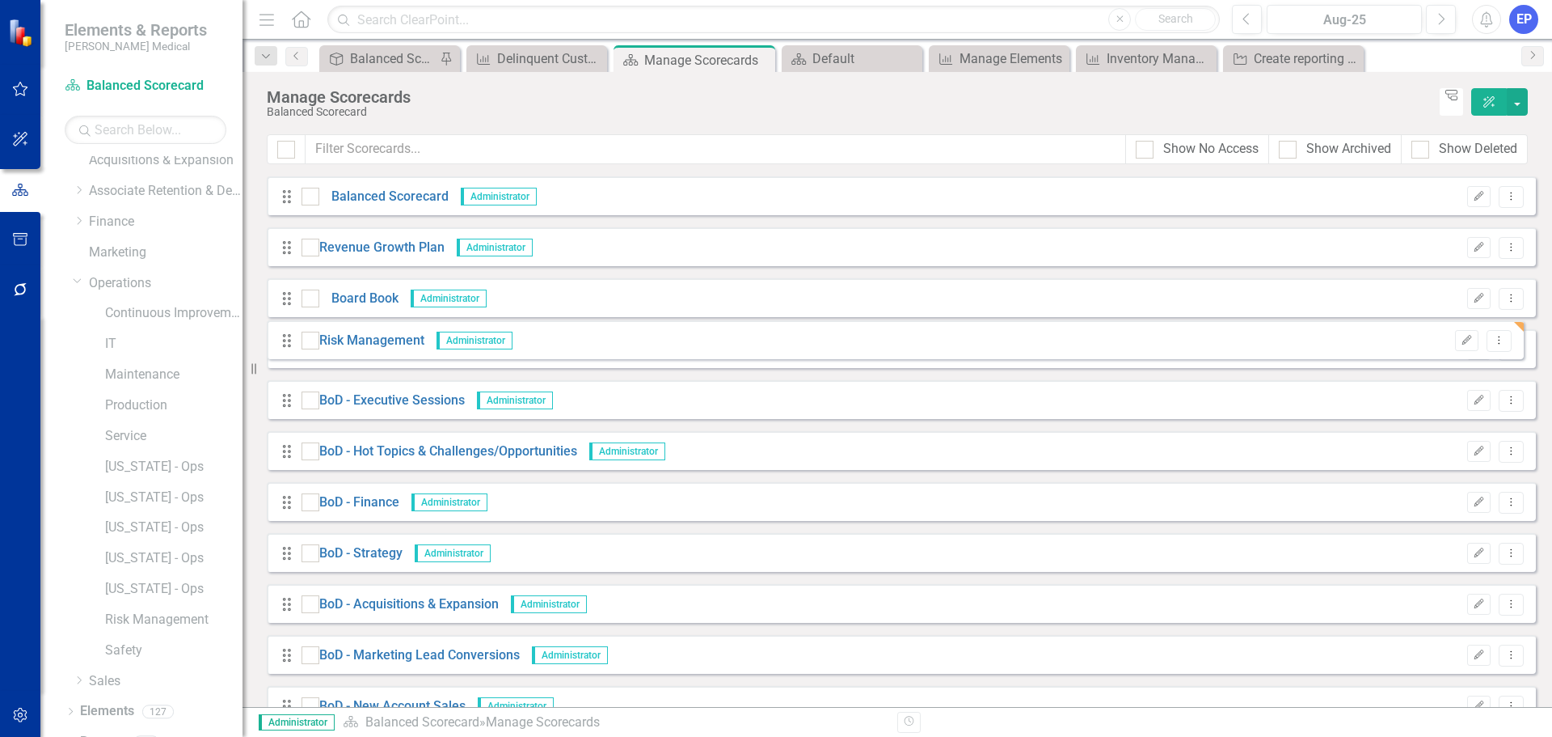
drag, startPoint x: 287, startPoint y: 539, endPoint x: 287, endPoint y: 340, distance: 198.9
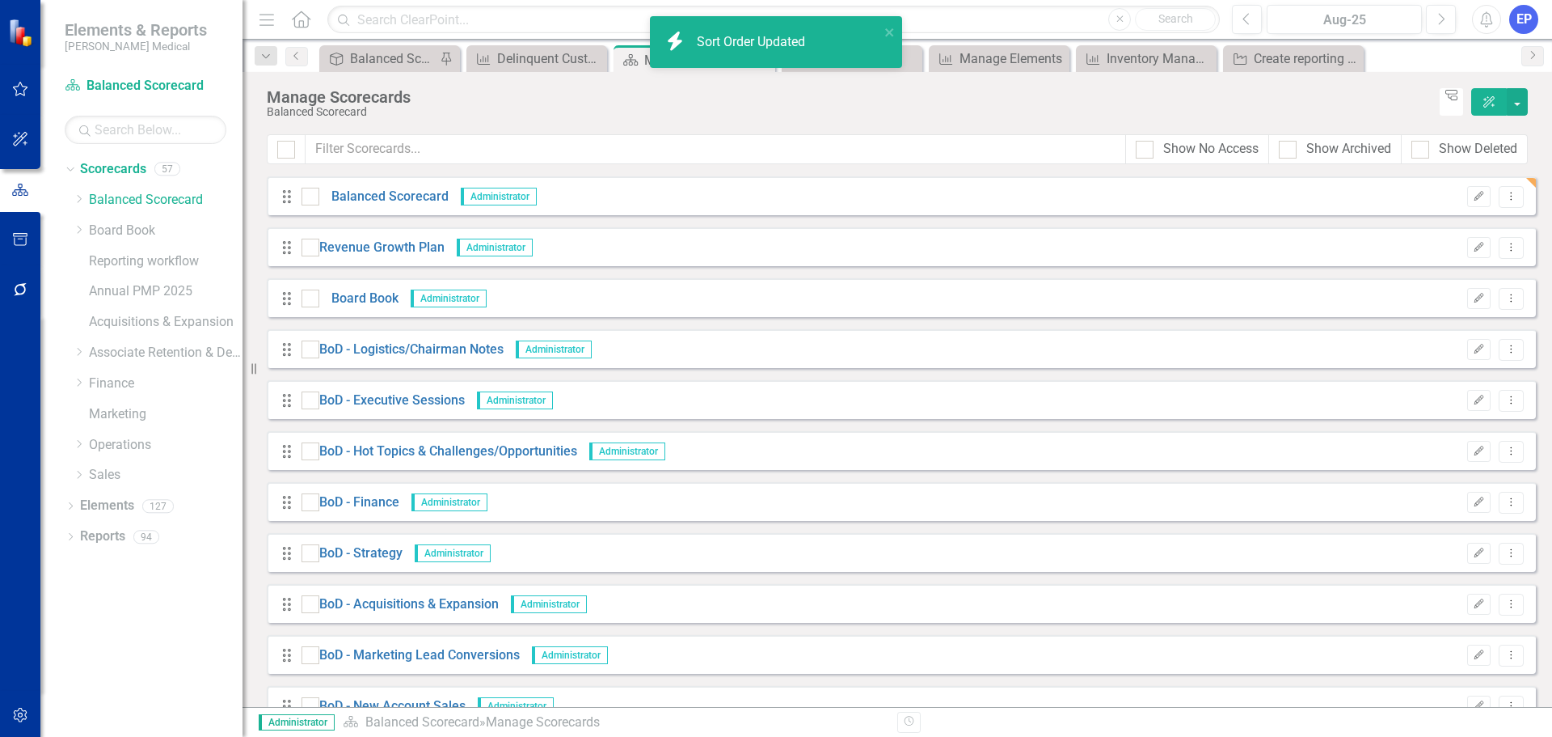
scroll to position [0, 0]
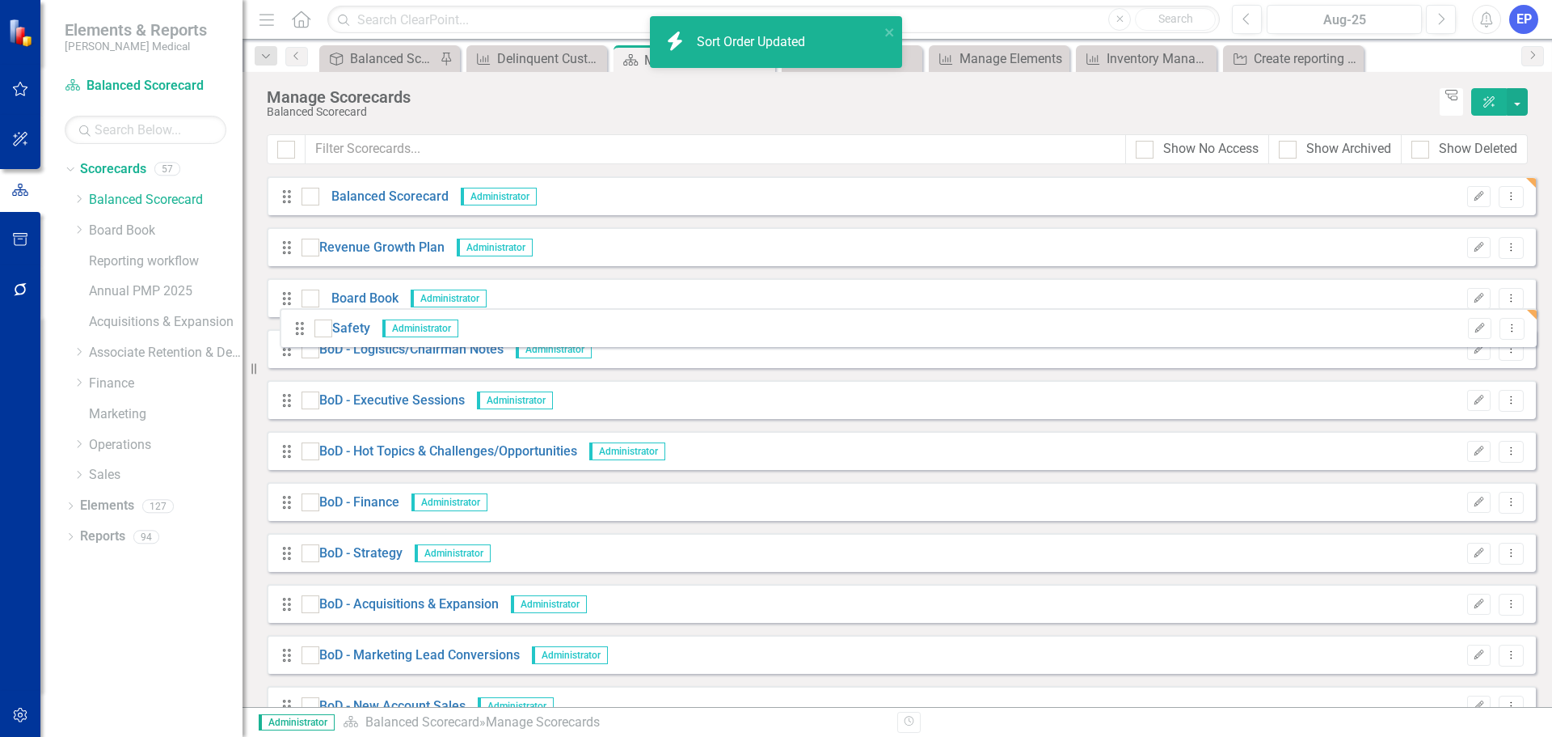
drag, startPoint x: 287, startPoint y: 635, endPoint x: 300, endPoint y: 328, distance: 307.5
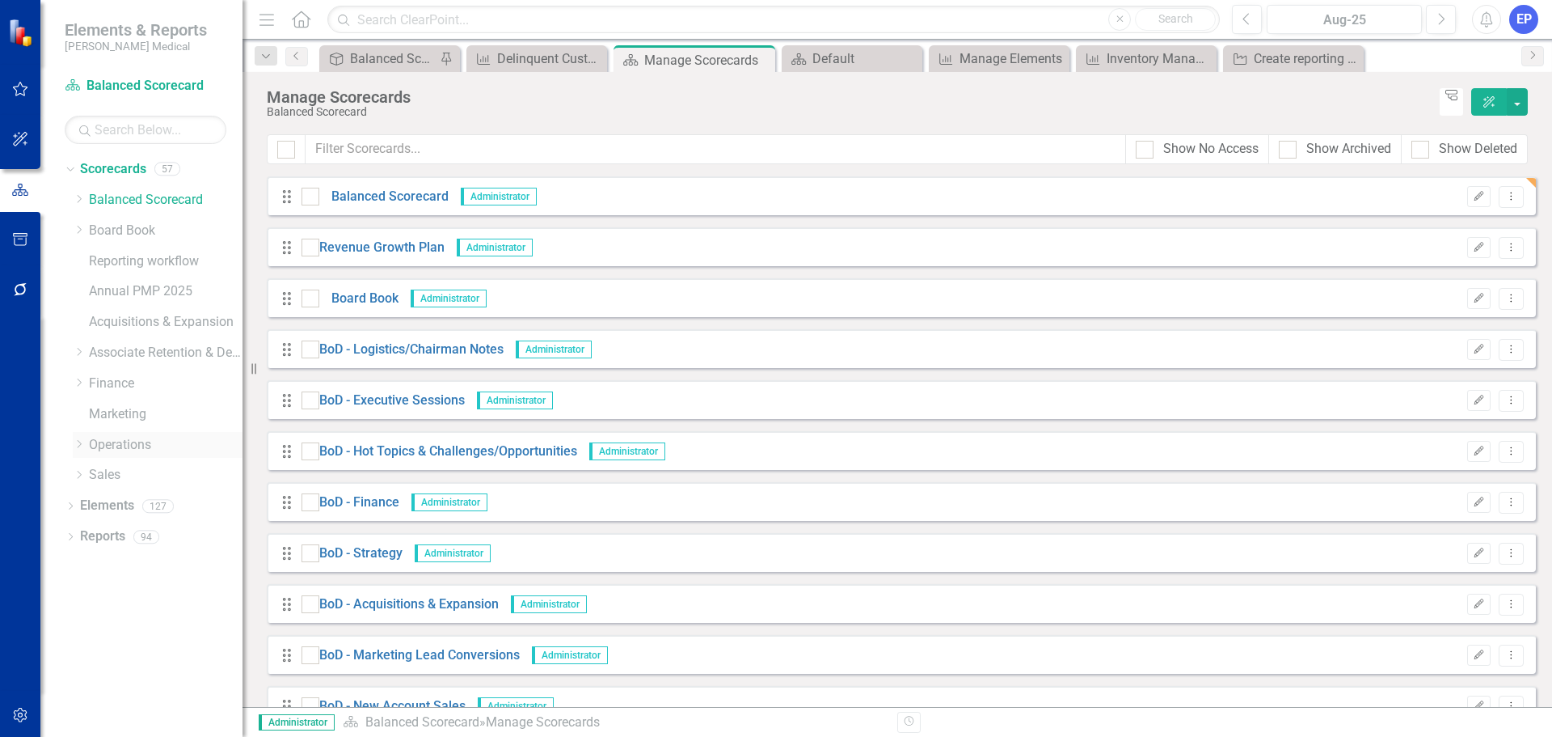
click at [76, 444] on icon "Dropdown" at bounding box center [79, 444] width 12 height 10
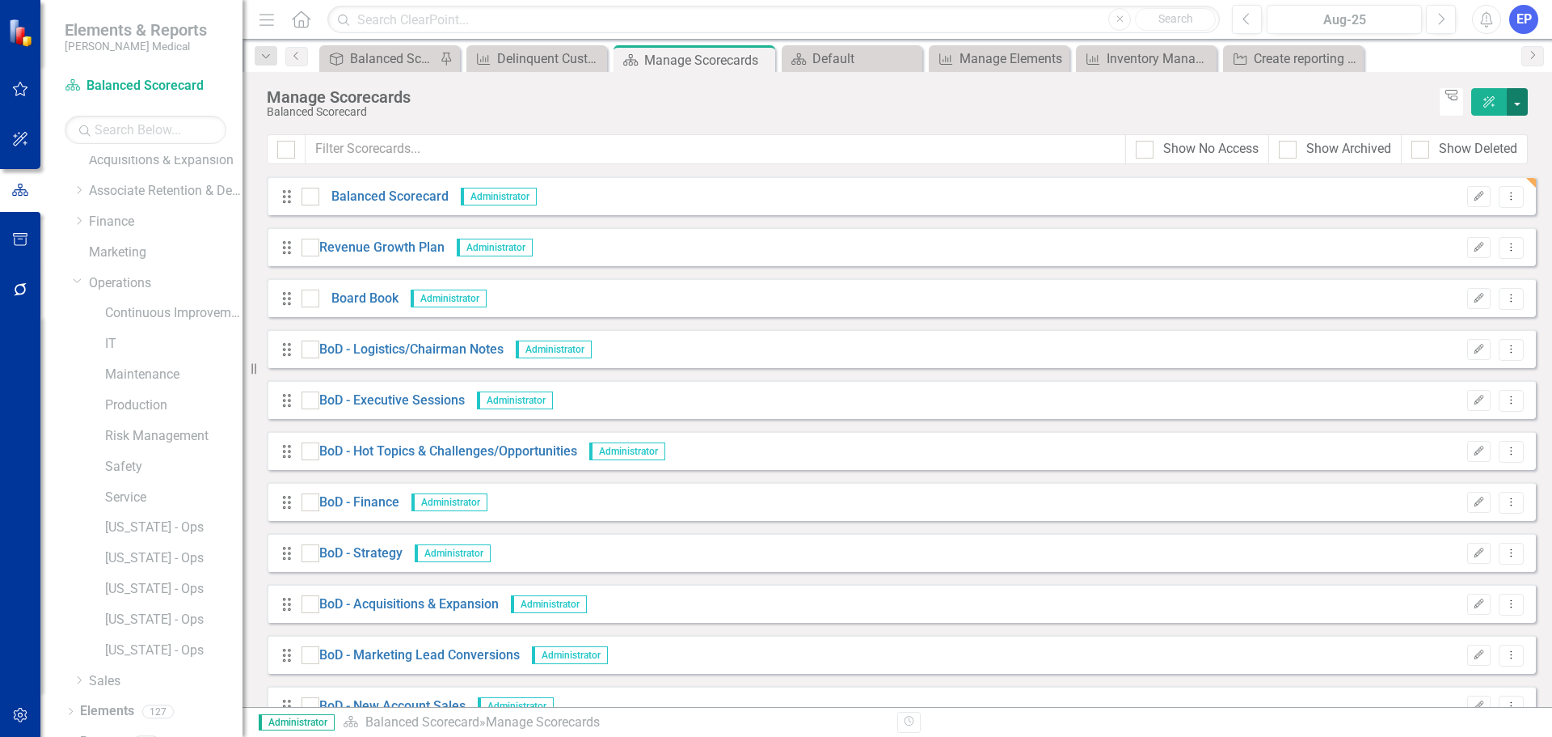
click at [1517, 100] on button "button" at bounding box center [1517, 101] width 21 height 27
click at [1461, 158] on link "Add Add Scorecard" at bounding box center [1443, 164] width 167 height 30
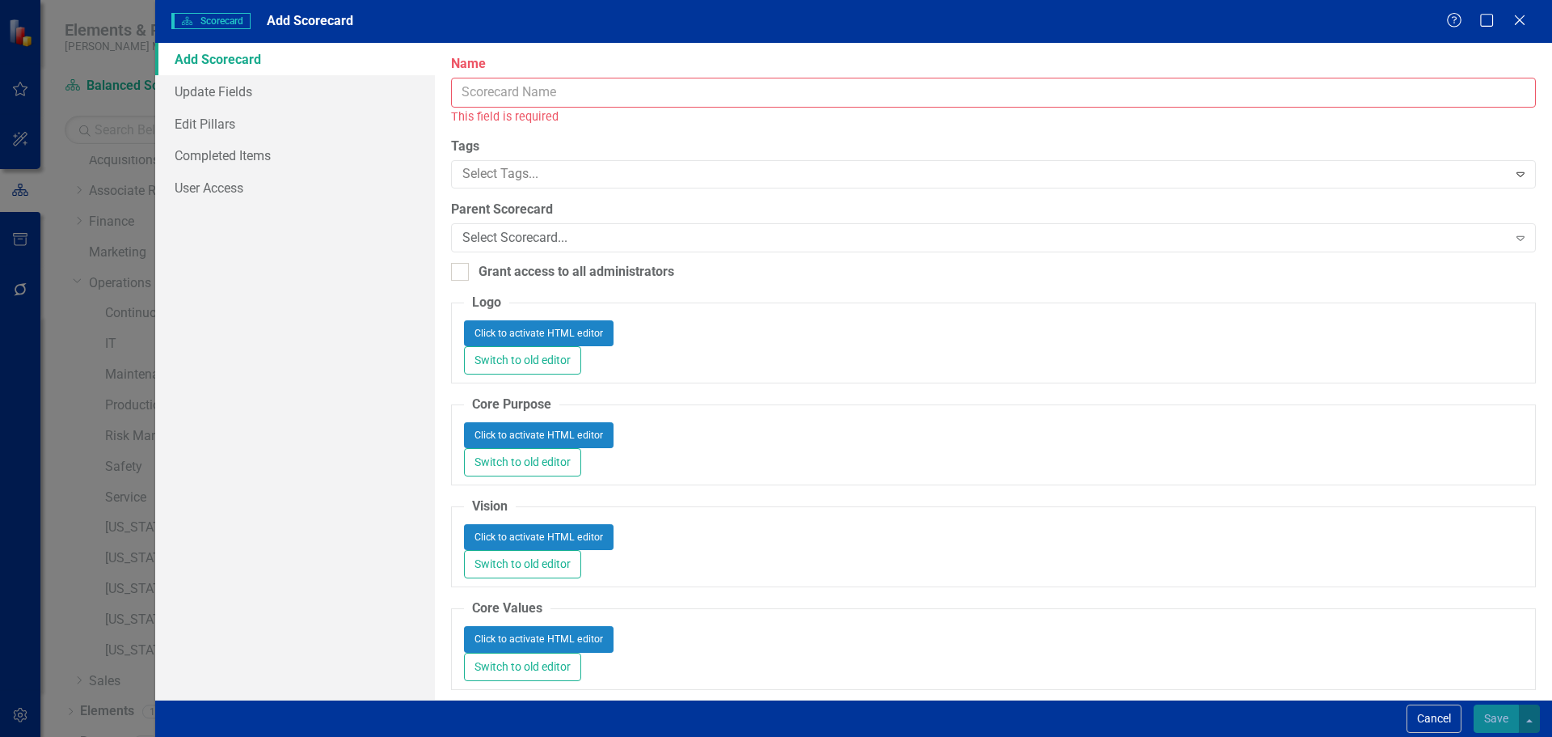
click at [797, 98] on input "Name" at bounding box center [993, 93] width 1085 height 30
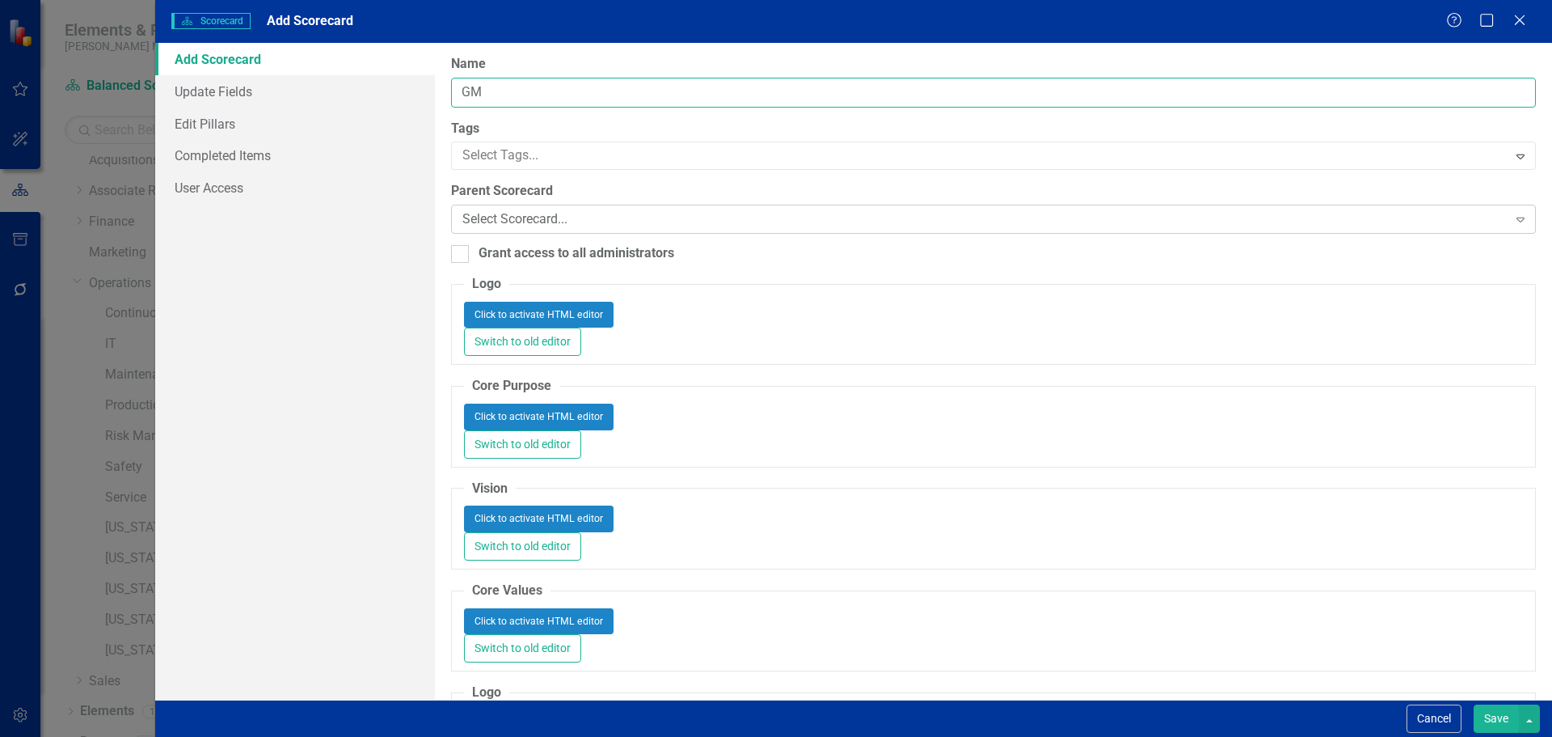
type input "GM"
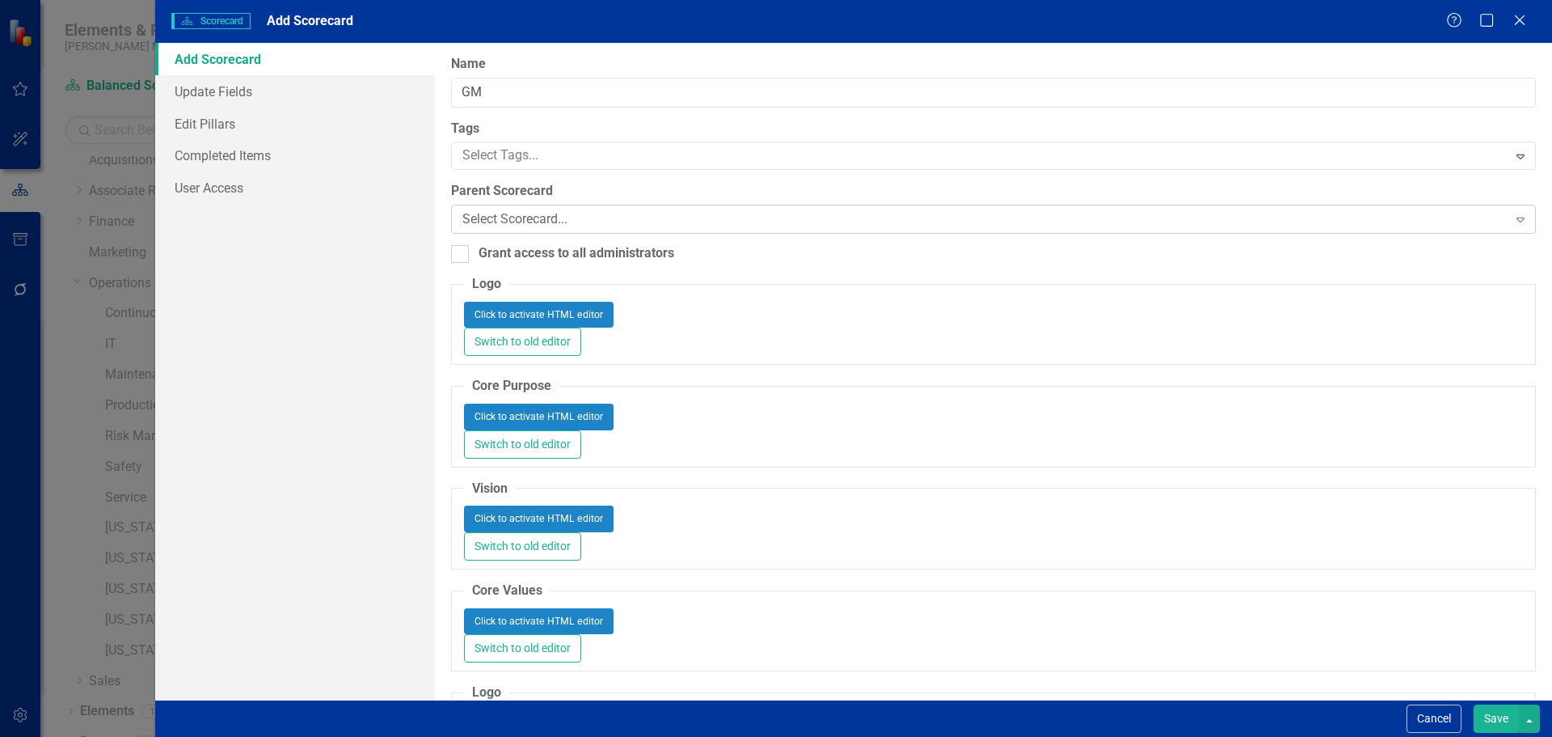
click at [702, 229] on div "Select Scorecard... Expand" at bounding box center [993, 219] width 1085 height 29
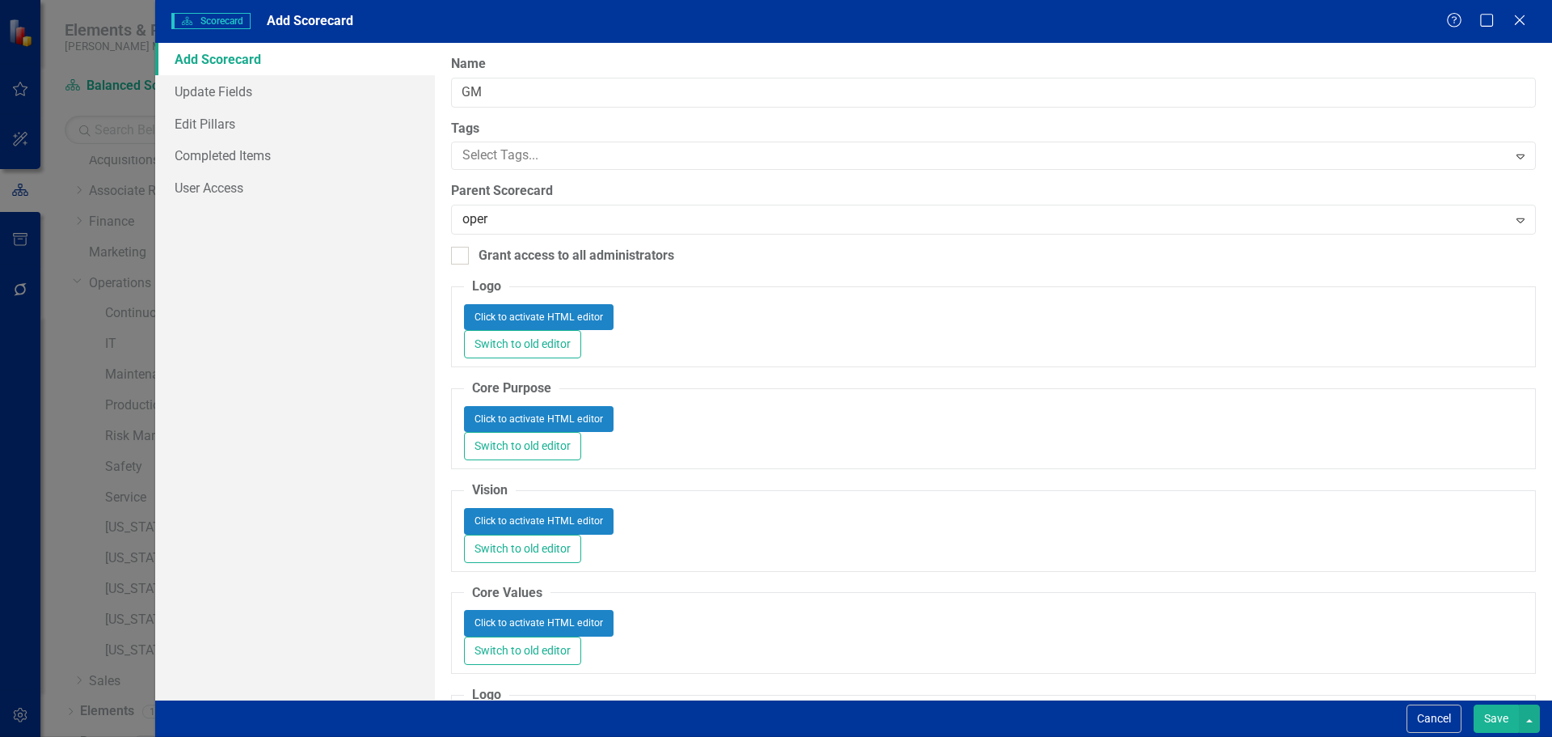
type input "opera"
click at [674, 736] on div "Opera tions" at bounding box center [779, 750] width 1526 height 19
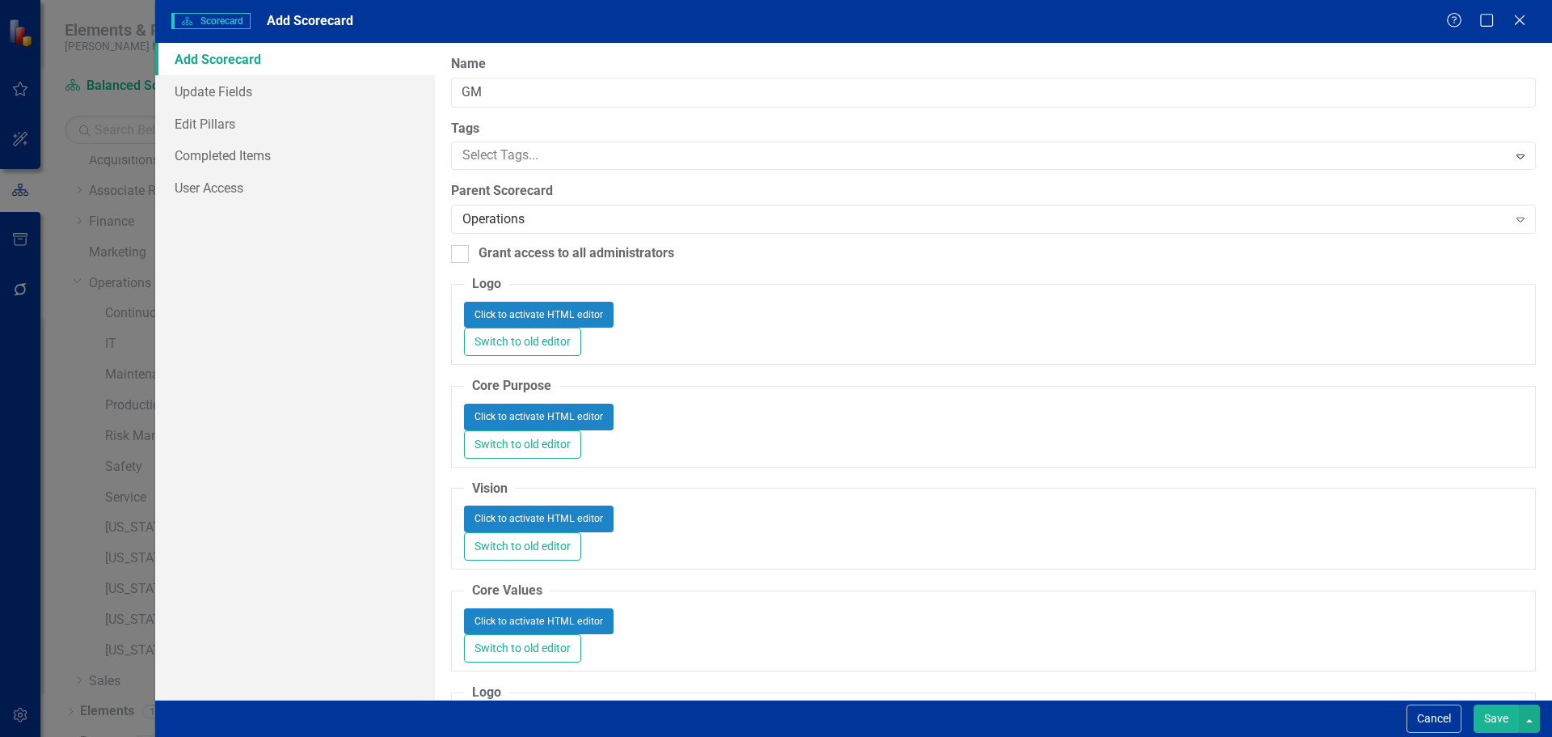
click at [1504, 724] on button "Save" at bounding box center [1496, 718] width 45 height 28
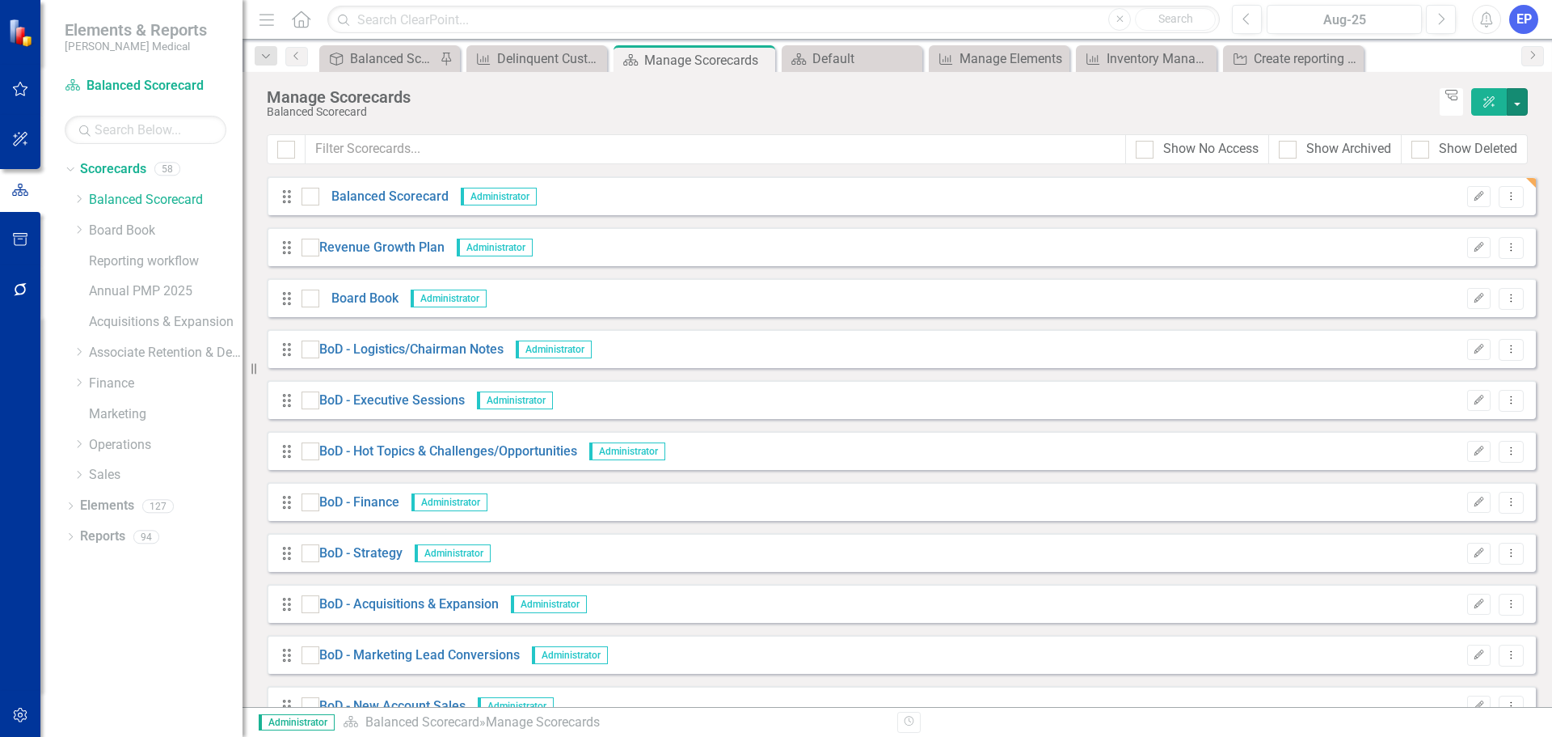
scroll to position [2218, 0]
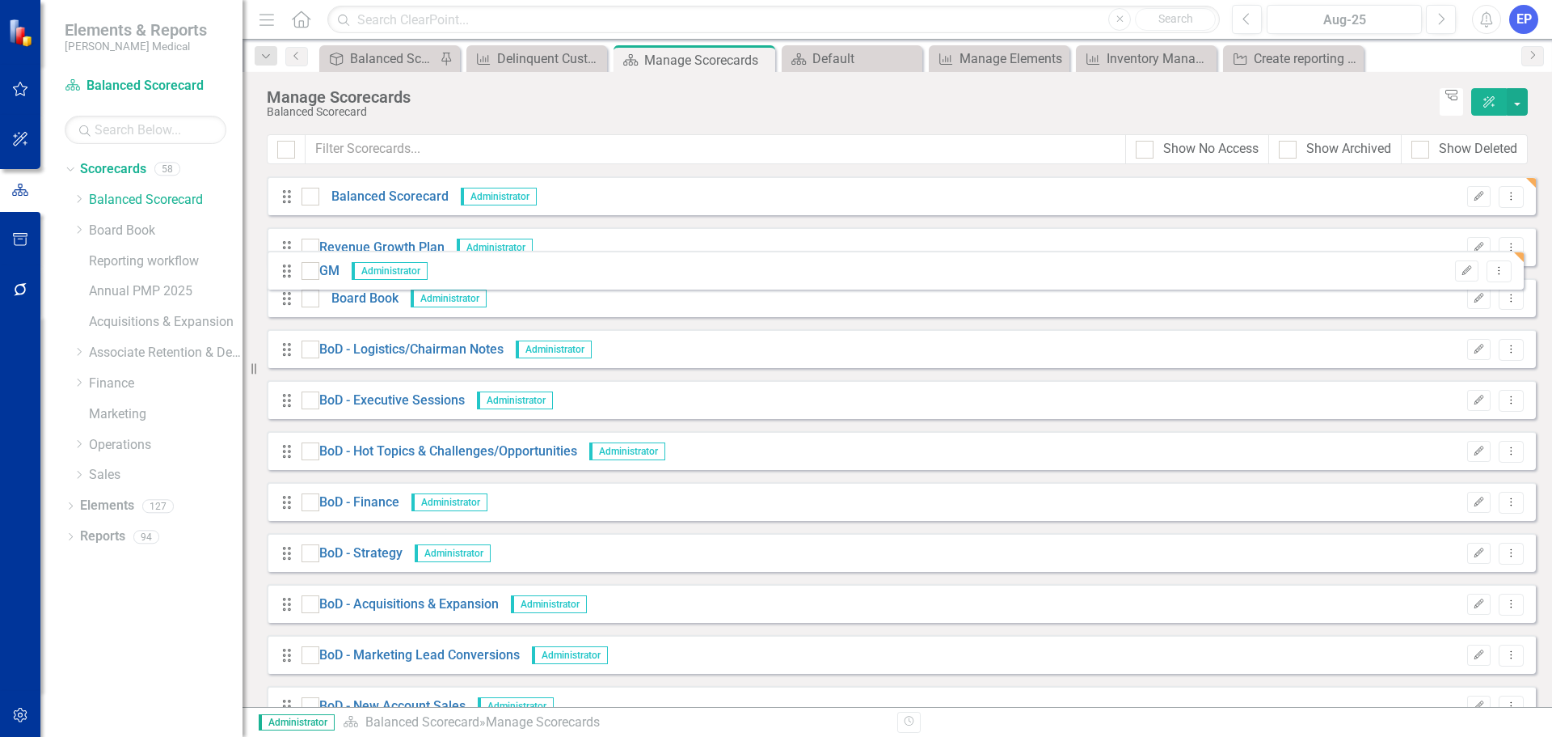
drag, startPoint x: 285, startPoint y: 521, endPoint x: 285, endPoint y: 268, distance: 253.9
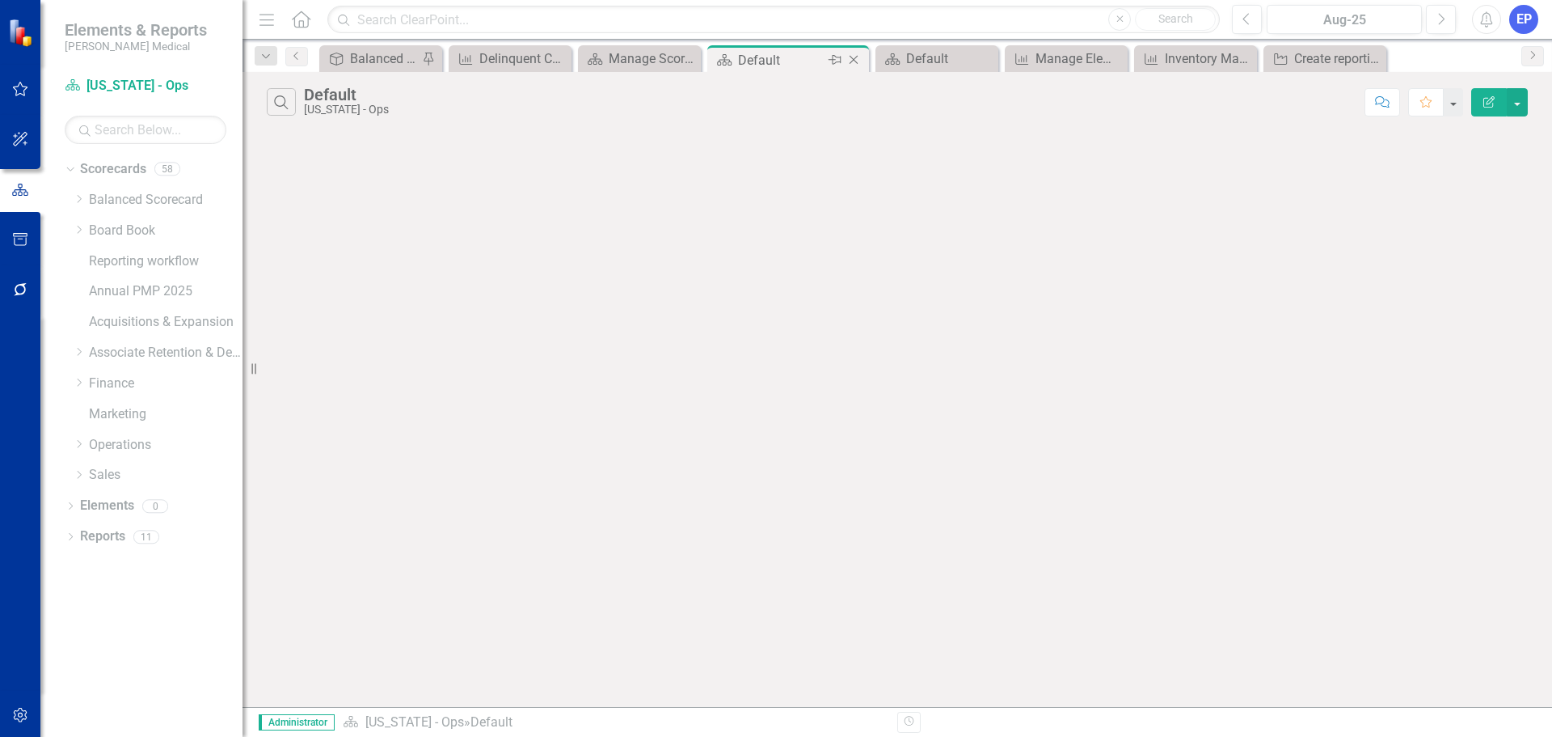
click at [858, 61] on icon "Close" at bounding box center [854, 59] width 16 height 13
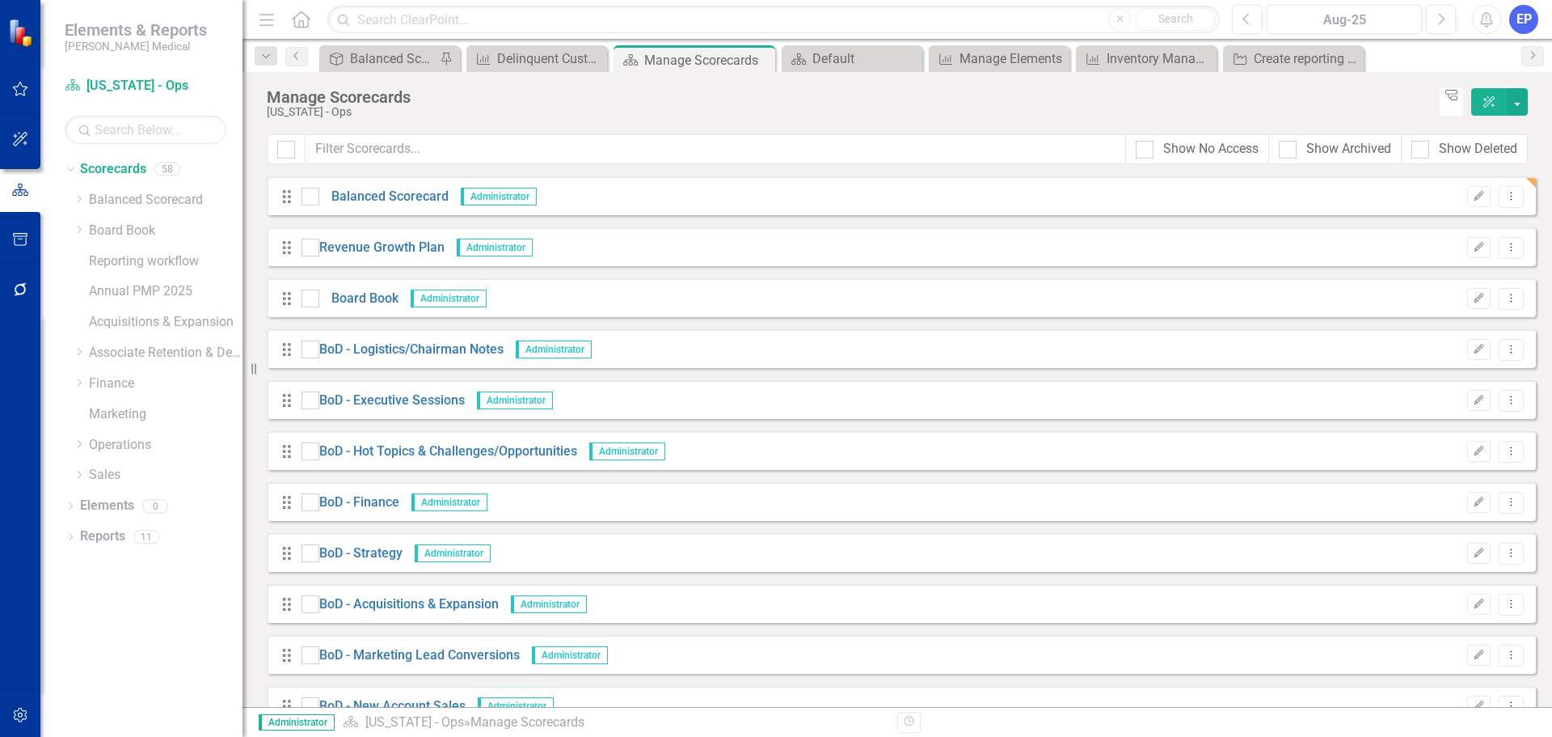
scroll to position [2021, 0]
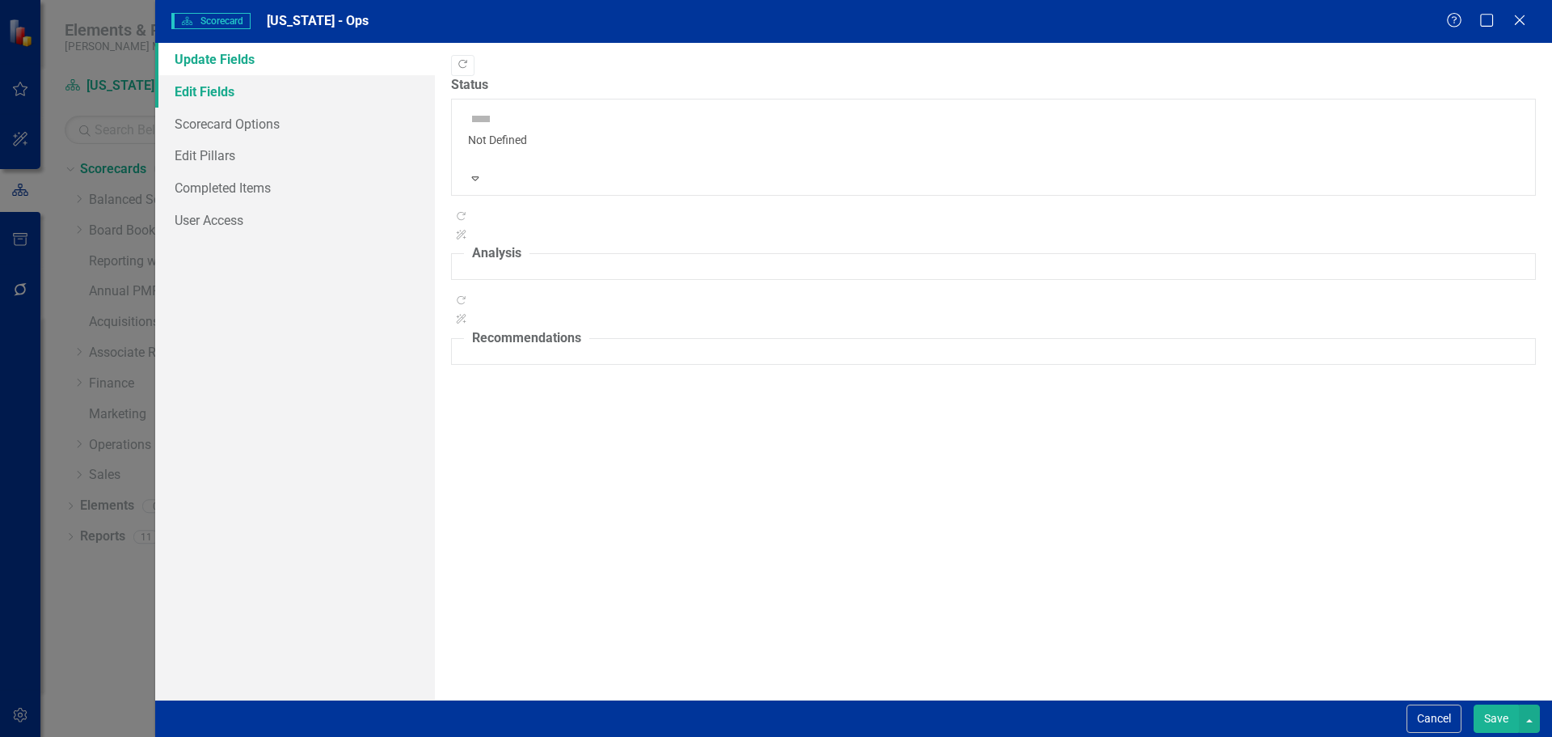
click at [224, 92] on link "Edit Fields" at bounding box center [295, 91] width 280 height 32
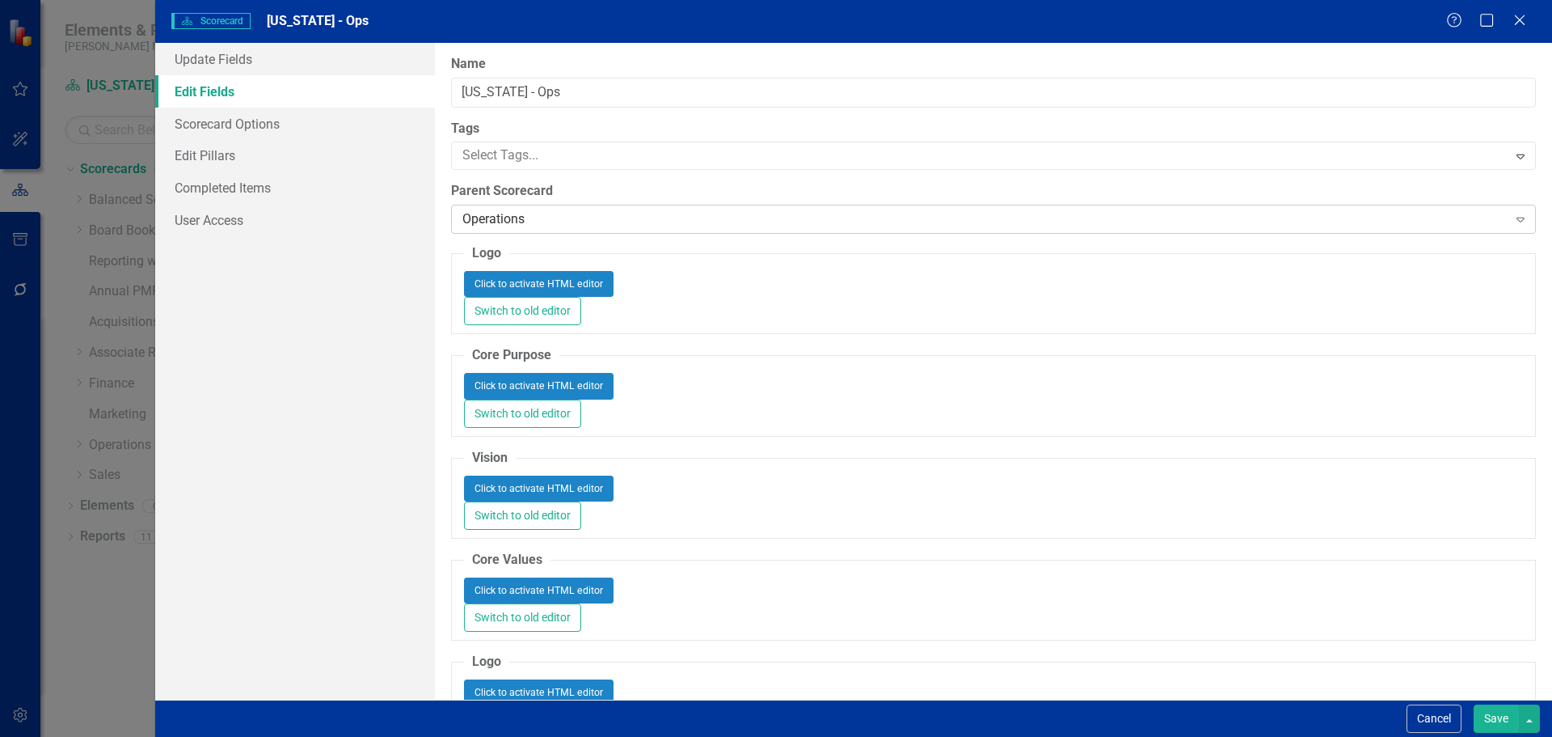
click at [544, 223] on div "Operations" at bounding box center [984, 219] width 1045 height 19
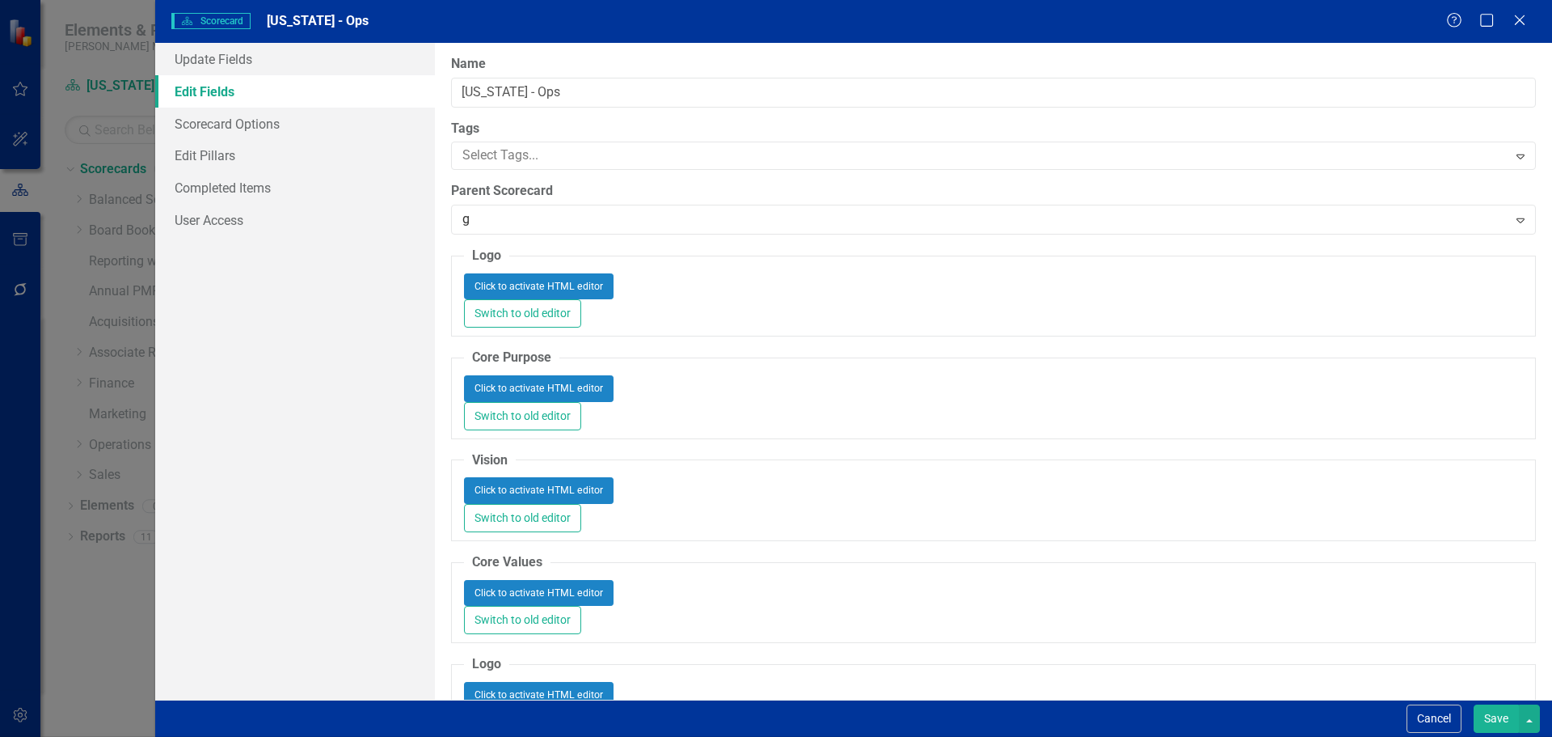
scroll to position [76, 0]
type input "gm"
click at [543, 736] on div "GM" at bounding box center [779, 750] width 1526 height 19
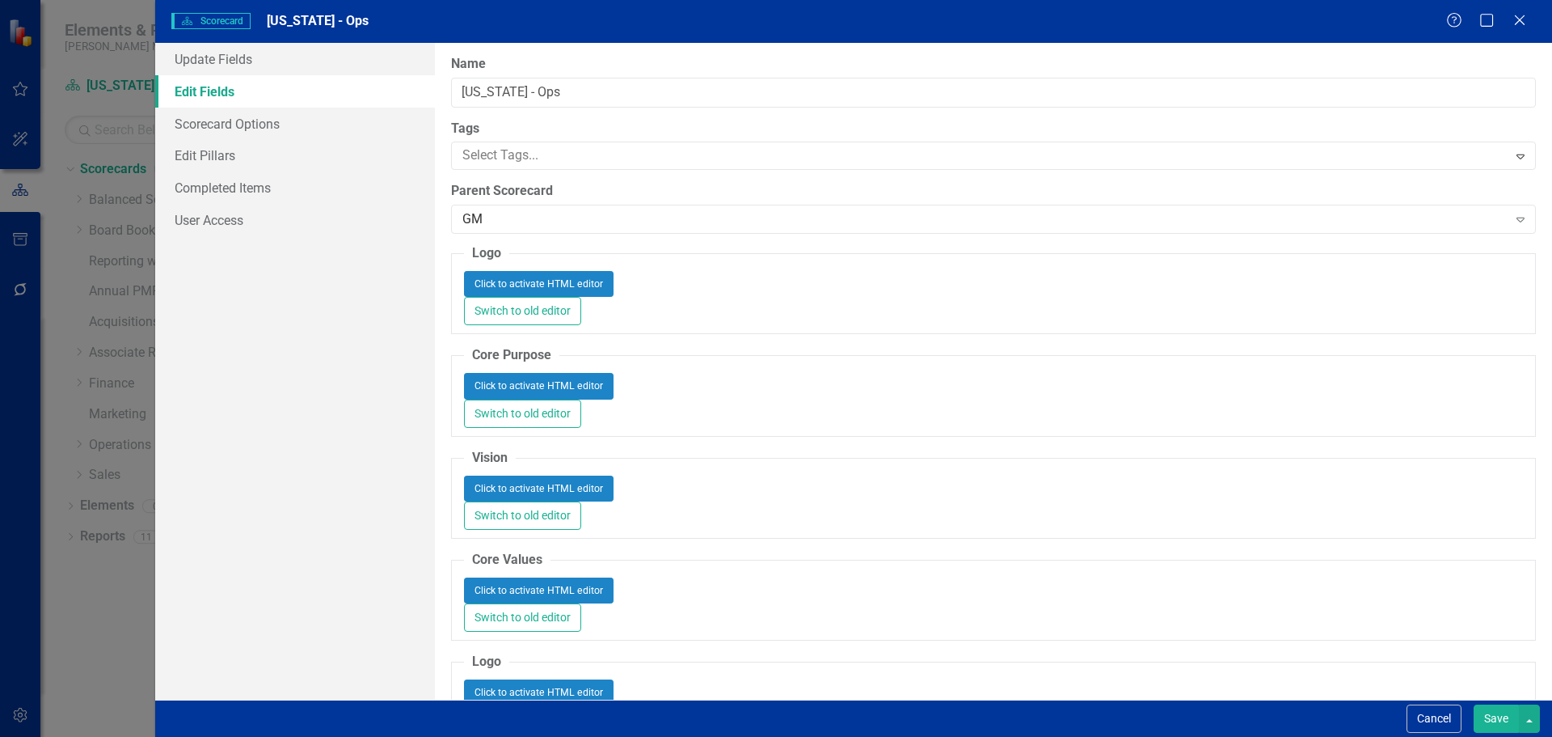
click at [1497, 709] on button "Save" at bounding box center [1496, 718] width 45 height 28
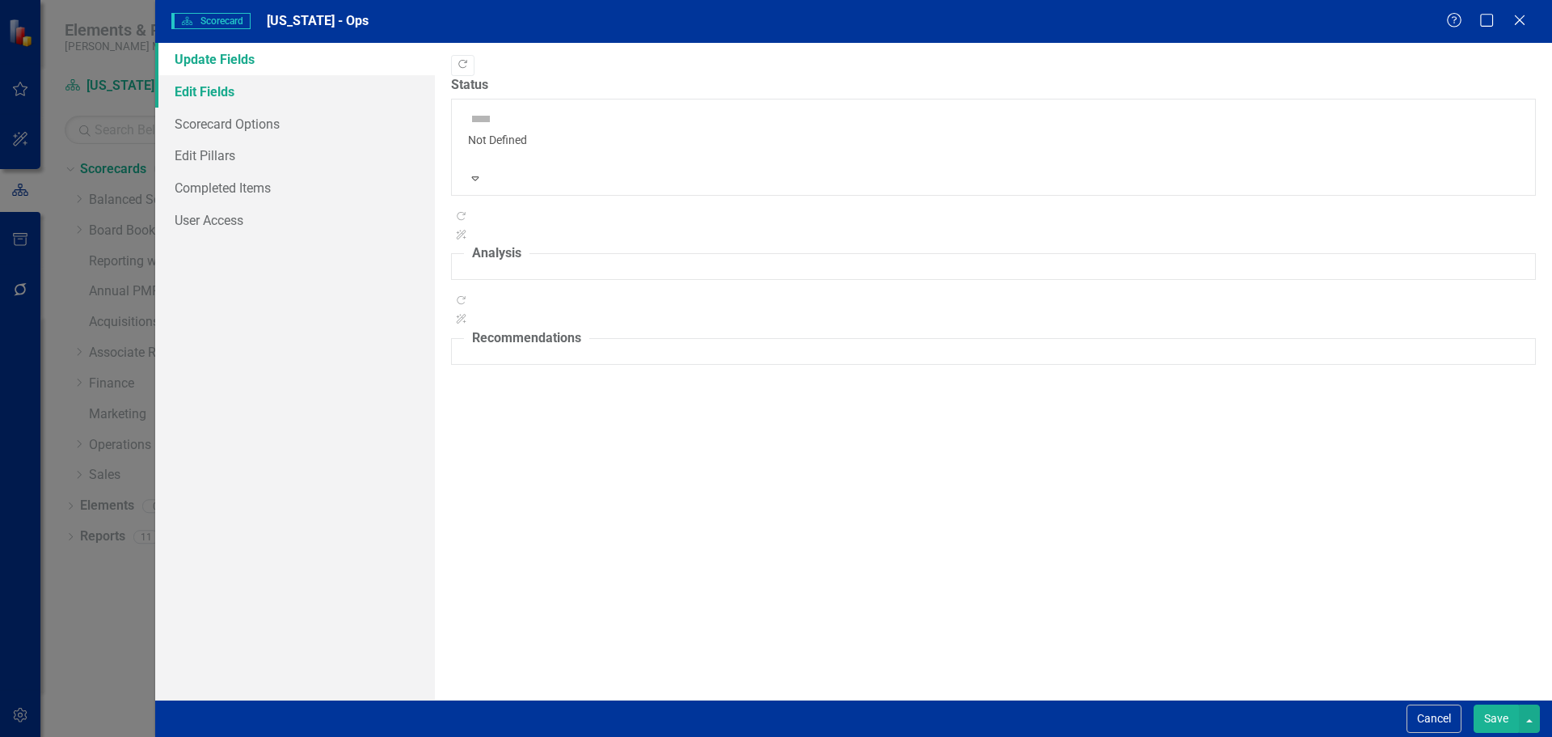
click at [264, 104] on link "Edit Fields" at bounding box center [295, 91] width 280 height 32
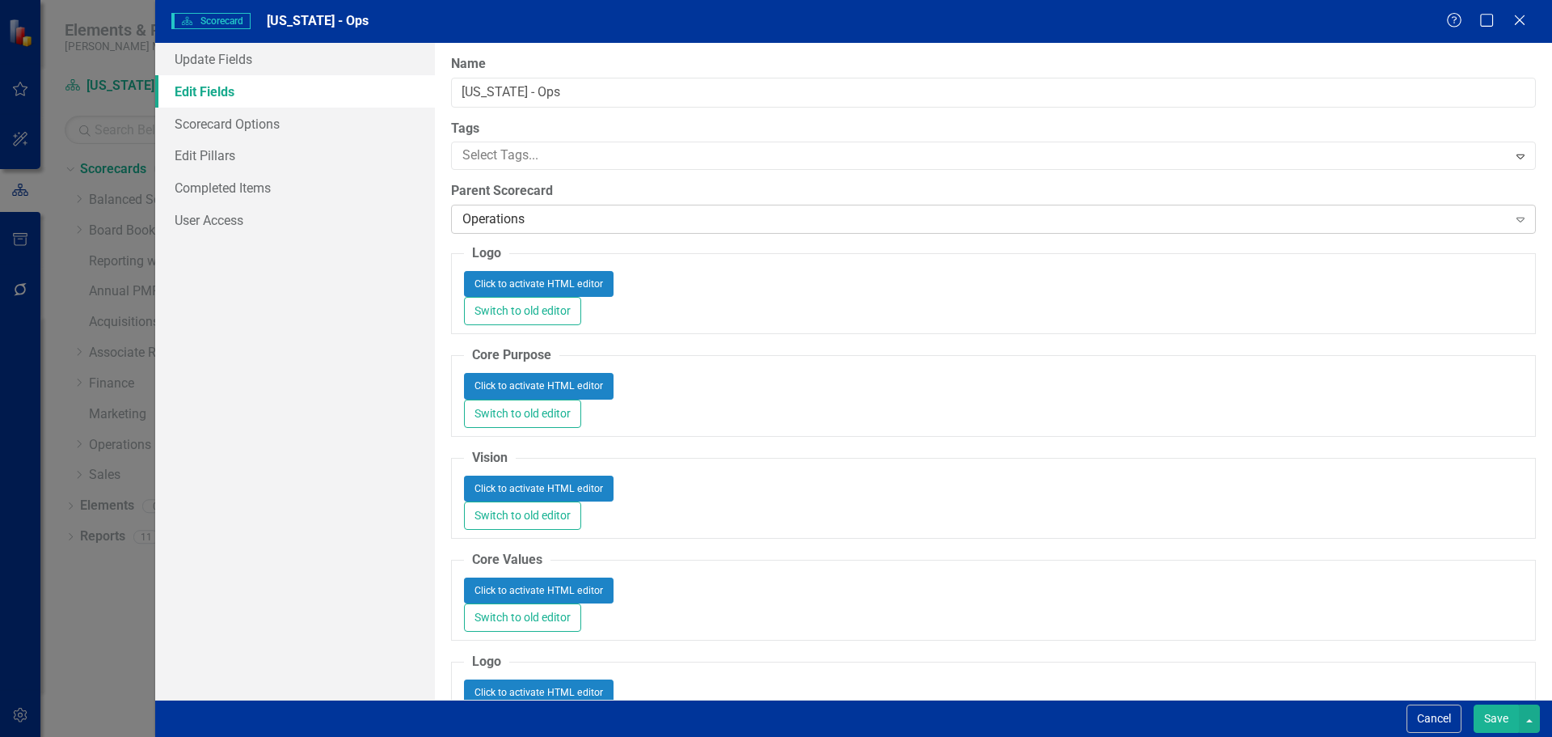
click at [576, 217] on div "Operations" at bounding box center [984, 219] width 1045 height 19
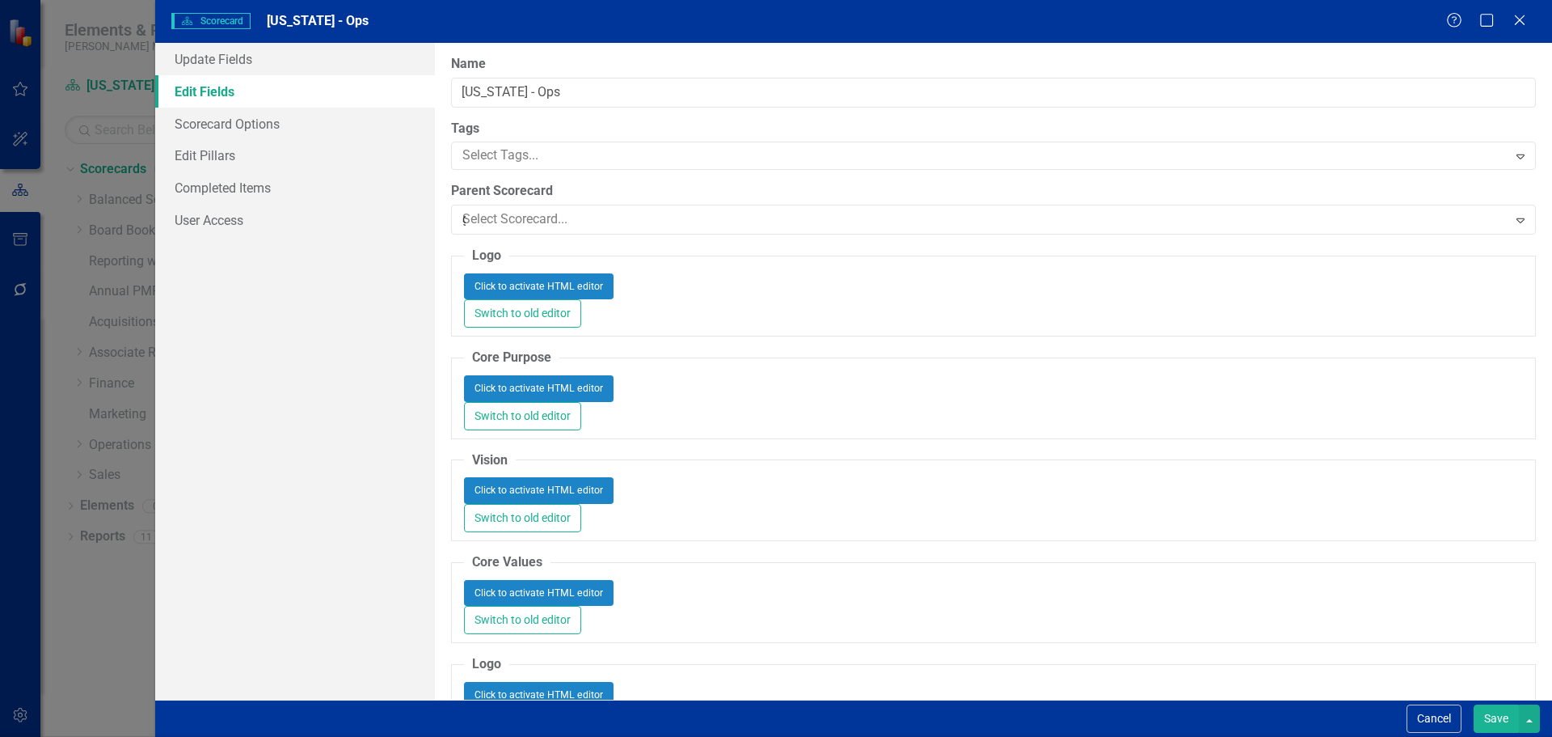
scroll to position [76, 0]
type input "gm"
click at [535, 736] on div "GM" at bounding box center [779, 750] width 1526 height 19
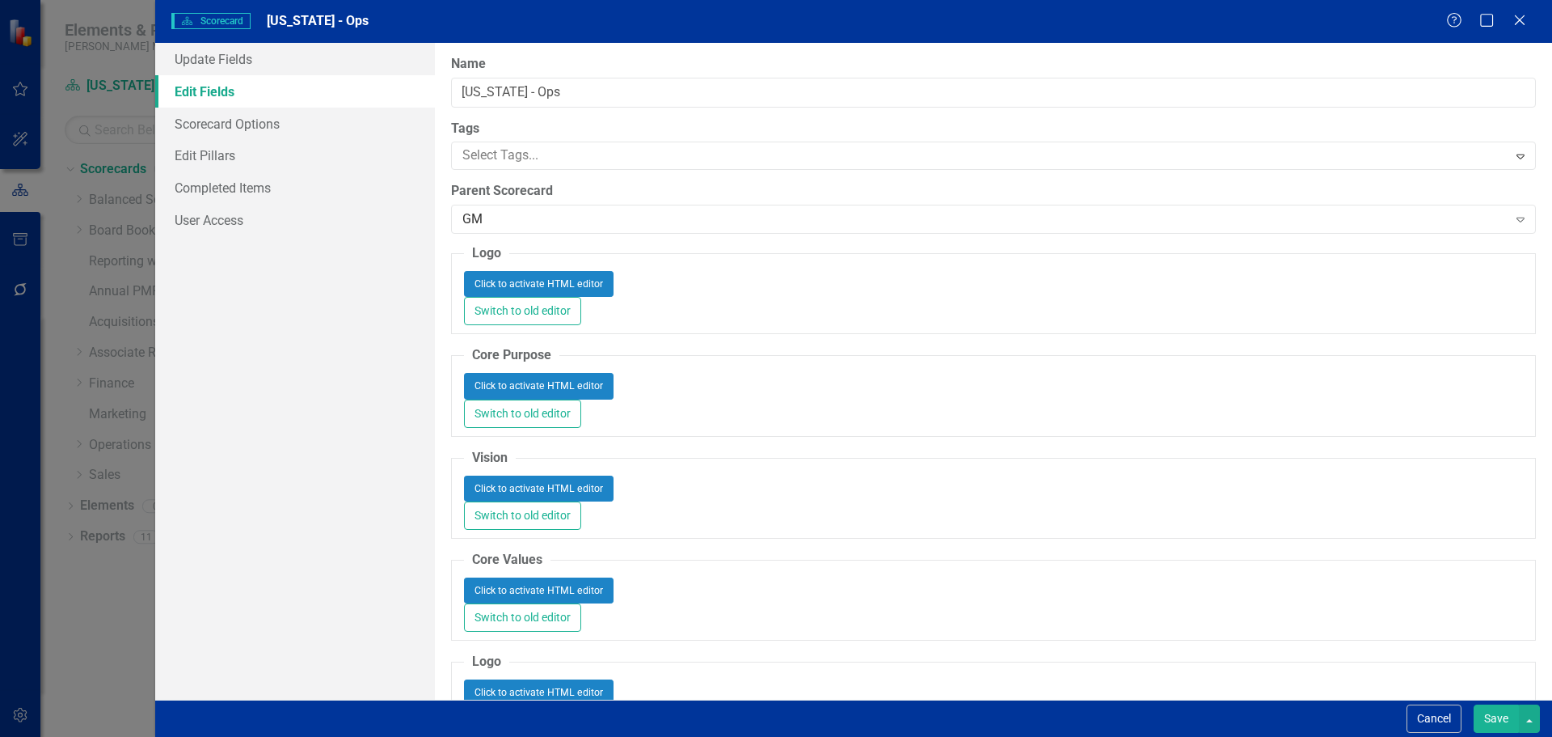
click at [1492, 713] on button "Save" at bounding box center [1496, 718] width 45 height 28
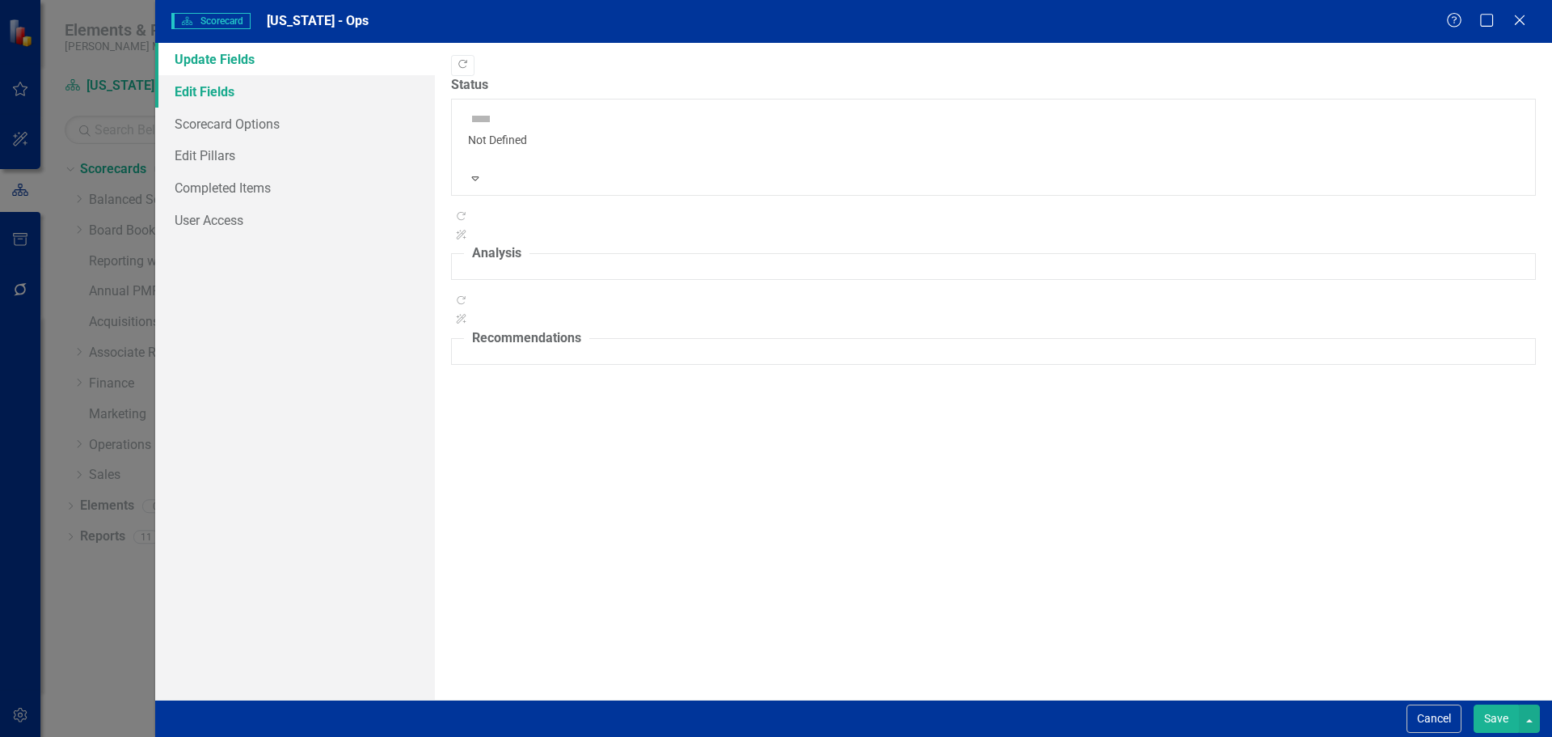
click at [293, 103] on link "Edit Fields" at bounding box center [295, 91] width 280 height 32
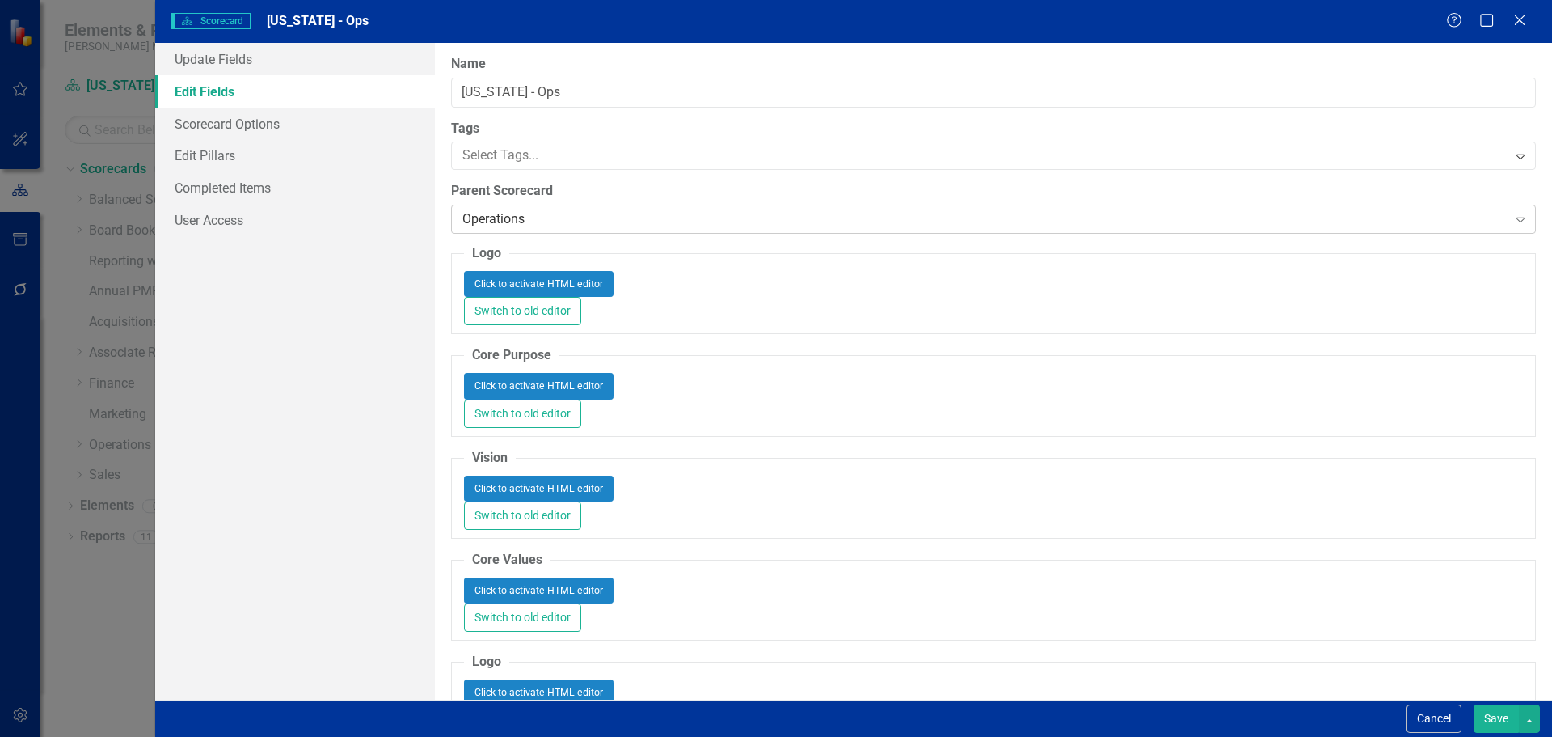
click at [488, 221] on div "Operations" at bounding box center [984, 219] width 1045 height 19
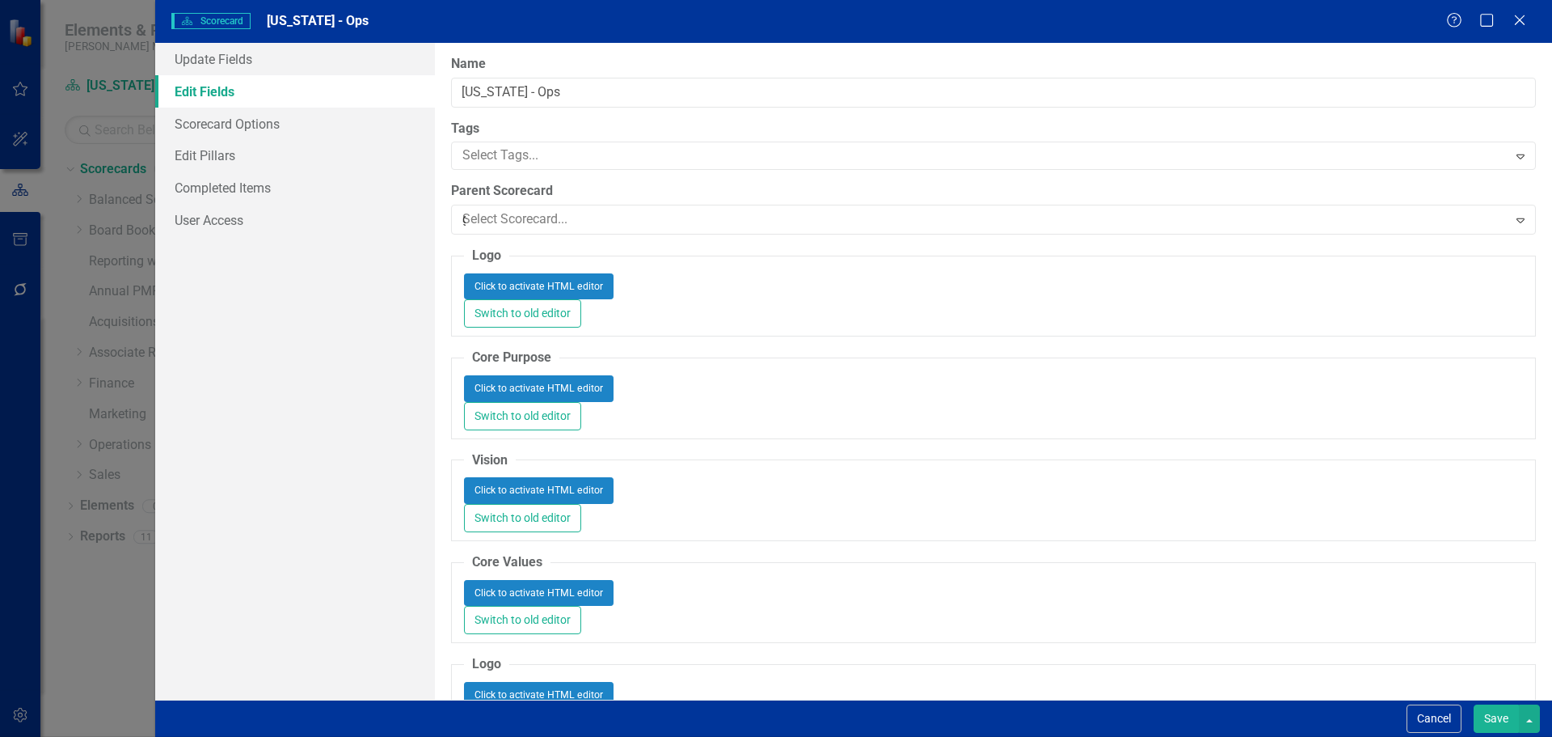
scroll to position [76, 0]
type input "gm"
click at [488, 736] on div "GM" at bounding box center [779, 750] width 1526 height 19
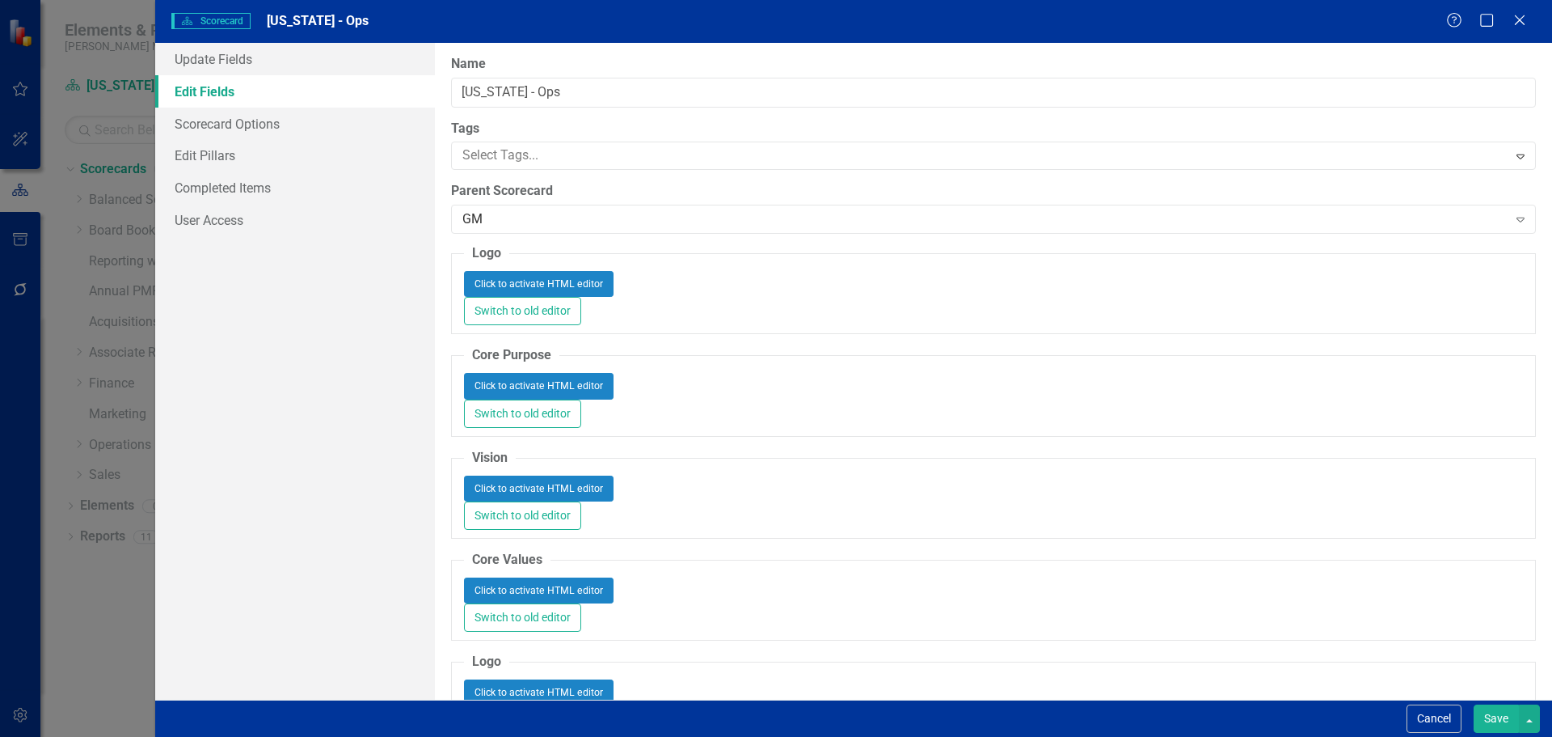
click at [1494, 716] on button "Save" at bounding box center [1496, 718] width 45 height 28
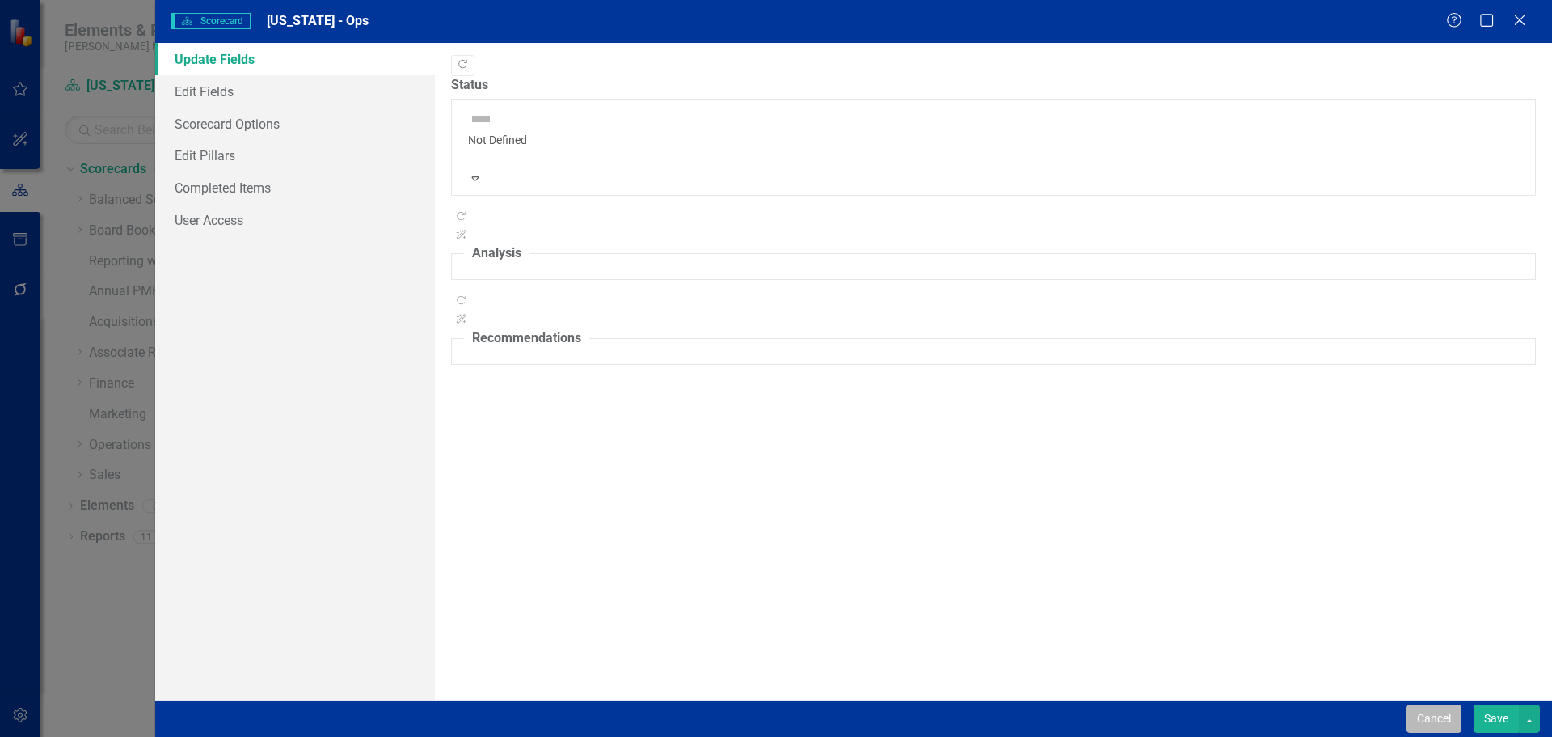
click at [1450, 705] on button "Cancel" at bounding box center [1434, 718] width 55 height 28
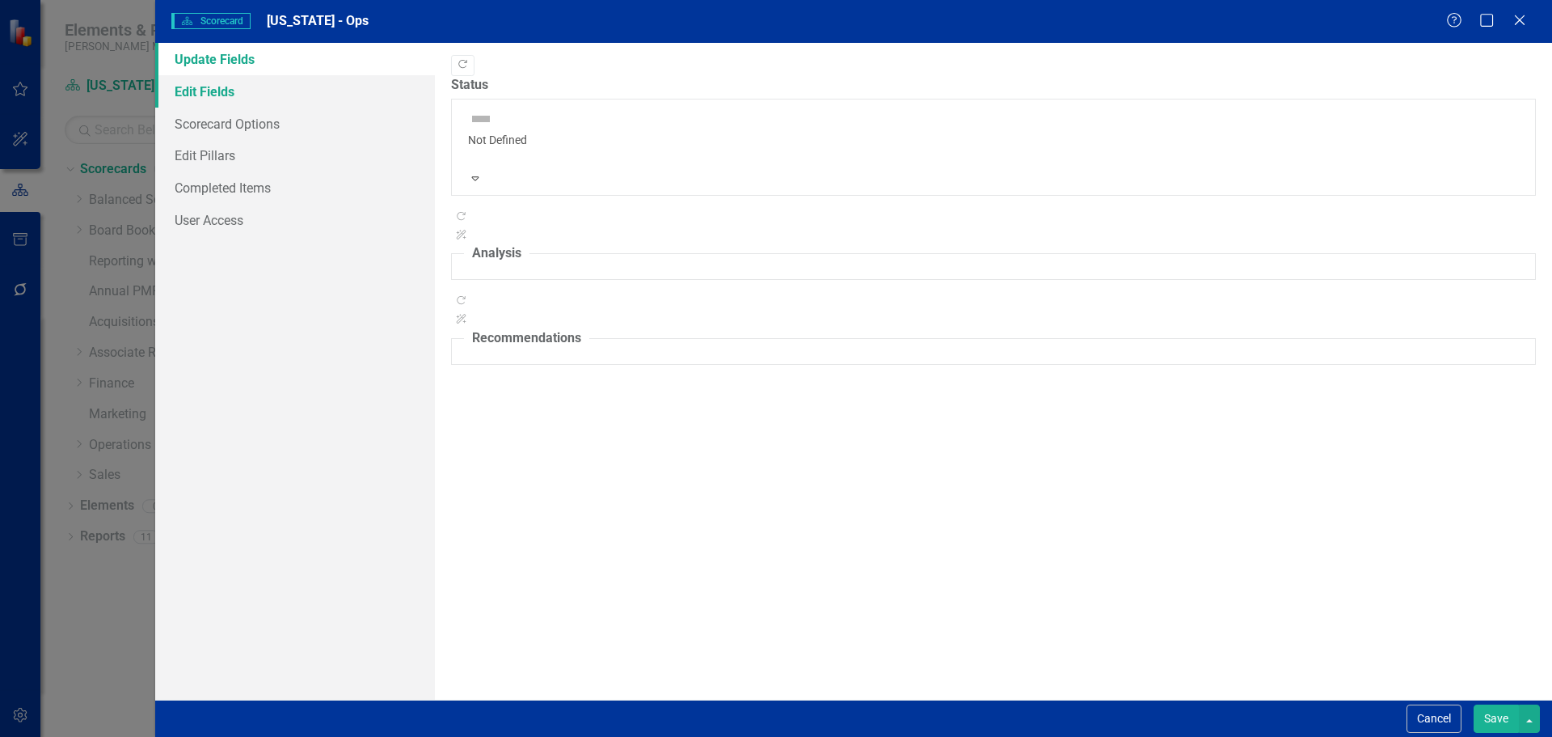
click at [352, 93] on link "Edit Fields" at bounding box center [295, 91] width 280 height 32
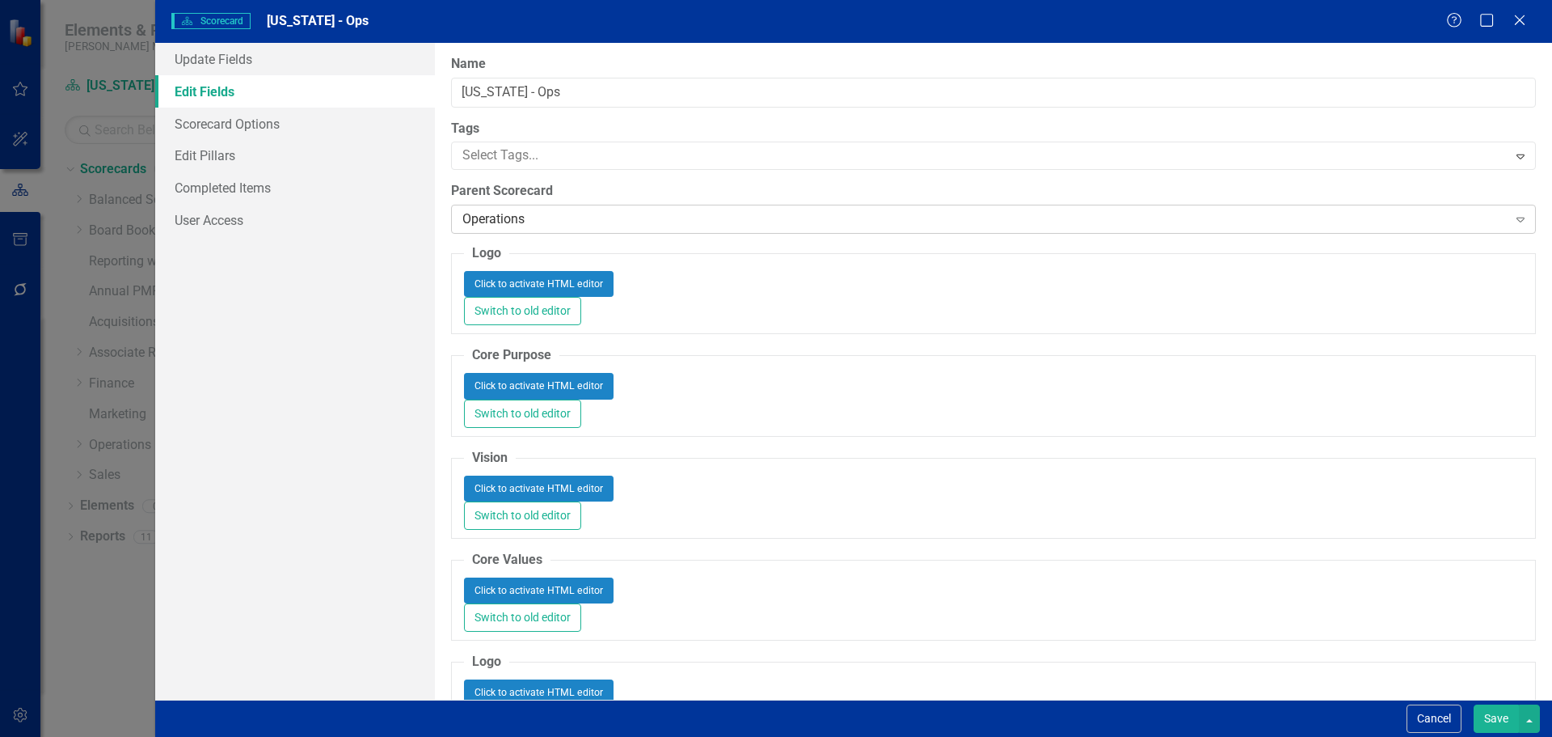
click at [491, 213] on div "Operations" at bounding box center [984, 219] width 1045 height 19
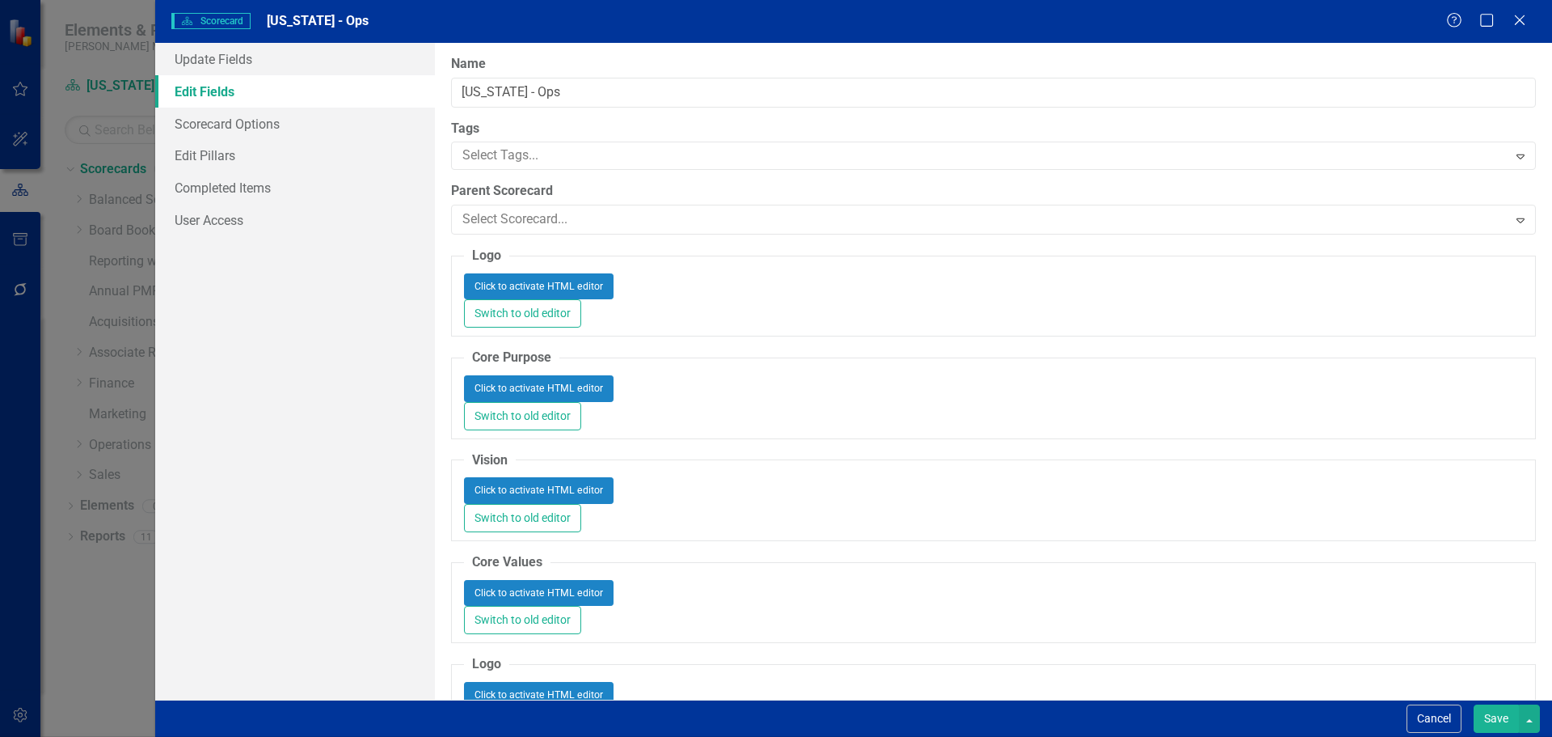
scroll to position [76, 0]
type input "gm"
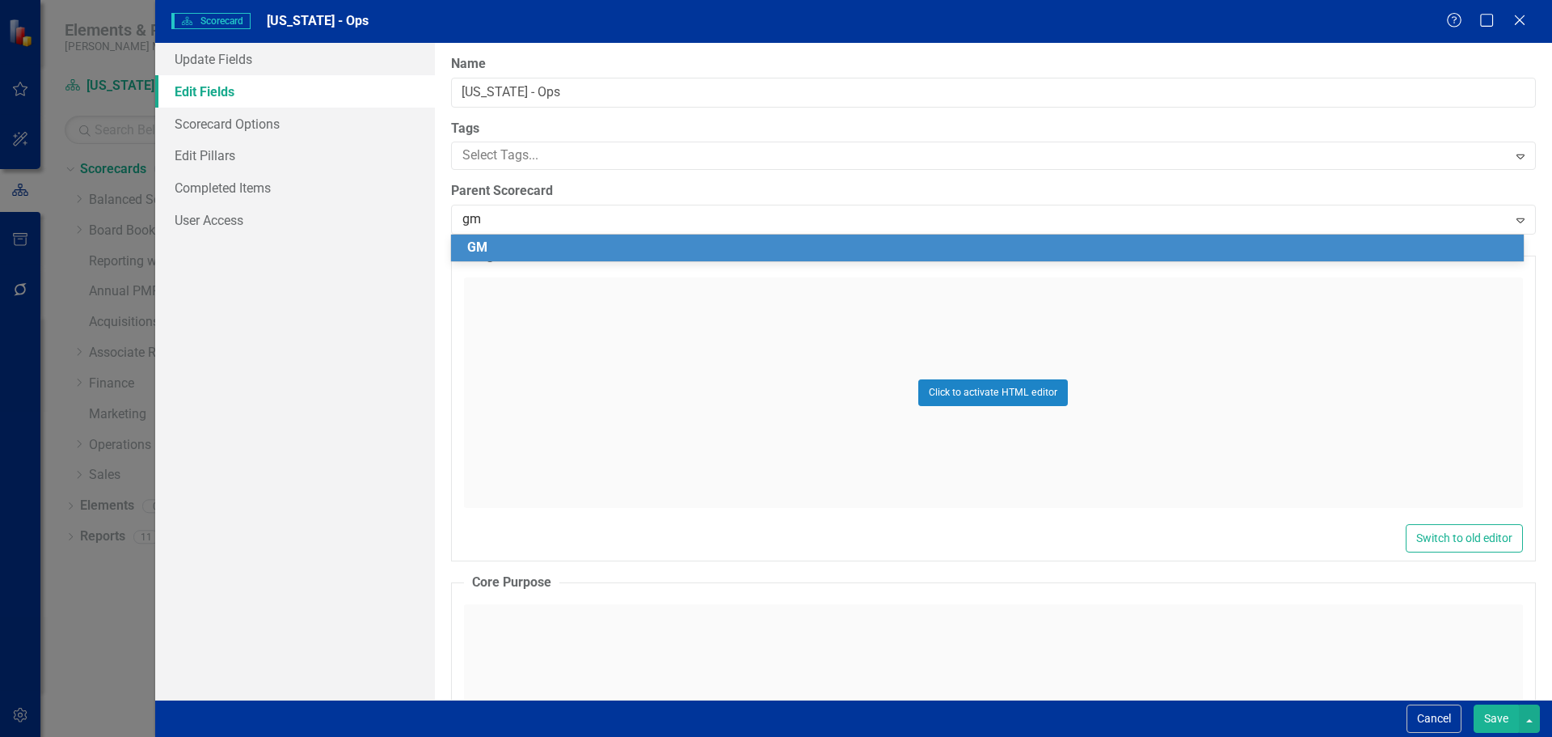
scroll to position [2021, 0]
click at [495, 246] on div "GM" at bounding box center [990, 248] width 1047 height 19
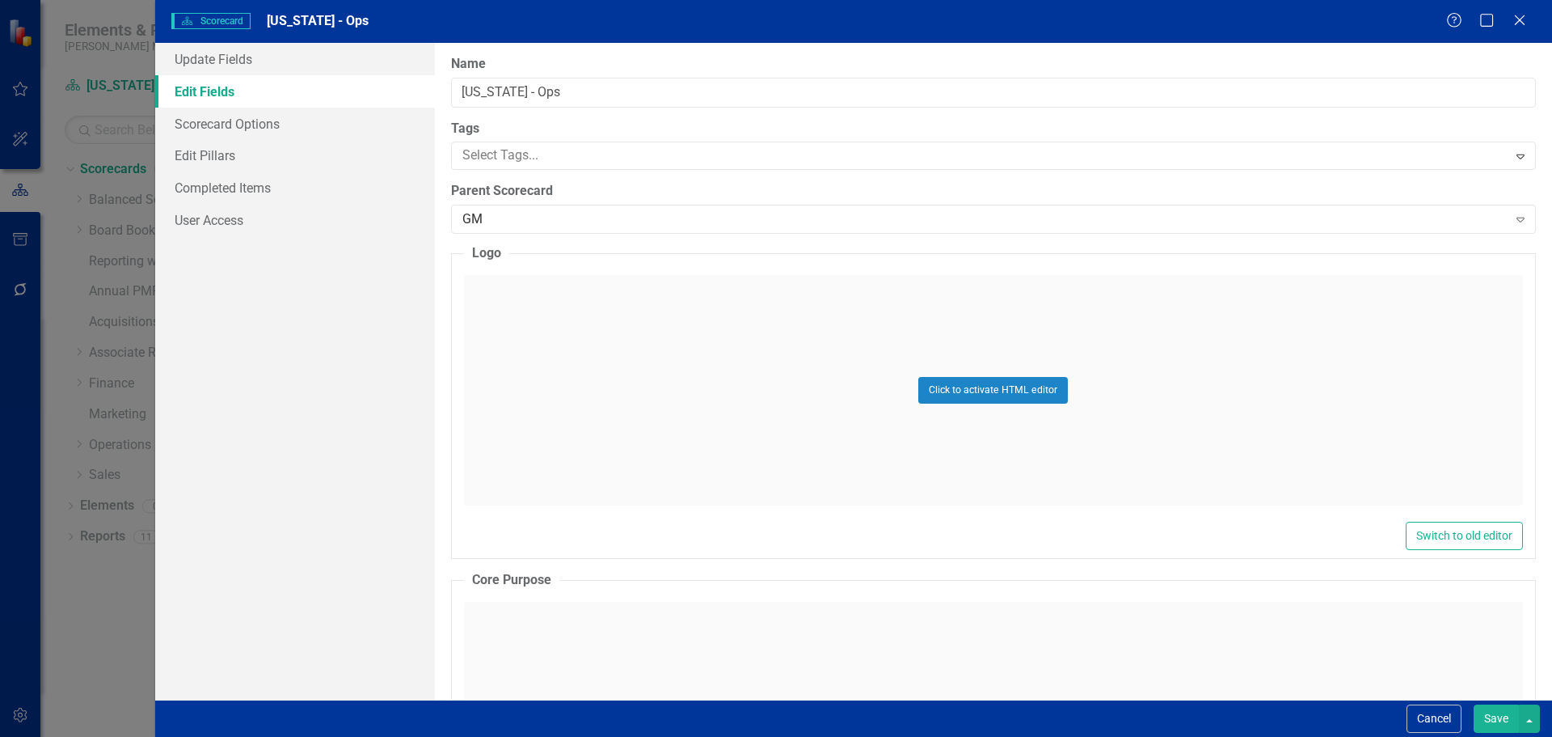
click at [1494, 723] on button "Save" at bounding box center [1496, 718] width 45 height 28
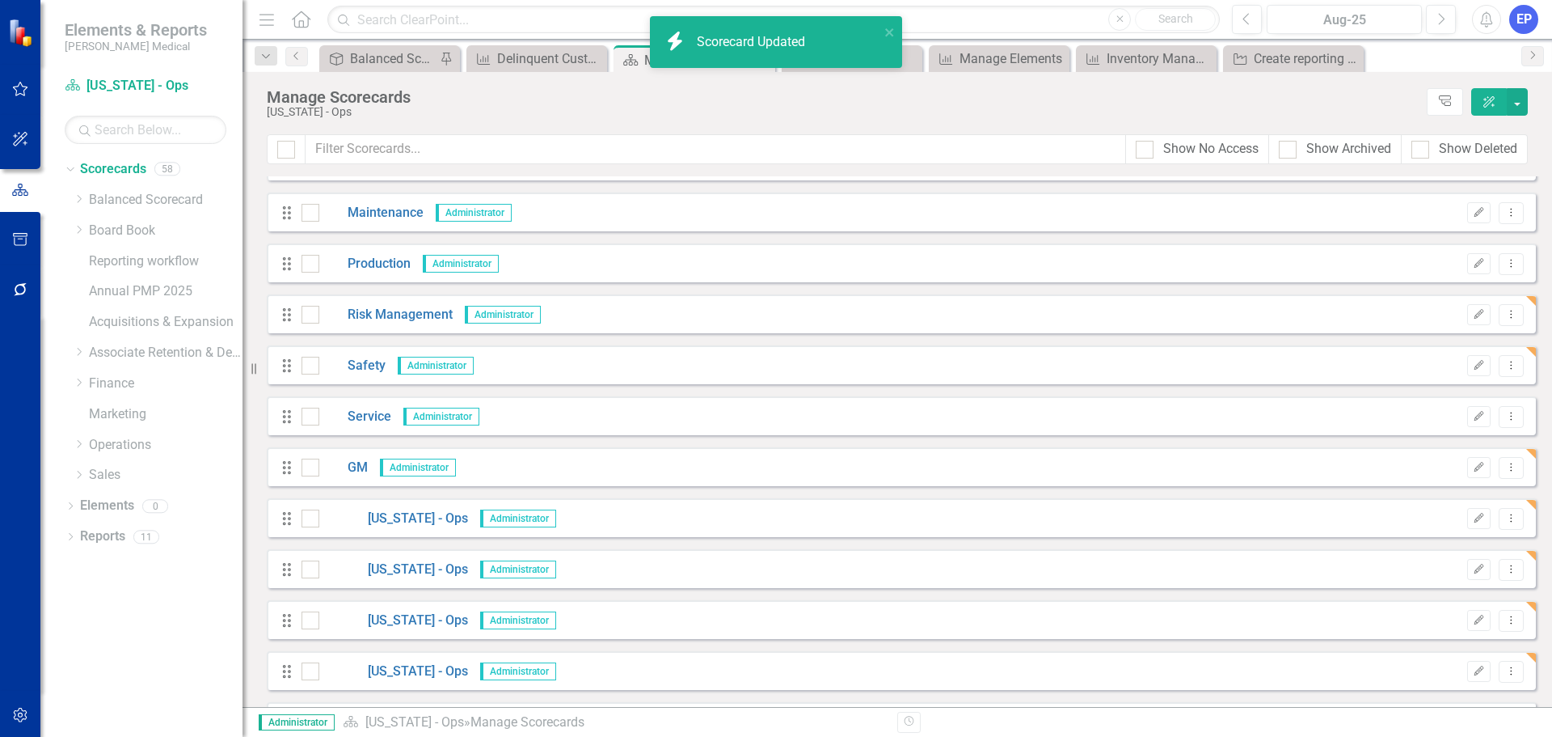
scroll to position [2183, 0]
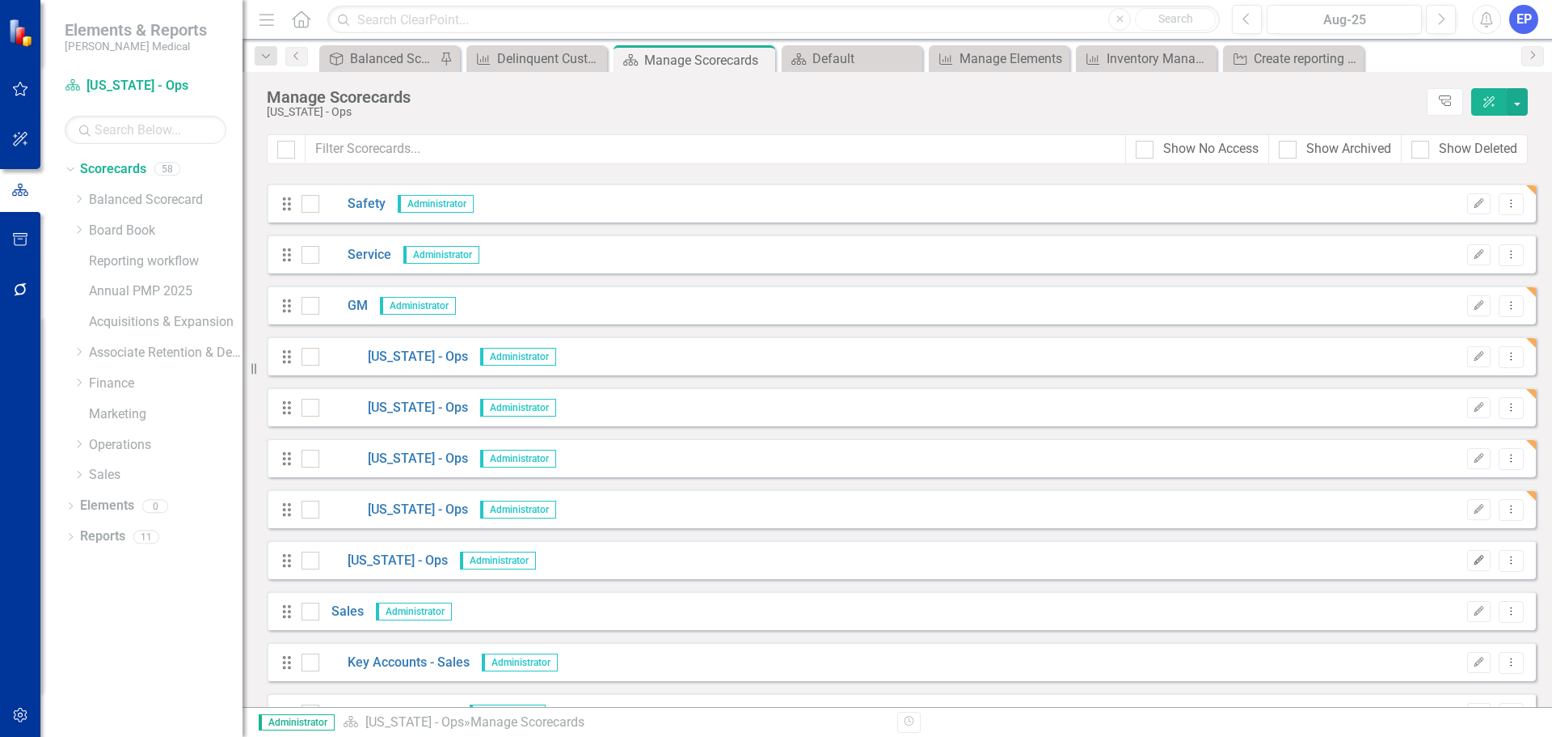
click at [1473, 563] on icon "Edit" at bounding box center [1479, 560] width 12 height 10
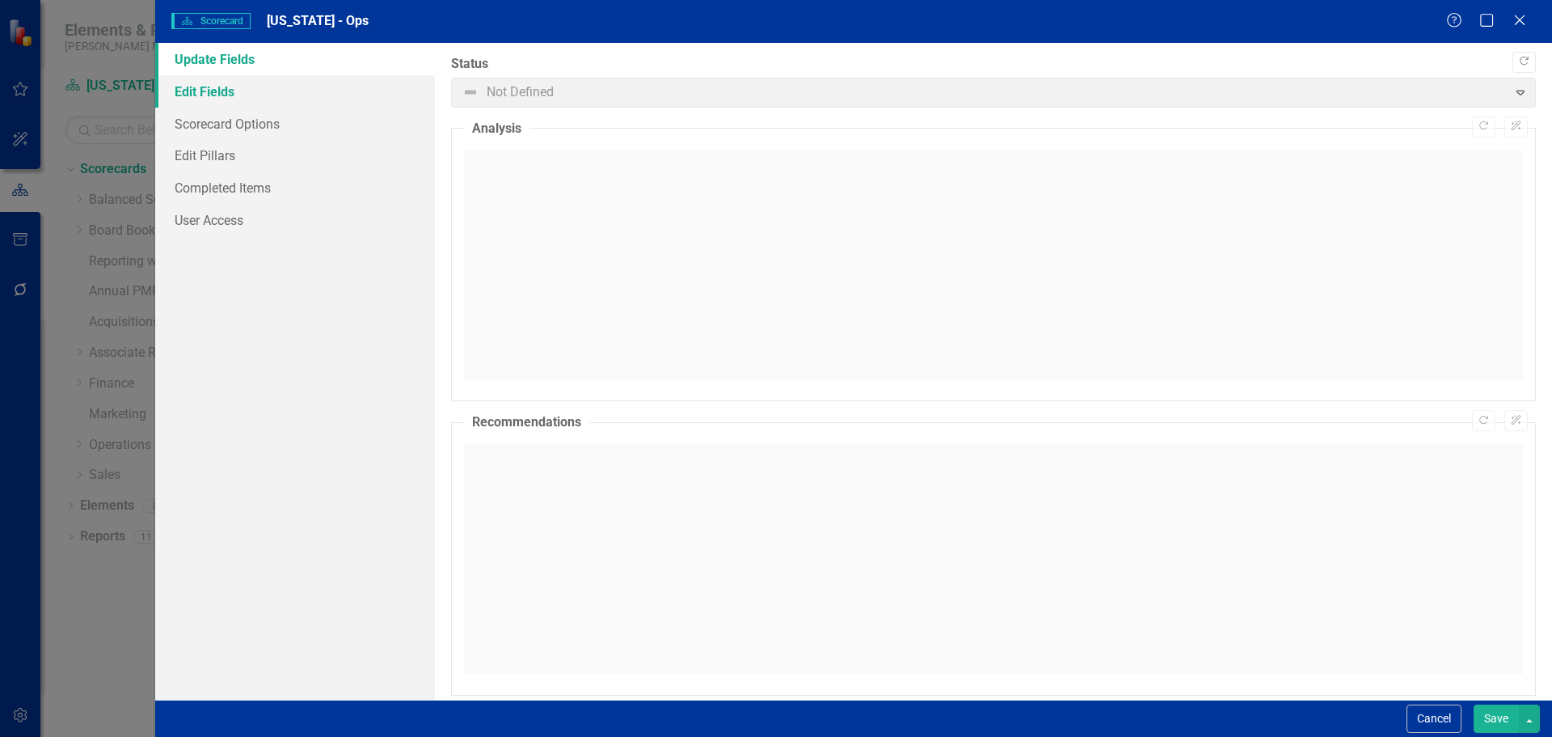
click at [267, 94] on link "Edit Fields" at bounding box center [295, 91] width 280 height 32
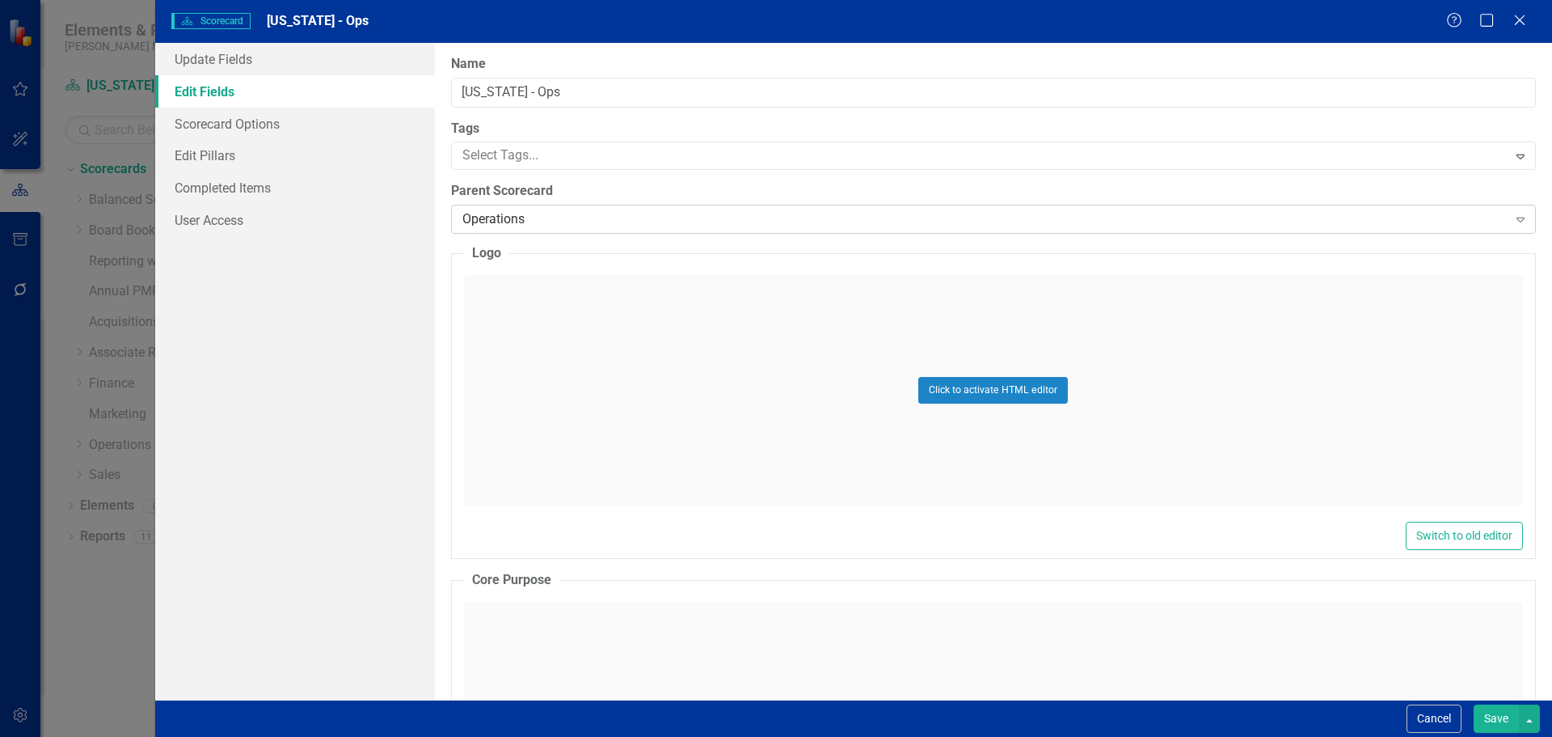
click at [483, 219] on div "Operations" at bounding box center [984, 219] width 1045 height 19
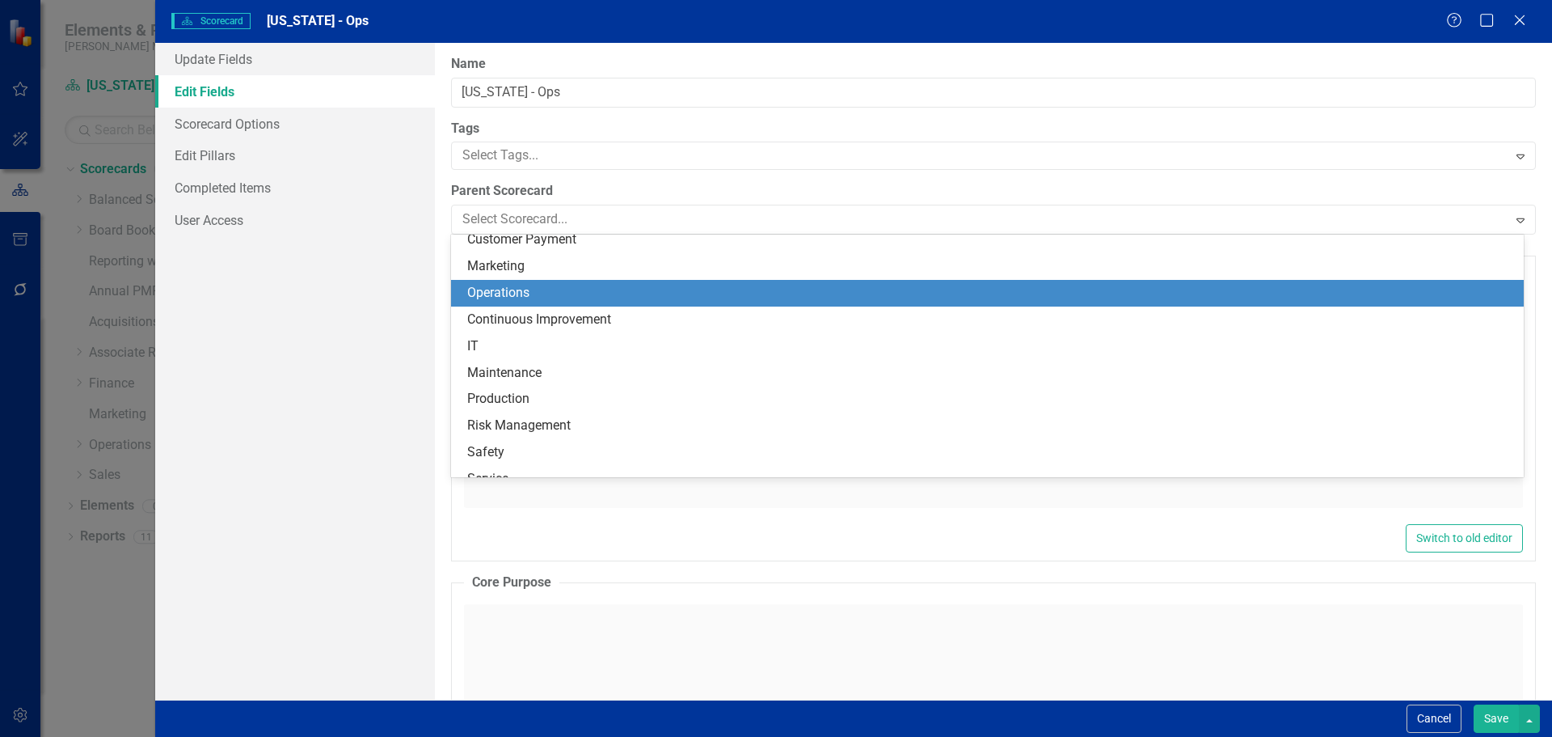
scroll to position [76, 0]
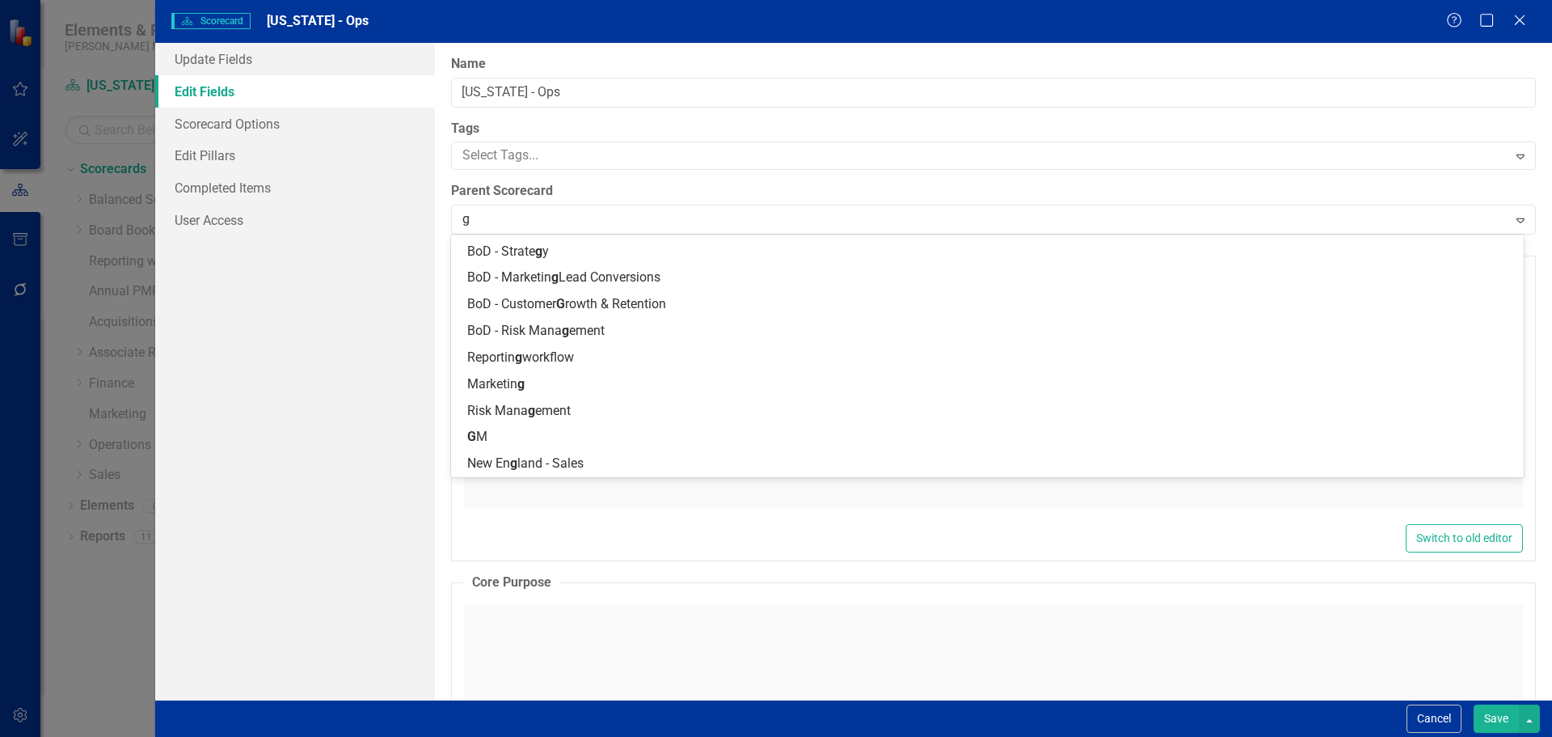
type input "gm"
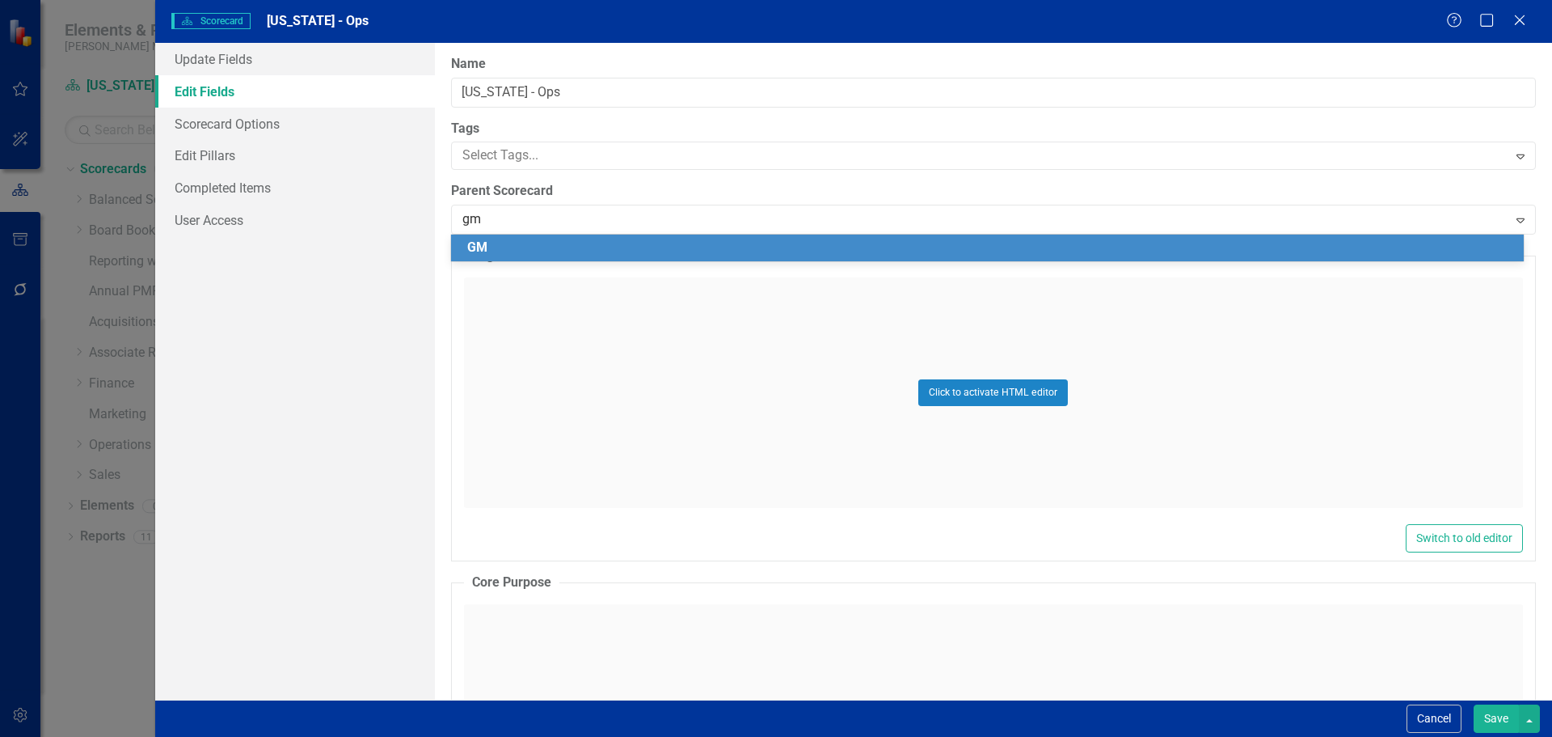
click at [488, 252] on div "GM" at bounding box center [990, 248] width 1047 height 19
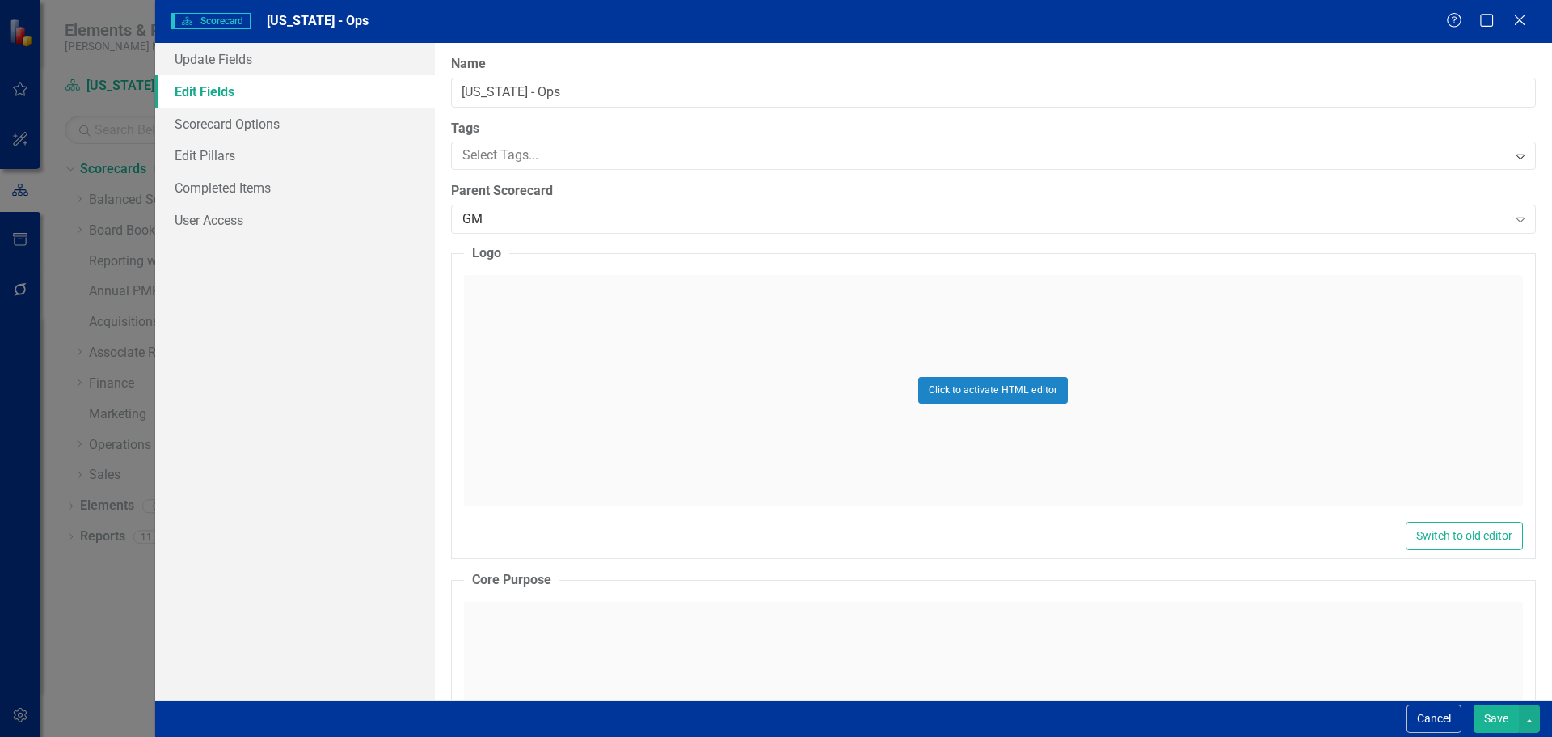
click at [1488, 709] on button "Save" at bounding box center [1496, 718] width 45 height 28
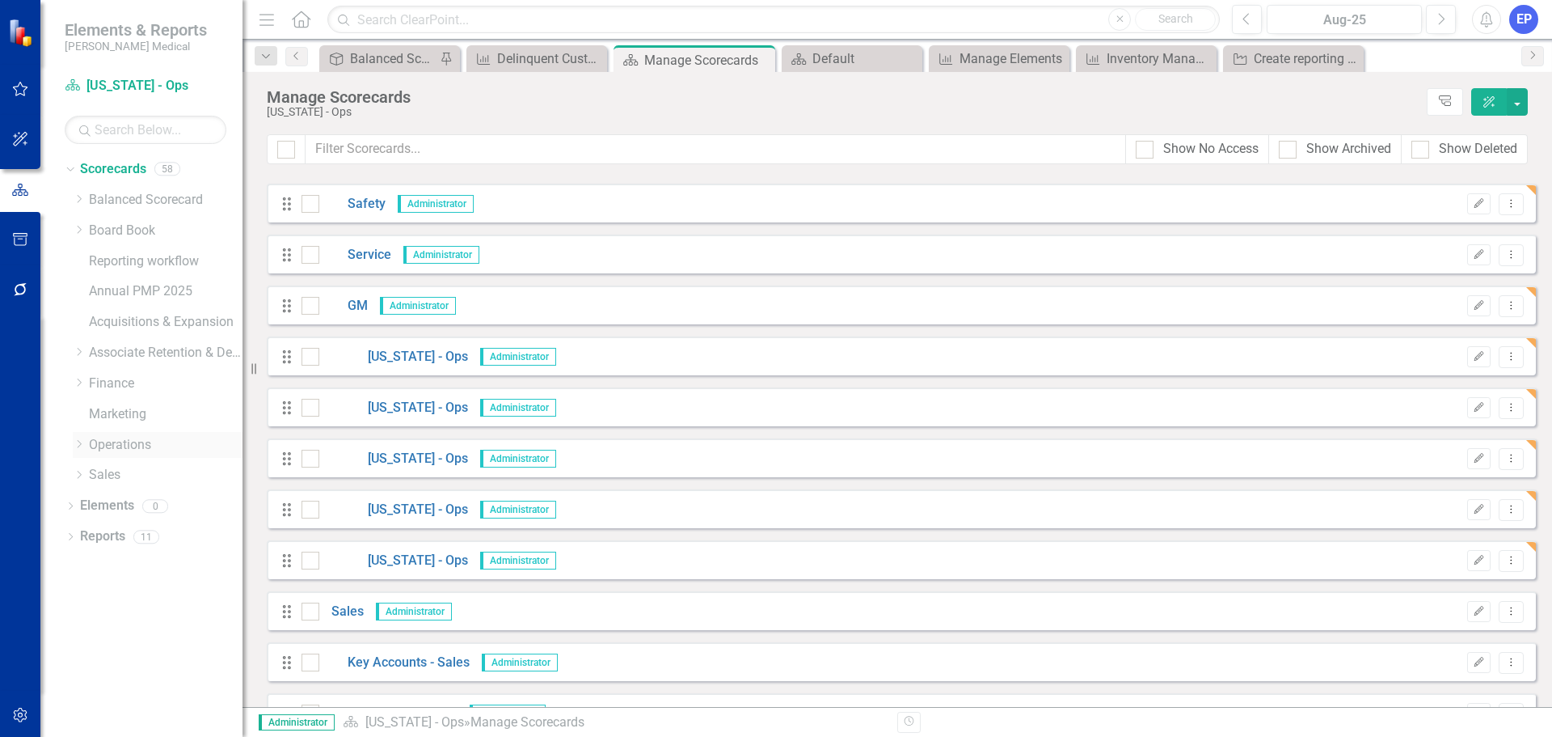
click at [80, 444] on icon "Dropdown" at bounding box center [79, 444] width 12 height 10
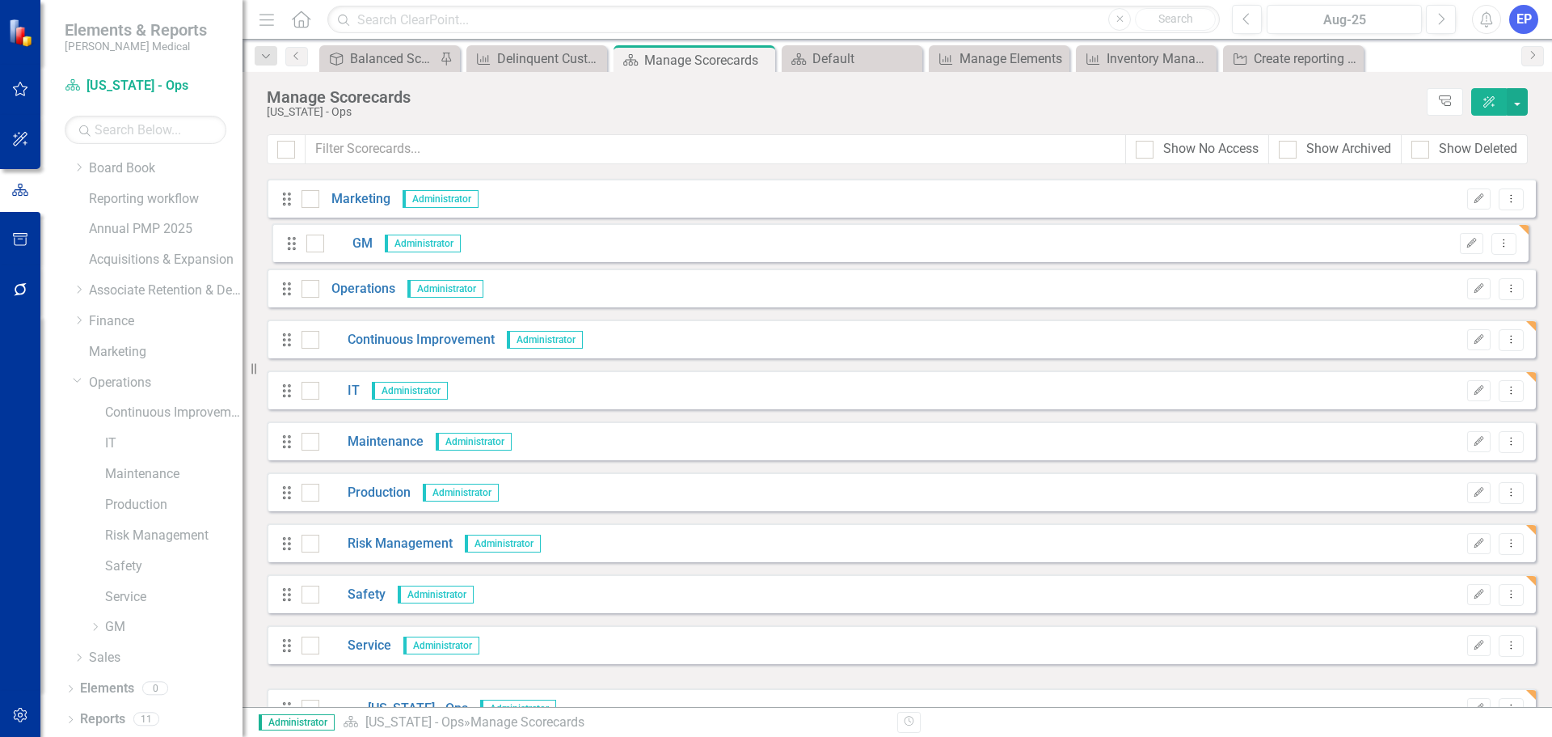
scroll to position [1813, 0]
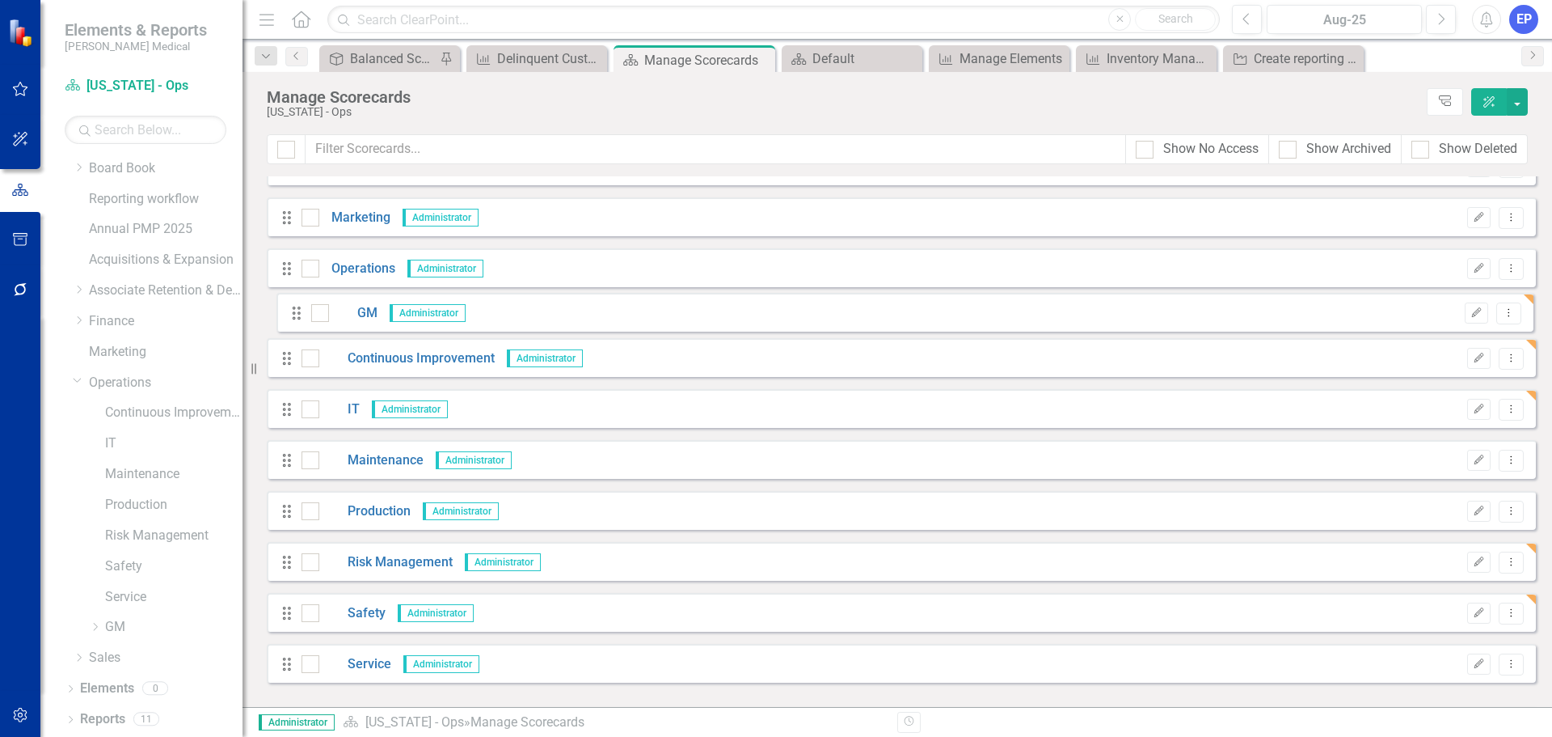
drag, startPoint x: 286, startPoint y: 545, endPoint x: 296, endPoint y: 310, distance: 235.5
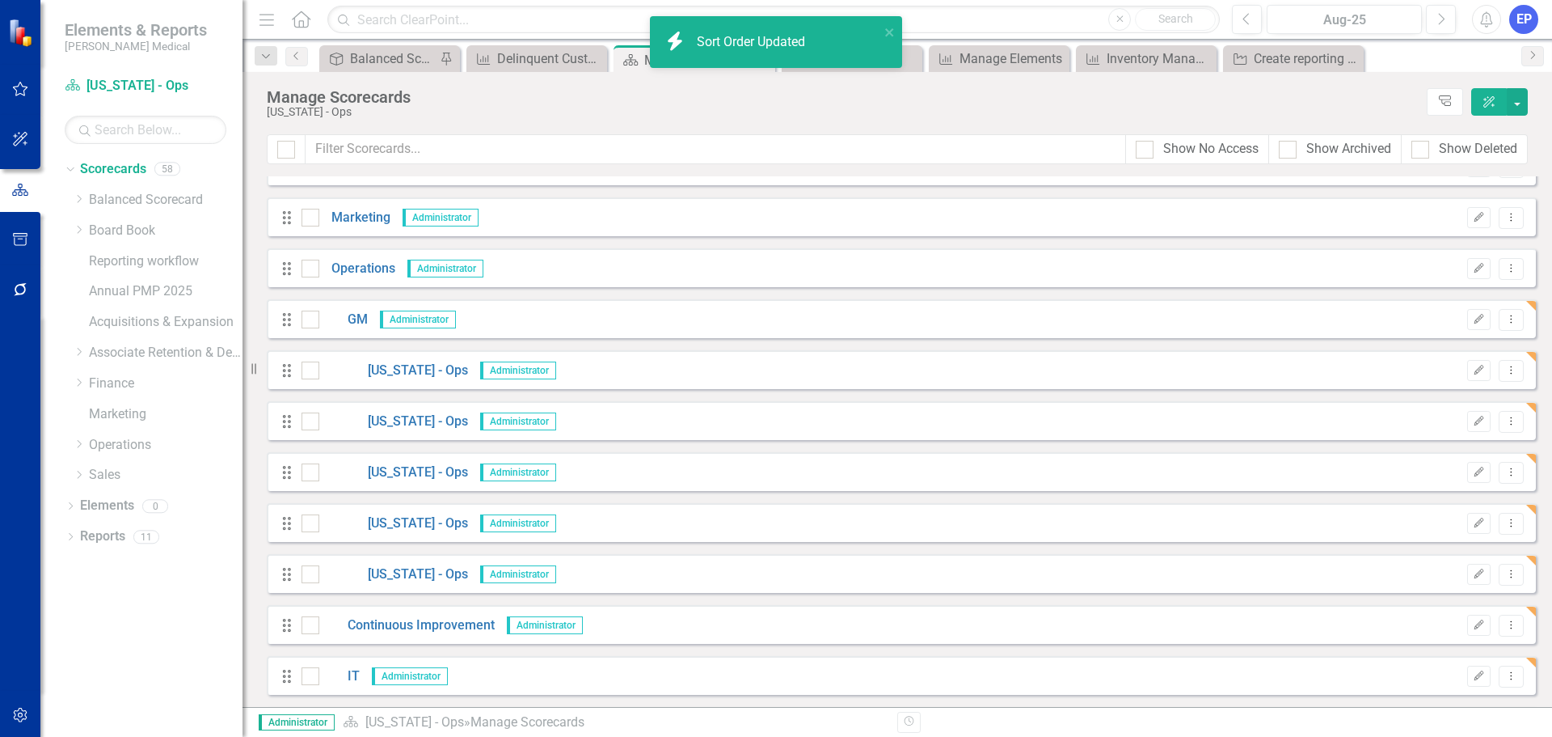
scroll to position [0, 0]
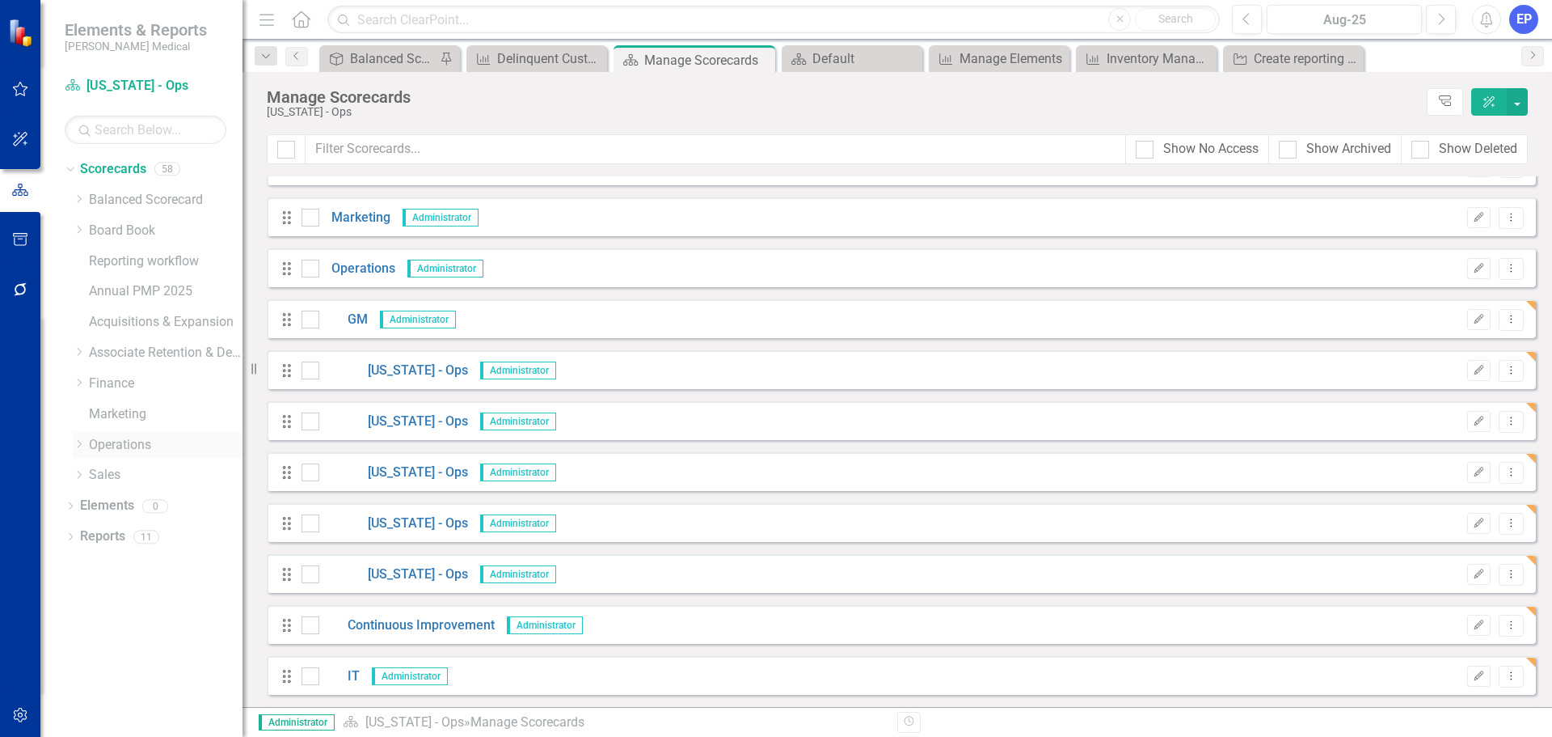
click at [79, 442] on icon "Dropdown" at bounding box center [79, 444] width 12 height 10
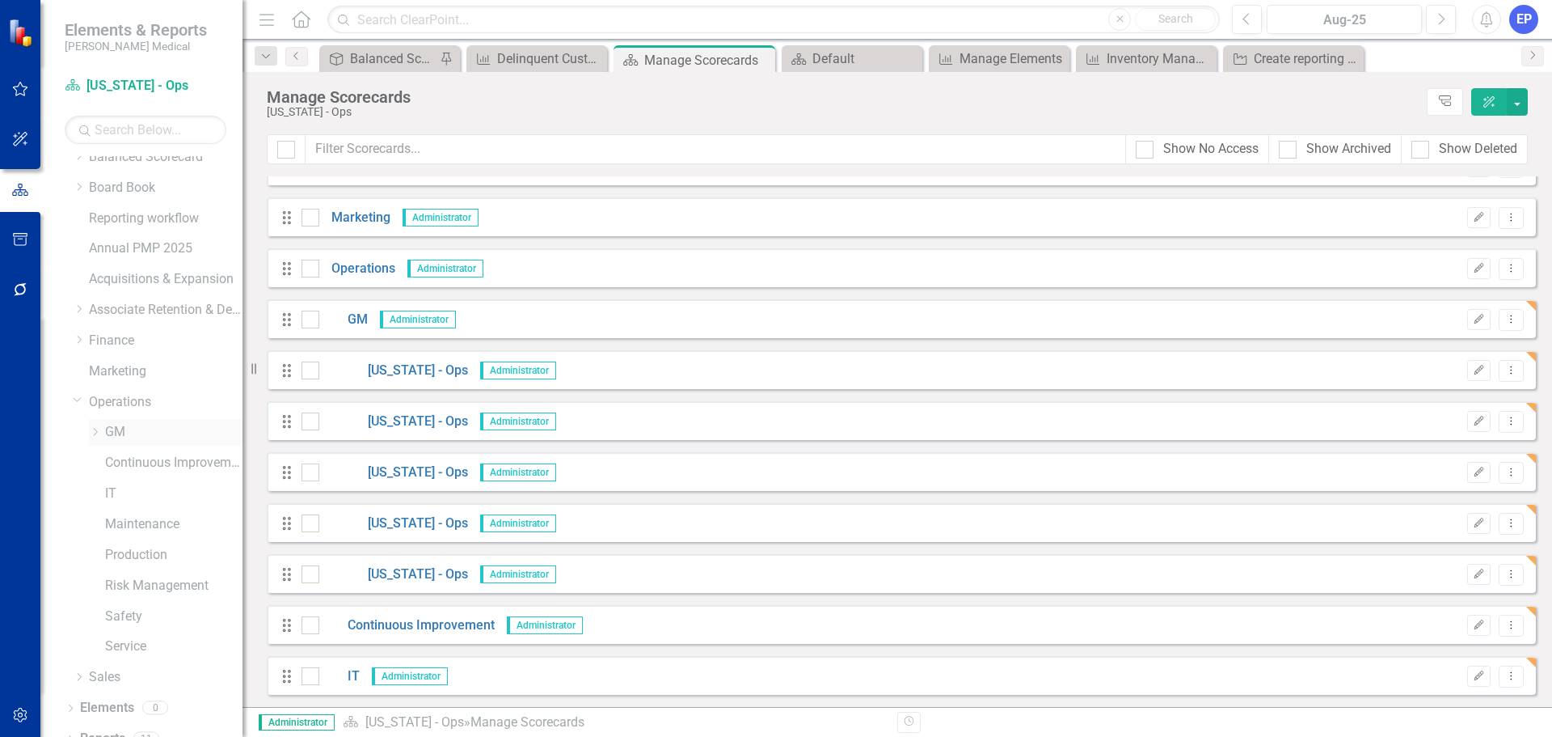
scroll to position [62, 0]
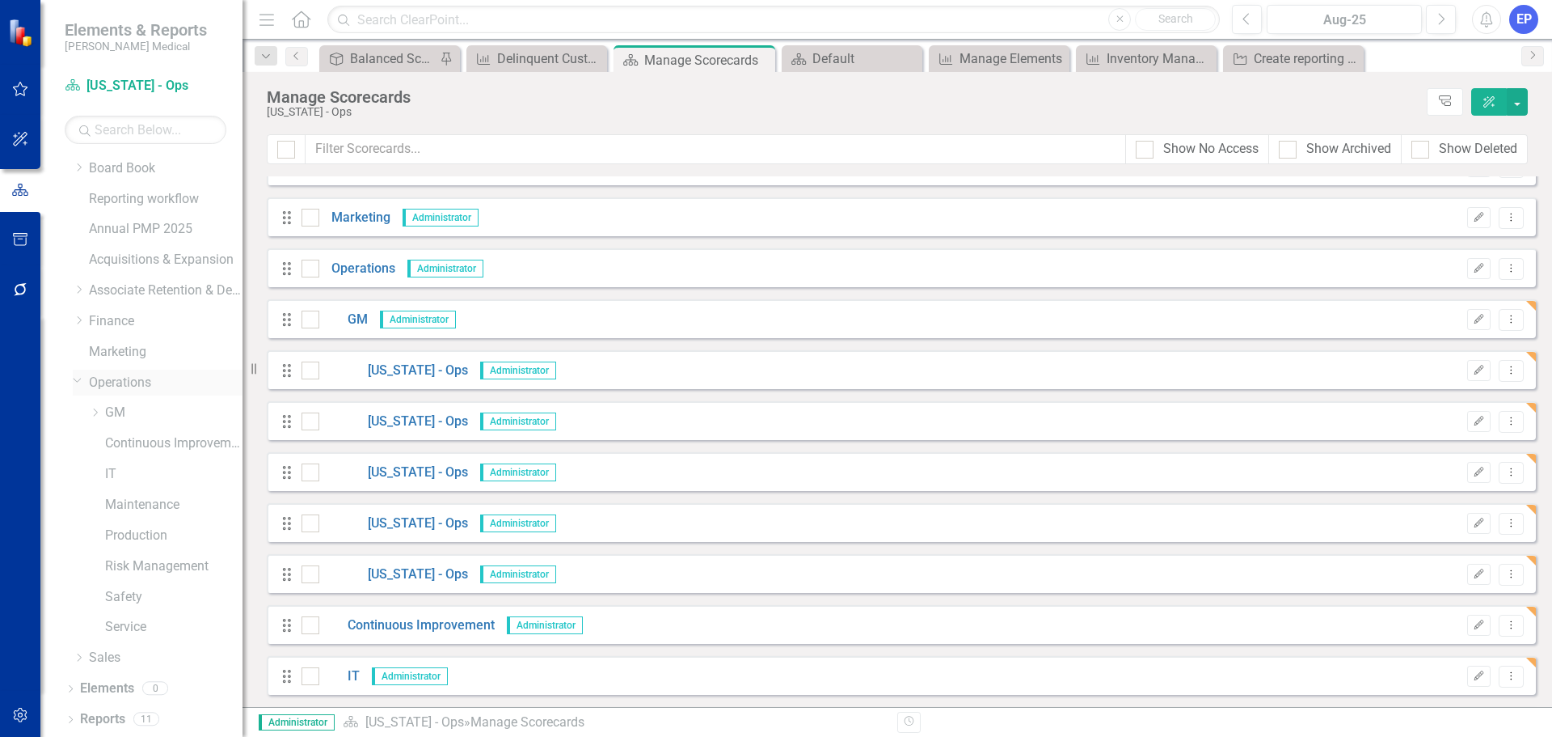
click at [80, 382] on icon "Dropdown" at bounding box center [78, 380] width 10 height 12
click at [119, 292] on link "Annual PMP 2025" at bounding box center [166, 291] width 154 height 19
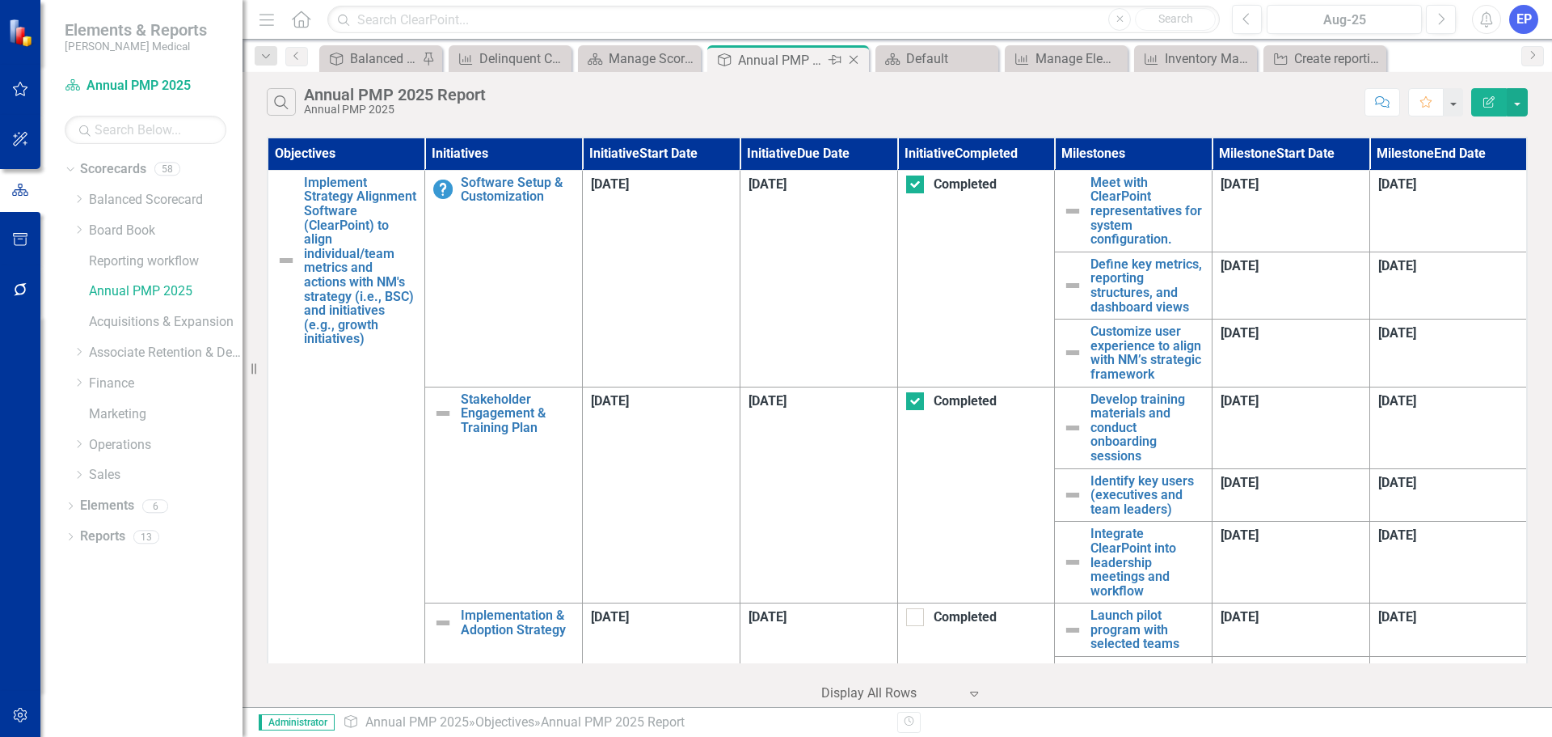
click at [856, 57] on icon at bounding box center [854, 60] width 9 height 9
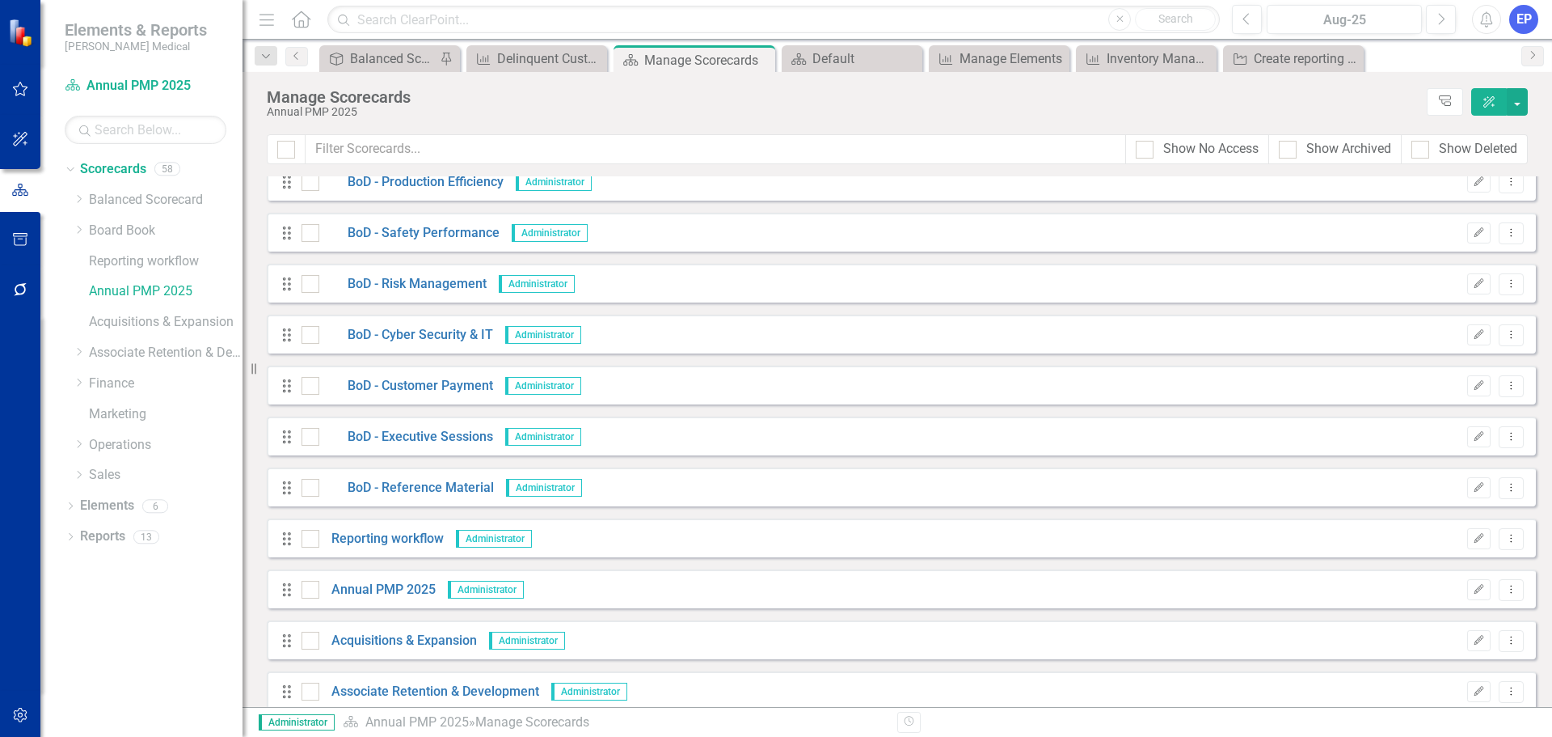
scroll to position [808, 0]
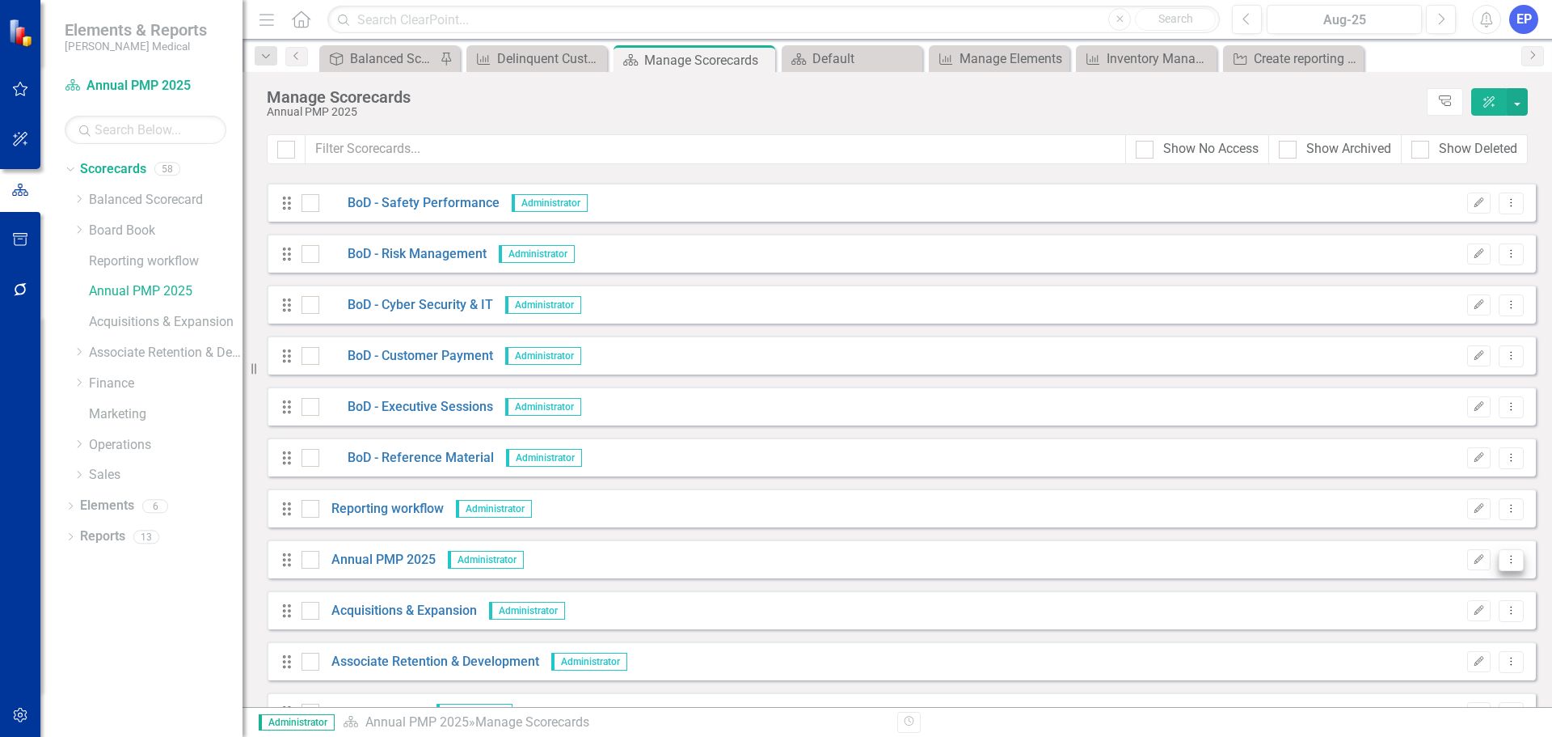
click at [1505, 561] on icon "Dropdown Menu" at bounding box center [1512, 559] width 14 height 11
click at [317, 555] on div at bounding box center [311, 560] width 18 height 18
click at [312, 555] on input "checkbox" at bounding box center [307, 556] width 11 height 11
checkbox input "true"
click at [1505, 559] on icon "Dropdown Menu" at bounding box center [1512, 559] width 14 height 11
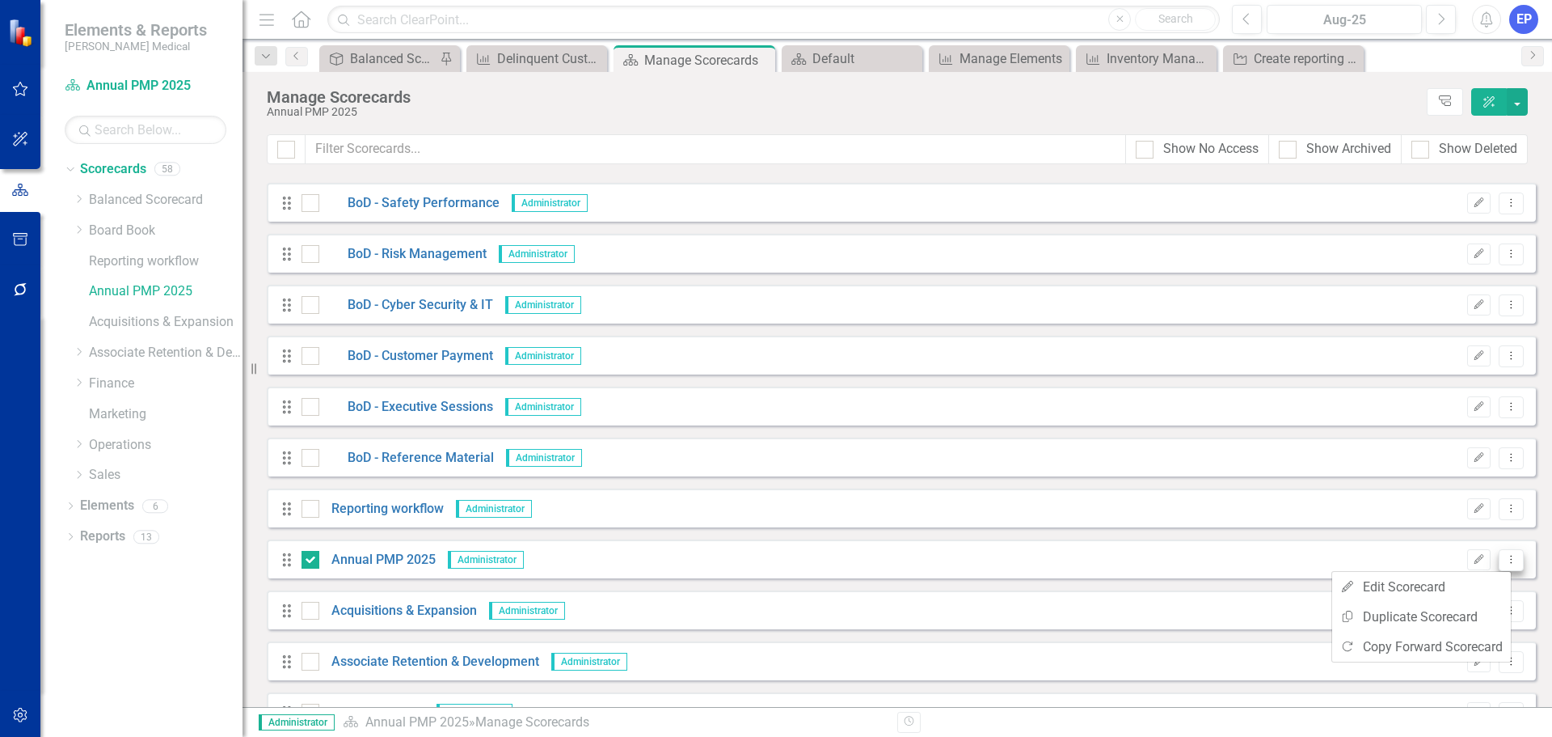
click at [1505, 559] on icon "Dropdown Menu" at bounding box center [1512, 559] width 14 height 11
click at [912, 53] on icon "Close" at bounding box center [908, 59] width 16 height 13
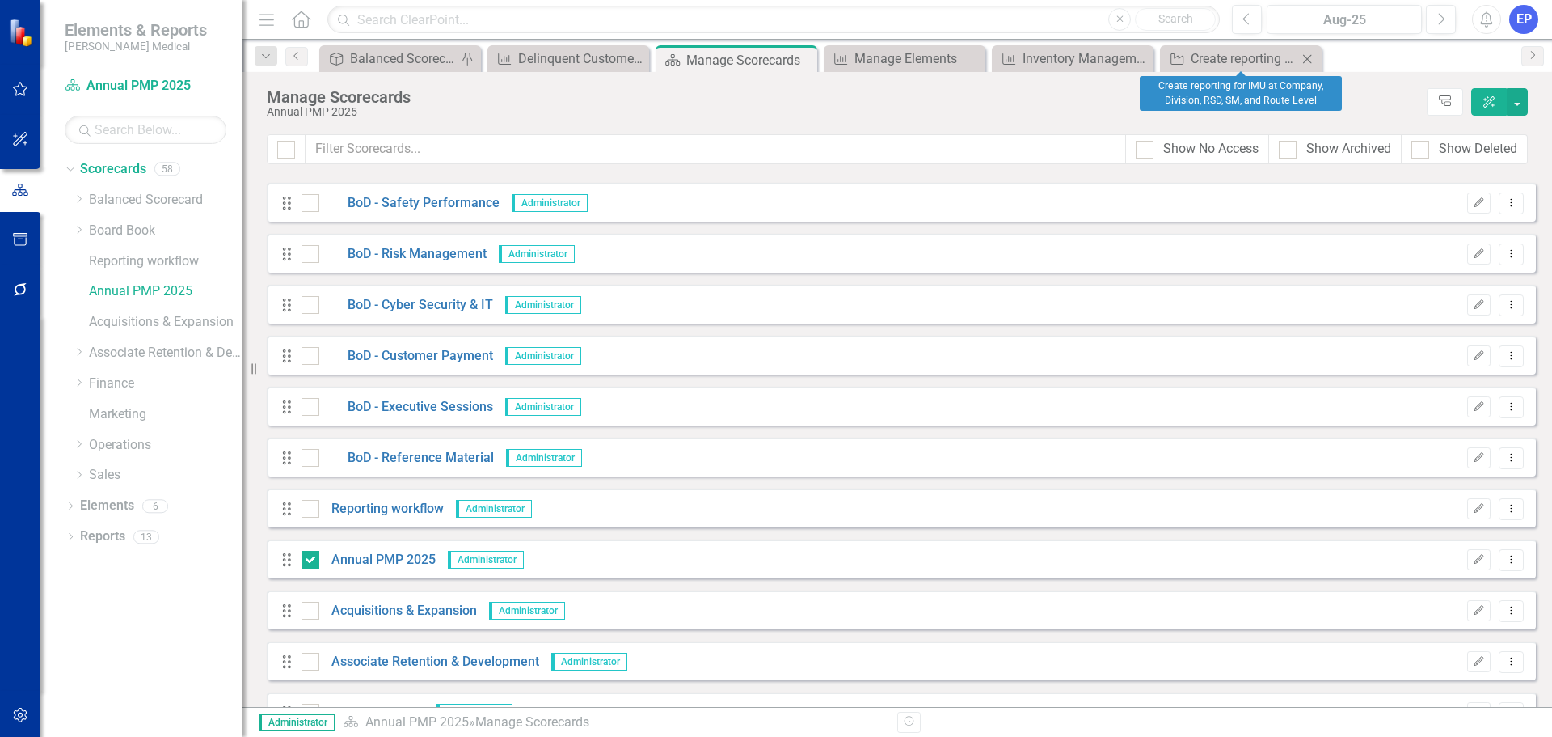
click at [1311, 58] on icon "Close" at bounding box center [1307, 59] width 16 height 13
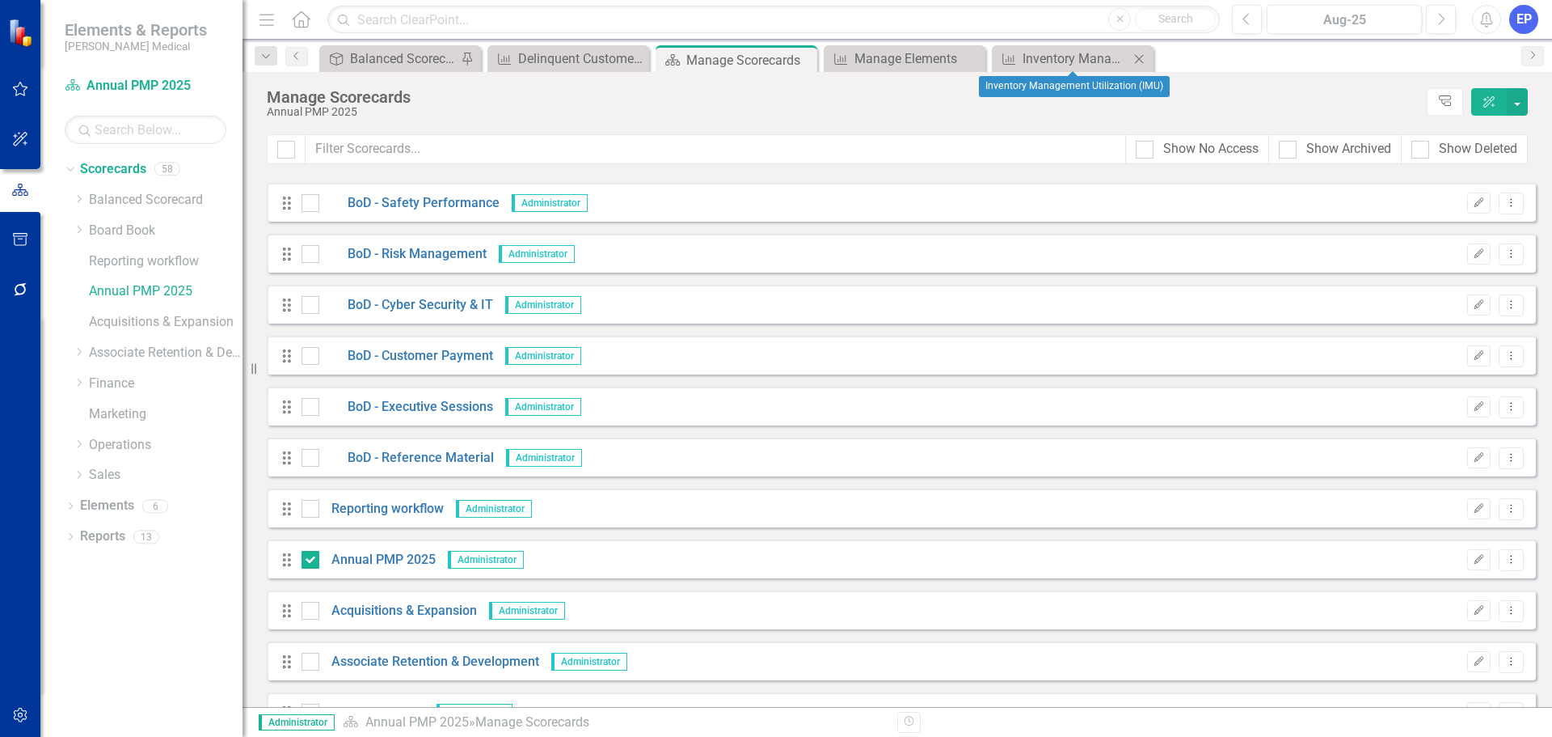
click at [1141, 60] on icon at bounding box center [1139, 58] width 9 height 9
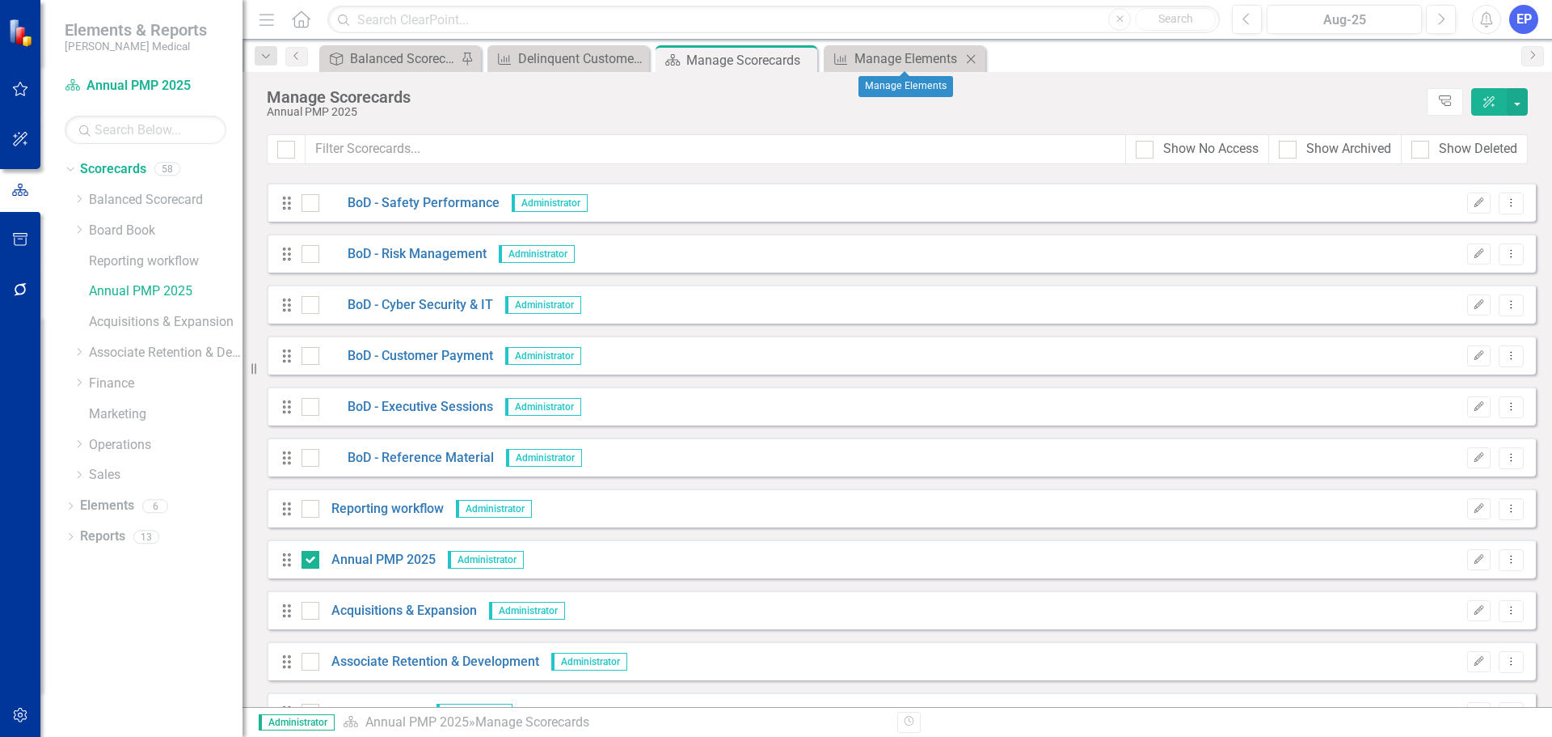
click at [972, 59] on icon at bounding box center [971, 58] width 9 height 9
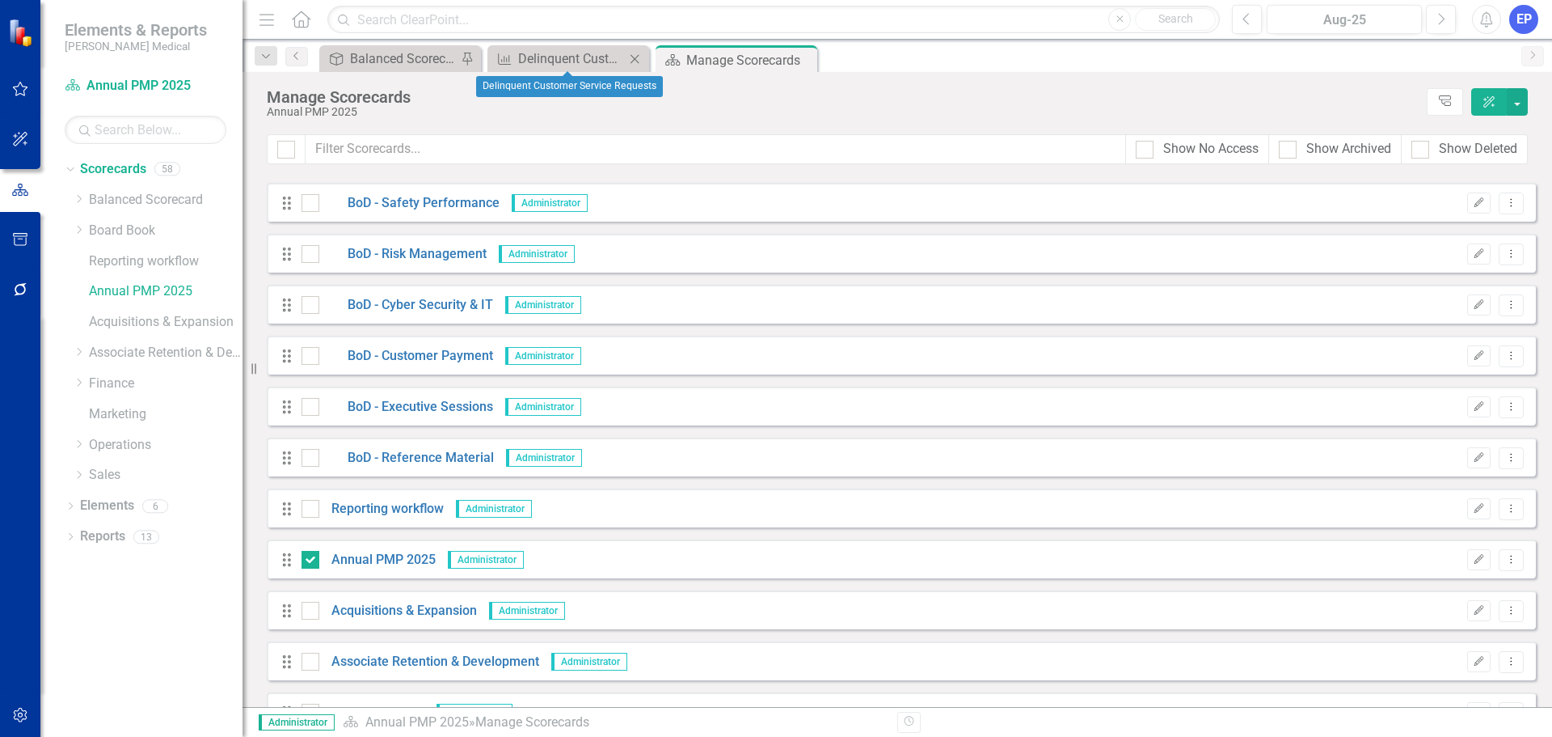
click at [634, 57] on icon "Close" at bounding box center [635, 59] width 16 height 13
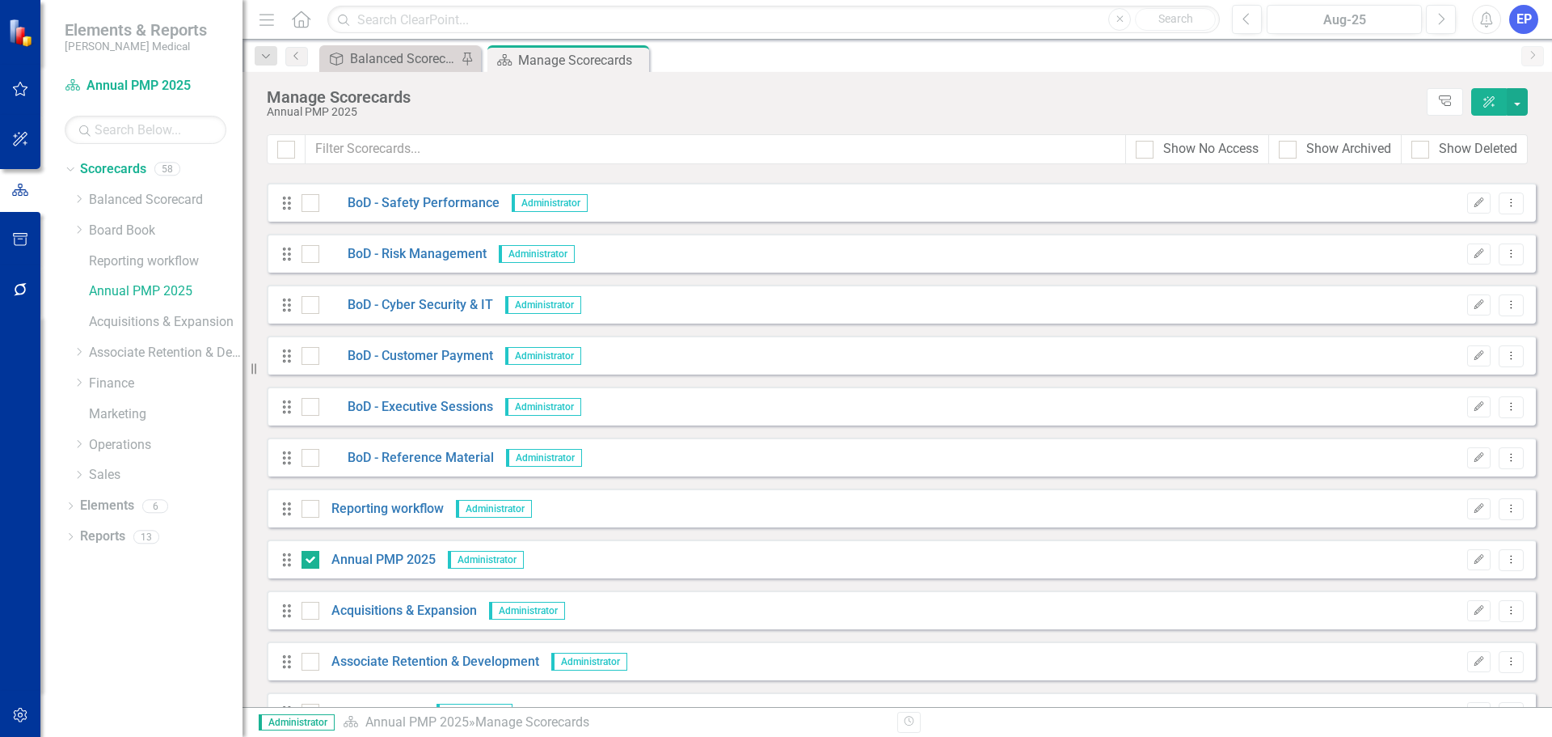
click at [0, 0] on icon "Close" at bounding box center [0, 0] width 0 height 0
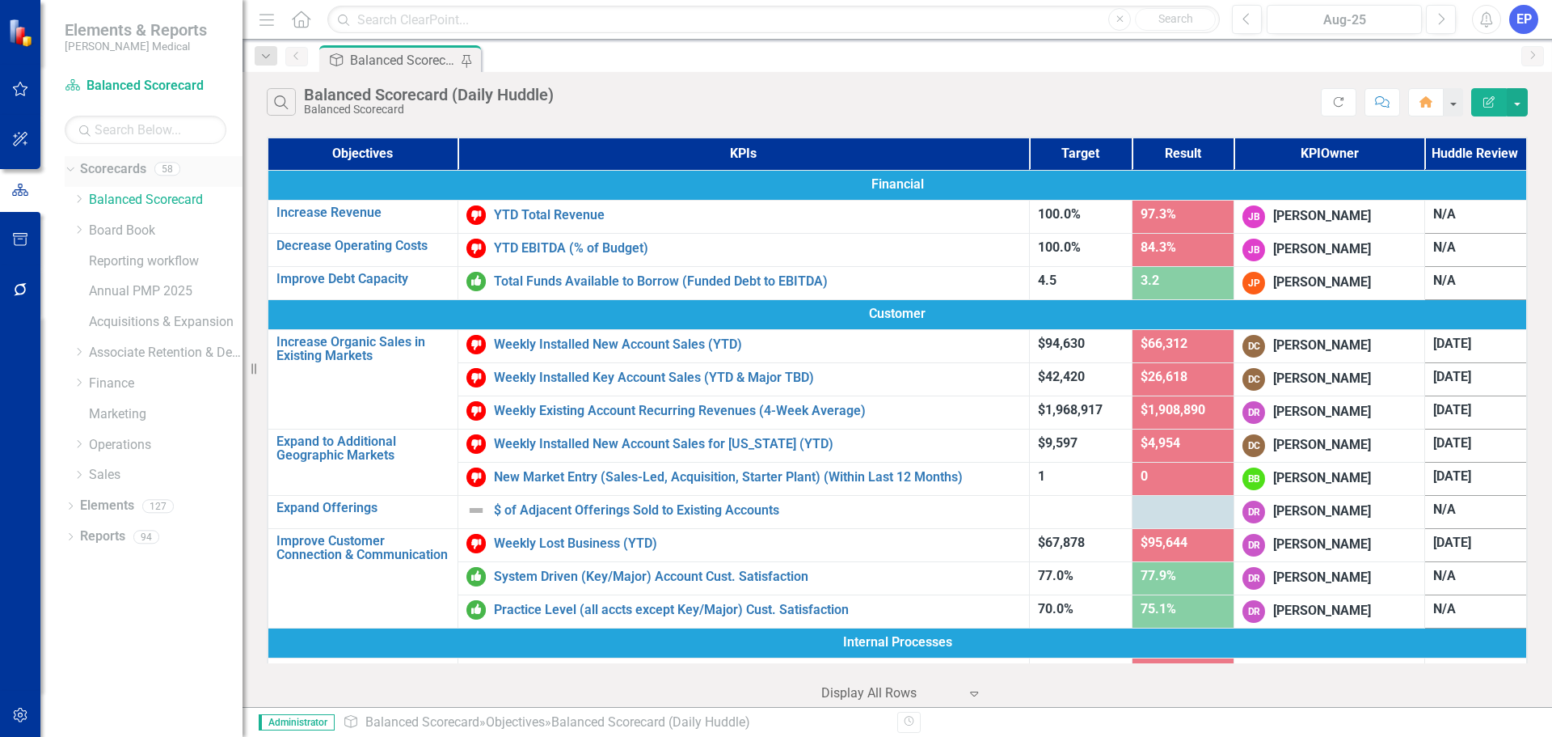
click at [105, 168] on link "Scorecards" at bounding box center [113, 169] width 66 height 19
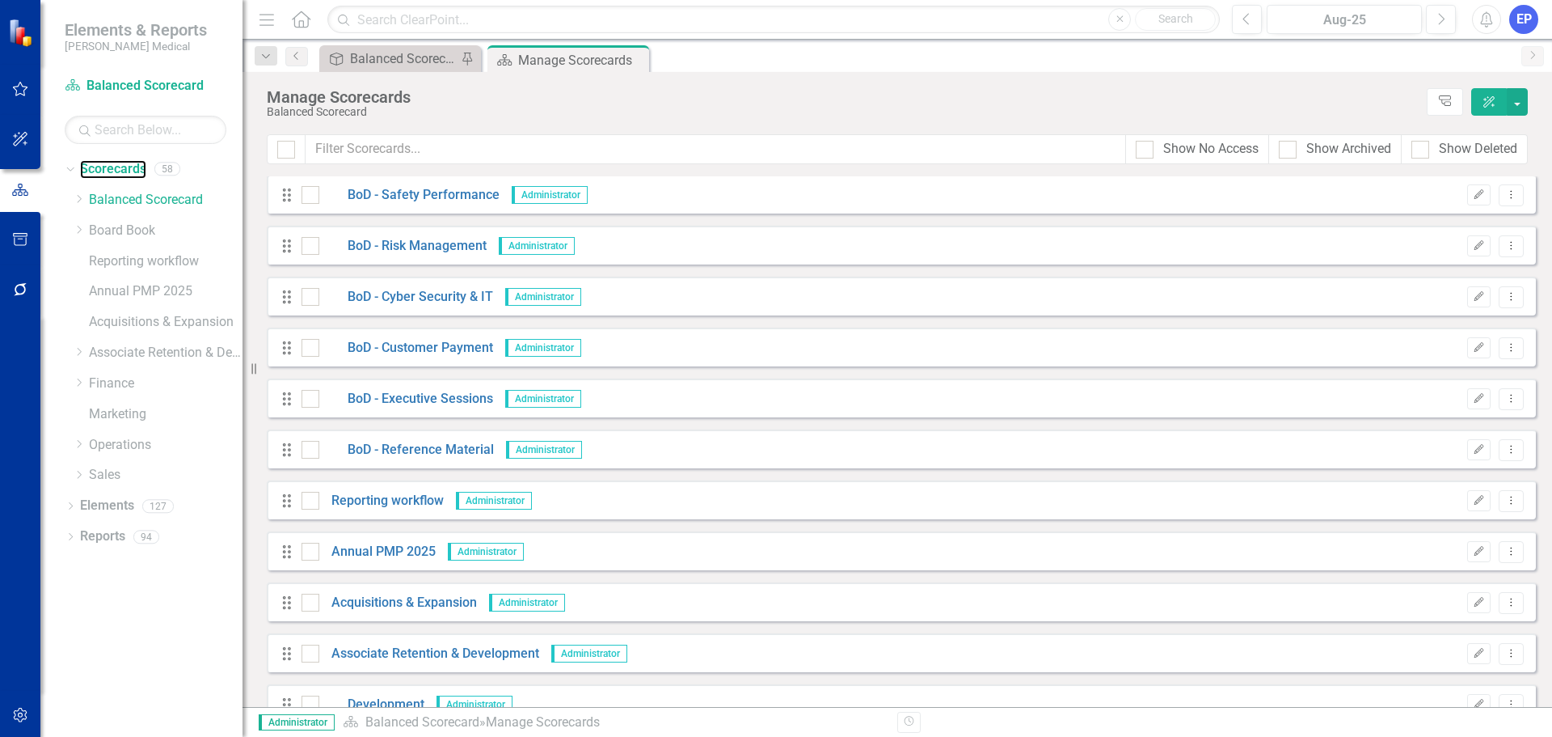
scroll to position [1051, 0]
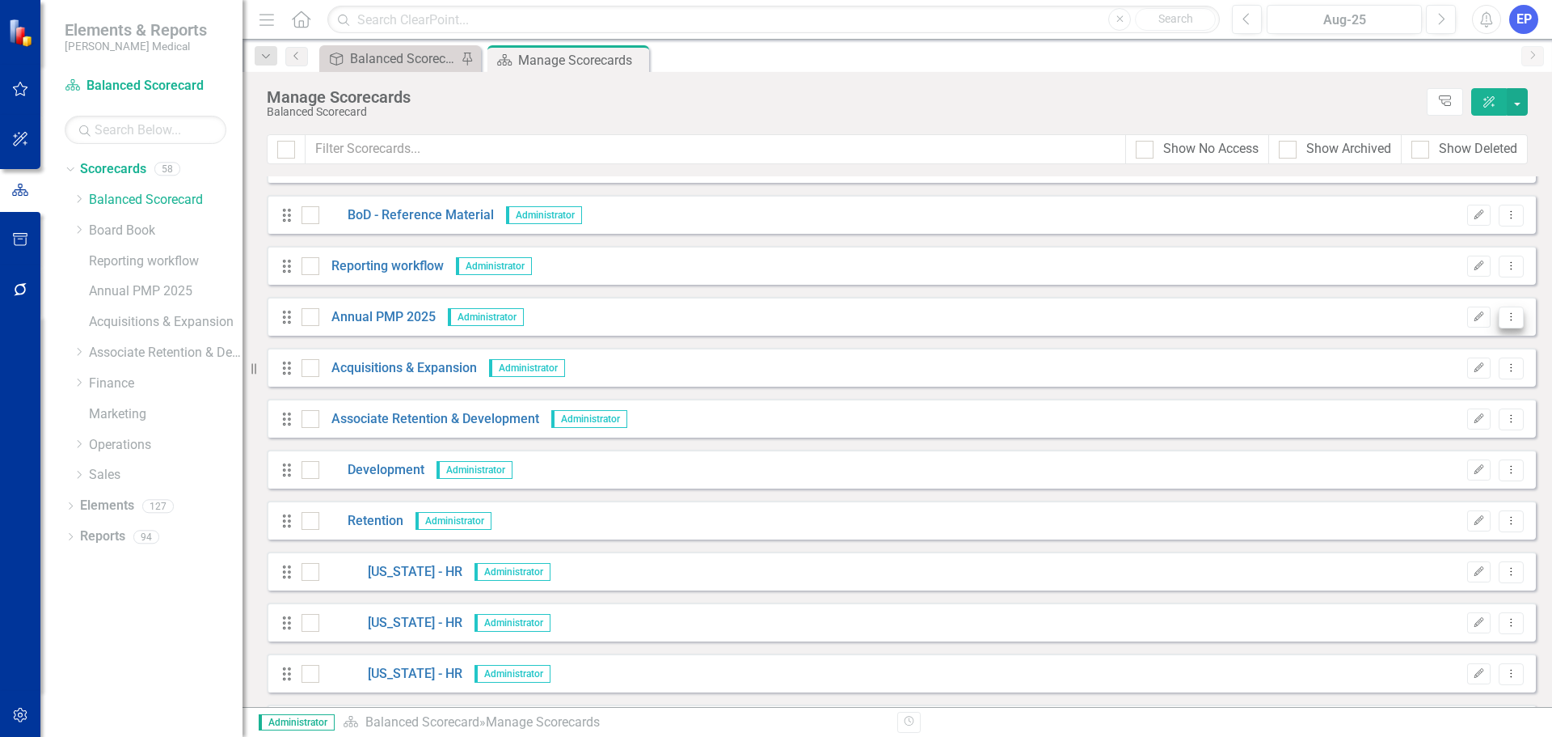
click at [1505, 314] on icon "Dropdown Menu" at bounding box center [1512, 316] width 14 height 11
click at [1414, 432] on link "Trash Delete Scorecard" at bounding box center [1421, 434] width 179 height 30
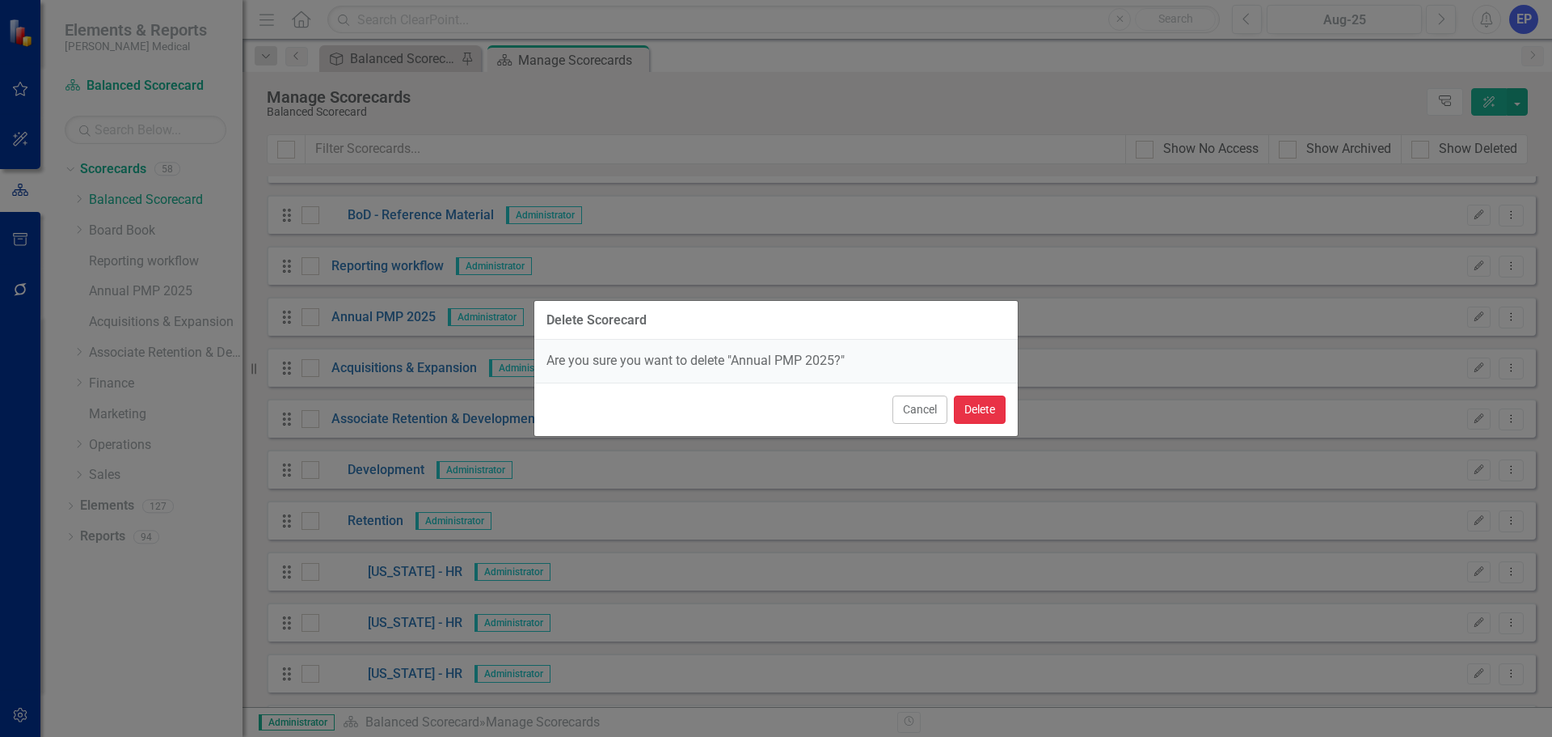
click at [969, 409] on button "Delete" at bounding box center [980, 409] width 52 height 28
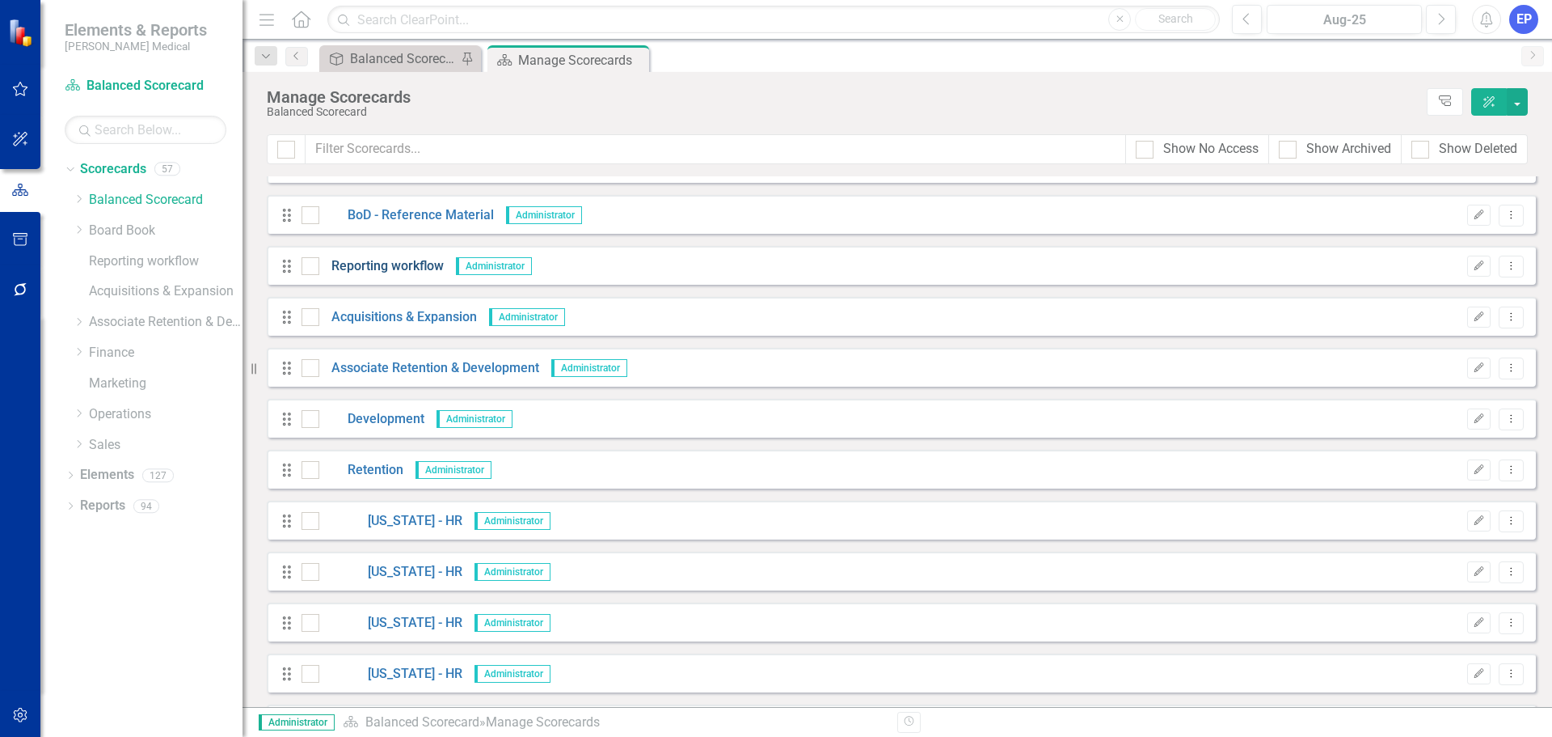
click at [419, 264] on link "Reporting workflow" at bounding box center [381, 266] width 125 height 19
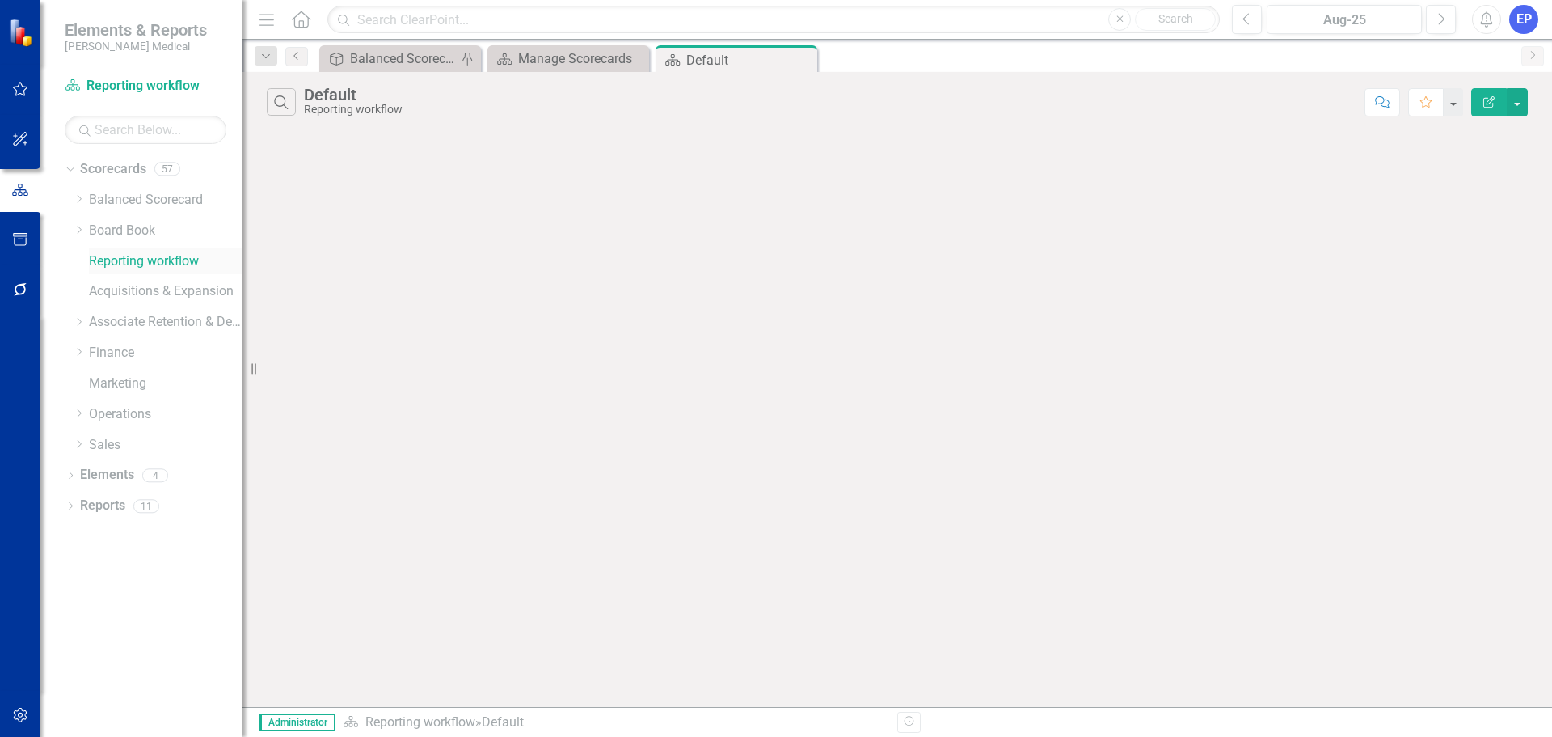
click at [144, 259] on link "Reporting workflow" at bounding box center [166, 261] width 154 height 19
click at [94, 478] on link "Elements" at bounding box center [107, 475] width 54 height 19
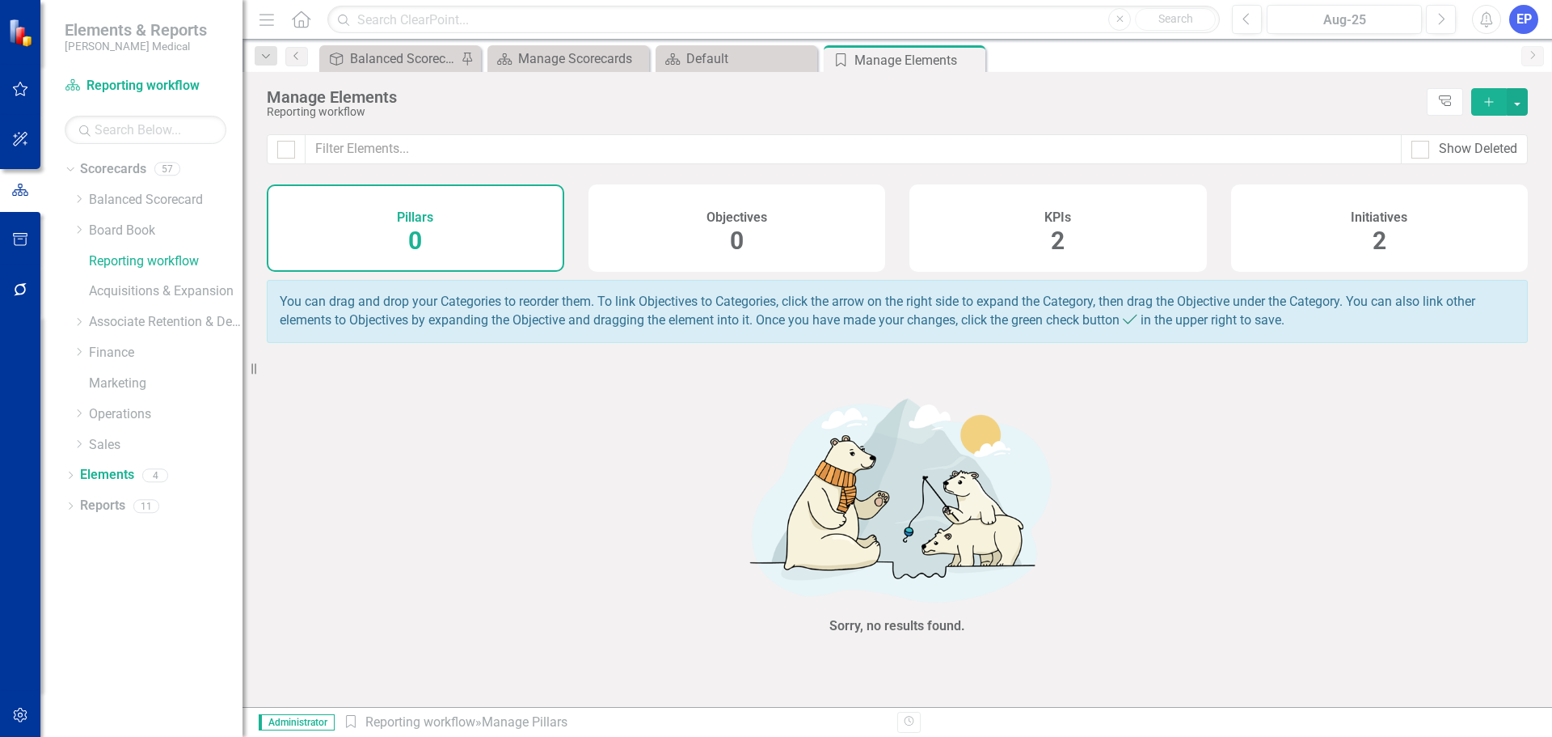
click at [993, 247] on div "KPIs 2" at bounding box center [1059, 227] width 298 height 87
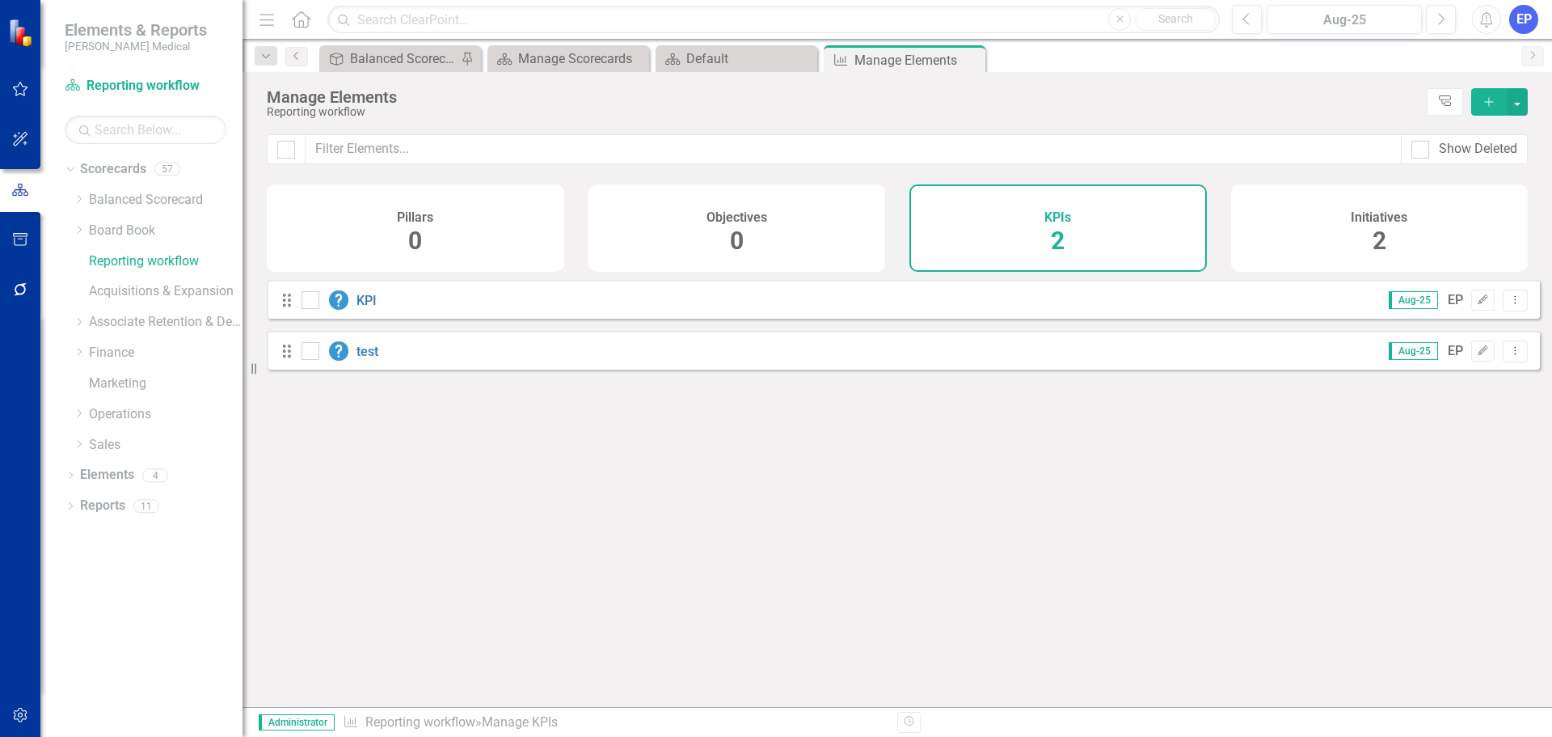
click at [1372, 214] on h4 "Initiatives" at bounding box center [1379, 217] width 57 height 15
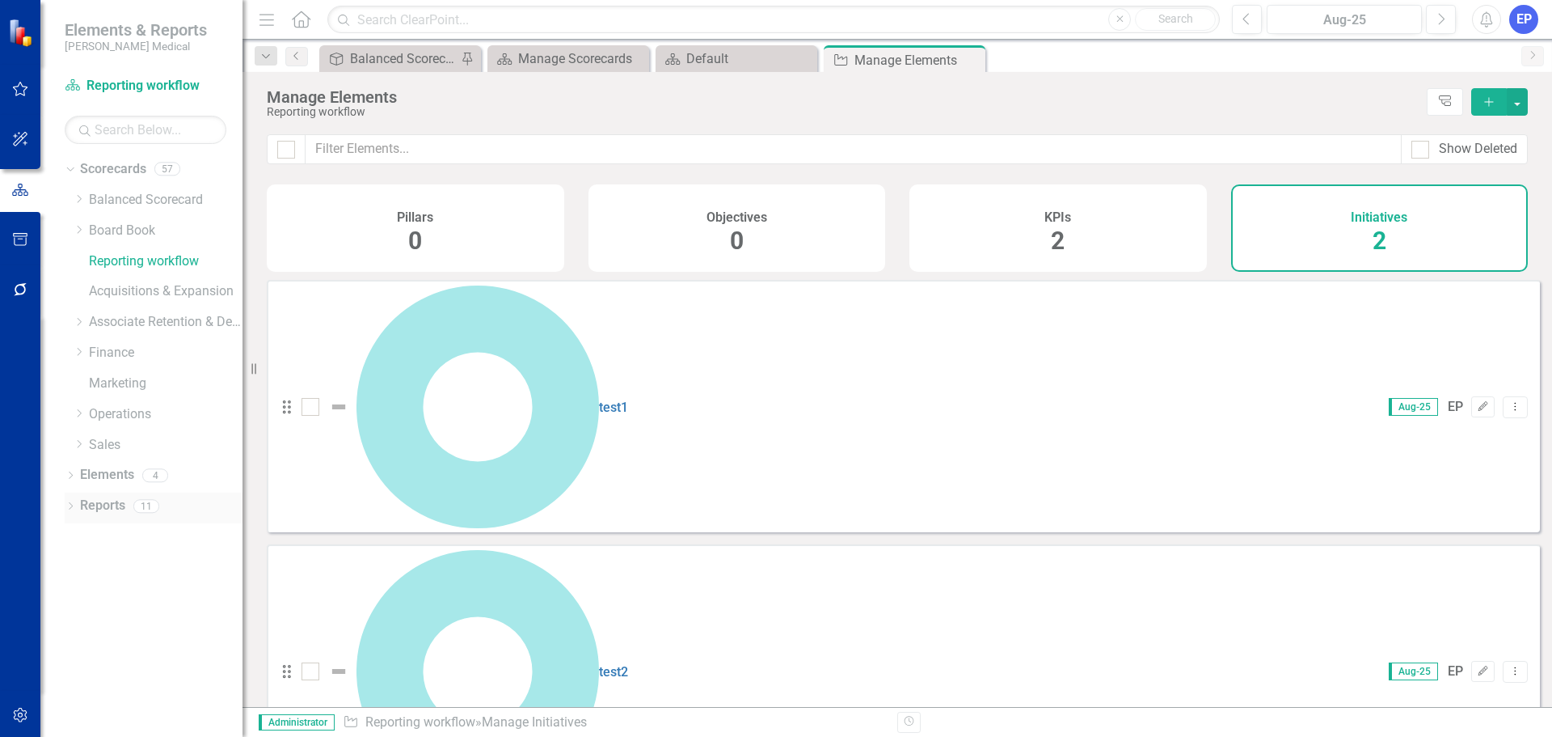
click at [104, 503] on link "Reports" at bounding box center [102, 505] width 45 height 19
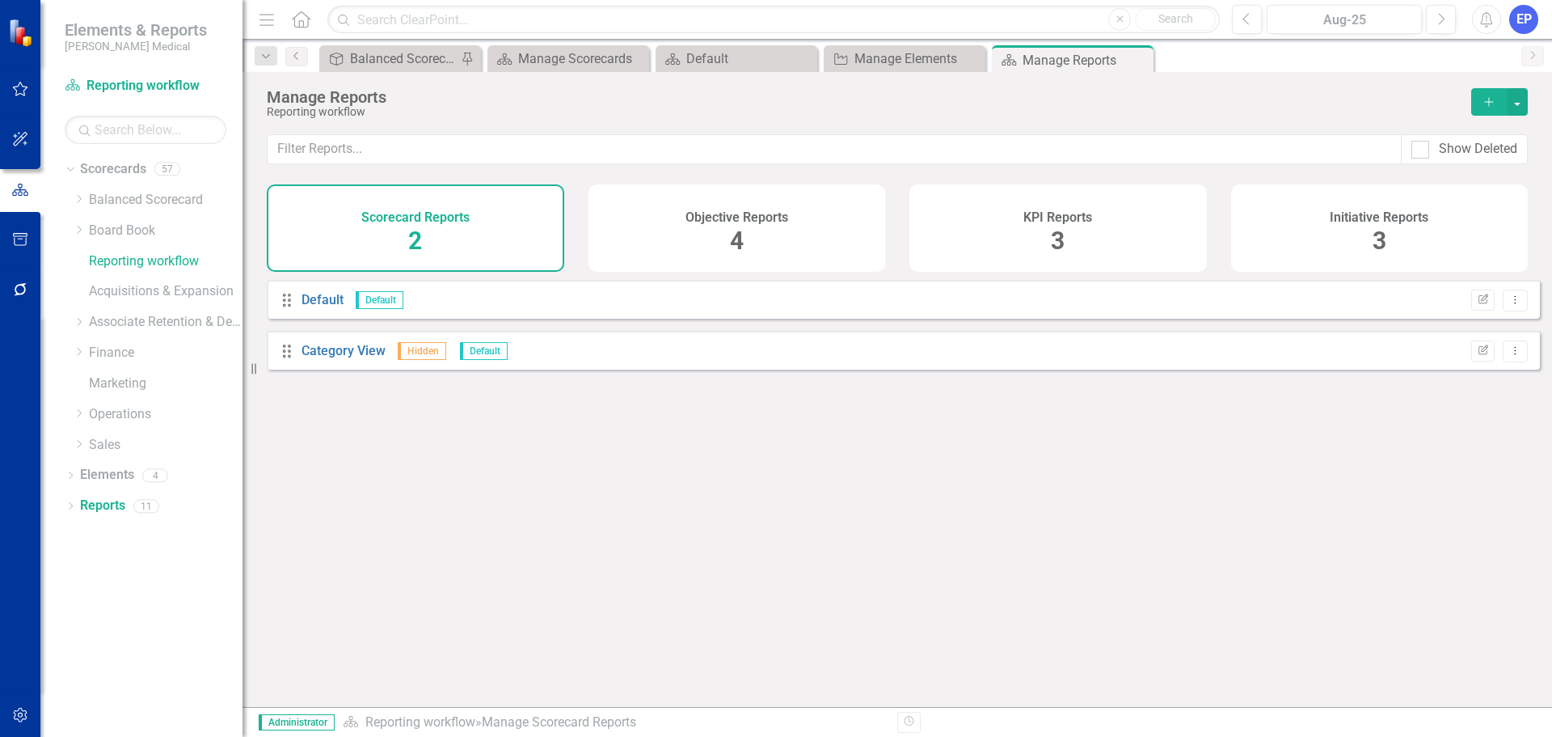
click at [777, 224] on h4 "Objective Reports" at bounding box center [737, 217] width 103 height 15
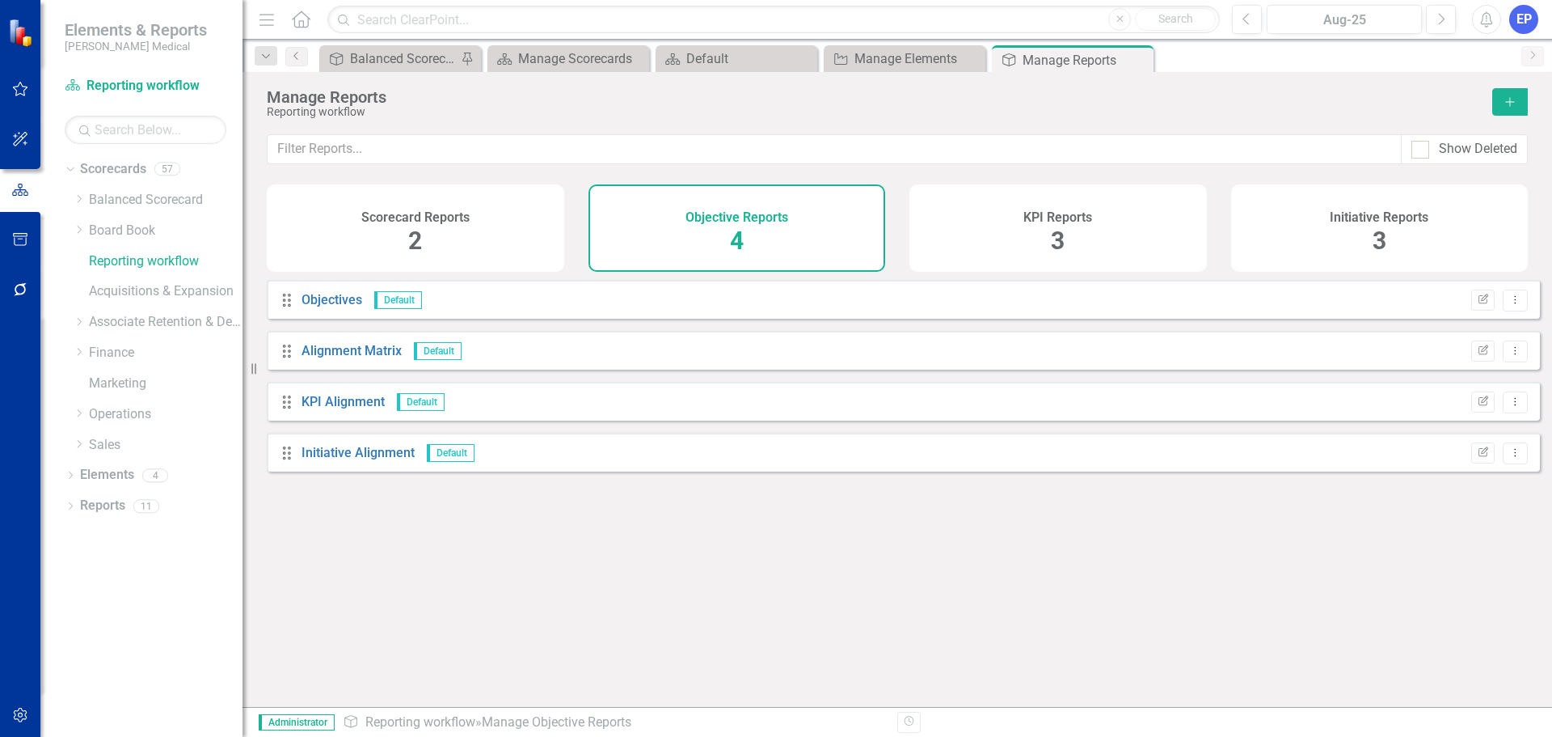
click at [1038, 225] on div "KPI Reports 3" at bounding box center [1059, 227] width 298 height 87
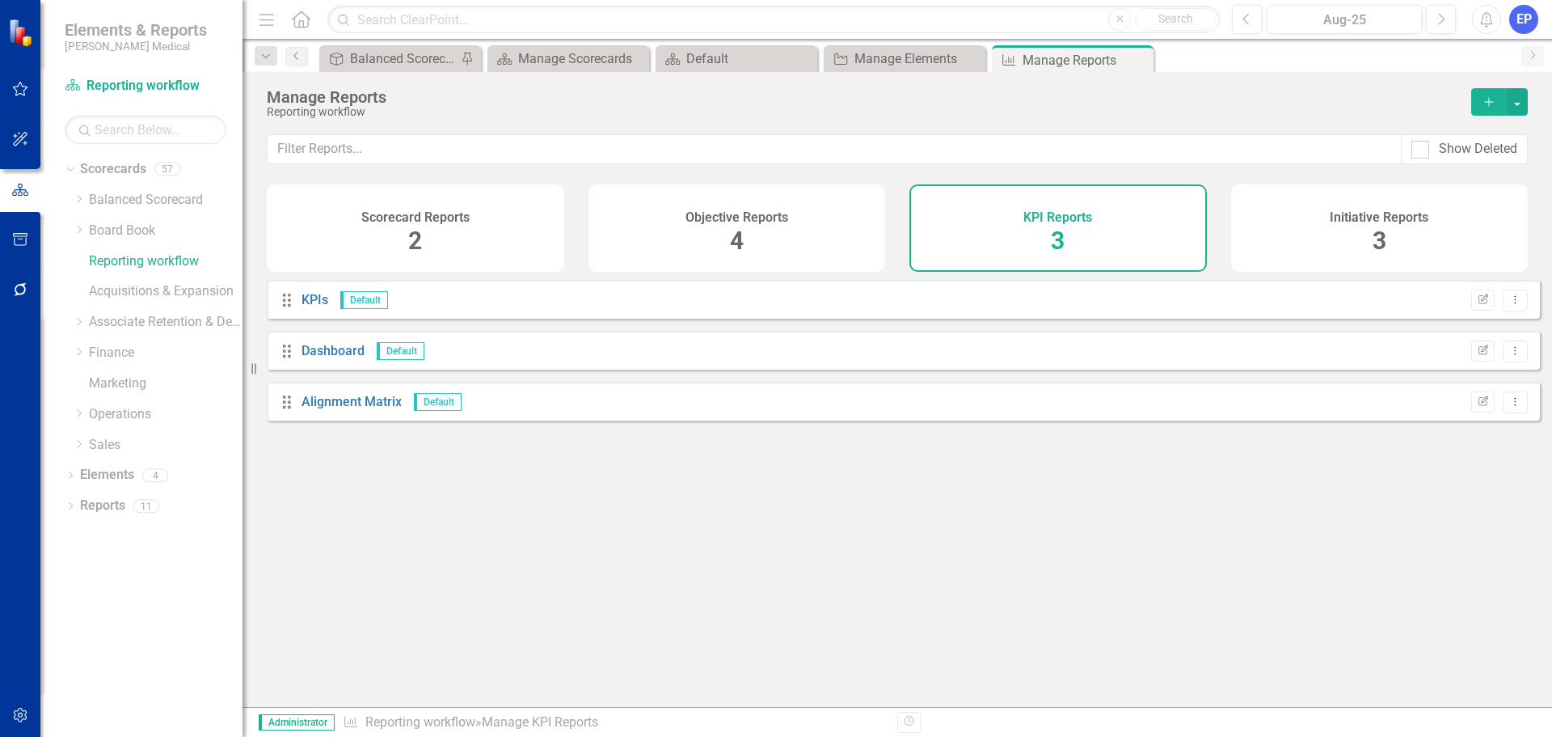
click at [1370, 230] on div "Initiative Reports 3" at bounding box center [1380, 227] width 298 height 87
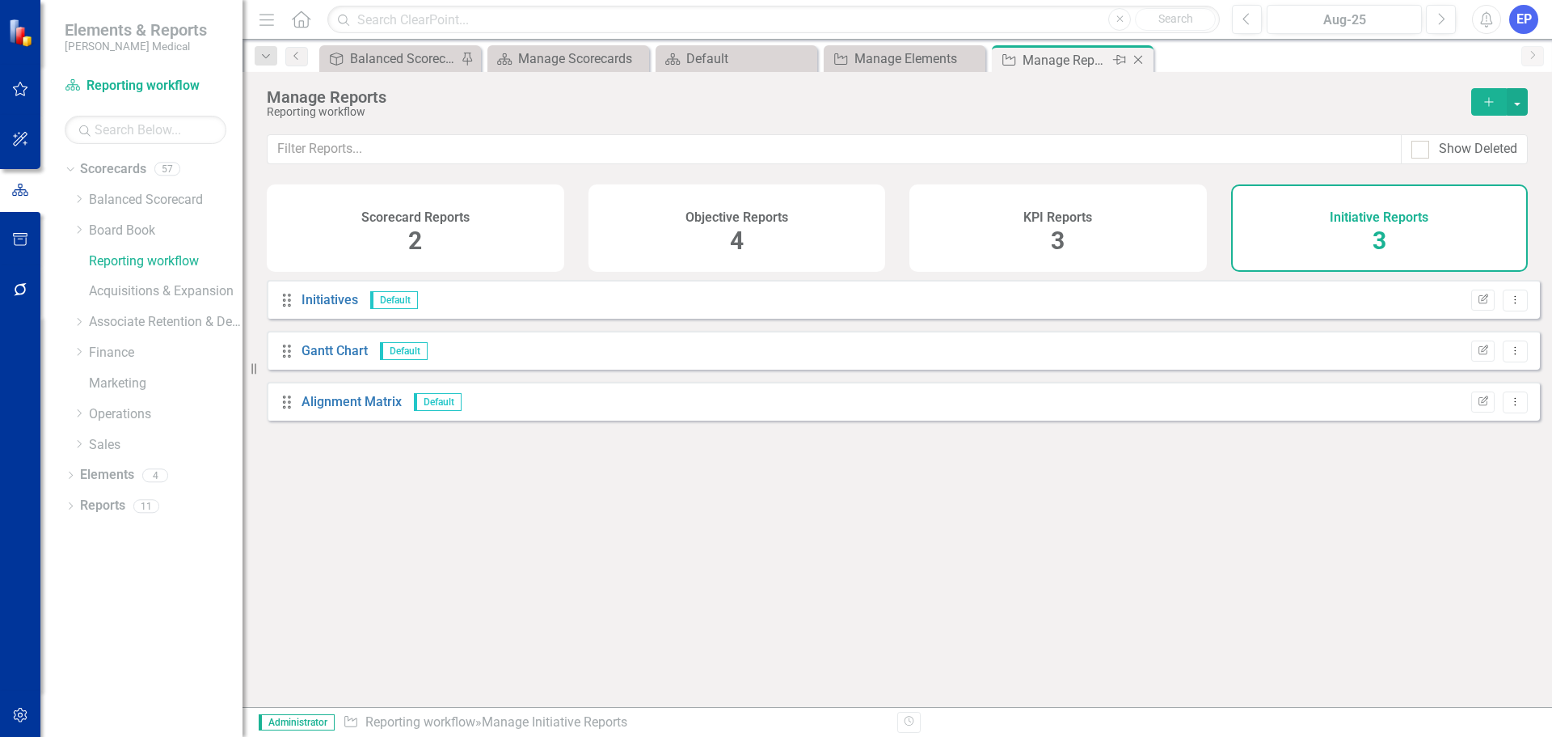
click at [1138, 61] on icon "Close" at bounding box center [1138, 59] width 16 height 13
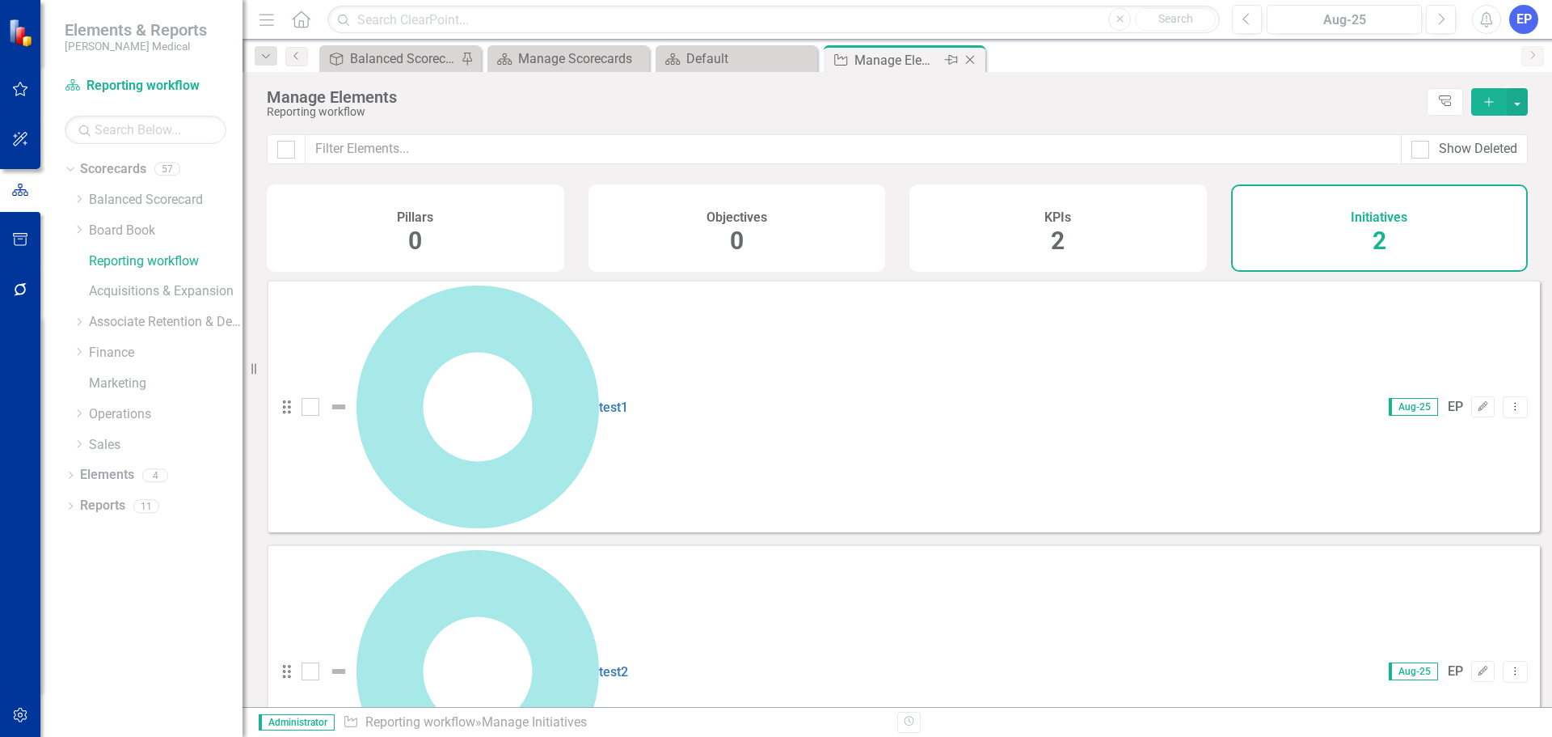
click at [974, 61] on icon "Close" at bounding box center [970, 59] width 16 height 13
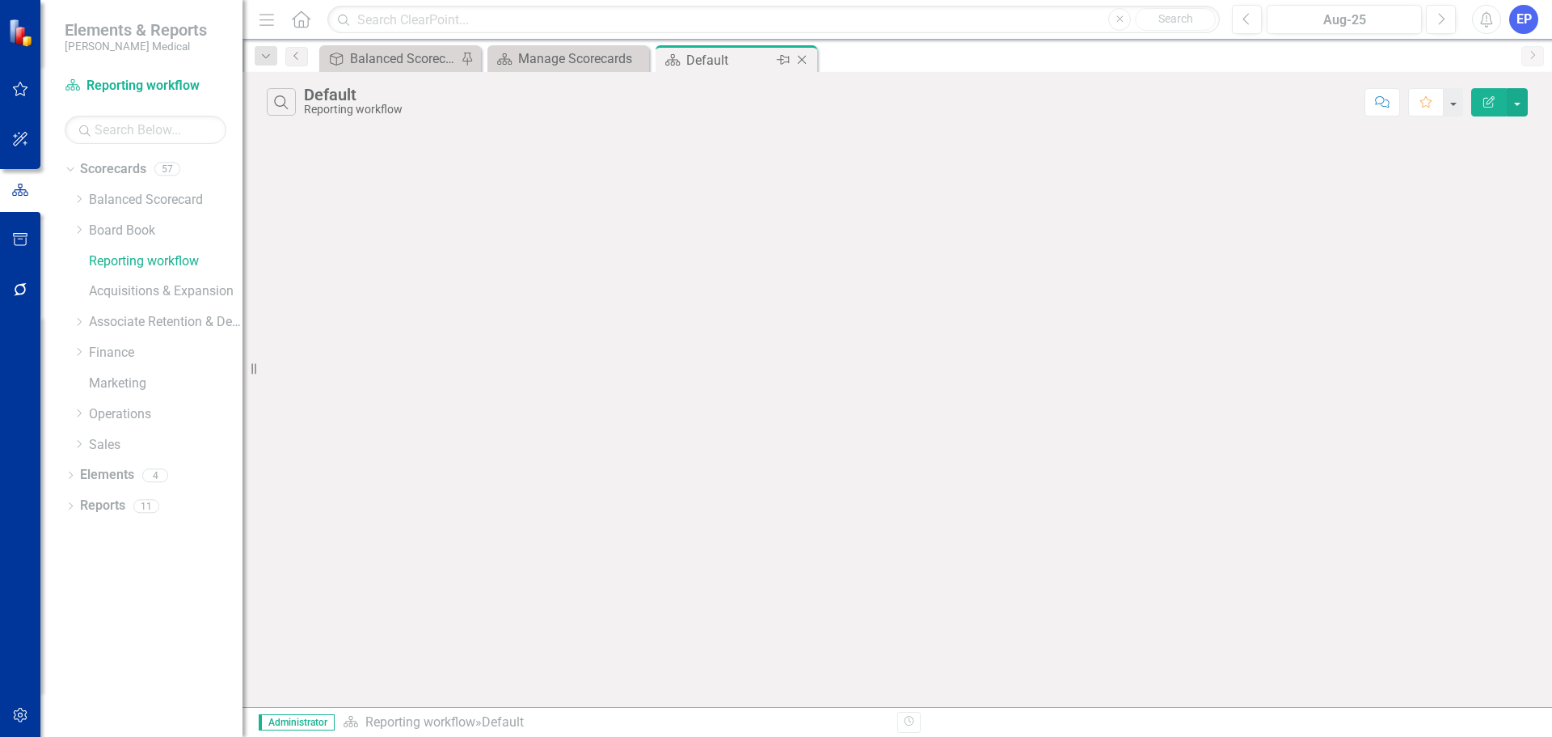
click at [801, 57] on icon "Close" at bounding box center [802, 59] width 16 height 13
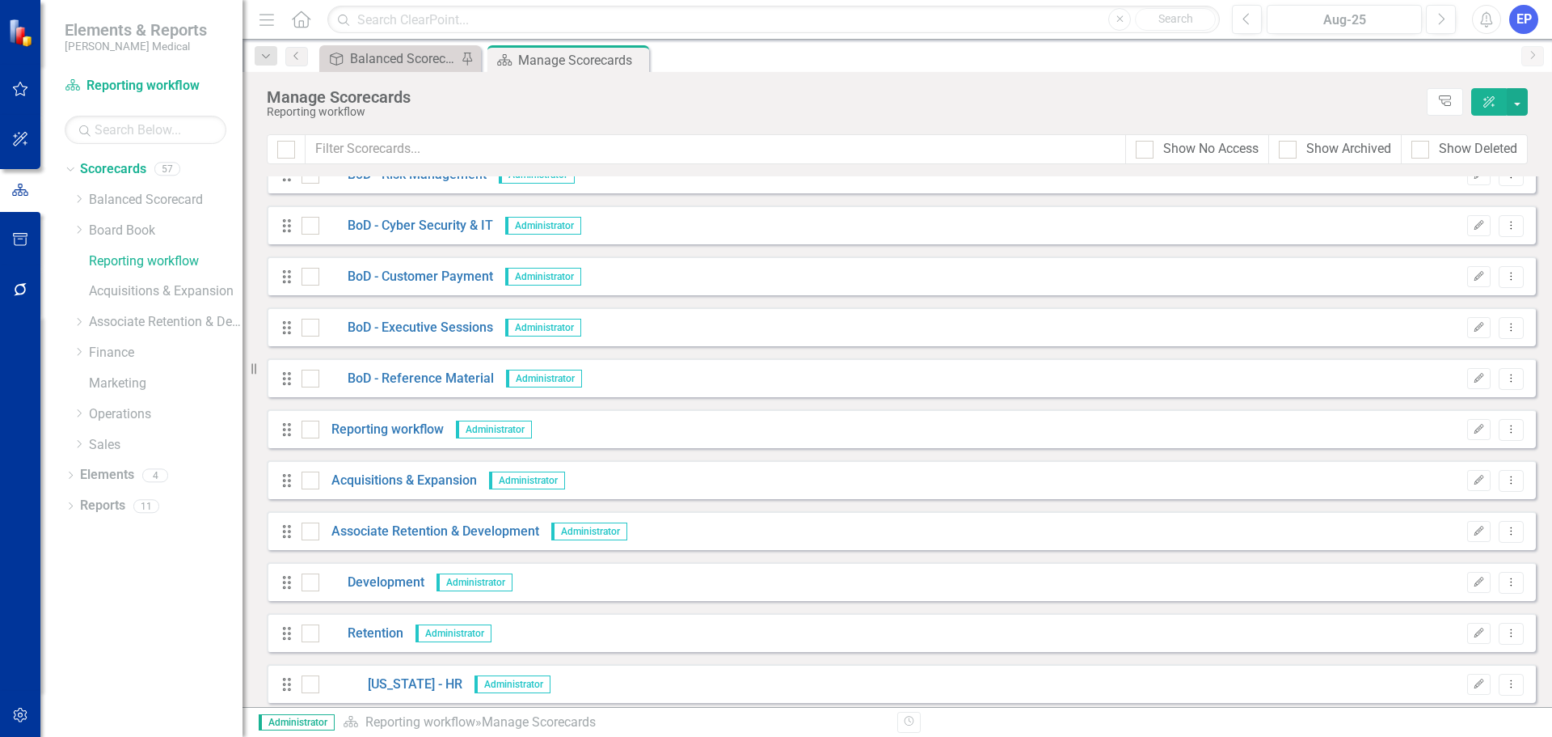
scroll to position [889, 0]
click at [1505, 428] on icon "Dropdown Menu" at bounding box center [1512, 427] width 14 height 11
click at [1499, 420] on button "Dropdown Menu" at bounding box center [1511, 428] width 25 height 22
click at [638, 59] on icon "Close" at bounding box center [634, 59] width 16 height 13
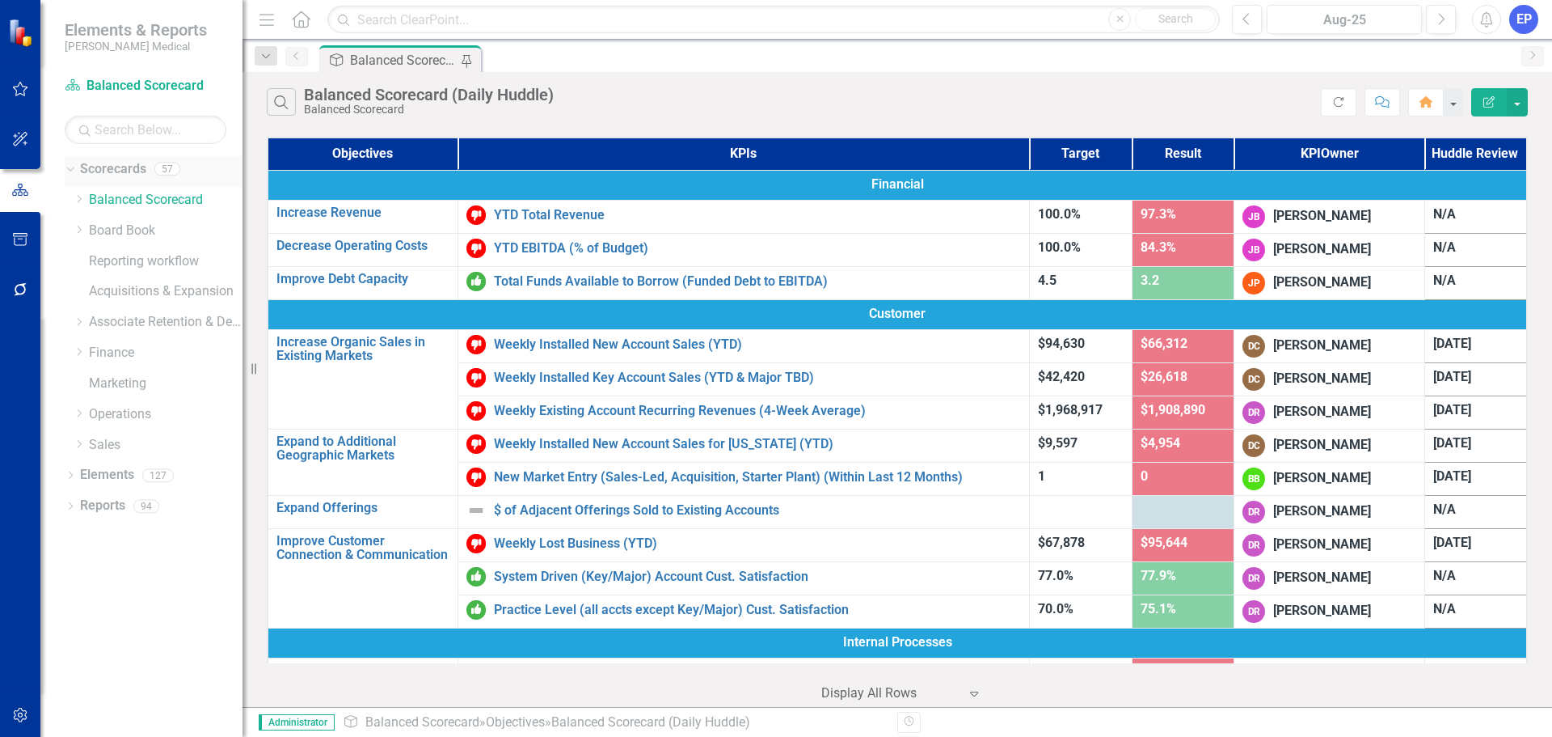
click at [129, 166] on link "Scorecards" at bounding box center [113, 169] width 66 height 19
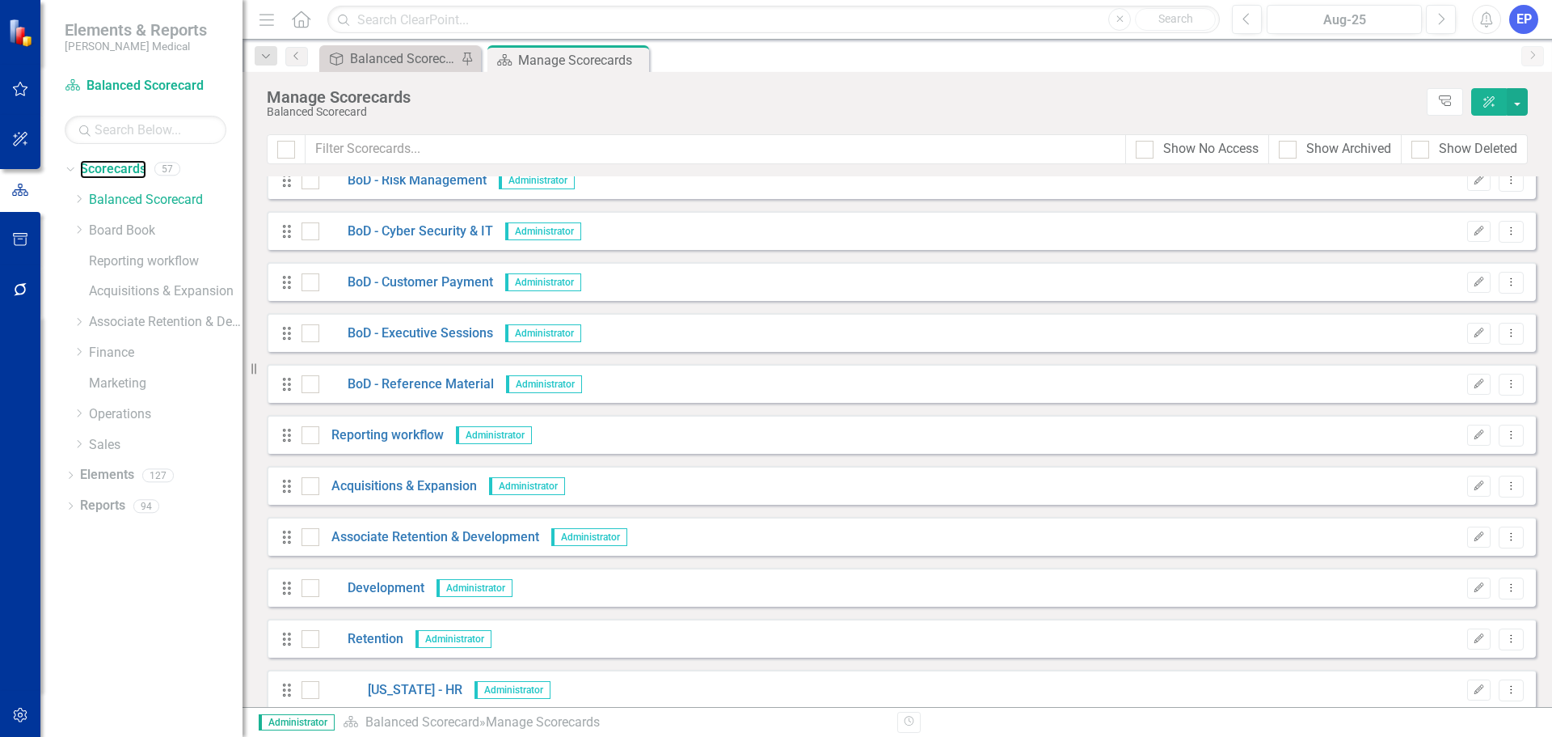
scroll to position [889, 0]
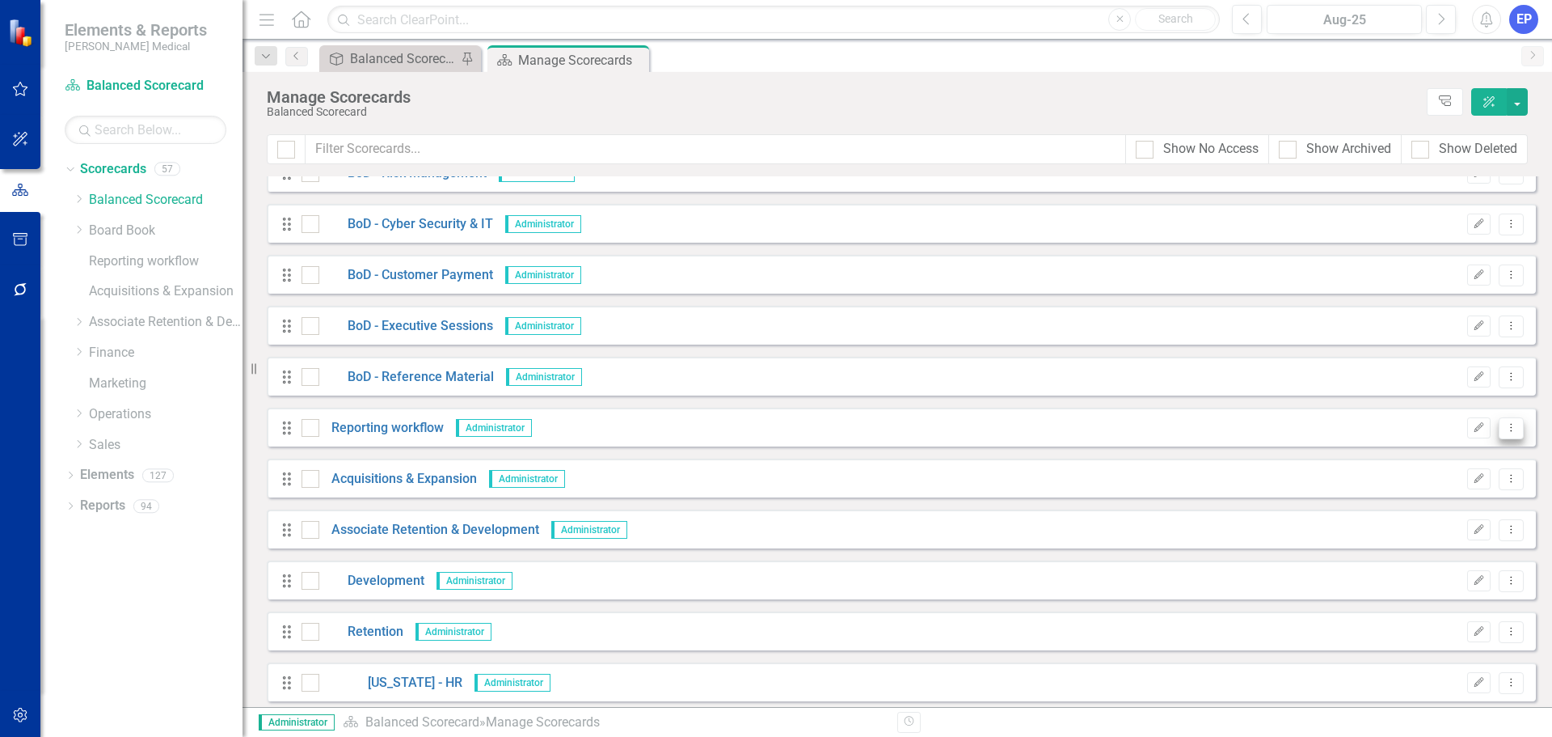
click at [1505, 427] on icon "Dropdown Menu" at bounding box center [1512, 427] width 14 height 11
click at [1412, 539] on link "Trash Delete Scorecard" at bounding box center [1421, 545] width 179 height 30
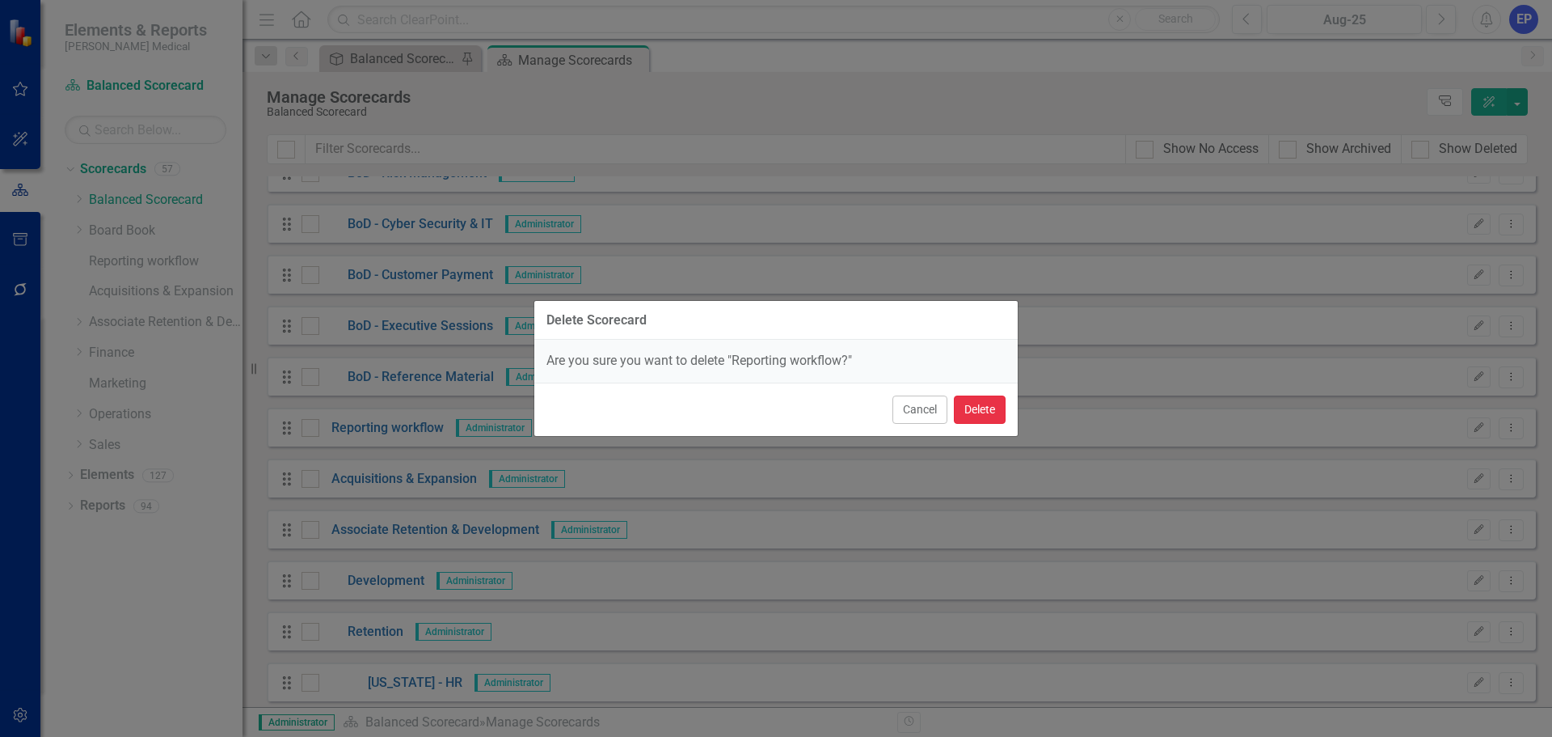
click at [973, 411] on button "Delete" at bounding box center [980, 409] width 52 height 28
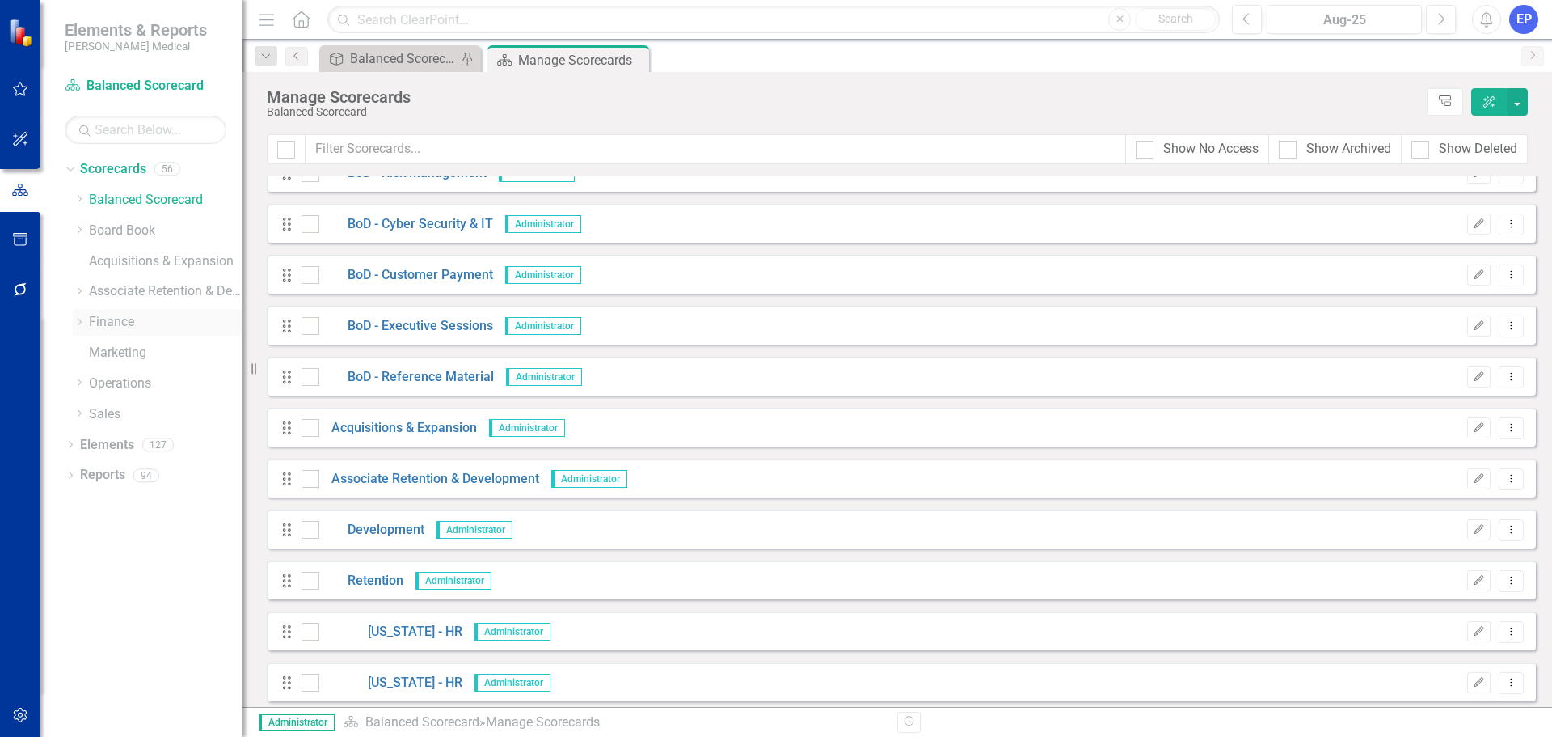
click at [78, 325] on icon at bounding box center [80, 322] width 4 height 8
click at [75, 321] on icon "Dropdown" at bounding box center [78, 319] width 10 height 12
click at [78, 420] on div "Dropdown" at bounding box center [79, 414] width 12 height 14
click at [78, 412] on icon "Dropdown" at bounding box center [78, 411] width 10 height 12
click at [77, 383] on icon "Dropdown" at bounding box center [79, 383] width 12 height 10
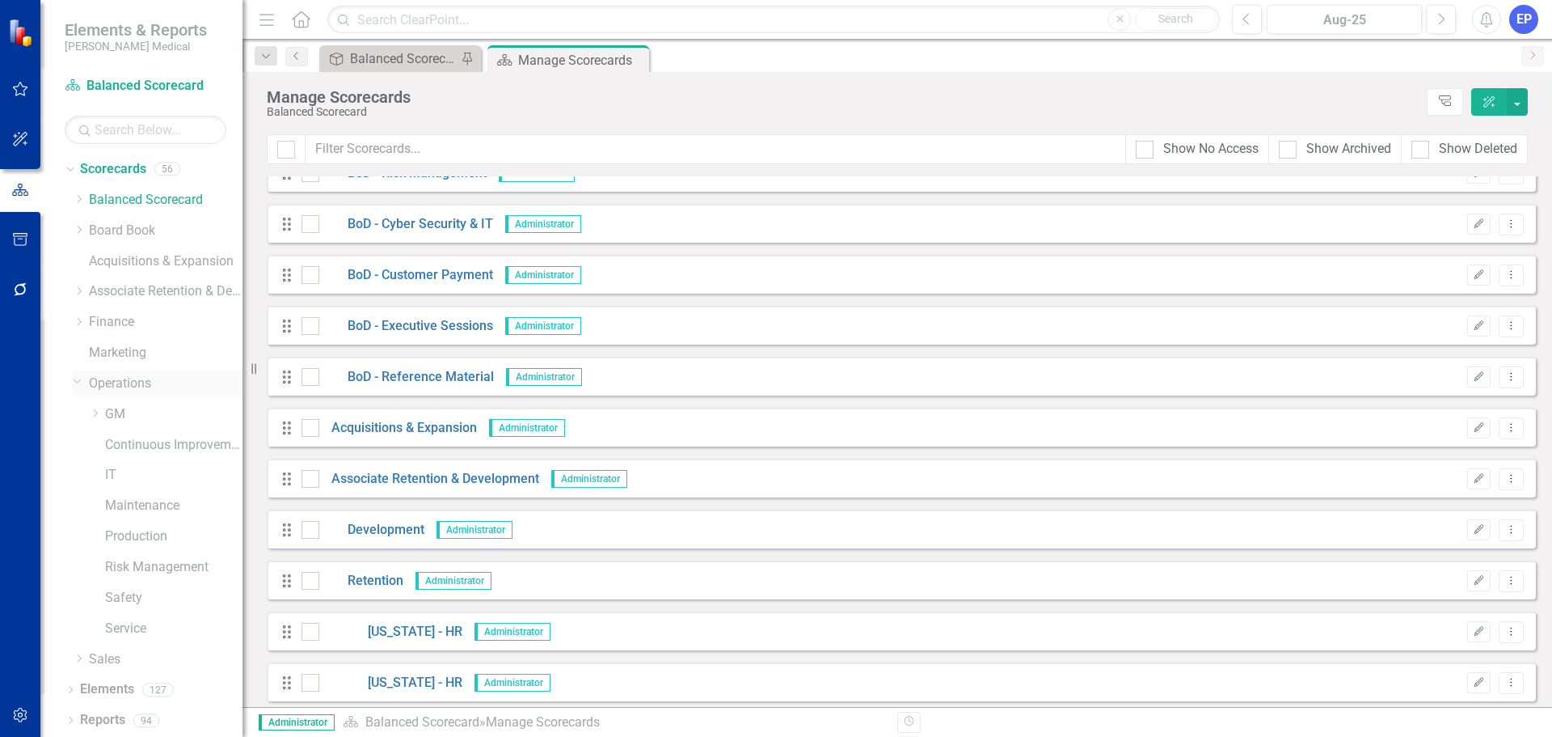
click at [77, 382] on icon at bounding box center [78, 381] width 8 height 4
click at [78, 327] on div "Dropdown" at bounding box center [79, 322] width 12 height 14
click at [78, 323] on icon "Dropdown" at bounding box center [78, 319] width 10 height 12
click at [82, 292] on icon "Dropdown" at bounding box center [79, 291] width 12 height 10
click at [78, 291] on icon "Dropdown" at bounding box center [78, 289] width 10 height 12
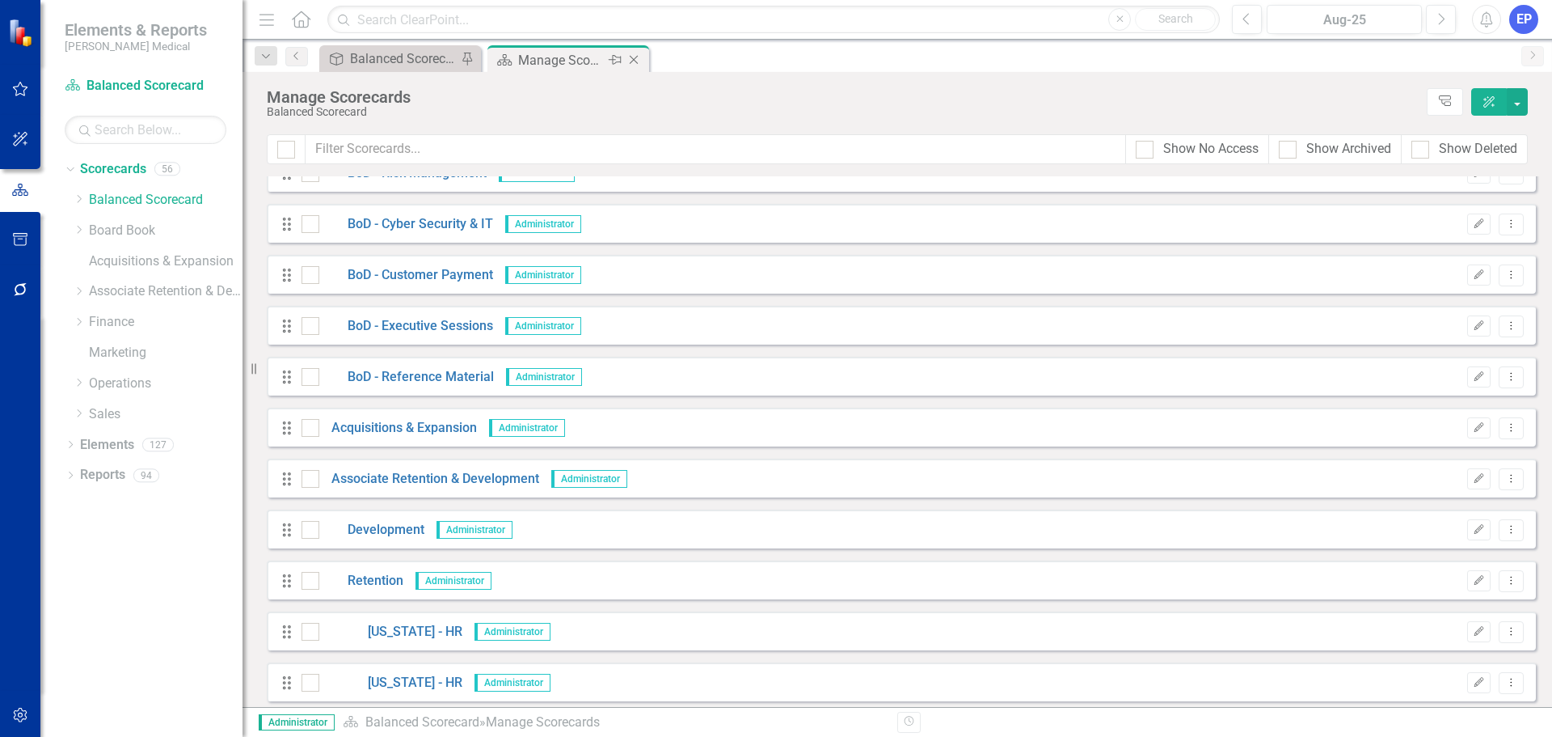
click at [632, 59] on icon "Close" at bounding box center [634, 59] width 16 height 13
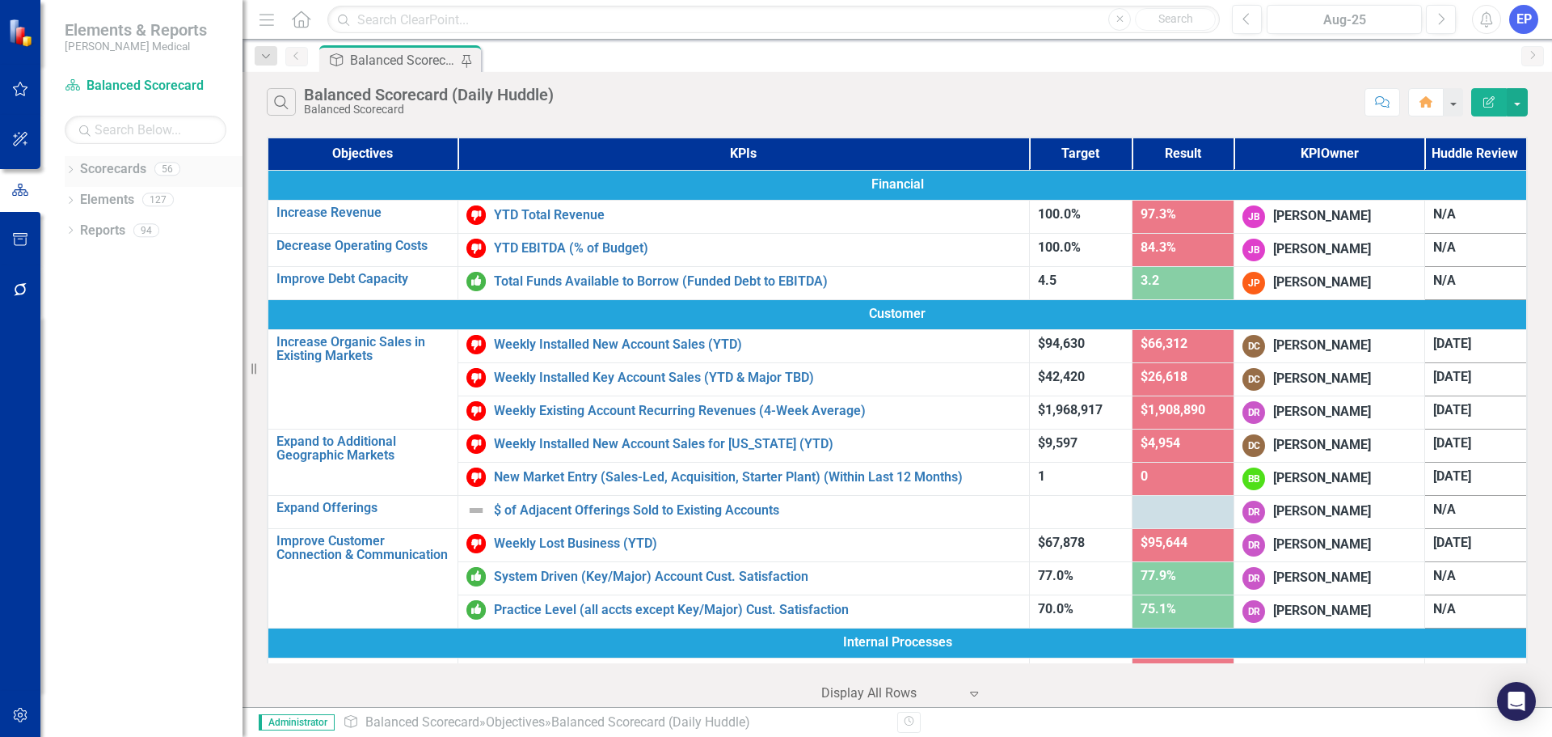
click at [71, 172] on icon "Dropdown" at bounding box center [70, 171] width 11 height 9
click at [78, 381] on icon "Dropdown" at bounding box center [79, 383] width 12 height 10
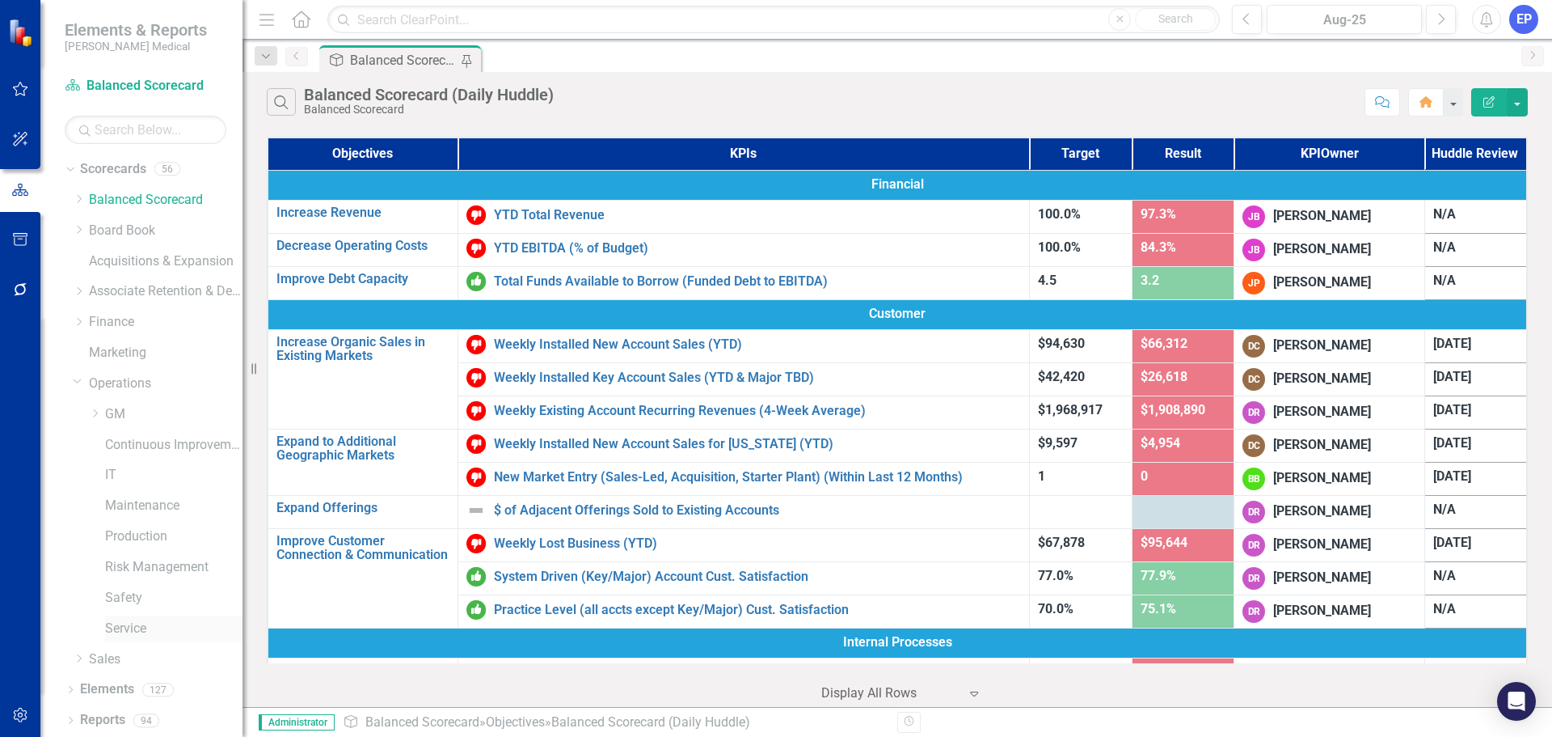
click at [112, 629] on link "Service" at bounding box center [173, 628] width 137 height 19
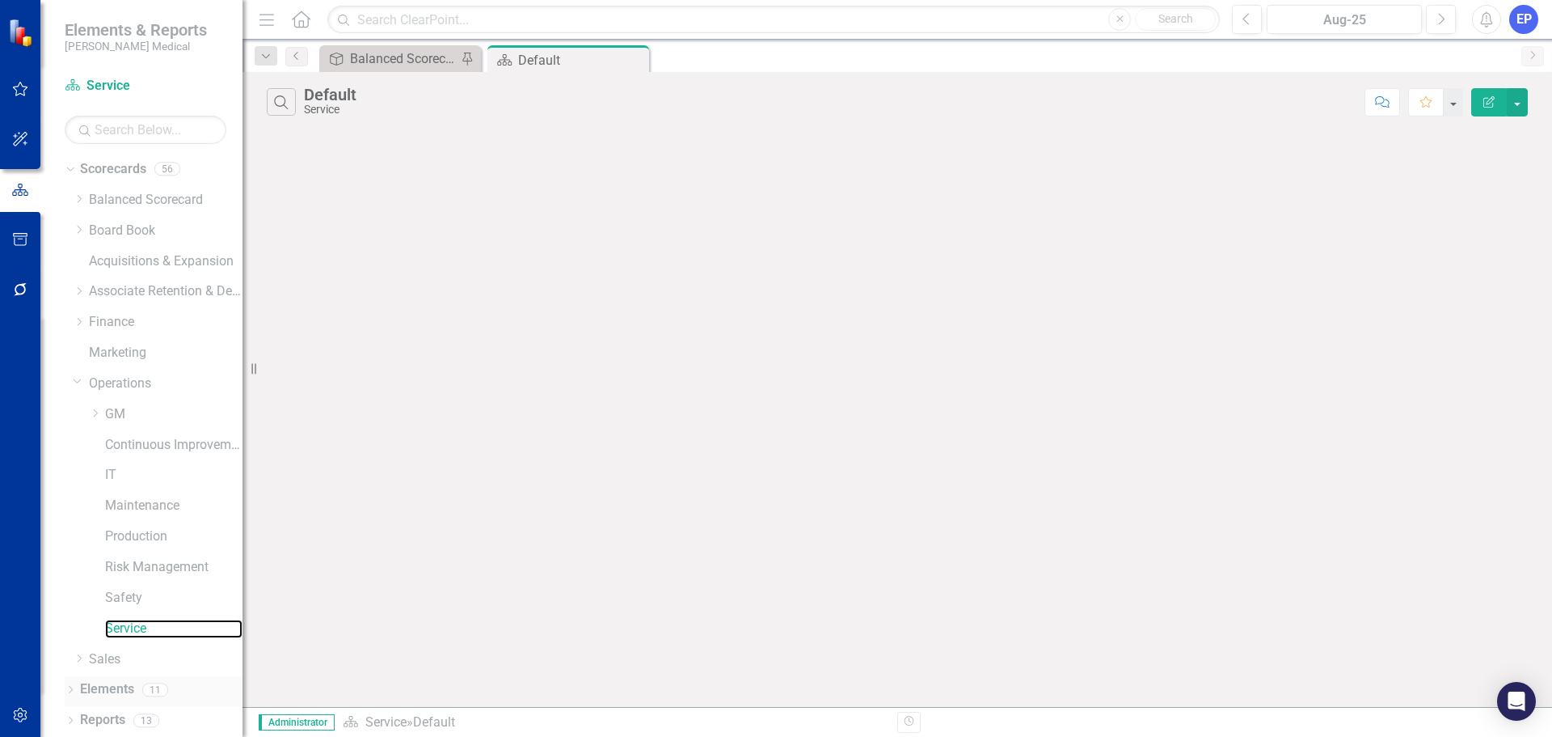
scroll to position [1, 0]
click at [109, 687] on link "Elements" at bounding box center [107, 688] width 54 height 19
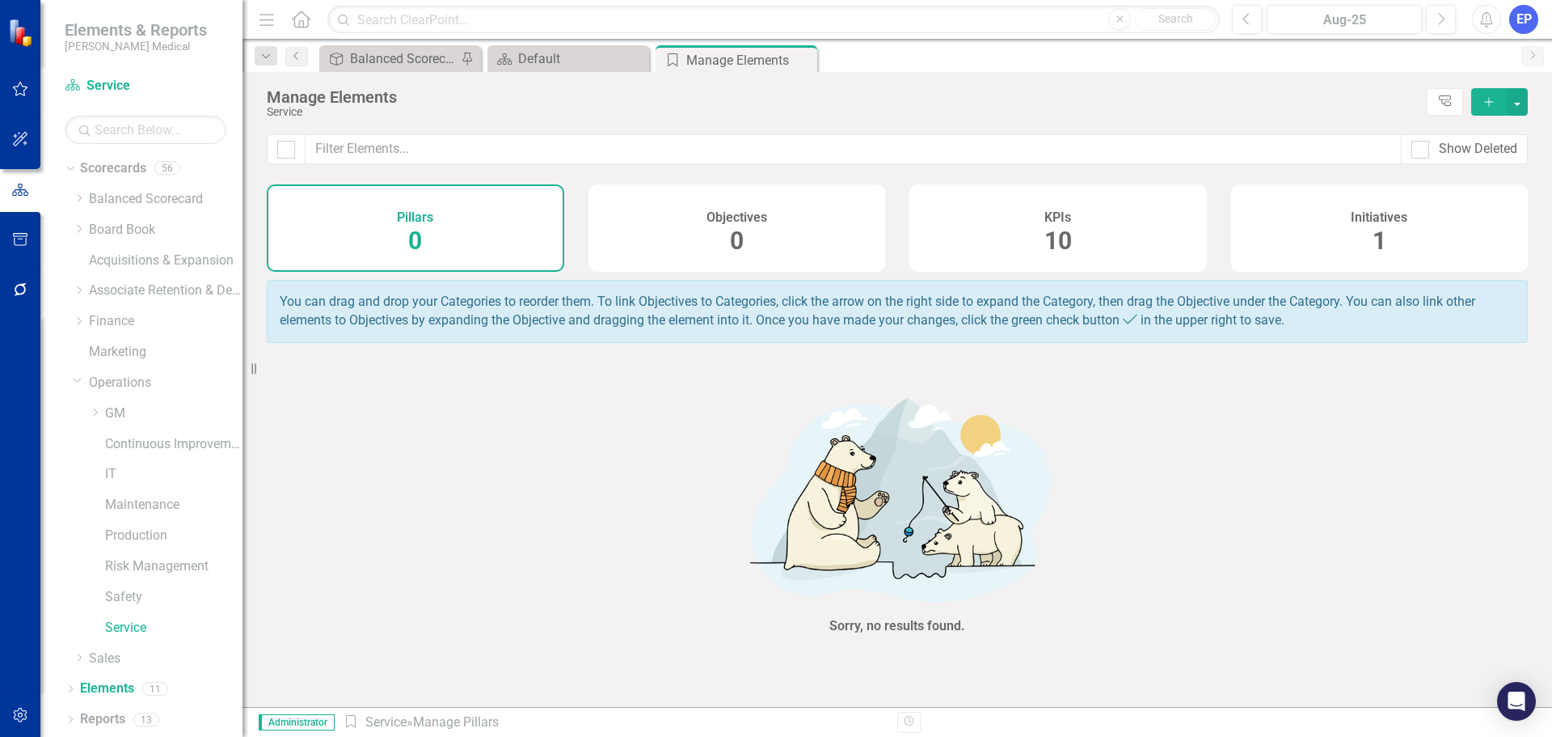
click at [1440, 227] on div "Initiatives 1" at bounding box center [1380, 227] width 298 height 87
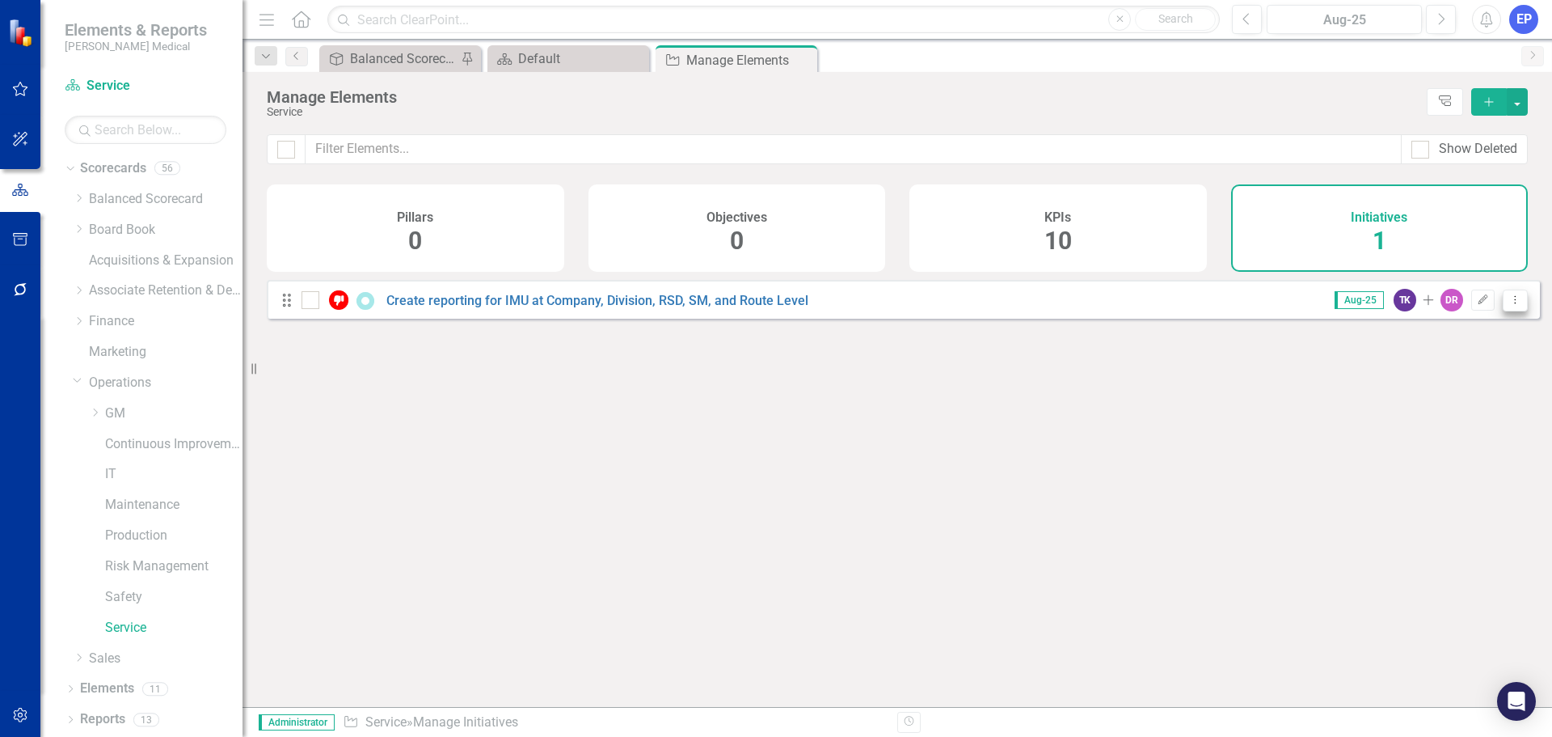
click at [1503, 310] on button "Dropdown Menu" at bounding box center [1515, 300] width 25 height 22
click at [1420, 433] on link "Trash Delete Initiative" at bounding box center [1442, 429] width 145 height 30
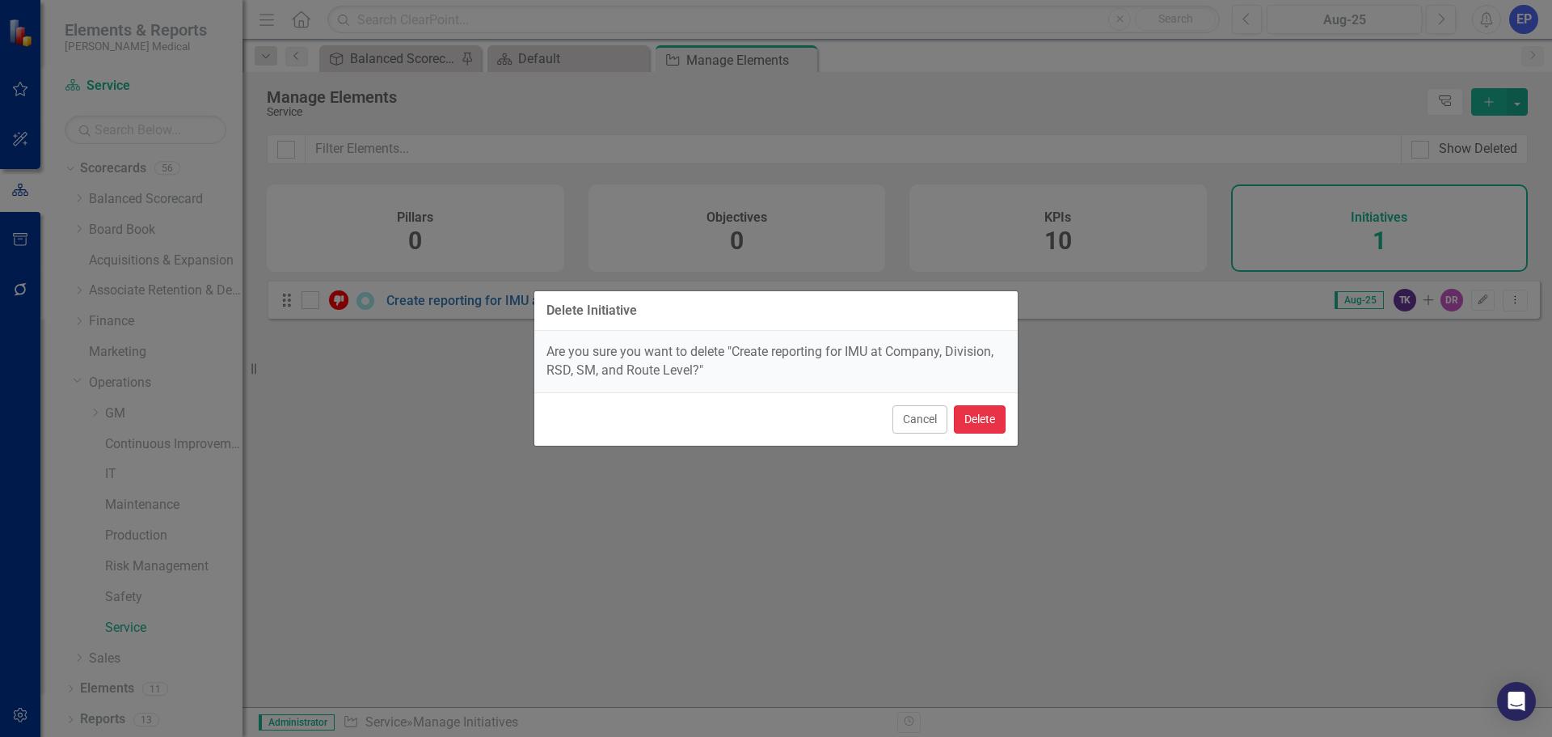
click at [977, 427] on button "Delete" at bounding box center [980, 419] width 52 height 28
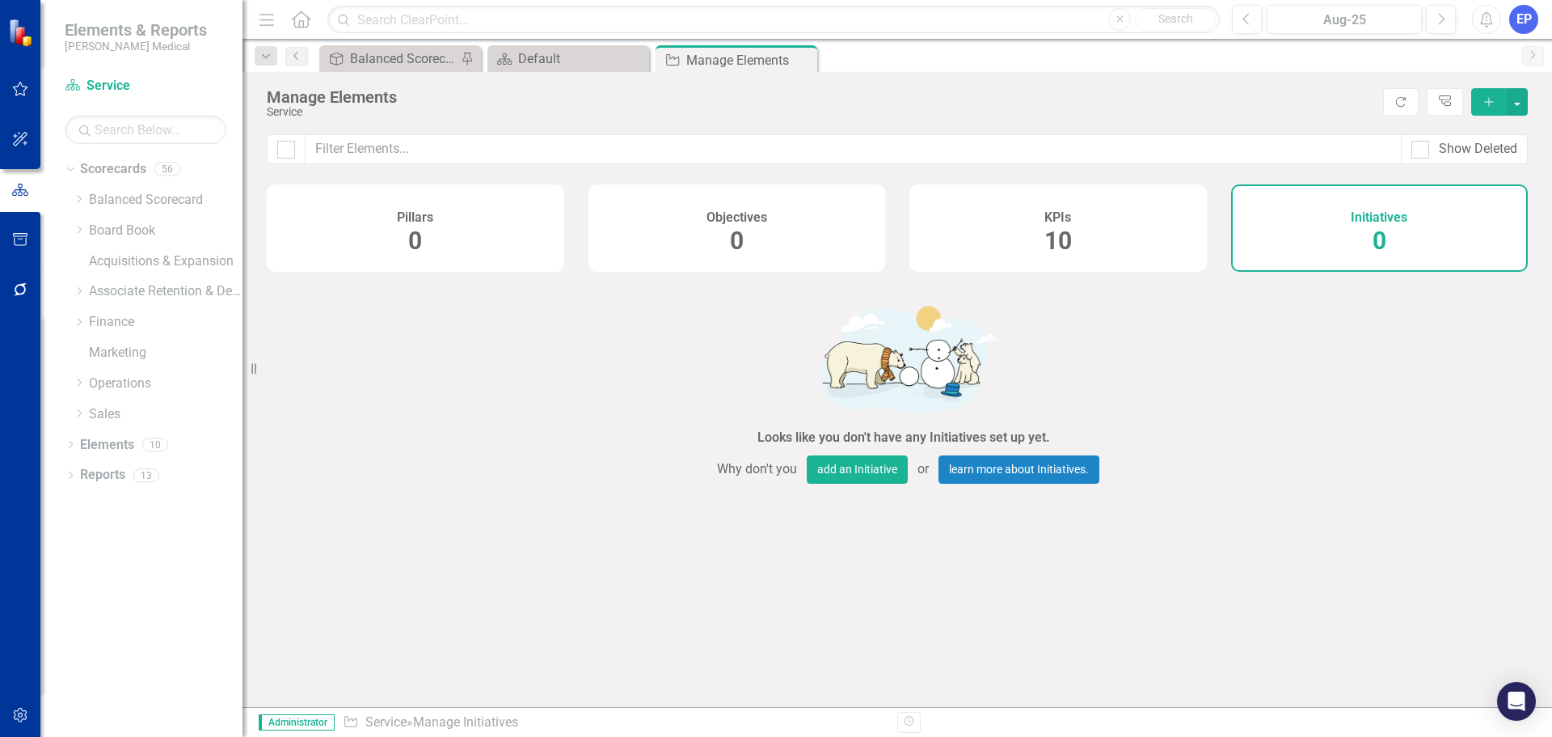
click at [1051, 247] on span "10" at bounding box center [1058, 240] width 27 height 28
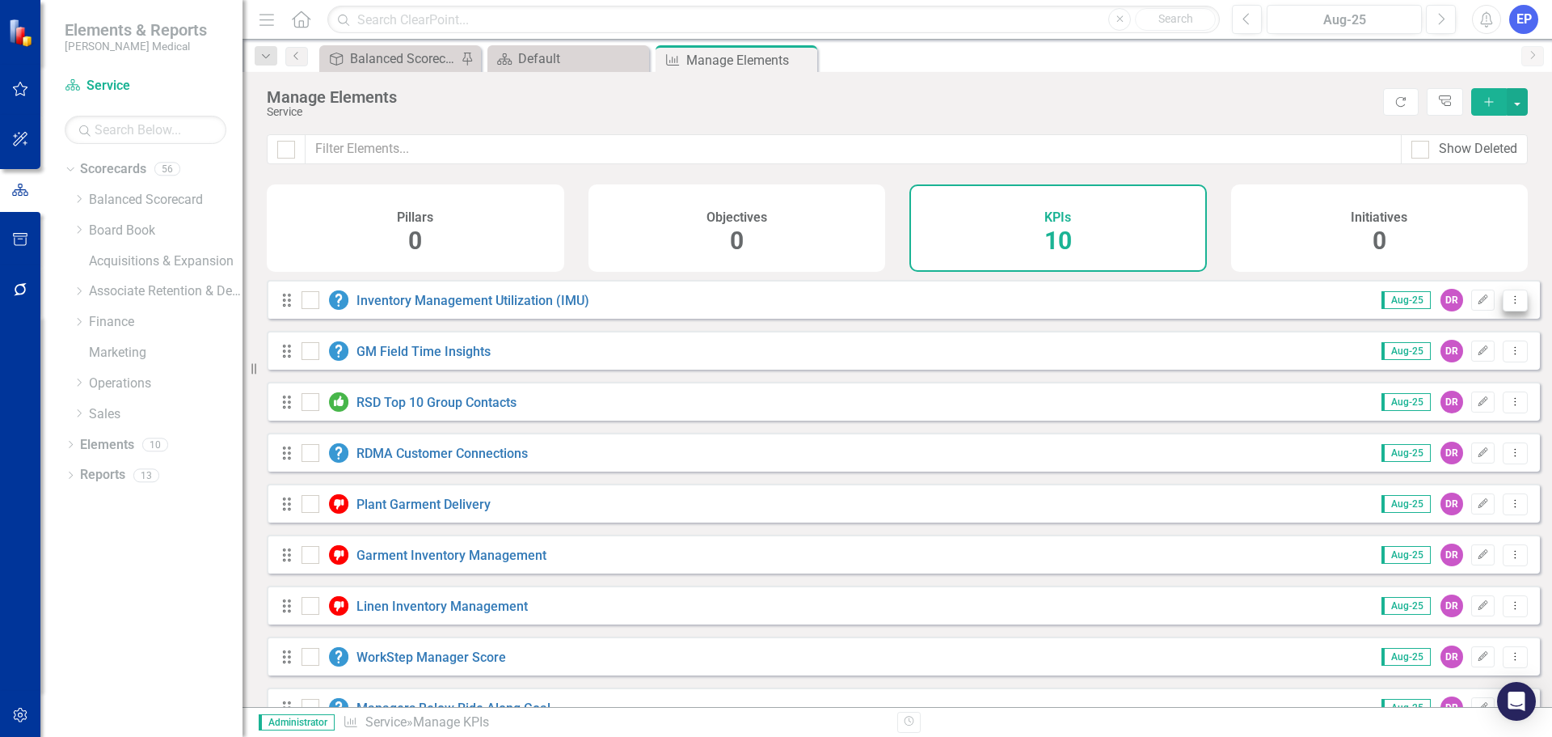
click at [1509, 305] on icon "Dropdown Menu" at bounding box center [1516, 299] width 14 height 11
click at [1420, 417] on link "Trash Delete KPI" at bounding box center [1451, 429] width 128 height 30
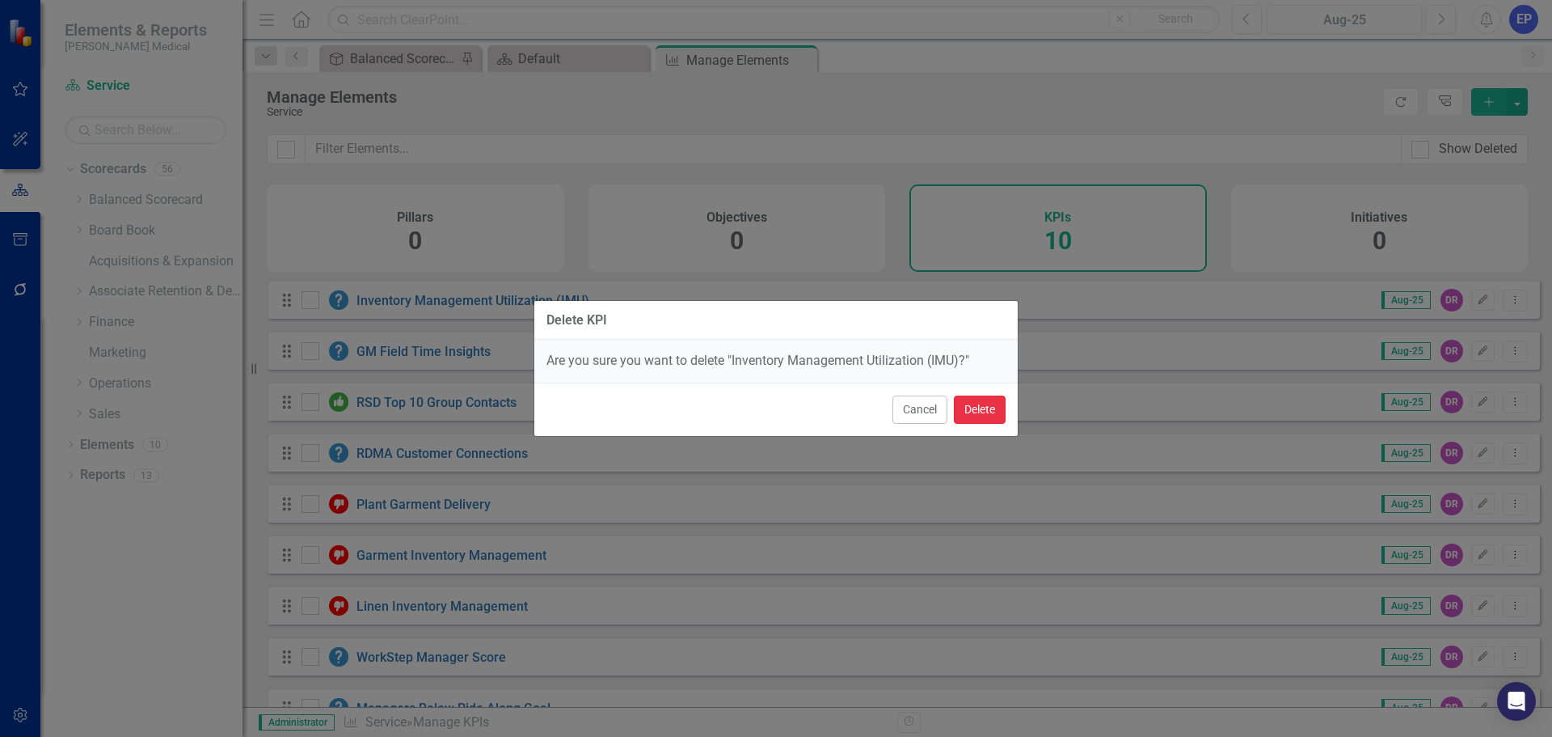
click at [995, 407] on button "Delete" at bounding box center [980, 409] width 52 height 28
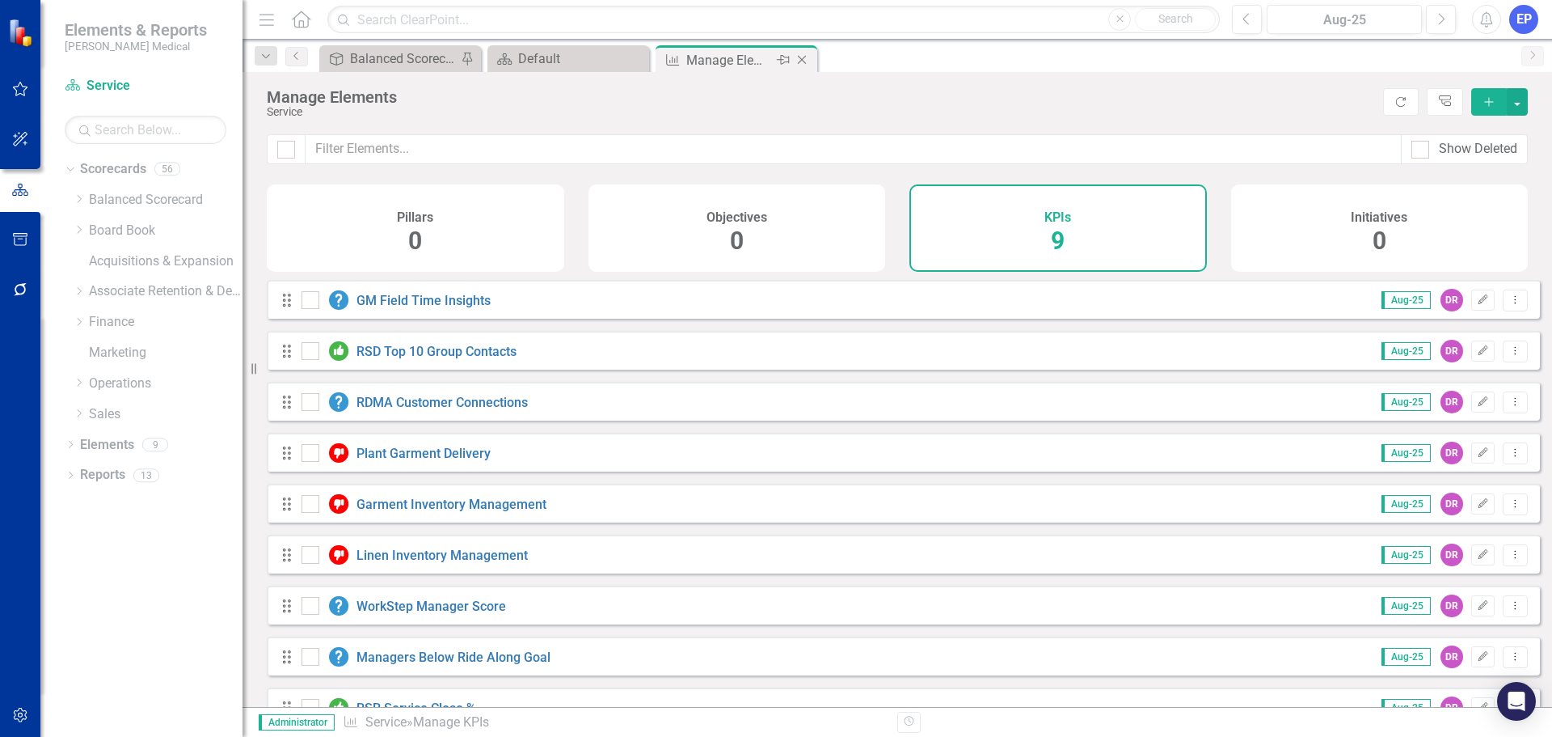
click at [802, 59] on icon "Close" at bounding box center [802, 59] width 16 height 13
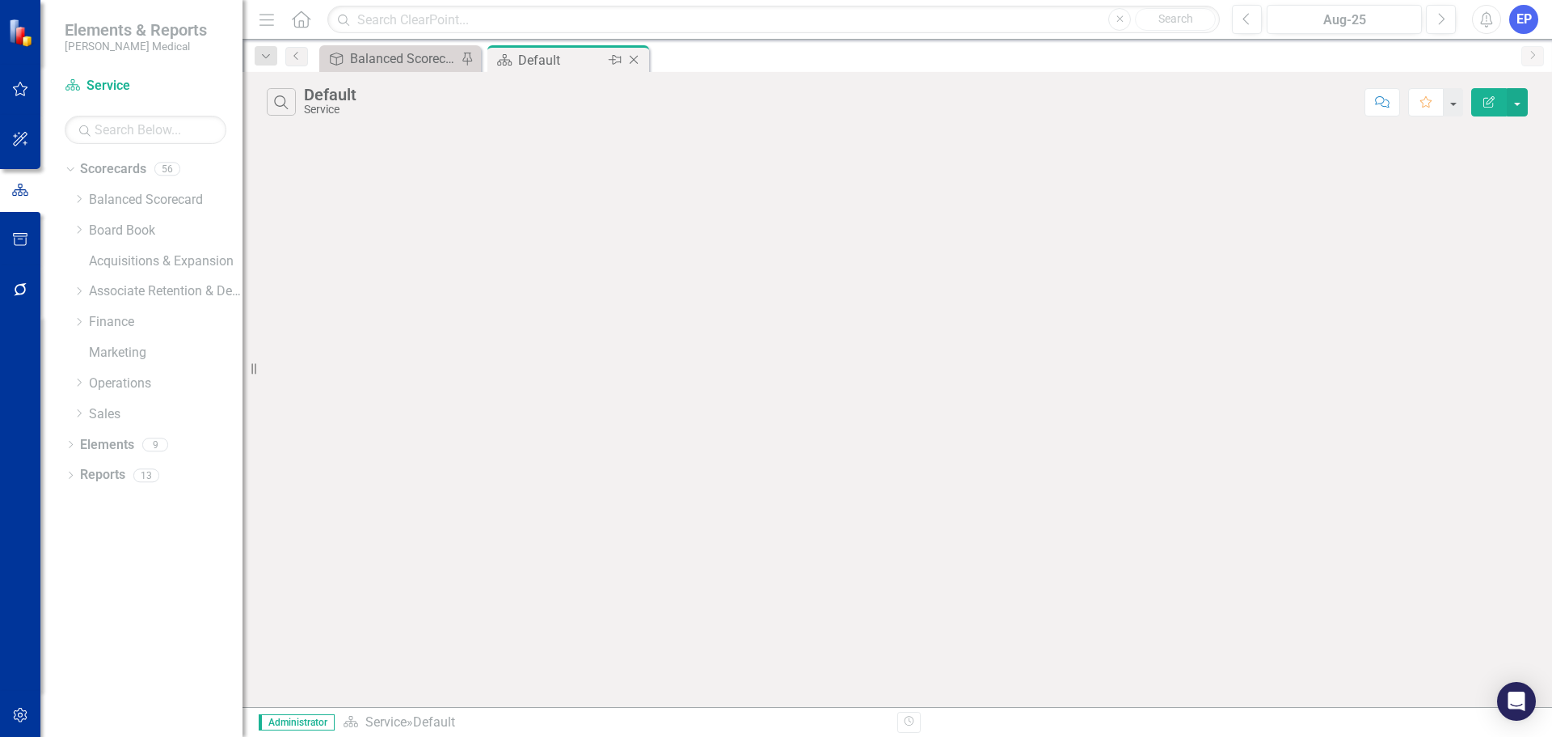
click at [636, 61] on icon "Close" at bounding box center [634, 59] width 16 height 13
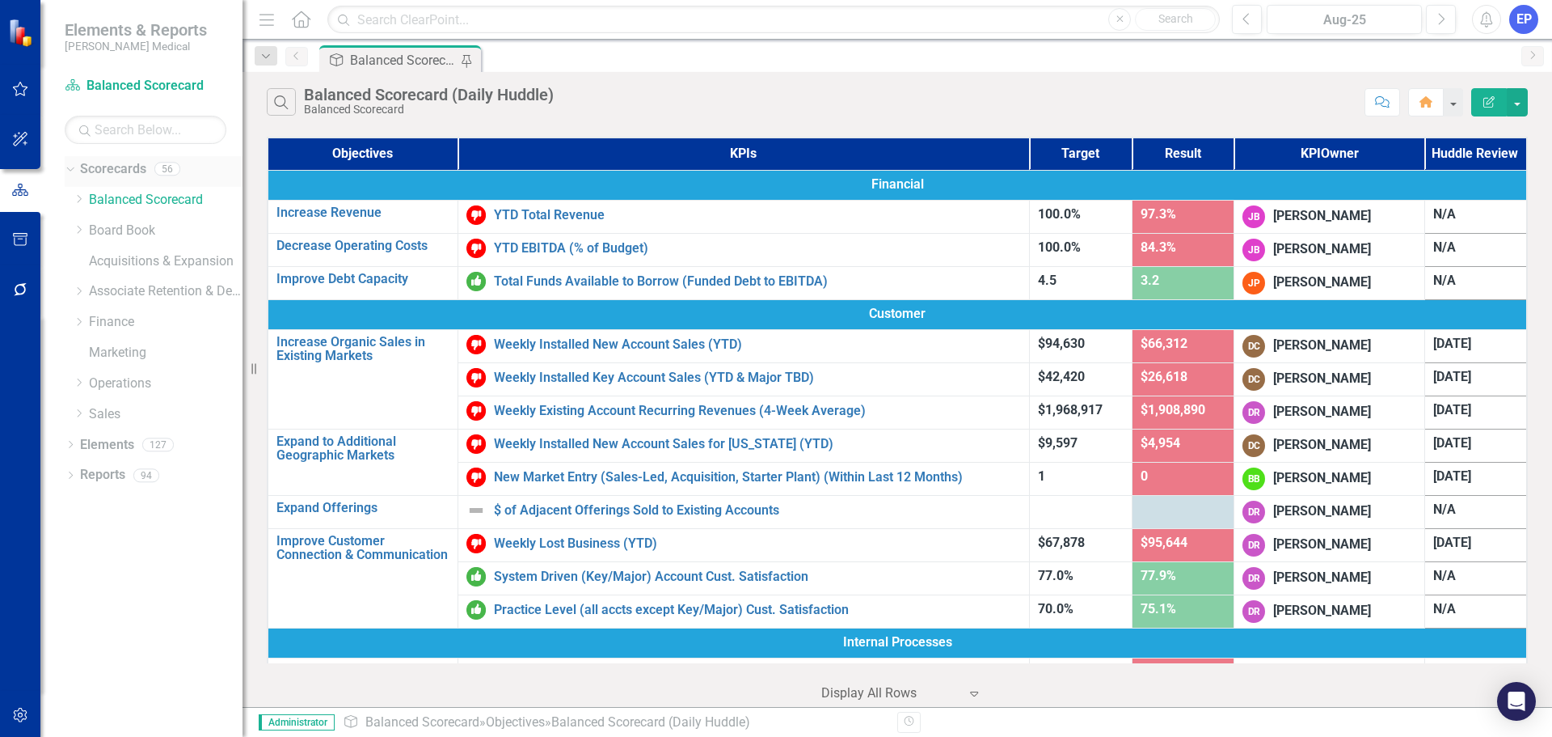
click at [127, 172] on link "Scorecards" at bounding box center [113, 169] width 66 height 19
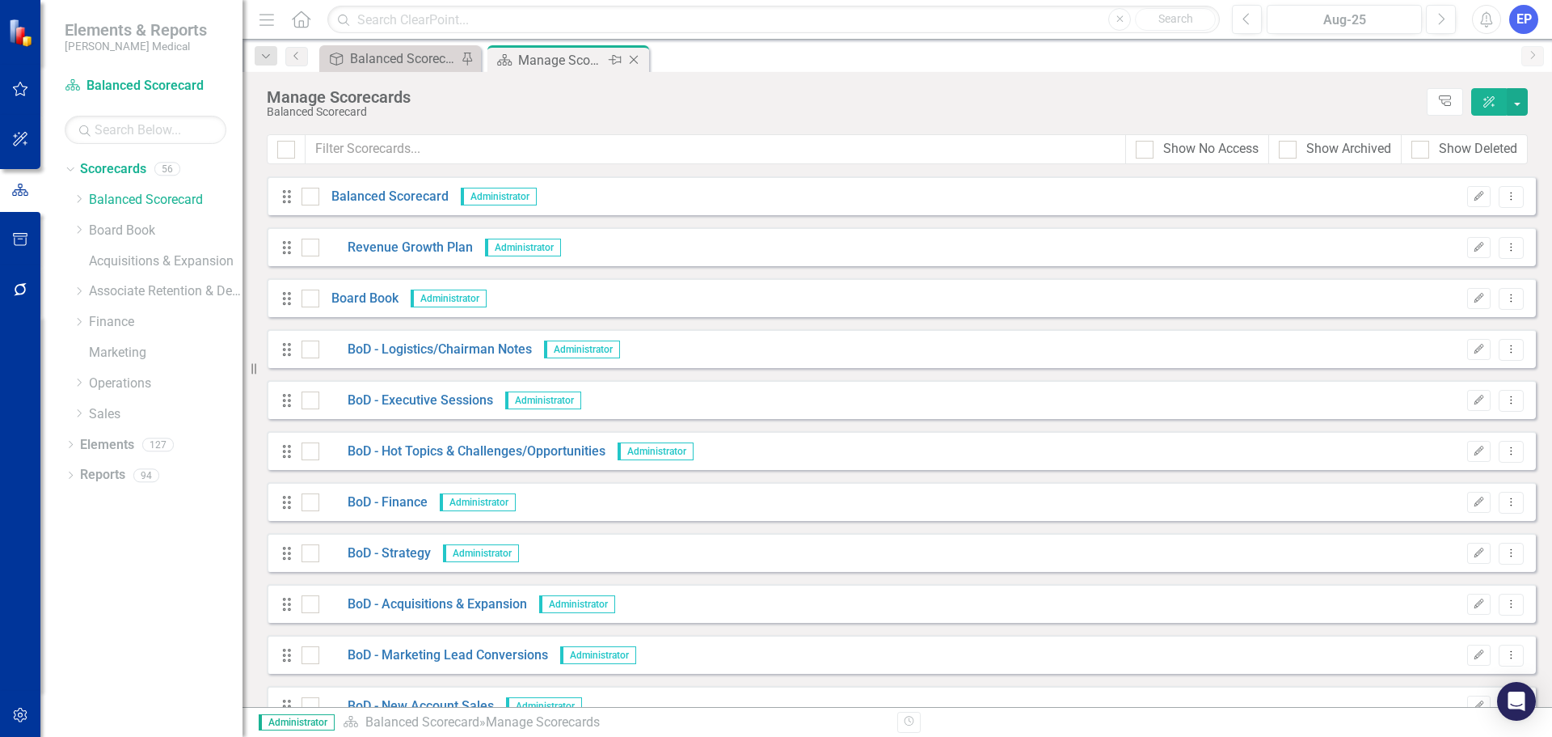
click at [635, 63] on icon "Close" at bounding box center [634, 59] width 16 height 13
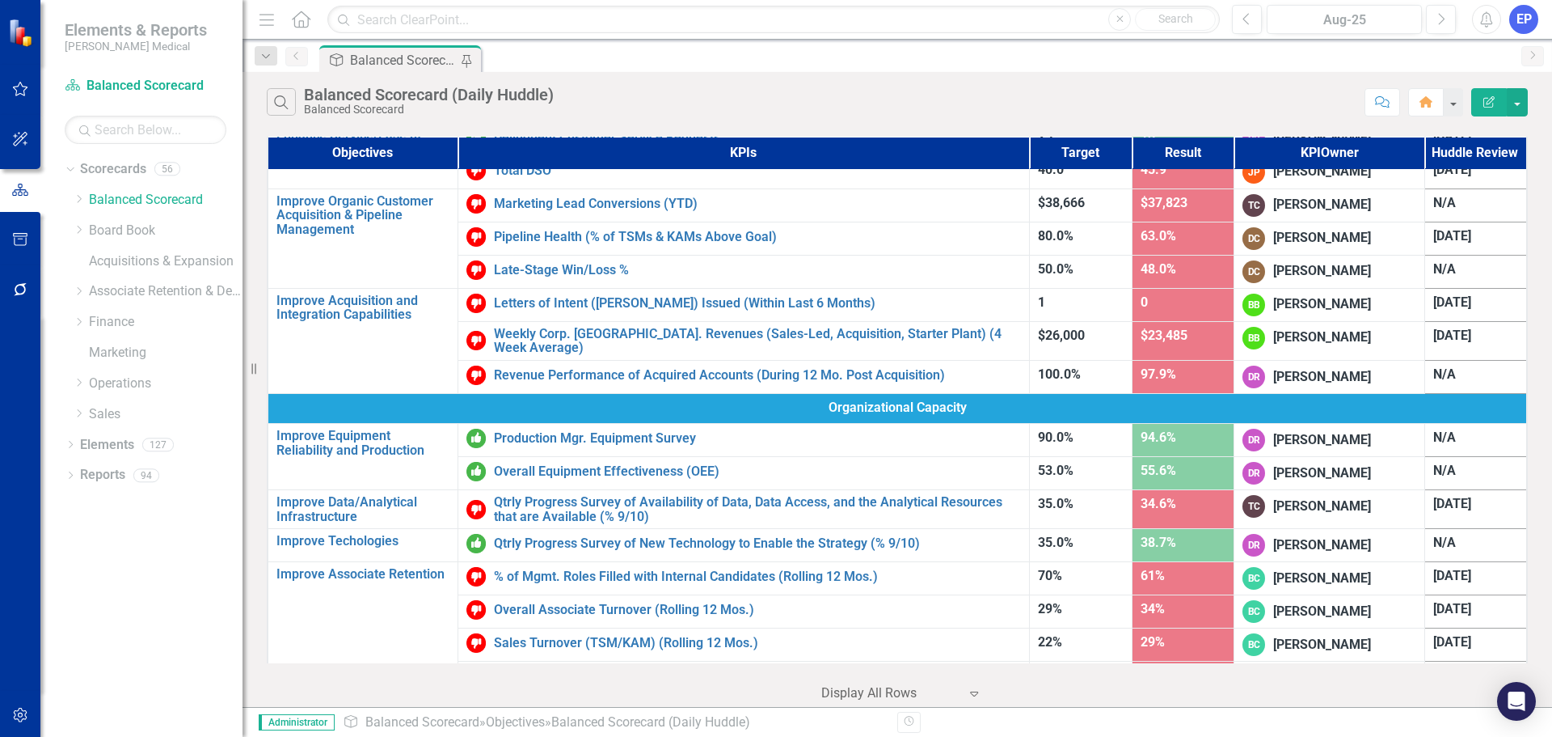
scroll to position [766, 0]
